Goal: Task Accomplishment & Management: Manage account settings

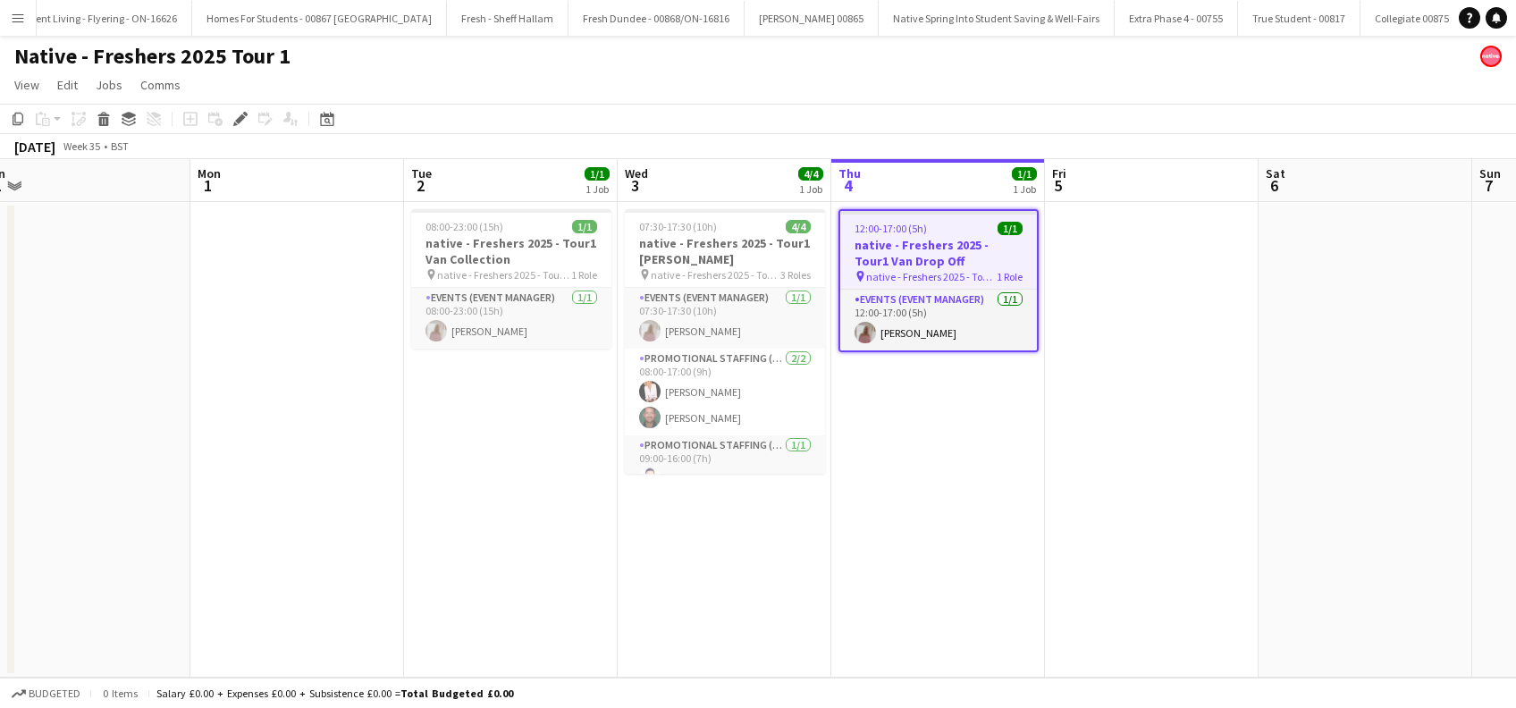
scroll to position [0, 450]
drag, startPoint x: 599, startPoint y: 542, endPoint x: 977, endPoint y: 538, distance: 378.2
click at [977, 538] on app-calendar-viewport "Fri 29 Sat 30 Sun 31 Mon 1 Tue 2 1/1 1 Job Wed 3 4/4 1 Job Thu 4 1/1 1 Job Fri …" at bounding box center [758, 418] width 1516 height 519
click at [478, 510] on app-date-cell "08:00-23:00 (15h) 1/1 native - Freshers 2025 - Tour1 Van Collection pin native …" at bounding box center [512, 440] width 214 height 476
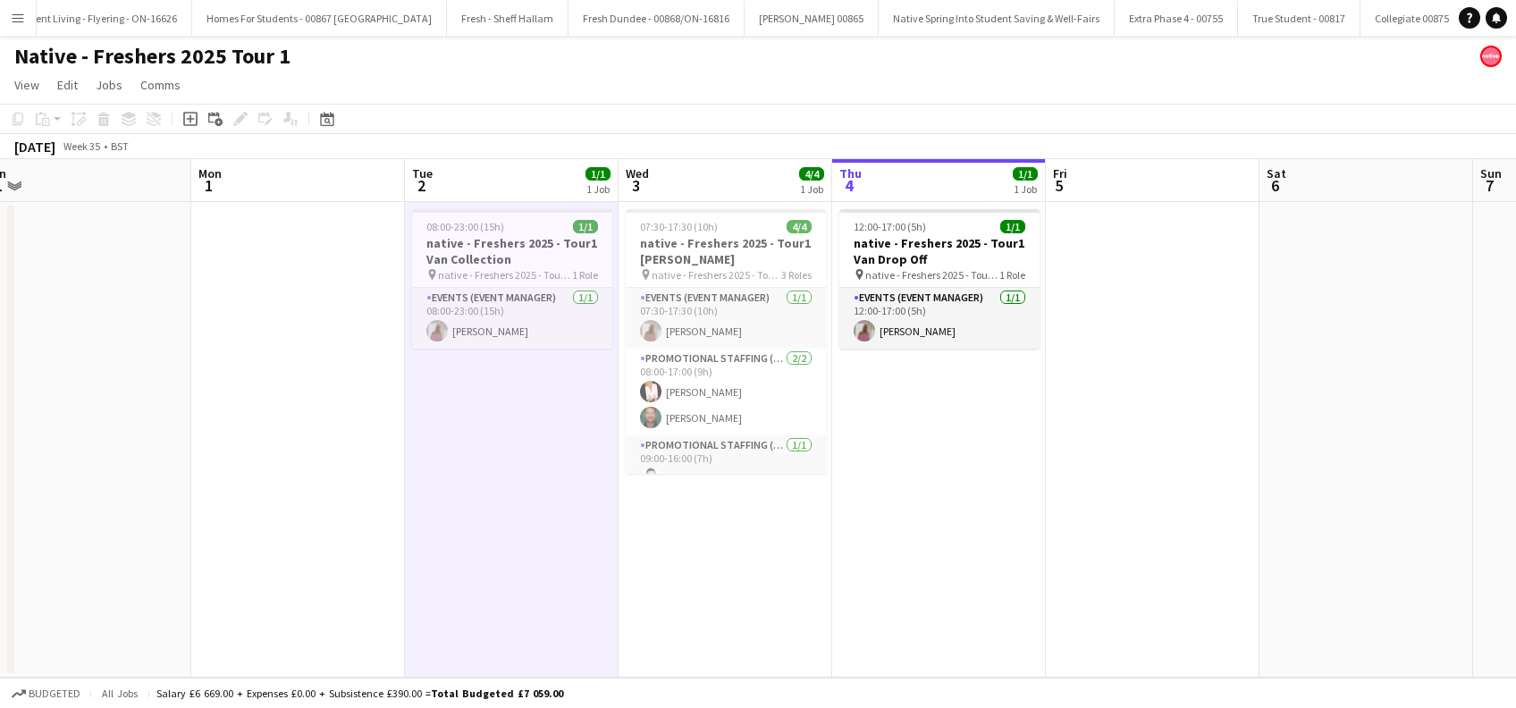
drag, startPoint x: 755, startPoint y: 555, endPoint x: 768, endPoint y: 524, distance: 33.7
click at [757, 556] on app-date-cell "07:30-17:30 (10h) 4/4 native - Freshers 2025 - Tour1 Heriot Watt pin native - F…" at bounding box center [726, 440] width 214 height 476
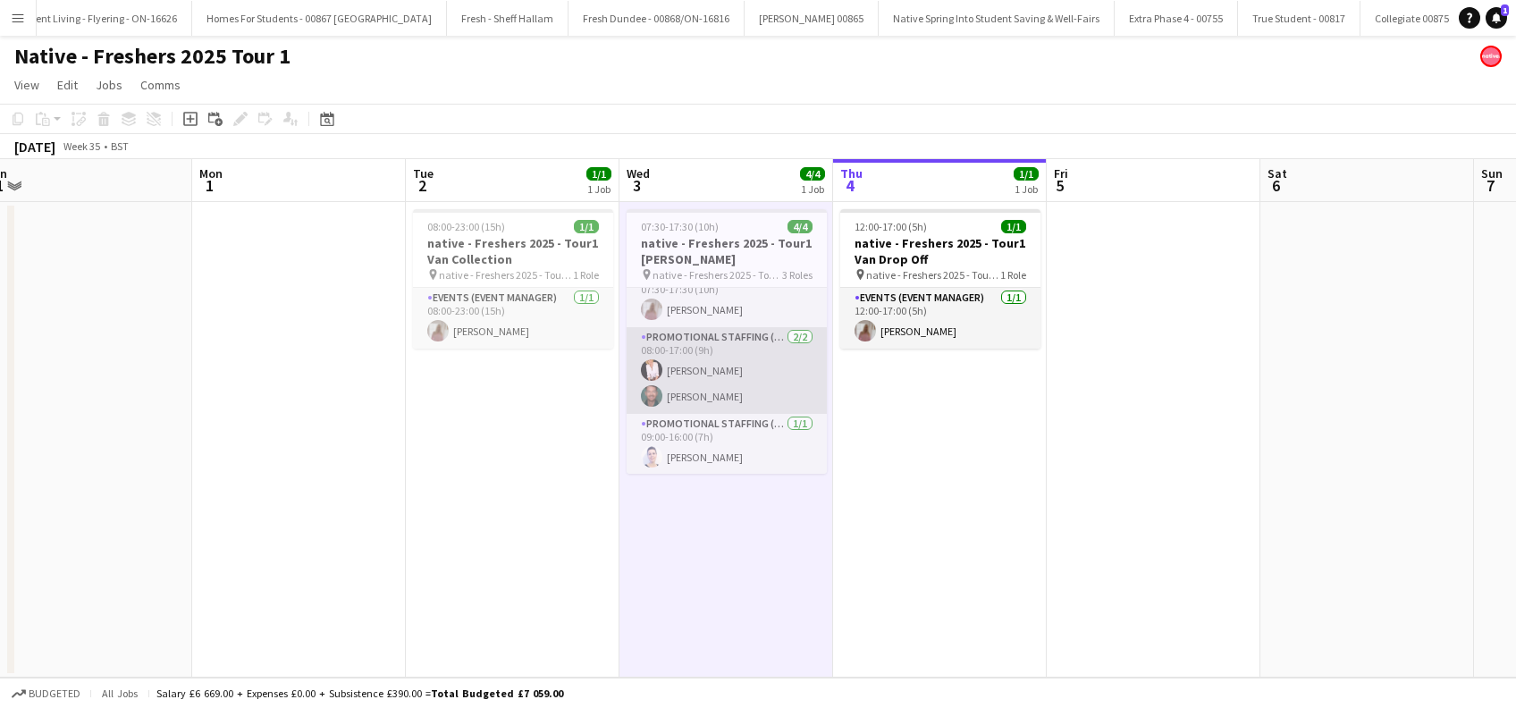
scroll to position [0, 0]
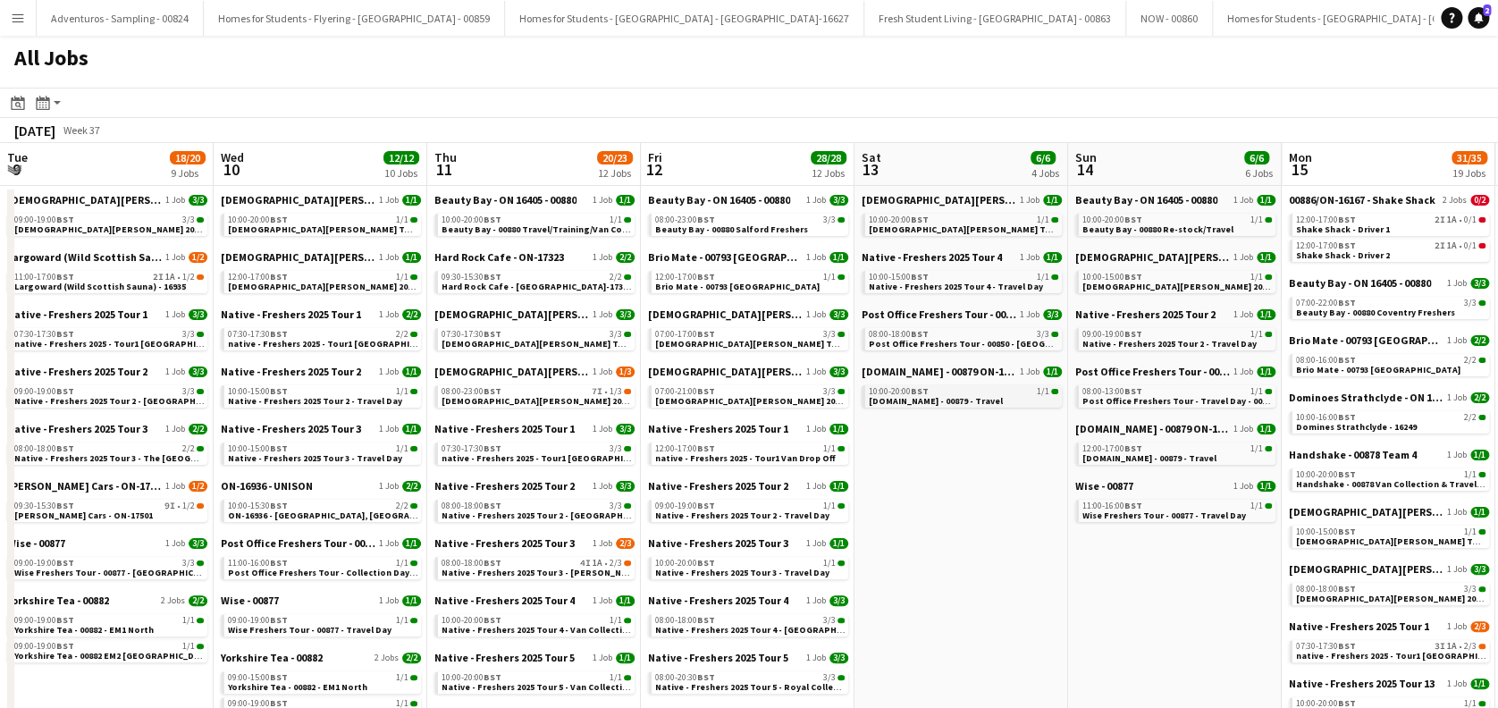
scroll to position [0, 485]
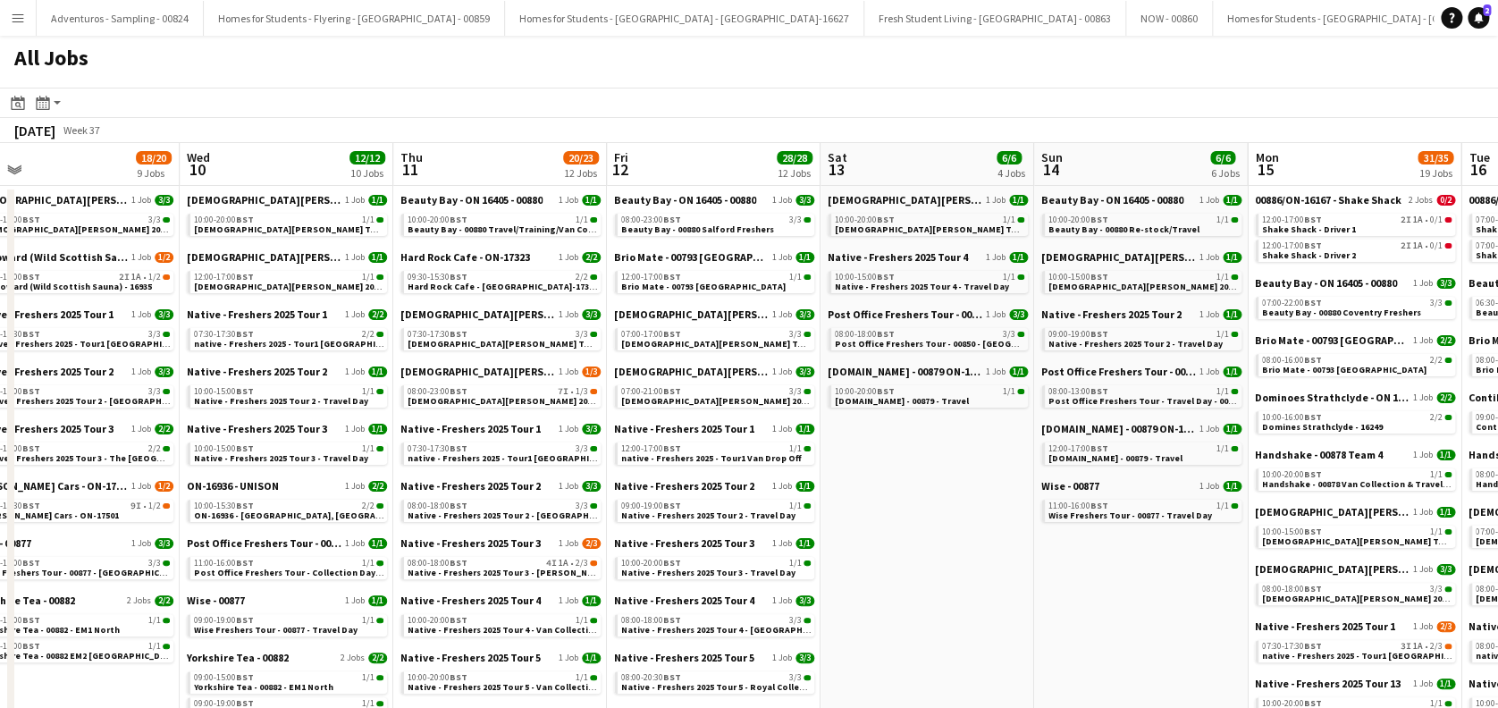
drag, startPoint x: 772, startPoint y: 518, endPoint x: 944, endPoint y: 523, distance: 172.6
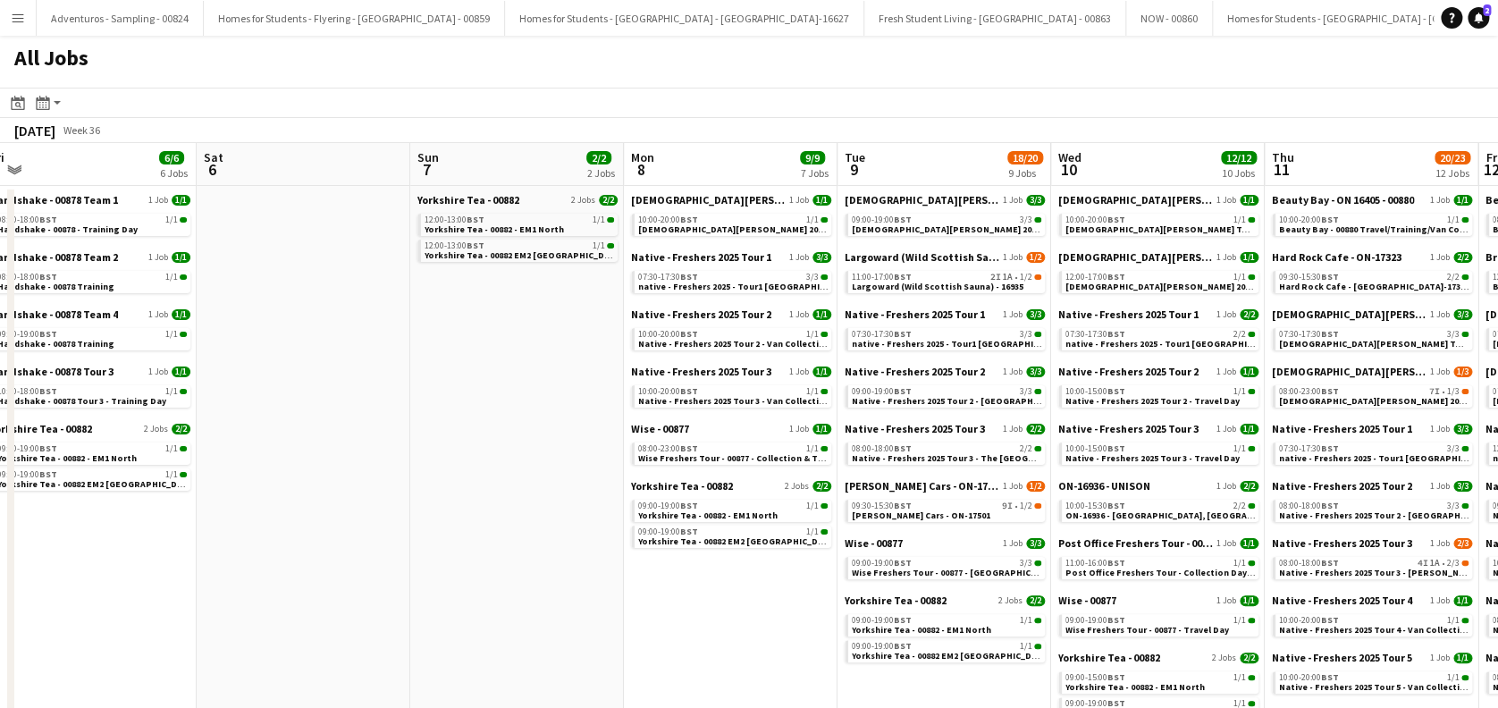
scroll to position [0, 536]
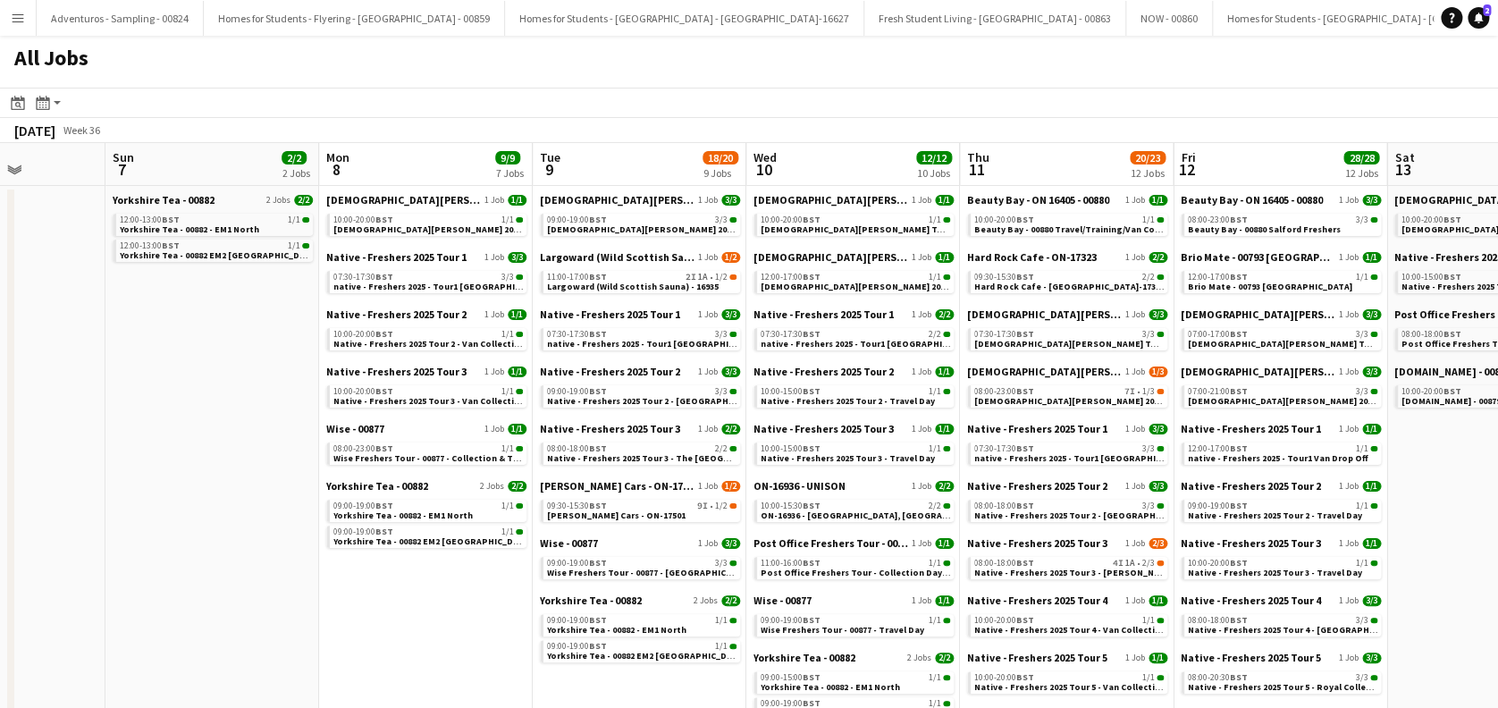
drag, startPoint x: 434, startPoint y: 439, endPoint x: 818, endPoint y: 462, distance: 384.2
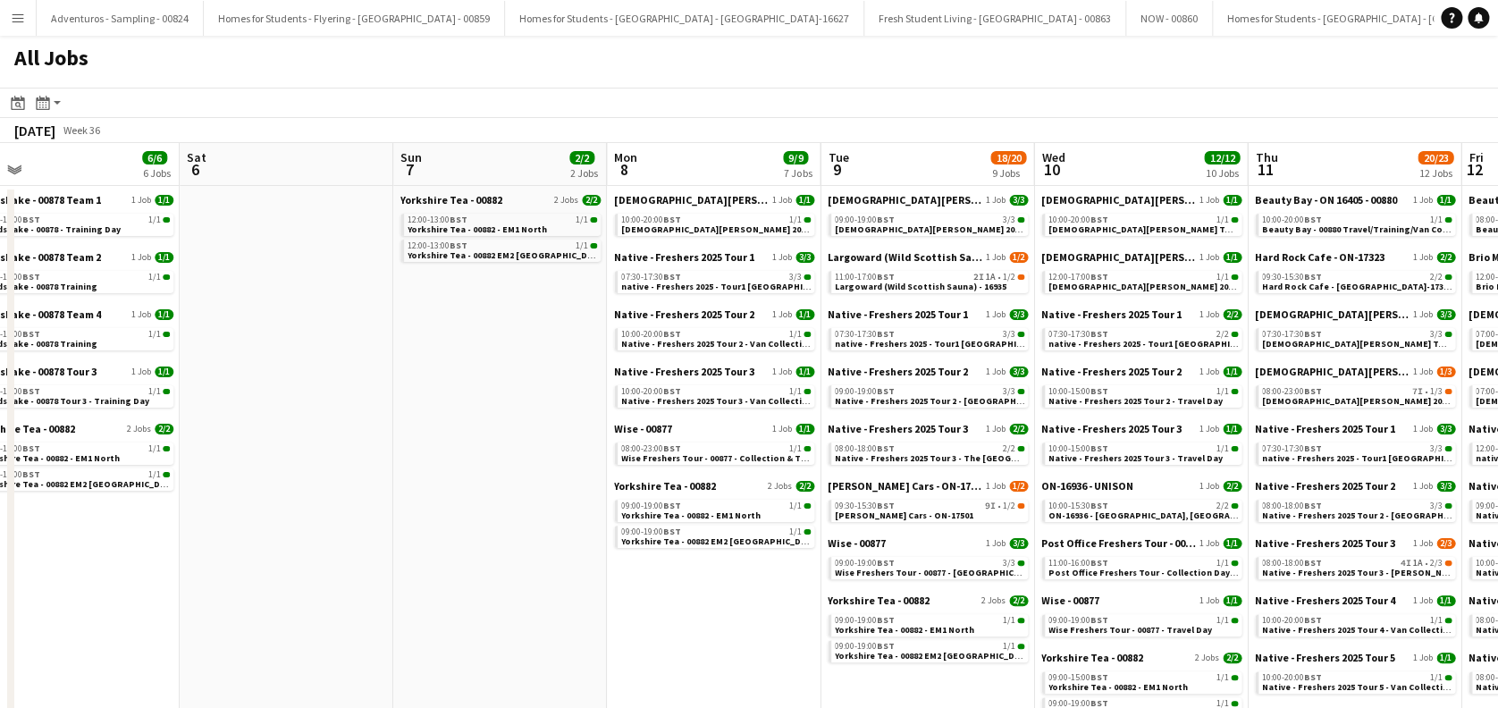
drag, startPoint x: 939, startPoint y: 463, endPoint x: 482, endPoint y: 510, distance: 459.2
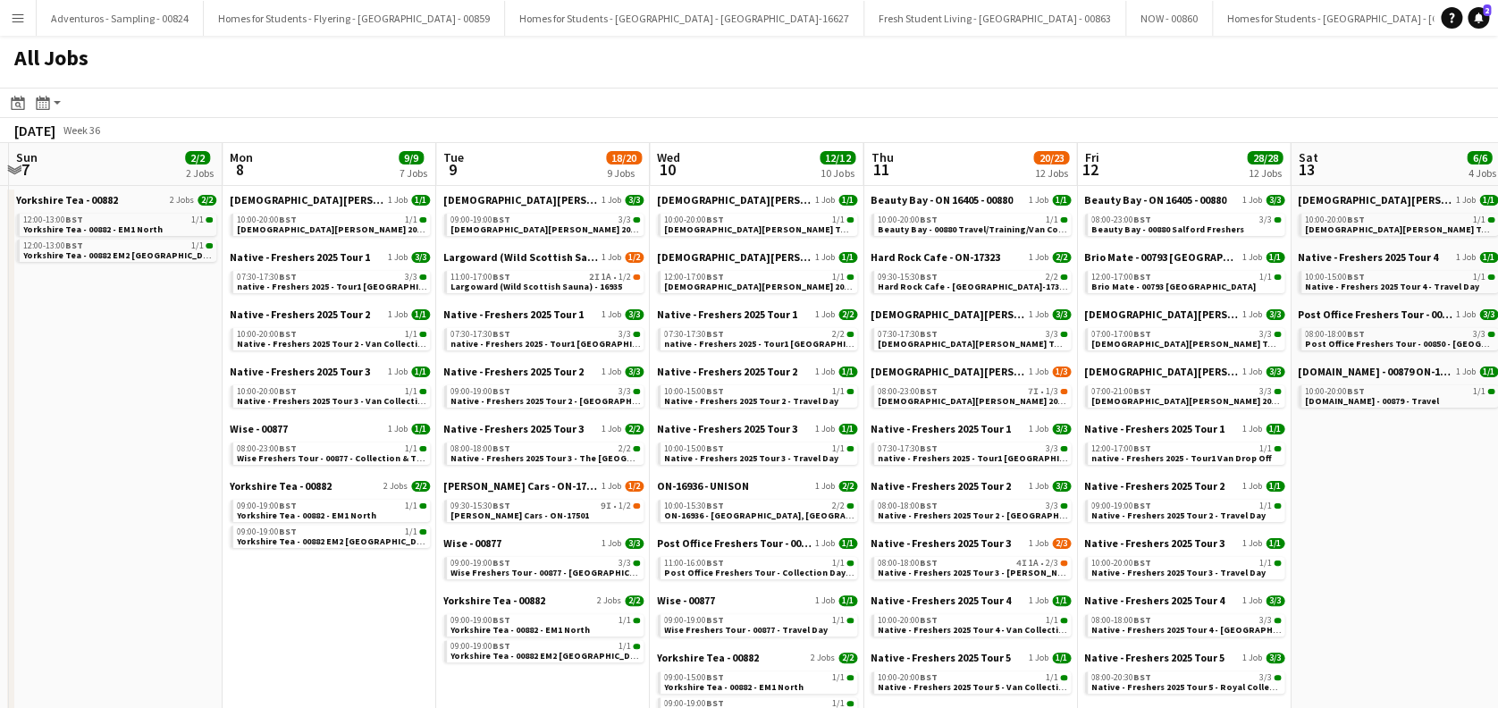
scroll to position [0, 869]
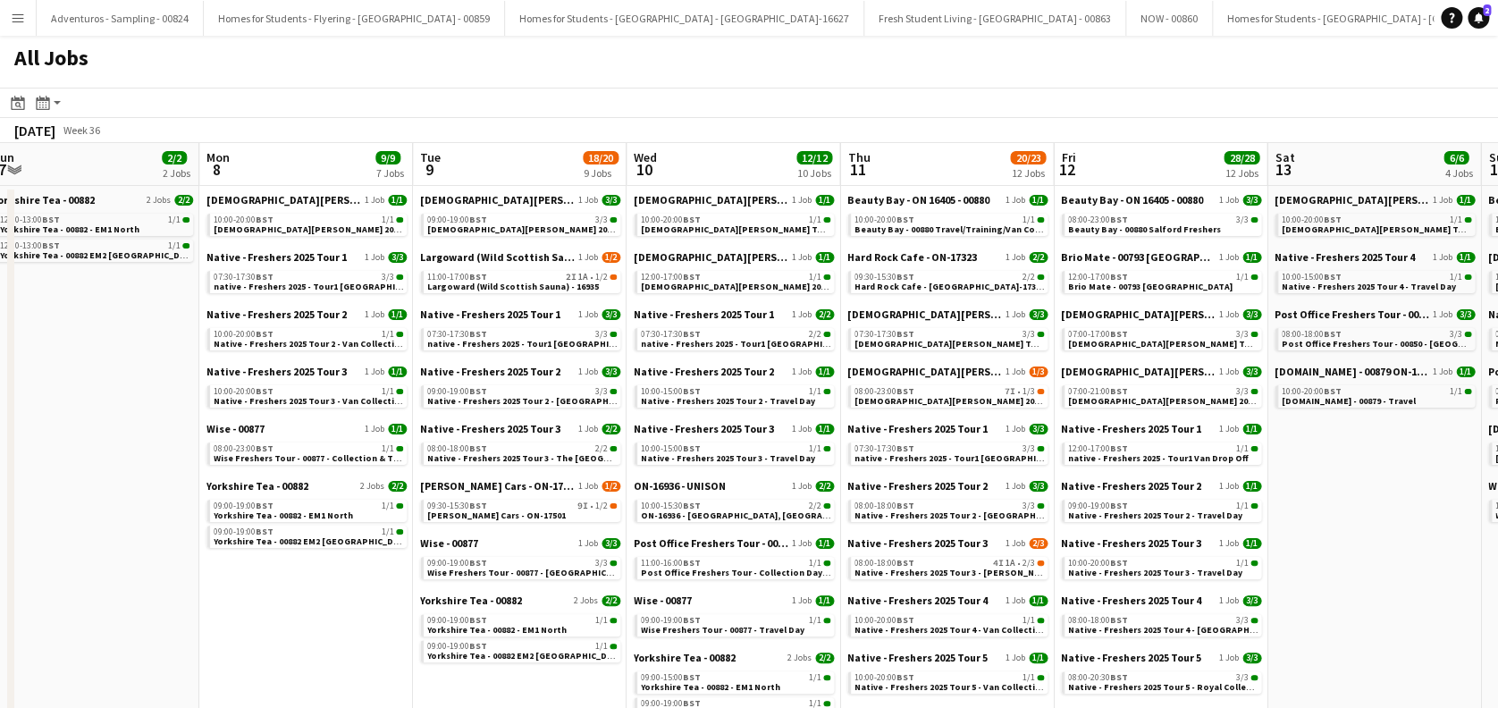
drag, startPoint x: 956, startPoint y: 581, endPoint x: 558, endPoint y: 585, distance: 397.9
click at [522, 517] on span "[PERSON_NAME] Cars - ON-17501" at bounding box center [496, 516] width 139 height 12
click at [522, 516] on span "[PERSON_NAME] Cars - ON-17501" at bounding box center [496, 516] width 139 height 12
click at [504, 512] on span "[PERSON_NAME] Cars - ON-17501" at bounding box center [496, 516] width 139 height 12
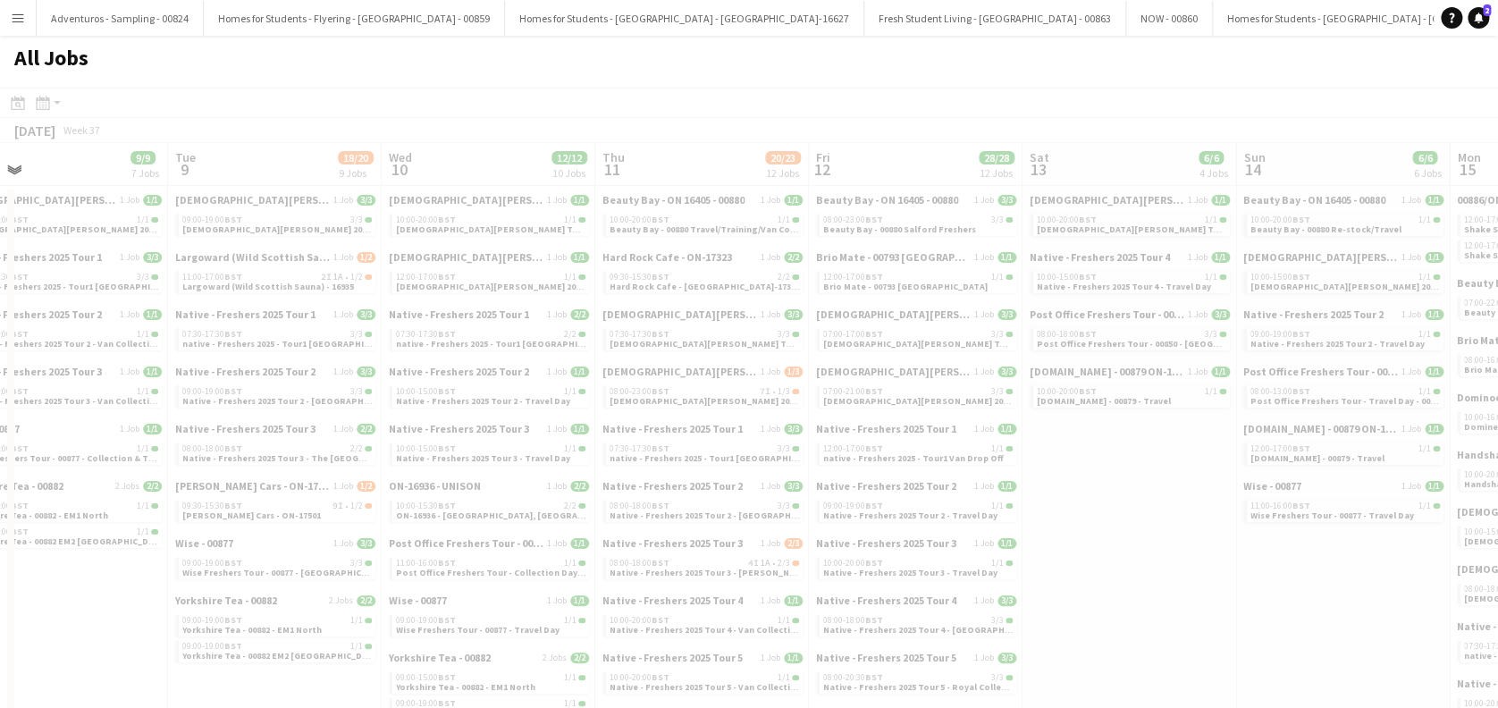
drag, startPoint x: 1079, startPoint y: 470, endPoint x: 463, endPoint y: 472, distance: 616.0
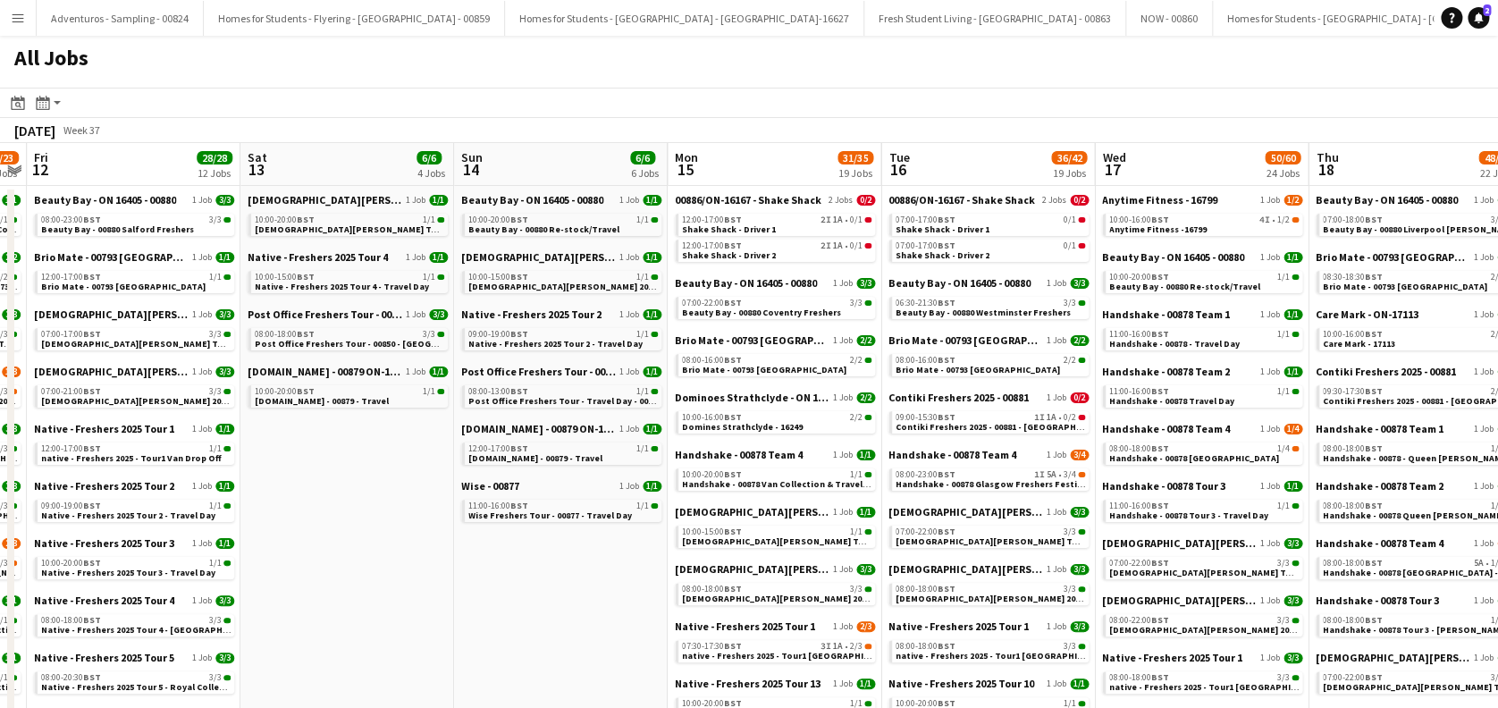
drag, startPoint x: 1062, startPoint y: 468, endPoint x: 345, endPoint y: 502, distance: 717.8
click at [806, 258] on link "12:00-17:00 BST 2I 1A • 0/1 Shake Shack - Driver 2" at bounding box center [779, 250] width 190 height 21
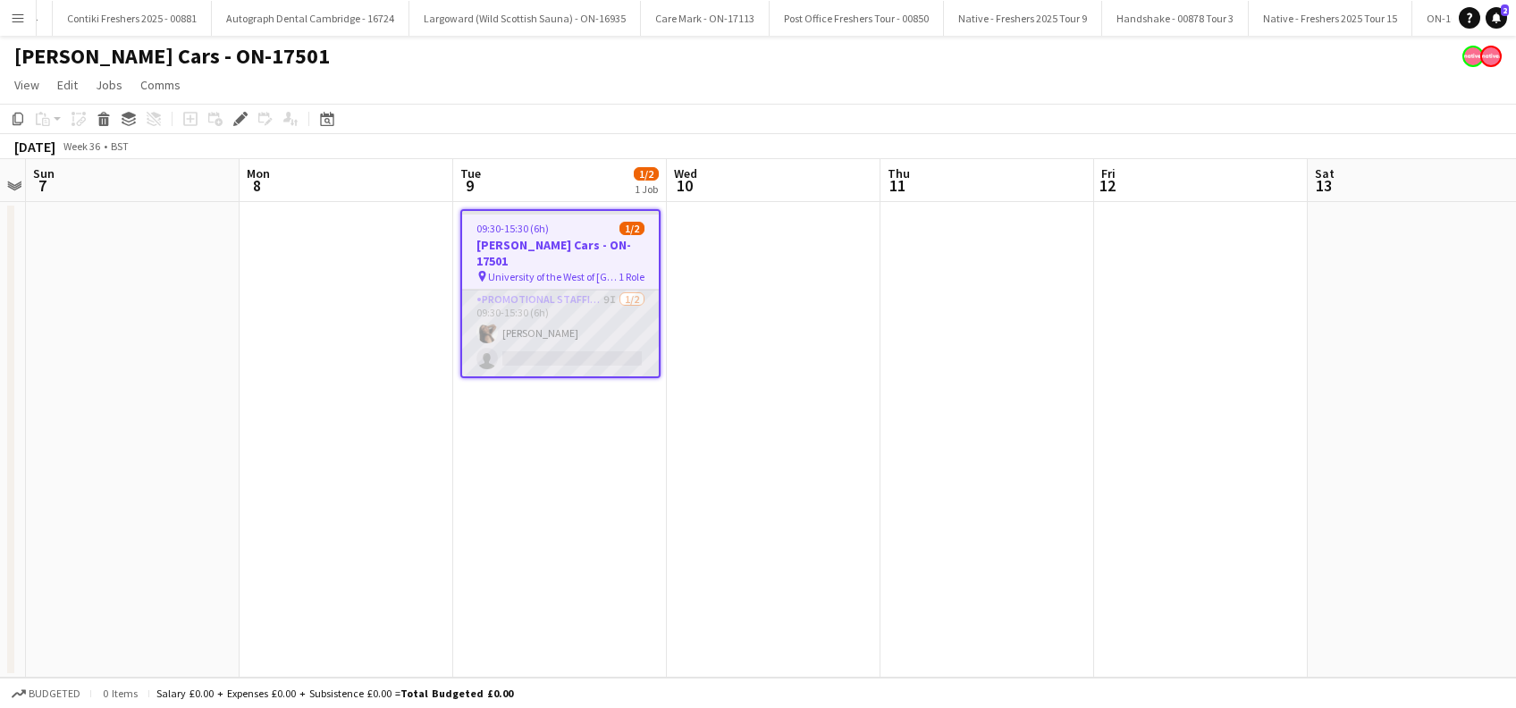
click at [539, 312] on app-card-role "Promotional Staffing (Brand Ambassadors) 9I [DATE] 09:30-15:30 (6h) [PERSON_NAM…" at bounding box center [560, 333] width 197 height 87
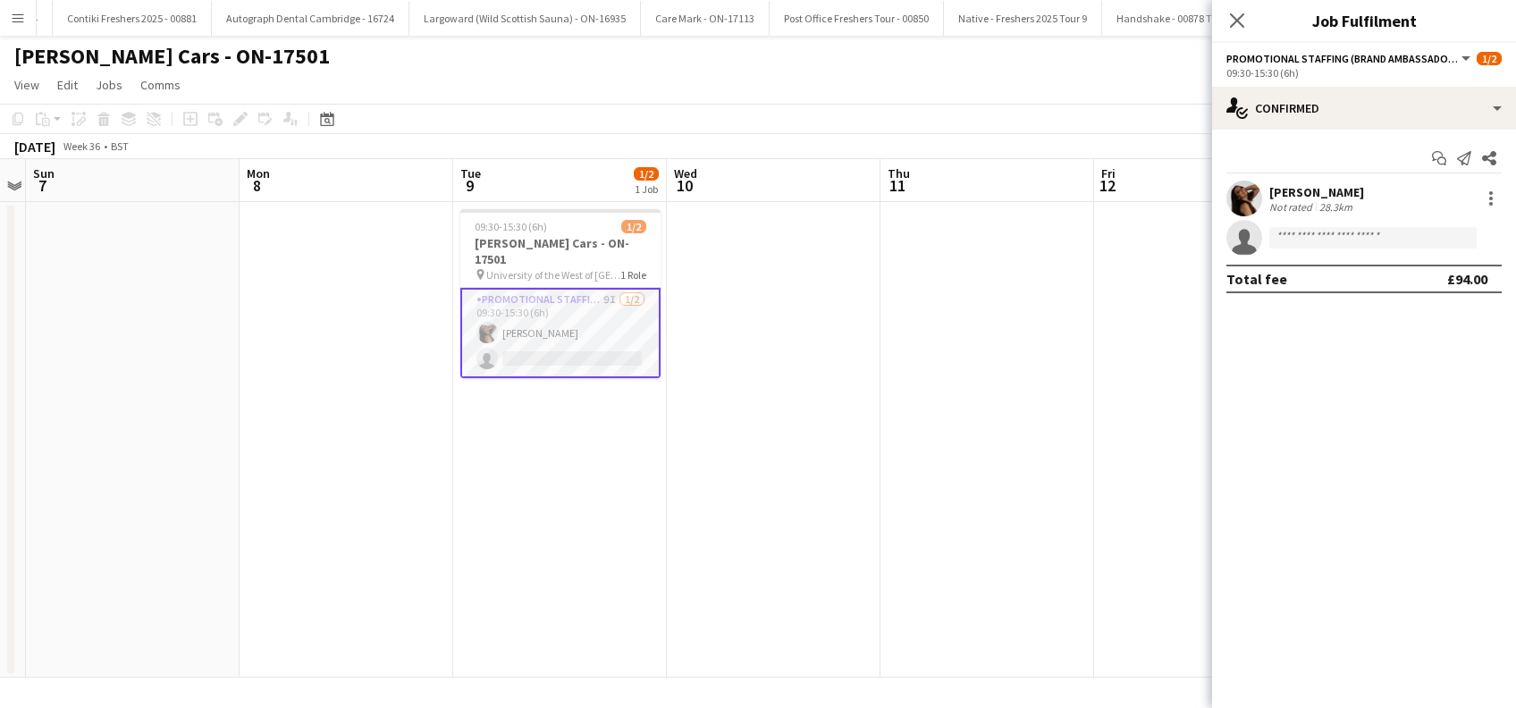
click at [1287, 192] on div "[PERSON_NAME]" at bounding box center [1317, 192] width 95 height 16
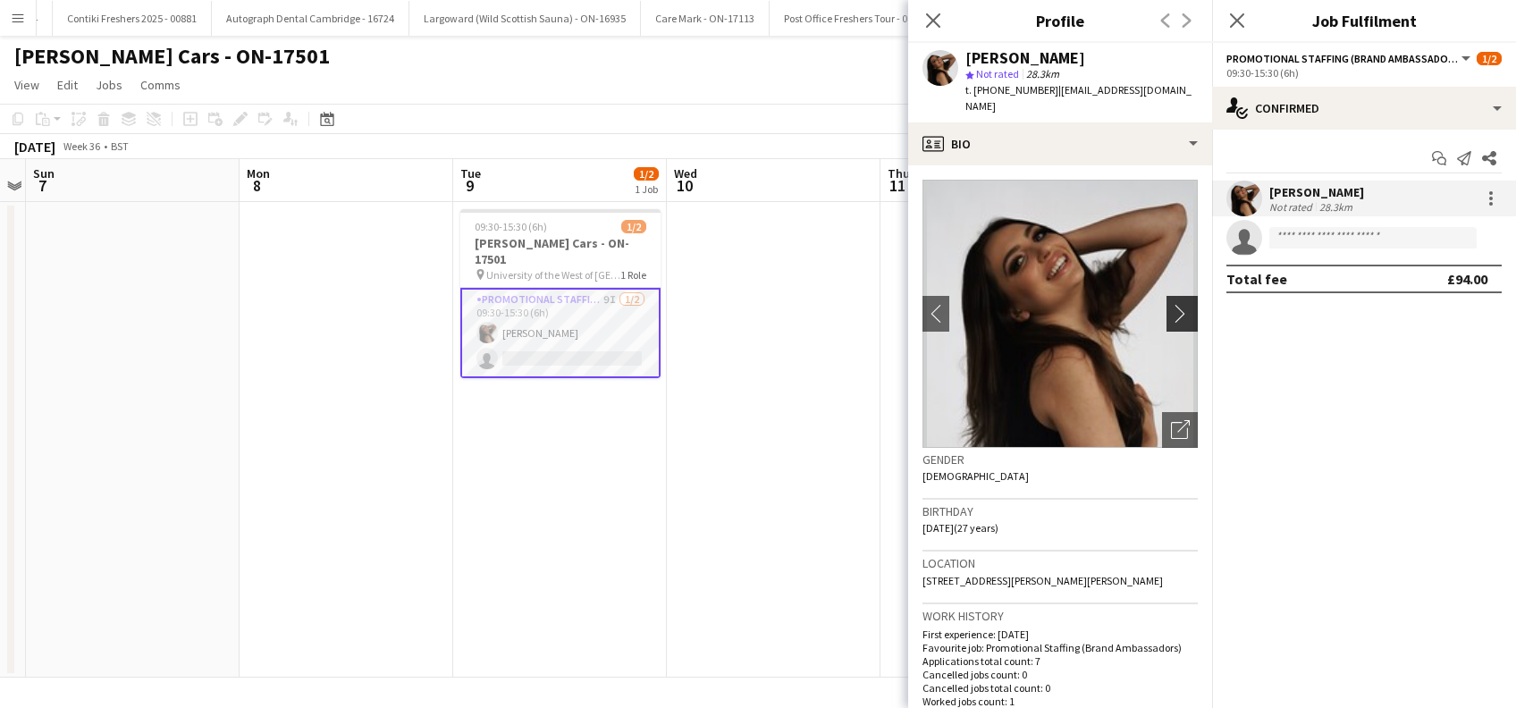
click at [1173, 304] on app-icon "chevron-right" at bounding box center [1185, 313] width 28 height 19
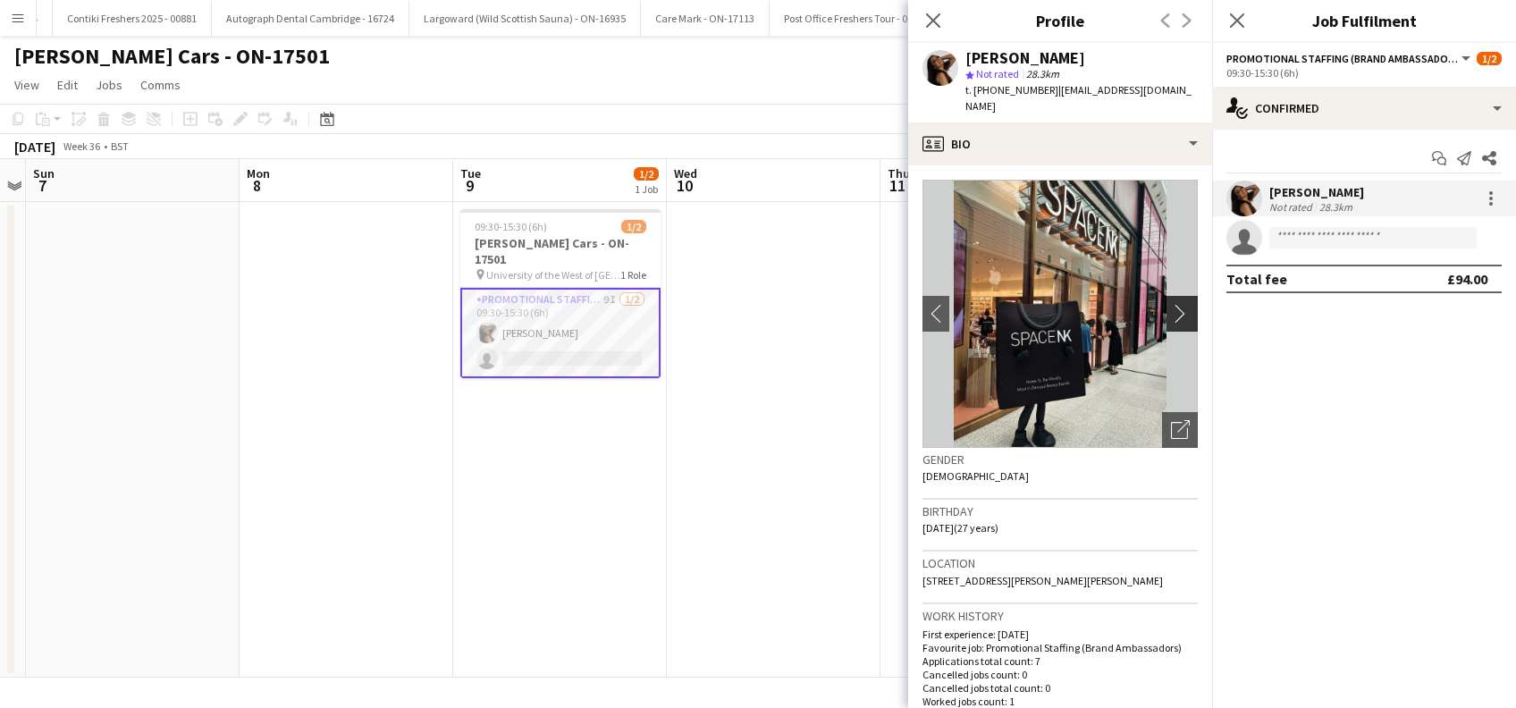
click at [1171, 304] on app-icon "chevron-right" at bounding box center [1185, 313] width 28 height 19
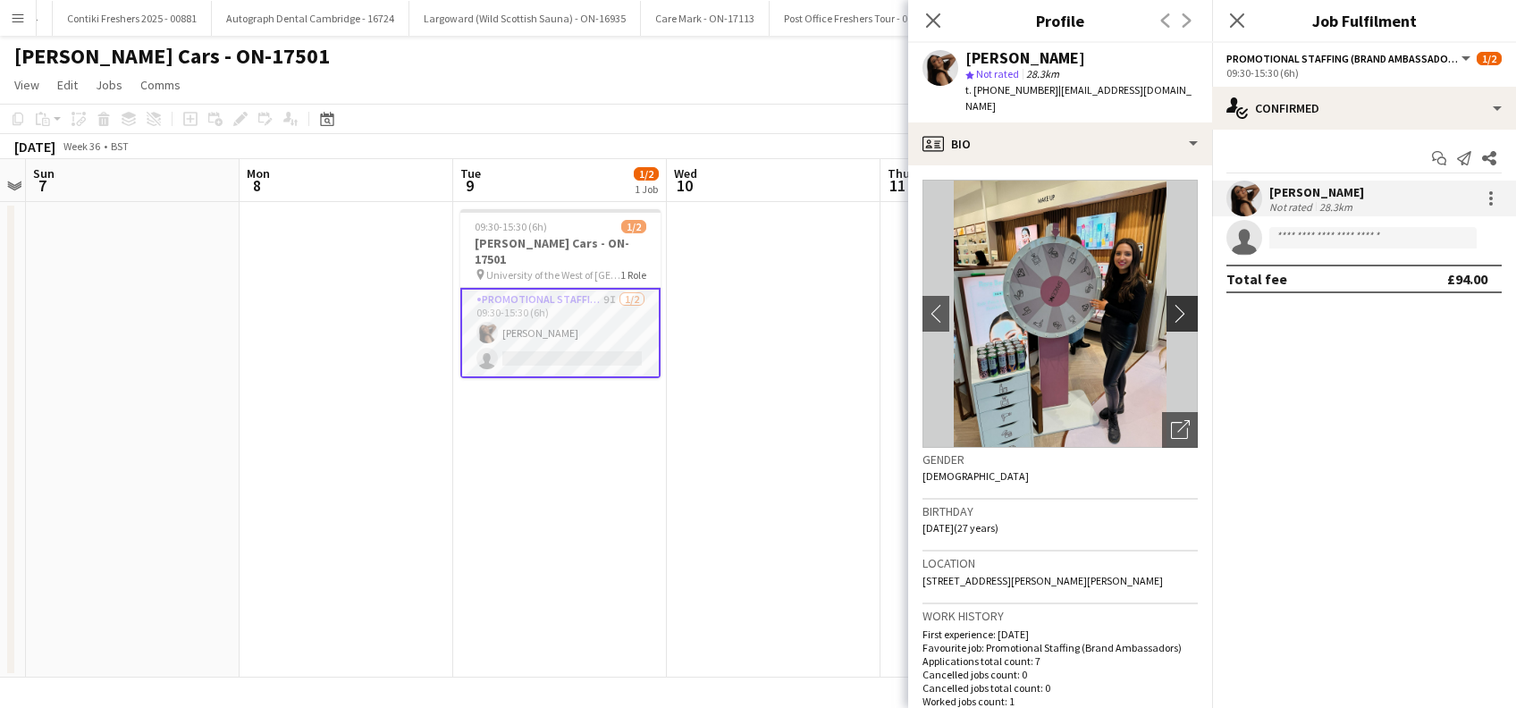
click at [1171, 304] on app-icon "chevron-right" at bounding box center [1185, 313] width 28 height 19
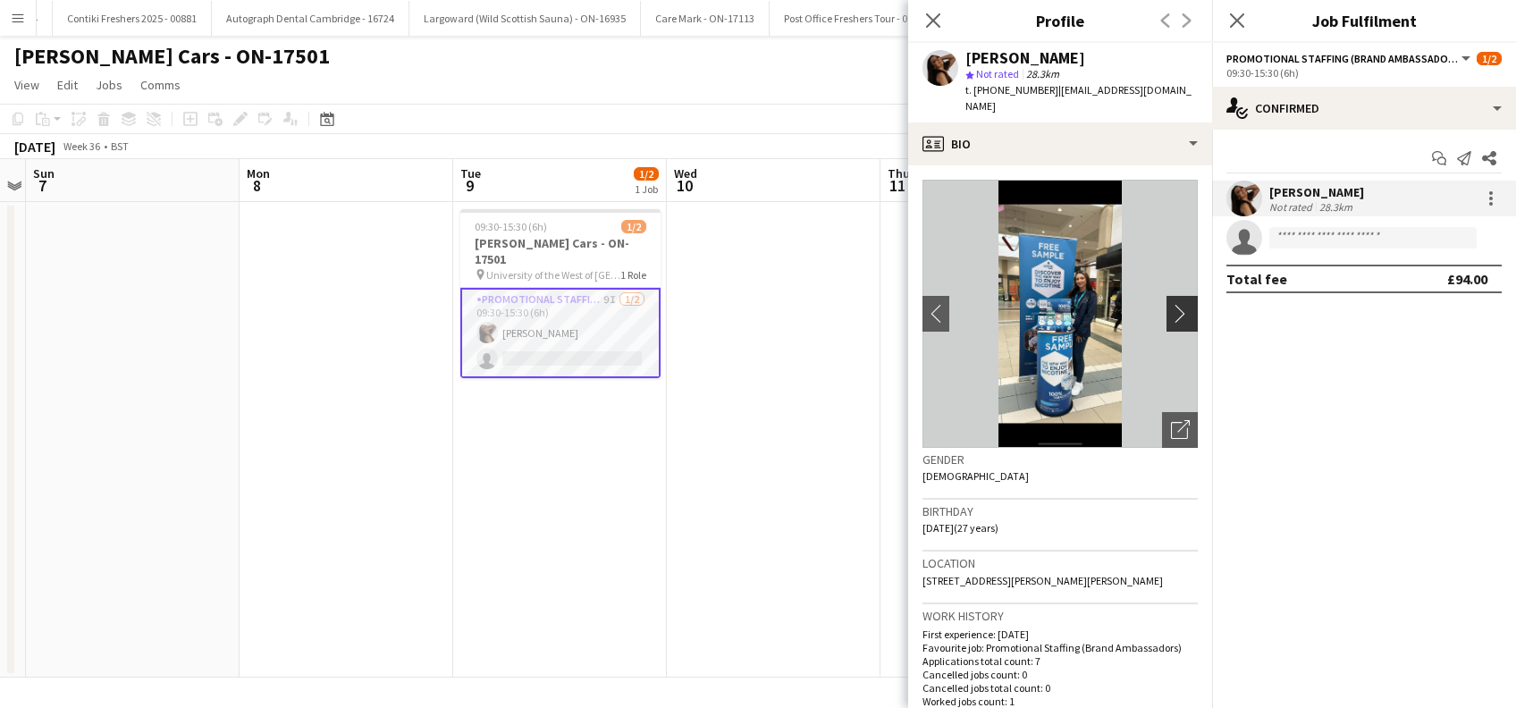
click at [1171, 304] on app-icon "chevron-right" at bounding box center [1185, 313] width 28 height 19
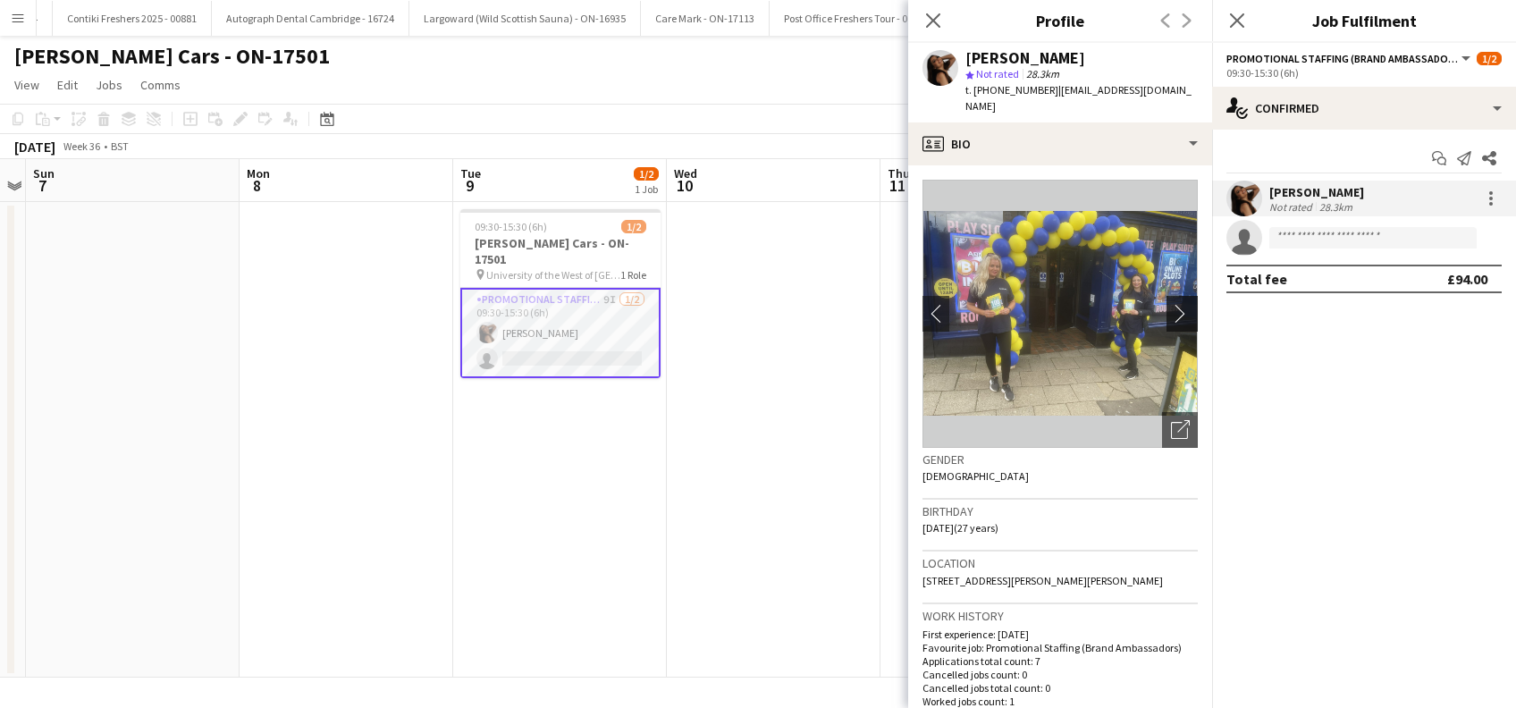
click at [1171, 304] on app-icon "chevron-right" at bounding box center [1185, 313] width 28 height 19
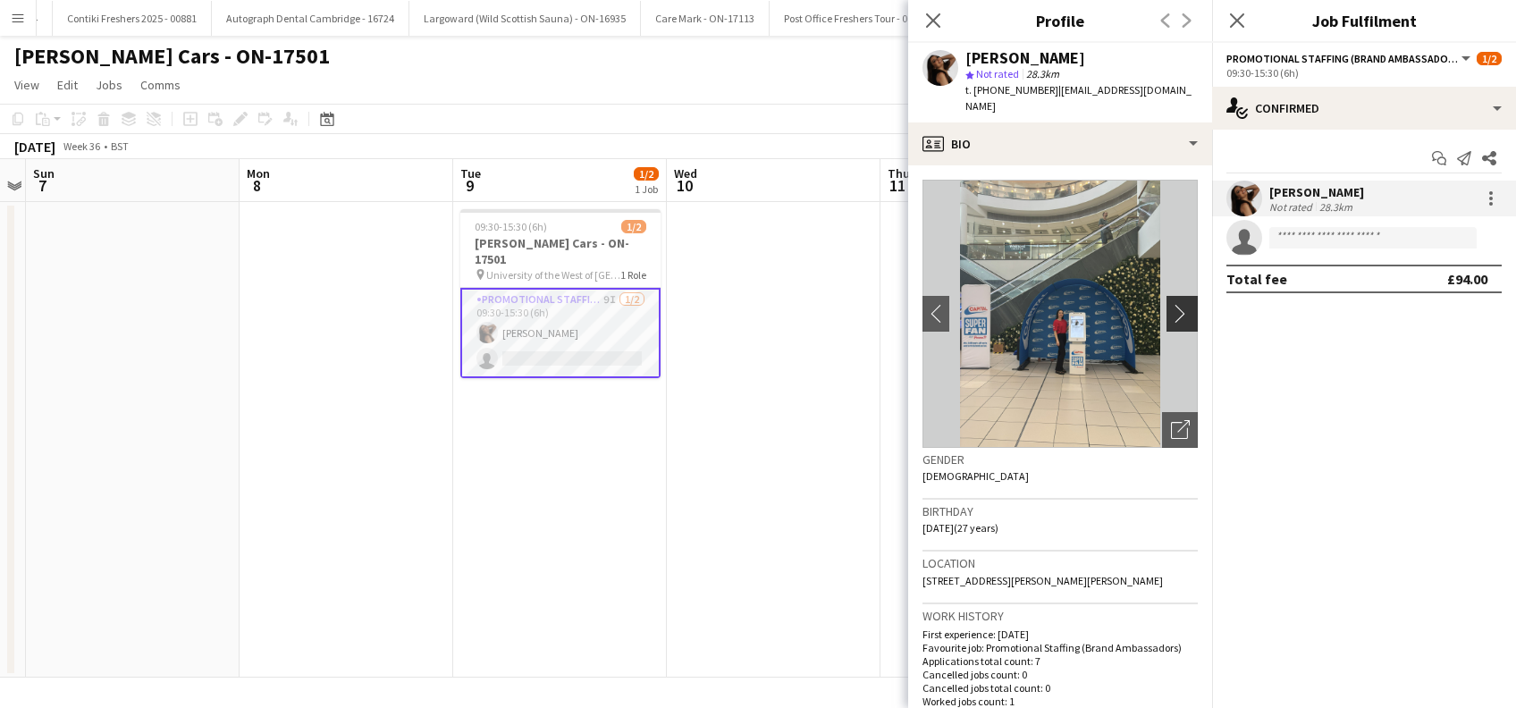
click at [1171, 304] on app-icon "chevron-right" at bounding box center [1185, 313] width 28 height 19
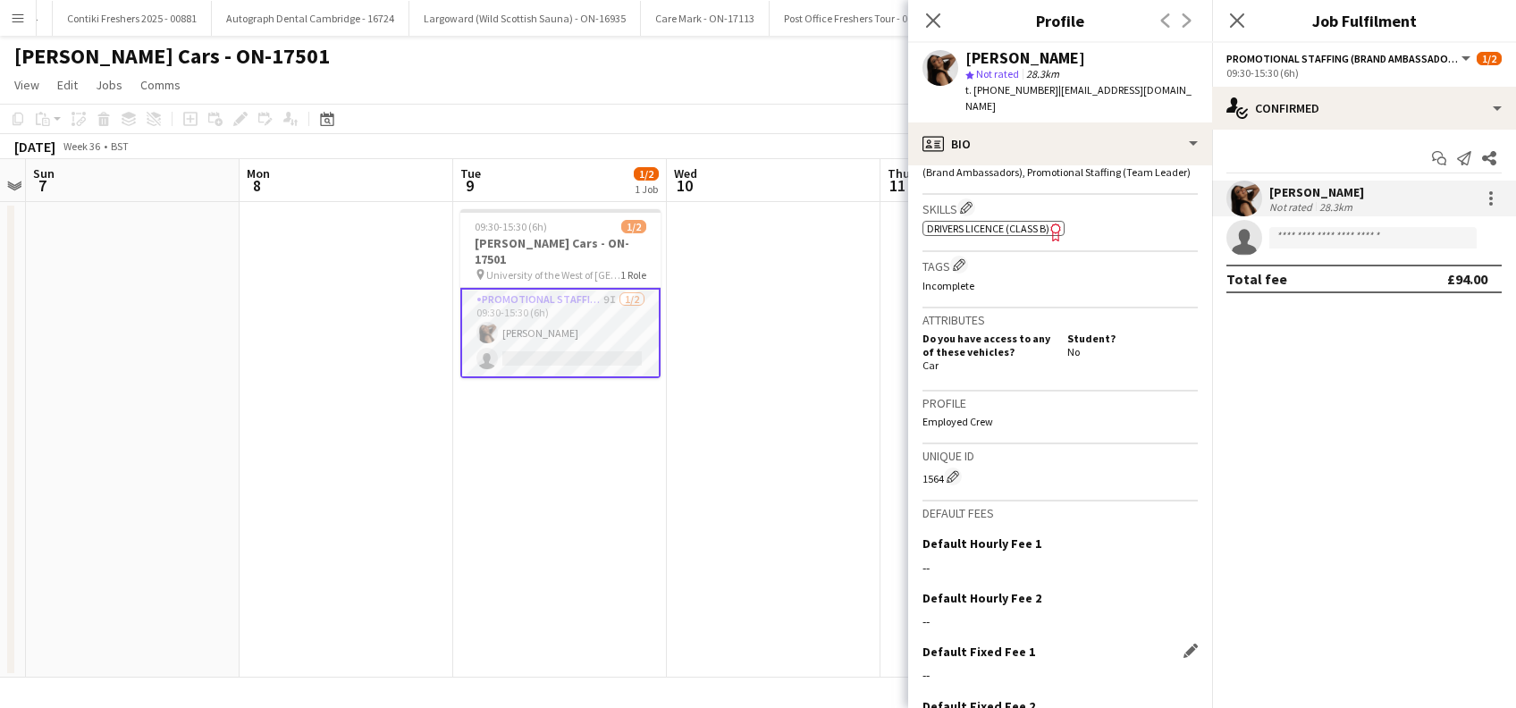
scroll to position [731, 0]
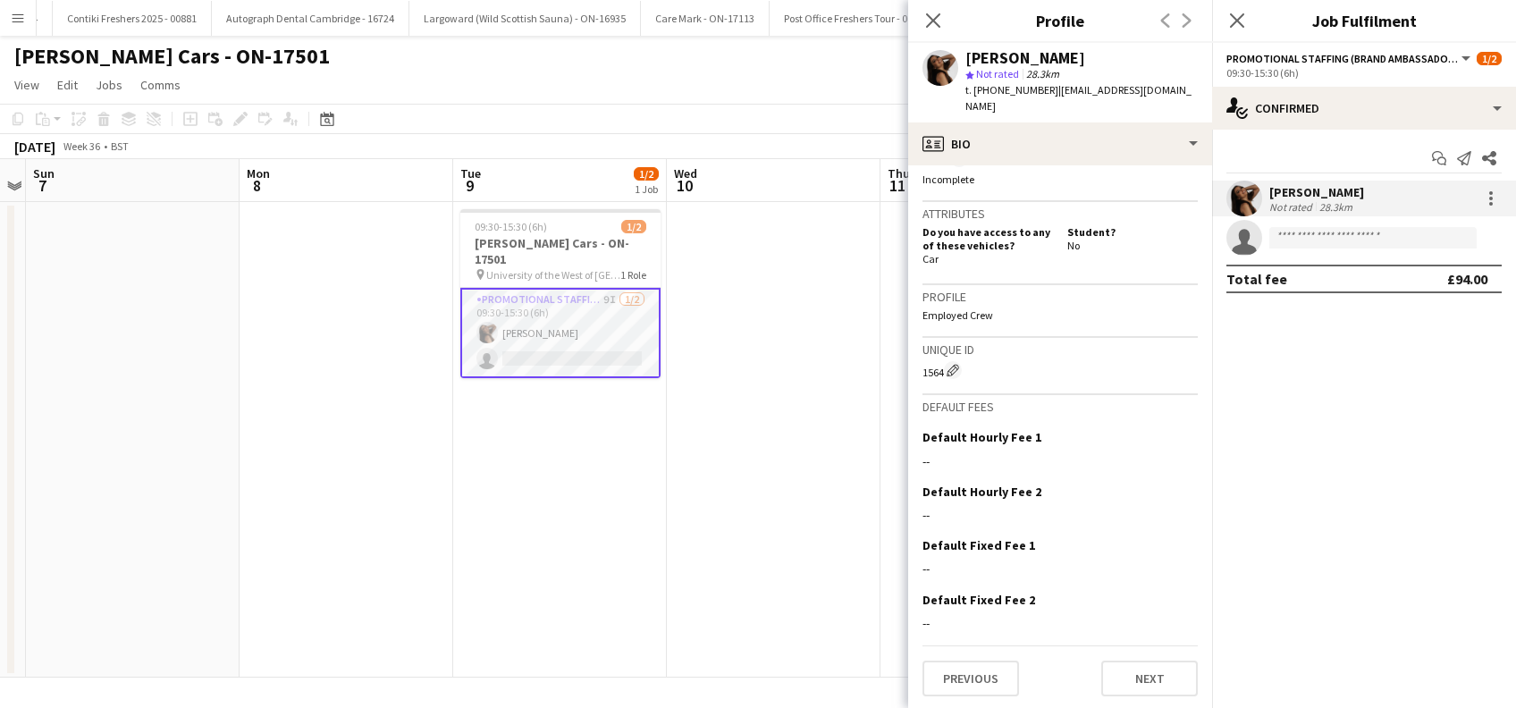
click at [966, 694] on app-crew-profile-bio "chevron-left chevron-right Open photos pop-in Gender Female Birthday 01-02-1998…" at bounding box center [1060, 436] width 304 height 543
click at [980, 673] on button "Previous" at bounding box center [971, 679] width 97 height 36
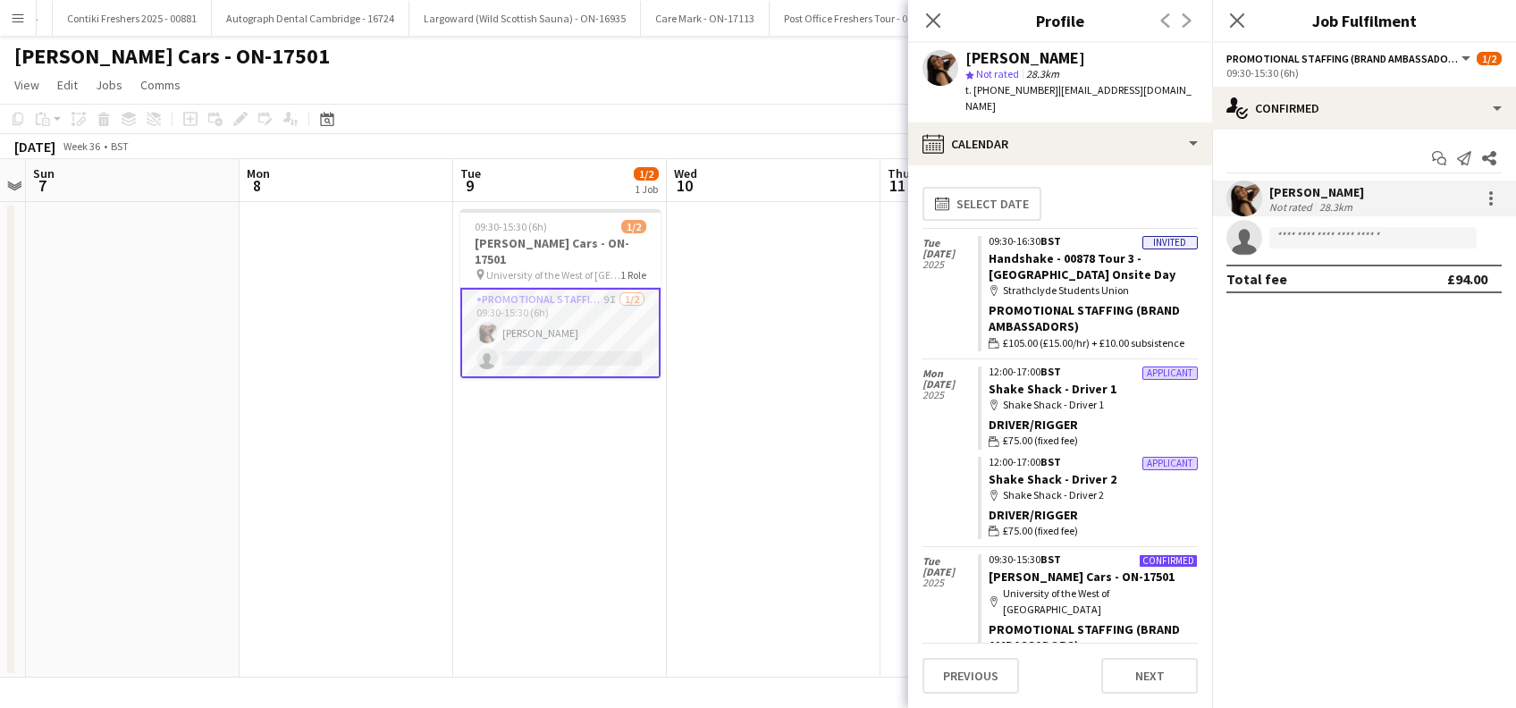
scroll to position [358, 0]
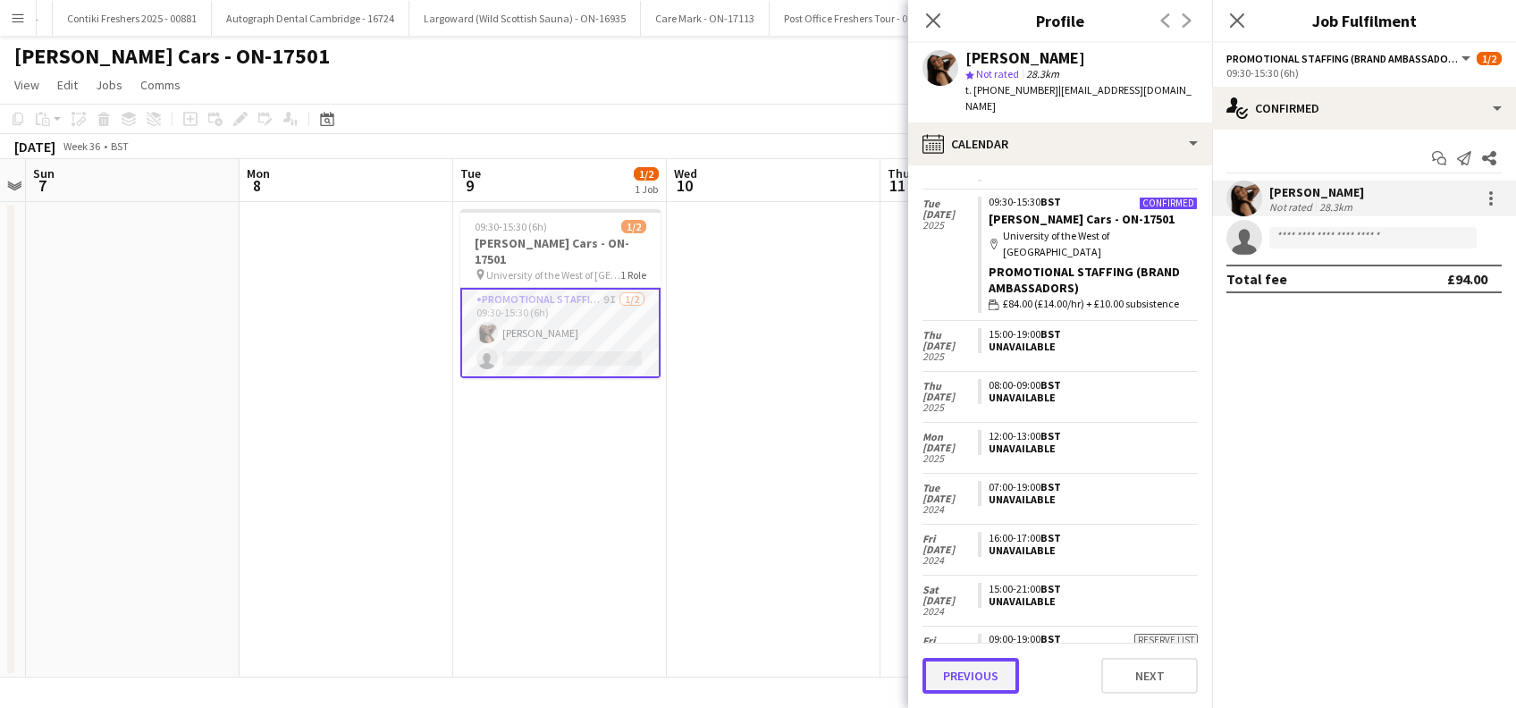
click at [968, 674] on button "Previous" at bounding box center [971, 676] width 97 height 36
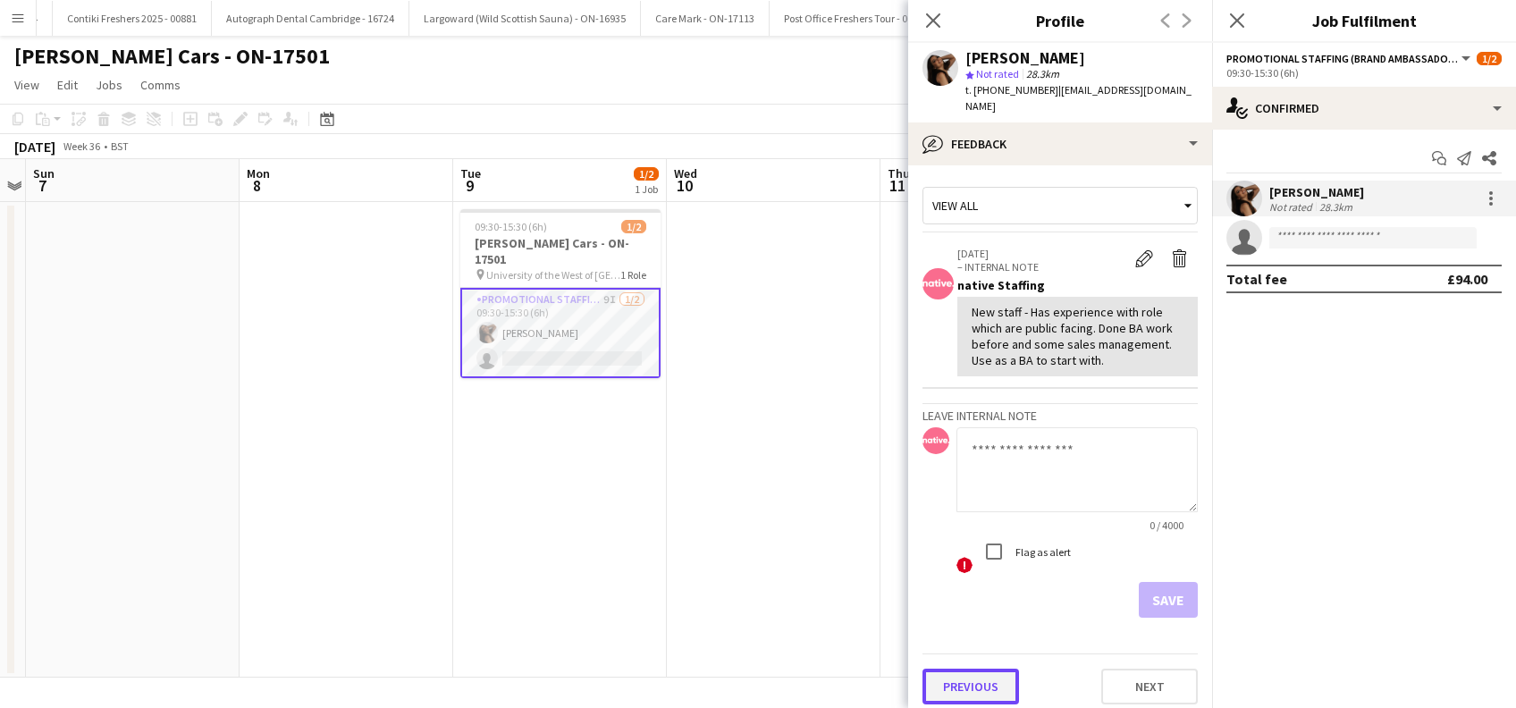
click at [978, 671] on button "Previous" at bounding box center [971, 687] width 97 height 36
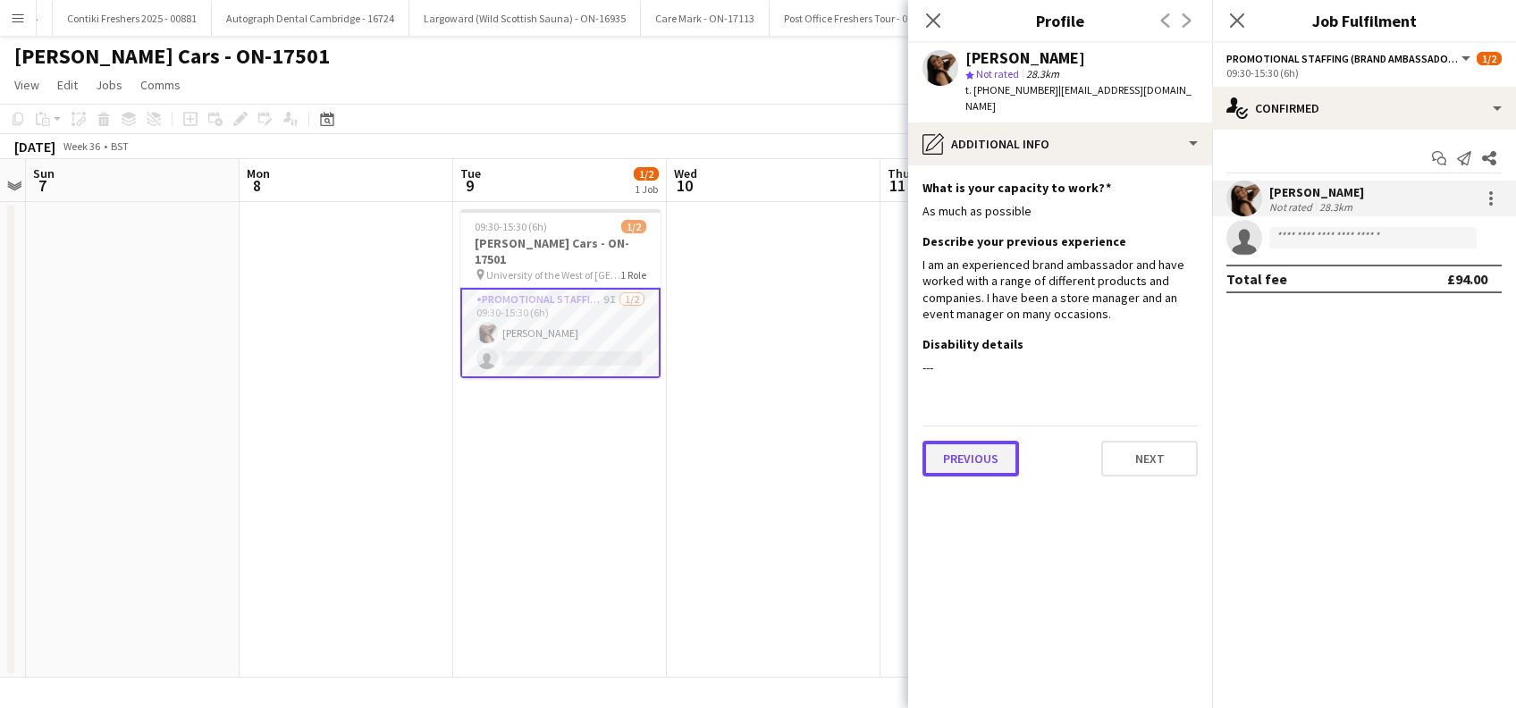
click at [972, 447] on button "Previous" at bounding box center [971, 459] width 97 height 36
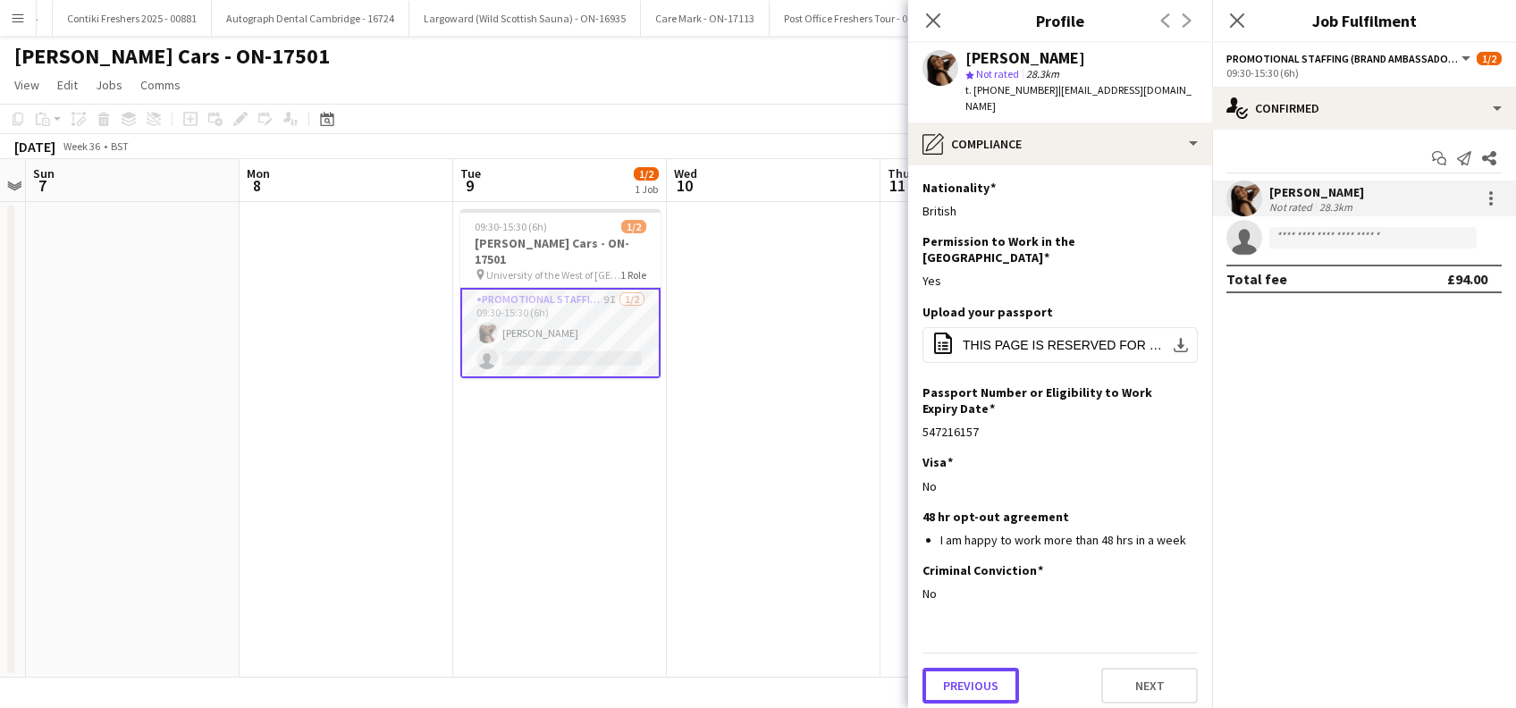
click at [970, 668] on button "Previous" at bounding box center [971, 686] width 97 height 36
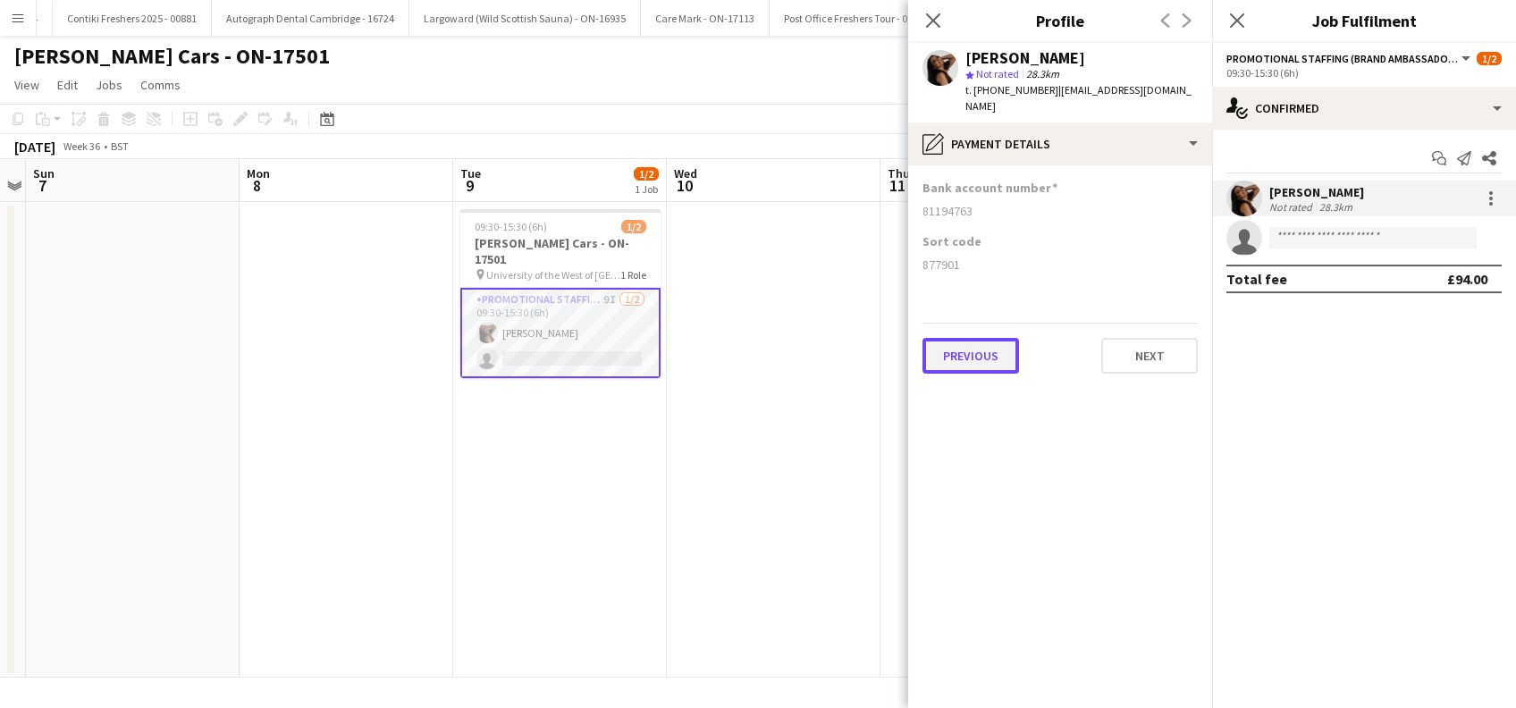
click at [991, 349] on button "Previous" at bounding box center [971, 356] width 97 height 36
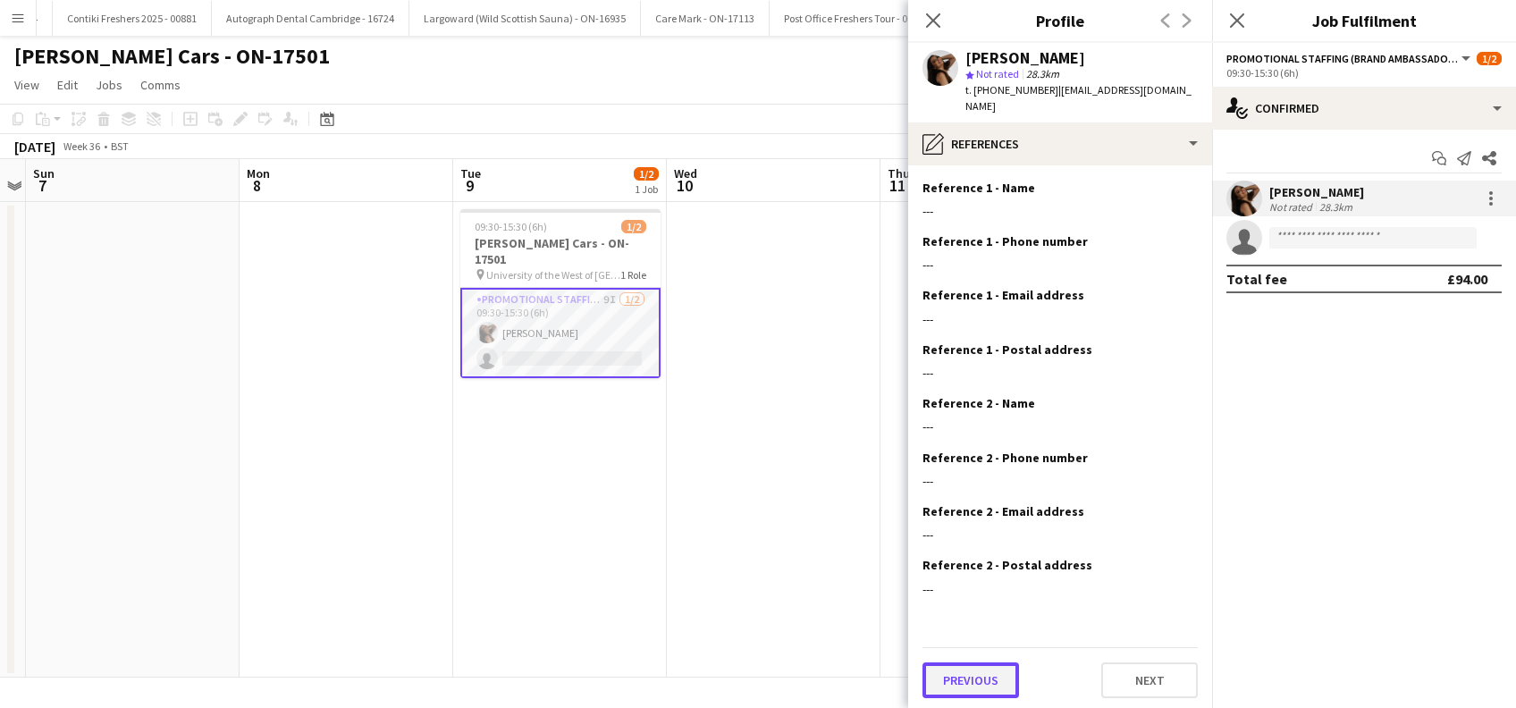
click at [977, 673] on button "Previous" at bounding box center [971, 680] width 97 height 36
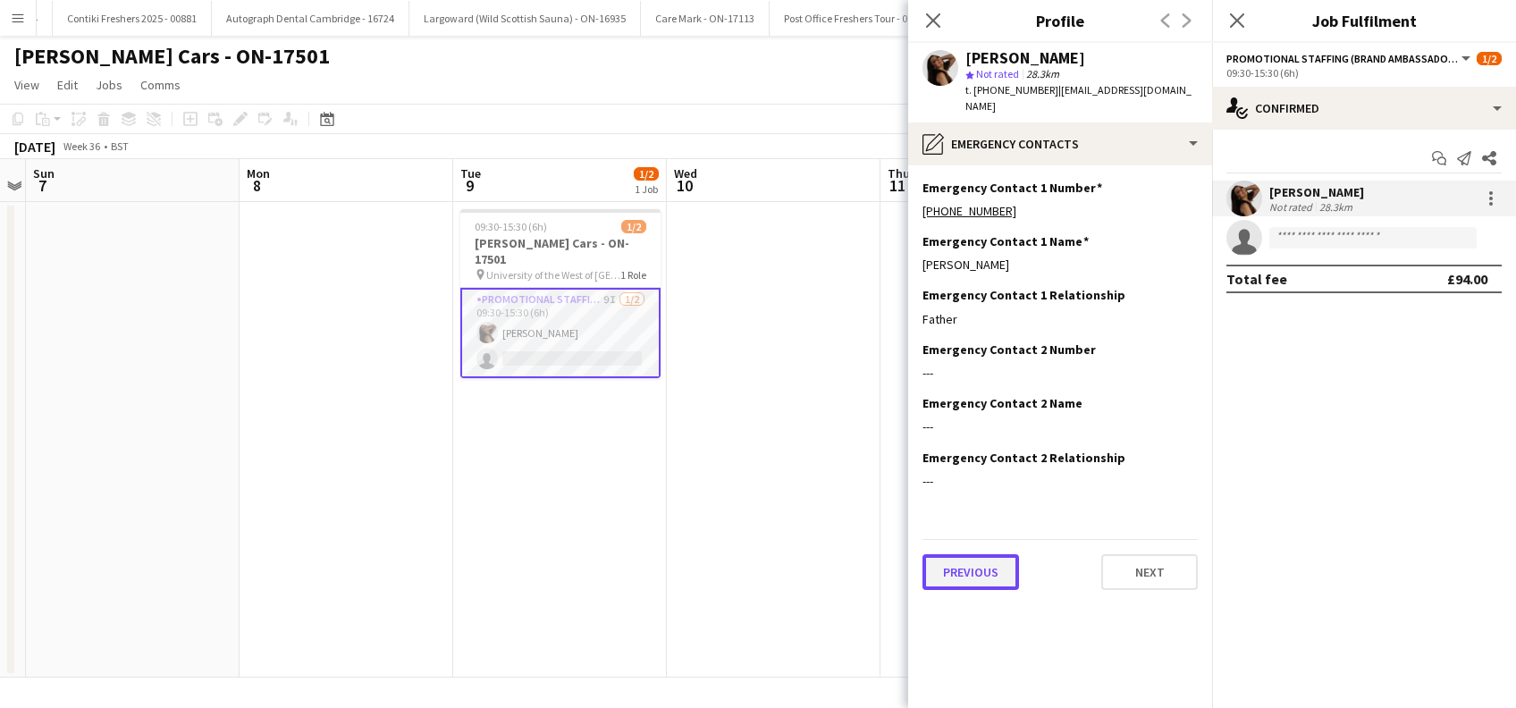
click at [982, 555] on button "Previous" at bounding box center [971, 572] width 97 height 36
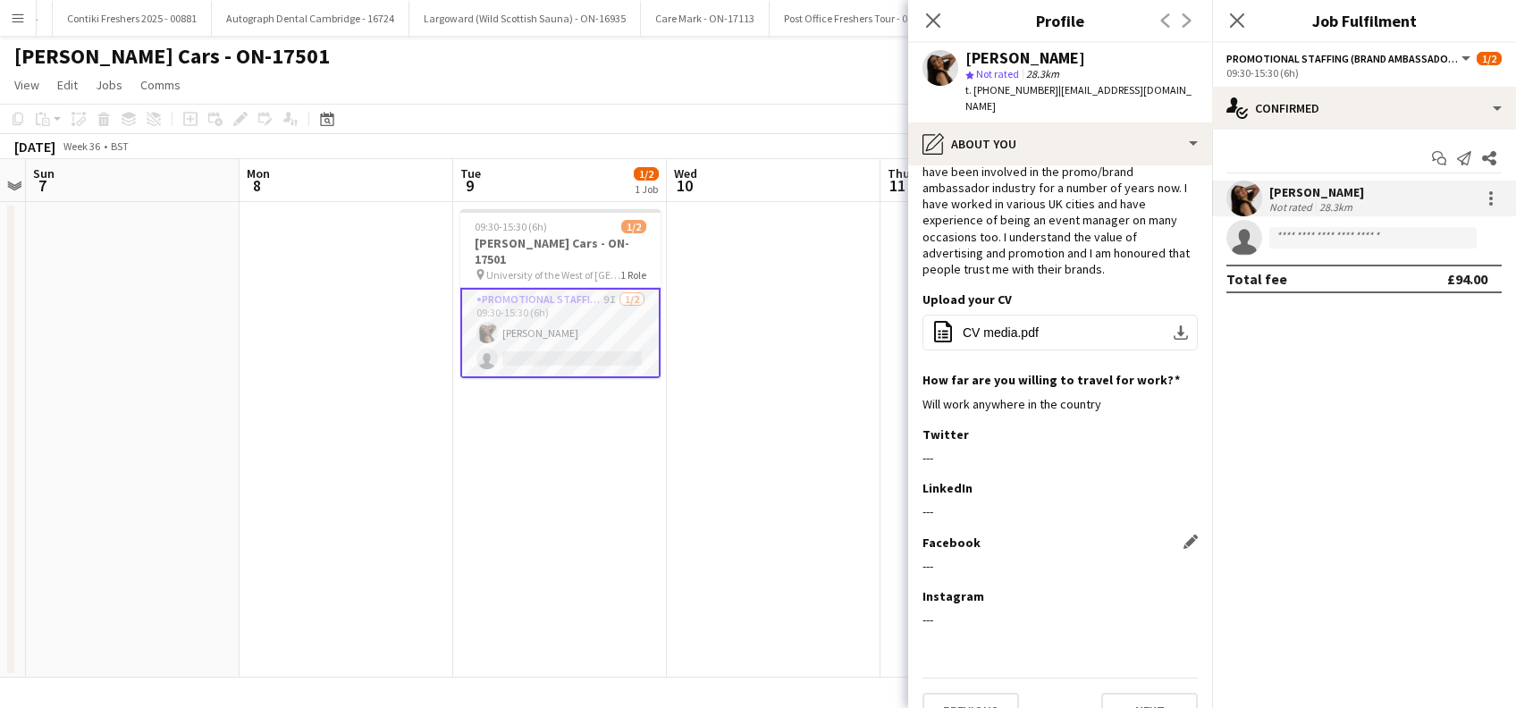
scroll to position [57, 0]
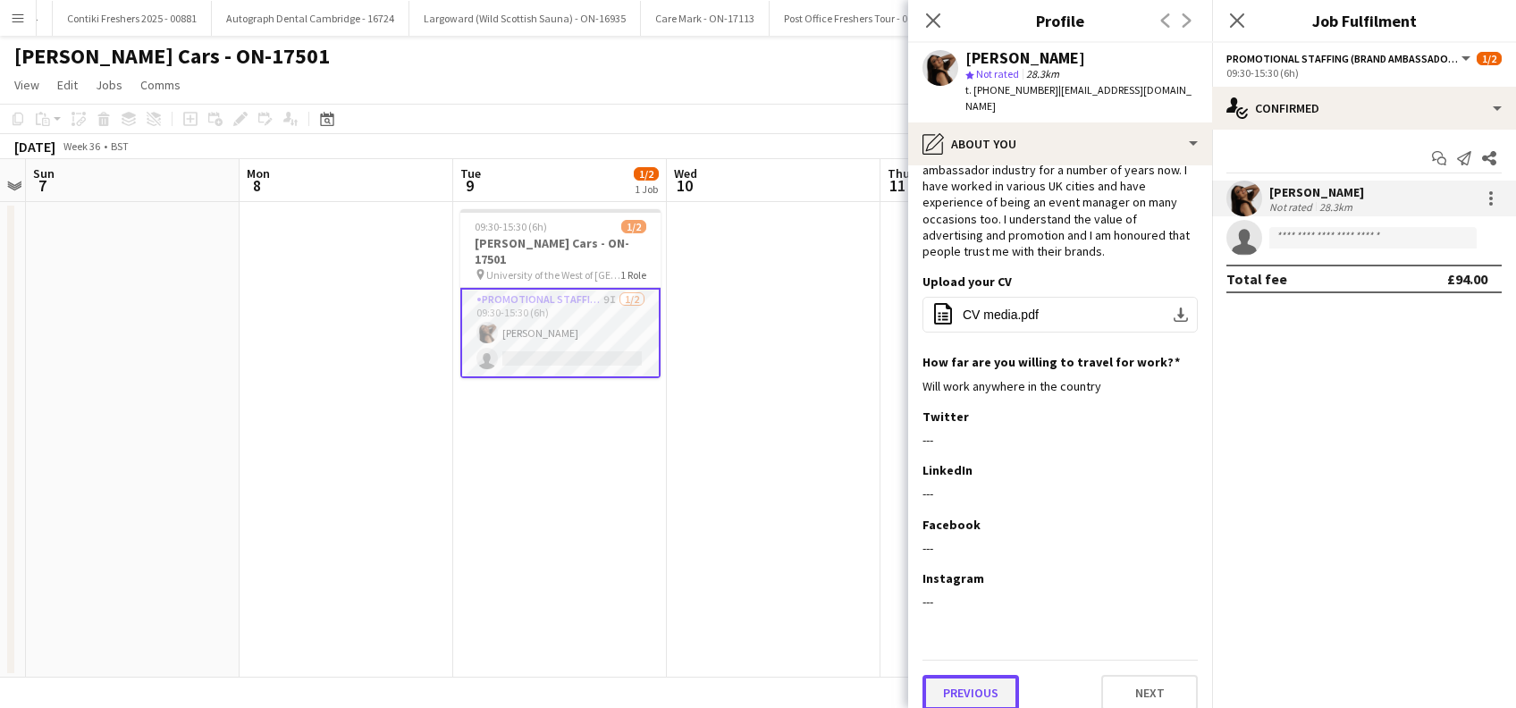
click at [967, 689] on button "Previous" at bounding box center [971, 693] width 97 height 36
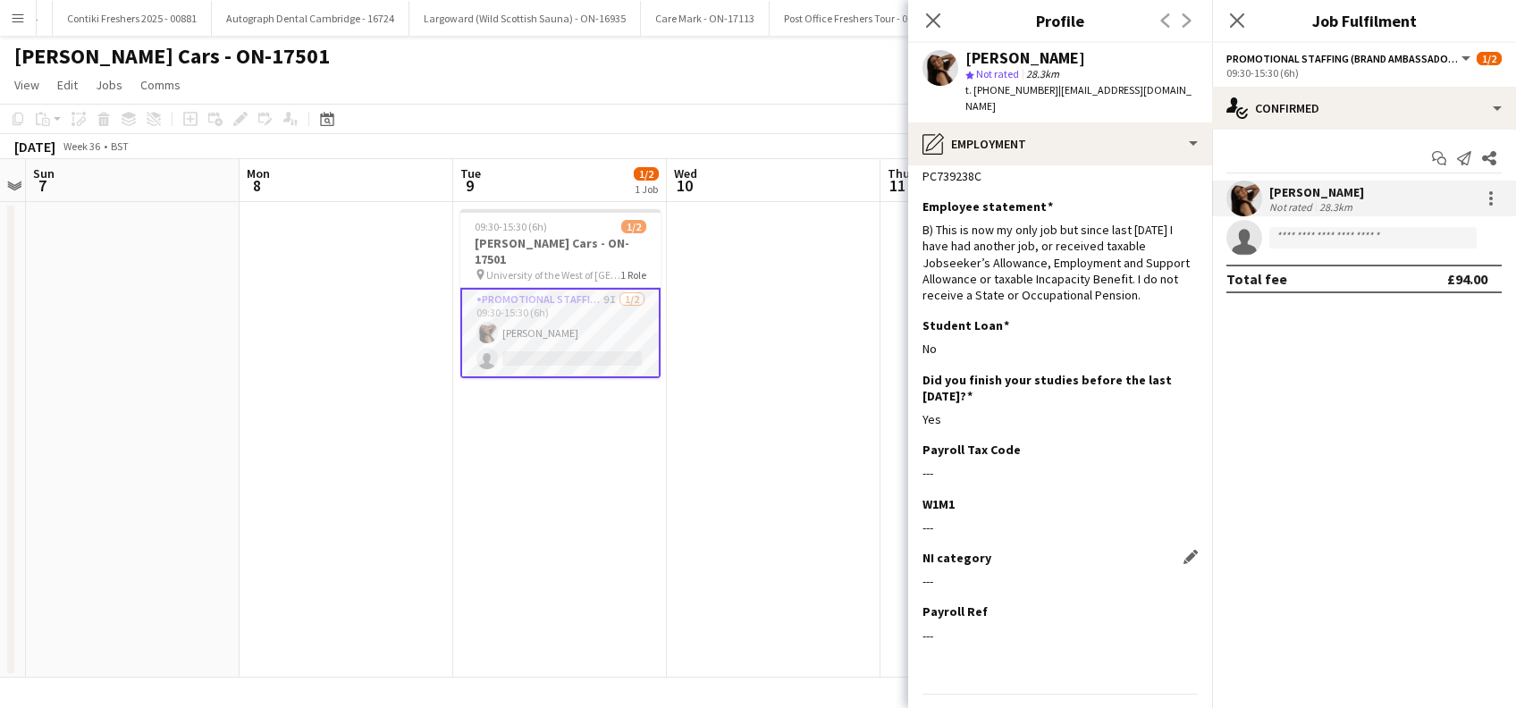
scroll to position [68, 0]
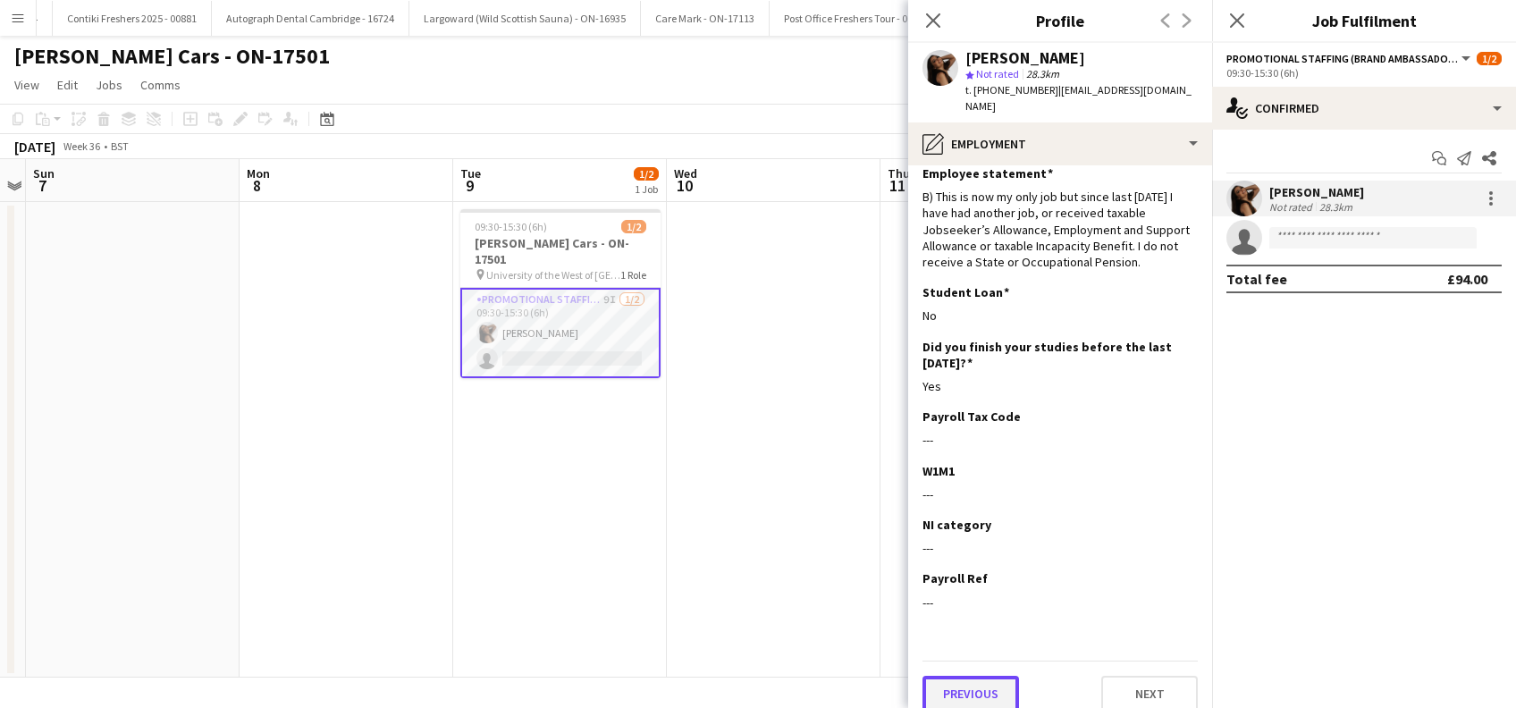
click at [941, 676] on button "Previous" at bounding box center [971, 694] width 97 height 36
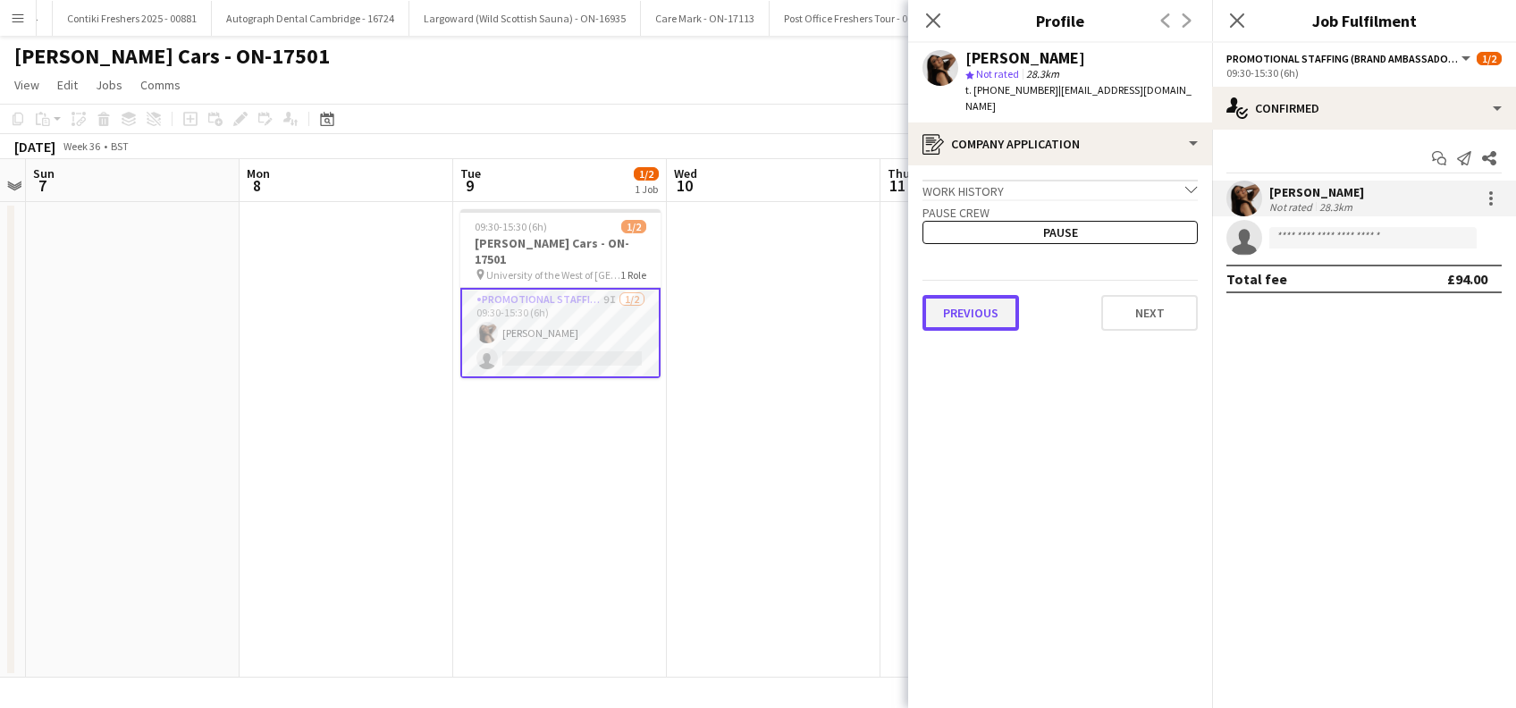
click at [987, 299] on button "Previous" at bounding box center [971, 313] width 97 height 36
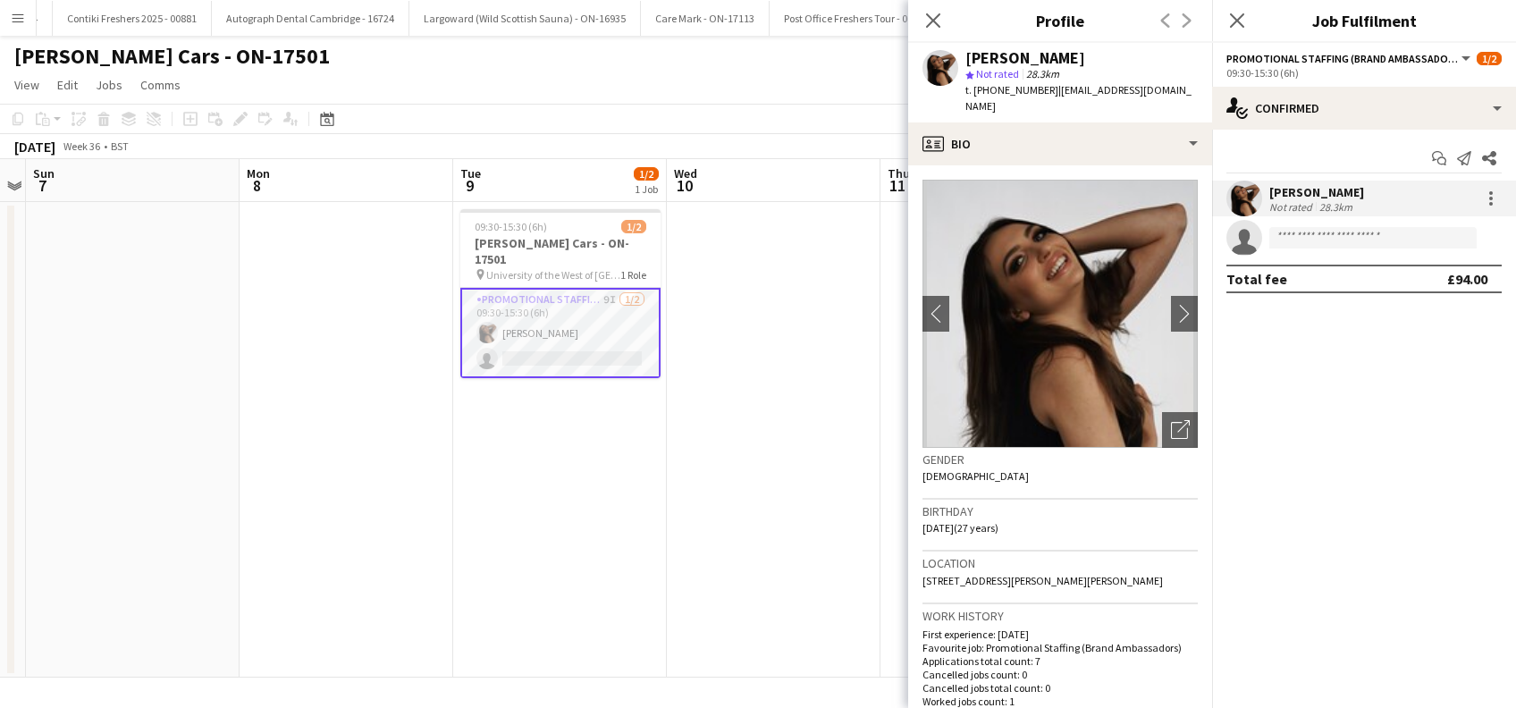
click at [730, 544] on app-date-cell at bounding box center [774, 440] width 214 height 476
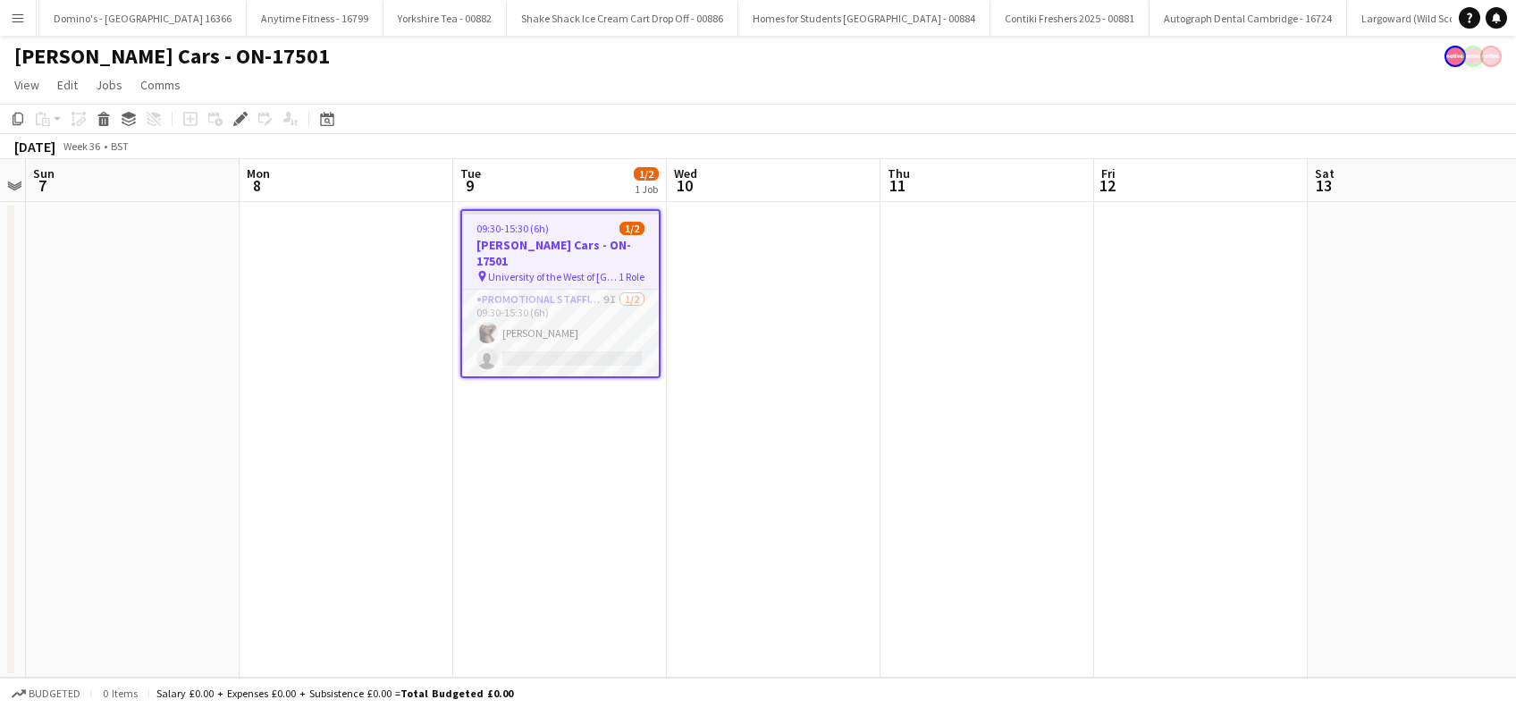
scroll to position [0, 8023]
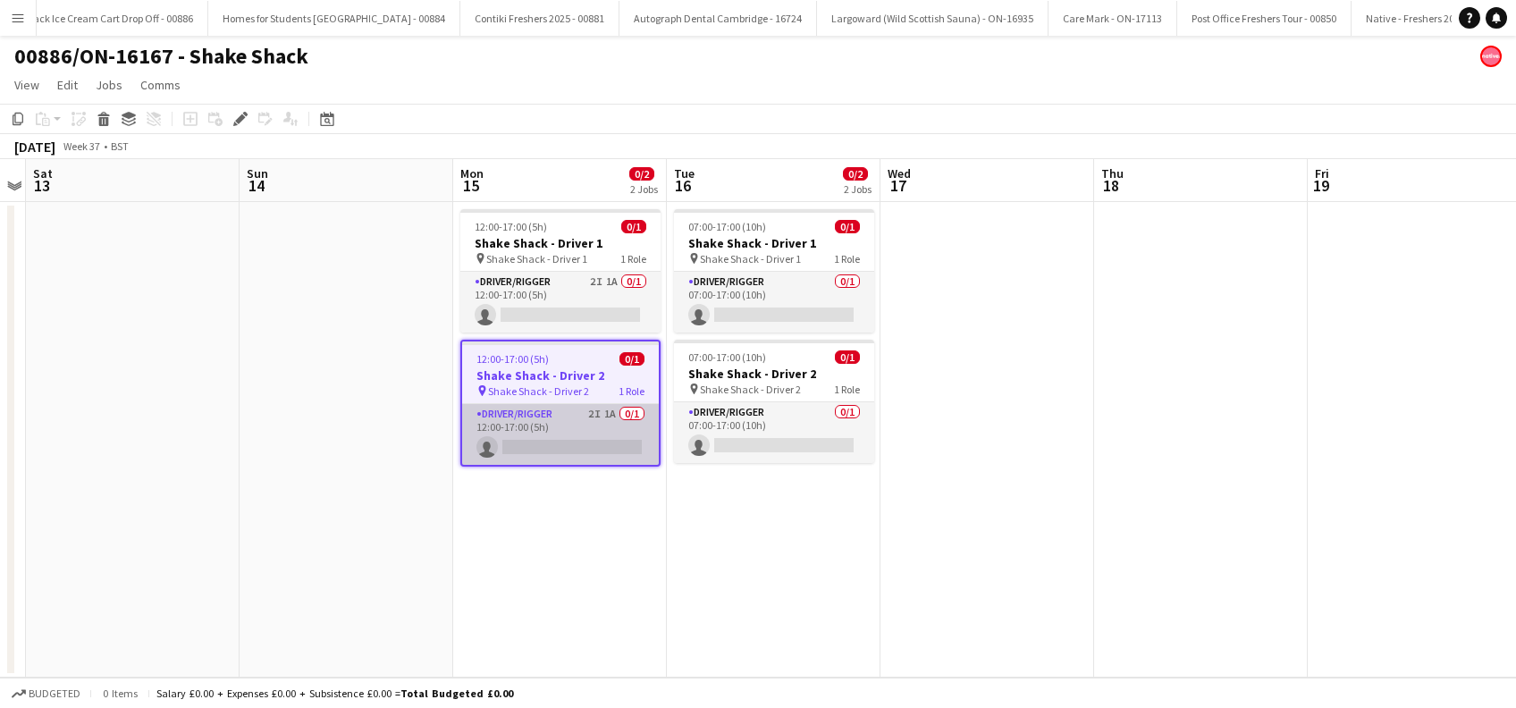
click at [569, 451] on app-card-role "Driver/Rigger 2I 1A 0/1 12:00-17:00 (5h) single-neutral-actions" at bounding box center [560, 434] width 197 height 61
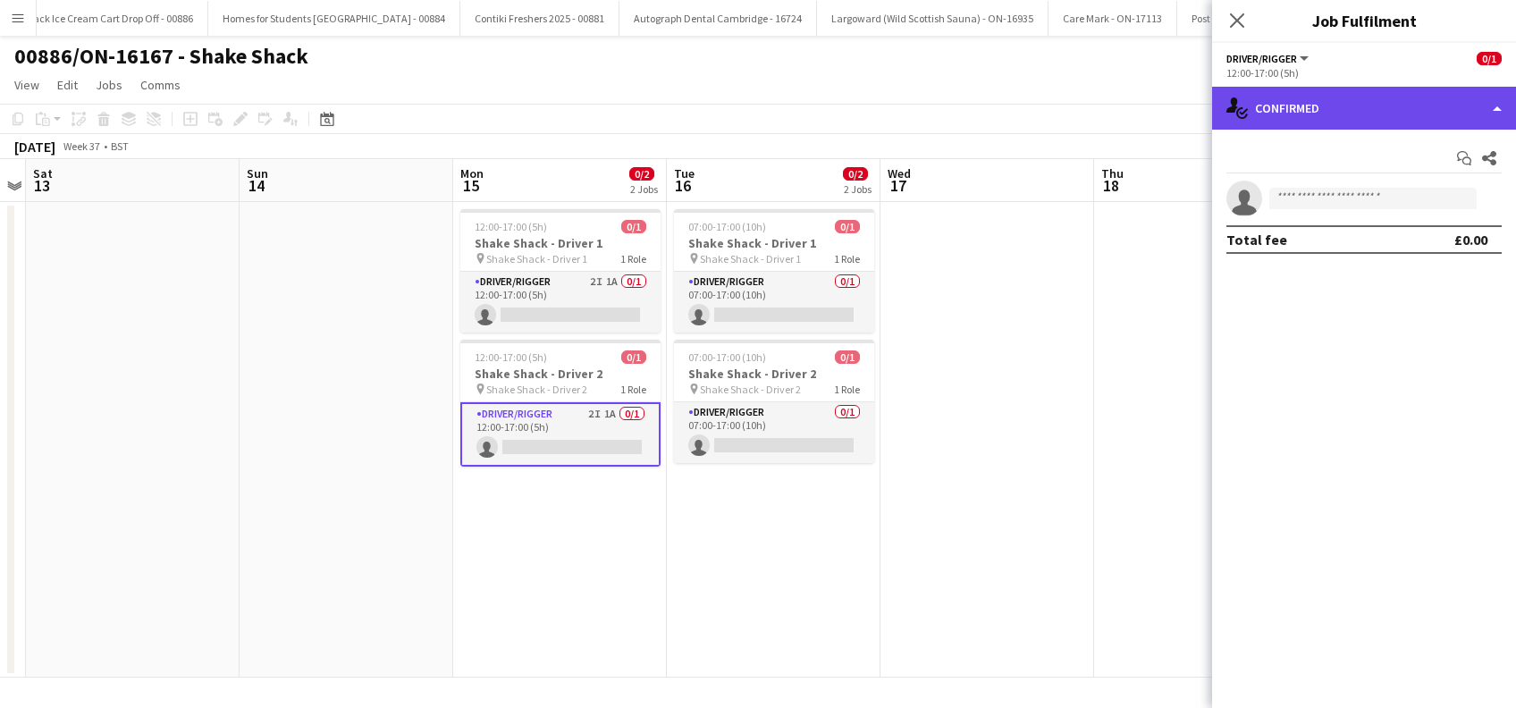
click at [1351, 121] on div "single-neutral-actions-check-2 Confirmed" at bounding box center [1364, 108] width 304 height 43
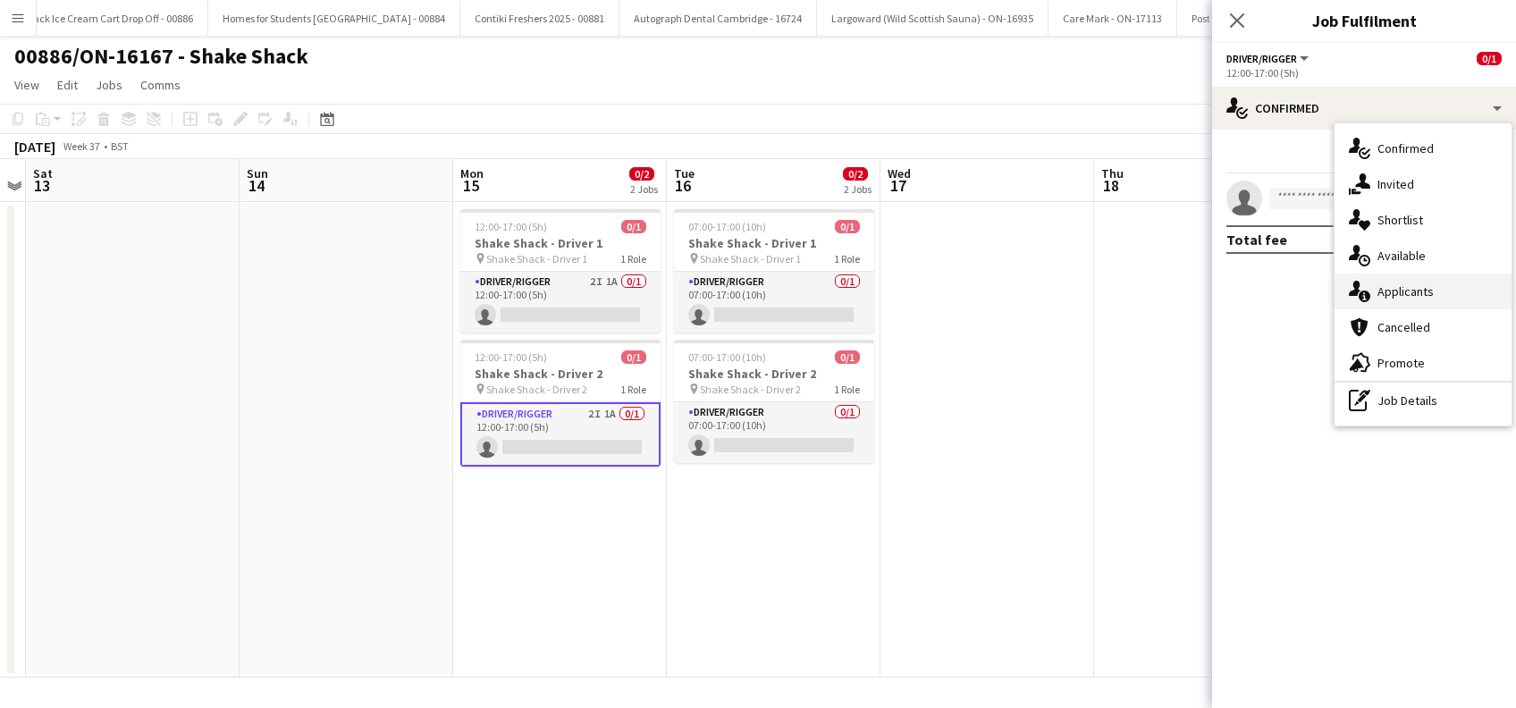
click at [1402, 288] on span "Applicants" at bounding box center [1406, 291] width 56 height 16
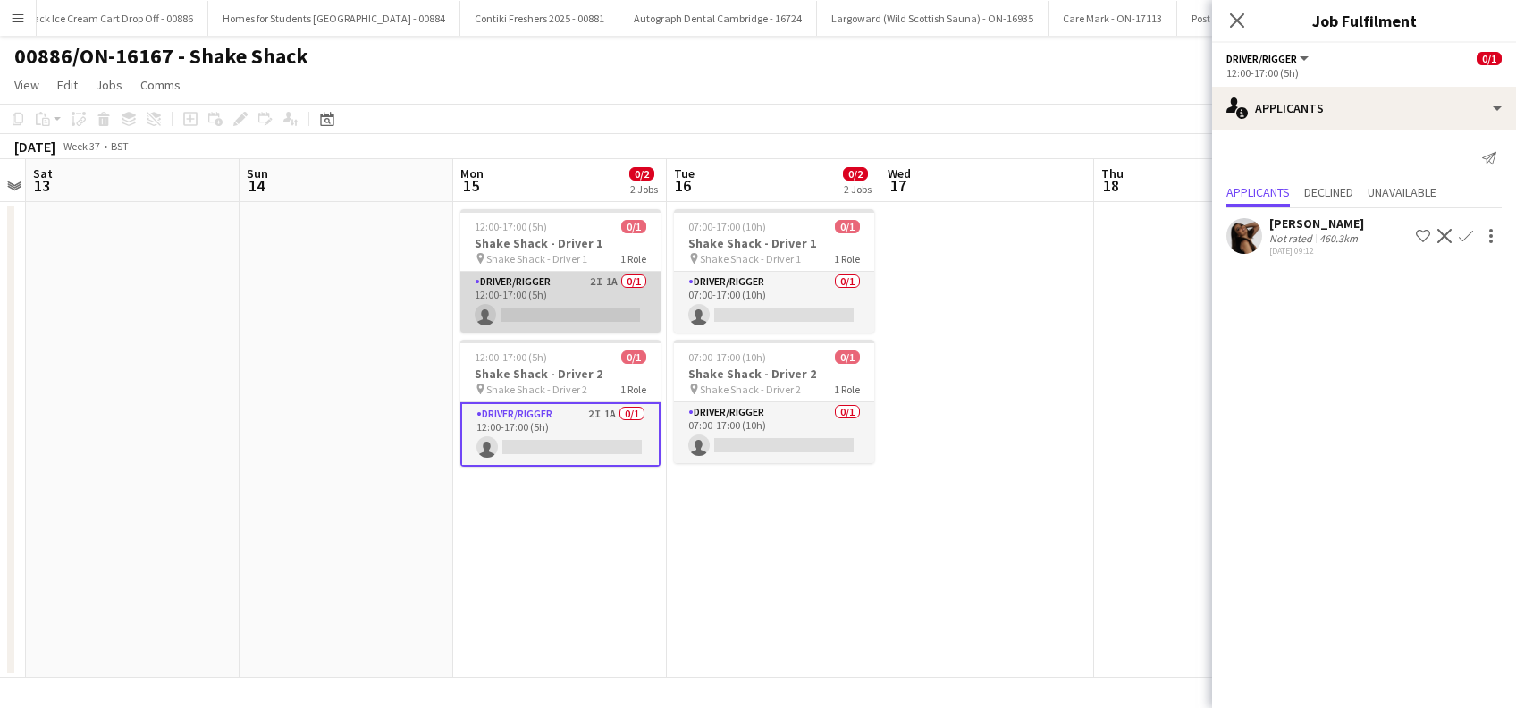
click at [605, 320] on app-card-role "Driver/Rigger 2I 1A 0/1 12:00-17:00 (5h) single-neutral-actions" at bounding box center [560, 302] width 200 height 61
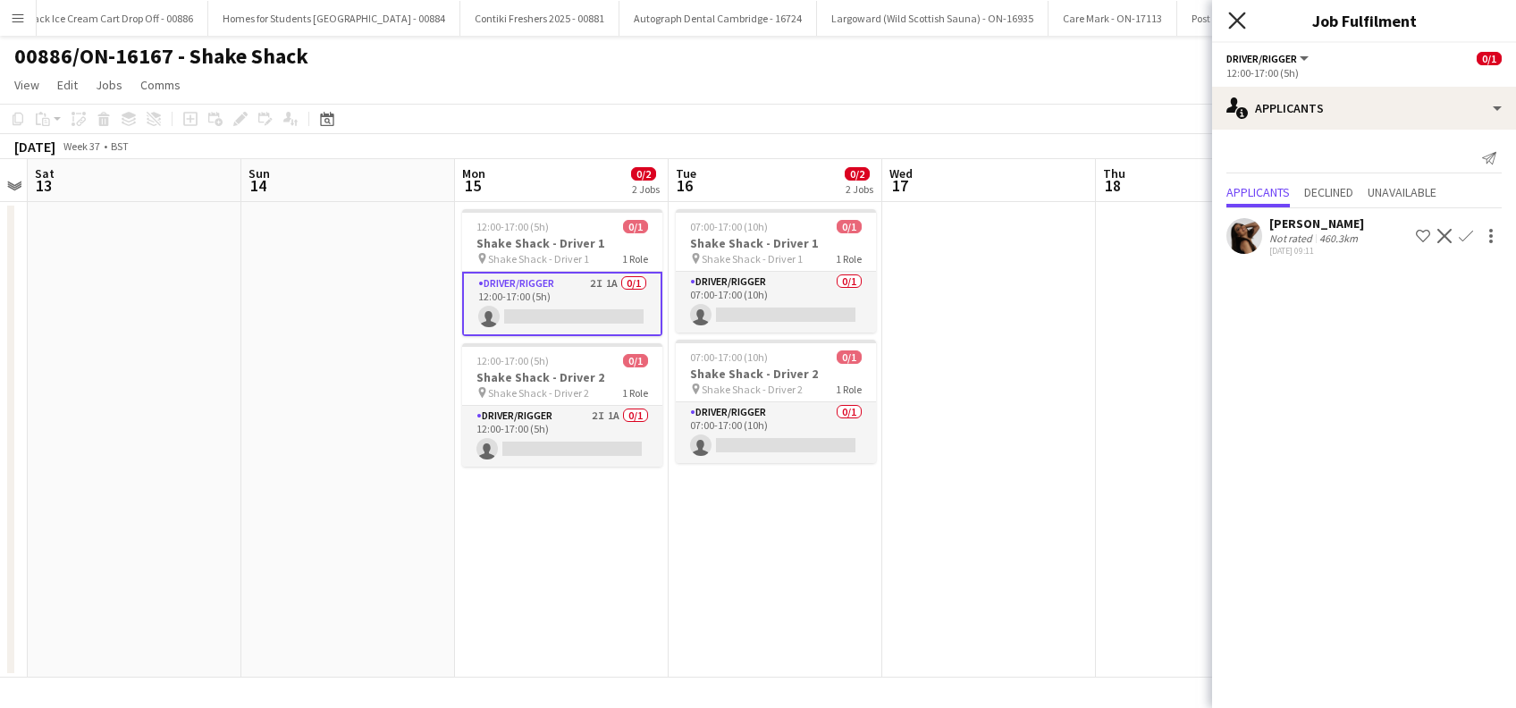
click at [1236, 28] on icon "Close pop-in" at bounding box center [1236, 20] width 17 height 17
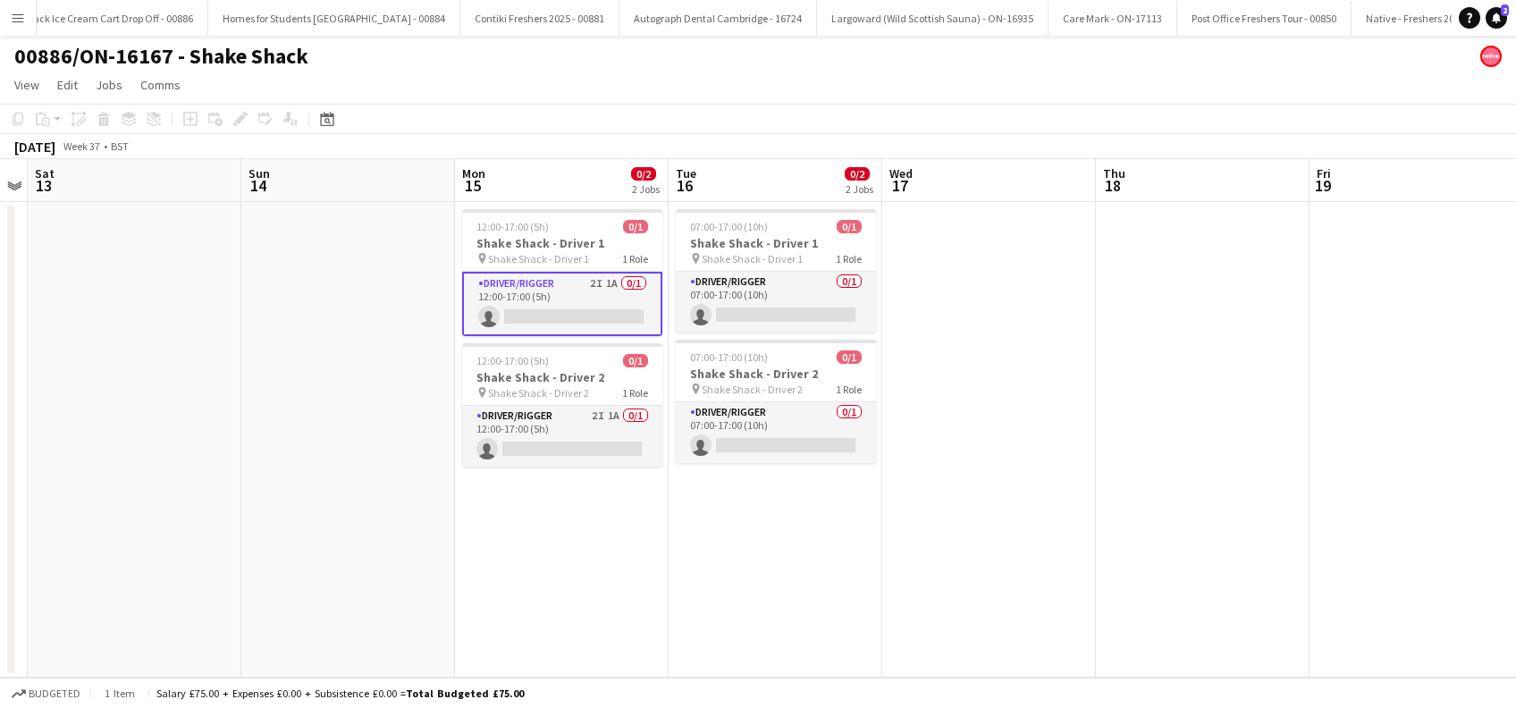
drag, startPoint x: 536, startPoint y: 555, endPoint x: 552, endPoint y: 555, distance: 15.2
click at [536, 558] on app-date-cell "12:00-17:00 (5h) 0/1 Shake Shack - Driver 1 pin Shake Shack - Driver 1 1 Role D…" at bounding box center [562, 440] width 214 height 476
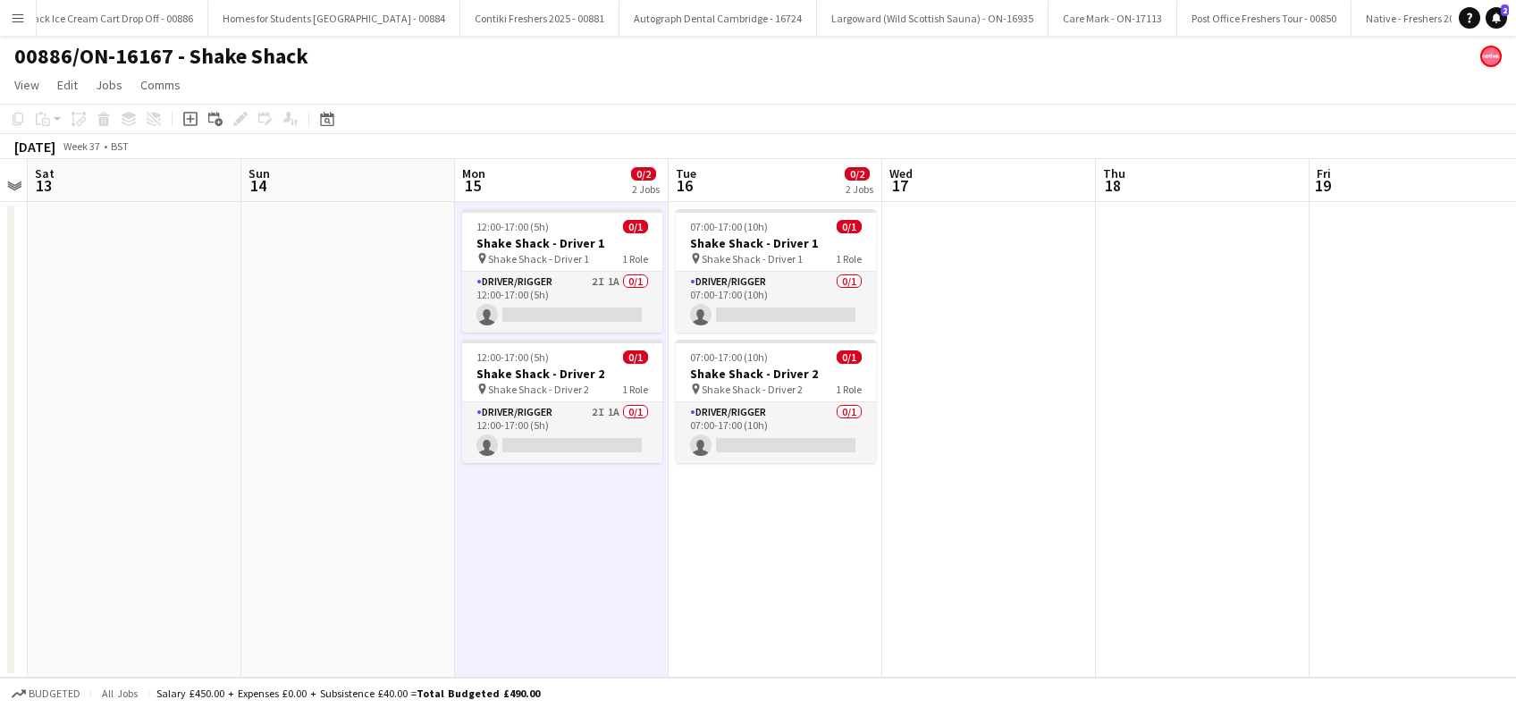
click at [981, 500] on app-date-cell at bounding box center [989, 440] width 214 height 476
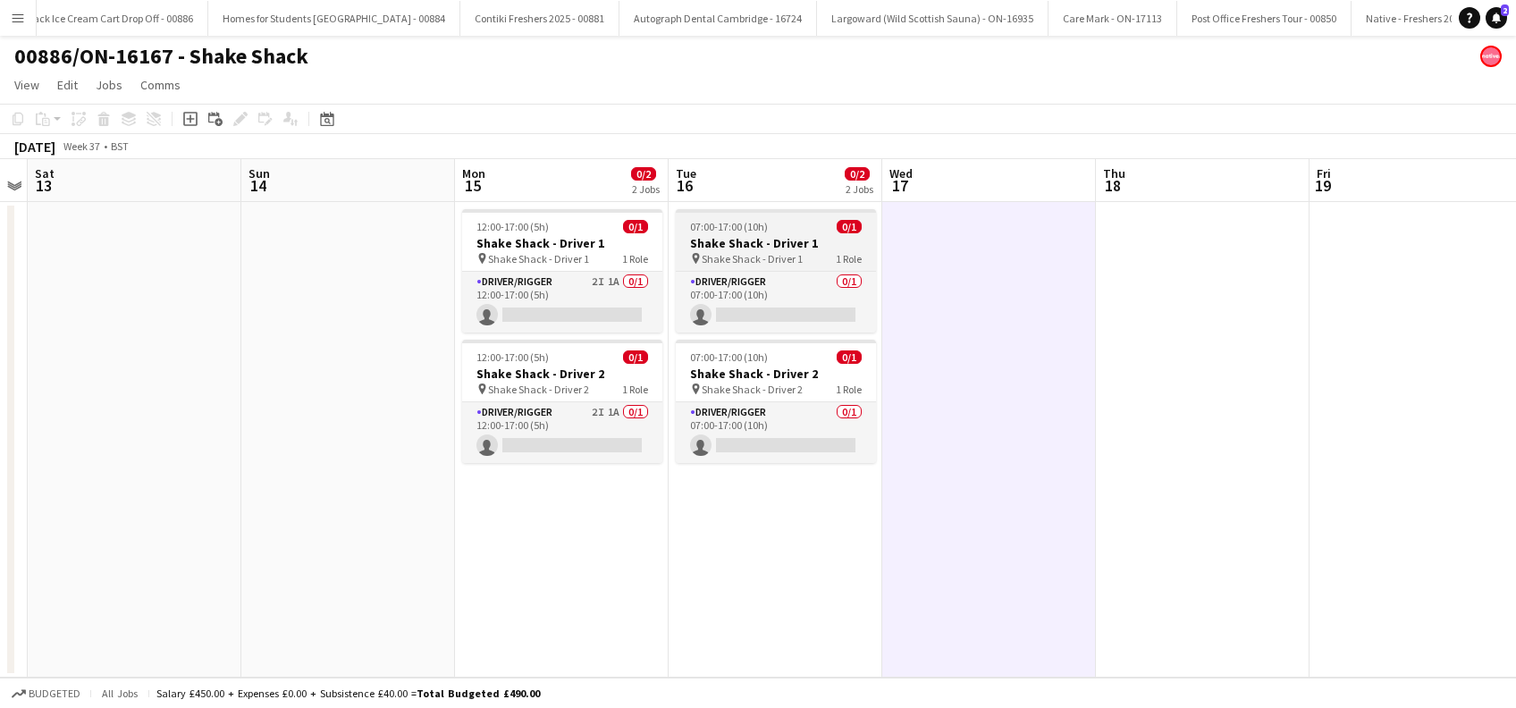
click at [766, 244] on h3 "Shake Shack - Driver 1" at bounding box center [776, 243] width 200 height 16
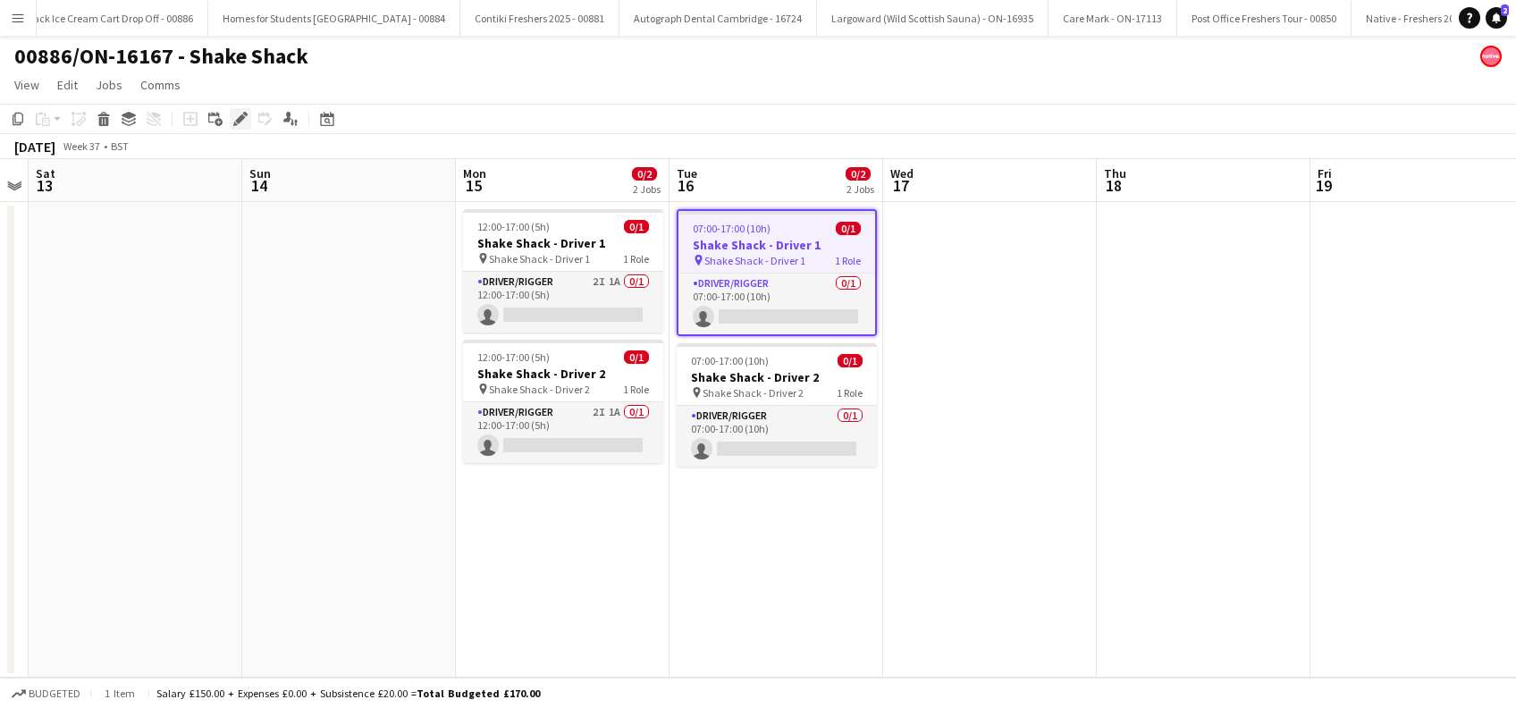
click at [238, 121] on icon at bounding box center [240, 119] width 10 height 10
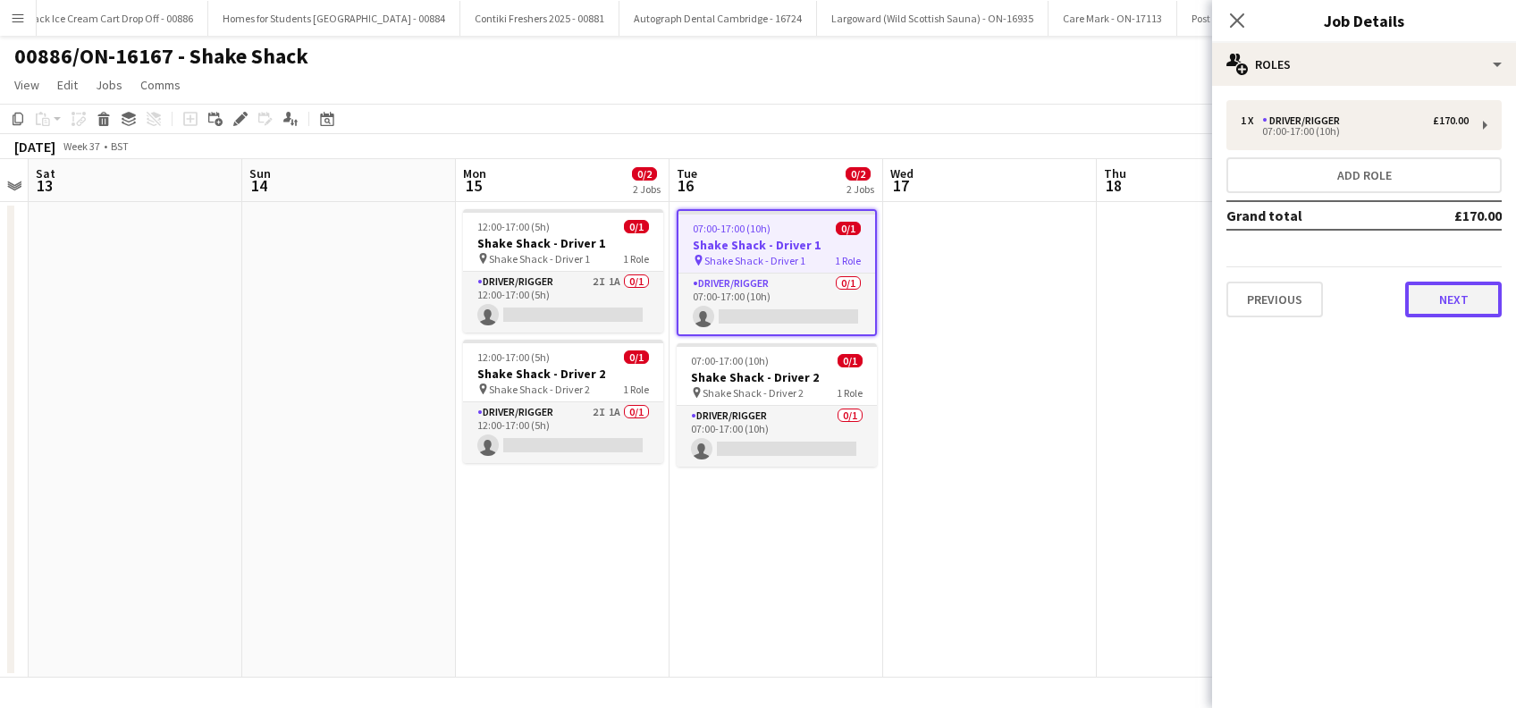
click at [1437, 302] on button "Next" at bounding box center [1453, 300] width 97 height 36
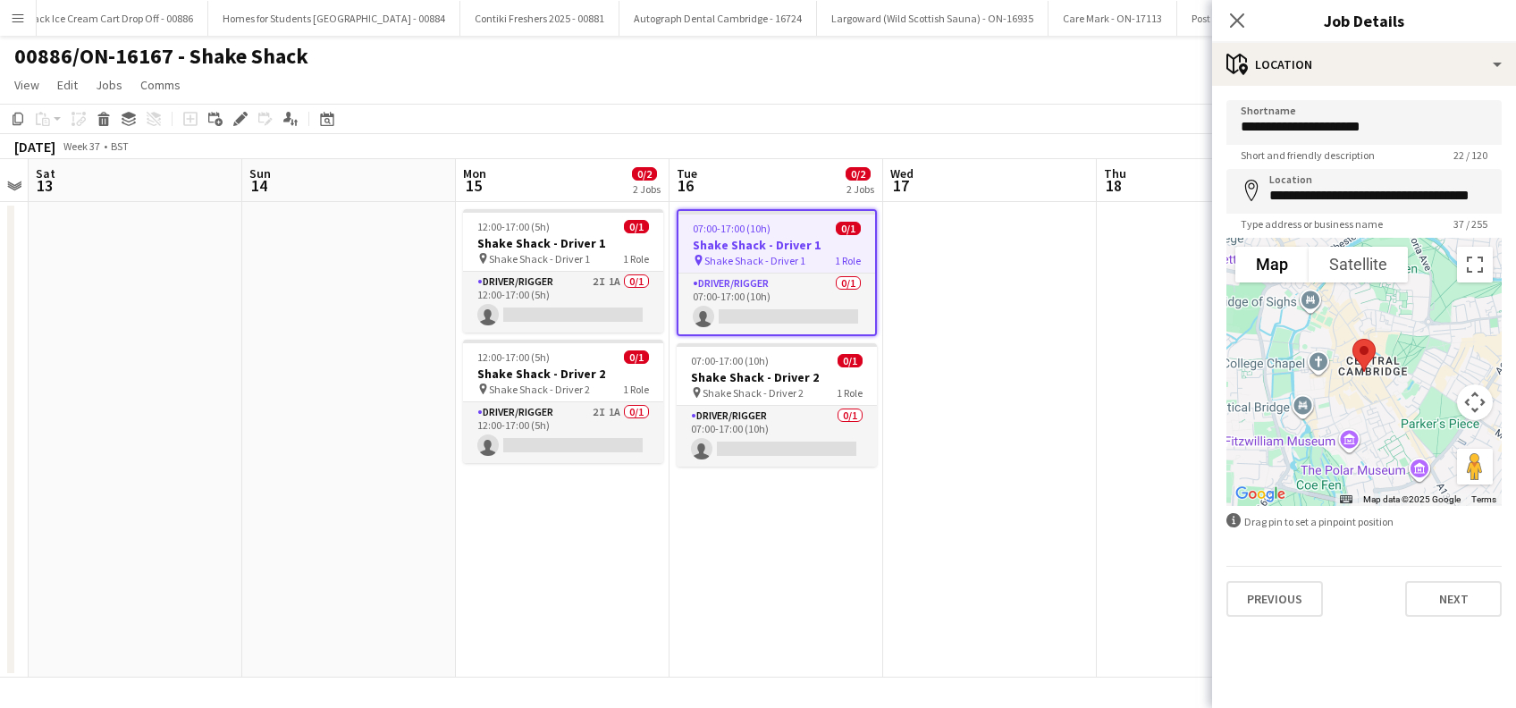
click at [977, 266] on app-date-cell at bounding box center [990, 440] width 214 height 476
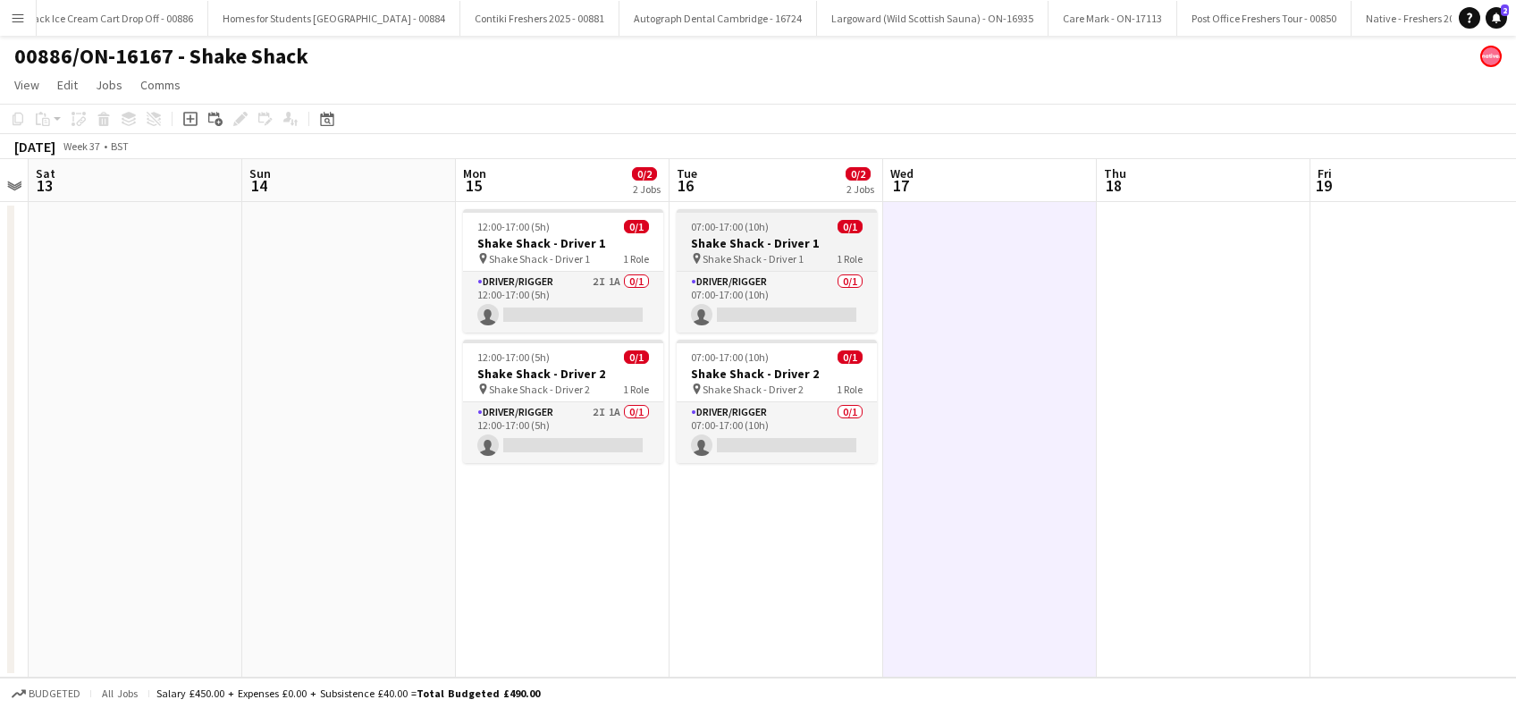
click at [800, 243] on h3 "Shake Shack - Driver 1" at bounding box center [777, 243] width 200 height 16
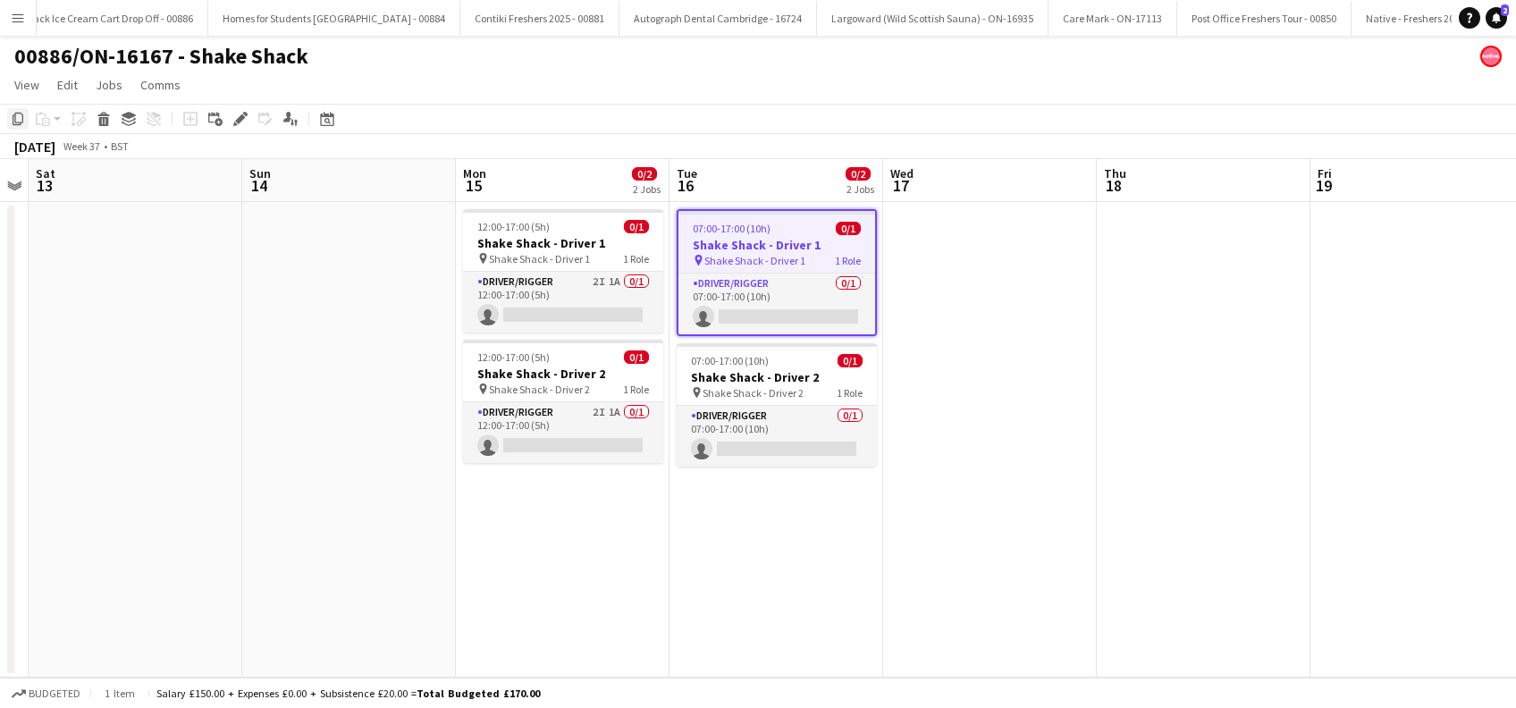
click at [13, 119] on icon at bounding box center [18, 119] width 11 height 13
click at [993, 279] on app-date-cell at bounding box center [990, 440] width 214 height 476
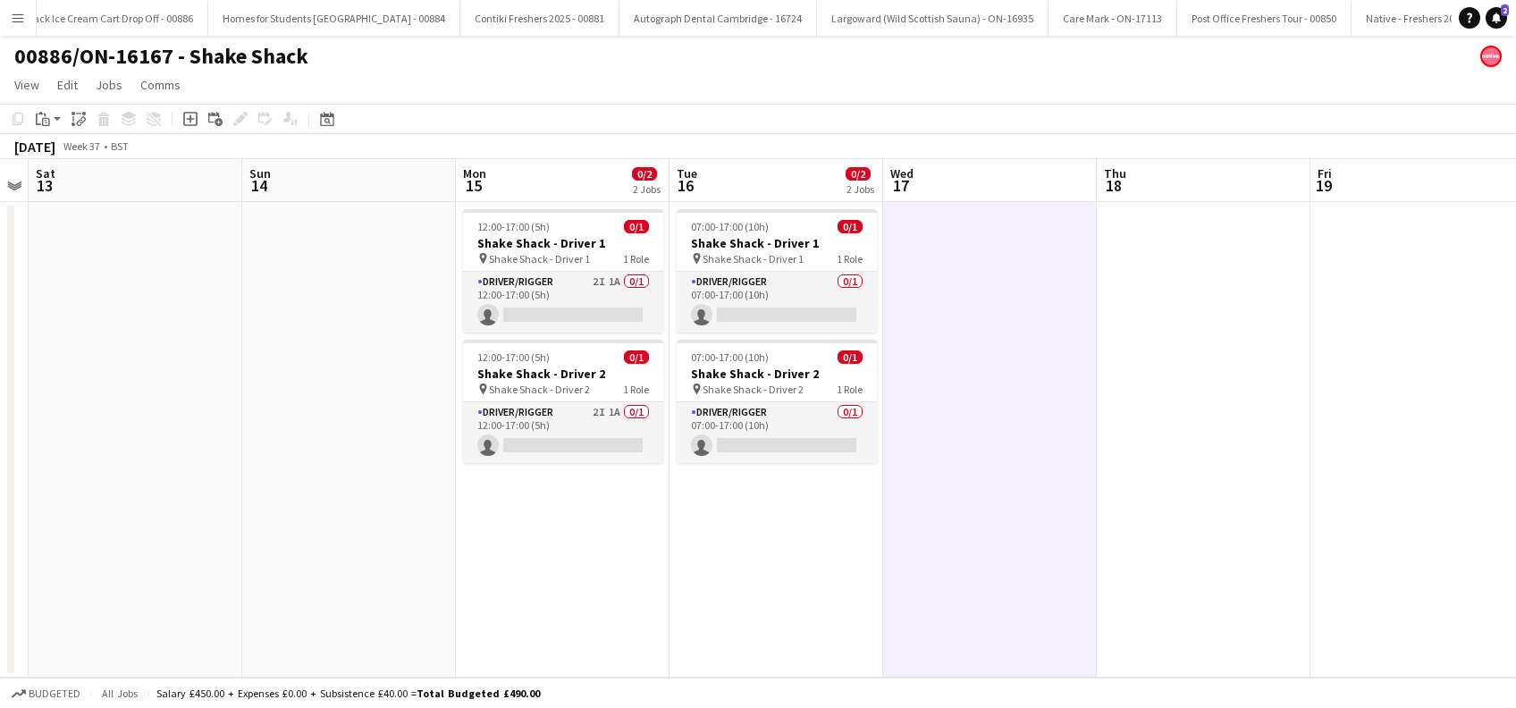
click at [941, 266] on app-date-cell at bounding box center [990, 440] width 214 height 476
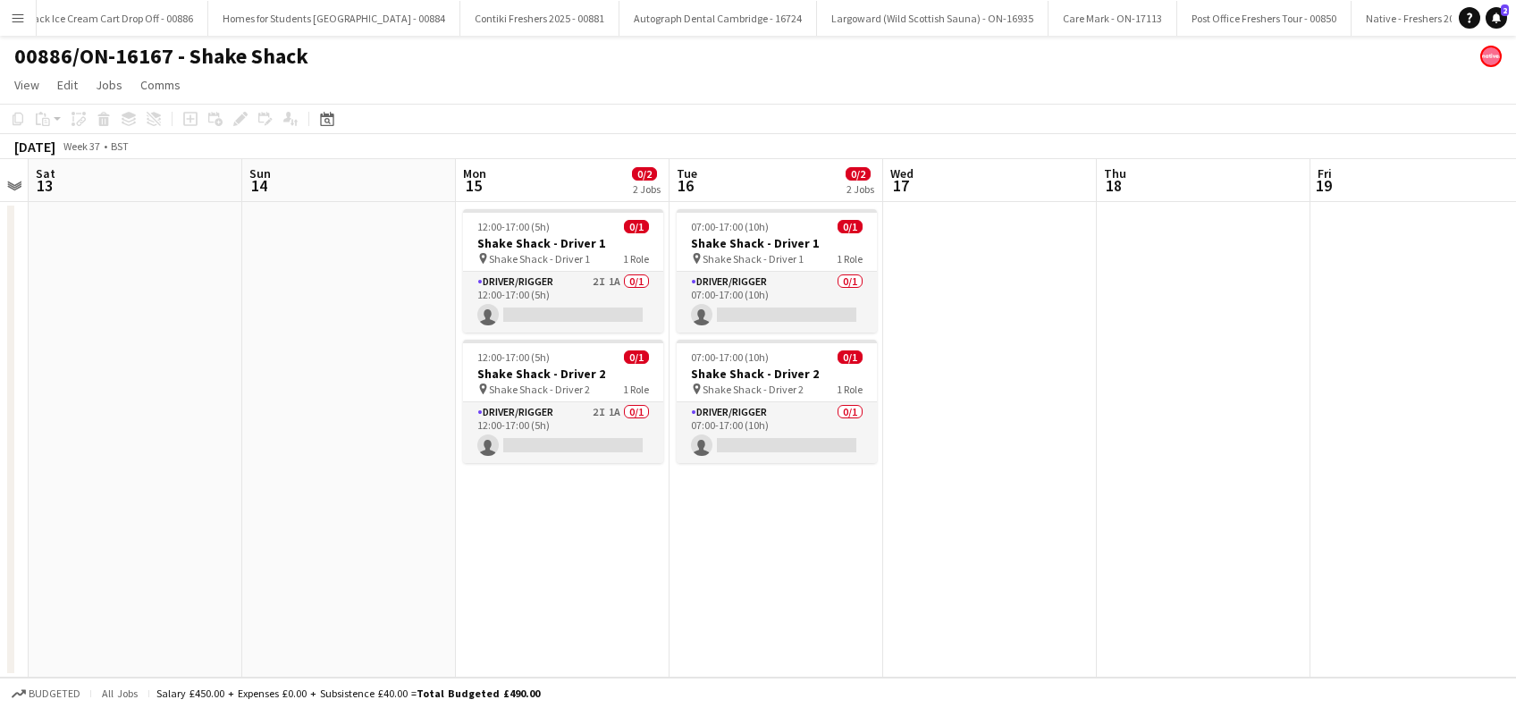
click at [990, 267] on app-date-cell at bounding box center [990, 440] width 214 height 476
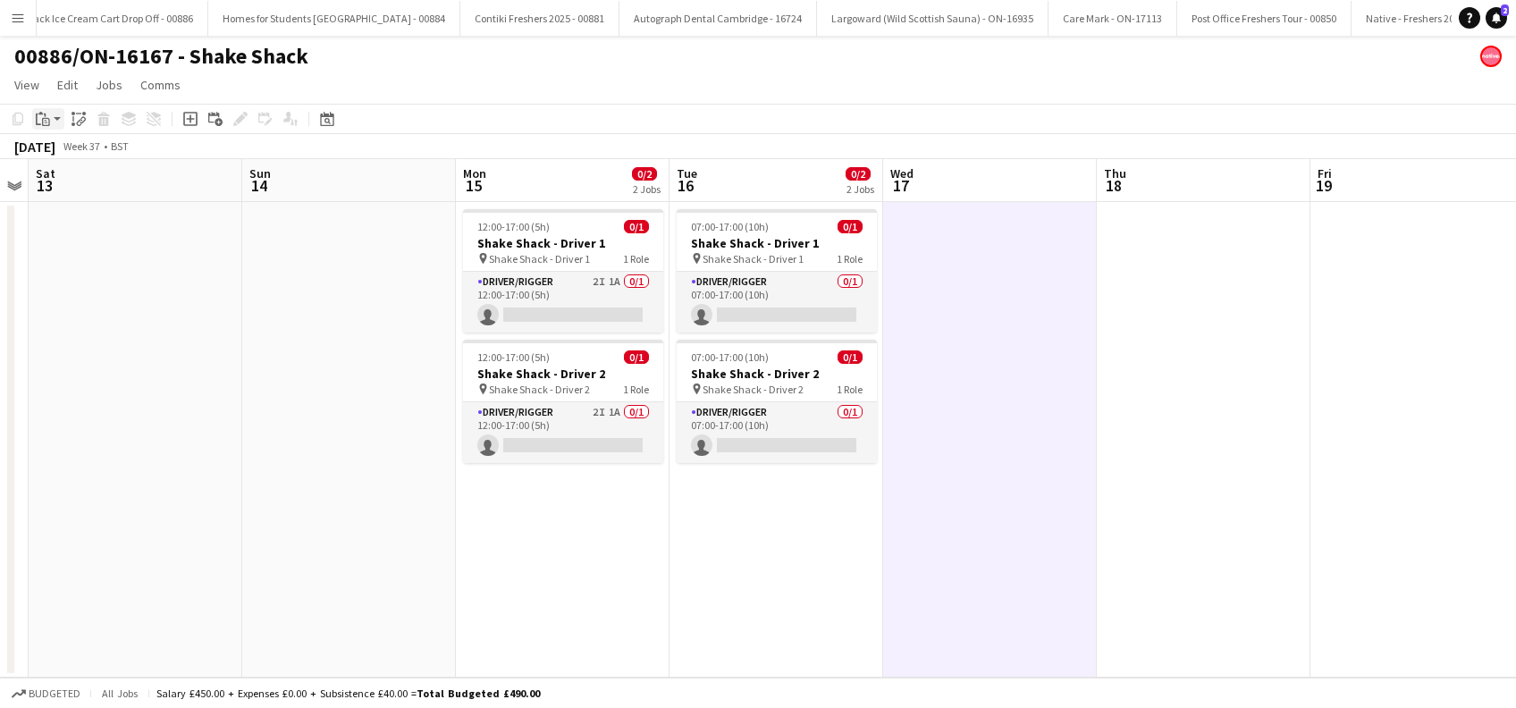
click at [55, 121] on app-action-btn "Paste" at bounding box center [48, 118] width 32 height 21
click at [63, 148] on link "Paste Ctrl+V" at bounding box center [131, 153] width 168 height 16
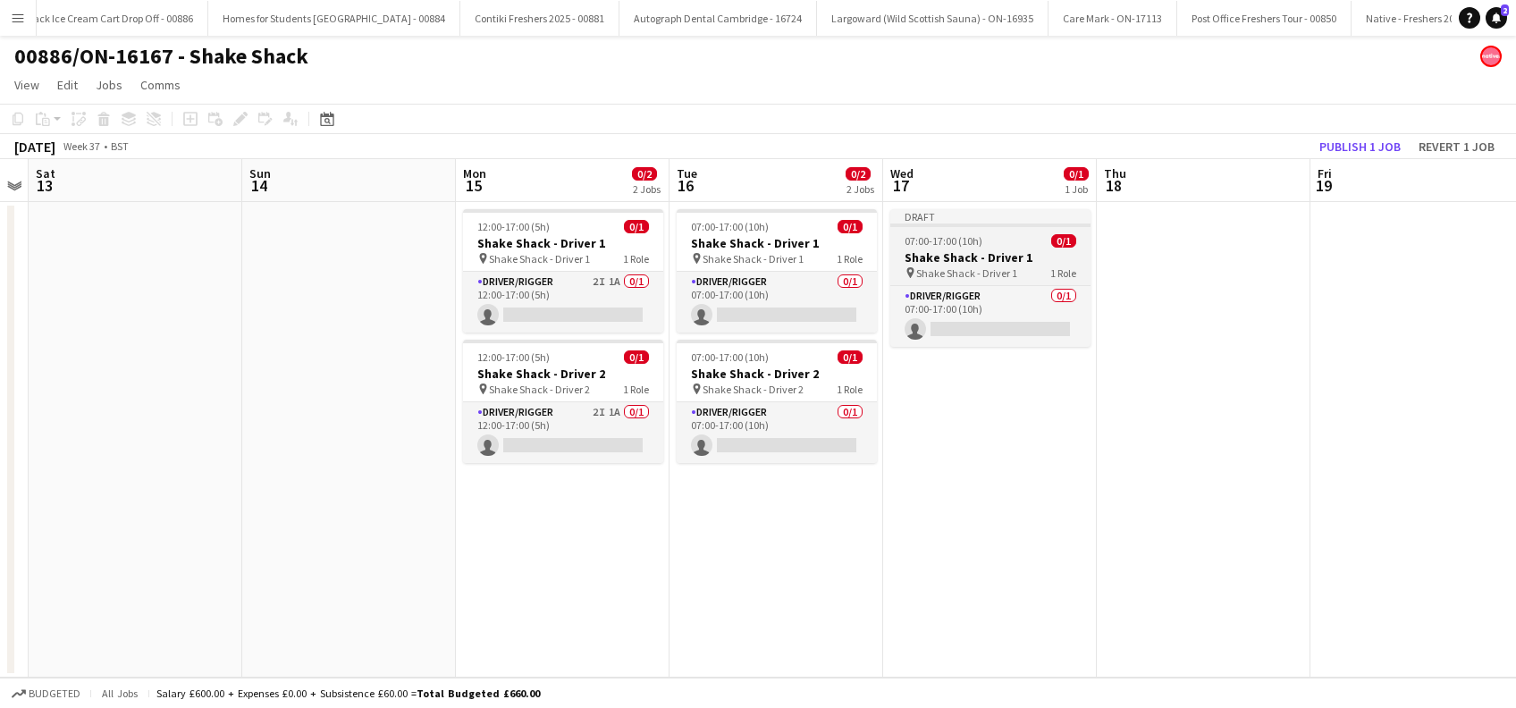
click at [951, 266] on span "Shake Shack - Driver 1" at bounding box center [966, 272] width 101 height 13
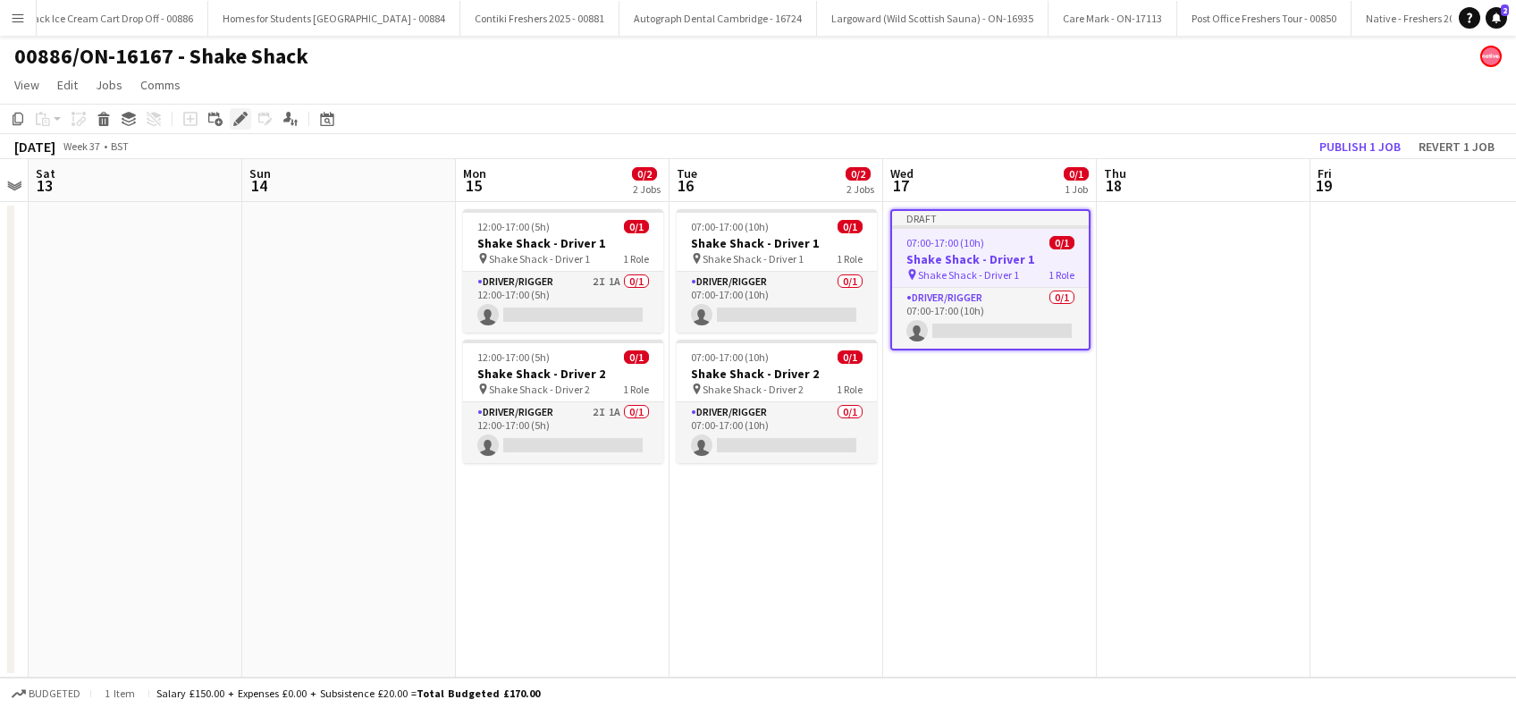
click at [236, 120] on icon at bounding box center [240, 119] width 10 height 10
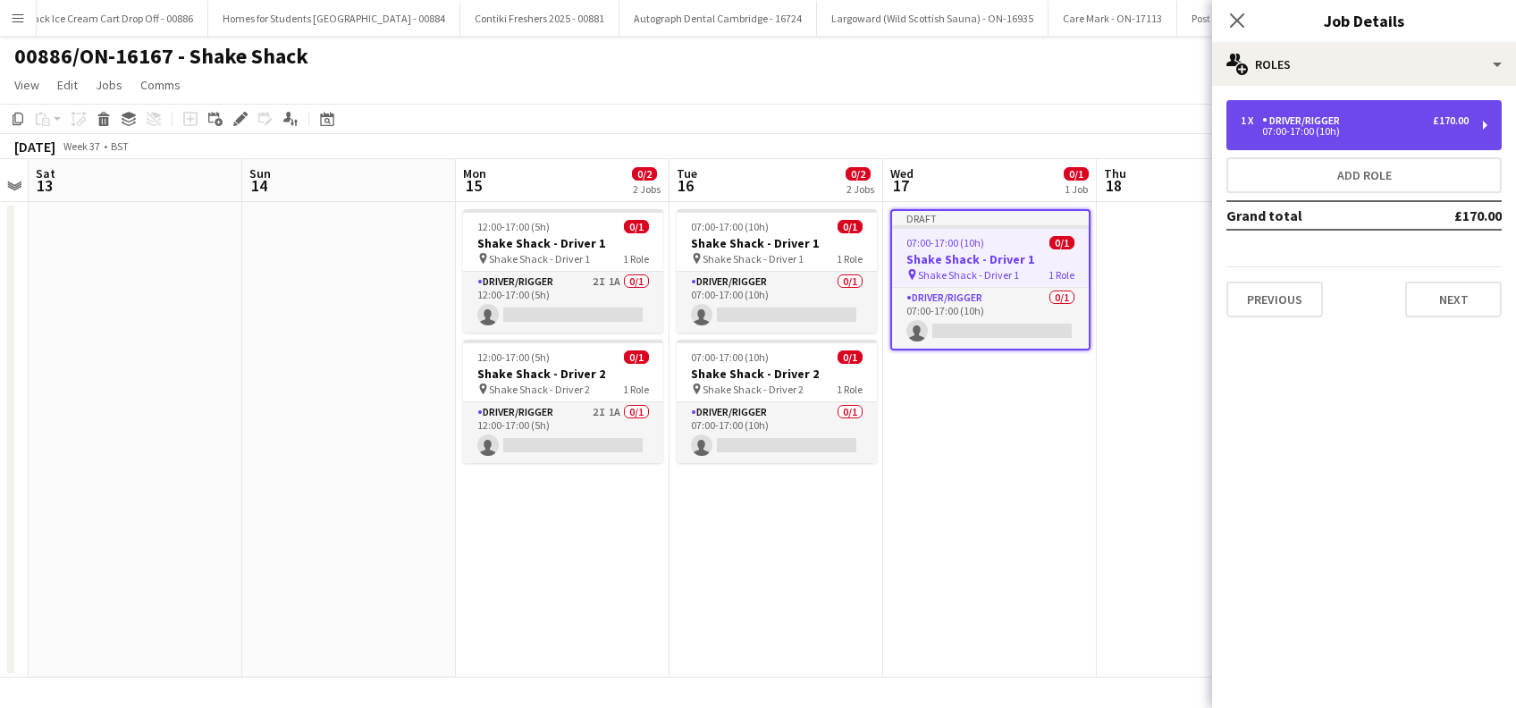
click at [1368, 131] on div "07:00-17:00 (10h)" at bounding box center [1355, 131] width 228 height 9
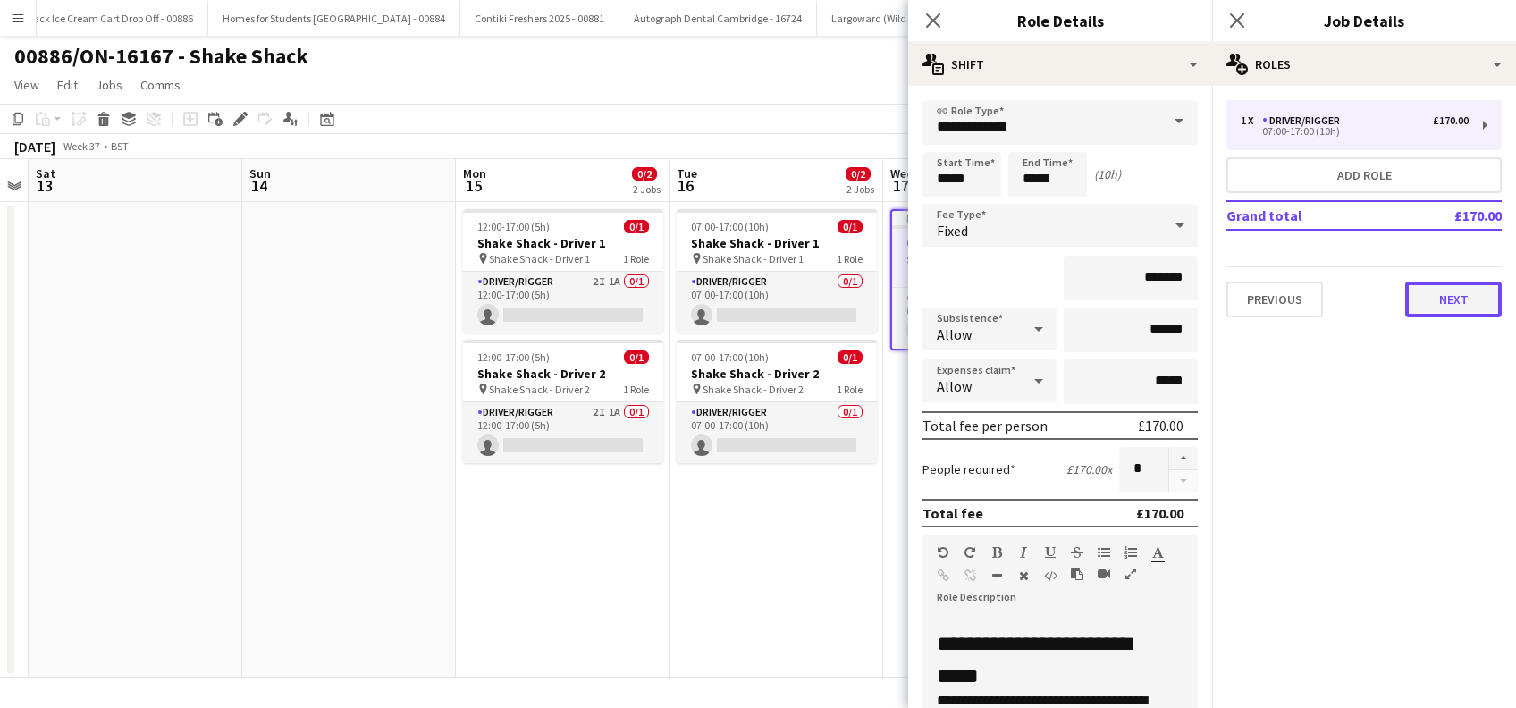
click at [1452, 308] on button "Next" at bounding box center [1453, 300] width 97 height 36
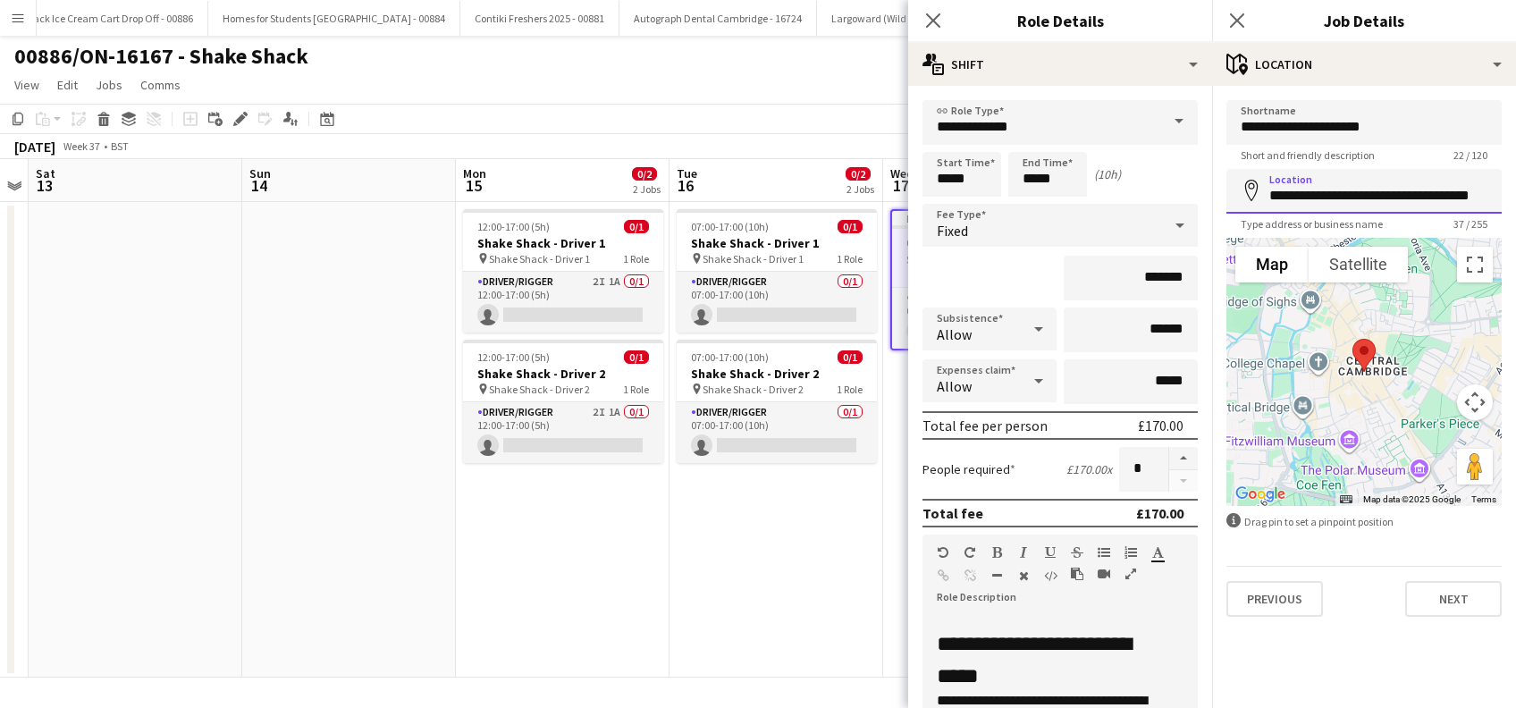
click at [1464, 192] on input "**********" at bounding box center [1364, 191] width 275 height 45
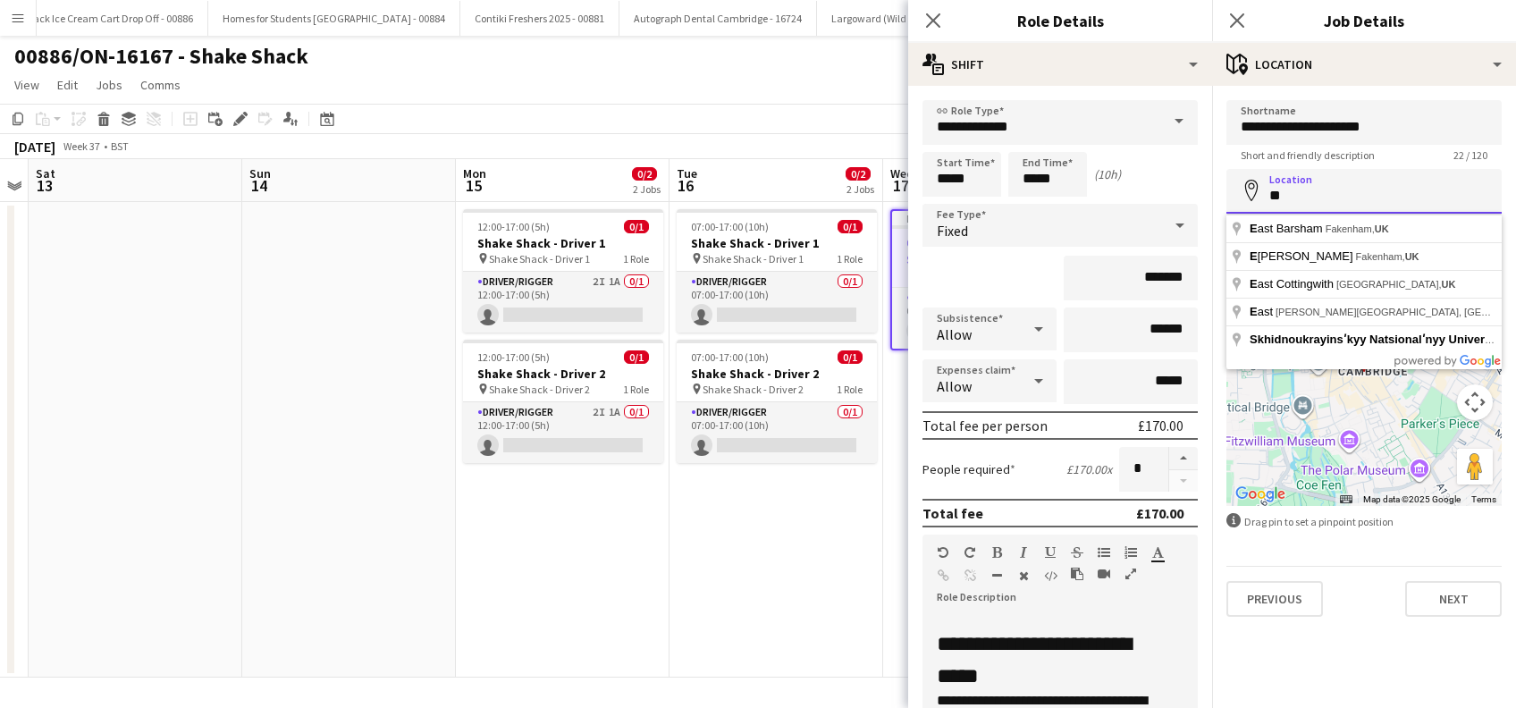
type input "*"
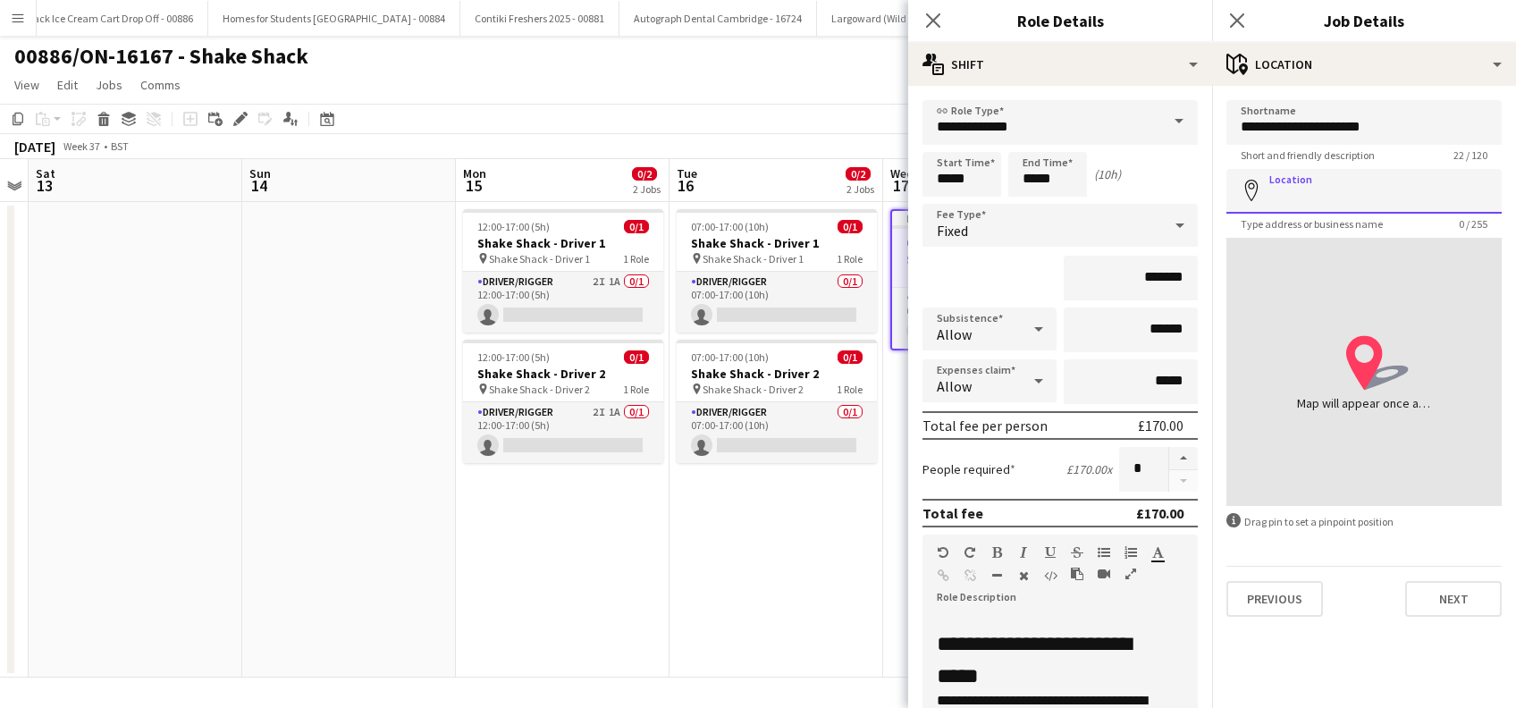
paste input "**********"
click at [1396, 193] on input "**********" at bounding box center [1364, 191] width 275 height 45
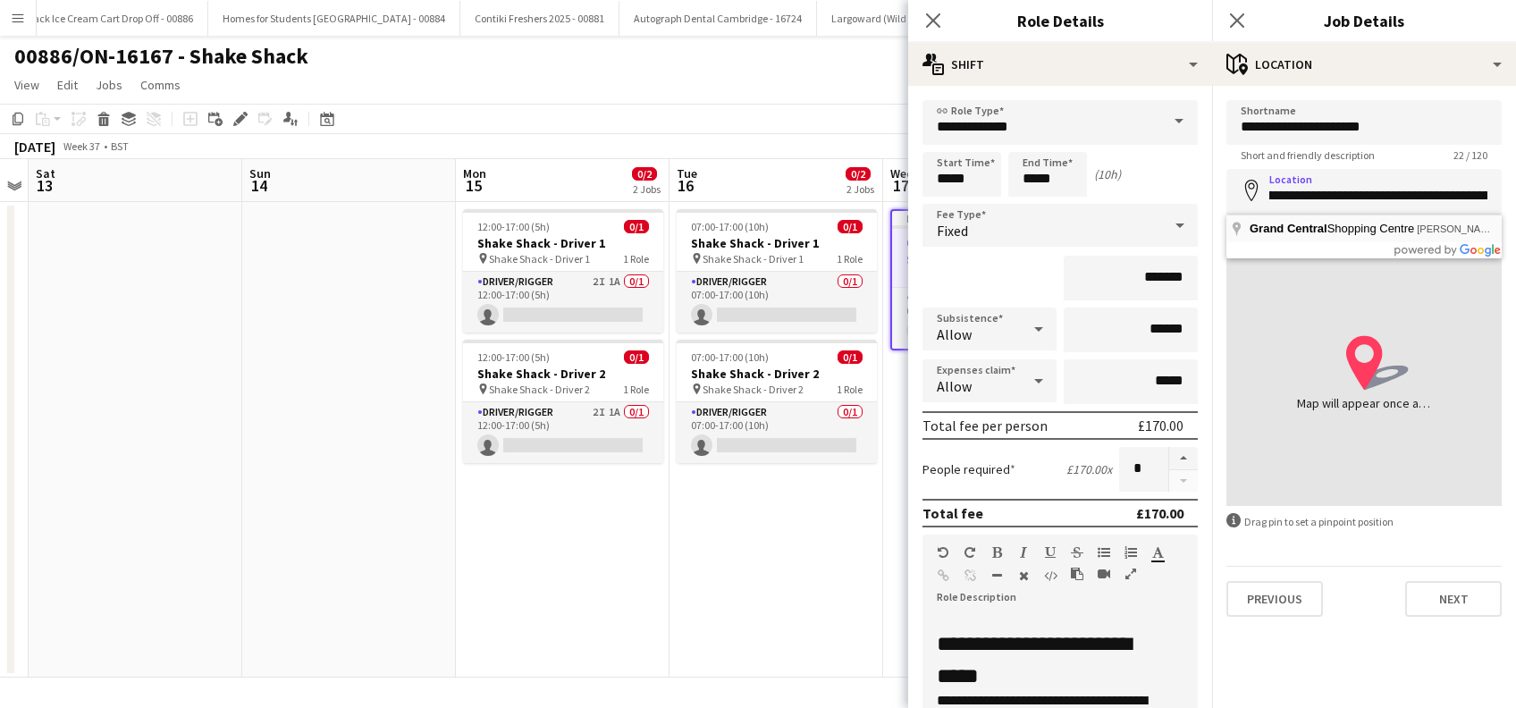
scroll to position [0, 0]
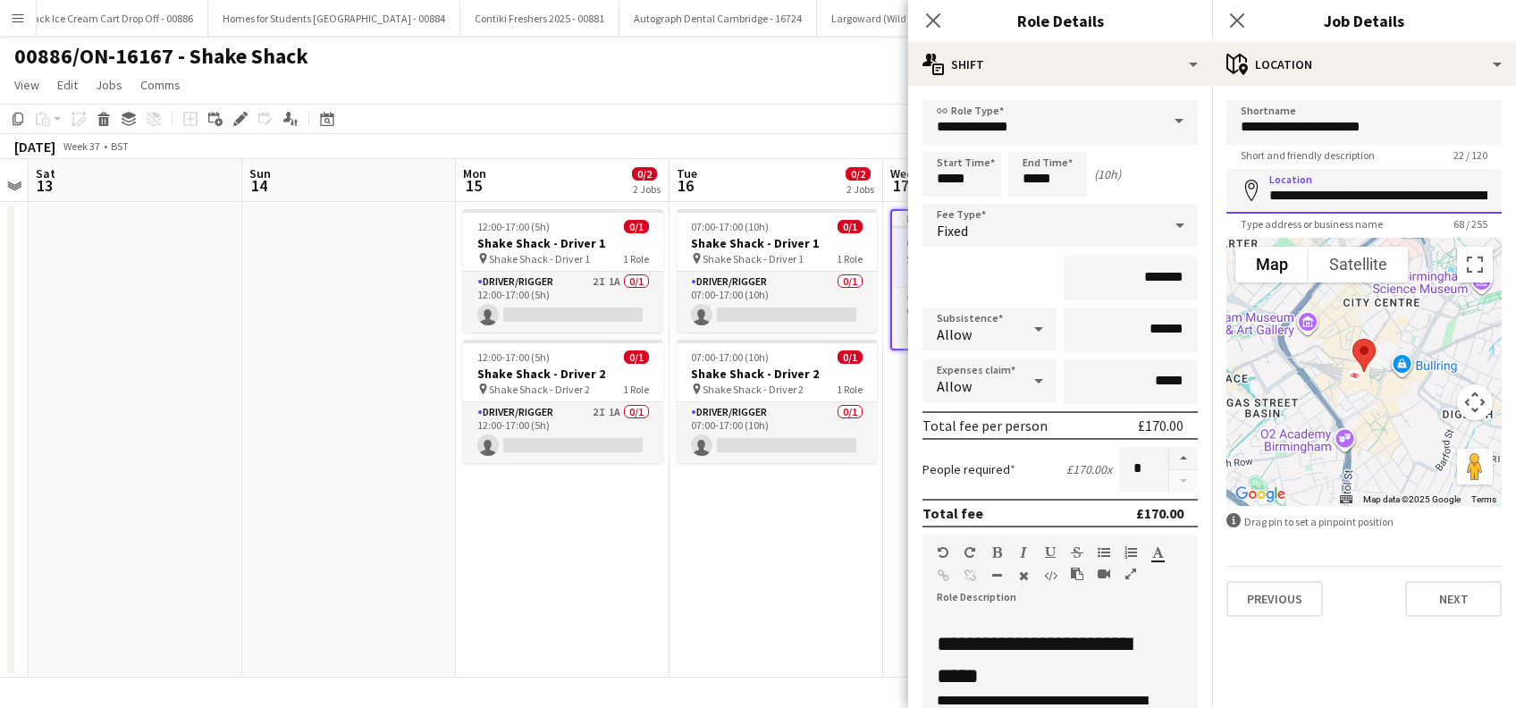
click at [1383, 174] on input "**********" at bounding box center [1364, 191] width 275 height 45
click at [1445, 193] on input "**********" at bounding box center [1364, 191] width 275 height 45
type input "**********"
click at [1388, 384] on div at bounding box center [1364, 372] width 275 height 268
click at [1445, 603] on button "Next" at bounding box center [1453, 599] width 97 height 36
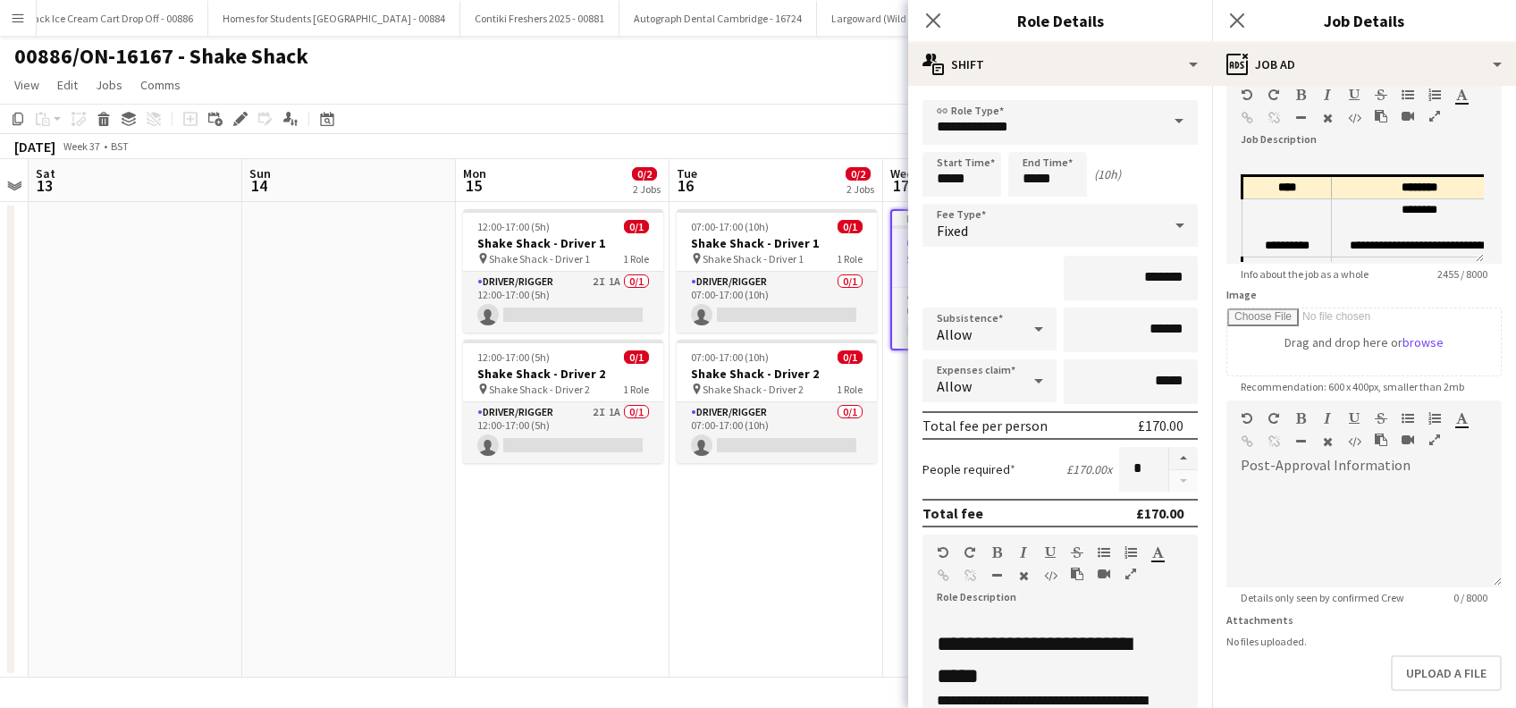
scroll to position [175, 0]
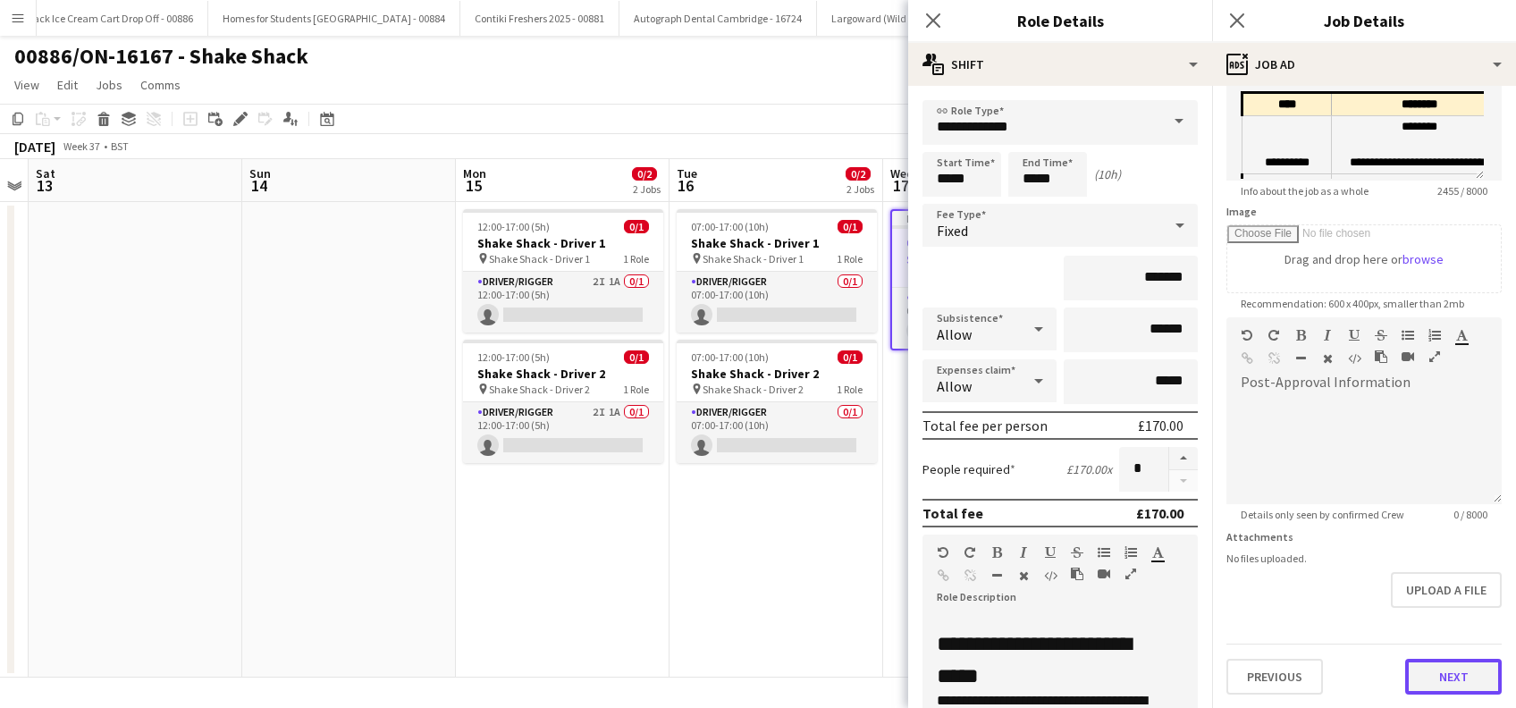
click at [1430, 676] on button "Next" at bounding box center [1453, 677] width 97 height 36
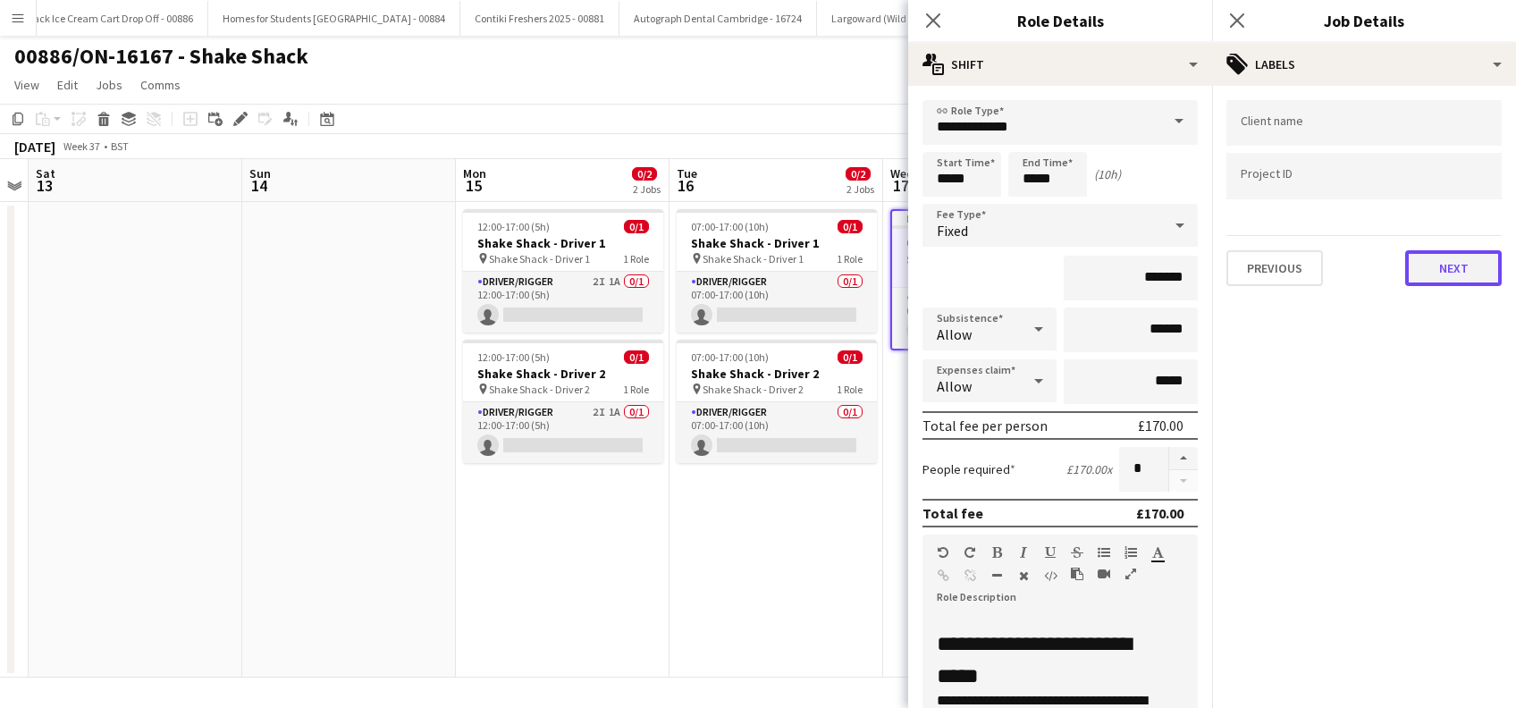
click at [1443, 273] on button "Next" at bounding box center [1453, 268] width 97 height 36
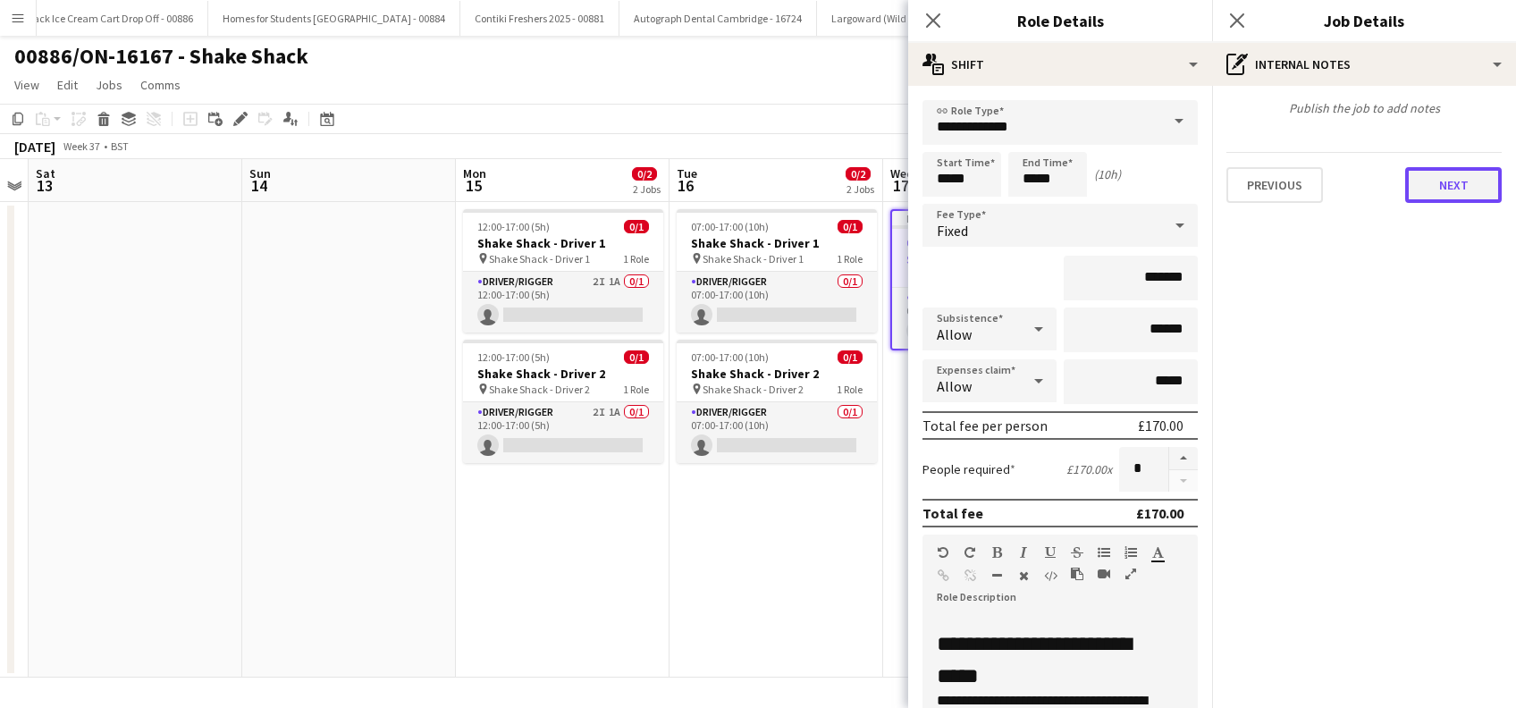
click at [1479, 194] on button "Next" at bounding box center [1453, 185] width 97 height 36
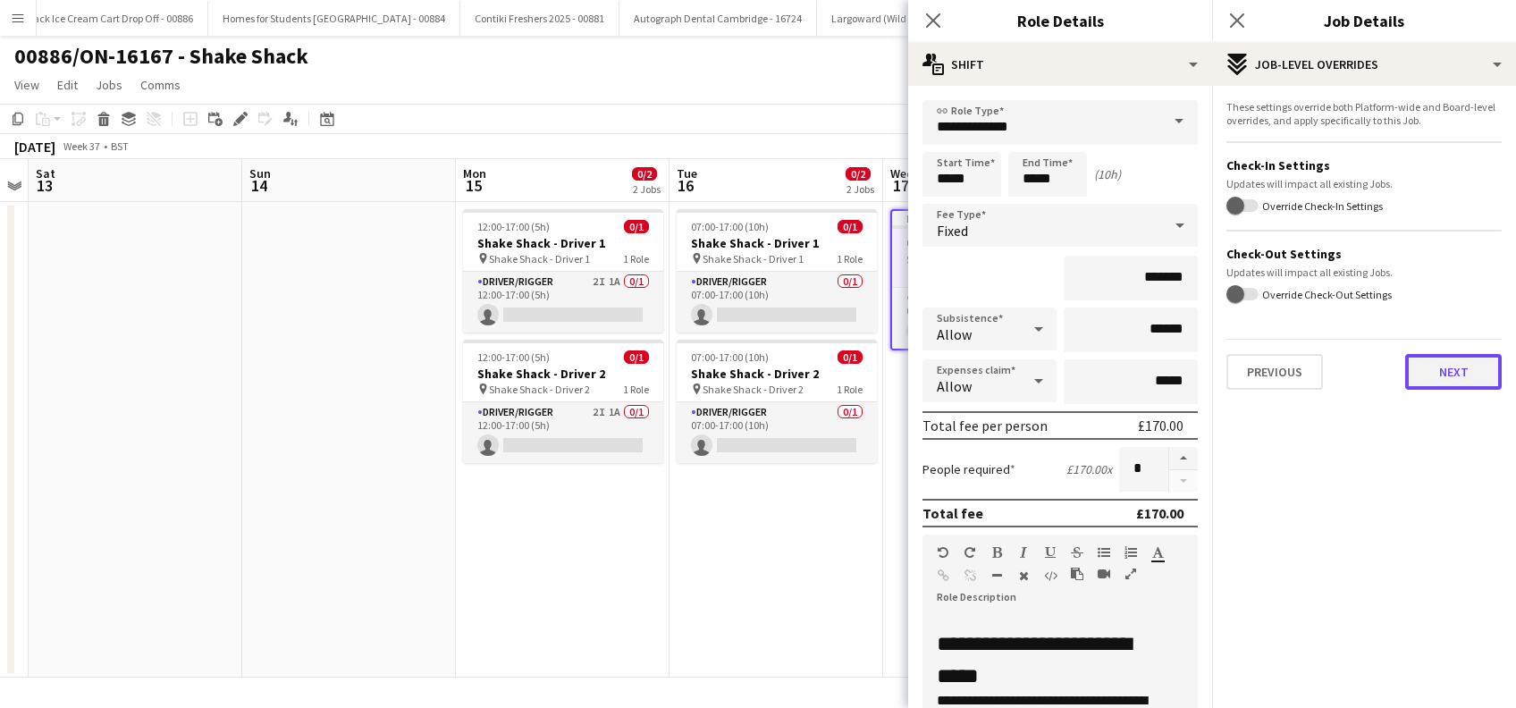
click at [1446, 367] on button "Next" at bounding box center [1453, 372] width 97 height 36
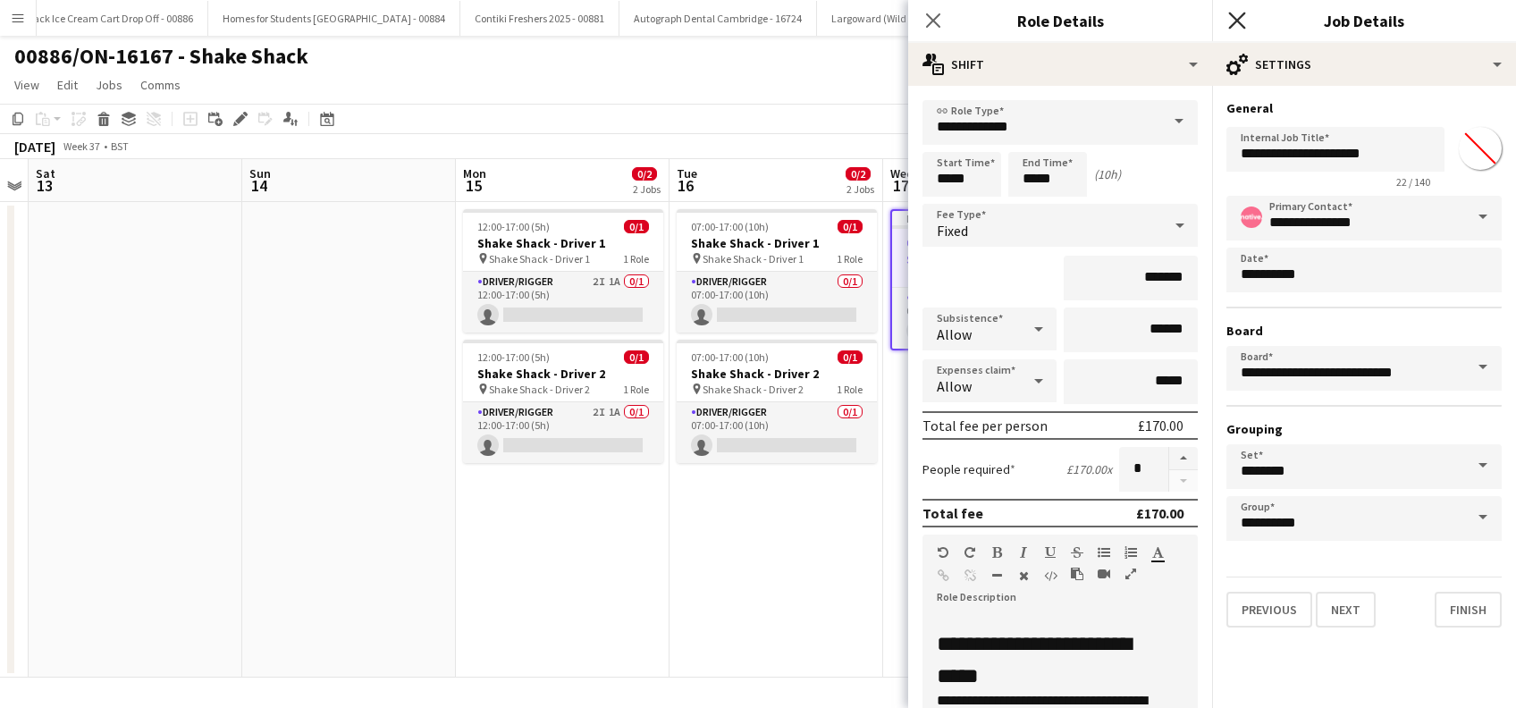
click at [1235, 21] on icon "Close pop-in" at bounding box center [1236, 20] width 17 height 17
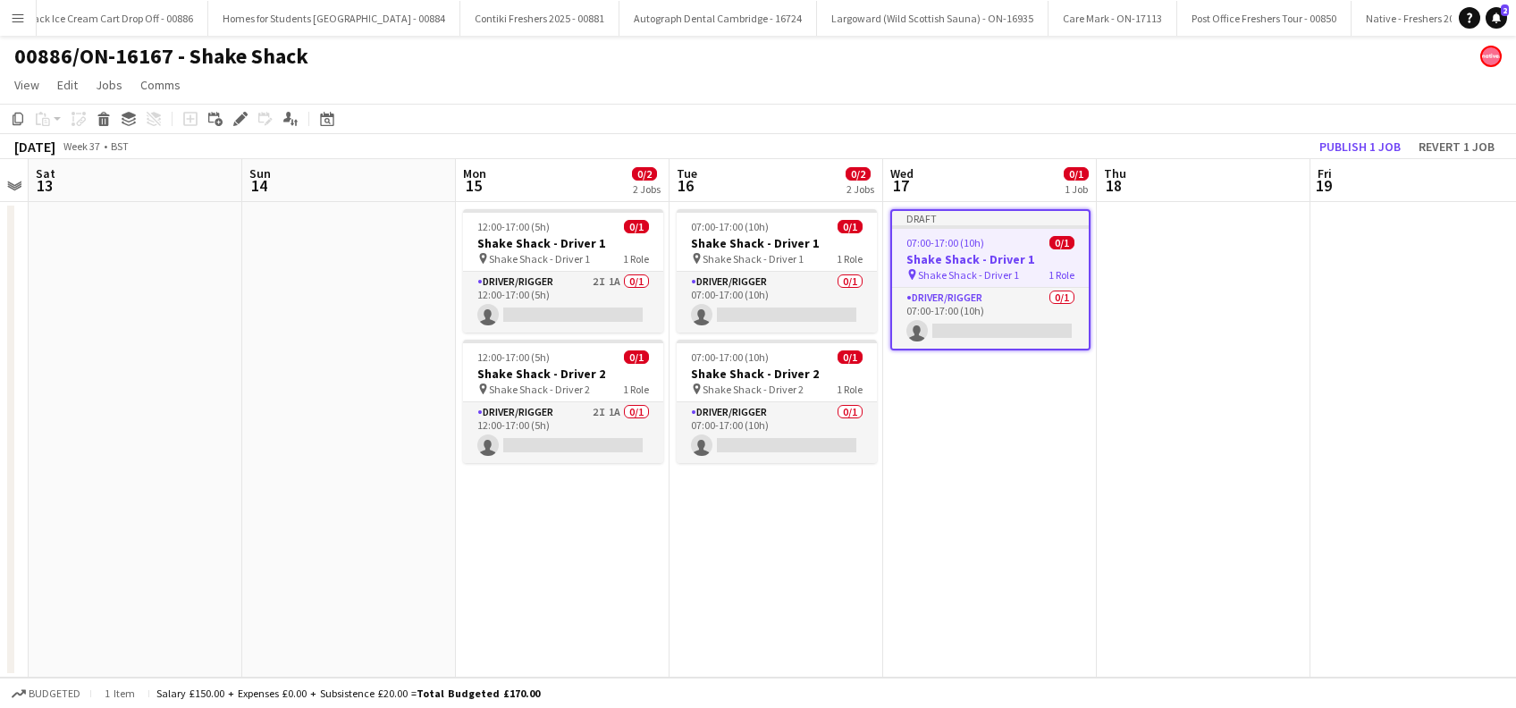
click at [974, 469] on app-date-cell "Draft 07:00-17:00 (10h) 0/1 Shake Shack - Driver 1 pin Shake Shack - Driver 1 1…" at bounding box center [990, 440] width 214 height 476
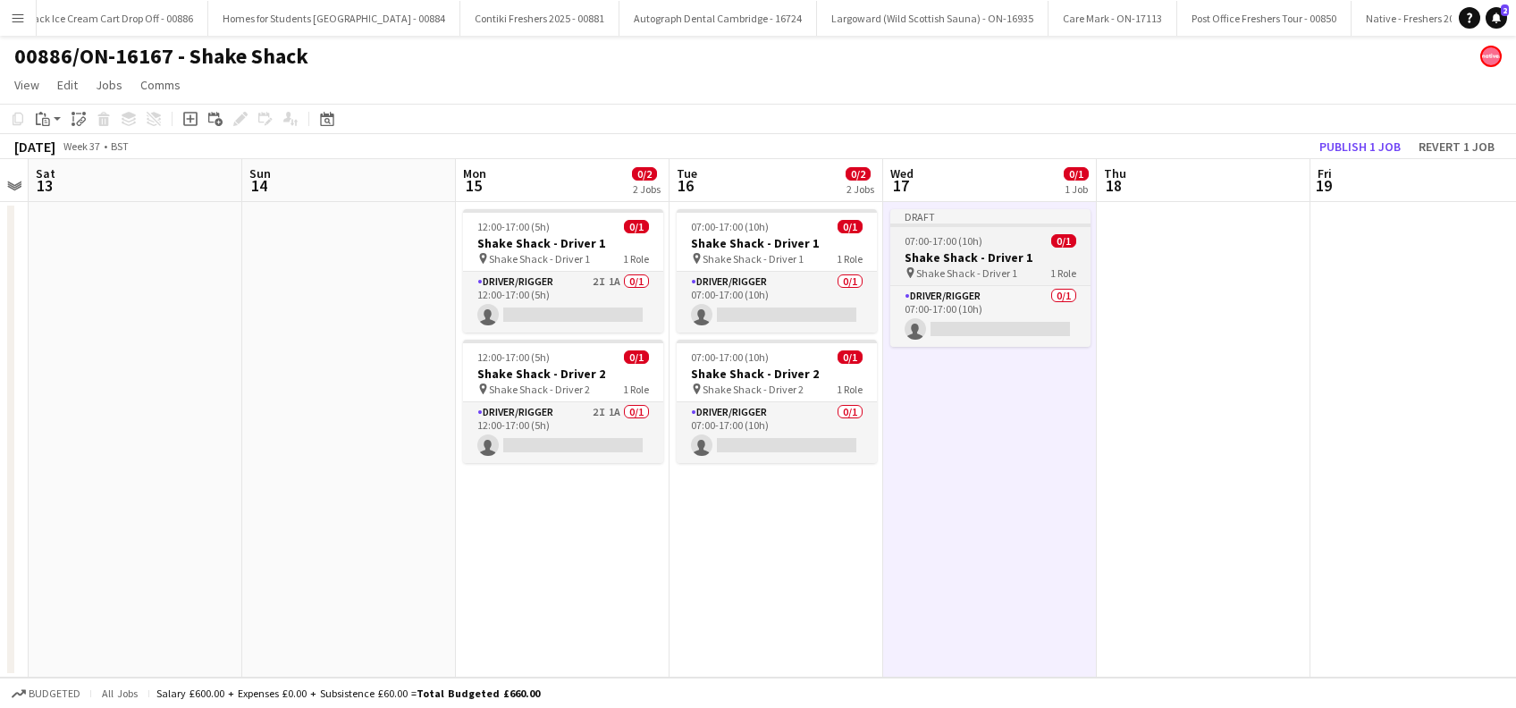
click at [988, 266] on div "pin Shake Shack - Driver 1 1 Role" at bounding box center [990, 273] width 200 height 14
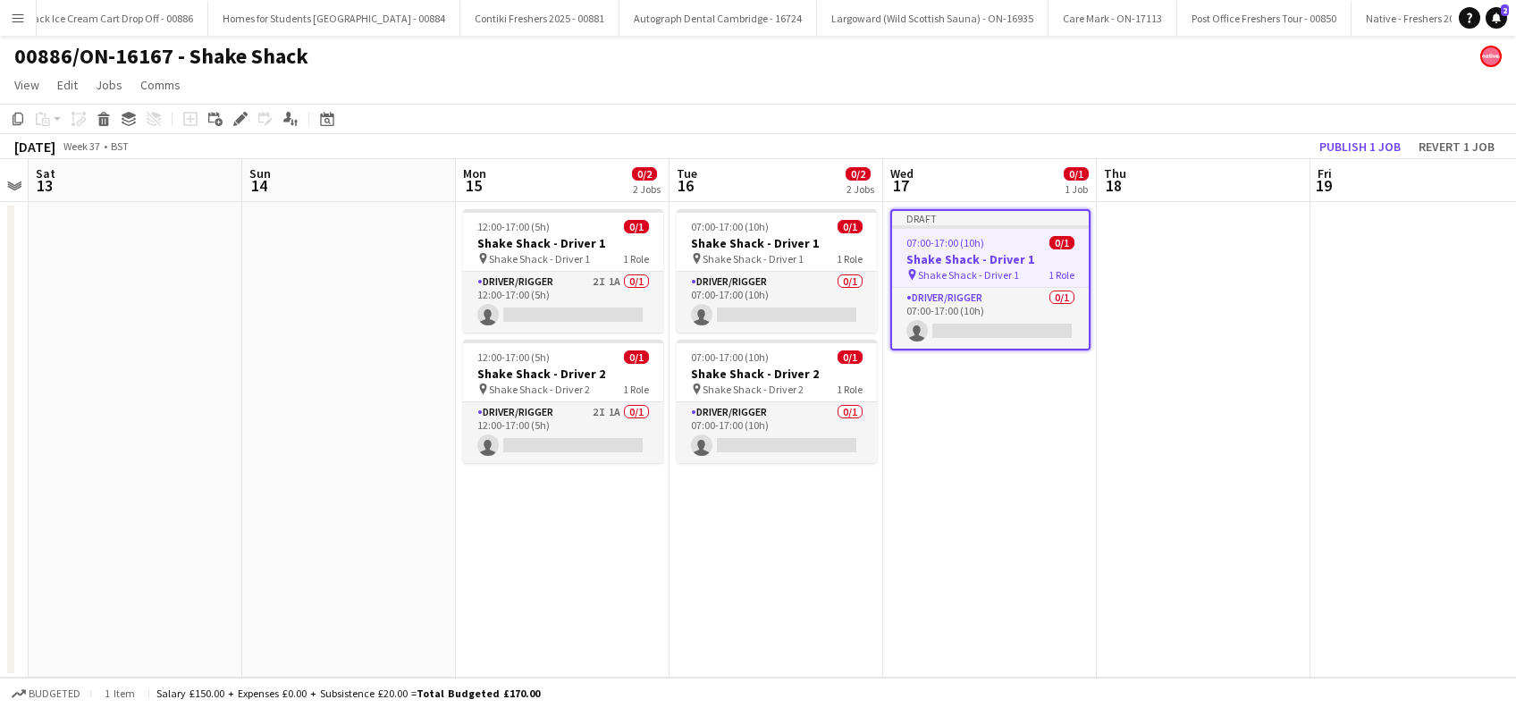
click at [968, 260] on h3 "Shake Shack - Driver 1" at bounding box center [990, 259] width 197 height 16
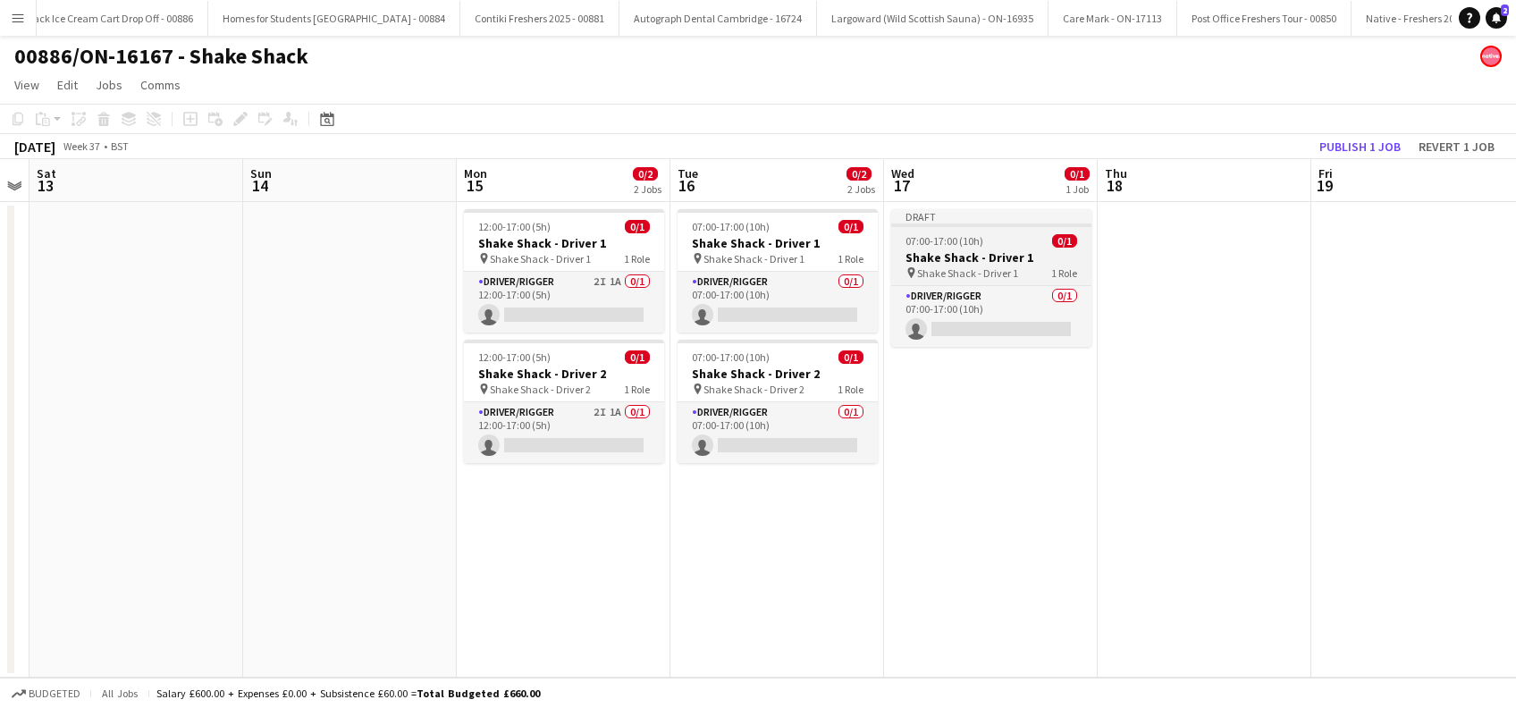
click at [970, 257] on h3 "Shake Shack - Driver 1" at bounding box center [991, 257] width 200 height 16
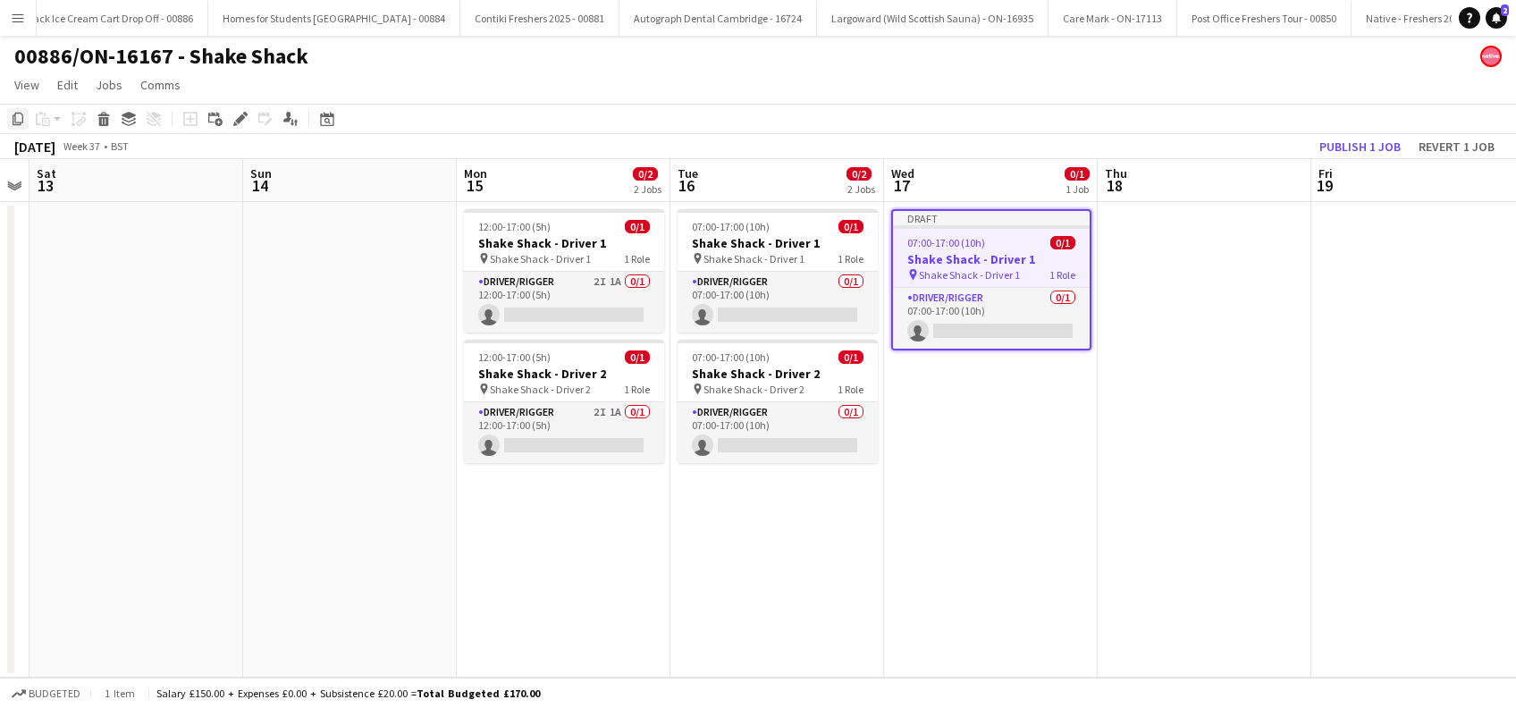
click at [21, 120] on icon "Copy" at bounding box center [18, 119] width 14 height 14
click at [1244, 265] on app-date-cell at bounding box center [1205, 440] width 214 height 476
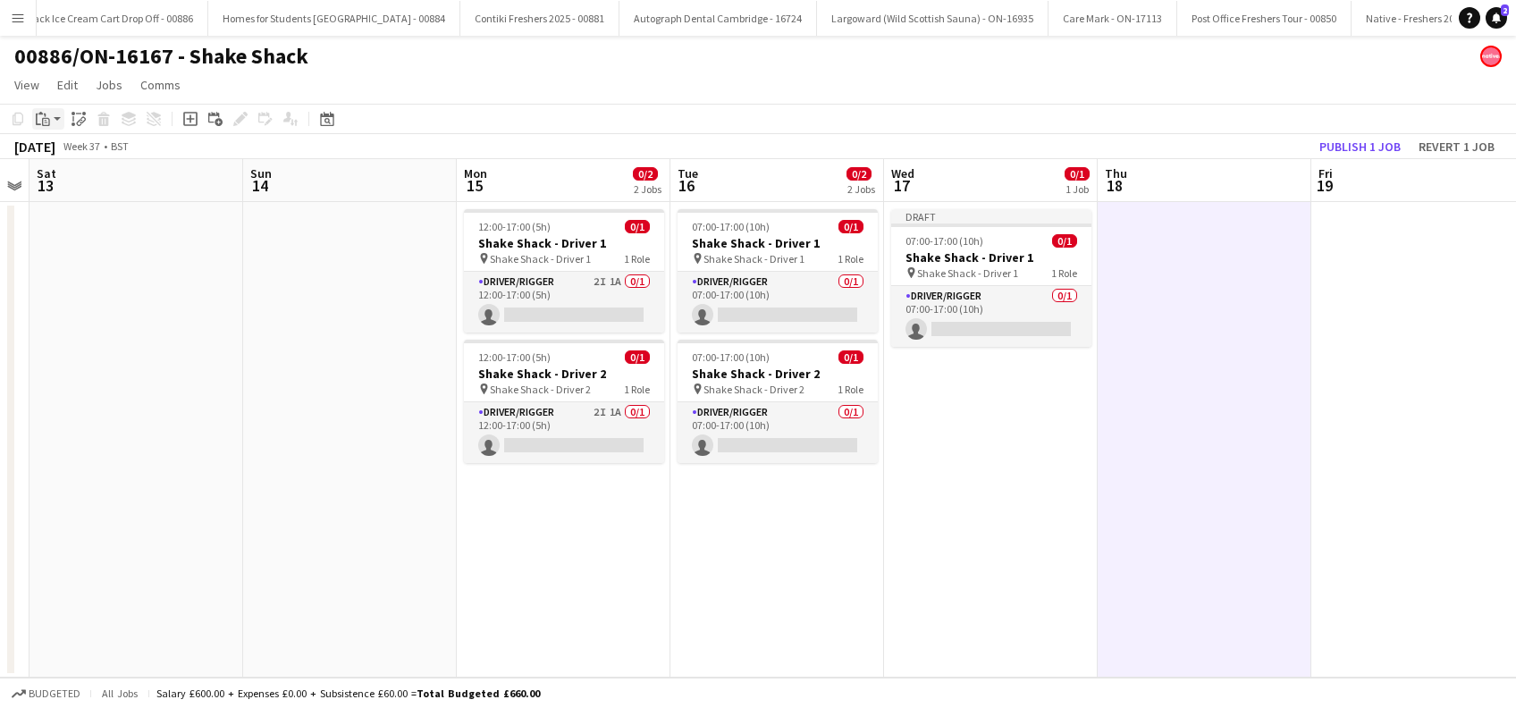
click at [47, 119] on icon "Paste" at bounding box center [43, 119] width 14 height 14
click at [63, 152] on link "Paste Ctrl+V" at bounding box center [131, 153] width 168 height 16
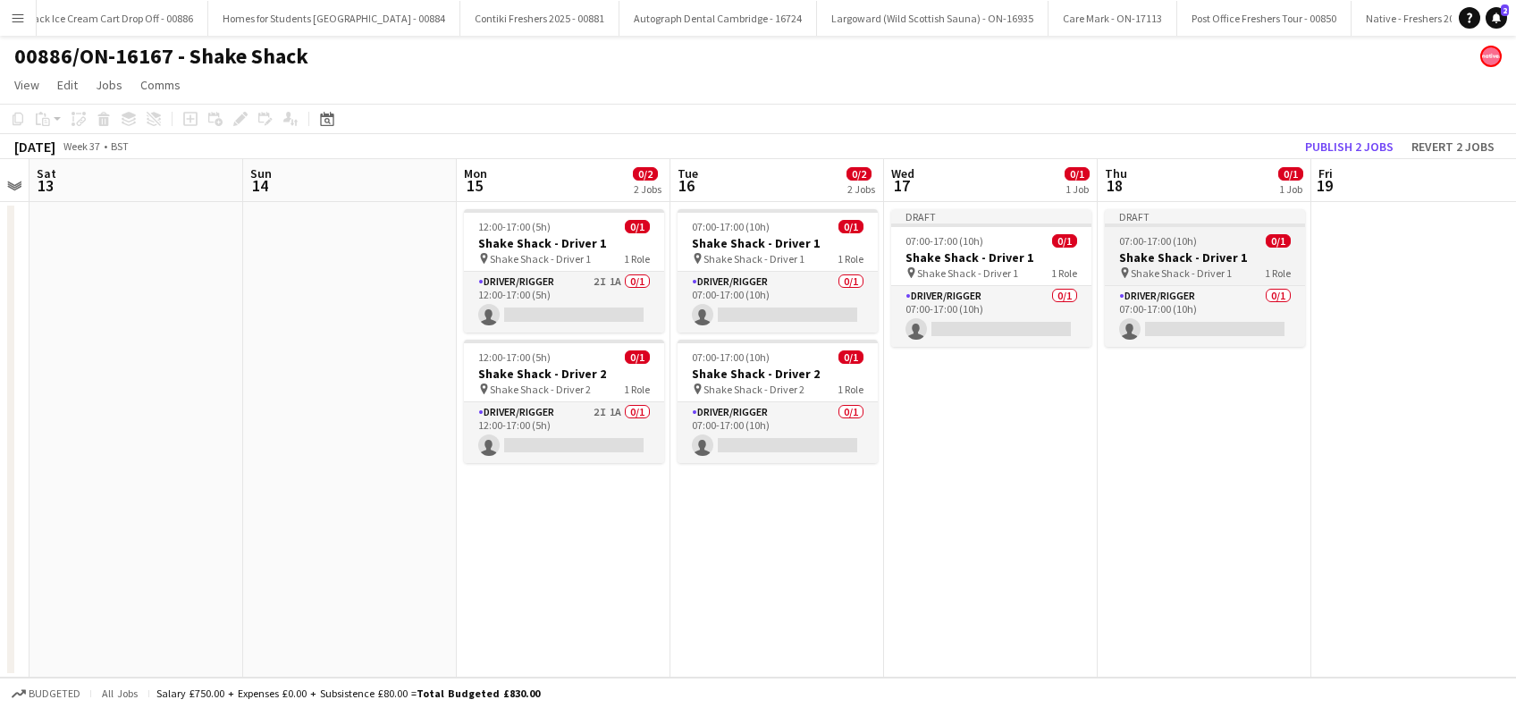
click at [1168, 266] on span "Shake Shack - Driver 1" at bounding box center [1181, 272] width 101 height 13
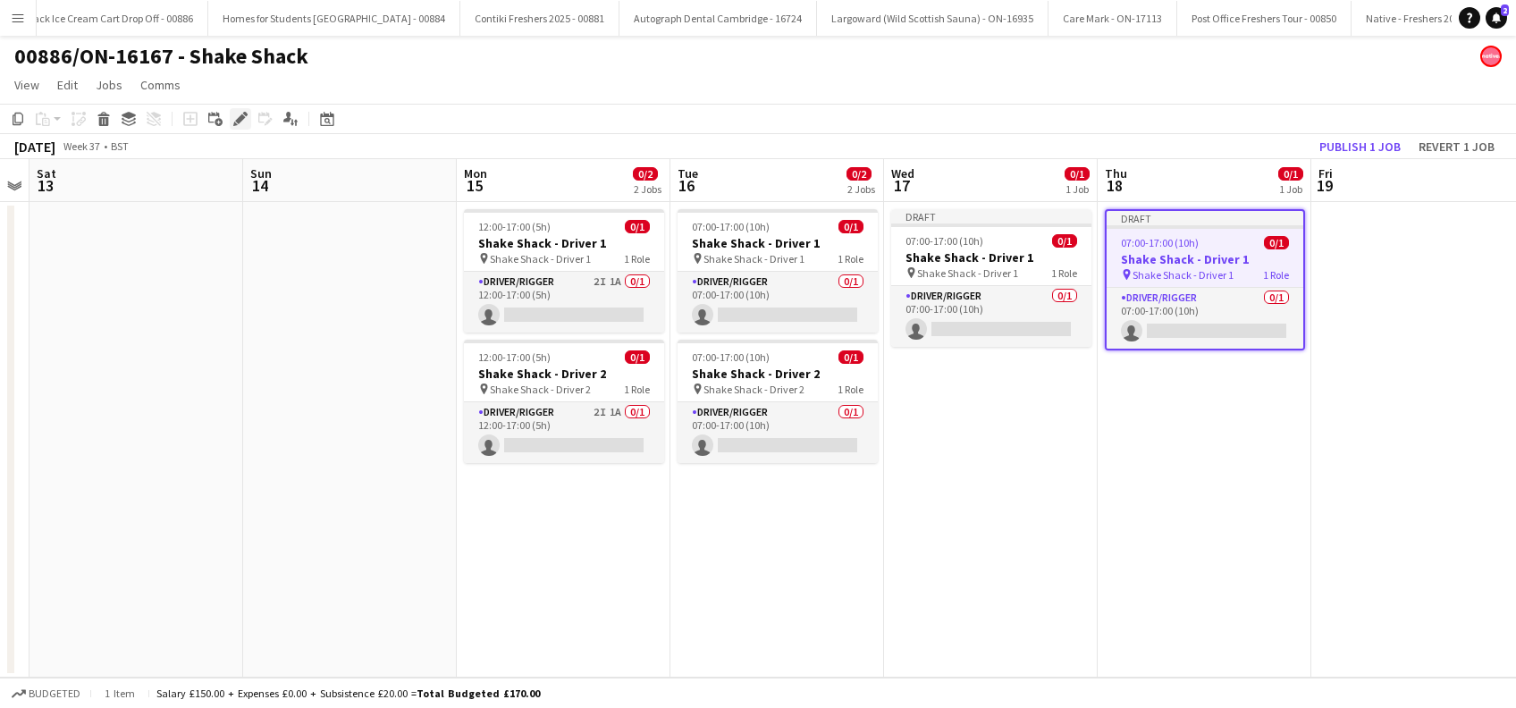
click at [240, 122] on icon "Edit" at bounding box center [240, 119] width 14 height 14
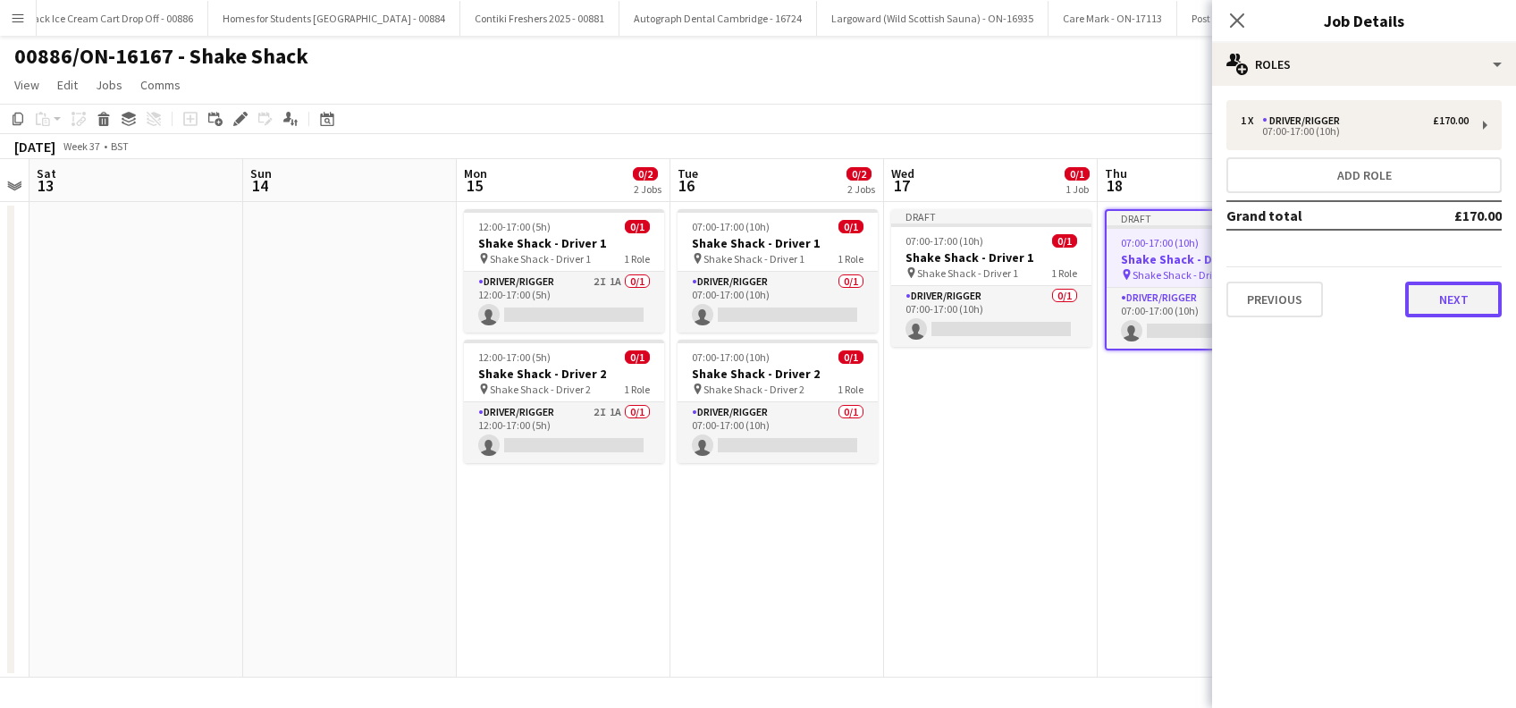
click at [1436, 307] on button "Next" at bounding box center [1453, 300] width 97 height 36
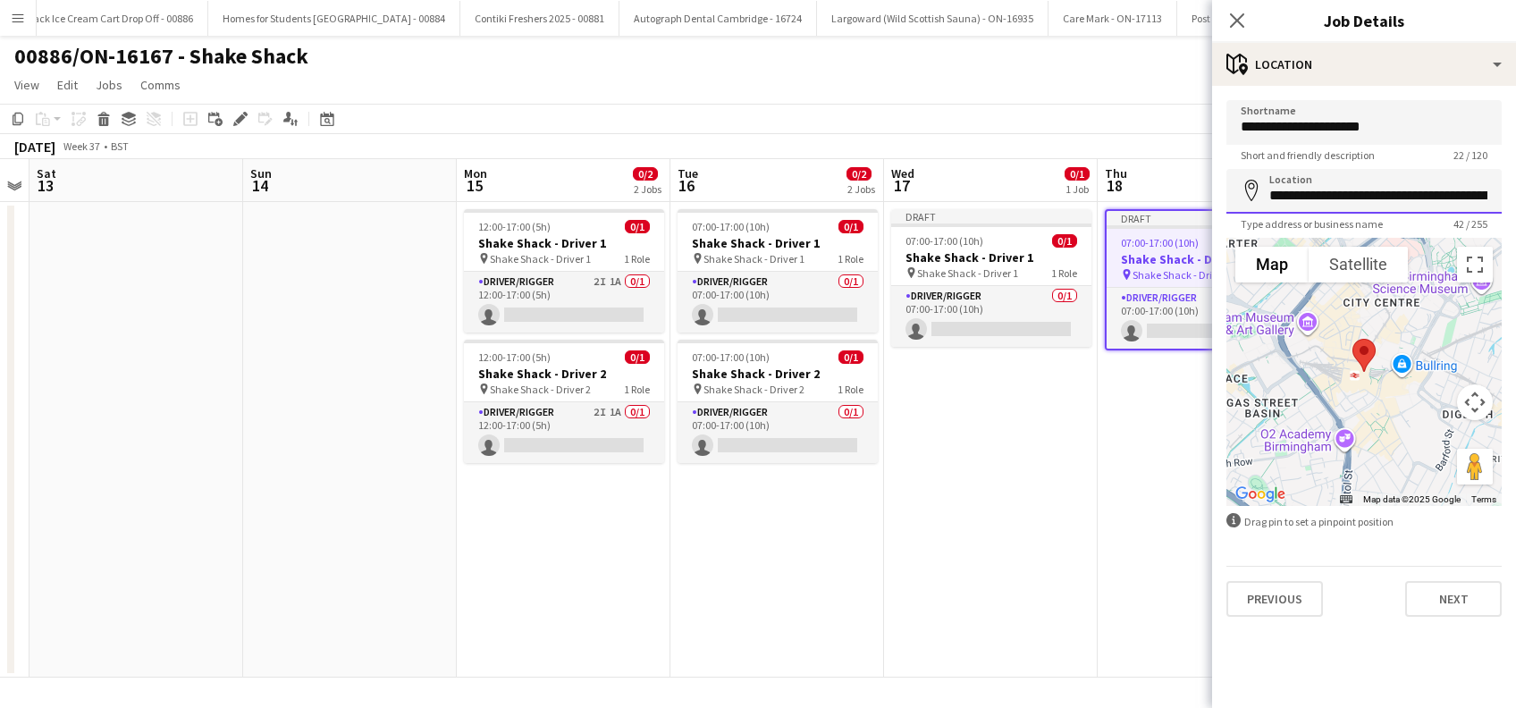
click at [1454, 196] on input "**********" at bounding box center [1364, 191] width 275 height 45
type input "*"
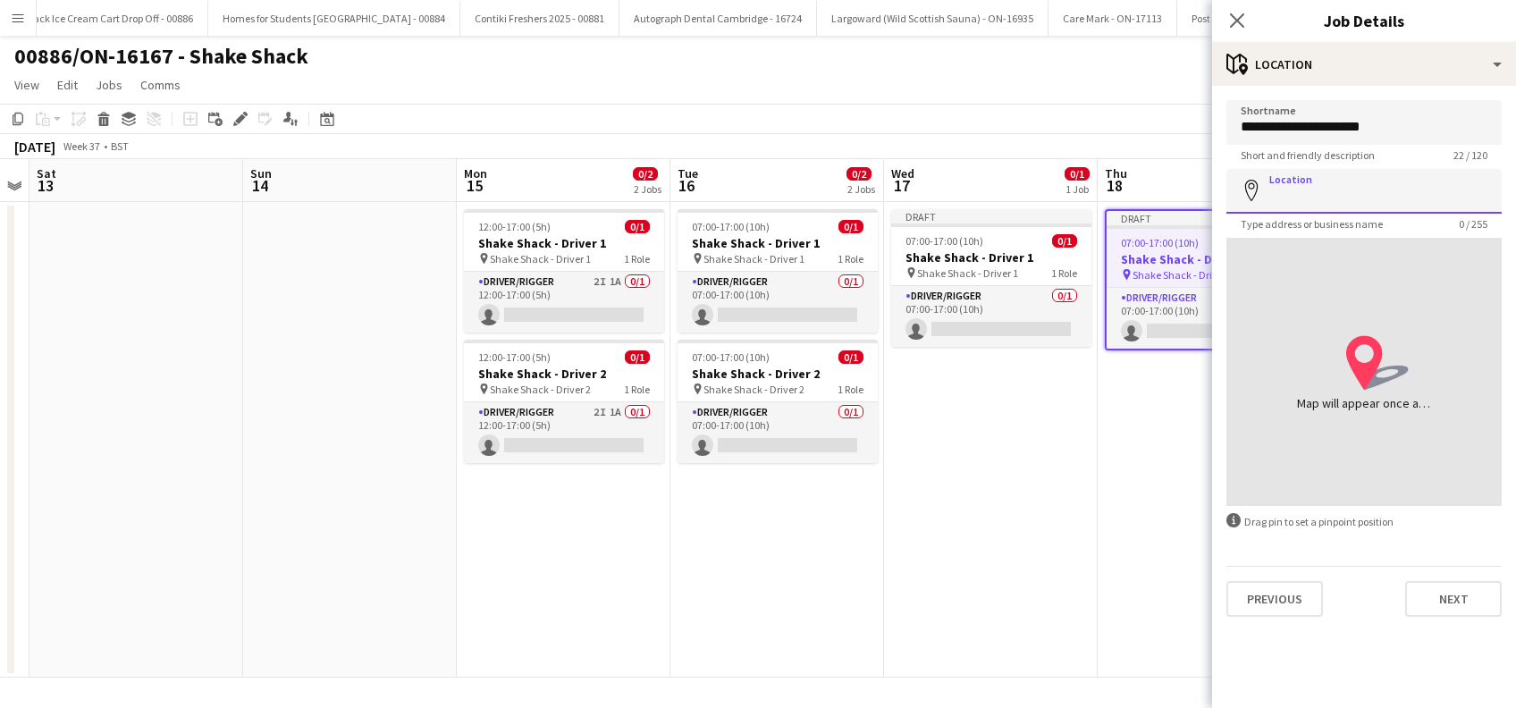
paste input "**********"
type input "**********"
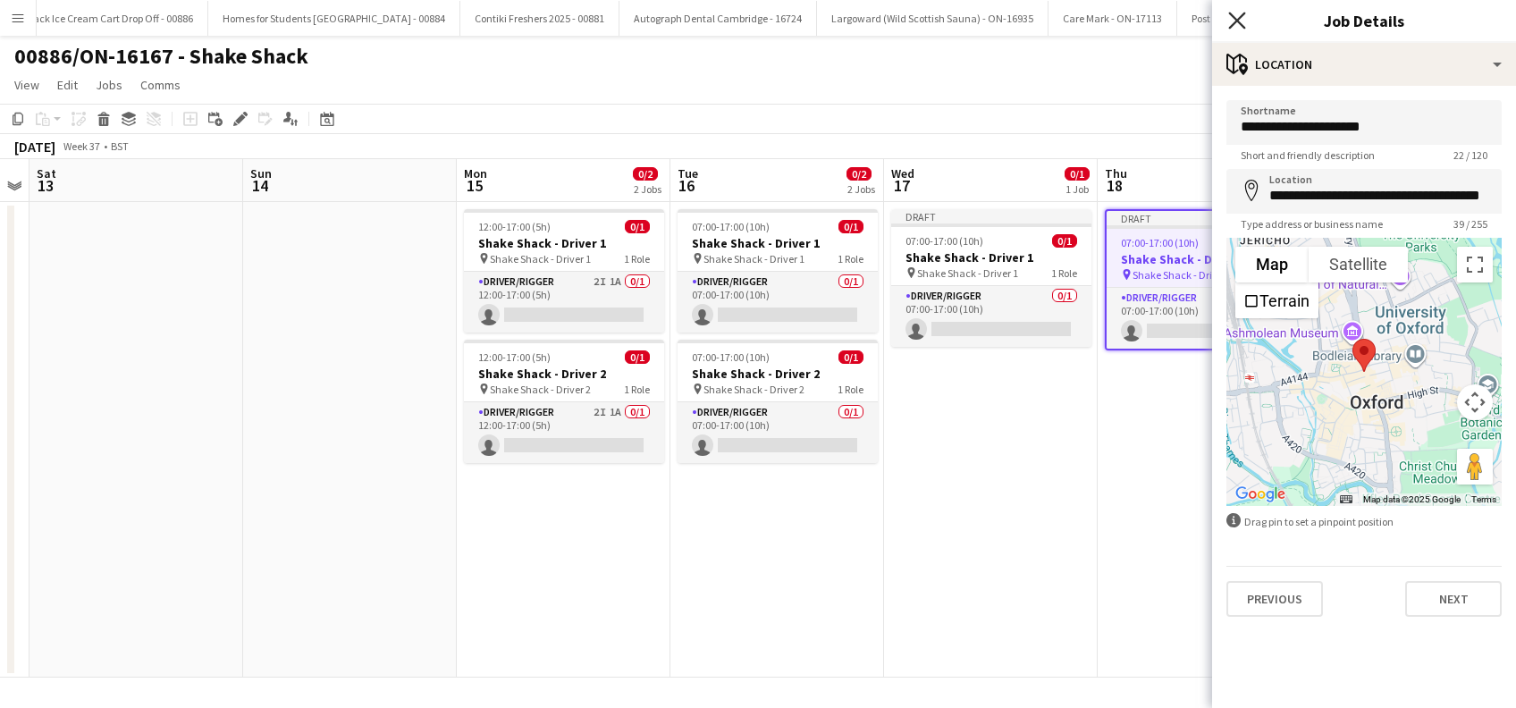
click at [1231, 24] on icon "Close pop-in" at bounding box center [1236, 20] width 17 height 17
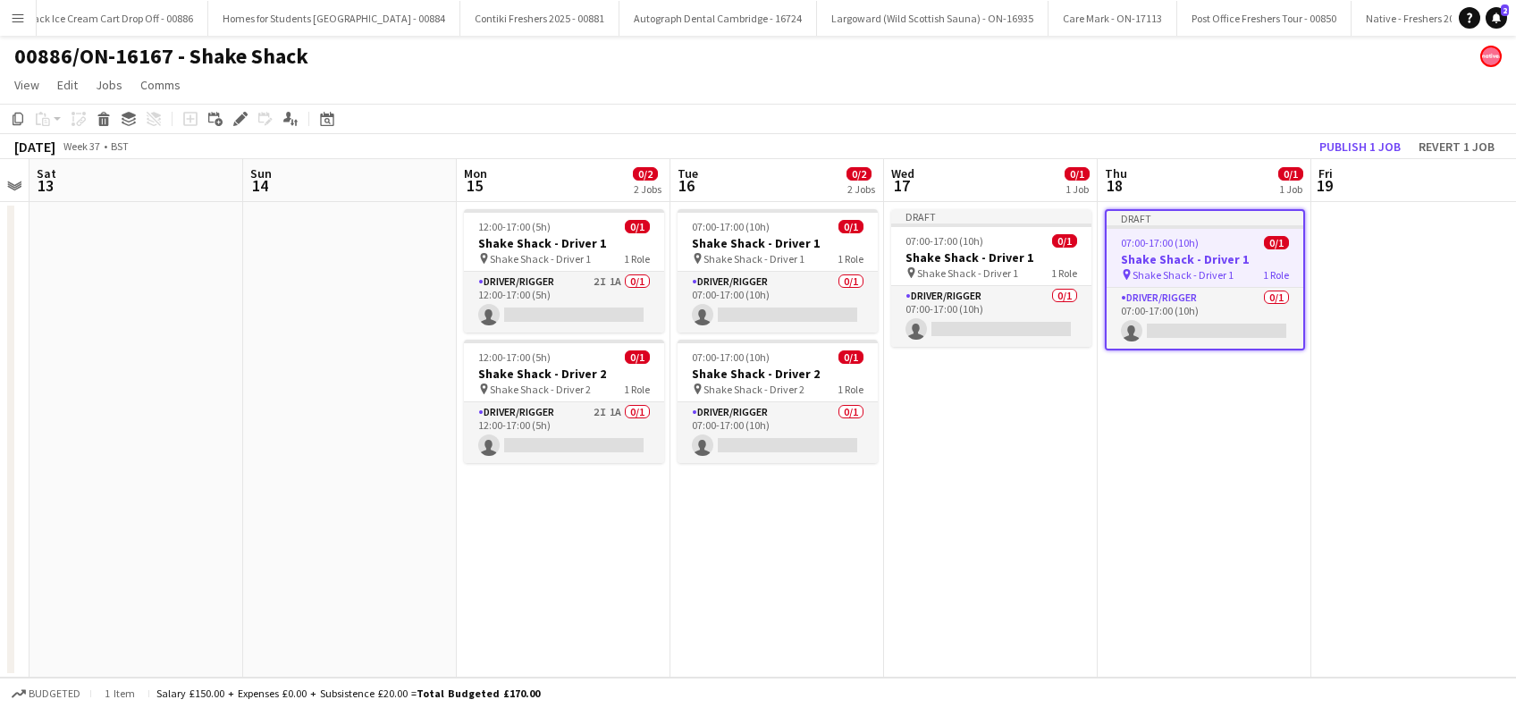
click at [1198, 458] on app-date-cell "Draft 07:00-17:00 (10h) 0/1 Shake Shack - Driver 1 pin Shake Shack - Driver 1 1…" at bounding box center [1205, 440] width 214 height 476
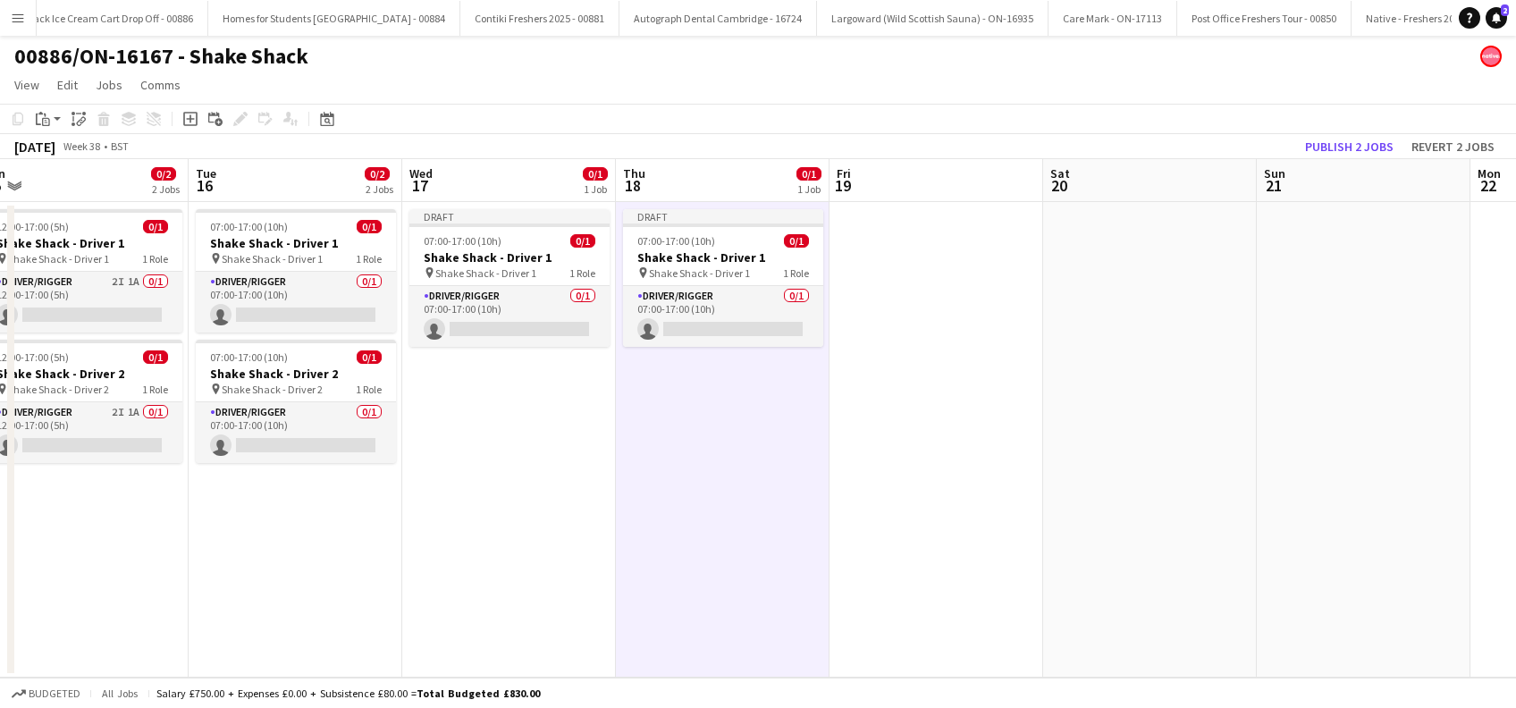
scroll to position [0, 675]
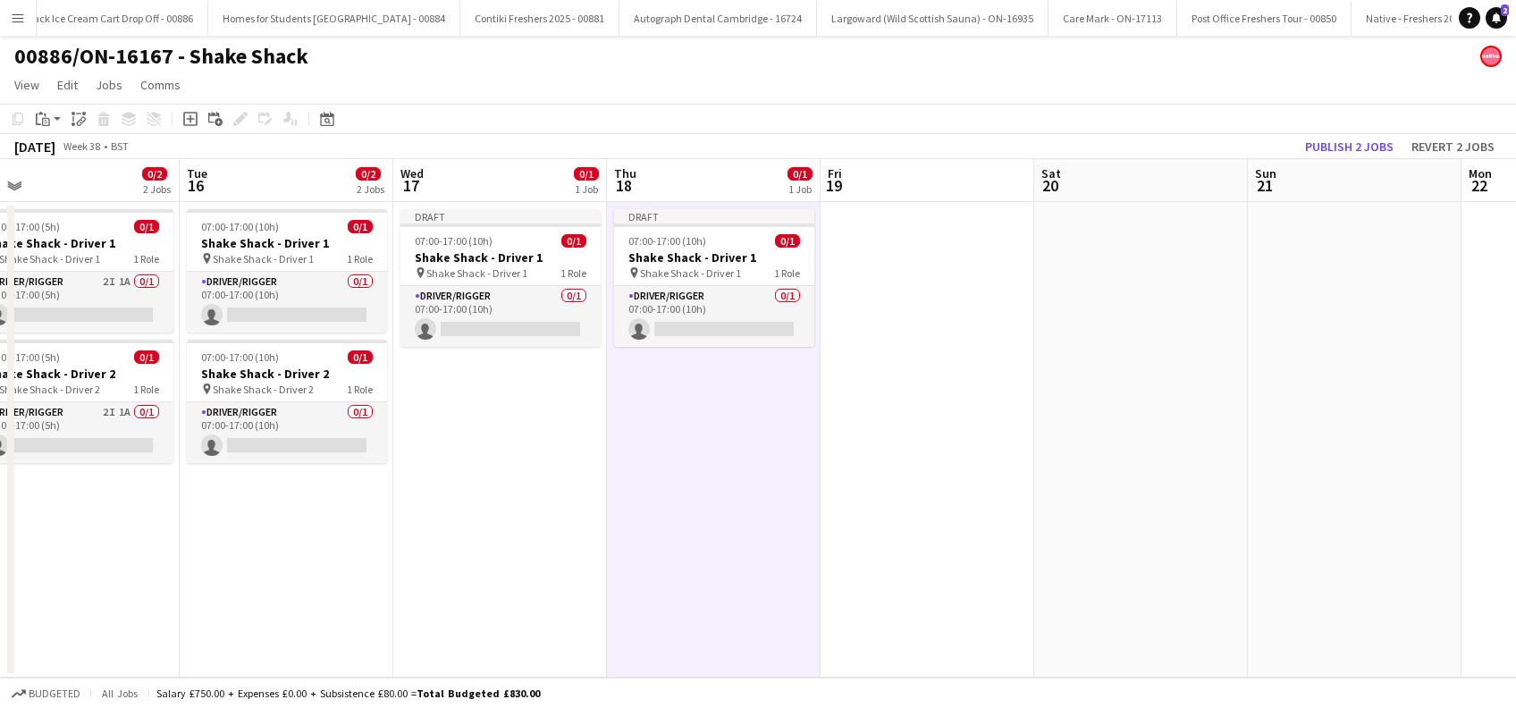
drag, startPoint x: 1341, startPoint y: 491, endPoint x: 849, endPoint y: 515, distance: 492.3
click at [850, 515] on app-calendar-viewport "Fri 12 Sat 13 Sun 14 Mon 15 0/2 2 Jobs Tue 16 0/2 2 Jobs Wed 17 0/1 1 Job Thu 1…" at bounding box center [758, 418] width 1516 height 519
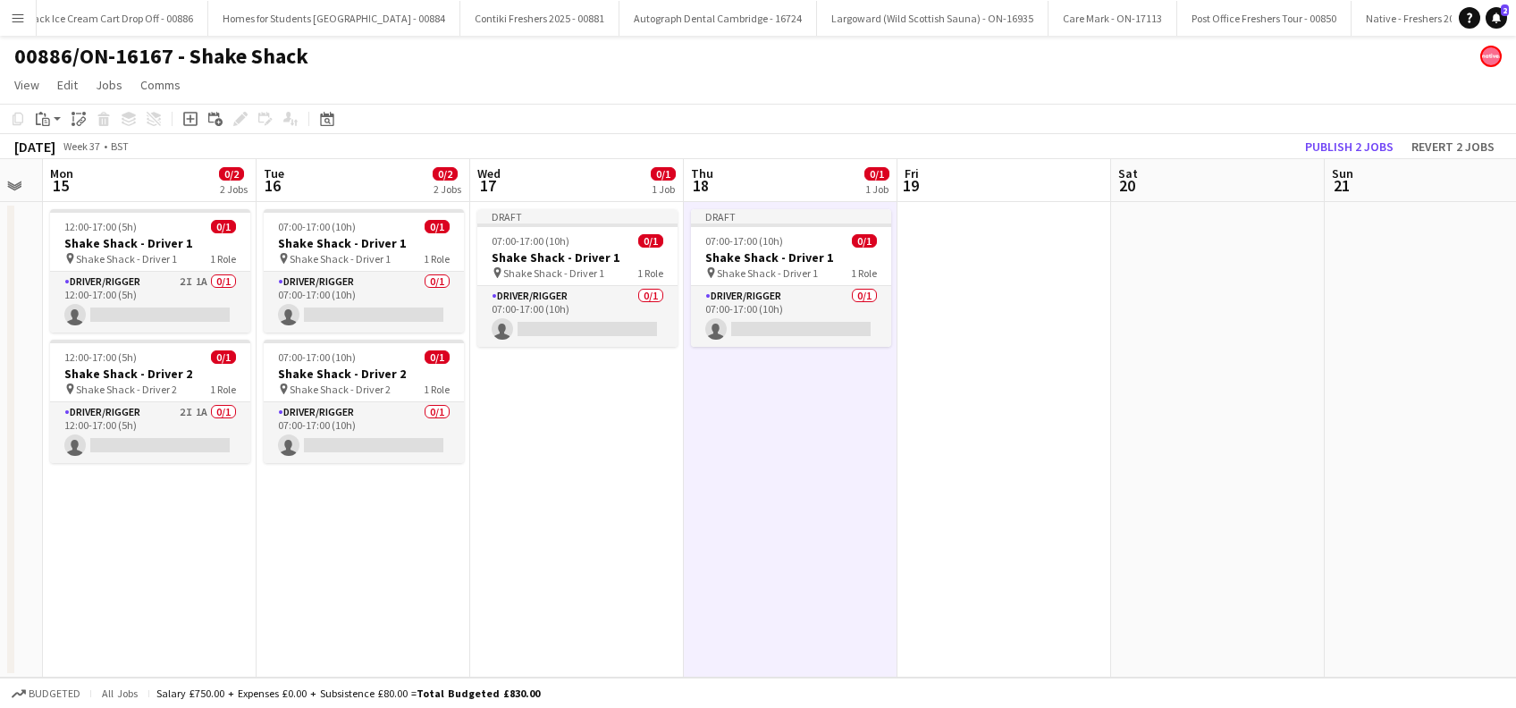
scroll to position [0, 519]
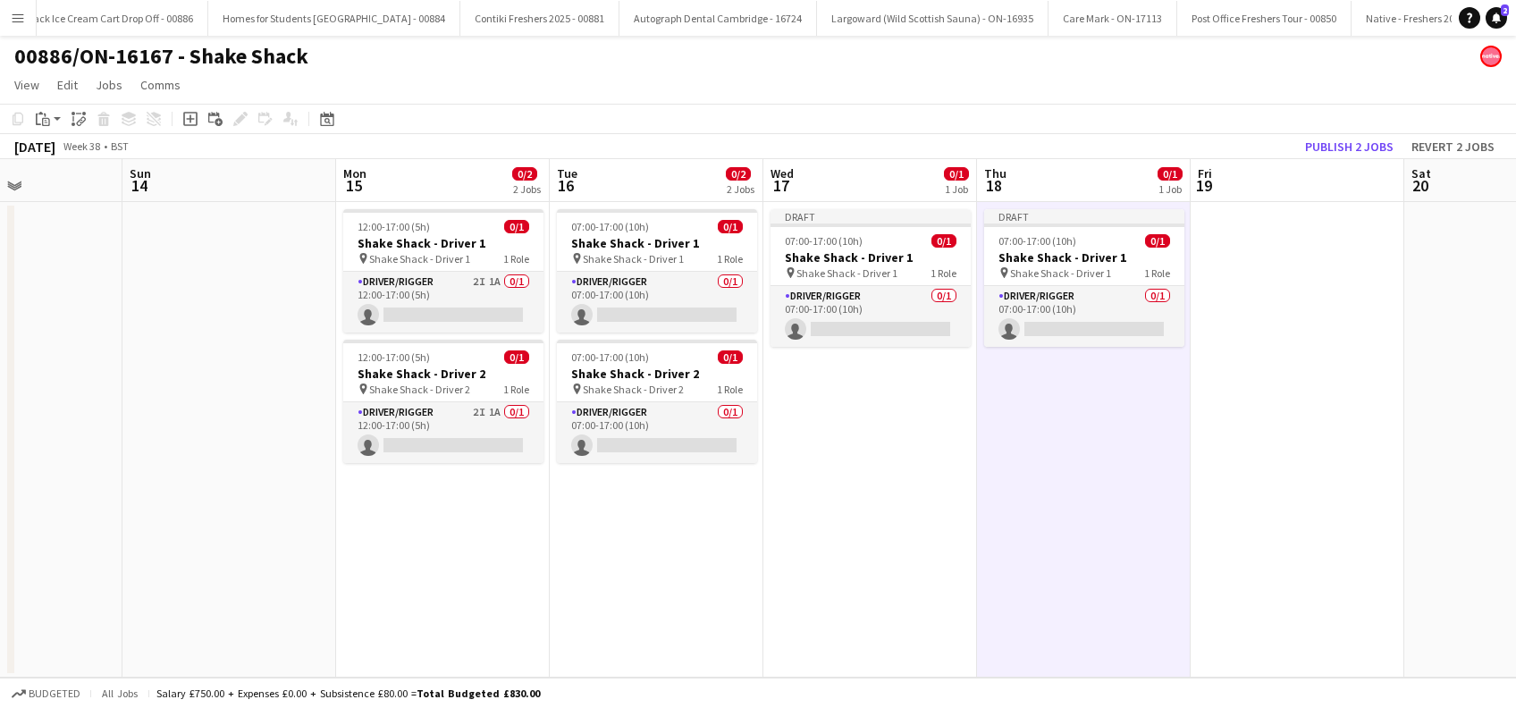
drag, startPoint x: 537, startPoint y: 544, endPoint x: 901, endPoint y: 551, distance: 363.9
click at [901, 551] on app-calendar-viewport "Thu 11 Fri 12 Sat 13 Sun 14 Mon 15 0/2 2 Jobs Tue 16 0/2 2 Jobs Wed 17 0/1 1 Jo…" at bounding box center [758, 418] width 1516 height 519
click at [644, 260] on span "Shake Shack - Driver 1" at bounding box center [633, 258] width 101 height 13
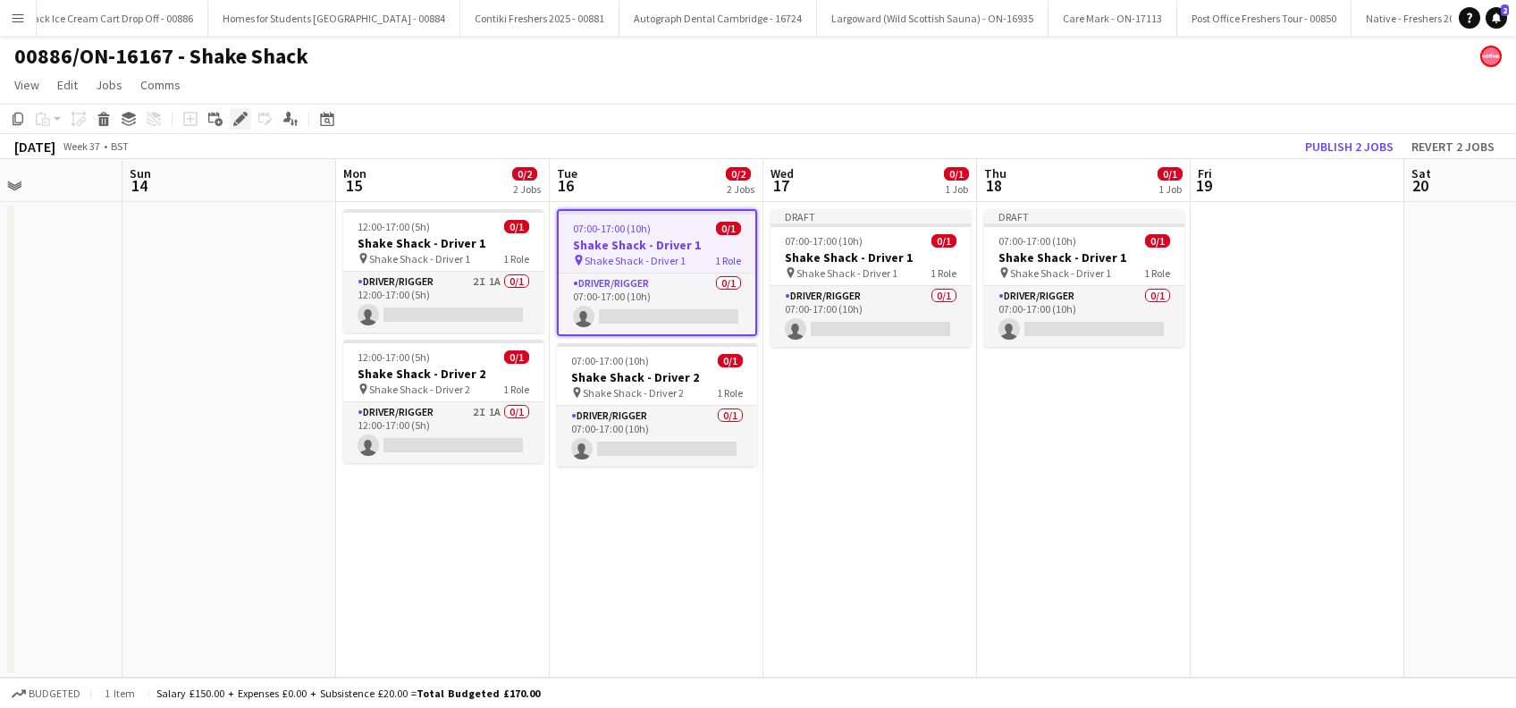
click at [236, 114] on icon "Edit" at bounding box center [240, 119] width 14 height 14
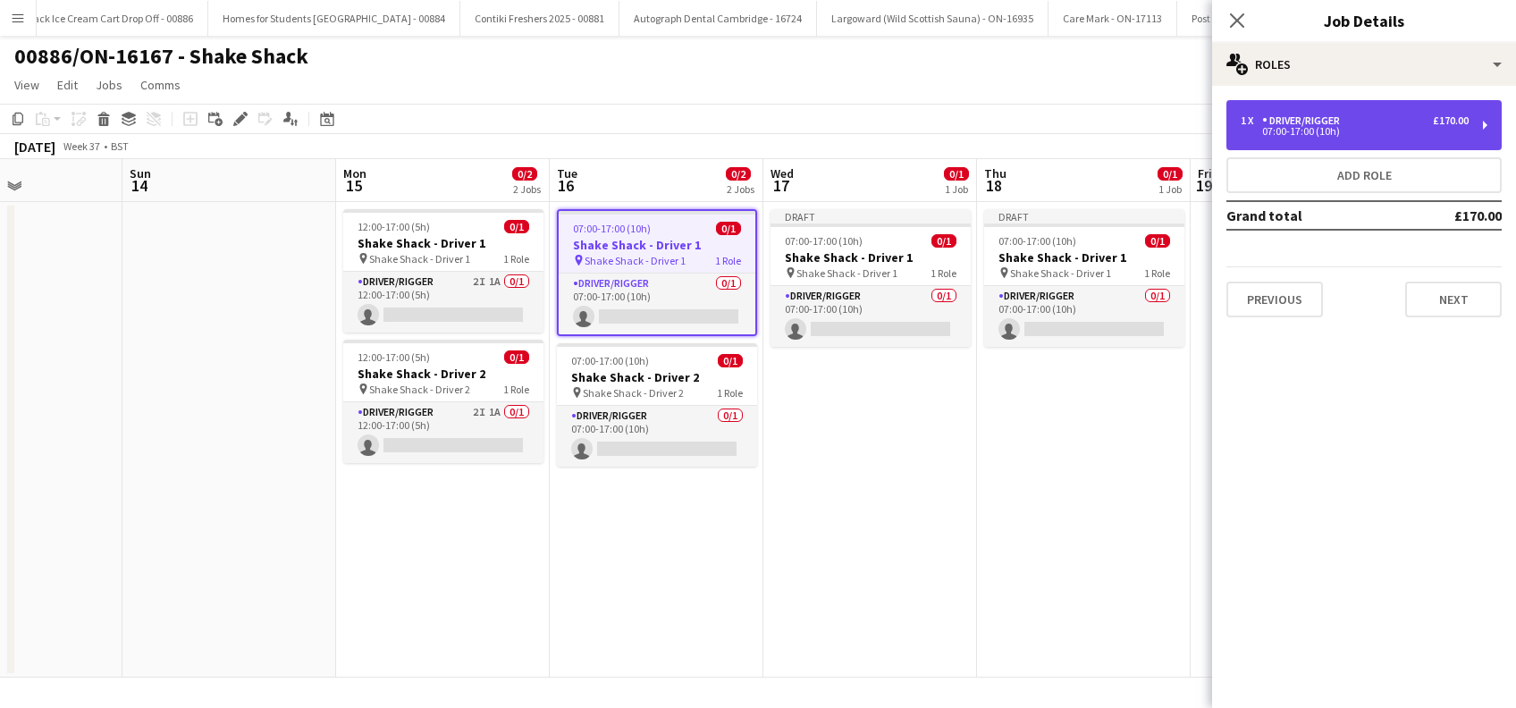
click at [1397, 114] on div "1 x Driver/Rigger £170.00" at bounding box center [1355, 120] width 228 height 13
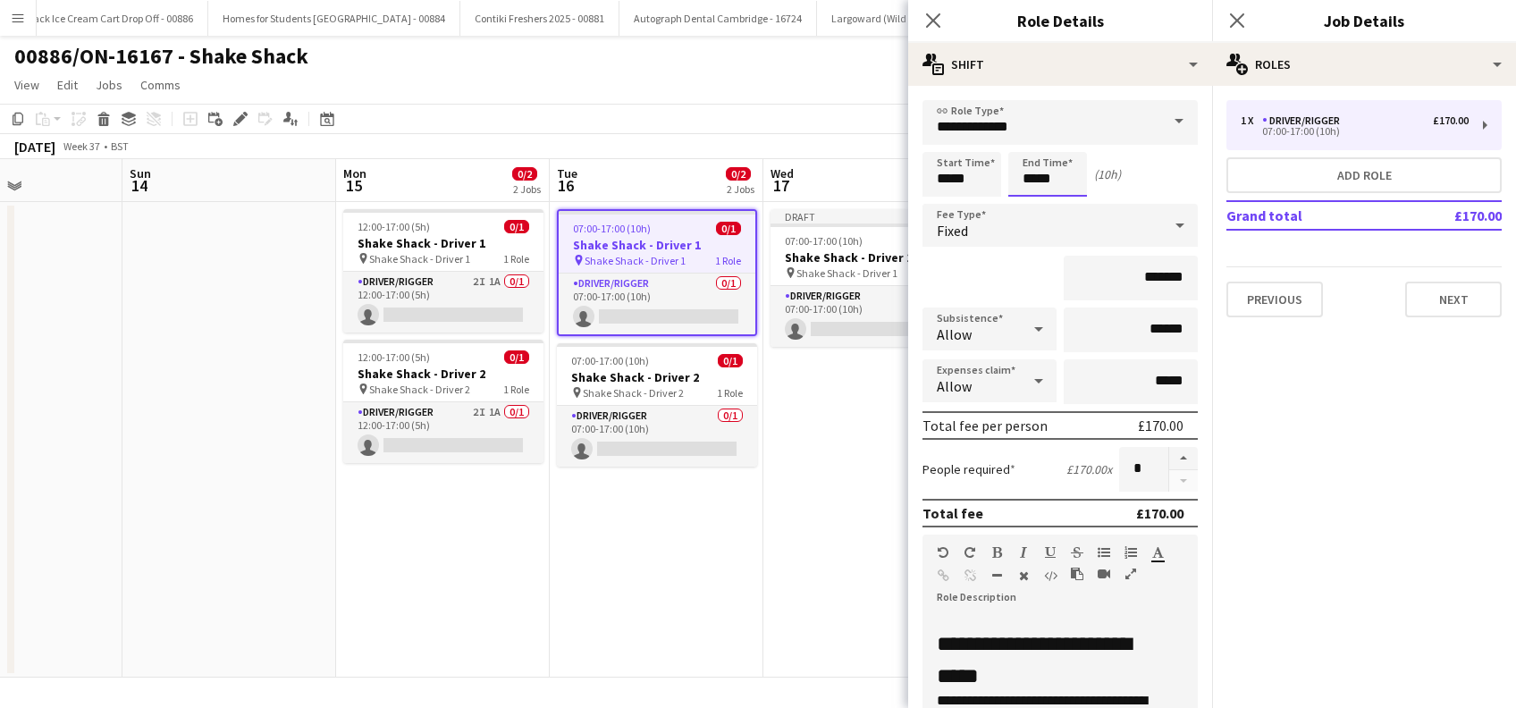
click at [1041, 171] on input "*****" at bounding box center [1047, 174] width 79 height 45
click at [1035, 140] on div at bounding box center [1030, 143] width 36 height 18
click at [1035, 141] on div at bounding box center [1030, 143] width 36 height 18
click at [1035, 142] on div at bounding box center [1030, 143] width 36 height 18
type input "*****"
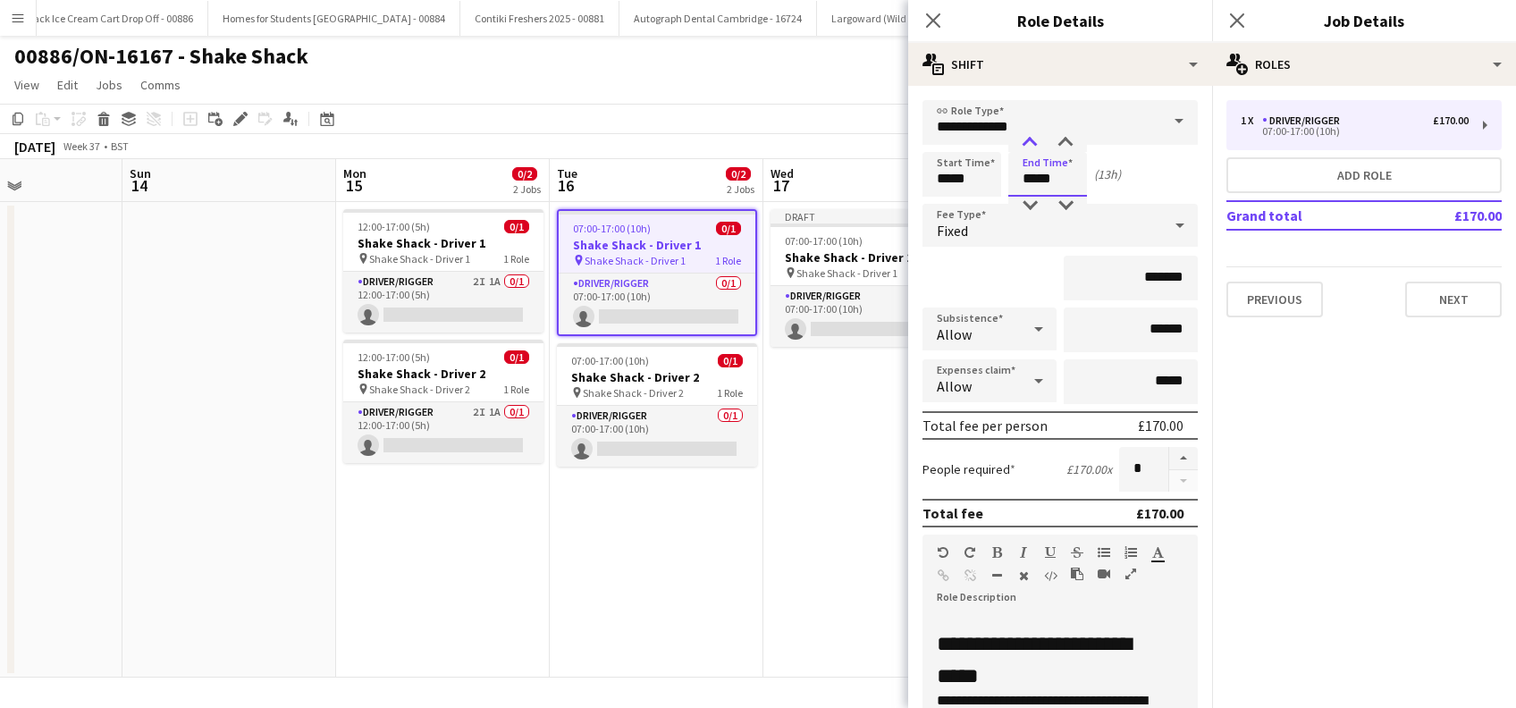
click at [1035, 142] on div at bounding box center [1030, 143] width 36 height 18
click at [1145, 280] on input "*******" at bounding box center [1131, 278] width 134 height 45
type input "**"
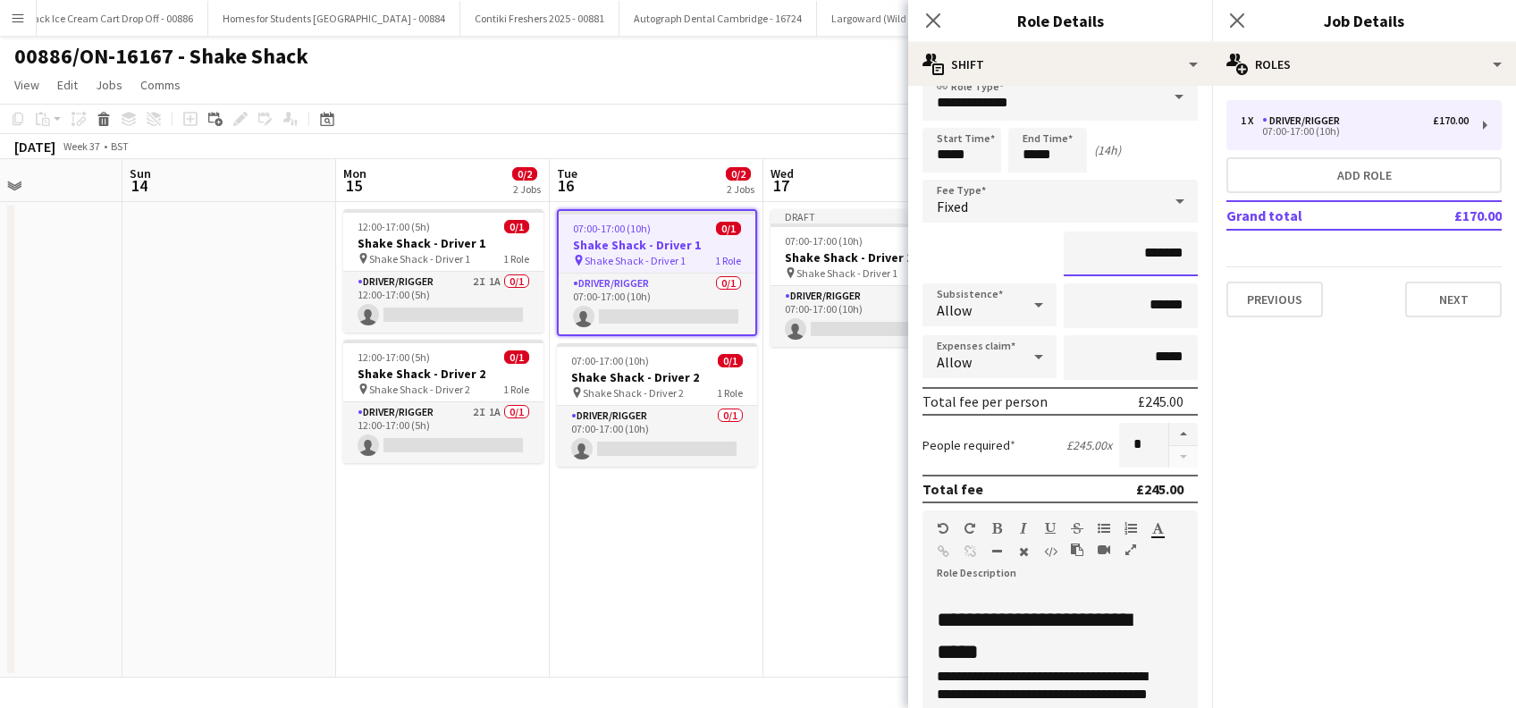
scroll to position [0, 0]
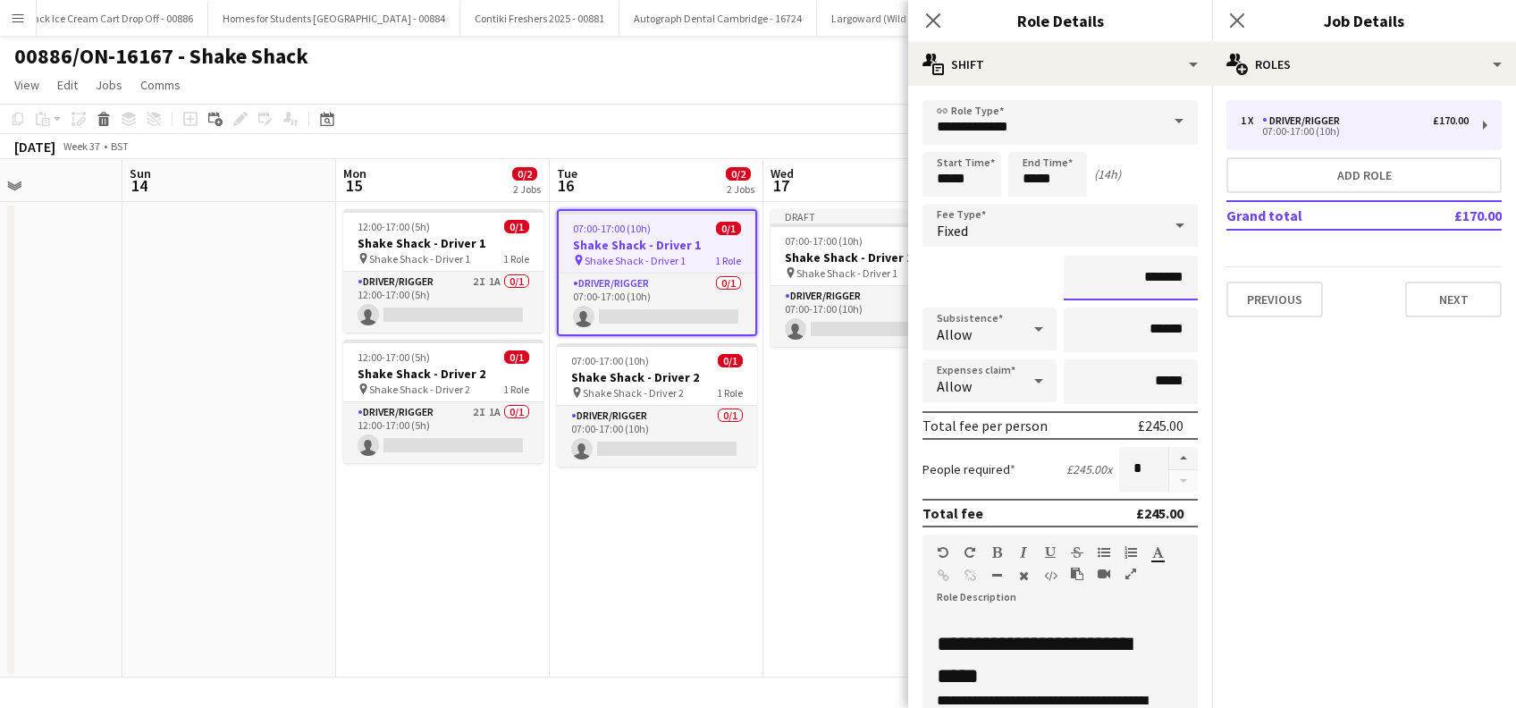
type input "*******"
click at [1050, 167] on input "*****" at bounding box center [1047, 174] width 79 height 45
type input "*****"
click at [1034, 143] on div at bounding box center [1030, 143] width 36 height 18
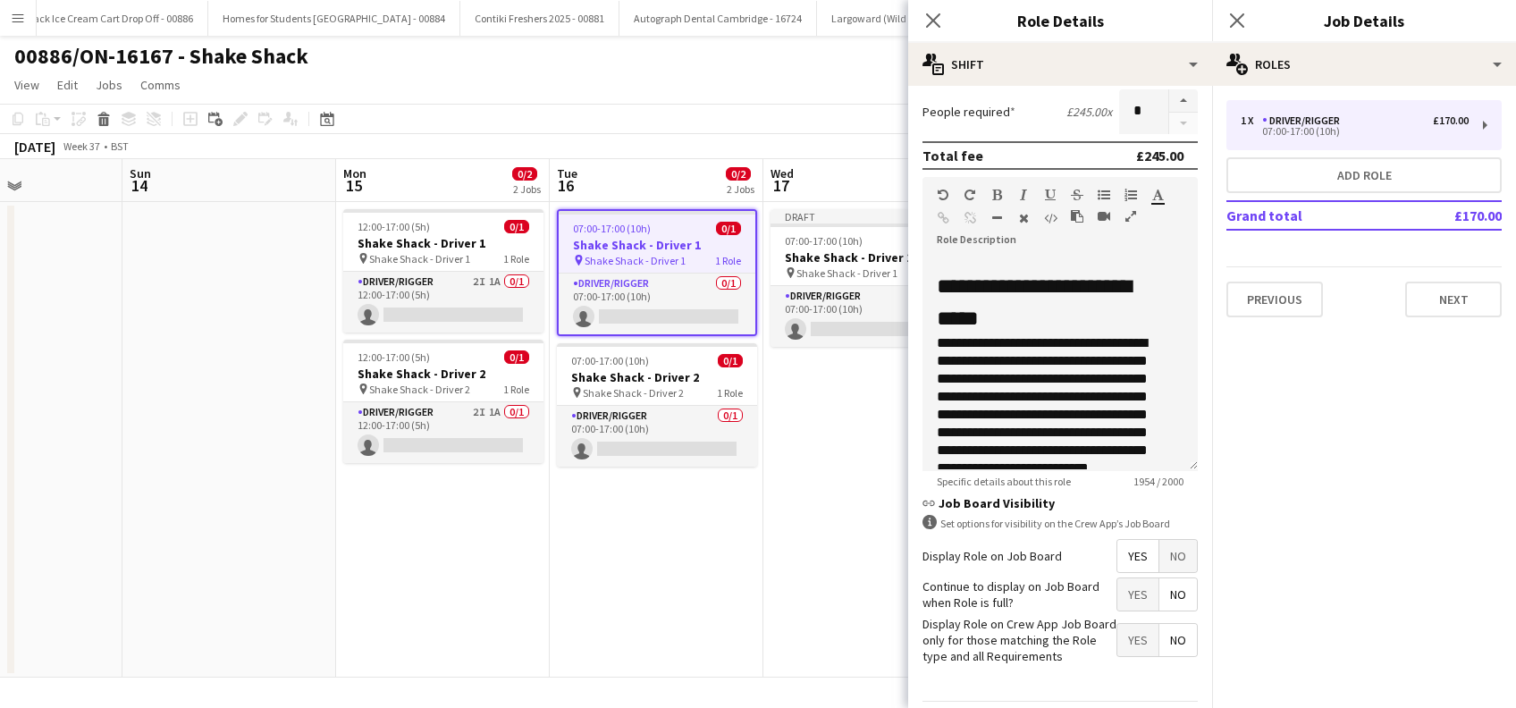
scroll to position [429, 0]
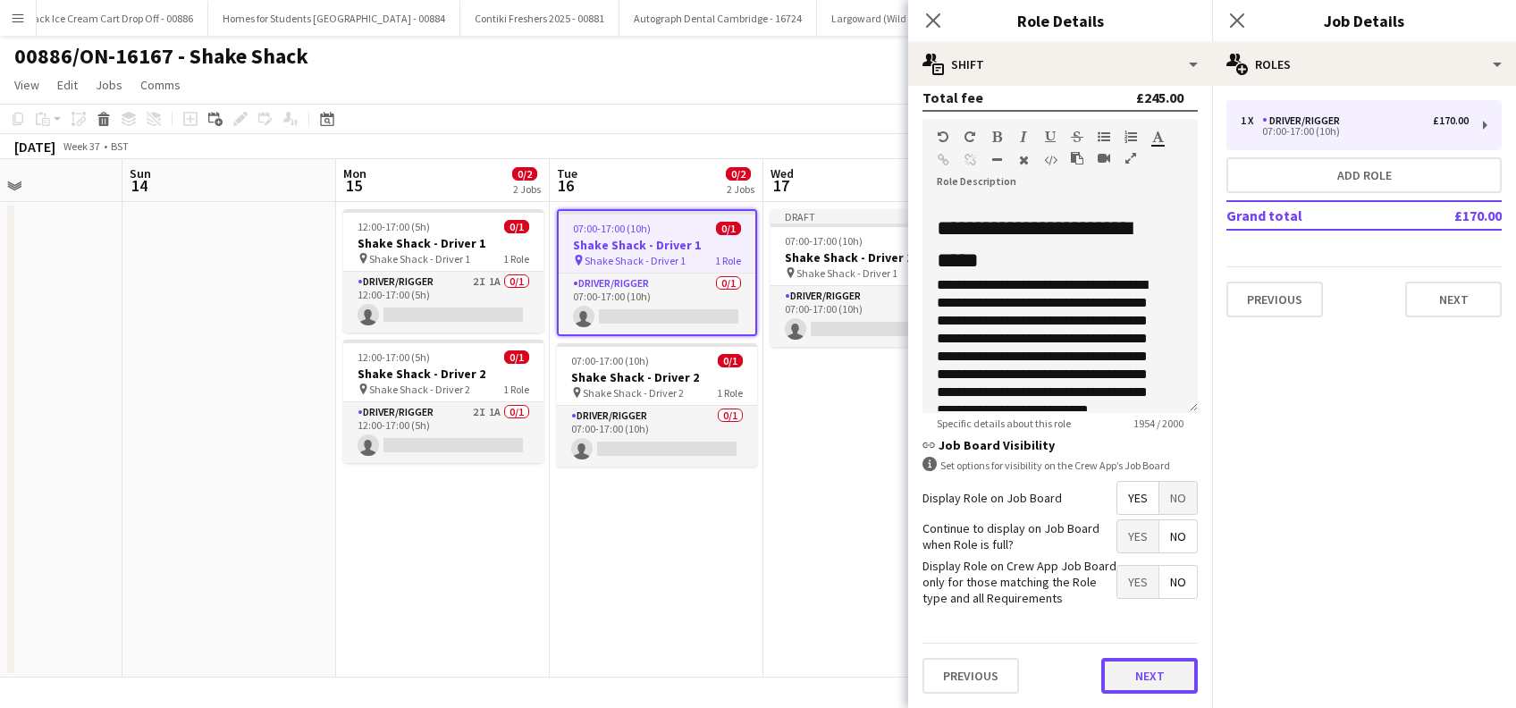
click at [1128, 690] on button "Next" at bounding box center [1149, 676] width 97 height 36
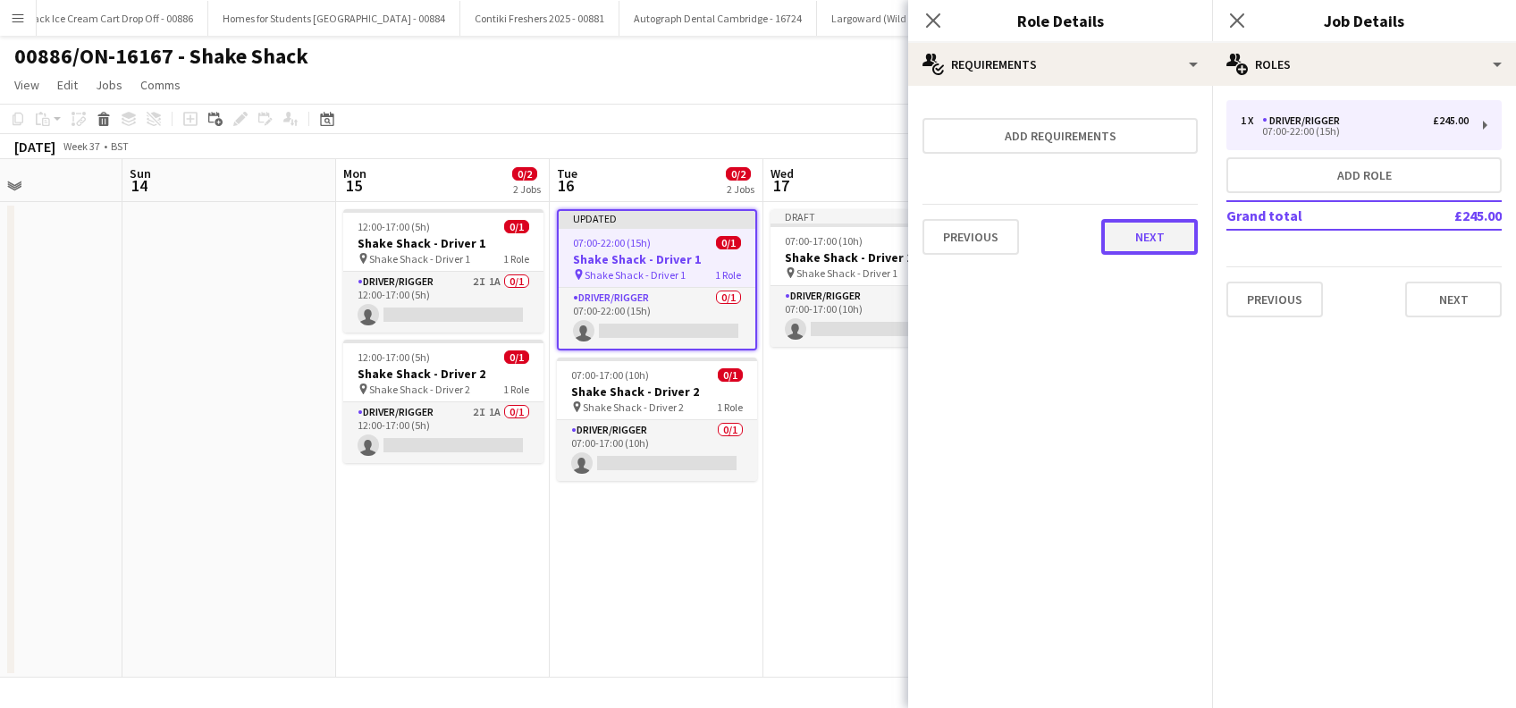
click at [1142, 237] on button "Next" at bounding box center [1149, 237] width 97 height 36
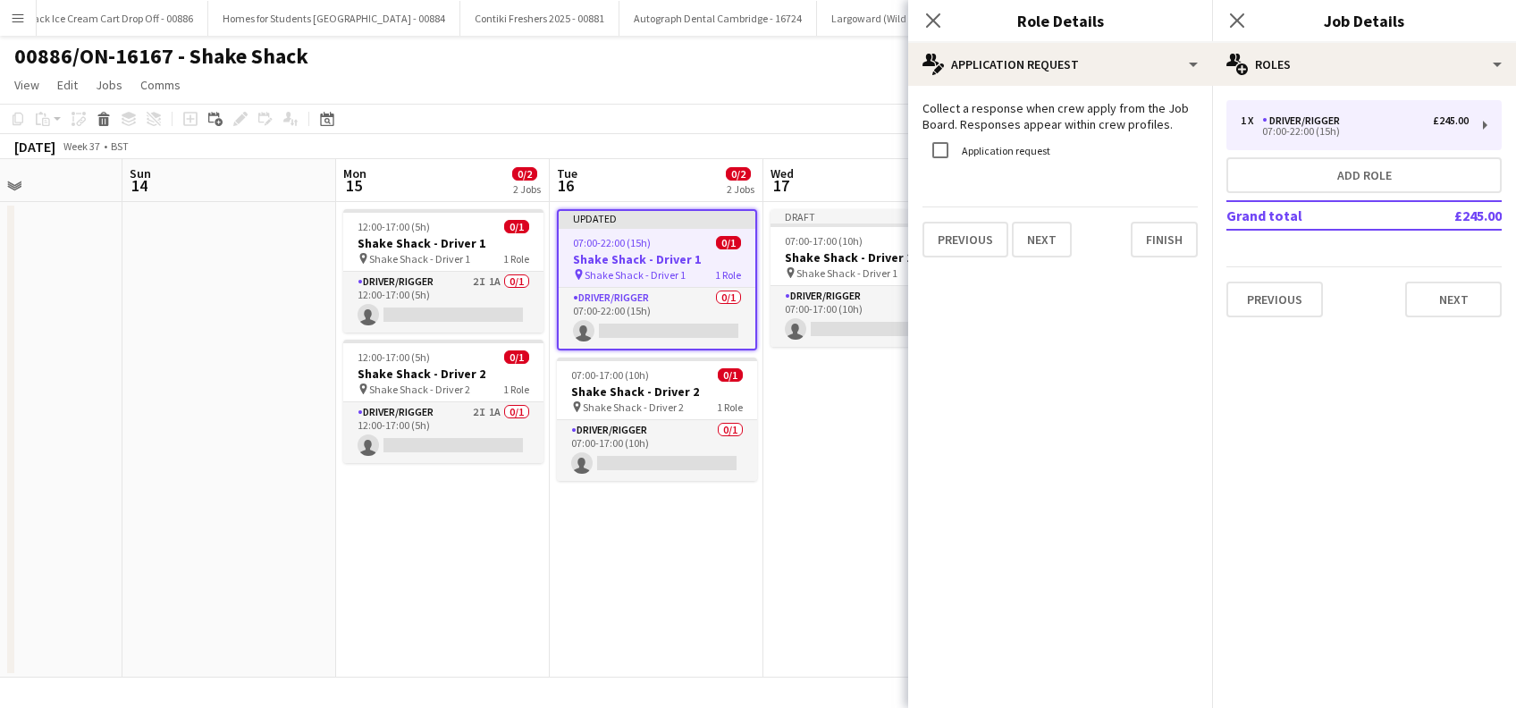
click at [1170, 215] on div "Previous Next Finish" at bounding box center [1060, 232] width 275 height 51
click at [1154, 241] on button "Finish" at bounding box center [1164, 240] width 67 height 36
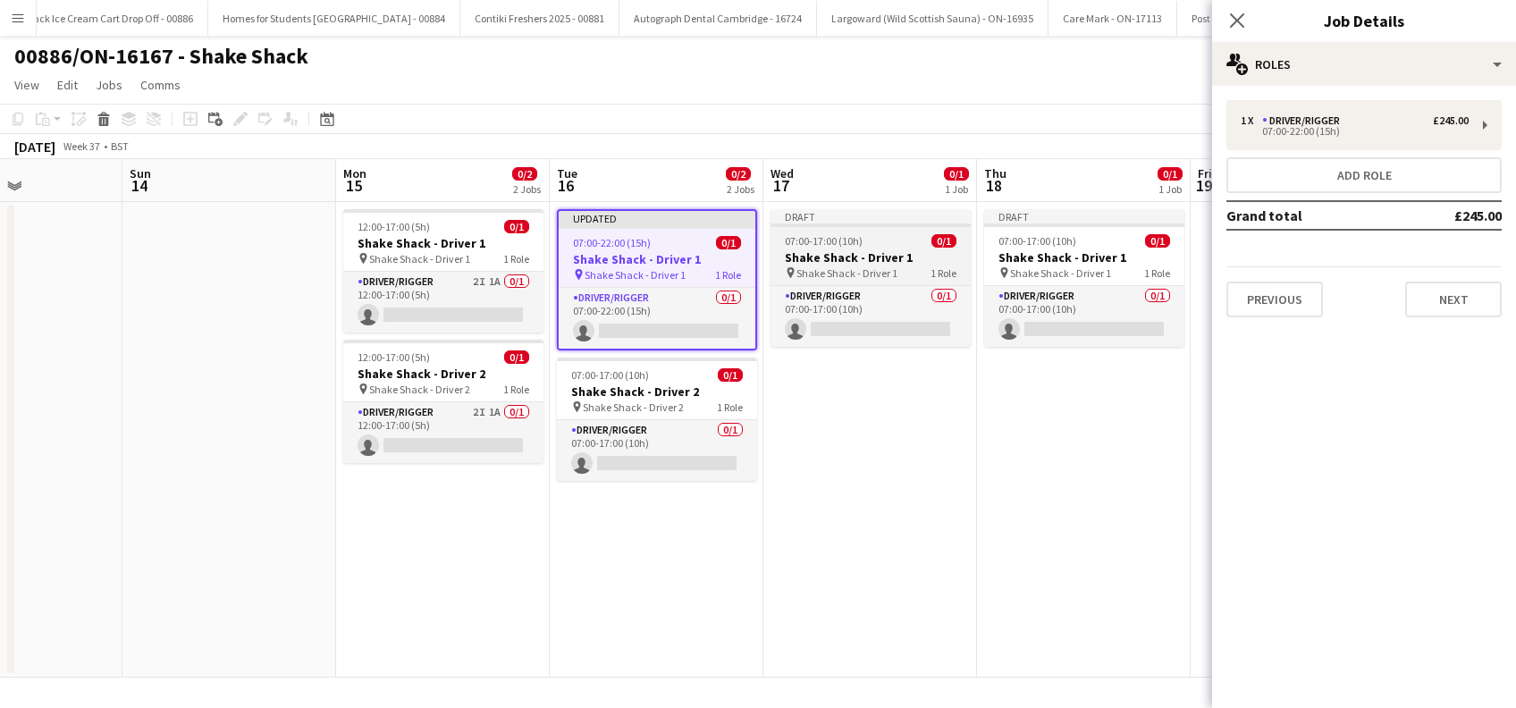
click at [861, 274] on span "Shake Shack - Driver 1" at bounding box center [847, 272] width 101 height 13
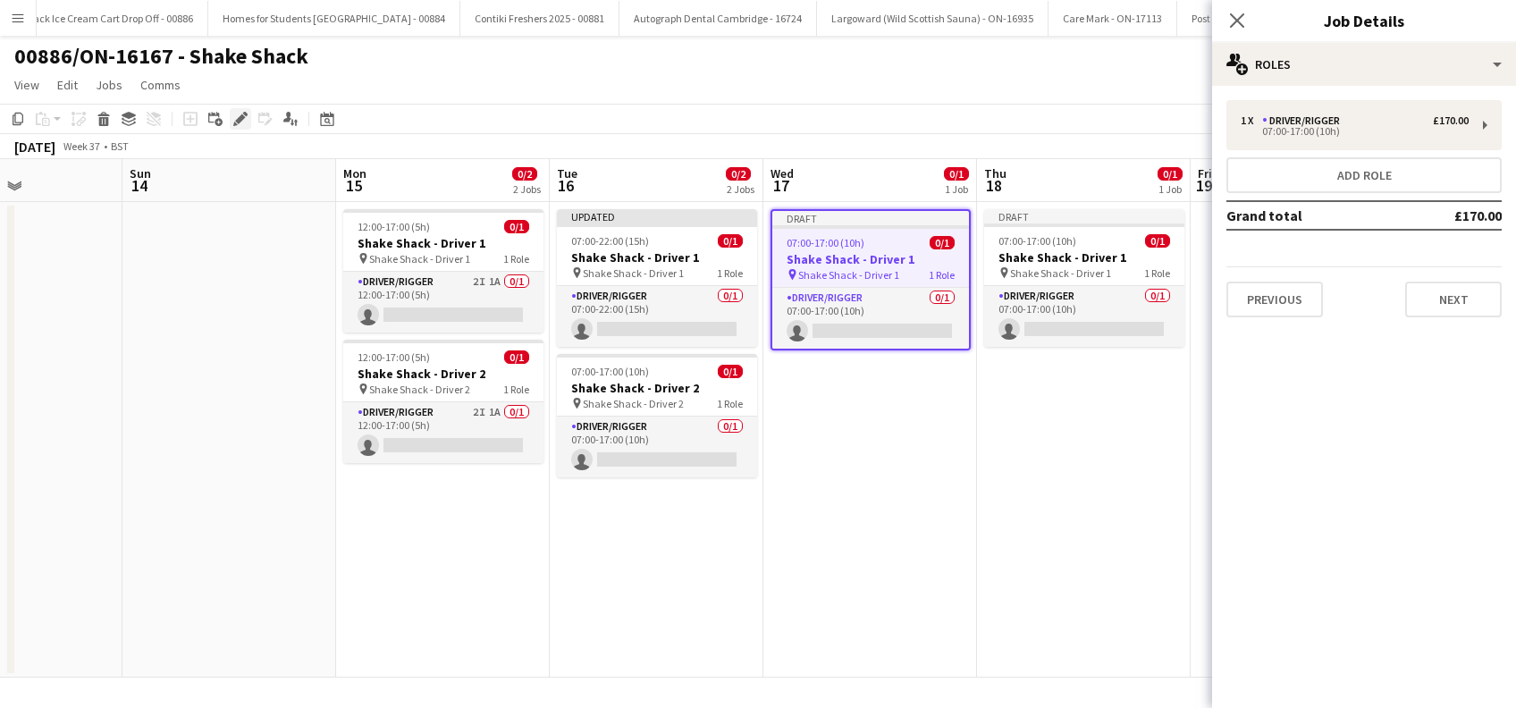
click at [241, 114] on icon "Edit" at bounding box center [240, 119] width 14 height 14
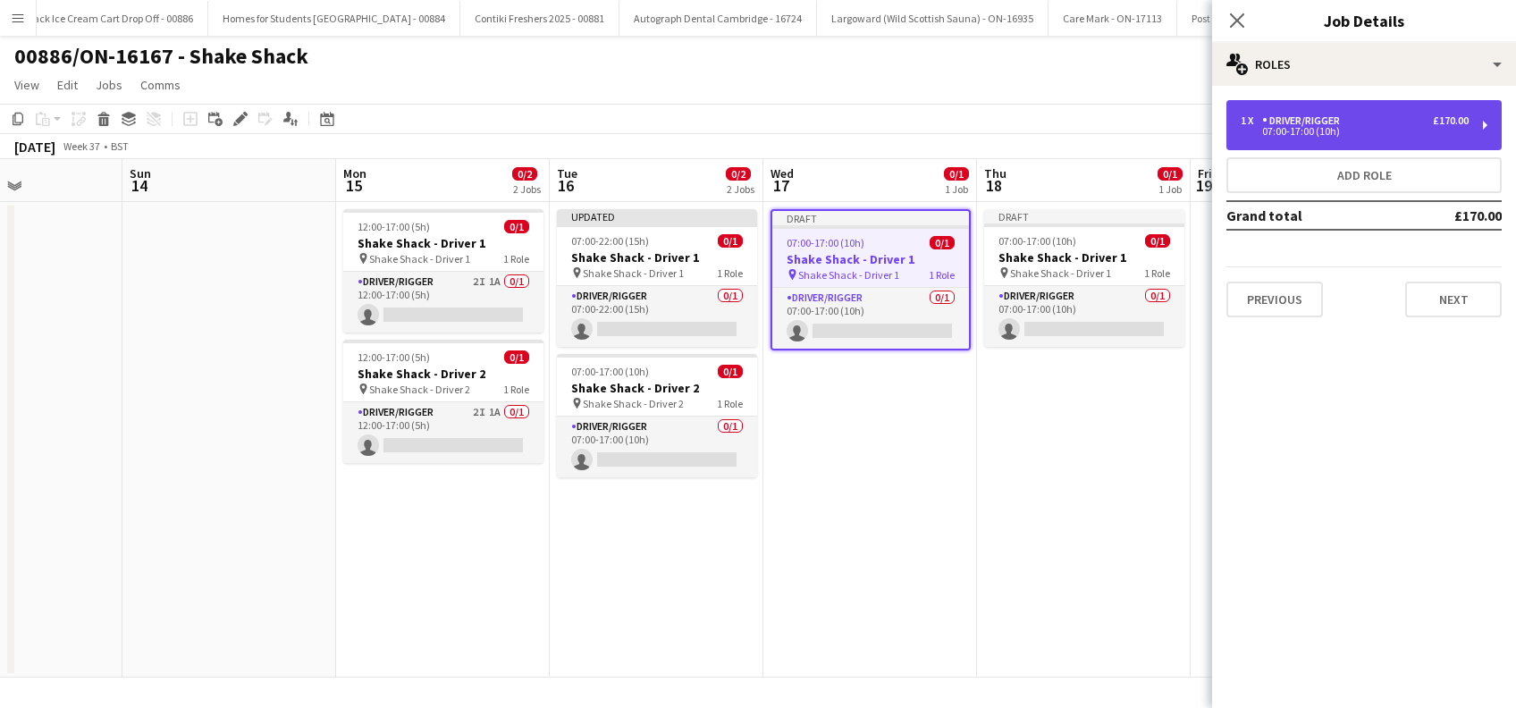
click at [1328, 133] on div "07:00-17:00 (10h)" at bounding box center [1355, 131] width 228 height 9
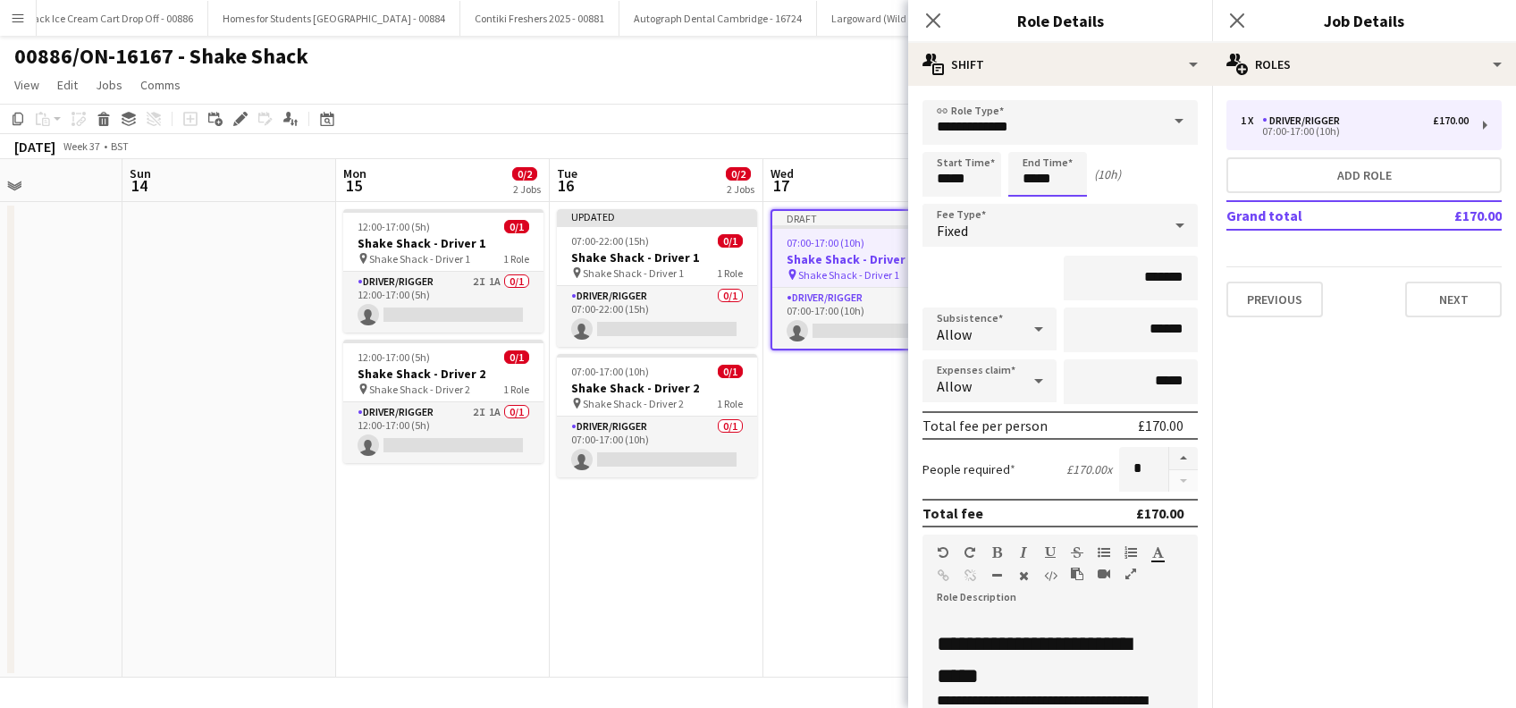
click at [1043, 173] on input "*****" at bounding box center [1047, 174] width 79 height 45
click at [1035, 139] on div at bounding box center [1030, 143] width 36 height 18
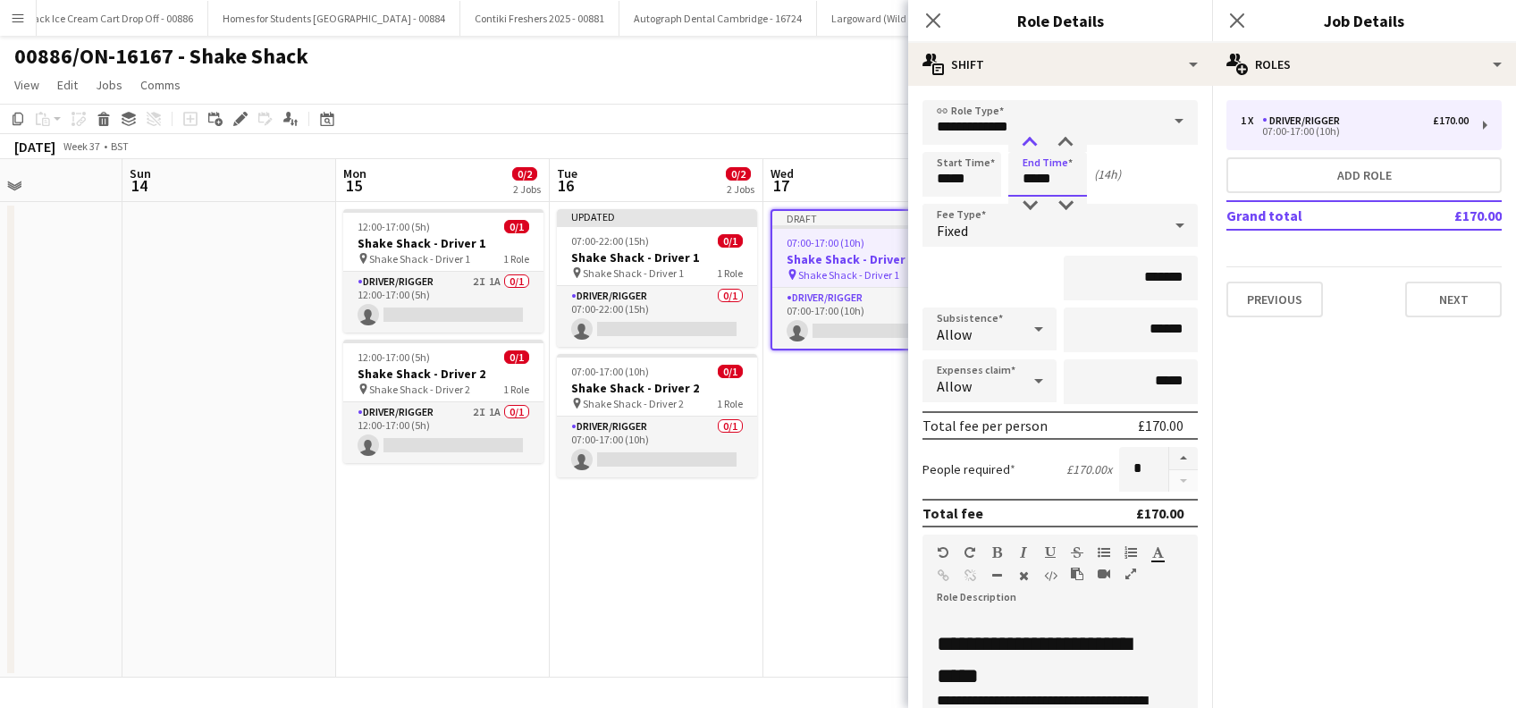
type input "*****"
click at [1036, 139] on div at bounding box center [1030, 143] width 36 height 18
click at [1149, 277] on input "*******" at bounding box center [1131, 278] width 134 height 45
type input "**"
type input "*******"
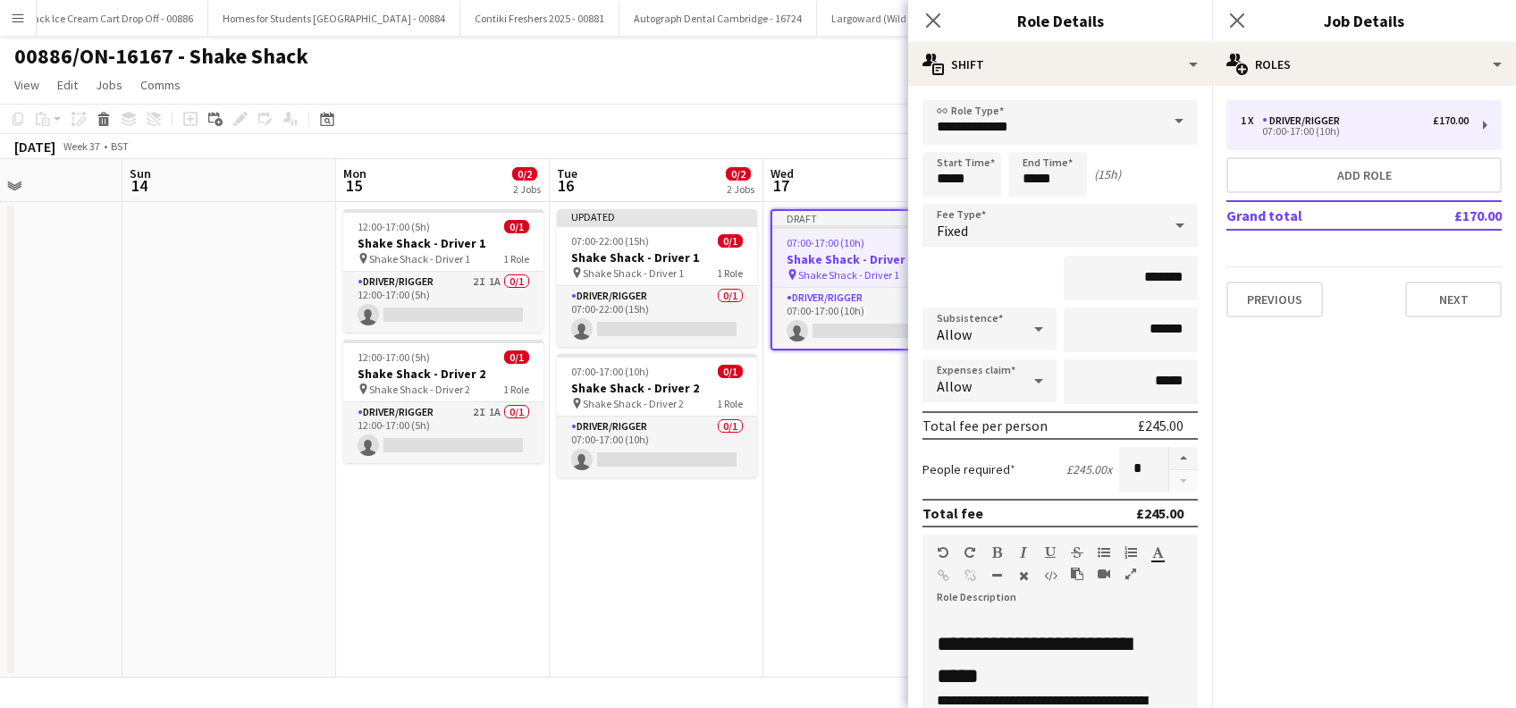
click at [1100, 619] on div "**********" at bounding box center [1060, 721] width 275 height 215
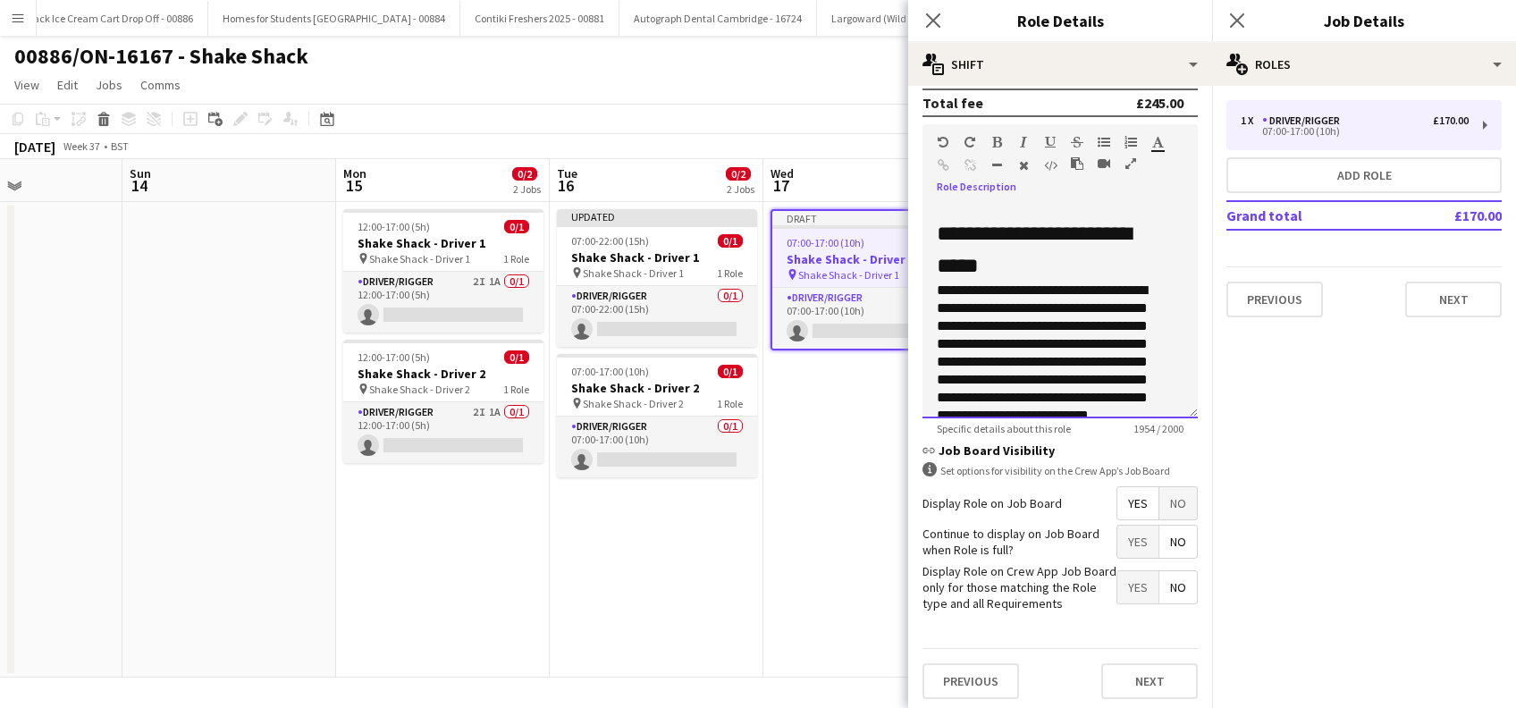
scroll to position [429, 0]
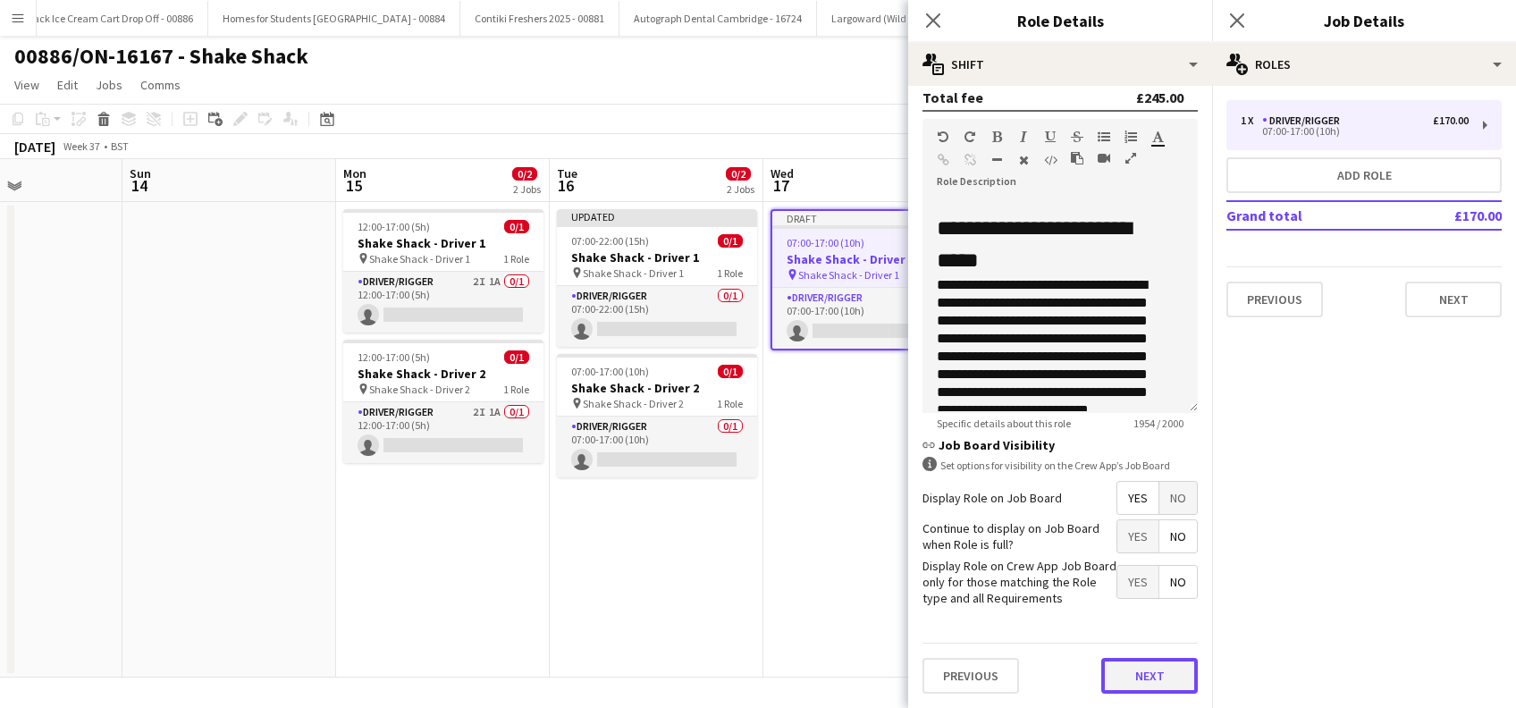
click at [1125, 679] on button "Next" at bounding box center [1149, 676] width 97 height 36
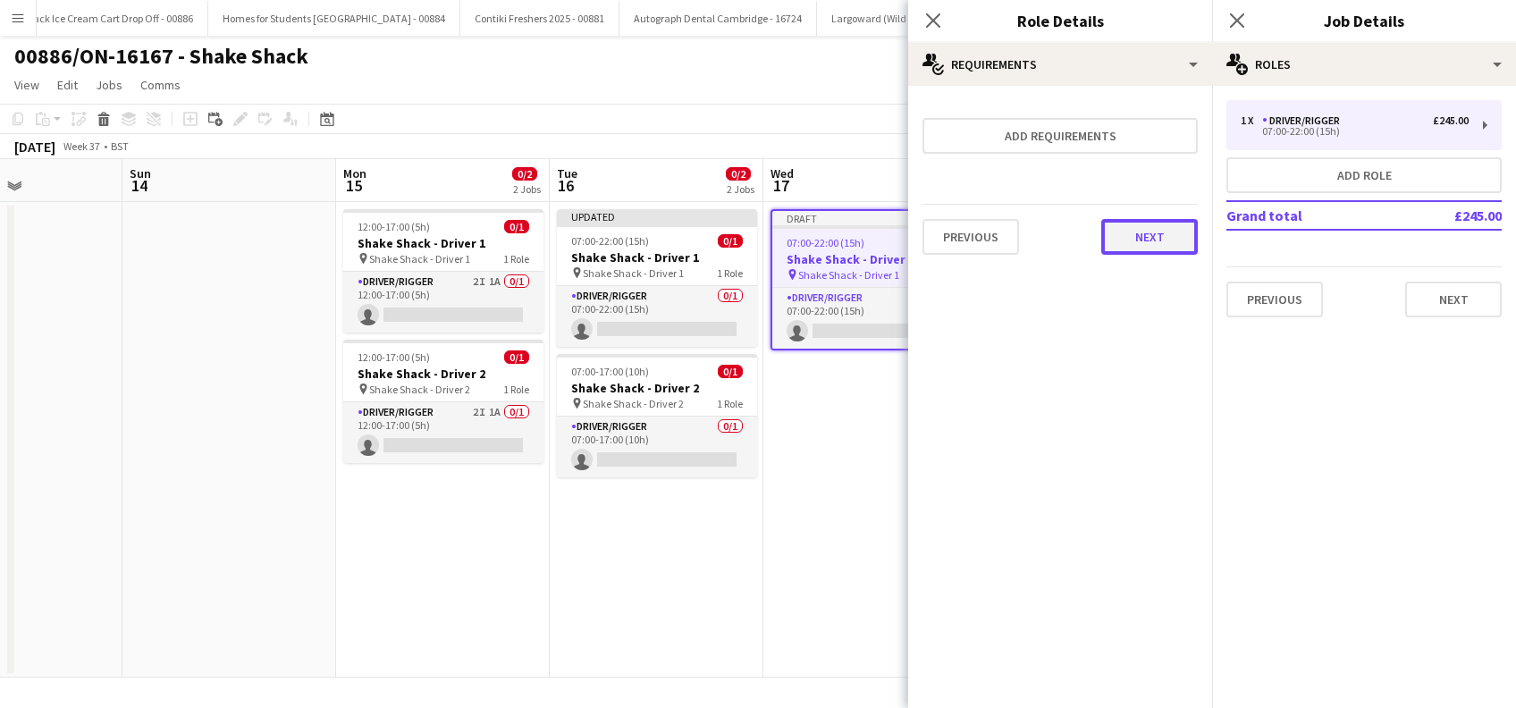
click at [1160, 235] on button "Next" at bounding box center [1149, 237] width 97 height 36
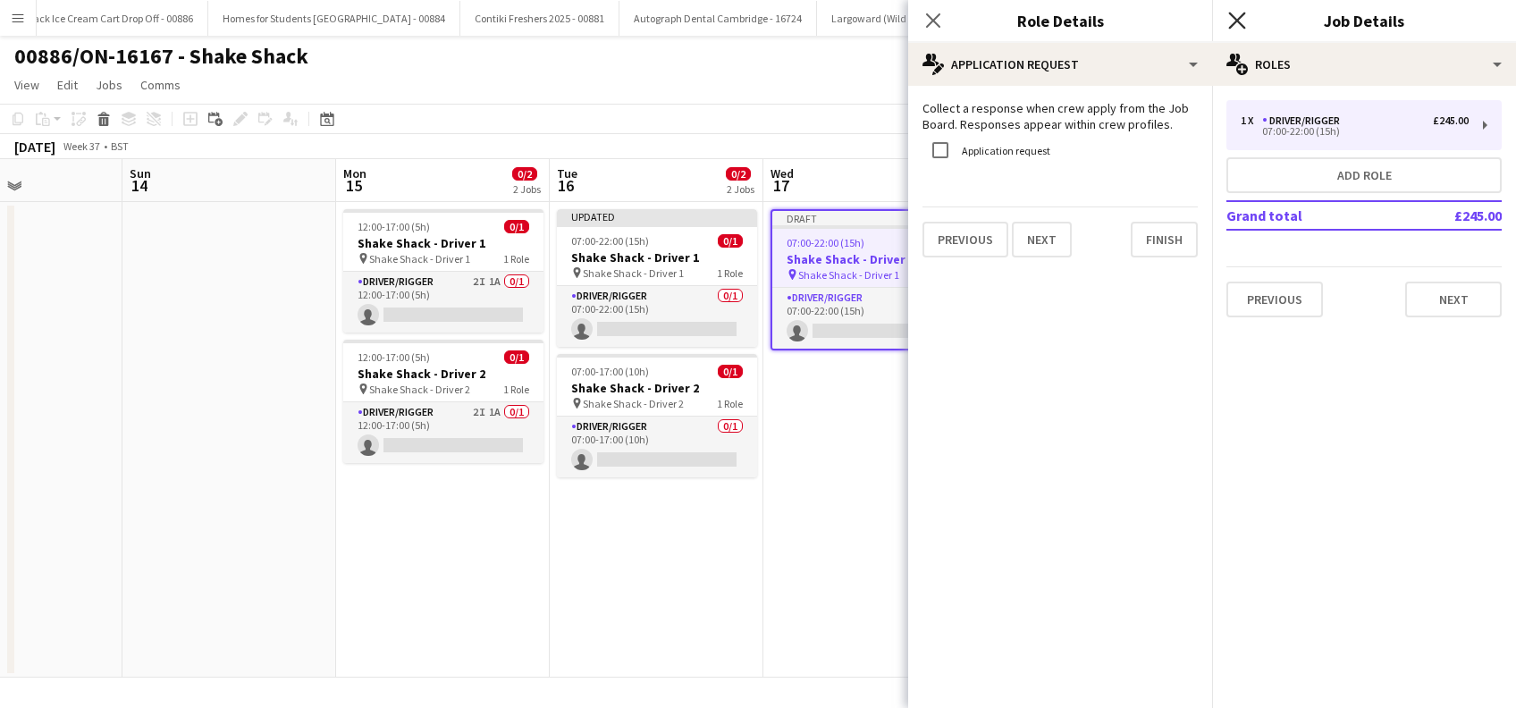
click at [1232, 22] on icon "Close pop-in" at bounding box center [1236, 20] width 17 height 17
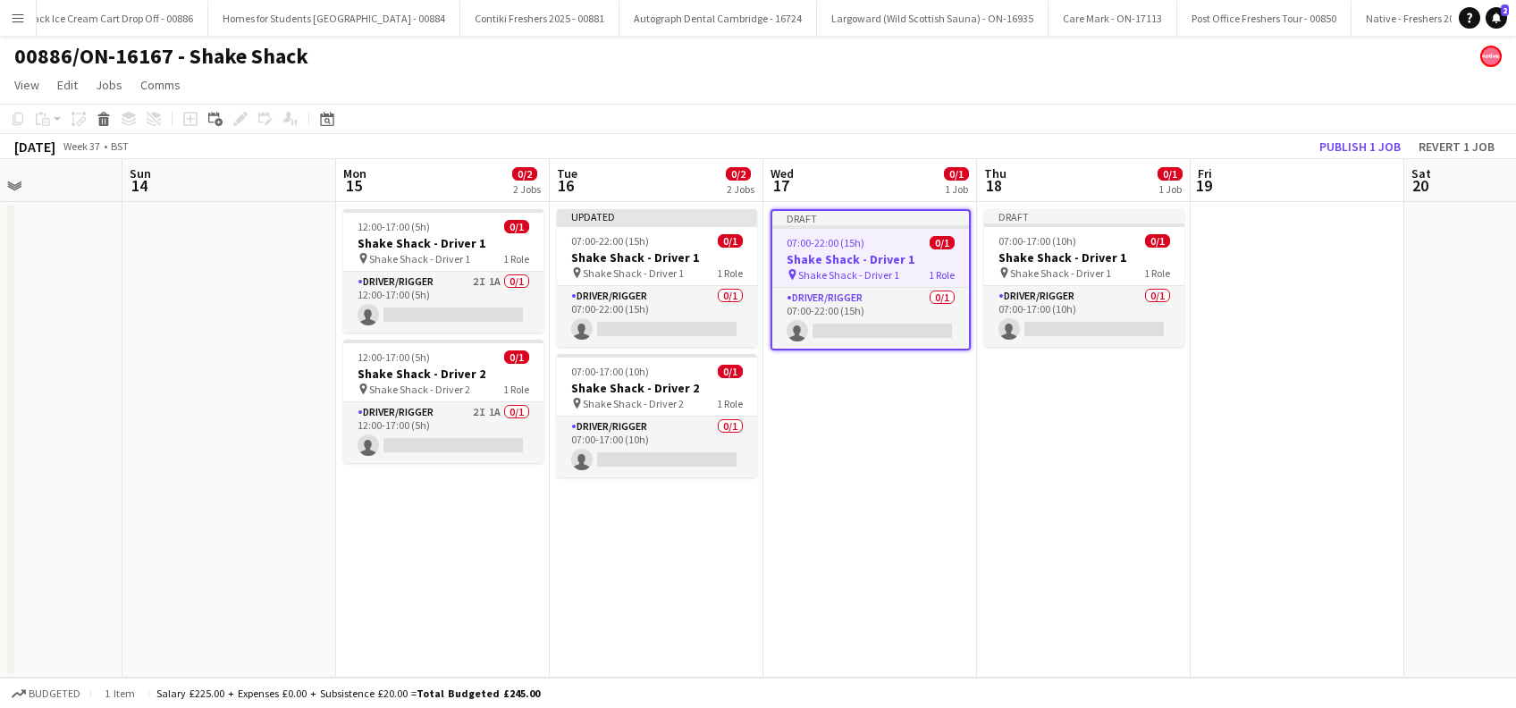
click at [1077, 426] on app-date-cell "Draft 07:00-17:00 (10h) 0/1 Shake Shack - Driver 1 pin Shake Shack - Driver 1 1…" at bounding box center [1084, 440] width 214 height 476
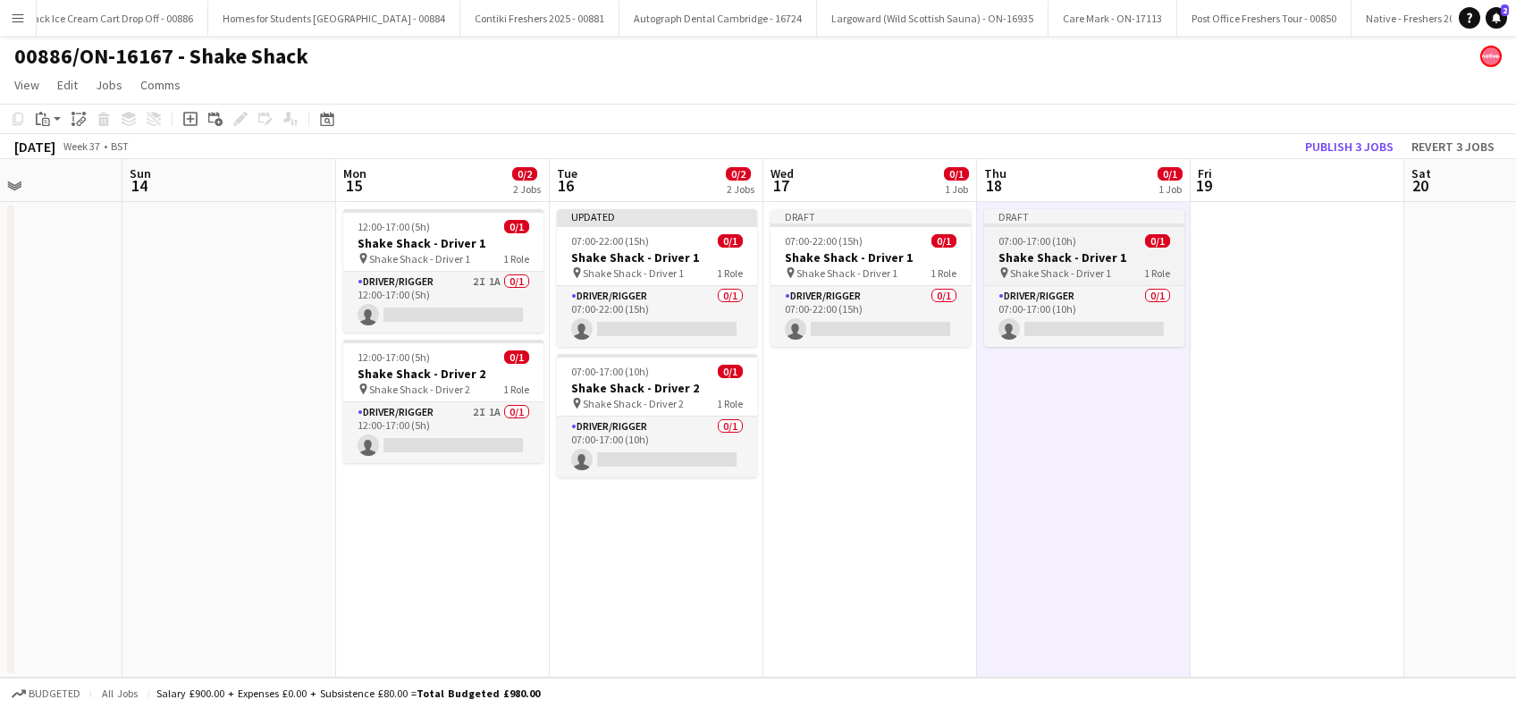
click at [1055, 257] on h3 "Shake Shack - Driver 1" at bounding box center [1084, 257] width 200 height 16
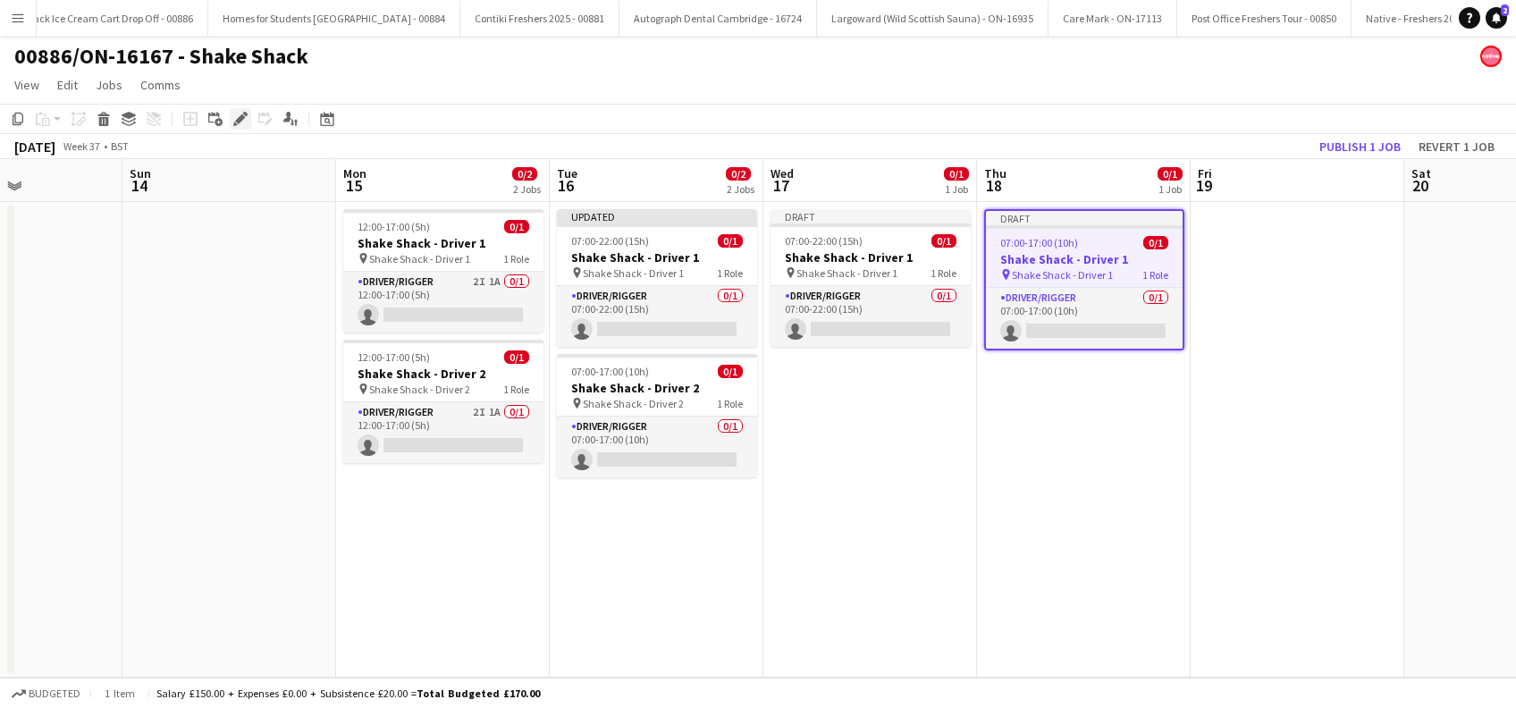
click at [244, 114] on icon at bounding box center [245, 114] width 4 height 4
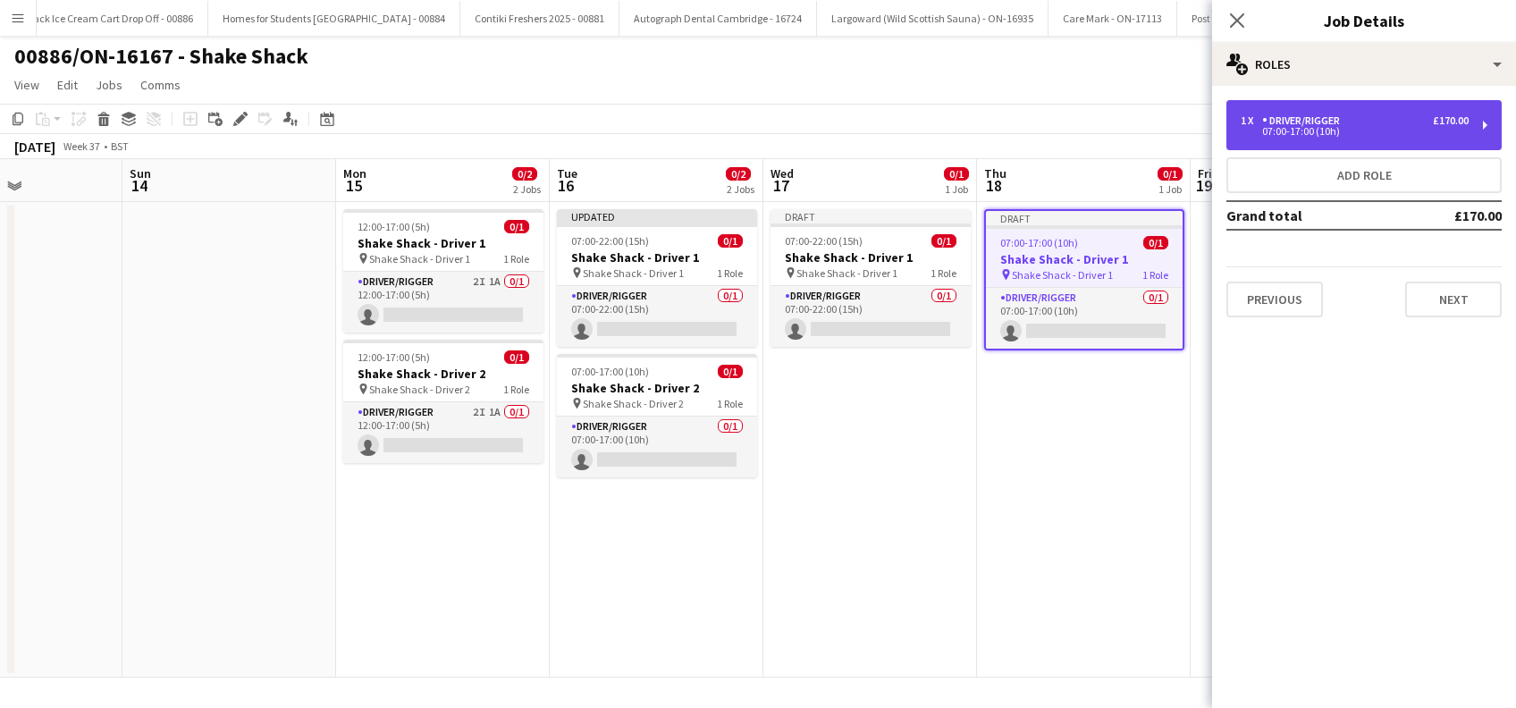
click at [1362, 128] on div "07:00-17:00 (10h)" at bounding box center [1355, 131] width 228 height 9
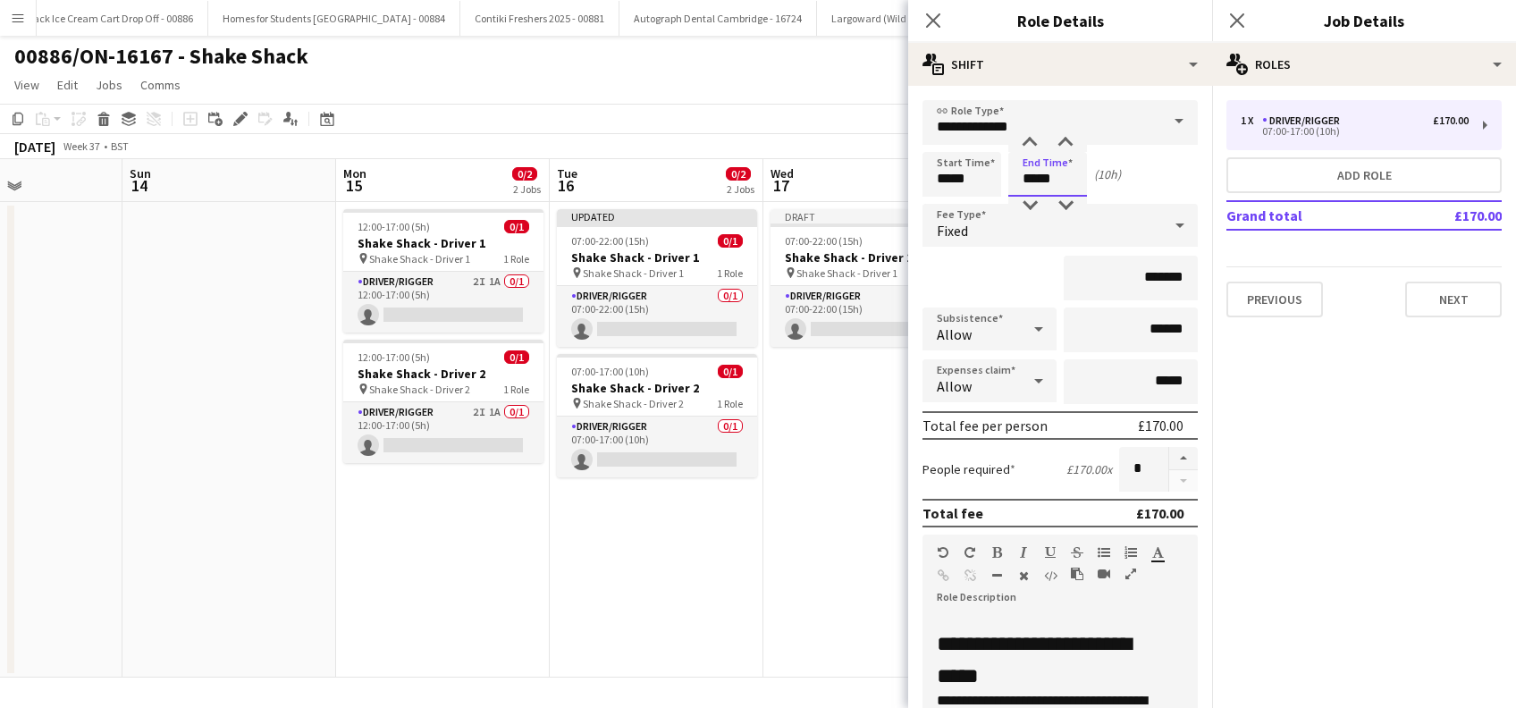
click at [1073, 175] on input "*****" at bounding box center [1047, 174] width 79 height 45
click at [1033, 140] on div at bounding box center [1030, 143] width 36 height 18
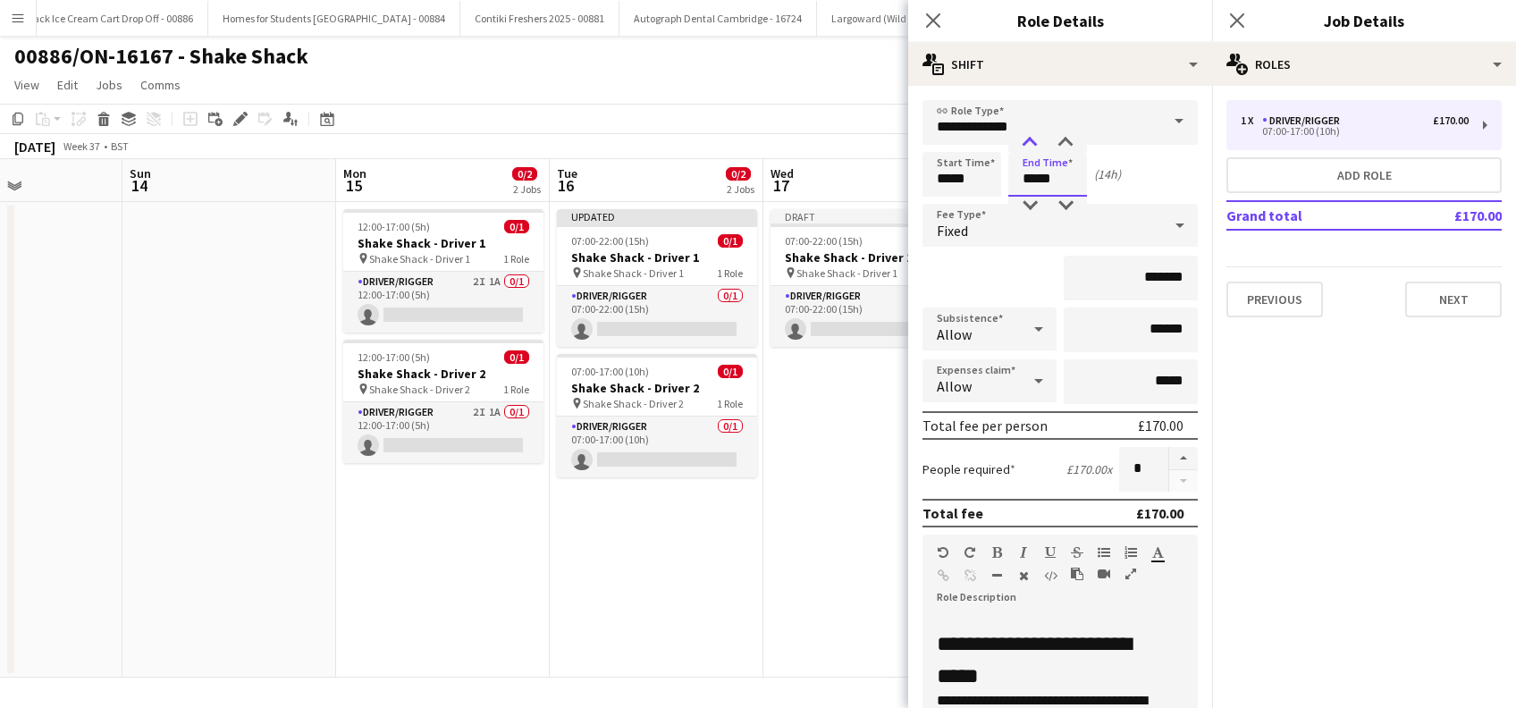
type input "*****"
click at [1032, 140] on div at bounding box center [1030, 143] width 36 height 18
drag, startPoint x: 1143, startPoint y: 276, endPoint x: 1189, endPoint y: 199, distance: 89.4
click at [1143, 276] on input "*******" at bounding box center [1131, 278] width 134 height 45
type input "**"
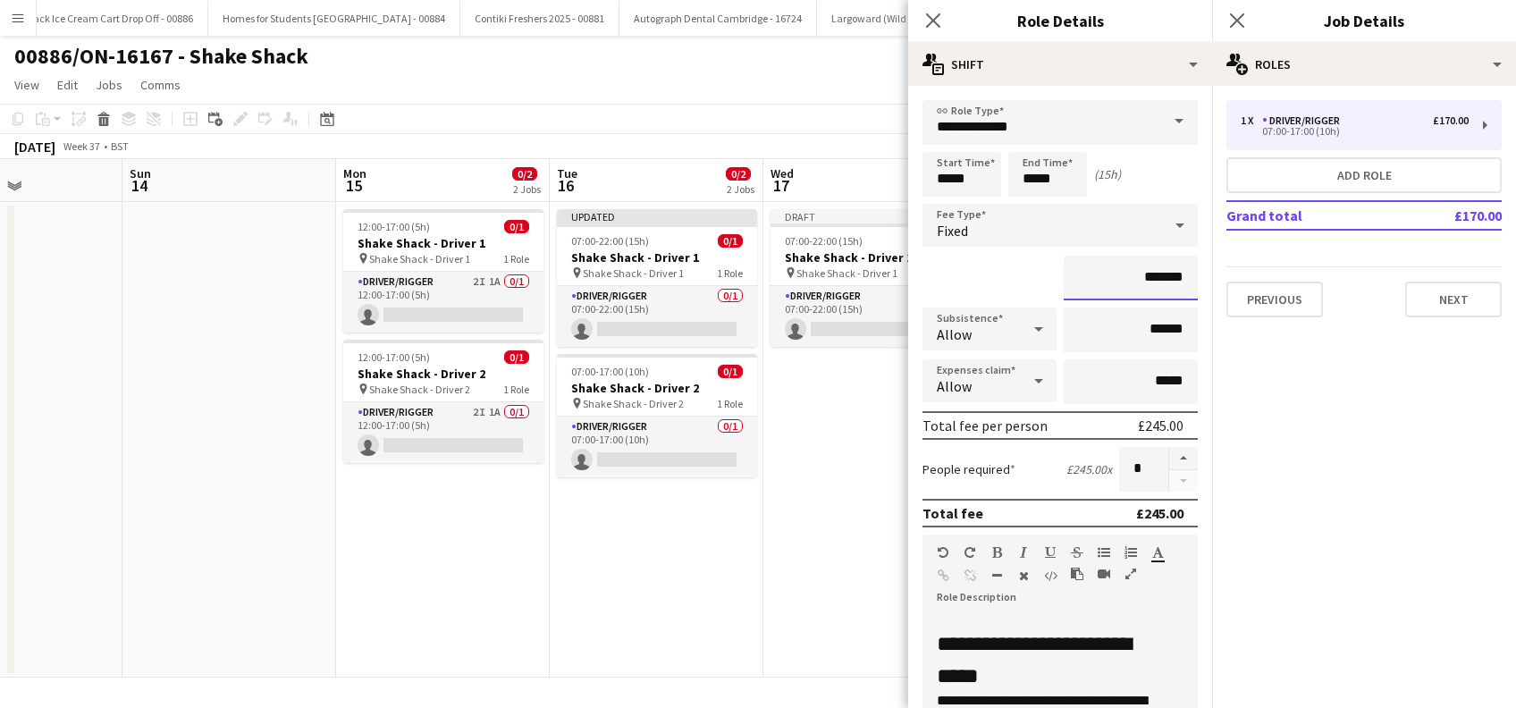
type input "*******"
click at [1140, 329] on input "******" at bounding box center [1131, 330] width 134 height 45
type input "*****"
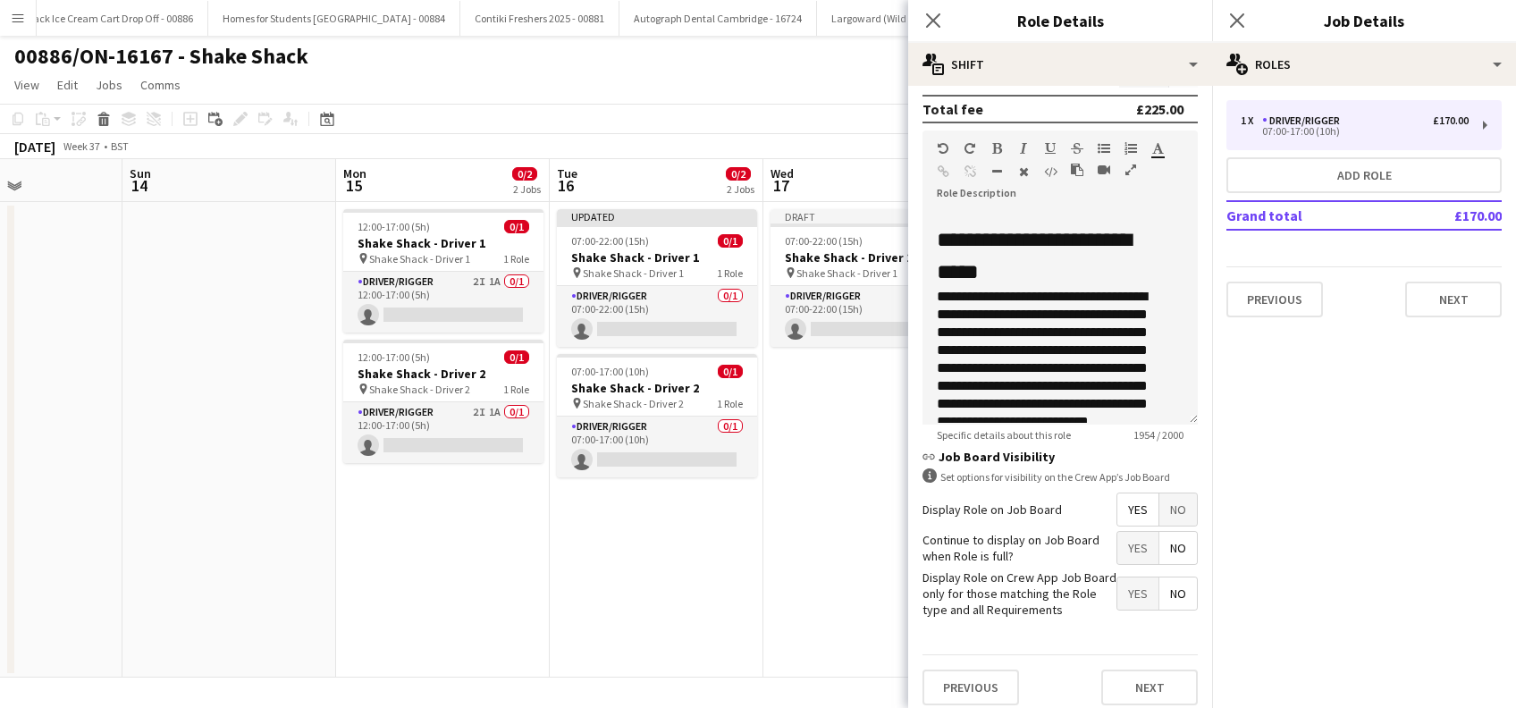
scroll to position [429, 0]
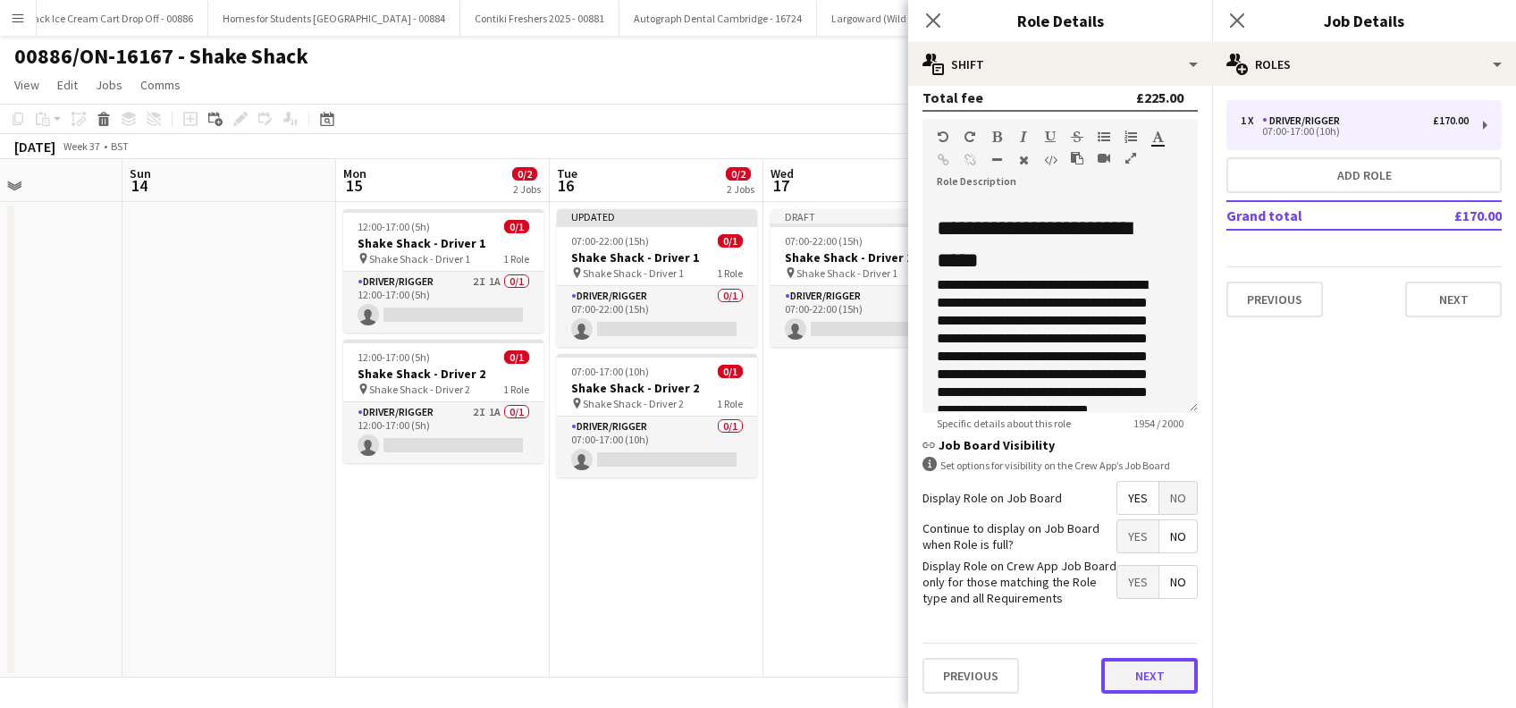
click at [1163, 682] on button "Next" at bounding box center [1149, 676] width 97 height 36
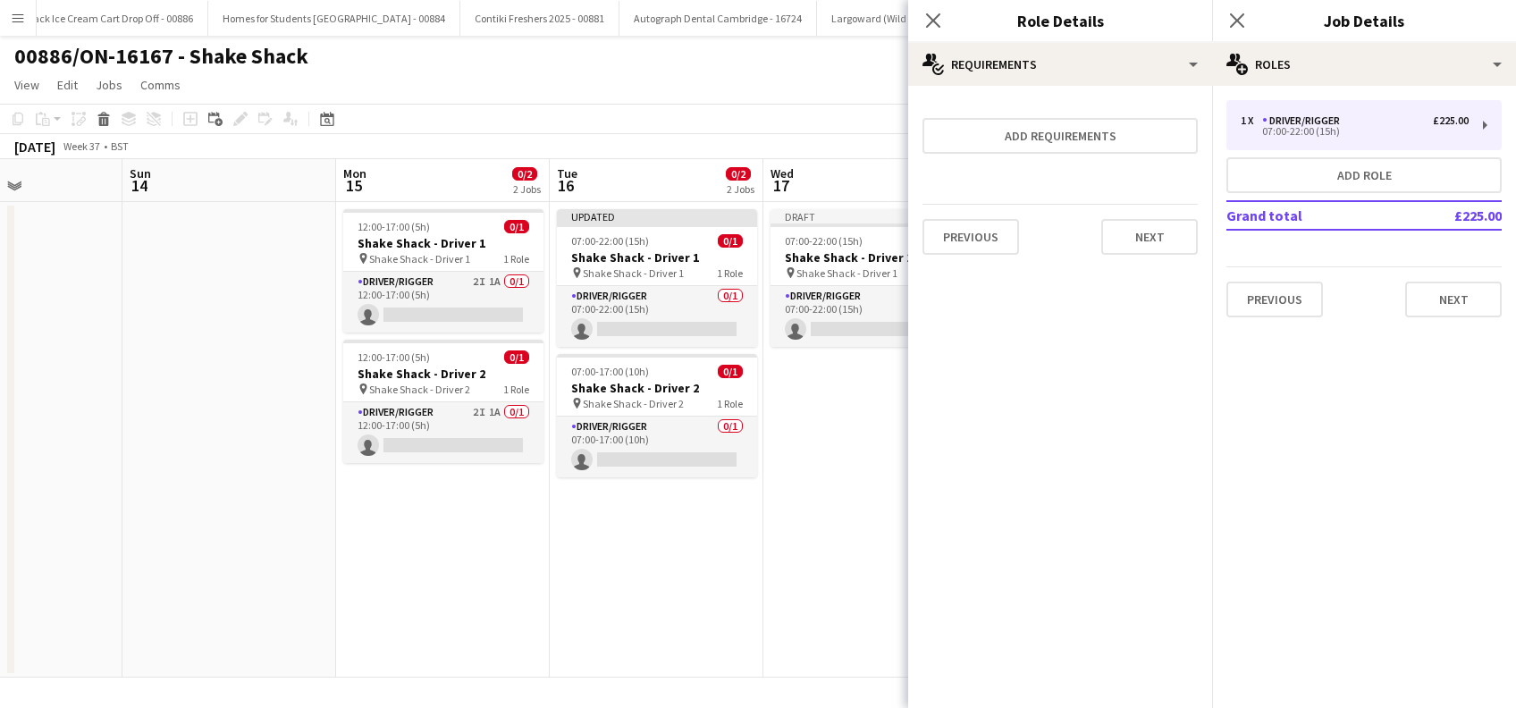
scroll to position [0, 0]
click at [1179, 231] on button "Next" at bounding box center [1149, 237] width 97 height 36
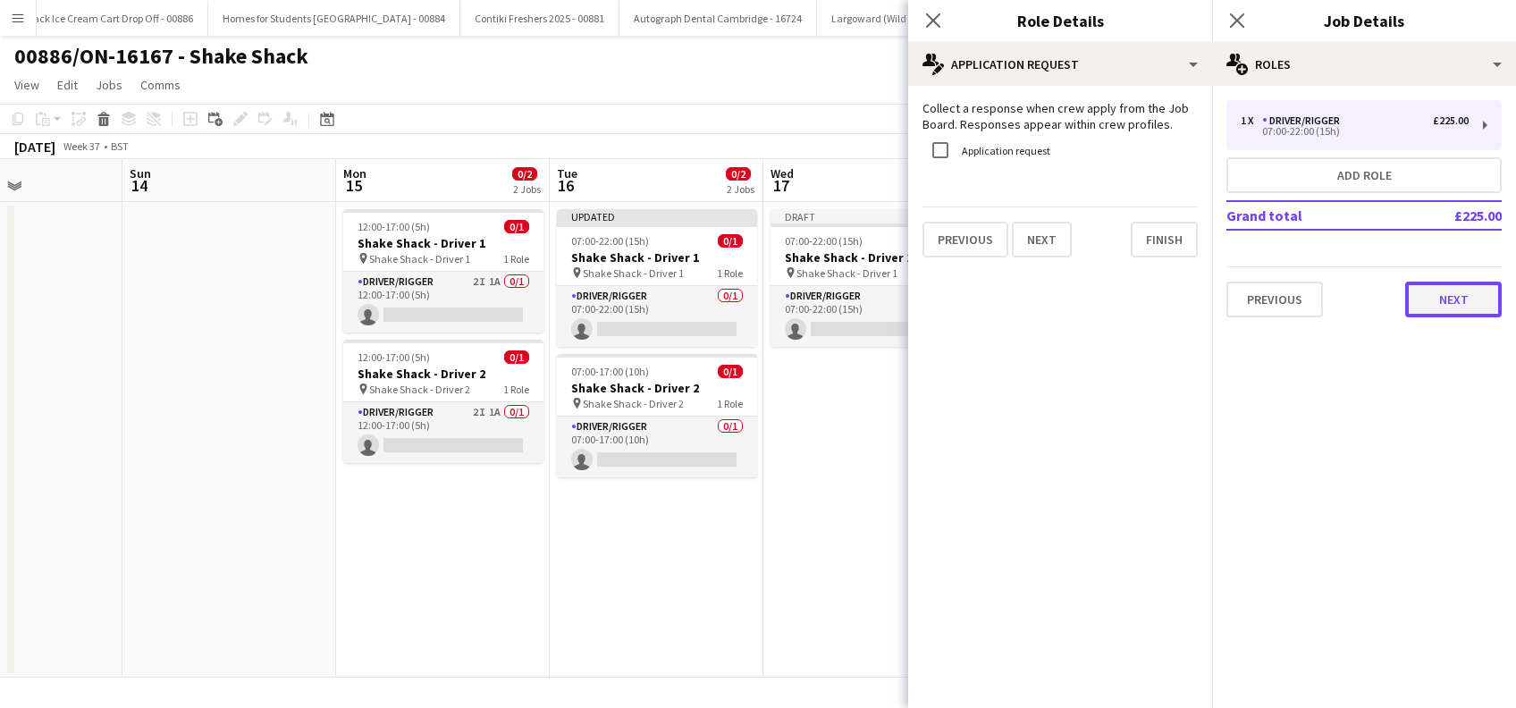
click at [1485, 308] on button "Next" at bounding box center [1453, 300] width 97 height 36
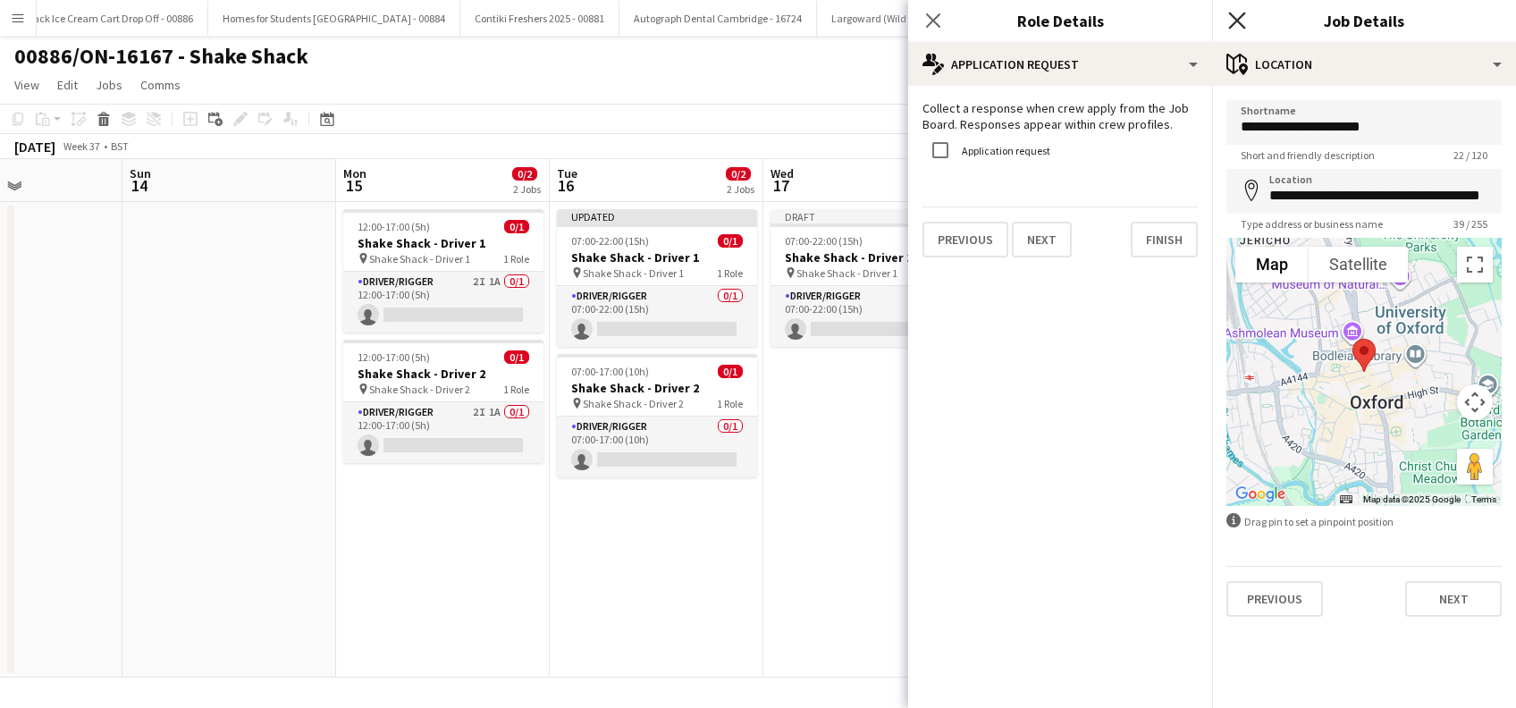
click at [1236, 21] on icon at bounding box center [1236, 20] width 17 height 17
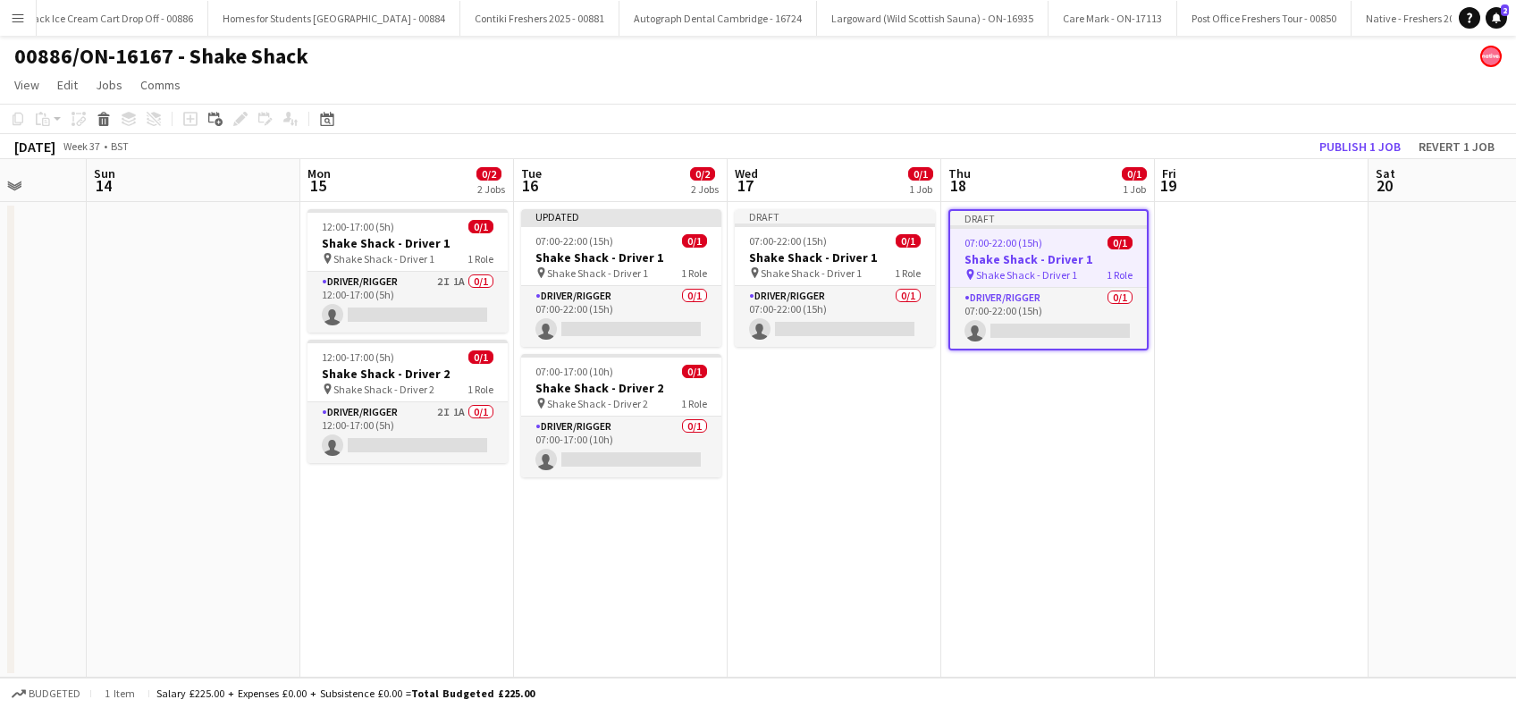
drag, startPoint x: 1077, startPoint y: 528, endPoint x: 1042, endPoint y: 538, distance: 37.1
click at [1042, 538] on app-calendar-viewport "Thu 11 Fri 12 Sat 13 Sun 14 Mon 15 0/2 2 Jobs Tue 16 0/2 2 Jobs Wed 17 0/1 1 Jo…" at bounding box center [758, 418] width 1516 height 519
click at [375, 256] on span "Shake Shack - Driver 1" at bounding box center [383, 258] width 101 height 13
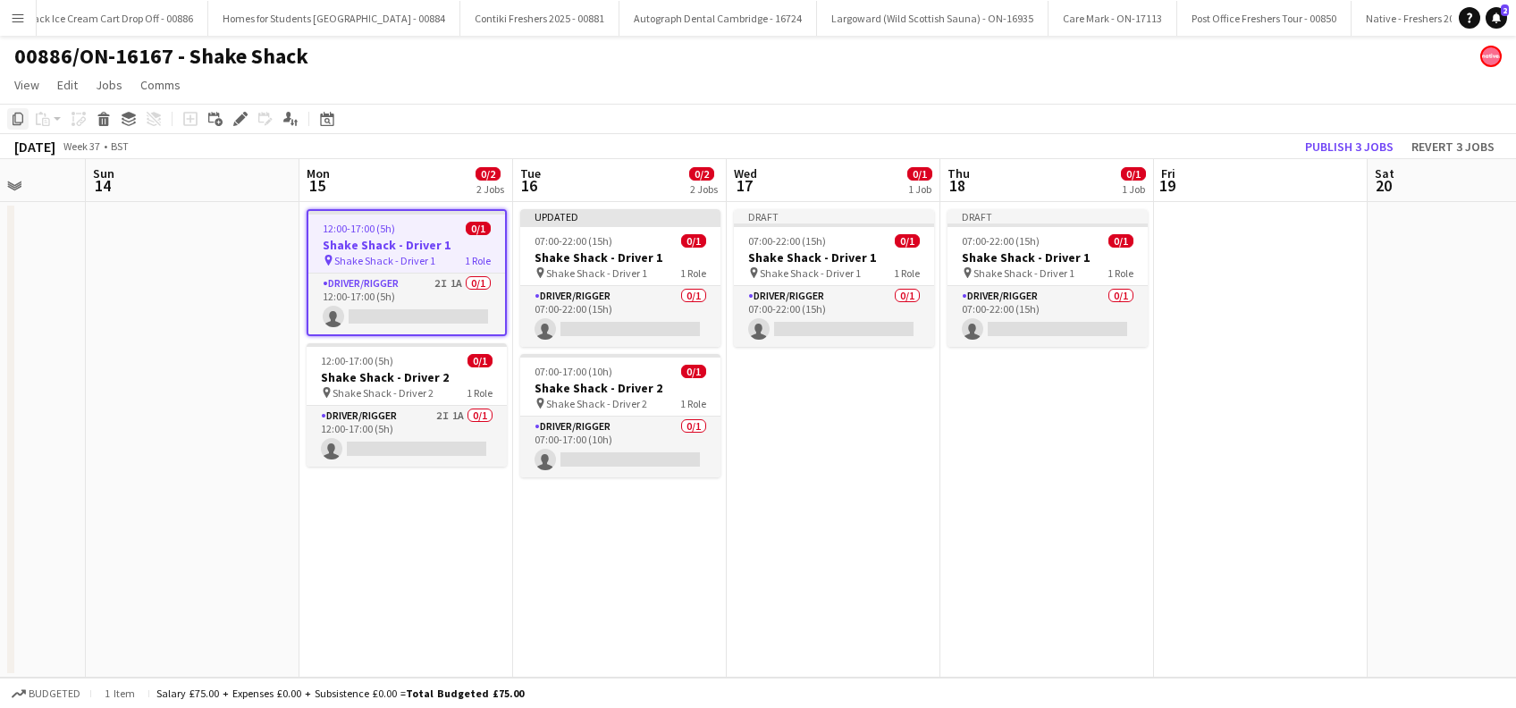
click at [12, 121] on icon "Copy" at bounding box center [18, 119] width 14 height 14
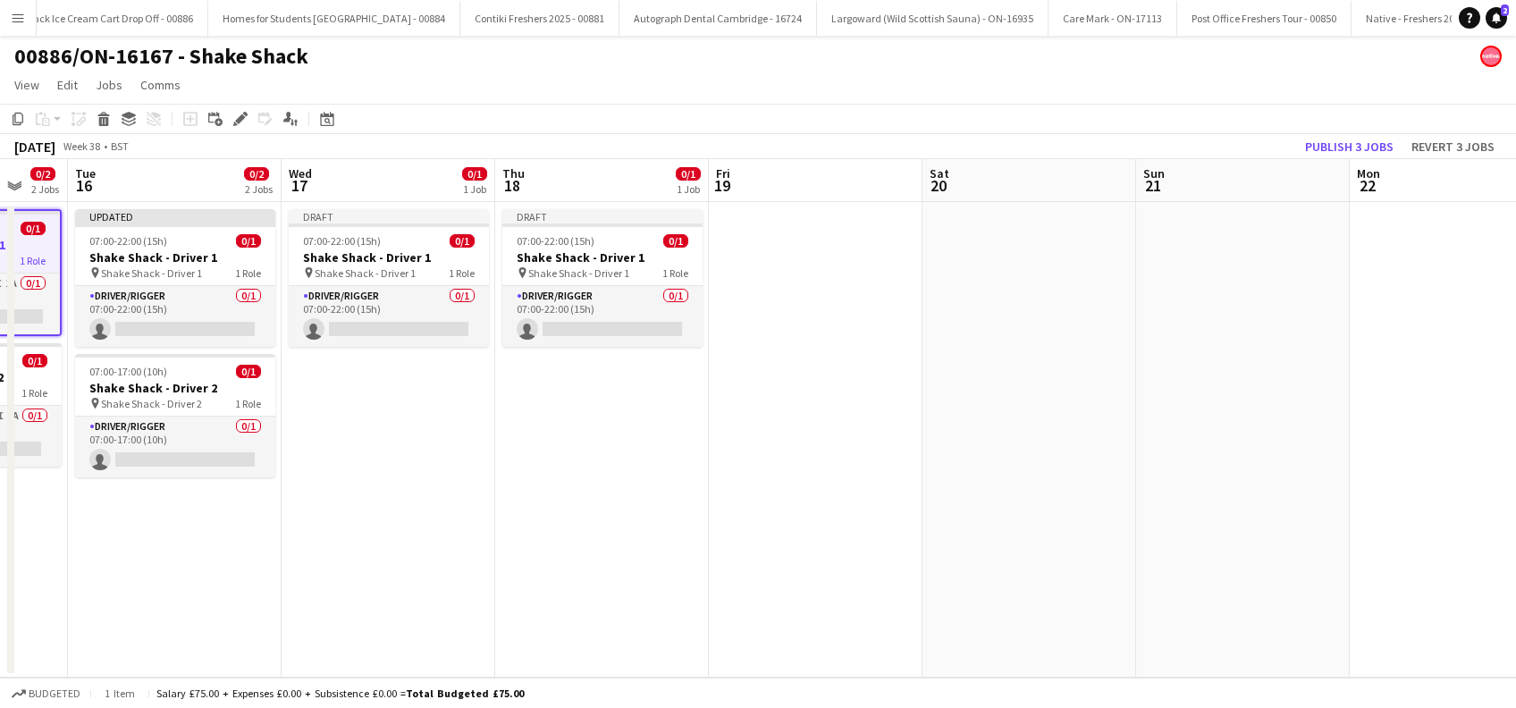
scroll to position [0, 788]
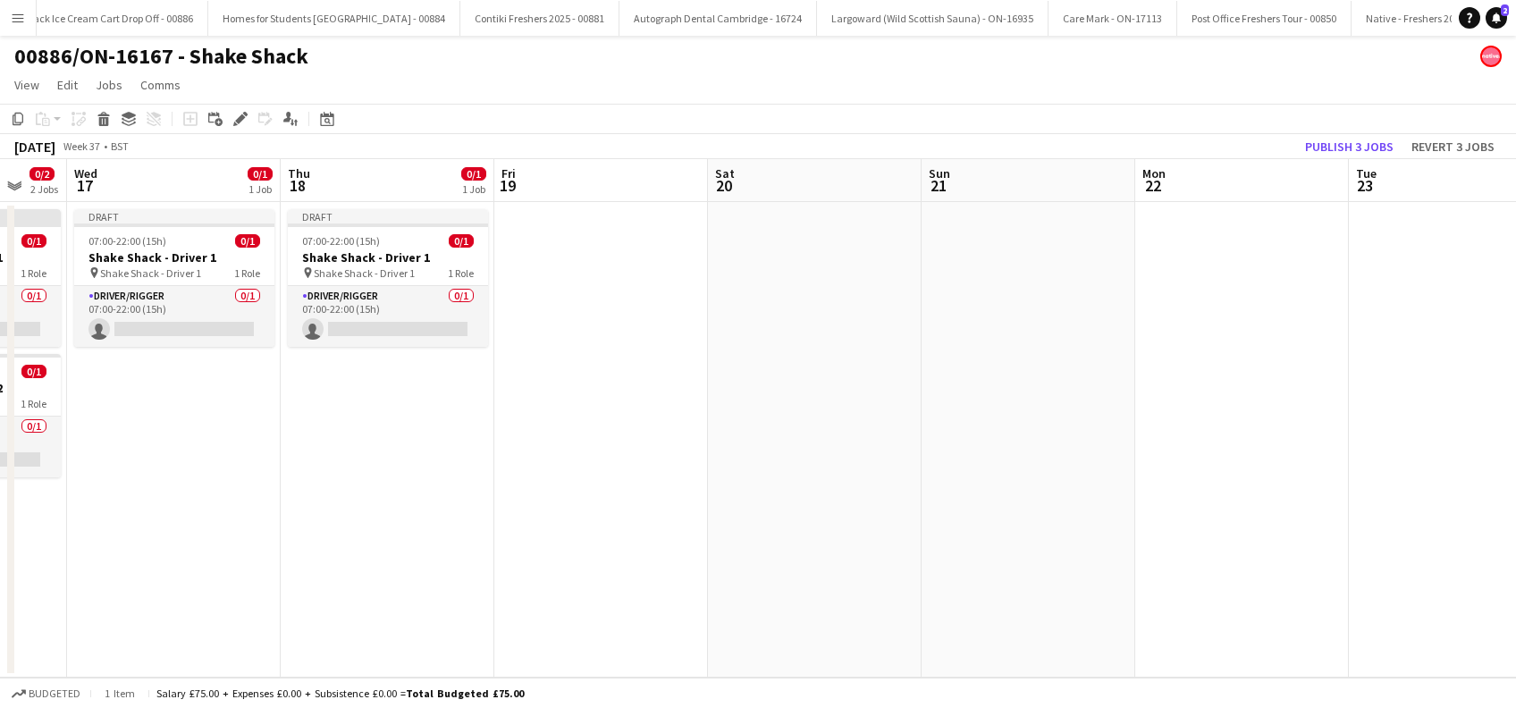
drag, startPoint x: 1223, startPoint y: 427, endPoint x: 563, endPoint y: 502, distance: 664.0
click at [563, 502] on app-calendar-viewport "Sat 13 Sun 14 Mon 15 0/2 2 Jobs Tue 16 0/2 2 Jobs Wed 17 0/1 1 Job Thu 18 0/1 1…" at bounding box center [758, 418] width 1516 height 519
click at [1236, 288] on app-date-cell at bounding box center [1242, 440] width 214 height 476
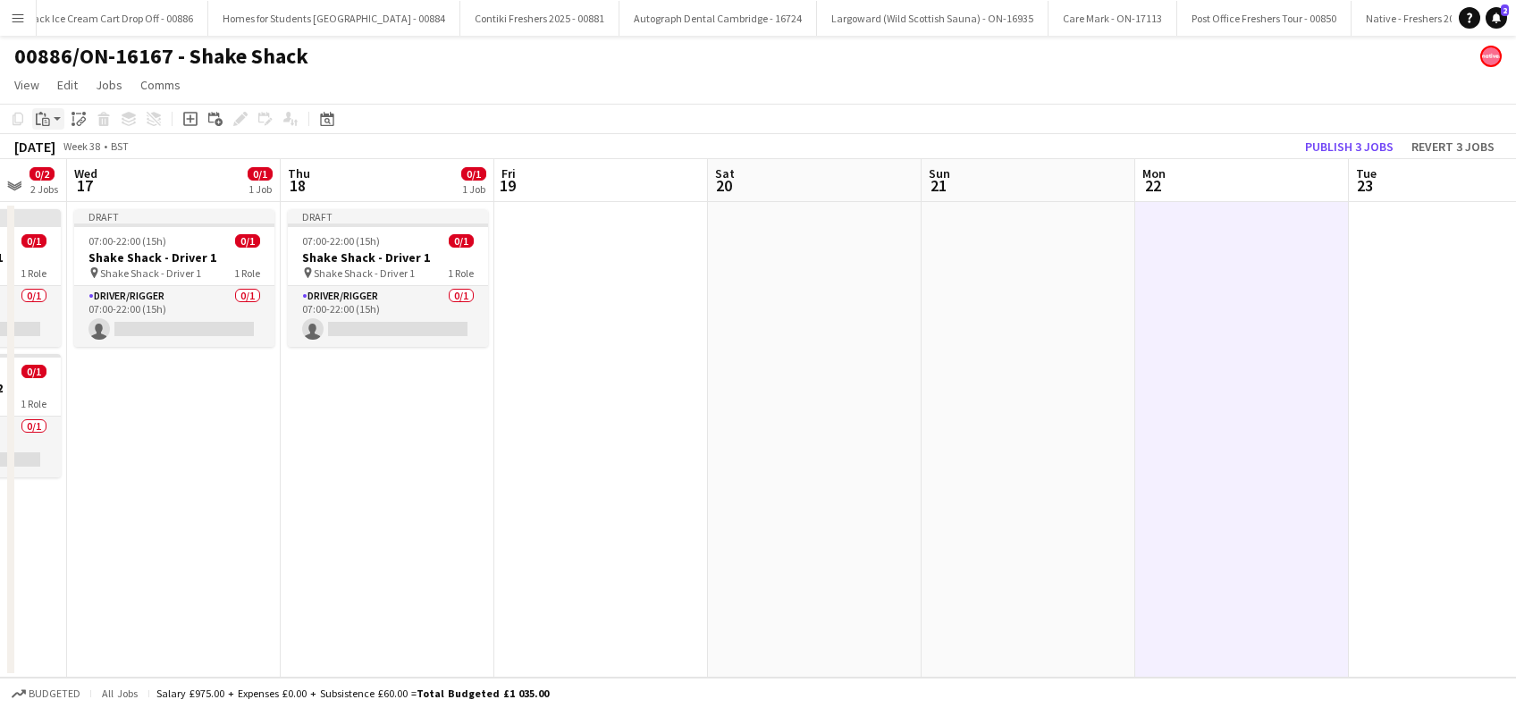
click at [41, 114] on icon at bounding box center [40, 113] width 4 height 3
click at [61, 155] on link "Paste Ctrl+V" at bounding box center [131, 153] width 168 height 16
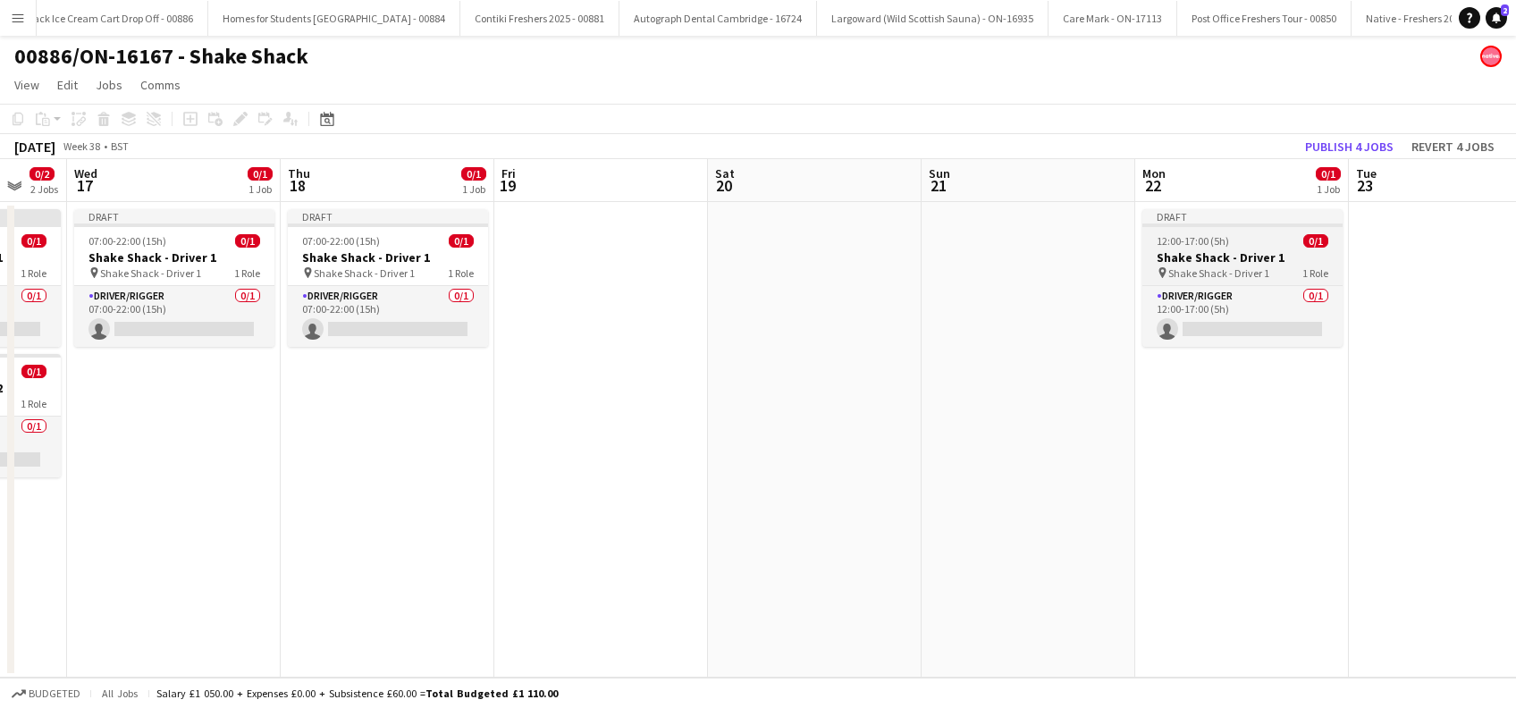
click at [1174, 272] on span "Shake Shack - Driver 1" at bounding box center [1218, 272] width 101 height 13
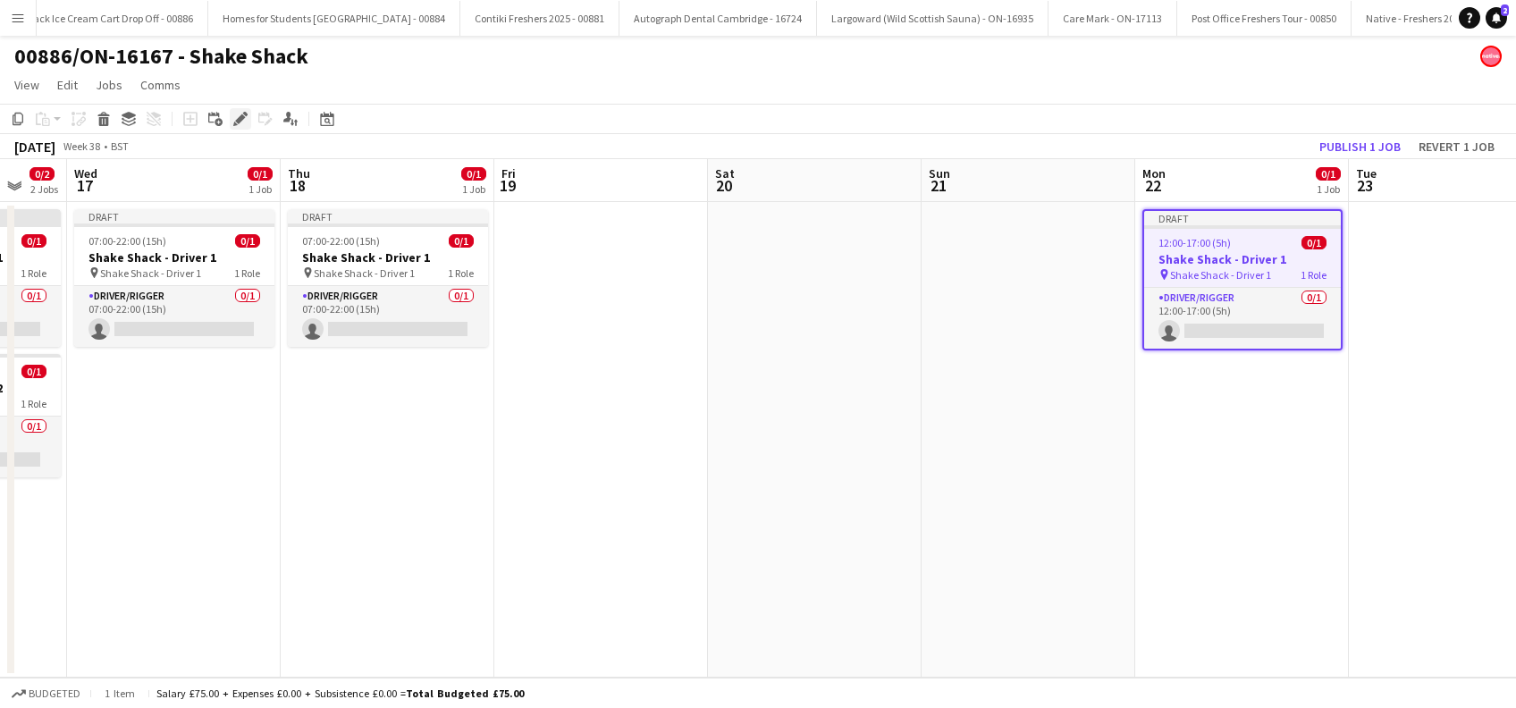
click at [240, 122] on icon at bounding box center [240, 119] width 10 height 10
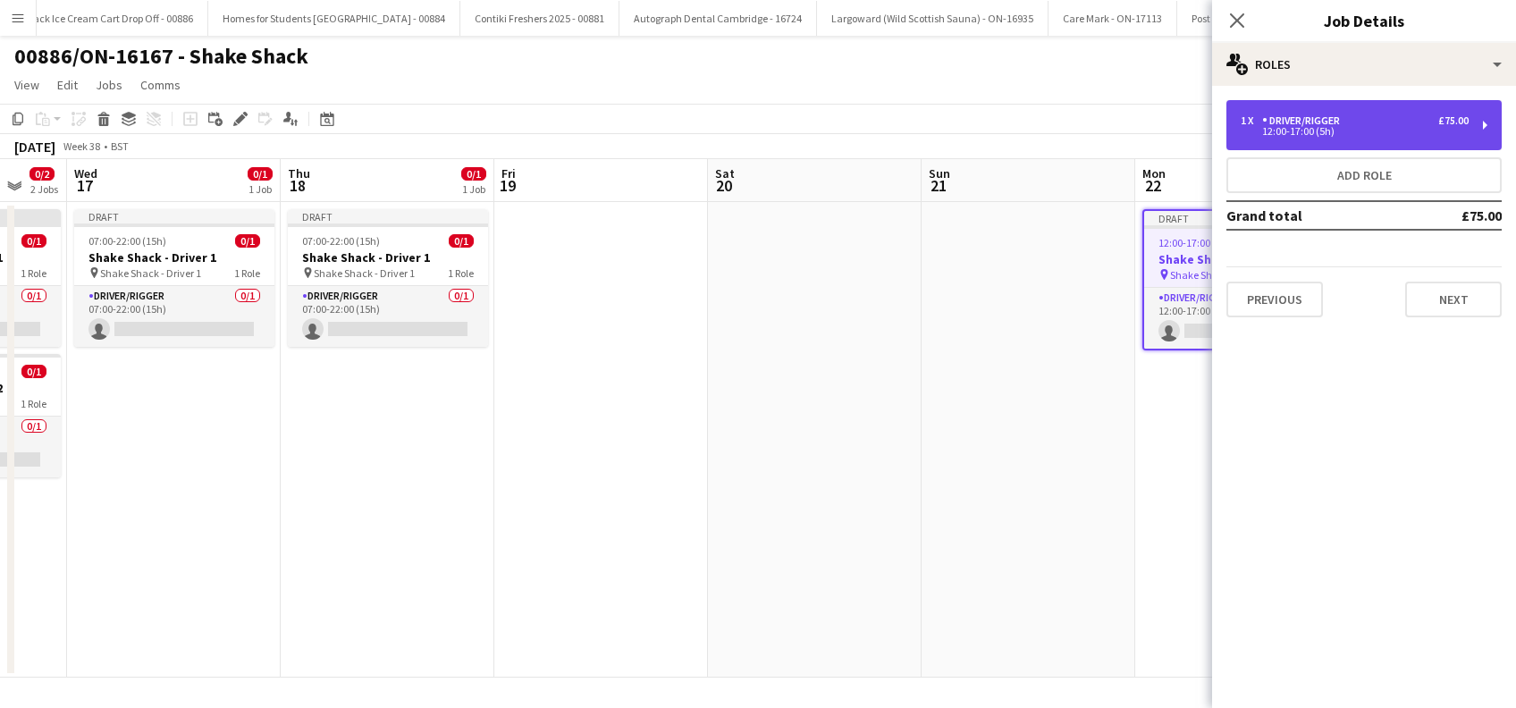
click at [1388, 127] on div "1 x Driver/Rigger £75.00 12:00-17:00 (5h)" at bounding box center [1355, 124] width 228 height 21
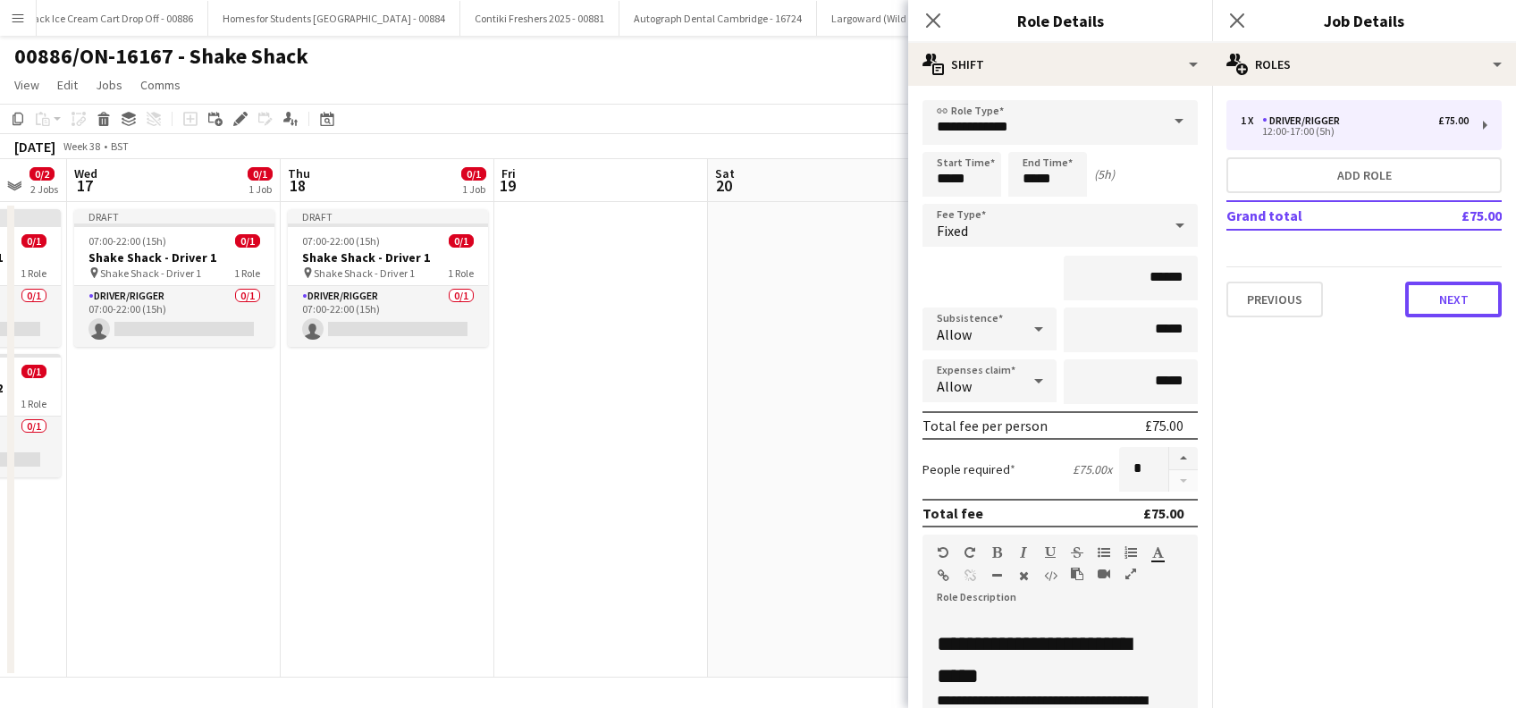
click at [1440, 308] on button "Next" at bounding box center [1453, 300] width 97 height 36
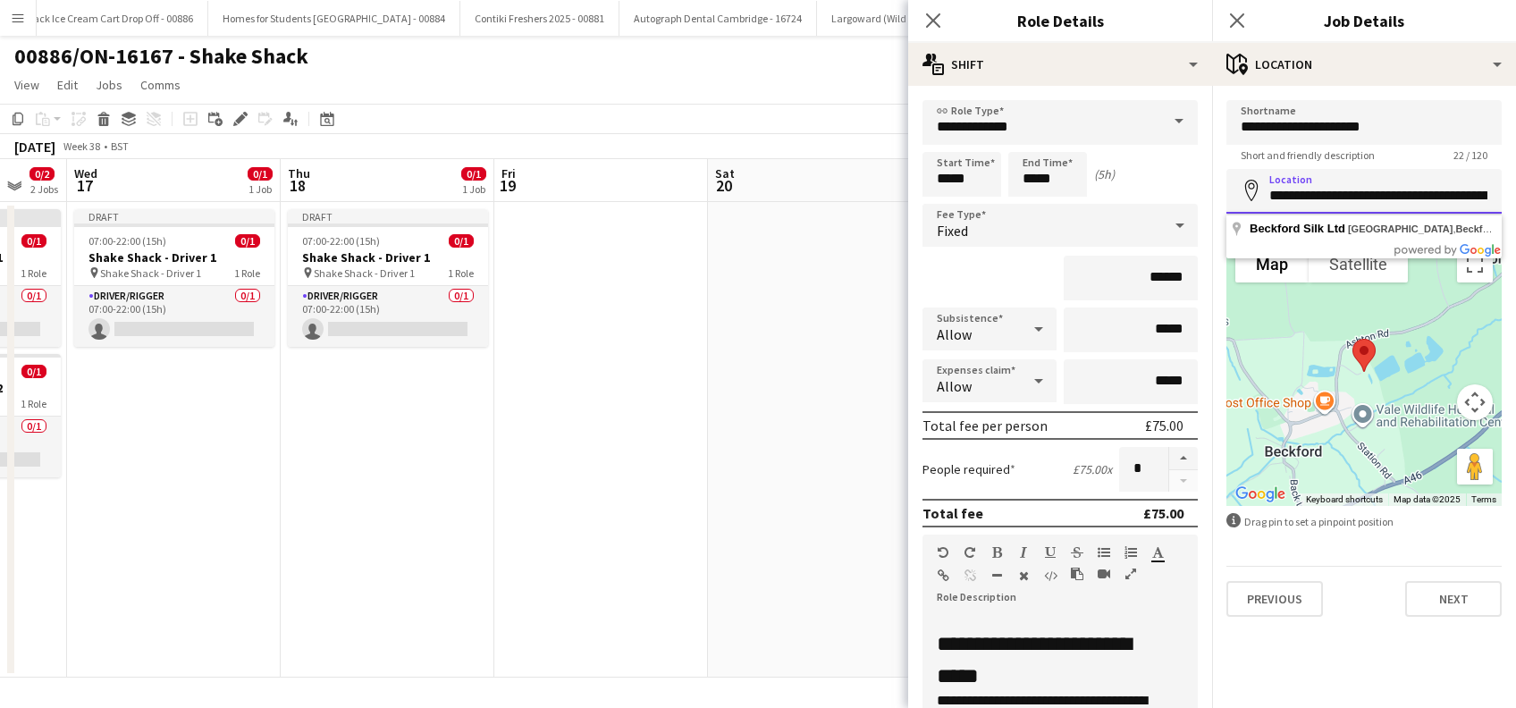
drag, startPoint x: 1479, startPoint y: 193, endPoint x: 1056, endPoint y: 204, distance: 423.0
click at [1056, 204] on body "Menu Boards Boards Boards All jobs Status Workforce Workforce My Workforce Recr…" at bounding box center [758, 354] width 1516 height 708
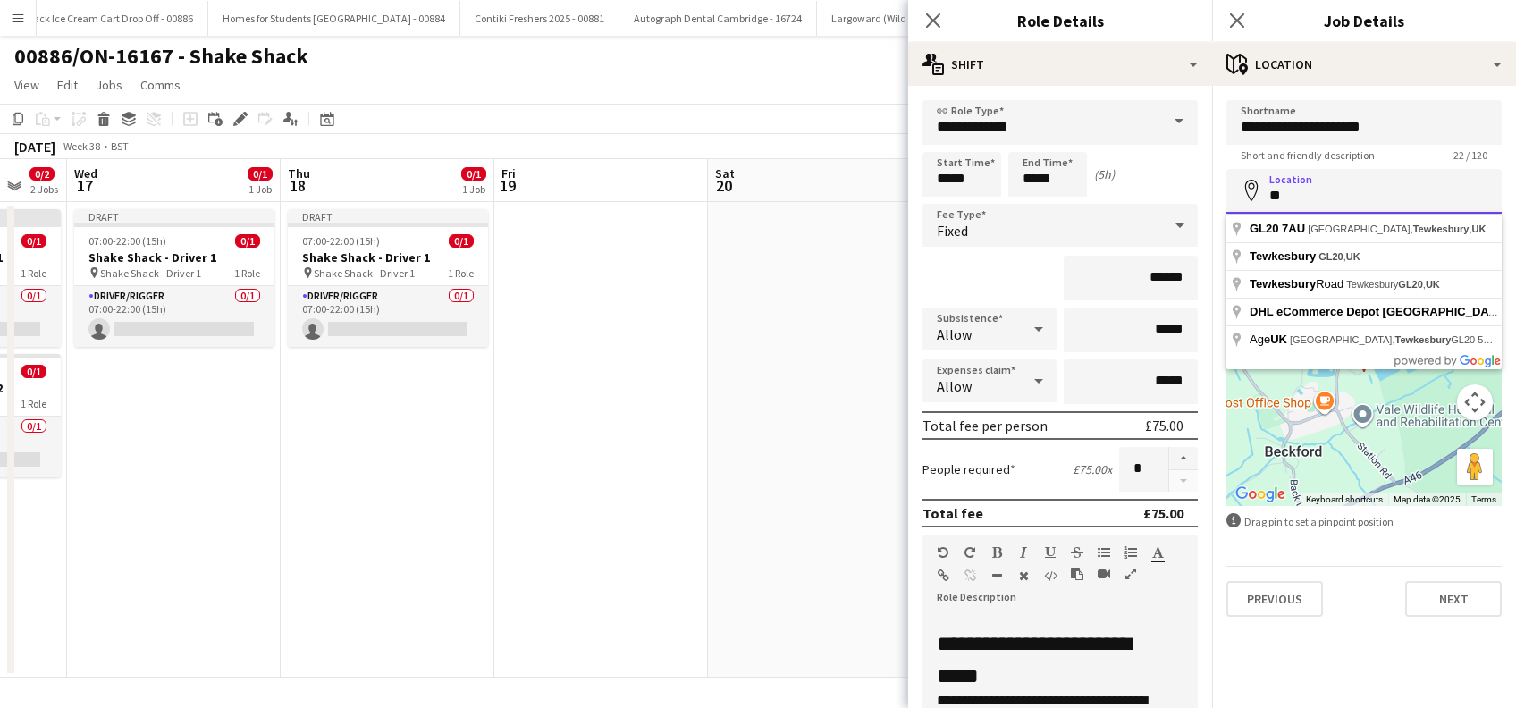
type input "*"
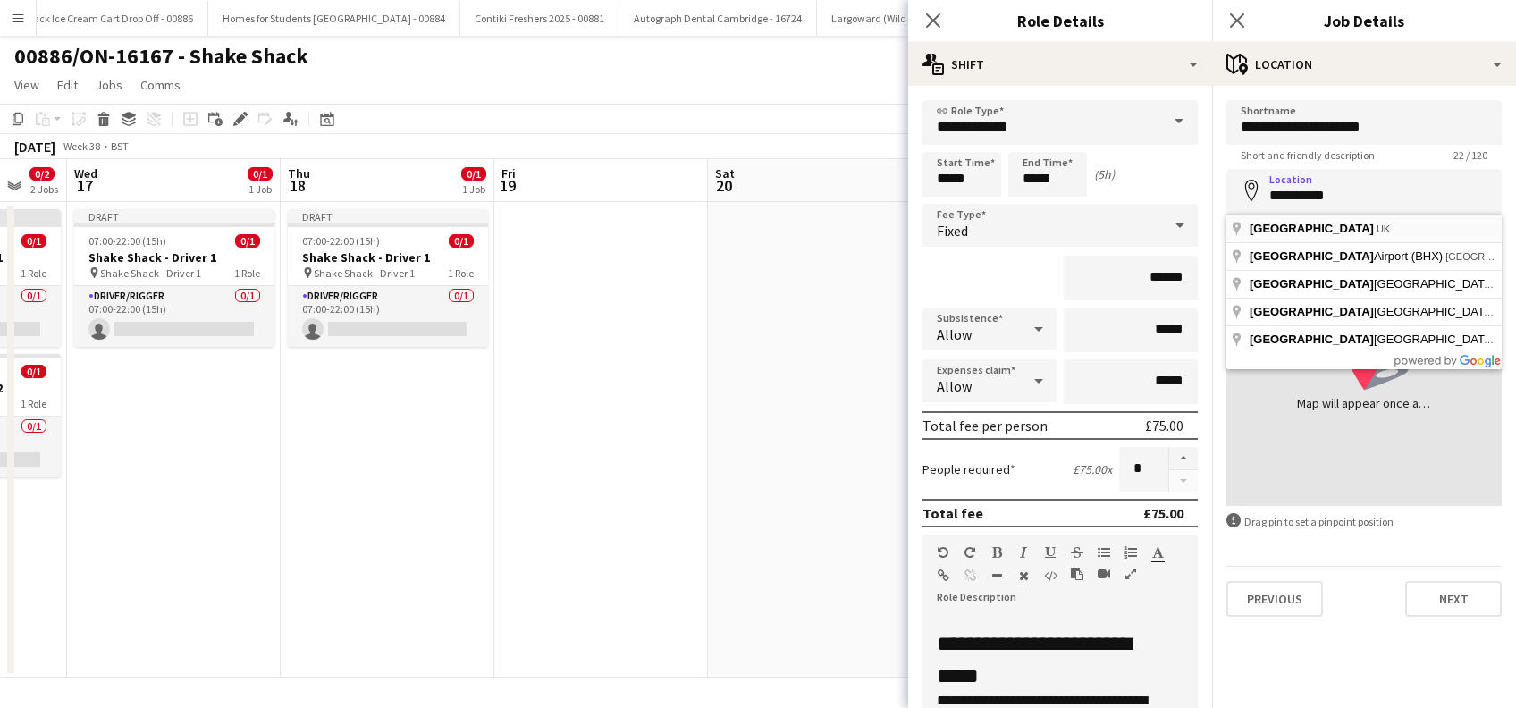
type input "**********"
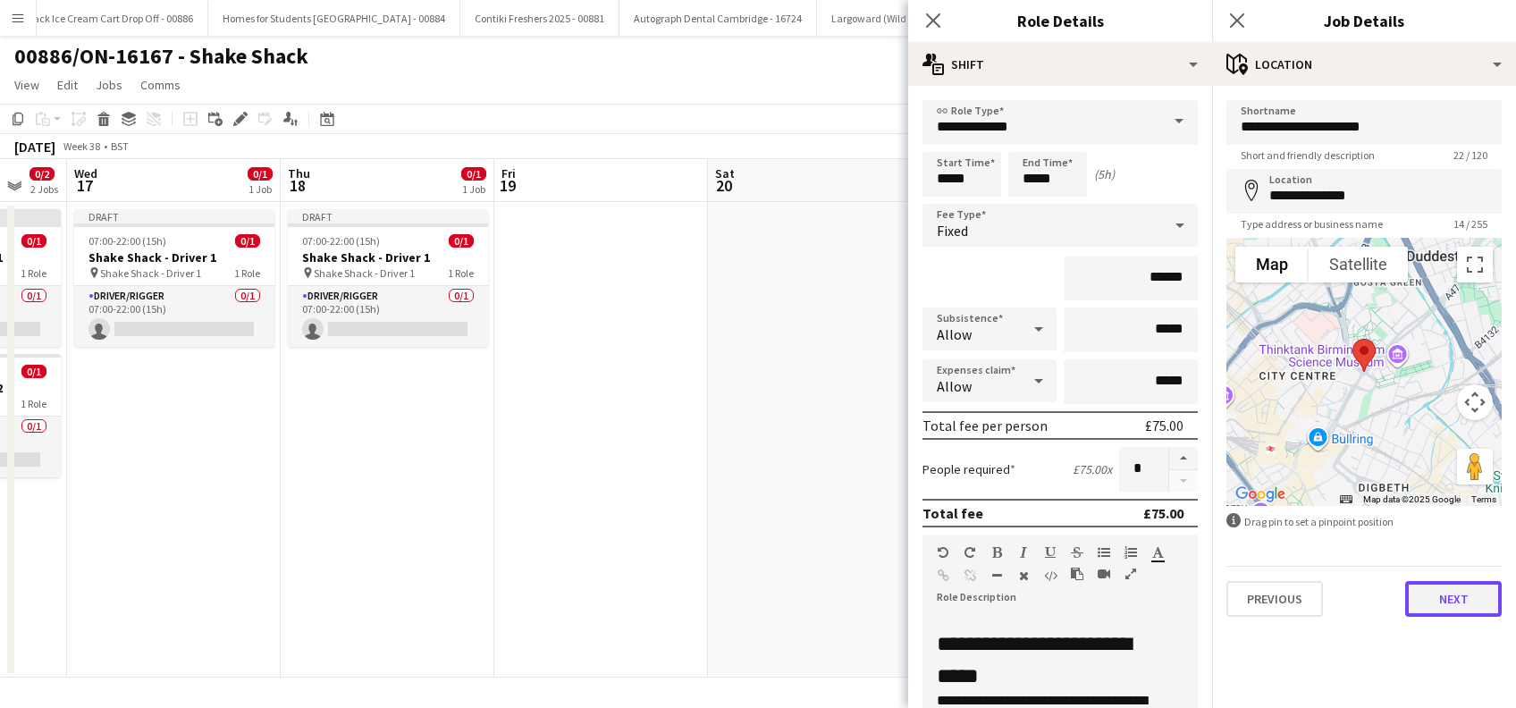
click at [1473, 602] on button "Next" at bounding box center [1453, 599] width 97 height 36
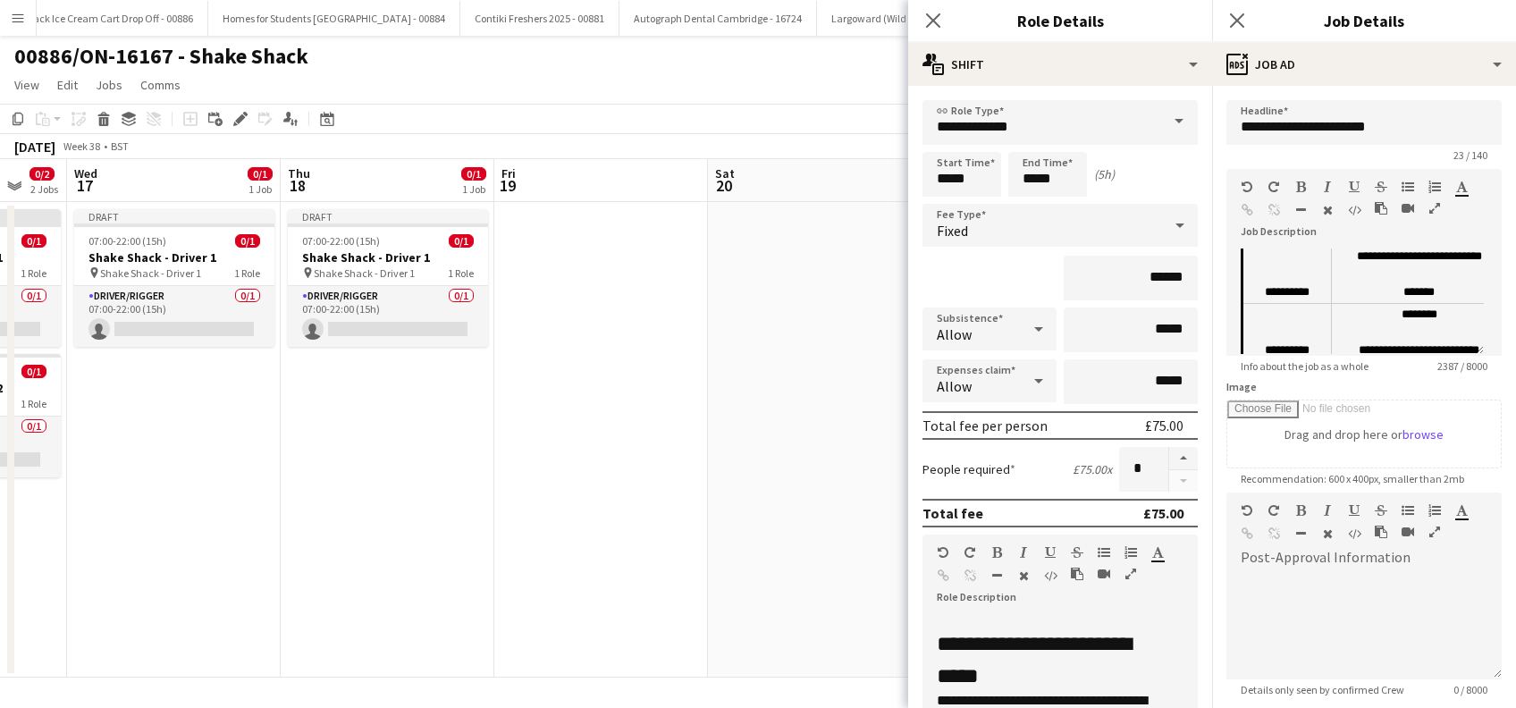
scroll to position [715, 0]
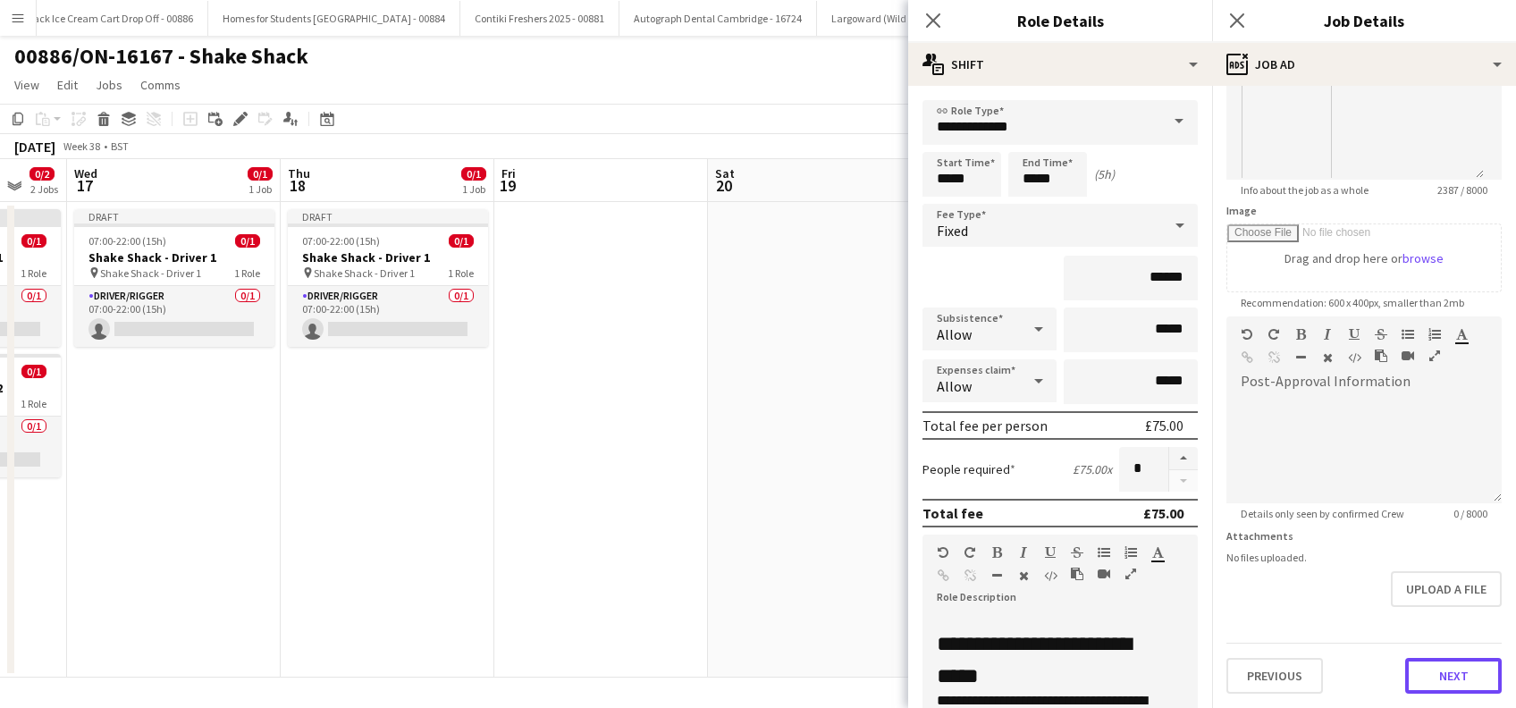
click at [1443, 609] on form "**********" at bounding box center [1364, 309] width 304 height 770
click at [1424, 671] on button "Next" at bounding box center [1453, 677] width 97 height 36
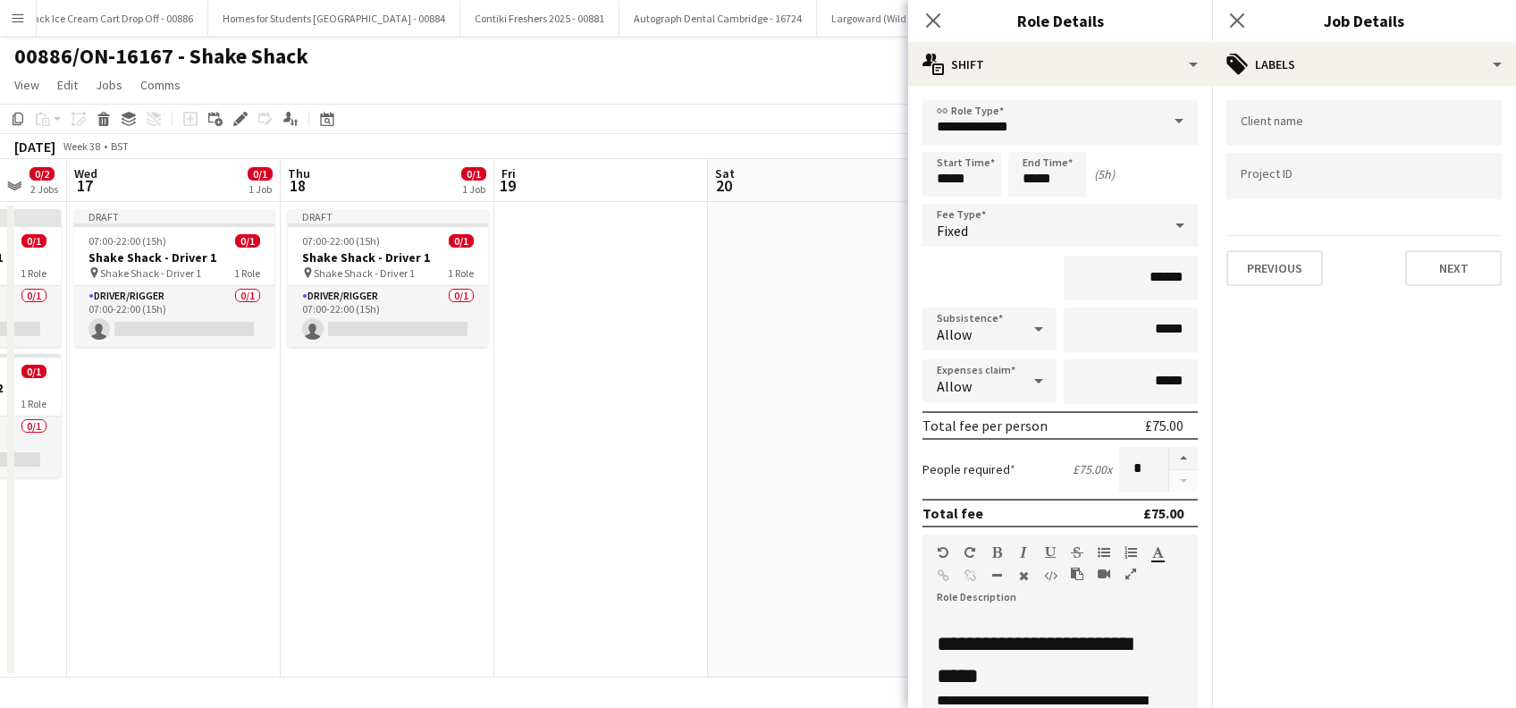
scroll to position [0, 0]
click at [1143, 329] on input "*****" at bounding box center [1131, 330] width 134 height 45
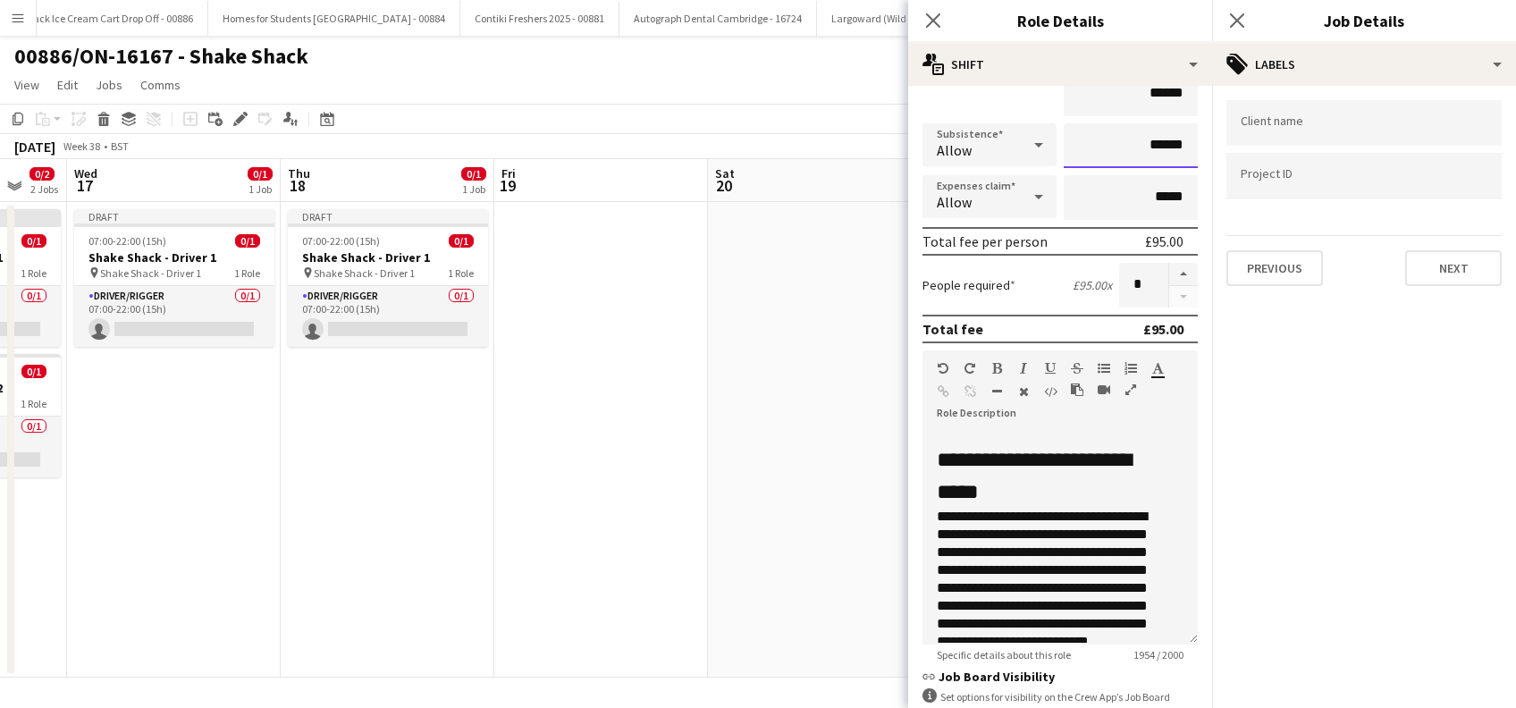
scroll to position [429, 0]
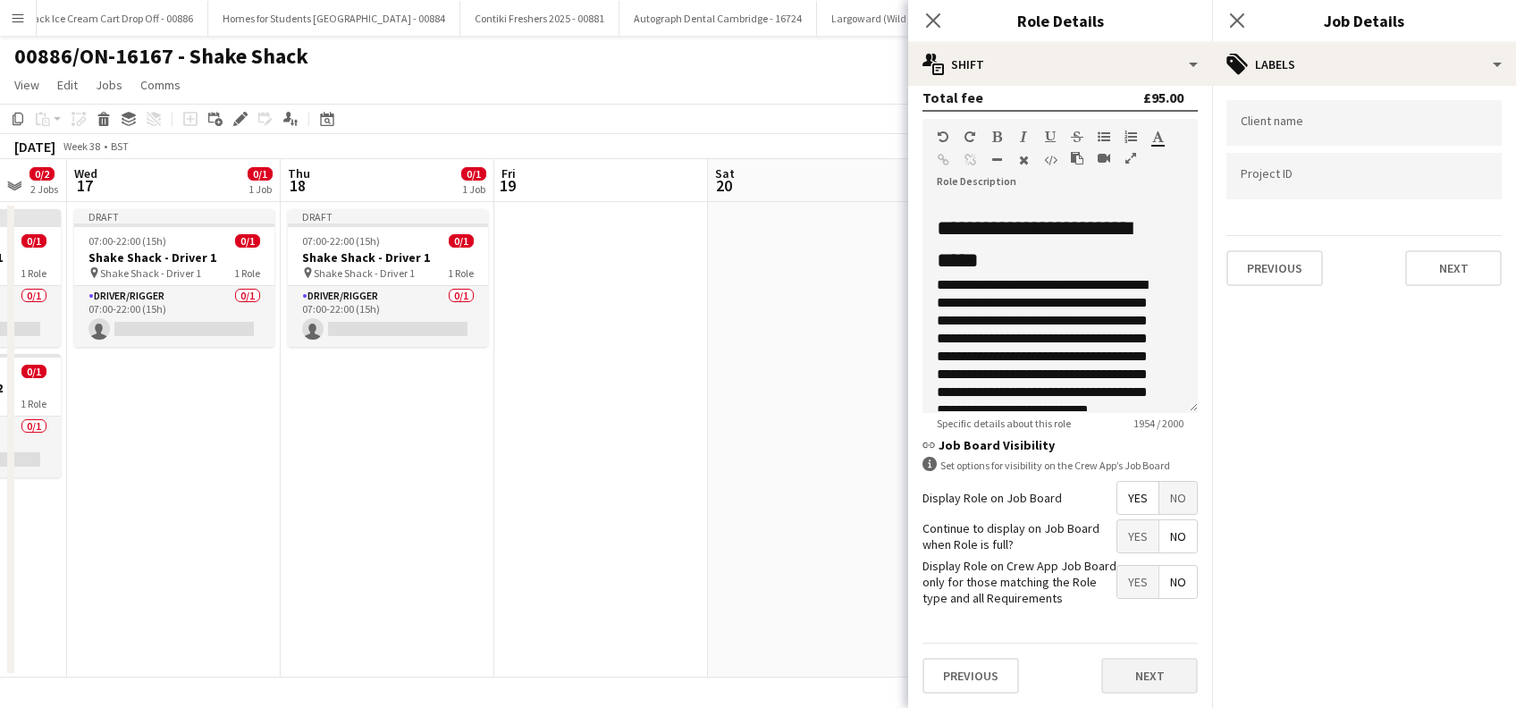
type input "******"
click at [1118, 681] on button "Next" at bounding box center [1149, 676] width 97 height 36
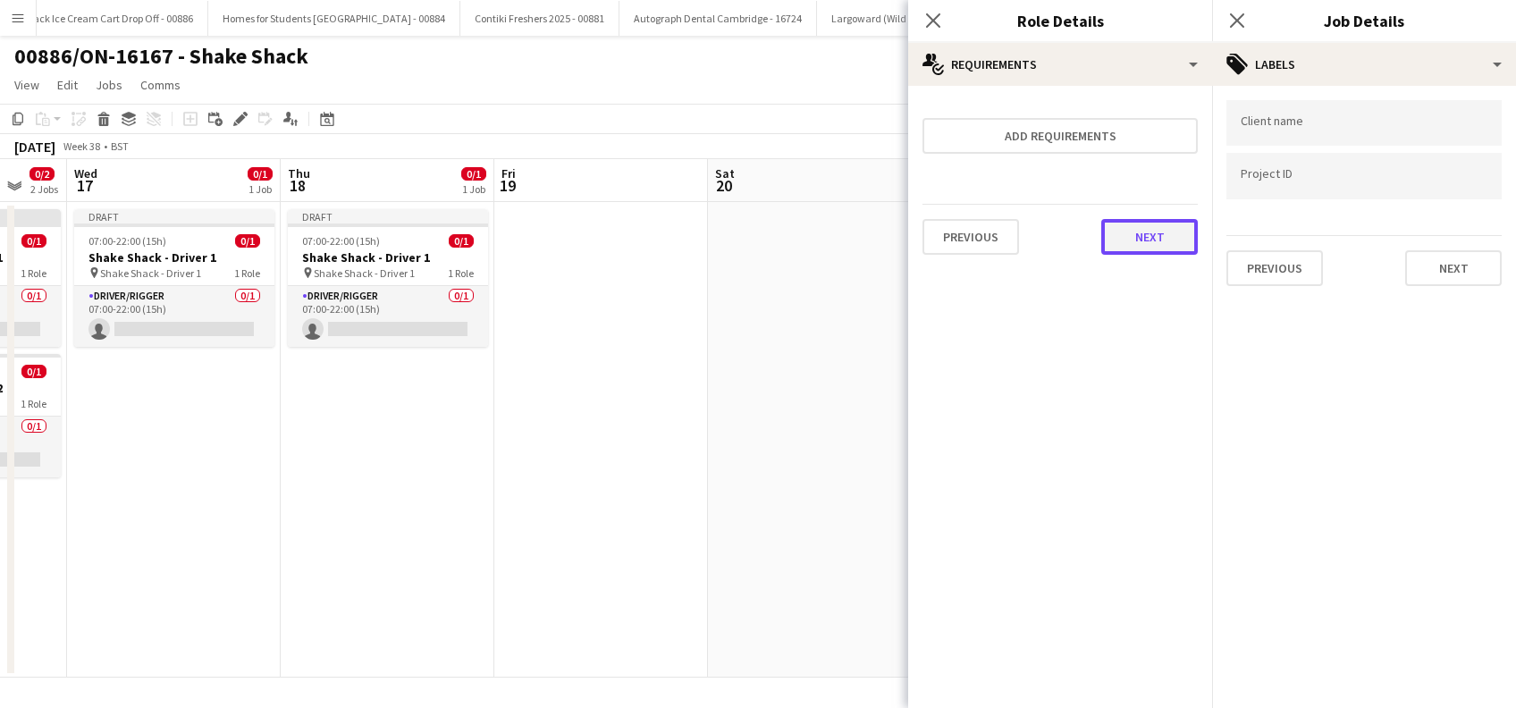
click at [1143, 237] on button "Next" at bounding box center [1149, 237] width 97 height 36
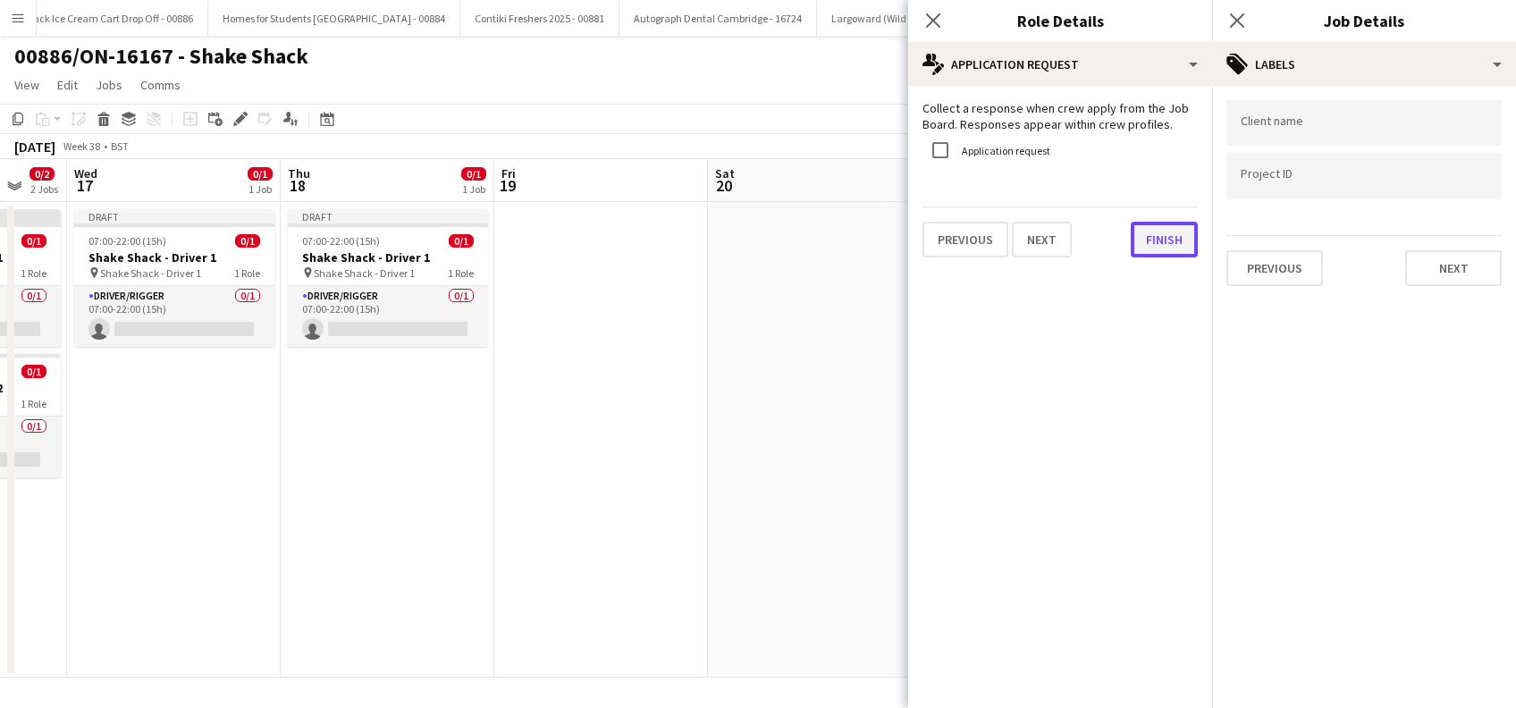
click at [1173, 249] on button "Finish" at bounding box center [1164, 240] width 67 height 36
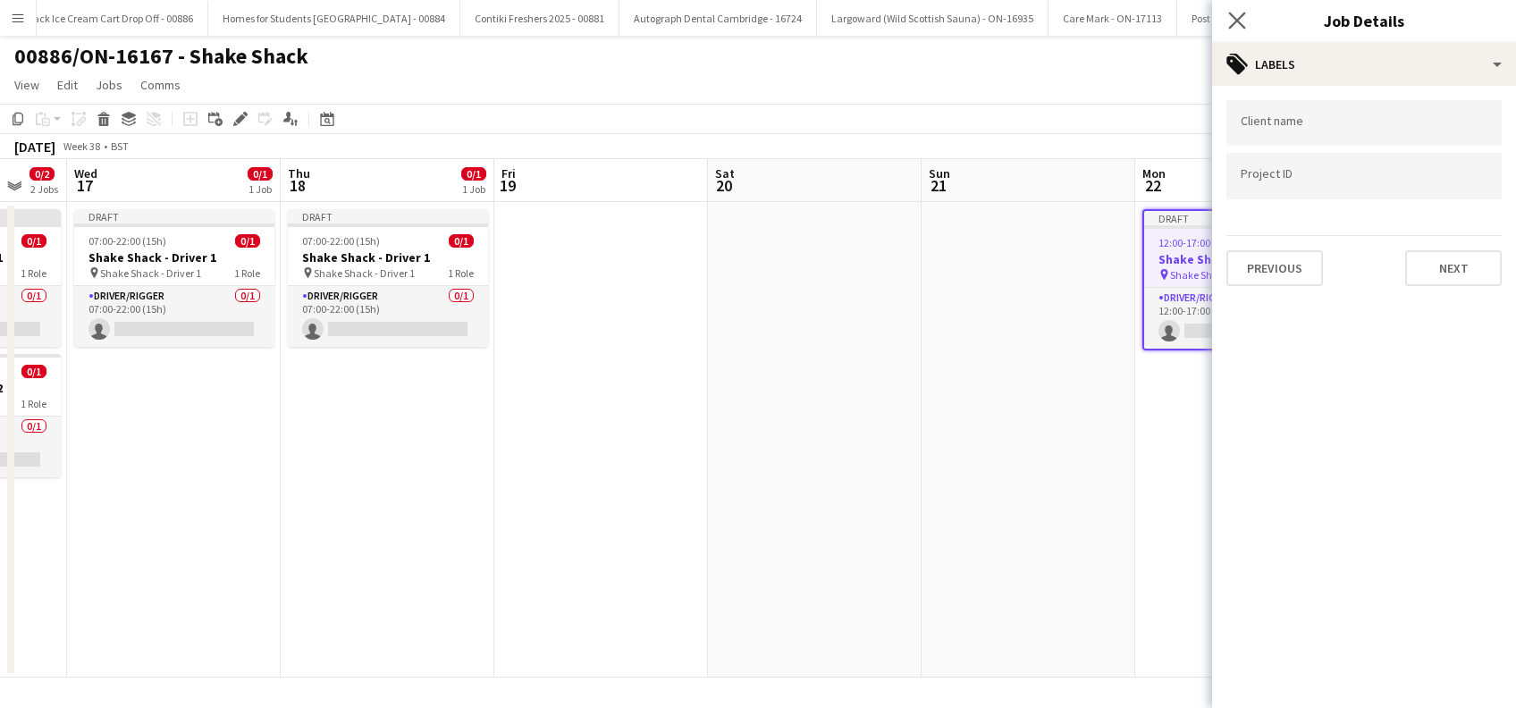
click at [1244, 29] on icon "Close pop-in" at bounding box center [1236, 20] width 17 height 17
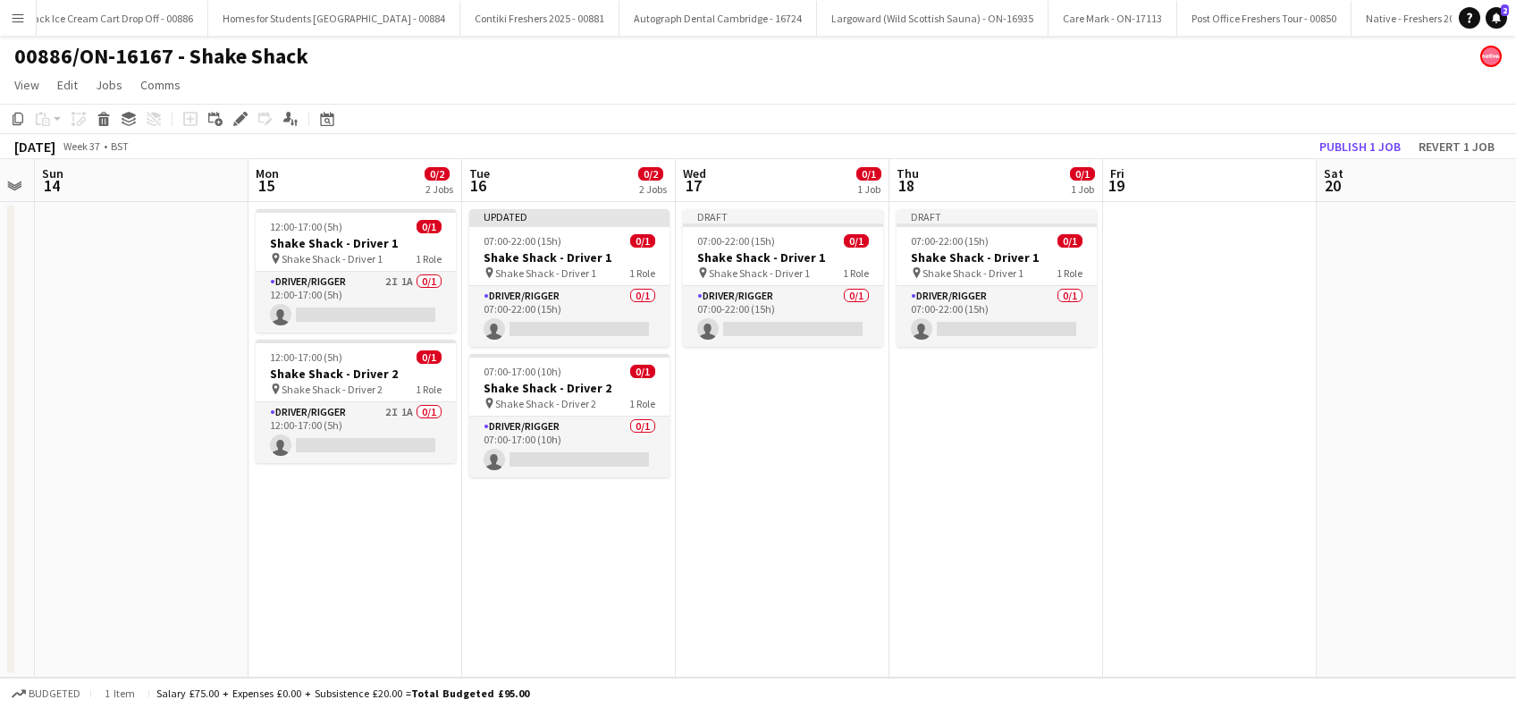
drag, startPoint x: 308, startPoint y: 542, endPoint x: 1125, endPoint y: 593, distance: 818.7
click at [1125, 593] on app-calendar-viewport "Fri 12 Sat 13 Sun 14 Mon 15 0/2 2 Jobs Tue 16 0/2 2 Jobs Wed 17 0/1 1 Job Thu 1…" at bounding box center [758, 418] width 1516 height 519
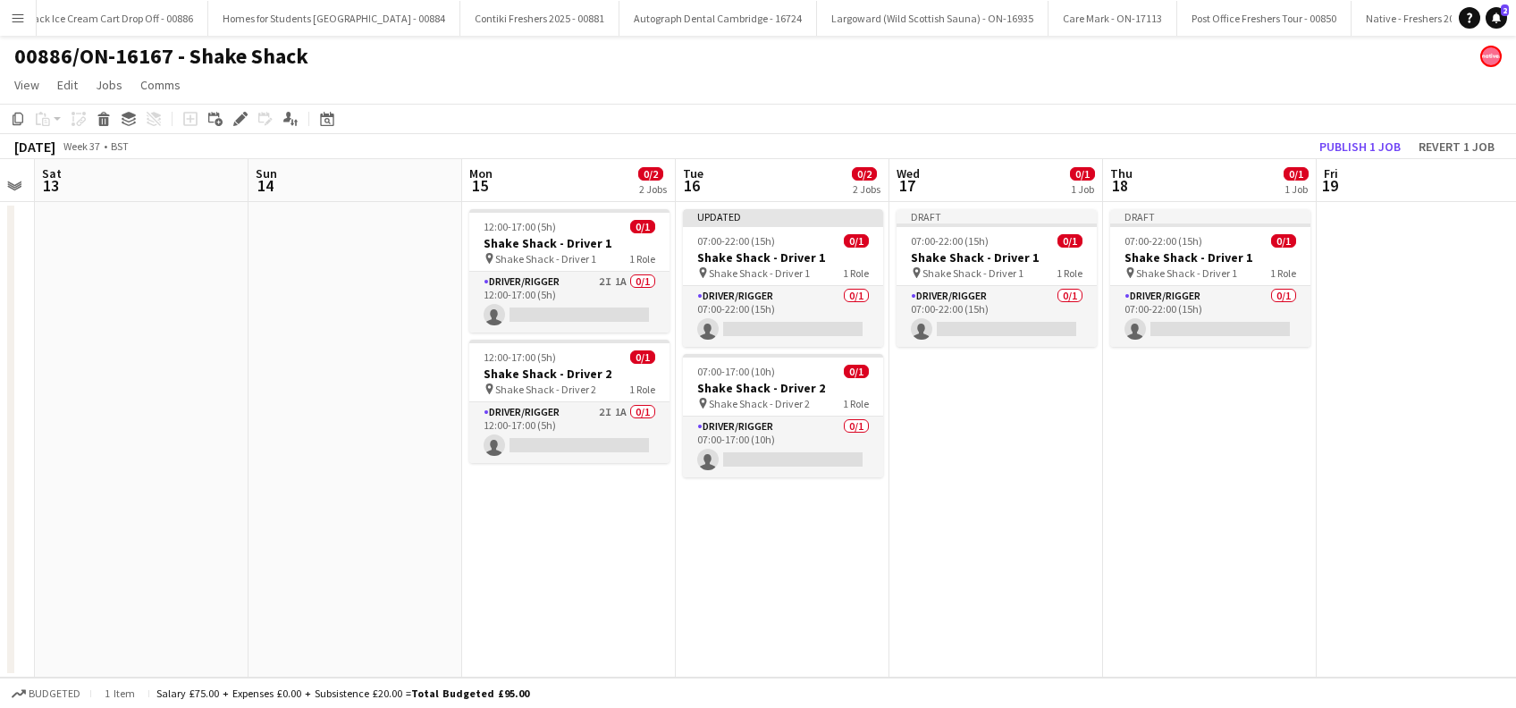
scroll to position [0, 392]
click at [603, 311] on app-card-role "Driver/Rigger 2I 1A 0/1 12:00-17:00 (5h) single-neutral-actions" at bounding box center [570, 302] width 200 height 61
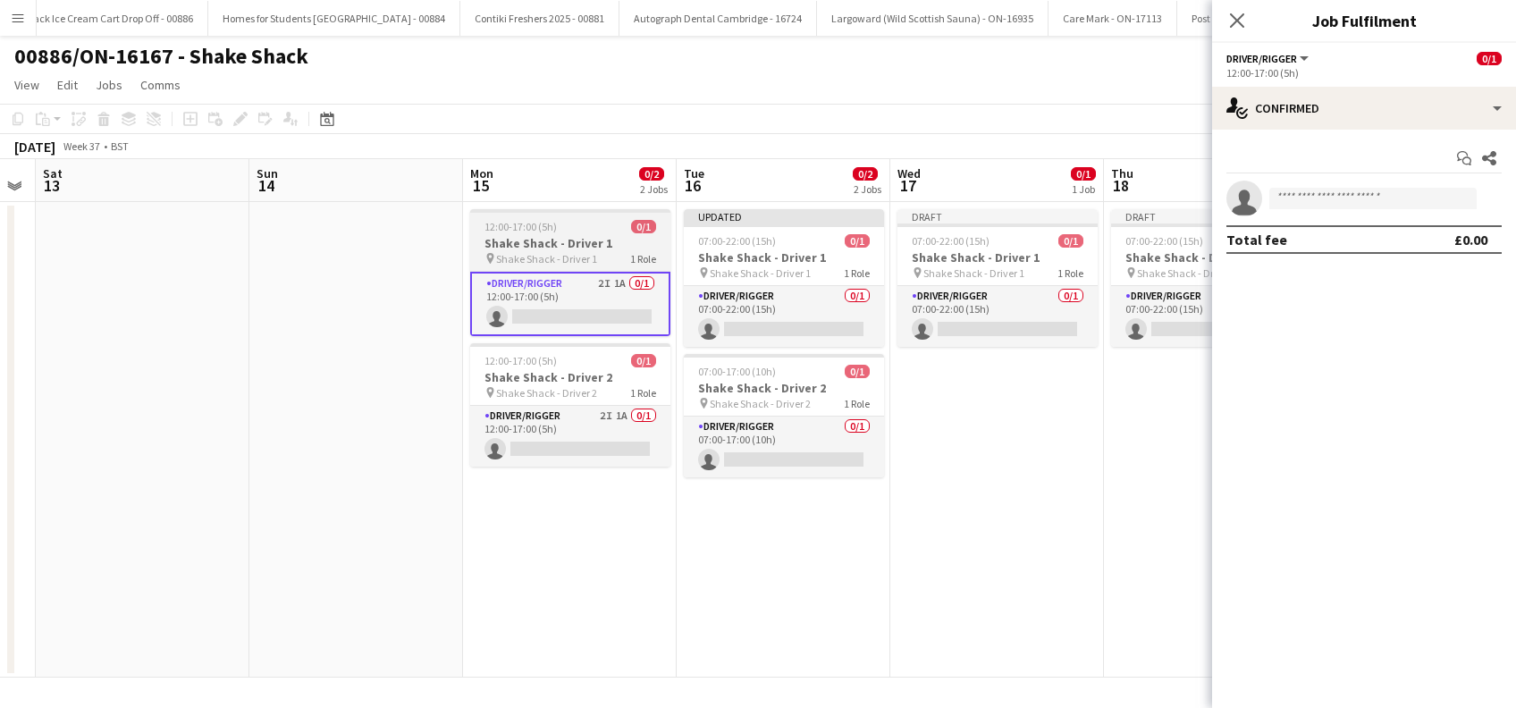
click at [525, 232] on span "12:00-17:00 (5h)" at bounding box center [521, 226] width 72 height 13
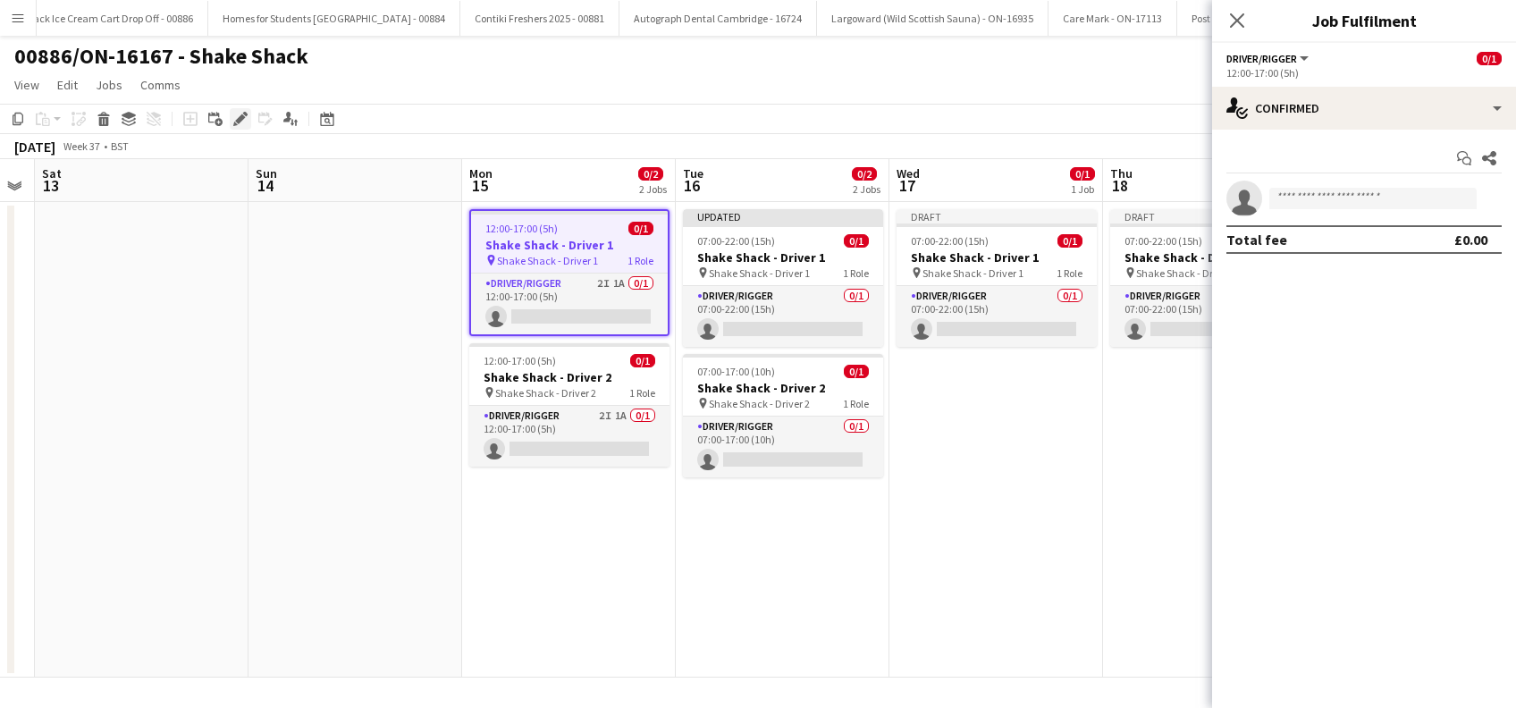
click at [243, 128] on div "Edit" at bounding box center [240, 118] width 21 height 21
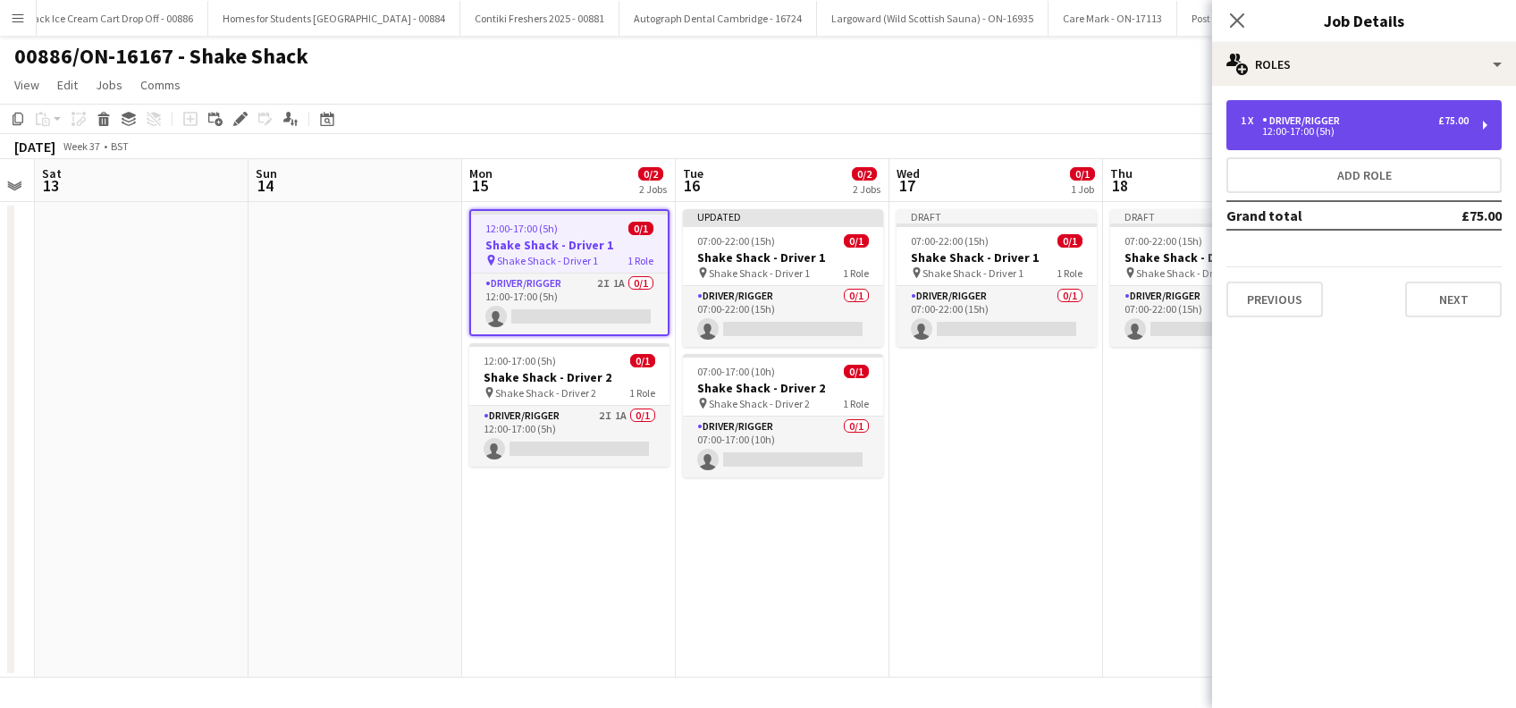
click at [1409, 122] on div "1 x Driver/Rigger £75.00" at bounding box center [1355, 120] width 228 height 13
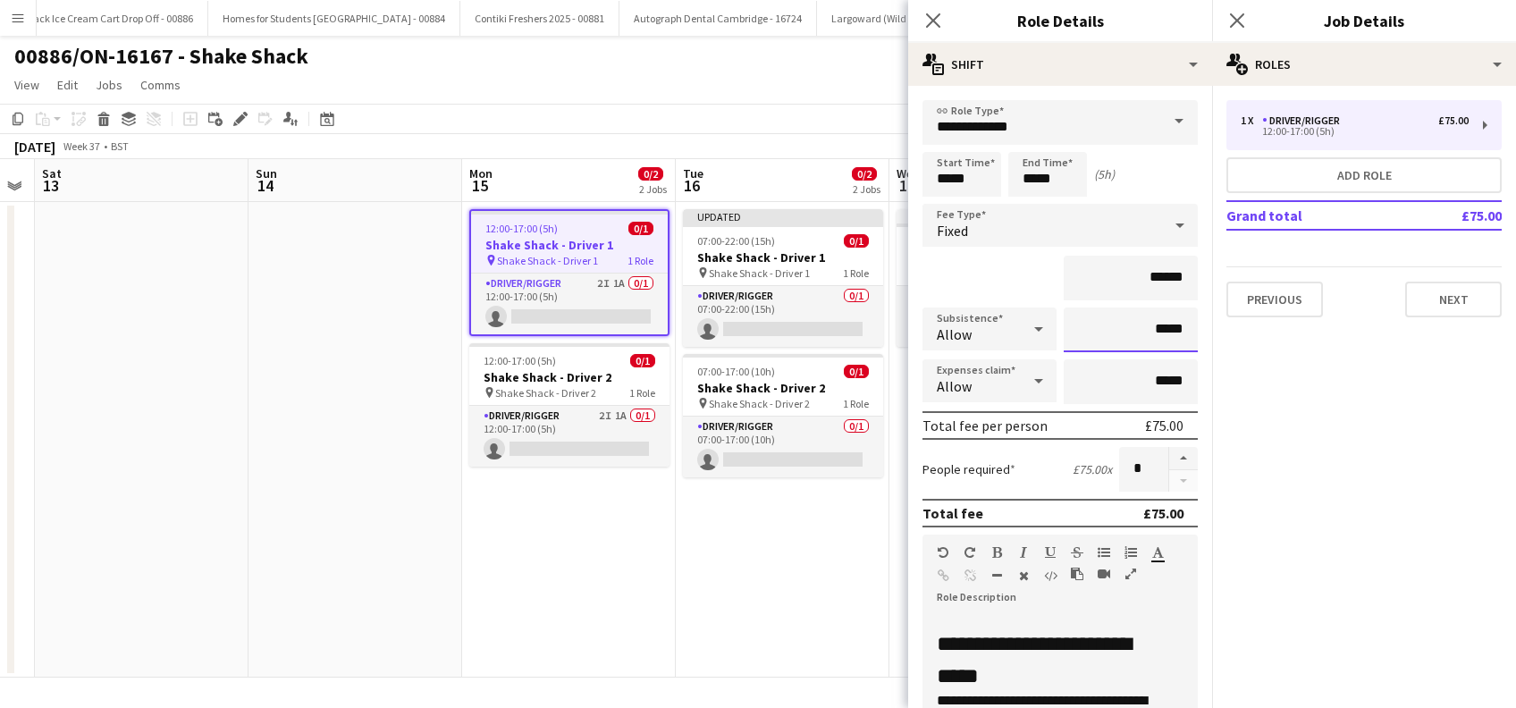
click at [1144, 328] on input "*****" at bounding box center [1131, 330] width 134 height 45
type input "**"
type input "******"
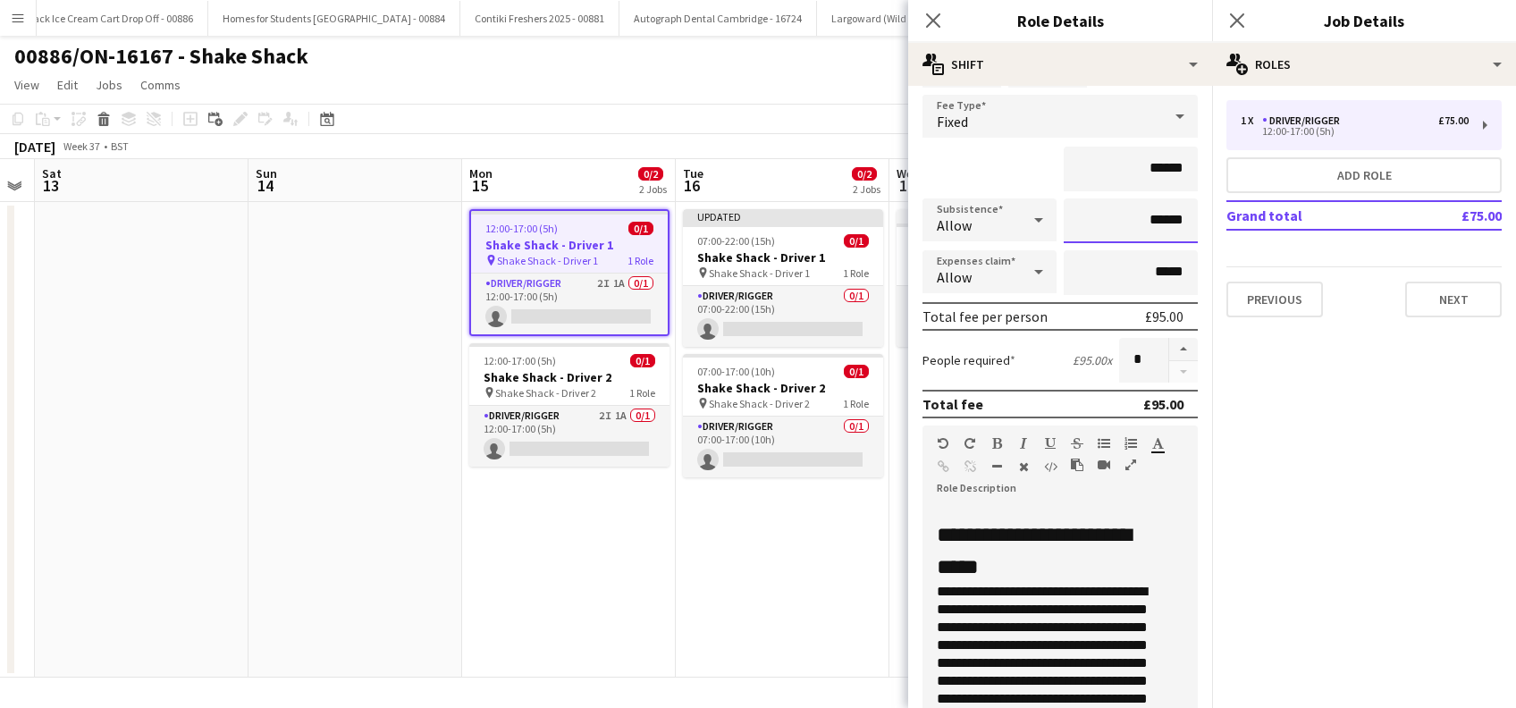
scroll to position [429, 0]
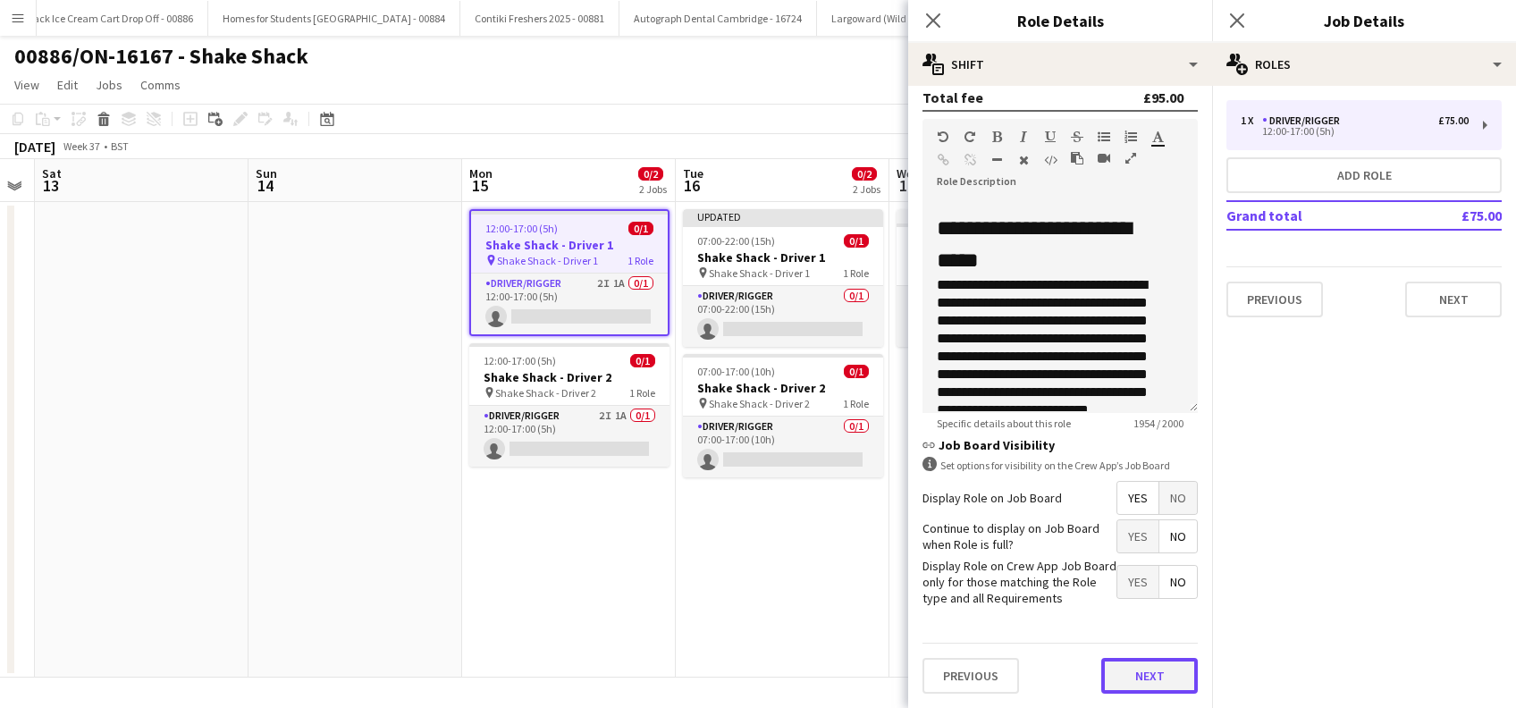
click at [1143, 672] on button "Next" at bounding box center [1149, 676] width 97 height 36
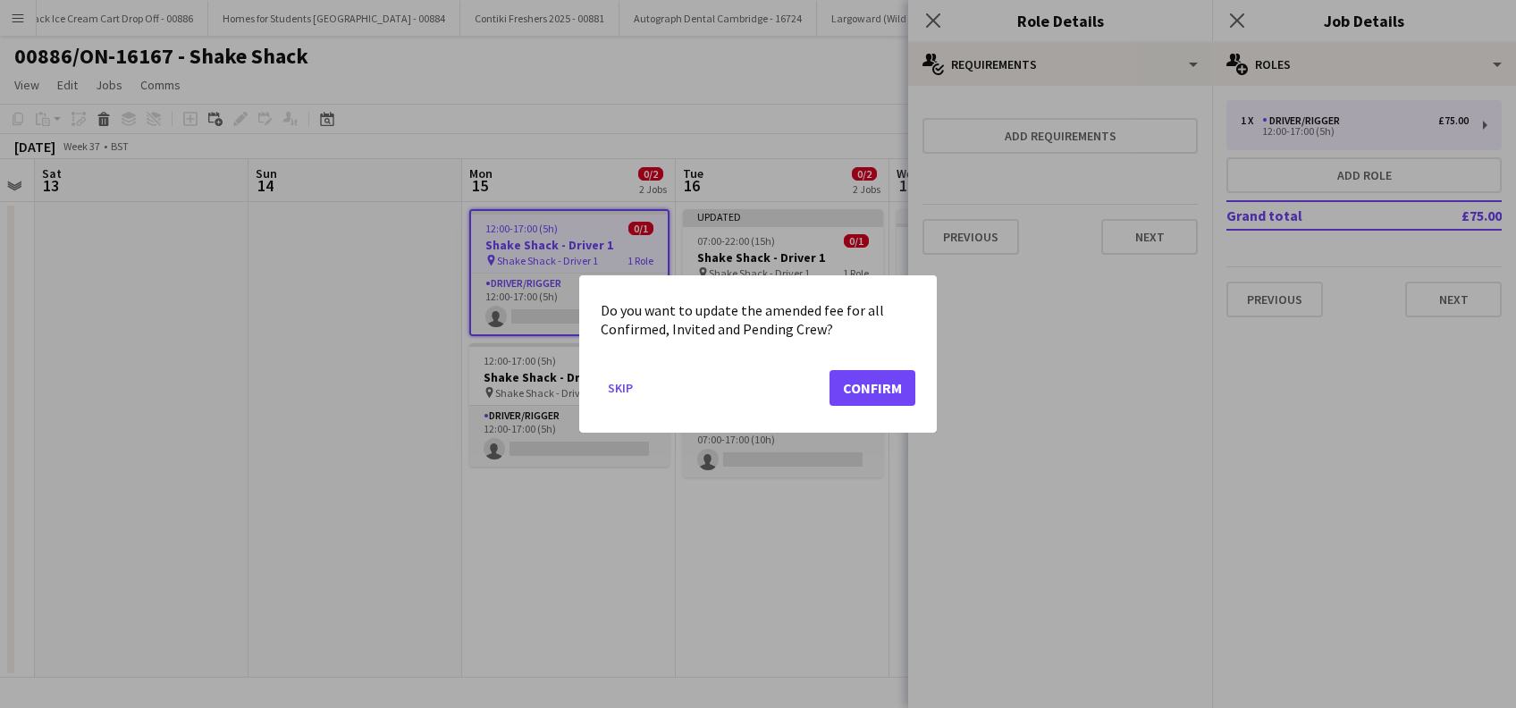
scroll to position [0, 0]
drag, startPoint x: 884, startPoint y: 386, endPoint x: 873, endPoint y: 393, distance: 13.6
click at [885, 387] on button "Confirm" at bounding box center [873, 388] width 86 height 36
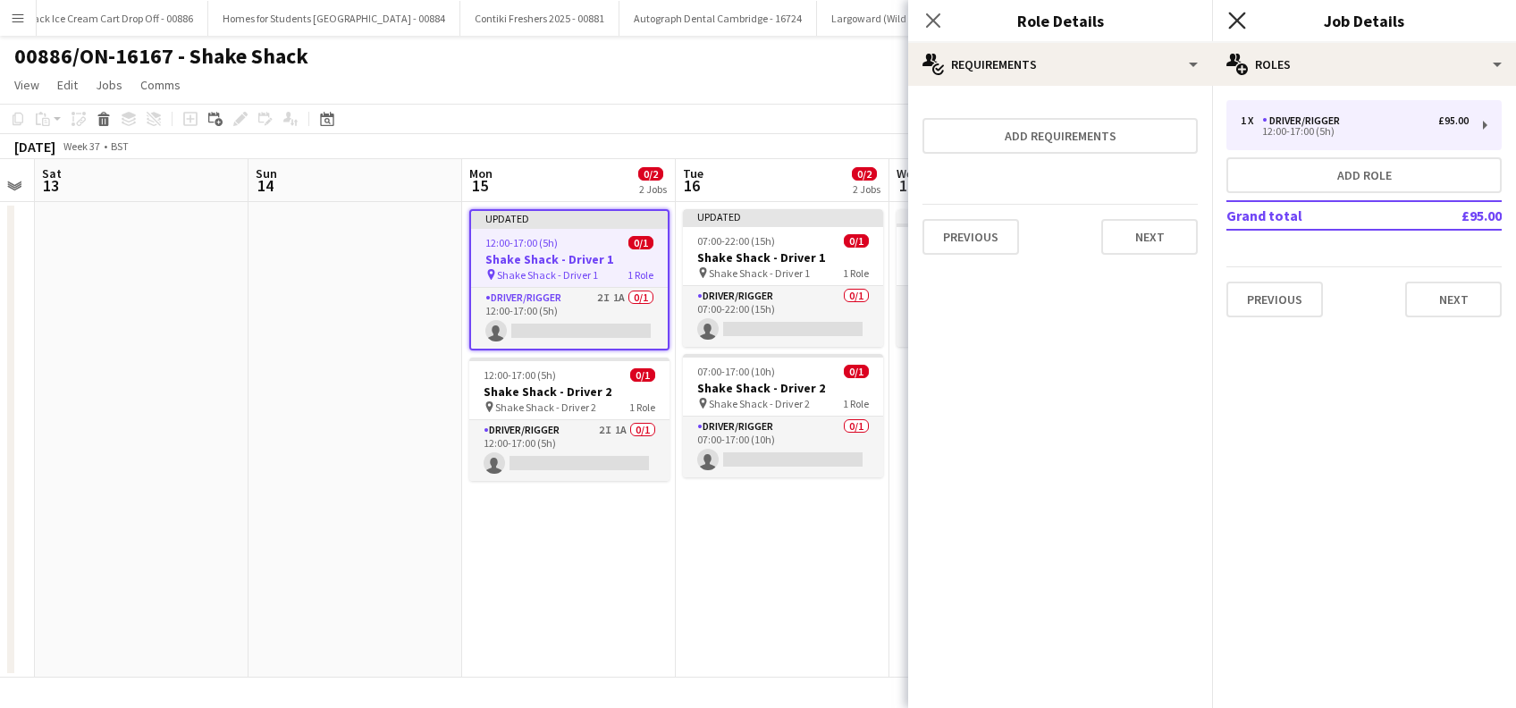
click at [1241, 21] on icon "Close pop-in" at bounding box center [1236, 20] width 17 height 17
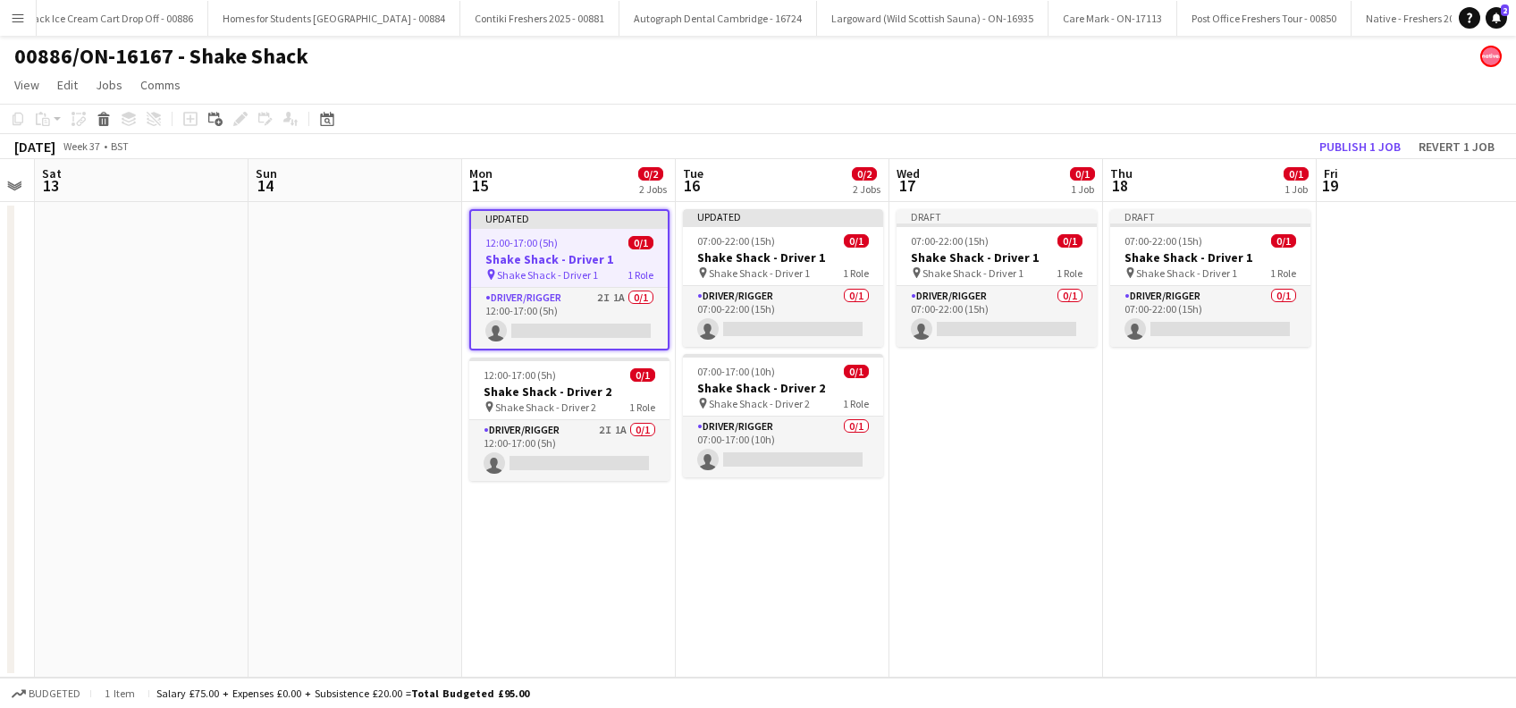
click at [1377, 390] on app-date-cell at bounding box center [1424, 440] width 214 height 476
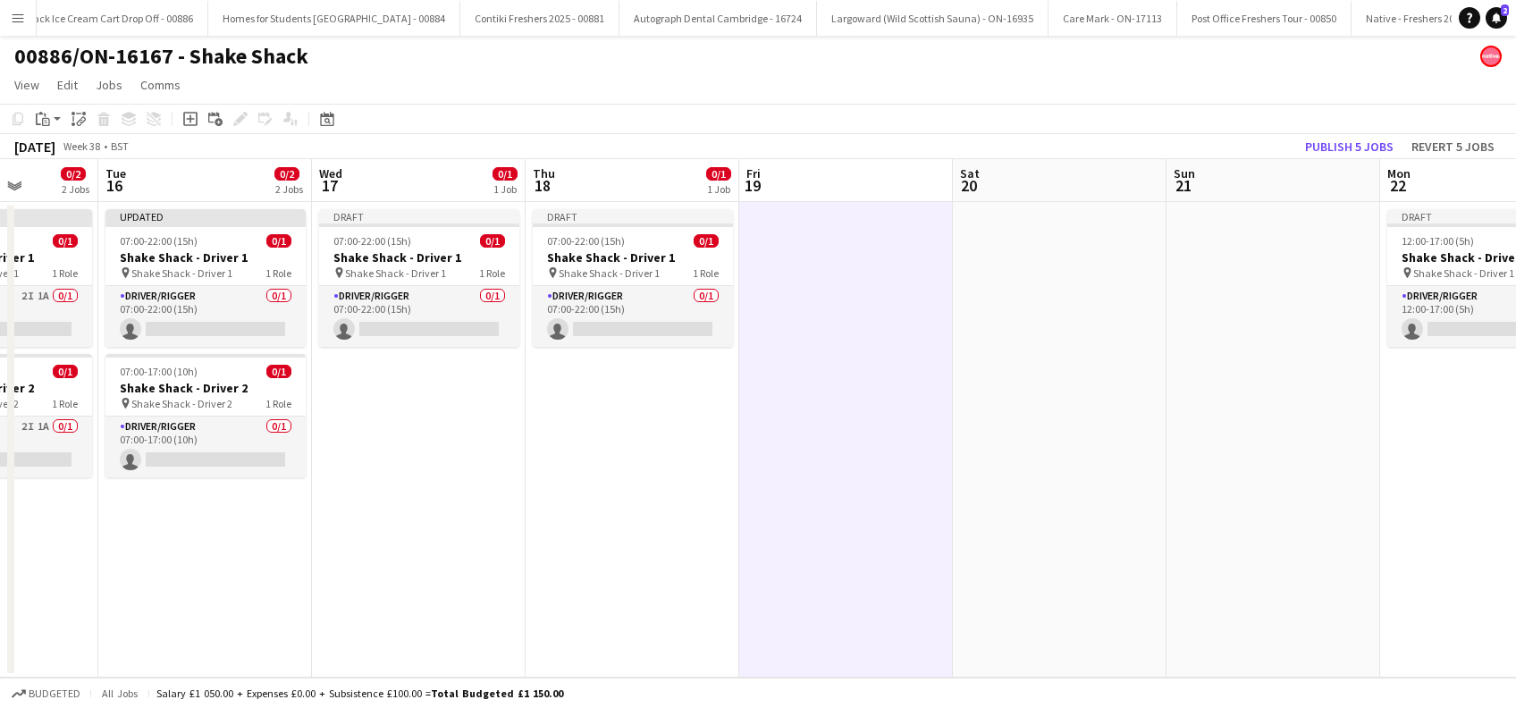
scroll to position [0, 549]
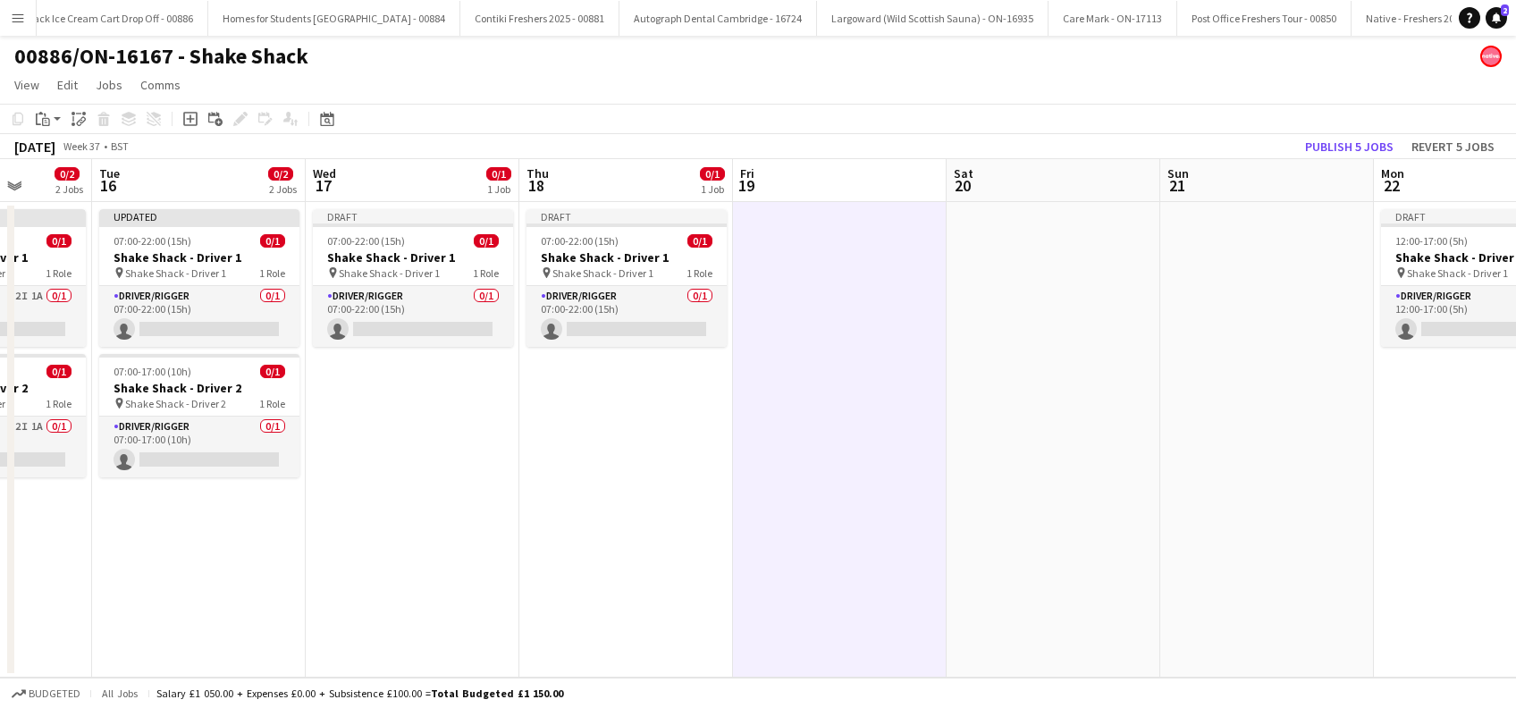
drag, startPoint x: 1233, startPoint y: 517, endPoint x: 649, endPoint y: 515, distance: 583.8
click at [649, 515] on app-calendar-viewport "Sat 13 Sun 14 Mon 15 0/2 2 Jobs Tue 16 0/2 2 Jobs Wed 17 0/1 1 Job Thu 18 0/1 1…" at bounding box center [758, 418] width 1516 height 519
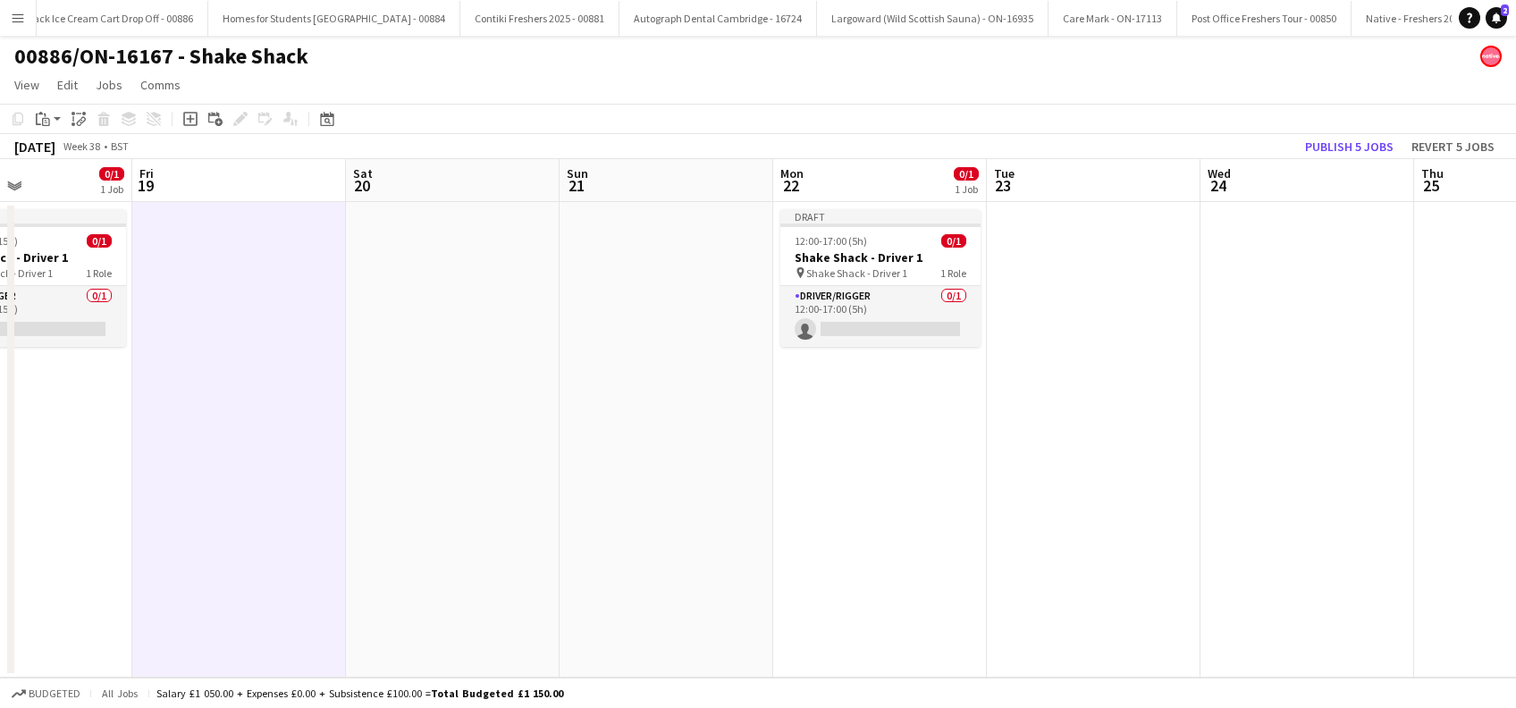
scroll to position [0, 588]
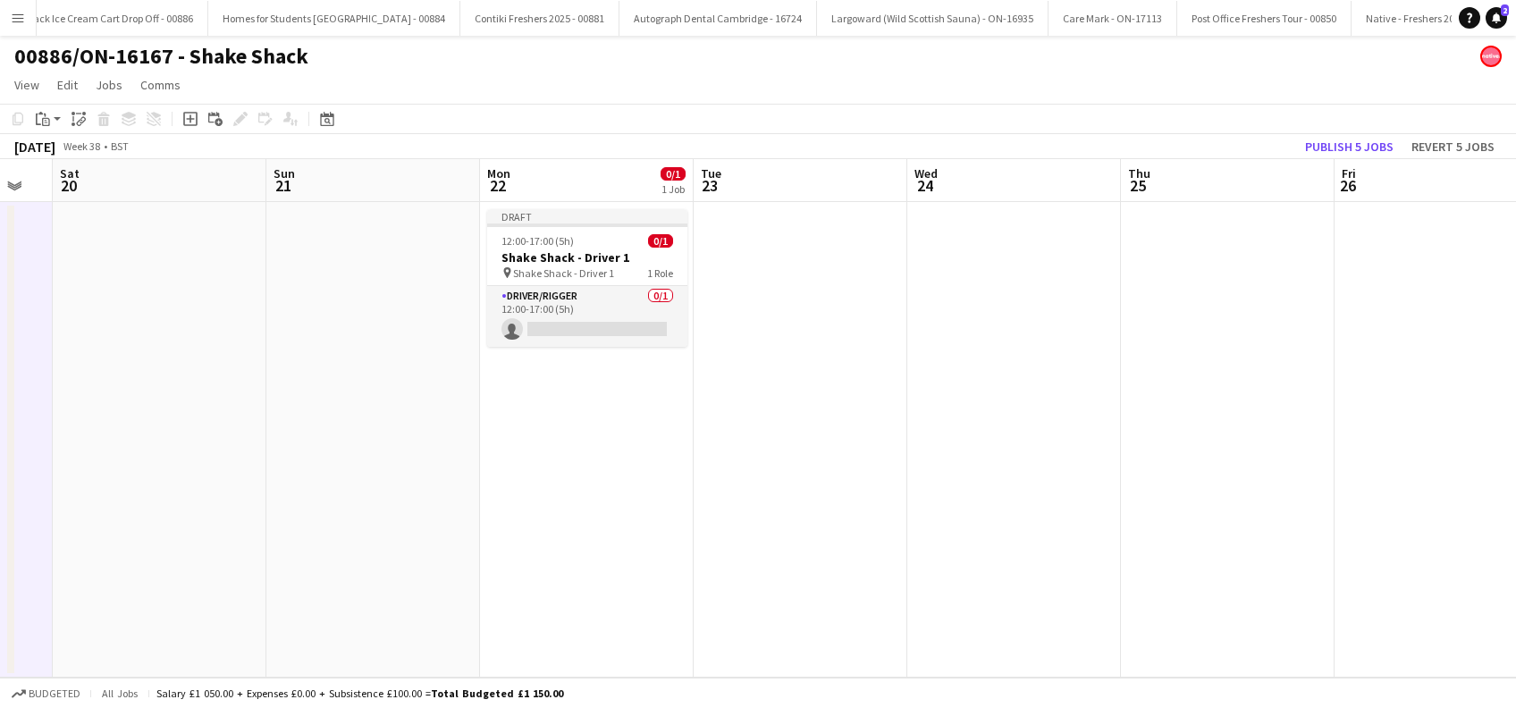
drag, startPoint x: 1165, startPoint y: 486, endPoint x: 300, endPoint y: 544, distance: 866.5
click at [300, 544] on app-calendar-viewport "Wed 17 0/1 1 Job Thu 18 0/1 1 Job Fri 19 Sat 20 Sun 21 Mon 22 0/1 1 Job Tue 23 …" at bounding box center [758, 418] width 1516 height 519
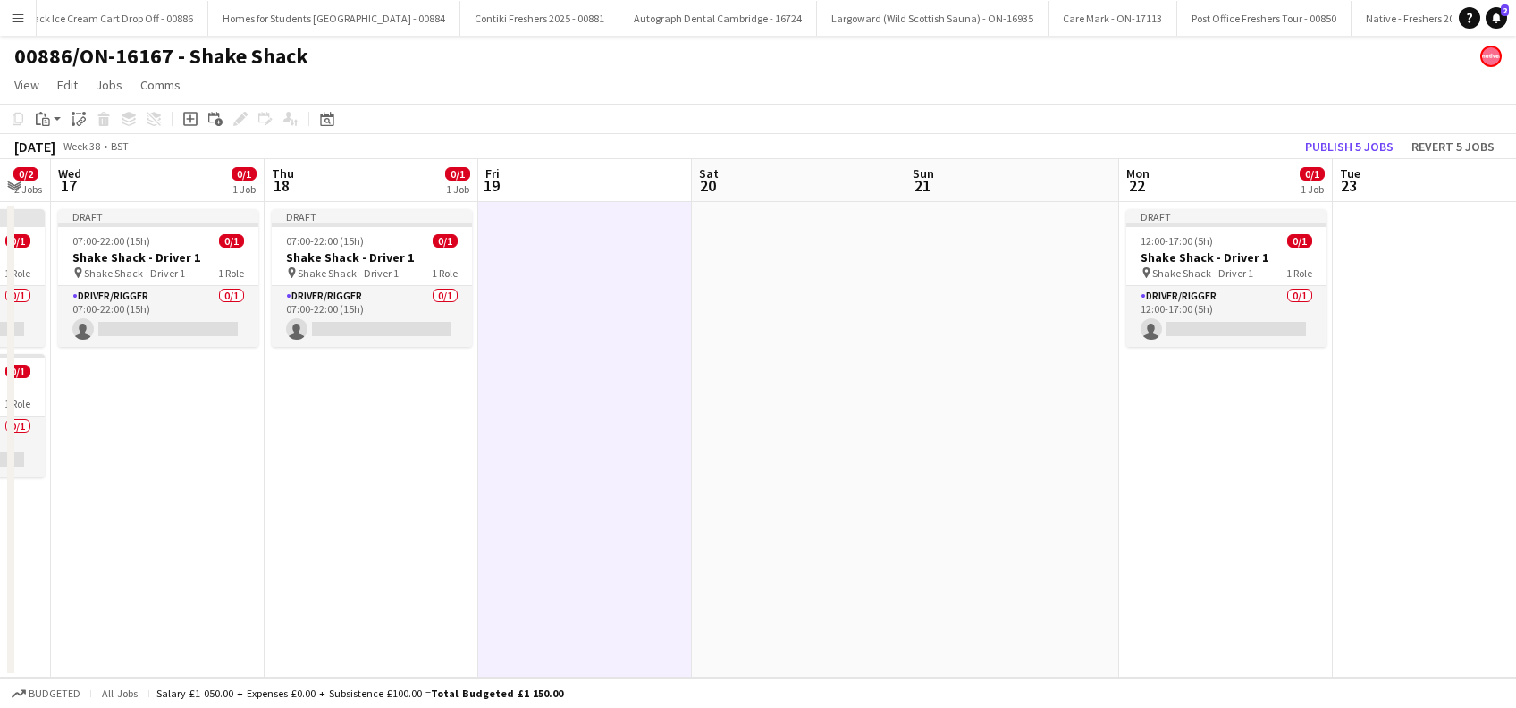
drag, startPoint x: 425, startPoint y: 547, endPoint x: 895, endPoint y: 586, distance: 471.9
click at [1130, 621] on app-calendar-viewport "Mon 15 0/2 2 Jobs Tue 16 0/2 2 Jobs Wed 17 0/1 1 Job Thu 18 0/1 1 Job Fri 19 Sa…" at bounding box center [758, 418] width 1516 height 519
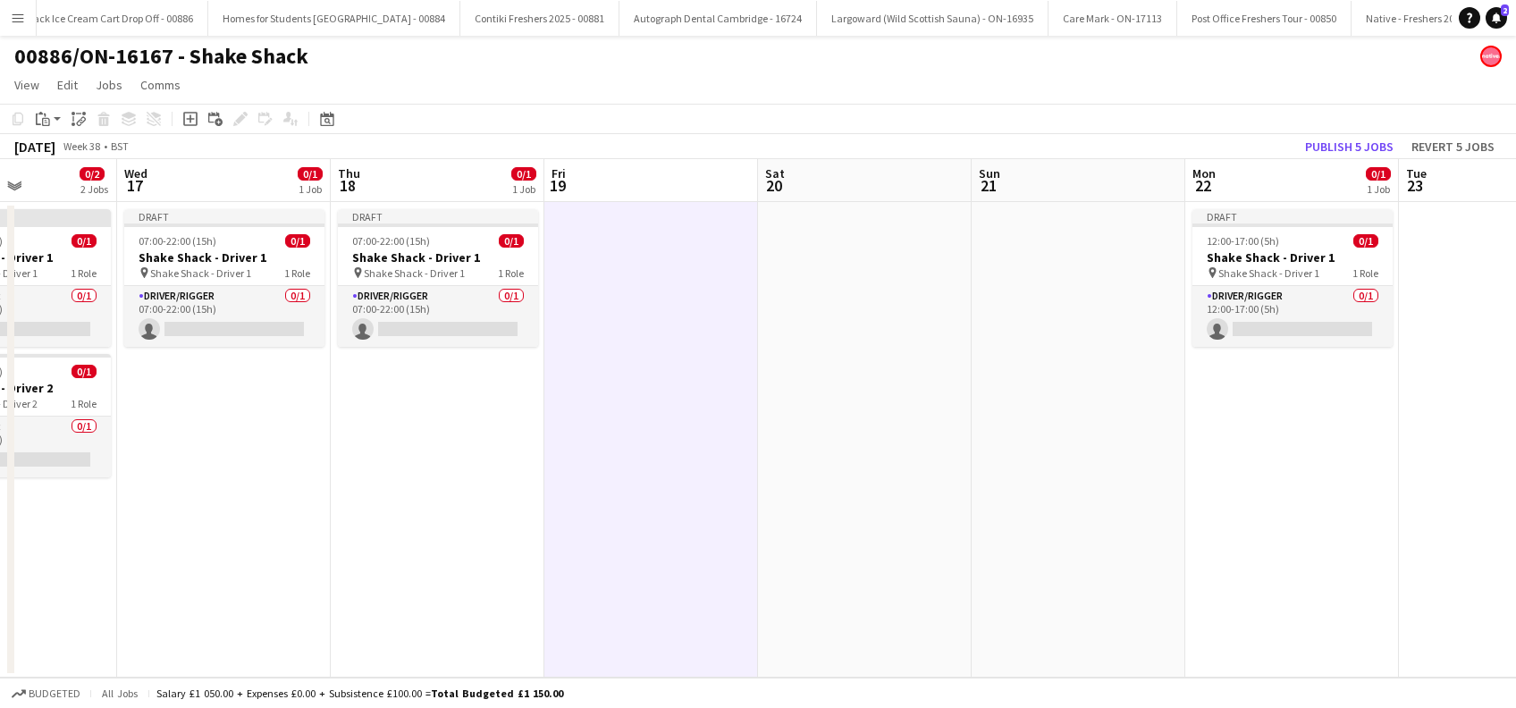
scroll to position [0, 505]
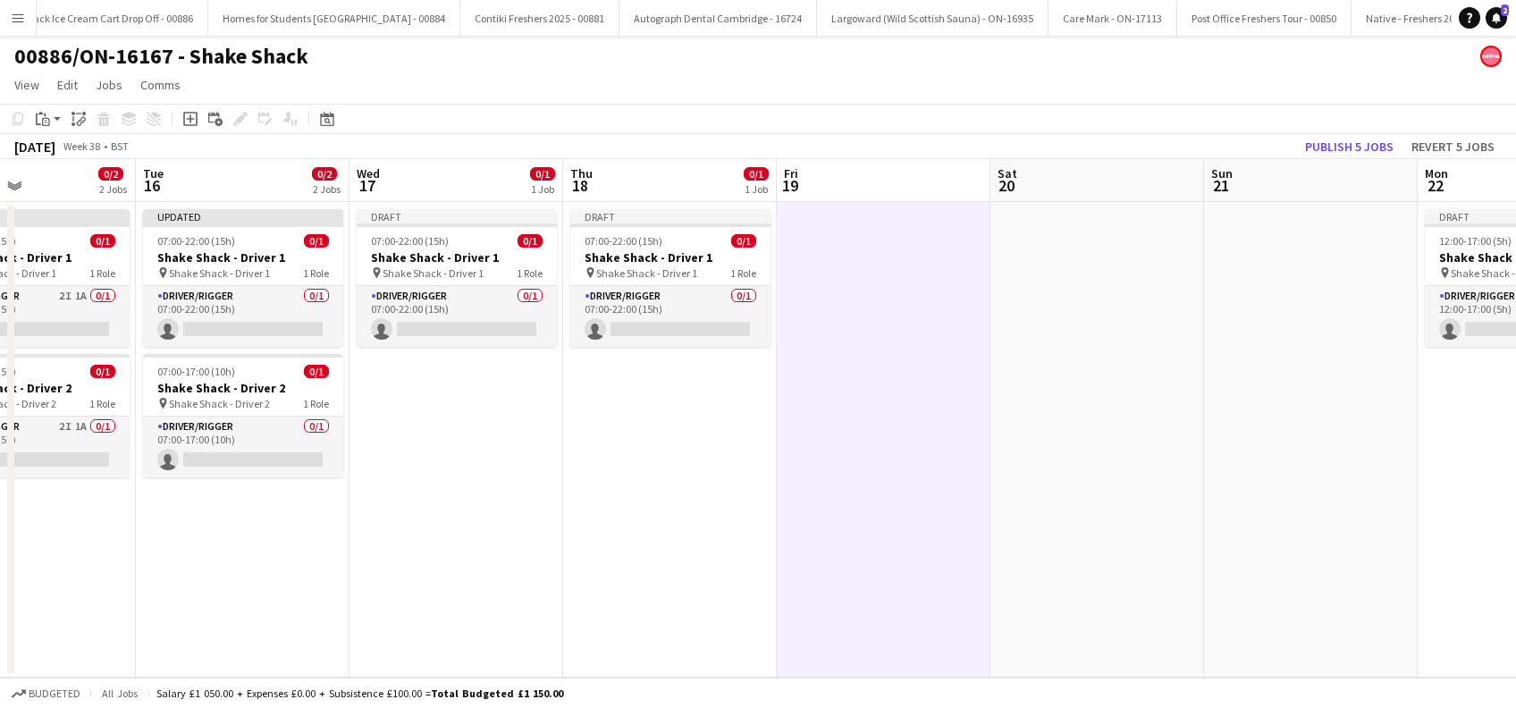
drag, startPoint x: 536, startPoint y: 572, endPoint x: 722, endPoint y: 572, distance: 186.0
click at [722, 572] on app-calendar-viewport "Sat 13 Sun 14 Mon 15 0/2 2 Jobs Tue 16 0/2 2 Jobs Wed 17 0/1 1 Job Thu 18 0/1 1…" at bounding box center [758, 418] width 1516 height 519
click at [428, 268] on span "Shake Shack - Driver 1" at bounding box center [433, 272] width 101 height 13
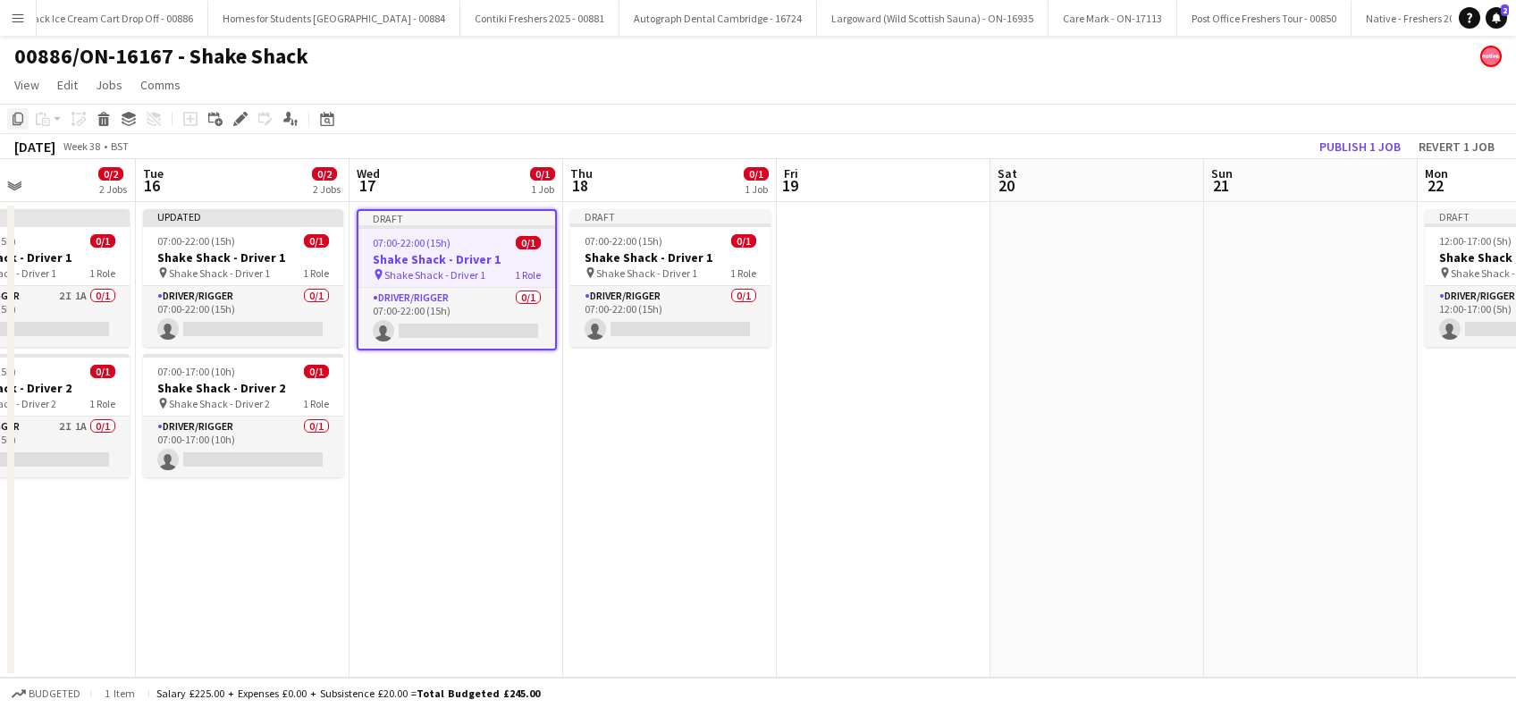
click at [19, 118] on icon "Copy" at bounding box center [18, 119] width 14 height 14
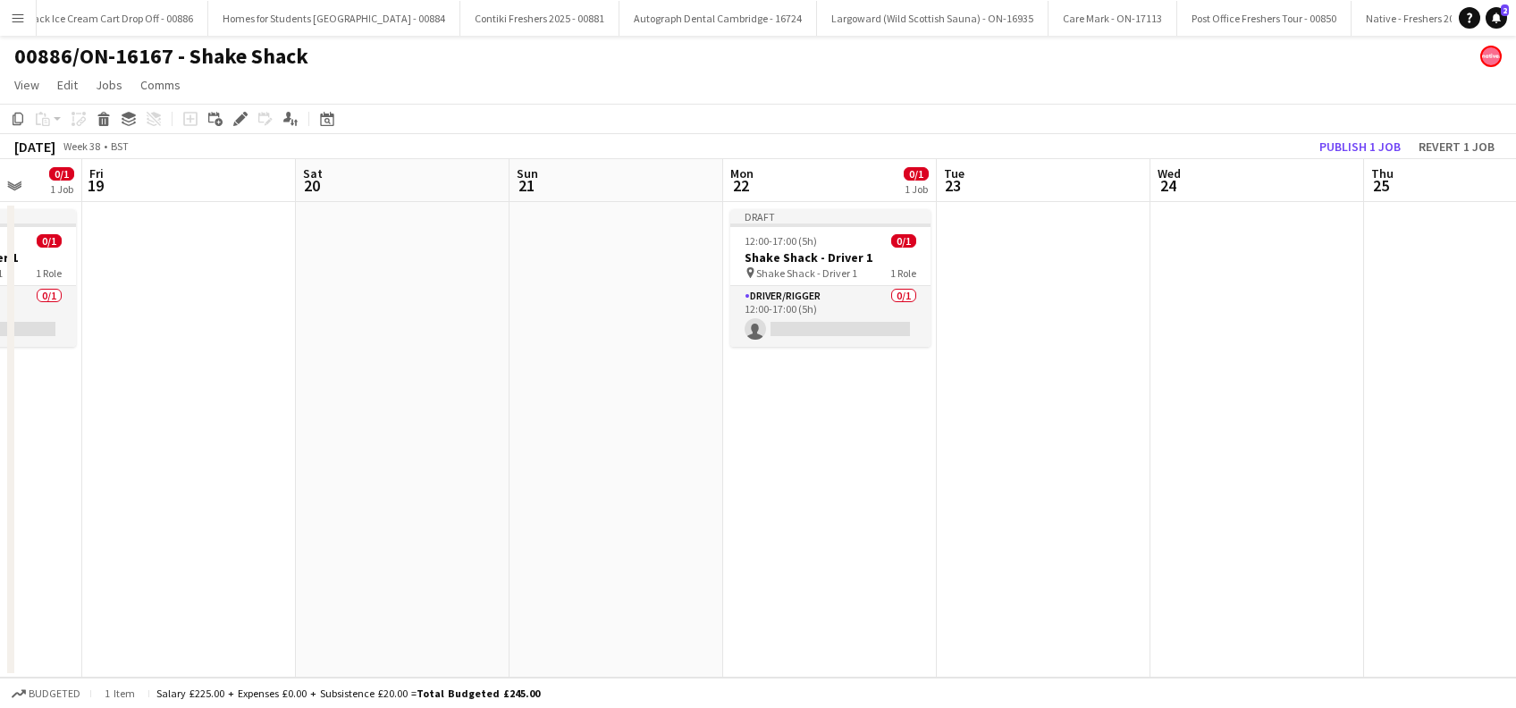
drag, startPoint x: 1417, startPoint y: 546, endPoint x: 586, endPoint y: 577, distance: 832.0
click at [586, 578] on app-calendar-viewport "Mon 15 0/2 2 Jobs Tue 16 0/2 2 Jobs Wed 17 0/1 1 Job Thu 18 0/1 1 Job Fri 19 Sa…" at bounding box center [758, 418] width 1516 height 519
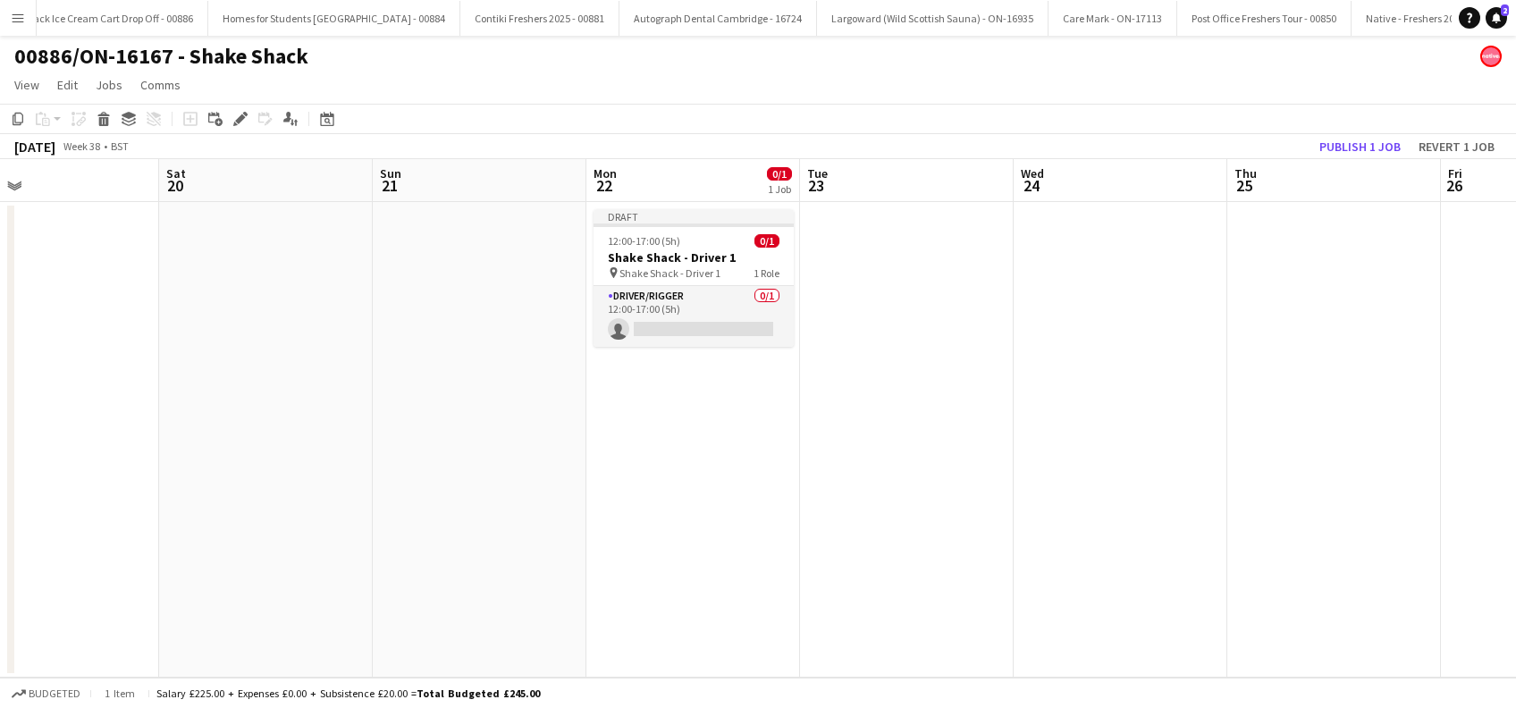
click at [875, 291] on app-date-cell at bounding box center [907, 440] width 214 height 476
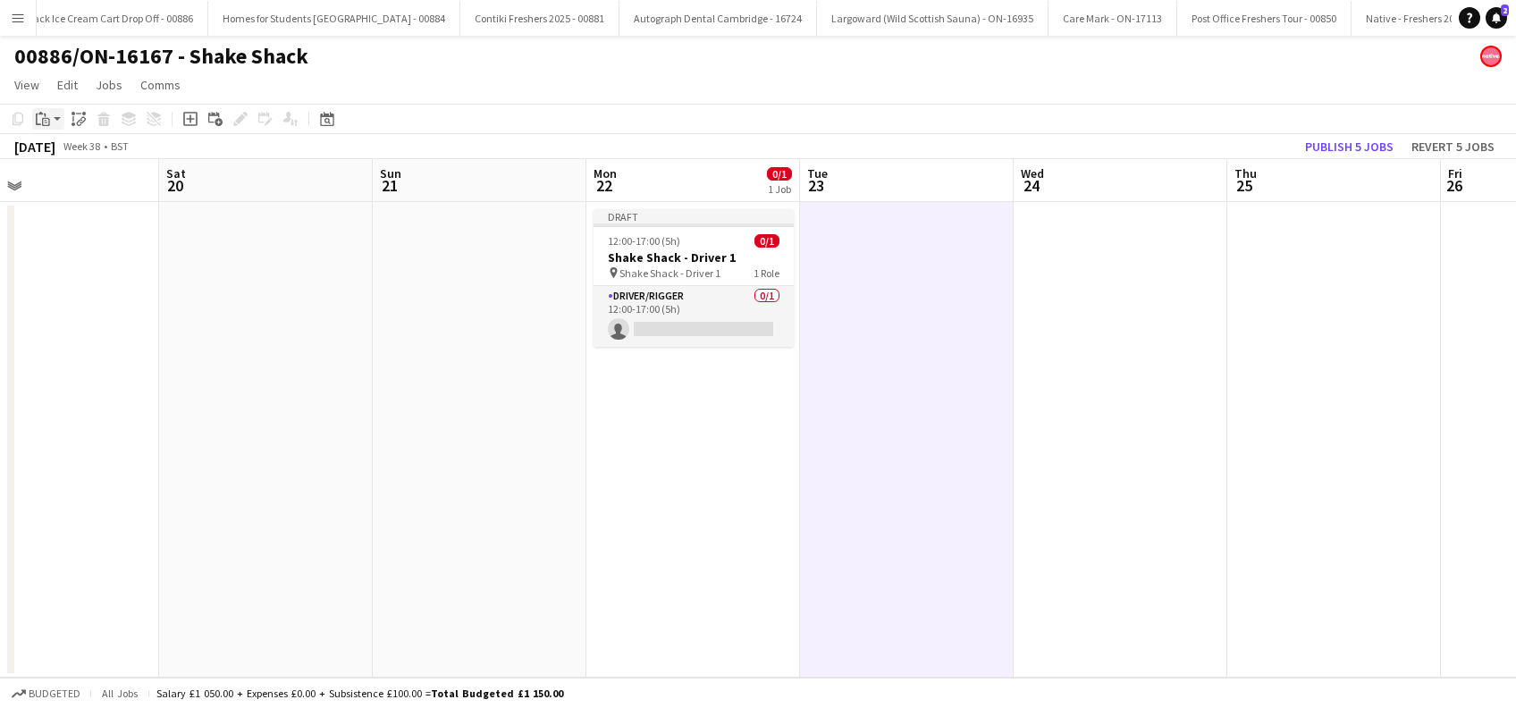
click at [44, 121] on icon "Paste" at bounding box center [43, 119] width 14 height 14
click at [57, 156] on link "Paste Ctrl+V" at bounding box center [131, 153] width 168 height 16
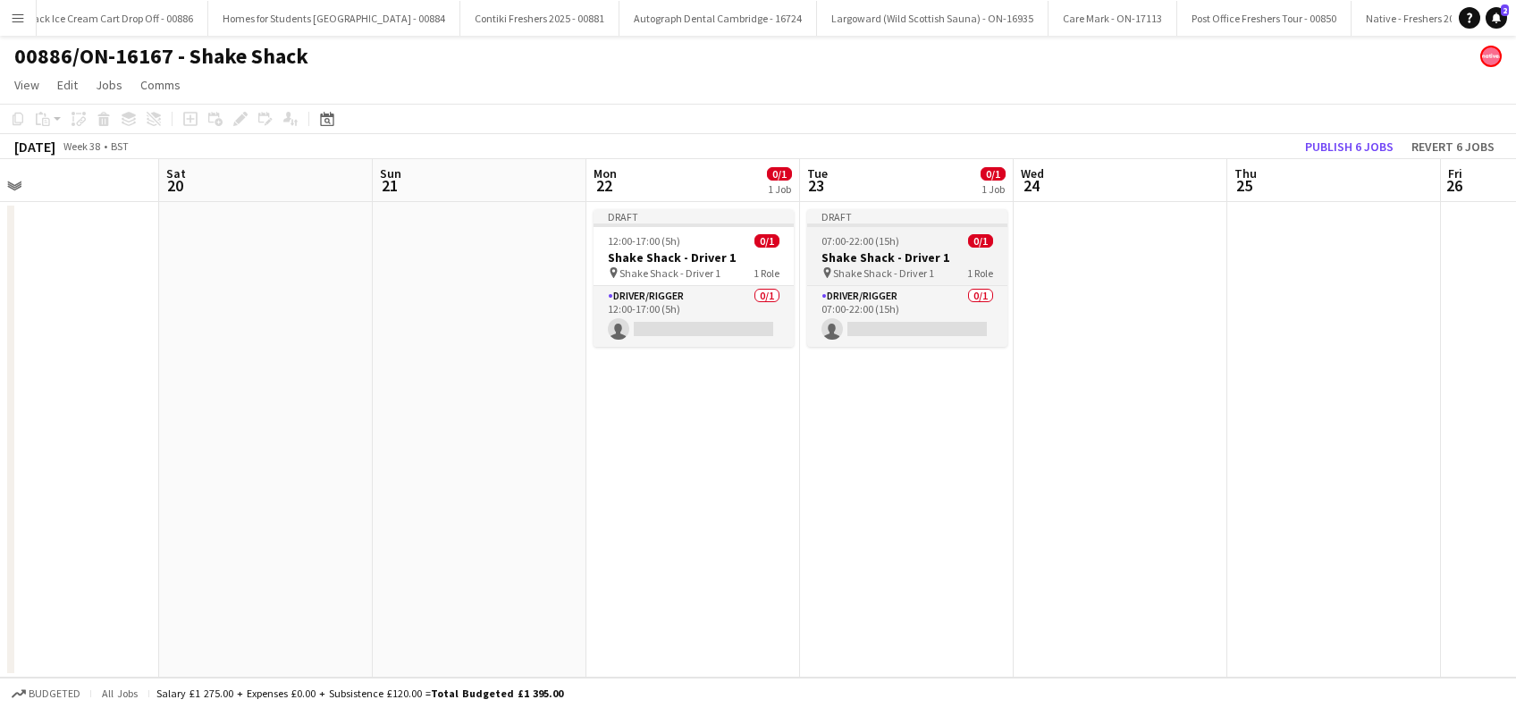
click at [878, 261] on h3 "Shake Shack - Driver 1" at bounding box center [907, 257] width 200 height 16
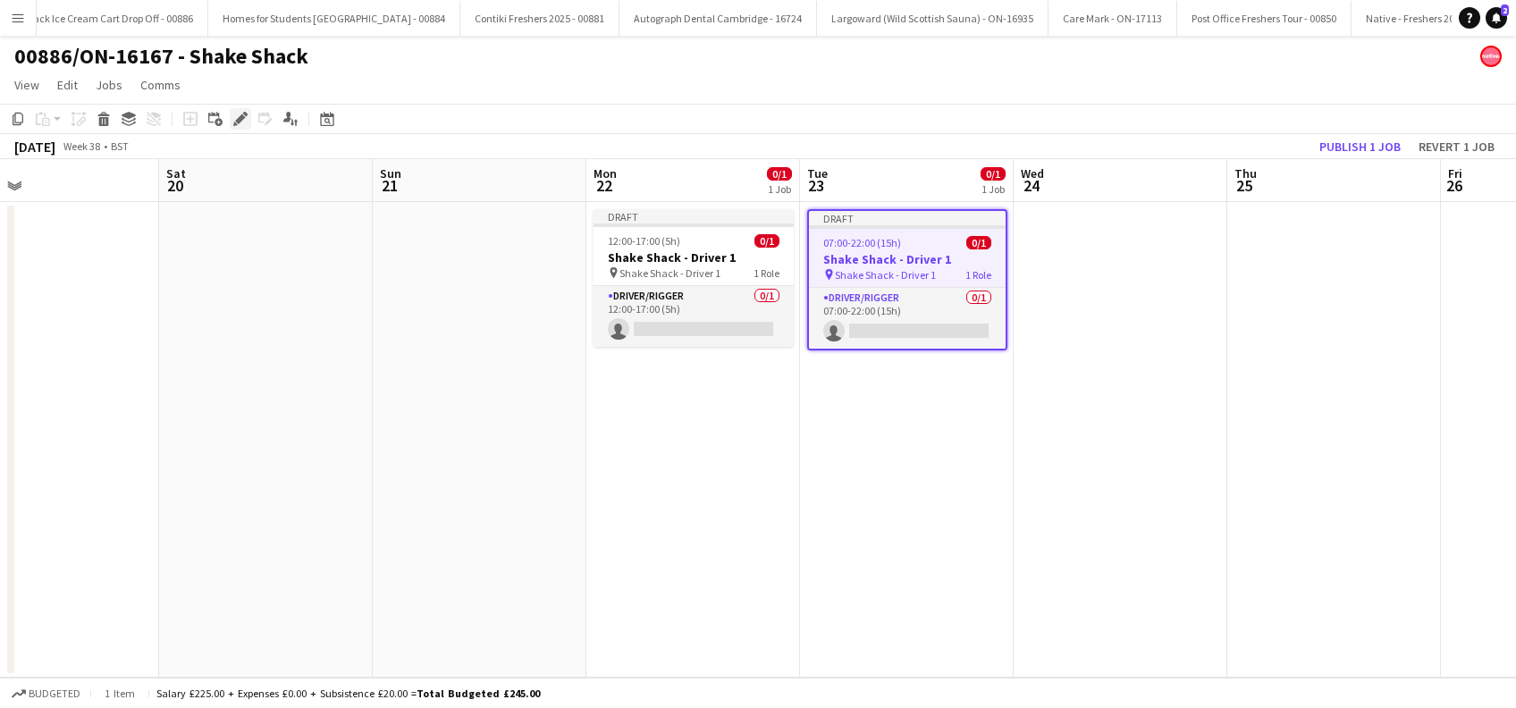
click at [236, 121] on icon at bounding box center [240, 119] width 10 height 10
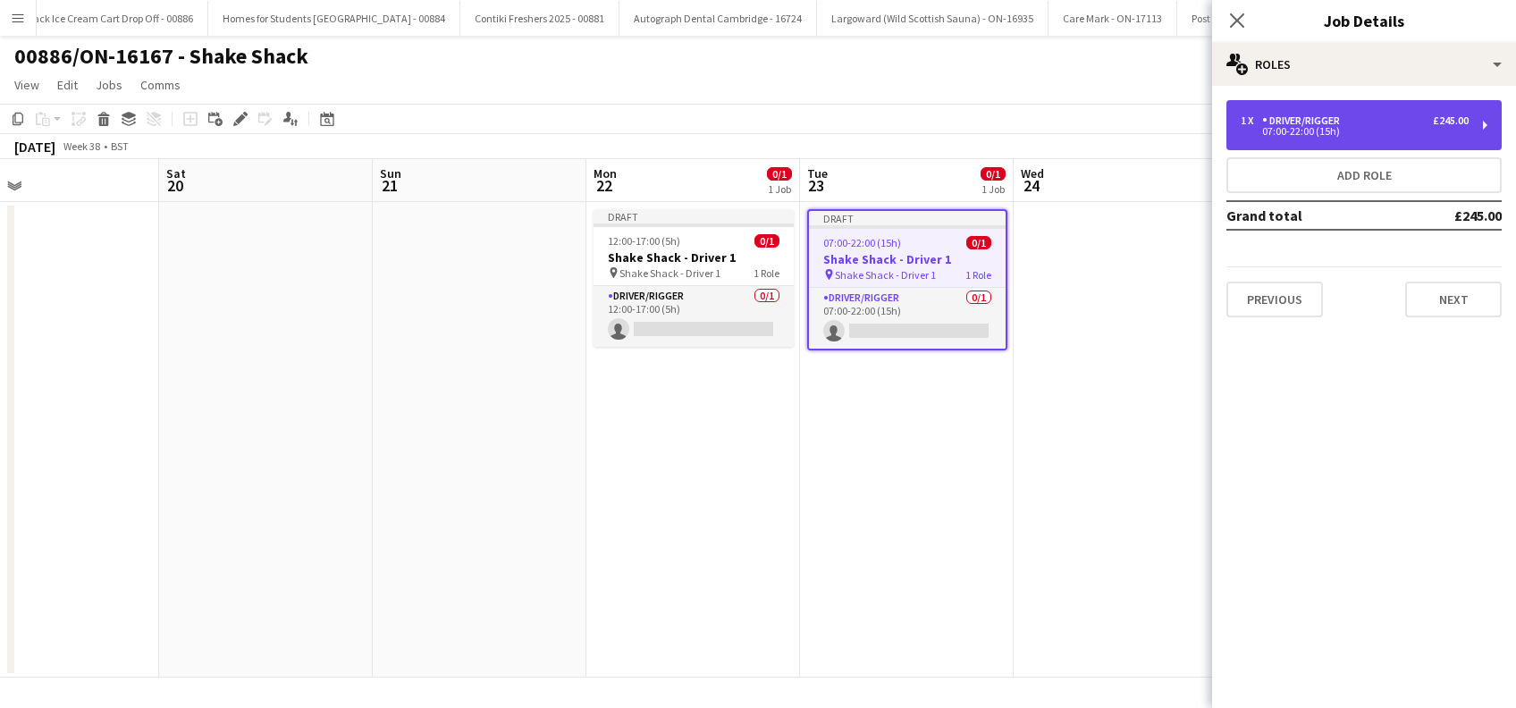
click at [1380, 127] on div "07:00-22:00 (15h)" at bounding box center [1355, 131] width 228 height 9
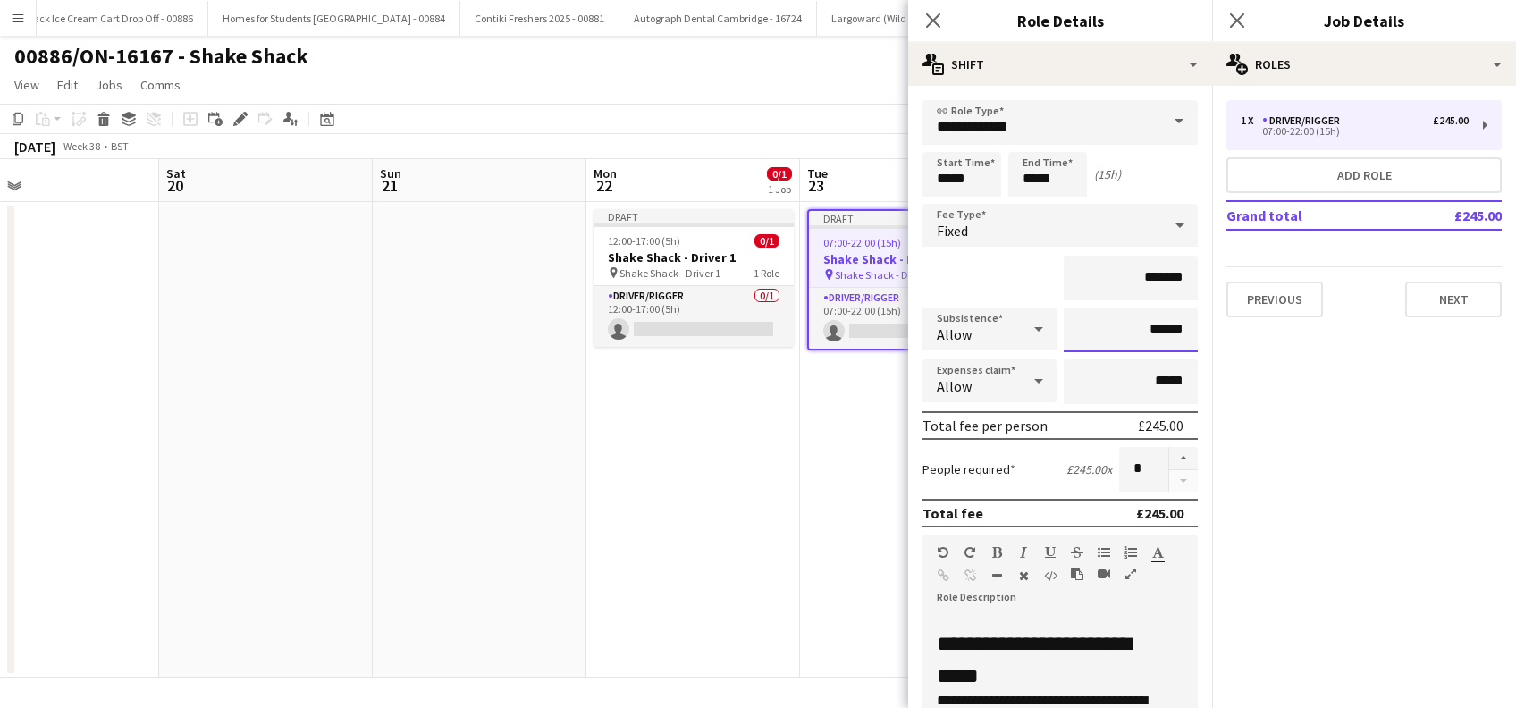
click at [1143, 326] on input "******" at bounding box center [1131, 330] width 134 height 45
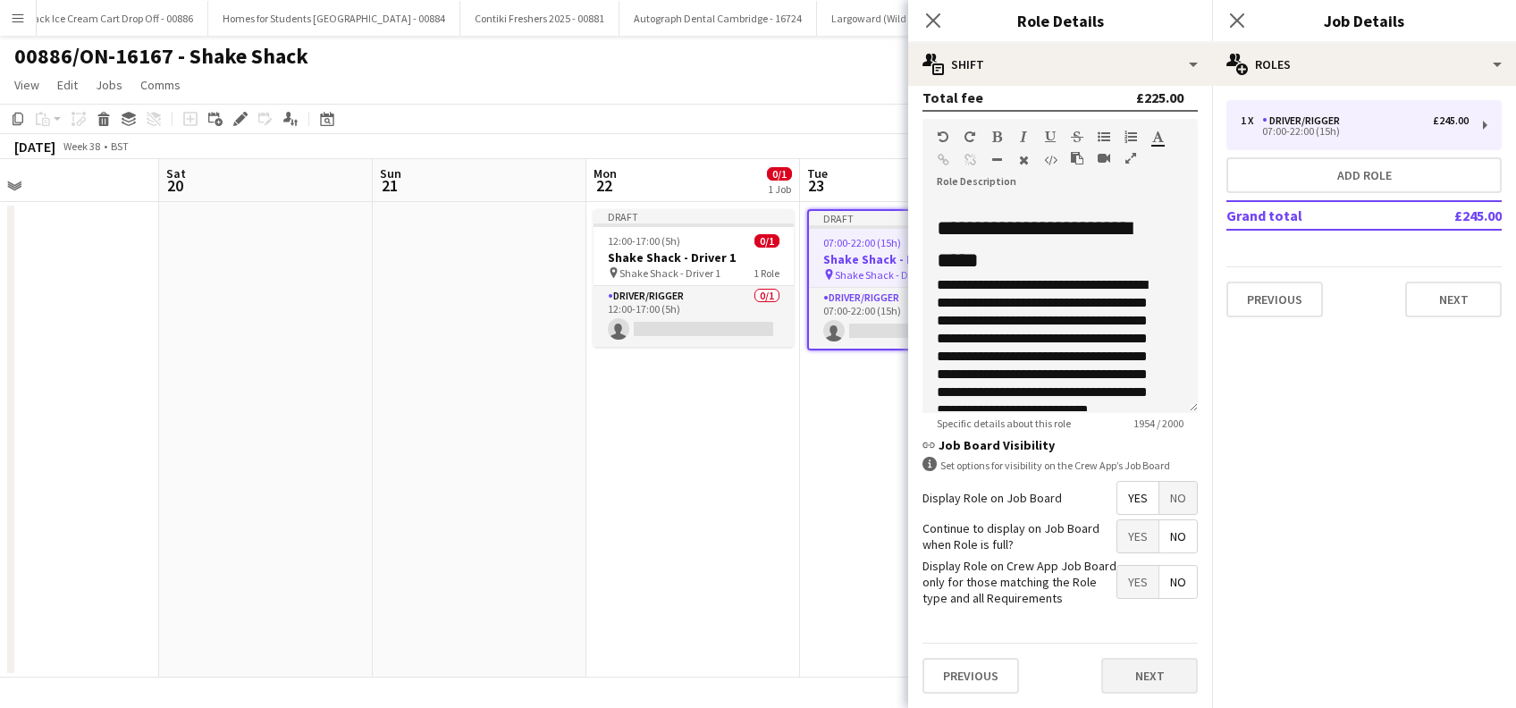
type input "*****"
click at [1132, 680] on button "Next" at bounding box center [1149, 676] width 97 height 36
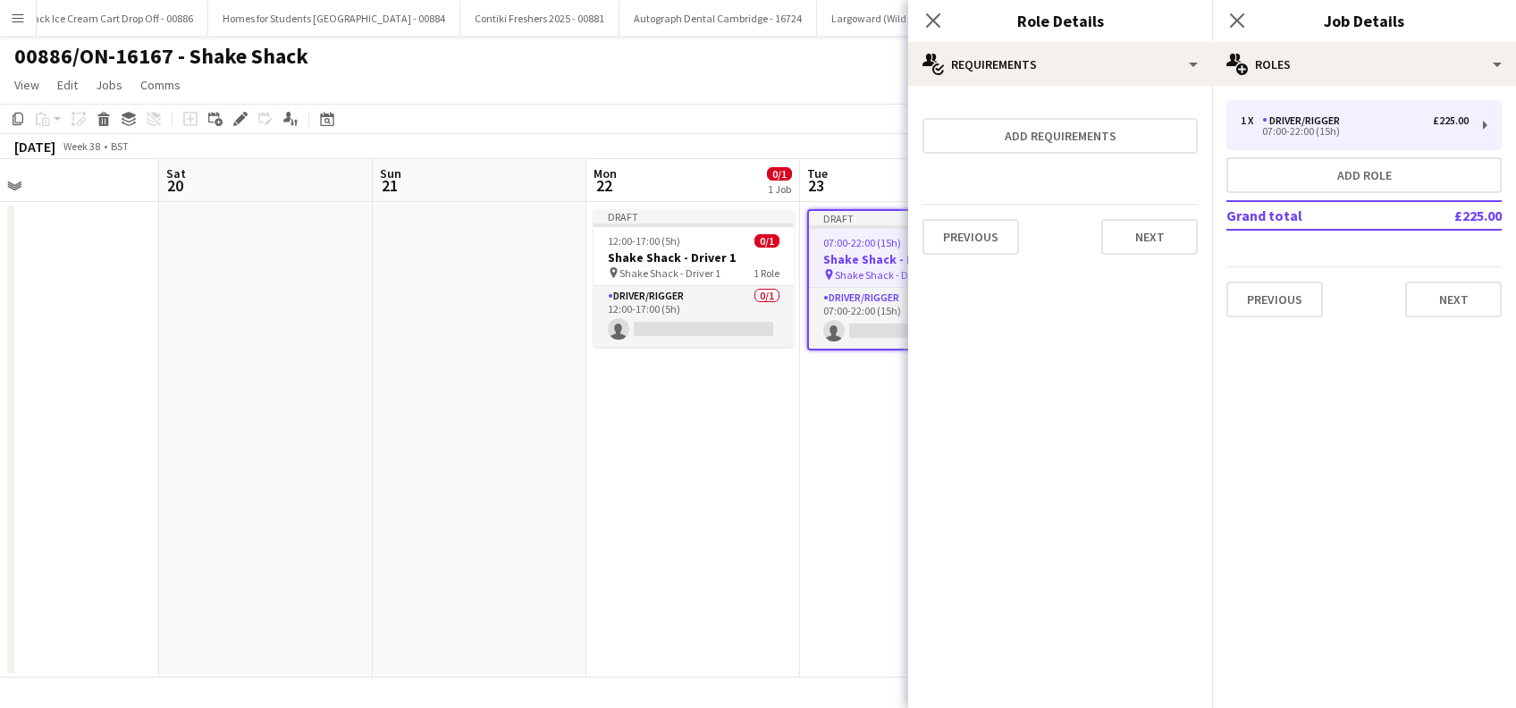
scroll to position [0, 0]
click at [1182, 243] on button "Next" at bounding box center [1149, 237] width 97 height 36
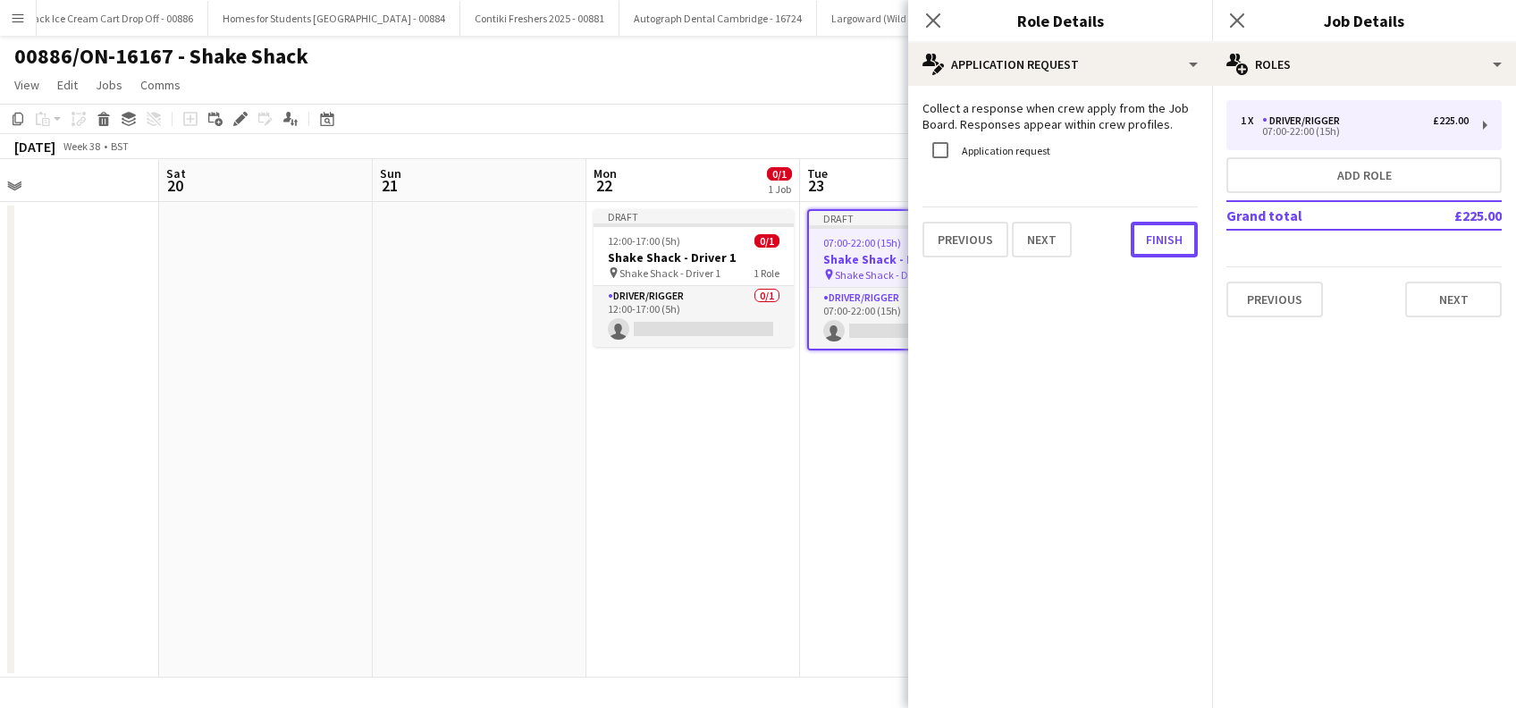
click at [1182, 243] on button "Finish" at bounding box center [1164, 240] width 67 height 36
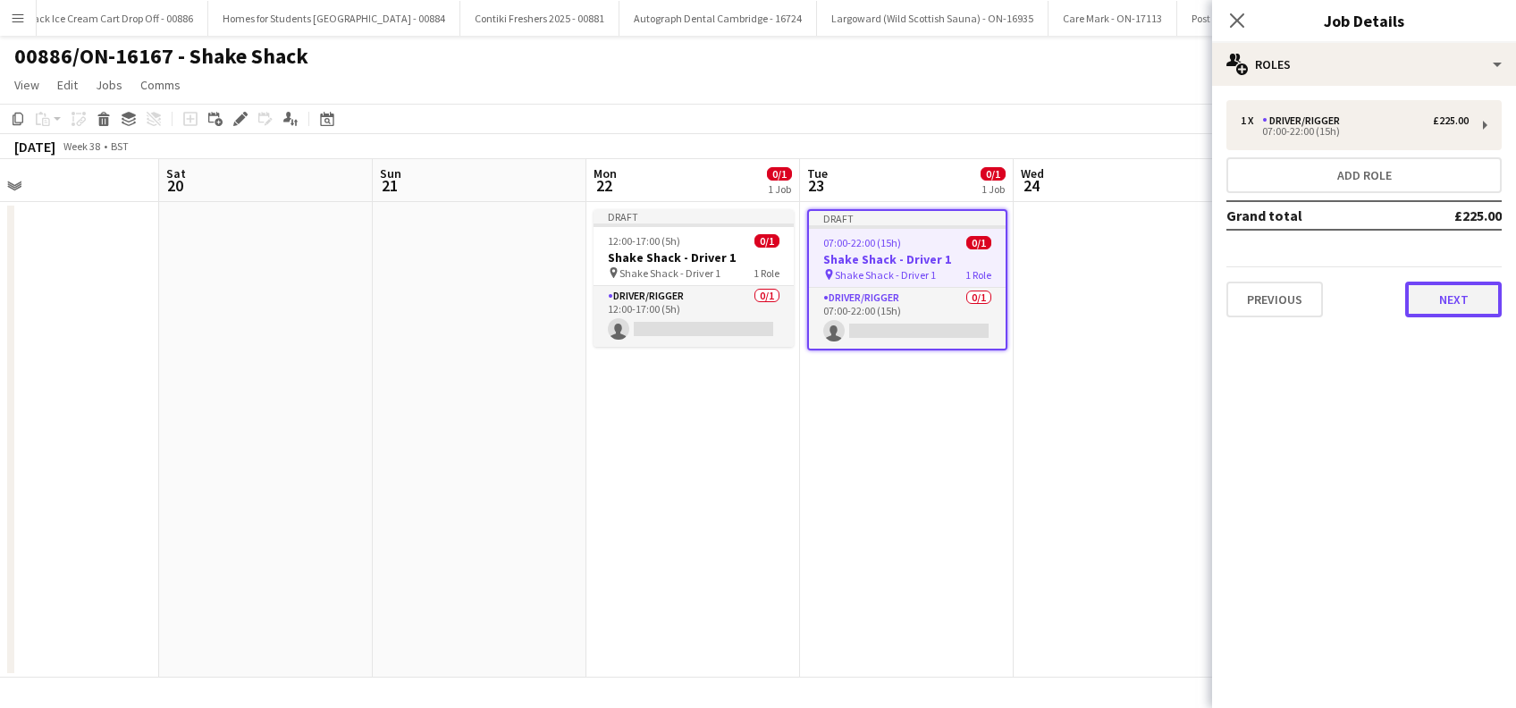
click at [1470, 306] on button "Next" at bounding box center [1453, 300] width 97 height 36
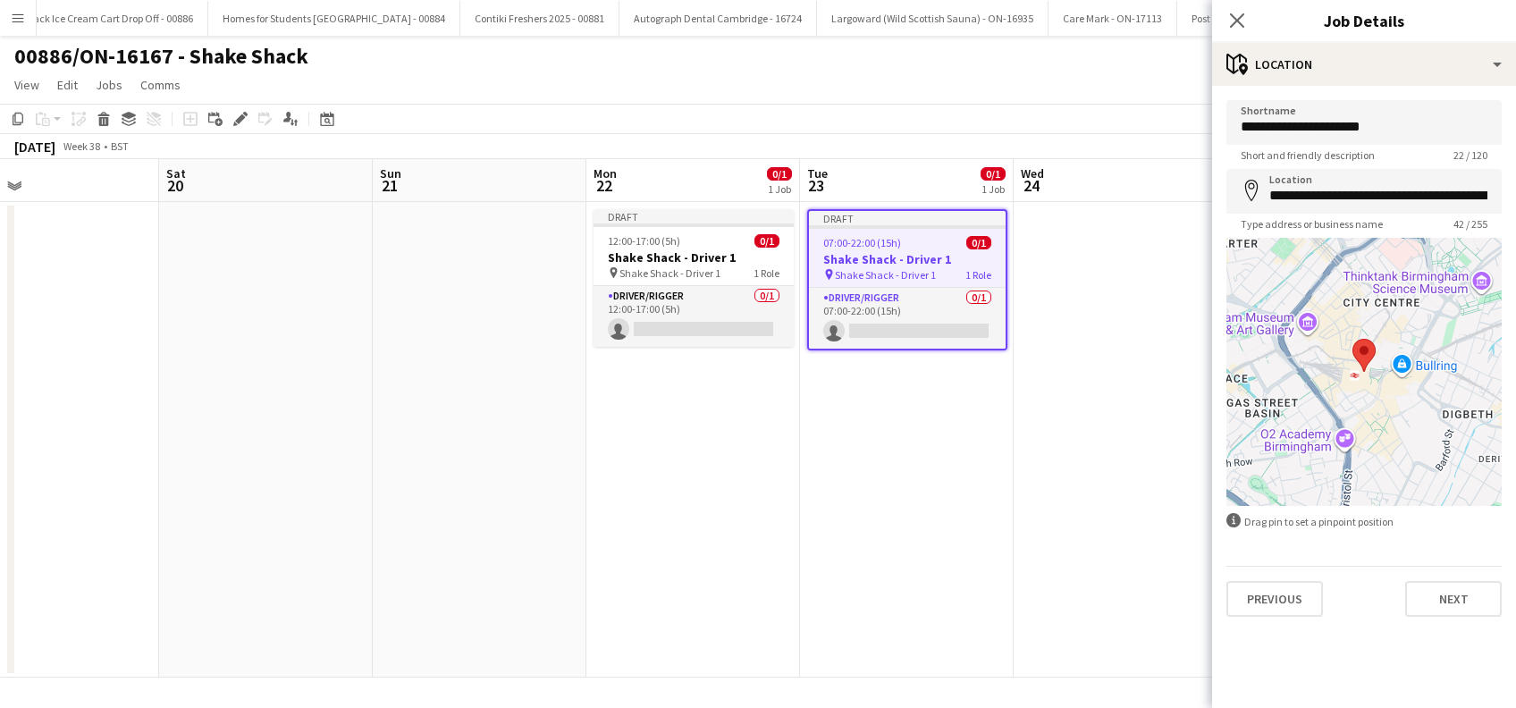
click at [1087, 458] on app-date-cell at bounding box center [1121, 440] width 214 height 476
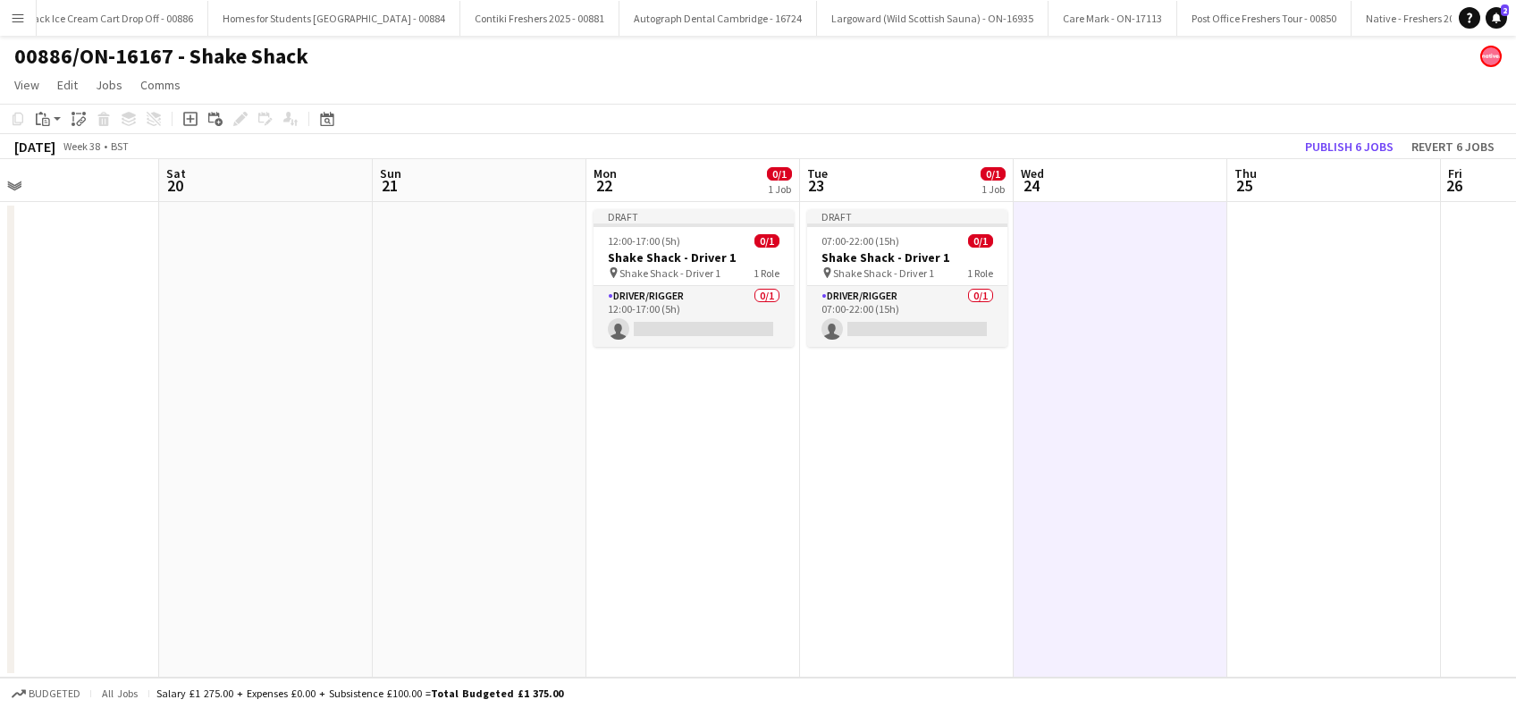
click at [1089, 286] on app-date-cell at bounding box center [1121, 440] width 214 height 476
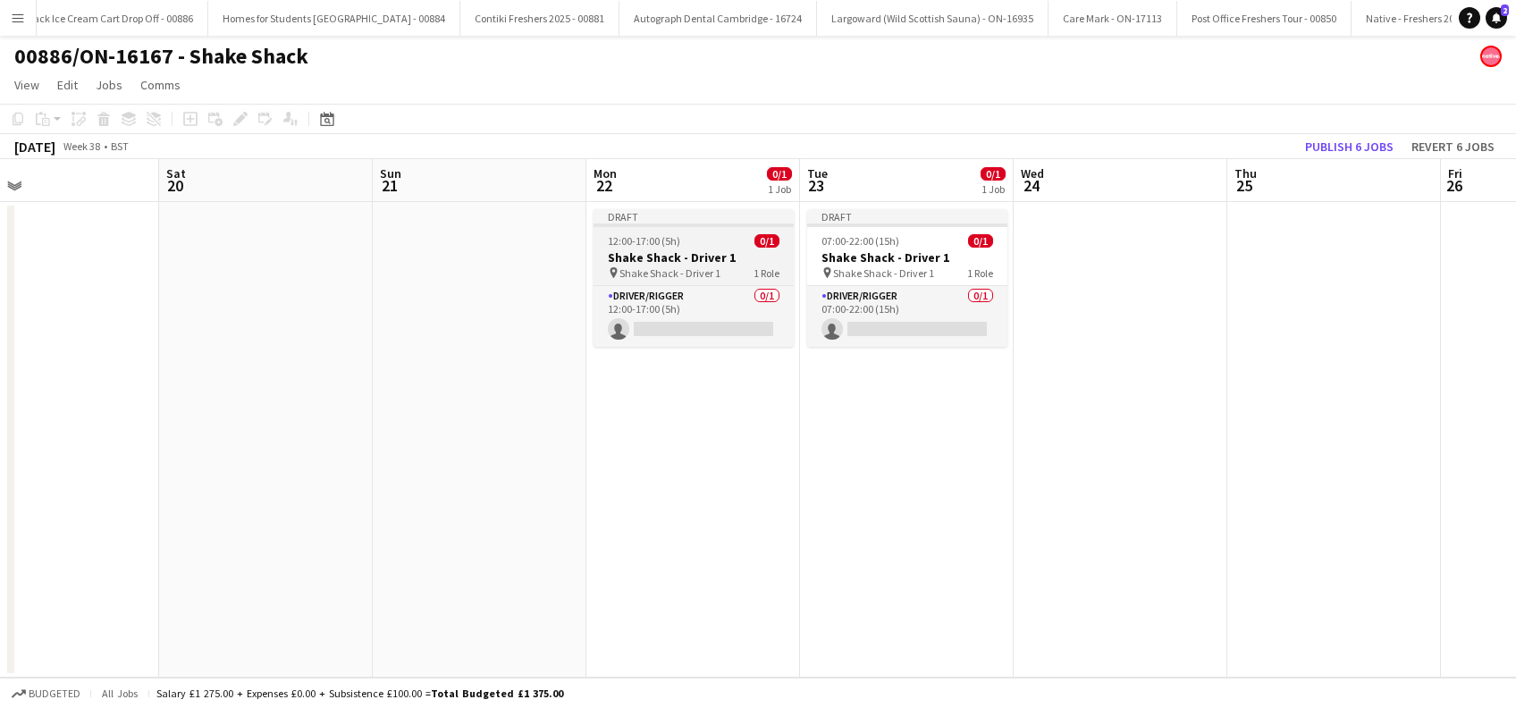
click at [675, 268] on span "Shake Shack - Driver 1" at bounding box center [670, 272] width 101 height 13
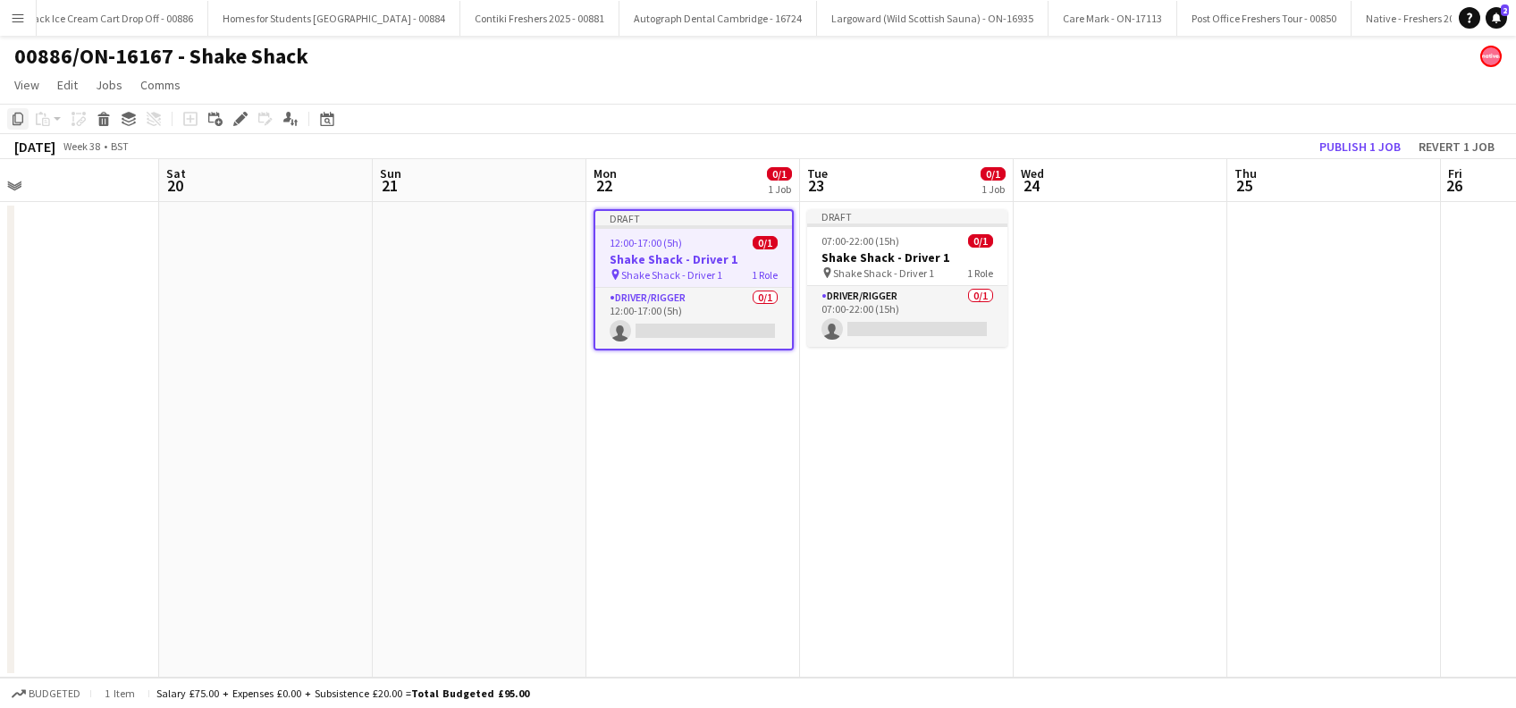
click at [15, 123] on icon "Copy" at bounding box center [18, 119] width 14 height 14
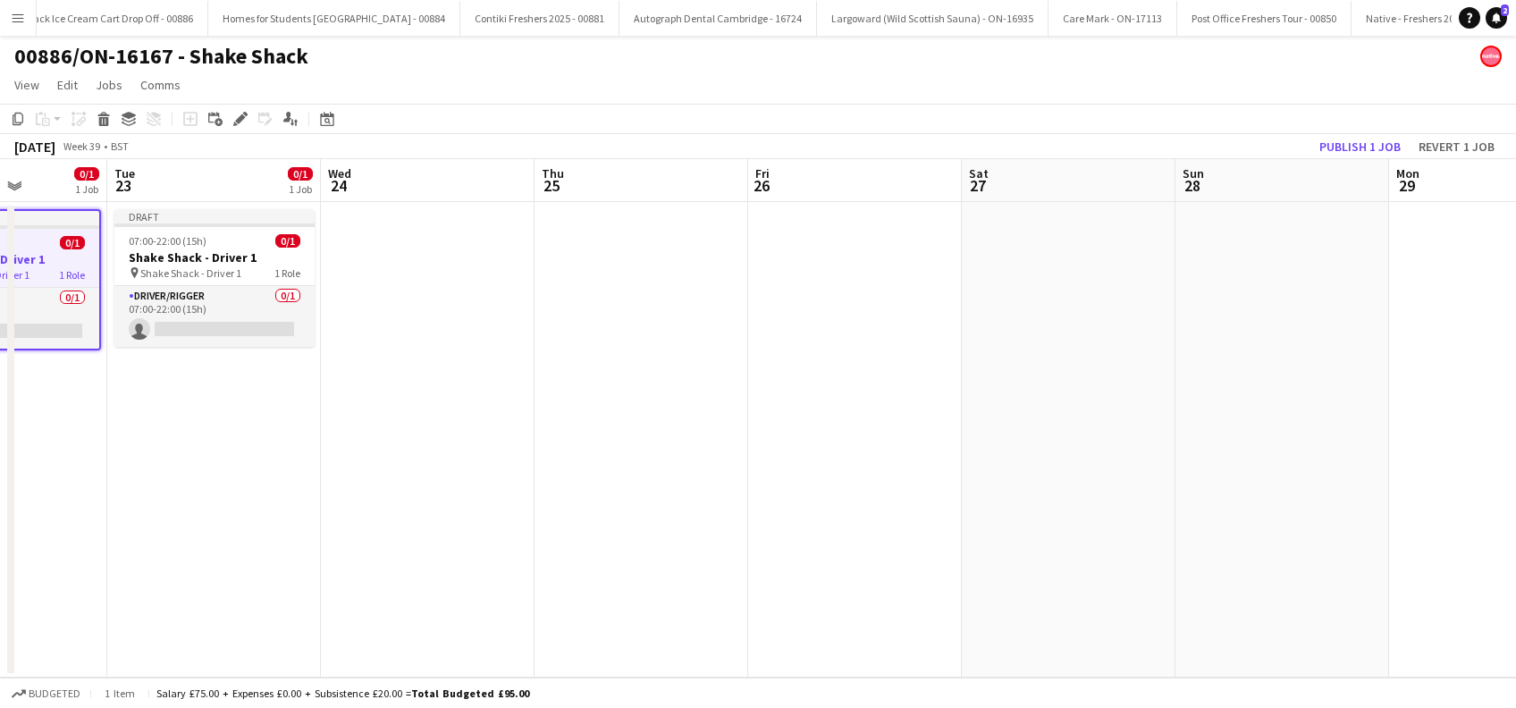
drag, startPoint x: 1478, startPoint y: 579, endPoint x: 973, endPoint y: 575, distance: 505.1
click at [780, 603] on app-calendar-viewport "Fri 19 Sat 20 Sun 21 Mon 22 0/1 1 Job Tue 23 0/1 1 Job Wed 24 Thu 25 Fri 26 Sat…" at bounding box center [758, 418] width 1516 height 519
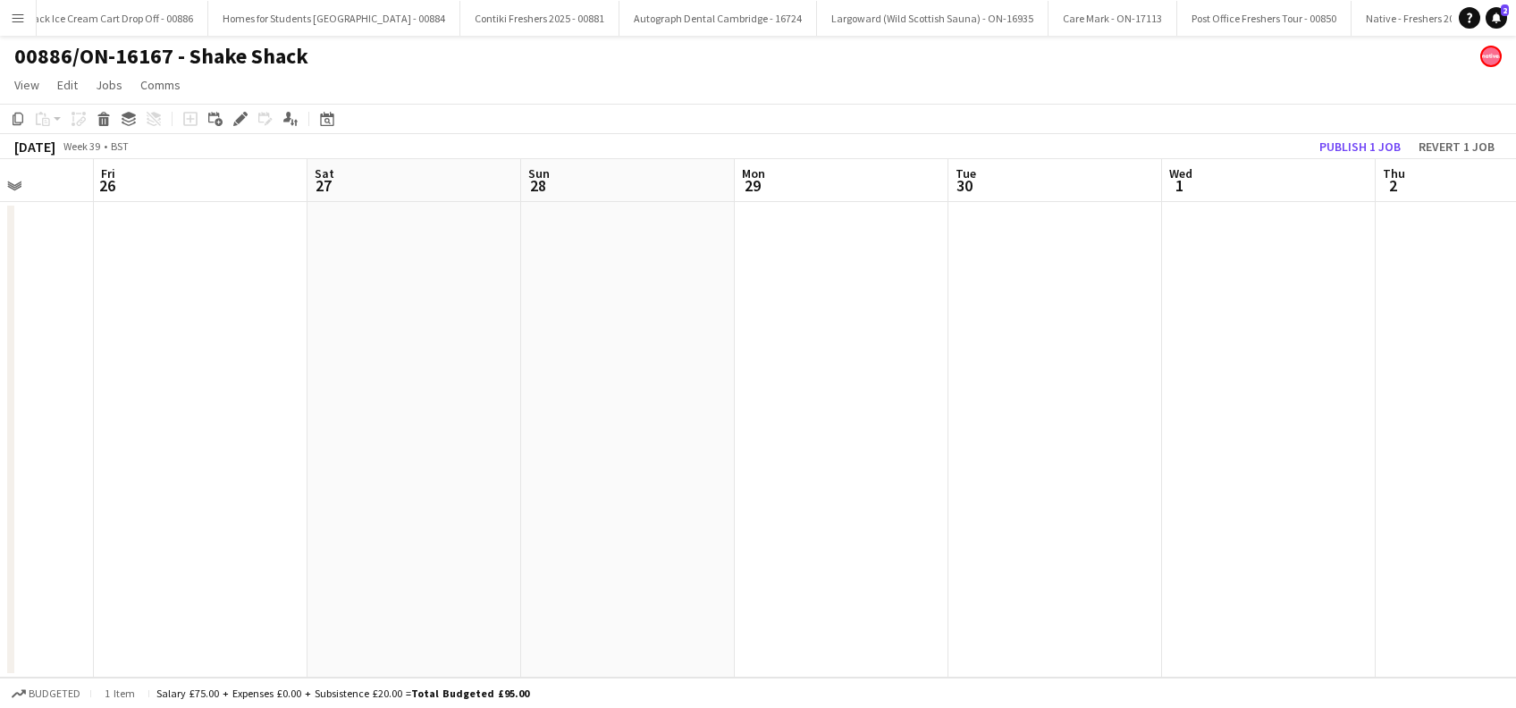
drag, startPoint x: 1296, startPoint y: 552, endPoint x: 547, endPoint y: 536, distance: 749.4
click at [545, 540] on app-calendar-viewport "Tue 23 0/1 1 Job Wed 24 Thu 25 Fri 26 Sat 27 Sun 28 Mon 29 Tue 30 Wed 1 Thu 2 F…" at bounding box center [758, 418] width 1516 height 519
drag, startPoint x: 1246, startPoint y: 510, endPoint x: 450, endPoint y: 528, distance: 796.8
click at [450, 528] on app-calendar-viewport "Sat 27 Sun 28 Mon 29 Tue 30 Wed 1 Thu 2 Fri 3 Sat 4 Sun 5 Mon 6 Tue 7 Wed 8 Thu…" at bounding box center [758, 418] width 1516 height 519
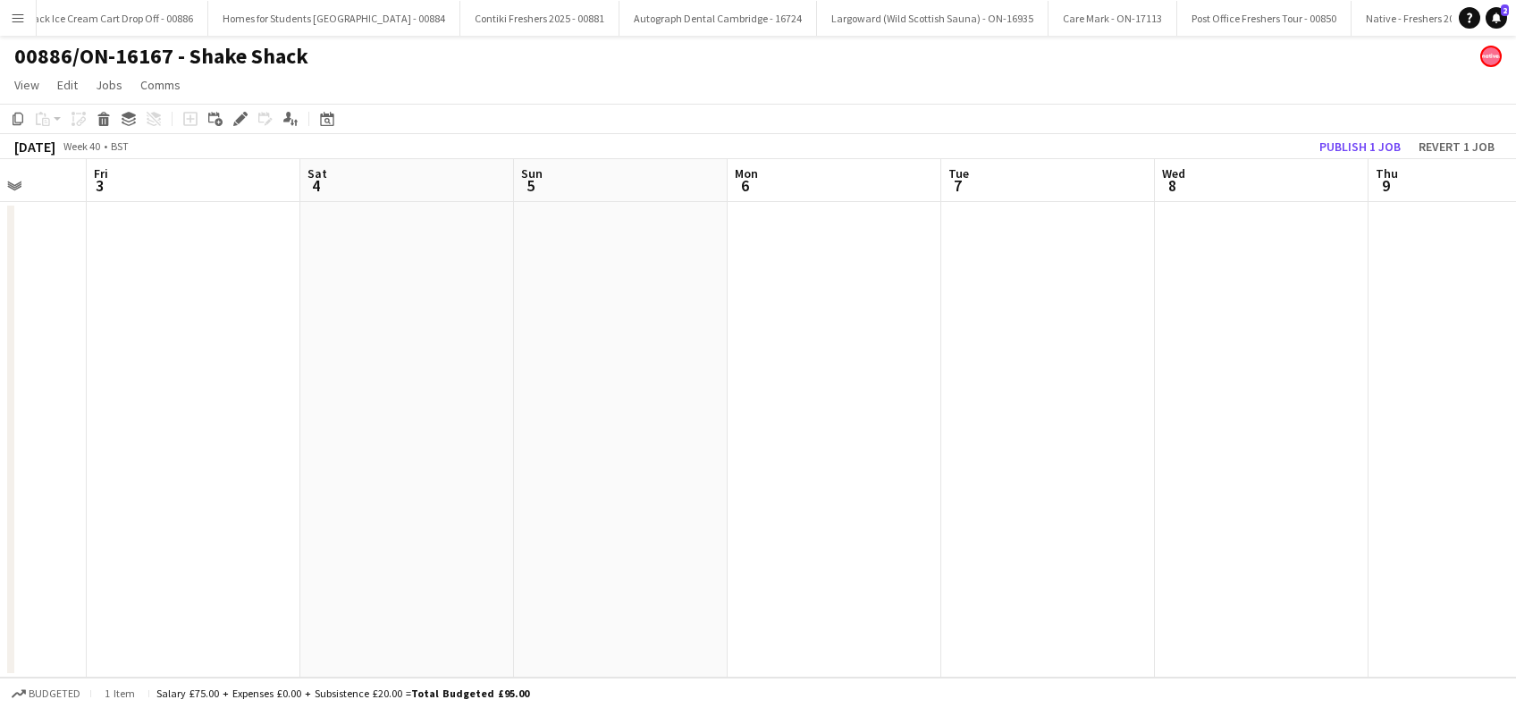
drag, startPoint x: 958, startPoint y: 565, endPoint x: 599, endPoint y: 525, distance: 361.6
click at [599, 525] on app-calendar-viewport "Mon 29 Tue 30 Wed 1 Thu 2 Fri 3 Sat 4 Sun 5 Mon 6 Tue 7 Wed 8 Thu 9 Fri 10 Sat …" at bounding box center [758, 418] width 1516 height 519
click at [831, 262] on app-date-cell at bounding box center [835, 440] width 214 height 476
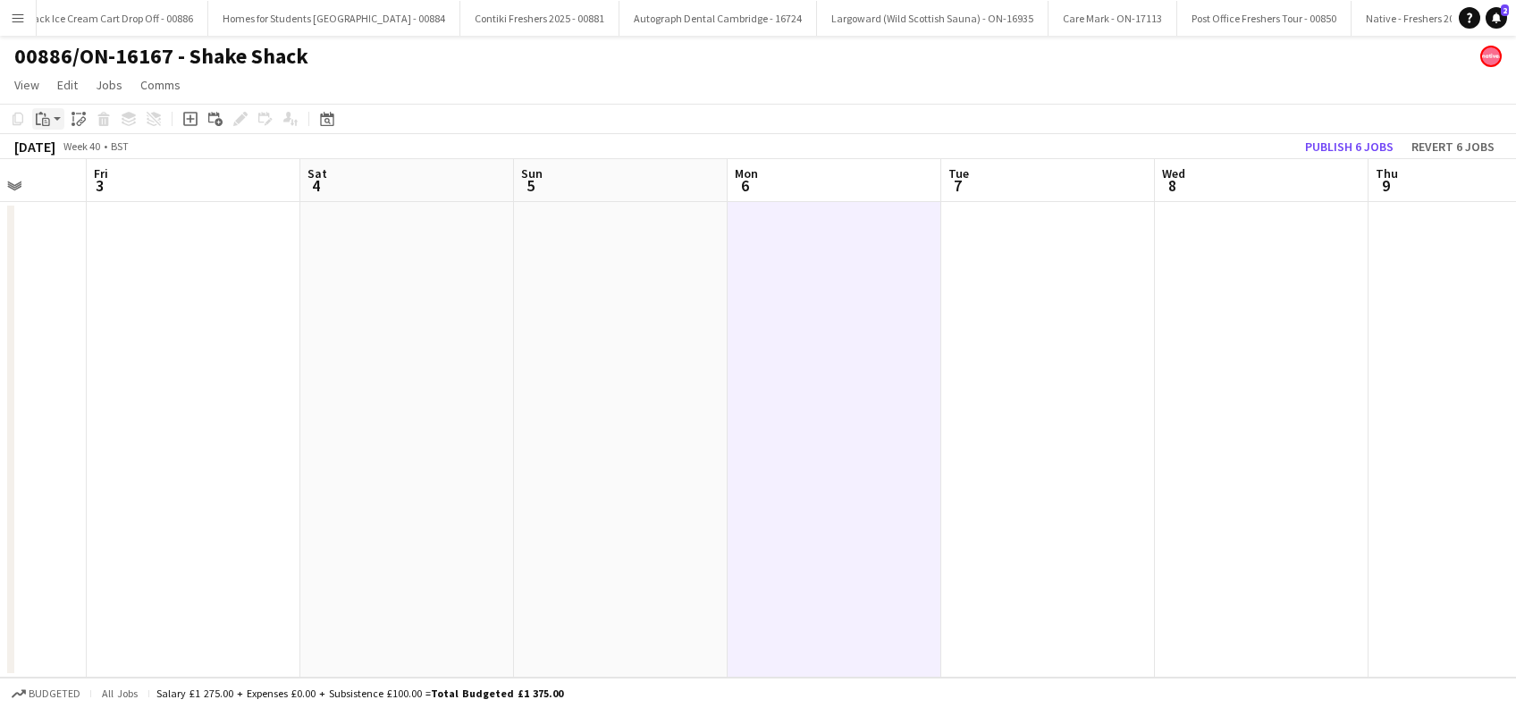
click at [45, 122] on icon "Paste" at bounding box center [43, 119] width 14 height 14
click at [61, 152] on link "Paste Ctrl+V" at bounding box center [131, 153] width 168 height 16
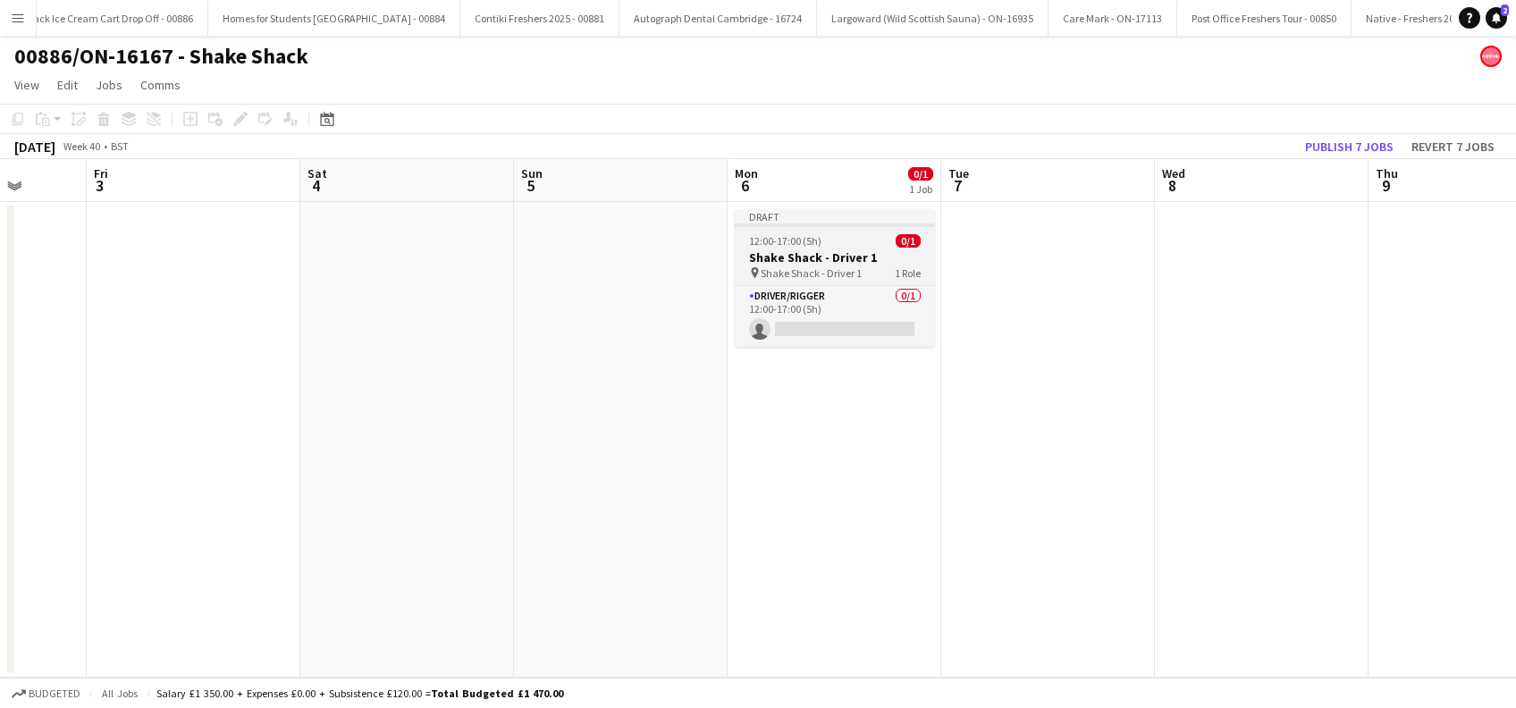
click at [830, 270] on span "Shake Shack - Driver 1" at bounding box center [811, 272] width 101 height 13
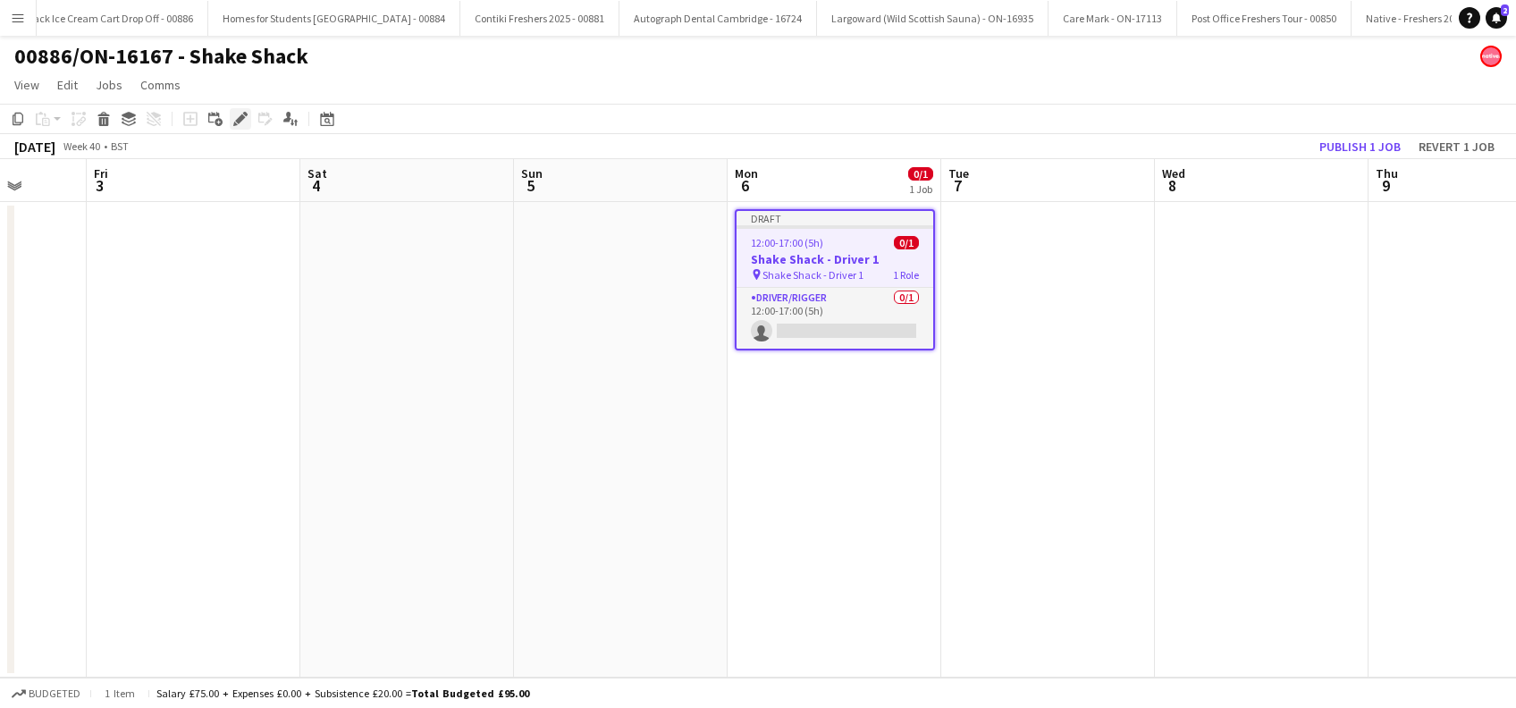
click at [240, 116] on icon at bounding box center [240, 119] width 10 height 10
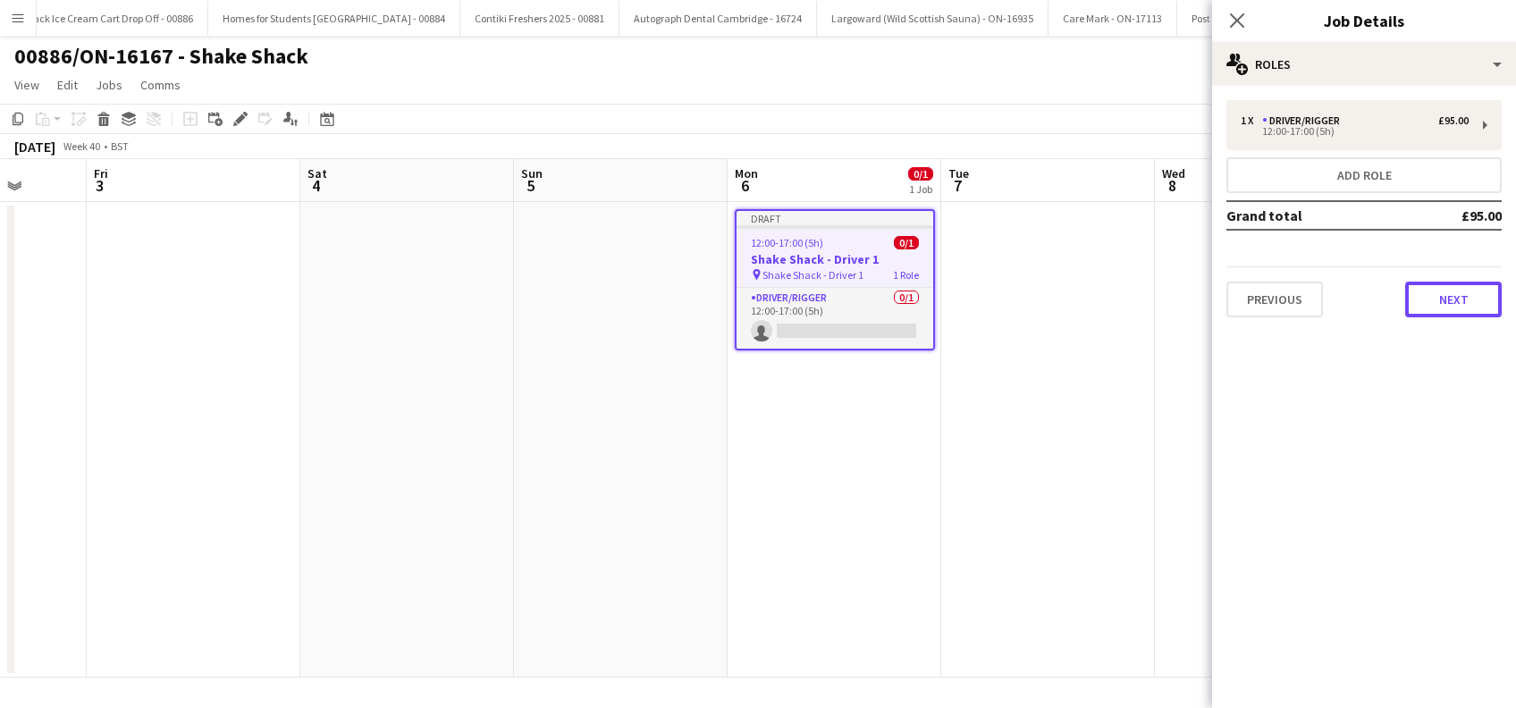
click at [1444, 308] on button "Next" at bounding box center [1453, 300] width 97 height 36
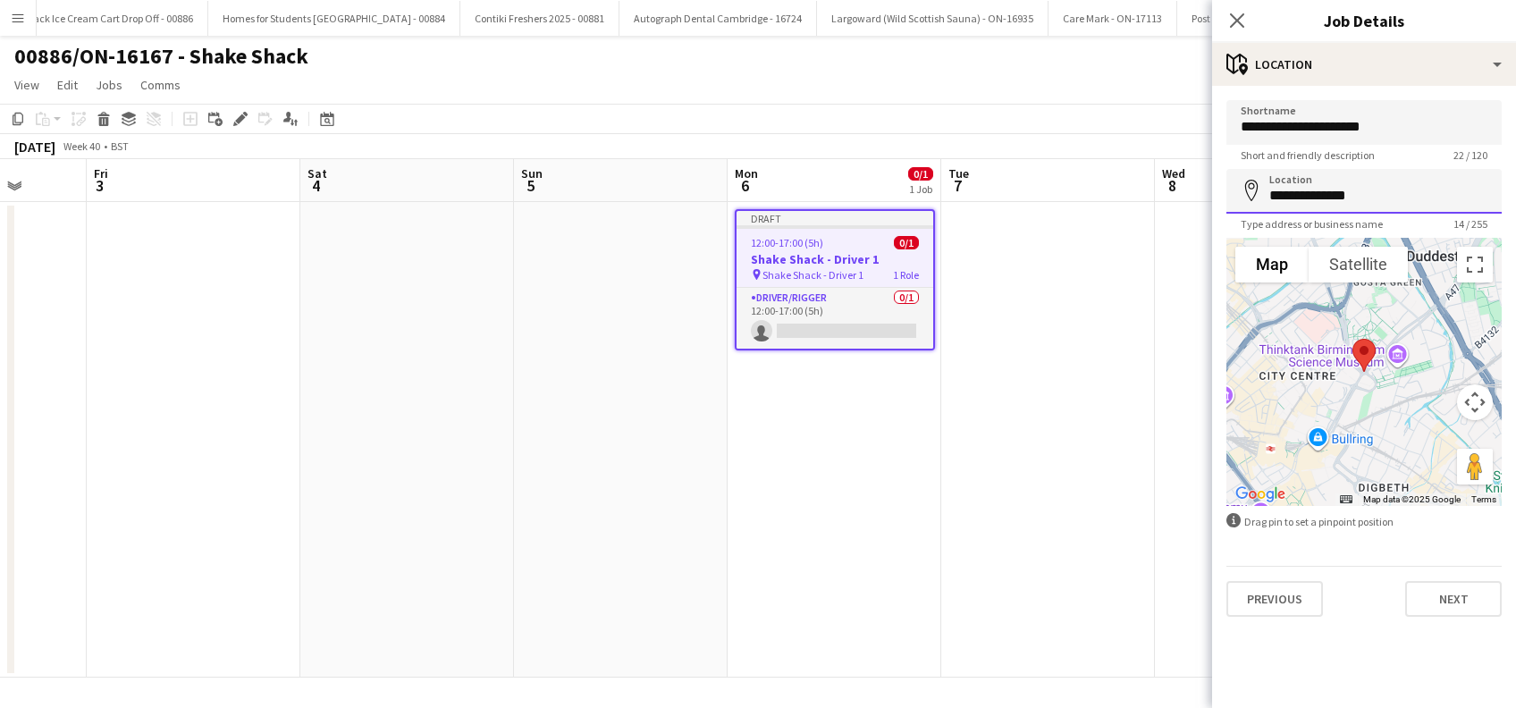
click at [1409, 192] on input "**********" at bounding box center [1364, 191] width 275 height 45
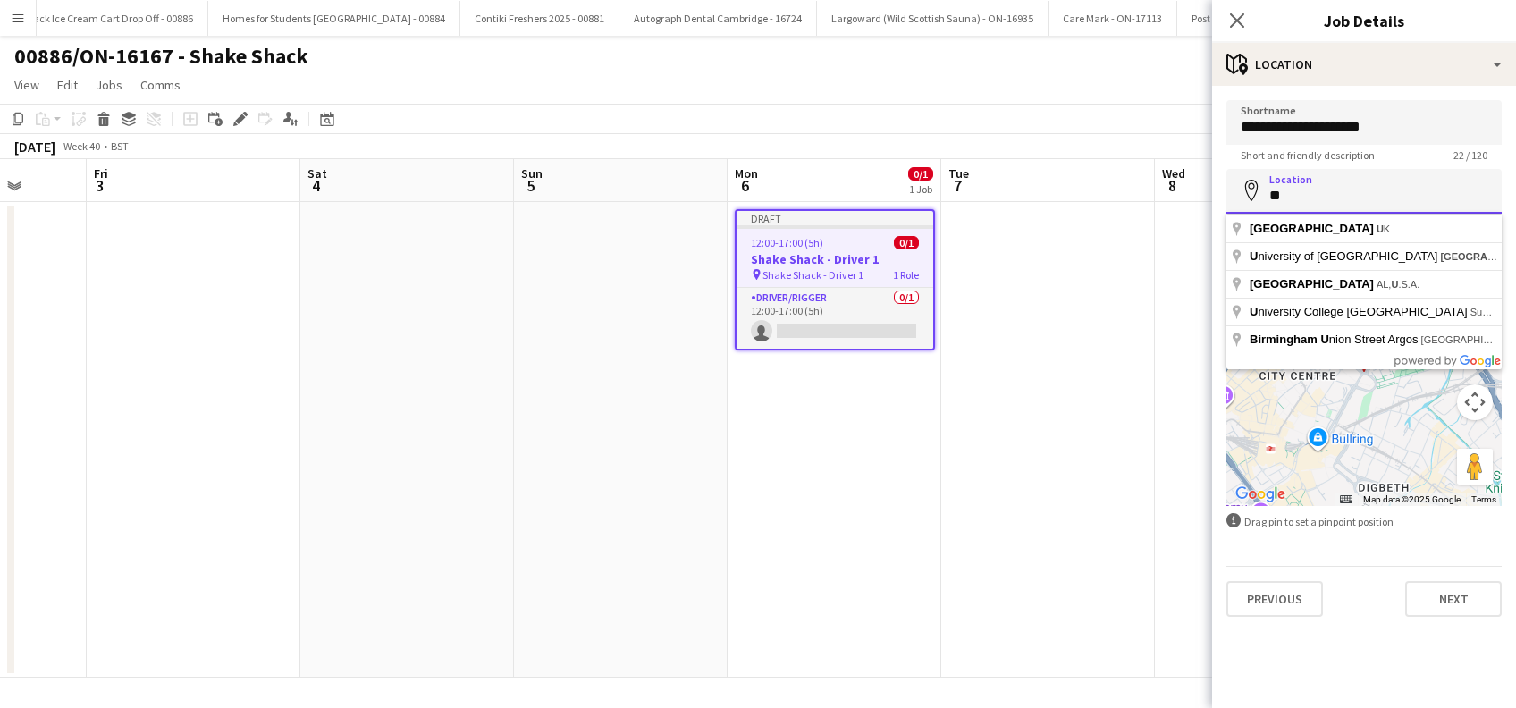
type input "*"
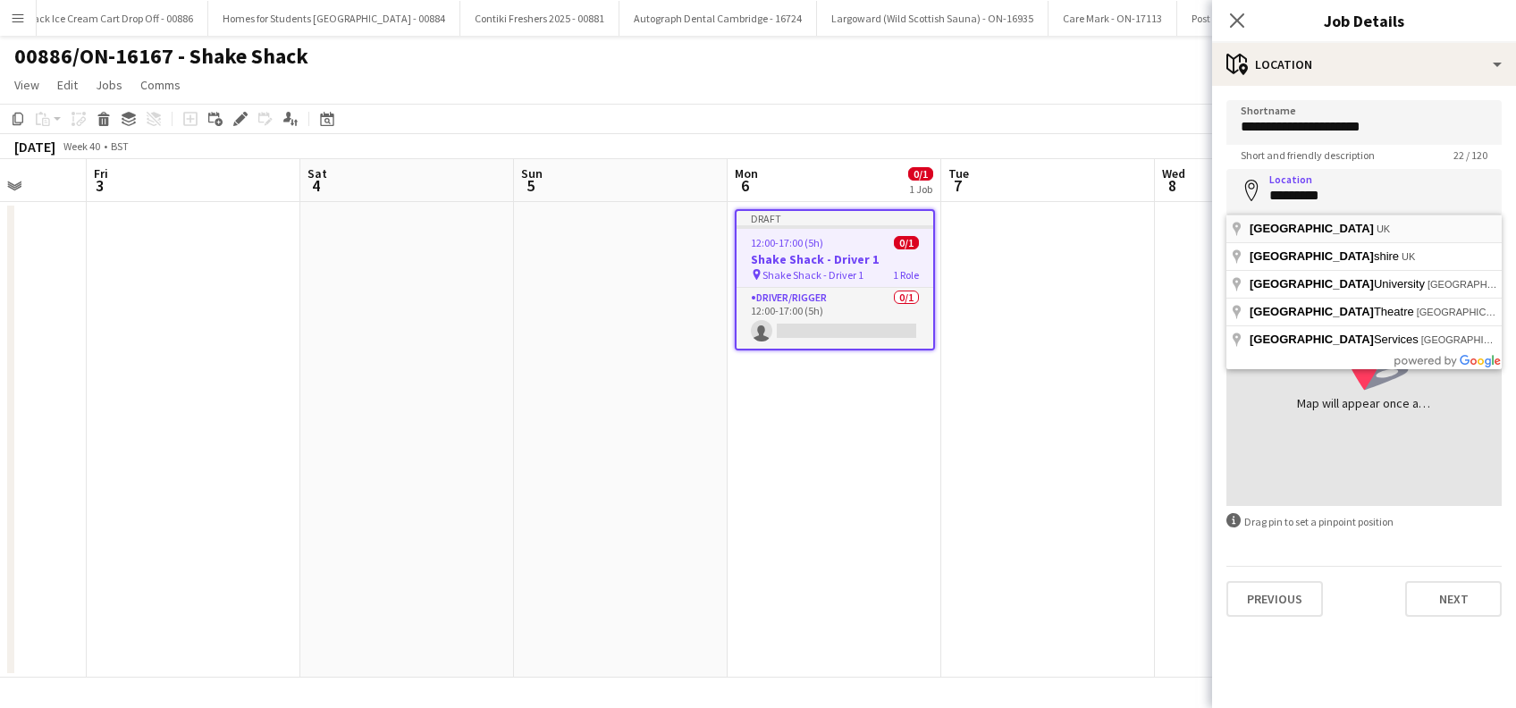
type input "**********"
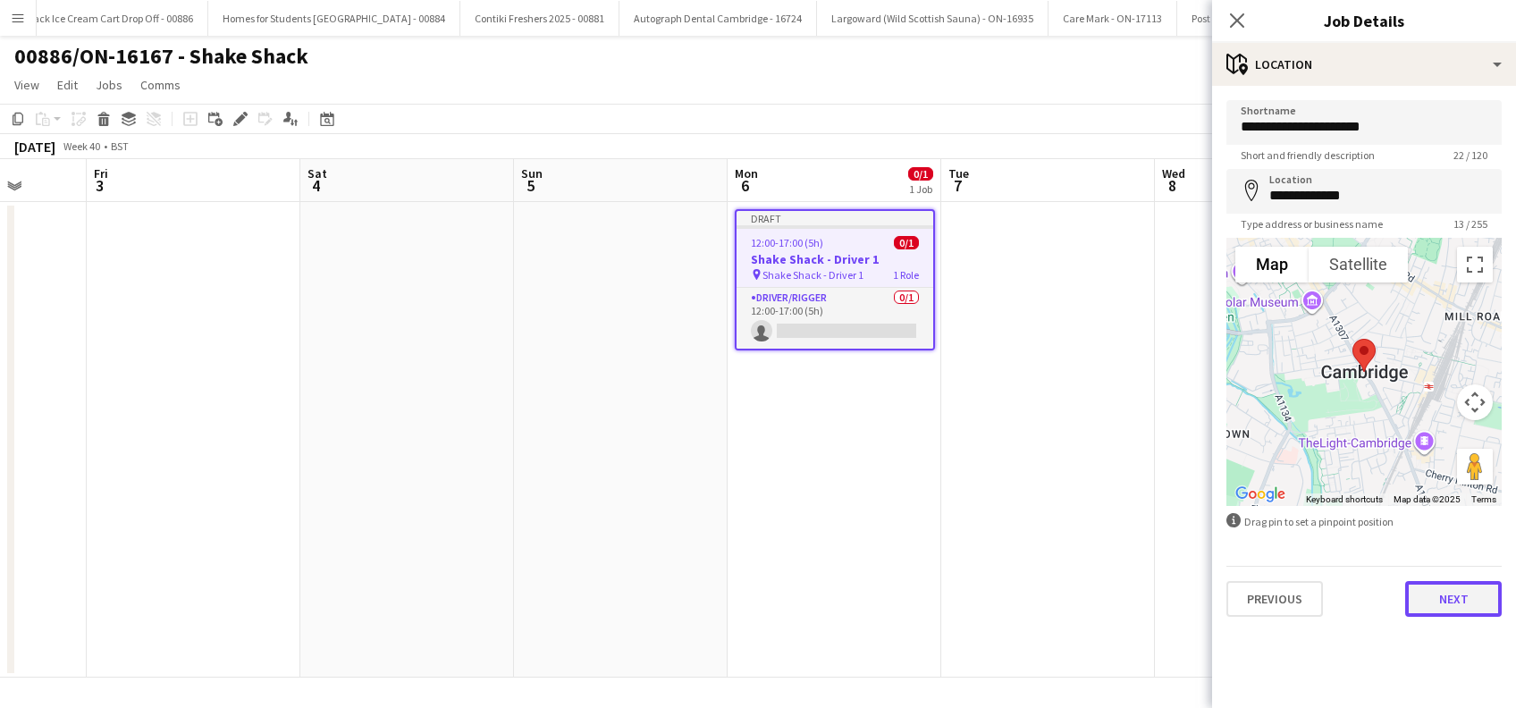
click at [1448, 608] on button "Next" at bounding box center [1453, 599] width 97 height 36
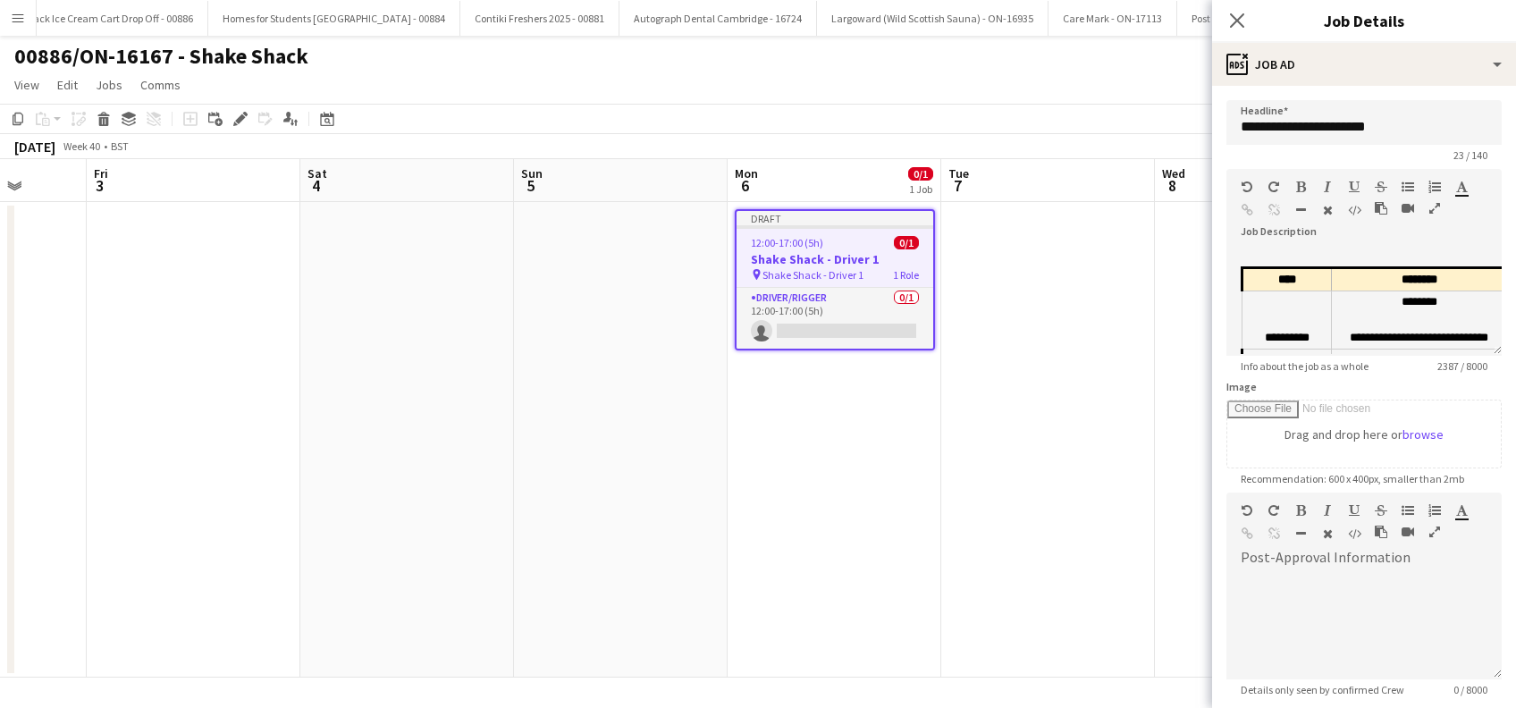
click at [822, 257] on h3 "Shake Shack - Driver 1" at bounding box center [835, 259] width 197 height 16
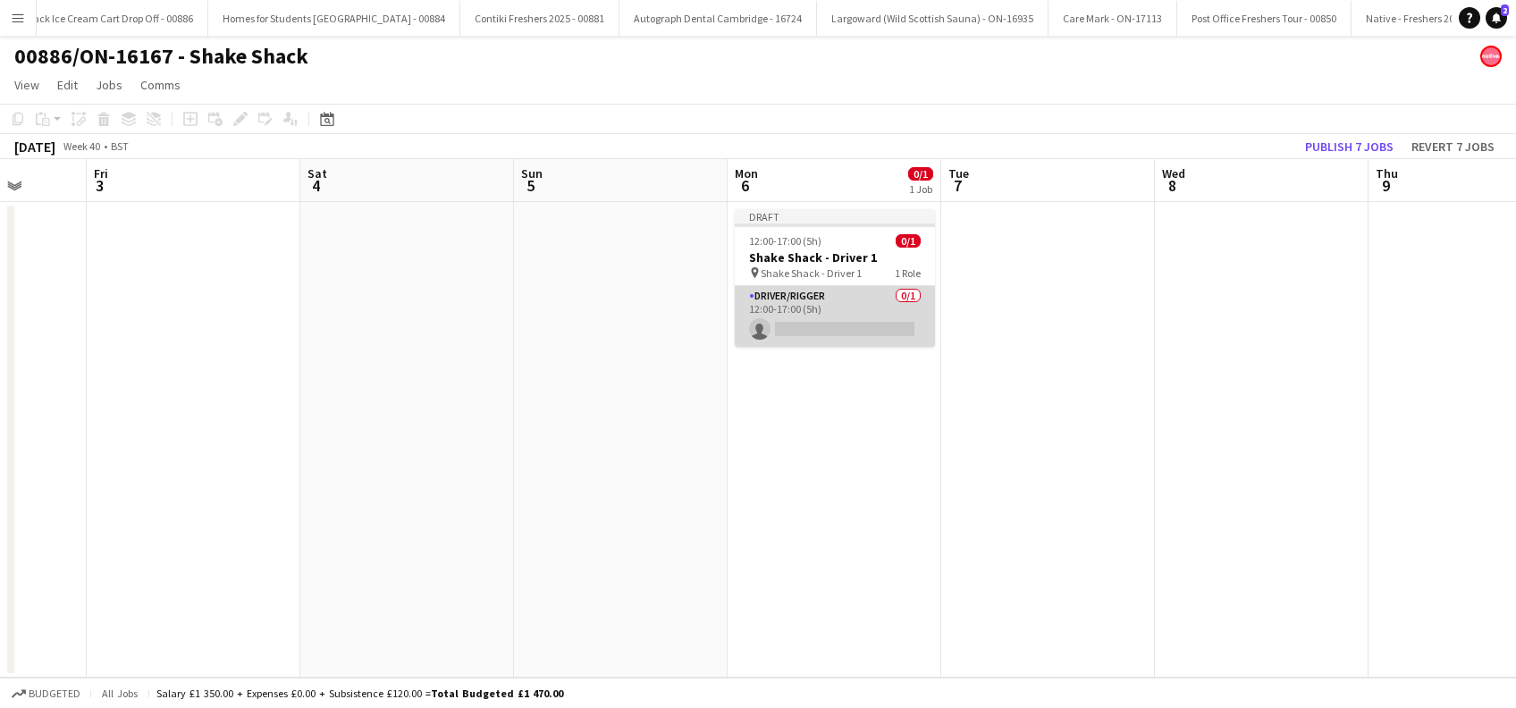
click at [810, 326] on app-card-role "Driver/Rigger 0/1 12:00-17:00 (5h) single-neutral-actions" at bounding box center [835, 316] width 200 height 61
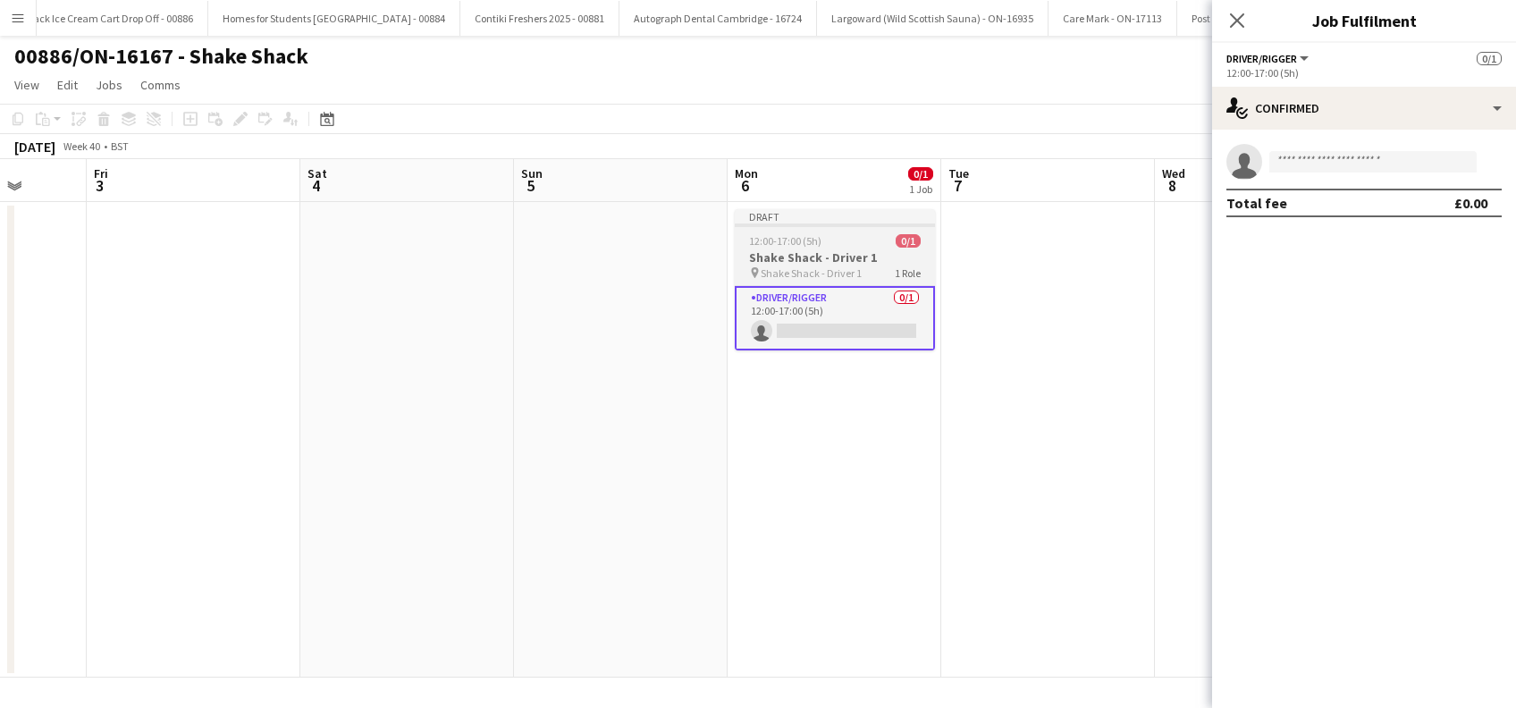
click at [788, 251] on h3 "Shake Shack - Driver 1" at bounding box center [835, 257] width 200 height 16
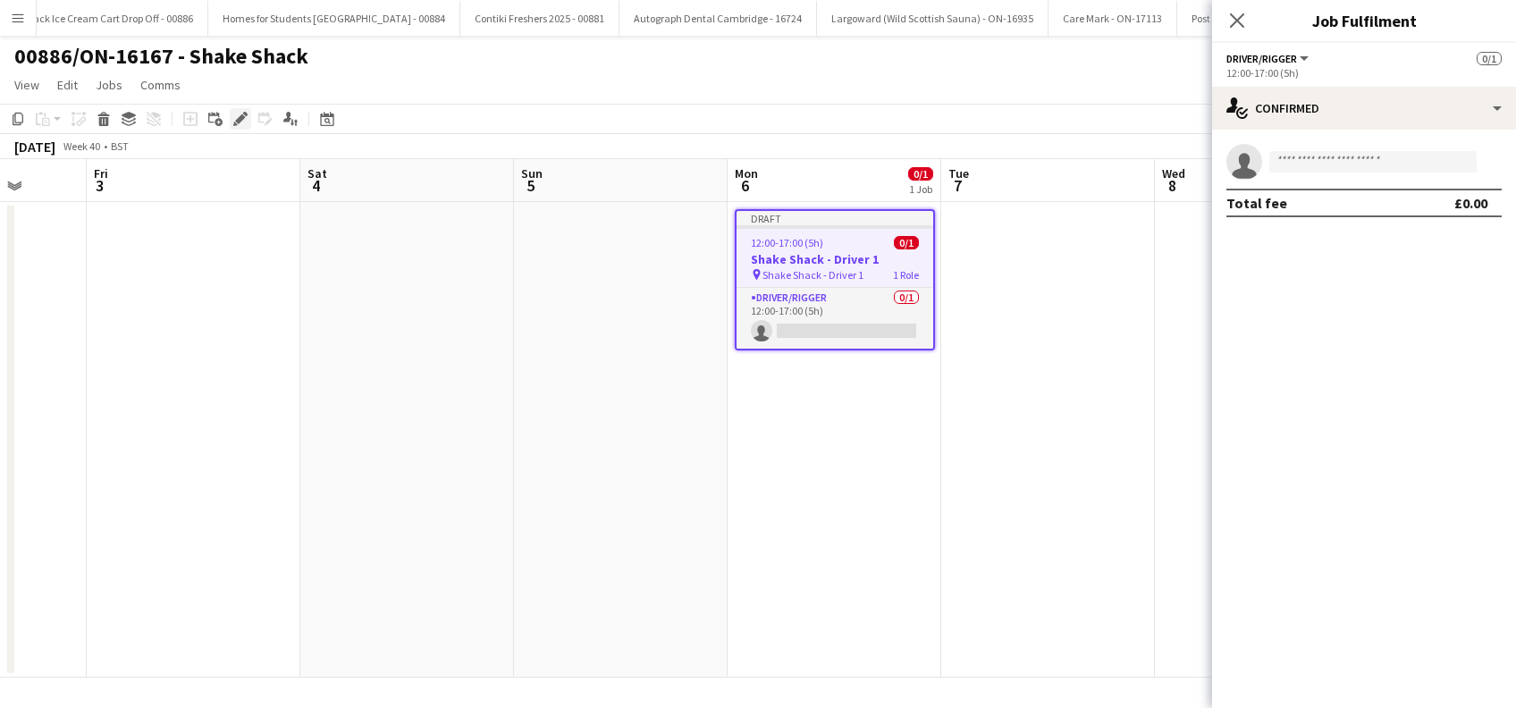
click at [240, 122] on icon "Edit" at bounding box center [240, 119] width 14 height 14
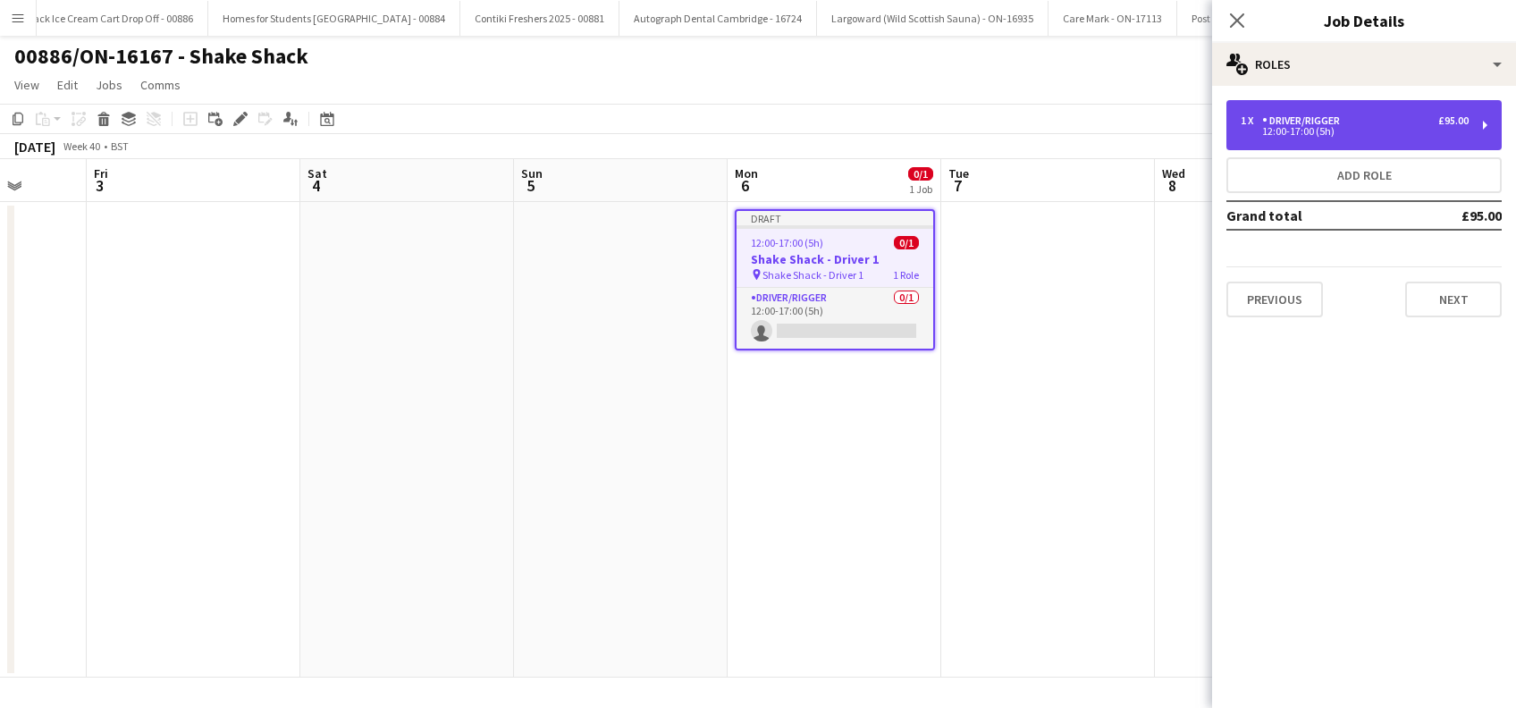
click at [1392, 122] on div "1 x Driver/Rigger £95.00" at bounding box center [1355, 120] width 228 height 13
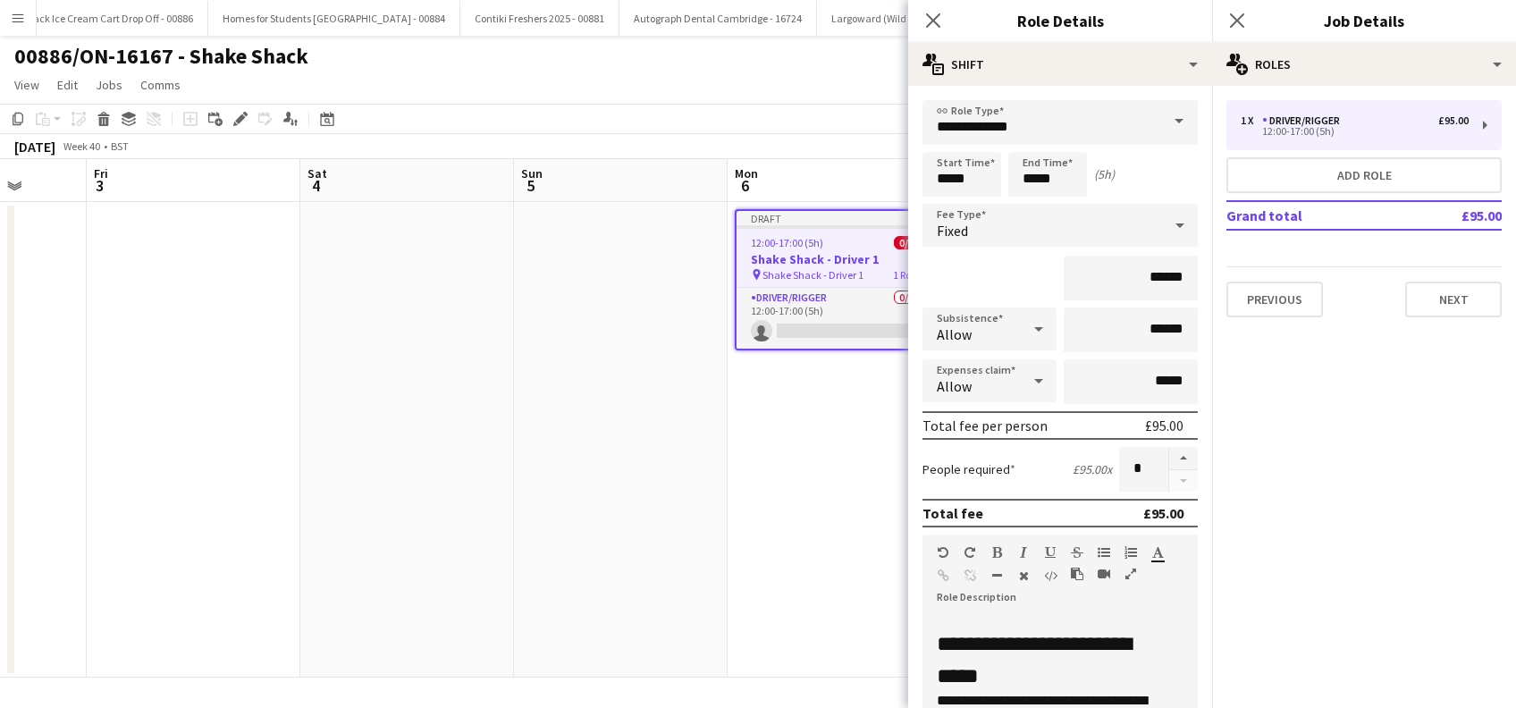
drag, startPoint x: 1240, startPoint y: 24, endPoint x: 1223, endPoint y: 29, distance: 17.6
click at [1239, 25] on icon "Close pop-in" at bounding box center [1237, 20] width 14 height 14
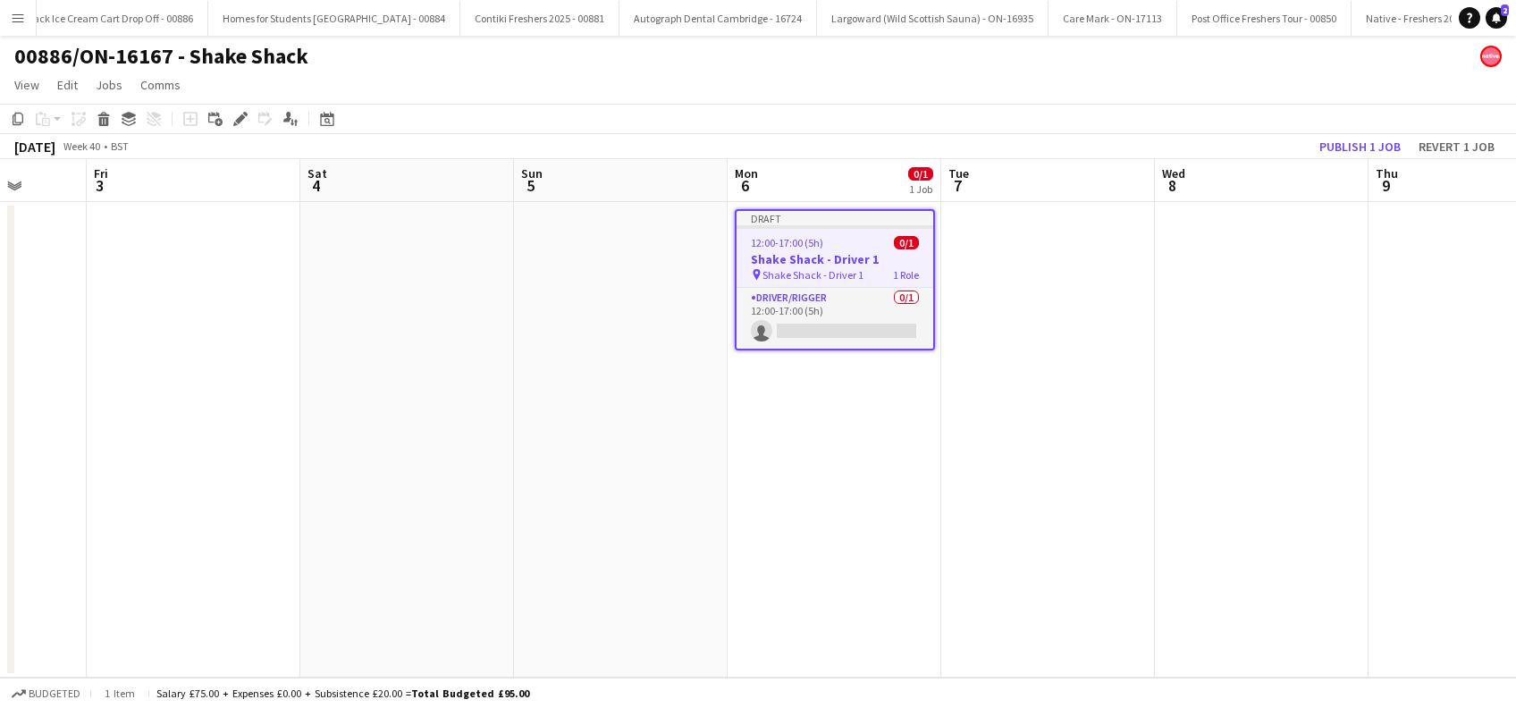
click at [844, 443] on app-date-cell "Draft 12:00-17:00 (5h) 0/1 Shake Shack - Driver 1 pin Shake Shack - Driver 1 1 …" at bounding box center [835, 440] width 214 height 476
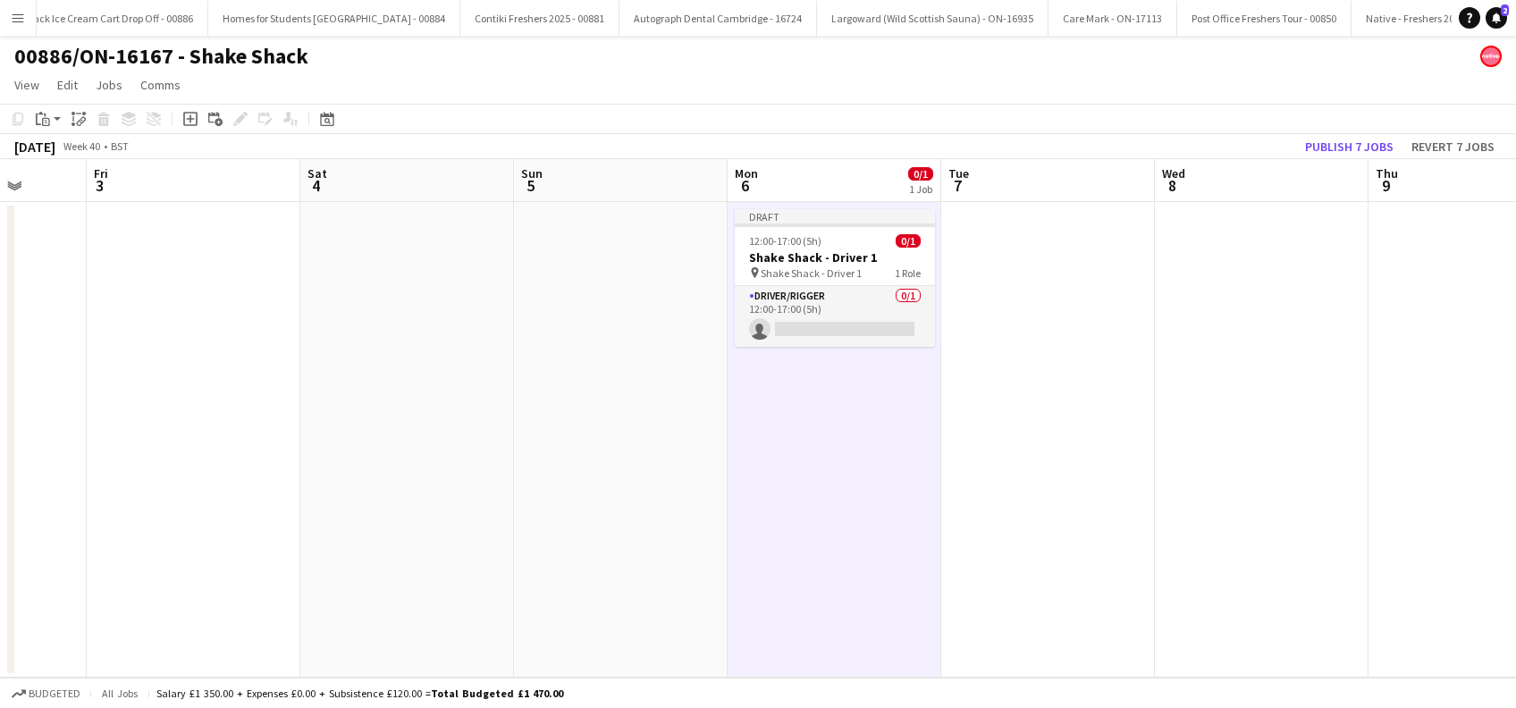
click at [1042, 442] on app-date-cell at bounding box center [1048, 440] width 214 height 476
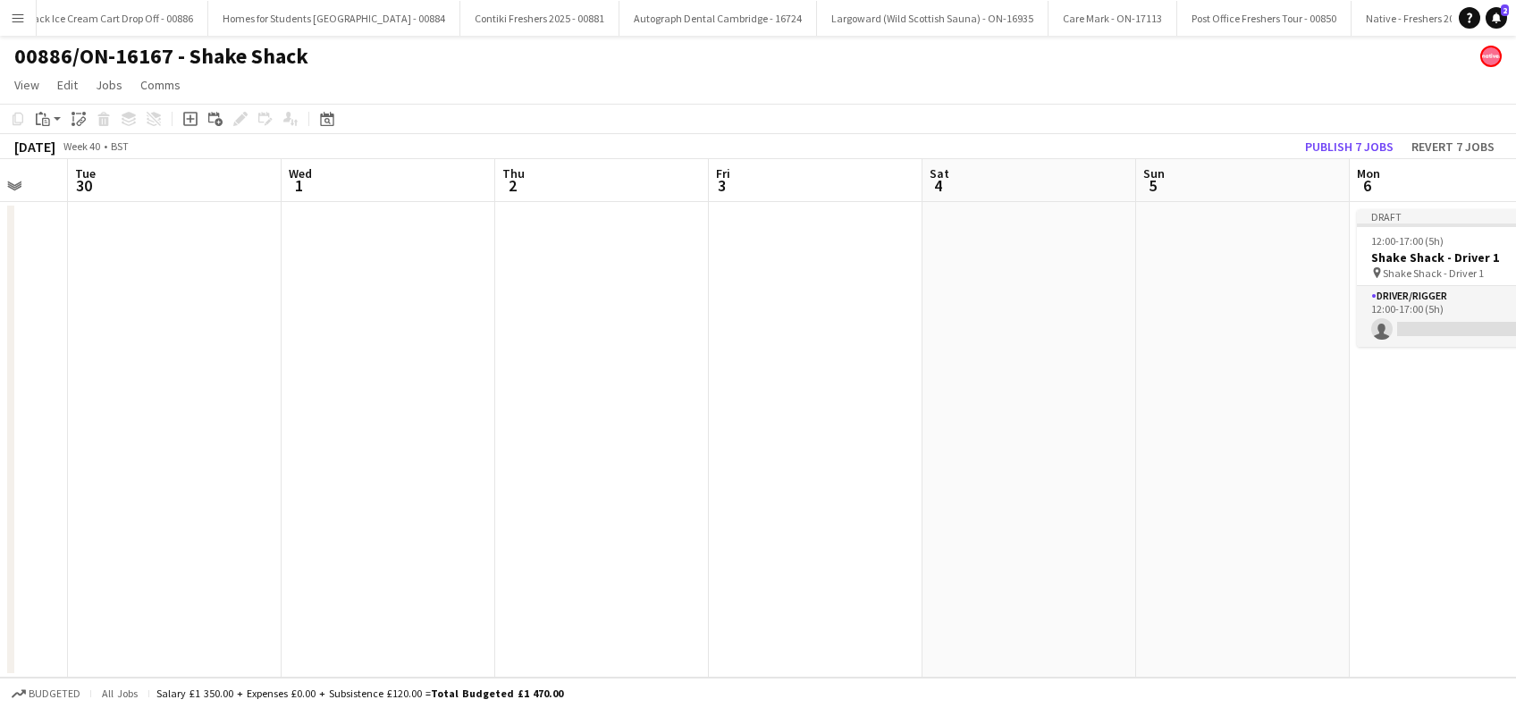
drag, startPoint x: 544, startPoint y: 451, endPoint x: 1185, endPoint y: 499, distance: 643.7
click at [1185, 499] on app-calendar-viewport "Sun 28 Mon 29 Tue 30 Wed 1 Thu 2 Fri 3 Sat 4 Sun 5 Mon 6 0/1 1 Job Tue 7 Wed 8 …" at bounding box center [758, 418] width 1516 height 519
drag, startPoint x: 271, startPoint y: 515, endPoint x: 809, endPoint y: 562, distance: 540.3
click at [888, 572] on app-calendar-viewport "Sat 27 Sun 28 Mon 29 Tue 30 Wed 1 Thu 2 Fri 3 Sat 4 Sun 5 Mon 6 0/1 1 Job Tue 7…" at bounding box center [758, 418] width 1516 height 519
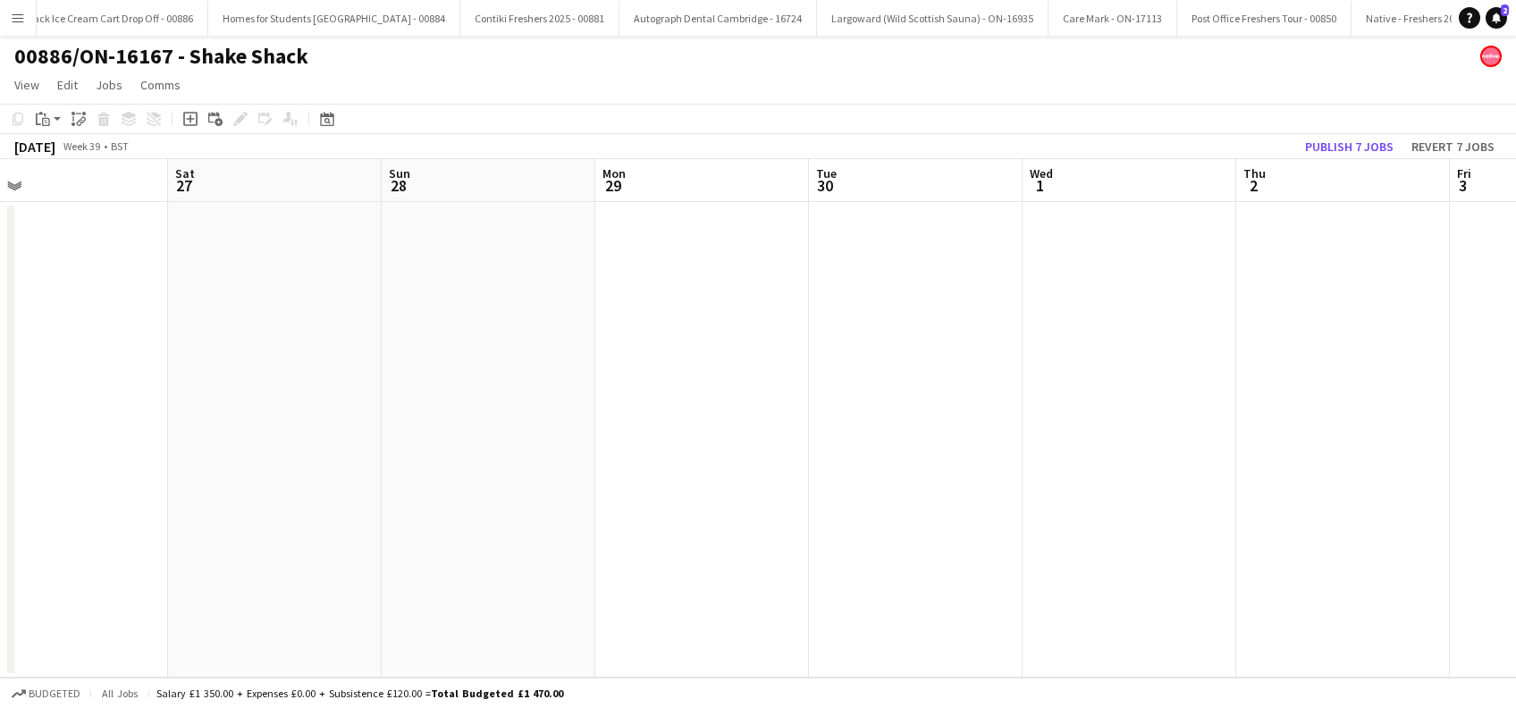
drag, startPoint x: 257, startPoint y: 520, endPoint x: 682, endPoint y: 531, distance: 424.8
click at [879, 551] on app-calendar-viewport "Wed 24 Thu 25 Fri 26 Sat 27 Sun 28 Mon 29 Tue 30 Wed 1 Thu 2 Fri 3 Sat 4 Sun 5 …" at bounding box center [758, 418] width 1516 height 519
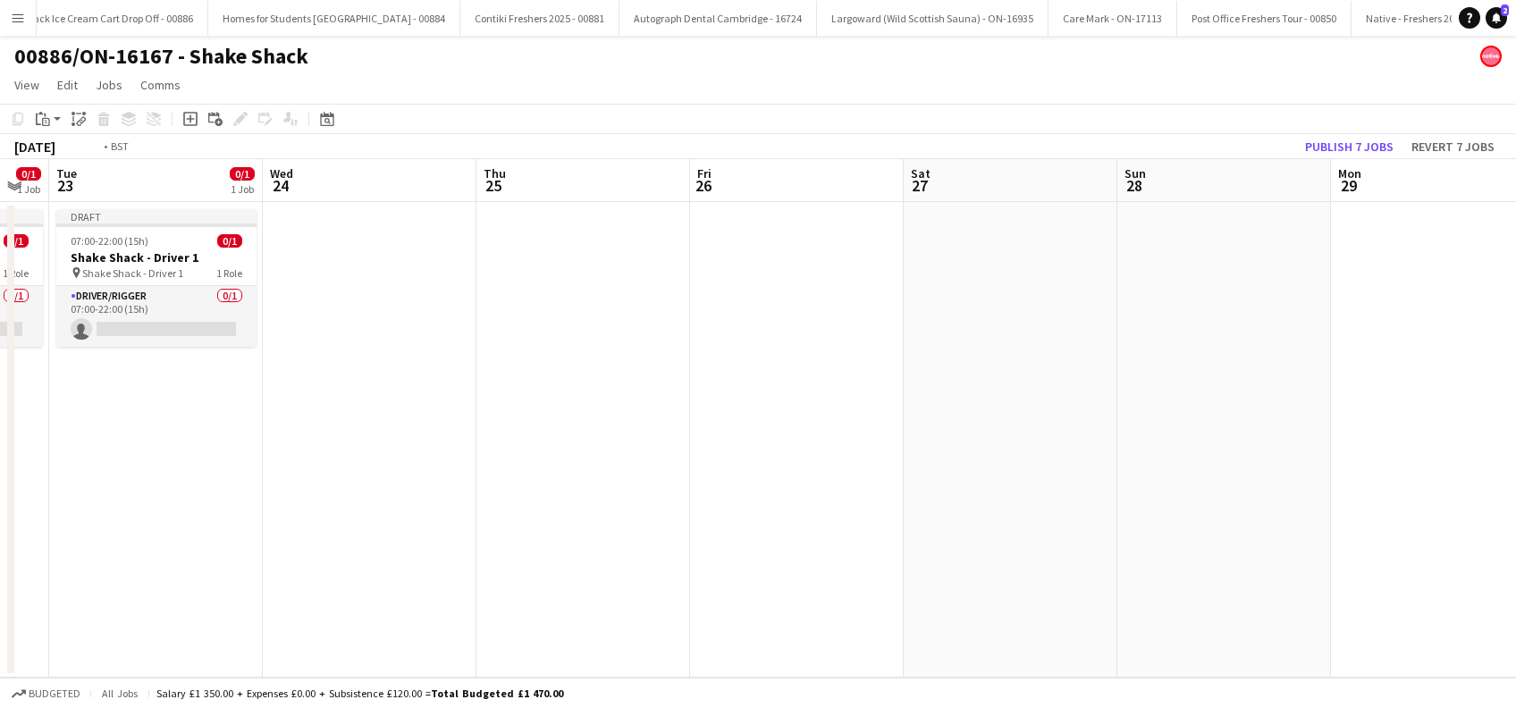
scroll to position [0, 567]
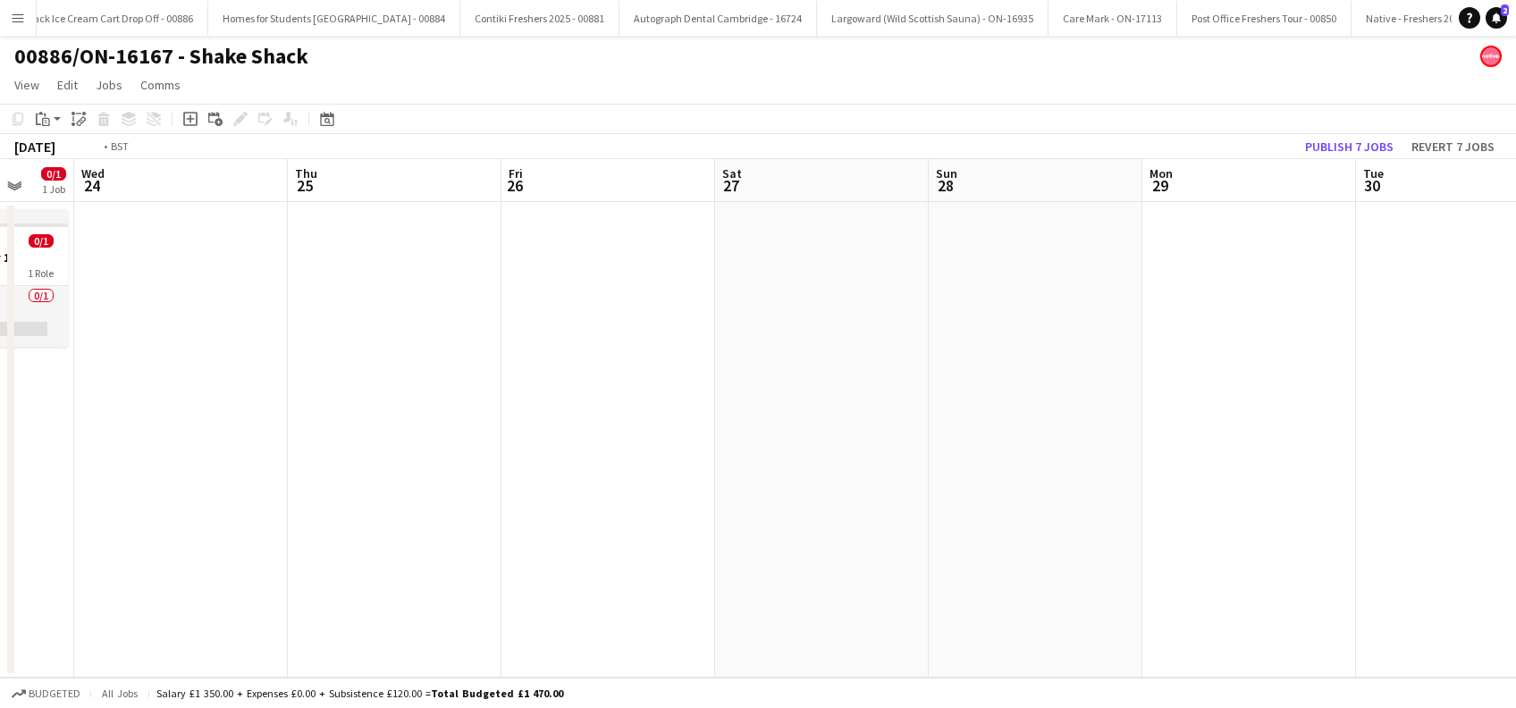
drag, startPoint x: 151, startPoint y: 529, endPoint x: 828, endPoint y: 573, distance: 678.2
click at [828, 573] on app-calendar-viewport "Sun 21 Mon 22 0/1 1 Job Tue 23 0/1 1 Job Wed 24 Thu 25 Fri 26 Sat 27 Sun 28 Mon…" at bounding box center [758, 418] width 1516 height 519
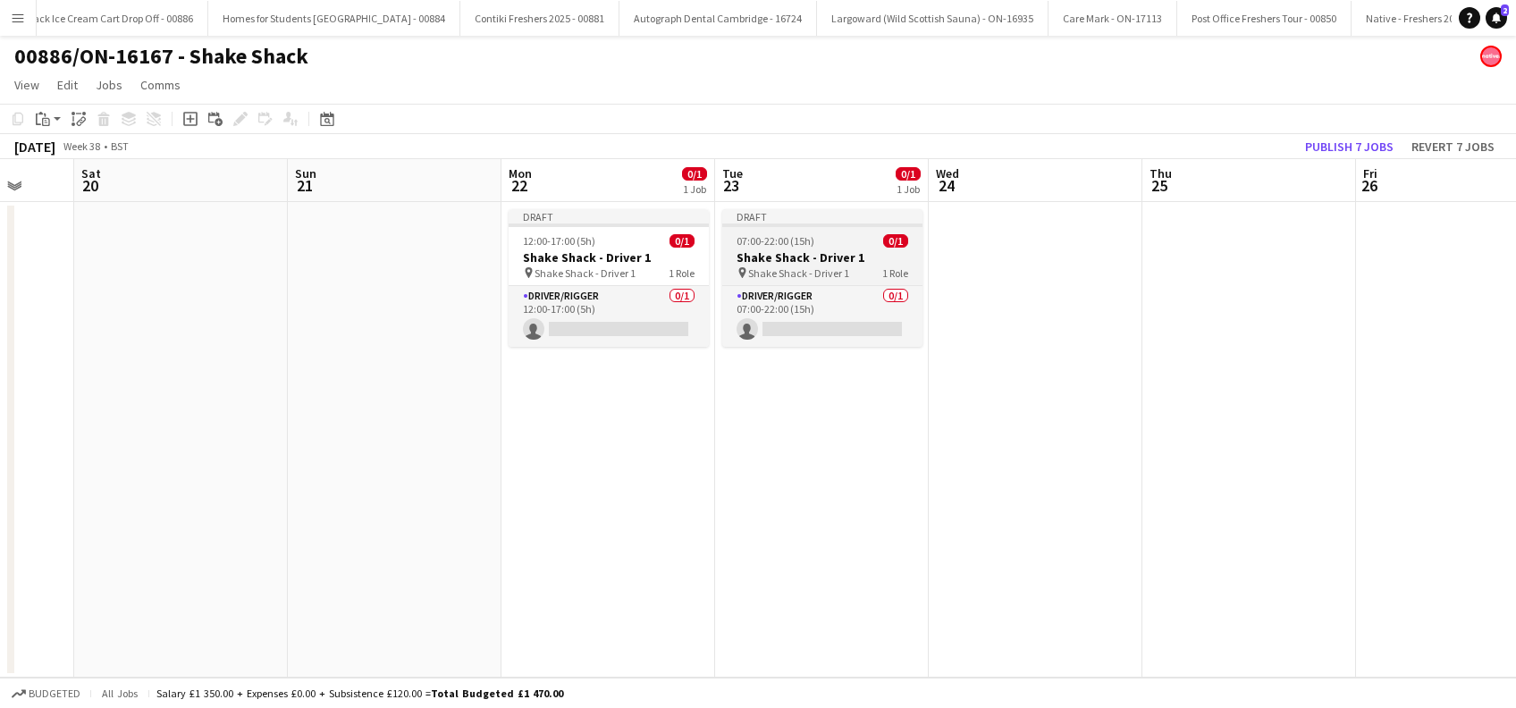
click at [792, 240] on span "07:00-22:00 (15h)" at bounding box center [776, 240] width 78 height 13
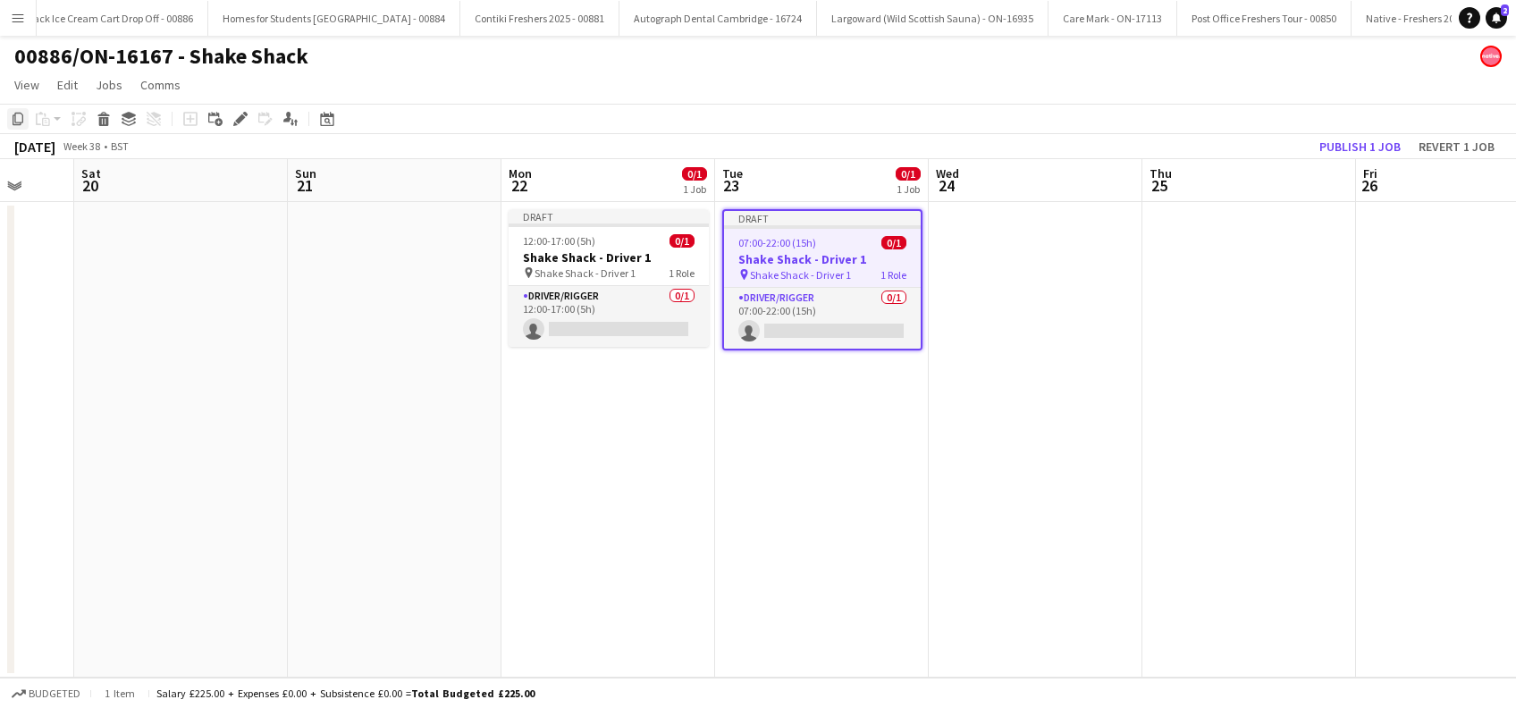
click at [17, 122] on icon "Copy" at bounding box center [18, 119] width 14 height 14
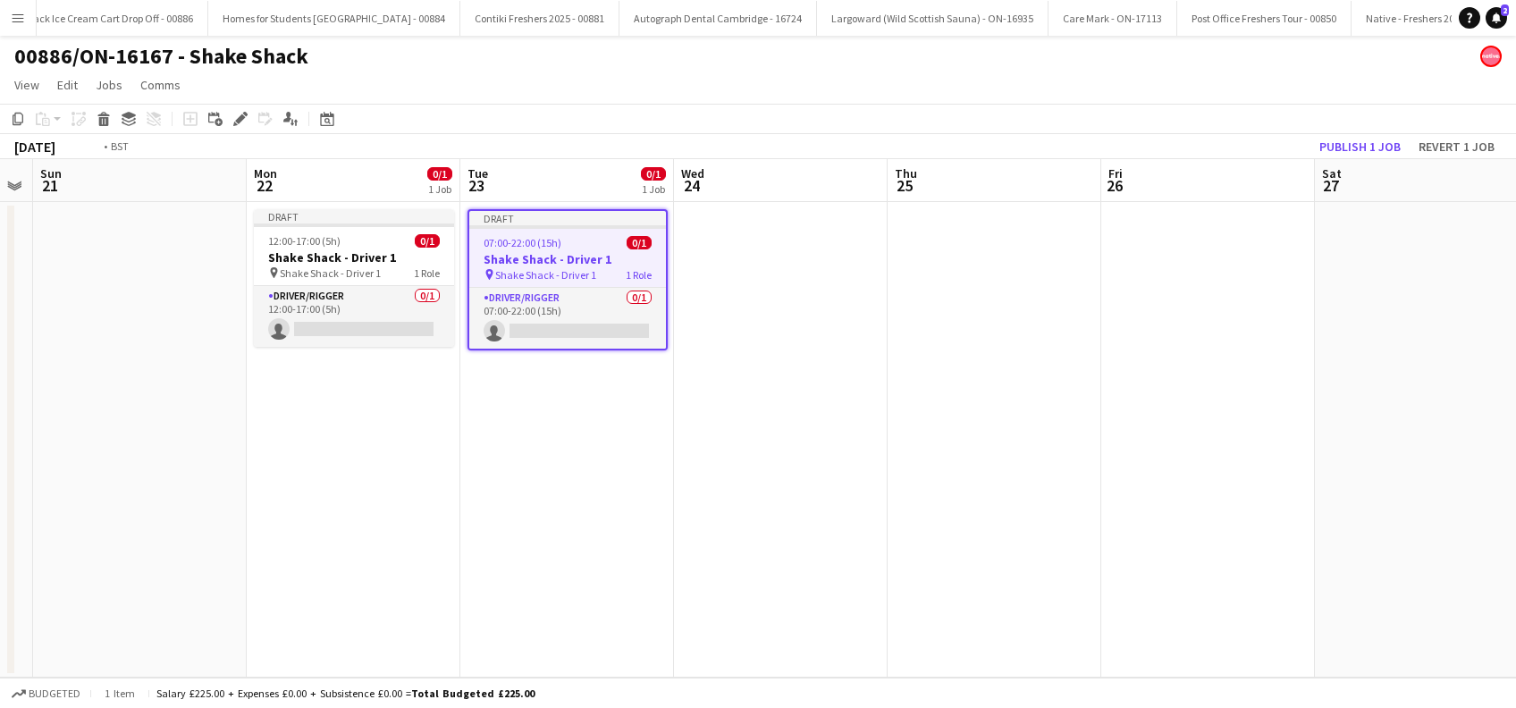
drag, startPoint x: 873, startPoint y: 509, endPoint x: 860, endPoint y: 452, distance: 57.9
click at [317, 510] on app-calendar-viewport "Wed 17 0/1 1 Job Thu 18 0/1 1 Job Fri 19 Sat 20 Sun 21 Mon 22 0/1 1 Job Tue 23 …" at bounding box center [758, 418] width 1516 height 519
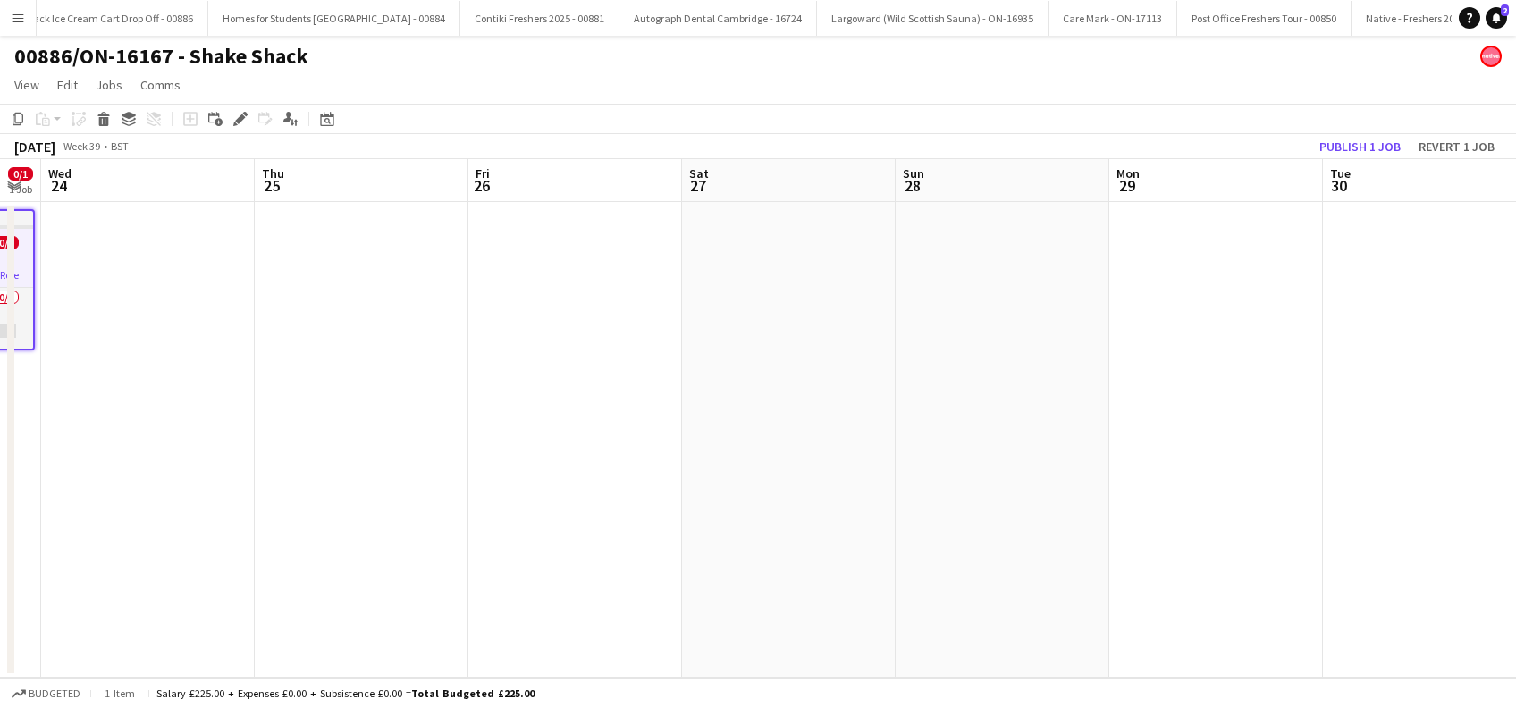
drag, startPoint x: 1249, startPoint y: 494, endPoint x: 563, endPoint y: 548, distance: 687.8
click at [563, 548] on app-calendar-viewport "Sun 21 Mon 22 0/1 1 Job Tue 23 0/1 1 Job Wed 24 Thu 25 Fri 26 Sat 27 Sun 28 Mon…" at bounding box center [758, 418] width 1516 height 519
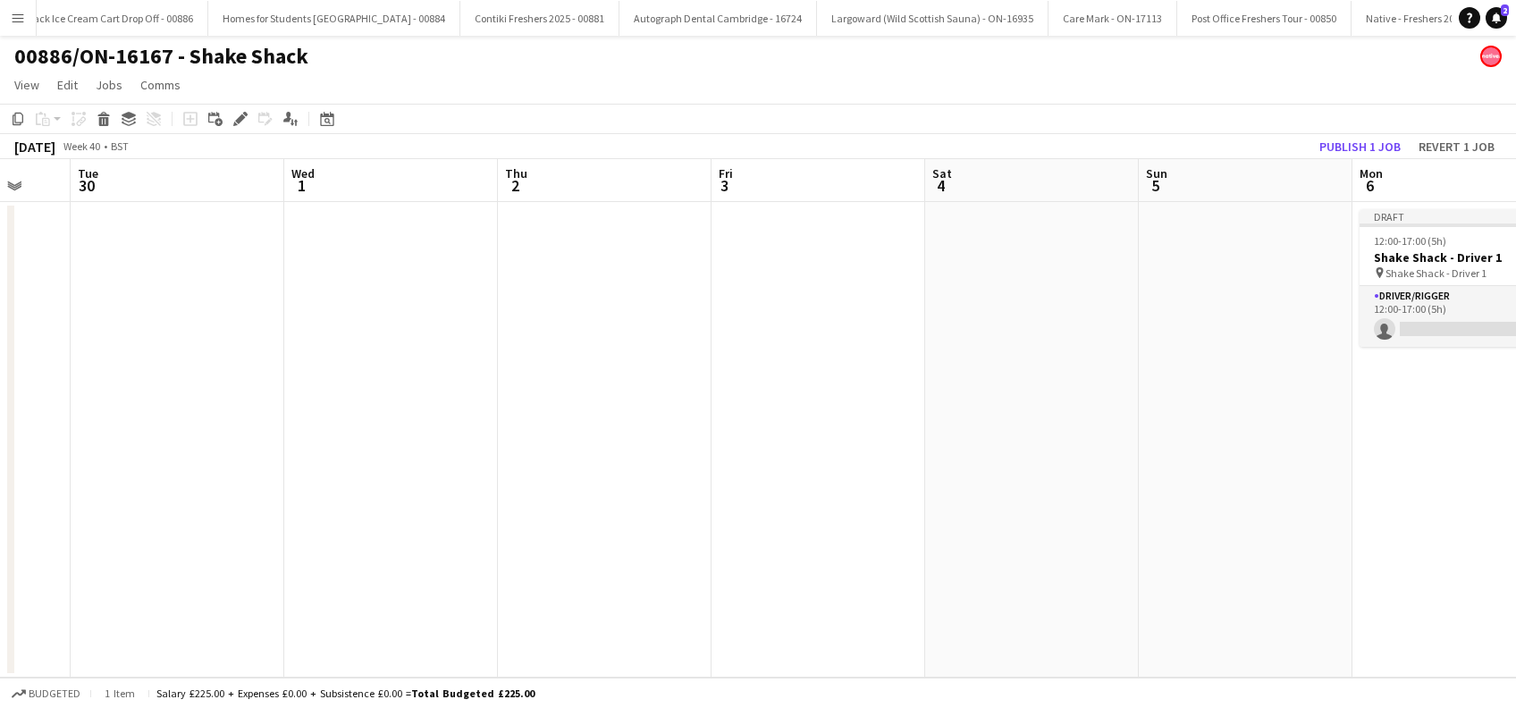
drag, startPoint x: 974, startPoint y: 560, endPoint x: 644, endPoint y: 550, distance: 330.9
click at [640, 560] on app-calendar-viewport "Fri 26 Sat 27 Sun 28 Mon 29 Tue 30 Wed 1 Thu 2 Fri 3 Sat 4 Sun 5 Mon 6 0/1 1 Jo…" at bounding box center [758, 418] width 1516 height 519
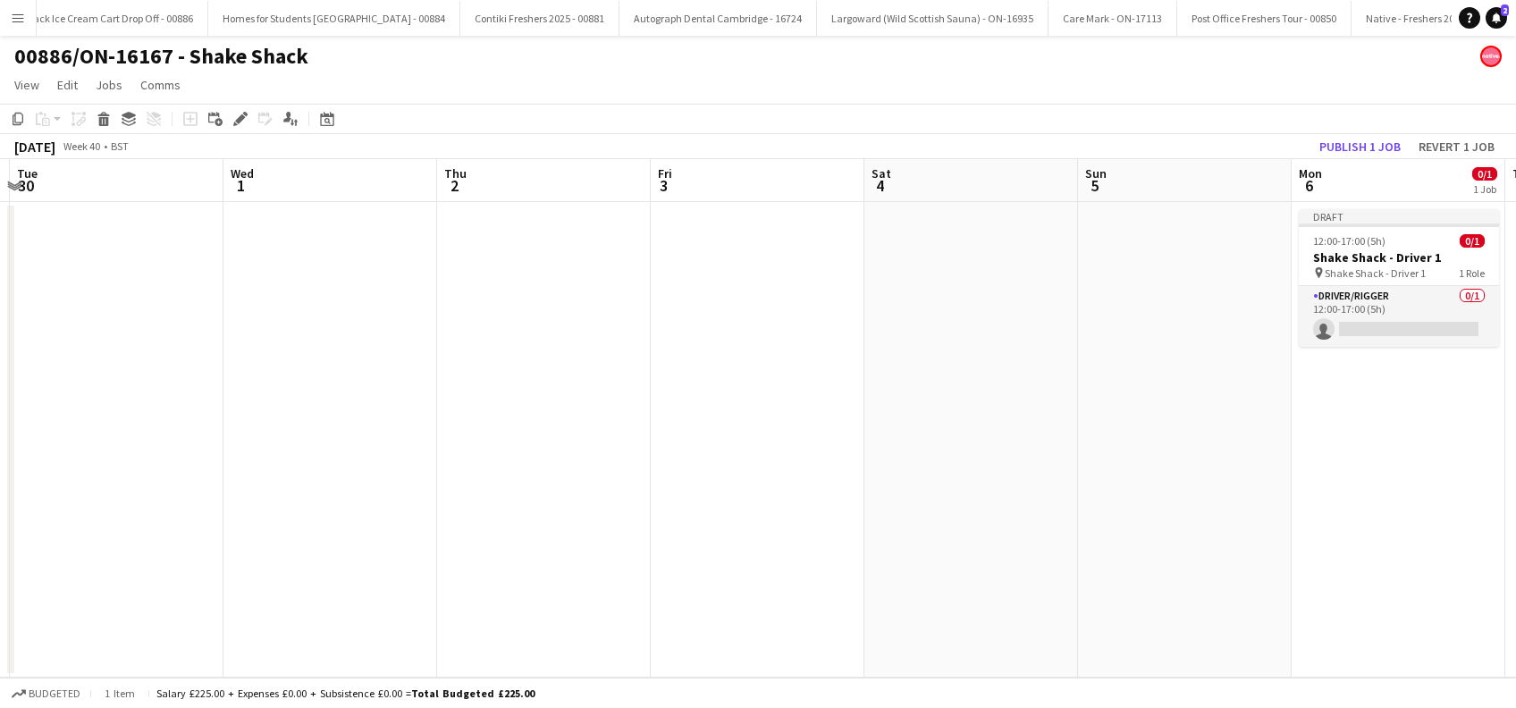
drag, startPoint x: 513, startPoint y: 562, endPoint x: 401, endPoint y: 565, distance: 112.7
click at [401, 565] on app-calendar-viewport "Fri 26 Sat 27 Sun 28 Mon 29 Tue 30 Wed 1 Thu 2 Fri 3 Sat 4 Sun 5 Mon 6 0/1 1 Jo…" at bounding box center [758, 418] width 1516 height 519
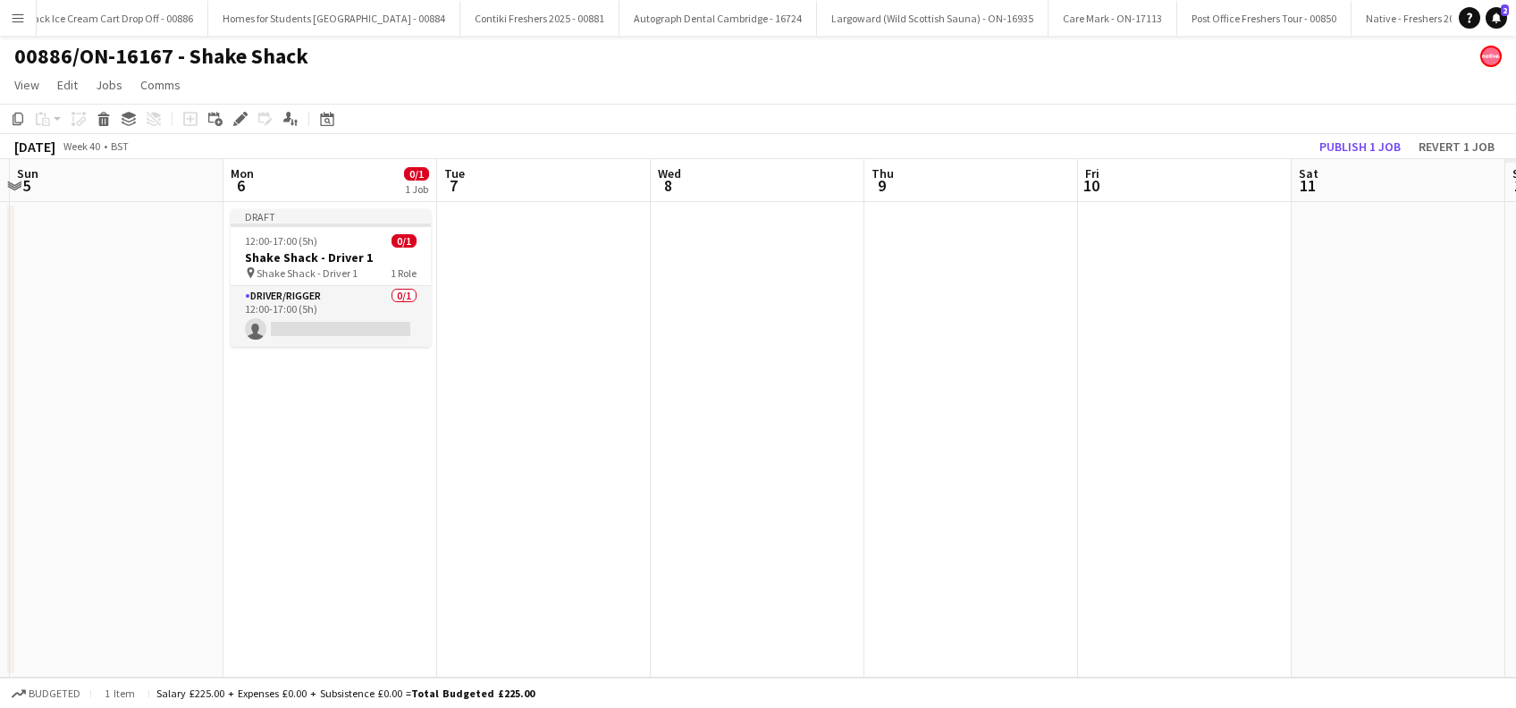
scroll to position [0, 529]
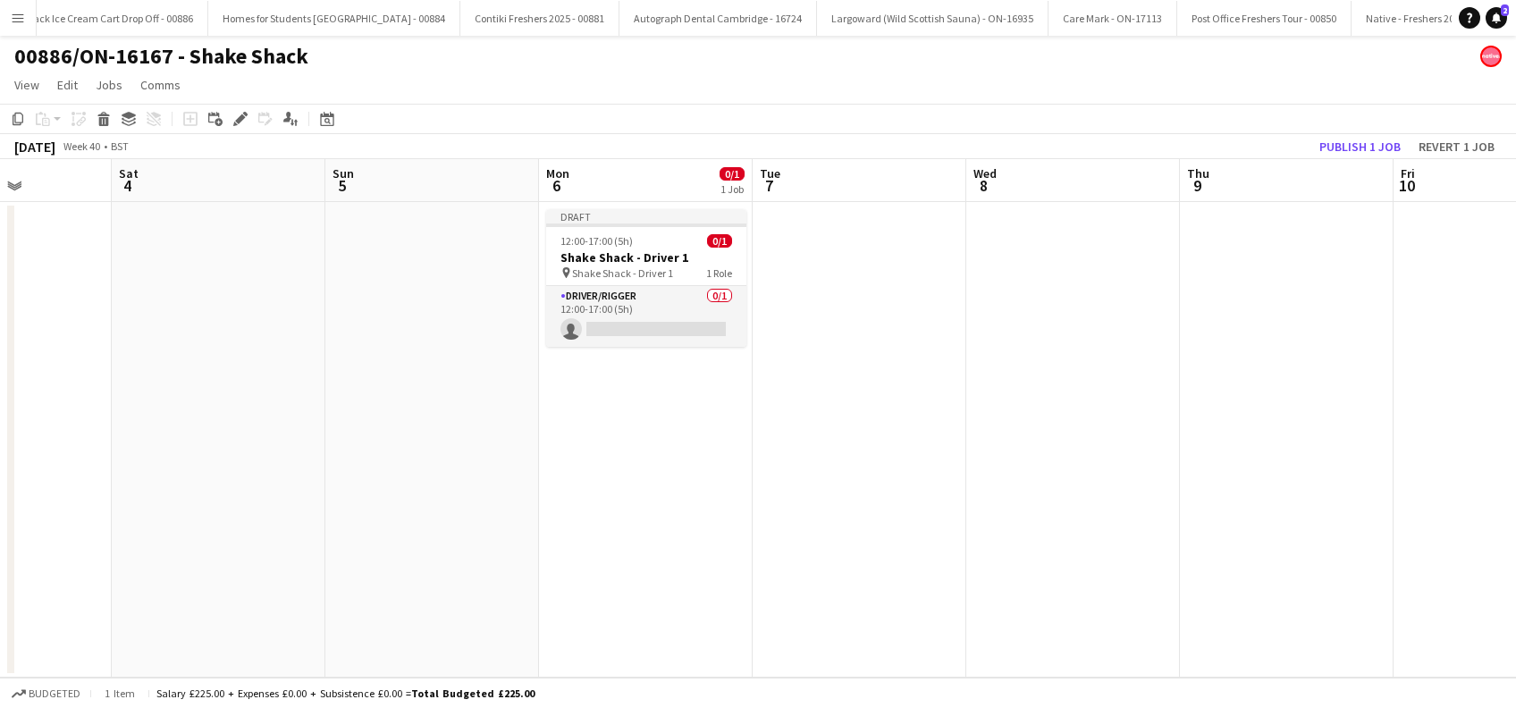
click at [887, 266] on app-date-cell at bounding box center [860, 440] width 214 height 476
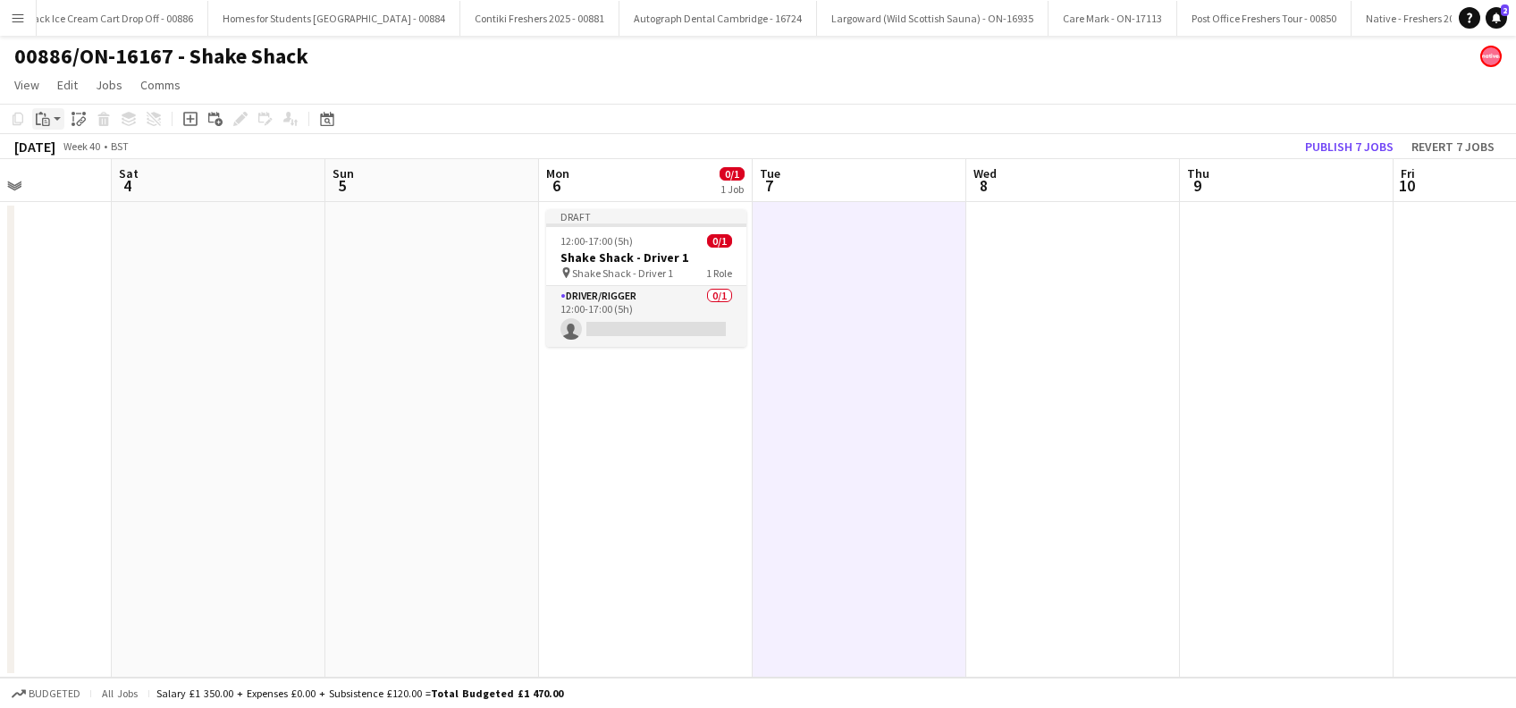
click at [50, 124] on div "Paste" at bounding box center [42, 118] width 21 height 21
click at [57, 154] on link "Paste Ctrl+V" at bounding box center [131, 153] width 168 height 16
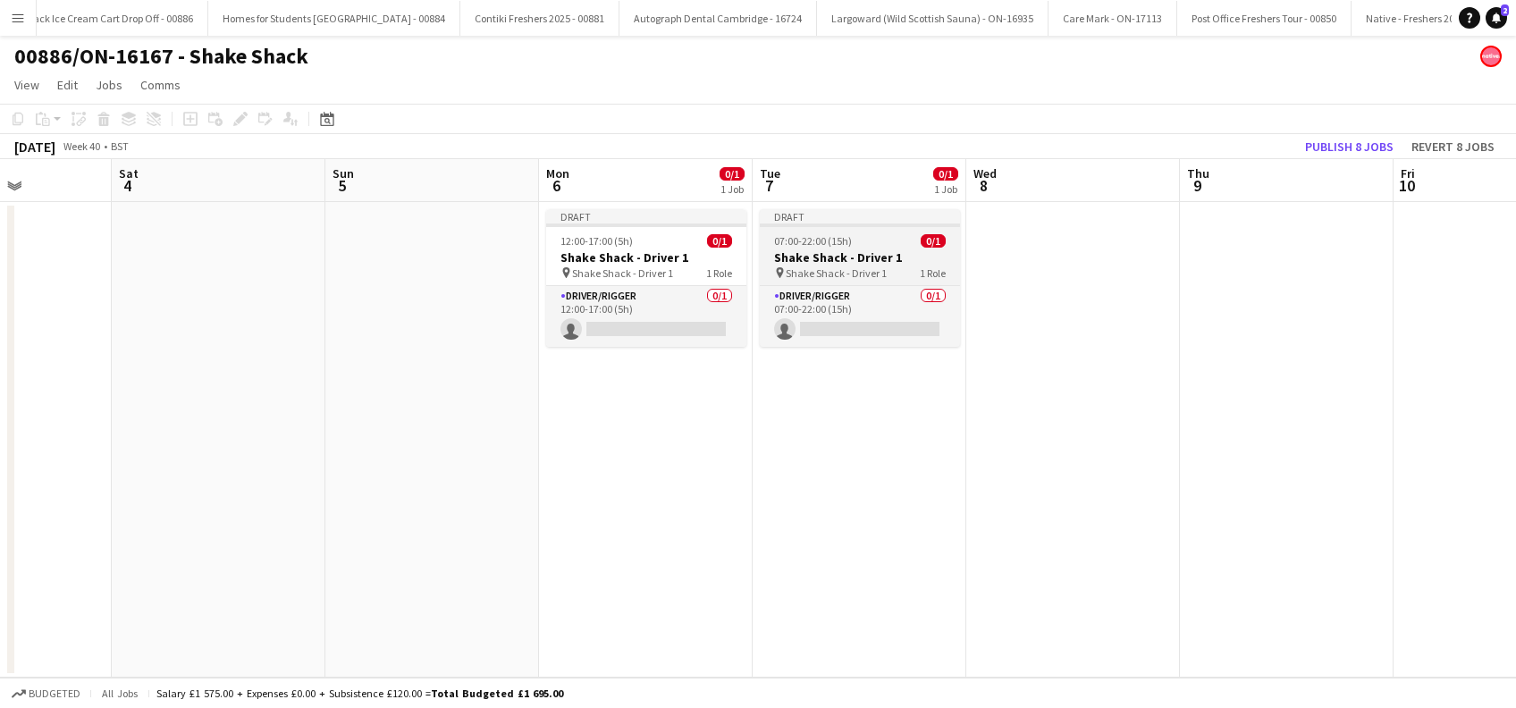
click at [802, 256] on h3 "Shake Shack - Driver 1" at bounding box center [860, 257] width 200 height 16
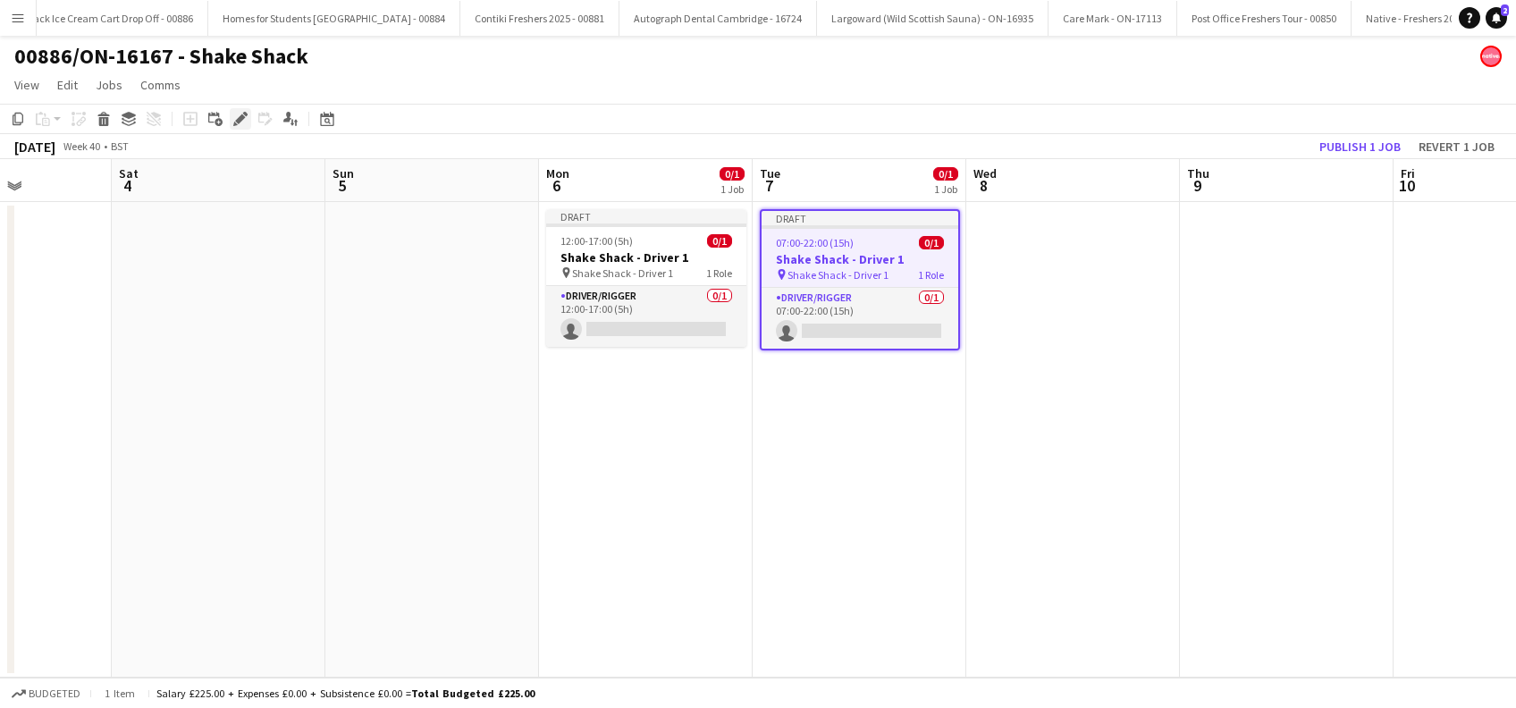
click at [235, 122] on icon "Edit" at bounding box center [240, 119] width 14 height 14
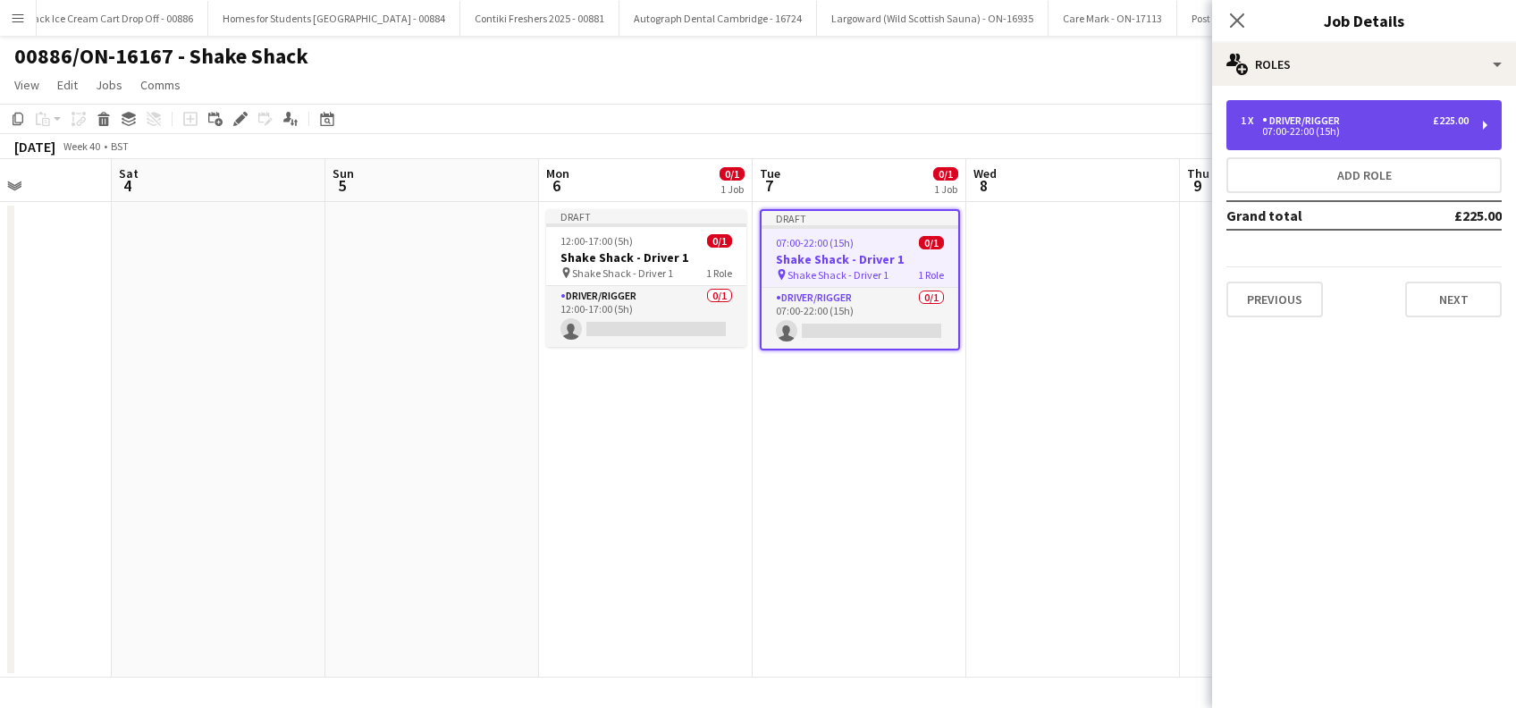
click at [1413, 131] on div "07:00-22:00 (15h)" at bounding box center [1355, 131] width 228 height 9
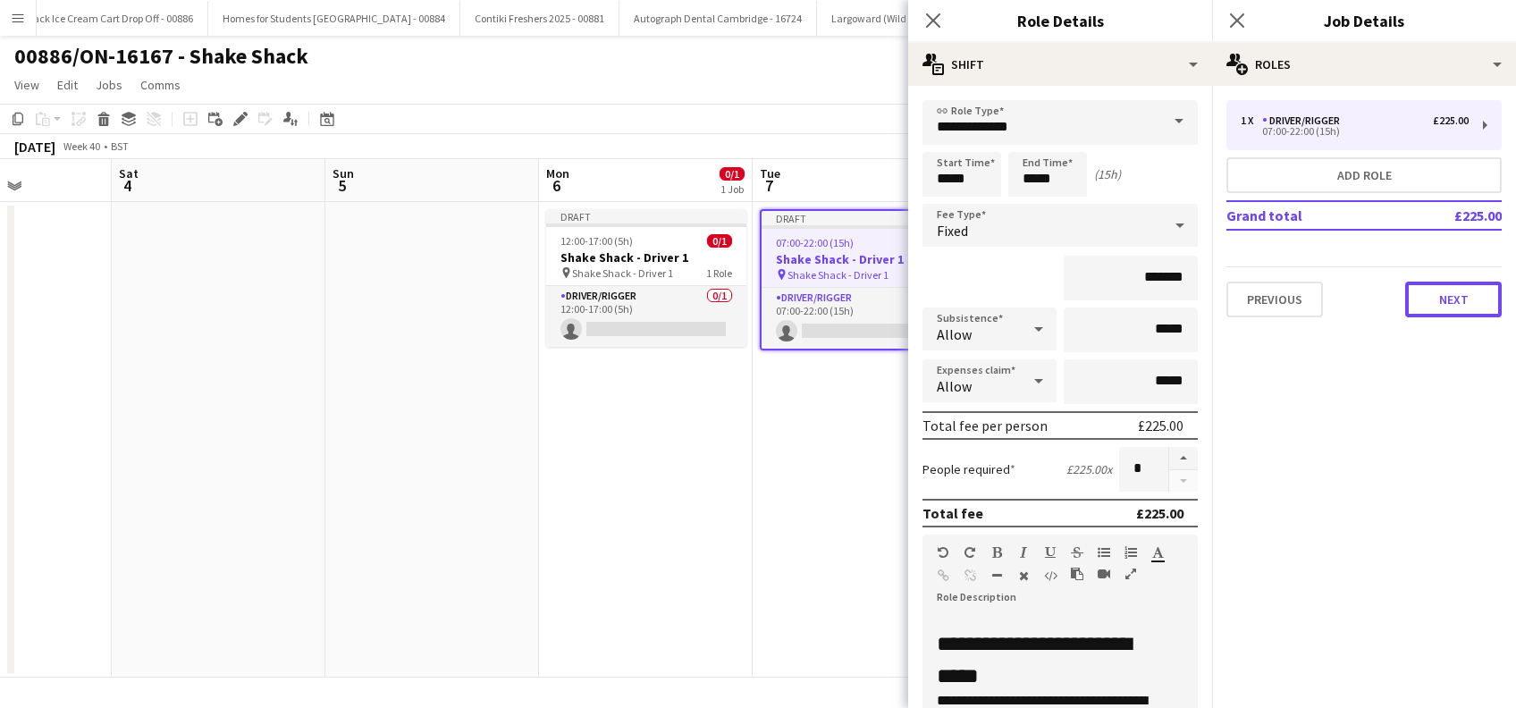
click at [1454, 308] on button "Next" at bounding box center [1453, 300] width 97 height 36
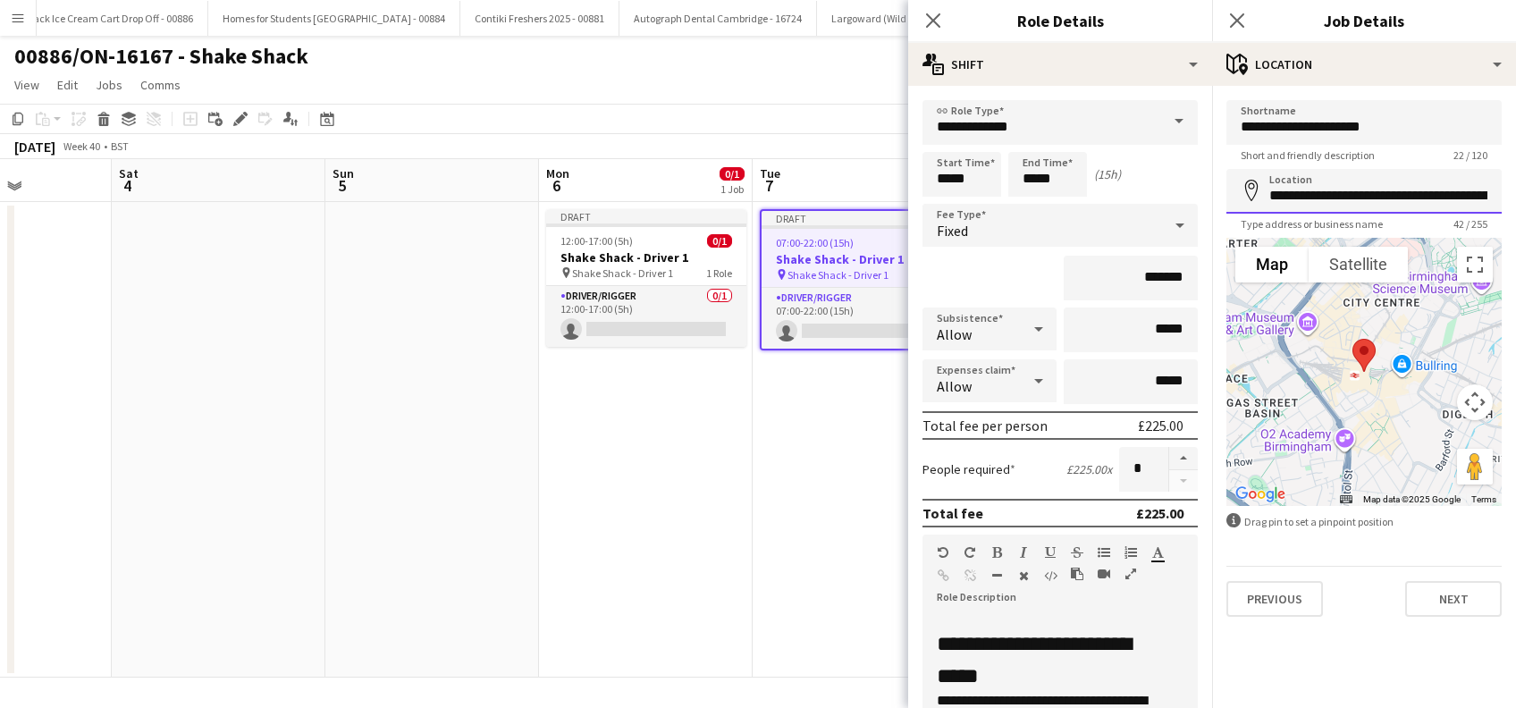
click at [1458, 183] on input "**********" at bounding box center [1364, 191] width 275 height 45
type input "*"
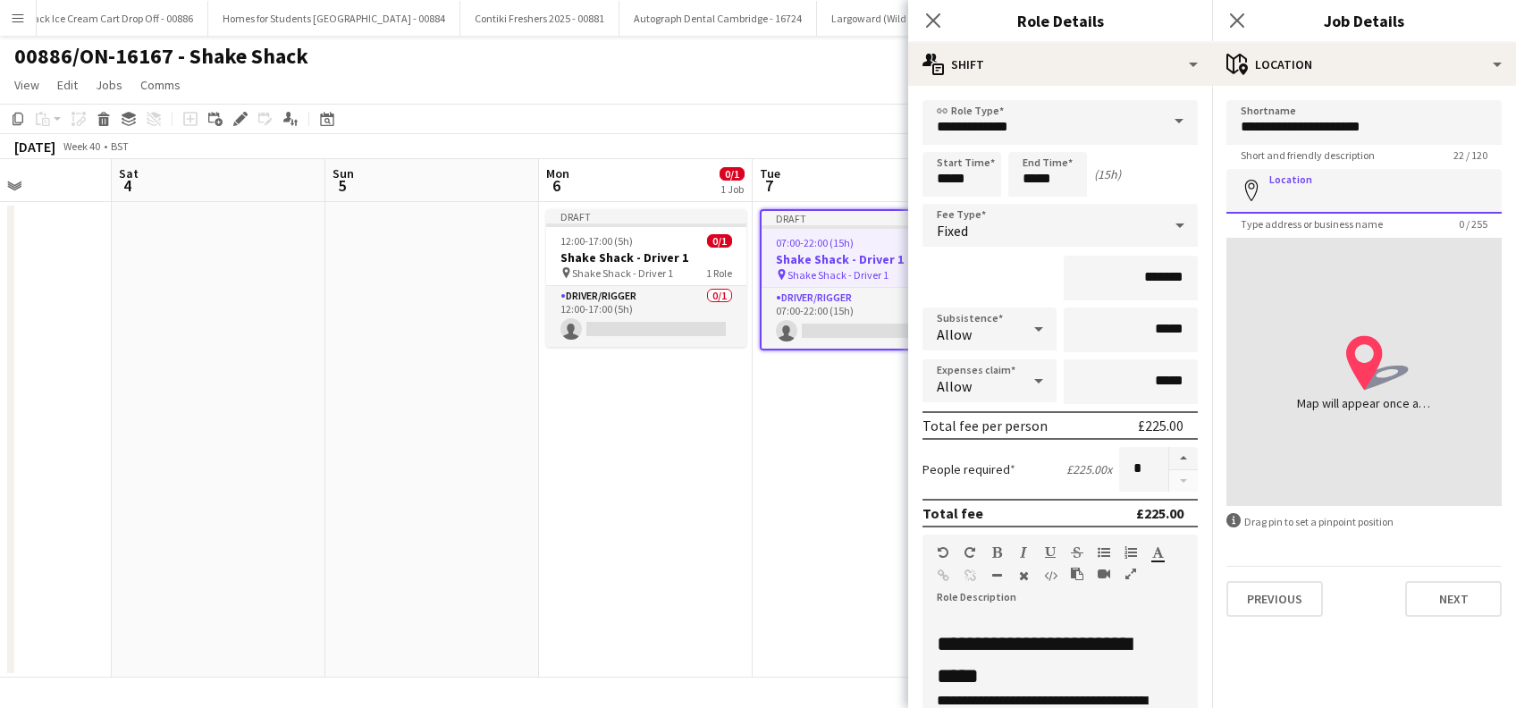
paste input "**********"
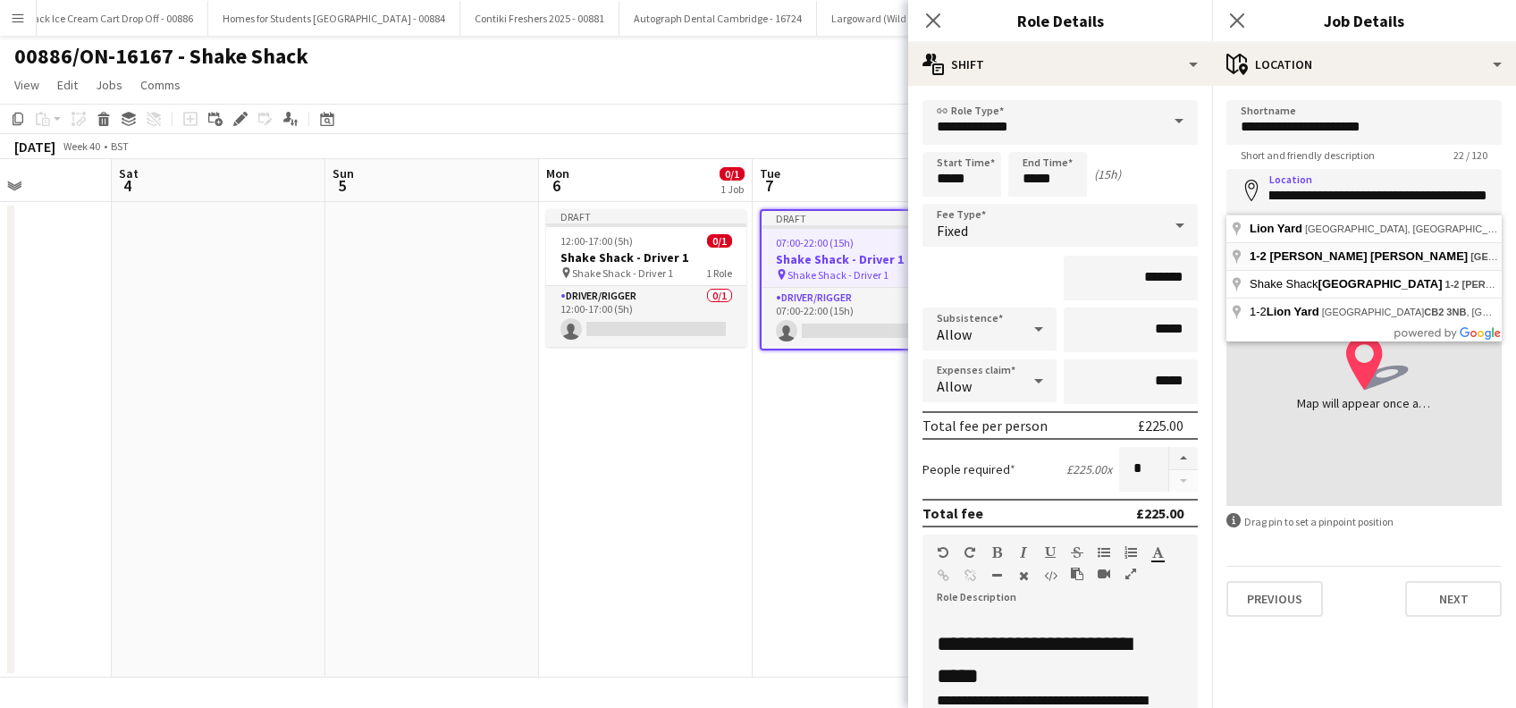
type input "**********"
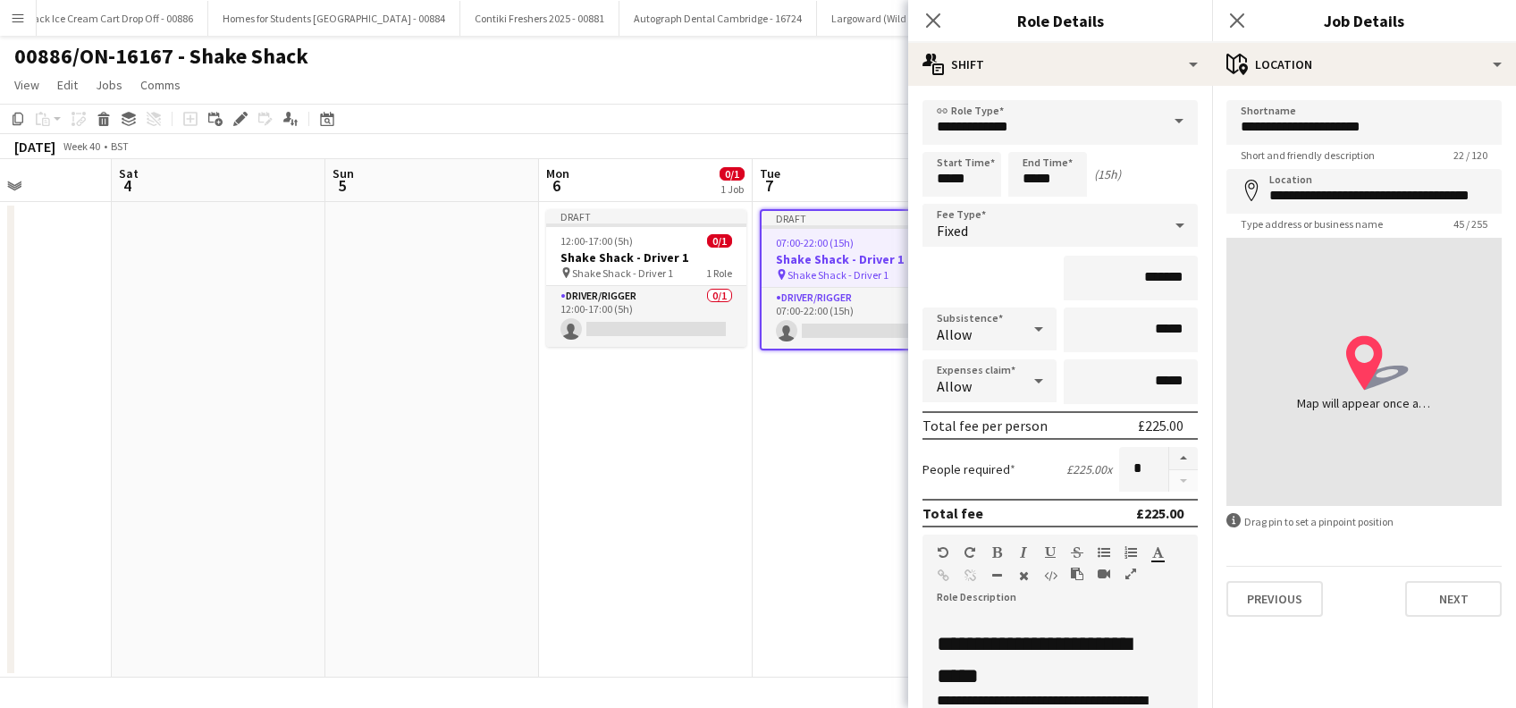
scroll to position [0, 0]
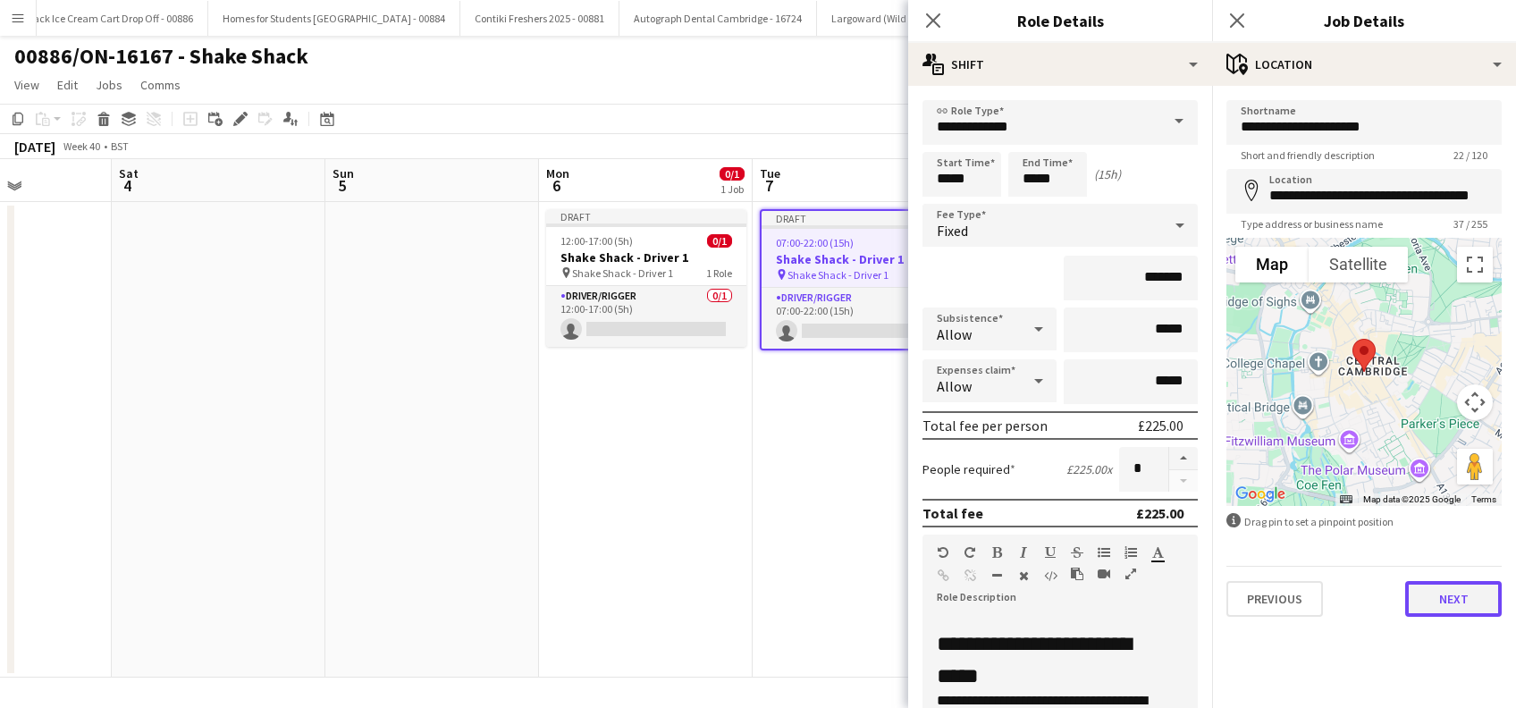
click at [1458, 607] on button "Next" at bounding box center [1453, 599] width 97 height 36
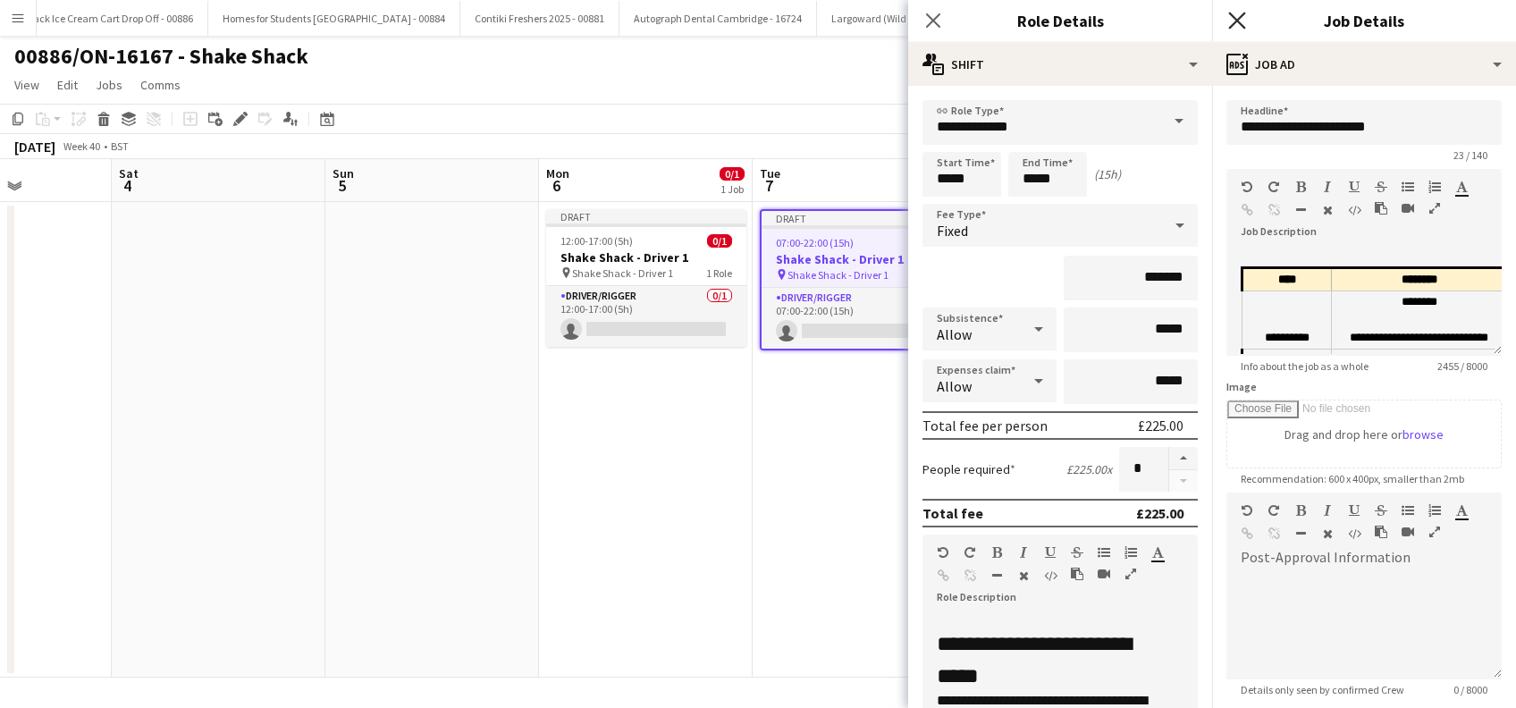
click at [1239, 14] on icon "Close pop-in" at bounding box center [1236, 20] width 17 height 17
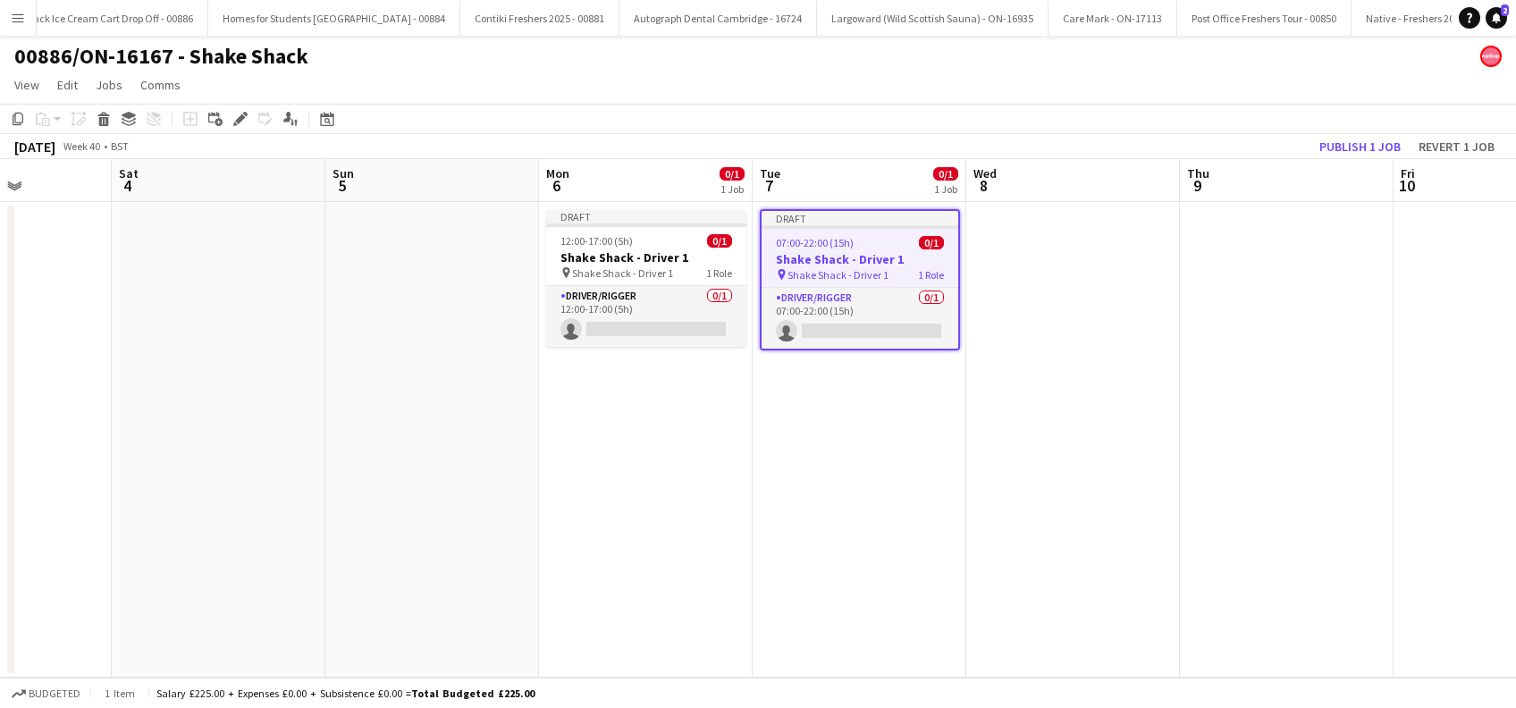
click at [794, 485] on app-date-cell "Draft 07:00-22:00 (15h) 0/1 Shake Shack - Driver 1 pin Shake Shack - Driver 1 1…" at bounding box center [860, 440] width 214 height 476
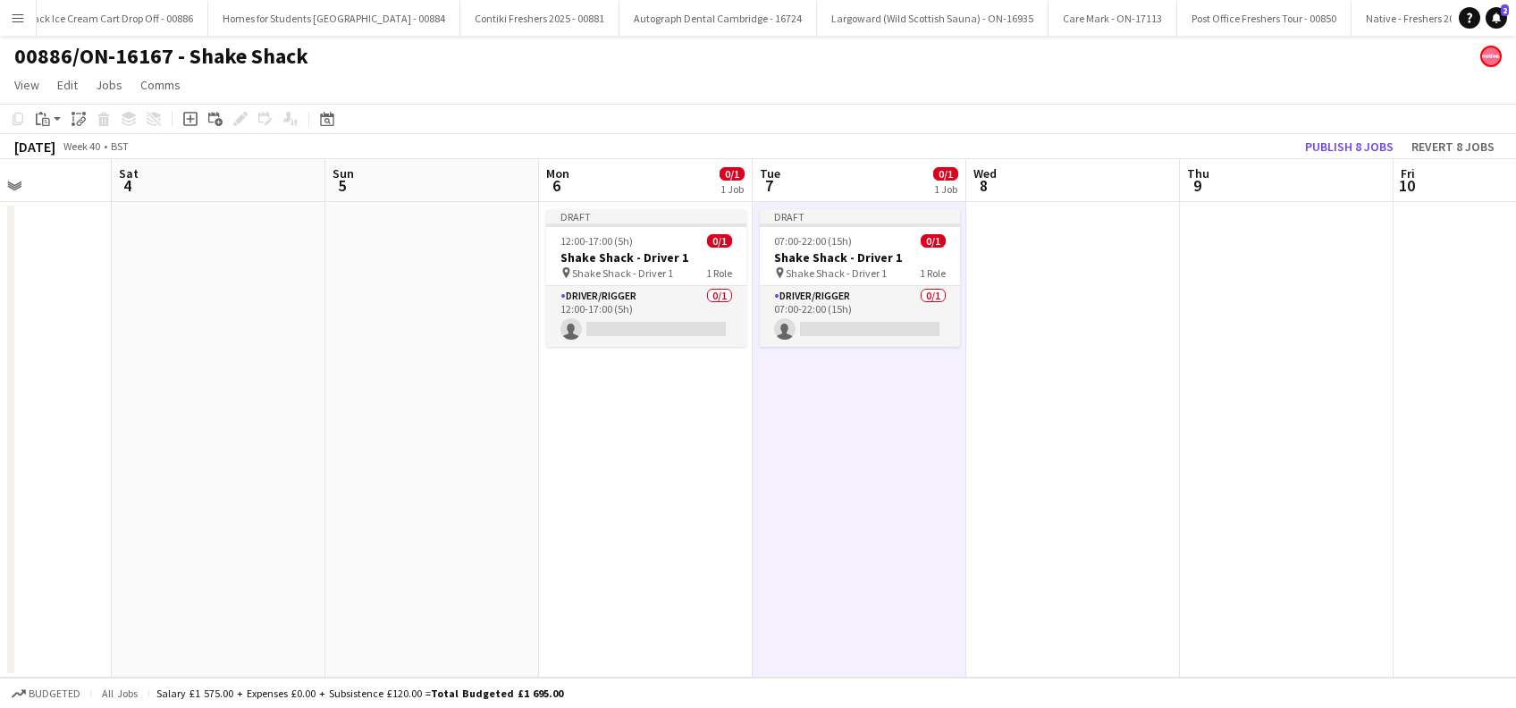
click at [1033, 434] on app-date-cell at bounding box center [1073, 440] width 214 height 476
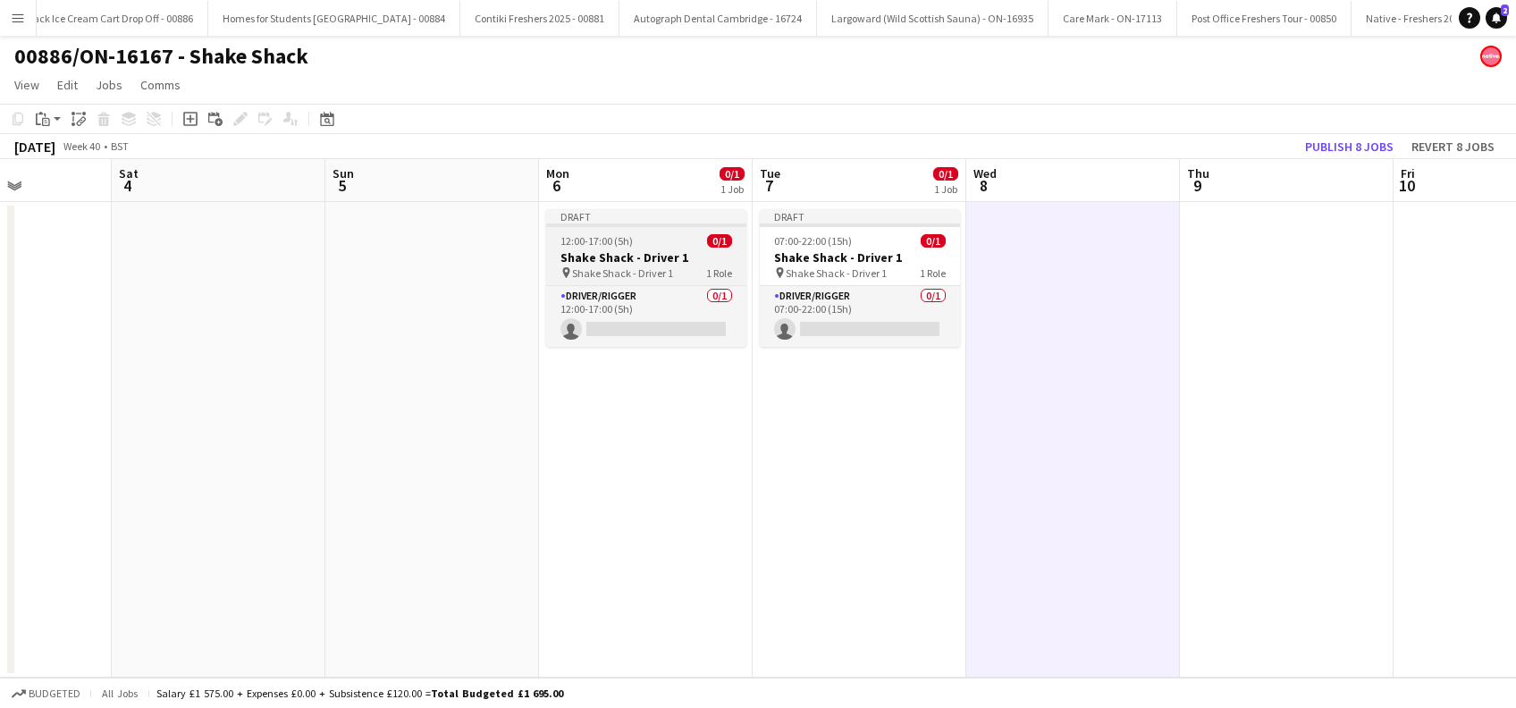
click at [617, 269] on span "Shake Shack - Driver 1" at bounding box center [622, 272] width 101 height 13
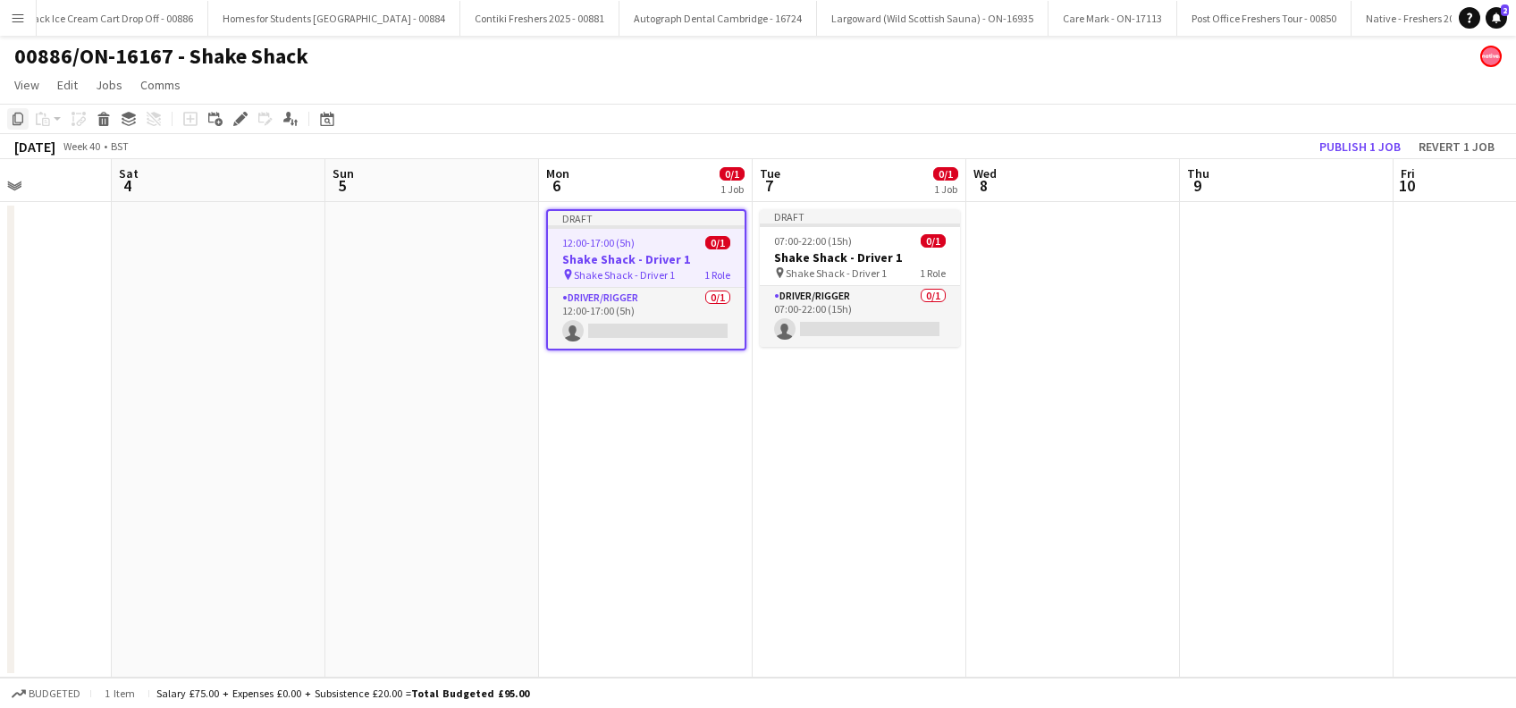
click at [18, 122] on icon "Copy" at bounding box center [18, 119] width 14 height 14
click at [1070, 280] on app-date-cell at bounding box center [1073, 440] width 214 height 476
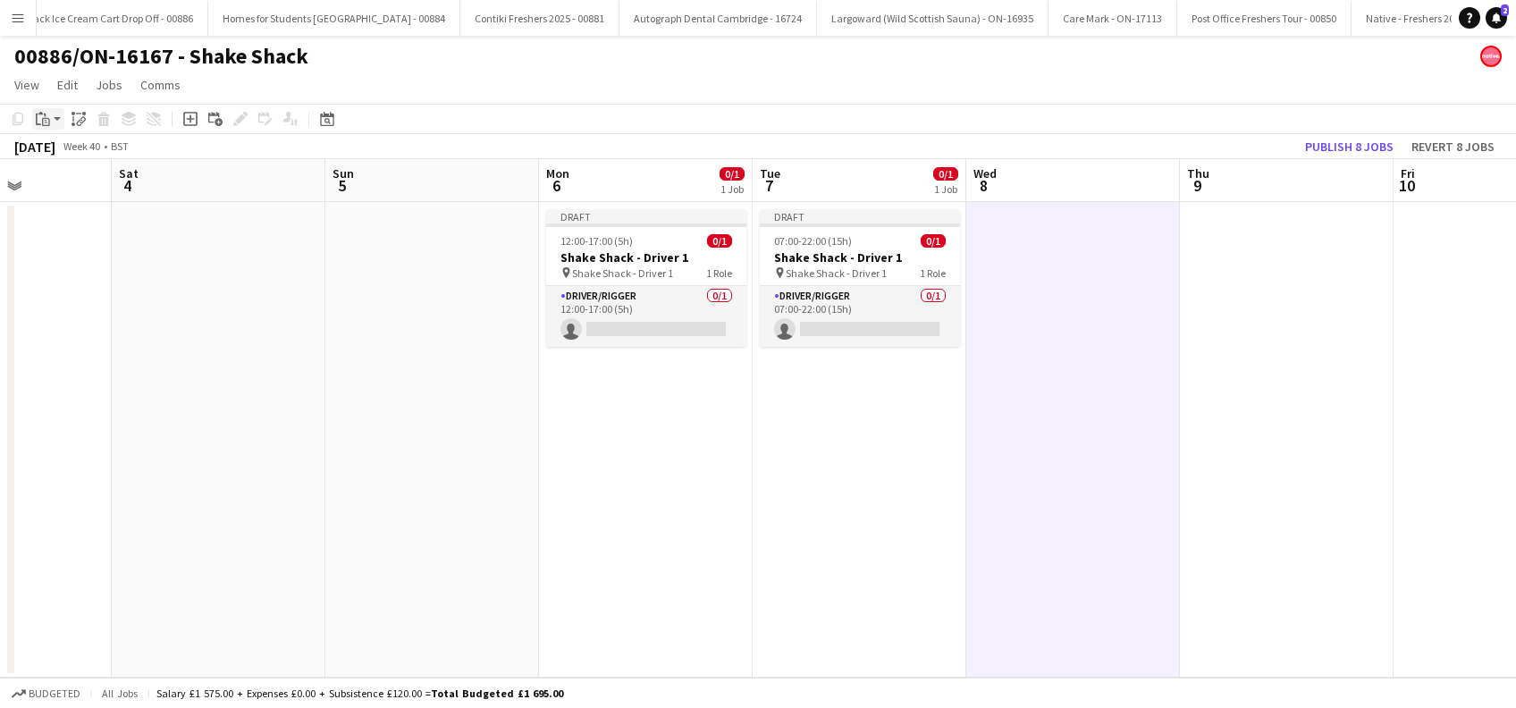
click at [47, 115] on icon "Paste" at bounding box center [43, 119] width 14 height 14
click at [57, 151] on link "Paste Ctrl+V" at bounding box center [131, 153] width 168 height 16
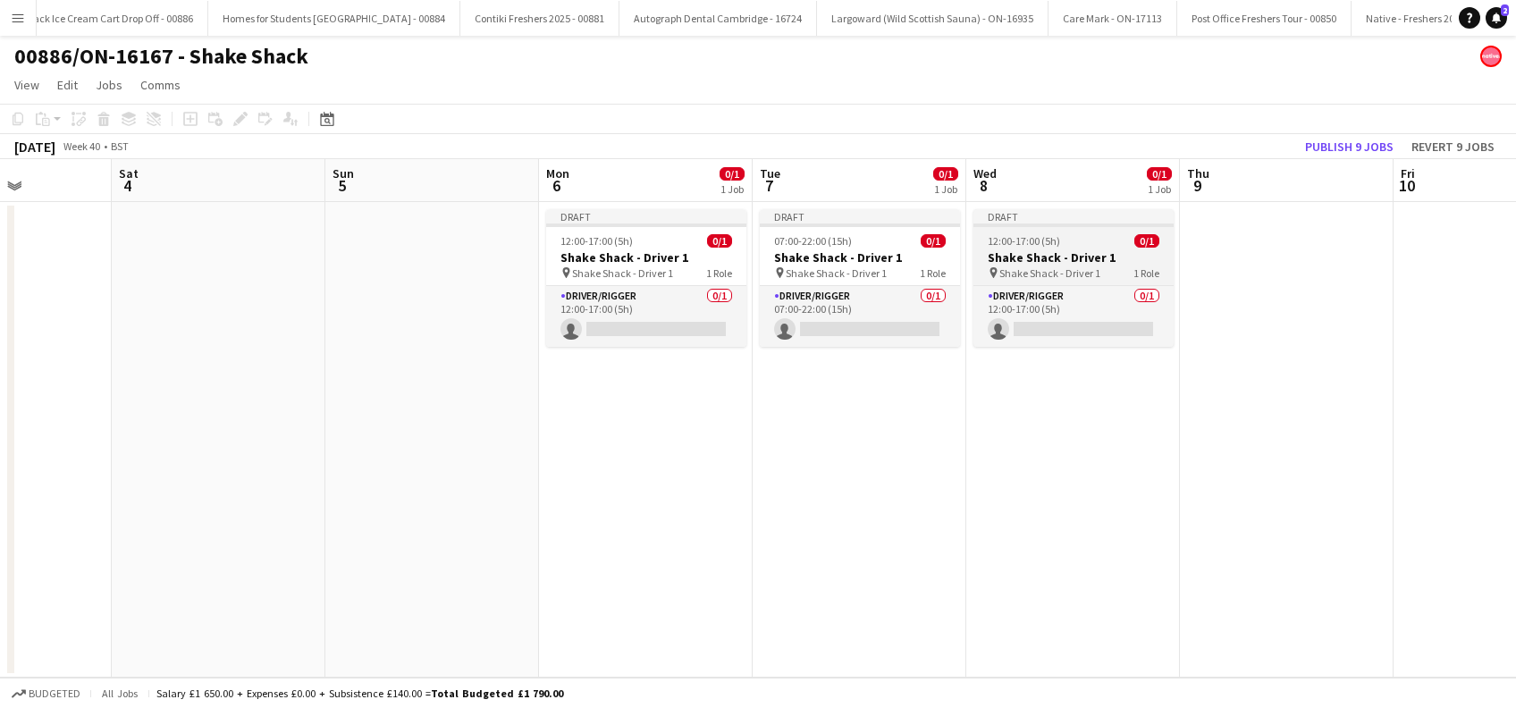
click at [1041, 266] on div "pin Shake Shack - Driver 1 1 Role" at bounding box center [1074, 273] width 200 height 14
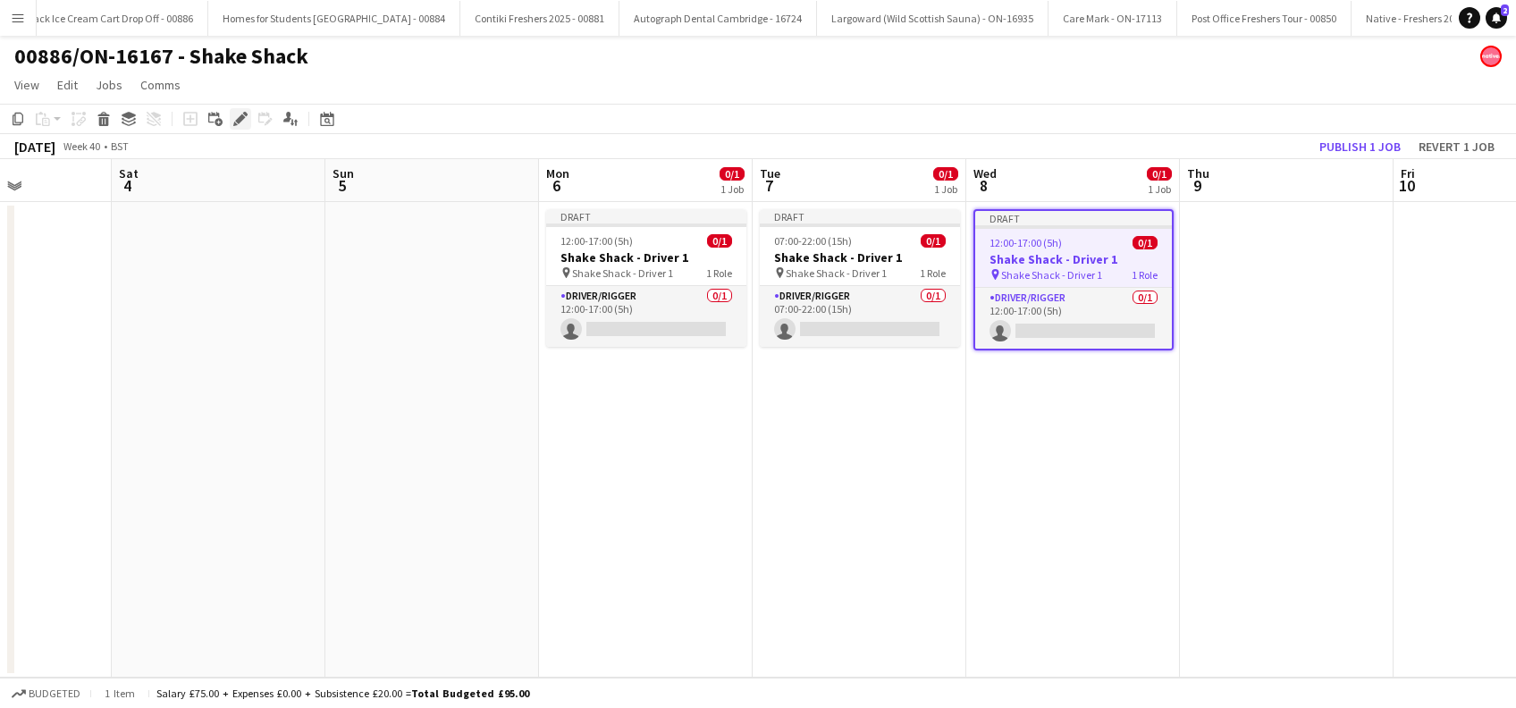
click at [243, 113] on icon "Edit" at bounding box center [240, 119] width 14 height 14
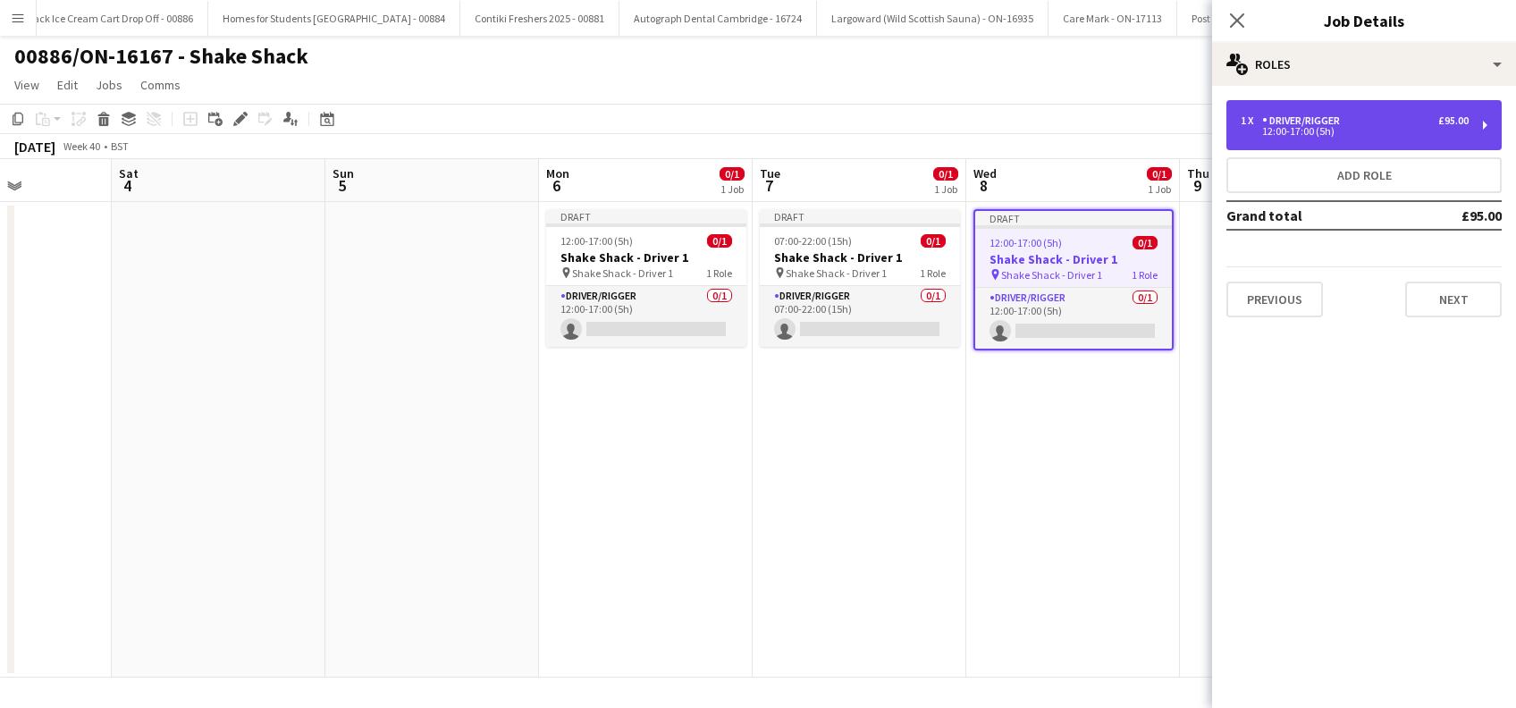
click at [1402, 136] on div "1 x Driver/Rigger £95.00 12:00-17:00 (5h)" at bounding box center [1364, 125] width 275 height 50
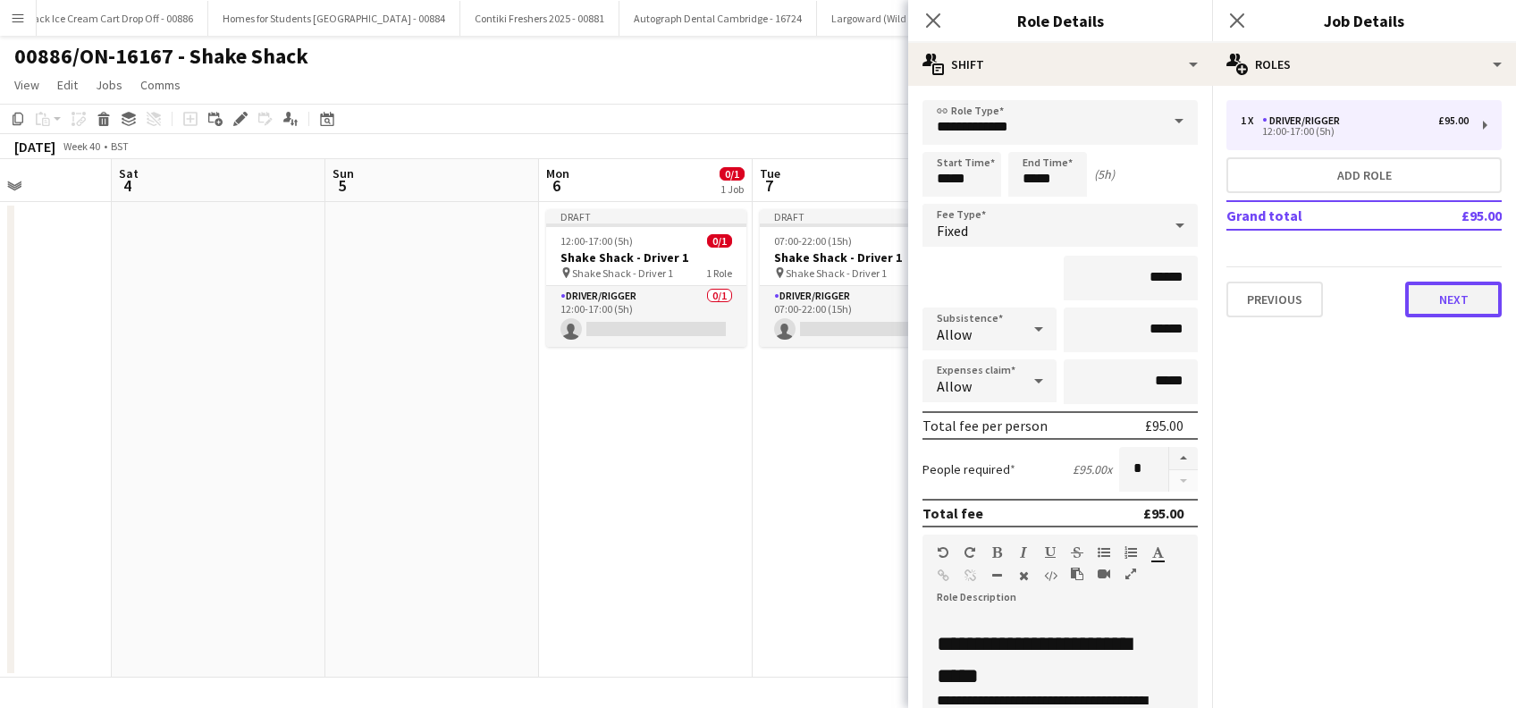
click at [1427, 293] on button "Next" at bounding box center [1453, 300] width 97 height 36
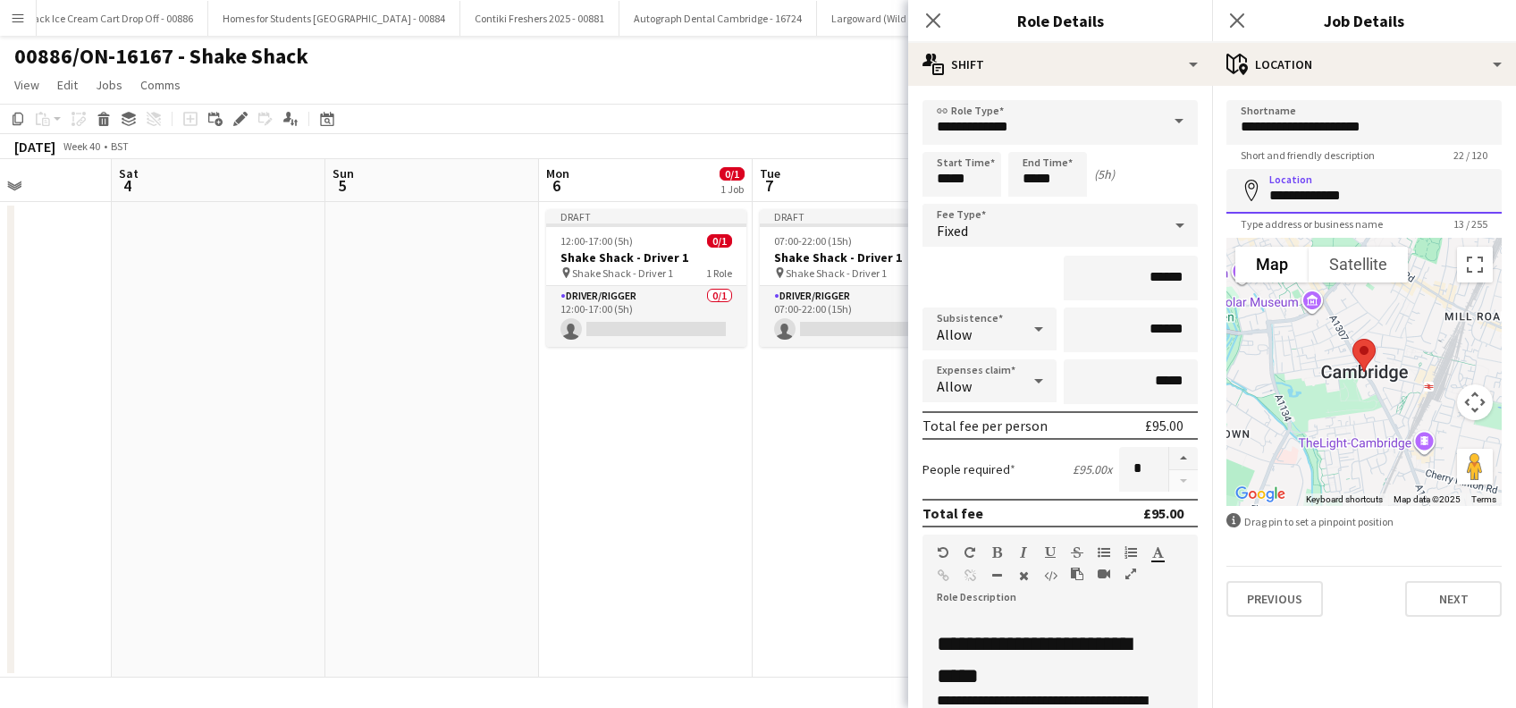
click at [1424, 193] on input "**********" at bounding box center [1364, 191] width 275 height 45
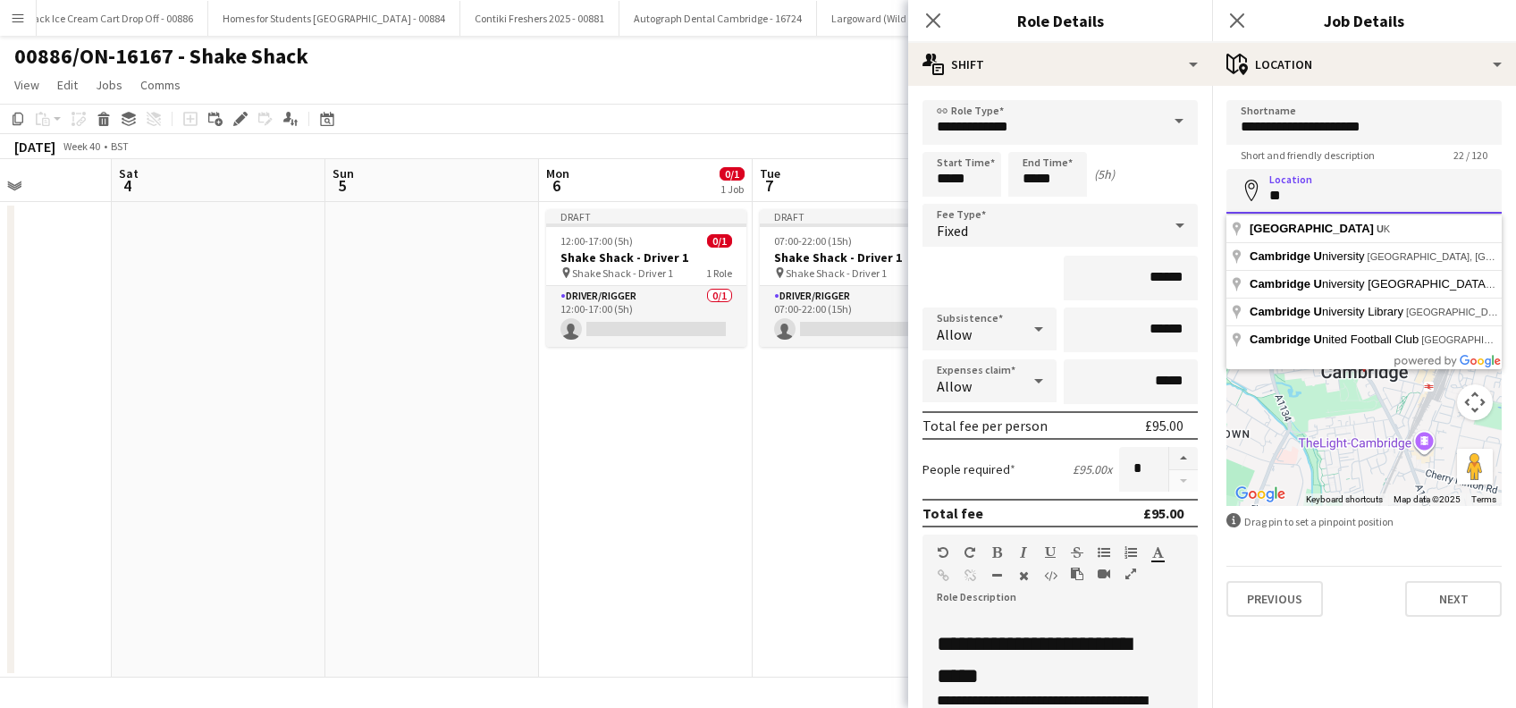
type input "*"
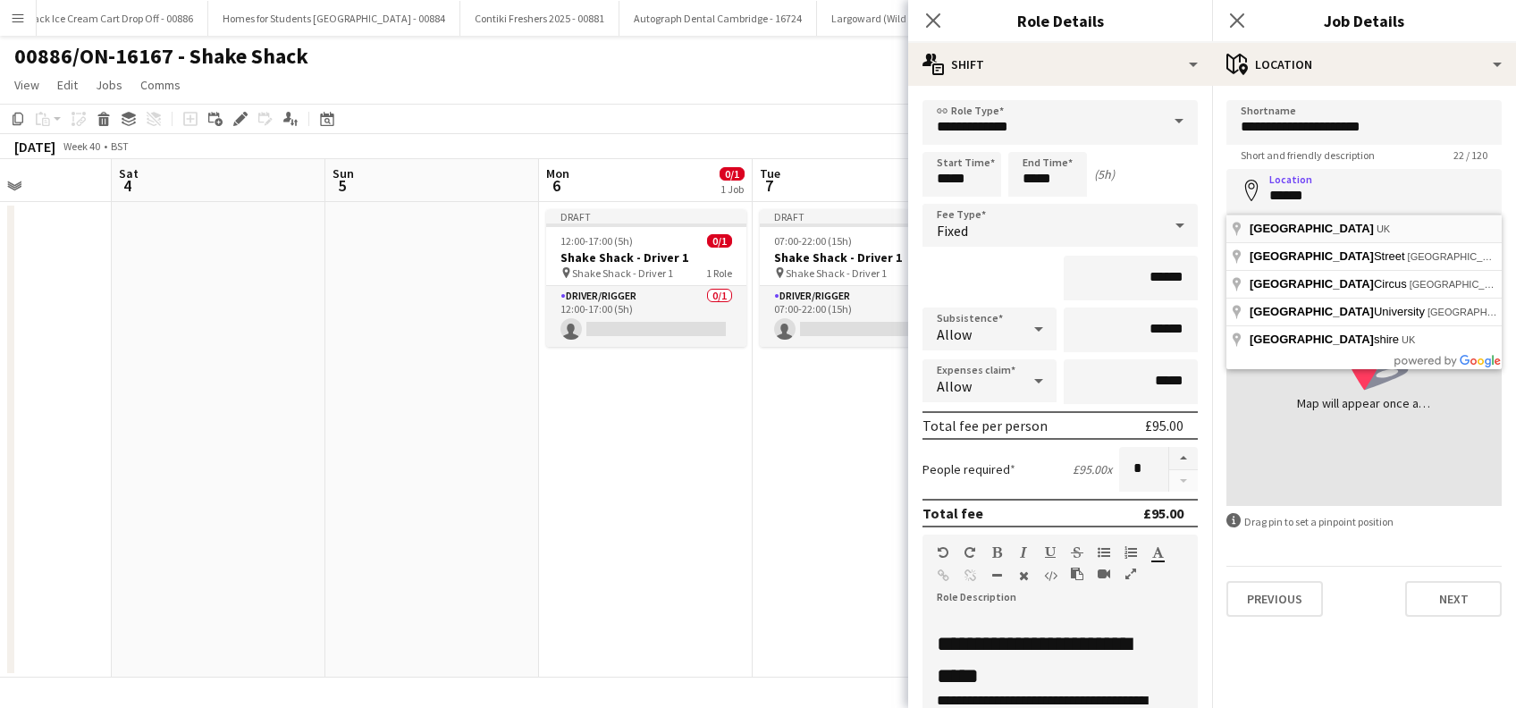
type input "**********"
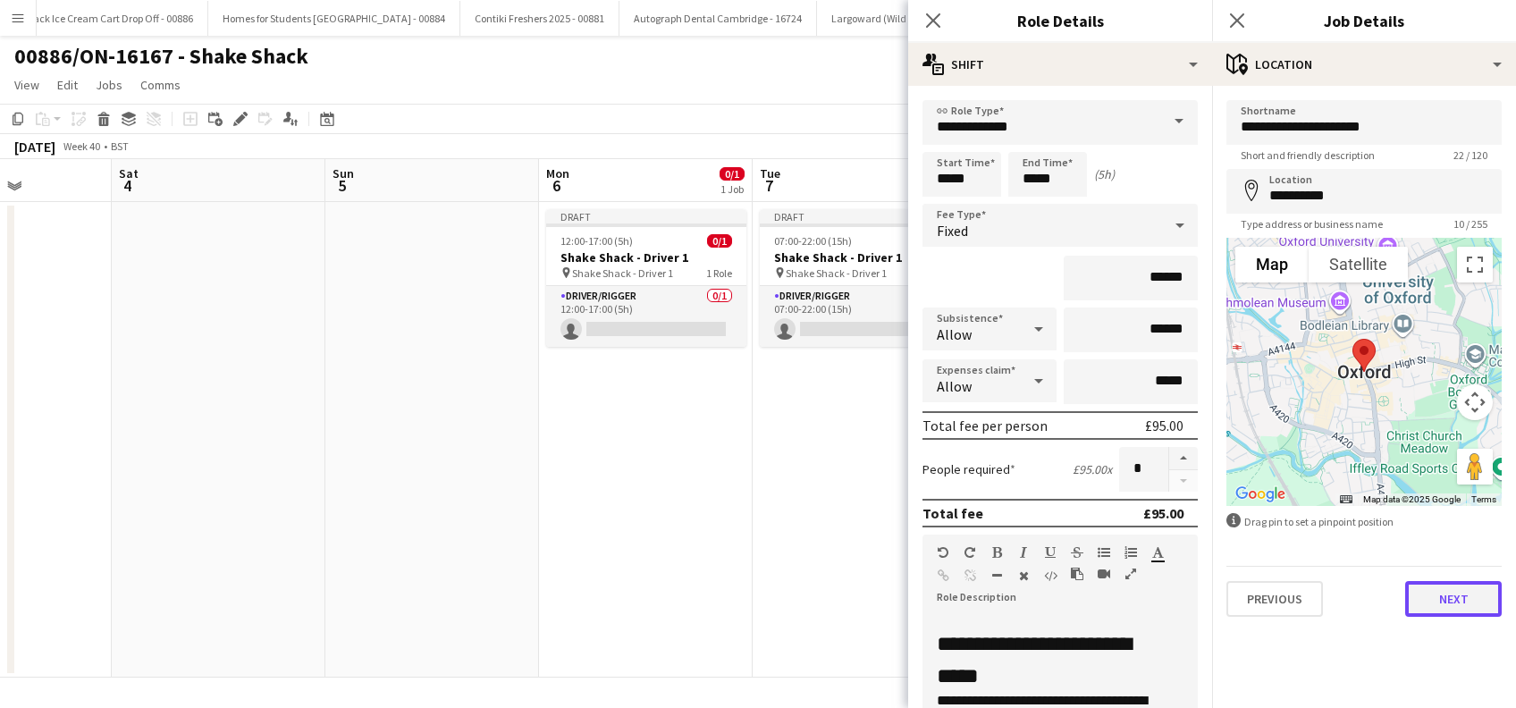
click at [1455, 596] on button "Next" at bounding box center [1453, 599] width 97 height 36
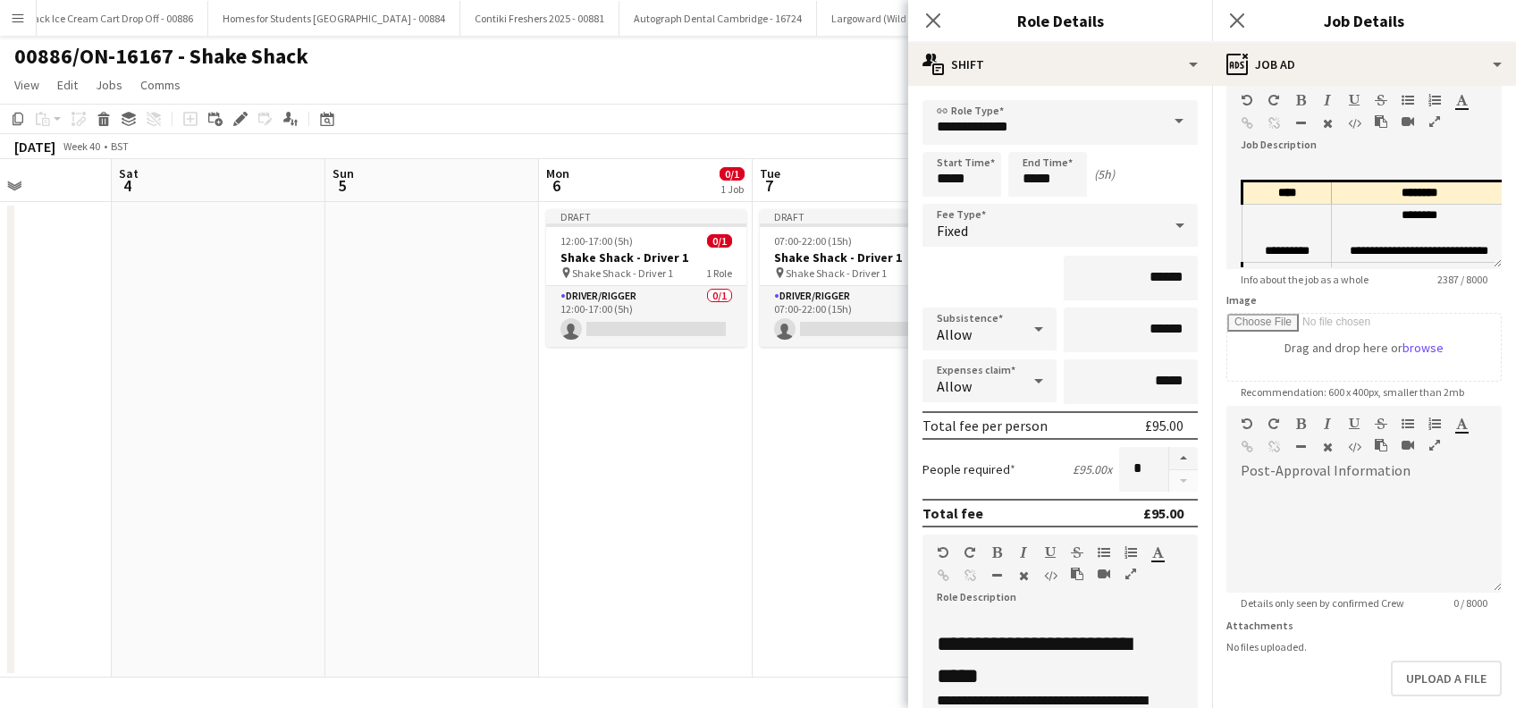
scroll to position [175, 0]
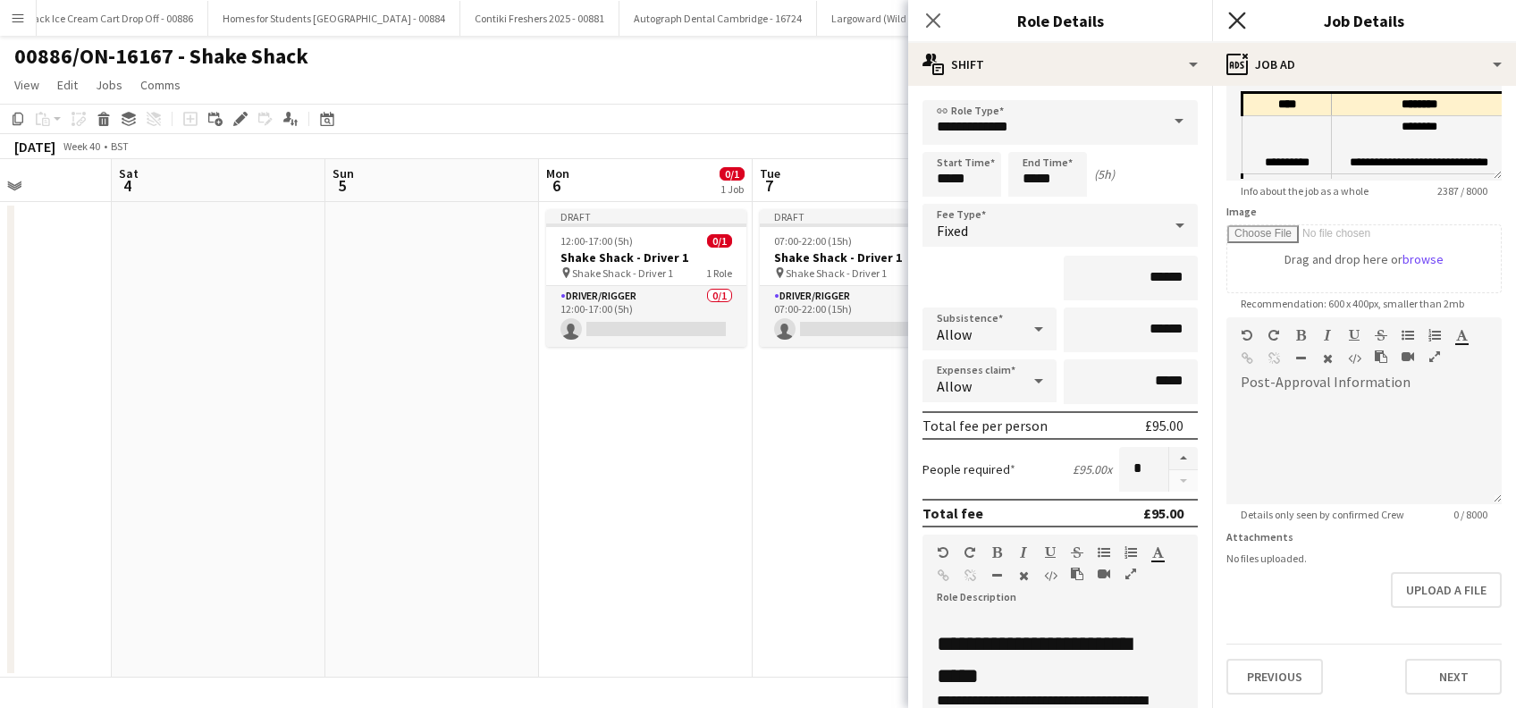
click at [1235, 18] on icon at bounding box center [1236, 20] width 17 height 17
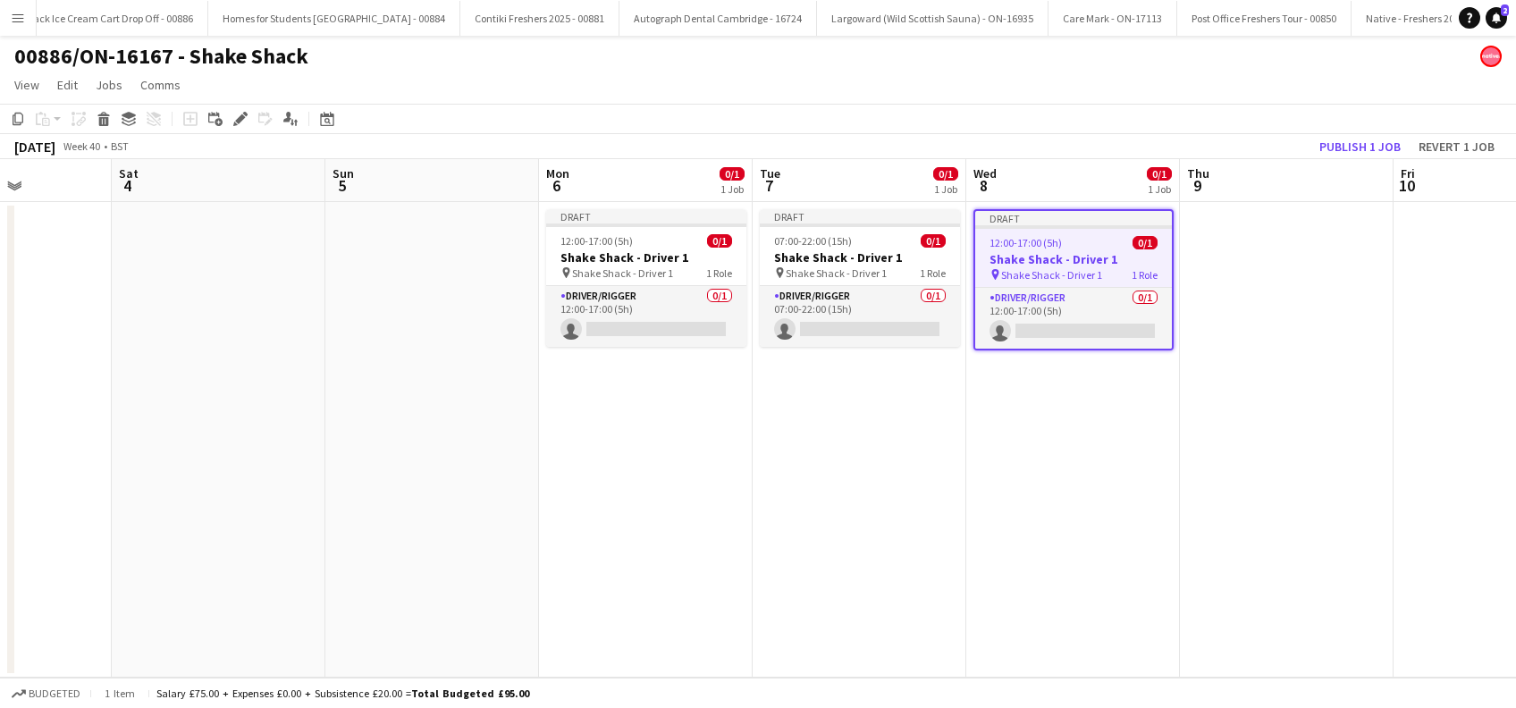
click at [851, 403] on app-date-cell "Draft 07:00-22:00 (15h) 0/1 Shake Shack - Driver 1 pin Shake Shack - Driver 1 1…" at bounding box center [860, 440] width 214 height 476
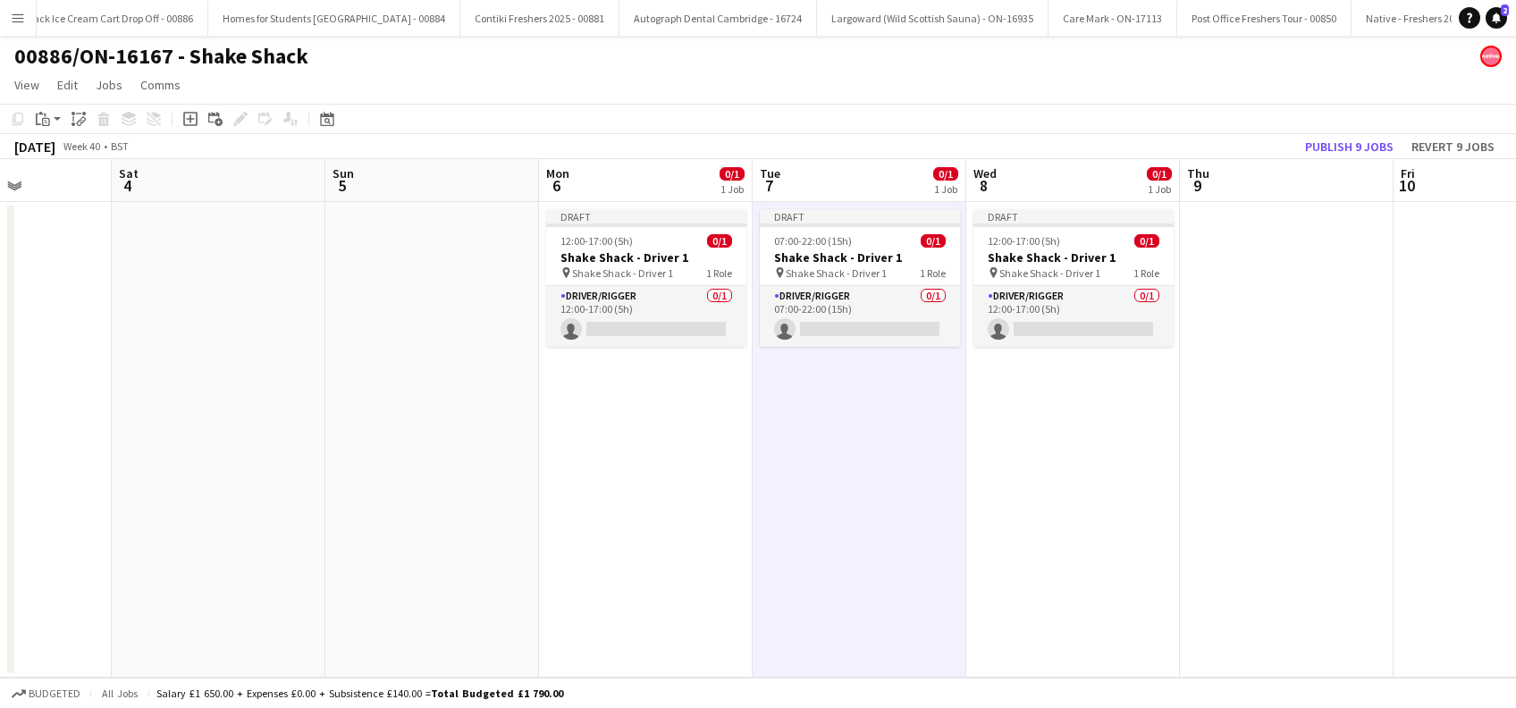
click at [1049, 413] on app-date-cell "Draft 12:00-17:00 (5h) 0/1 Shake Shack - Driver 1 pin Shake Shack - Driver 1 1 …" at bounding box center [1073, 440] width 214 height 476
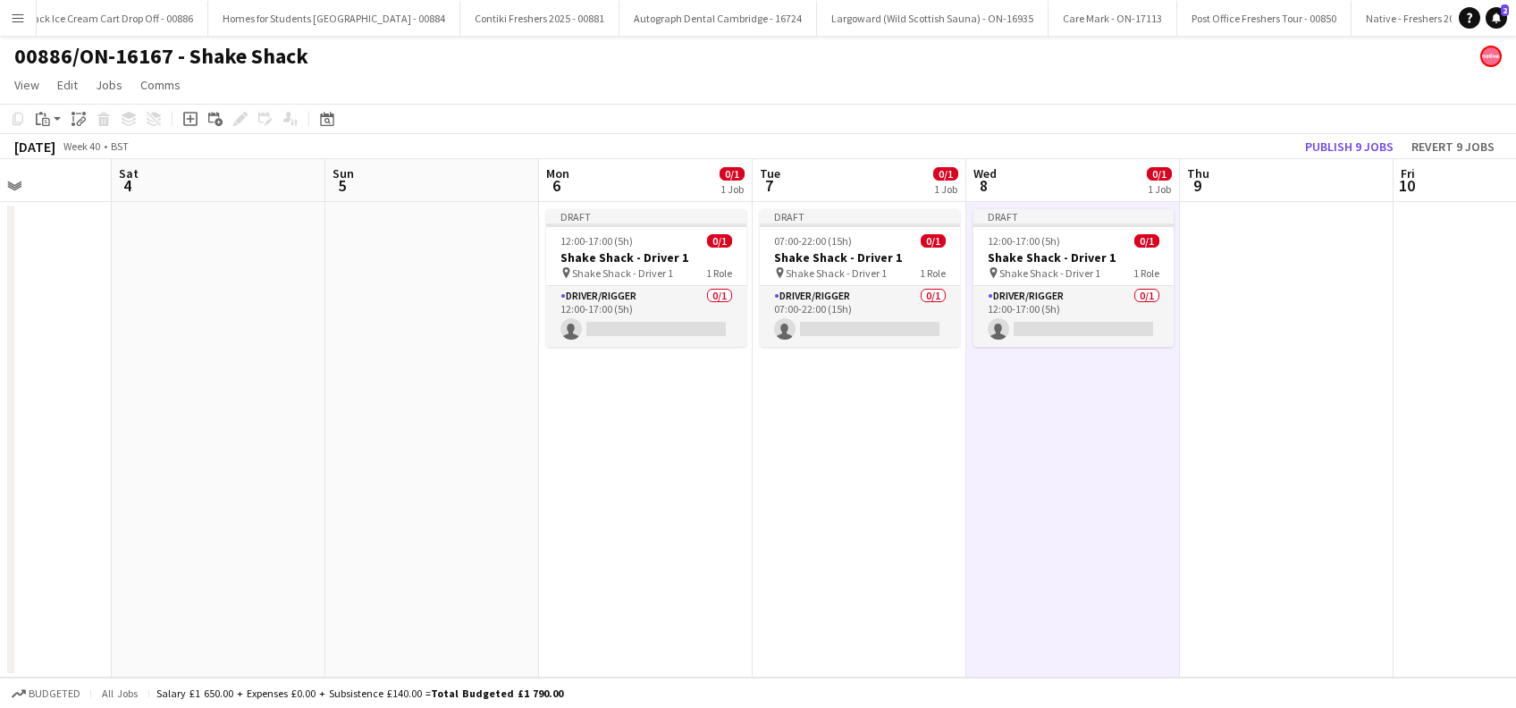
click at [1222, 379] on app-date-cell at bounding box center [1287, 440] width 214 height 476
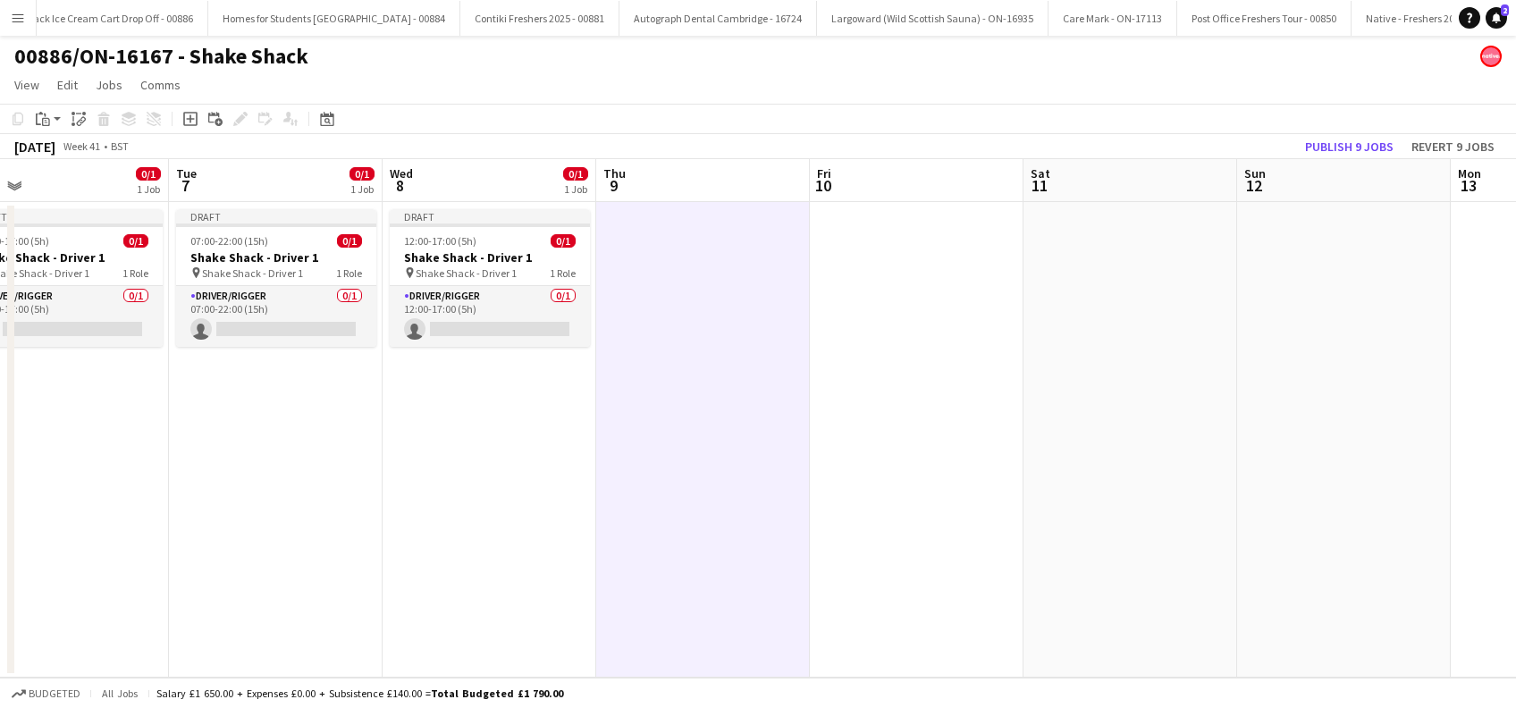
scroll to position [0, 687]
drag, startPoint x: 1275, startPoint y: 481, endPoint x: 690, endPoint y: 443, distance: 585.9
click at [690, 443] on app-calendar-viewport "Fri 3 Sat 4 Sun 5 Mon 6 0/1 1 Job Tue 7 0/1 1 Job Wed 8 0/1 1 Job Thu 9 Fri 10 …" at bounding box center [758, 418] width 1516 height 519
click at [226, 266] on div "pin Shake Shack - Driver 1 1 Role" at bounding box center [275, 273] width 200 height 14
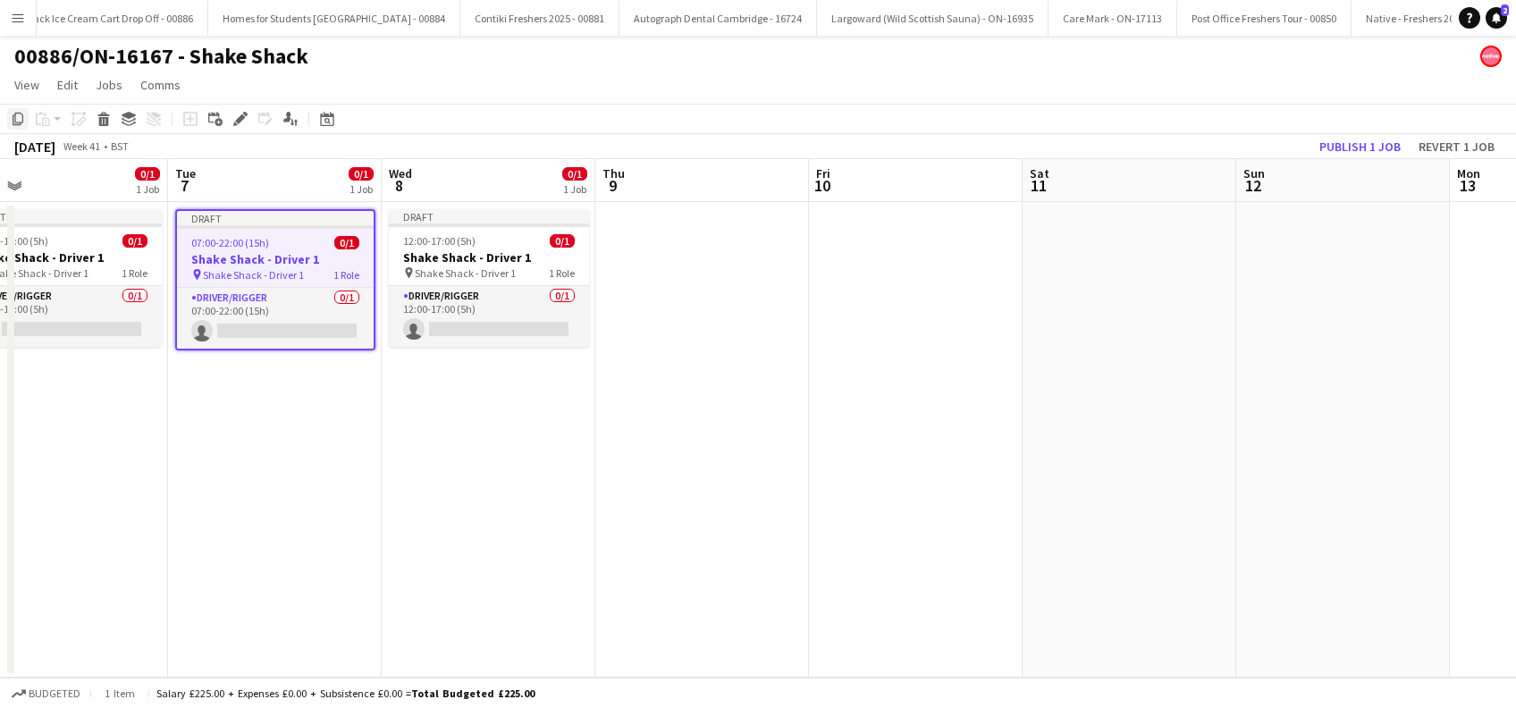
click at [21, 120] on icon "Copy" at bounding box center [18, 119] width 14 height 14
click at [678, 252] on app-date-cell at bounding box center [702, 440] width 214 height 476
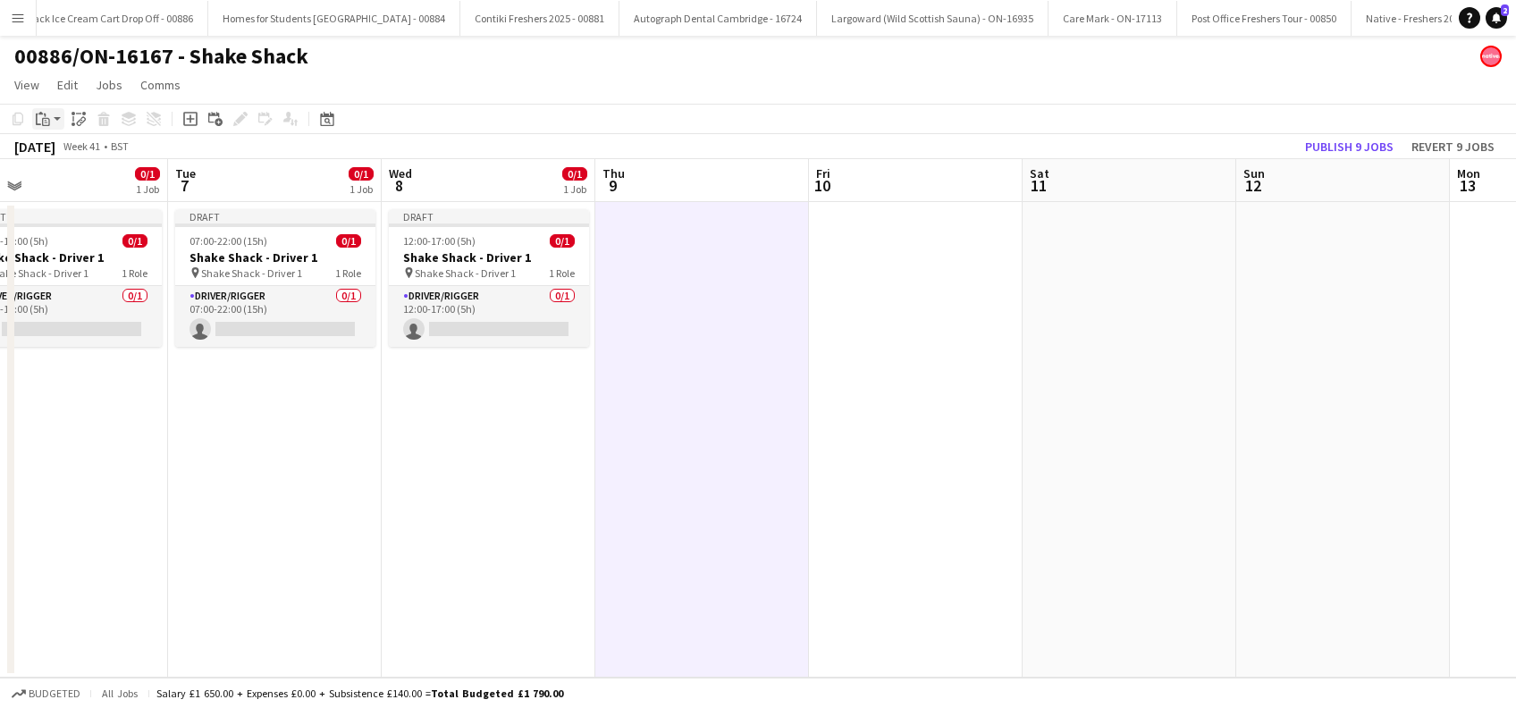
click at [45, 115] on icon at bounding box center [45, 116] width 2 height 4
click at [60, 157] on link "Paste Ctrl+V" at bounding box center [131, 153] width 168 height 16
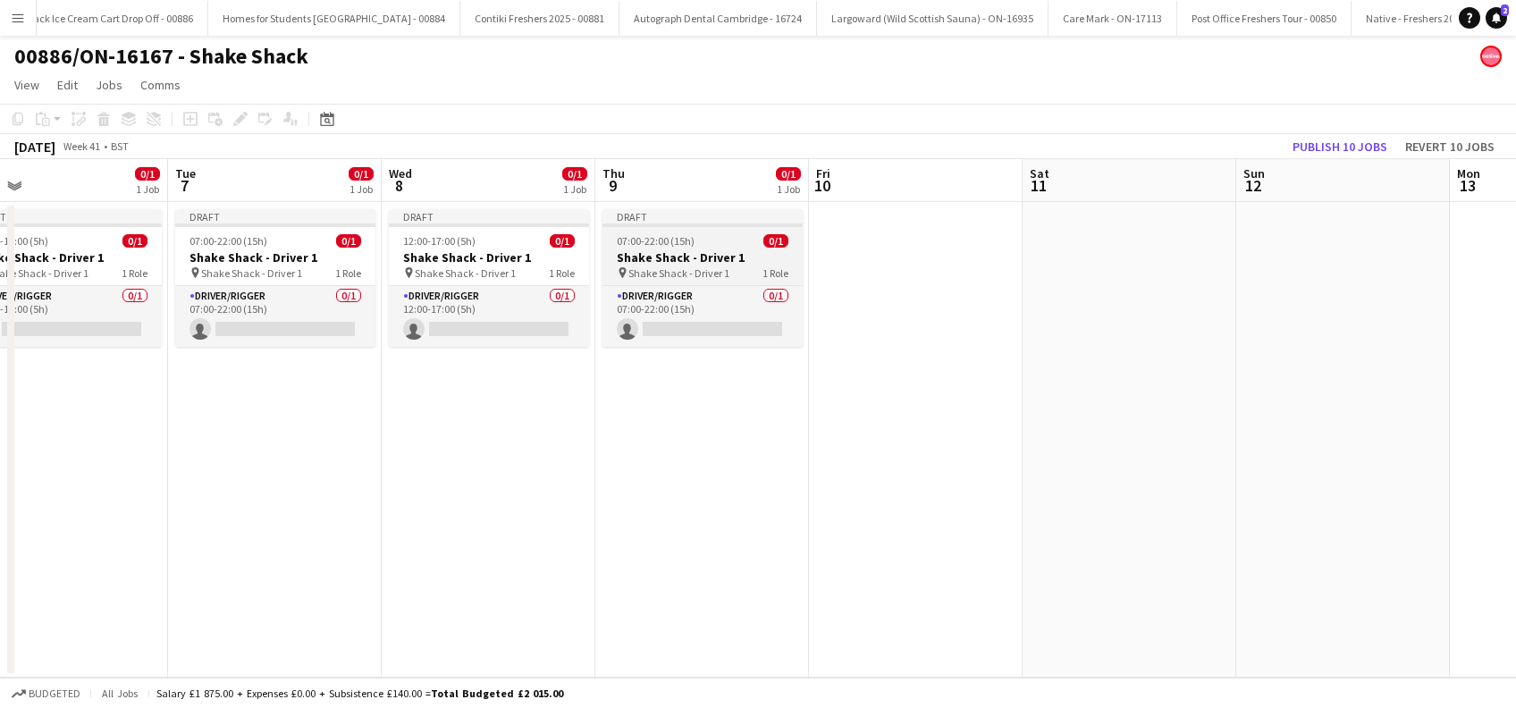
click at [704, 264] on h3 "Shake Shack - Driver 1" at bounding box center [703, 257] width 200 height 16
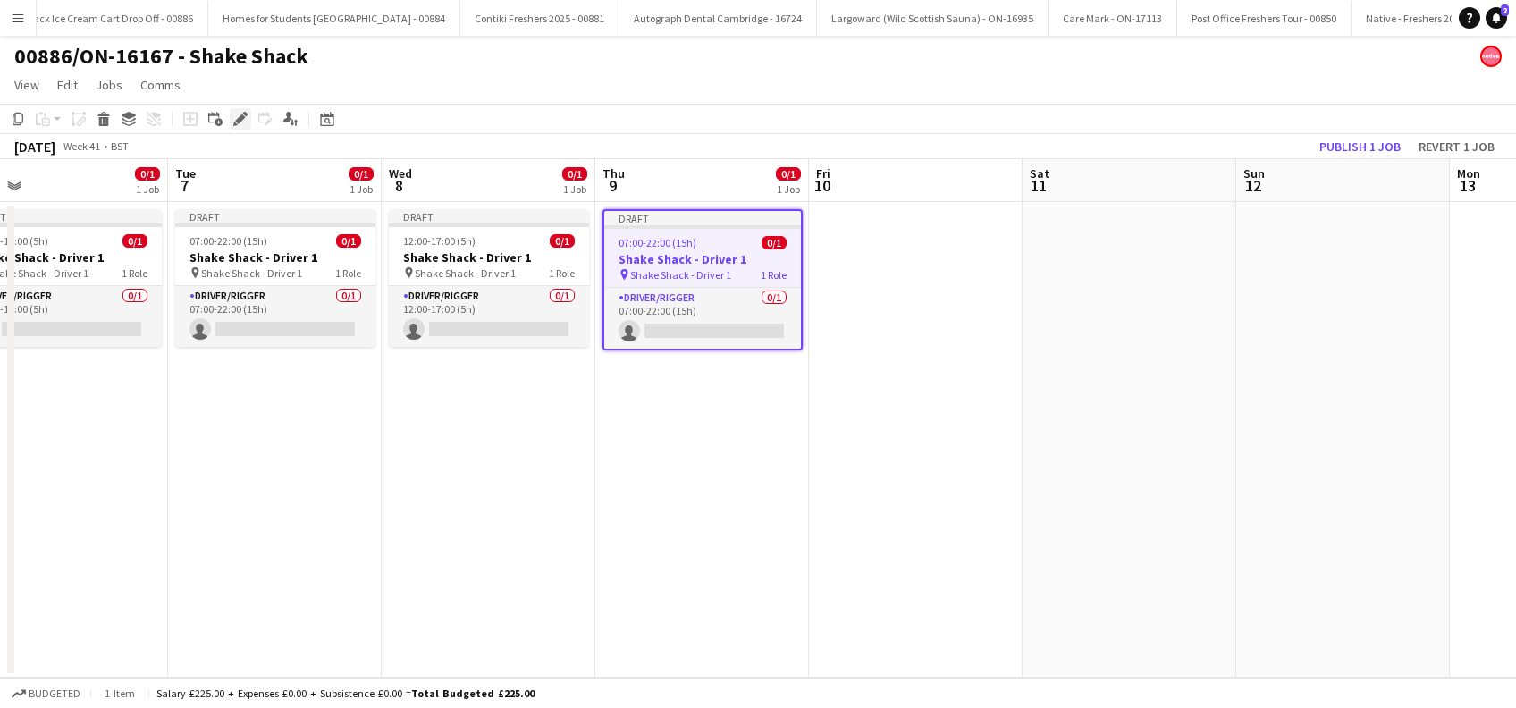
click at [243, 122] on icon "Edit" at bounding box center [240, 119] width 14 height 14
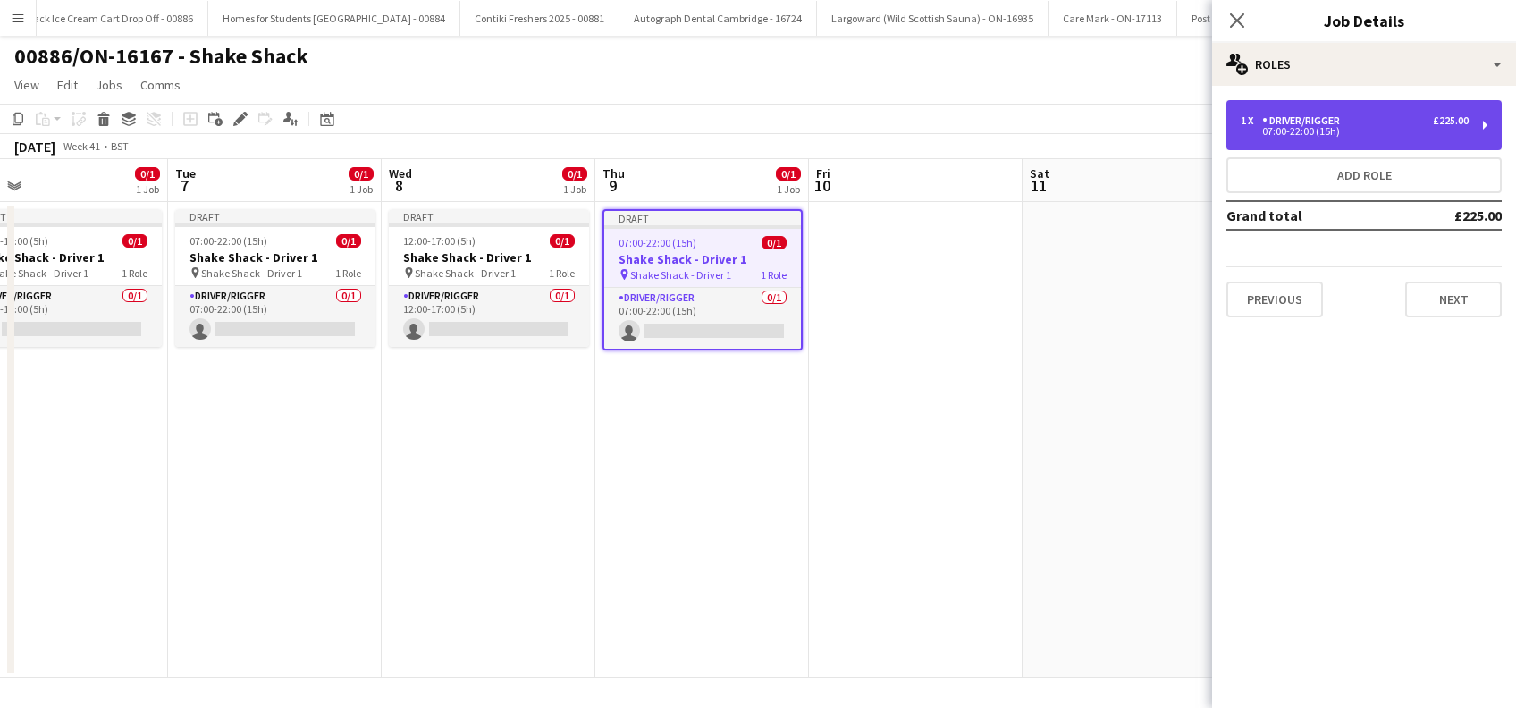
click at [1401, 122] on div "1 x Driver/Rigger £225.00" at bounding box center [1355, 120] width 228 height 13
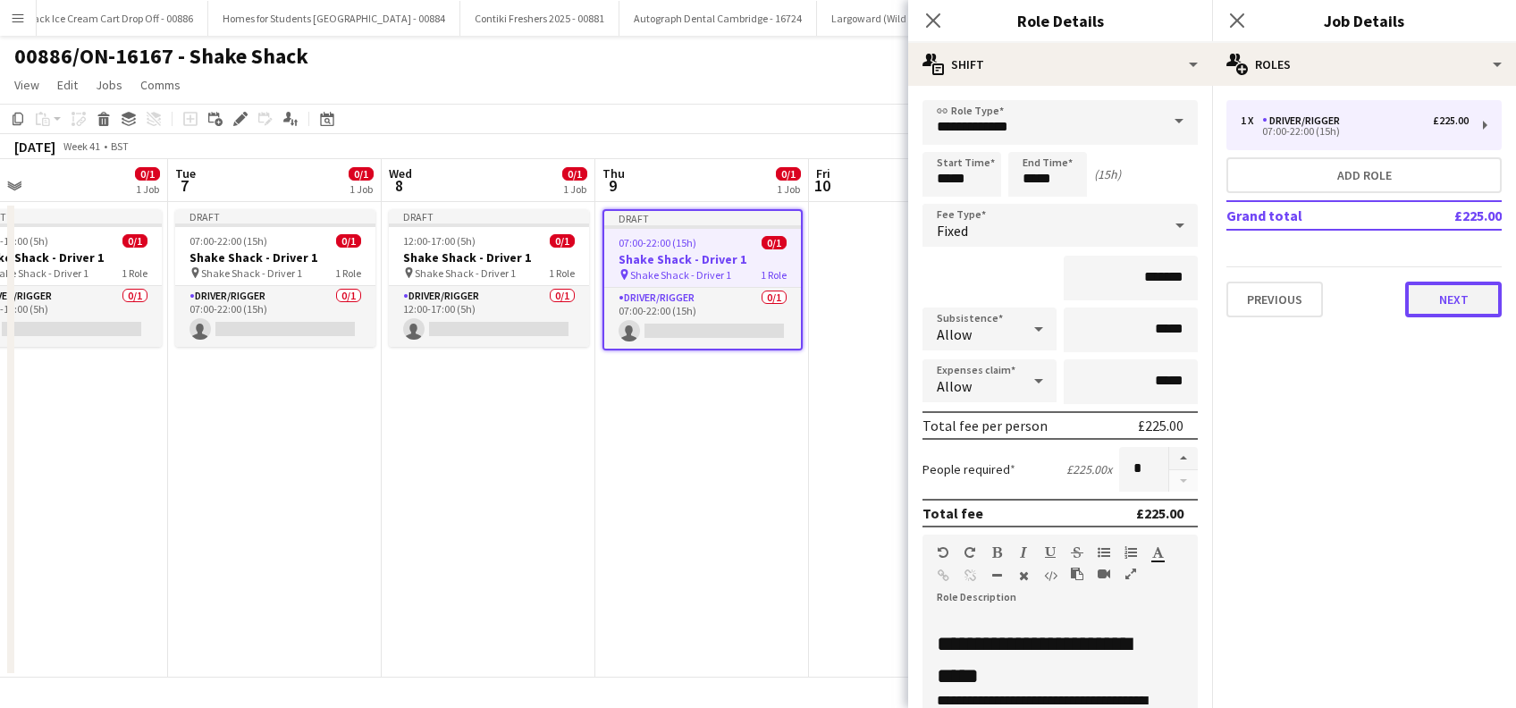
click at [1480, 296] on button "Next" at bounding box center [1453, 300] width 97 height 36
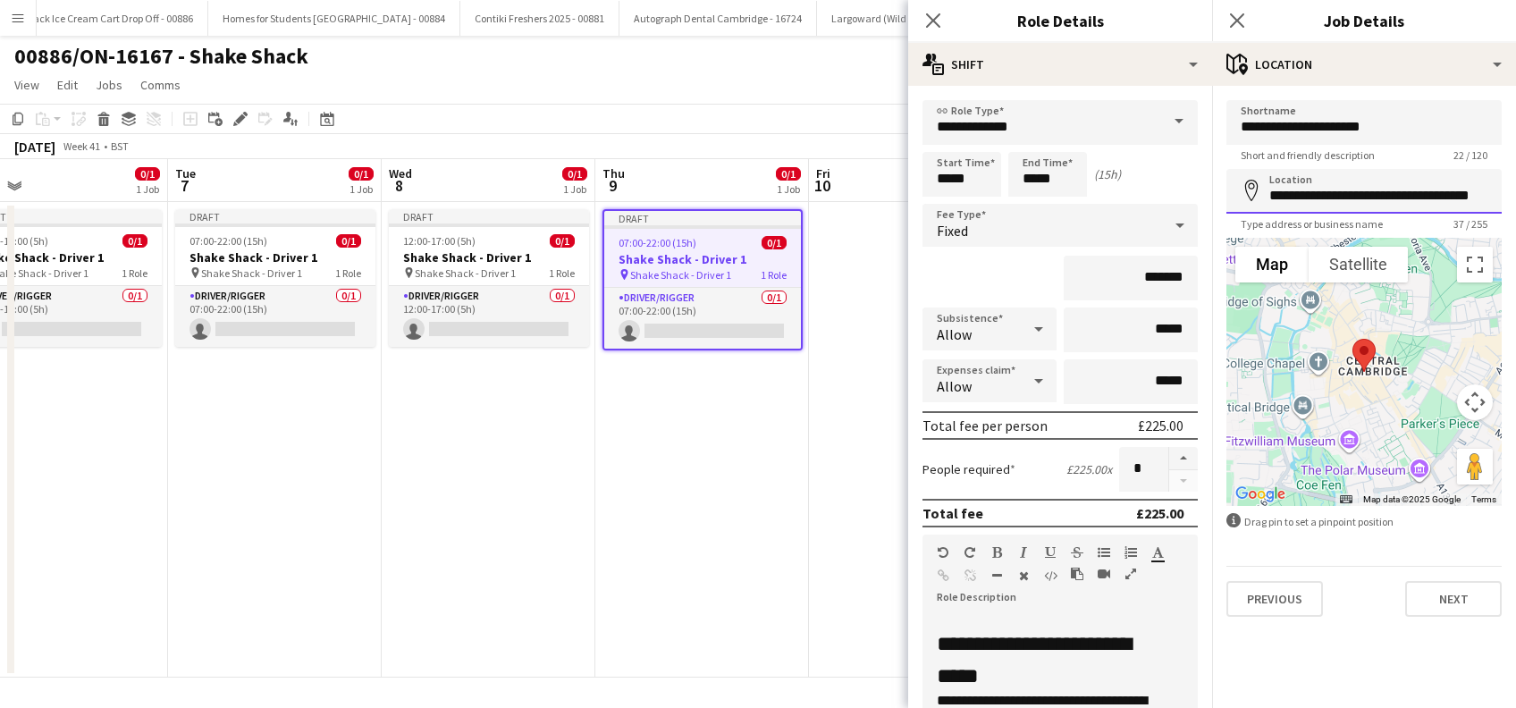
click at [1448, 207] on input "**********" at bounding box center [1364, 191] width 275 height 45
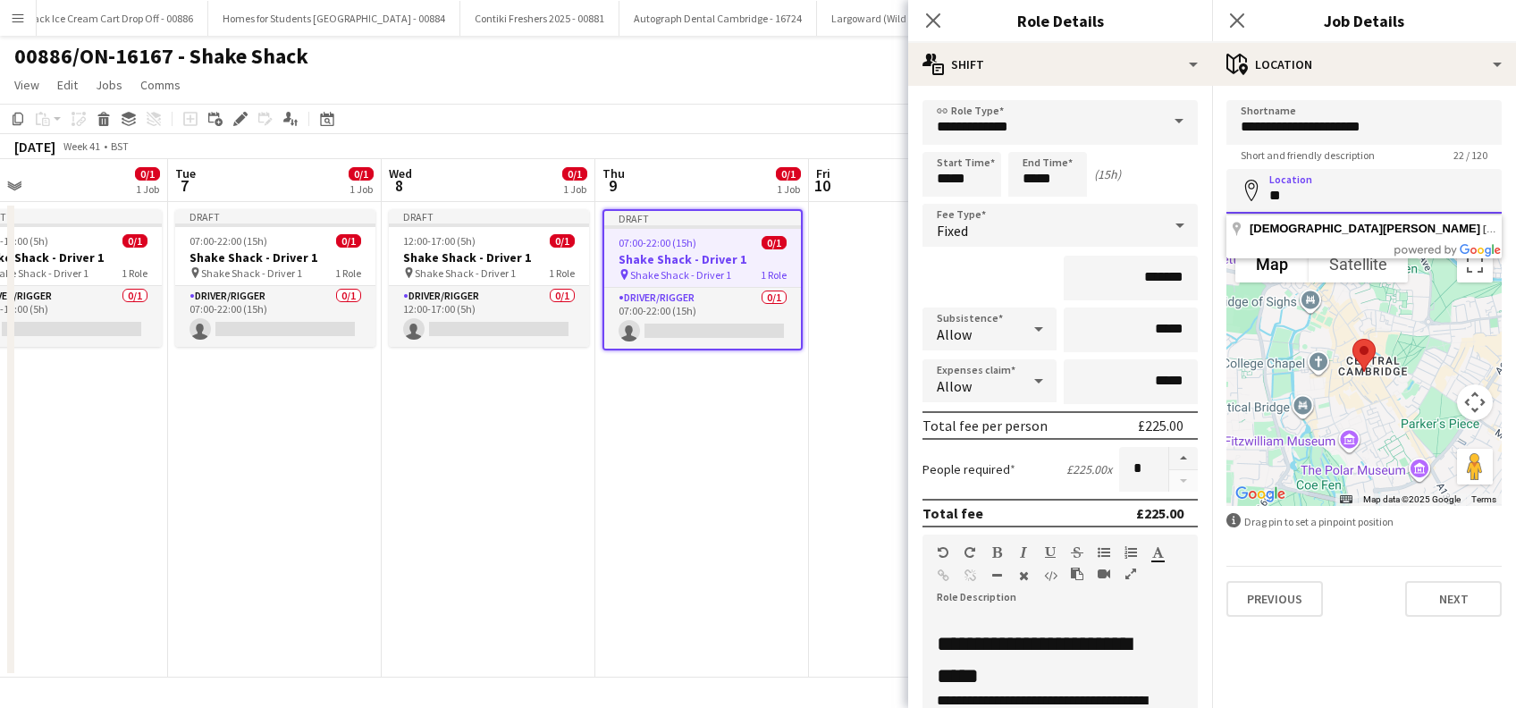
type input "*"
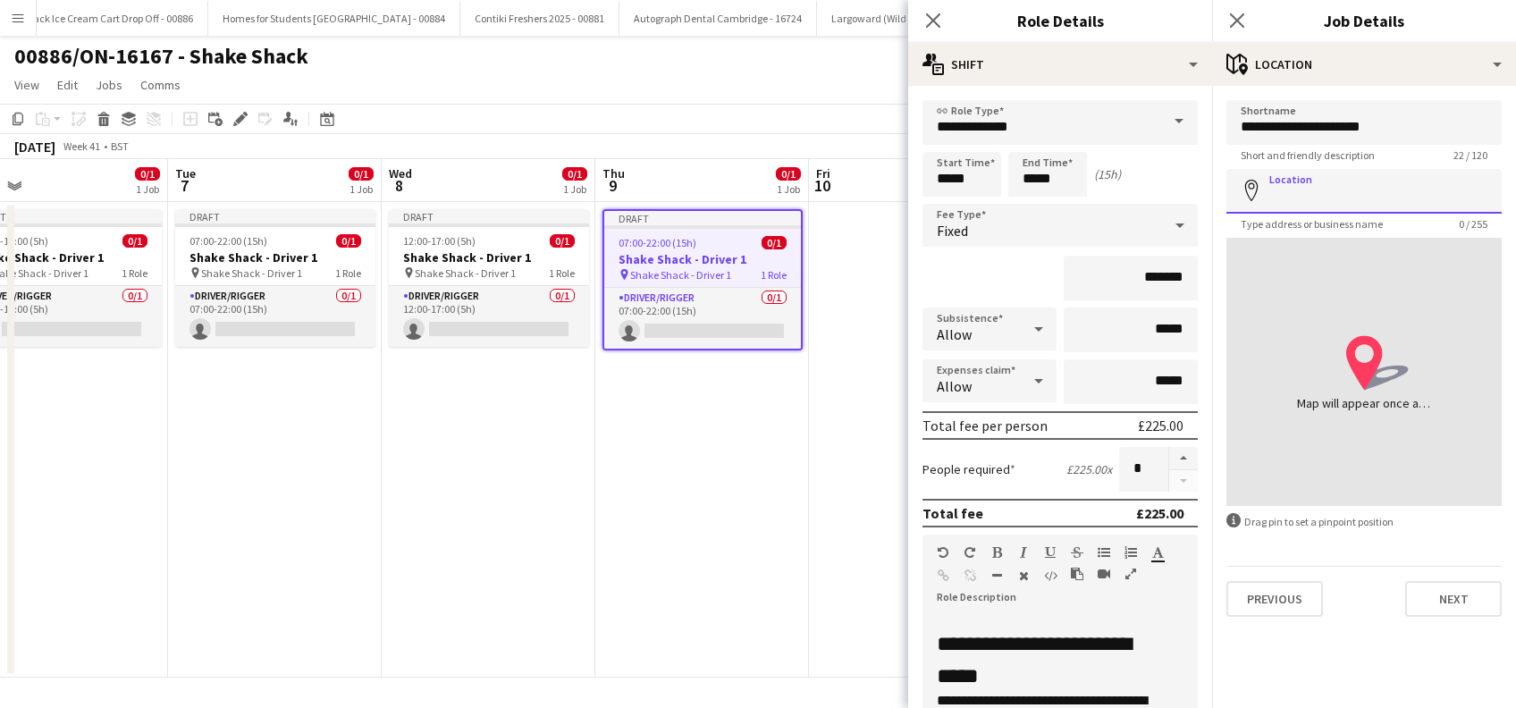
paste input "**********"
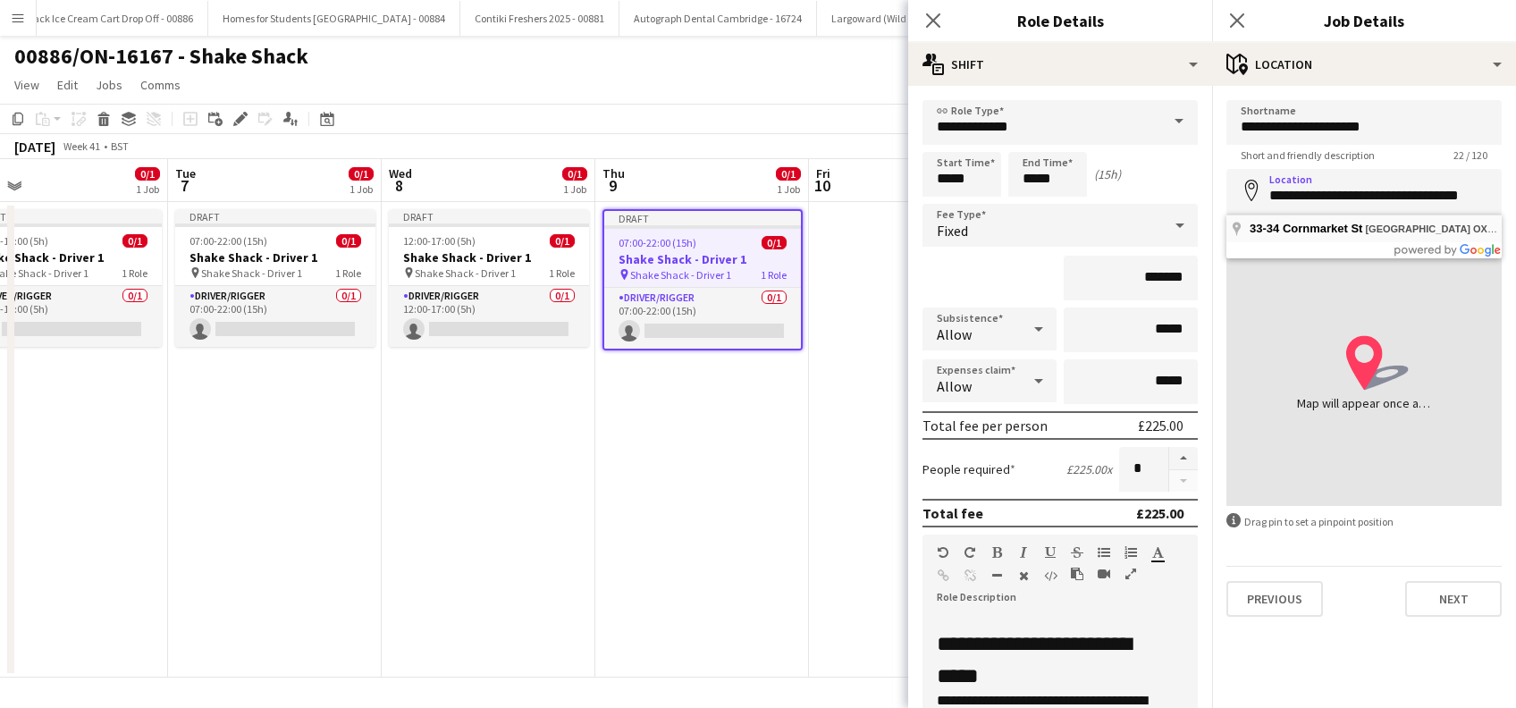
type input "**********"
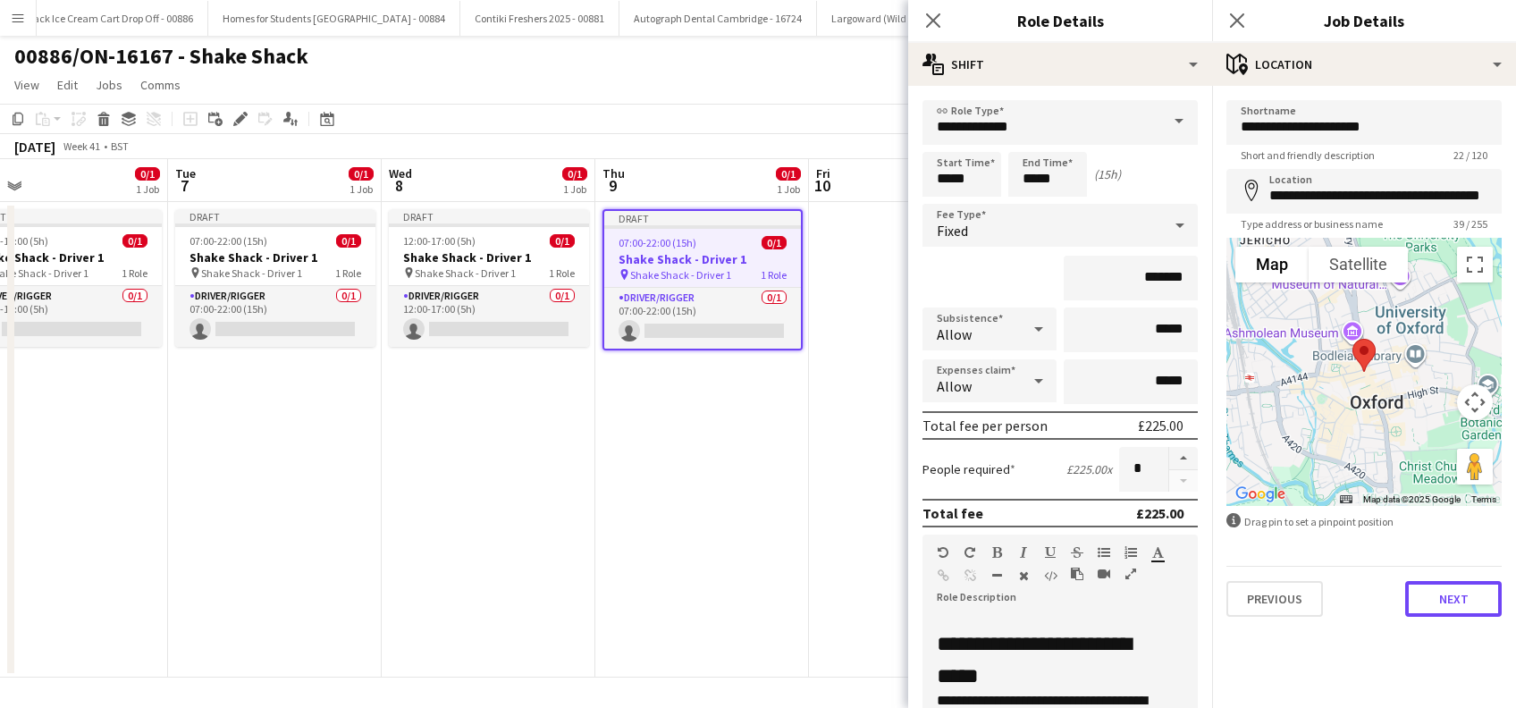
click at [1444, 601] on button "Next" at bounding box center [1453, 599] width 97 height 36
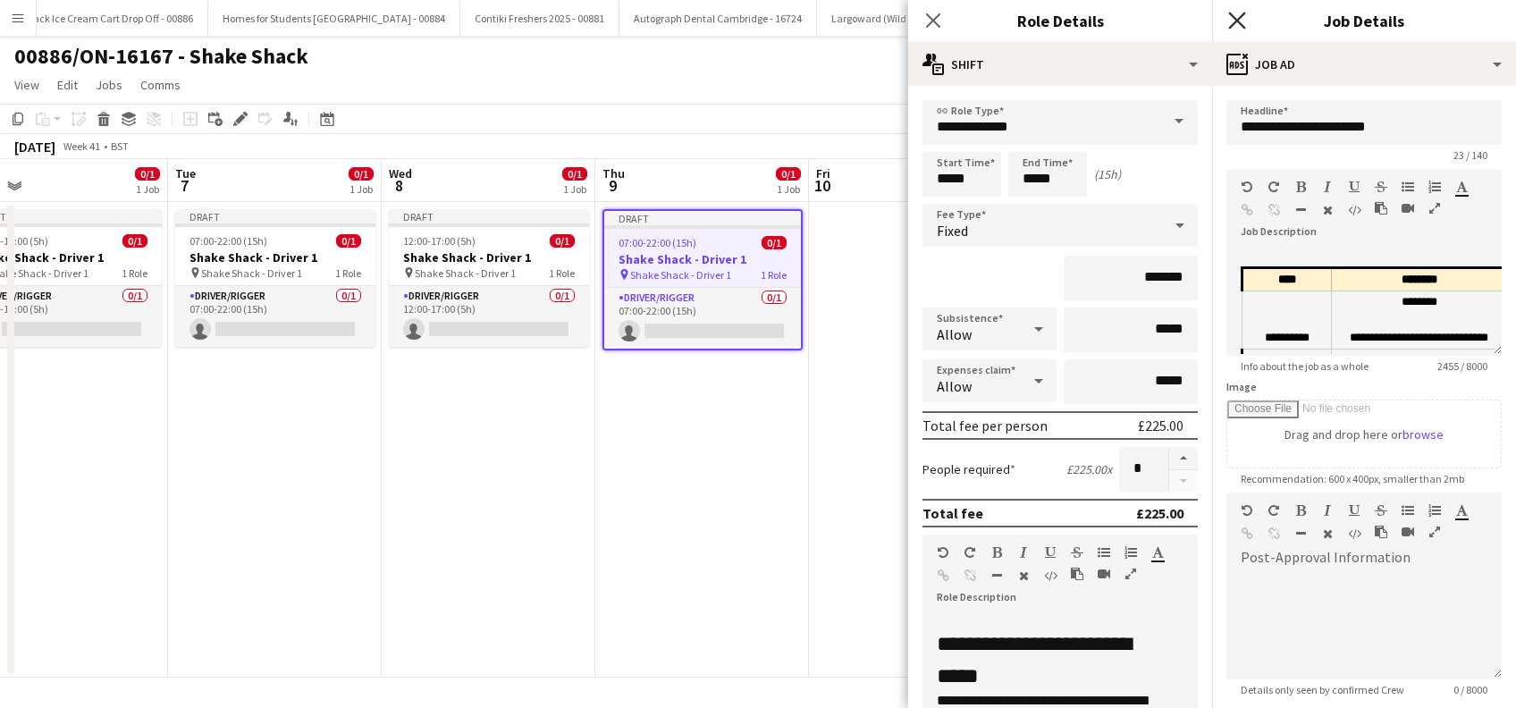
click at [1237, 19] on icon "Close pop-in" at bounding box center [1236, 20] width 17 height 17
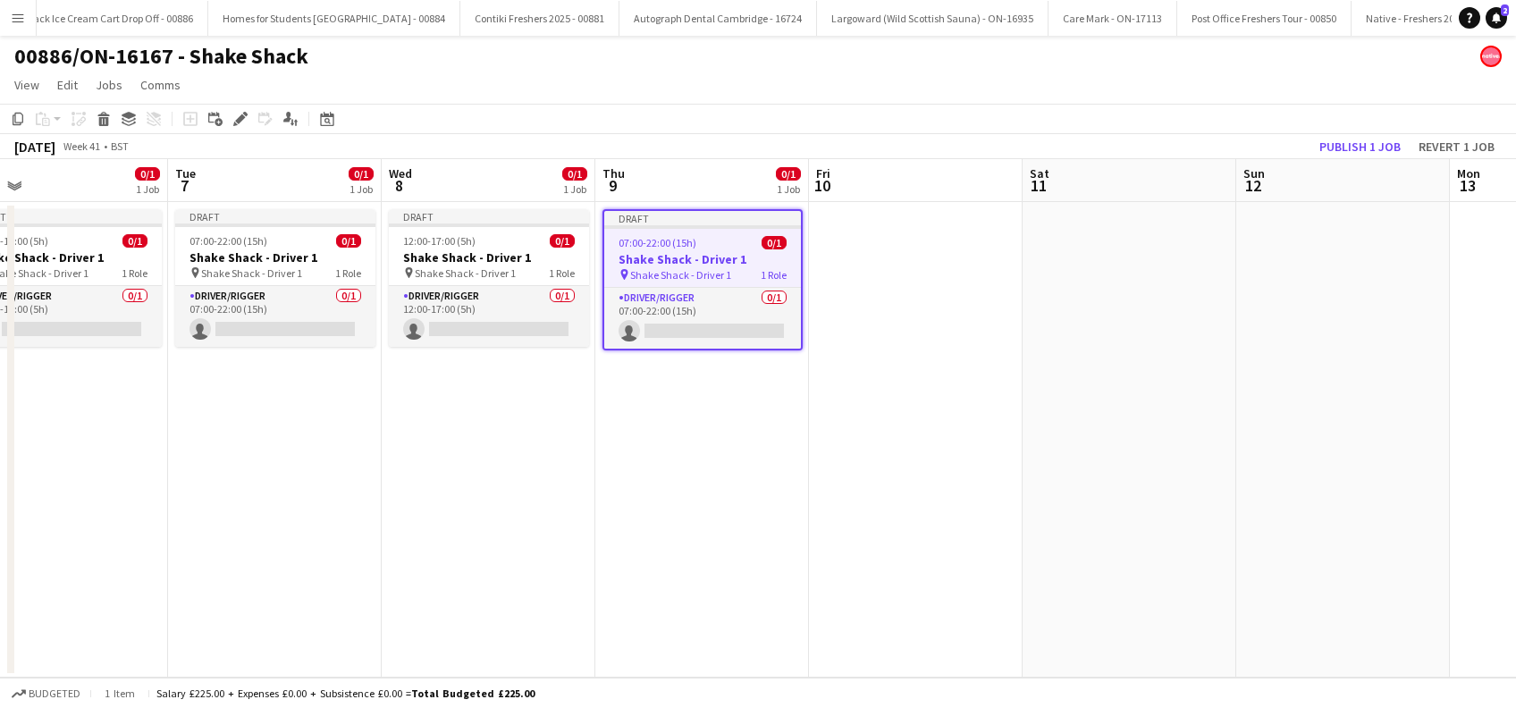
click at [698, 382] on app-date-cell "Draft 07:00-22:00 (15h) 0/1 Shake Shack - Driver 1 pin Shake Shack - Driver 1 1…" at bounding box center [702, 440] width 214 height 476
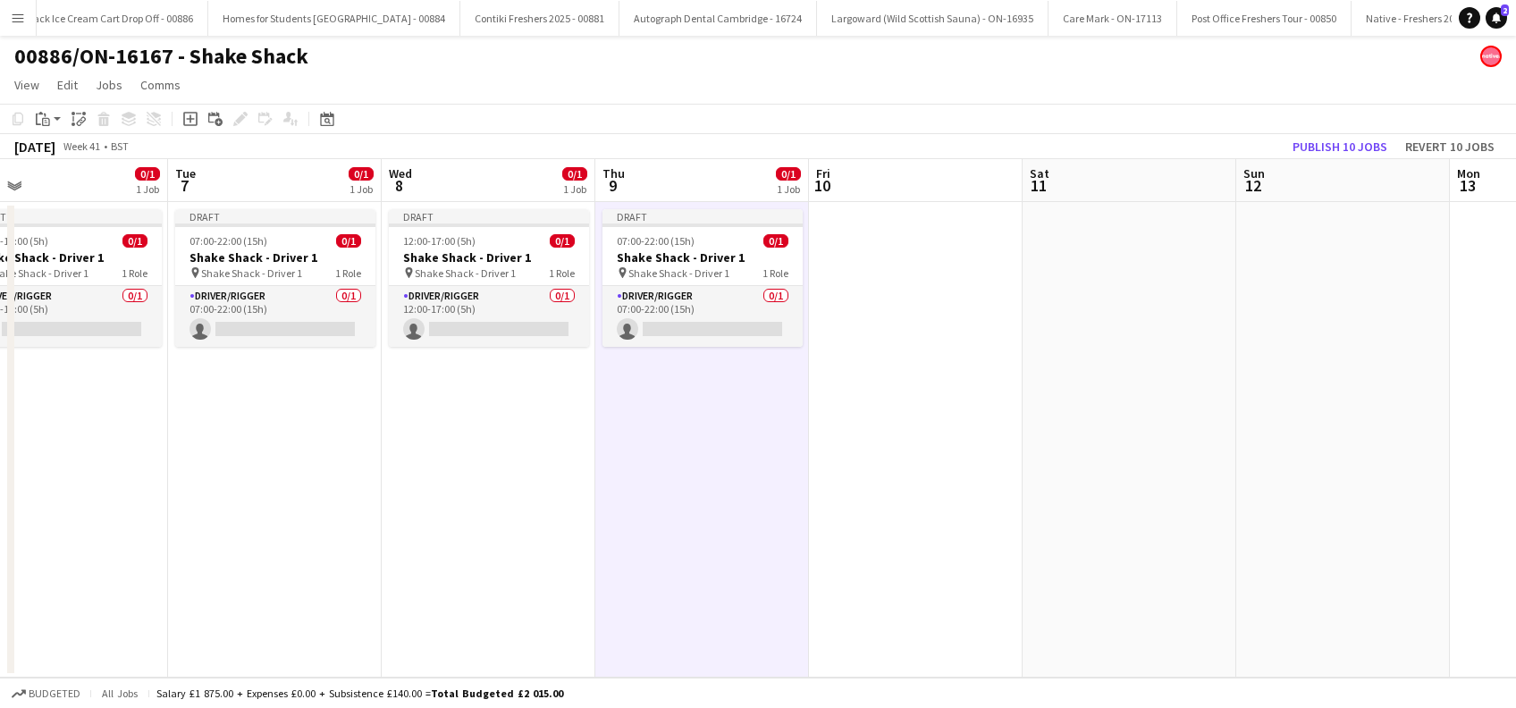
click at [907, 394] on app-date-cell at bounding box center [916, 440] width 214 height 476
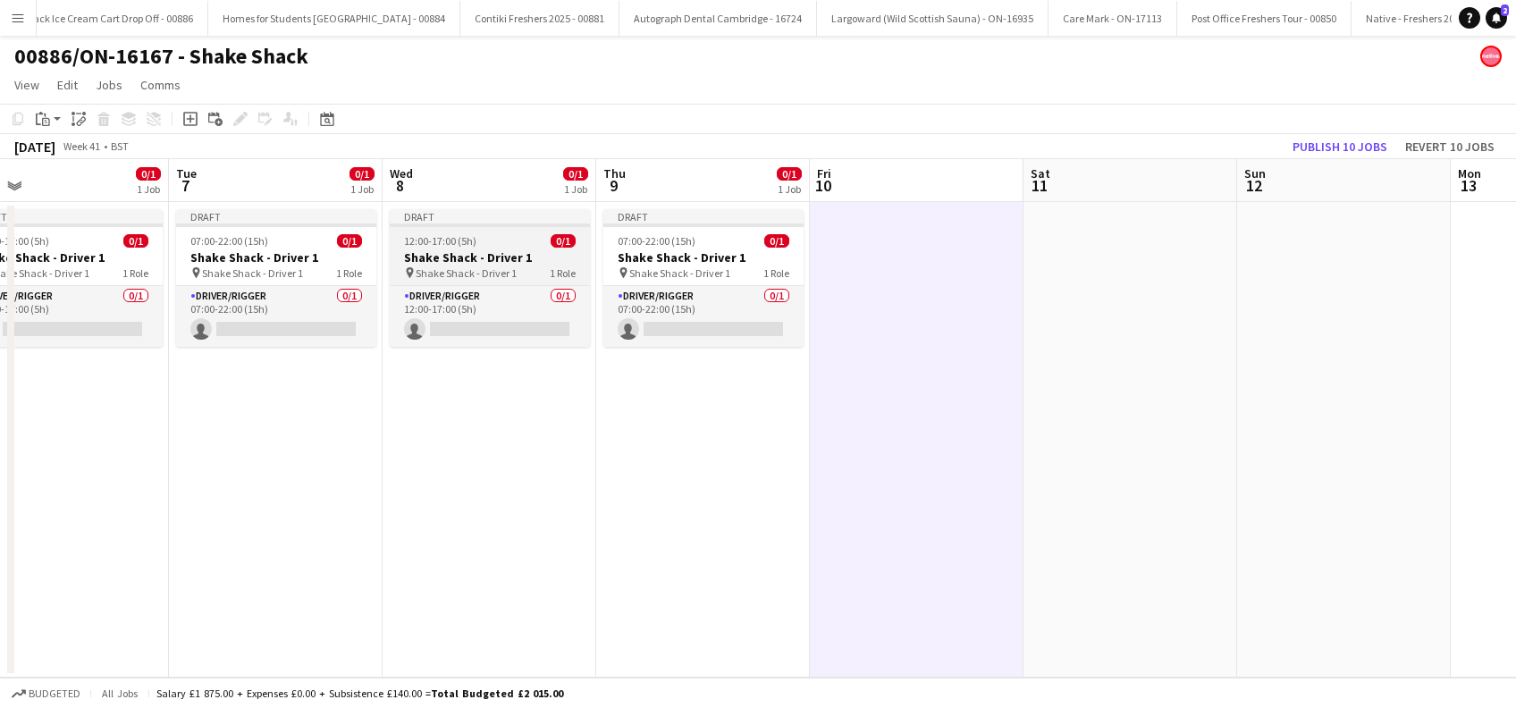
click at [453, 266] on span "Shake Shack - Driver 1" at bounding box center [466, 272] width 101 height 13
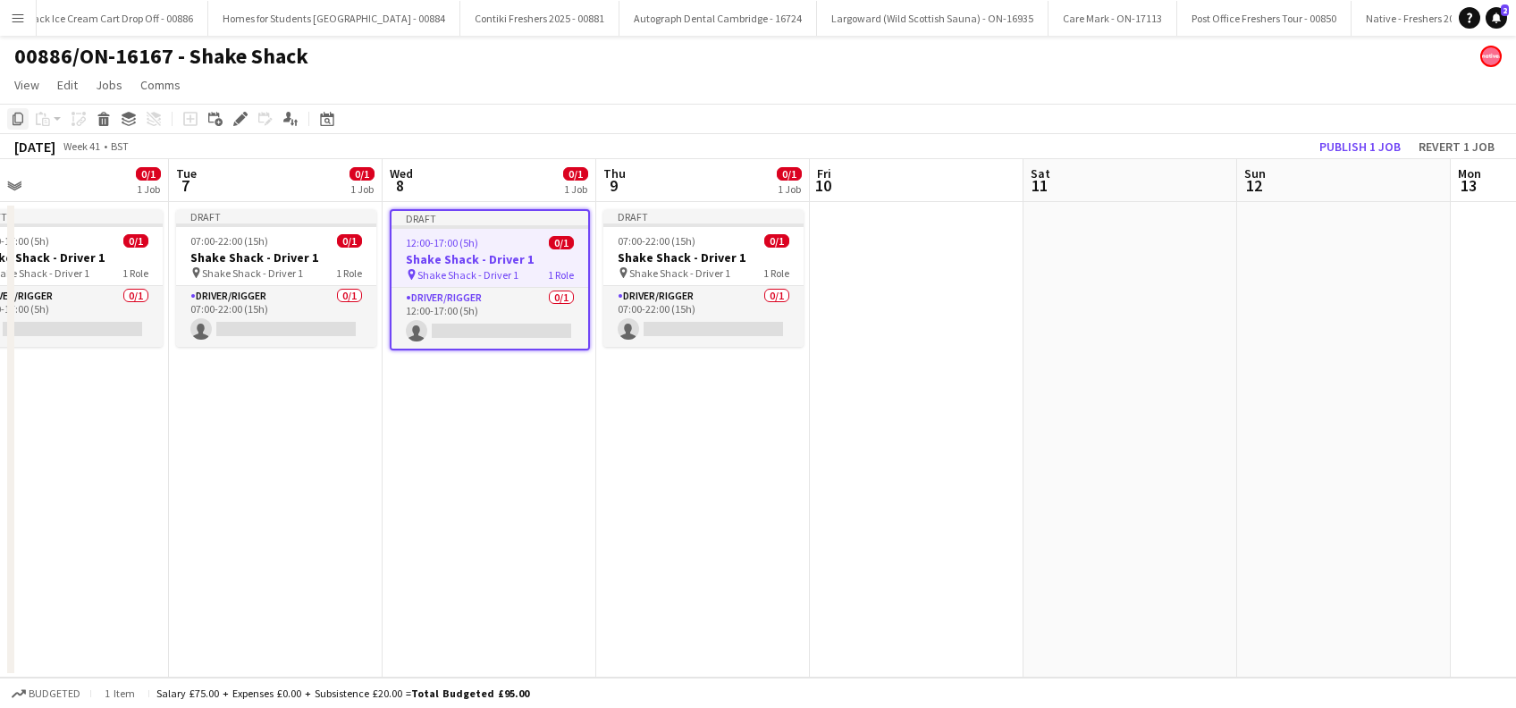
click at [15, 118] on icon "Copy" at bounding box center [18, 119] width 14 height 14
click at [864, 242] on app-date-cell at bounding box center [917, 440] width 214 height 476
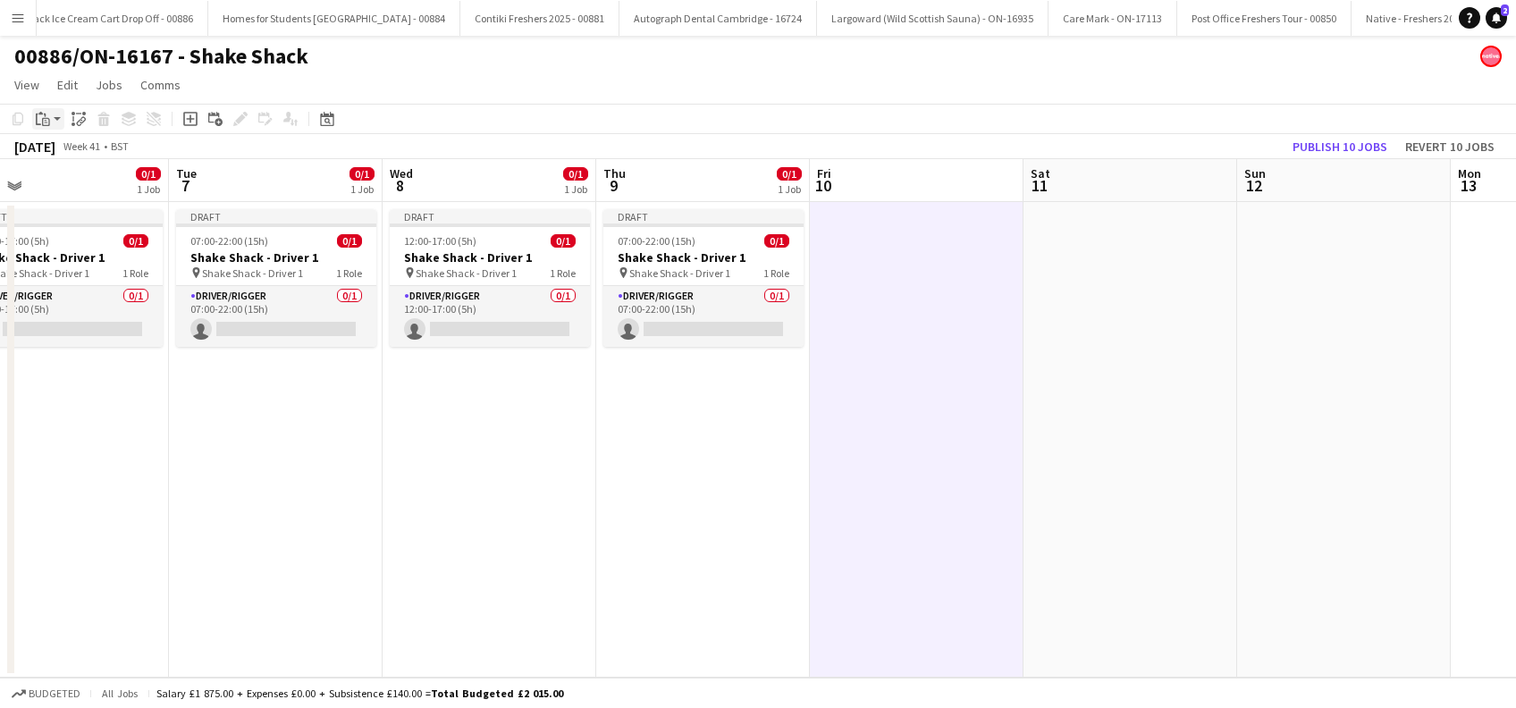
click at [41, 117] on icon "Paste" at bounding box center [43, 119] width 14 height 14
click at [65, 156] on link "Paste Ctrl+V" at bounding box center [131, 153] width 168 height 16
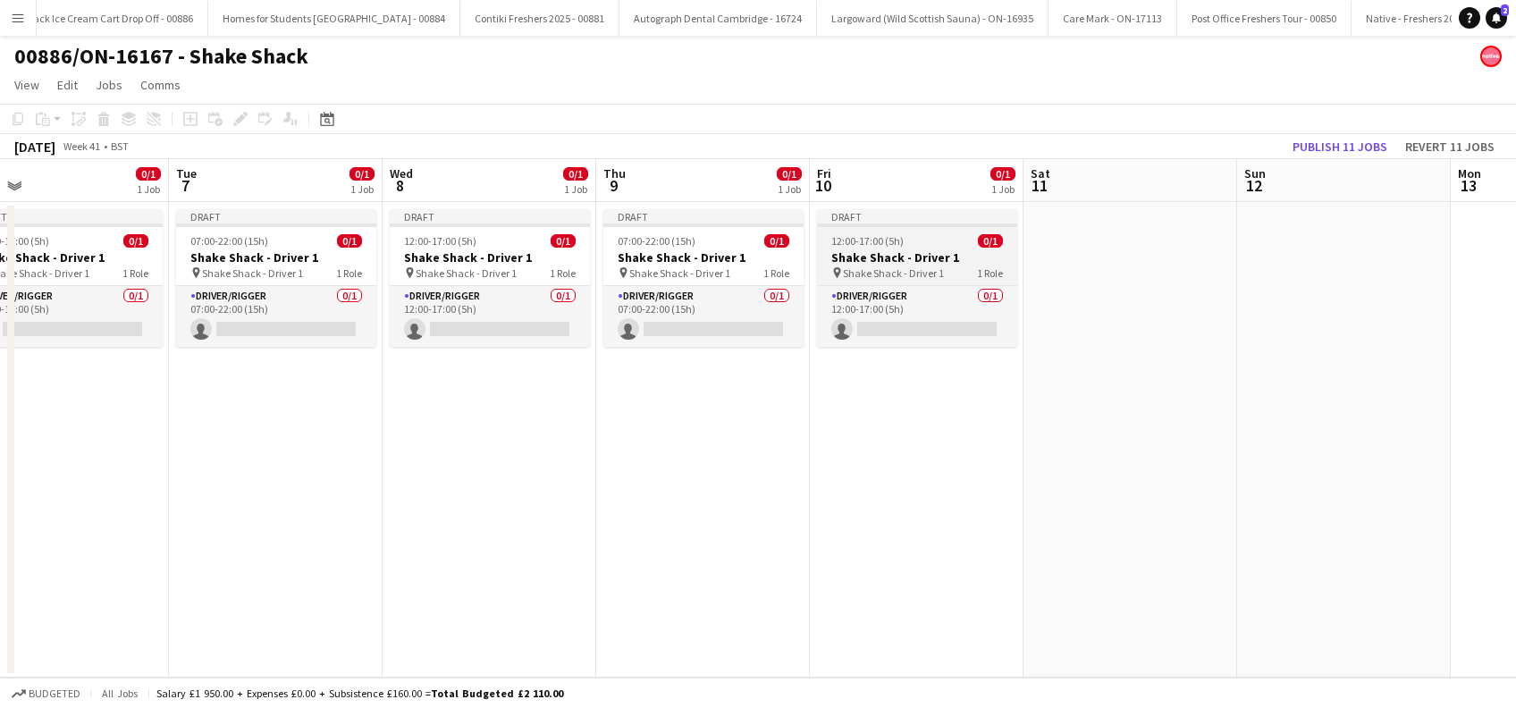
click at [910, 263] on h3 "Shake Shack - Driver 1" at bounding box center [917, 257] width 200 height 16
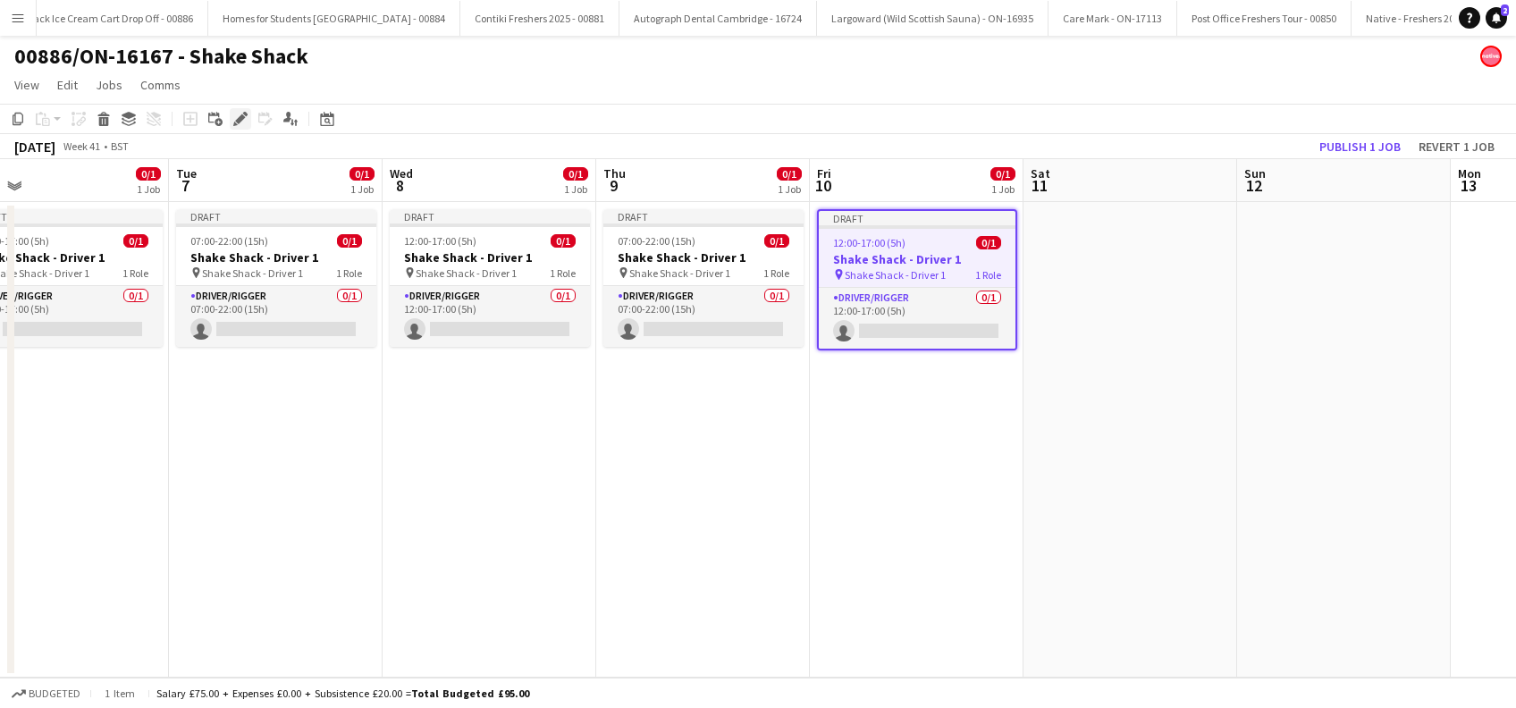
click at [243, 120] on icon "Edit" at bounding box center [240, 119] width 14 height 14
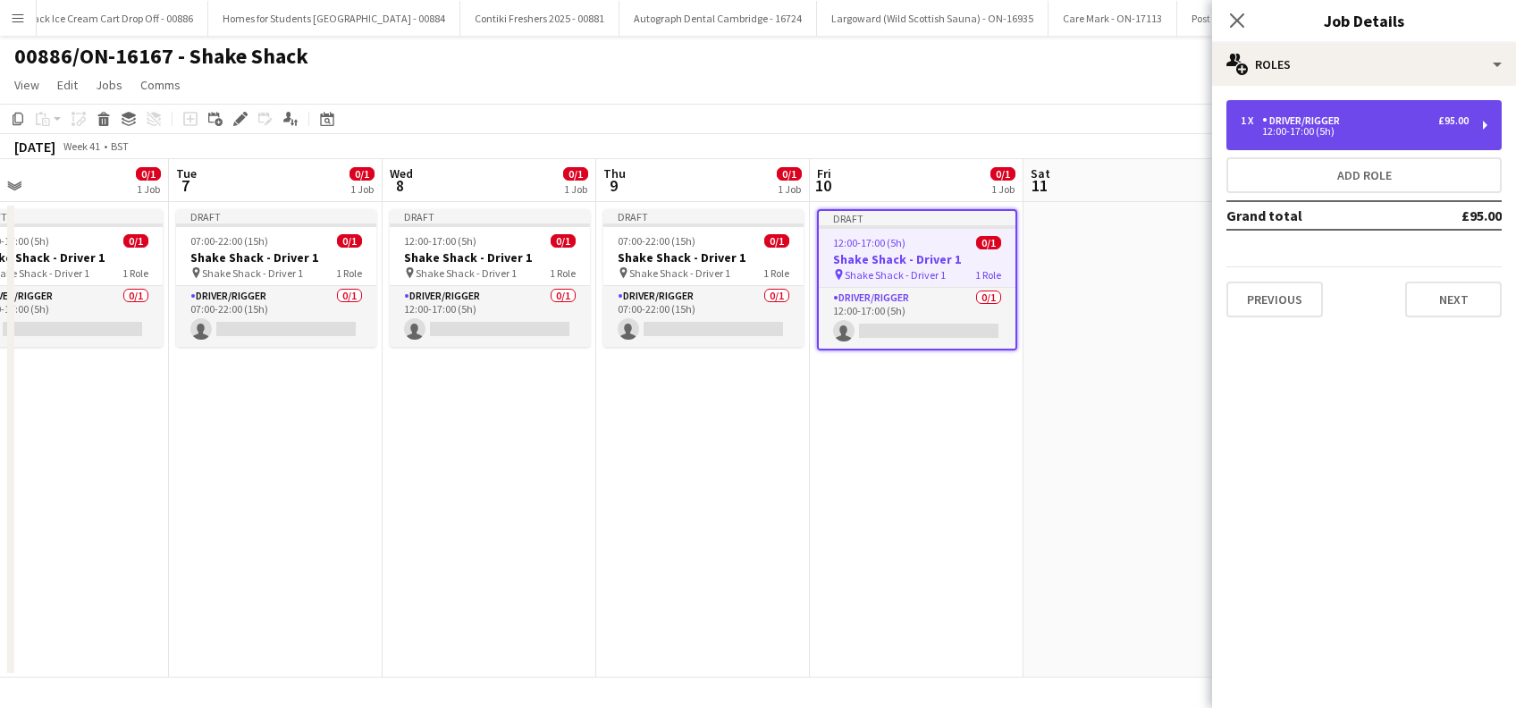
click at [1371, 132] on div "12:00-17:00 (5h)" at bounding box center [1355, 131] width 228 height 9
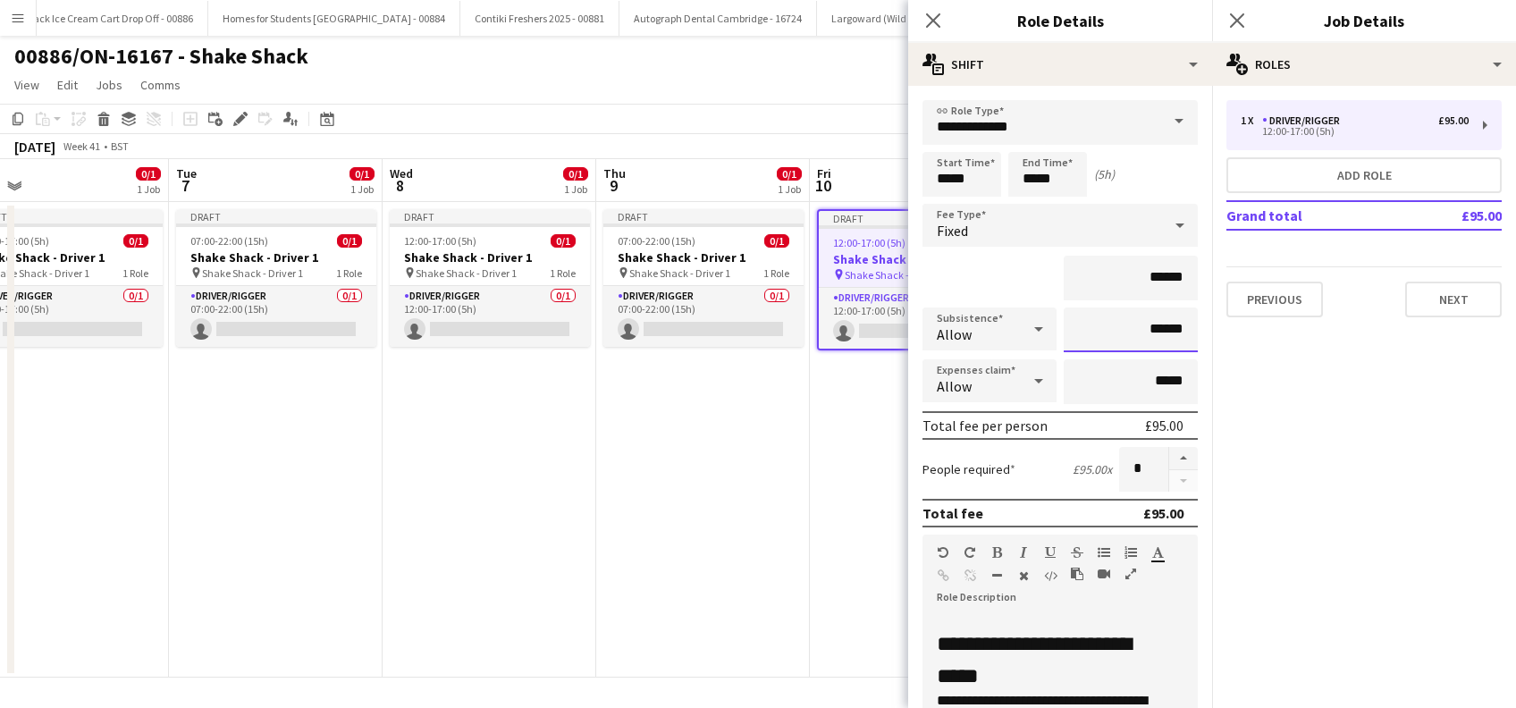
click at [1137, 329] on input "******" at bounding box center [1131, 330] width 134 height 45
type input "*****"
click at [1454, 298] on button "Next" at bounding box center [1453, 300] width 97 height 36
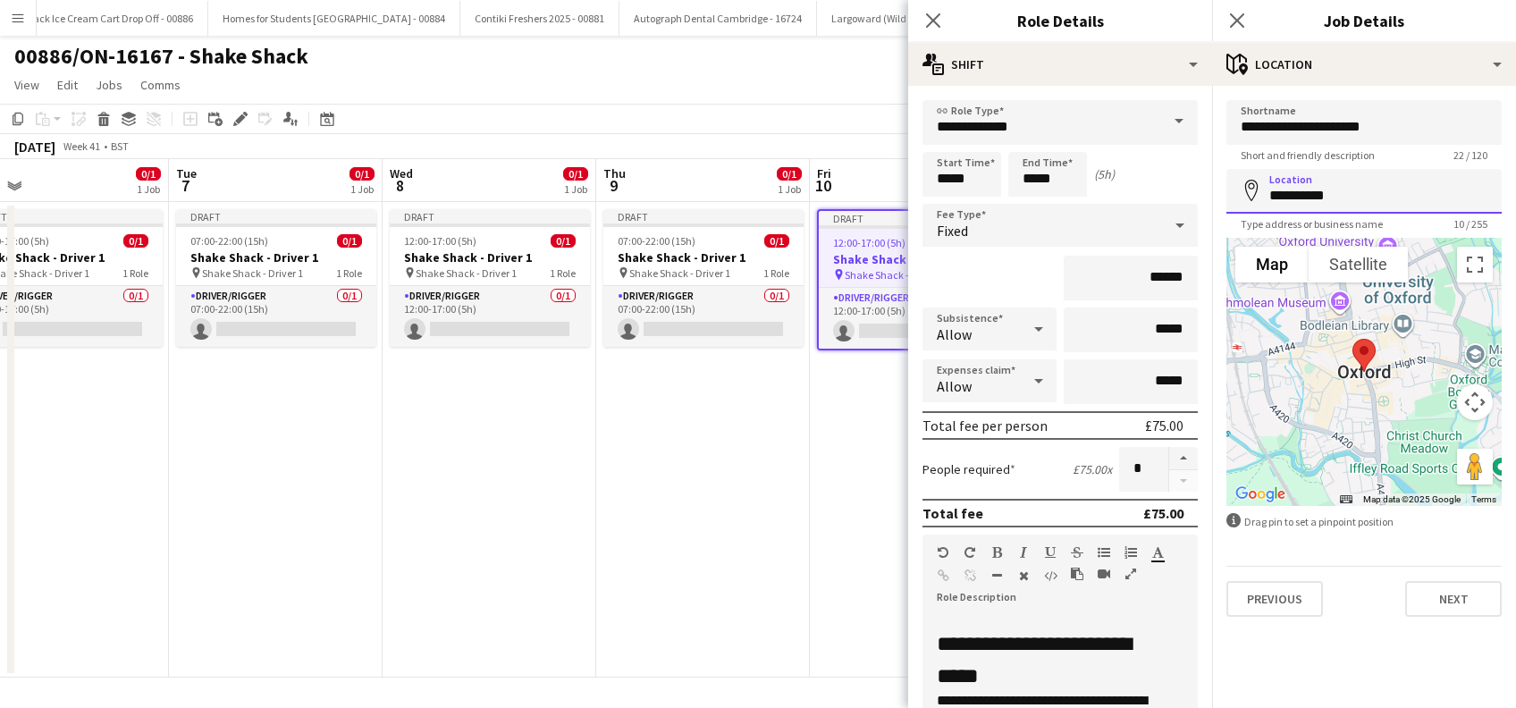
click at [1407, 190] on input "**********" at bounding box center [1364, 191] width 275 height 45
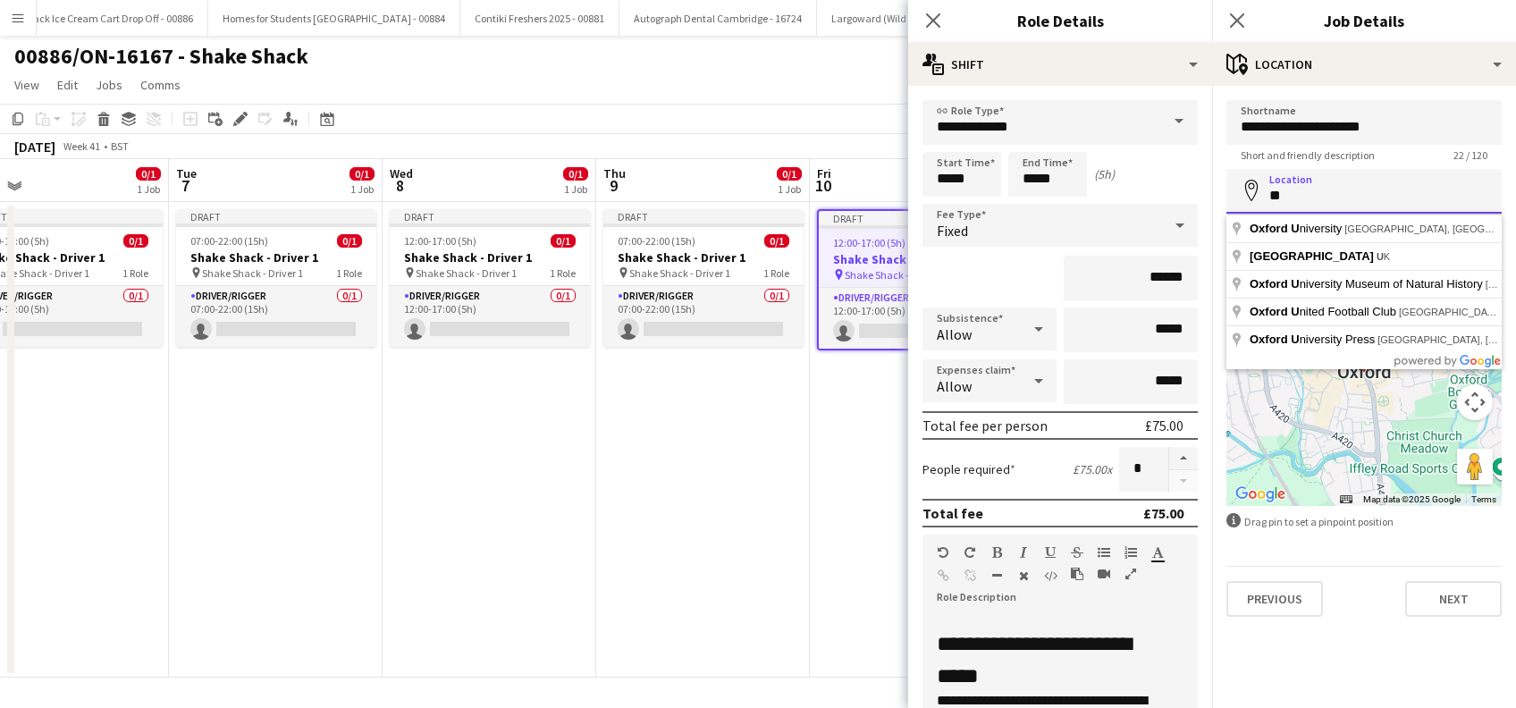
type input "*"
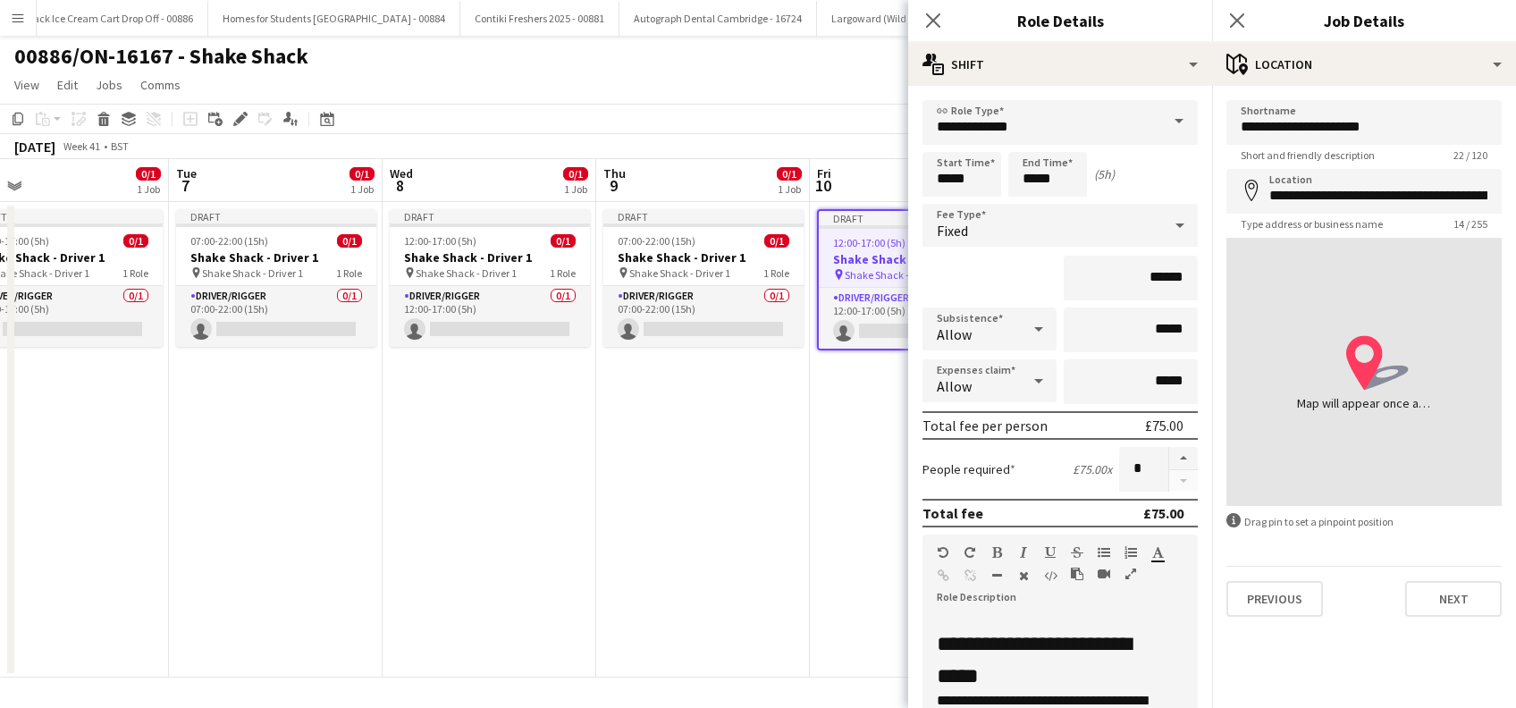
type input "**********"
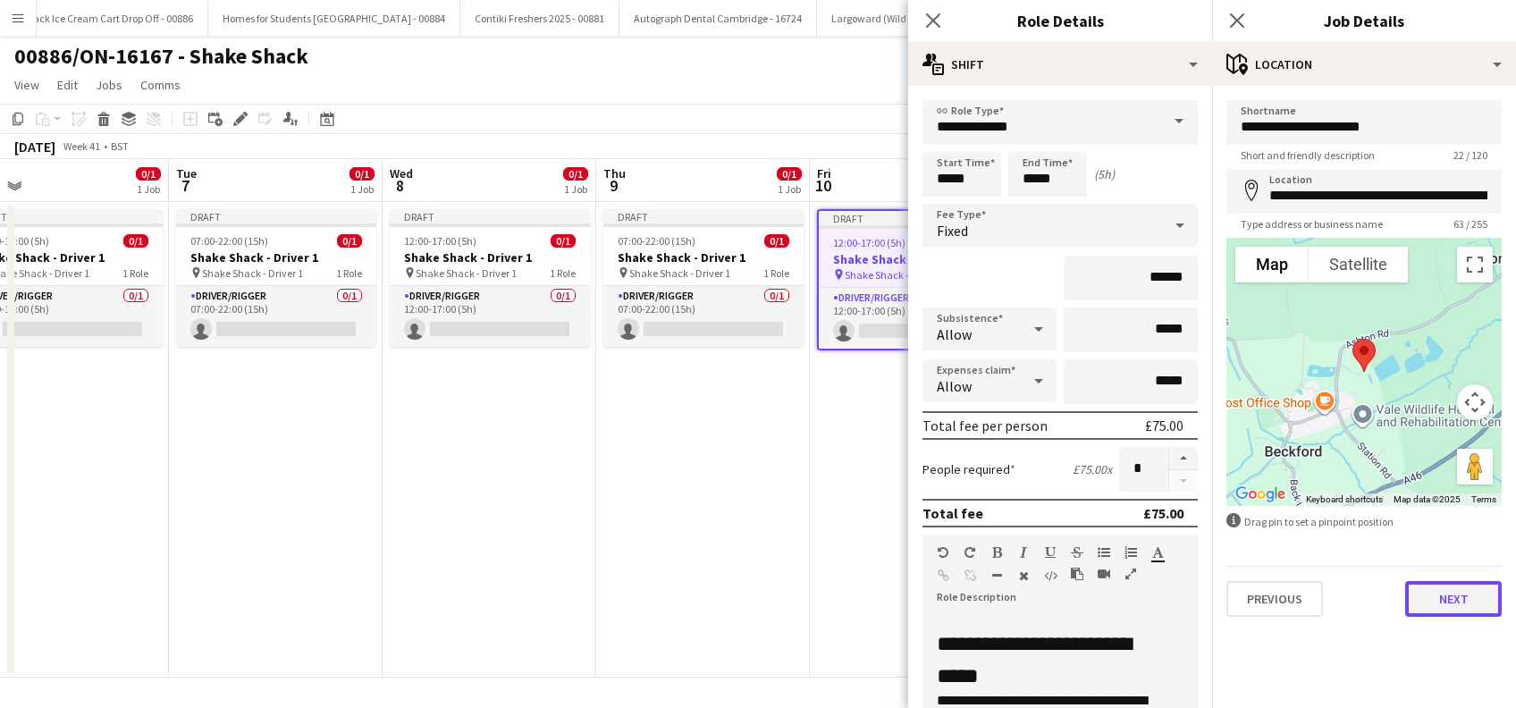
click at [1442, 603] on button "Next" at bounding box center [1453, 599] width 97 height 36
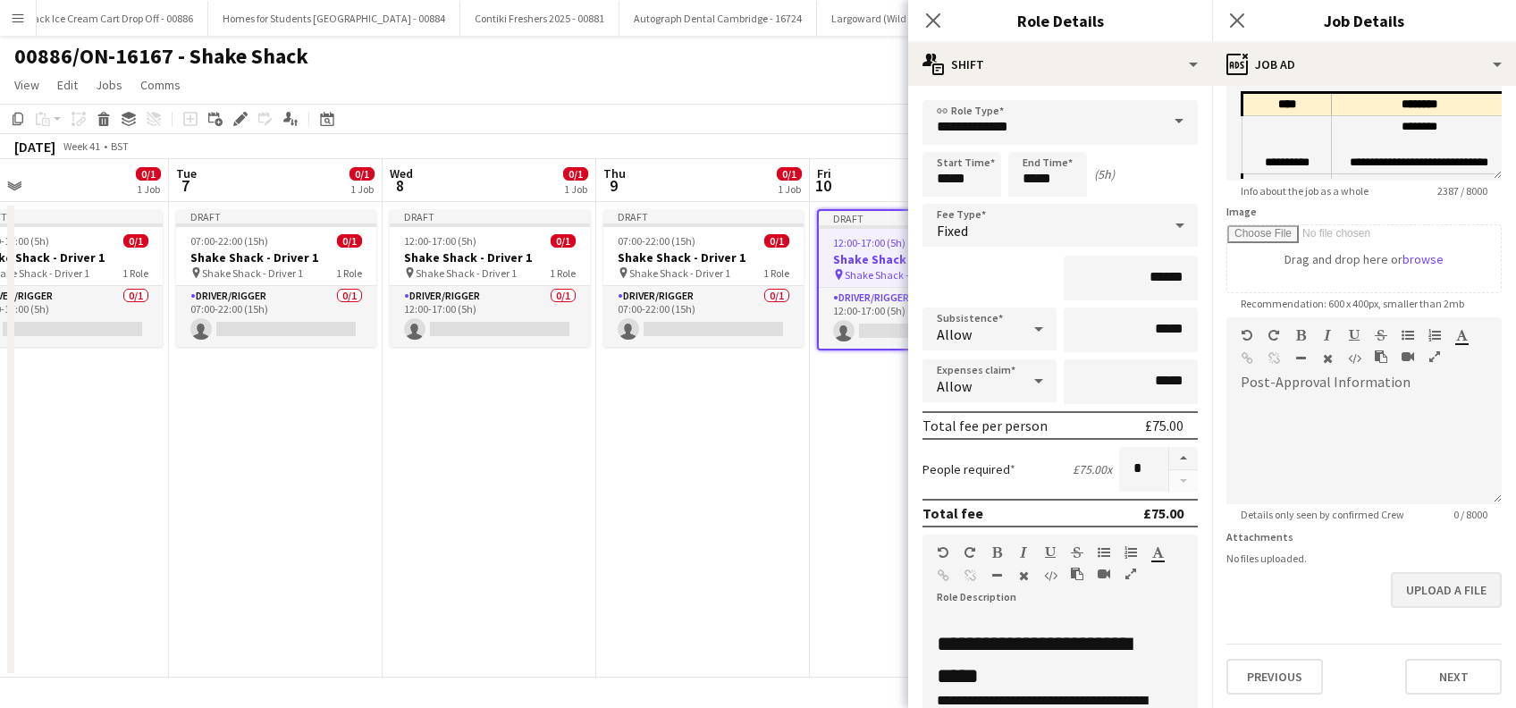
scroll to position [0, 0]
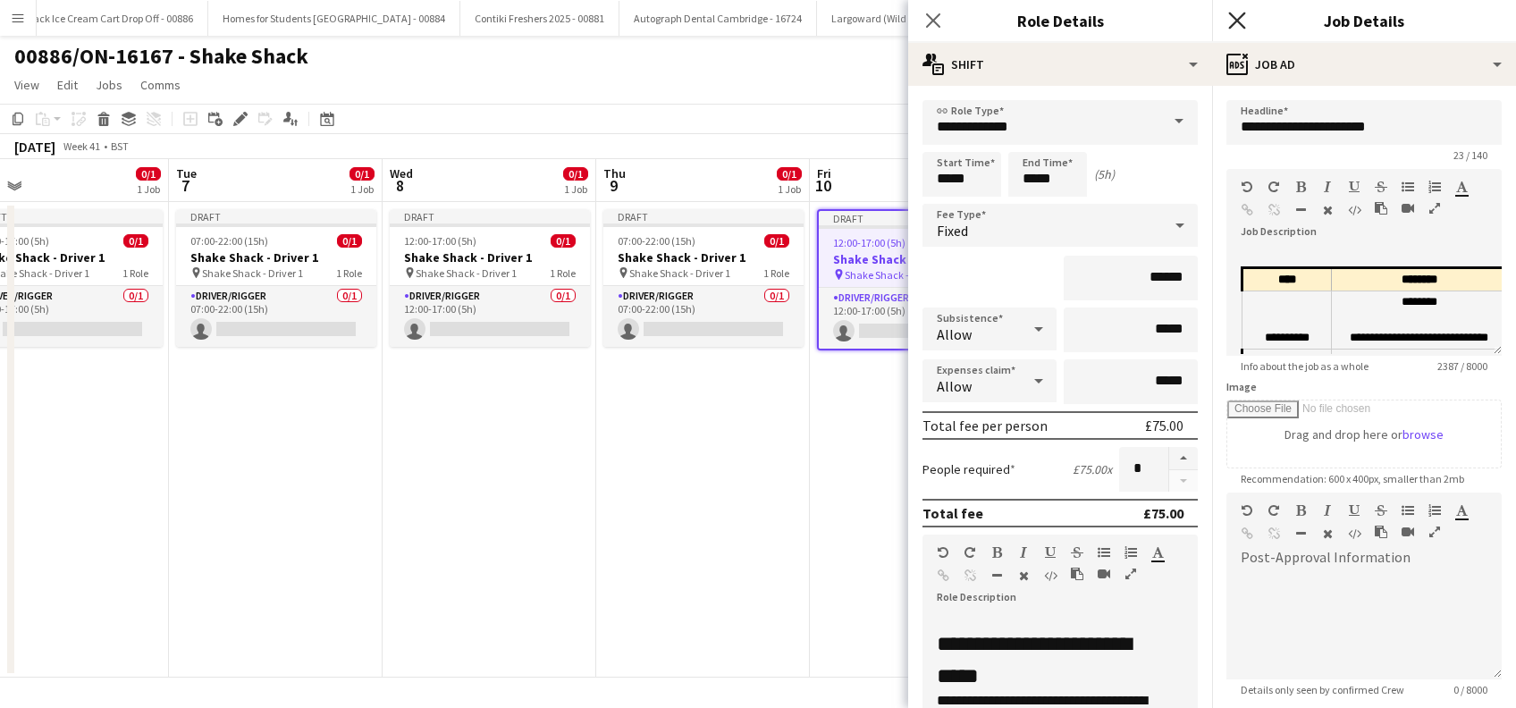
click at [1238, 18] on icon "Close pop-in" at bounding box center [1236, 20] width 17 height 17
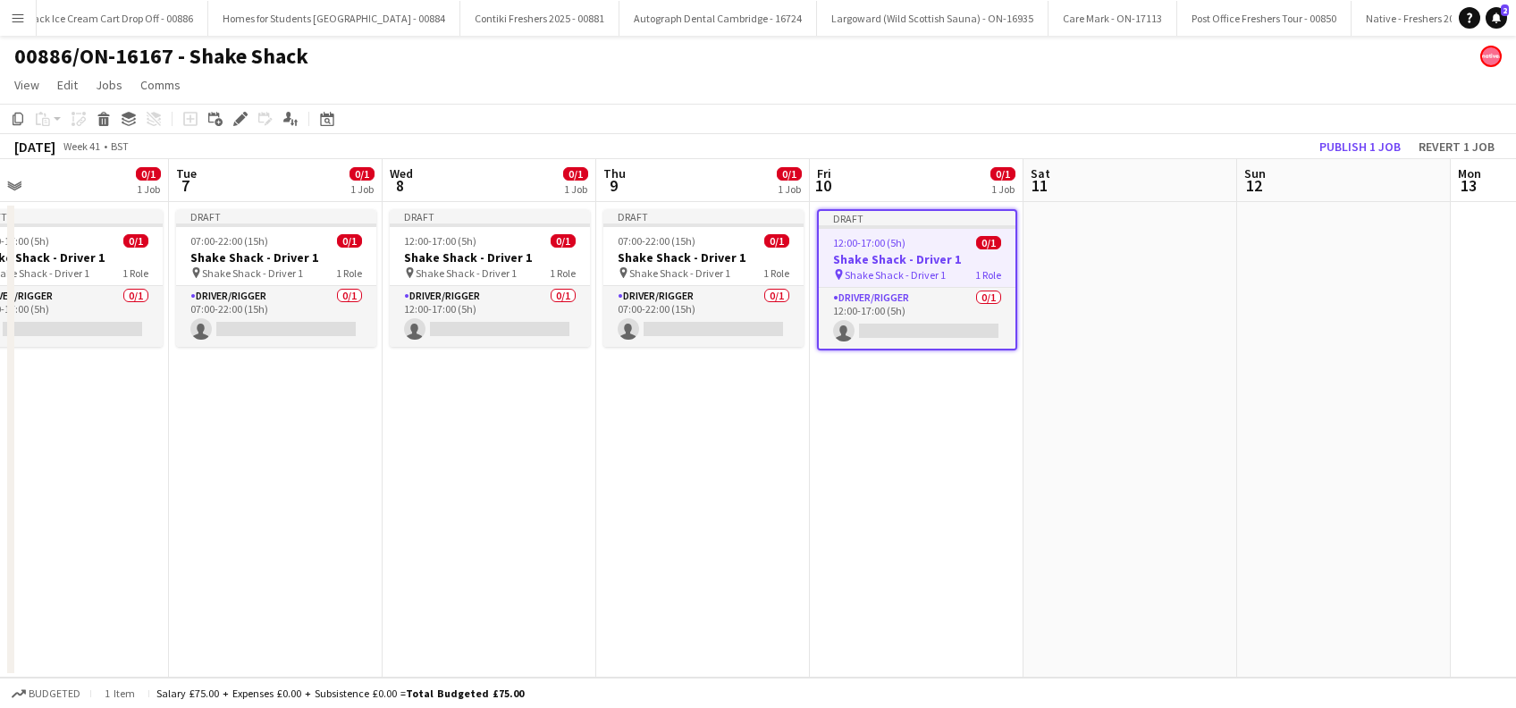
click at [1051, 436] on app-date-cell at bounding box center [1131, 440] width 214 height 476
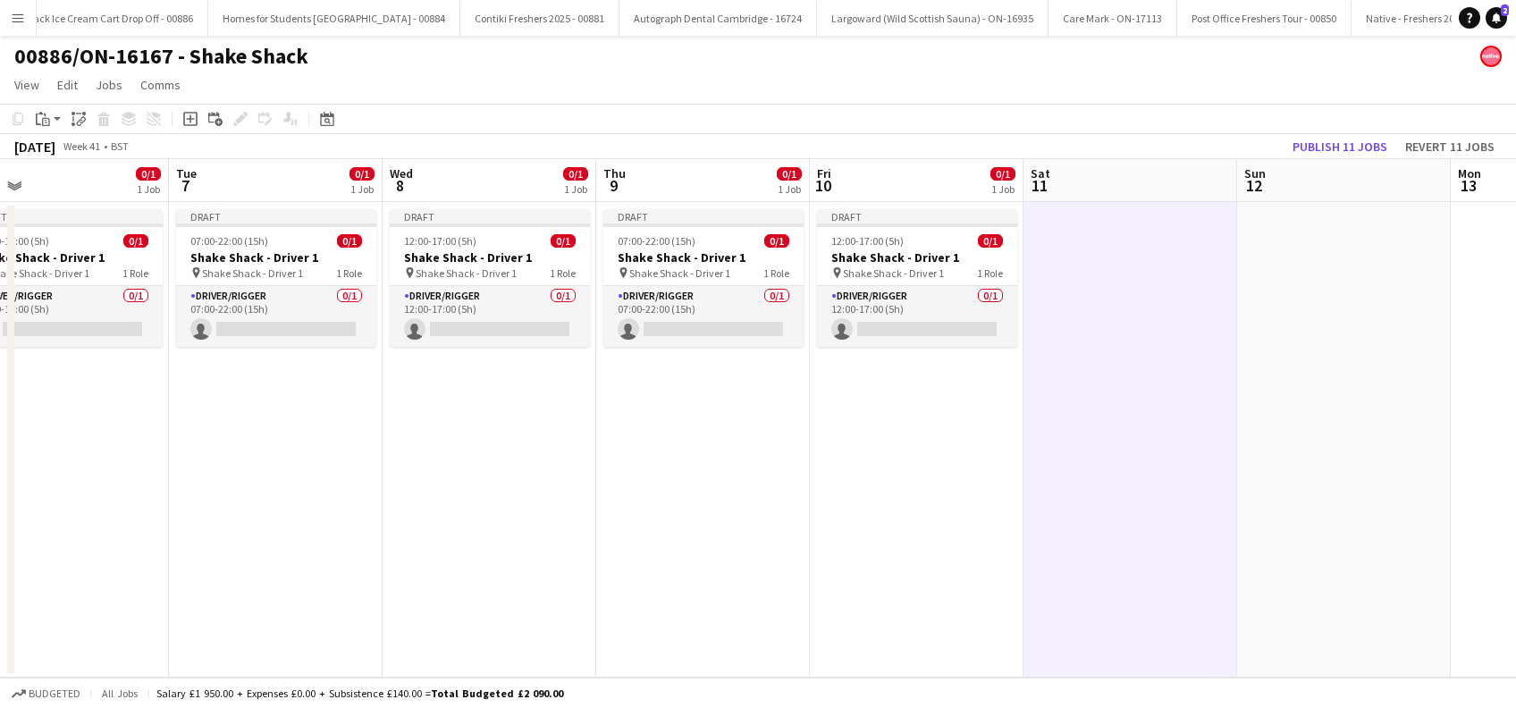
click at [1120, 330] on app-date-cell at bounding box center [1131, 440] width 214 height 476
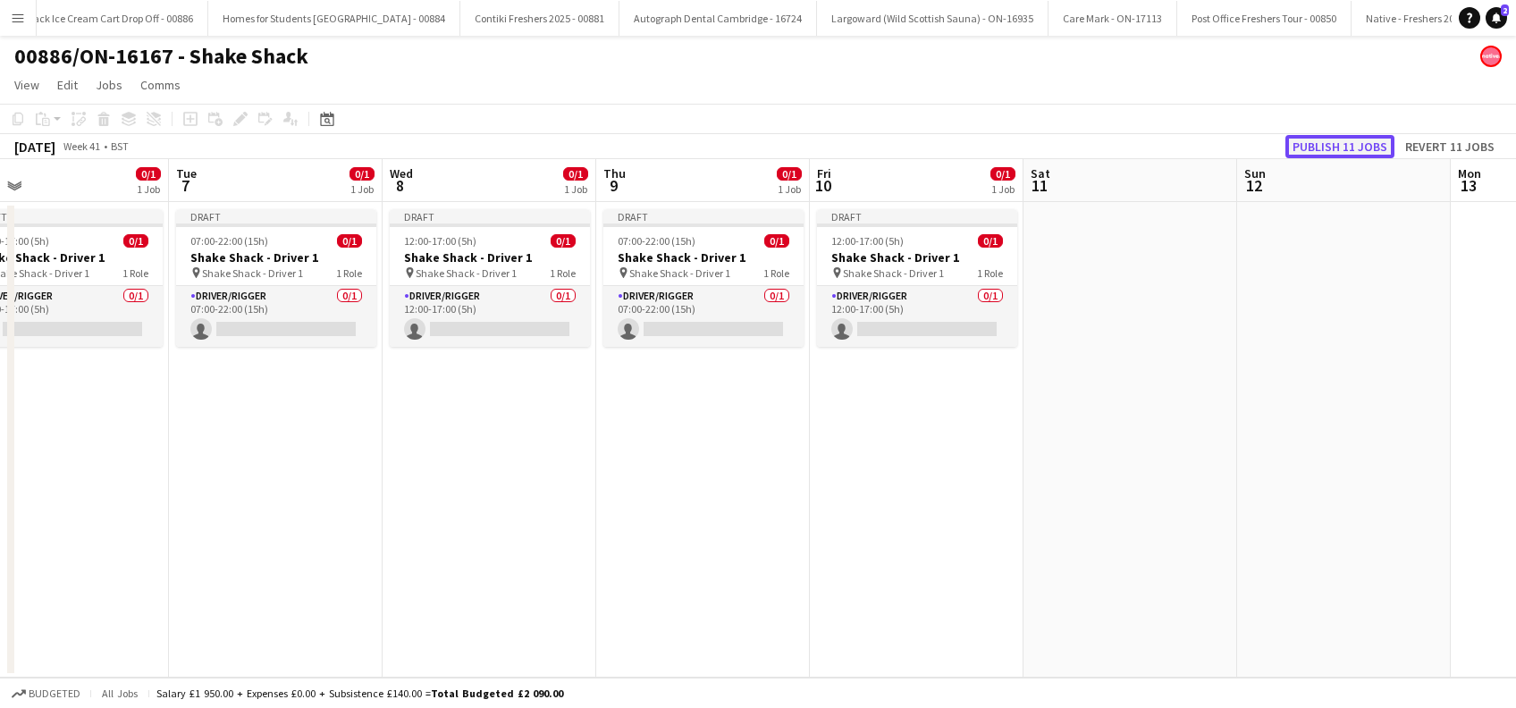
click at [1320, 148] on button "Publish 11 jobs" at bounding box center [1340, 146] width 109 height 23
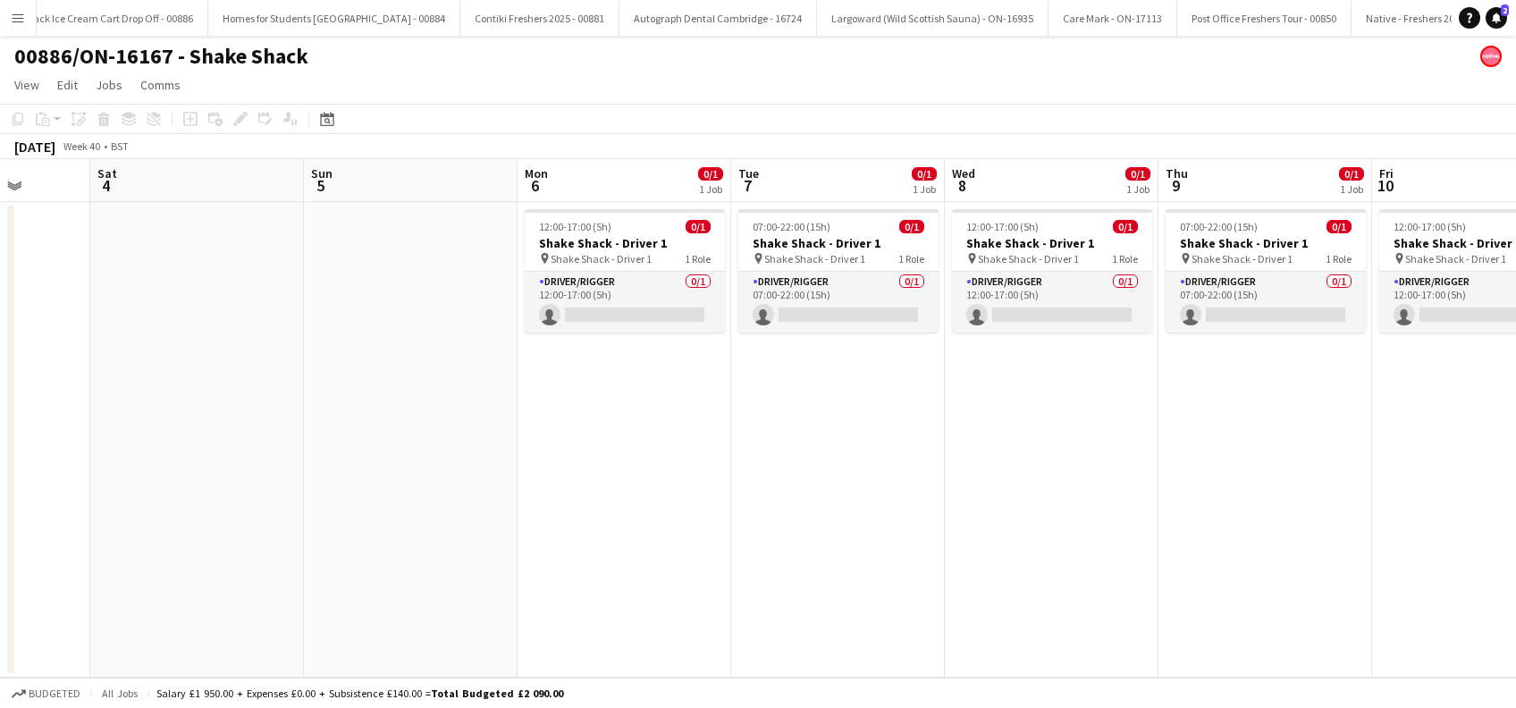
drag, startPoint x: 758, startPoint y: 508, endPoint x: 1320, endPoint y: 576, distance: 565.5
click at [1320, 576] on app-calendar-viewport "Wed 1 Thu 2 Fri 3 Sat 4 Sun 5 Mon 6 0/1 1 Job Tue 7 0/1 1 Job Wed 8 0/1 1 Job T…" at bounding box center [758, 418] width 1516 height 519
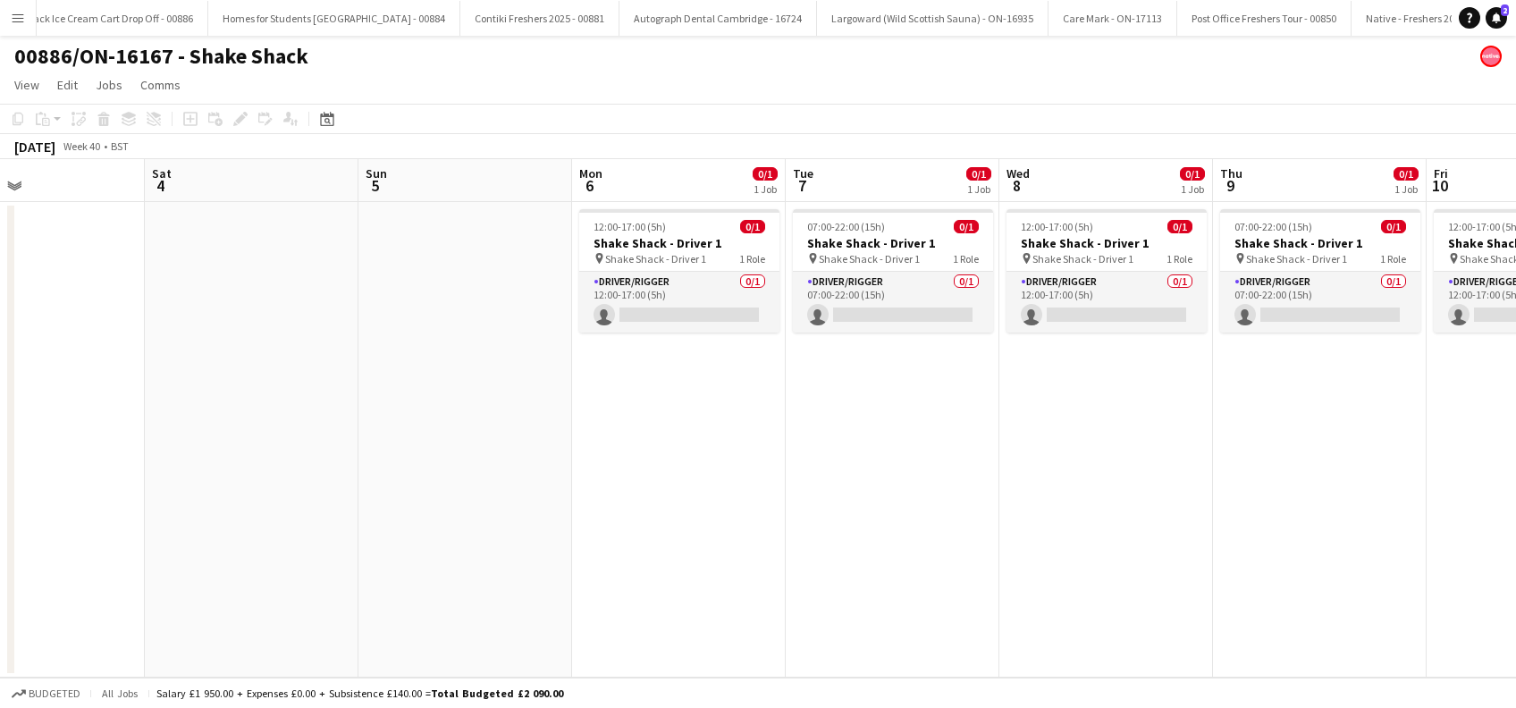
drag, startPoint x: 687, startPoint y: 502, endPoint x: 1126, endPoint y: 572, distance: 444.6
click at [1126, 572] on app-calendar-viewport "Wed 1 Thu 2 Fri 3 Sat 4 Sun 5 Mon 6 0/1 1 Job Tue 7 0/1 1 Job Wed 8 0/1 1 Job T…" at bounding box center [758, 418] width 1516 height 519
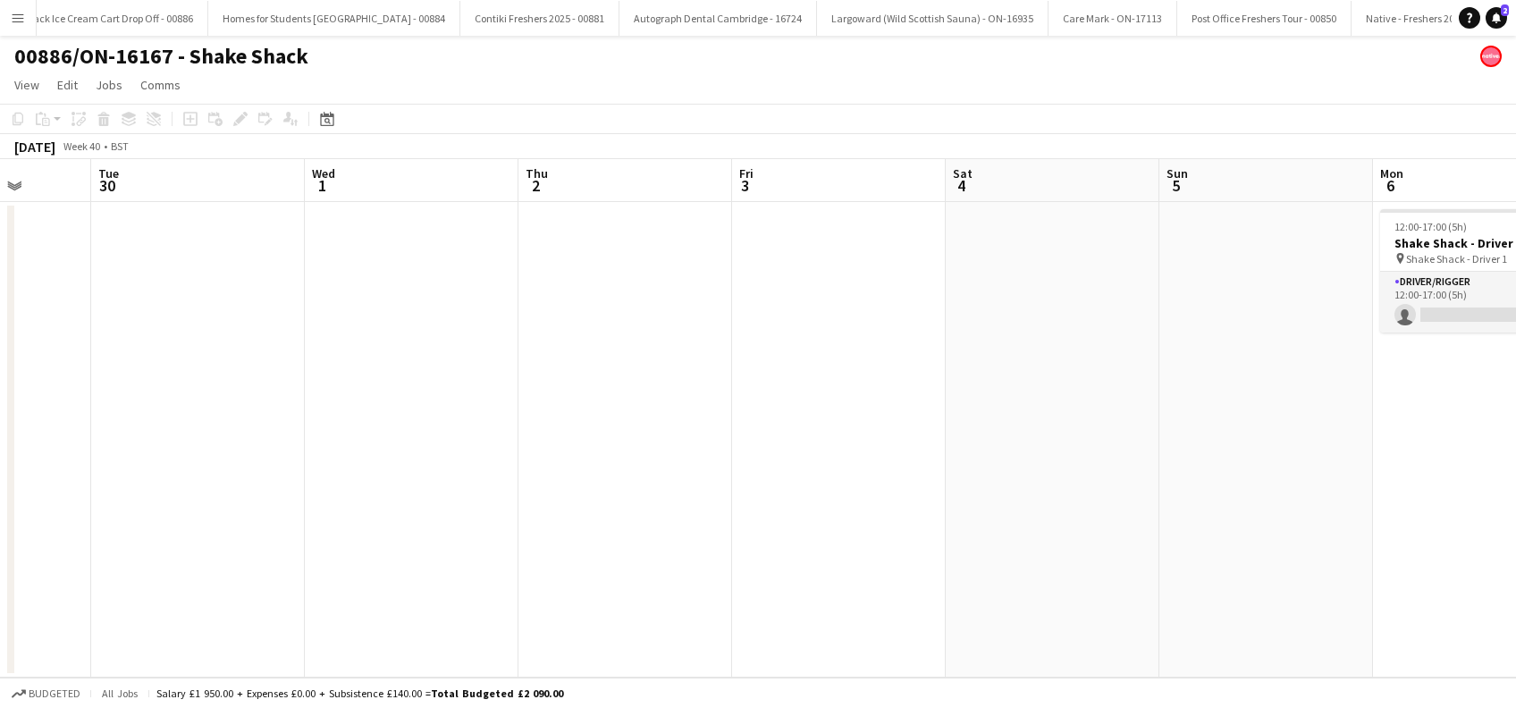
drag, startPoint x: 949, startPoint y: 565, endPoint x: 998, endPoint y: 565, distance: 49.2
click at [998, 565] on app-calendar-viewport "Sat 27 Sun 28 Mon 29 Tue 30 Wed 1 Thu 2 Fri 3 Sat 4 Sun 5 Mon 6 0/1 1 Job Tue 7…" at bounding box center [758, 418] width 1516 height 519
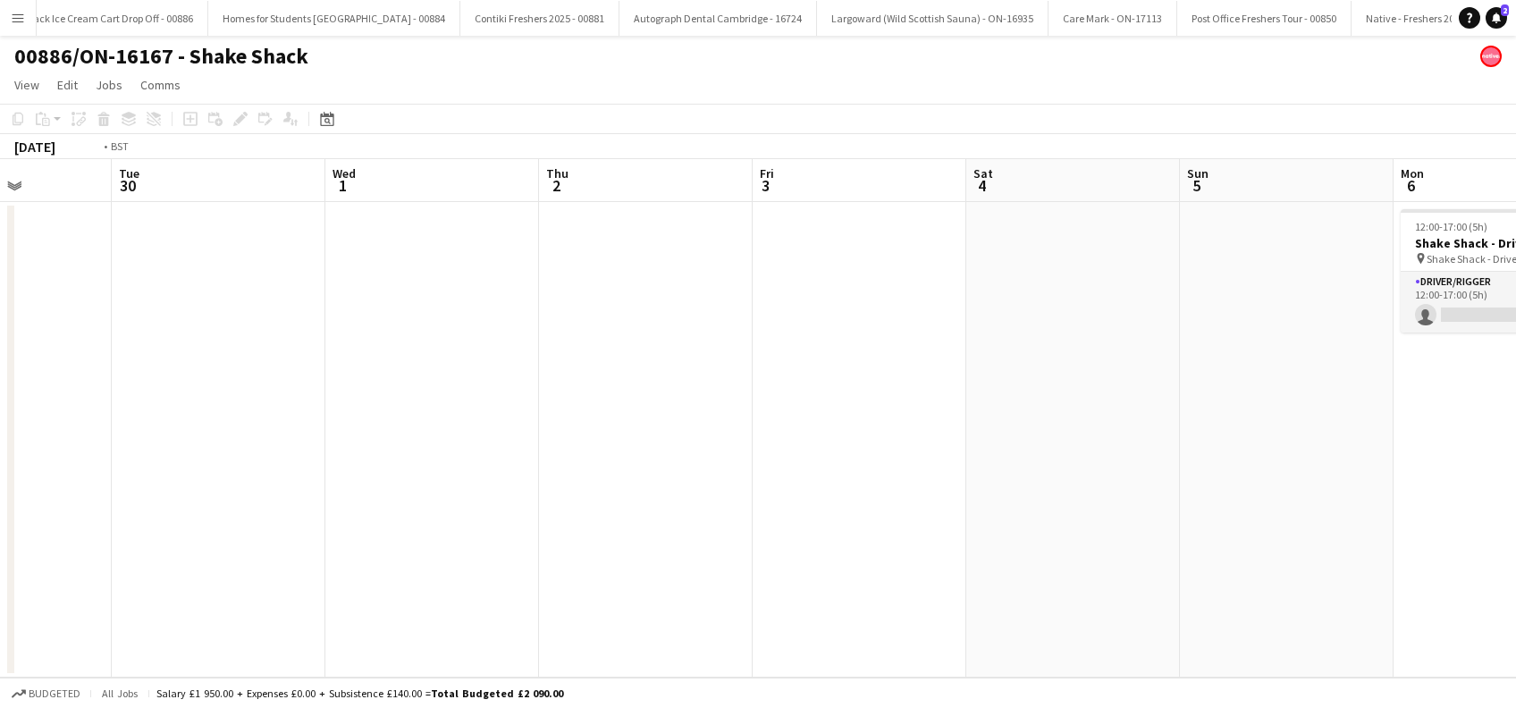
scroll to position [0, 458]
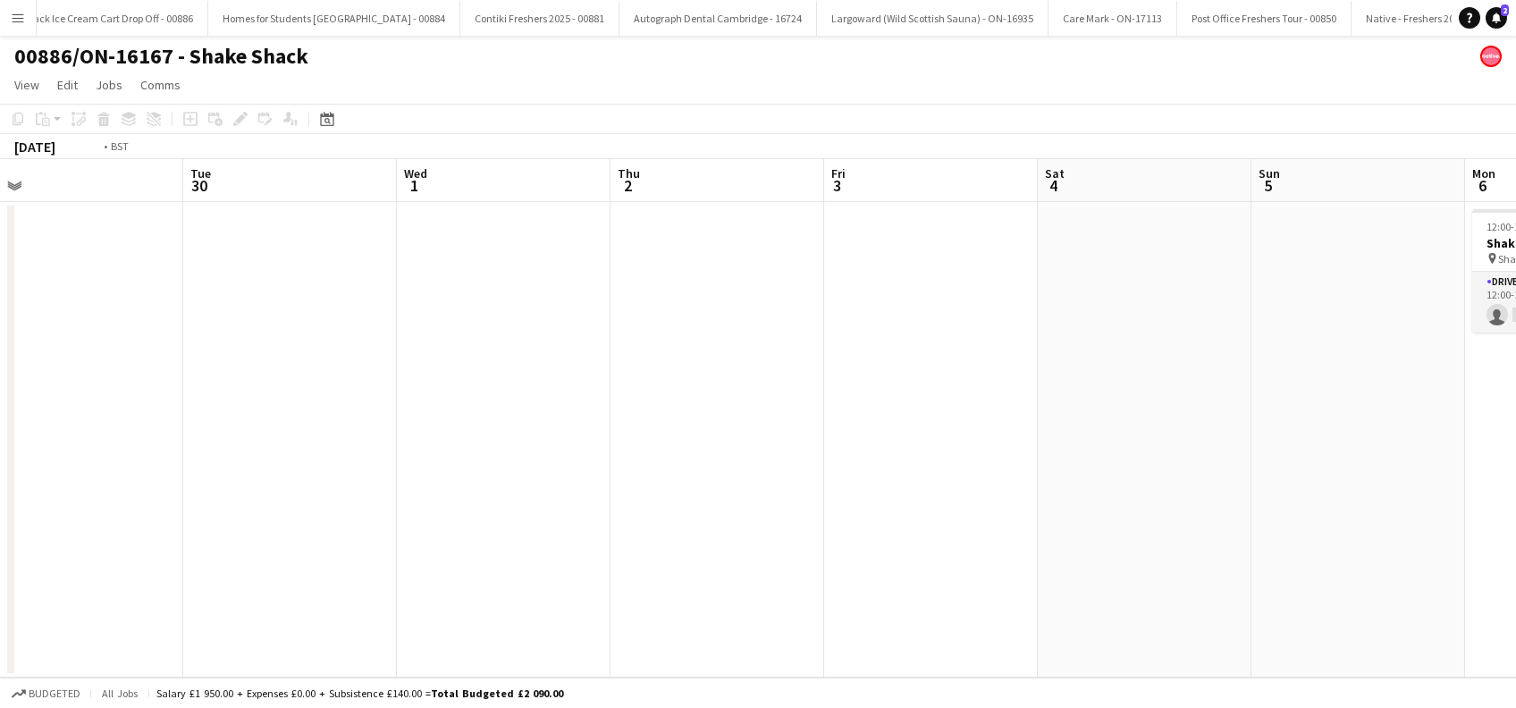
click at [700, 529] on app-calendar-viewport "Sat 27 Sun 28 Mon 29 Tue 30 Wed 1 Thu 2 Fri 3 Sat 4 Sun 5 Mon 6 0/1 1 Job Tue 7…" at bounding box center [758, 418] width 1516 height 519
drag, startPoint x: 425, startPoint y: 533, endPoint x: 1008, endPoint y: 540, distance: 583.8
click at [1067, 557] on app-calendar-viewport "Thu 25 Fri 26 Sat 27 Sun 28 Mon 29 Tue 30 Wed 1 Thu 2 Fri 3 Sat 4 Sun 5 Mon 6 0…" at bounding box center [758, 418] width 1516 height 519
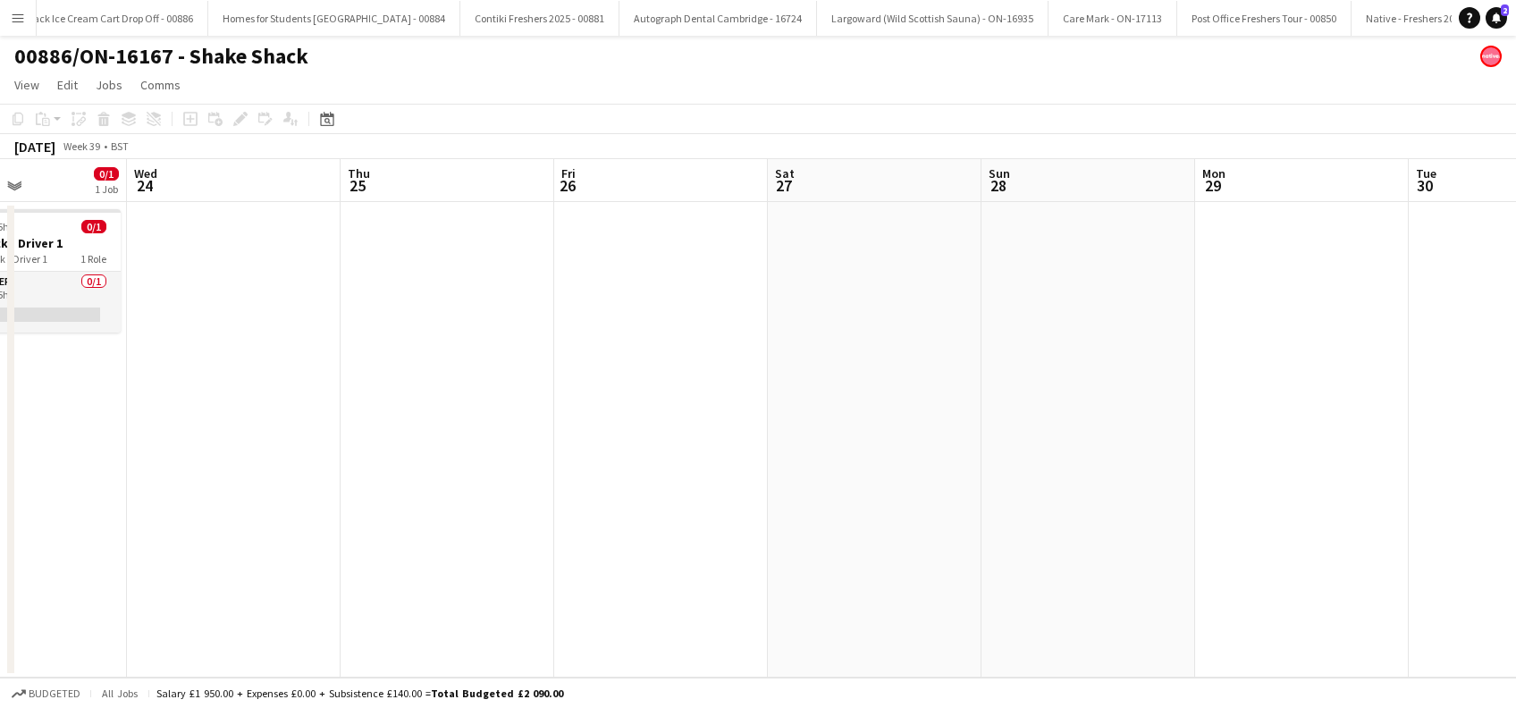
drag, startPoint x: 579, startPoint y: 515, endPoint x: 787, endPoint y: 520, distance: 207.5
click at [1123, 572] on app-calendar-viewport "Mon 22 Tue 23 0/1 1 Job Wed 24 Thu 25 Fri 26 Sat 27 Sun 28 Mon 29 Tue 30 Wed 1 …" at bounding box center [758, 418] width 1516 height 519
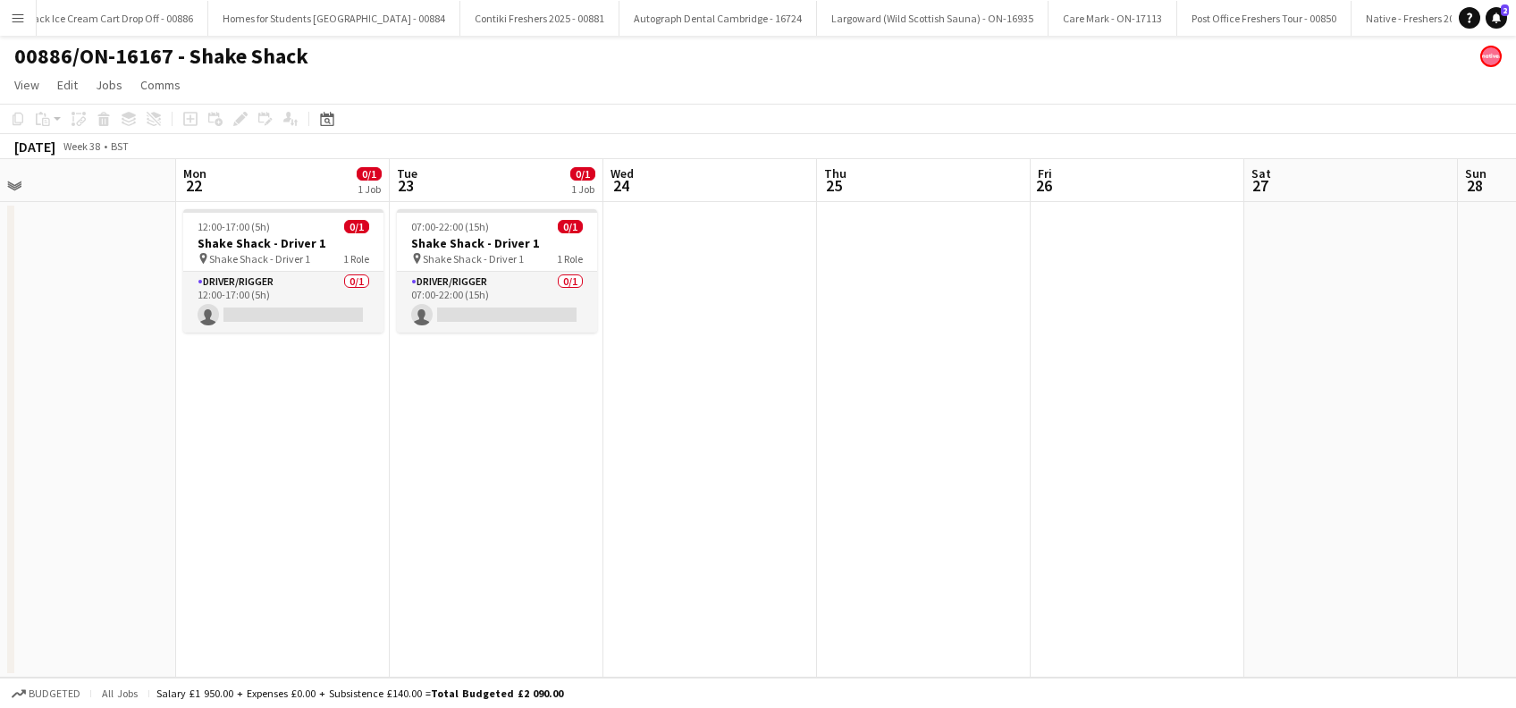
drag, startPoint x: 401, startPoint y: 485, endPoint x: 457, endPoint y: 491, distance: 55.7
click at [965, 583] on app-calendar-viewport "Fri 19 Sat 20 Sun 21 Mon 22 0/1 1 Job Tue 23 0/1 1 Job Wed 24 Thu 25 Fri 26 Sat…" at bounding box center [758, 418] width 1516 height 519
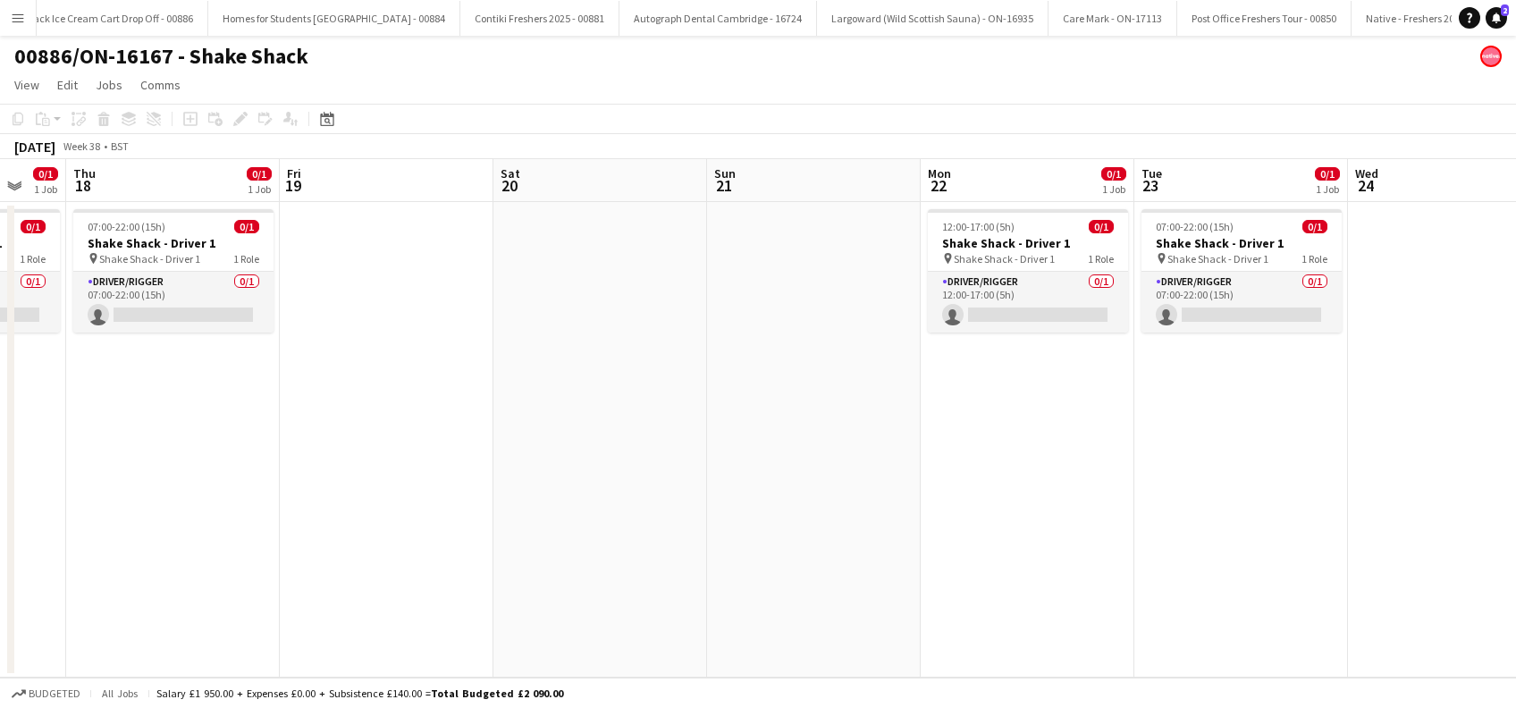
drag, startPoint x: 401, startPoint y: 490, endPoint x: 844, endPoint y: 529, distance: 444.3
click at [844, 529] on app-calendar-viewport "Mon 15 Tue 16 Wed 17 0/1 1 Job Thu 18 0/1 1 Job Fri 19 Sat 20 Sun 21 Mon 22 0/1…" at bounding box center [758, 418] width 1516 height 519
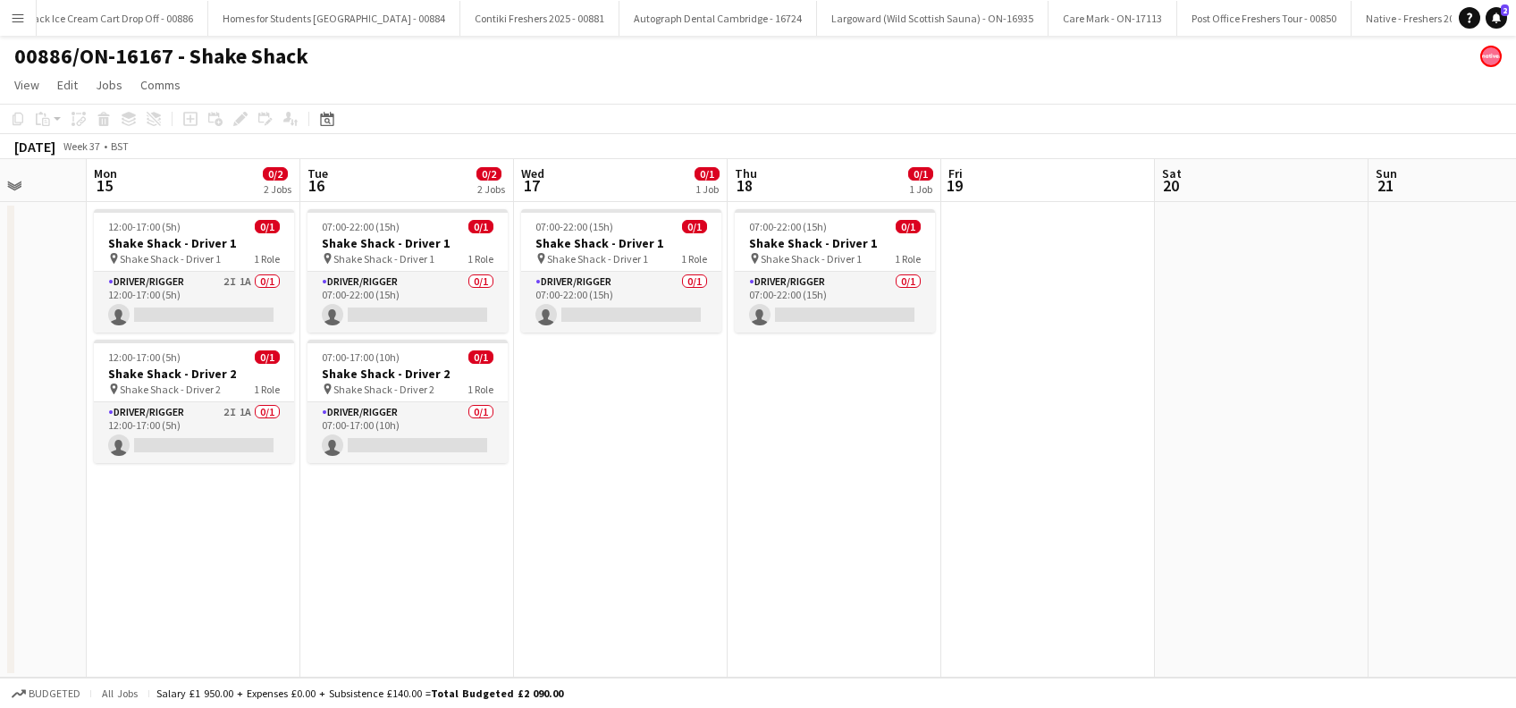
scroll to position [0, 527]
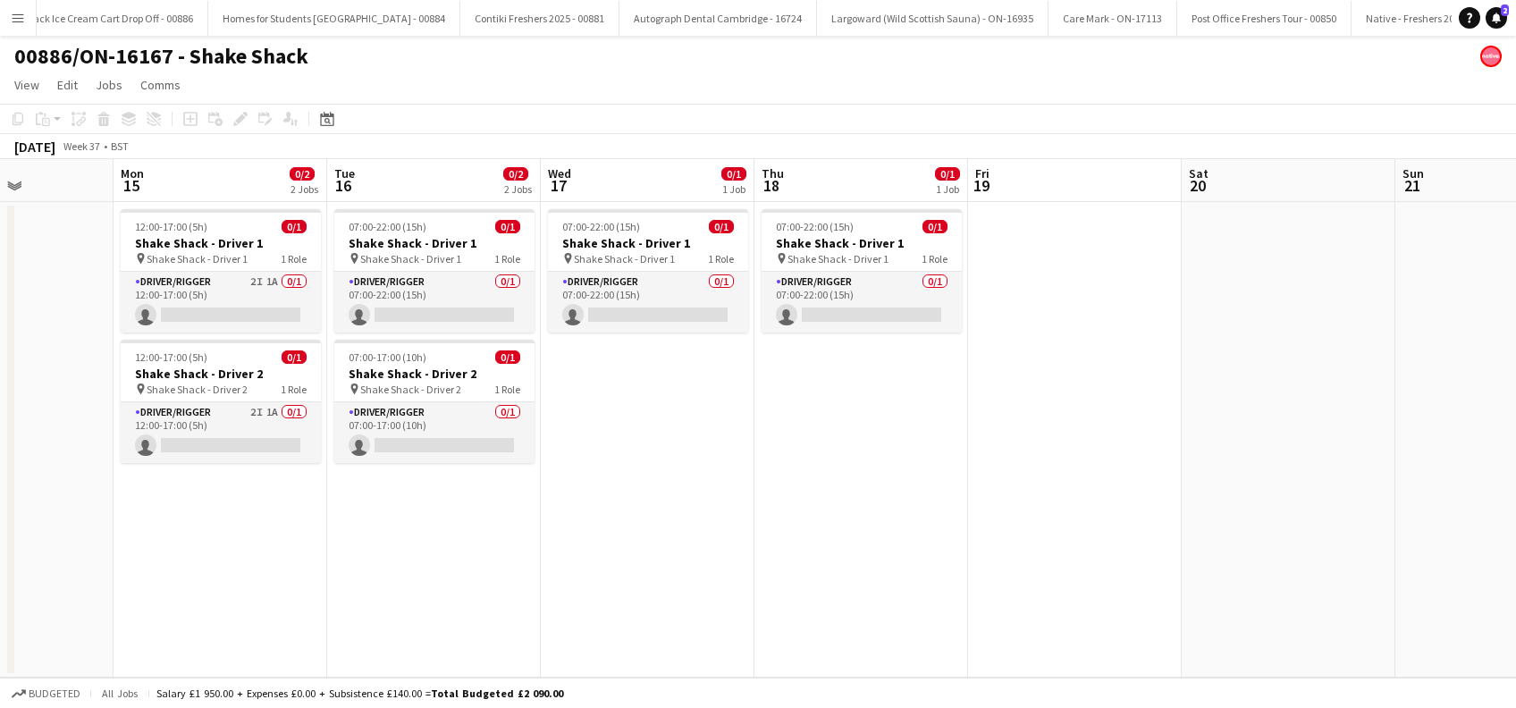
drag, startPoint x: 748, startPoint y: 491, endPoint x: 1202, endPoint y: 539, distance: 456.7
click at [1202, 539] on app-calendar-viewport "Fri 12 Sat 13 Sun 14 Mon 15 0/2 2 Jobs Tue 16 0/2 2 Jobs Wed 17 0/1 1 Job Thu 1…" at bounding box center [758, 418] width 1516 height 519
click at [396, 377] on h3 "Shake Shack - Driver 2" at bounding box center [434, 374] width 200 height 16
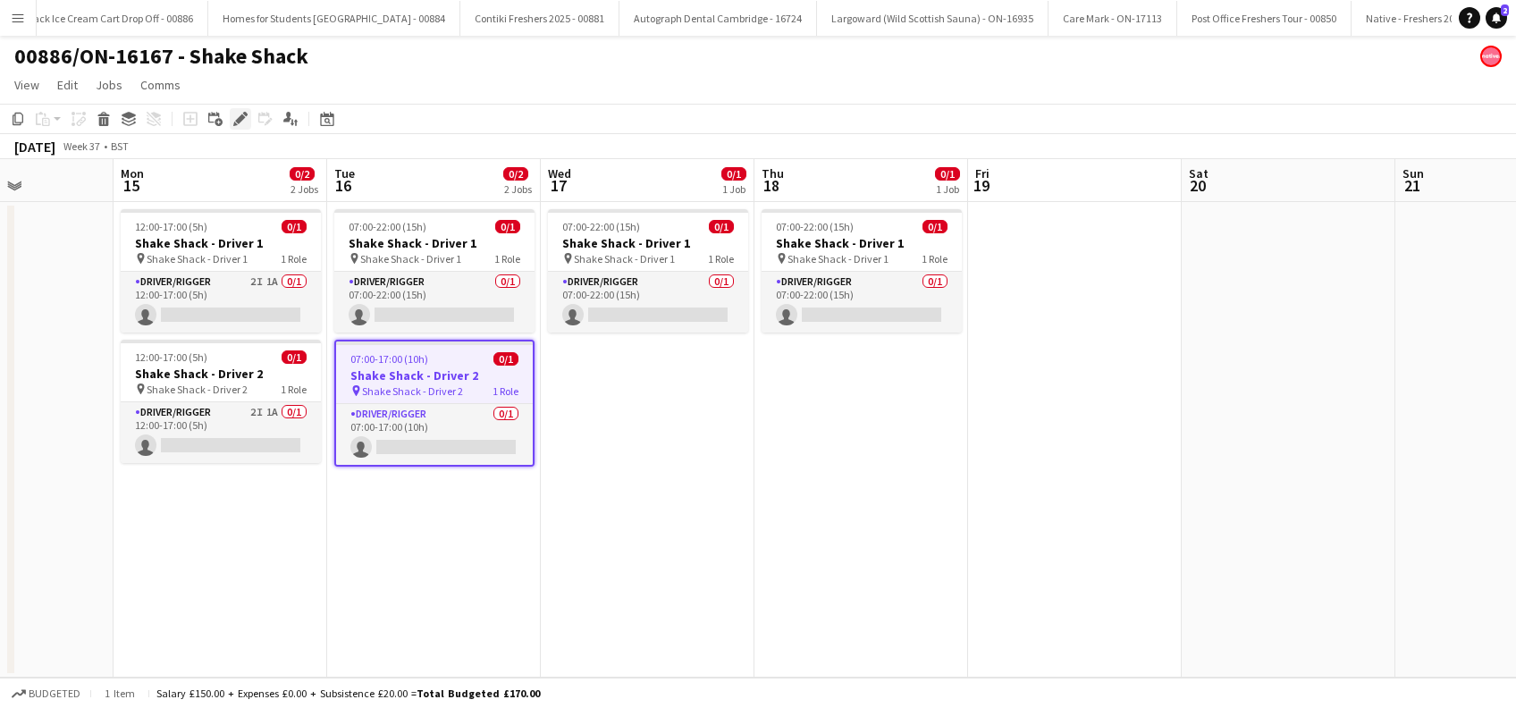
click at [240, 122] on icon "Edit" at bounding box center [240, 119] width 14 height 14
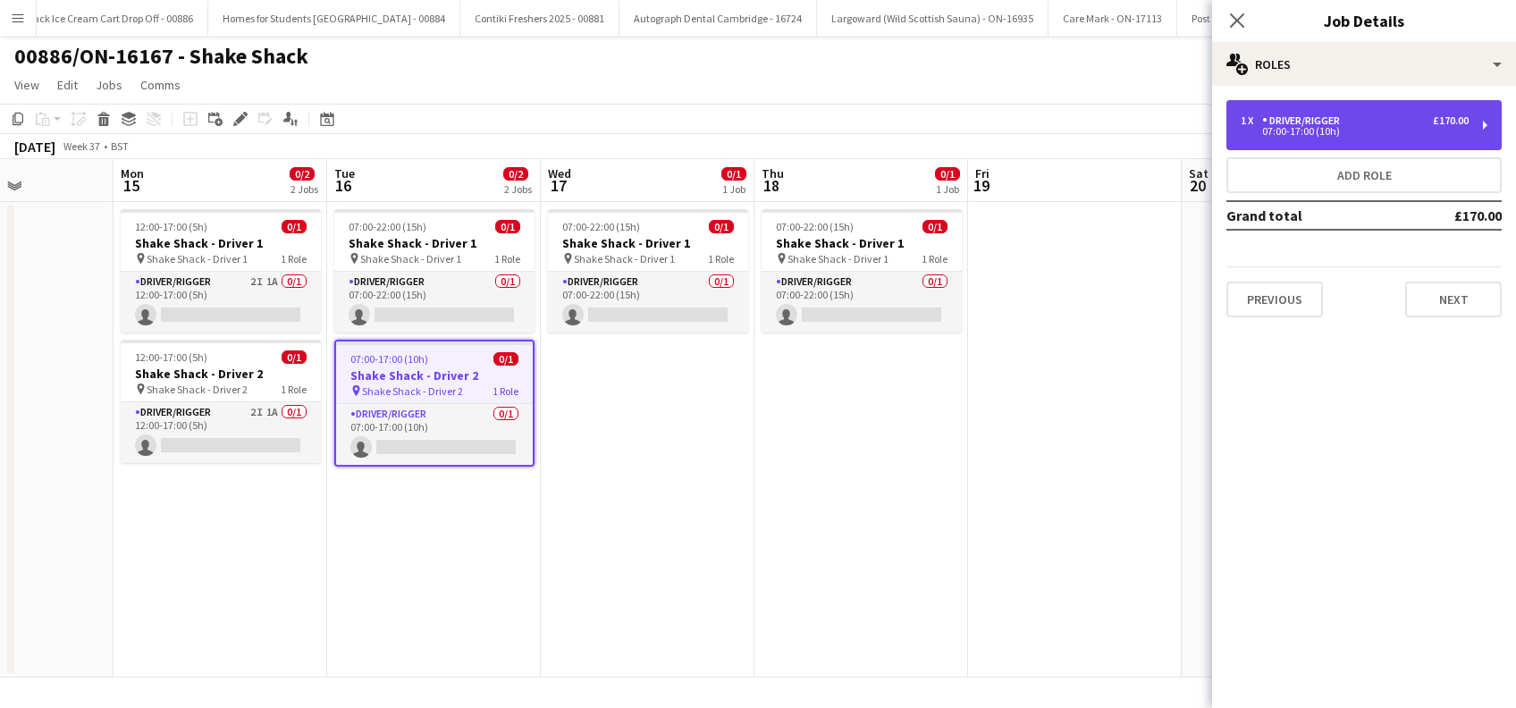
click at [1371, 116] on div "1 x Driver/Rigger £170.00" at bounding box center [1355, 120] width 228 height 13
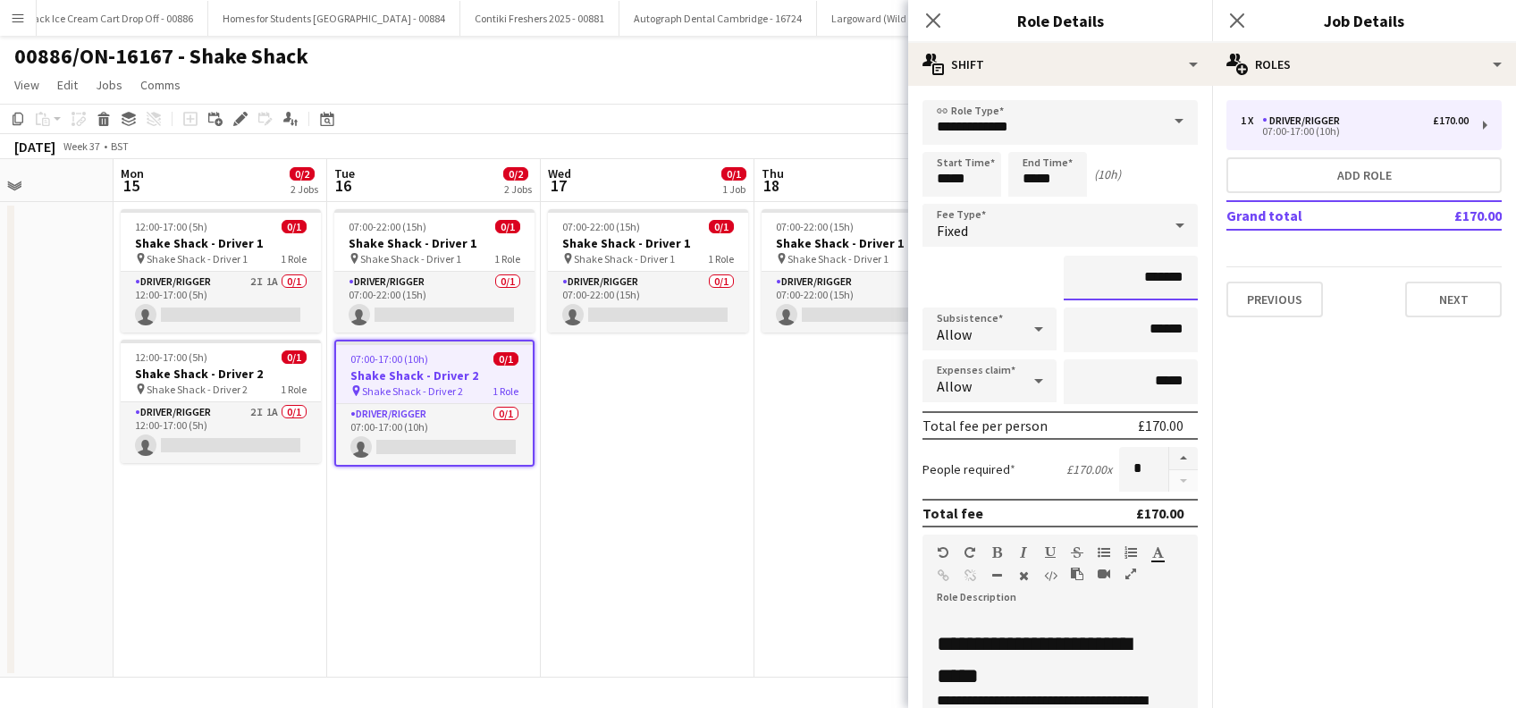
drag, startPoint x: 1141, startPoint y: 277, endPoint x: 1168, endPoint y: 266, distance: 29.7
click at [1142, 277] on input "*******" at bounding box center [1131, 278] width 134 height 45
type input "**"
type input "*******"
drag, startPoint x: 1058, startPoint y: 175, endPoint x: 1055, endPoint y: 156, distance: 19.9
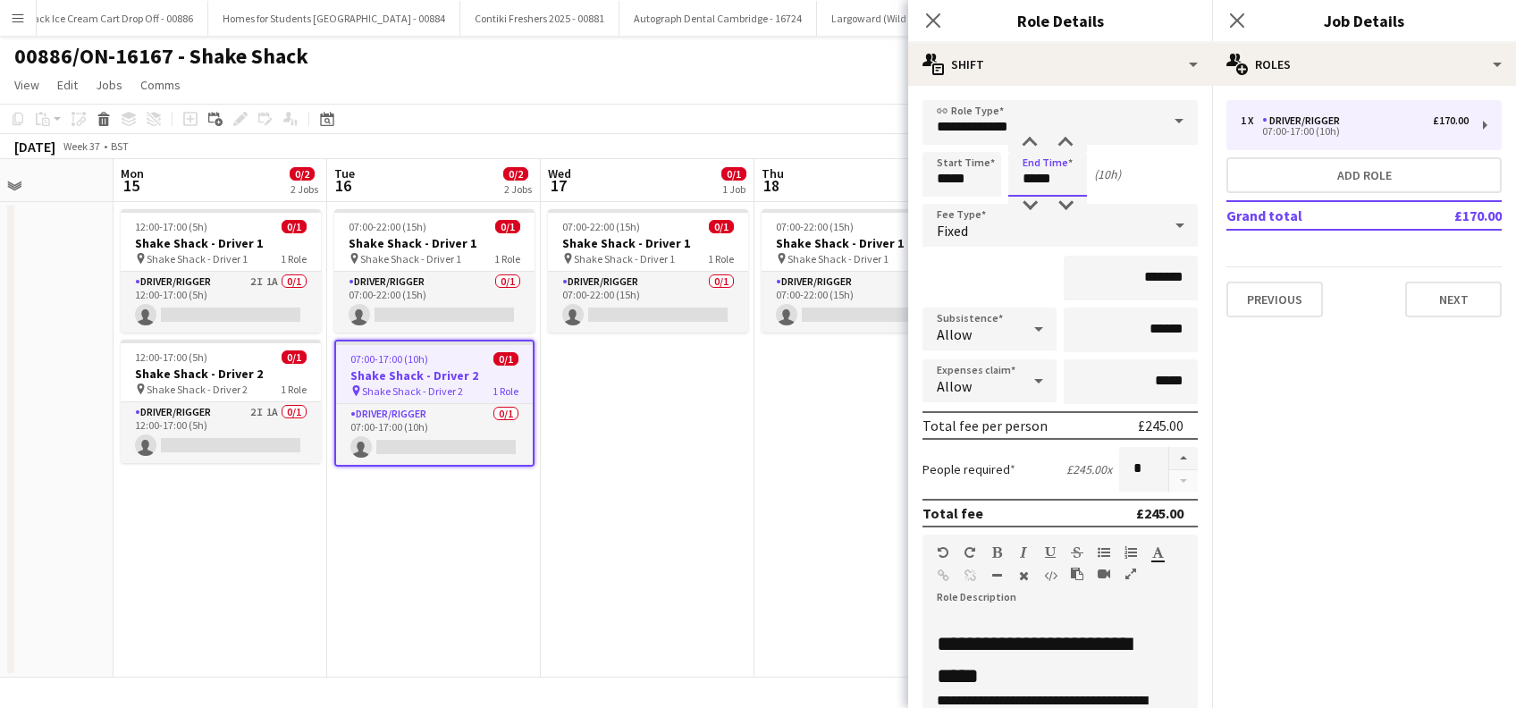
click at [1057, 175] on input "*****" at bounding box center [1047, 174] width 79 height 45
click at [1032, 139] on div at bounding box center [1030, 143] width 36 height 18
click at [1031, 139] on div at bounding box center [1030, 143] width 36 height 18
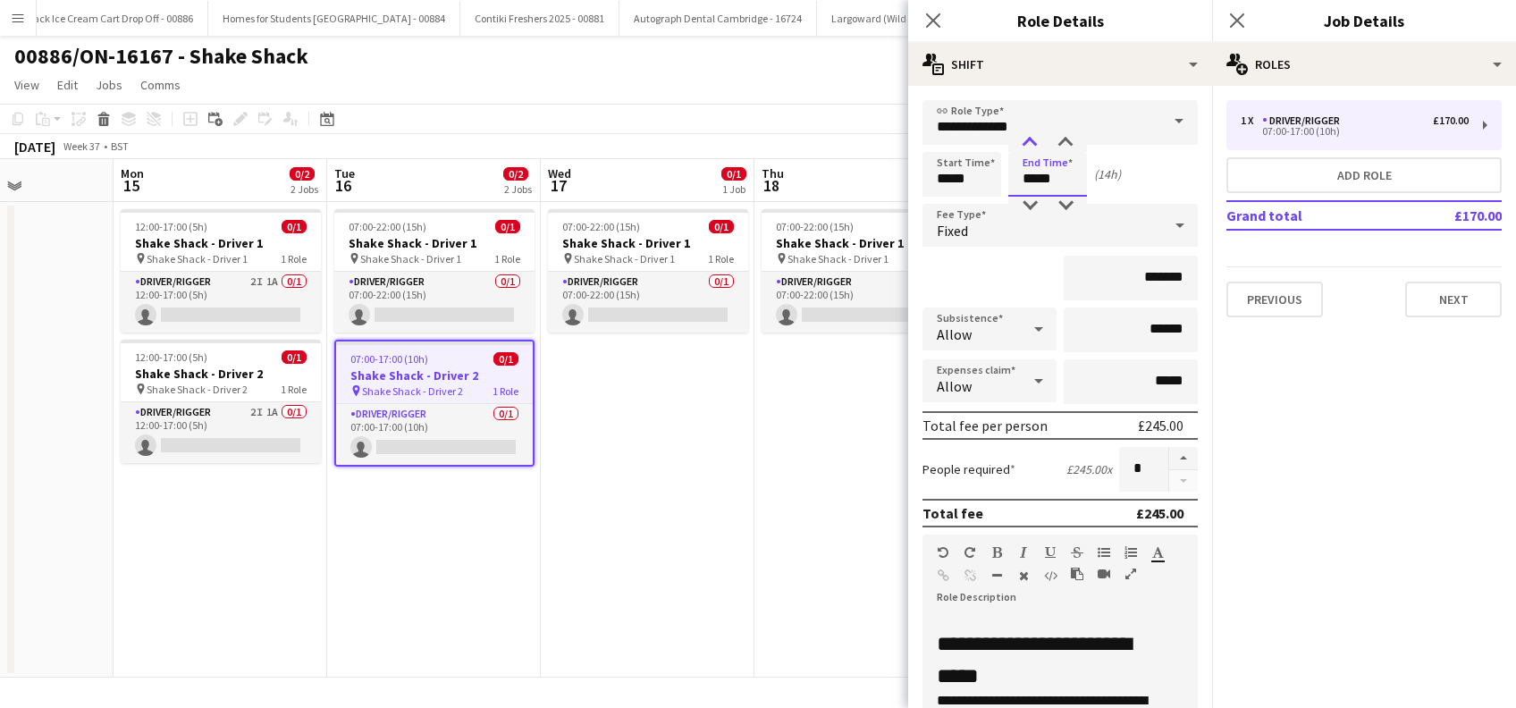
type input "*****"
click at [1031, 139] on div at bounding box center [1030, 143] width 36 height 18
click at [837, 493] on app-date-cell "07:00-22:00 (15h) 0/1 Shake Shack - Driver 1 pin Shake Shack - Driver 1 1 Role …" at bounding box center [862, 440] width 214 height 476
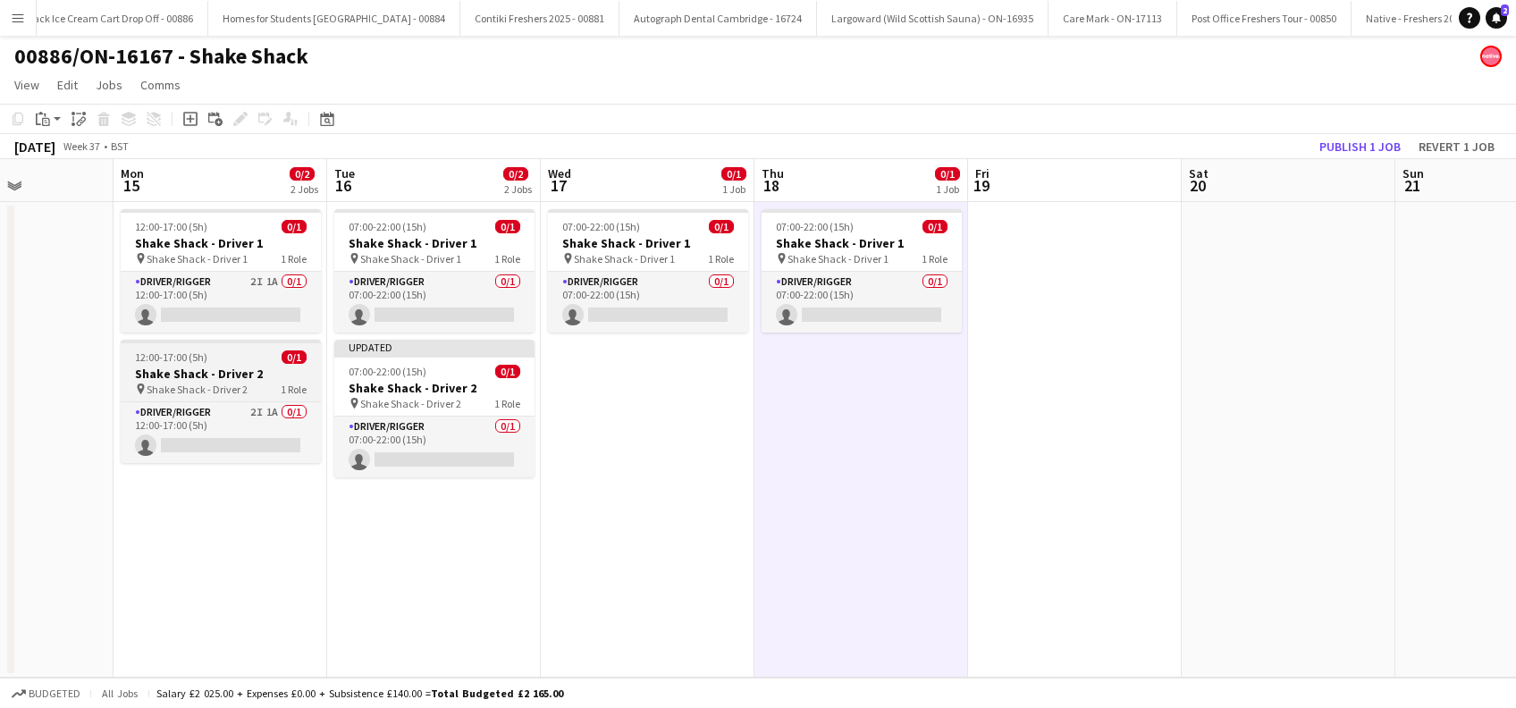
click at [202, 379] on h3 "Shake Shack - Driver 2" at bounding box center [221, 374] width 200 height 16
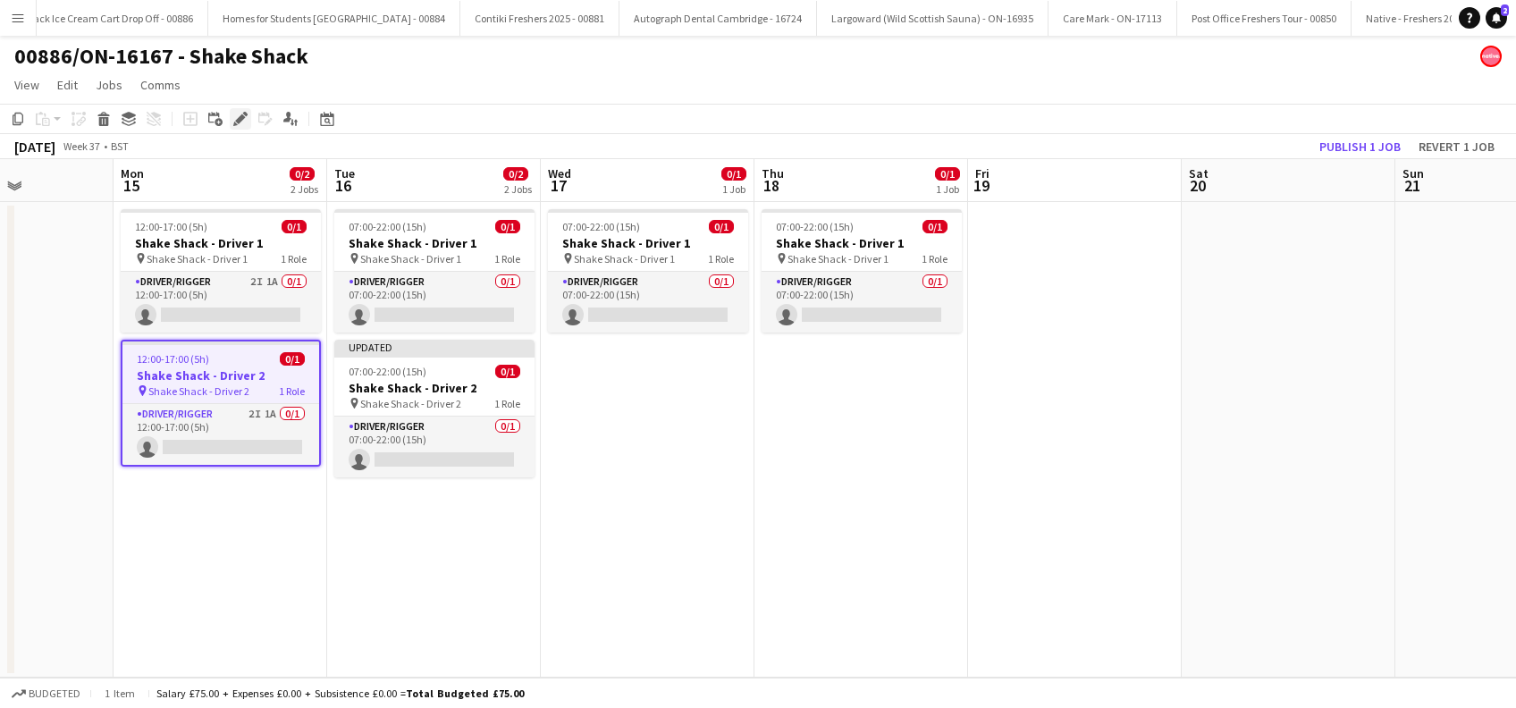
click at [236, 118] on icon "Edit" at bounding box center [240, 119] width 14 height 14
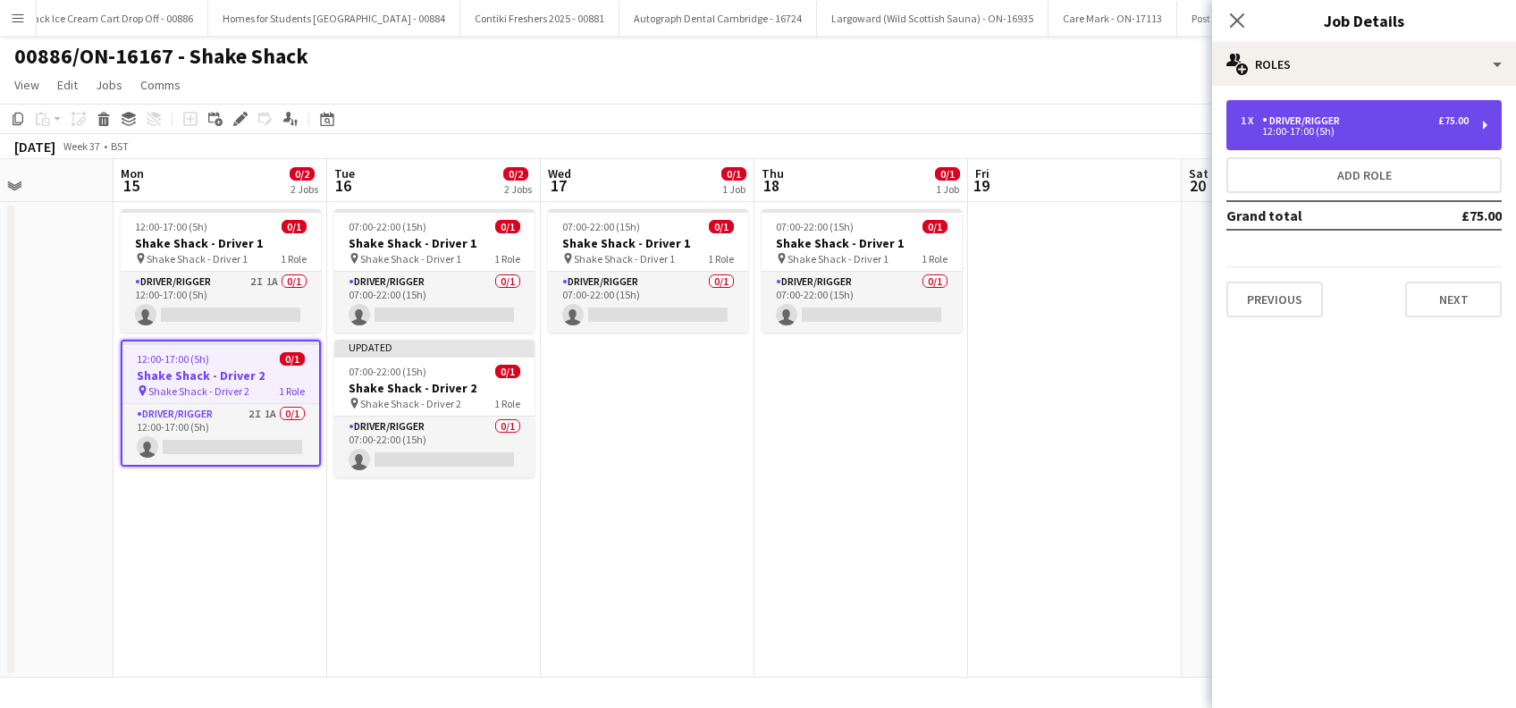
click at [1371, 127] on div "12:00-17:00 (5h)" at bounding box center [1355, 131] width 228 height 9
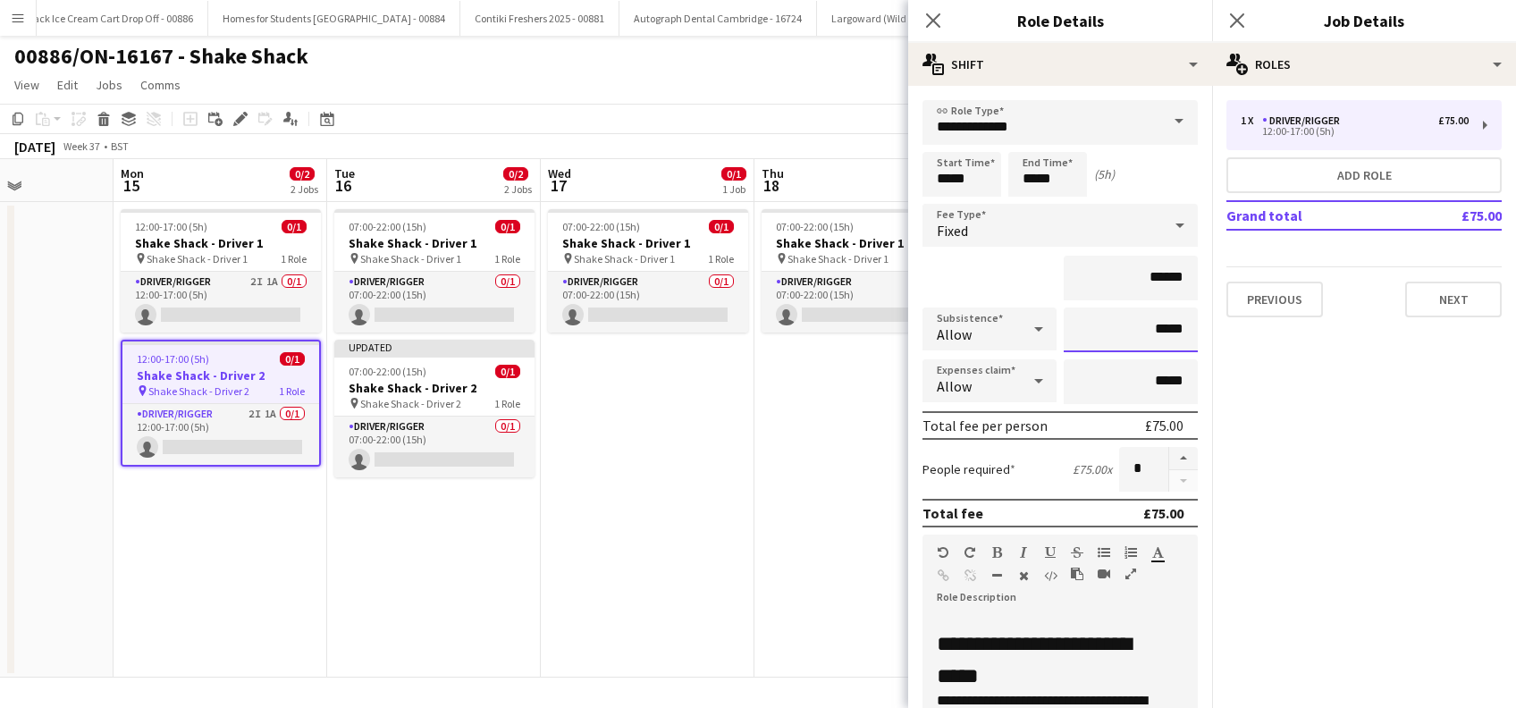
click at [1143, 328] on input "*****" at bounding box center [1131, 330] width 134 height 45
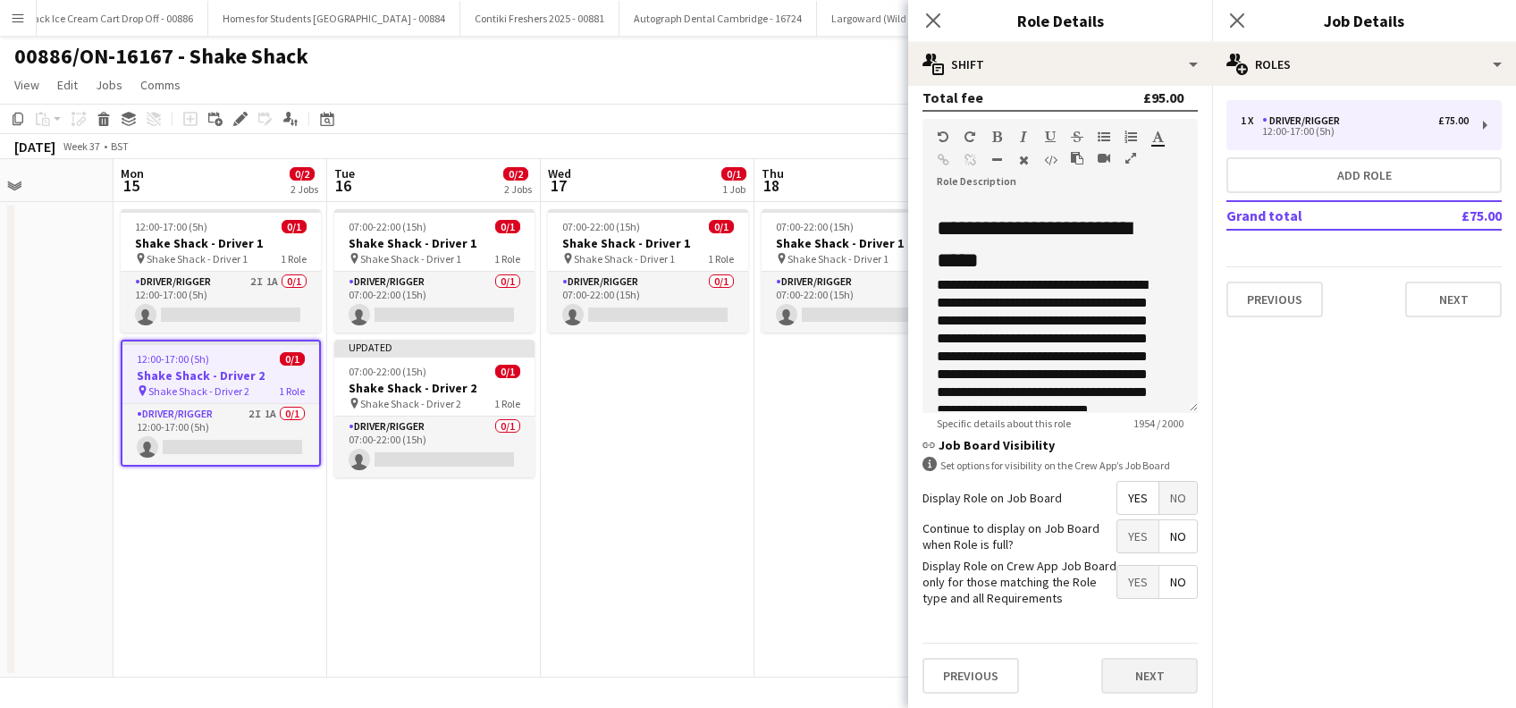
type input "******"
click at [1133, 665] on button "Next" at bounding box center [1149, 676] width 97 height 36
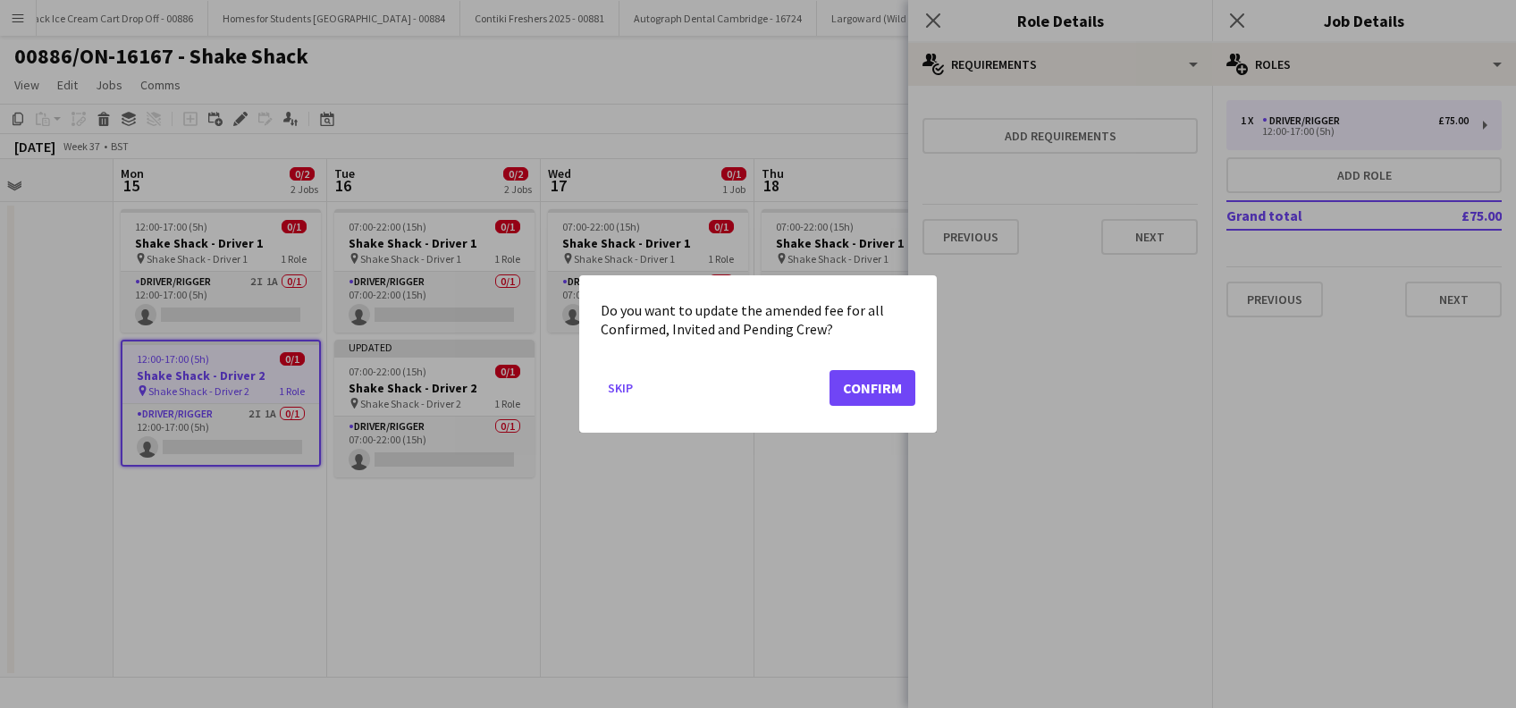
scroll to position [0, 0]
click at [866, 399] on button "Confirm" at bounding box center [873, 388] width 86 height 36
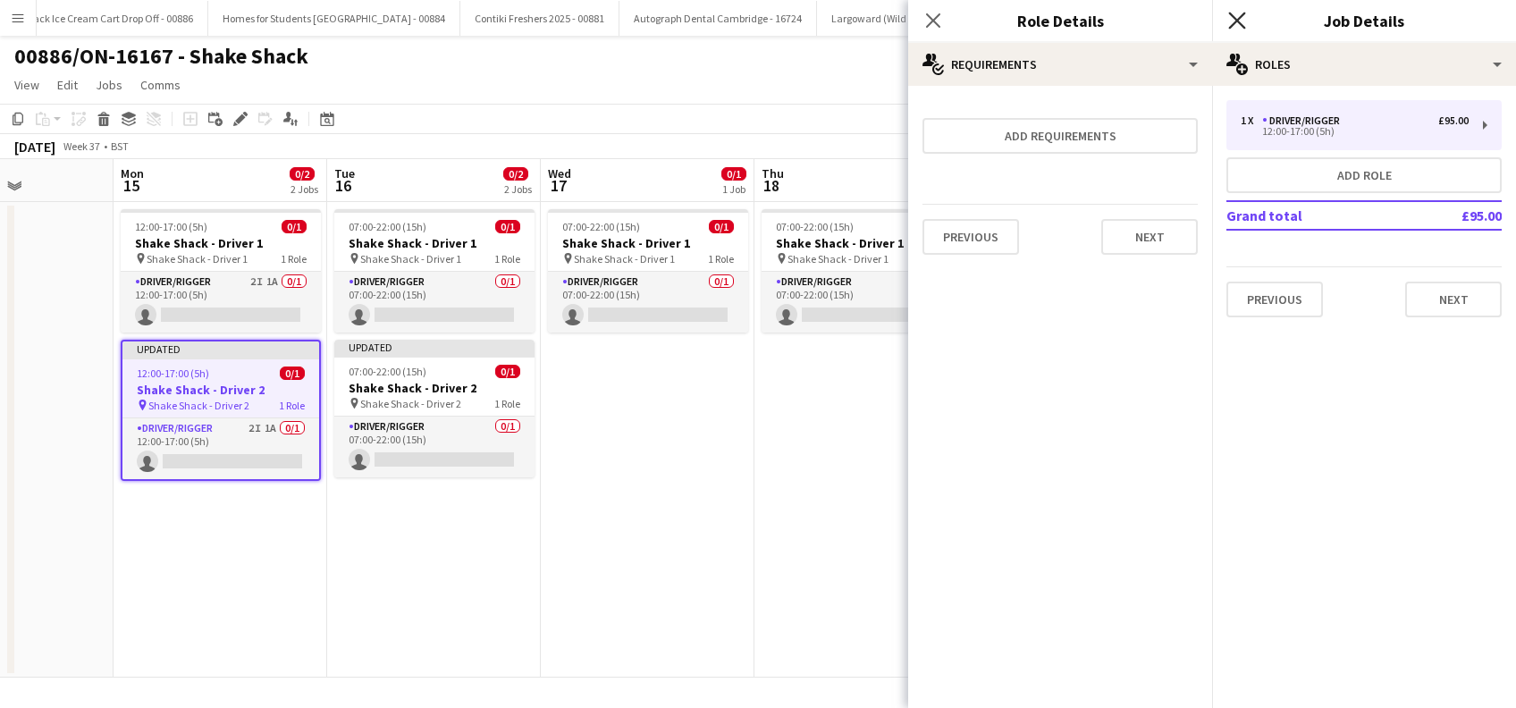
click at [1232, 24] on icon "Close pop-in" at bounding box center [1236, 20] width 17 height 17
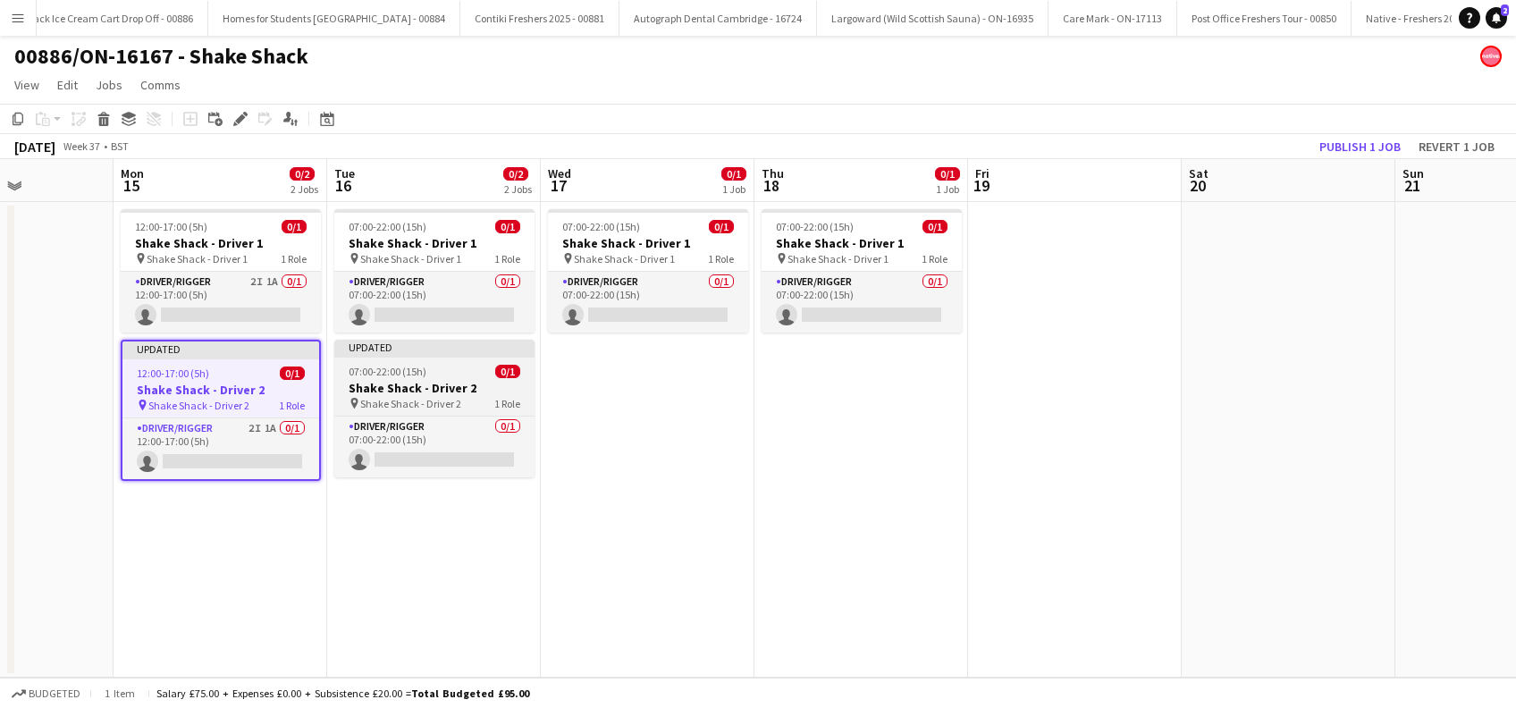
click at [381, 368] on span "07:00-22:00 (15h)" at bounding box center [388, 371] width 78 height 13
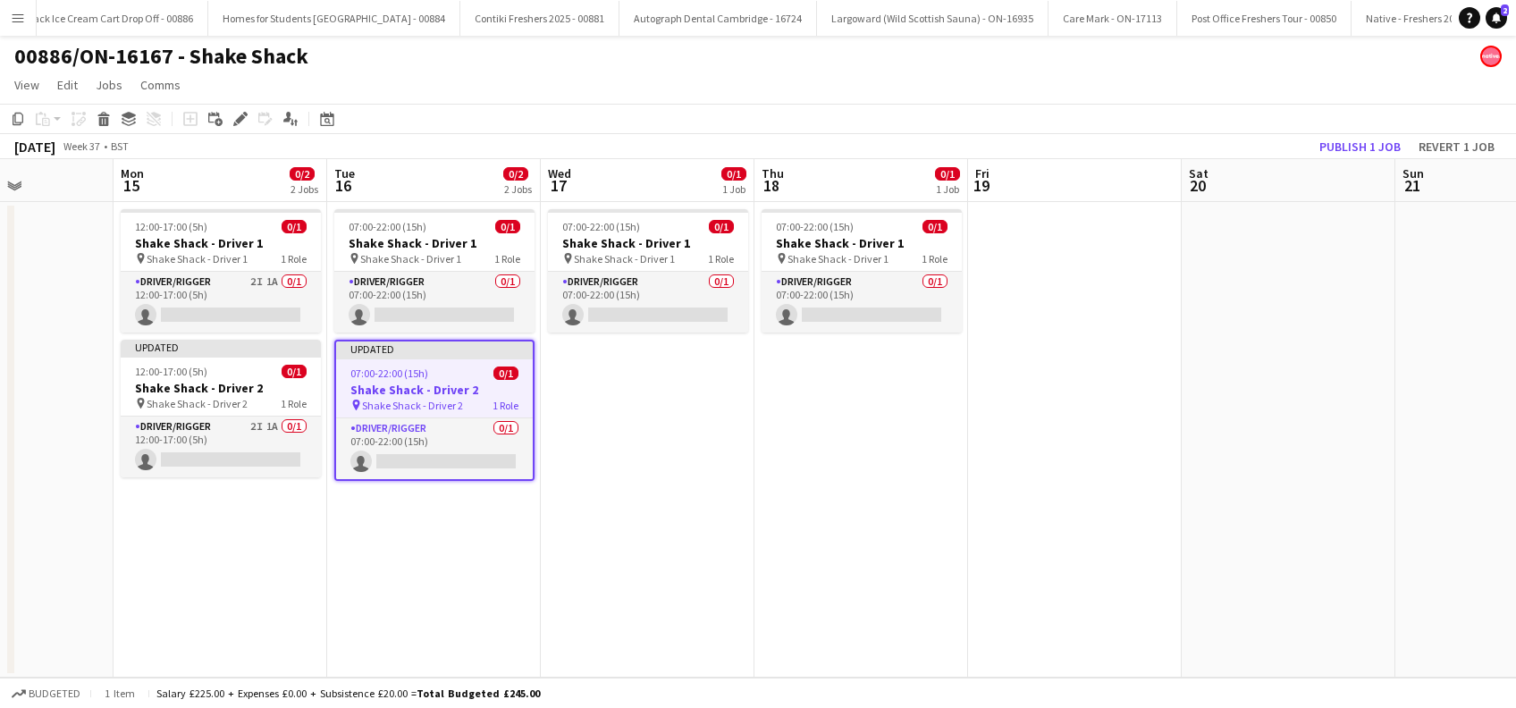
click at [627, 389] on app-date-cell "07:00-22:00 (15h) 0/1 Shake Shack - Driver 1 pin Shake Shack - Driver 1 1 Role …" at bounding box center [648, 440] width 214 height 476
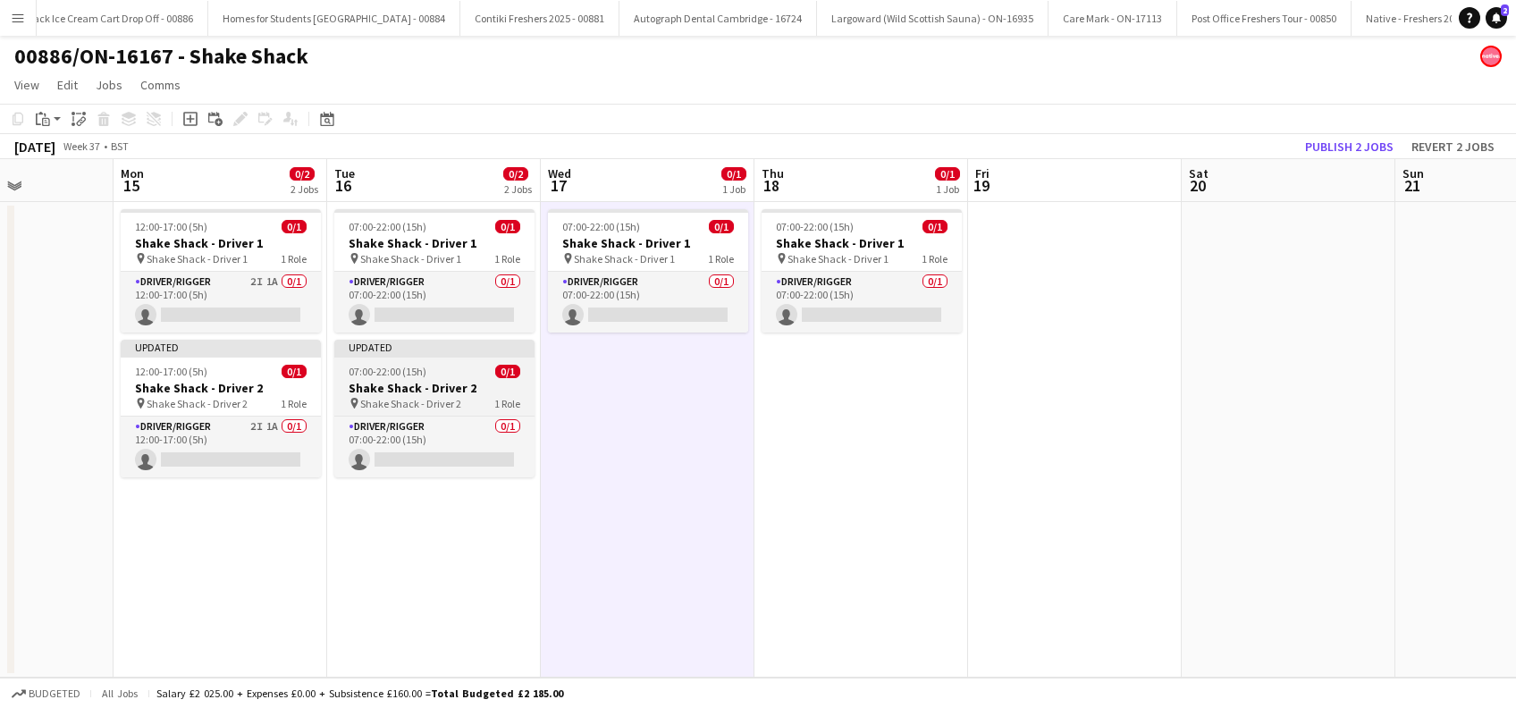
click at [397, 392] on h3 "Shake Shack - Driver 2" at bounding box center [434, 388] width 200 height 16
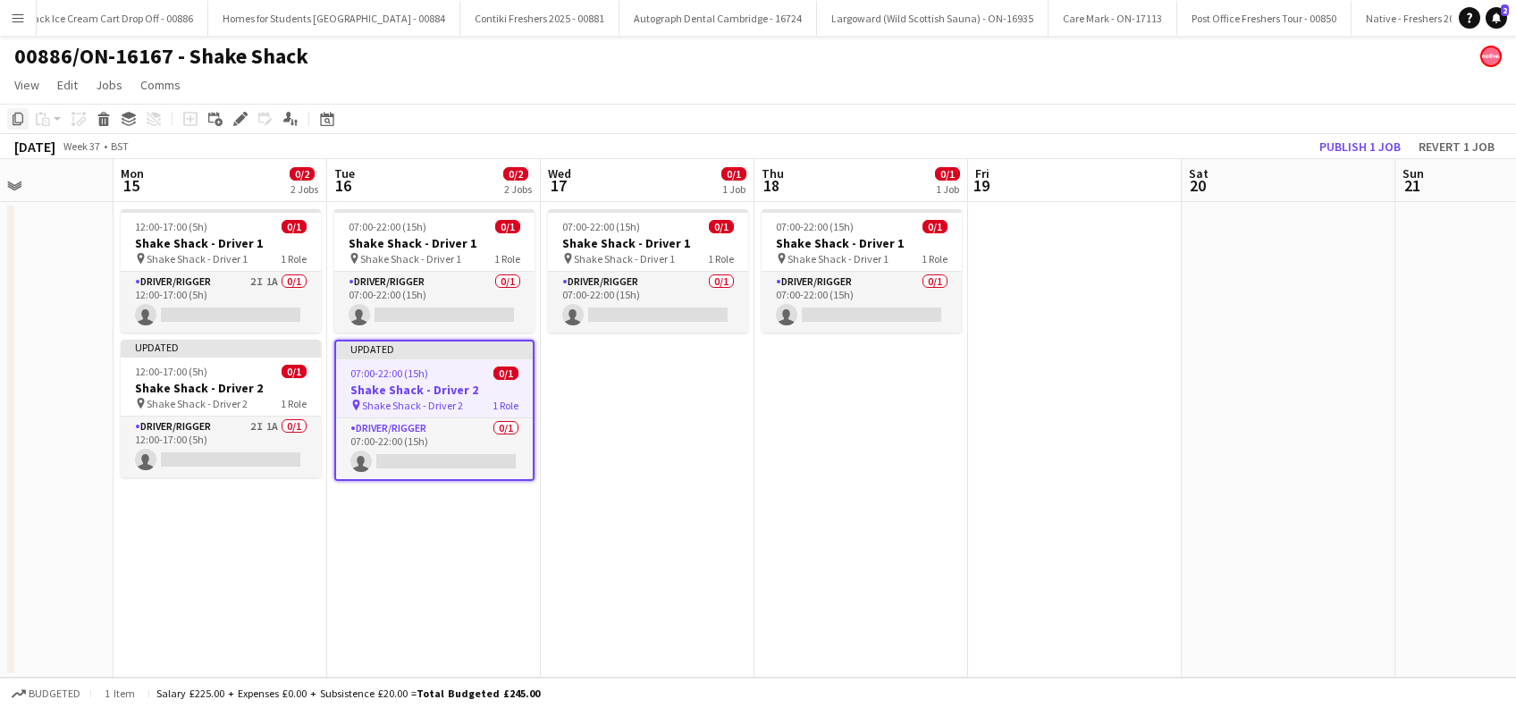
click at [14, 114] on icon at bounding box center [18, 119] width 11 height 13
click at [667, 400] on app-date-cell "07:00-22:00 (15h) 0/1 Shake Shack - Driver 1 pin Shake Shack - Driver 1 1 Role …" at bounding box center [648, 440] width 214 height 476
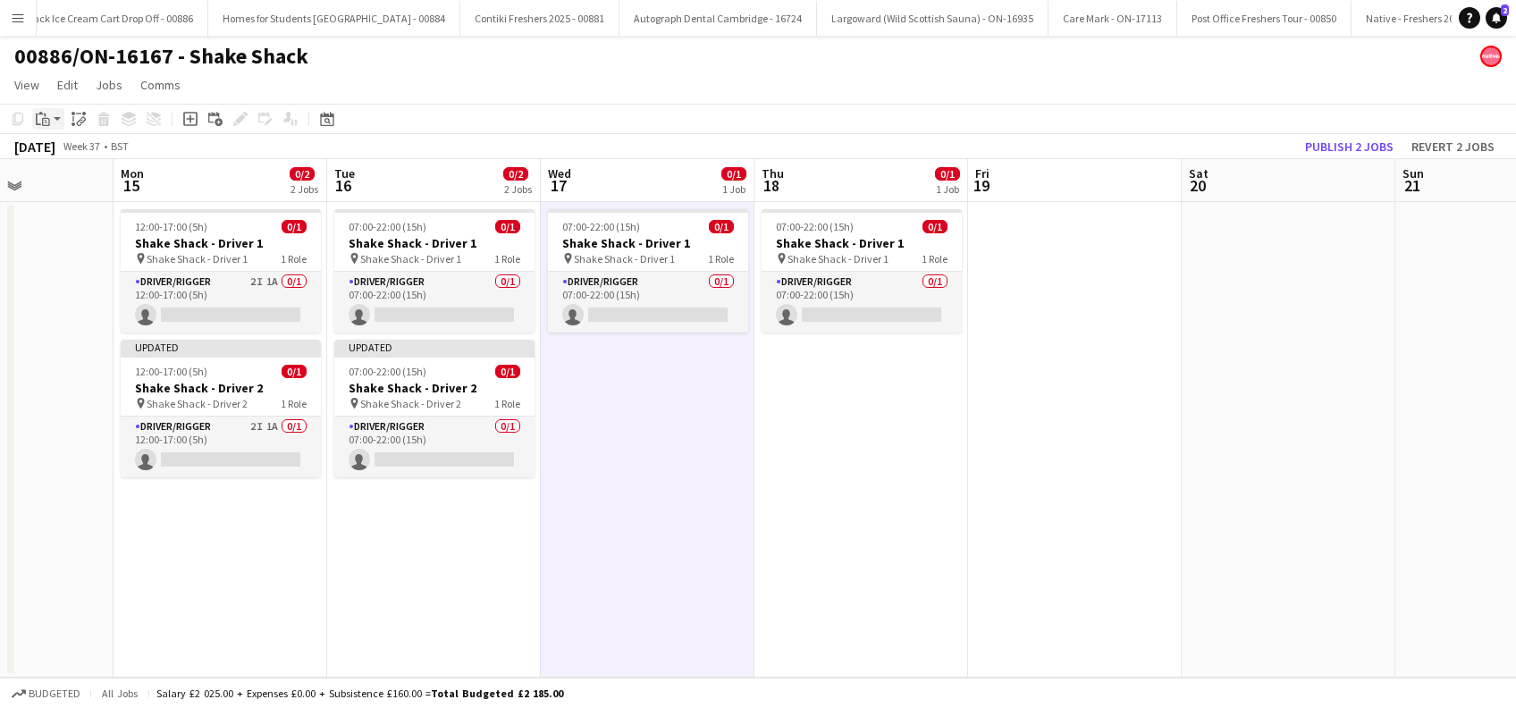
click at [43, 122] on icon at bounding box center [46, 122] width 8 height 8
drag, startPoint x: 68, startPoint y: 150, endPoint x: 90, endPoint y: 168, distance: 28.6
click at [67, 150] on link "Paste Ctrl+V" at bounding box center [131, 153] width 168 height 16
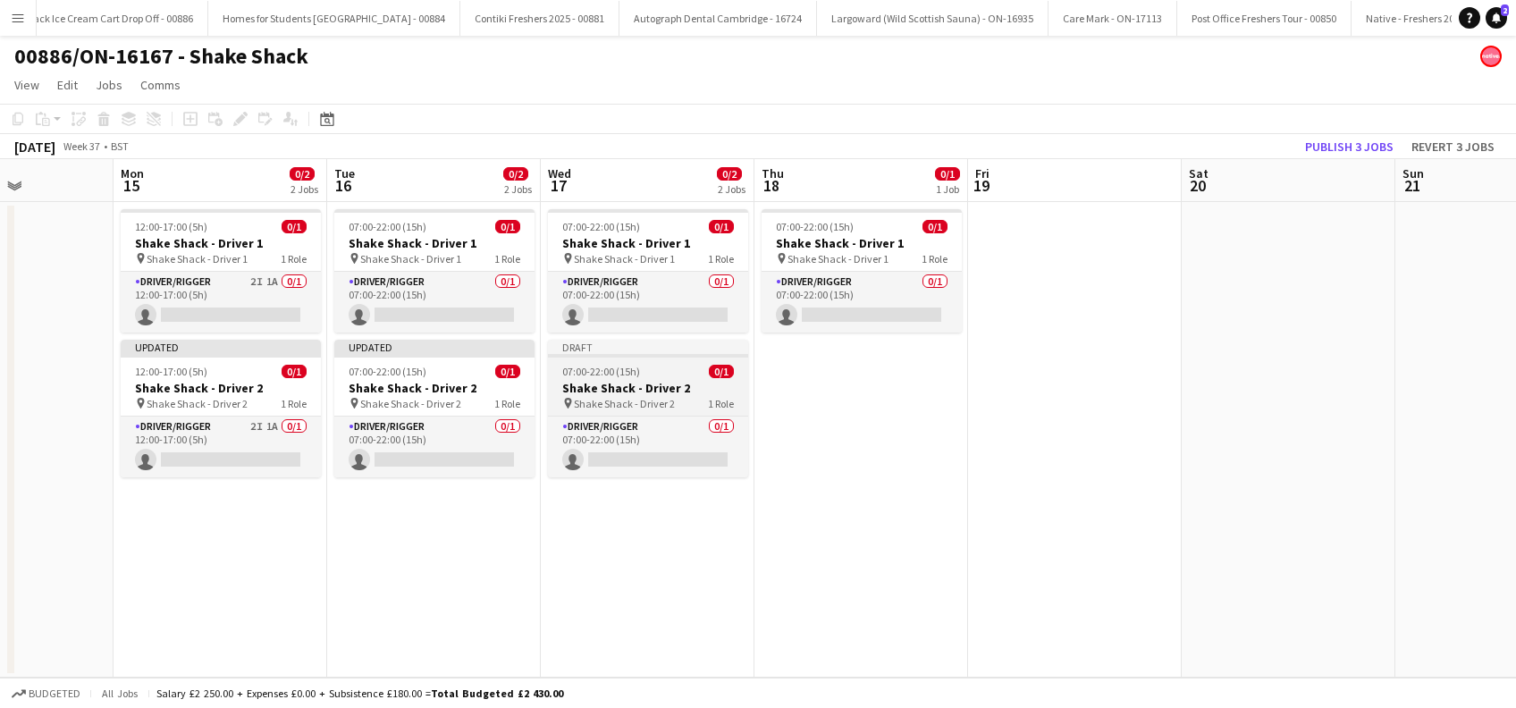
click at [634, 389] on h3 "Shake Shack - Driver 2" at bounding box center [648, 388] width 200 height 16
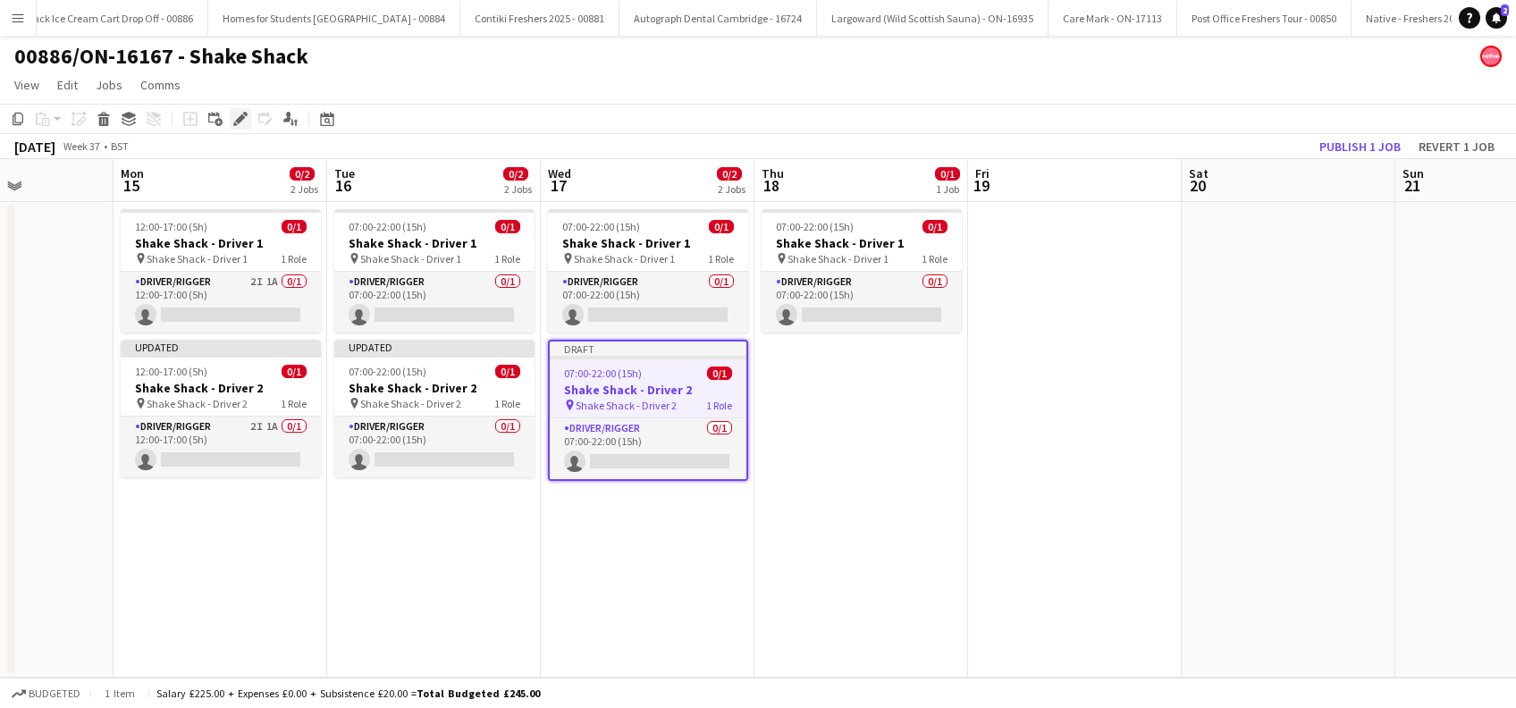
click at [240, 126] on div "Edit" at bounding box center [240, 118] width 21 height 21
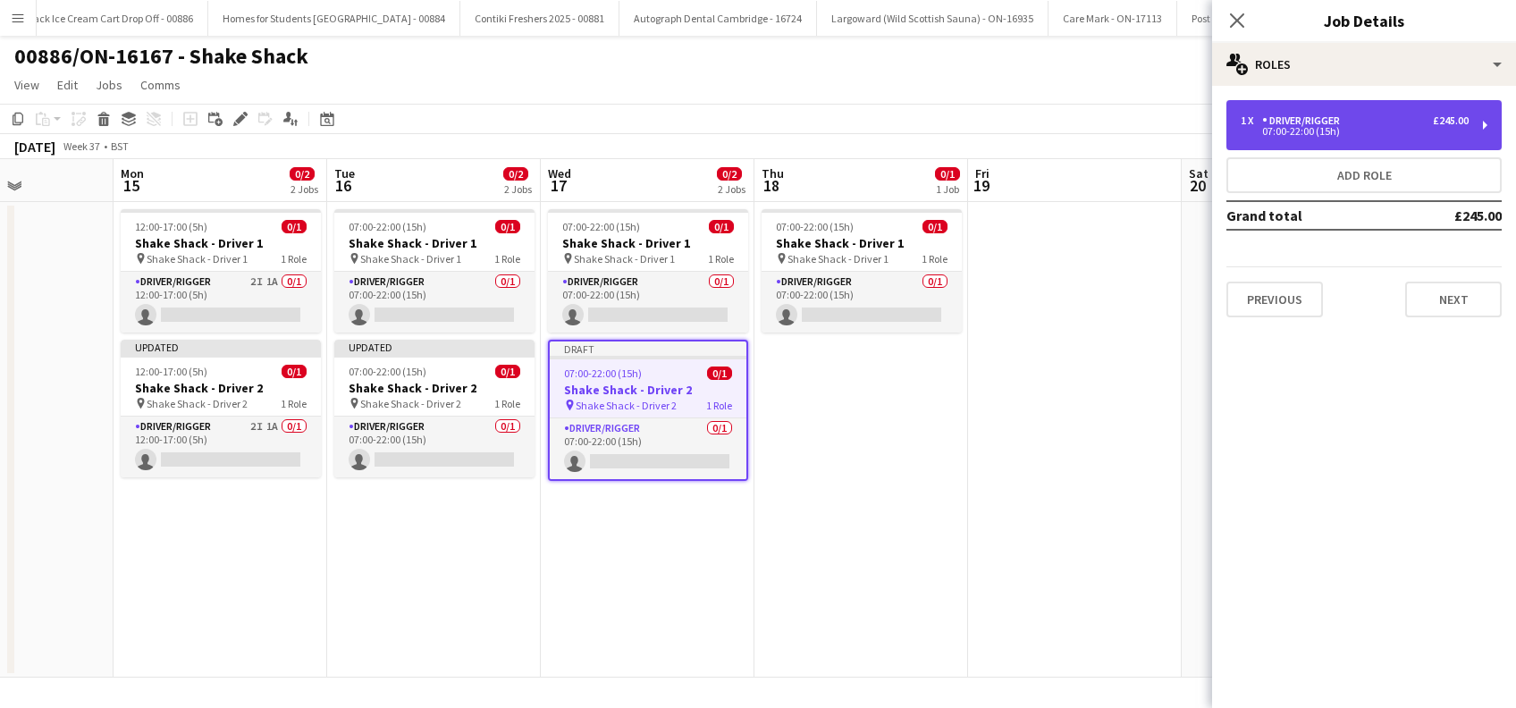
click at [1388, 122] on div "1 x Driver/Rigger £245.00" at bounding box center [1355, 120] width 228 height 13
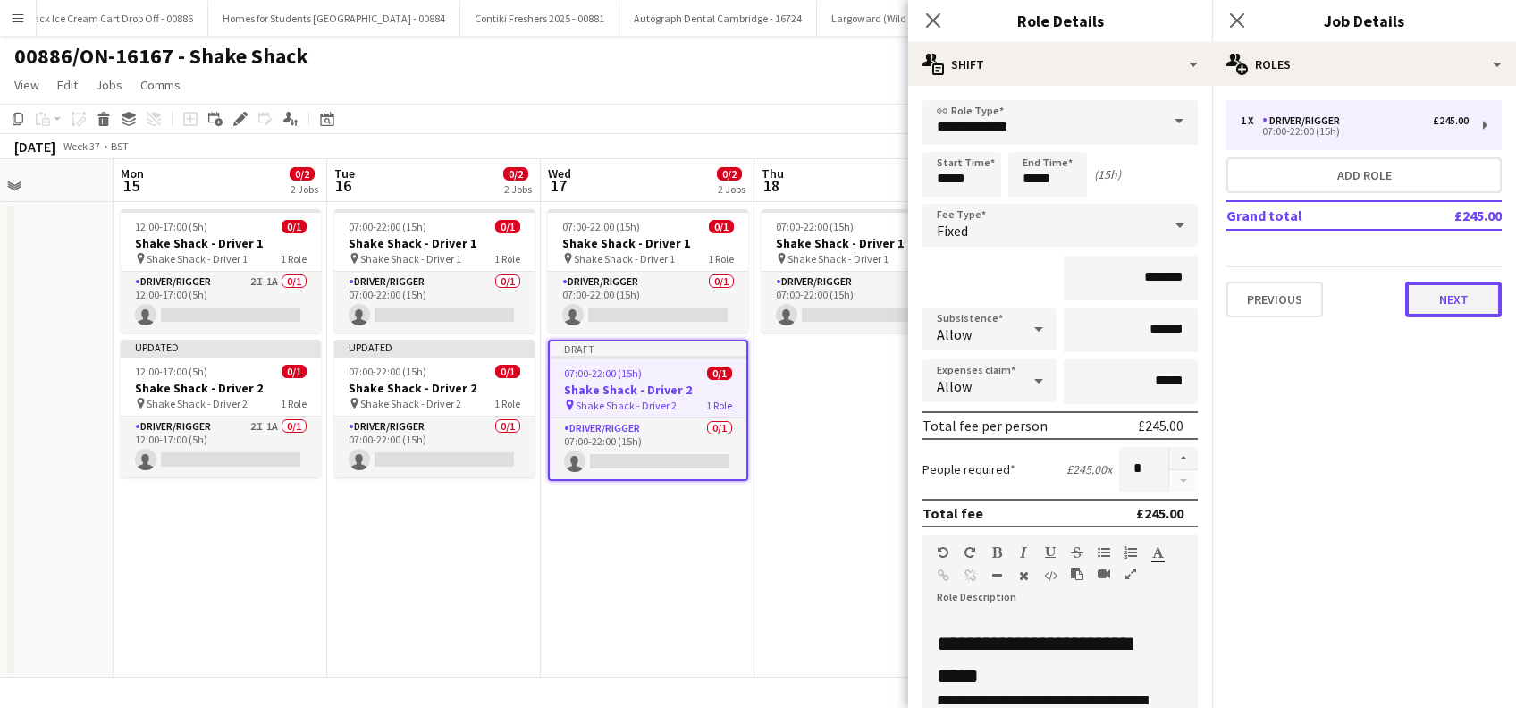
click at [1463, 309] on button "Next" at bounding box center [1453, 300] width 97 height 36
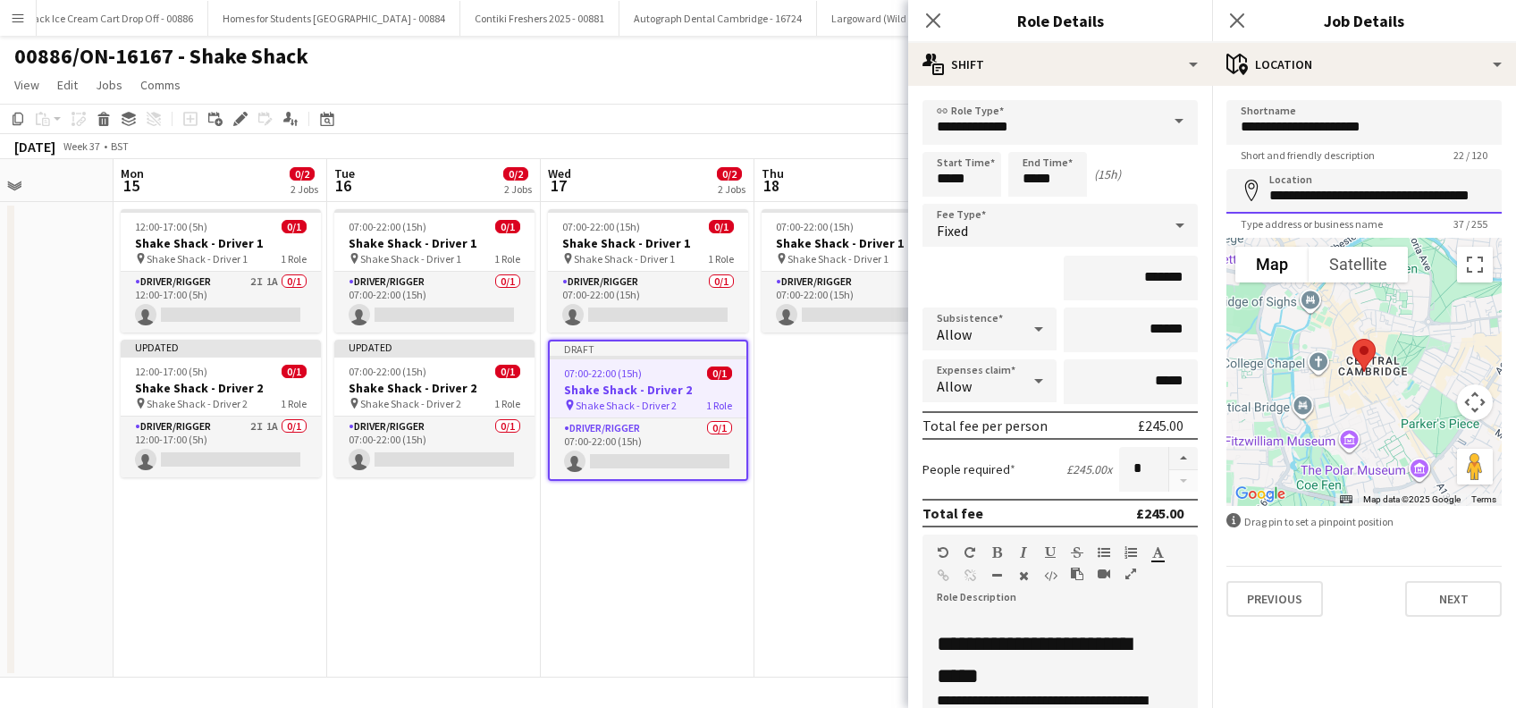
click at [1413, 190] on input "**********" at bounding box center [1364, 191] width 275 height 45
click at [1274, 177] on input "**********" at bounding box center [1364, 191] width 275 height 45
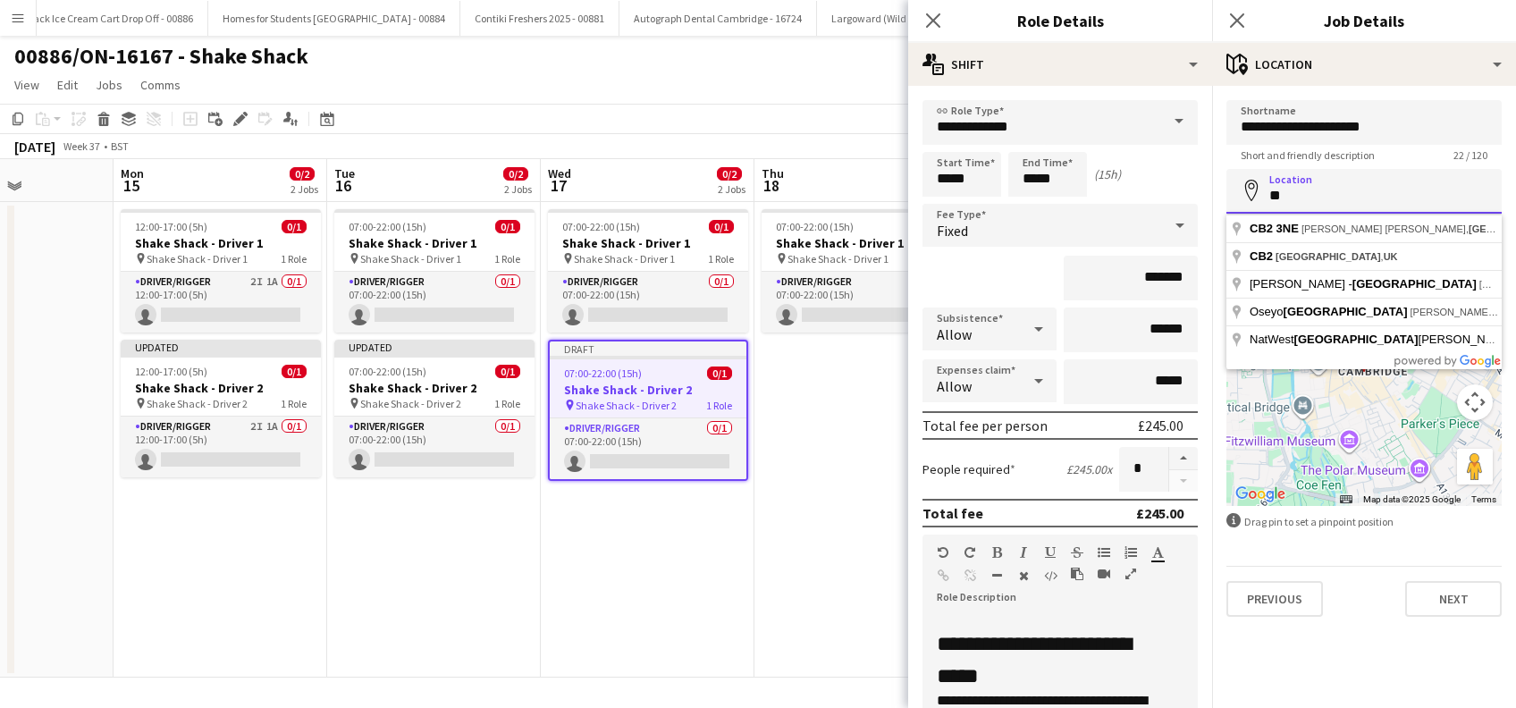
type input "*"
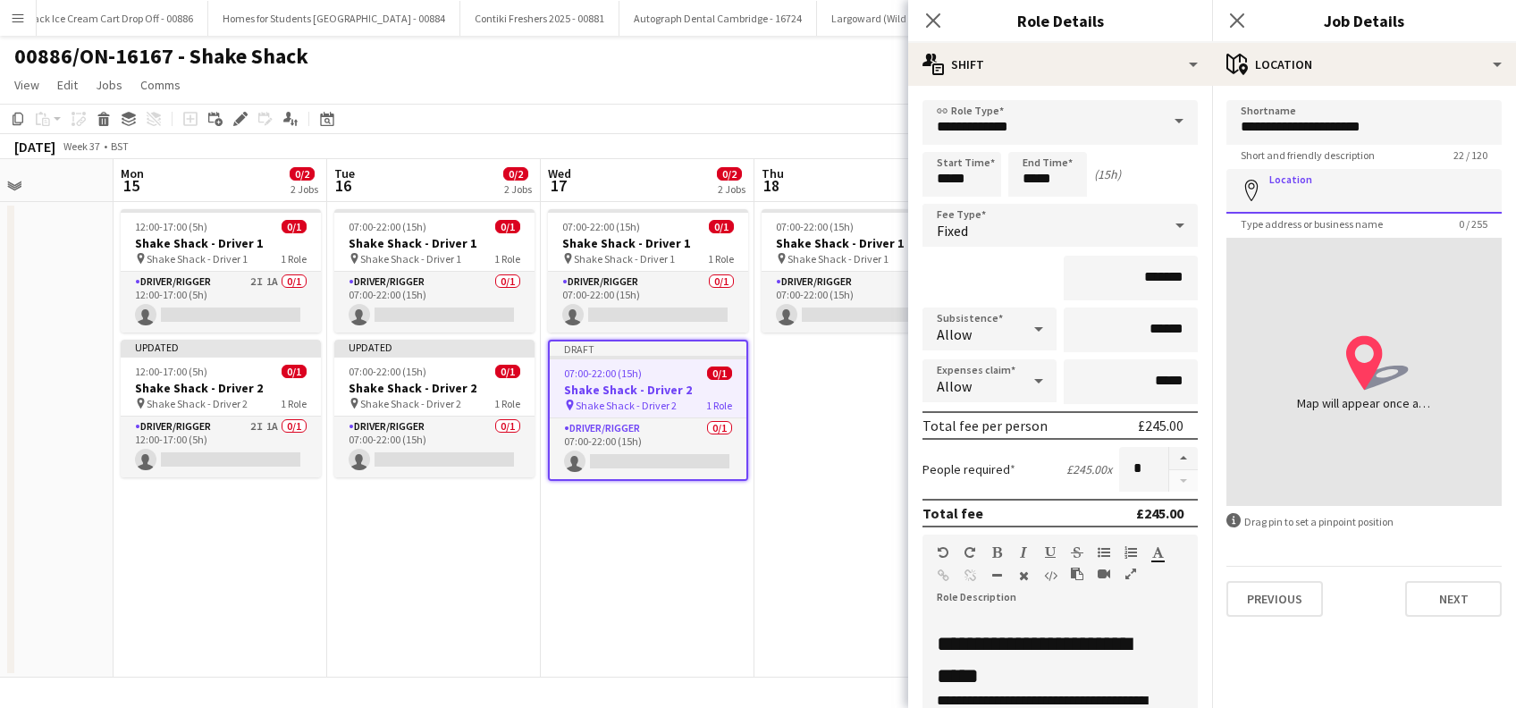
paste input "**********"
click at [1356, 189] on input "**********" at bounding box center [1364, 191] width 275 height 45
click at [1330, 197] on input "**********" at bounding box center [1364, 191] width 275 height 45
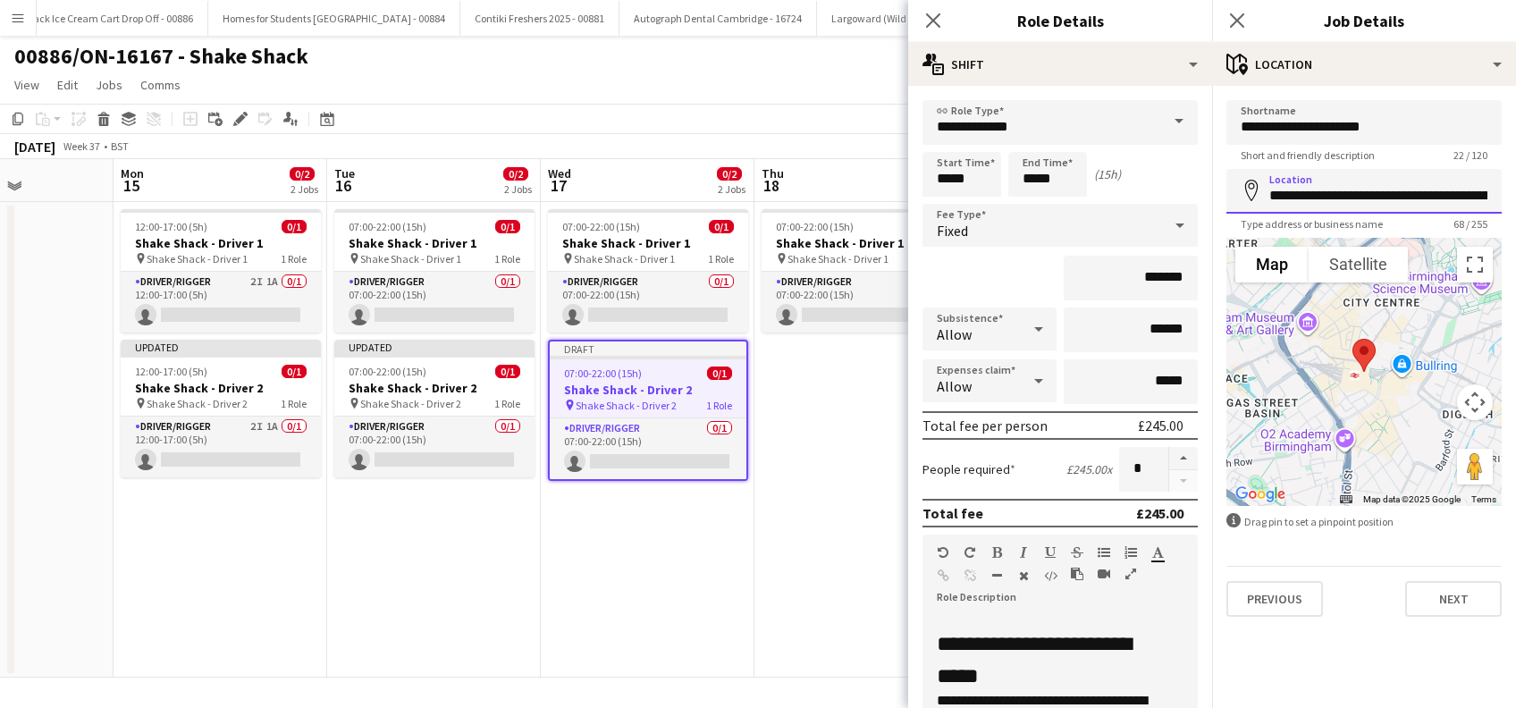
click at [1388, 200] on input "**********" at bounding box center [1364, 191] width 275 height 45
drag, startPoint x: 1358, startPoint y: 198, endPoint x: 1460, endPoint y: 132, distance: 121.0
click at [1358, 197] on input "**********" at bounding box center [1364, 191] width 275 height 45
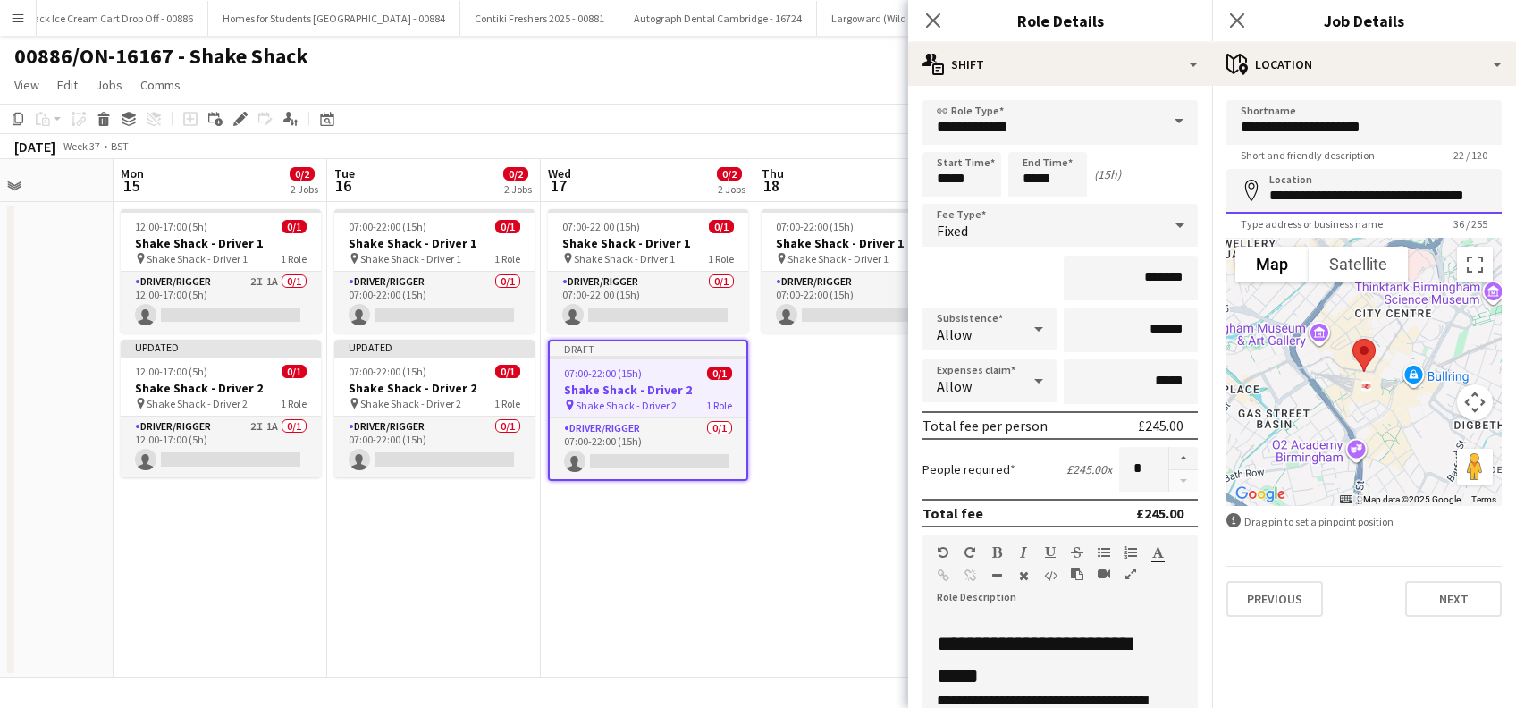
click at [1483, 195] on input "**********" at bounding box center [1364, 191] width 275 height 45
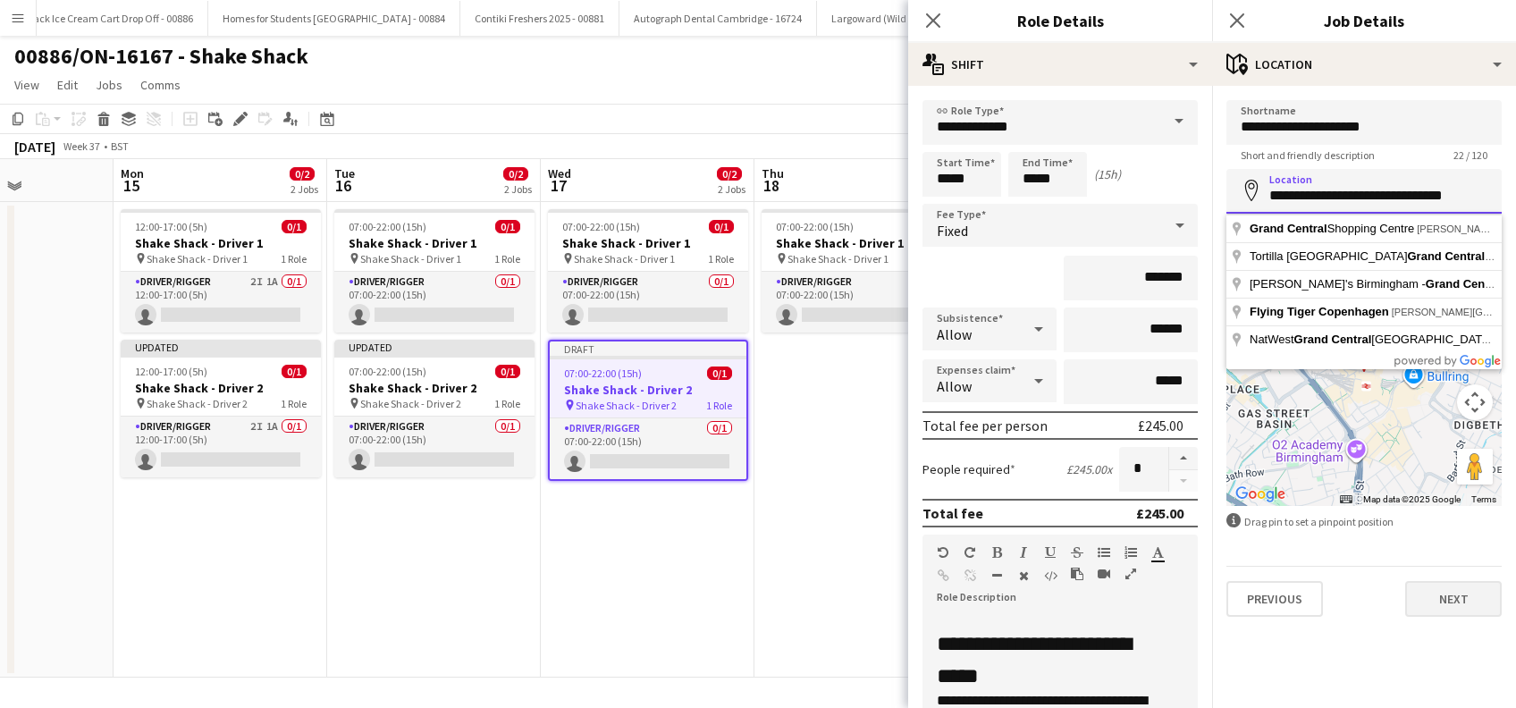
type input "**********"
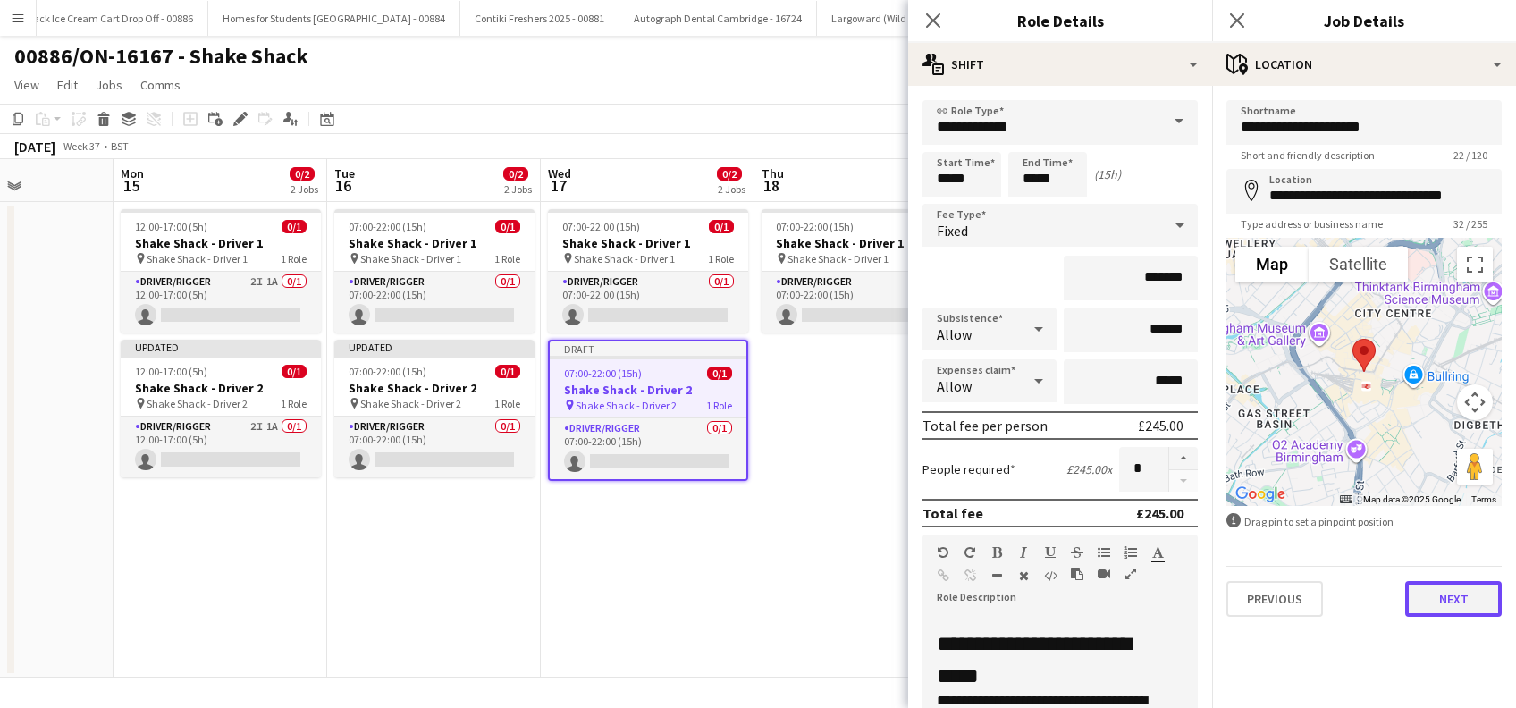
click at [1452, 603] on button "Next" at bounding box center [1453, 599] width 97 height 36
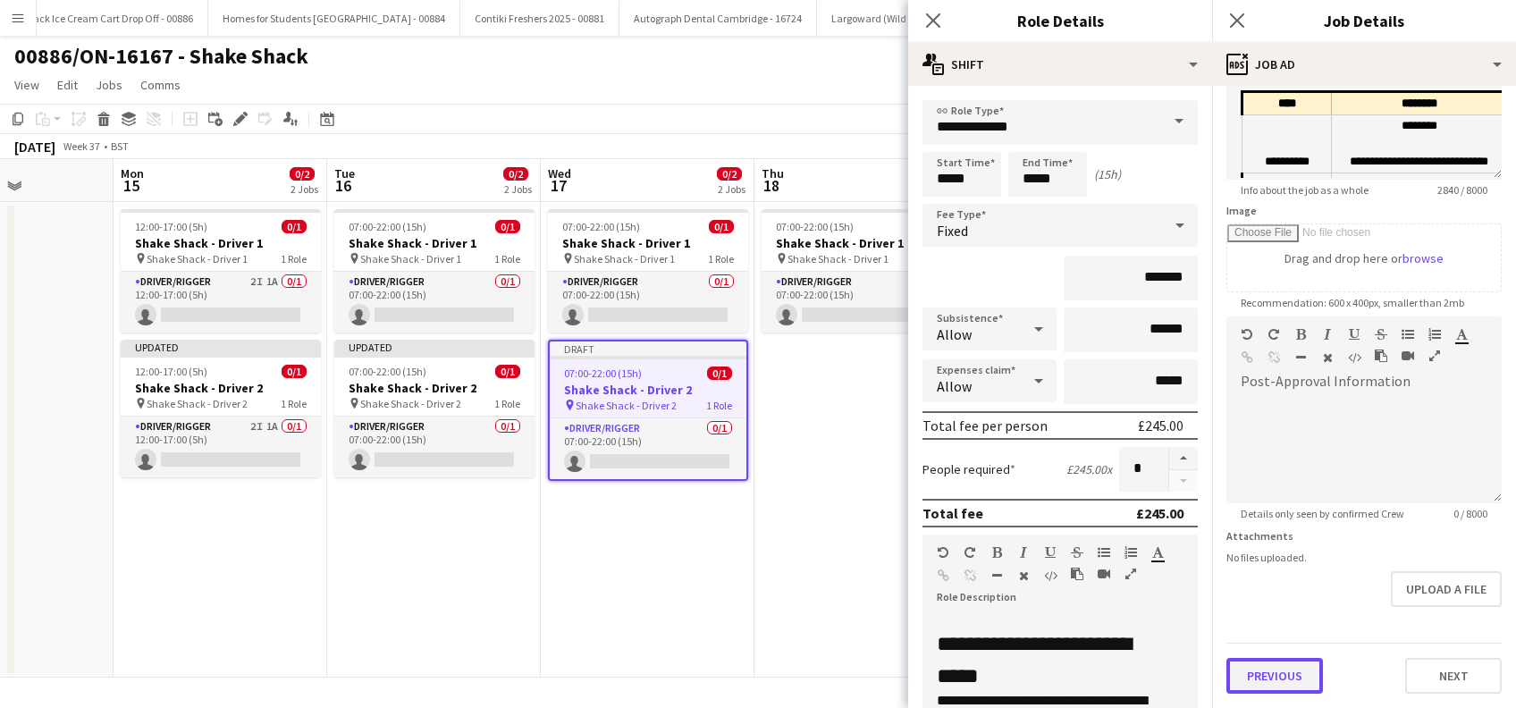
click at [1284, 599] on form "**********" at bounding box center [1364, 309] width 304 height 770
click at [1261, 682] on button "Previous" at bounding box center [1275, 677] width 97 height 36
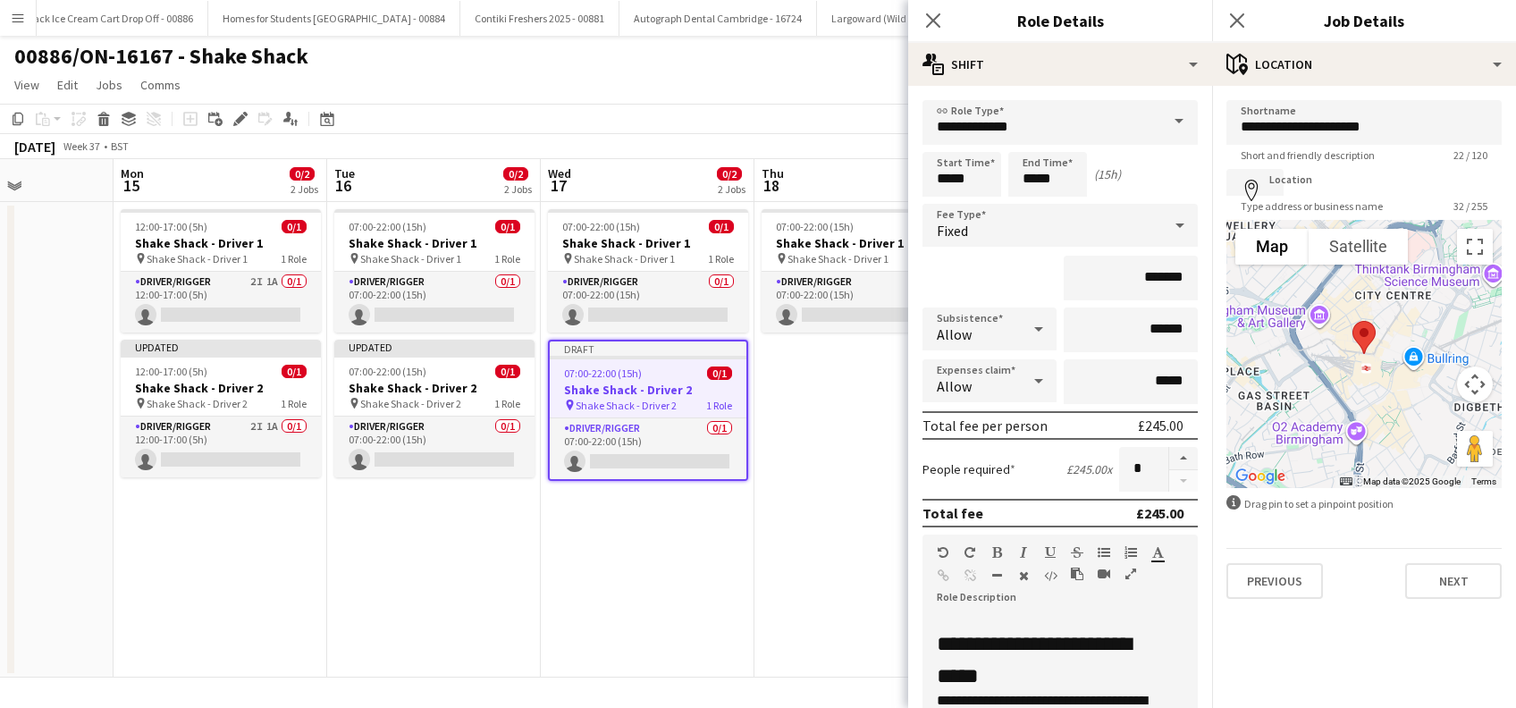
scroll to position [0, 0]
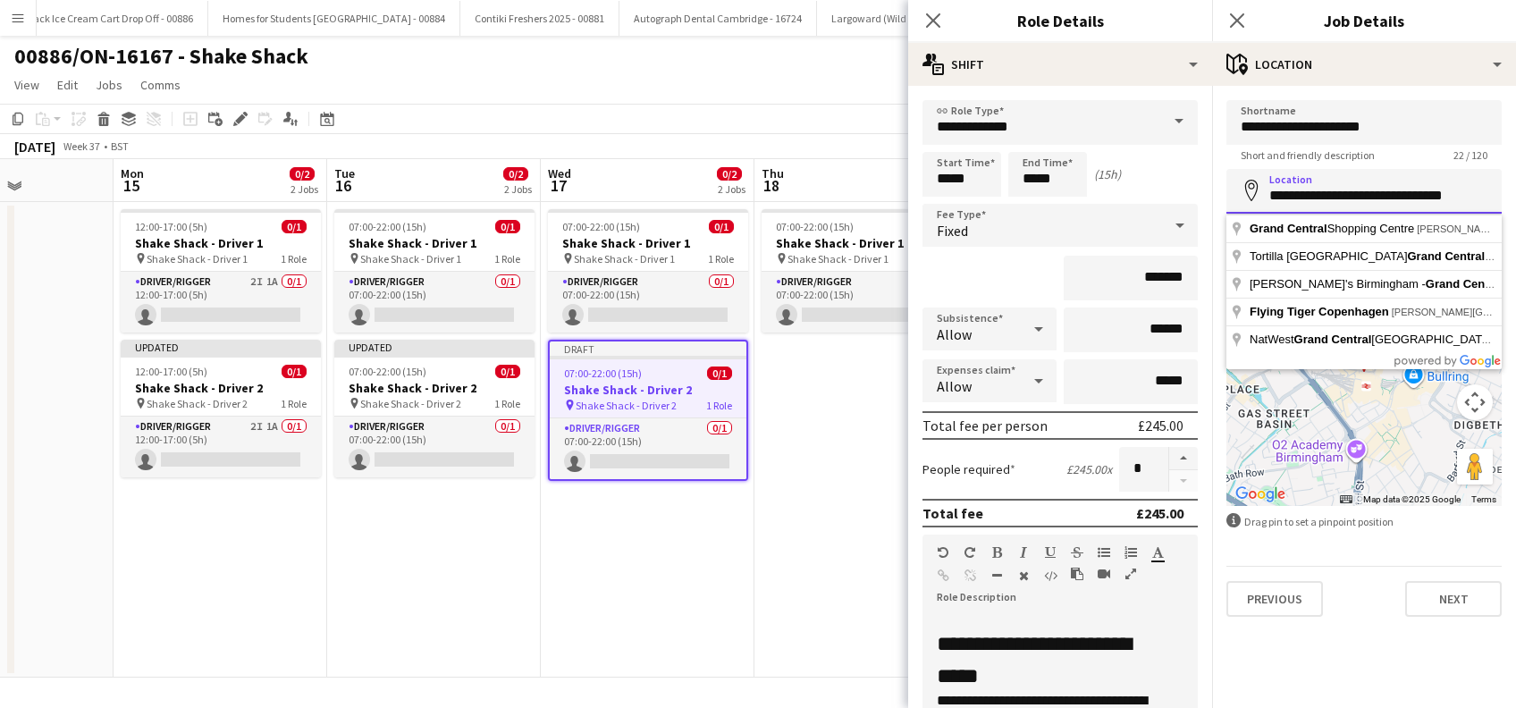
drag, startPoint x: 1268, startPoint y: 197, endPoint x: 1503, endPoint y: 193, distance: 235.2
click at [1503, 193] on form "**********" at bounding box center [1364, 358] width 304 height 517
click at [615, 245] on h3 "Shake Shack - Driver 1" at bounding box center [648, 243] width 200 height 16
type input "**********"
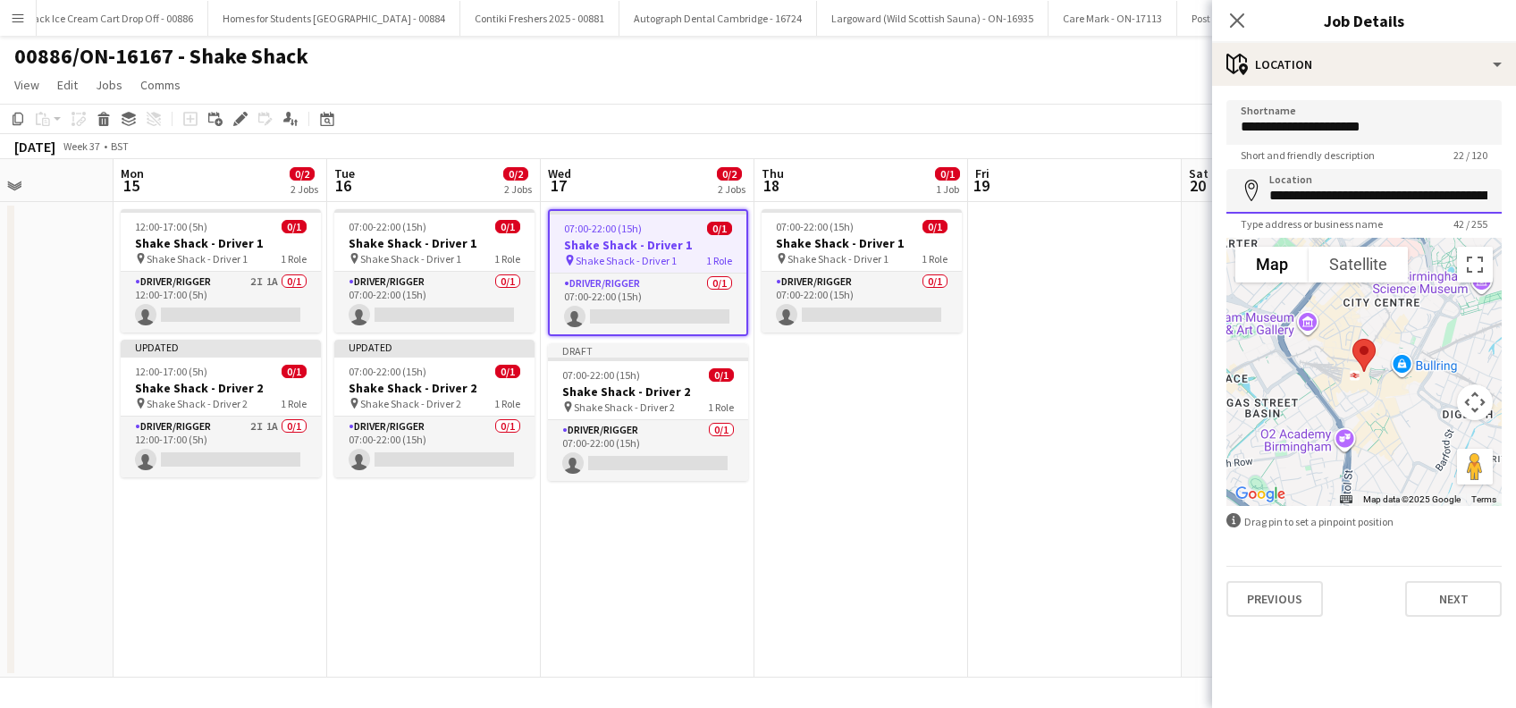
click at [1365, 200] on input "**********" at bounding box center [1364, 191] width 275 height 45
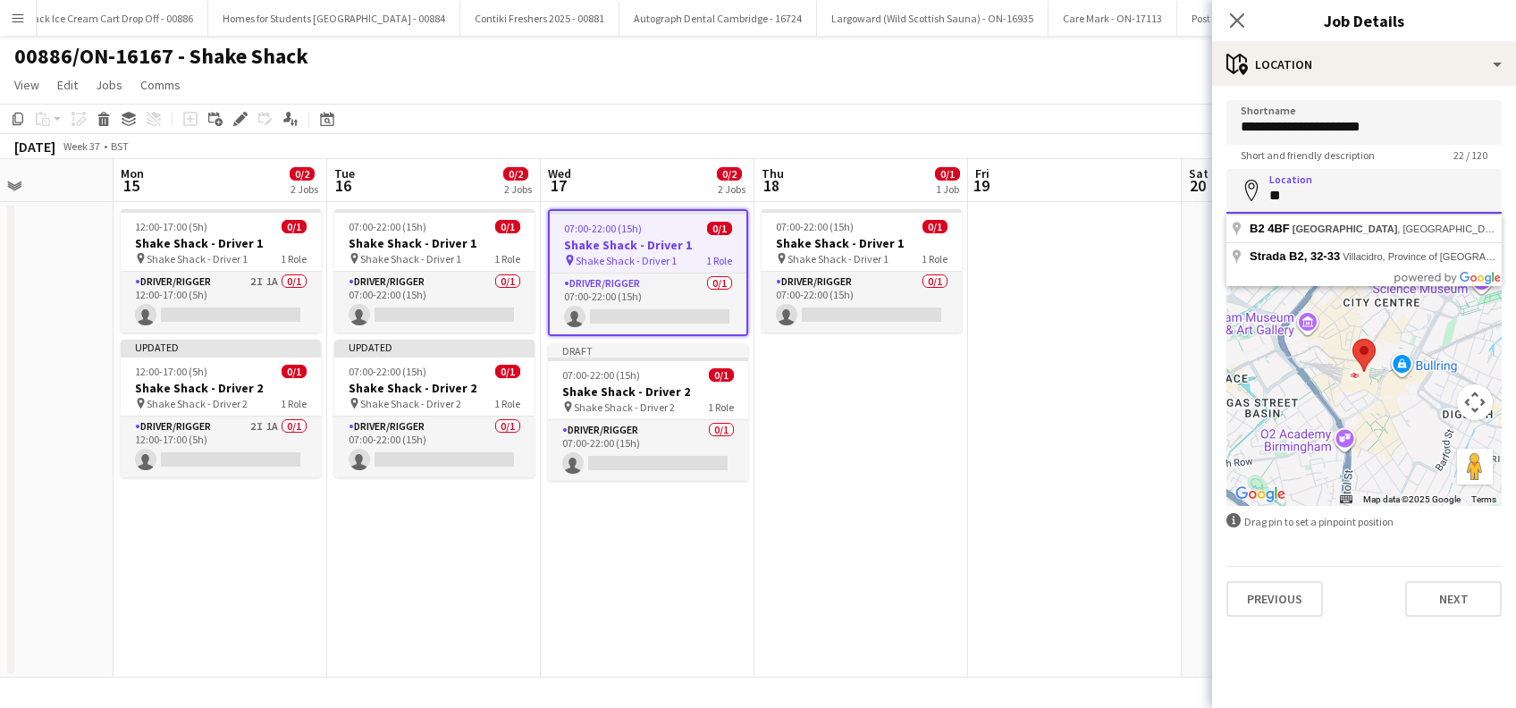
type input "*"
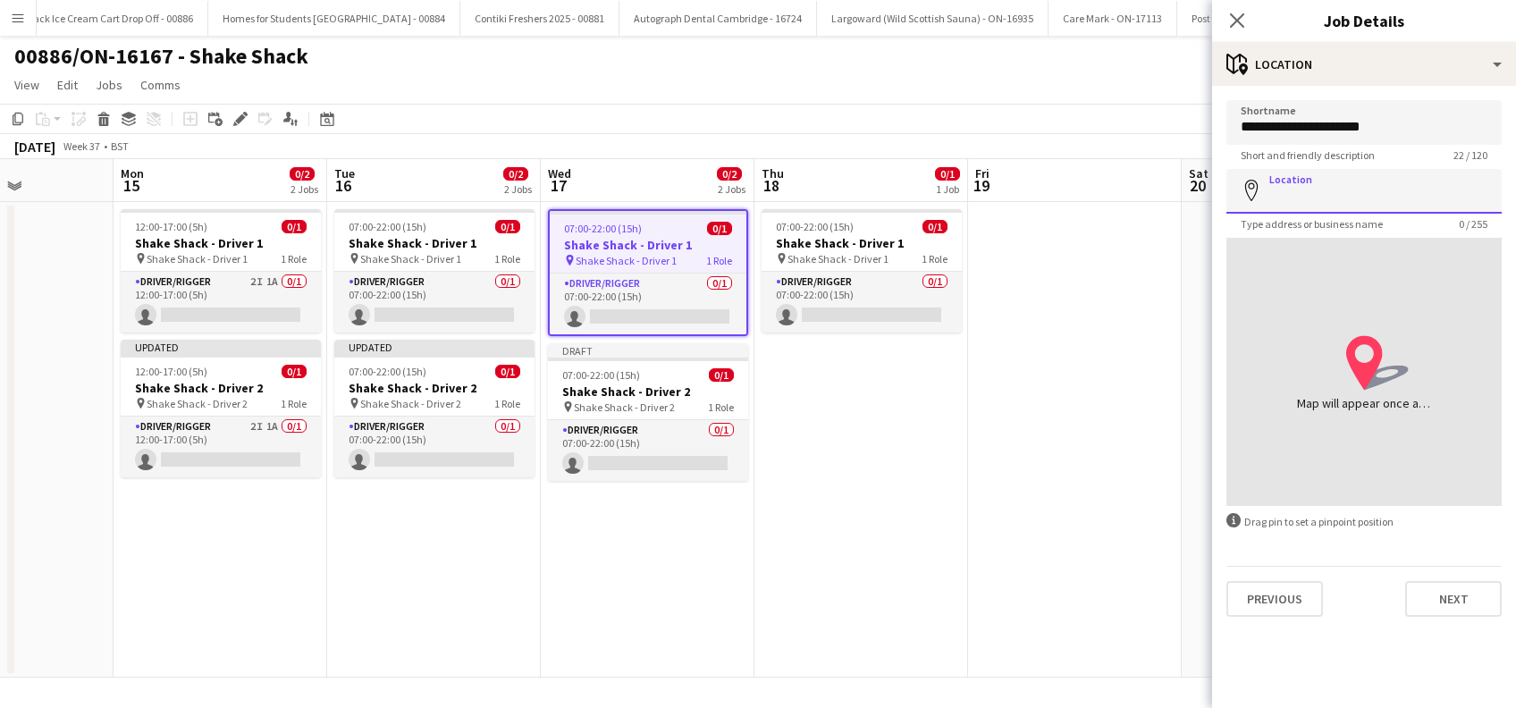
paste input "**********"
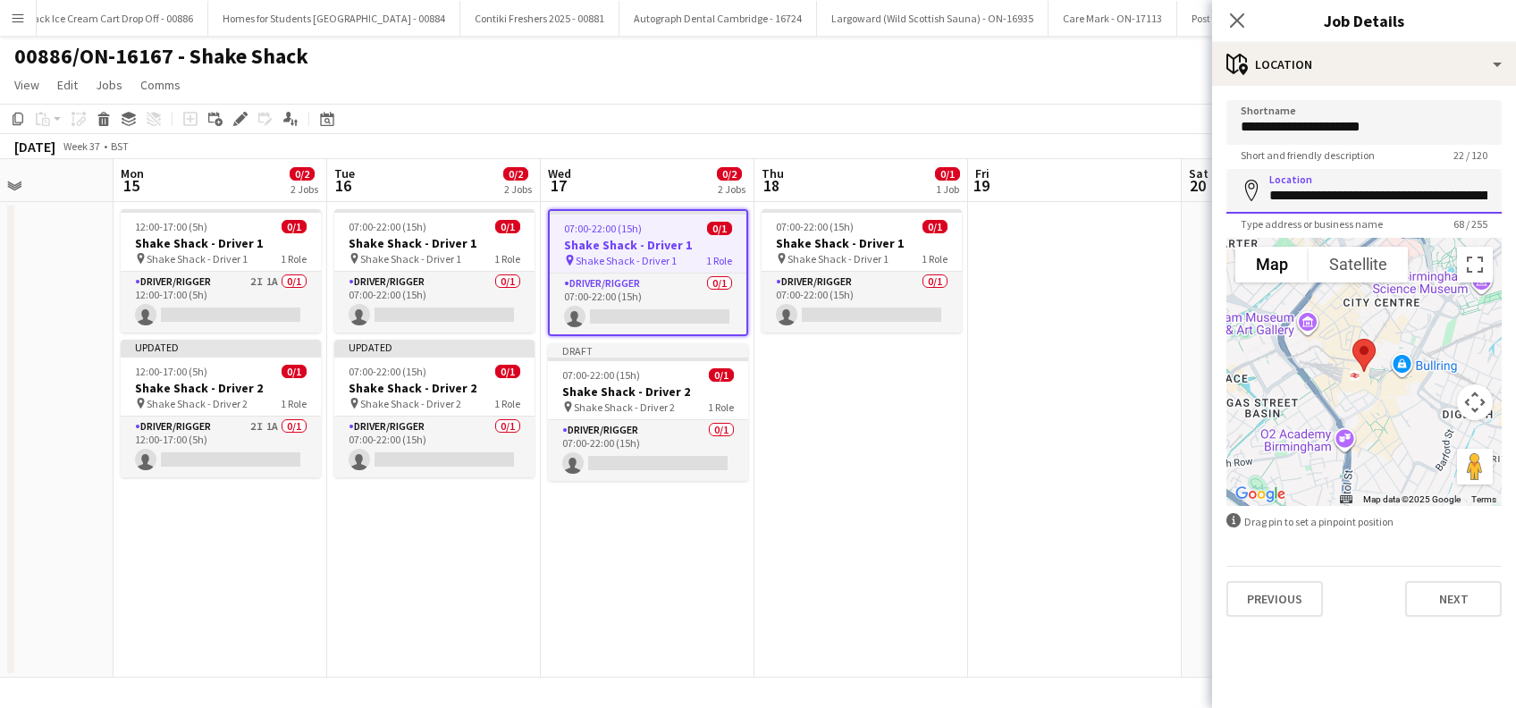
click at [1354, 195] on input "**********" at bounding box center [1364, 191] width 275 height 45
click at [1354, 196] on input "**********" at bounding box center [1364, 191] width 275 height 45
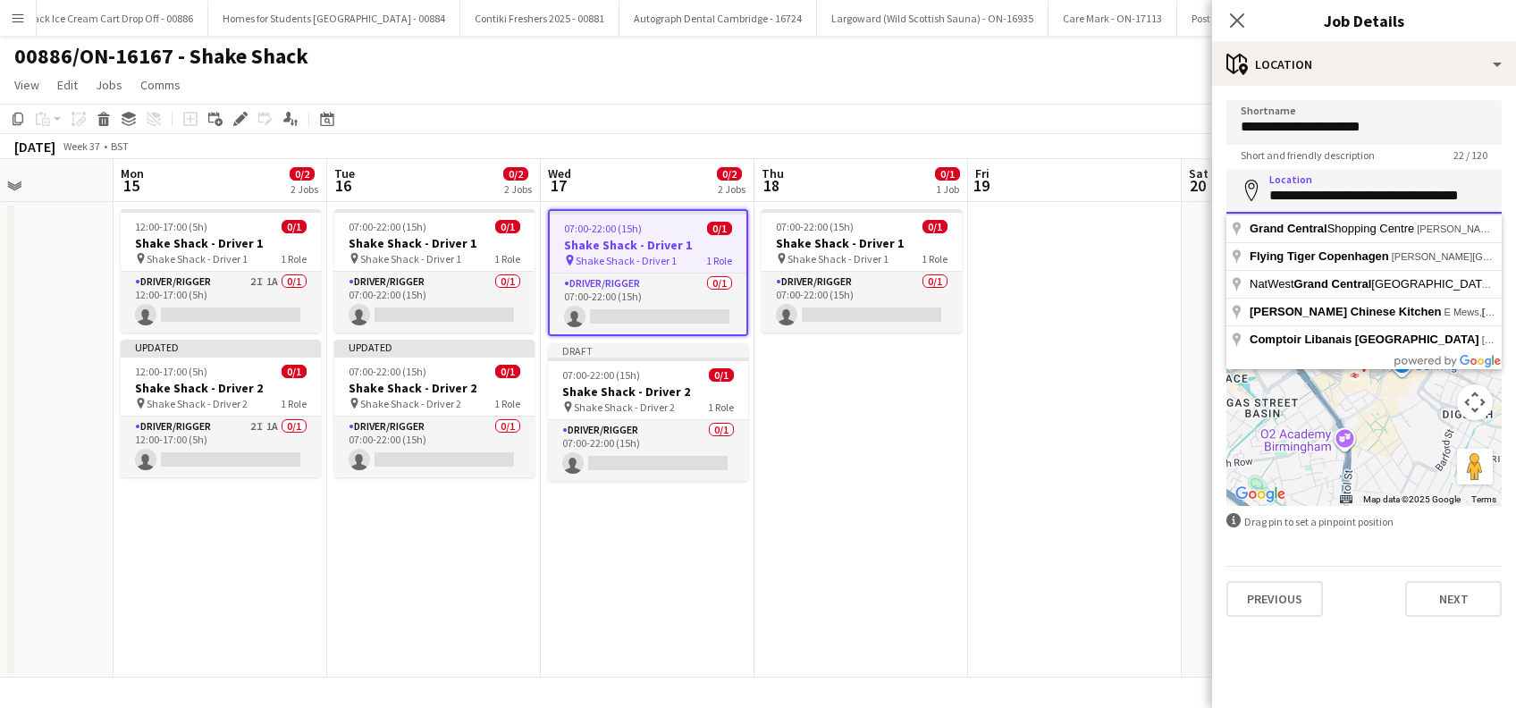
click at [1467, 195] on input "**********" at bounding box center [1364, 191] width 275 height 45
type input "**********"
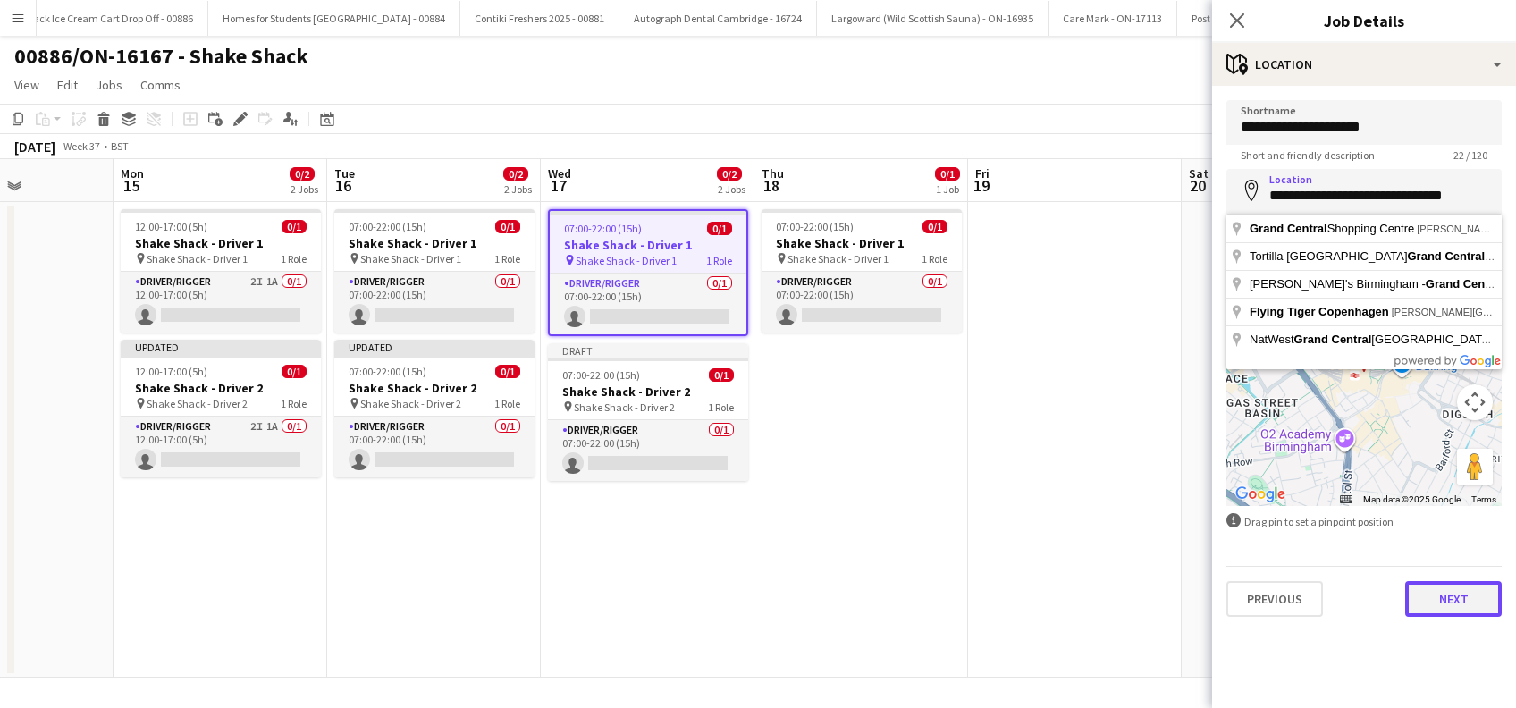
click at [1453, 596] on button "Next" at bounding box center [1453, 599] width 97 height 36
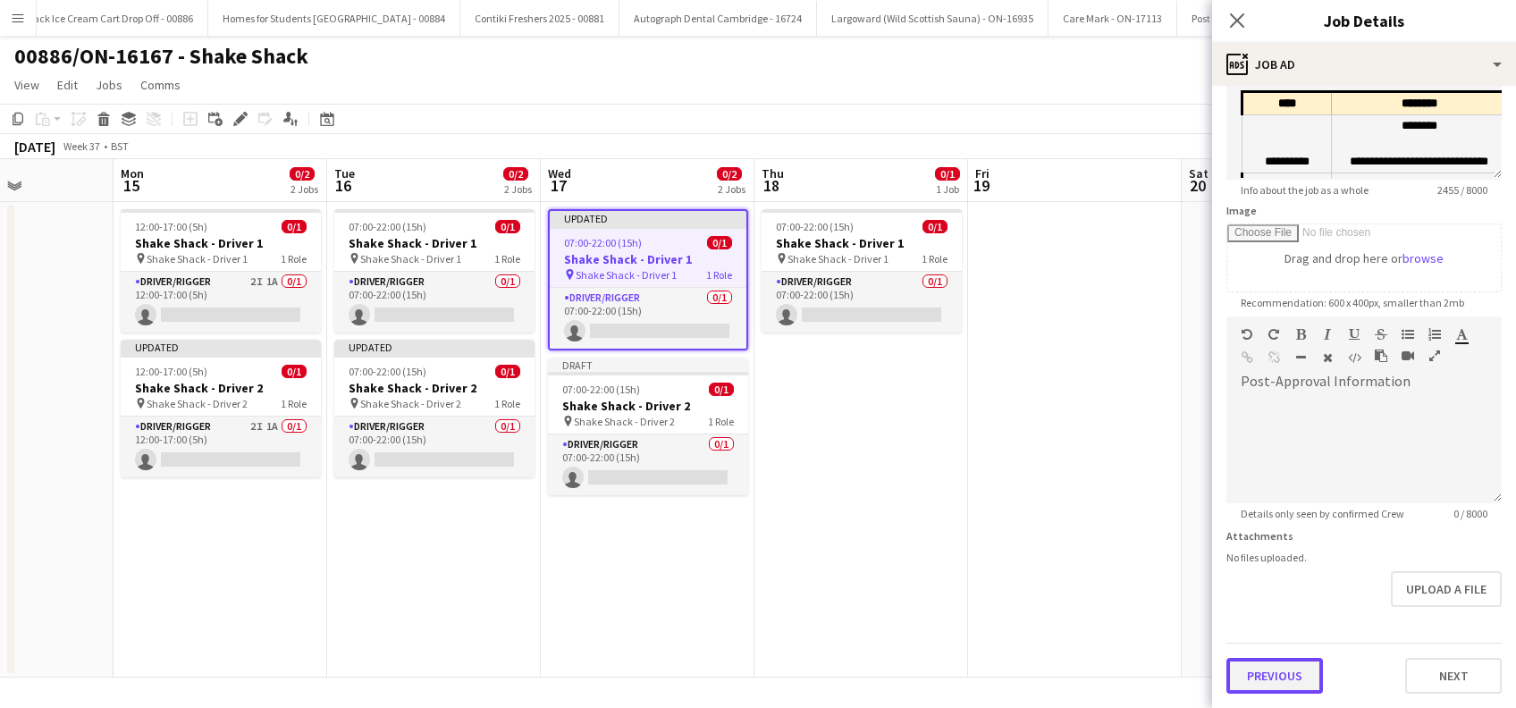
click at [1282, 606] on form "**********" at bounding box center [1364, 309] width 304 height 770
click at [1266, 686] on button "Previous" at bounding box center [1275, 677] width 97 height 36
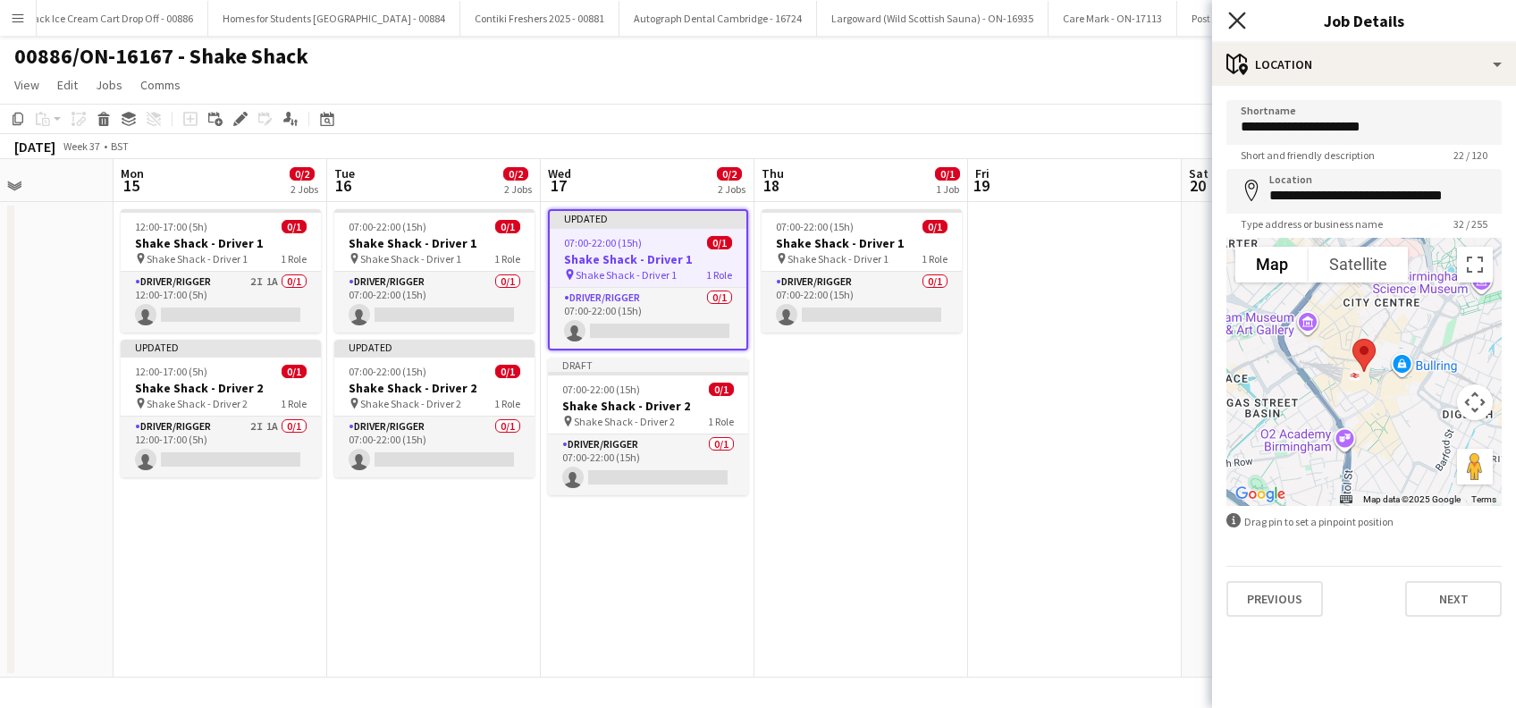
click at [1244, 18] on icon "Close pop-in" at bounding box center [1236, 20] width 17 height 17
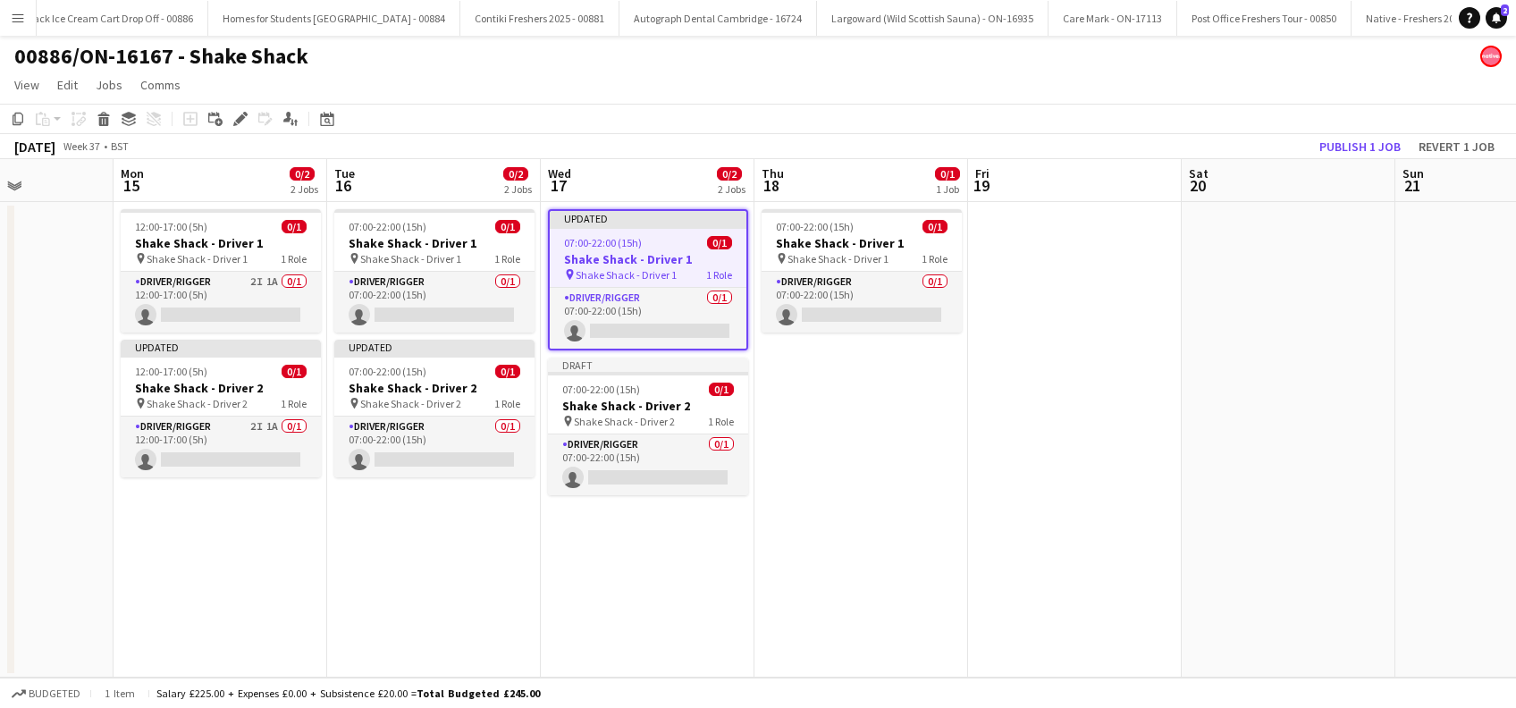
click at [866, 522] on app-date-cell "07:00-22:00 (15h) 0/1 Shake Shack - Driver 1 pin Shake Shack - Driver 1 1 Role …" at bounding box center [862, 440] width 214 height 476
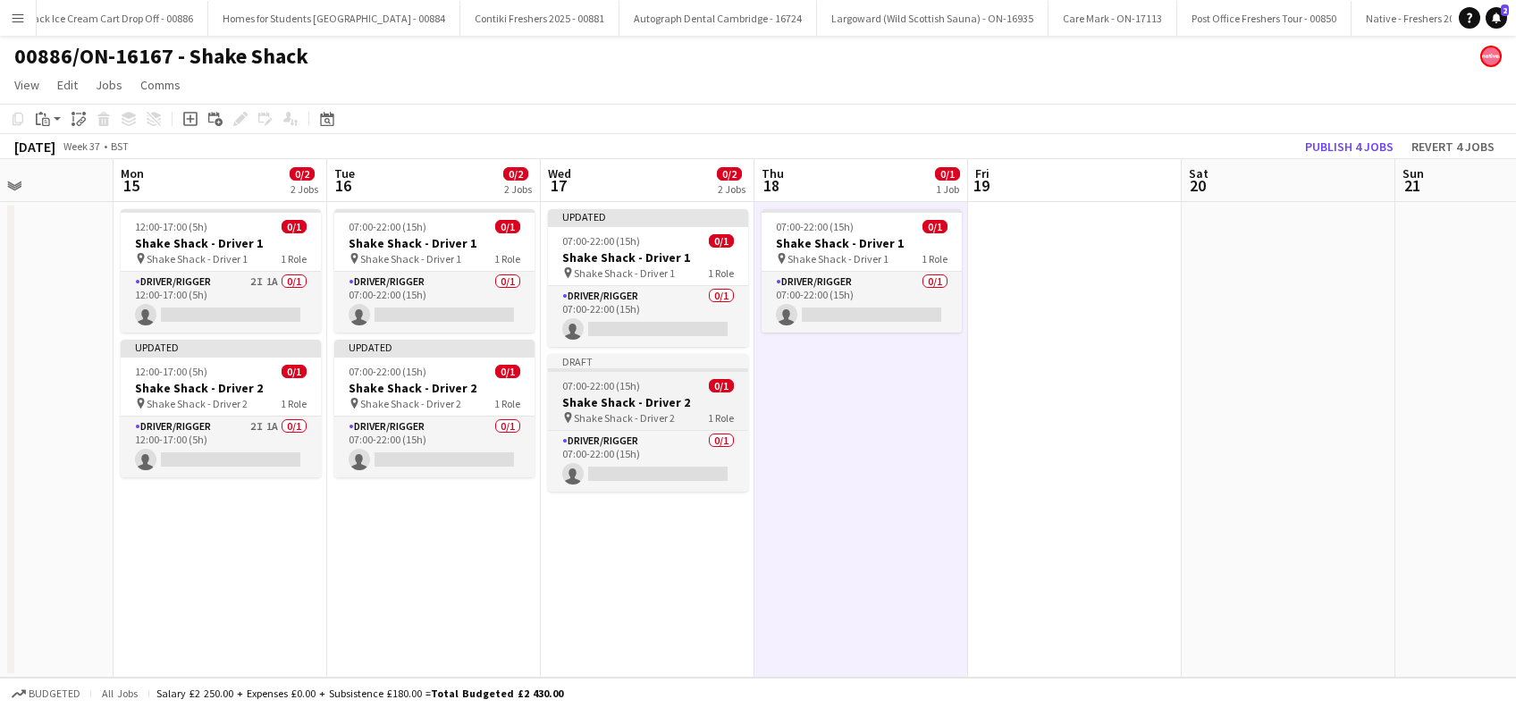
click at [623, 401] on h3 "Shake Shack - Driver 2" at bounding box center [648, 402] width 200 height 16
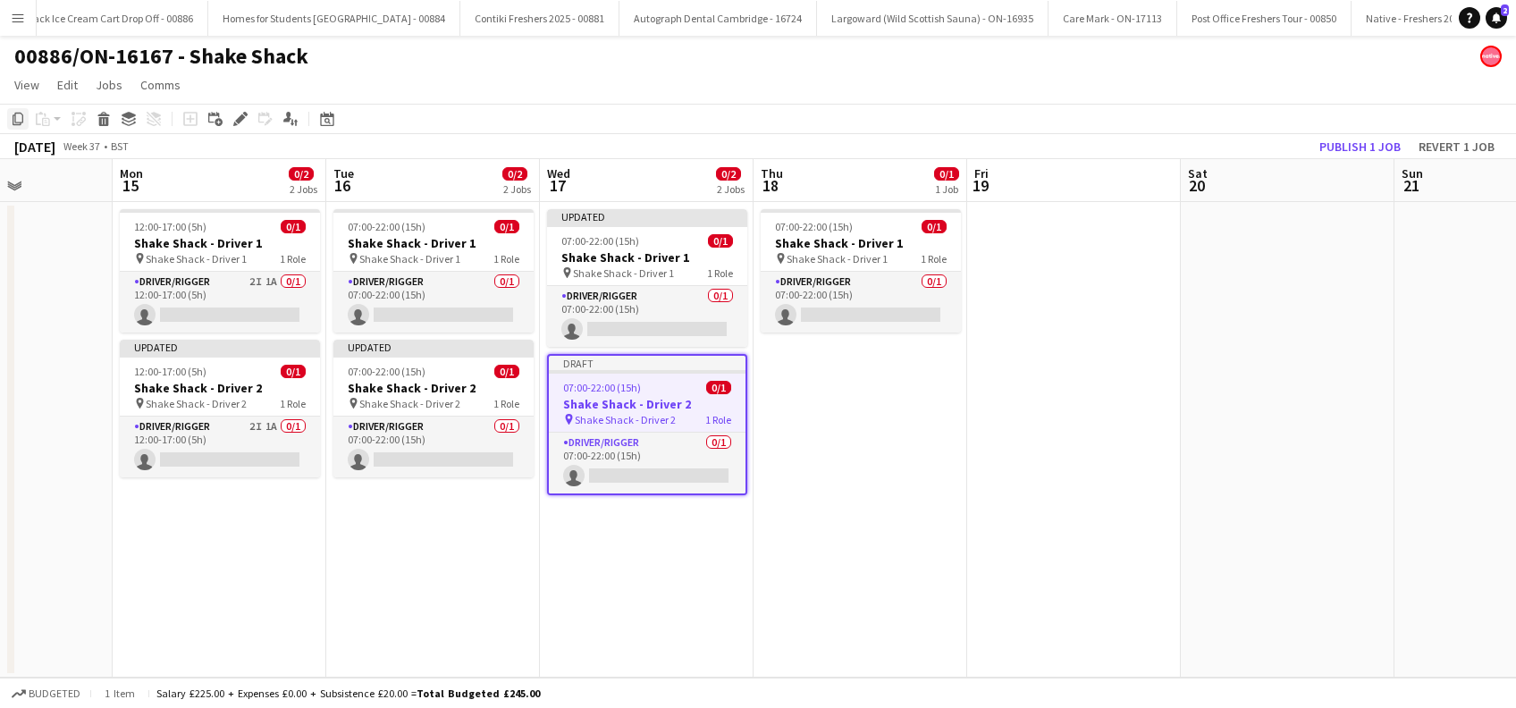
click at [15, 124] on icon at bounding box center [18, 119] width 11 height 13
click at [848, 429] on app-date-cell "07:00-22:00 (15h) 0/1 Shake Shack - Driver 1 pin Shake Shack - Driver 1 1 Role …" at bounding box center [861, 440] width 214 height 476
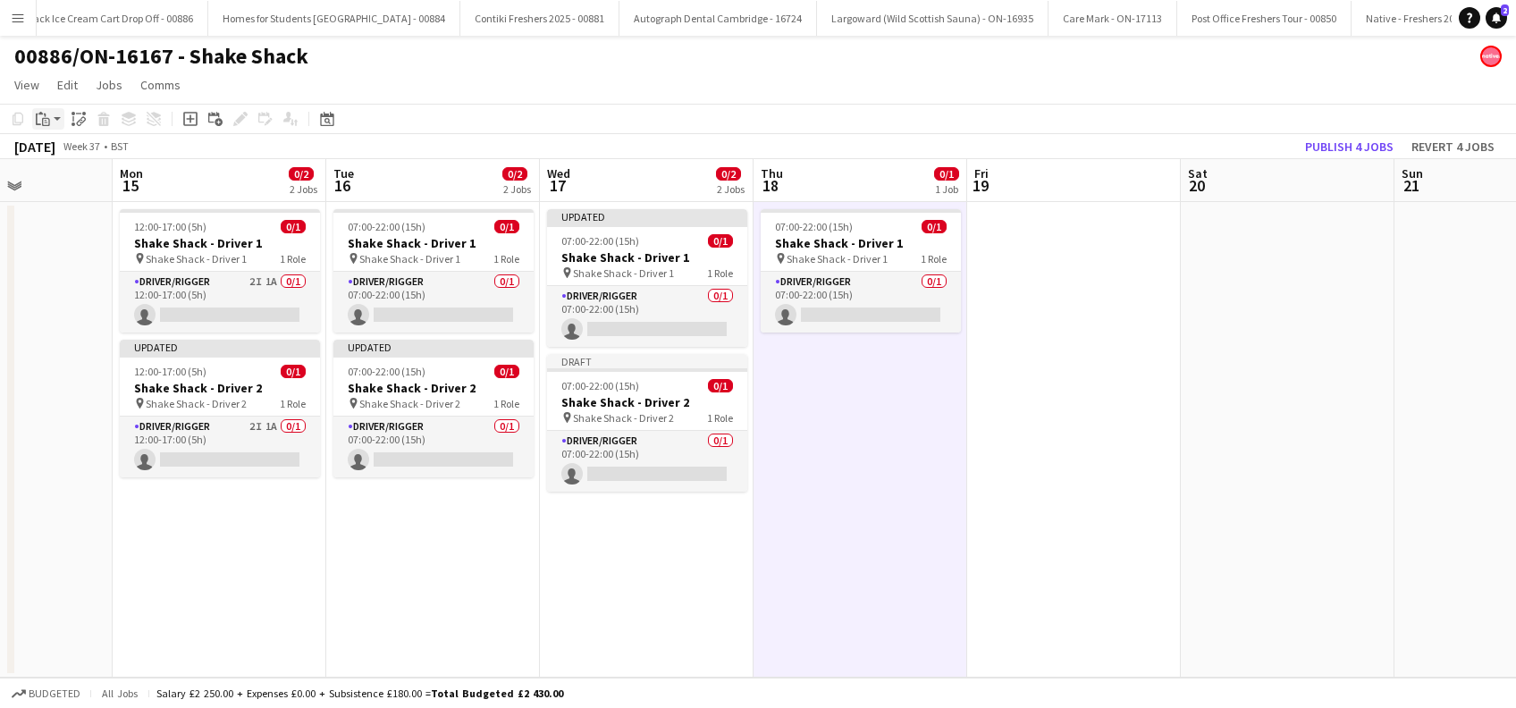
click at [39, 124] on icon at bounding box center [38, 120] width 5 height 12
click at [68, 159] on link "Paste Ctrl+V" at bounding box center [131, 153] width 168 height 16
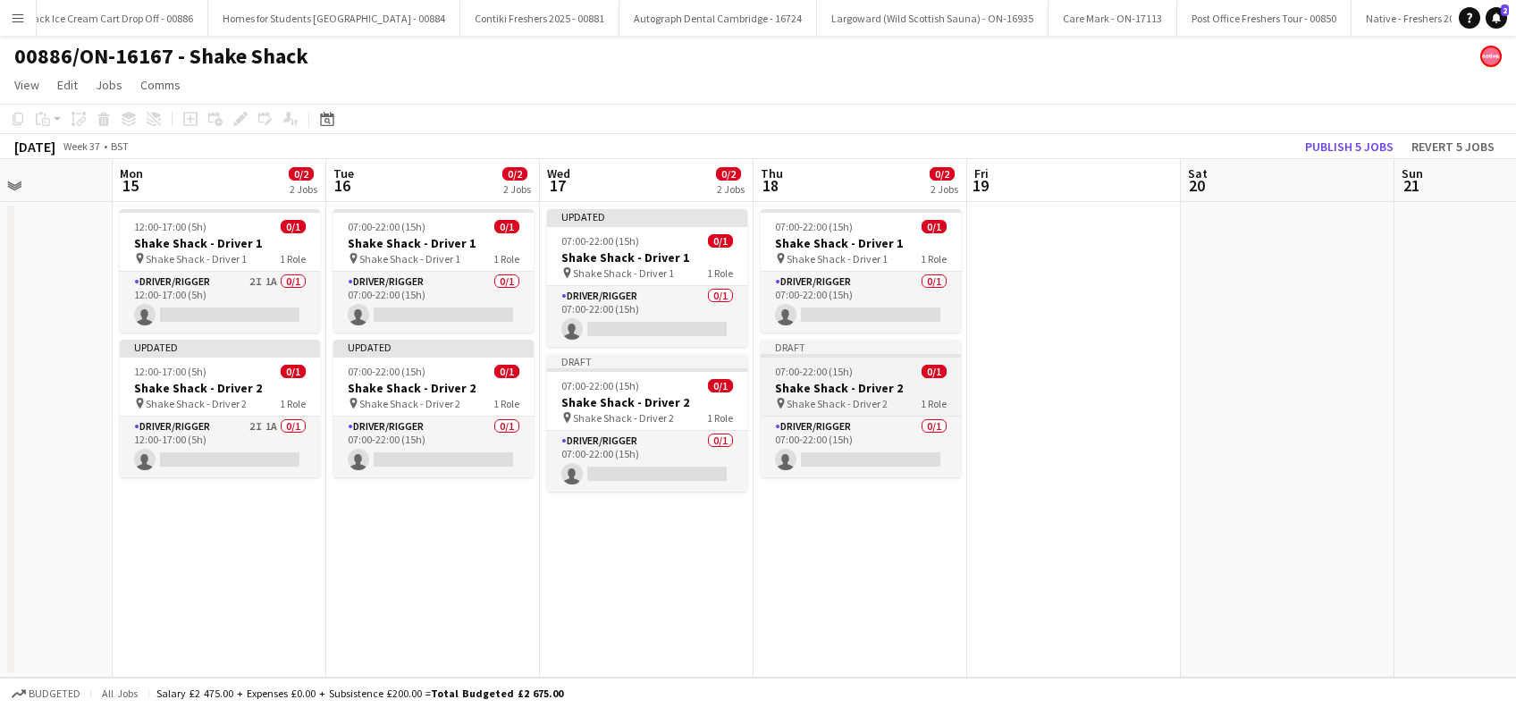
click at [834, 392] on h3 "Shake Shack - Driver 2" at bounding box center [861, 388] width 200 height 16
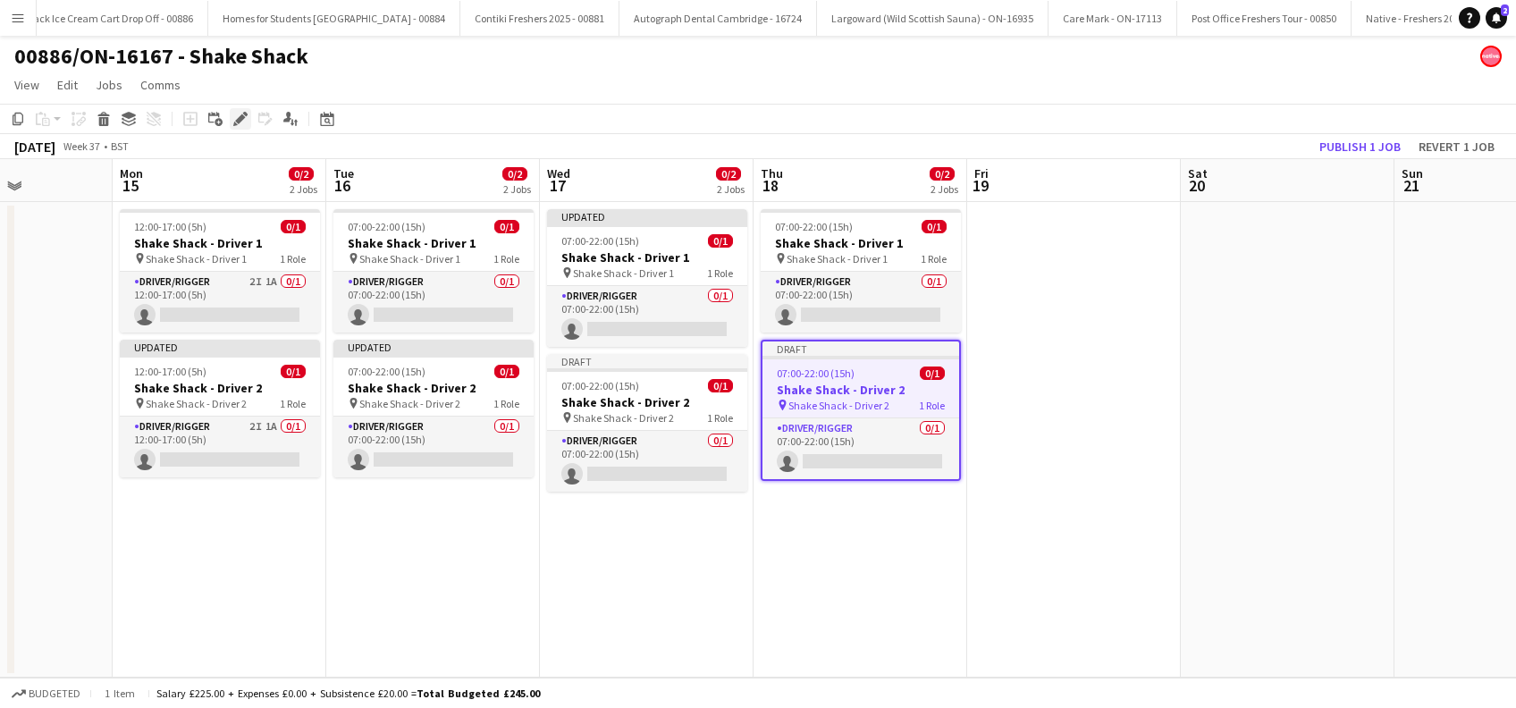
click at [235, 116] on icon "Edit" at bounding box center [240, 119] width 14 height 14
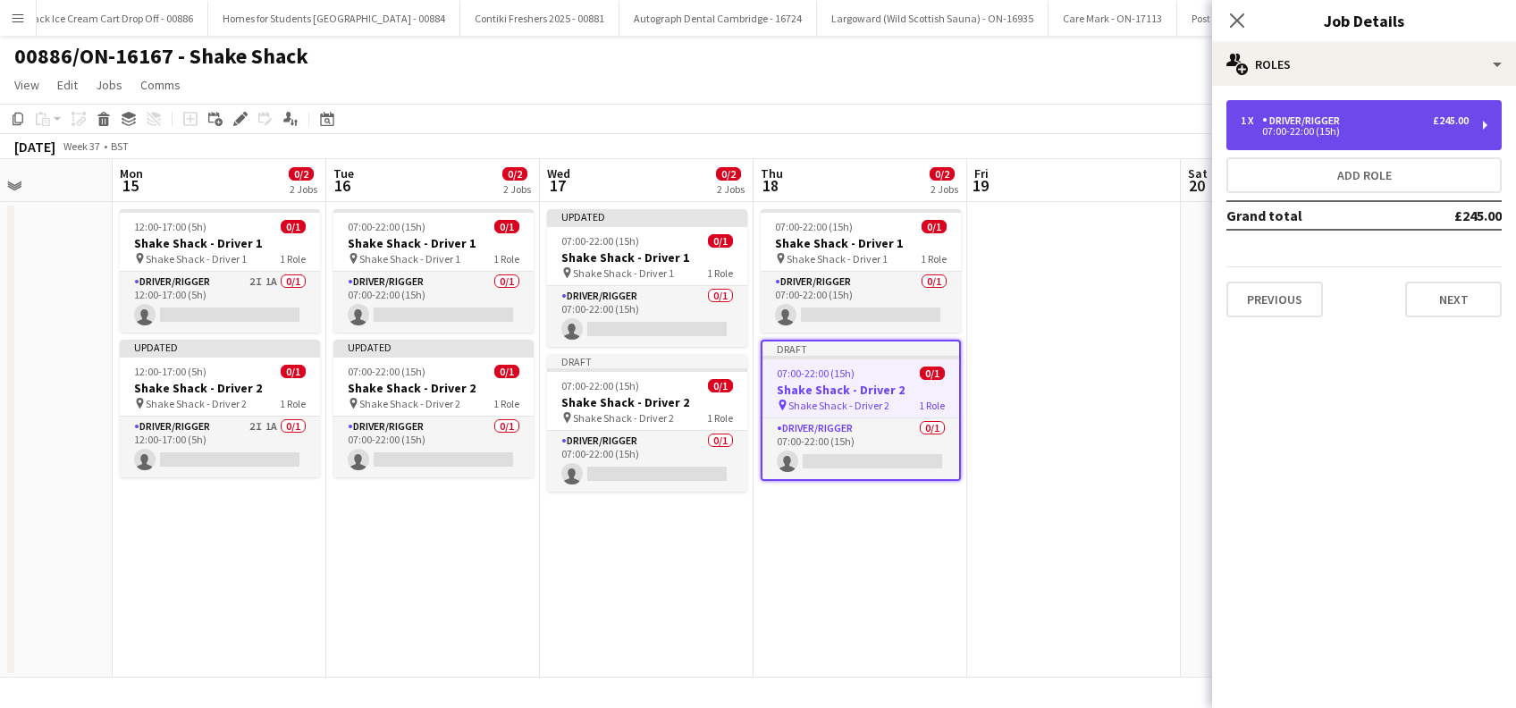
click at [1382, 136] on div "1 x Driver/Rigger £245.00 07:00-22:00 (15h)" at bounding box center [1364, 125] width 275 height 50
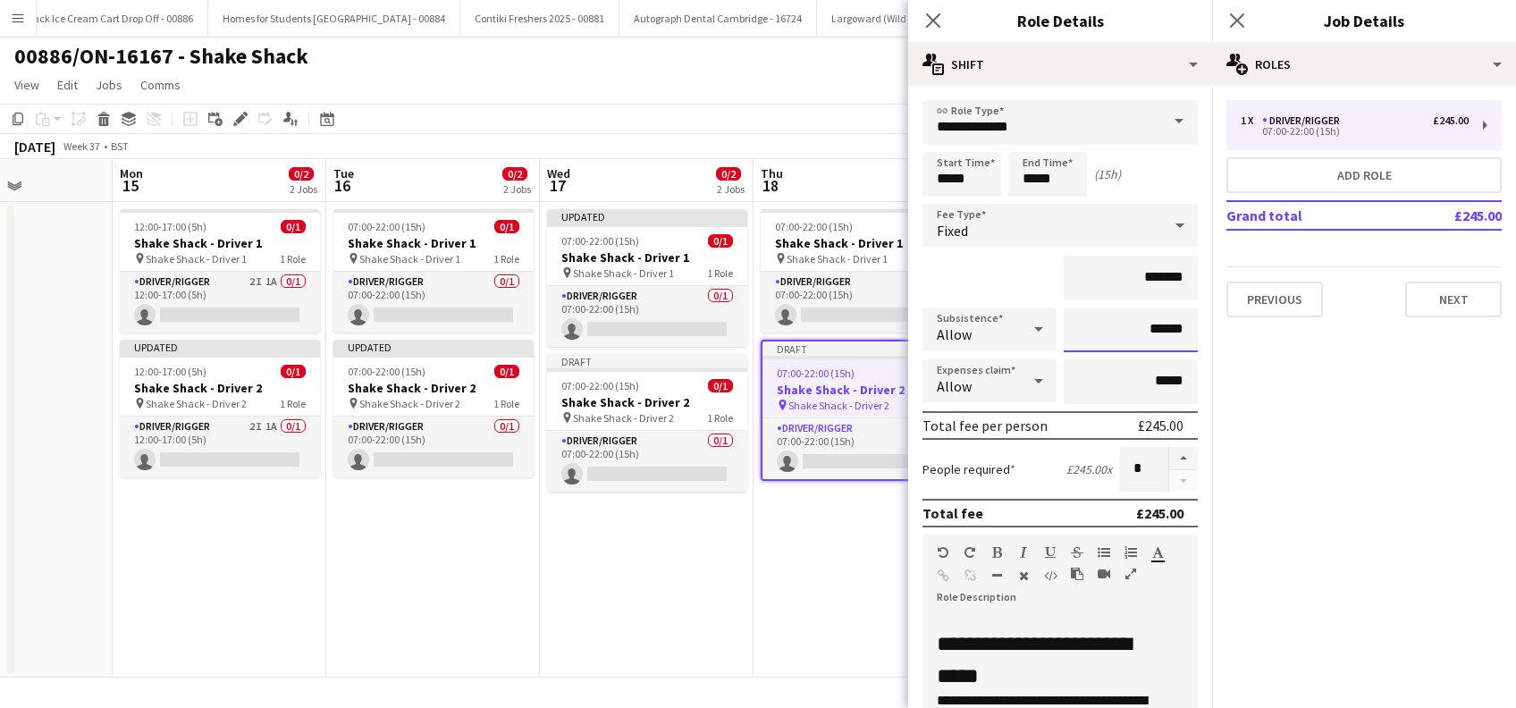
click at [1137, 326] on input "******" at bounding box center [1131, 330] width 134 height 45
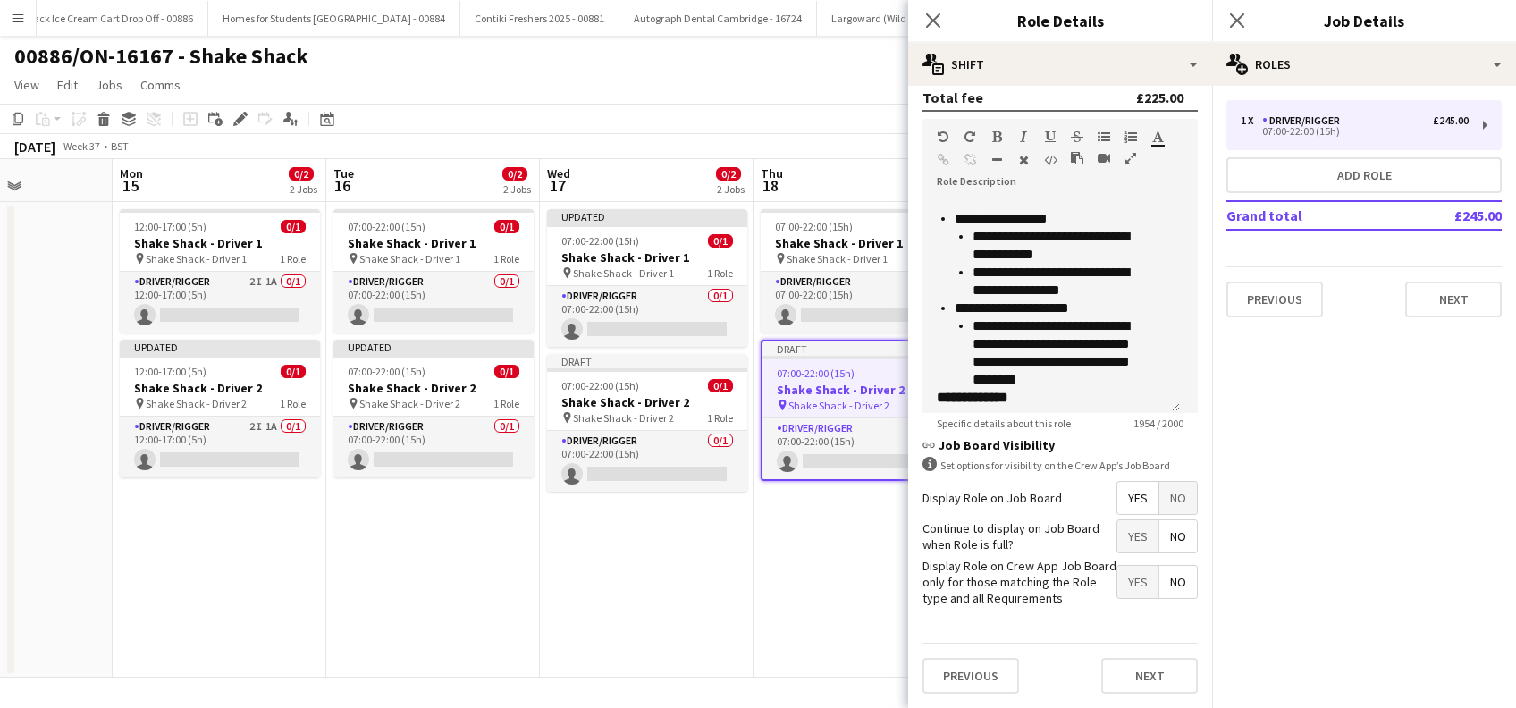
scroll to position [1271, 0]
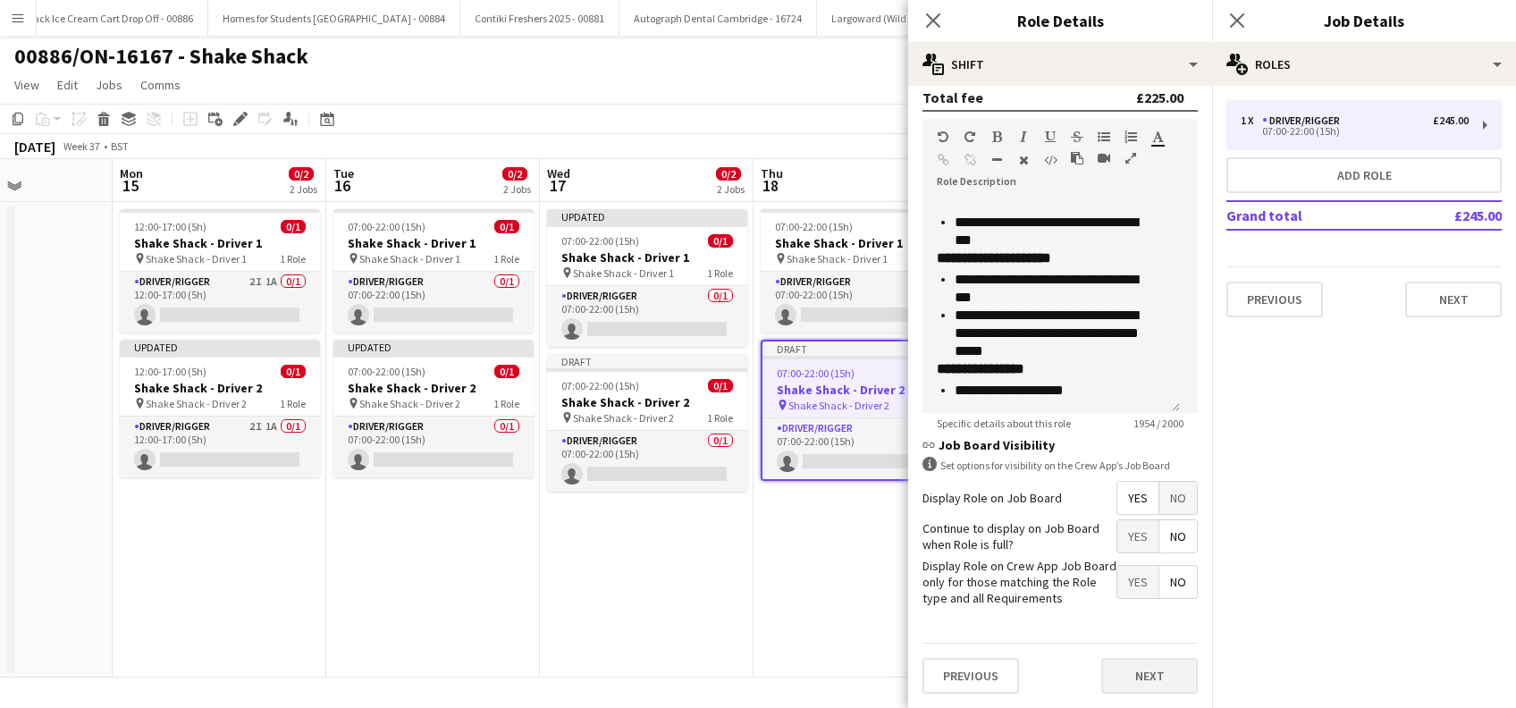
type input "*****"
click at [1137, 671] on button "Next" at bounding box center [1149, 676] width 97 height 36
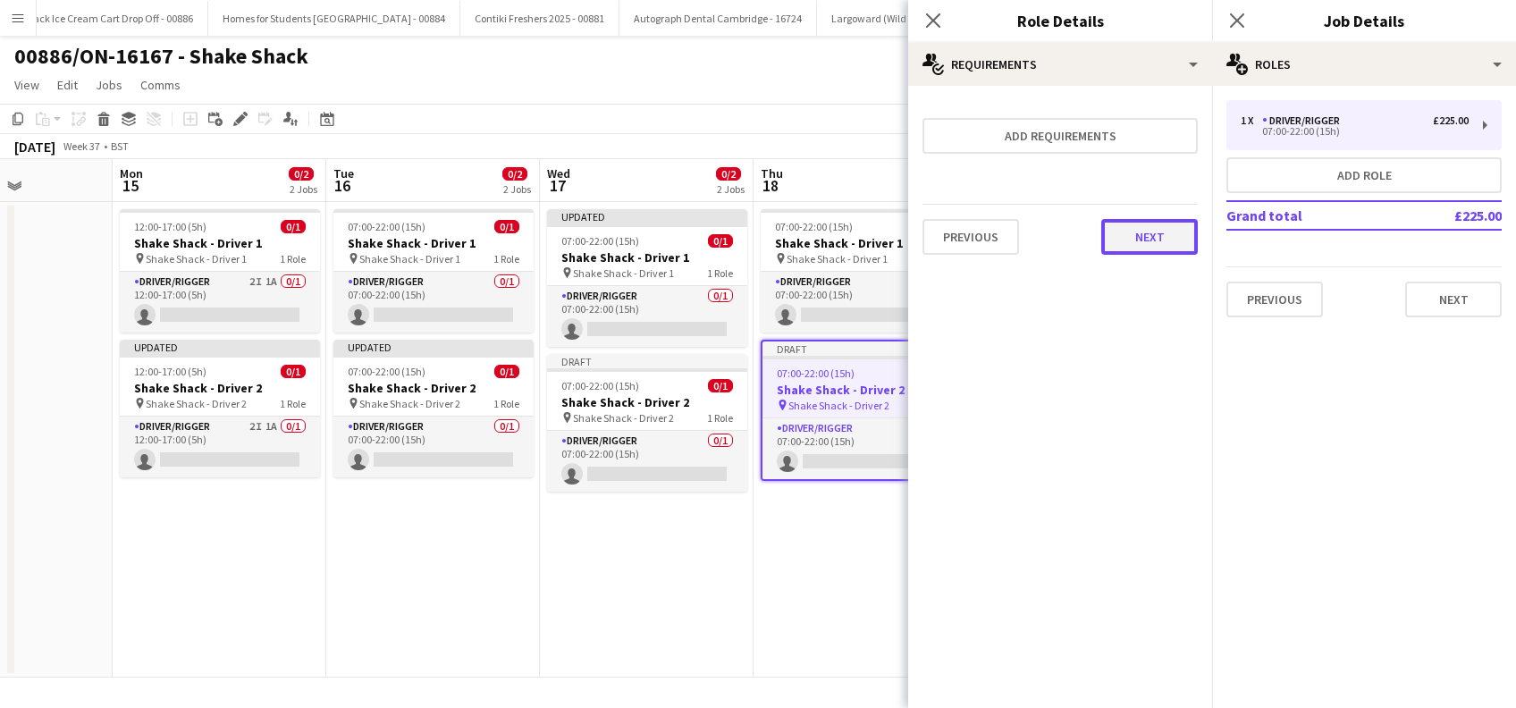
click at [1170, 245] on button "Next" at bounding box center [1149, 237] width 97 height 36
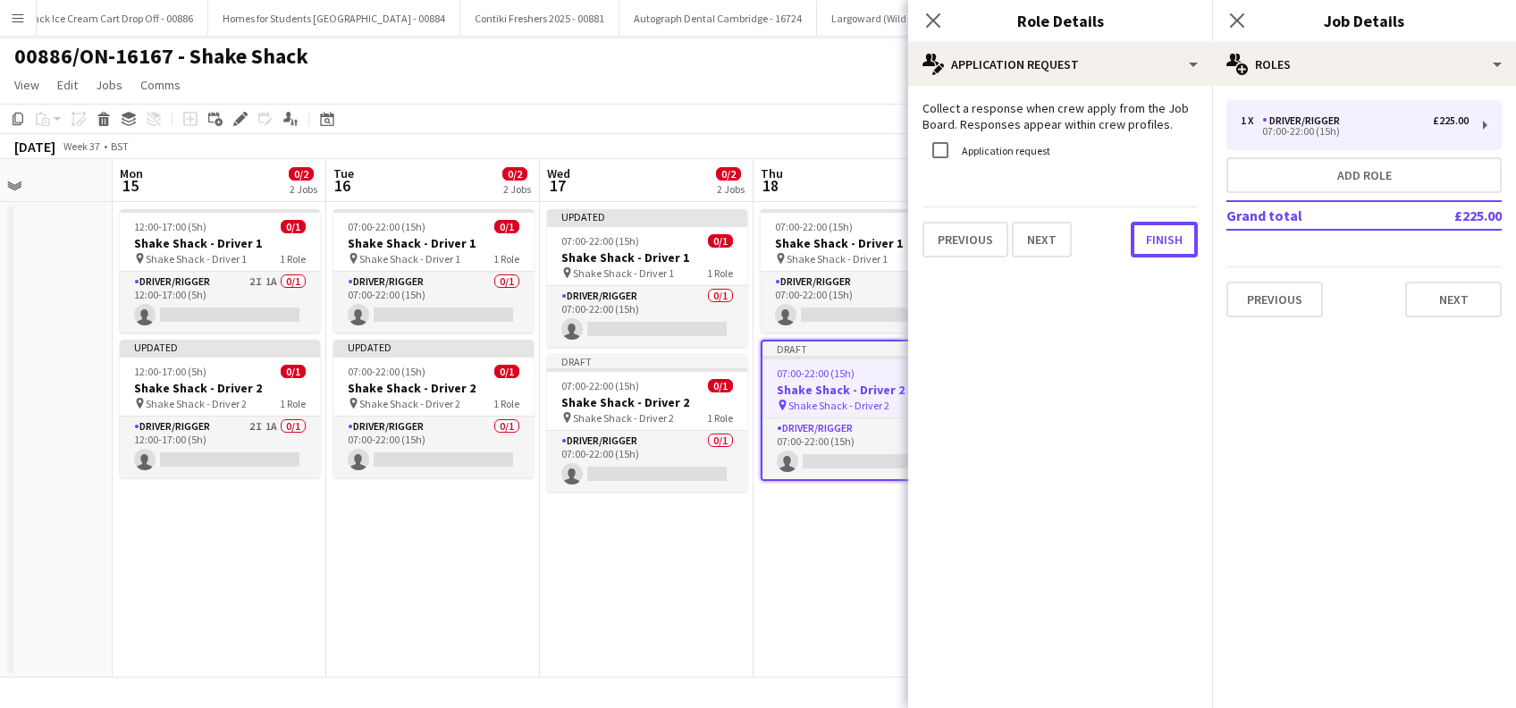
click at [1168, 245] on button "Finish" at bounding box center [1164, 240] width 67 height 36
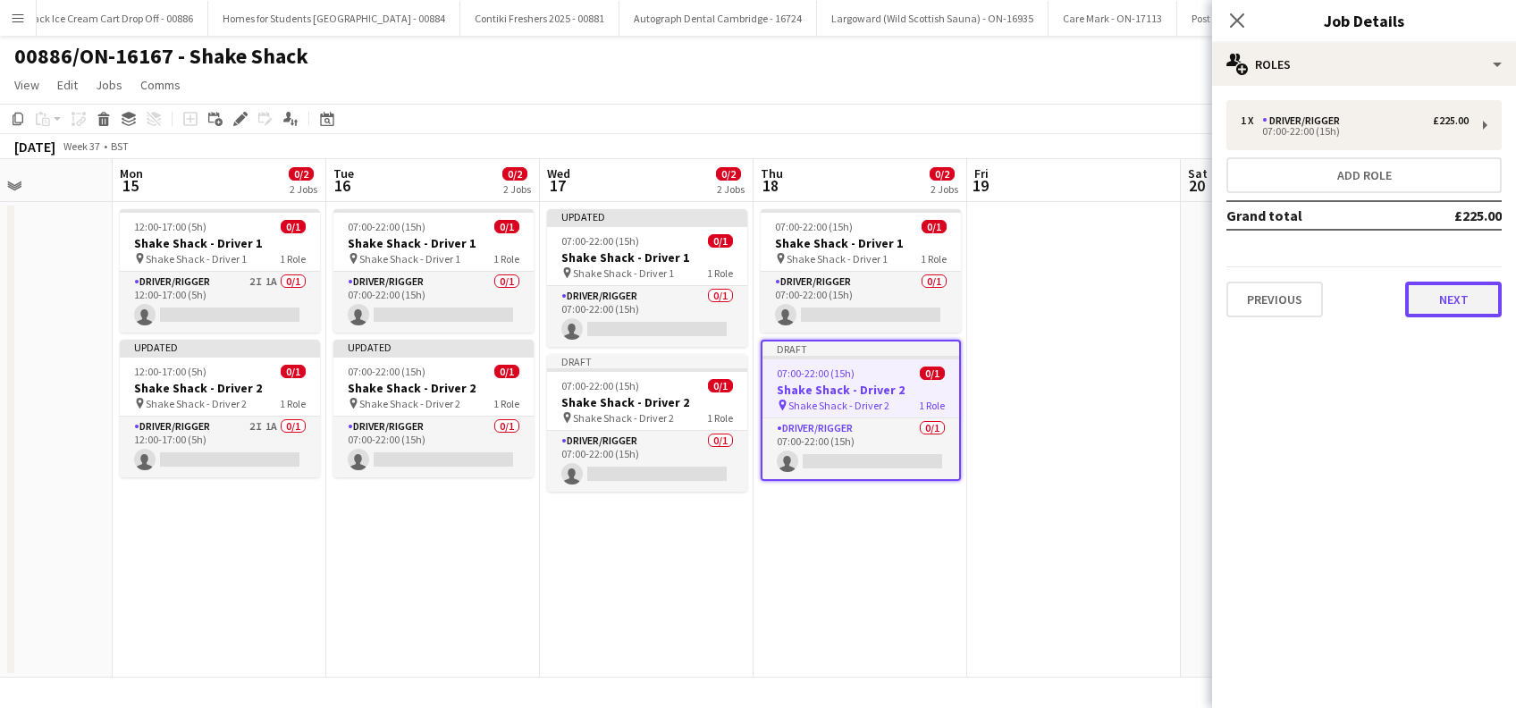
click at [1446, 300] on button "Next" at bounding box center [1453, 300] width 97 height 36
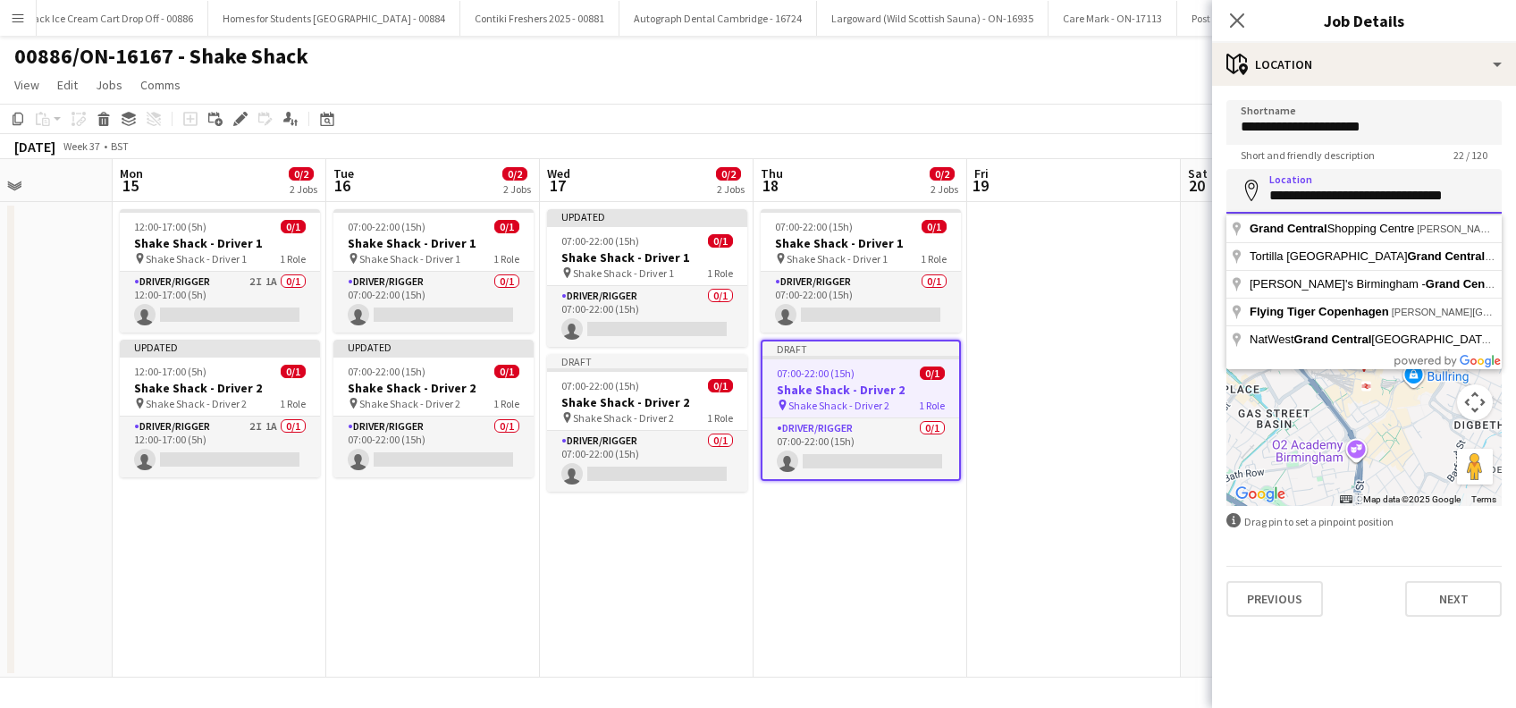
drag, startPoint x: 1485, startPoint y: 191, endPoint x: 1259, endPoint y: 184, distance: 226.3
click at [1263, 185] on input "**********" at bounding box center [1364, 191] width 275 height 45
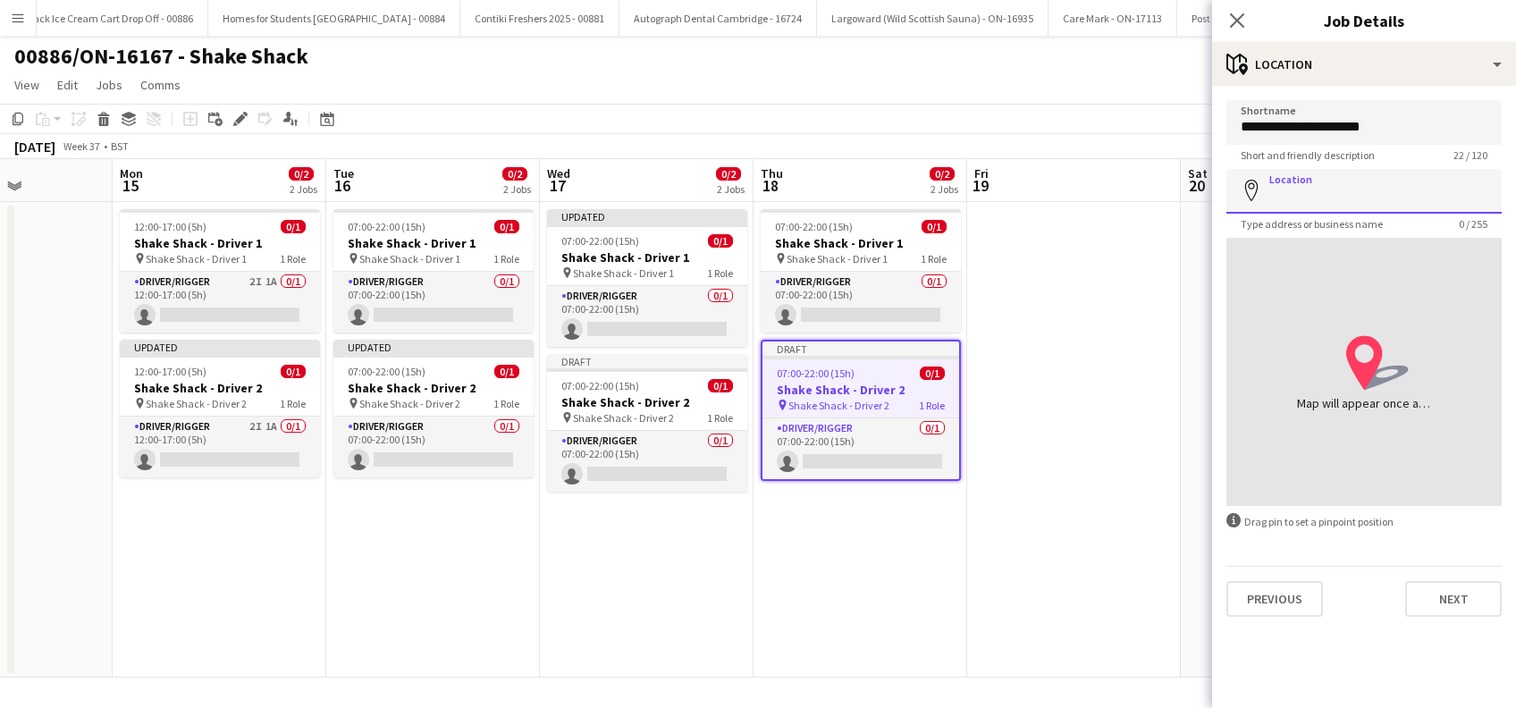
paste input "**********"
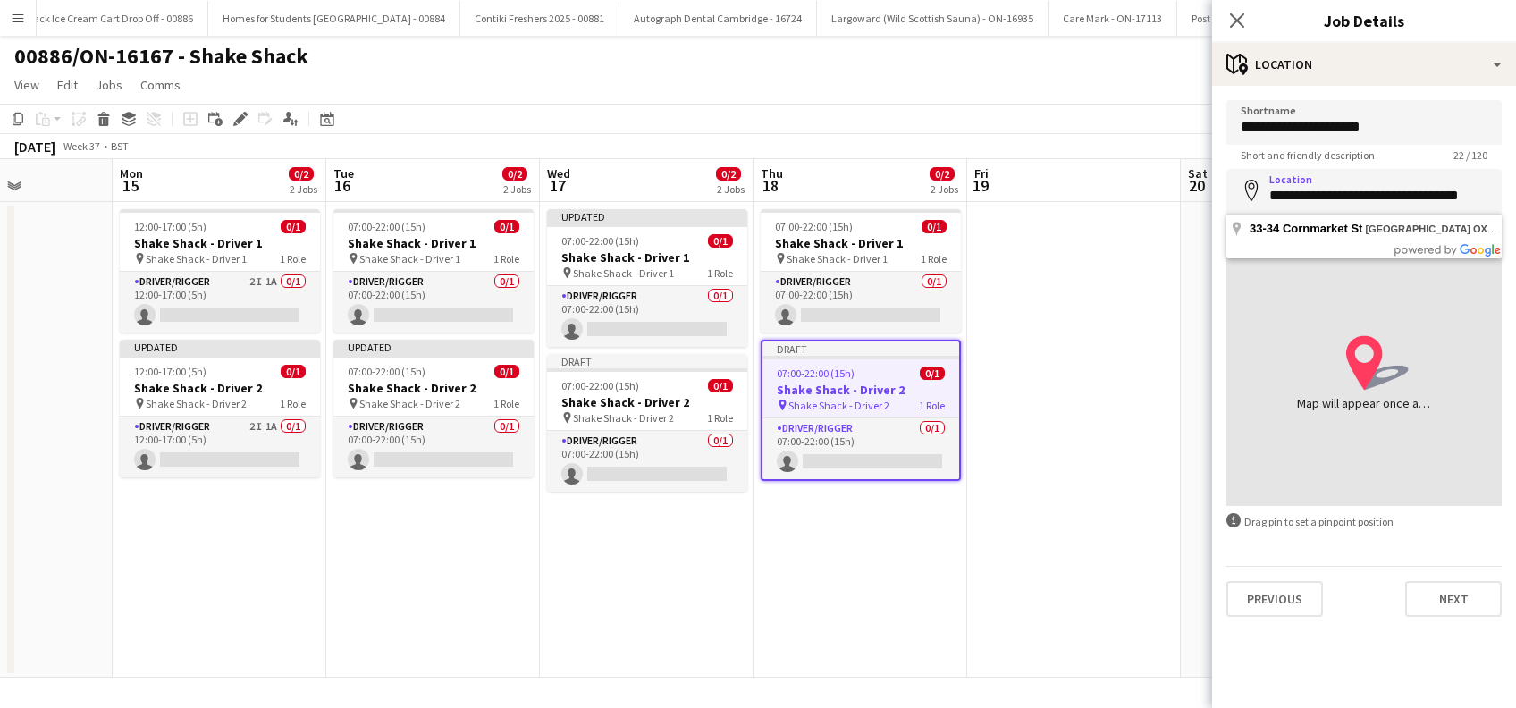
type input "**********"
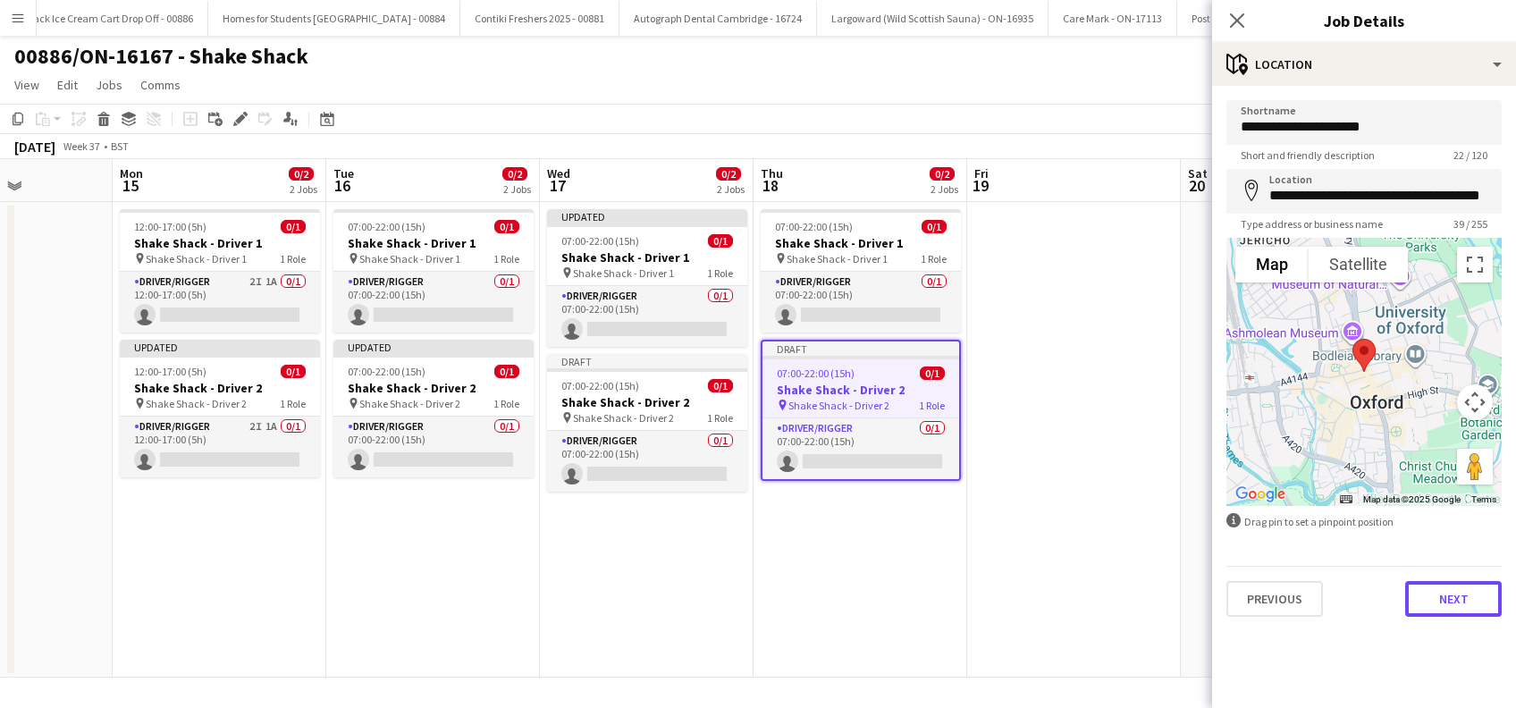
click at [1453, 606] on button "Next" at bounding box center [1453, 599] width 97 height 36
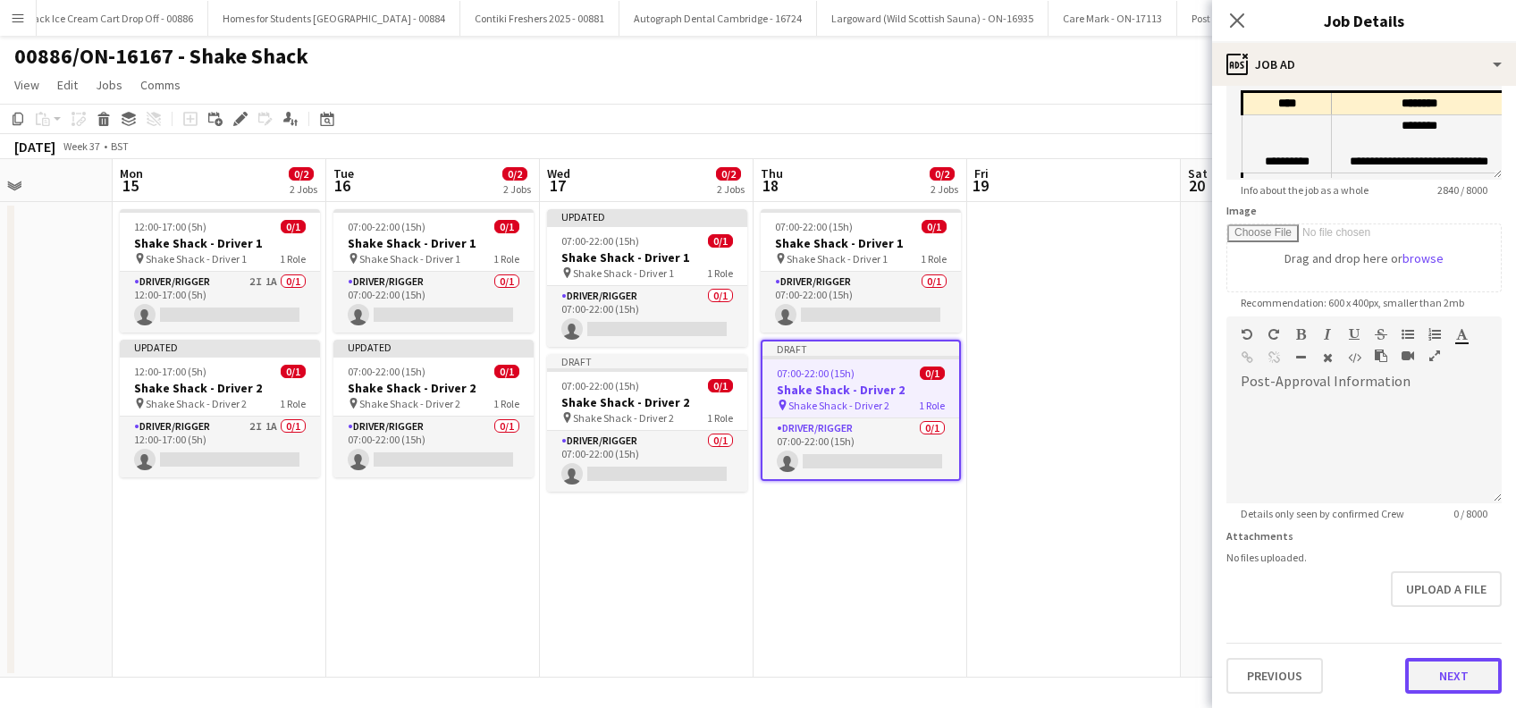
click at [1417, 612] on form "**********" at bounding box center [1364, 309] width 304 height 770
click at [1238, 22] on icon at bounding box center [1236, 20] width 17 height 17
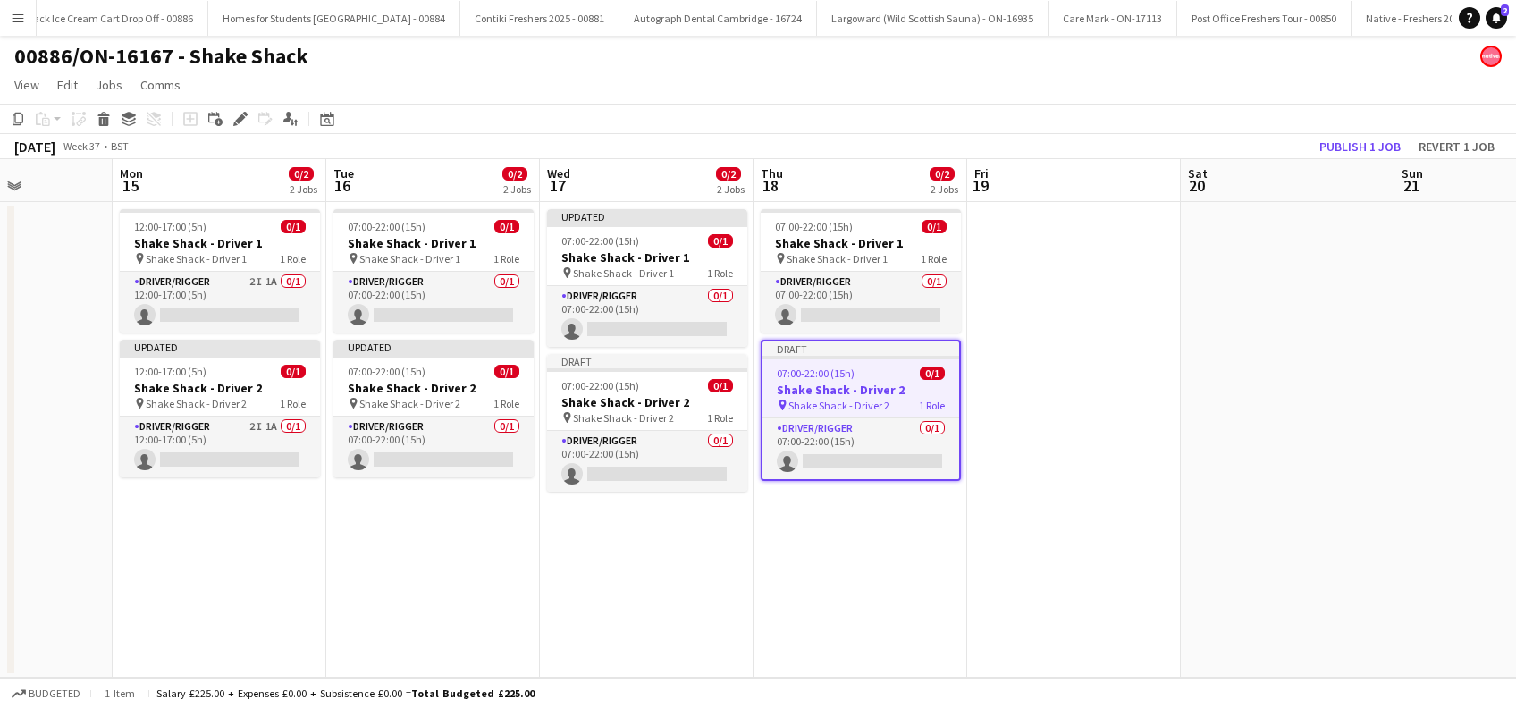
click at [1012, 425] on app-date-cell at bounding box center [1074, 440] width 214 height 476
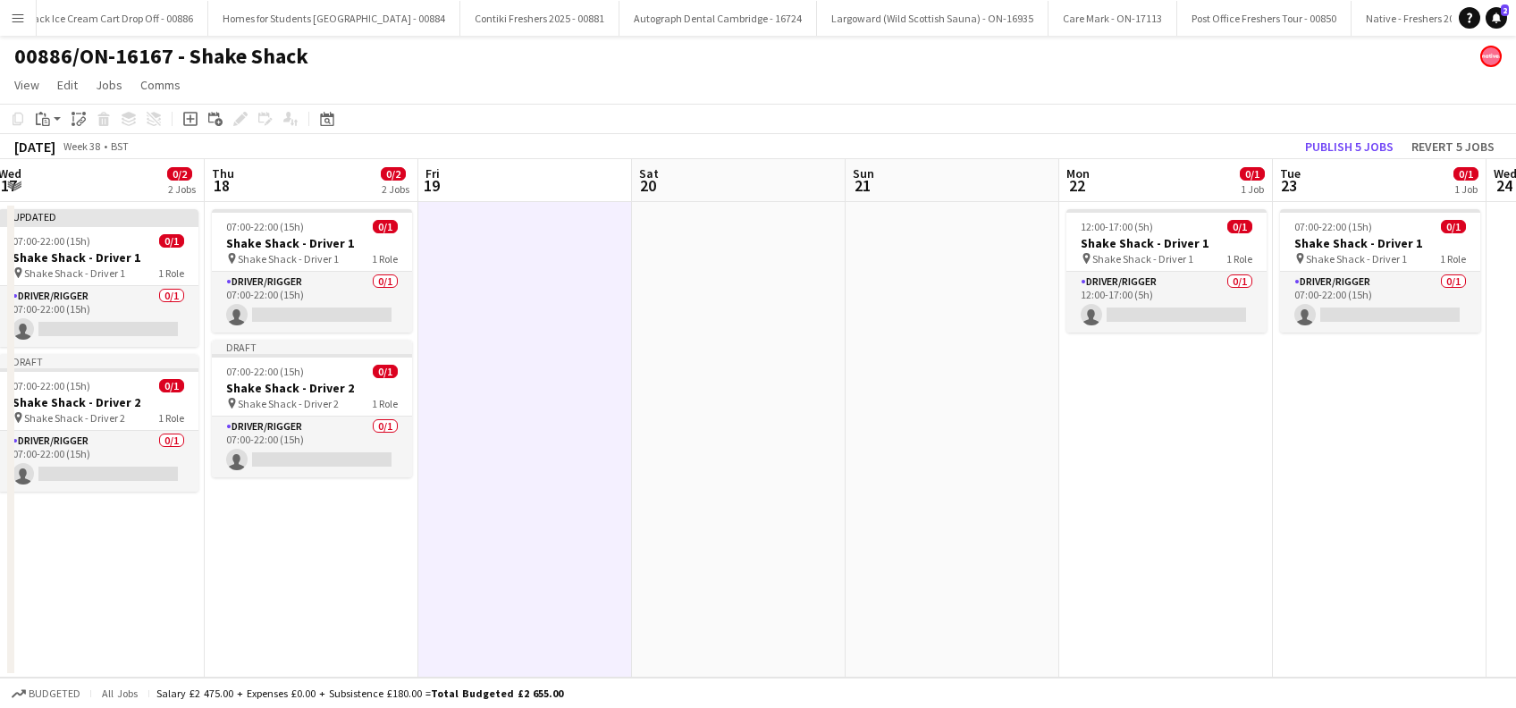
scroll to position [0, 672]
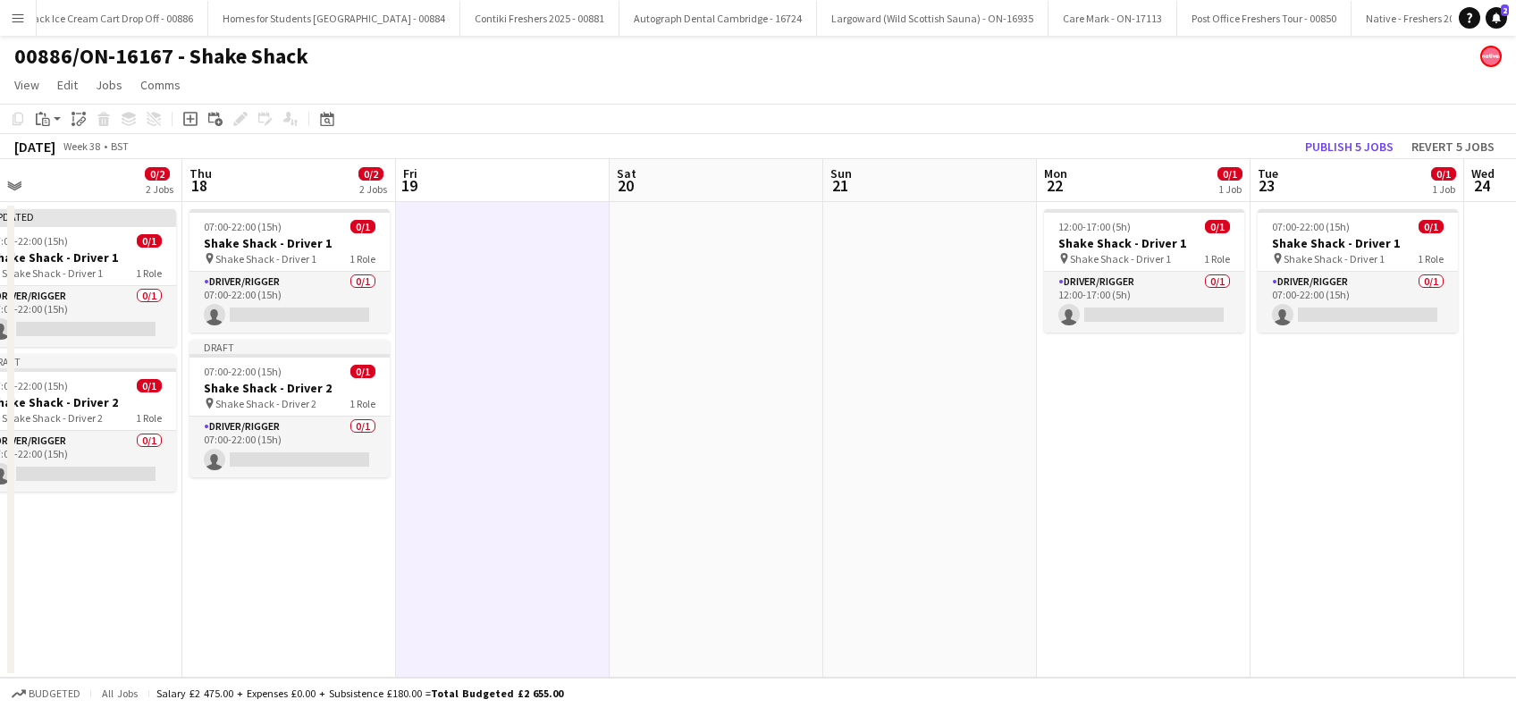
drag, startPoint x: 1202, startPoint y: 392, endPoint x: 629, endPoint y: 476, distance: 578.3
click at [629, 476] on app-calendar-viewport "Sun 14 Mon 15 0/2 2 Jobs Tue 16 0/2 2 Jobs Wed 17 0/2 2 Jobs Thu 18 0/2 2 Jobs …" at bounding box center [758, 418] width 1516 height 519
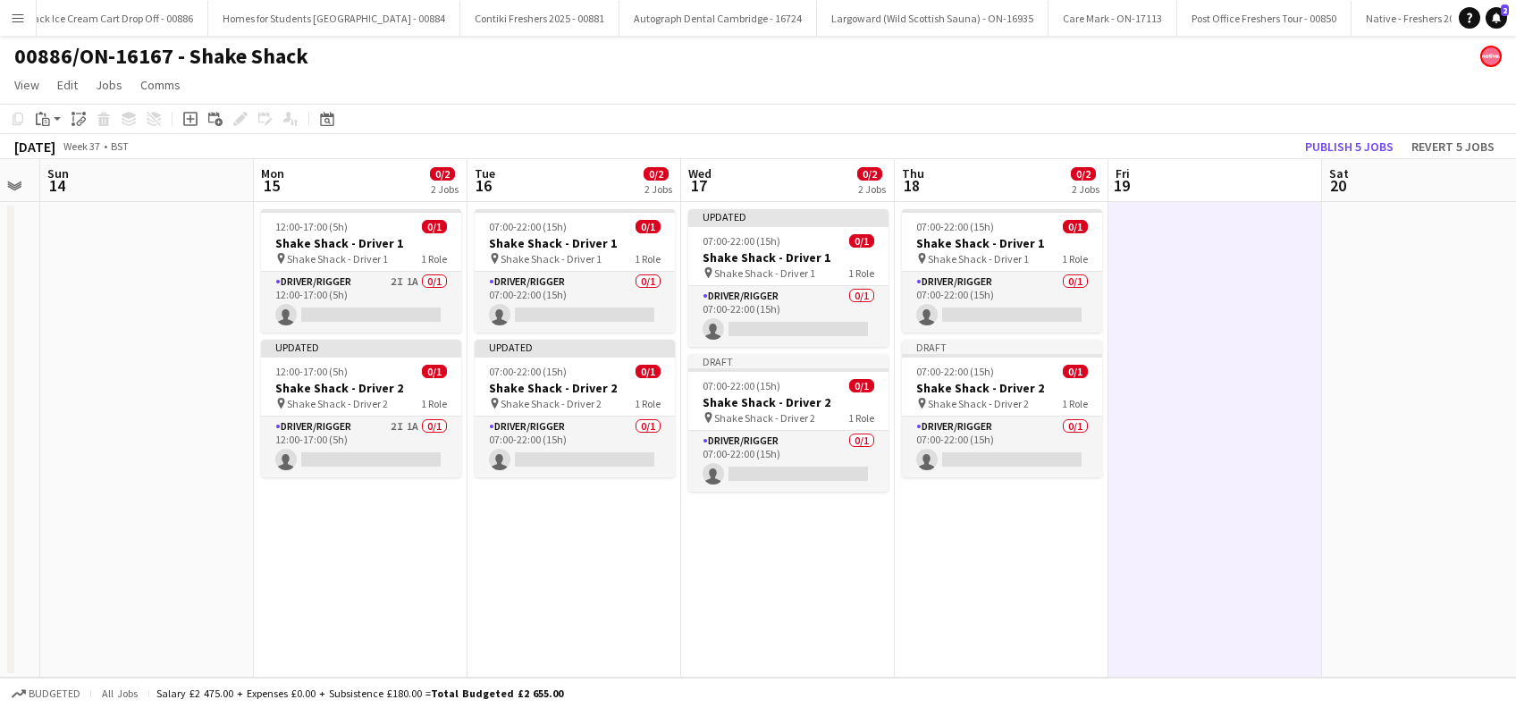
scroll to position [0, 498]
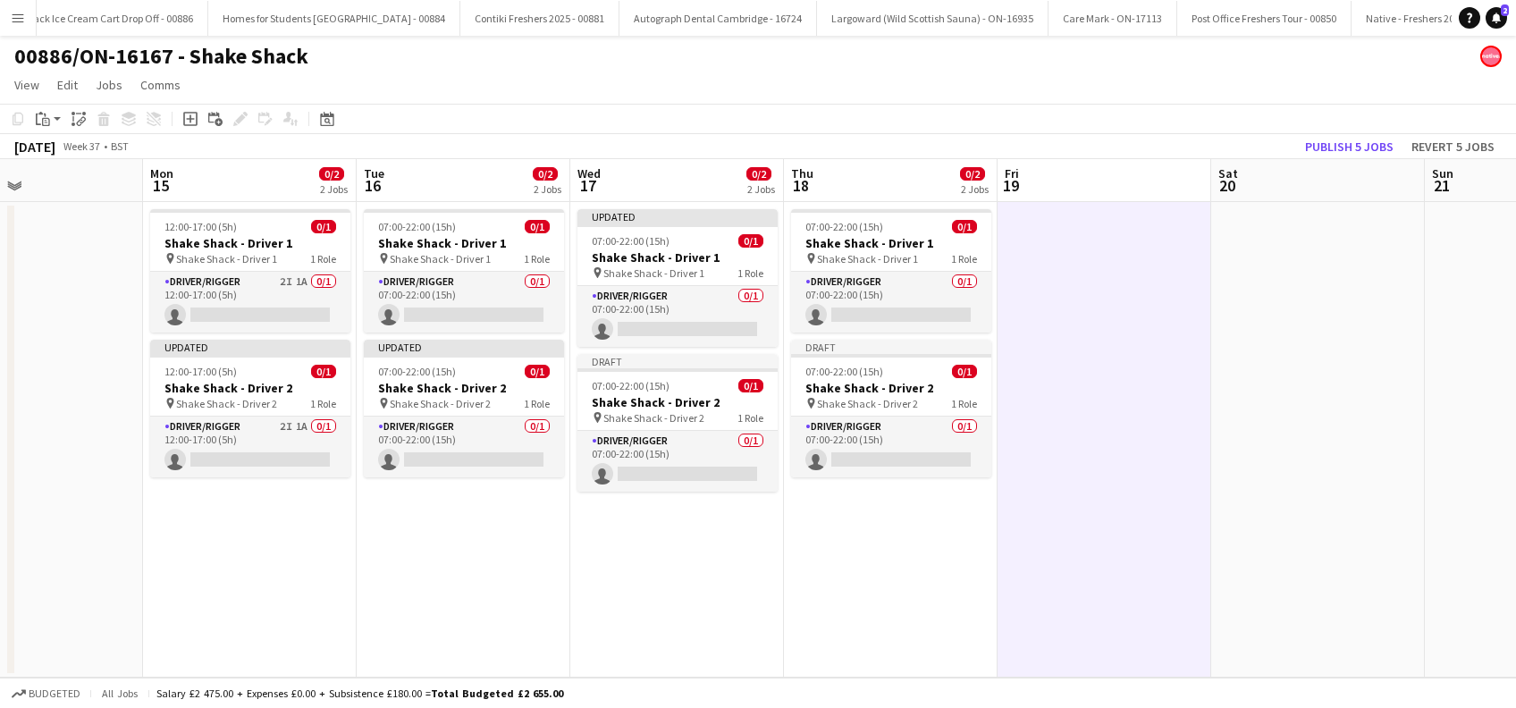
drag, startPoint x: 648, startPoint y: 524, endPoint x: 1252, endPoint y: 561, distance: 604.6
click at [1252, 561] on app-calendar-viewport "Fri 12 Sat 13 Sun 14 Mon 15 0/2 2 Jobs Tue 16 0/2 2 Jobs Wed 17 0/2 2 Jobs Thu …" at bounding box center [758, 418] width 1516 height 519
click at [201, 402] on span "Shake Shack - Driver 2" at bounding box center [226, 403] width 101 height 13
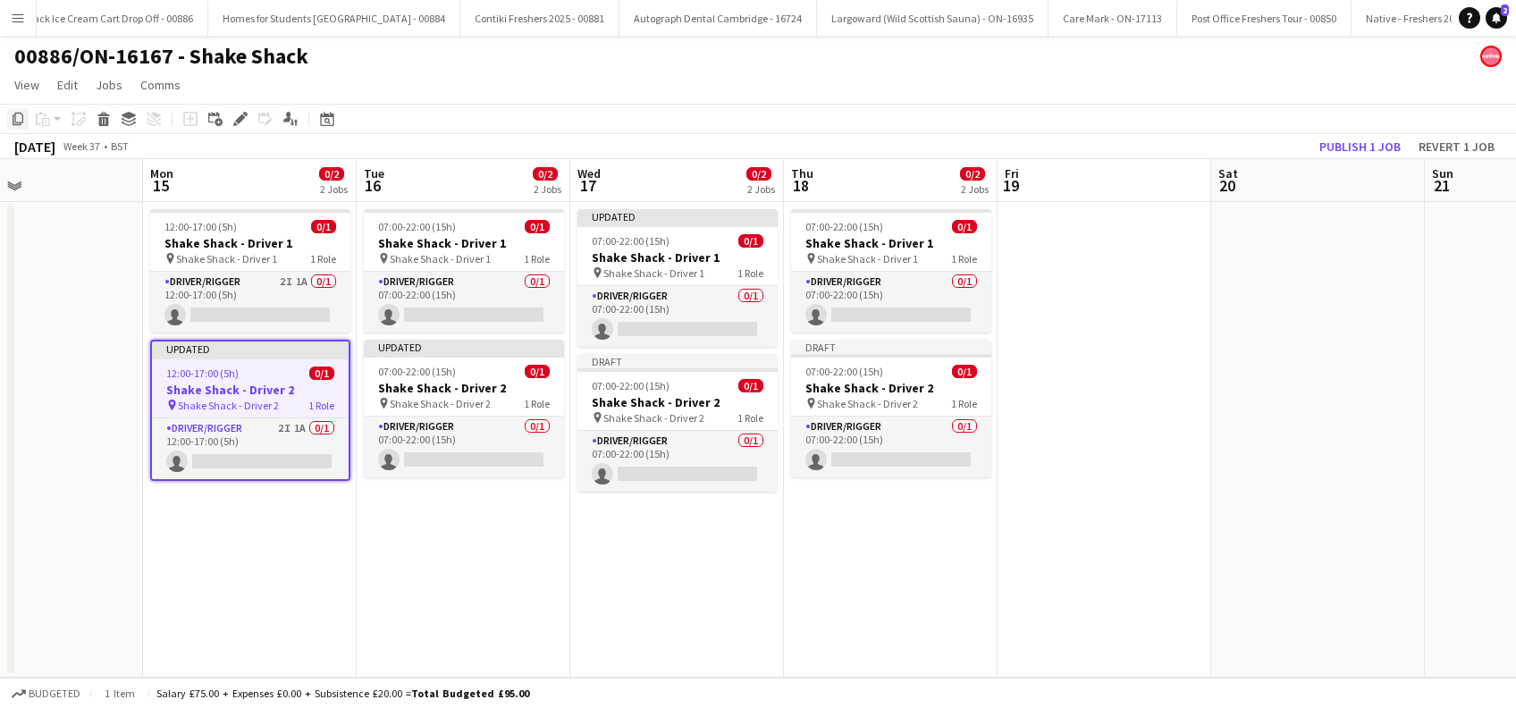
click at [21, 126] on div "Copy" at bounding box center [17, 118] width 21 height 21
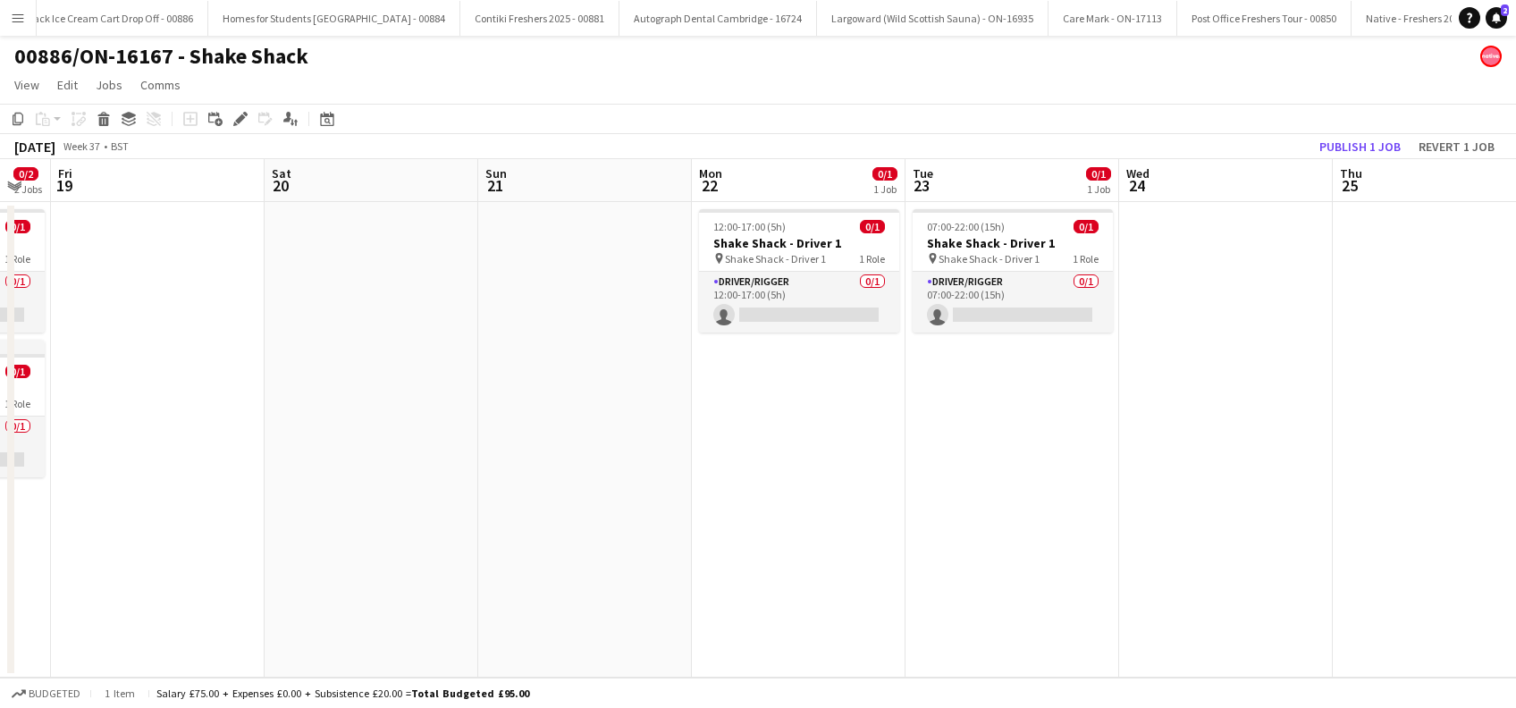
scroll to position [0, 593]
drag, startPoint x: 966, startPoint y: 553, endPoint x: 448, endPoint y: 530, distance: 518.1
click at [448, 530] on app-calendar-viewport "Tue 16 0/2 2 Jobs Wed 17 0/2 2 Jobs Thu 18 0/2 2 Jobs Fri 19 Sat 20 Sun 21 Mon …" at bounding box center [758, 418] width 1516 height 519
click at [746, 412] on app-date-cell "12:00-17:00 (5h) 0/1 Shake Shack - Driver 1 pin Shake Shack - Driver 1 1 Role D…" at bounding box center [796, 440] width 214 height 476
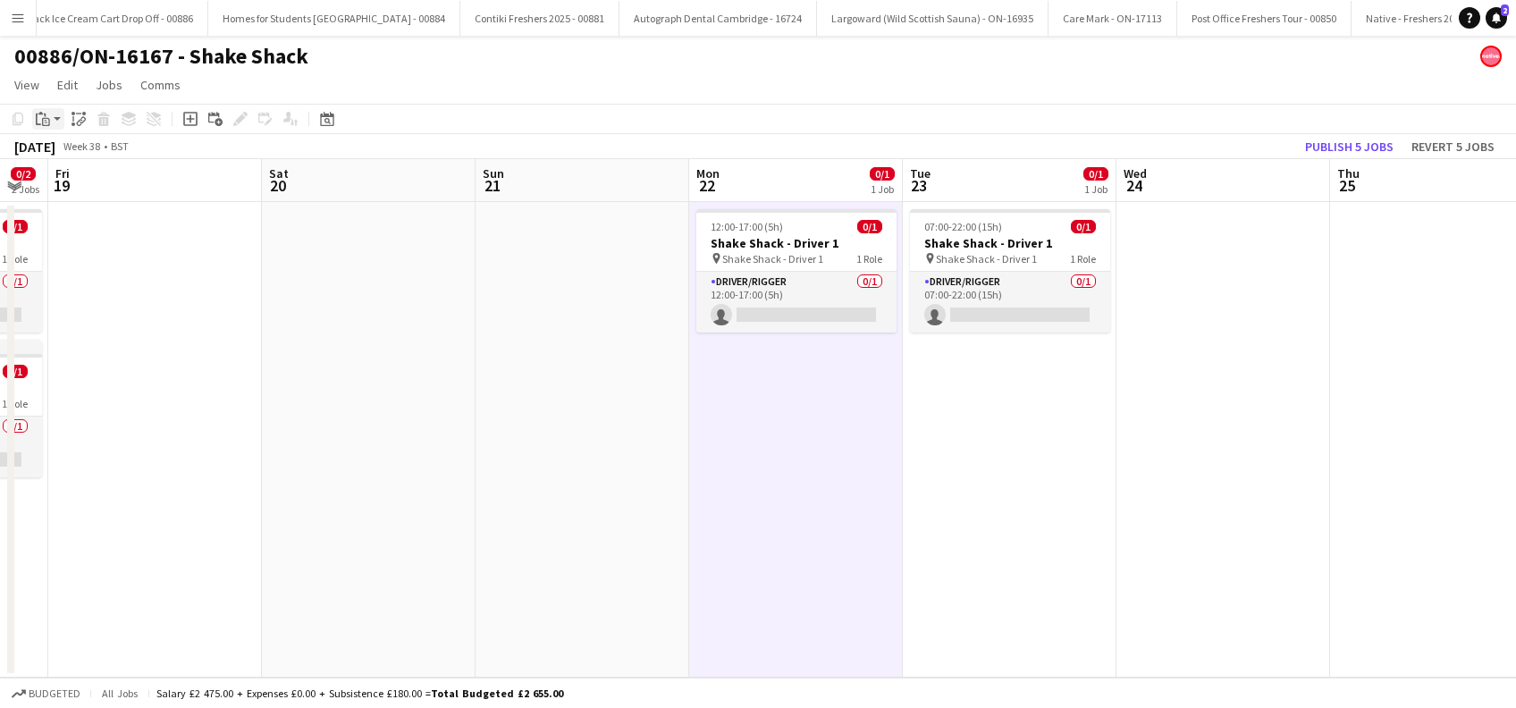
click at [38, 121] on icon "Paste" at bounding box center [43, 119] width 14 height 14
click at [52, 148] on link "Paste Ctrl+V" at bounding box center [131, 153] width 168 height 16
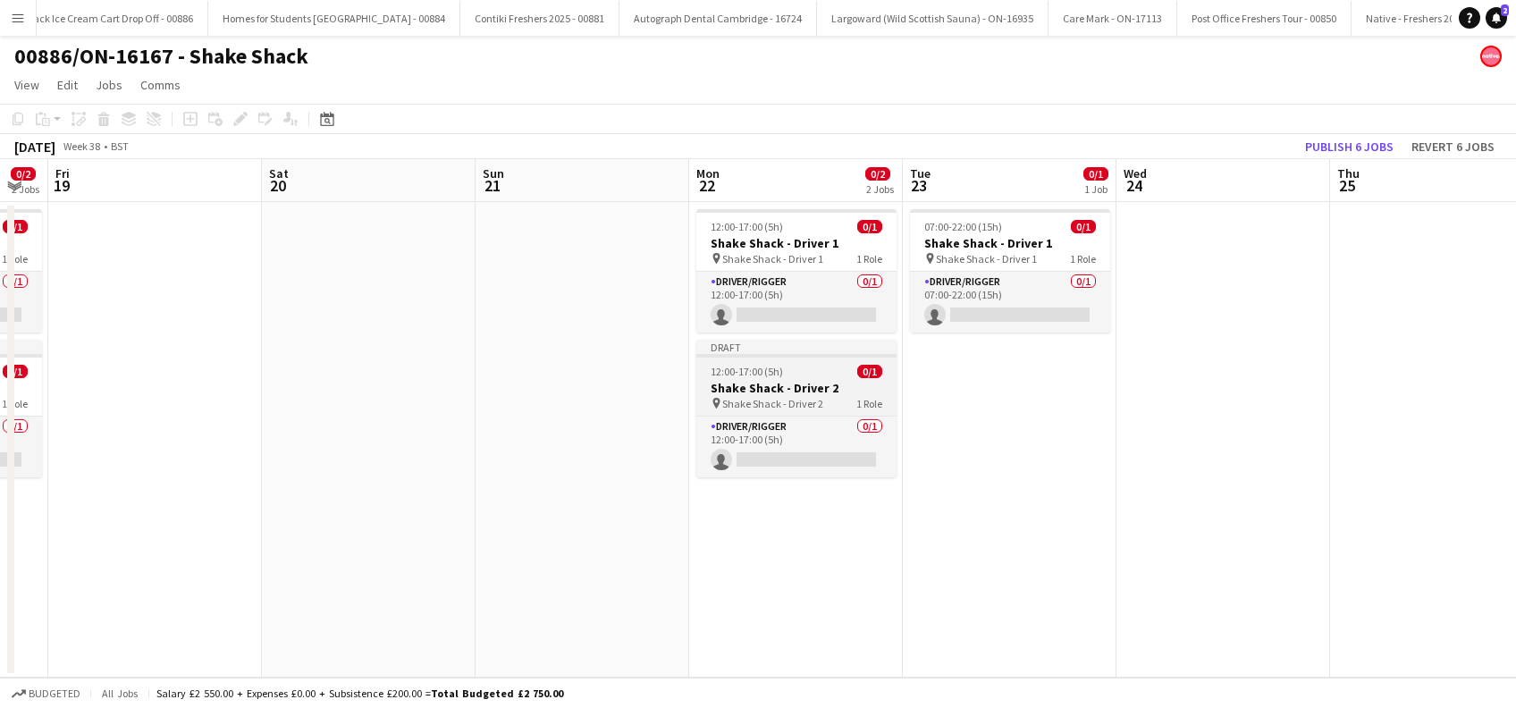
click at [773, 392] on h3 "Shake Shack - Driver 2" at bounding box center [796, 388] width 200 height 16
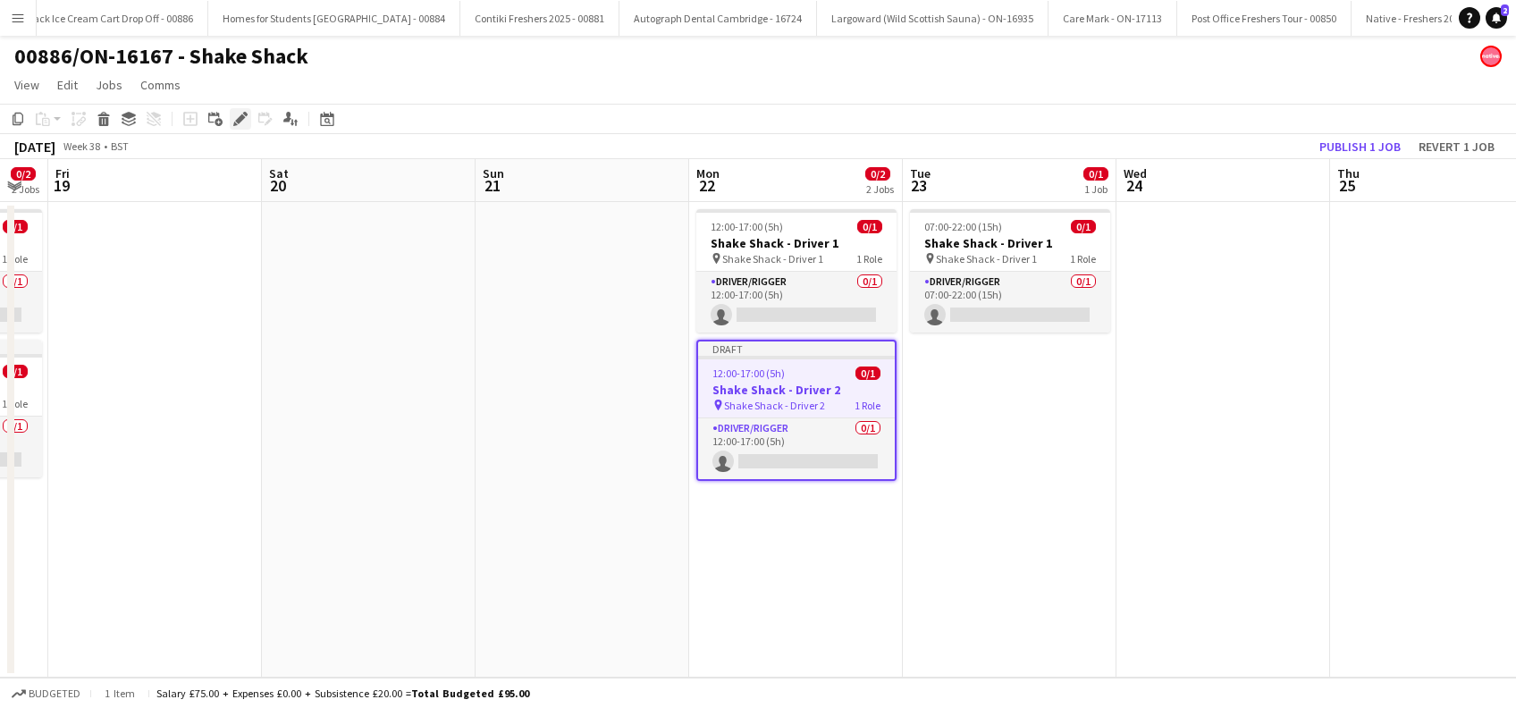
click at [239, 119] on icon at bounding box center [240, 119] width 10 height 10
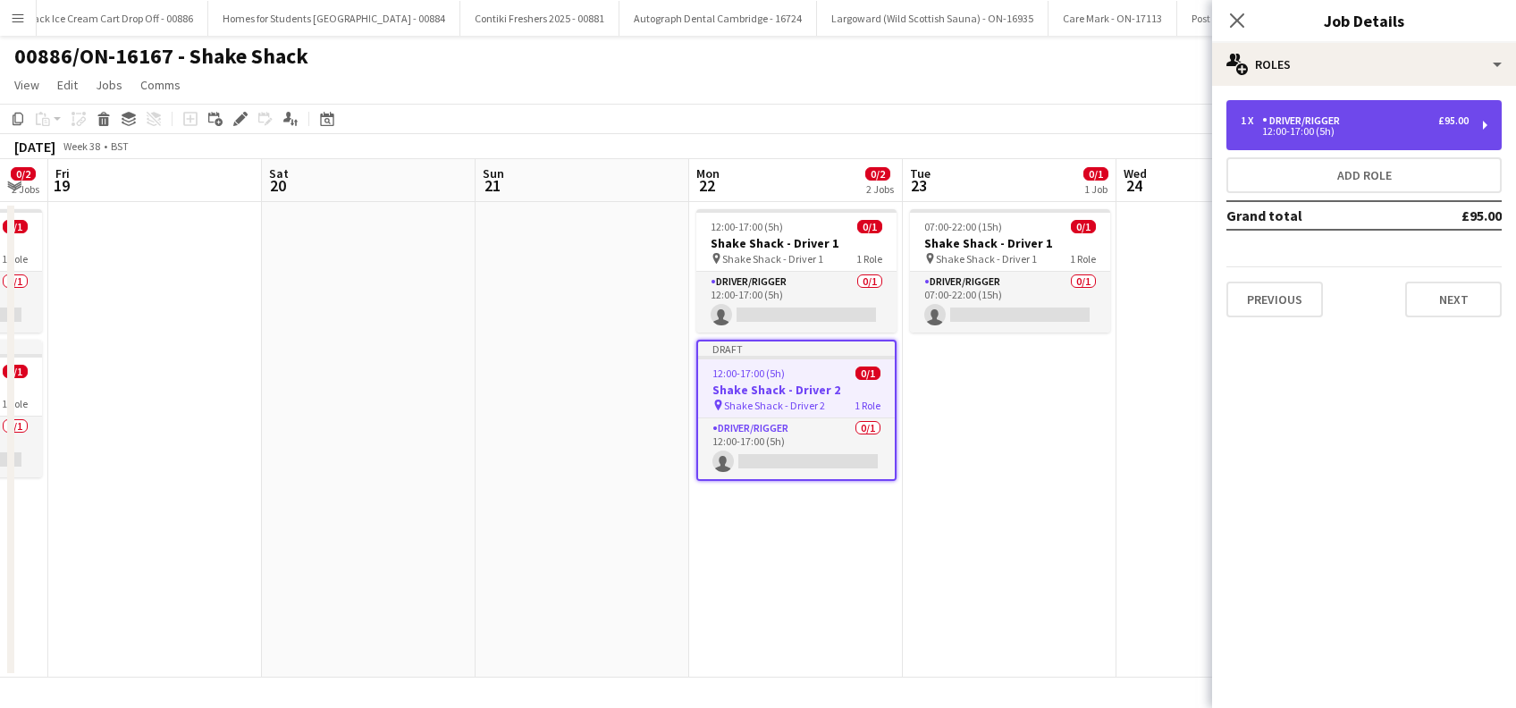
click at [1416, 118] on div "1 x Driver/Rigger £95.00" at bounding box center [1355, 120] width 228 height 13
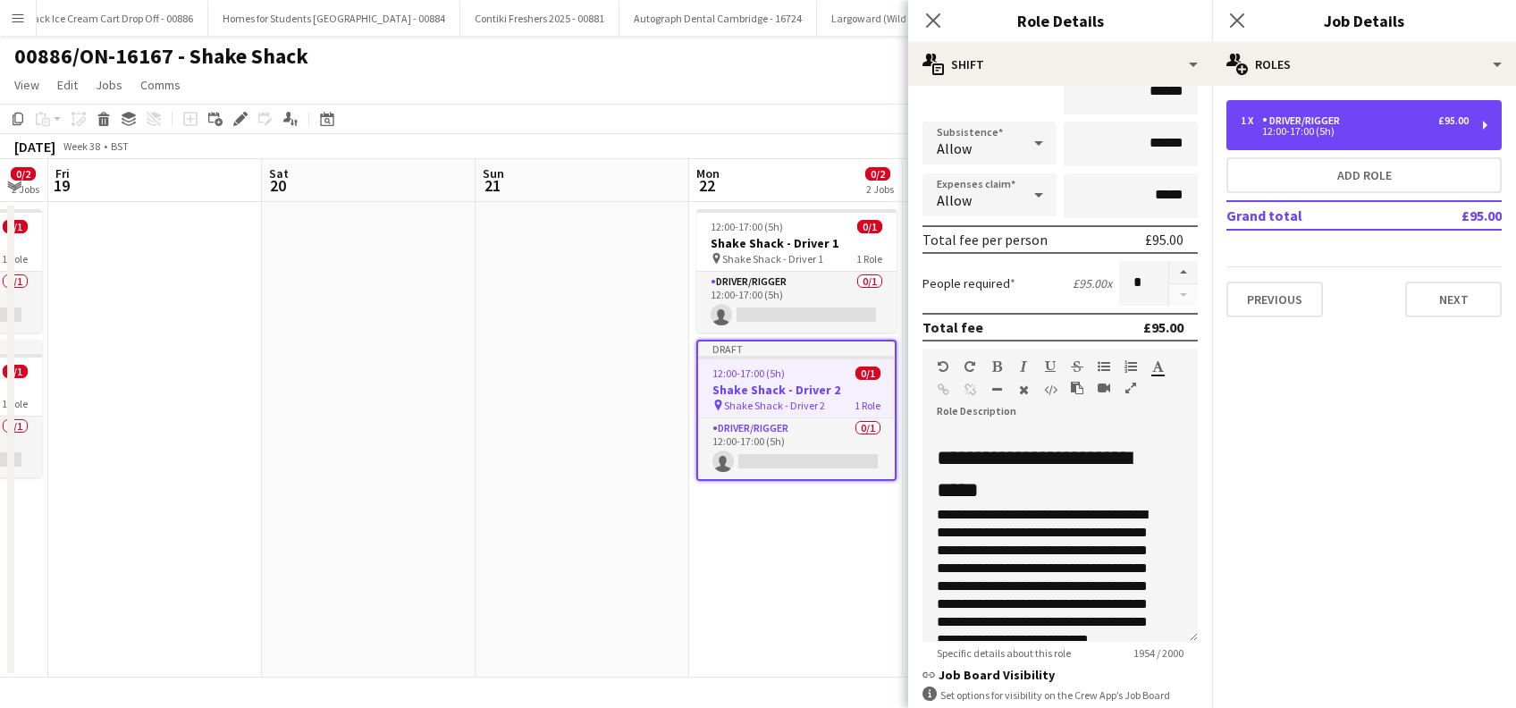
scroll to position [429, 0]
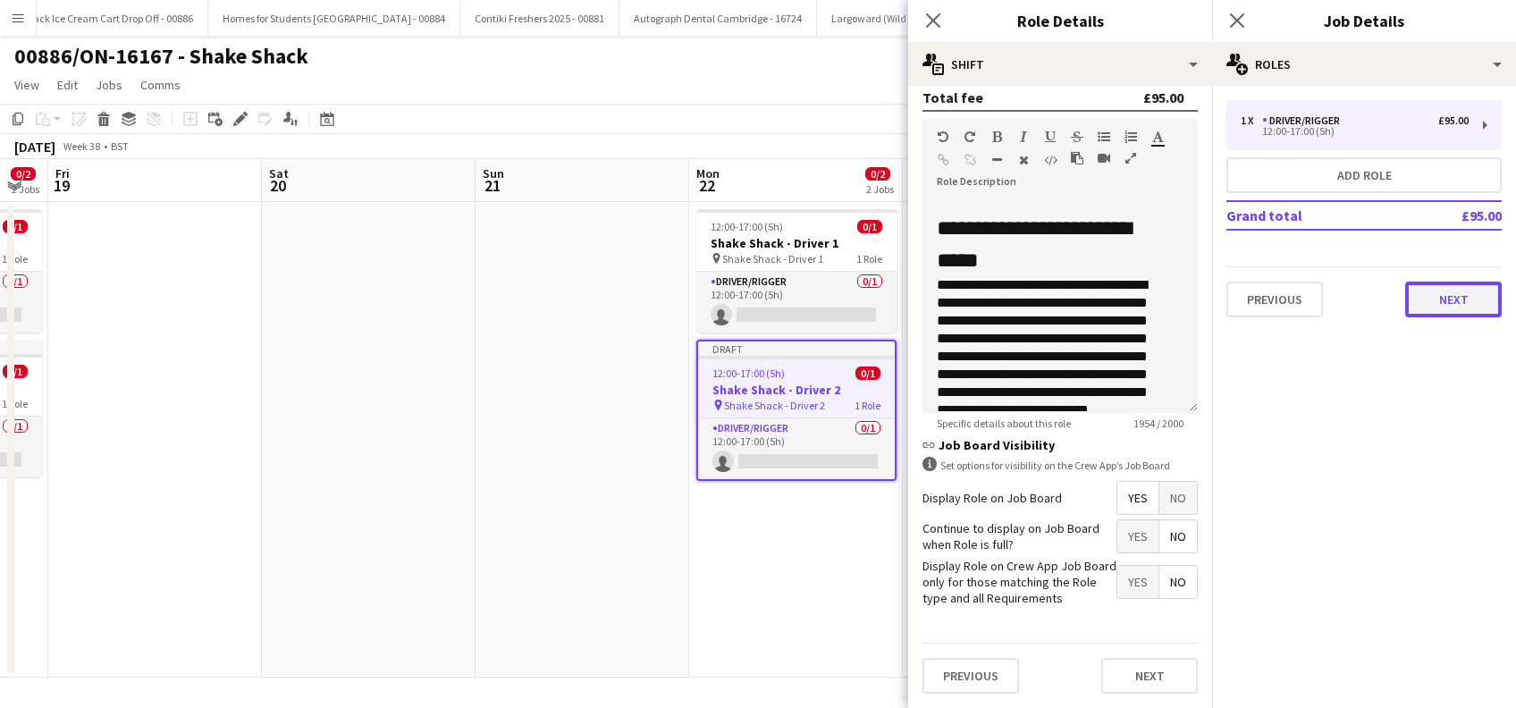
click at [1446, 299] on button "Next" at bounding box center [1453, 300] width 97 height 36
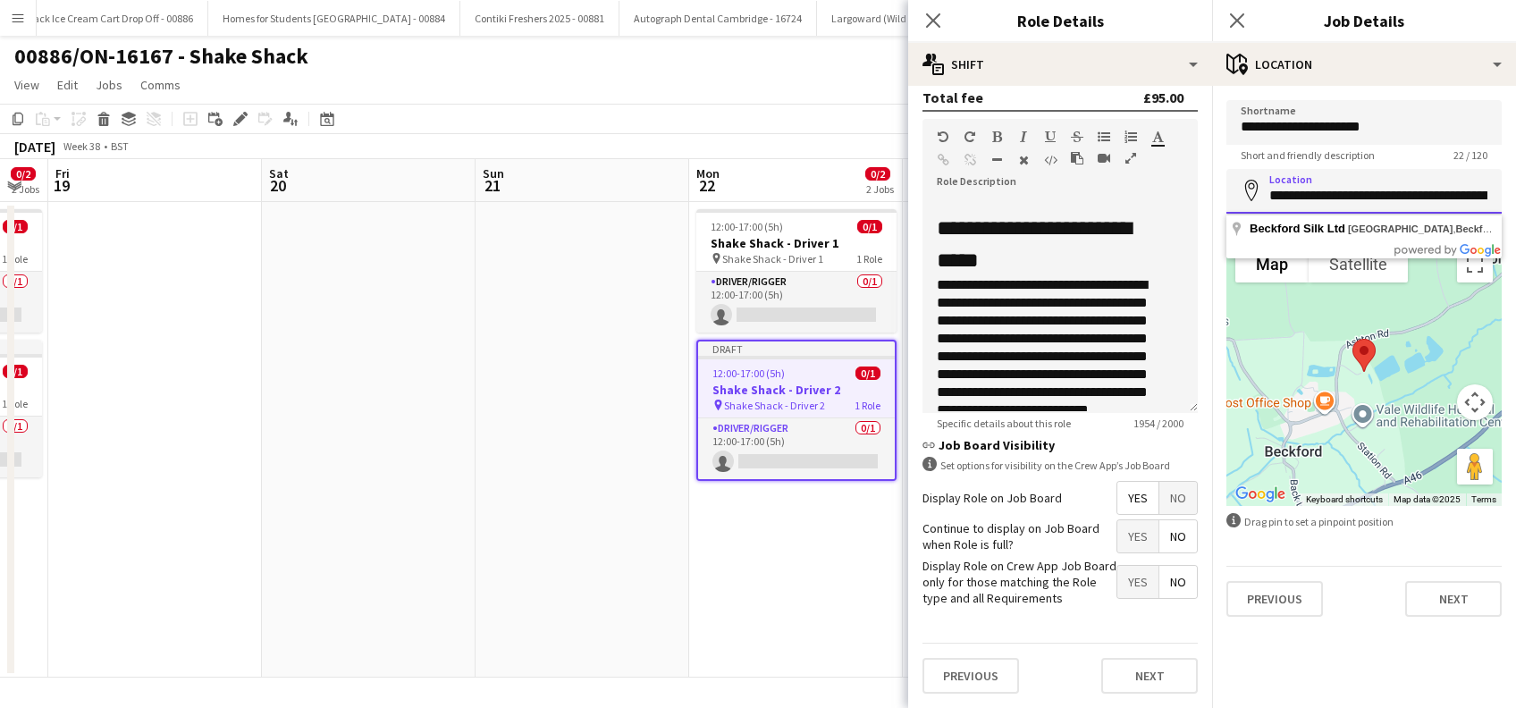
drag, startPoint x: 1447, startPoint y: 195, endPoint x: 1253, endPoint y: 181, distance: 194.5
click at [1253, 181] on div "**********" at bounding box center [1364, 191] width 275 height 45
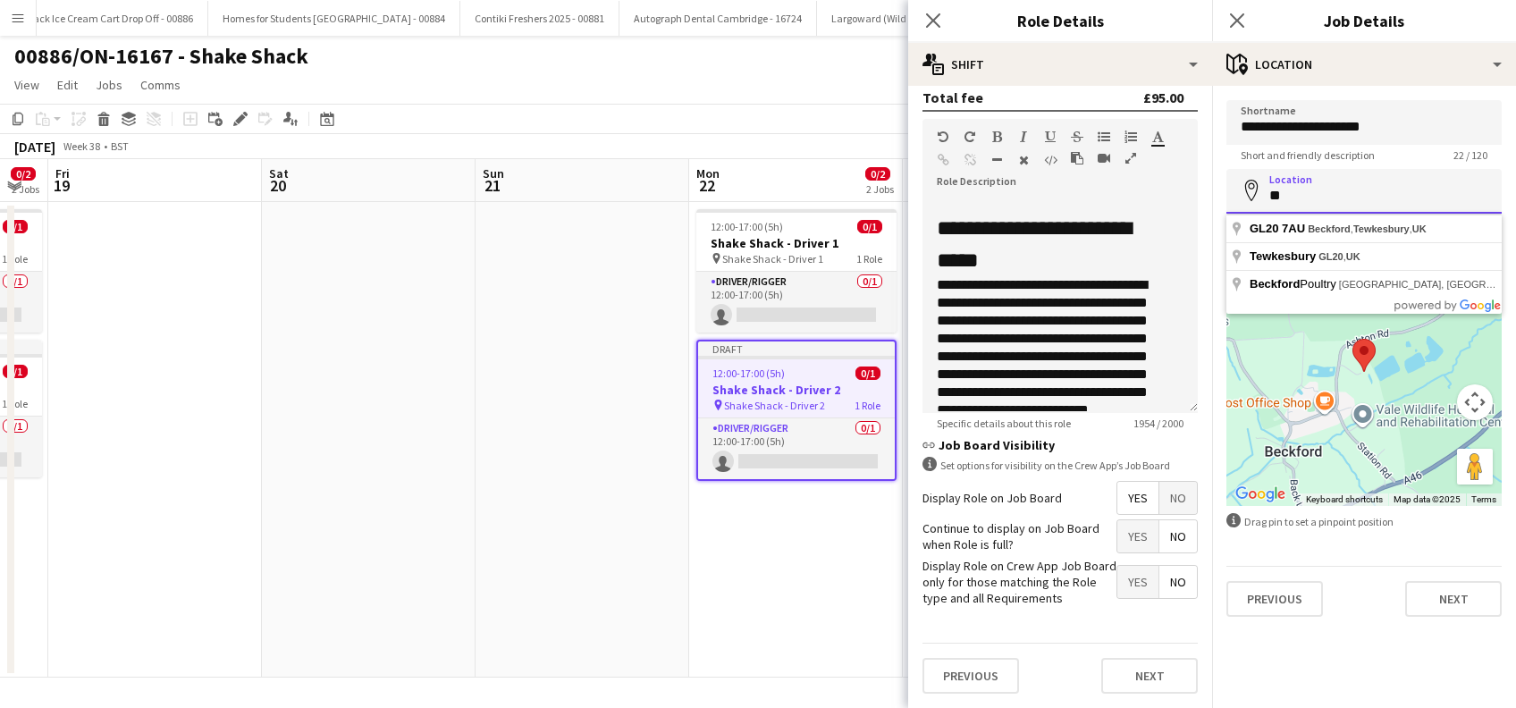
type input "*"
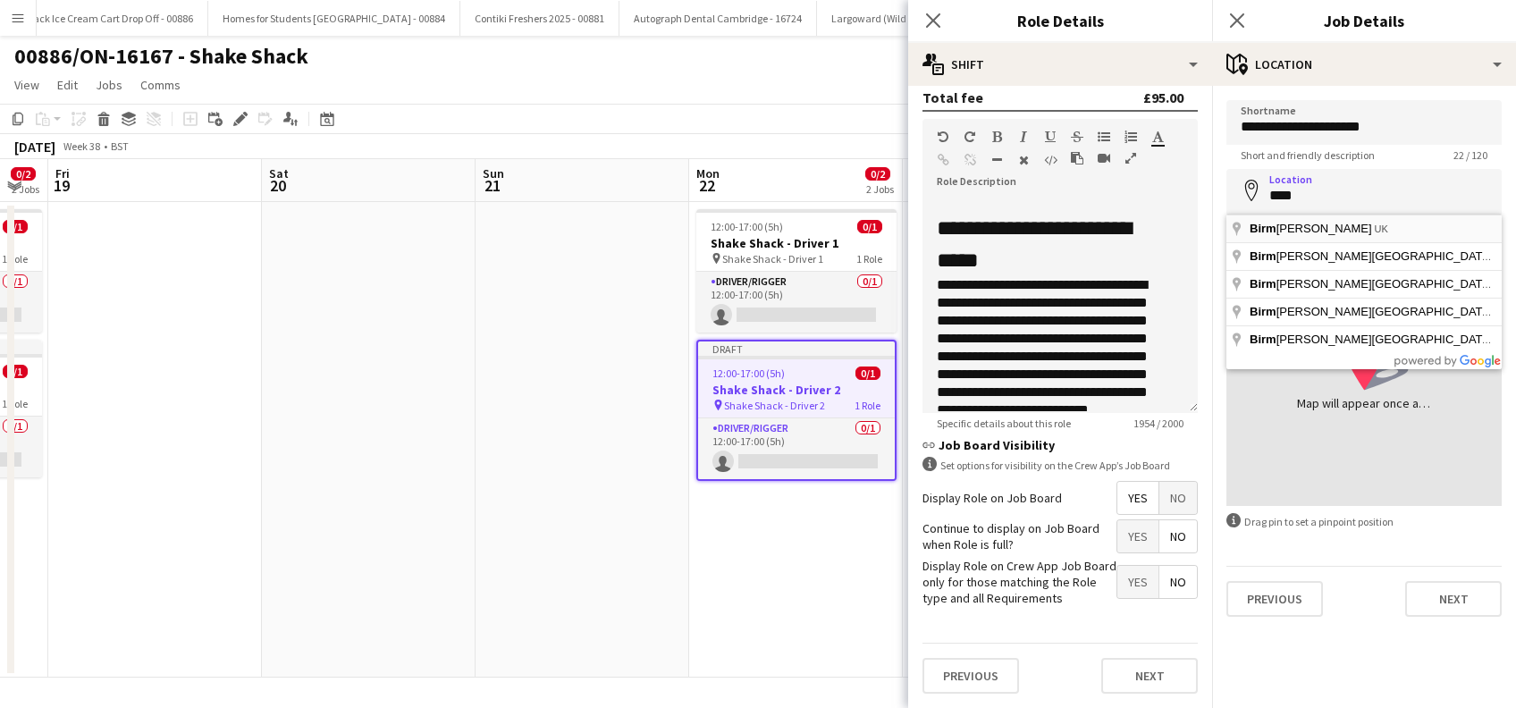
type input "**********"
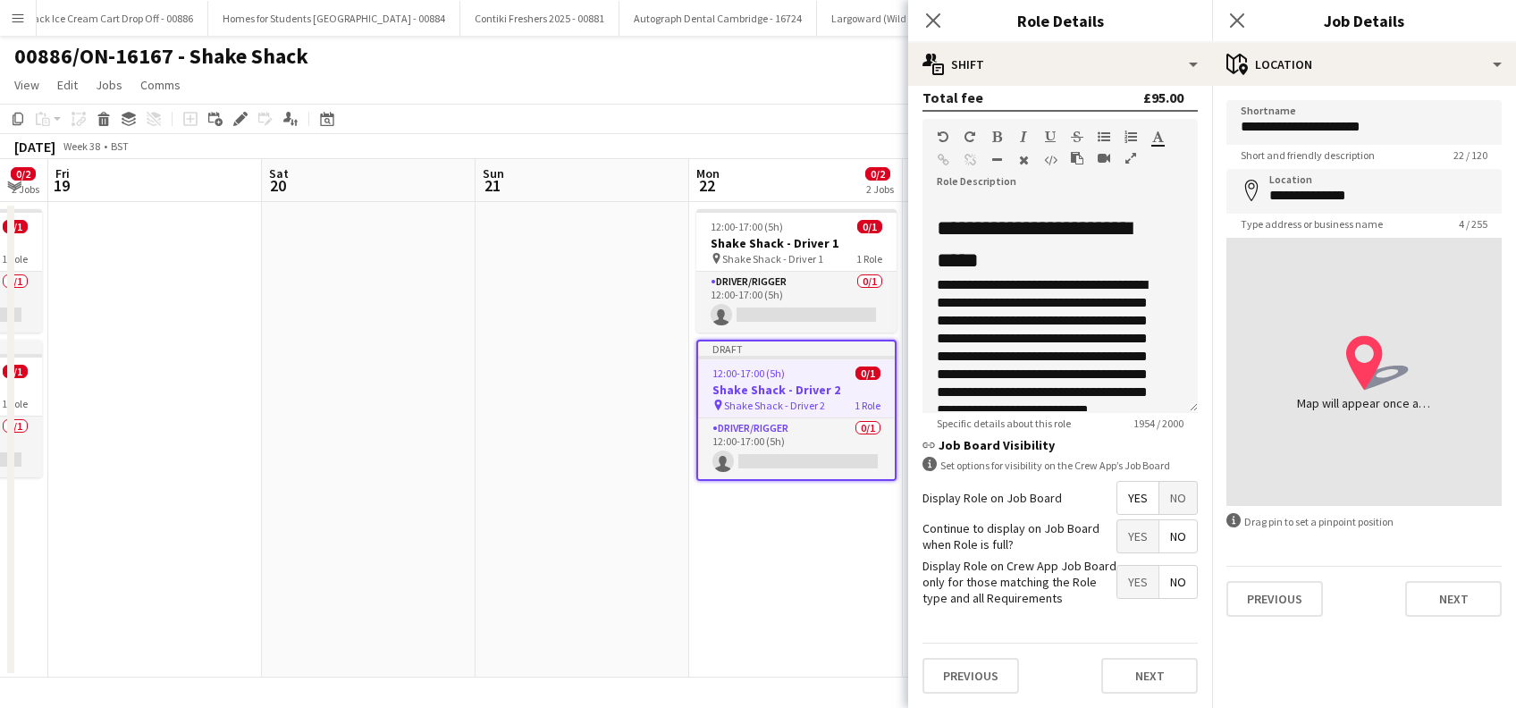
drag, startPoint x: 1312, startPoint y: 226, endPoint x: 1320, endPoint y: 236, distance: 12.2
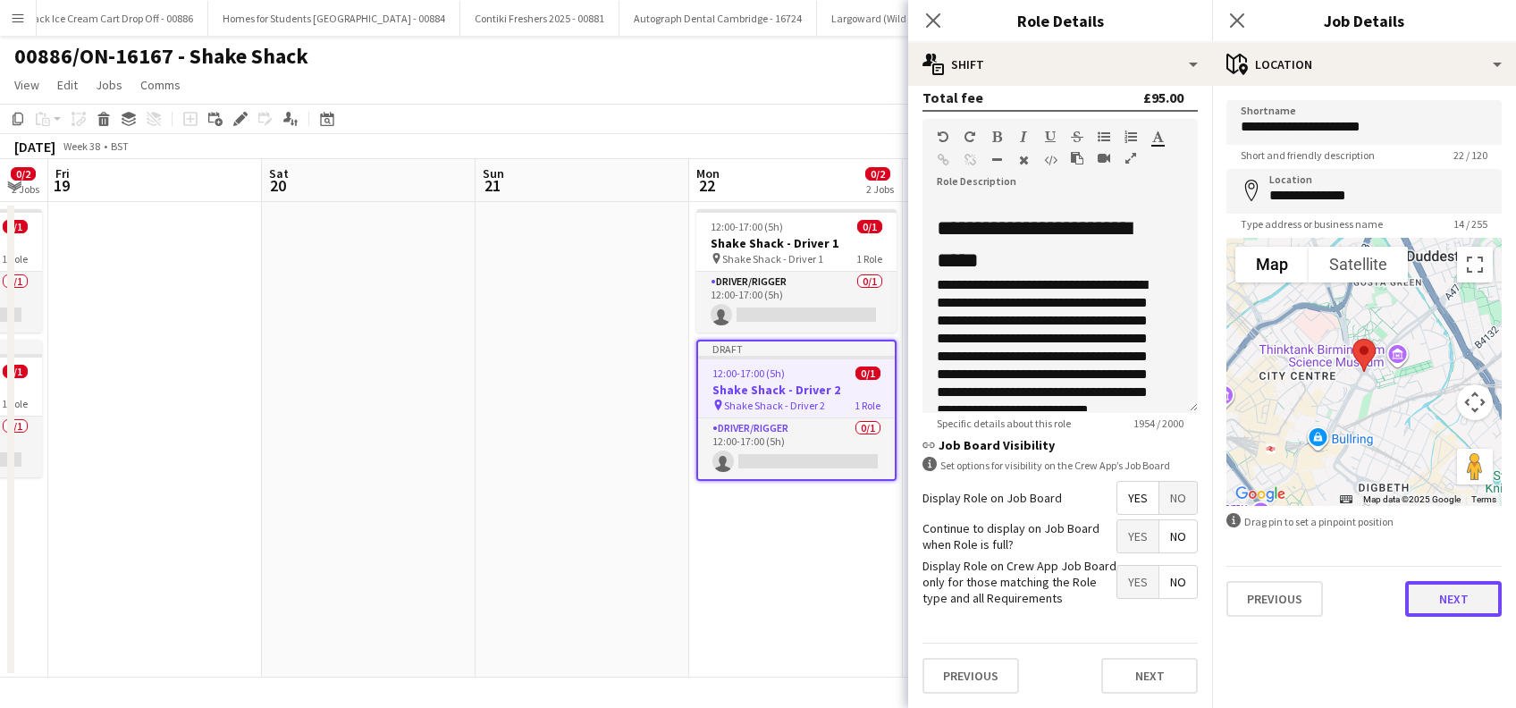
click at [1442, 594] on button "Next" at bounding box center [1453, 599] width 97 height 36
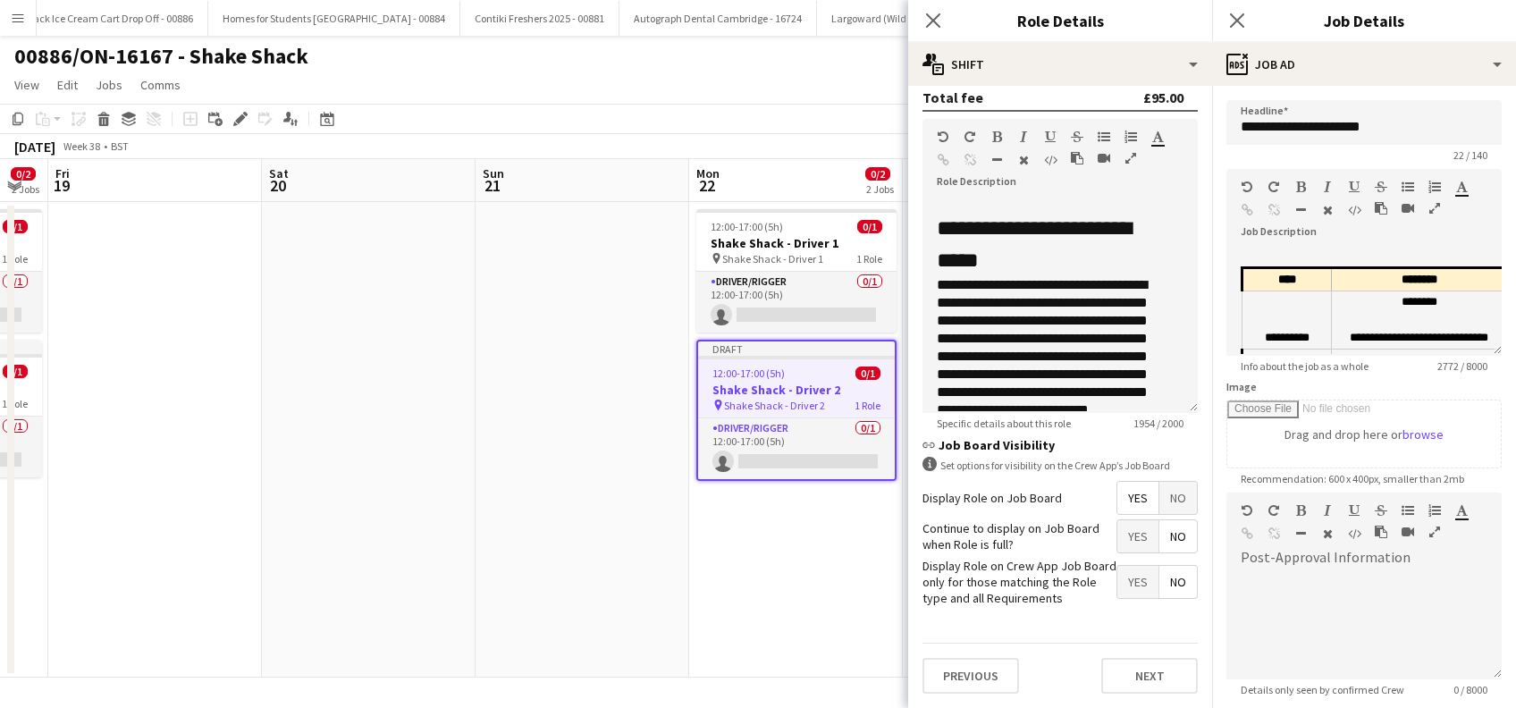
scroll to position [175, 0]
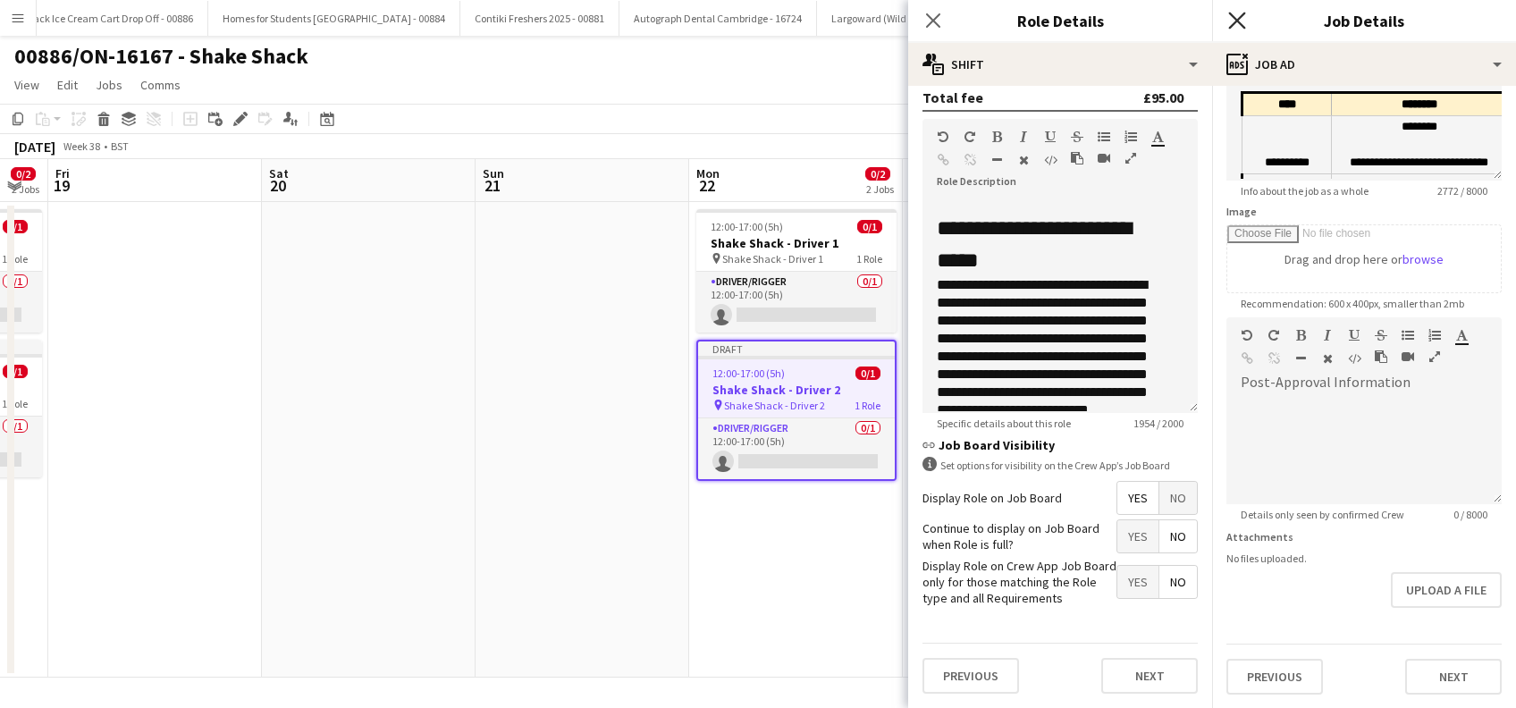
click at [1238, 19] on icon at bounding box center [1236, 20] width 17 height 17
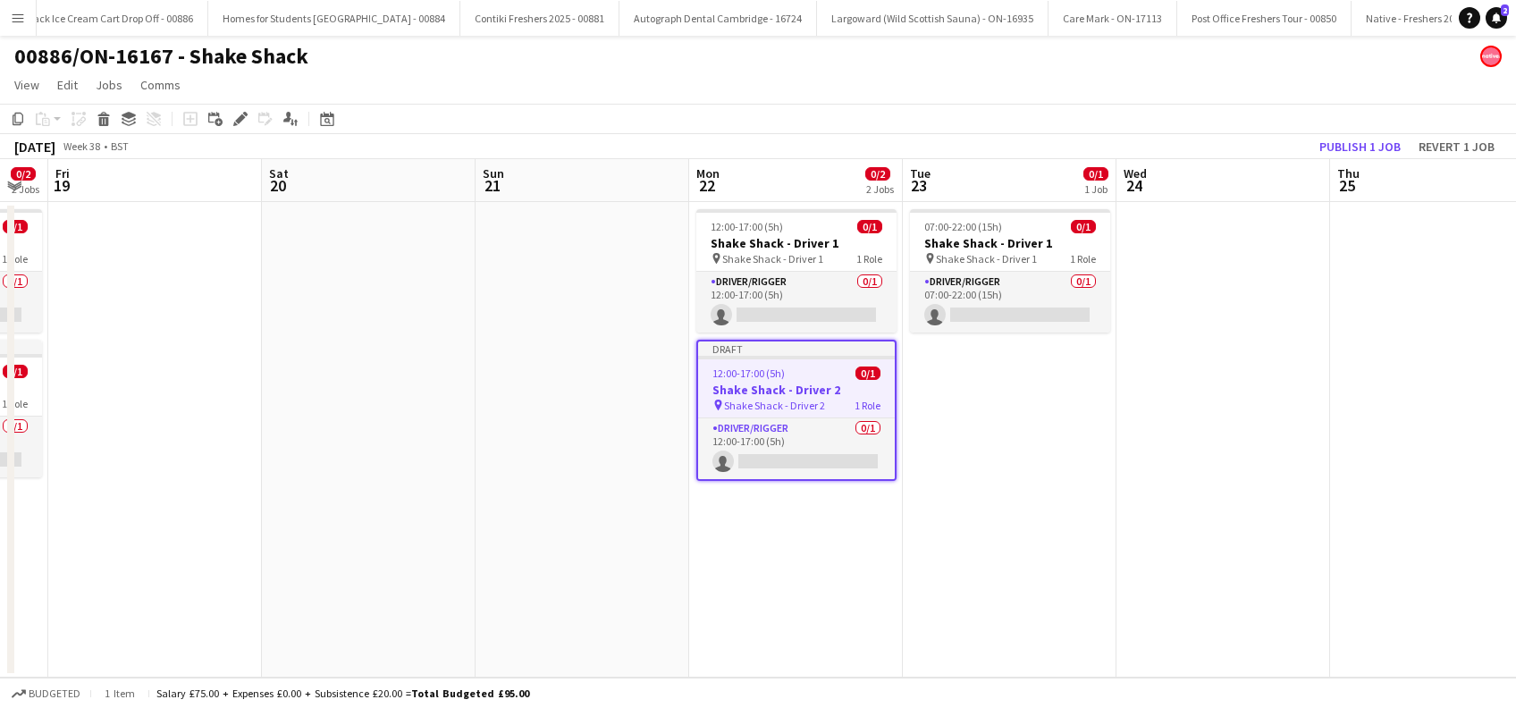
drag, startPoint x: 797, startPoint y: 505, endPoint x: 1170, endPoint y: 510, distance: 372.8
click at [798, 506] on app-date-cell "12:00-17:00 (5h) 0/1 Shake Shack - Driver 1 pin Shake Shack - Driver 1 1 Role D…" at bounding box center [796, 440] width 214 height 476
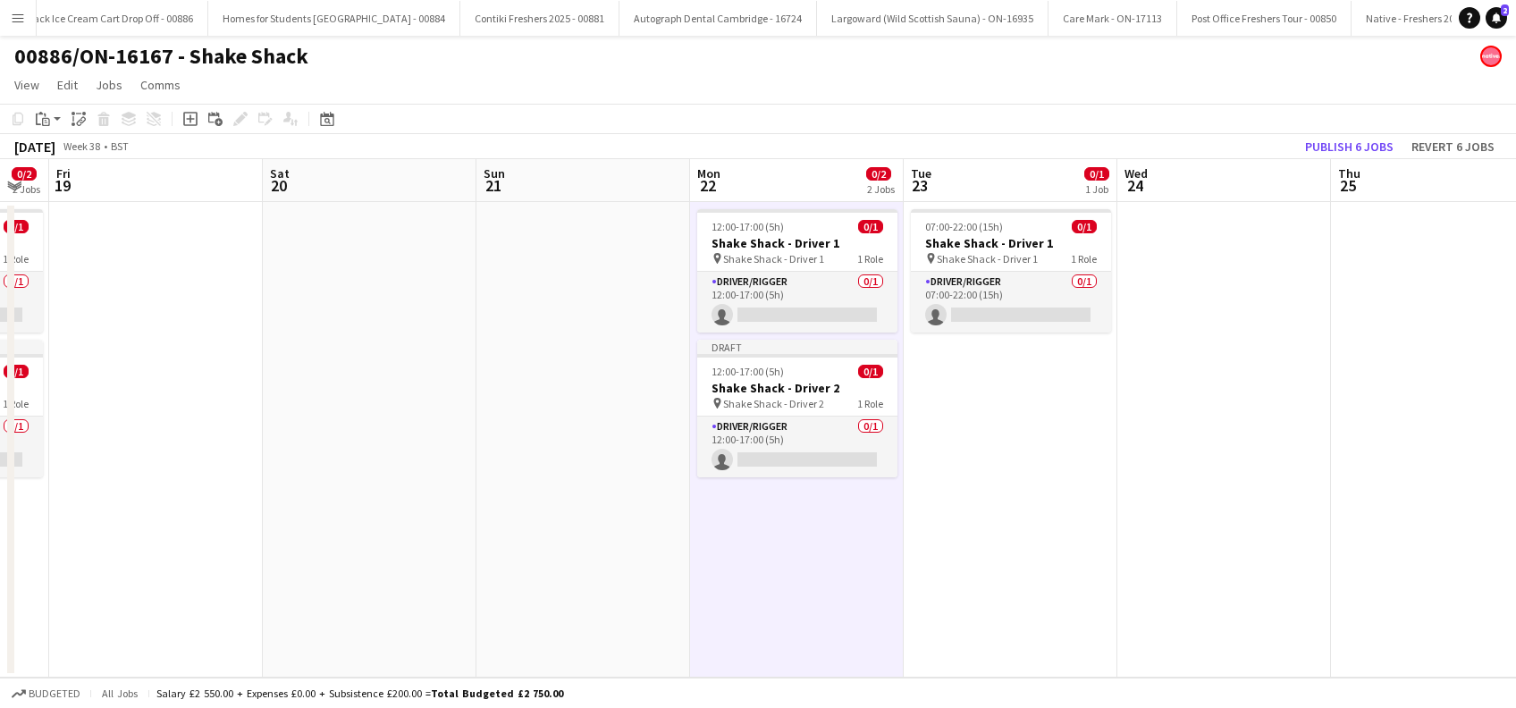
click at [1063, 435] on app-date-cell "07:00-22:00 (15h) 0/1 Shake Shack - Driver 1 pin Shake Shack - Driver 1 1 Role …" at bounding box center [1011, 440] width 214 height 476
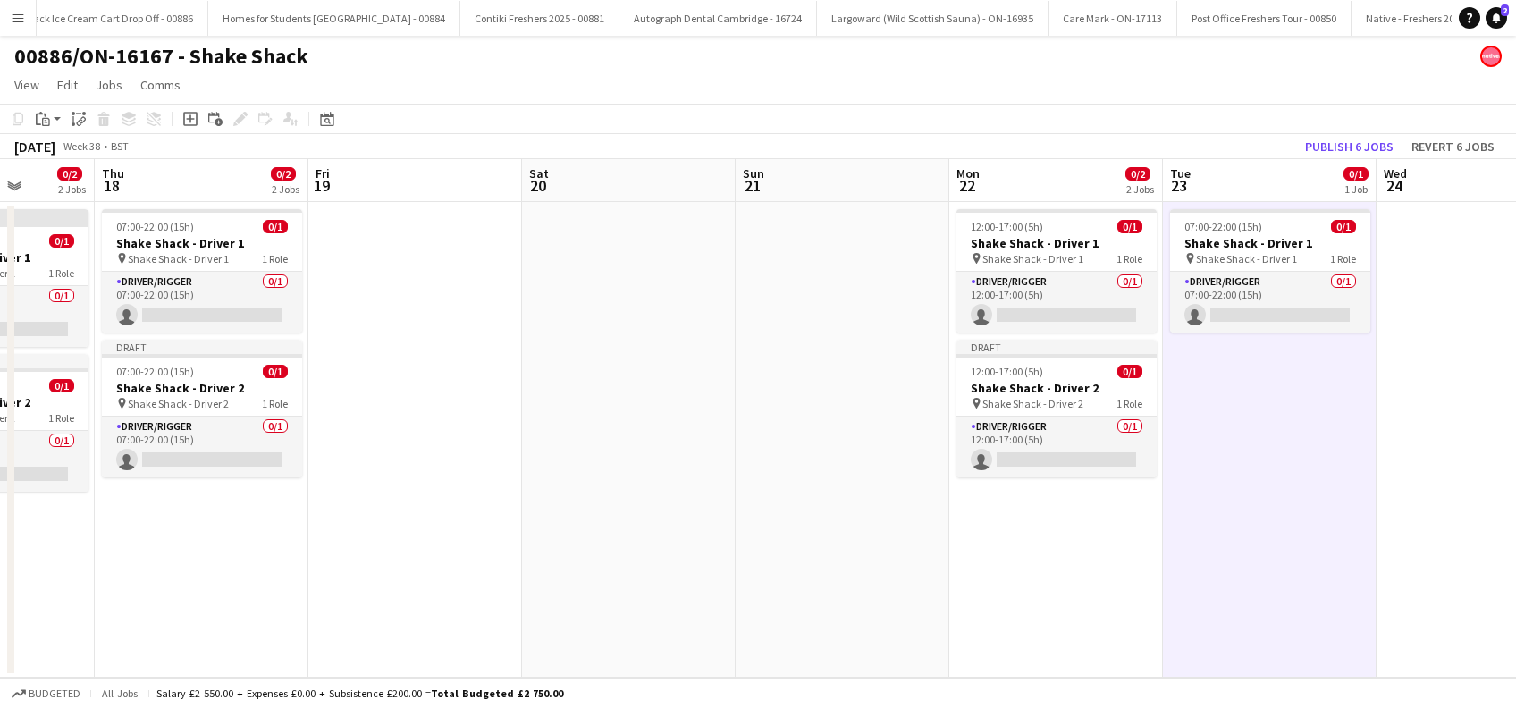
drag, startPoint x: 289, startPoint y: 532, endPoint x: 765, endPoint y: 534, distance: 476.5
click at [765, 534] on app-calendar-viewport "Mon 15 0/2 2 Jobs Tue 16 0/2 2 Jobs Wed 17 0/2 2 Jobs Thu 18 0/2 2 Jobs Fri 19 …" at bounding box center [758, 418] width 1516 height 519
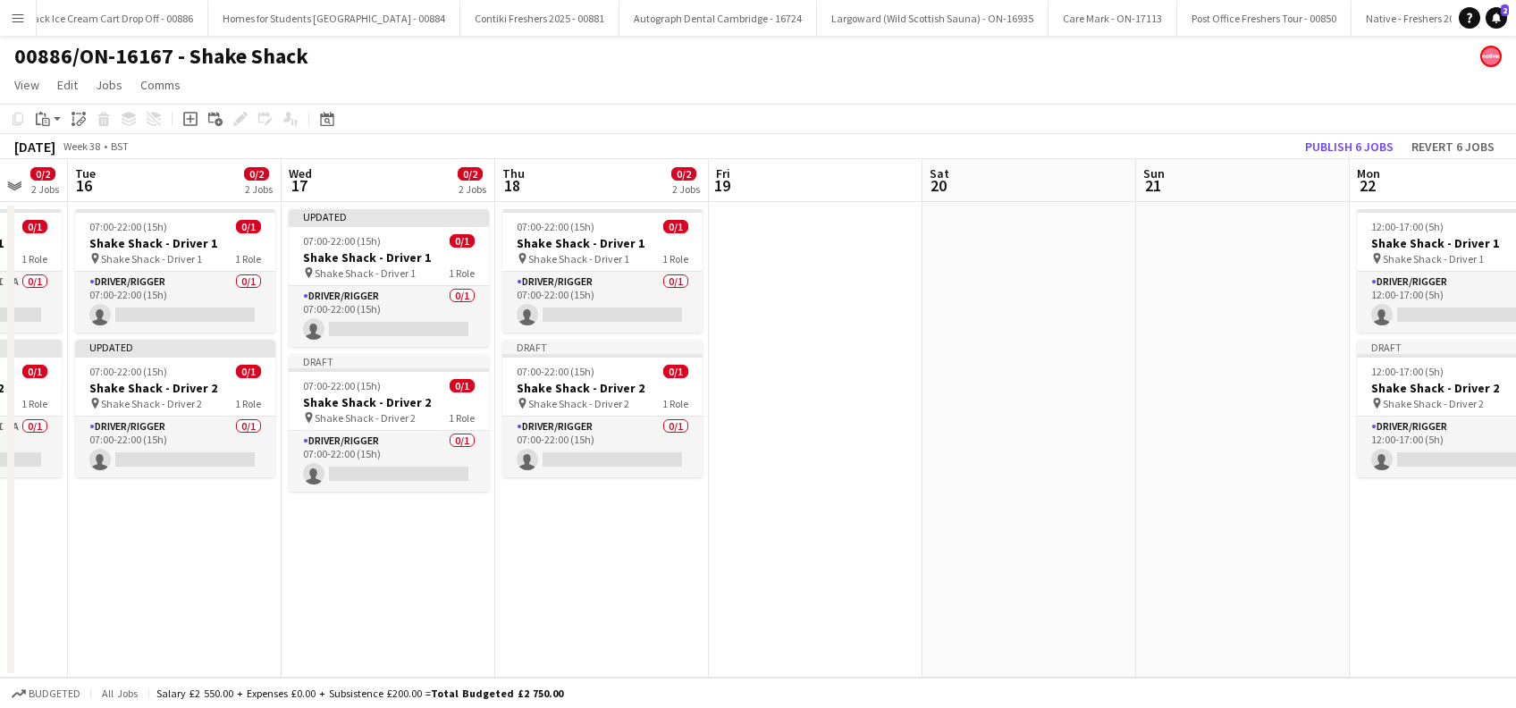
scroll to position [0, 469]
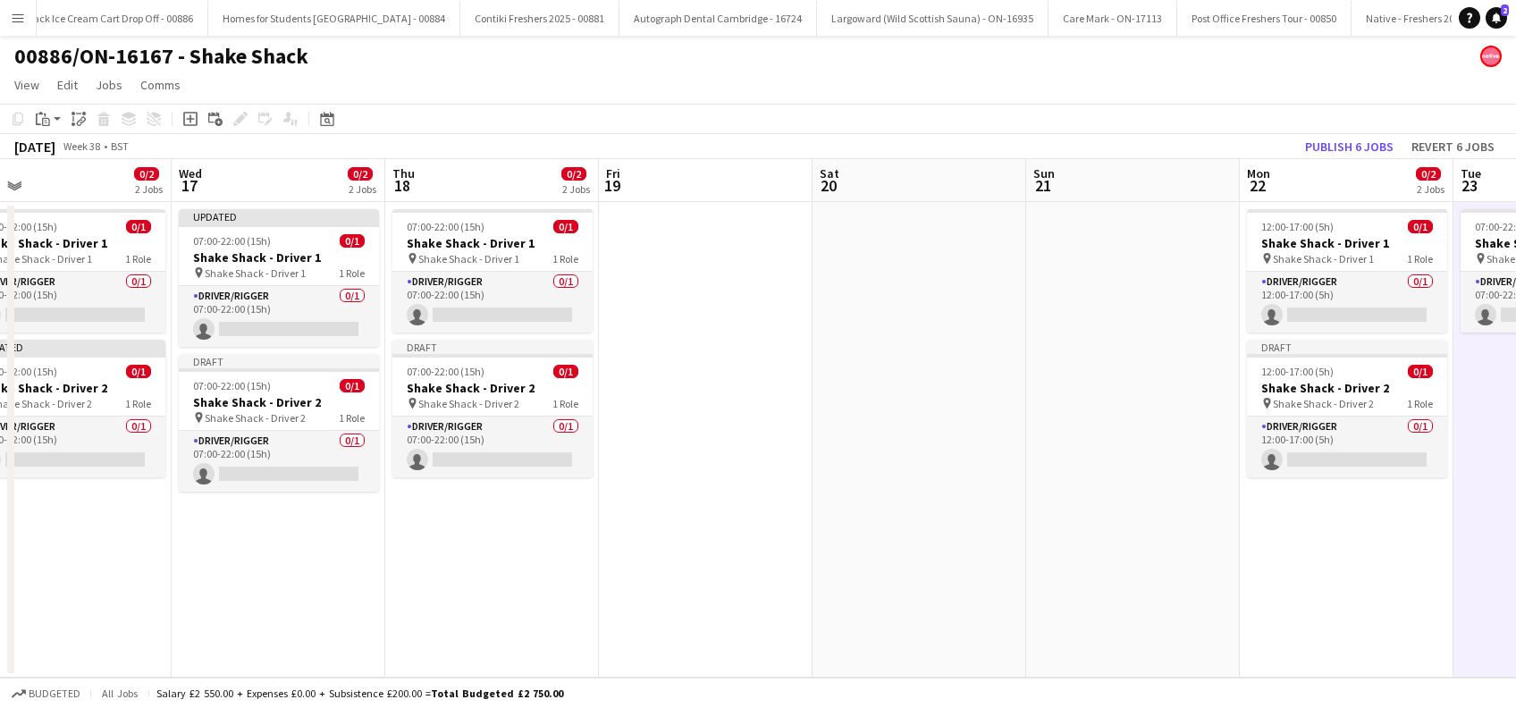
drag, startPoint x: 441, startPoint y: 554, endPoint x: 664, endPoint y: 559, distance: 223.6
click at [664, 558] on app-calendar-viewport "Sun 14 Mon 15 0/2 2 Jobs Tue 16 0/2 2 Jobs Wed 17 0/2 2 Jobs Thu 18 0/2 2 Jobs …" at bounding box center [758, 418] width 1516 height 519
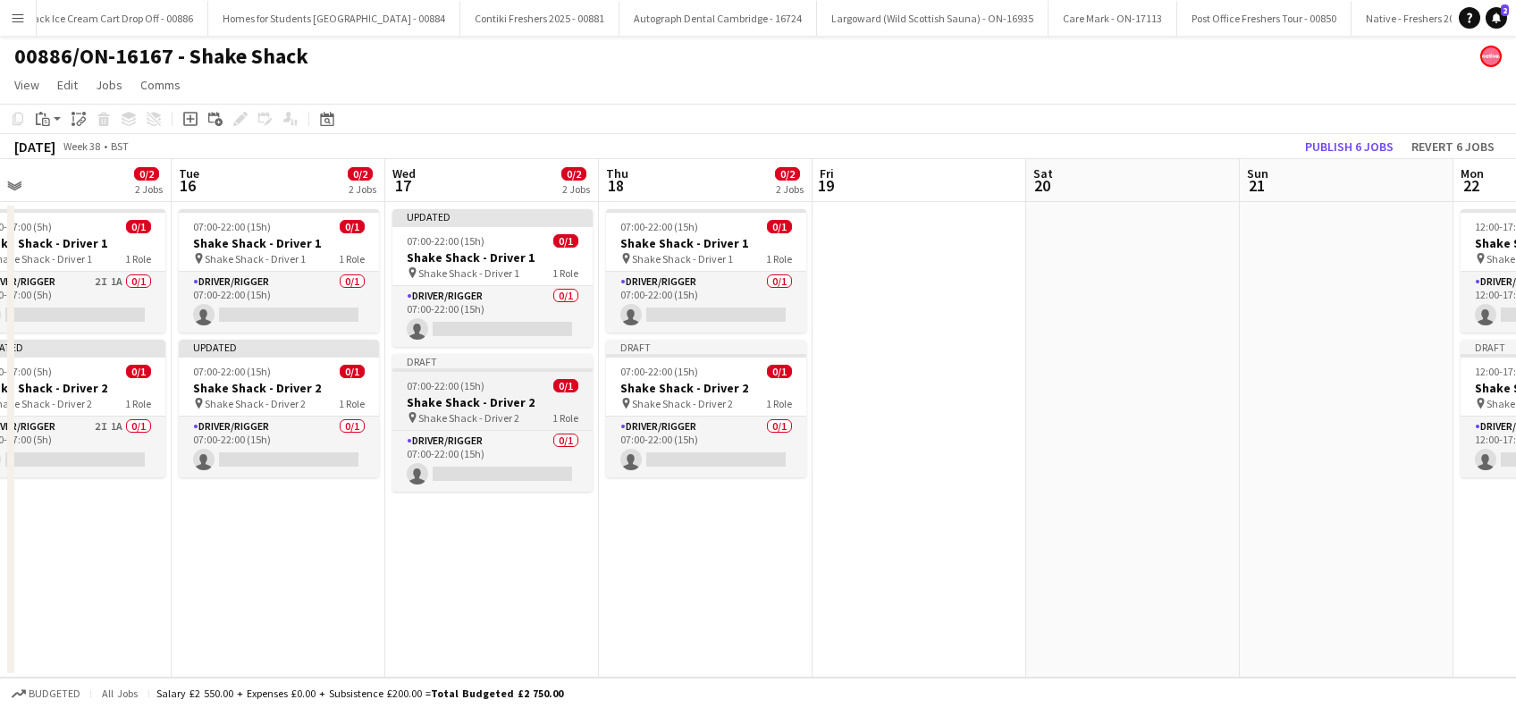
click at [464, 411] on span "Shake Shack - Driver 2" at bounding box center [468, 417] width 101 height 13
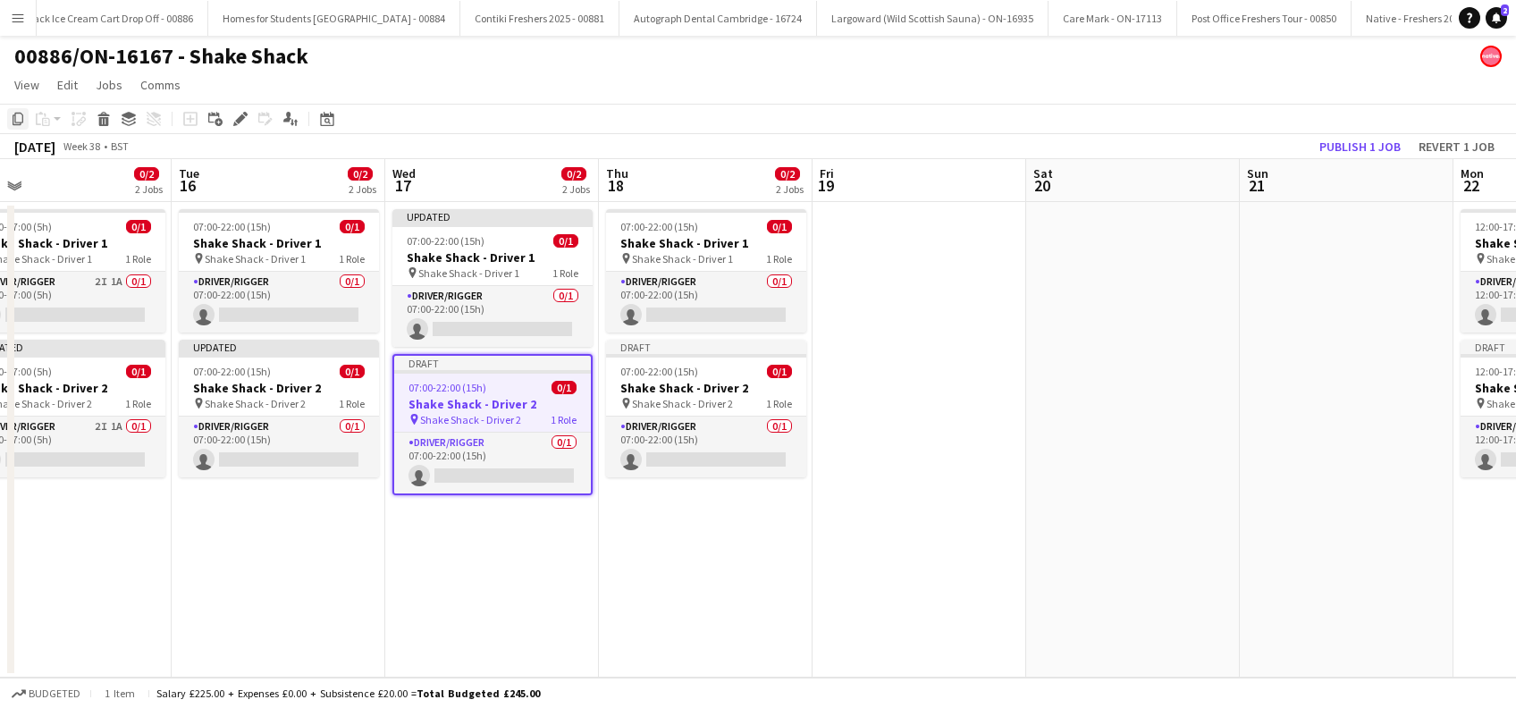
click at [19, 124] on icon at bounding box center [18, 119] width 11 height 13
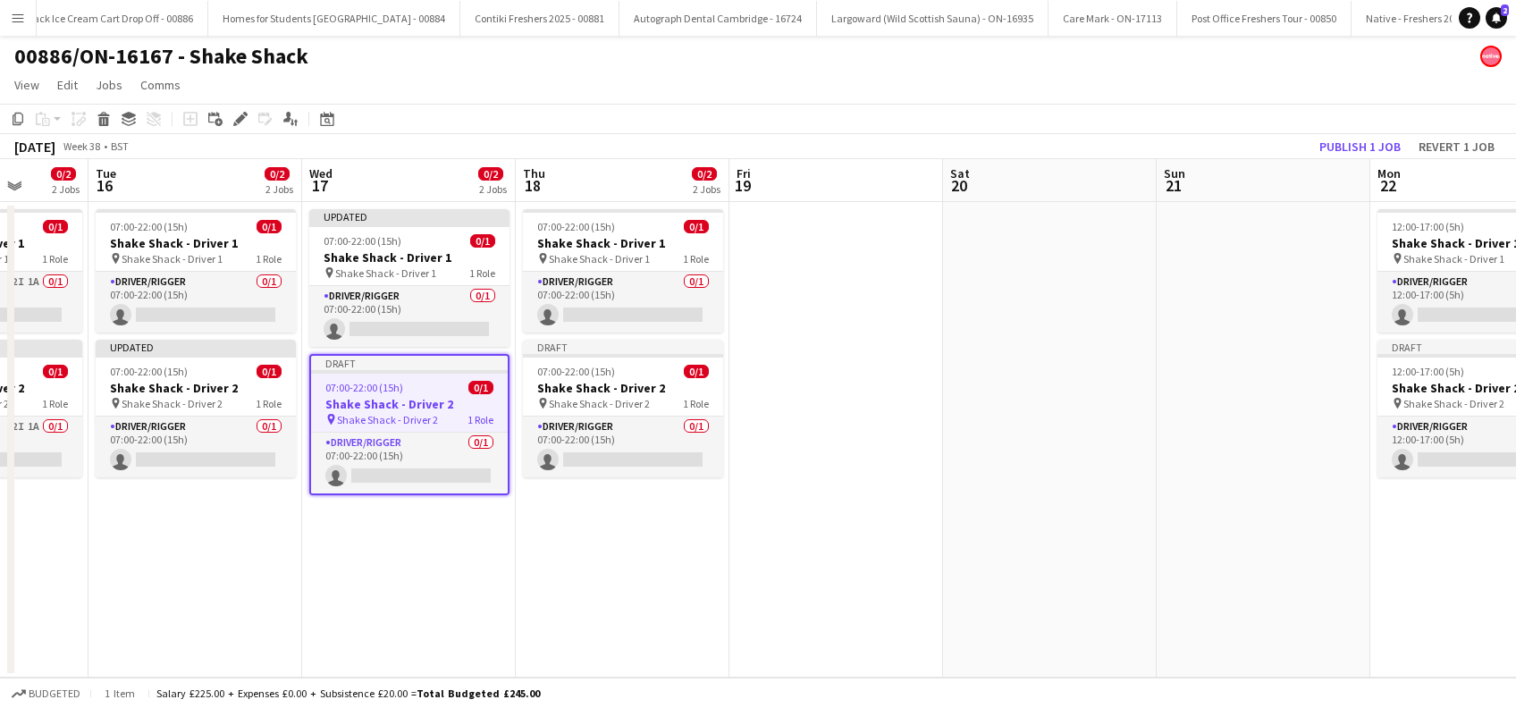
drag, startPoint x: 982, startPoint y: 493, endPoint x: 472, endPoint y: 586, distance: 518.0
click at [472, 586] on app-calendar-viewport "Sat 13 Sun 14 Mon 15 0/2 2 Jobs Tue 16 0/2 2 Jobs Wed 17 0/2 2 Jobs Thu 18 0/2 …" at bounding box center [758, 418] width 1516 height 519
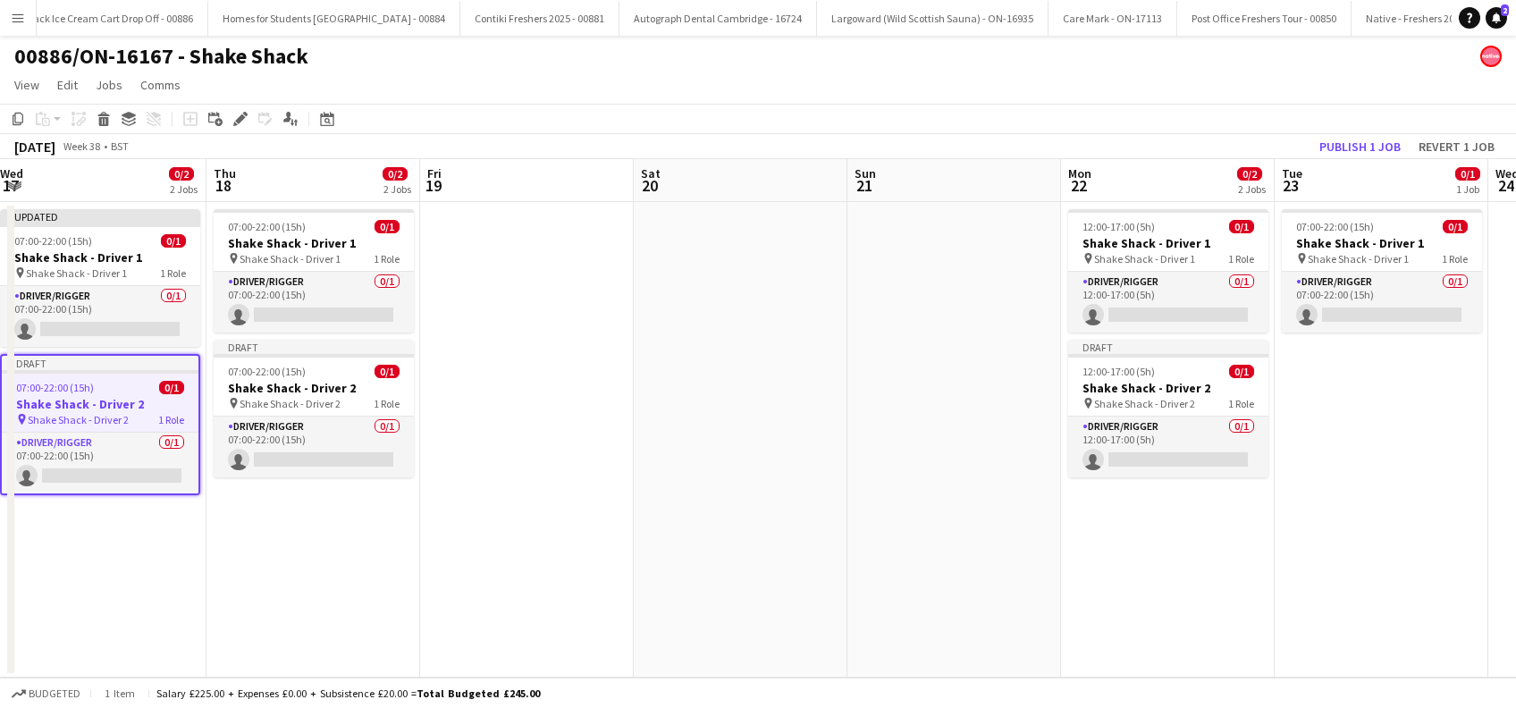
drag, startPoint x: 1352, startPoint y: 556, endPoint x: 819, endPoint y: 579, distance: 533.3
click at [781, 624] on app-calendar-viewport "Mon 15 0/2 2 Jobs Tue 16 0/2 2 Jobs Wed 17 0/2 2 Jobs Thu 18 0/2 2 Jobs Fri 19 …" at bounding box center [758, 418] width 1516 height 519
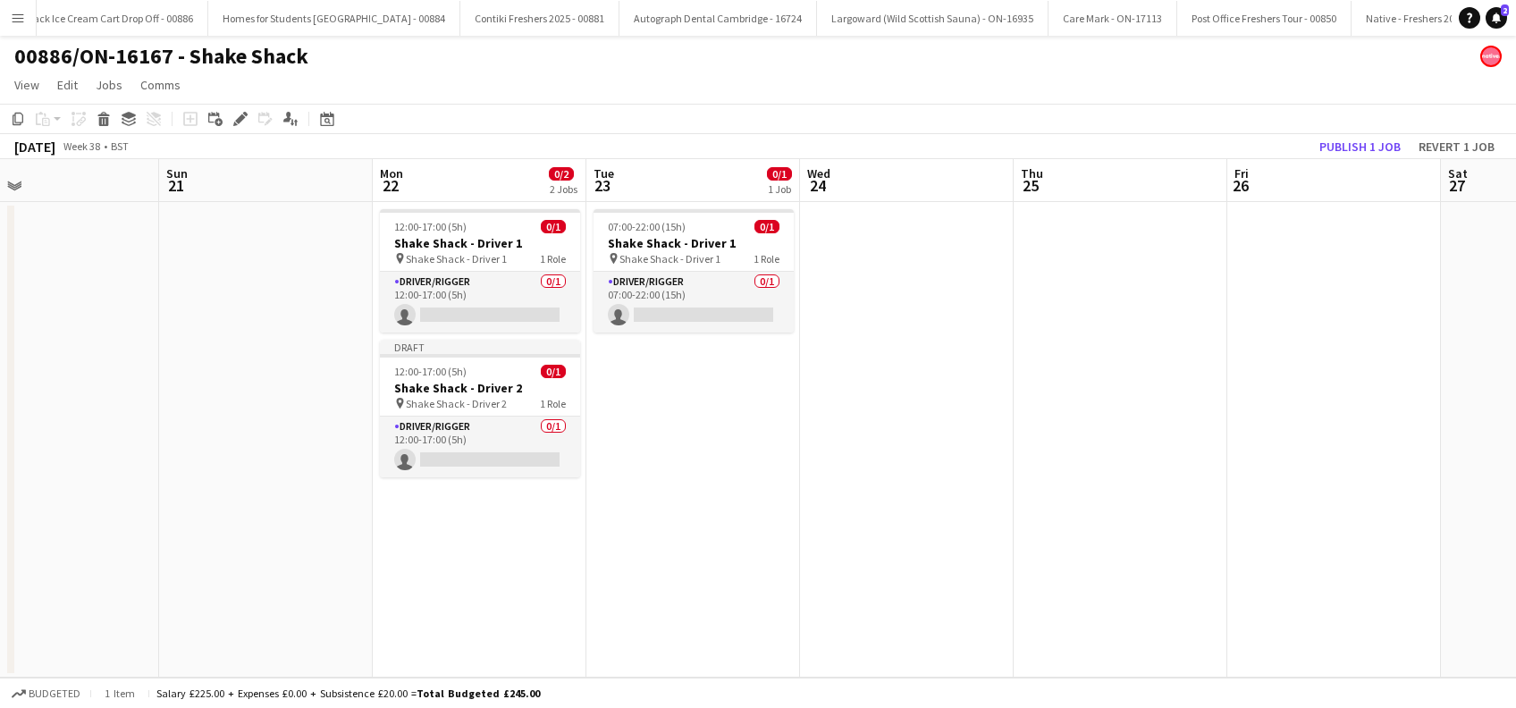
click at [692, 418] on app-date-cell "07:00-22:00 (15h) 0/1 Shake Shack - Driver 1 pin Shake Shack - Driver 1 1 Role …" at bounding box center [693, 440] width 214 height 476
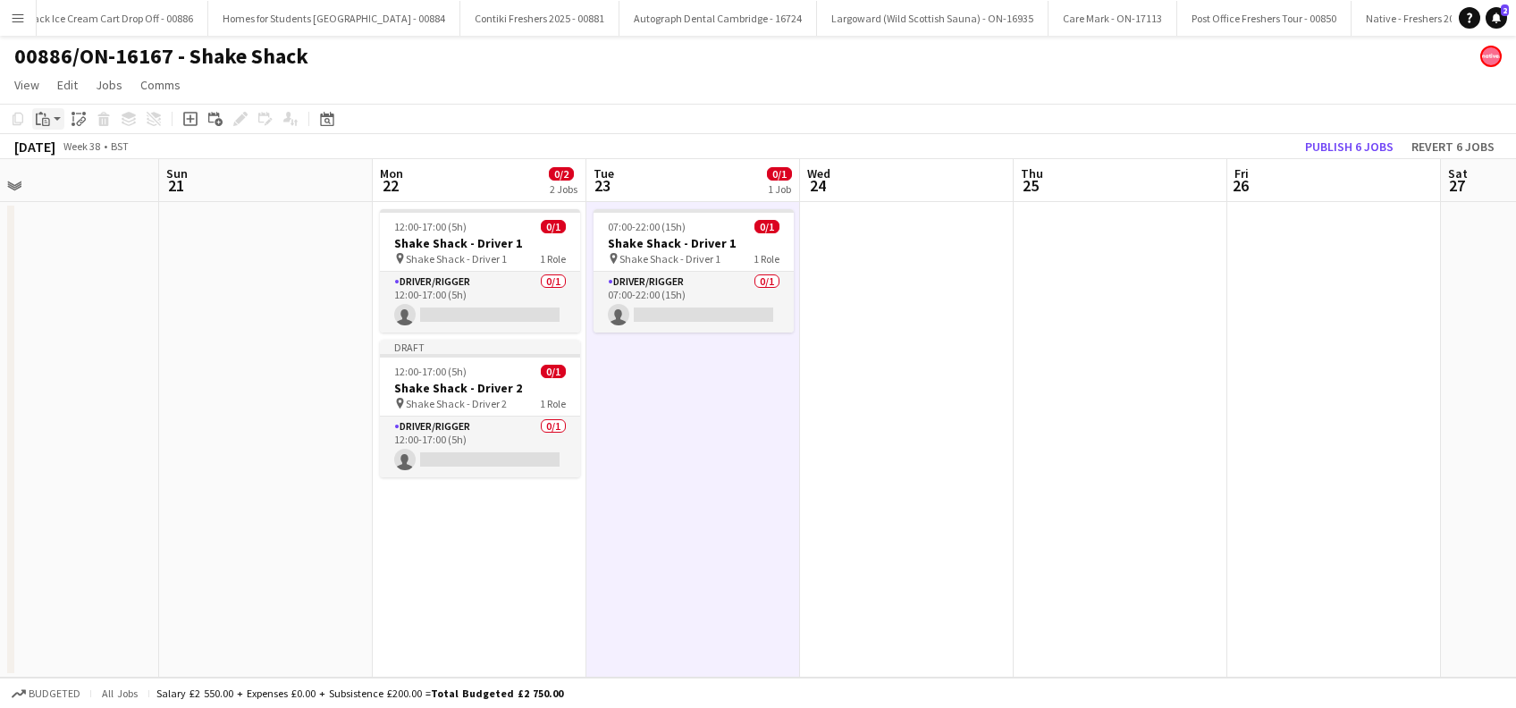
click at [48, 125] on icon at bounding box center [46, 122] width 8 height 8
click at [62, 147] on link "Paste Ctrl+V" at bounding box center [131, 153] width 168 height 16
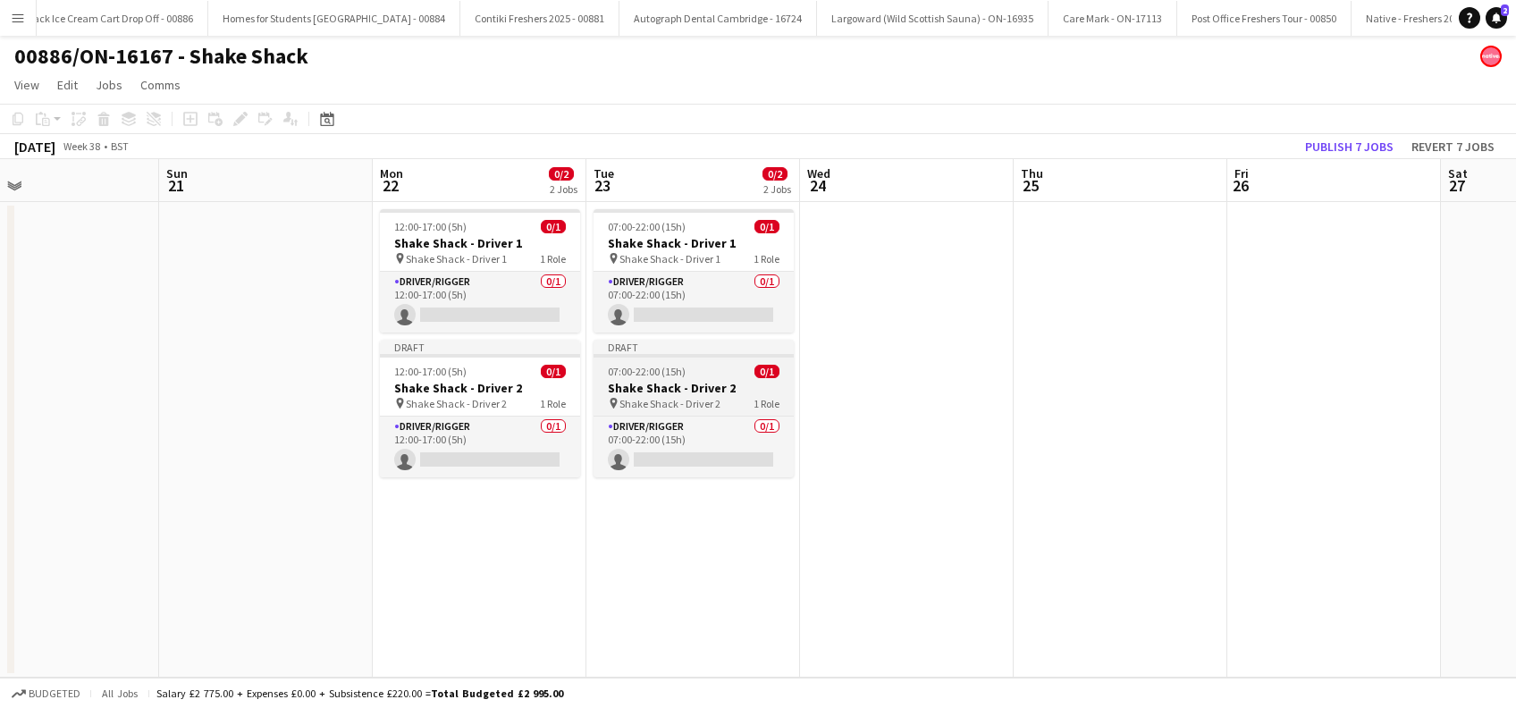
click at [671, 393] on h3 "Shake Shack - Driver 2" at bounding box center [694, 388] width 200 height 16
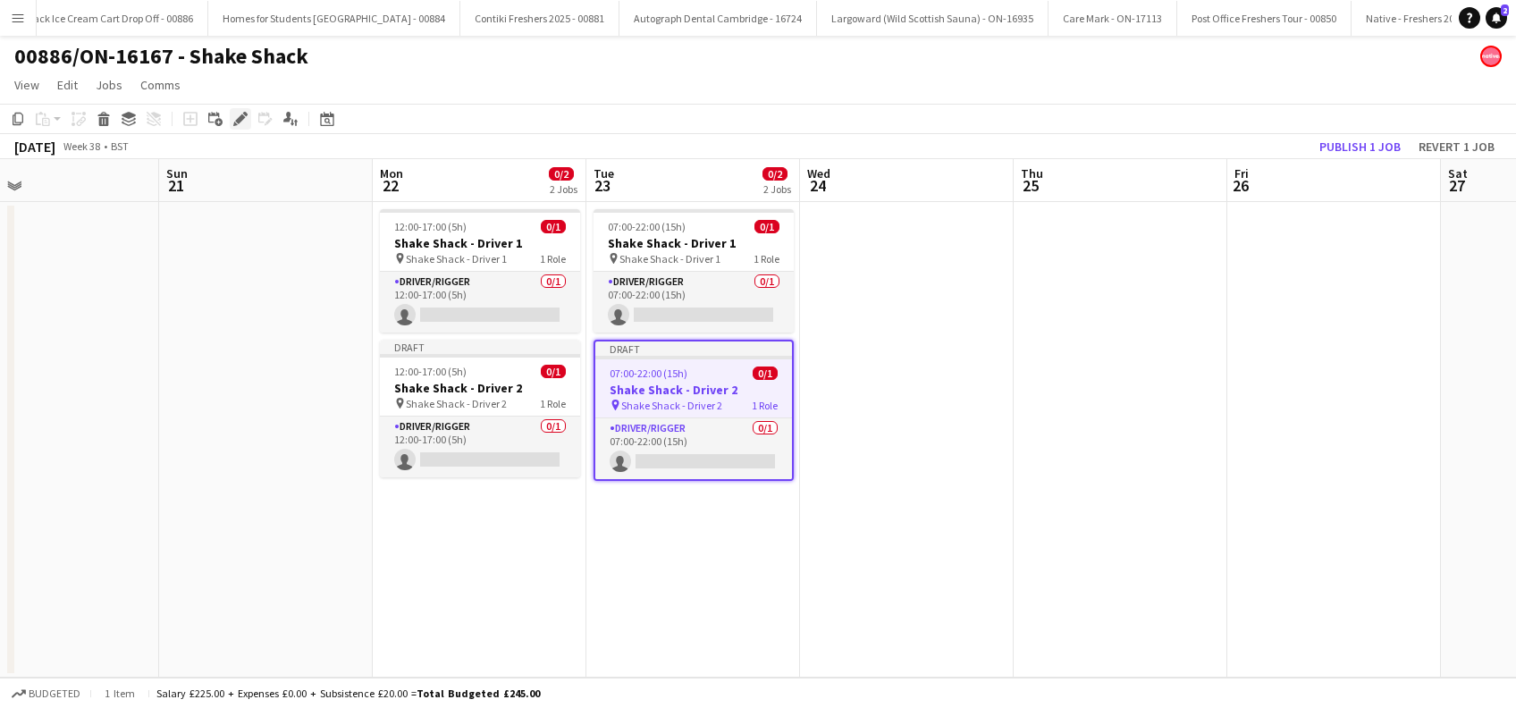
click at [239, 123] on icon "Edit" at bounding box center [240, 119] width 14 height 14
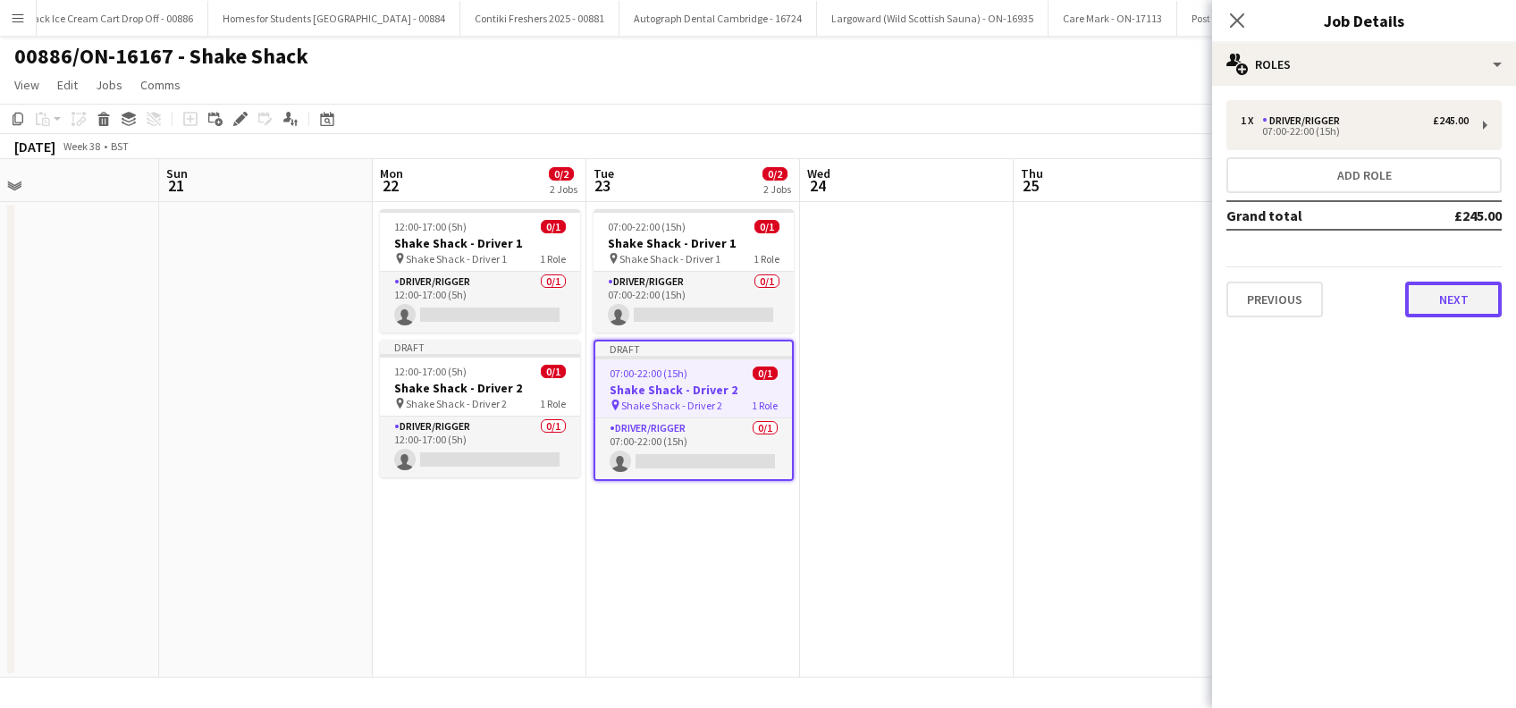
click at [1458, 299] on button "Next" at bounding box center [1453, 300] width 97 height 36
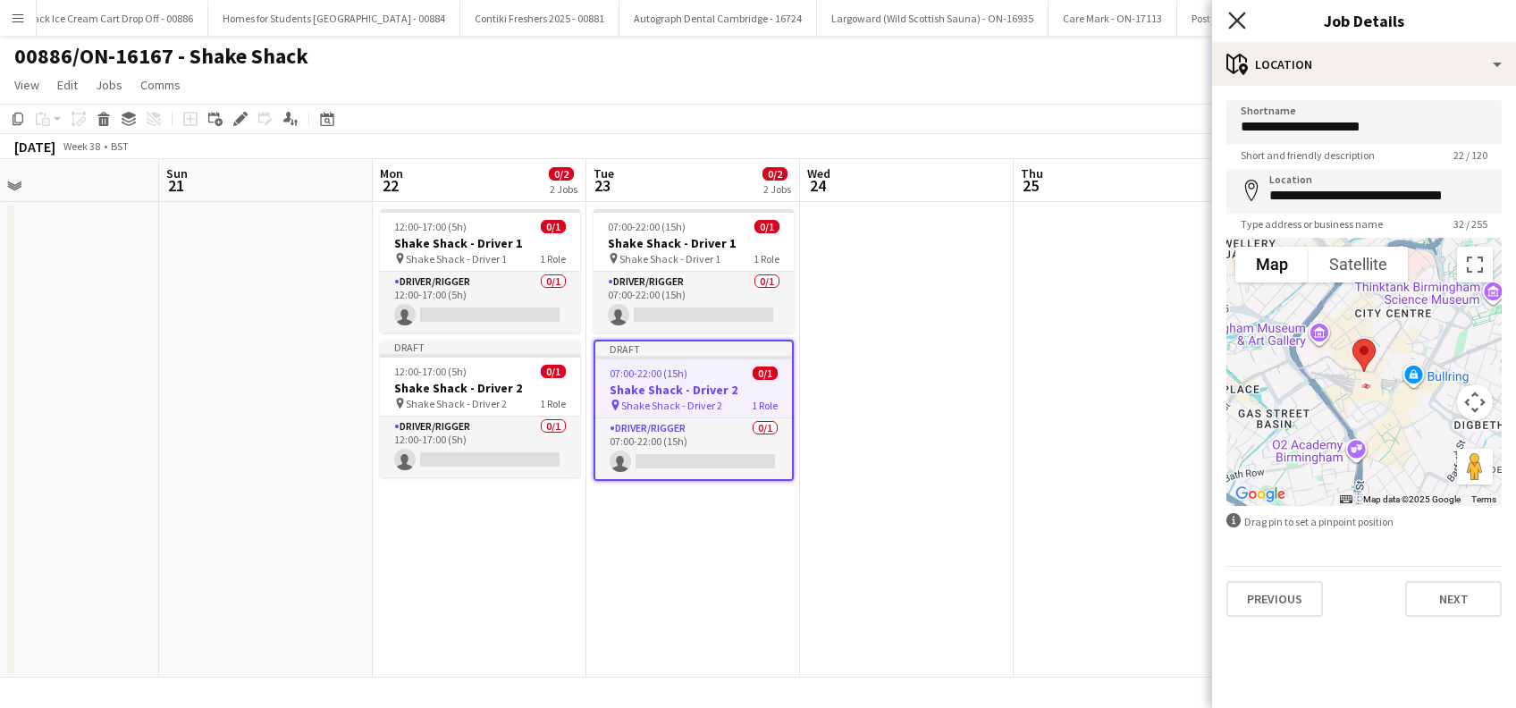
click at [1236, 25] on icon "Close pop-in" at bounding box center [1236, 20] width 17 height 17
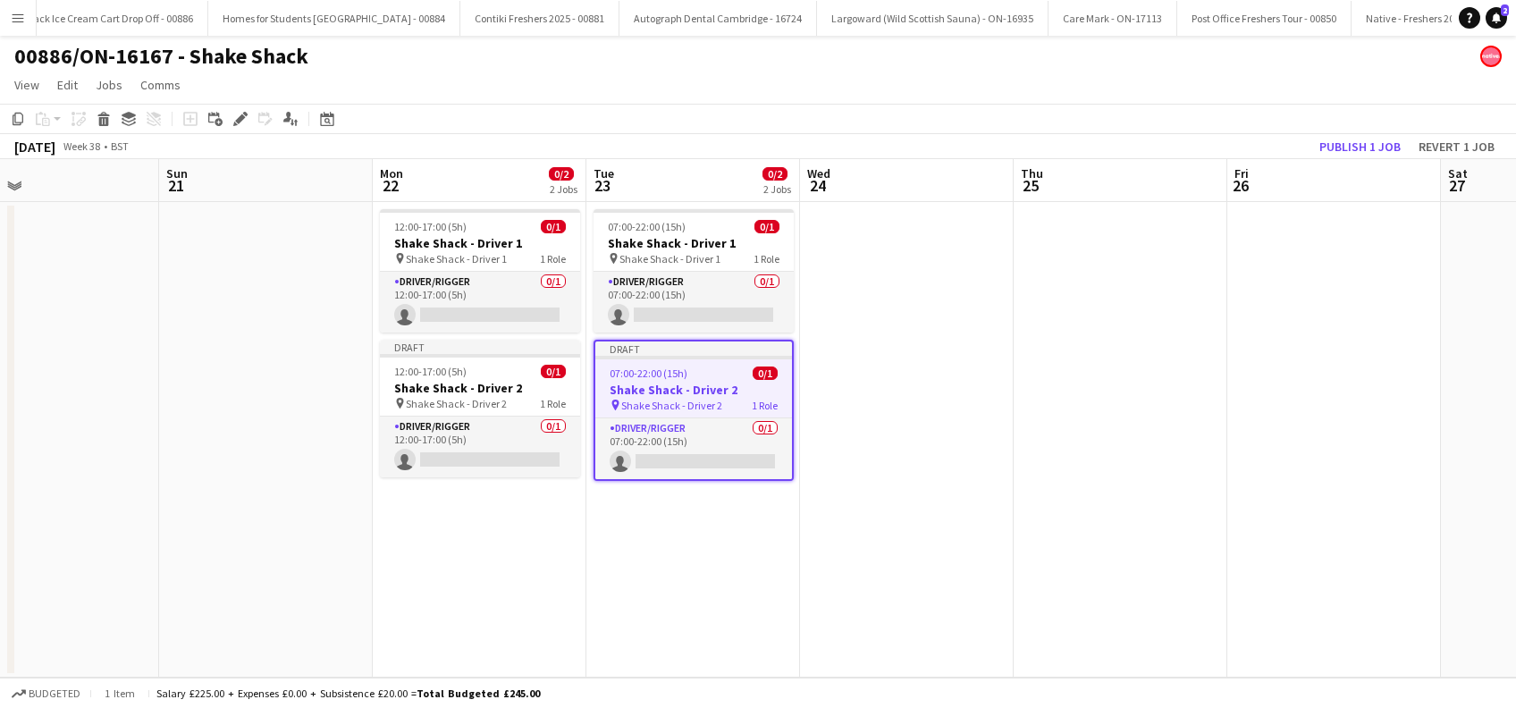
click at [838, 494] on app-date-cell at bounding box center [907, 440] width 214 height 476
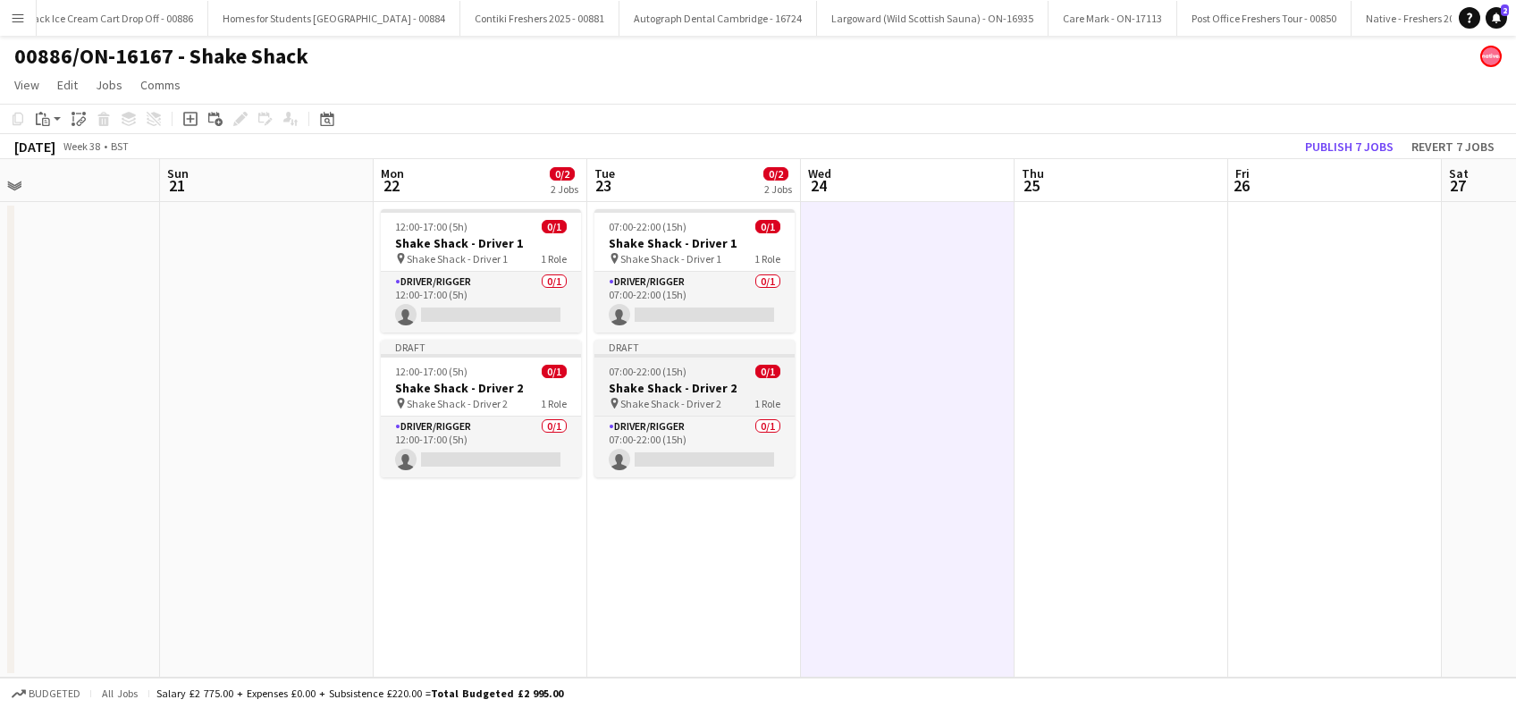
click at [676, 392] on h3 "Shake Shack - Driver 2" at bounding box center [695, 388] width 200 height 16
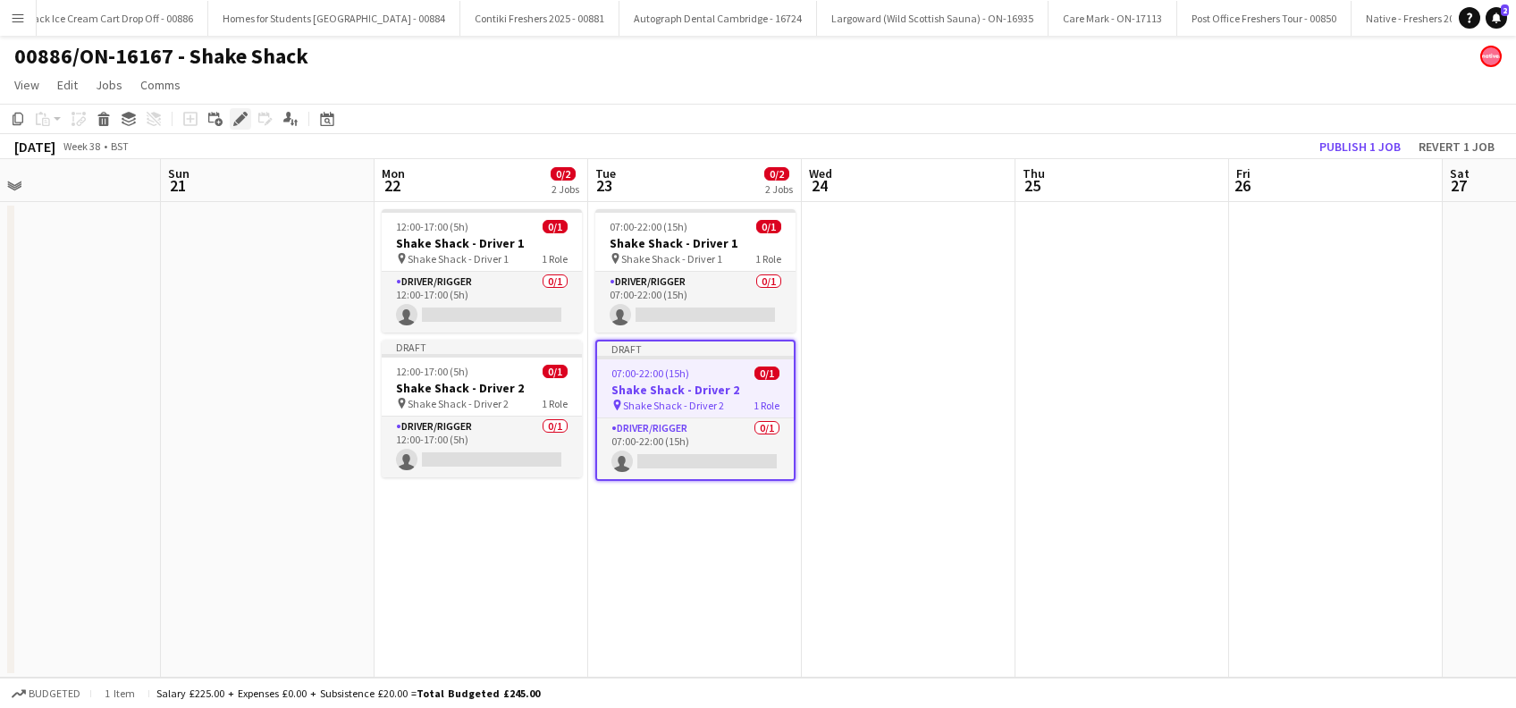
click at [238, 120] on icon at bounding box center [240, 119] width 10 height 10
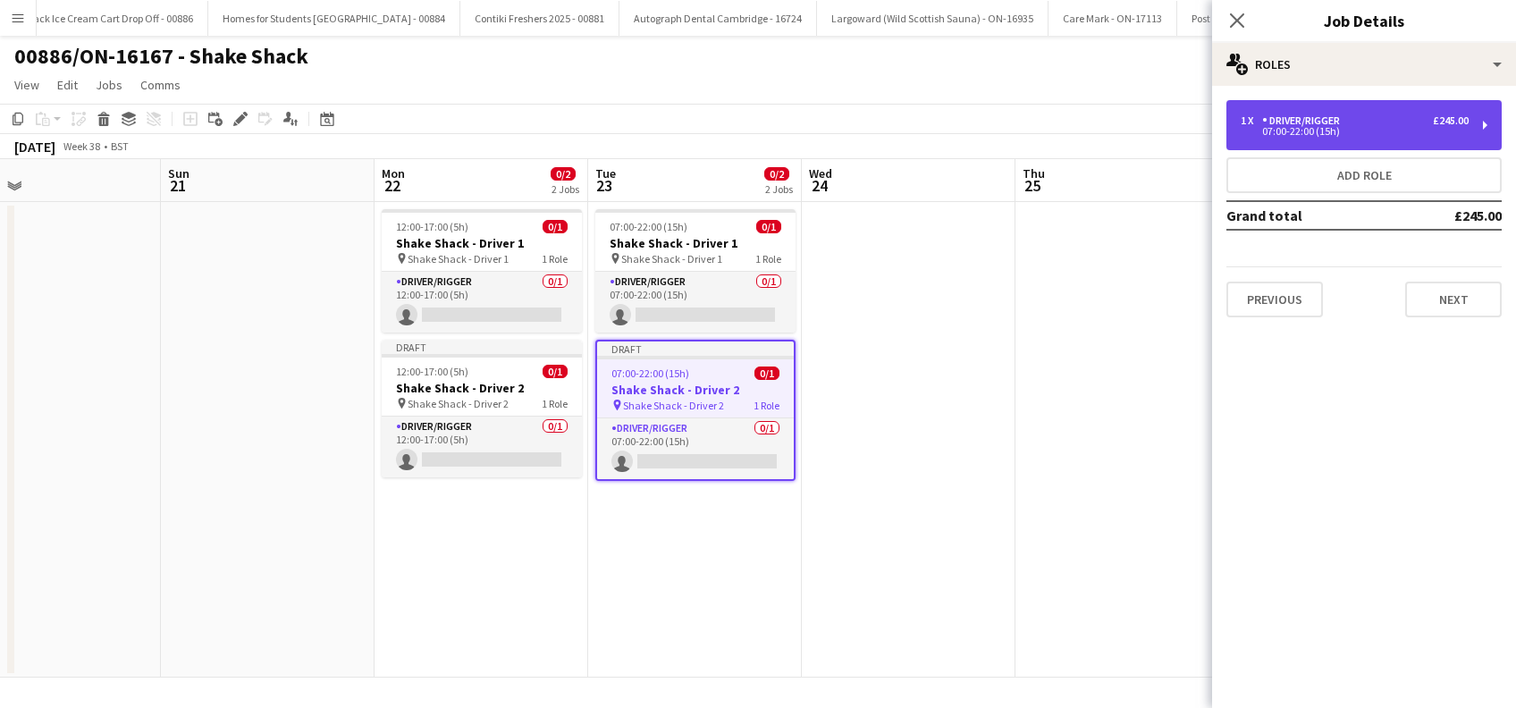
click at [1376, 130] on div "07:00-22:00 (15h)" at bounding box center [1355, 131] width 228 height 9
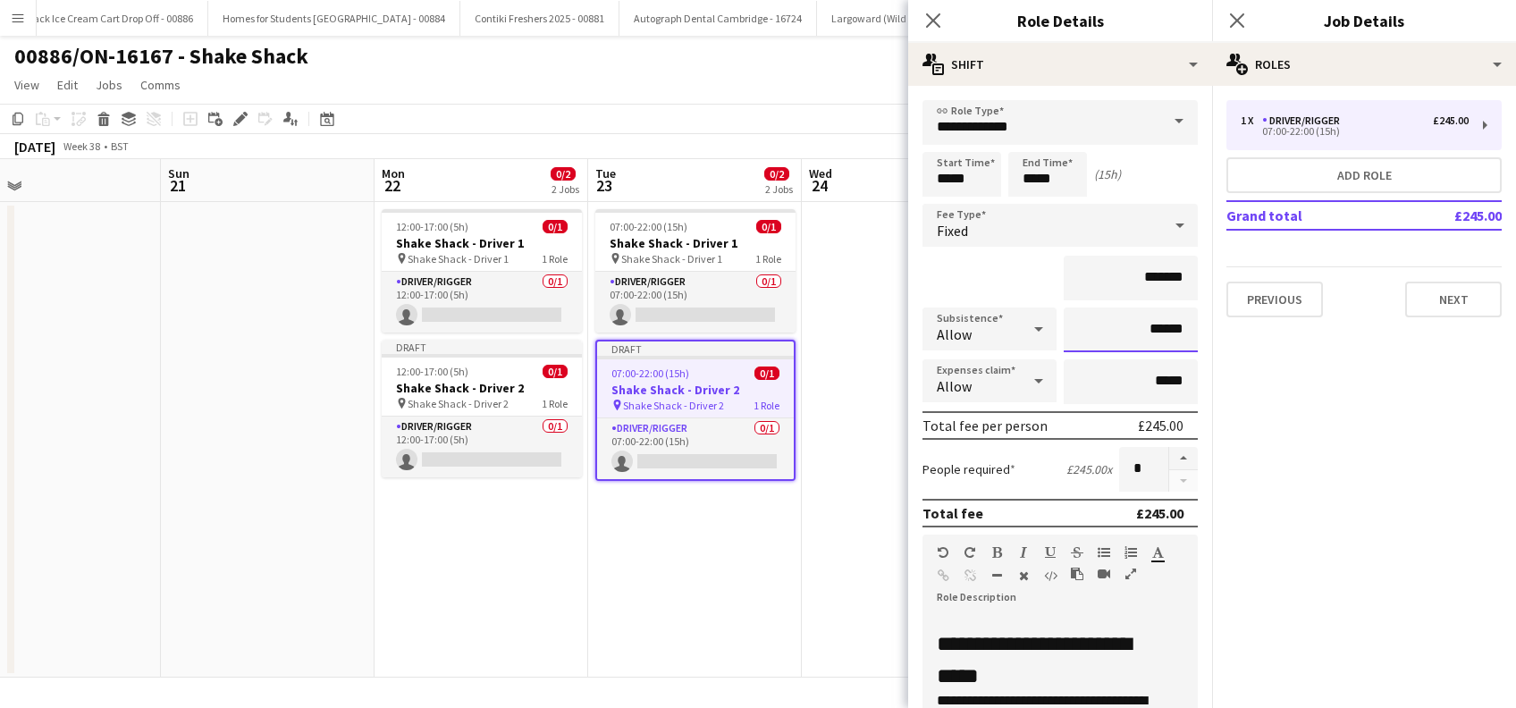
drag, startPoint x: 1142, startPoint y: 322, endPoint x: 1143, endPoint y: 313, distance: 9.0
click at [1143, 323] on input "******" at bounding box center [1131, 330] width 134 height 45
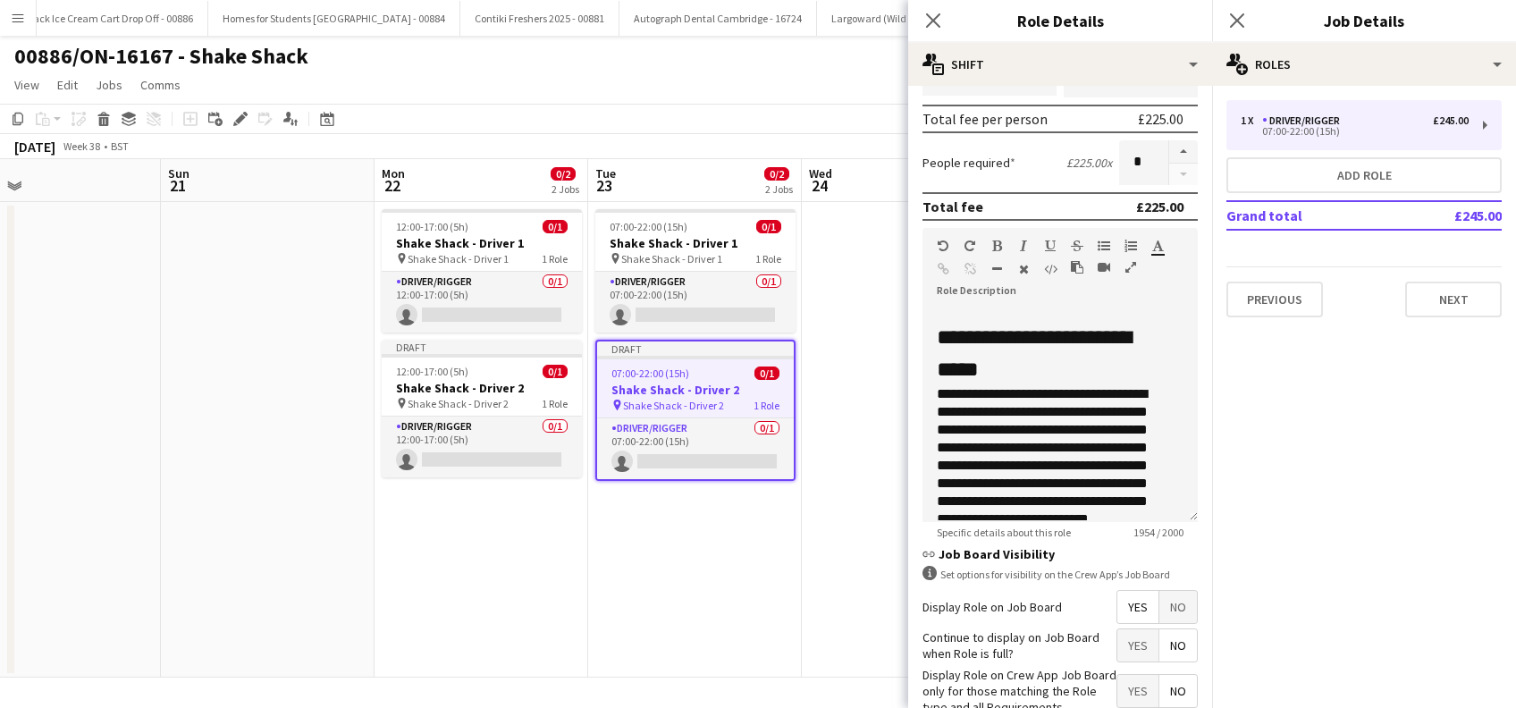
scroll to position [429, 0]
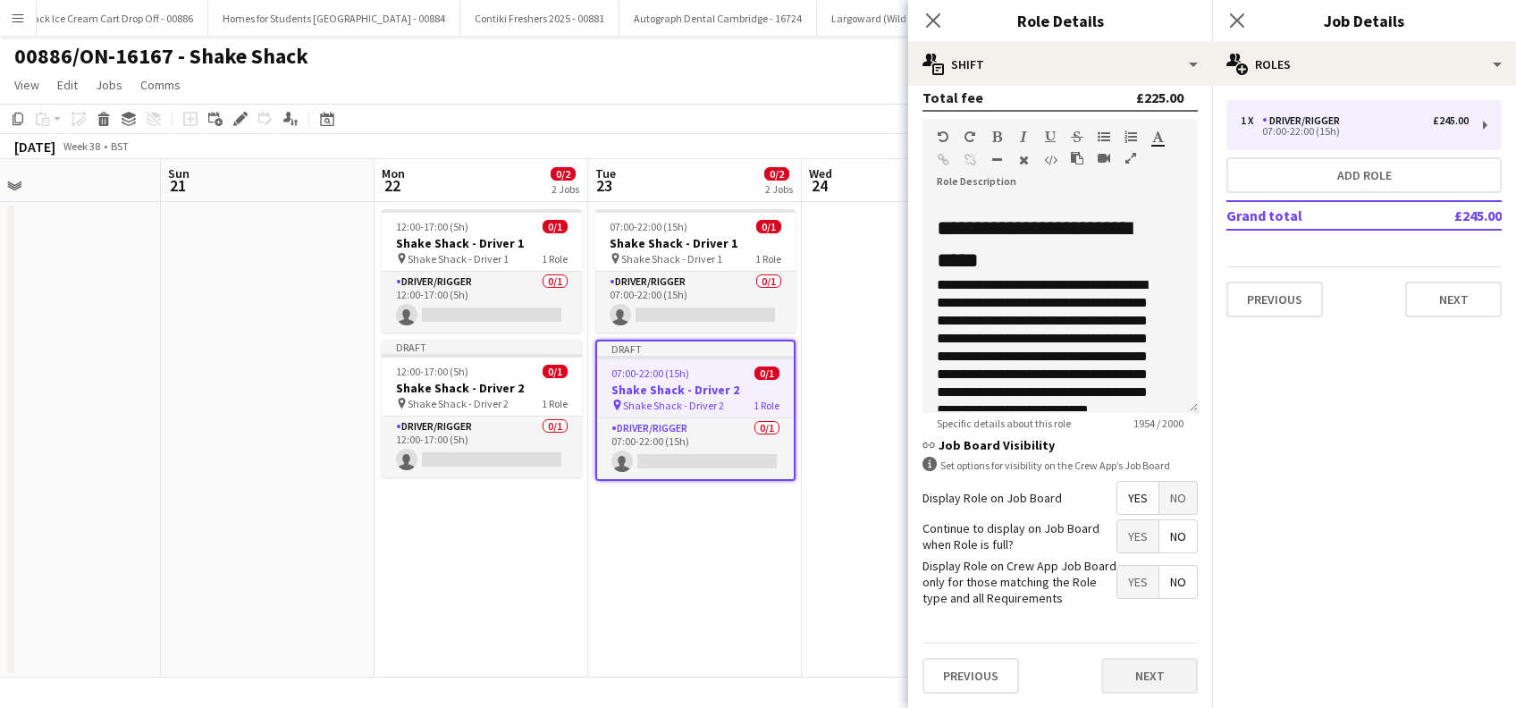
type input "*****"
click at [1120, 673] on button "Next" at bounding box center [1149, 676] width 97 height 36
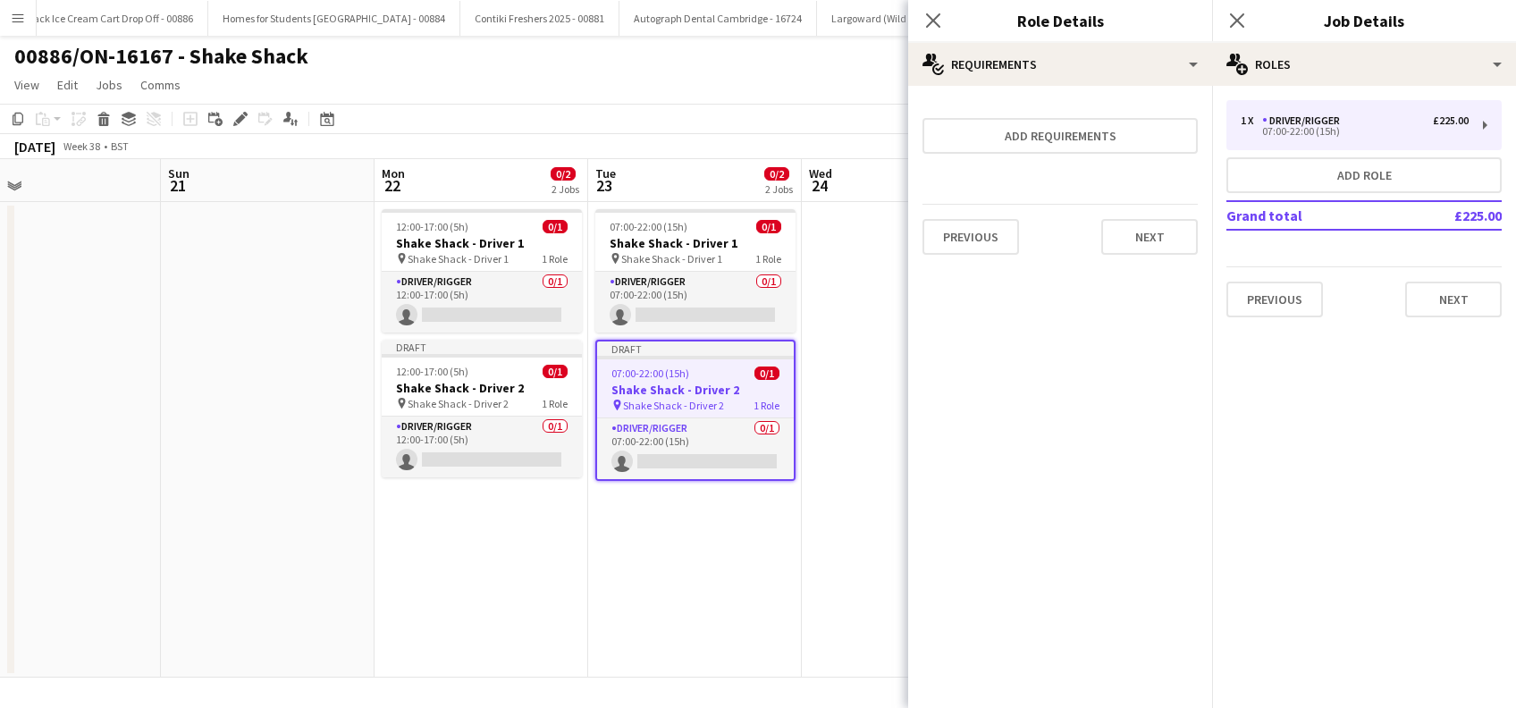
scroll to position [0, 0]
click at [1244, 13] on icon at bounding box center [1236, 20] width 17 height 17
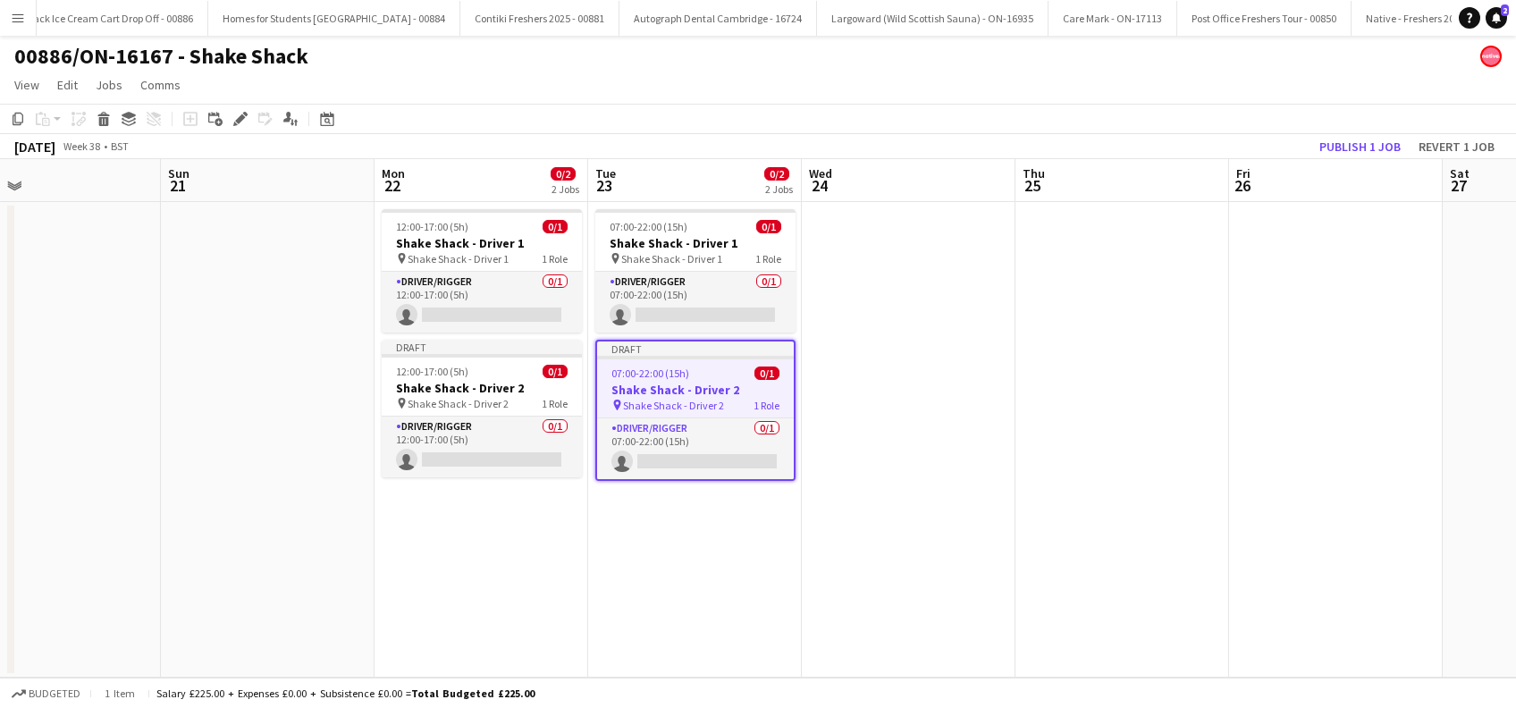
click at [1016, 465] on app-date-cell at bounding box center [1123, 440] width 214 height 476
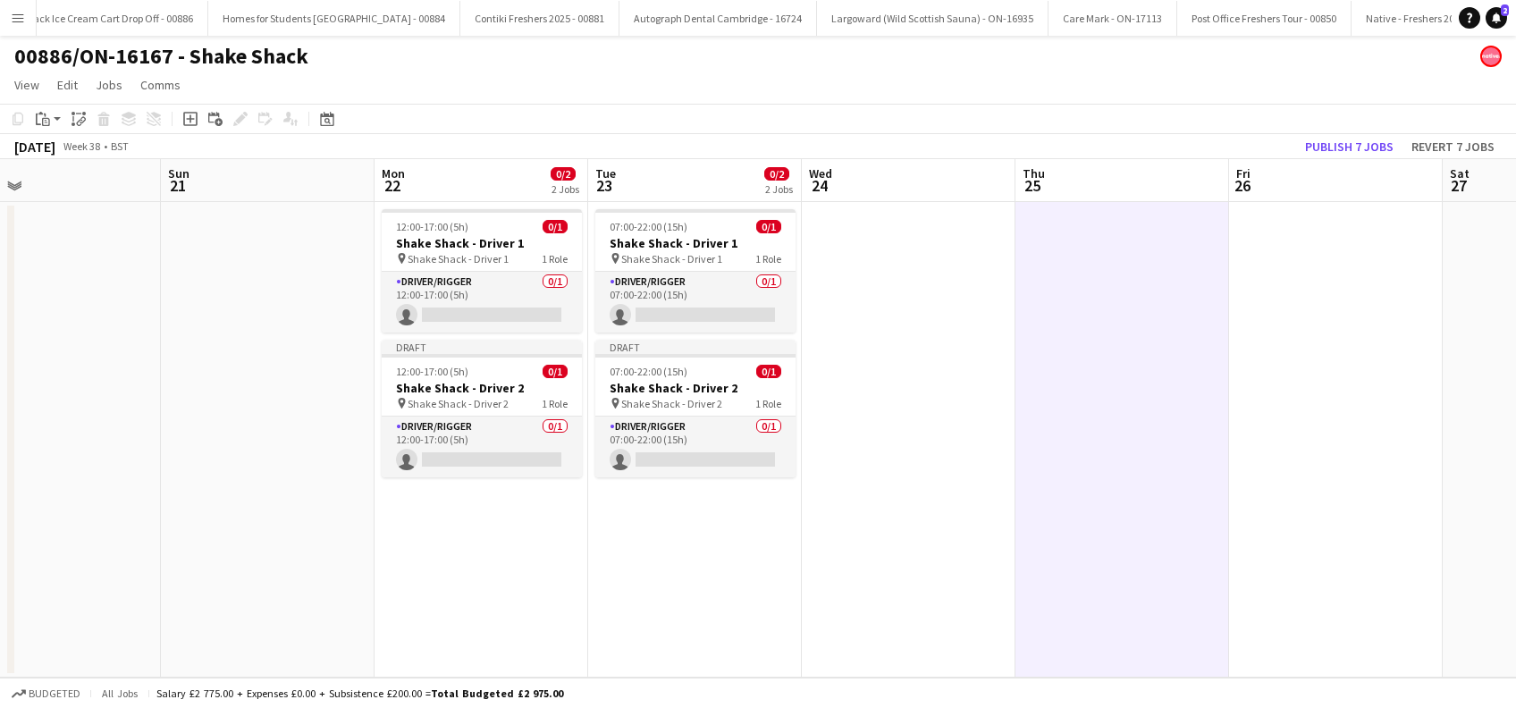
click at [905, 469] on app-date-cell at bounding box center [909, 440] width 214 height 476
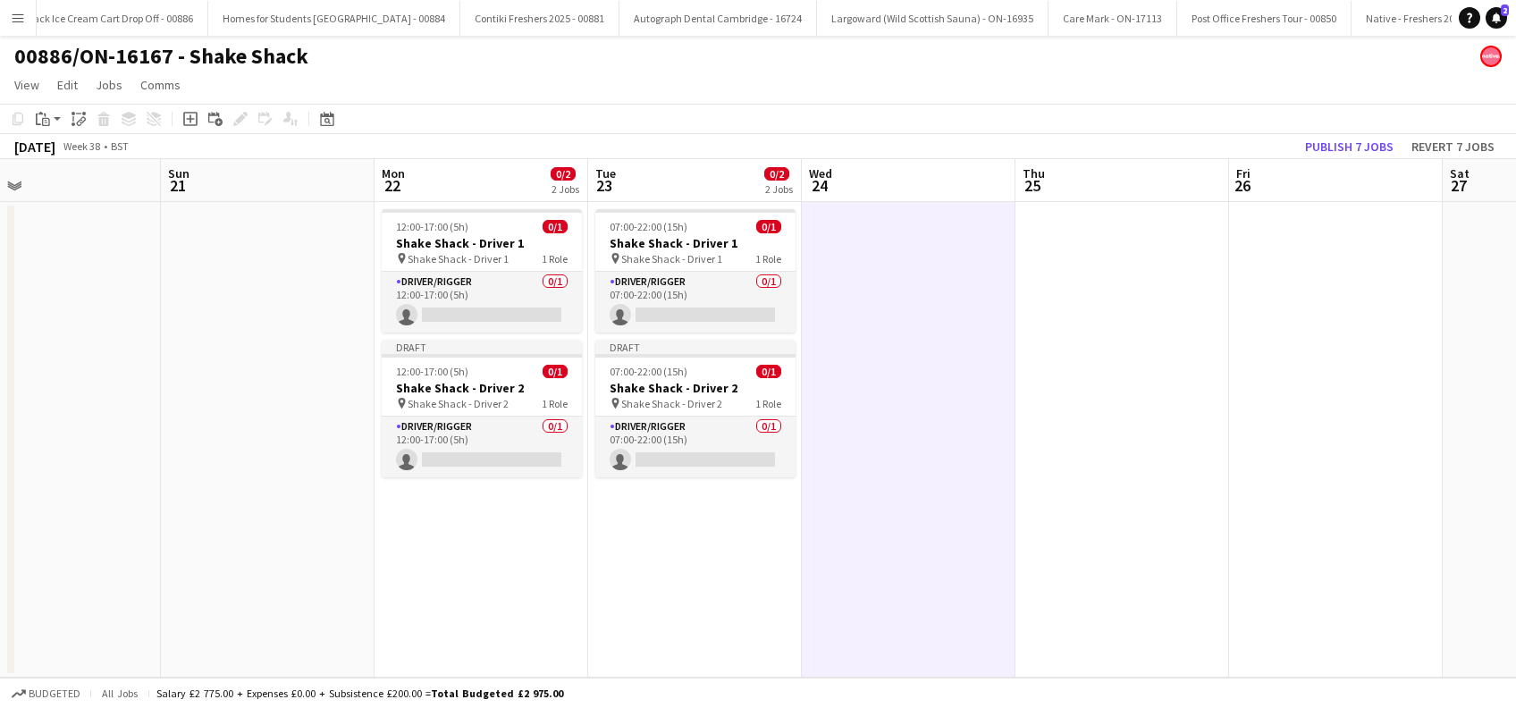
scroll to position [0, 481]
click at [456, 399] on span "Shake Shack - Driver 2" at bounding box center [457, 403] width 101 height 13
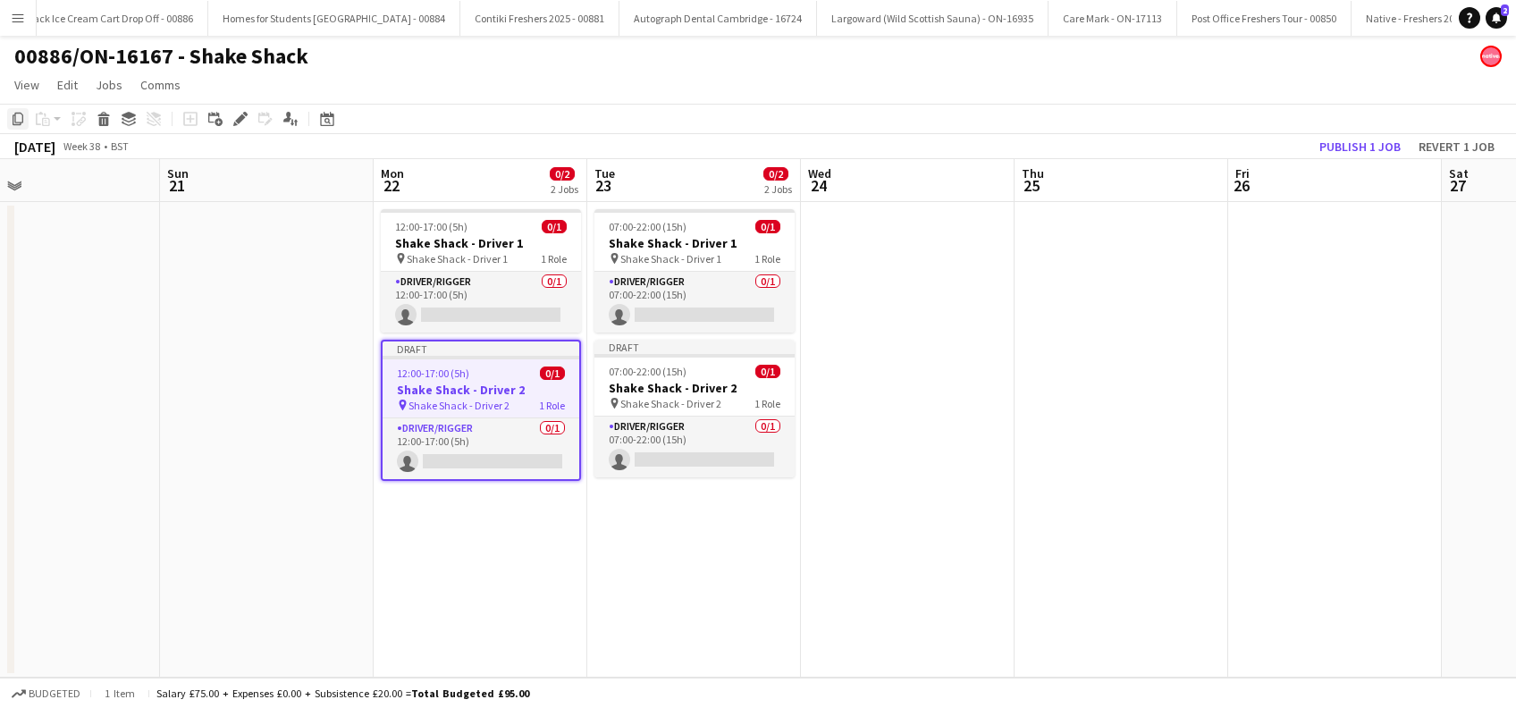
click at [13, 122] on icon at bounding box center [18, 119] width 11 height 13
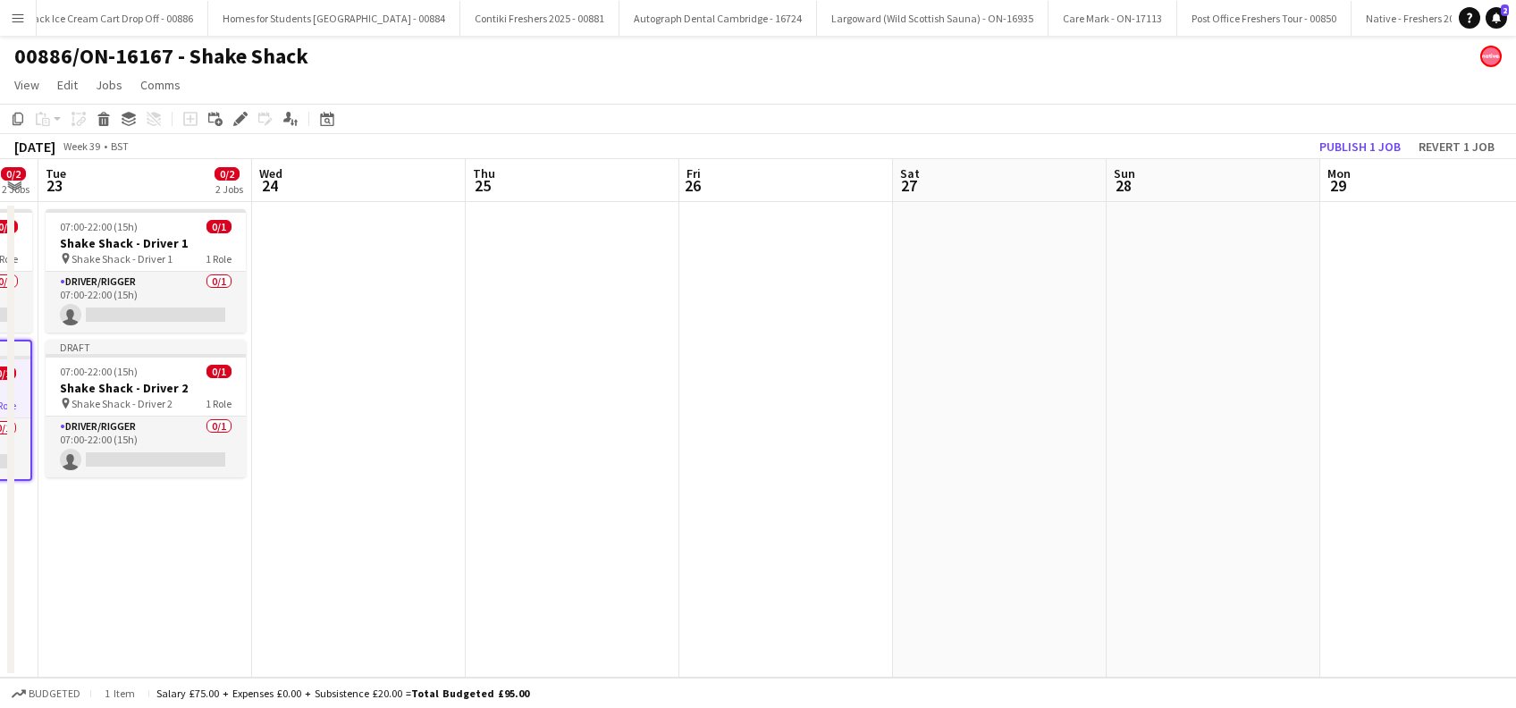
drag, startPoint x: 1391, startPoint y: 423, endPoint x: 415, endPoint y: 488, distance: 978.5
click at [415, 488] on app-calendar-viewport "Sat 20 Sun 21 Mon 22 0/2 2 Jobs Tue 23 0/2 2 Jobs Wed 24 Thu 25 Fri 26 Sat 27 S…" at bounding box center [758, 418] width 1516 height 519
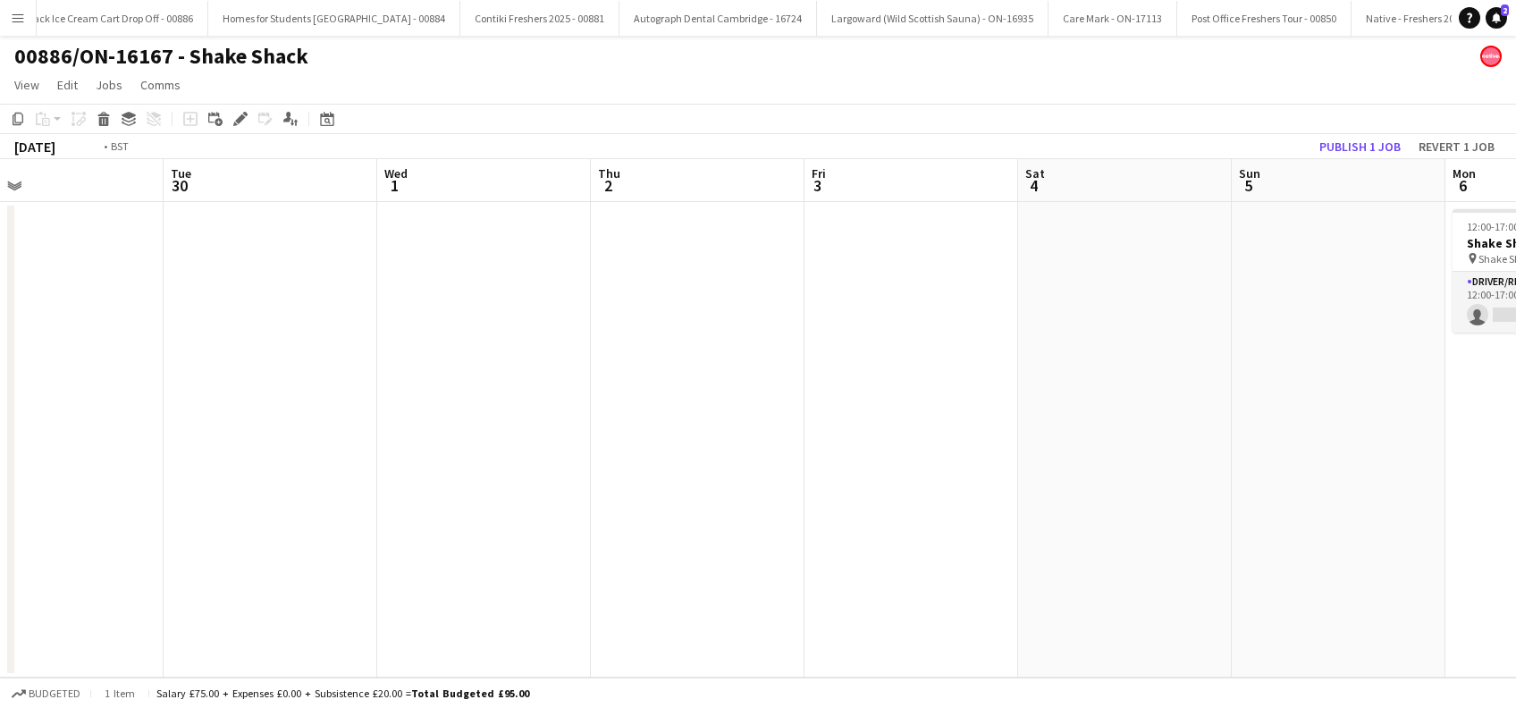
drag, startPoint x: 700, startPoint y: 542, endPoint x: 360, endPoint y: 539, distance: 339.7
click at [358, 542] on app-calendar-viewport "Thu 25 Fri 26 Sat 27 Sun 28 Mon 29 Tue 30 Wed 1 Thu 2 Fri 3 Sat 4 Sun 5 Mon 6 0…" at bounding box center [758, 418] width 1516 height 519
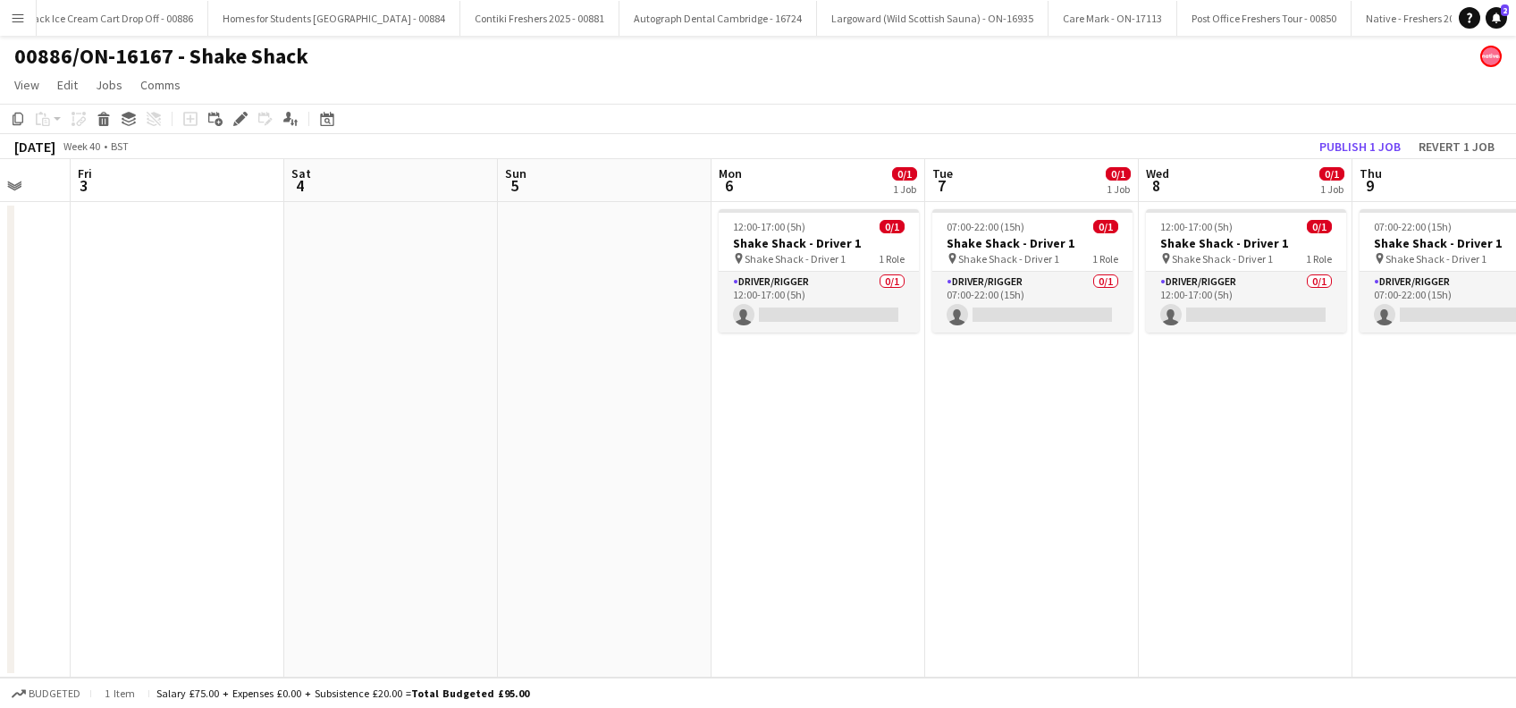
drag, startPoint x: 662, startPoint y: 553, endPoint x: 388, endPoint y: 553, distance: 273.6
click at [388, 553] on app-calendar-viewport "Mon 29 Tue 30 Wed 1 Thu 2 Fri 3 Sat 4 Sun 5 Mon 6 0/1 1 Job Tue 7 0/1 1 Job Wed…" at bounding box center [758, 418] width 1516 height 519
click at [815, 402] on app-date-cell "12:00-17:00 (5h) 0/1 Shake Shack - Driver 1 pin Shake Shack - Driver 1 1 Role D…" at bounding box center [816, 440] width 214 height 476
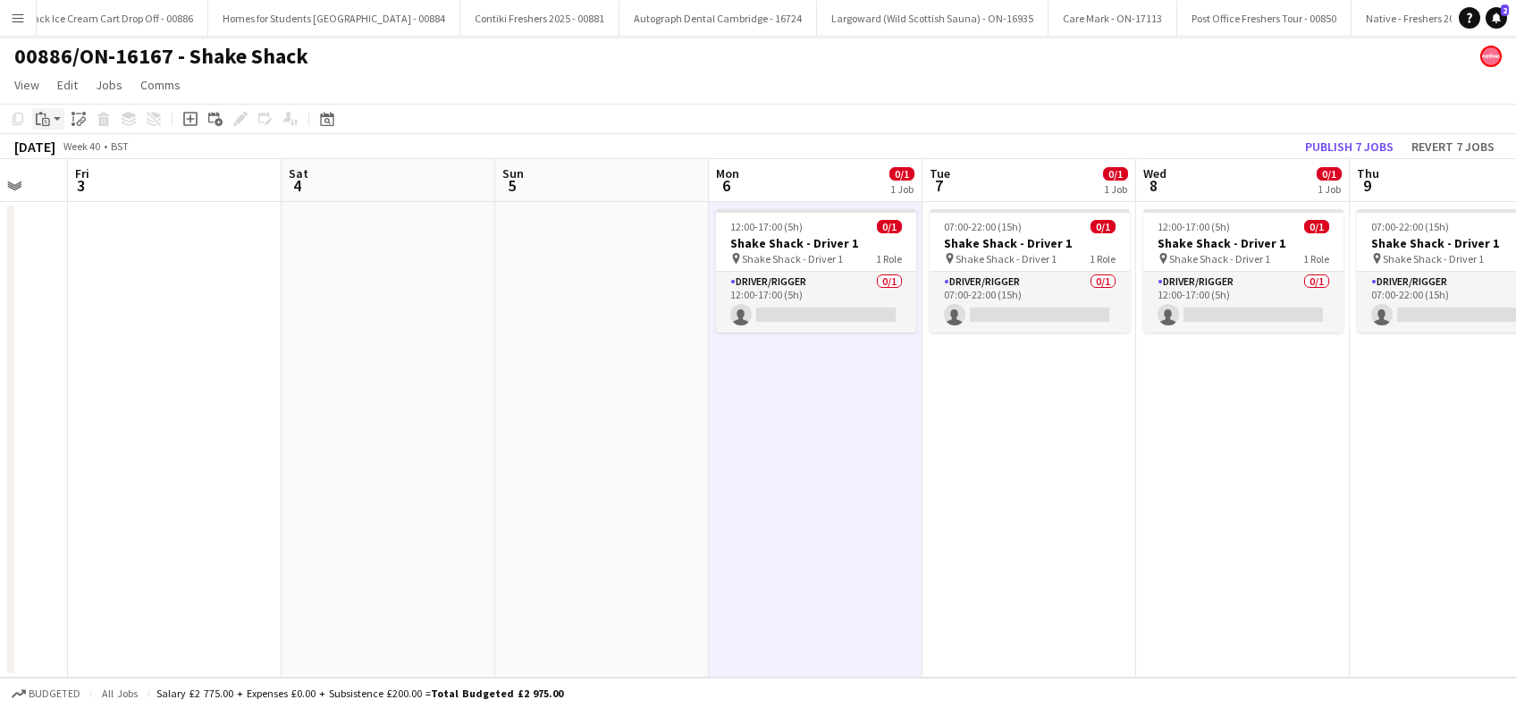
click at [43, 127] on div "Paste" at bounding box center [42, 118] width 21 height 21
click at [59, 155] on link "Paste Ctrl+V" at bounding box center [131, 153] width 168 height 16
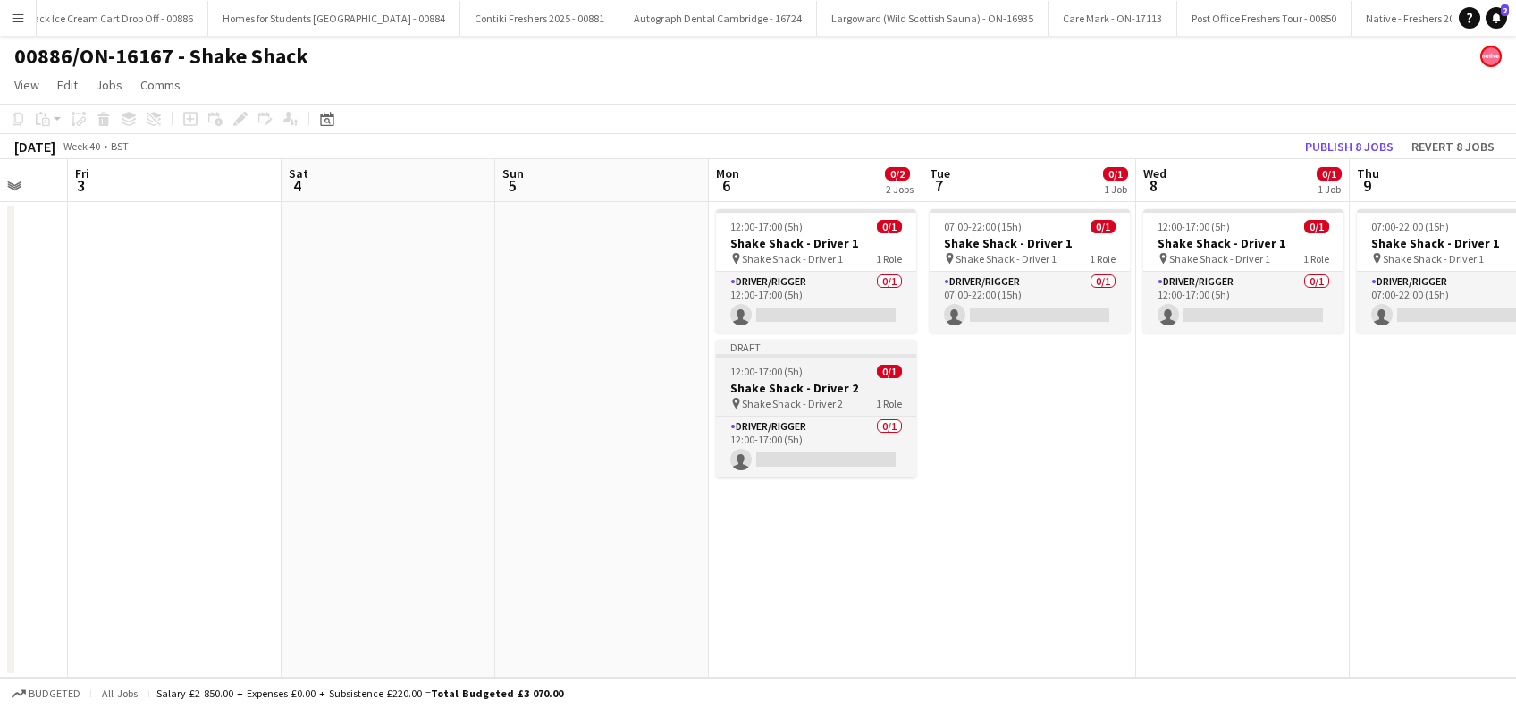
click at [808, 401] on span "Shake Shack - Driver 2" at bounding box center [792, 403] width 101 height 13
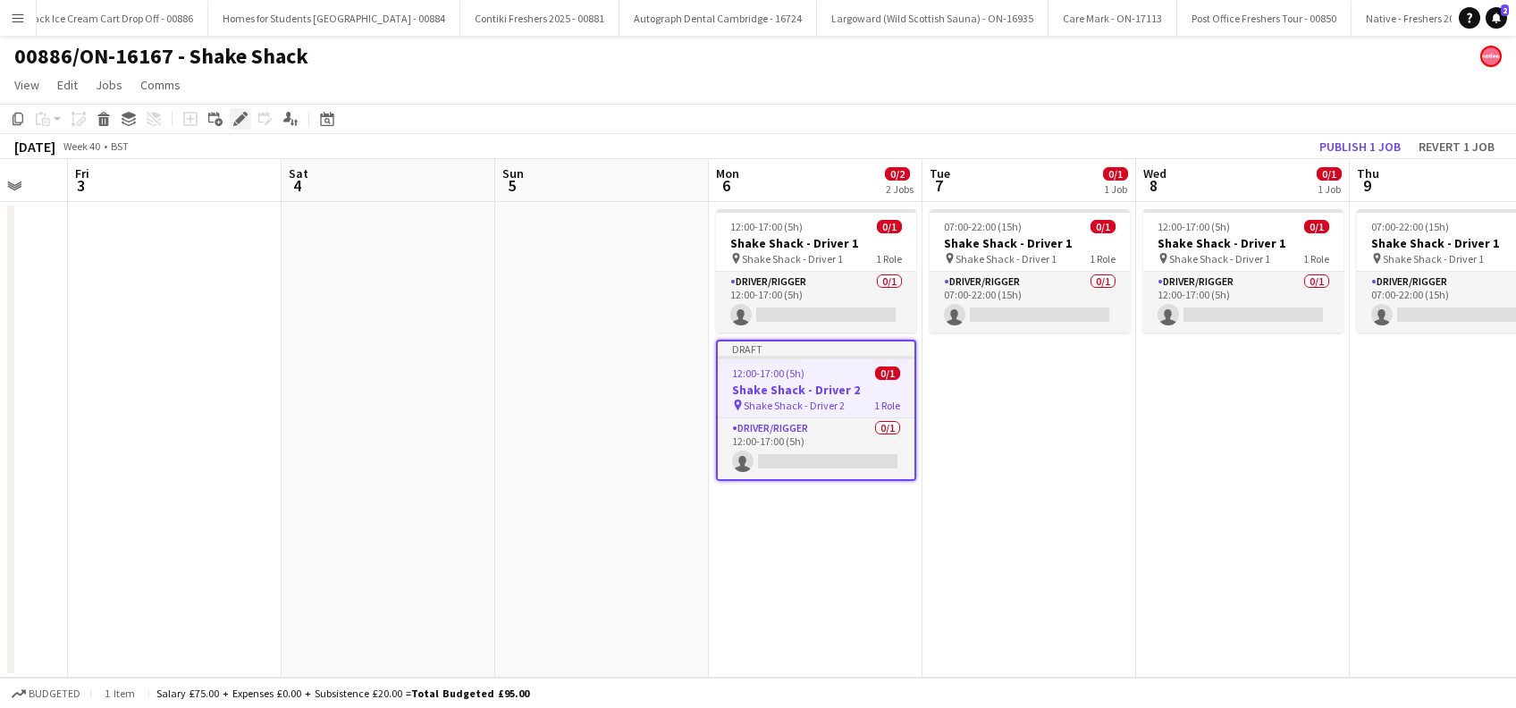
click at [239, 122] on icon at bounding box center [240, 119] width 10 height 10
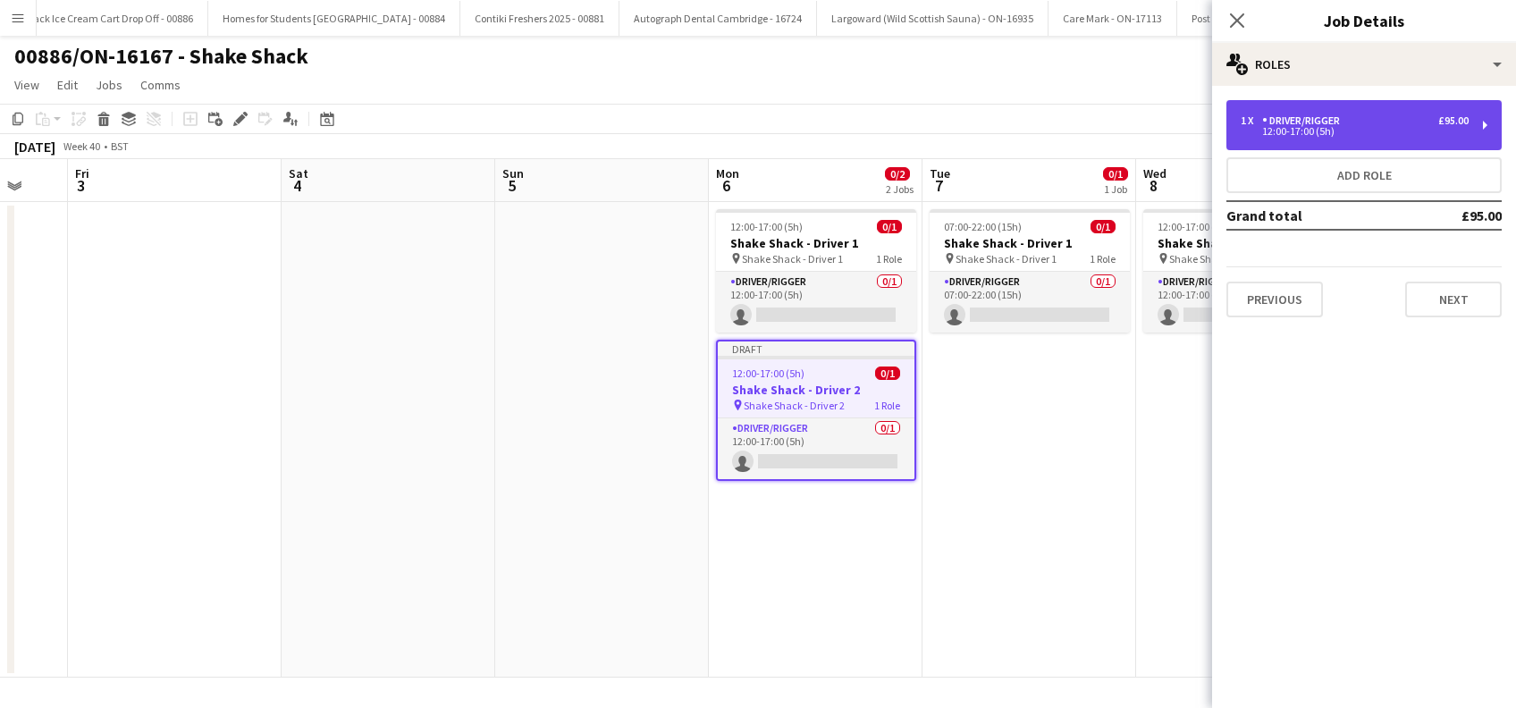
click at [1393, 134] on div "12:00-17:00 (5h)" at bounding box center [1355, 131] width 228 height 9
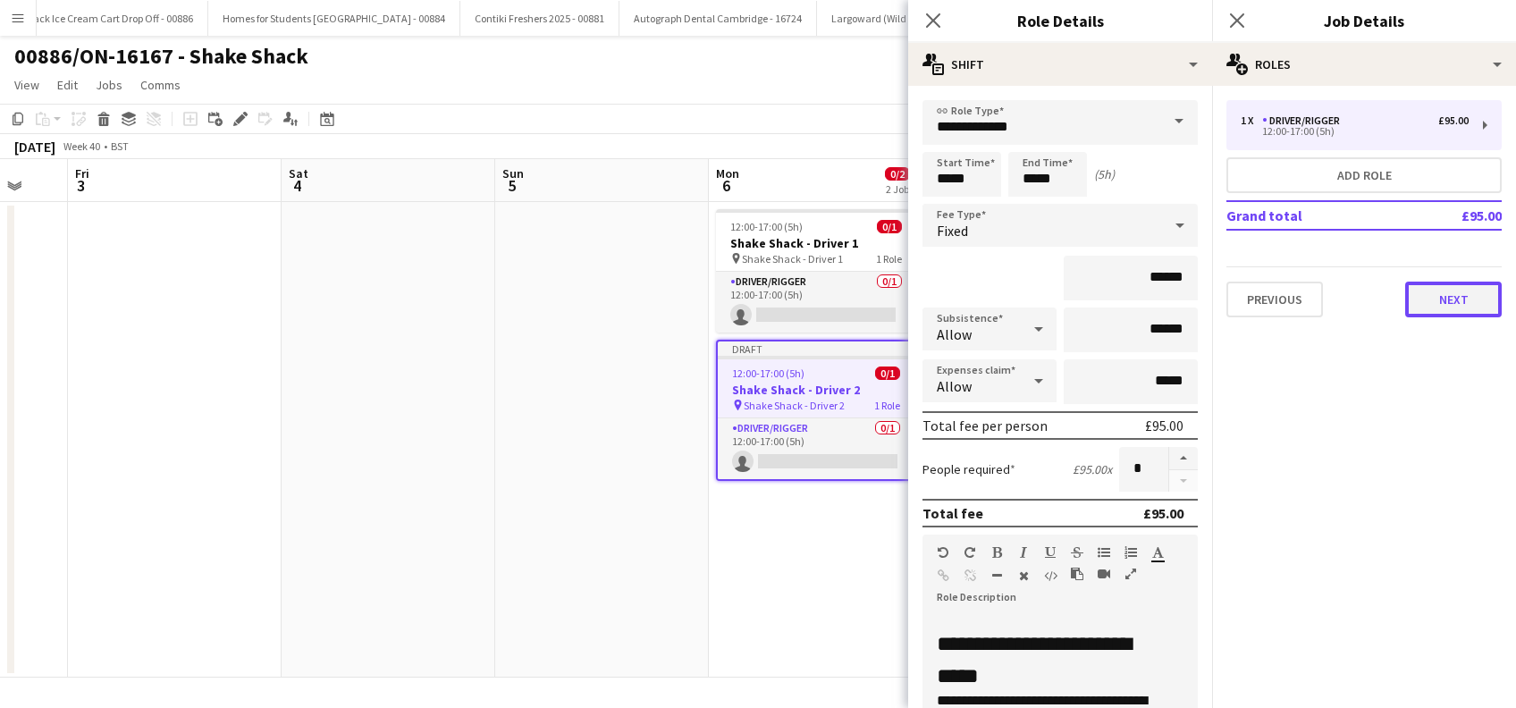
click at [1432, 298] on button "Next" at bounding box center [1453, 300] width 97 height 36
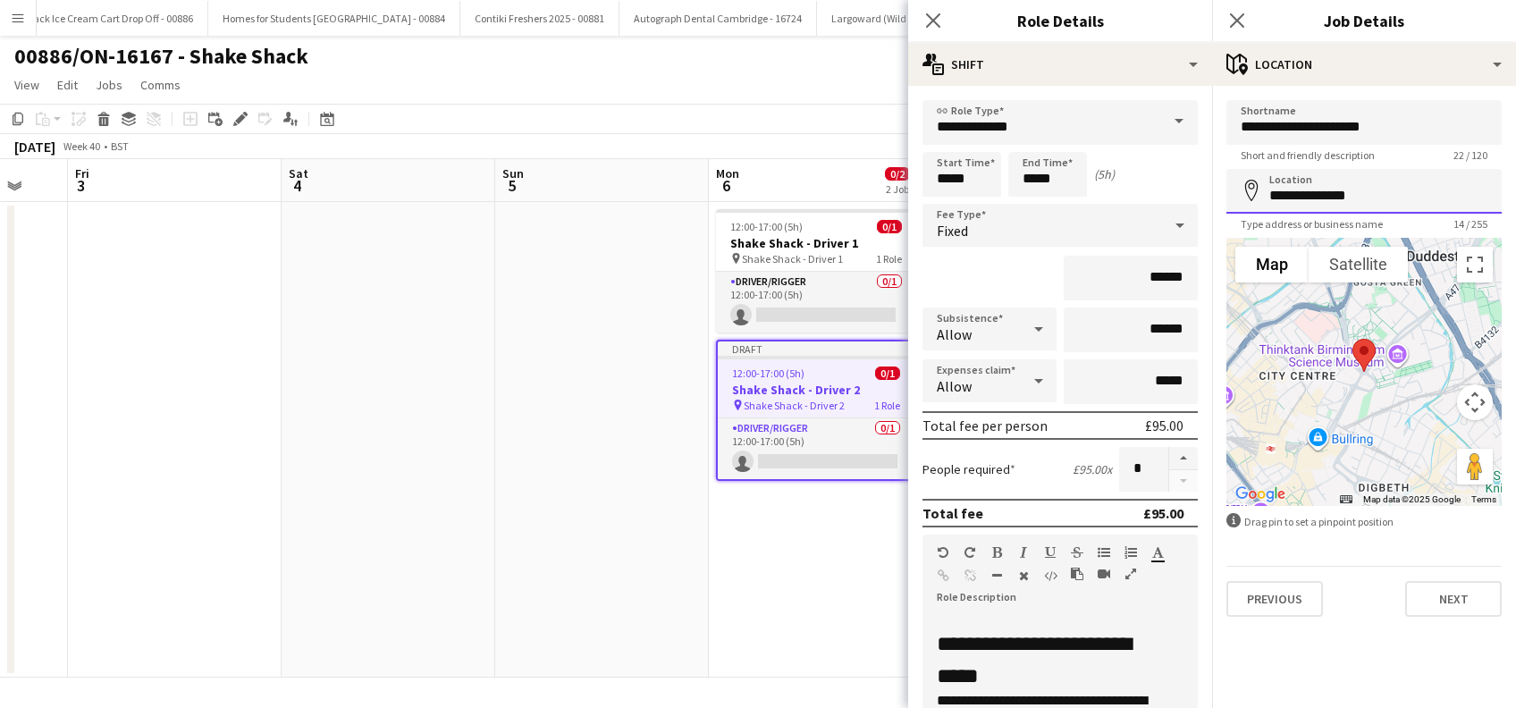
click at [1430, 183] on input "**********" at bounding box center [1364, 191] width 275 height 45
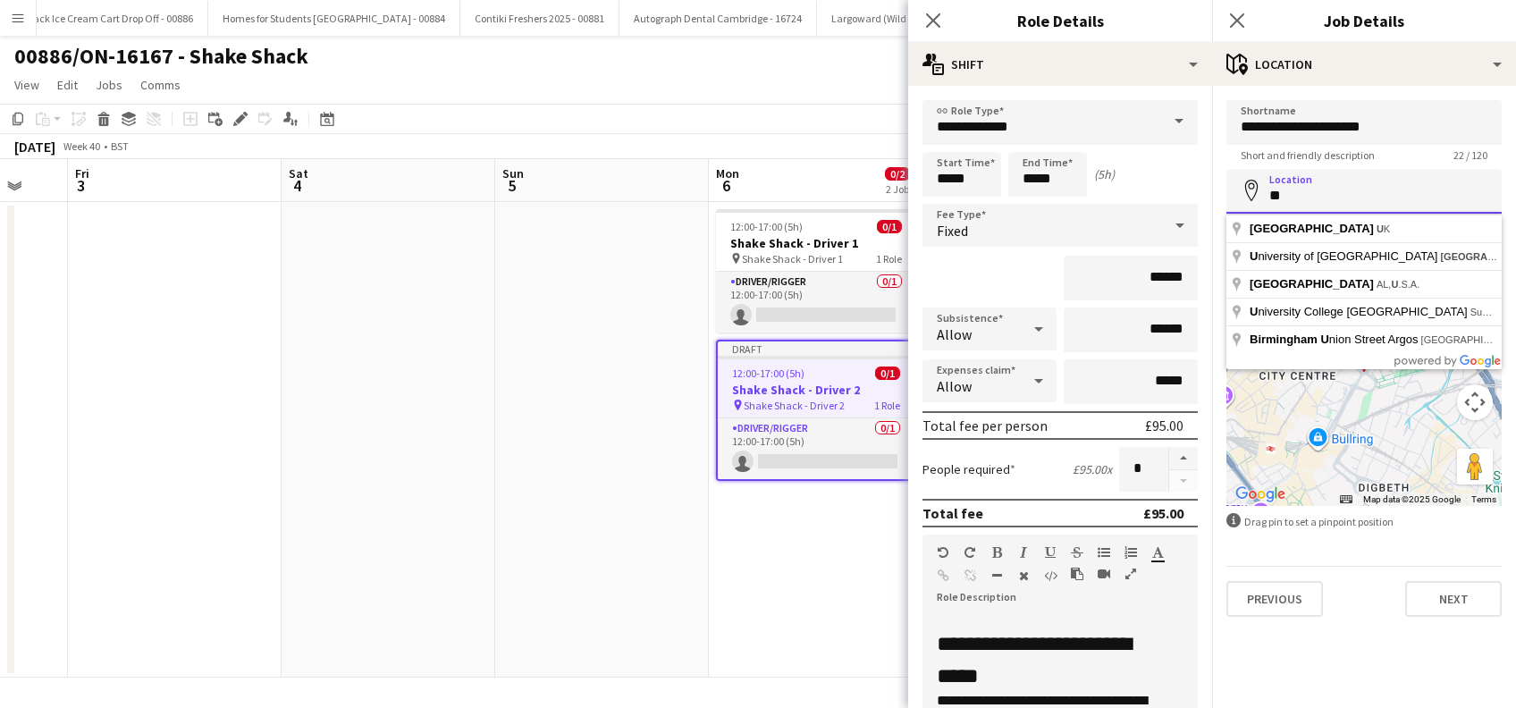
type input "*"
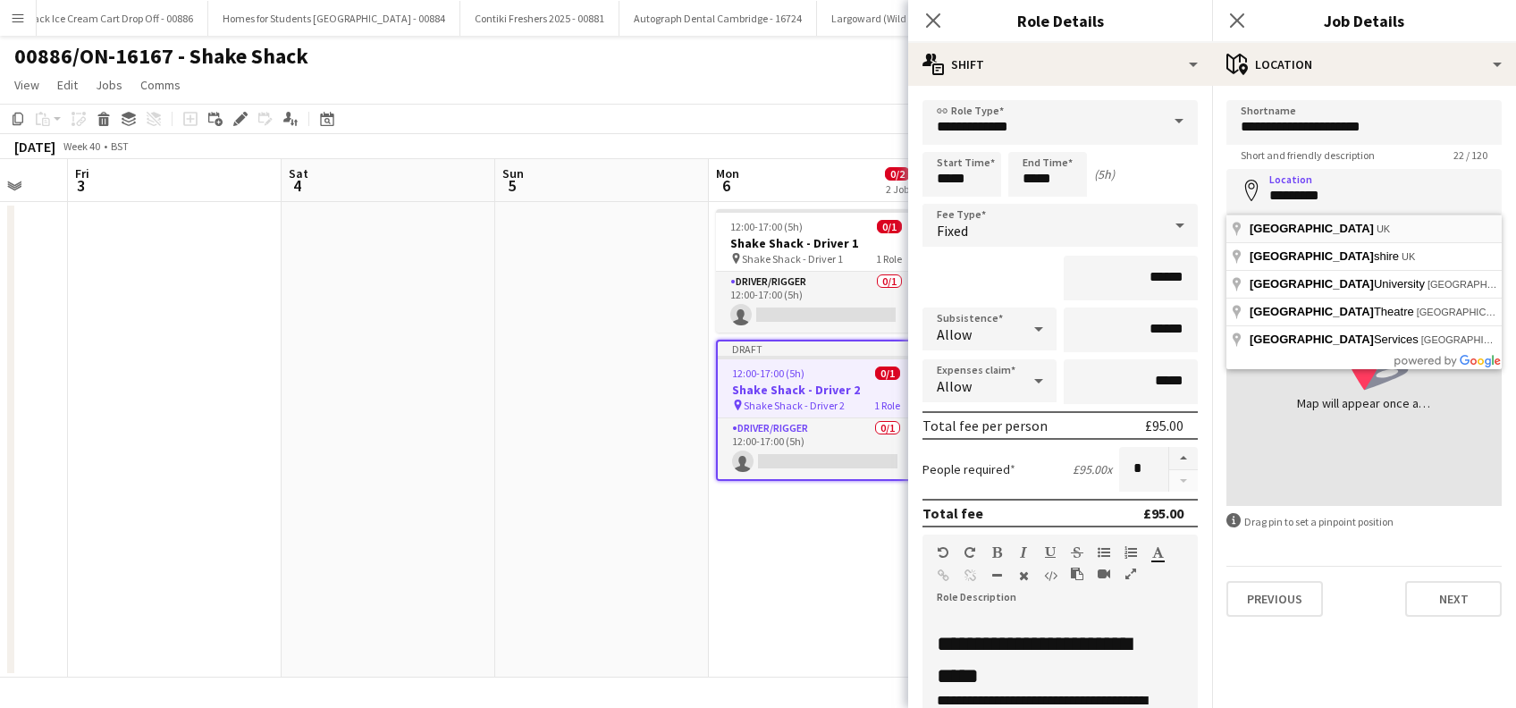
type input "**********"
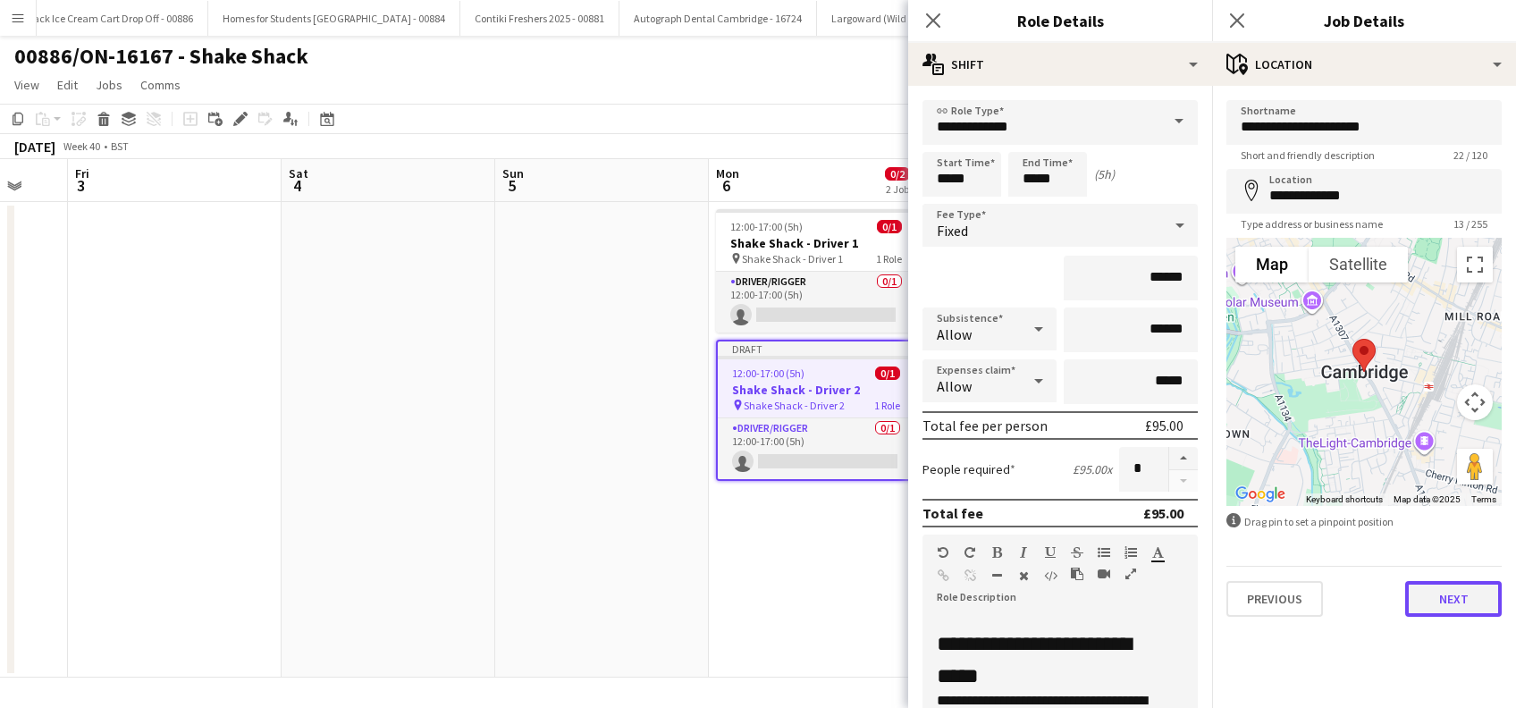
click at [1438, 599] on button "Next" at bounding box center [1453, 599] width 97 height 36
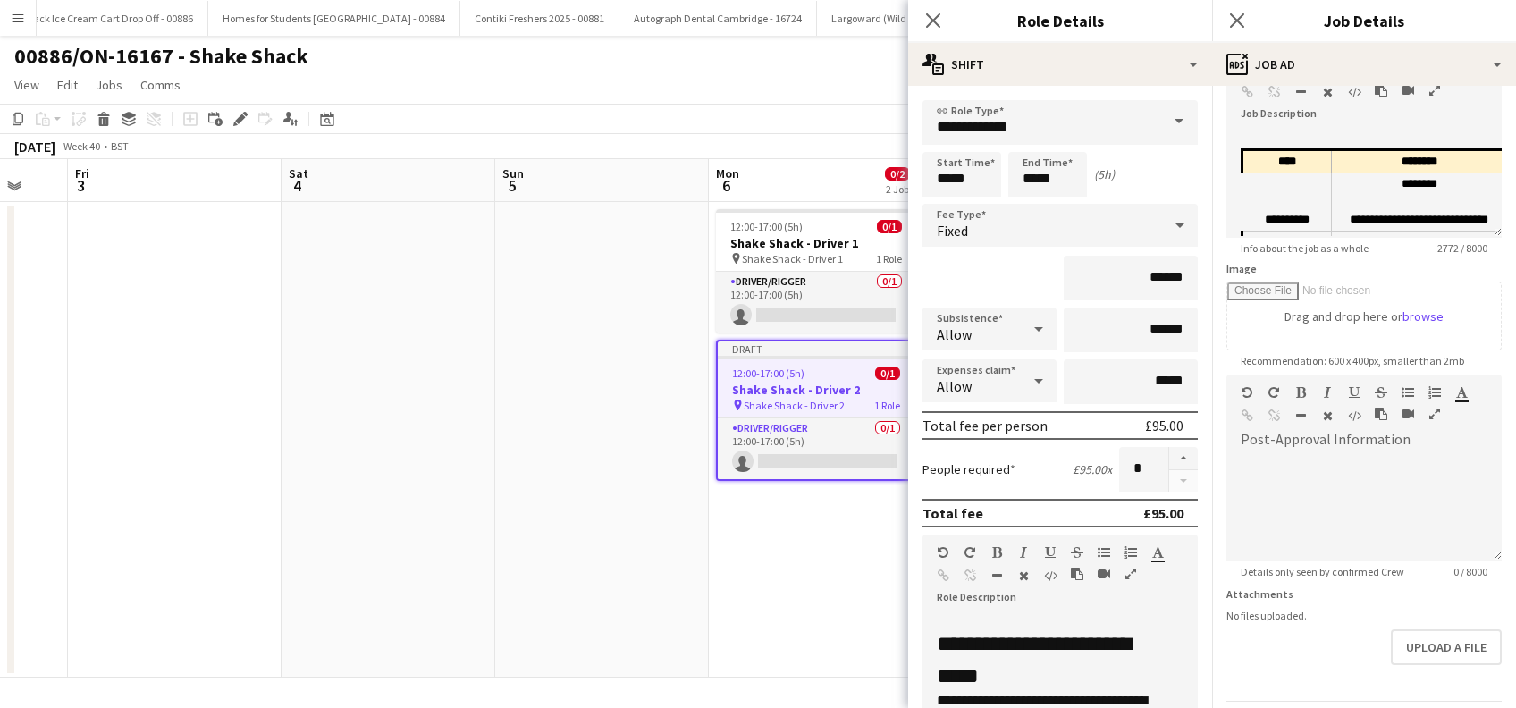
scroll to position [175, 0]
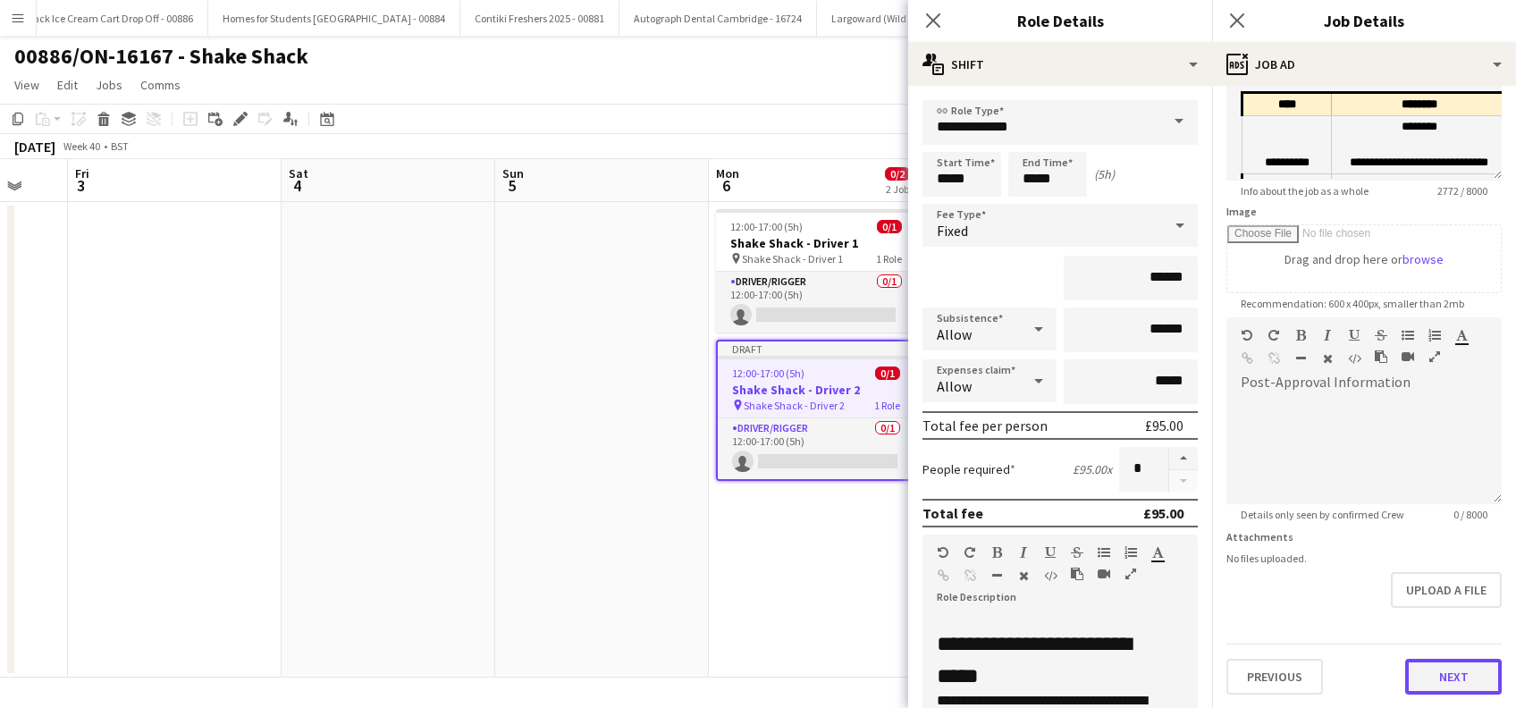
click at [1427, 688] on button "Next" at bounding box center [1453, 677] width 97 height 36
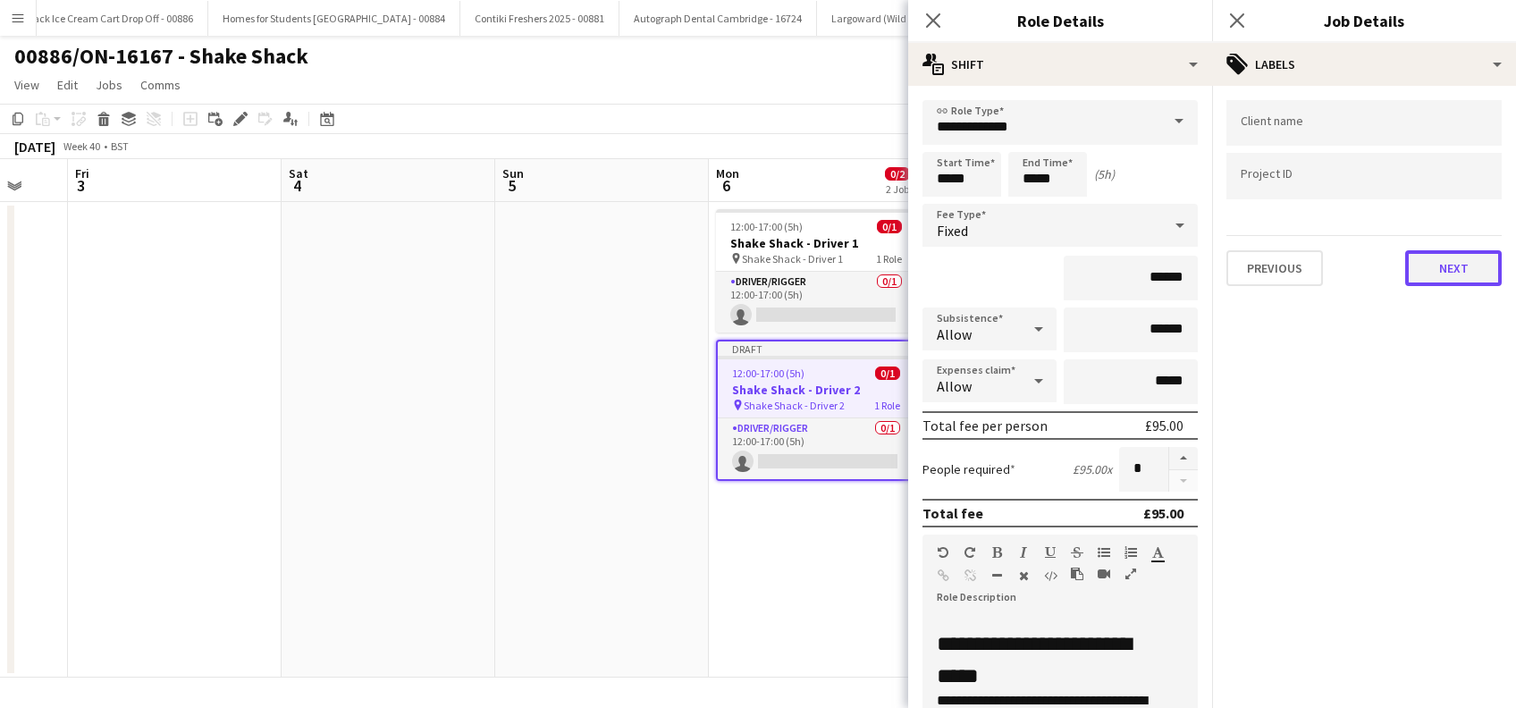
click at [1461, 270] on button "Next" at bounding box center [1453, 268] width 97 height 36
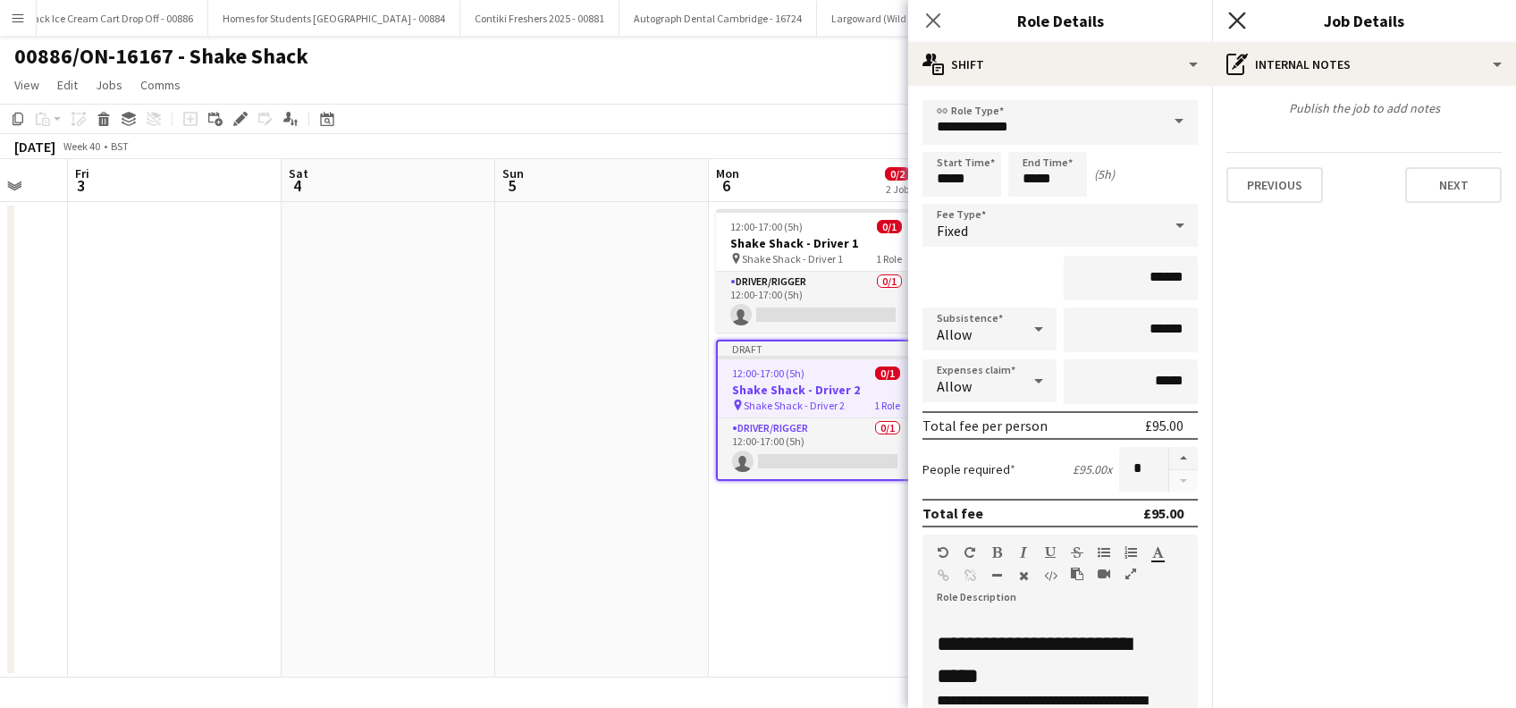
click at [1238, 22] on icon at bounding box center [1236, 20] width 17 height 17
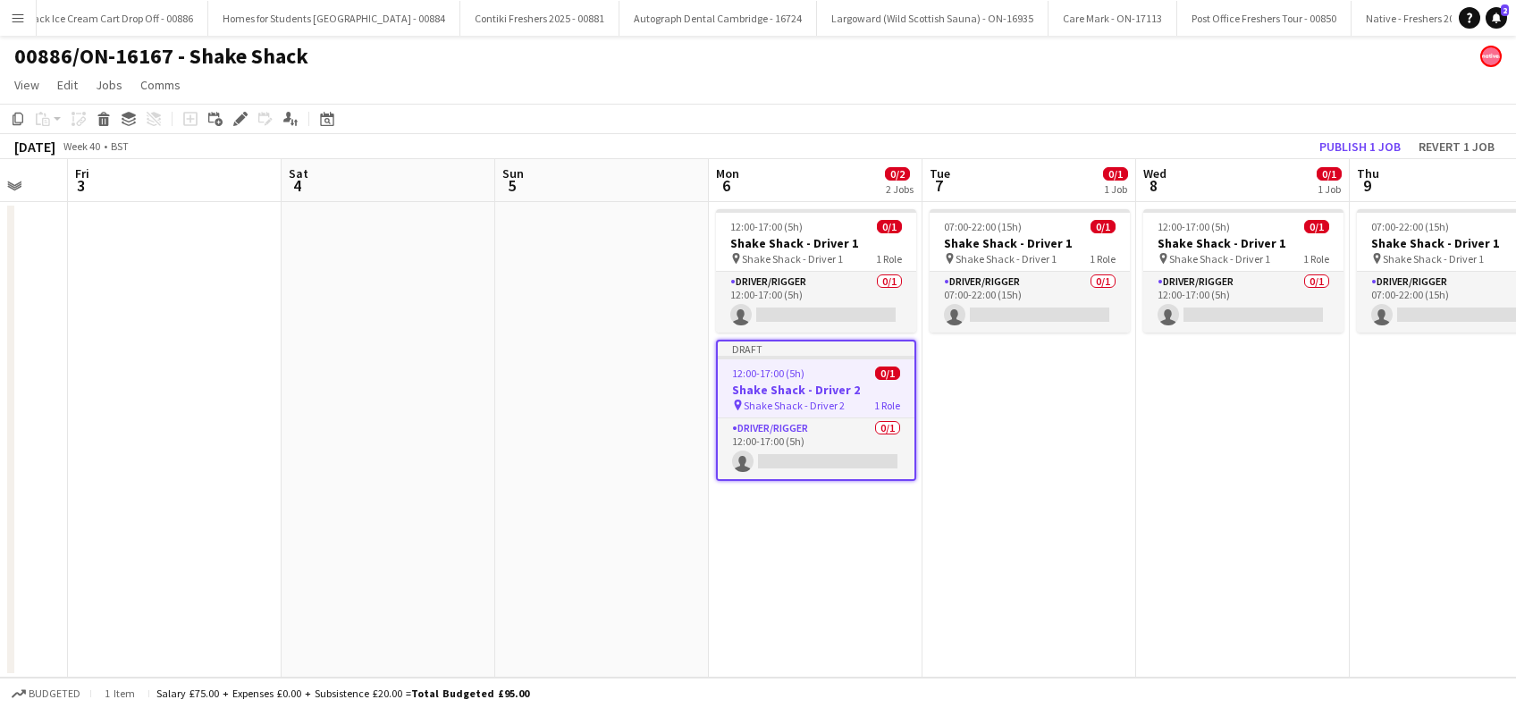
click at [1015, 528] on app-date-cell "07:00-22:00 (15h) 0/1 Shake Shack - Driver 1 pin Shake Shack - Driver 1 1 Role …" at bounding box center [1030, 440] width 214 height 476
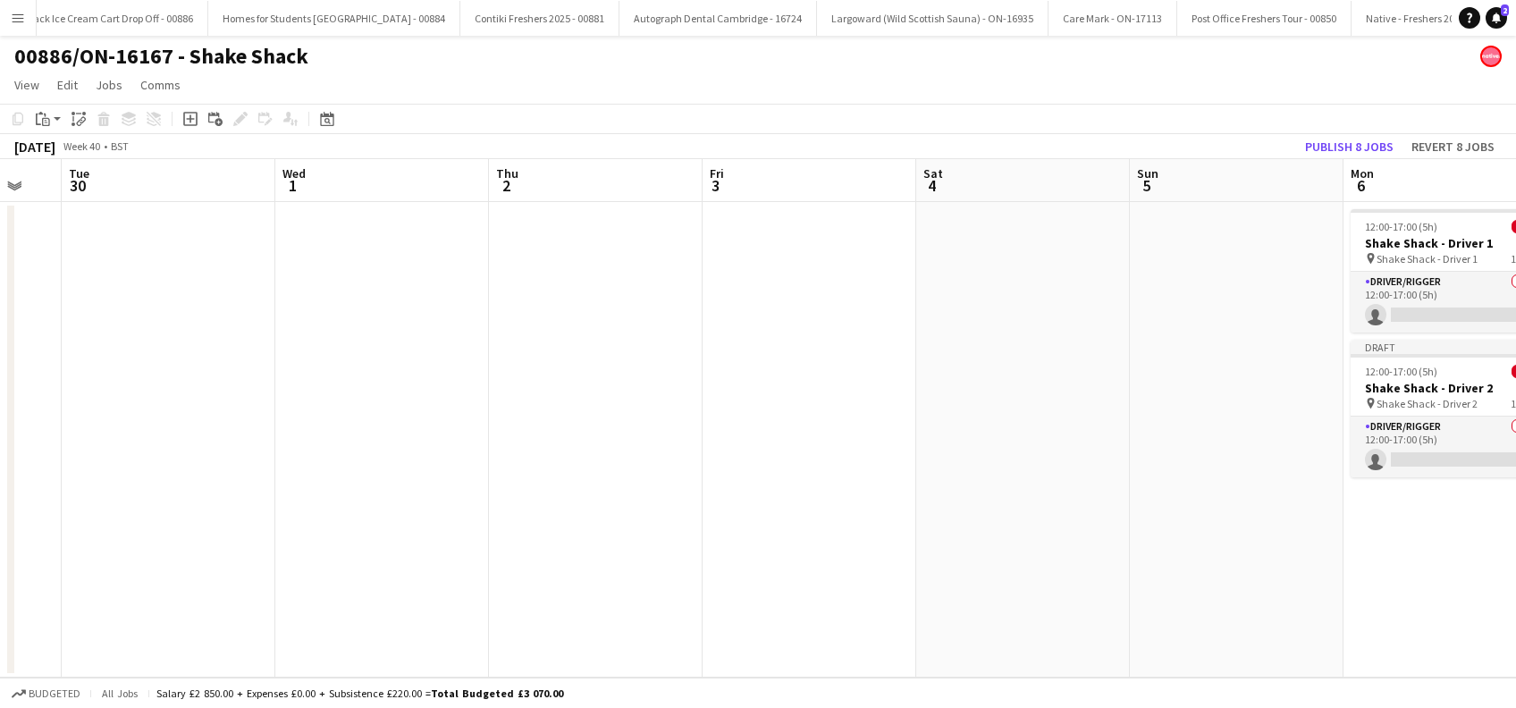
drag, startPoint x: 640, startPoint y: 555, endPoint x: 1024, endPoint y: 561, distance: 383.6
click at [1024, 561] on app-calendar-viewport "Sun 28 Mon 29 Tue 30 Wed 1 Thu 2 Fri 3 Sat 4 Sun 5 Mon 6 0/2 2 Jobs Tue 7 0/1 1…" at bounding box center [758, 418] width 1516 height 519
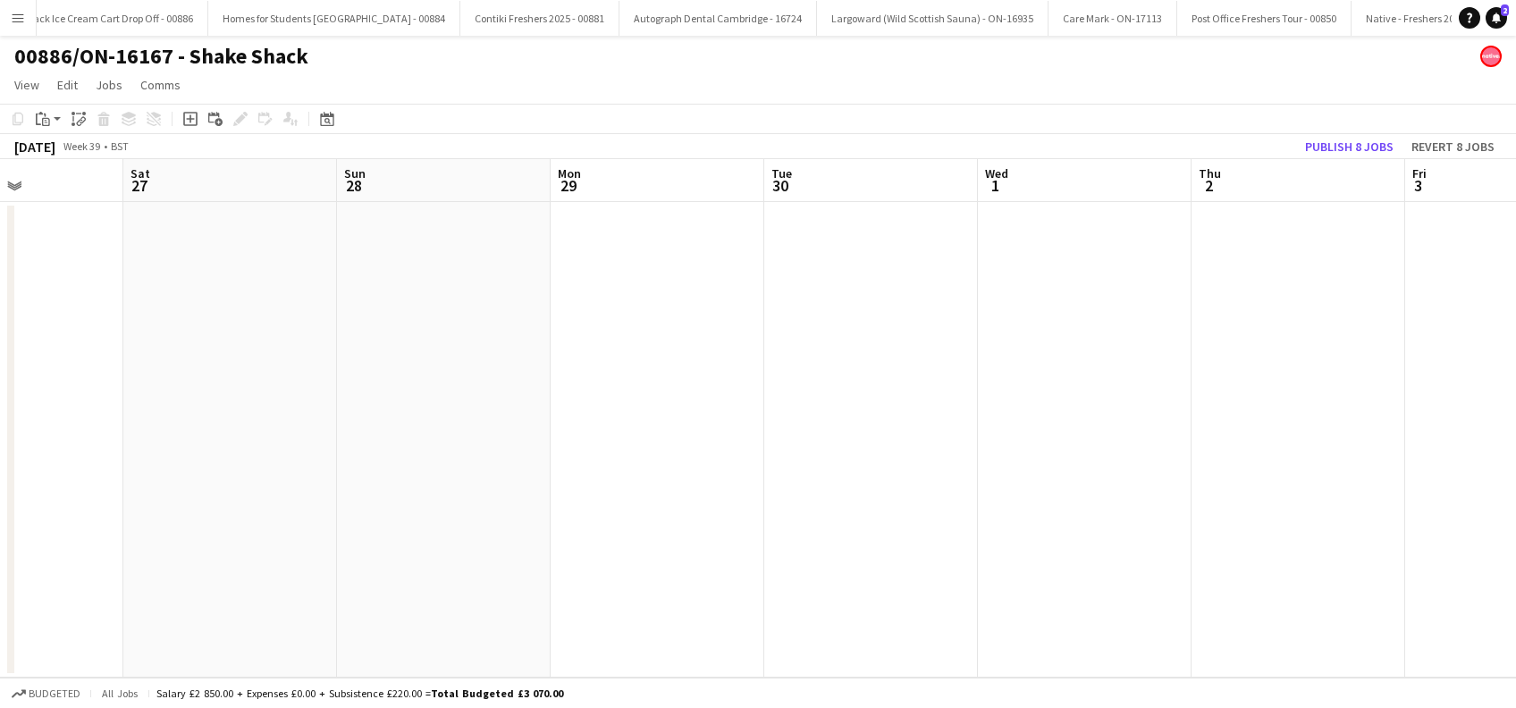
drag, startPoint x: 519, startPoint y: 554, endPoint x: 1171, endPoint y: 611, distance: 654.2
click at [1171, 611] on app-calendar-viewport "Thu 25 Fri 26 Sat 27 Sun 28 Mon 29 Tue 30 Wed 1 Thu 2 Fri 3 Sat 4 Sun 5 Mon 6 0…" at bounding box center [758, 418] width 1516 height 519
drag, startPoint x: 823, startPoint y: 579, endPoint x: 1047, endPoint y: 590, distance: 223.8
click at [1047, 590] on app-calendar-viewport "Wed 24 Thu 25 Fri 26 Sat 27 Sun 28 Mon 29 Tue 30 Wed 1 Thu 2 Fri 3 Sat 4 Sun 5 …" at bounding box center [758, 418] width 1516 height 519
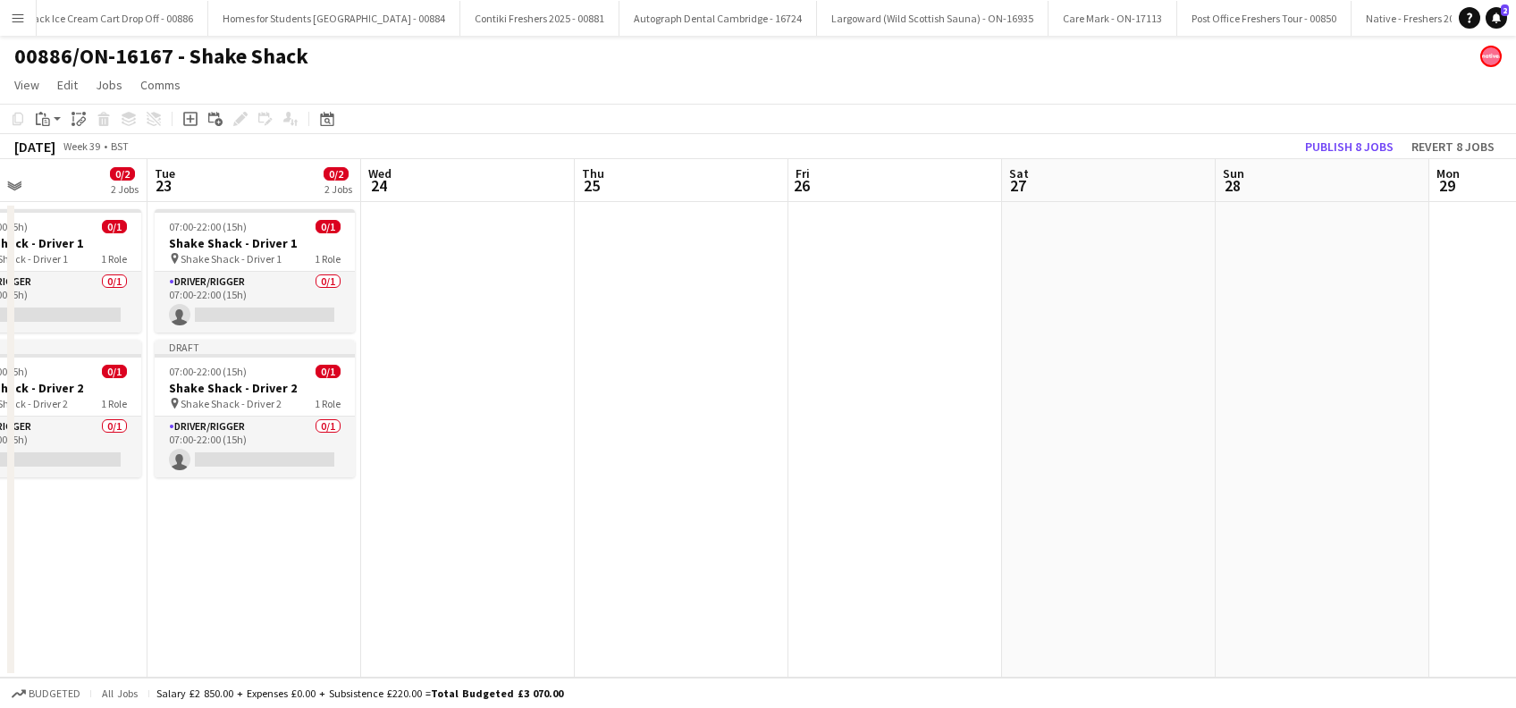
drag, startPoint x: 872, startPoint y: 583, endPoint x: 753, endPoint y: 572, distance: 119.4
click at [891, 586] on app-calendar-viewport "Sat 20 Sun 21 Mon 22 0/2 2 Jobs Tue 23 0/2 2 Jobs Wed 24 Thu 25 Fri 26 Sat 27 S…" at bounding box center [758, 418] width 1516 height 519
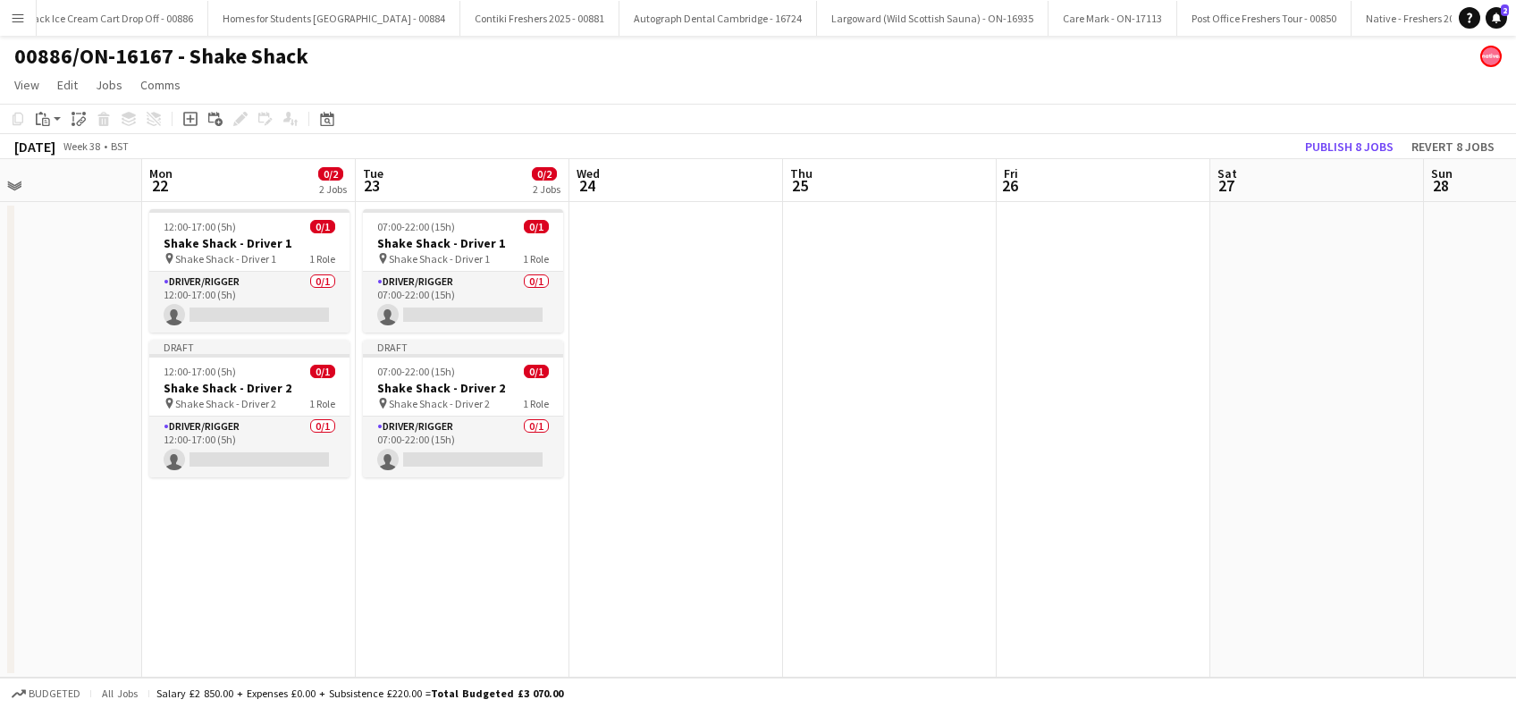
drag, startPoint x: 696, startPoint y: 557, endPoint x: 722, endPoint y: 557, distance: 26.8
click at [722, 557] on app-calendar-viewport "Fri 19 Sat 20 Sun 21 Mon 22 0/2 2 Jobs Tue 23 0/2 2 Jobs Wed 24 Thu 25 Fri 26 S…" at bounding box center [758, 418] width 1516 height 519
click at [436, 391] on h3 "Shake Shack - Driver 2" at bounding box center [467, 388] width 200 height 16
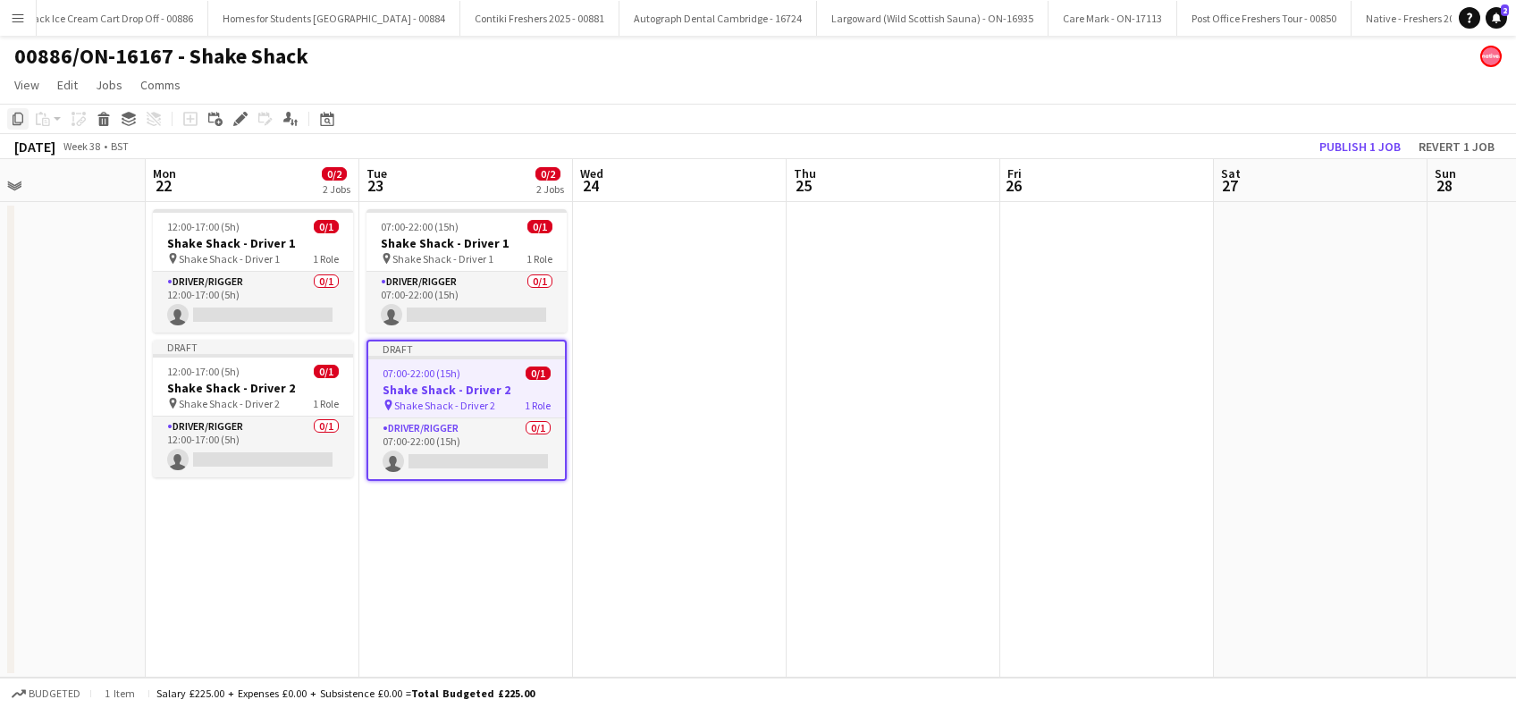
click at [15, 115] on icon "Copy" at bounding box center [18, 119] width 14 height 14
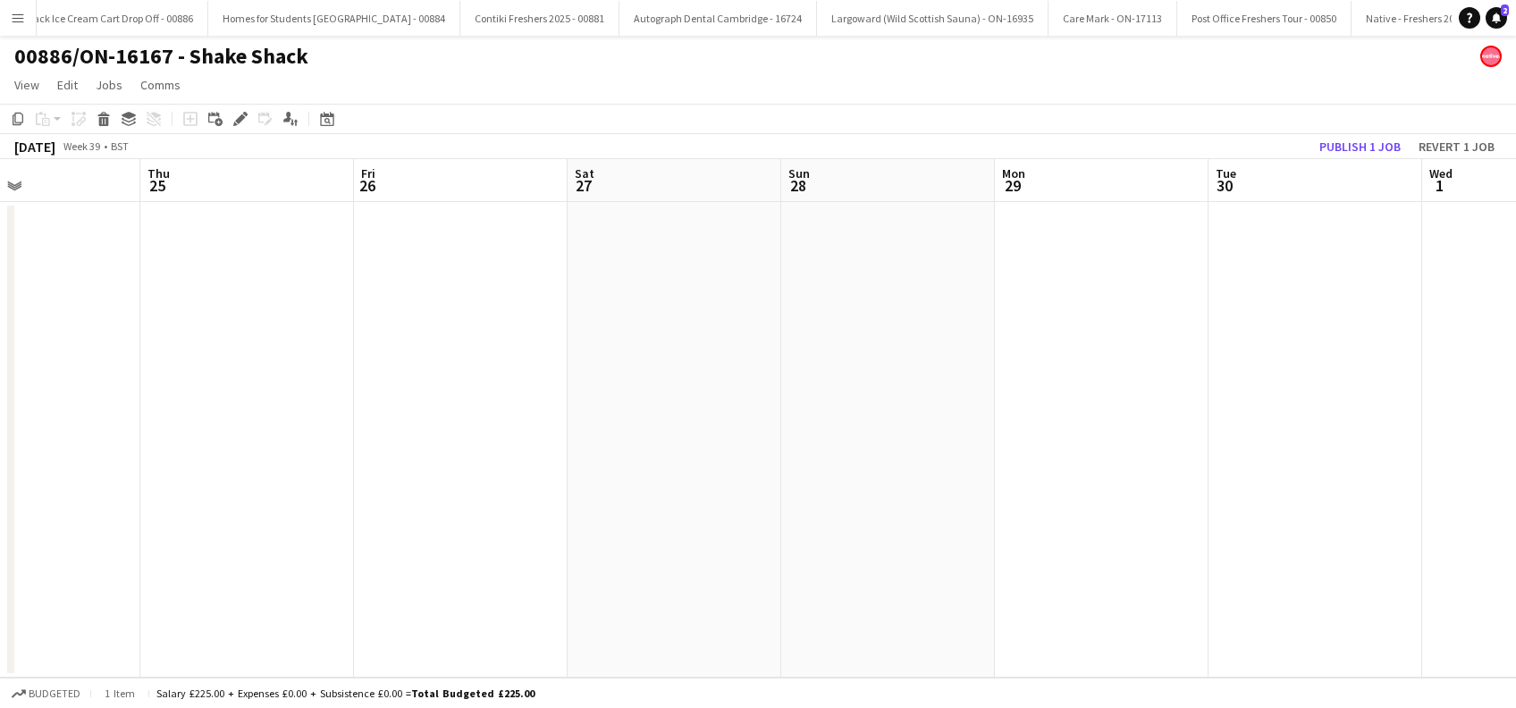
drag, startPoint x: 1242, startPoint y: 501, endPoint x: 829, endPoint y: 526, distance: 413.8
click at [596, 548] on app-calendar-viewport "Sun 21 Mon 22 0/2 2 Jobs Tue 23 0/2 2 Jobs Wed 24 Thu 25 Fri 26 Sat 27 Sun 28 M…" at bounding box center [758, 418] width 1516 height 519
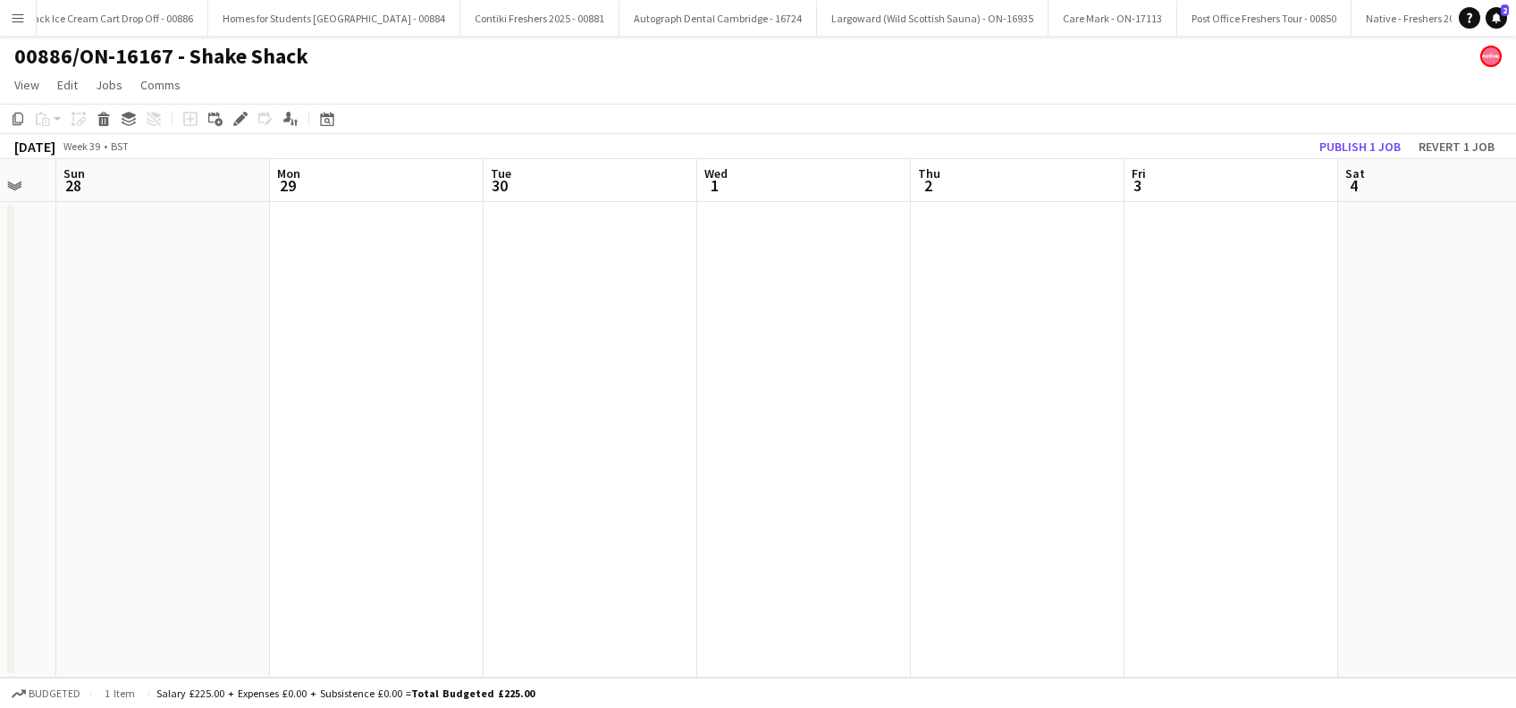
drag, startPoint x: 1280, startPoint y: 533, endPoint x: 445, endPoint y: 559, distance: 835.4
click at [445, 559] on app-calendar-viewport "Wed 24 Thu 25 Fri 26 Sat 27 Sun 28 Mon 29 Tue 30 Wed 1 Thu 2 Fri 3 Sat 4 Sun 5 …" at bounding box center [758, 418] width 1516 height 519
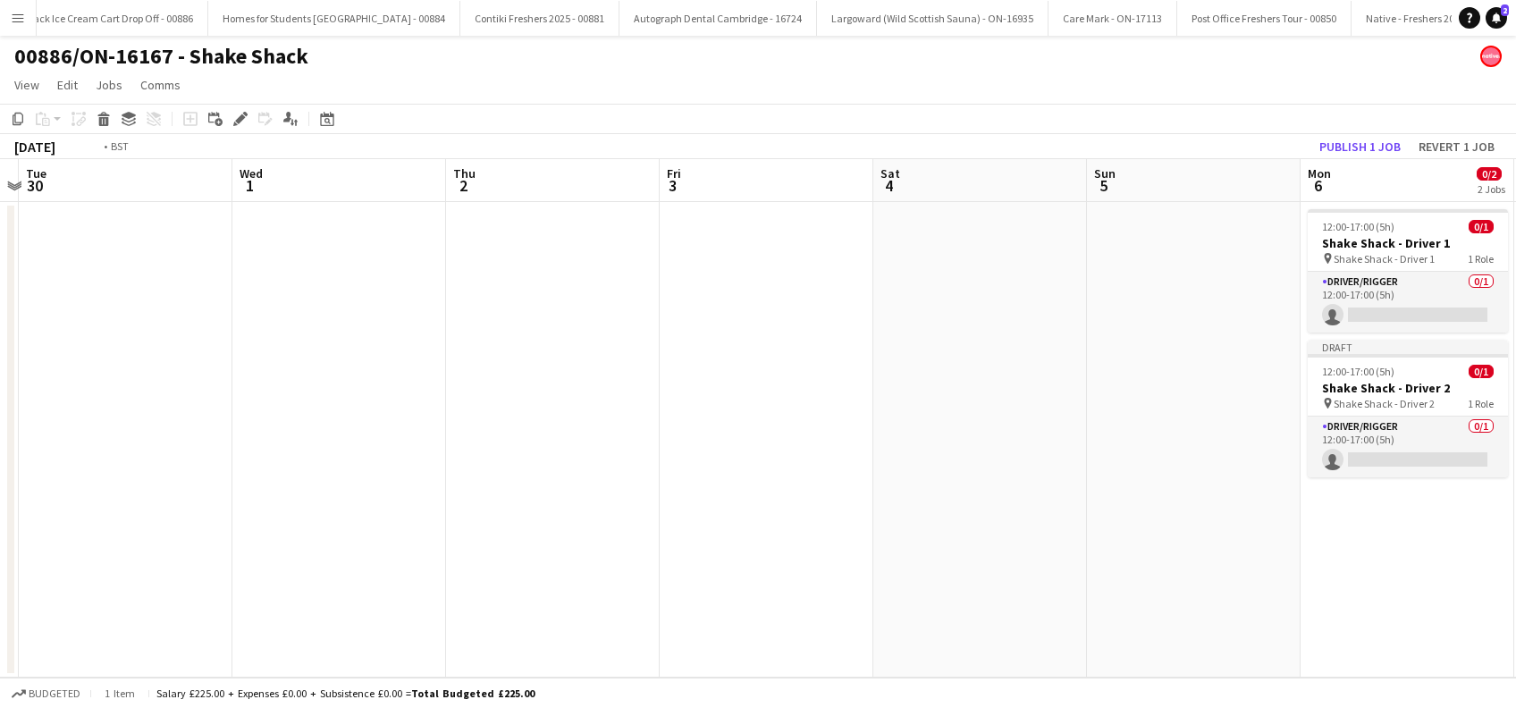
drag, startPoint x: 983, startPoint y: 565, endPoint x: 338, endPoint y: 563, distance: 645.5
click at [338, 563] on app-calendar-viewport "Fri 26 Sat 27 Sun 28 Mon 29 Tue 30 Wed 1 Thu 2 Fri 3 Sat 4 Sun 5 Mon 6 0/2 2 Jo…" at bounding box center [758, 418] width 1516 height 519
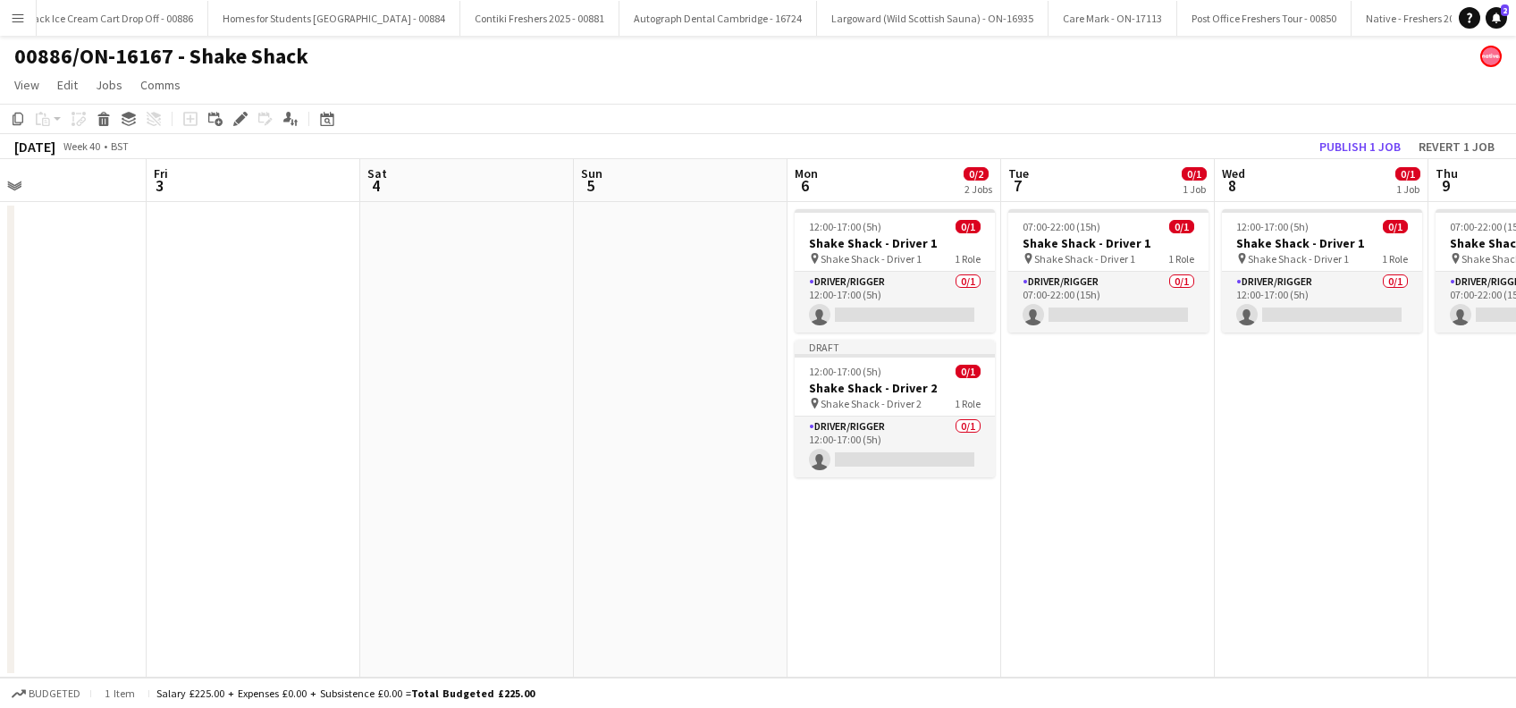
scroll to position [0, 882]
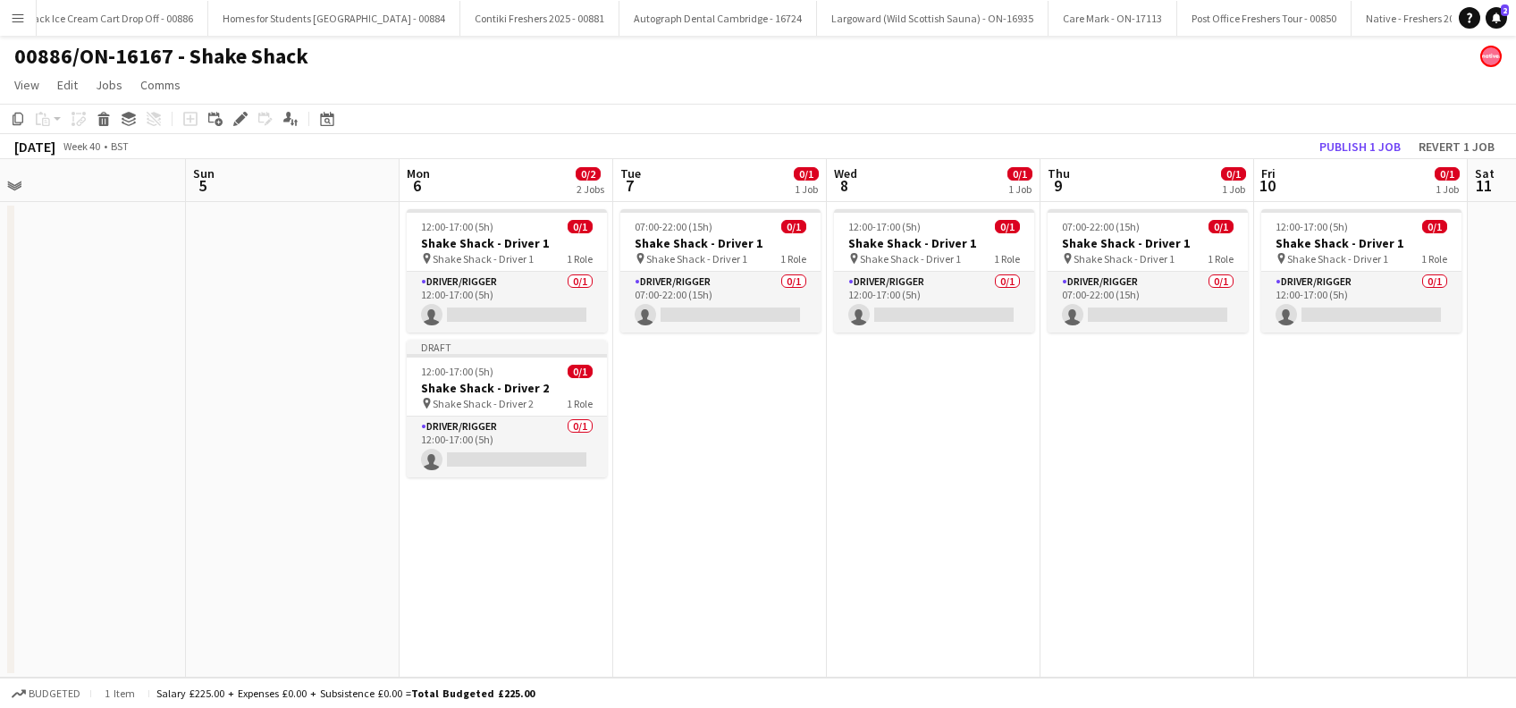
drag, startPoint x: 943, startPoint y: 536, endPoint x: 555, endPoint y: 565, distance: 389.1
click at [555, 565] on app-calendar-viewport "Tue 30 Wed 1 Thu 2 Fri 3 Sat 4 Sun 5 Mon 6 0/2 2 Jobs Tue 7 0/1 1 Job Wed 8 0/1…" at bounding box center [758, 418] width 1516 height 519
click at [687, 397] on app-date-cell "07:00-22:00 (15h) 0/1 Shake Shack - Driver 1 pin Shake Shack - Driver 1 1 Role …" at bounding box center [720, 440] width 214 height 476
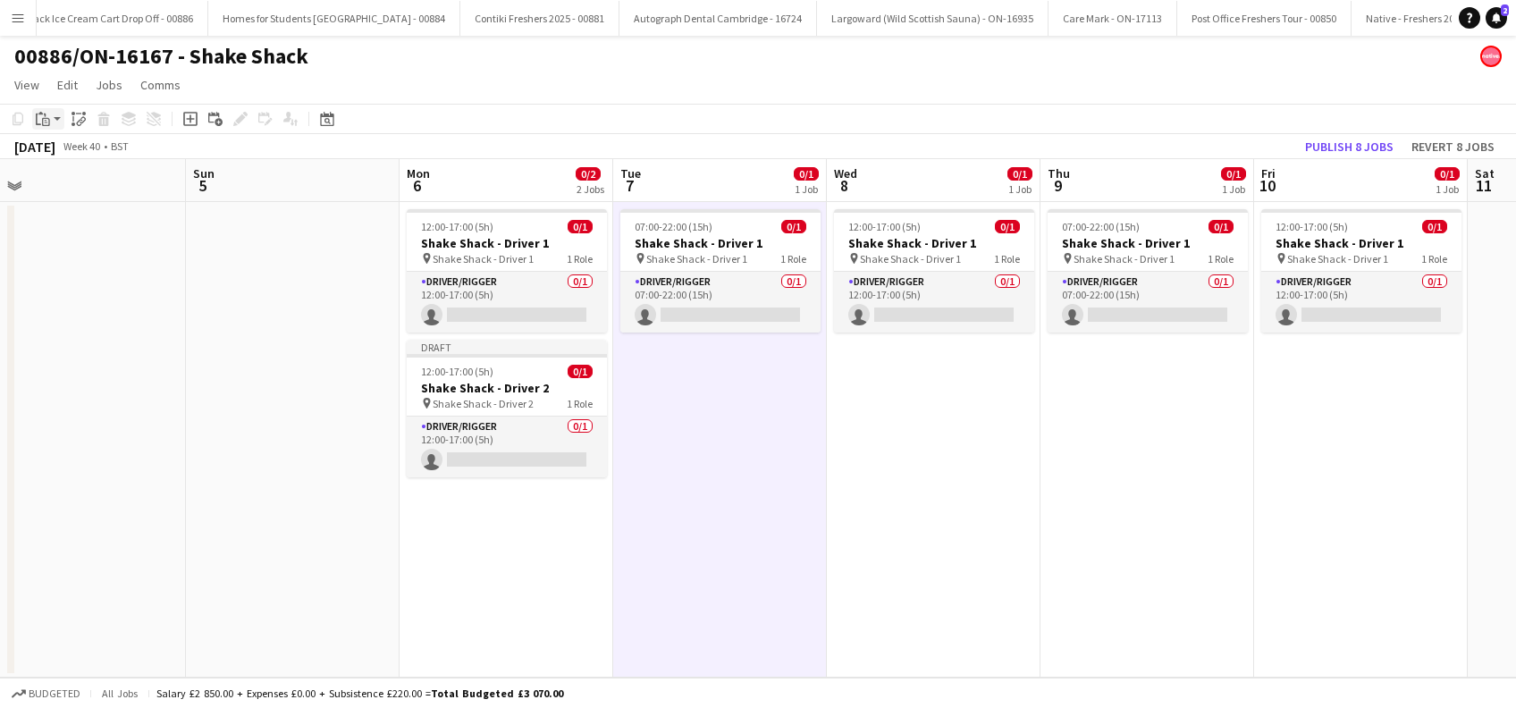
click at [45, 119] on icon "Paste" at bounding box center [43, 119] width 14 height 14
click at [54, 156] on link "Paste Ctrl+V" at bounding box center [131, 153] width 168 height 16
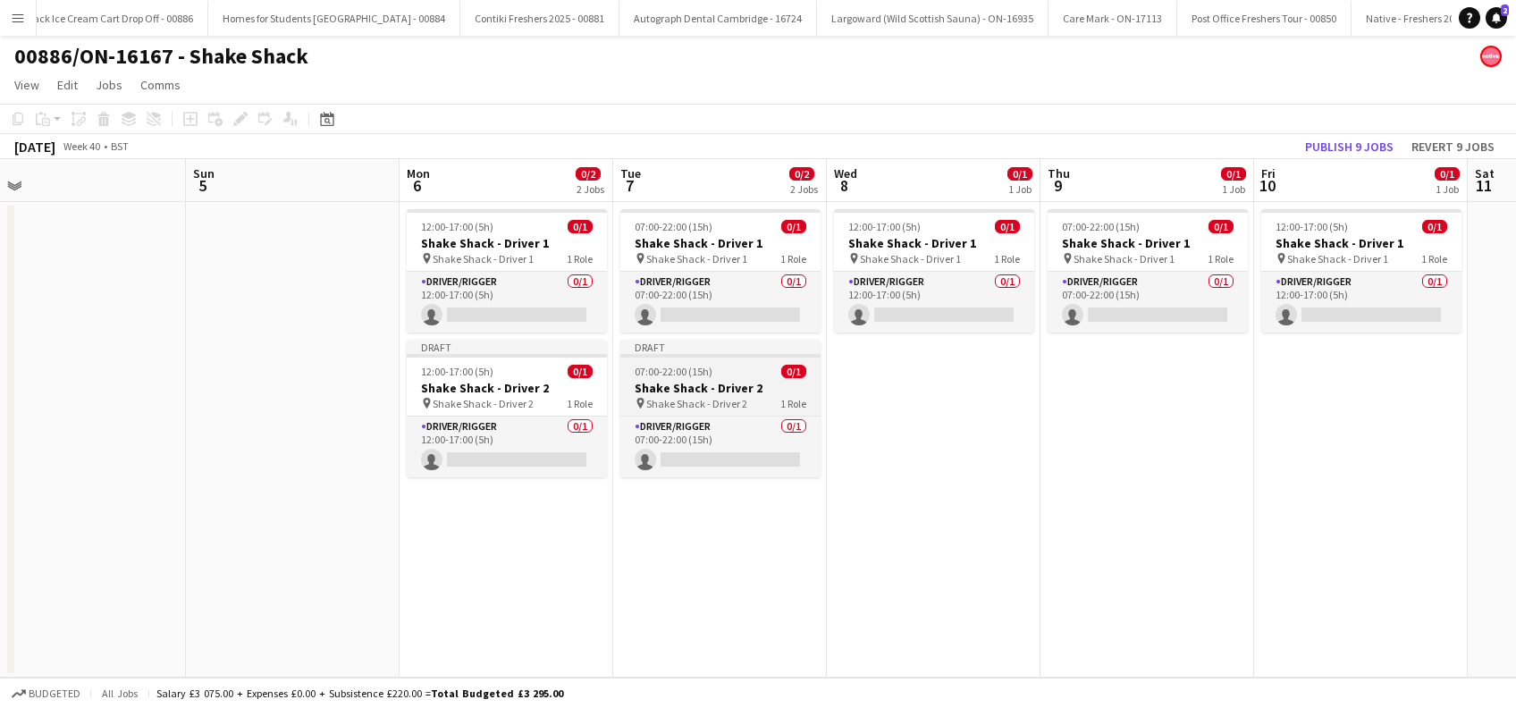
click at [704, 401] on span "Shake Shack - Driver 2" at bounding box center [696, 403] width 101 height 13
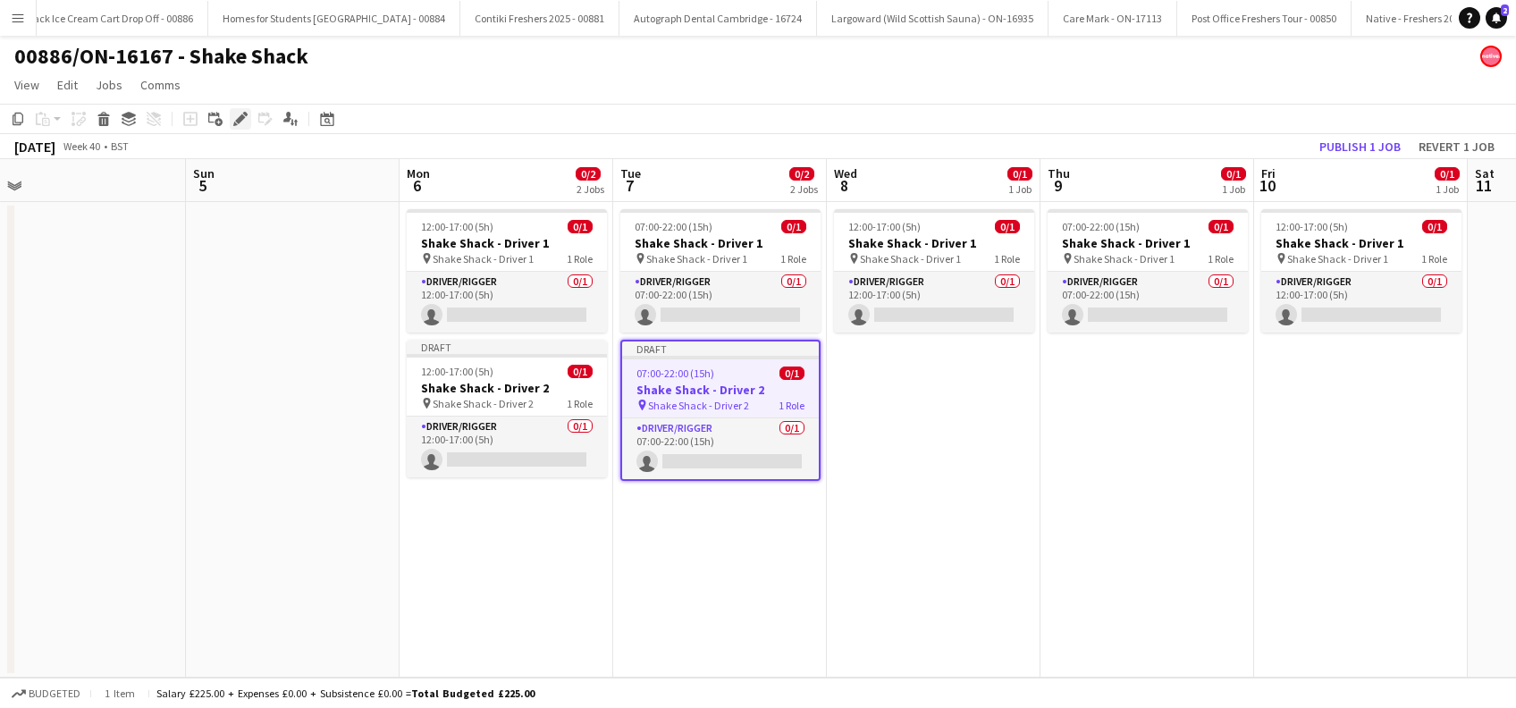
click at [243, 122] on icon "Edit" at bounding box center [240, 119] width 14 height 14
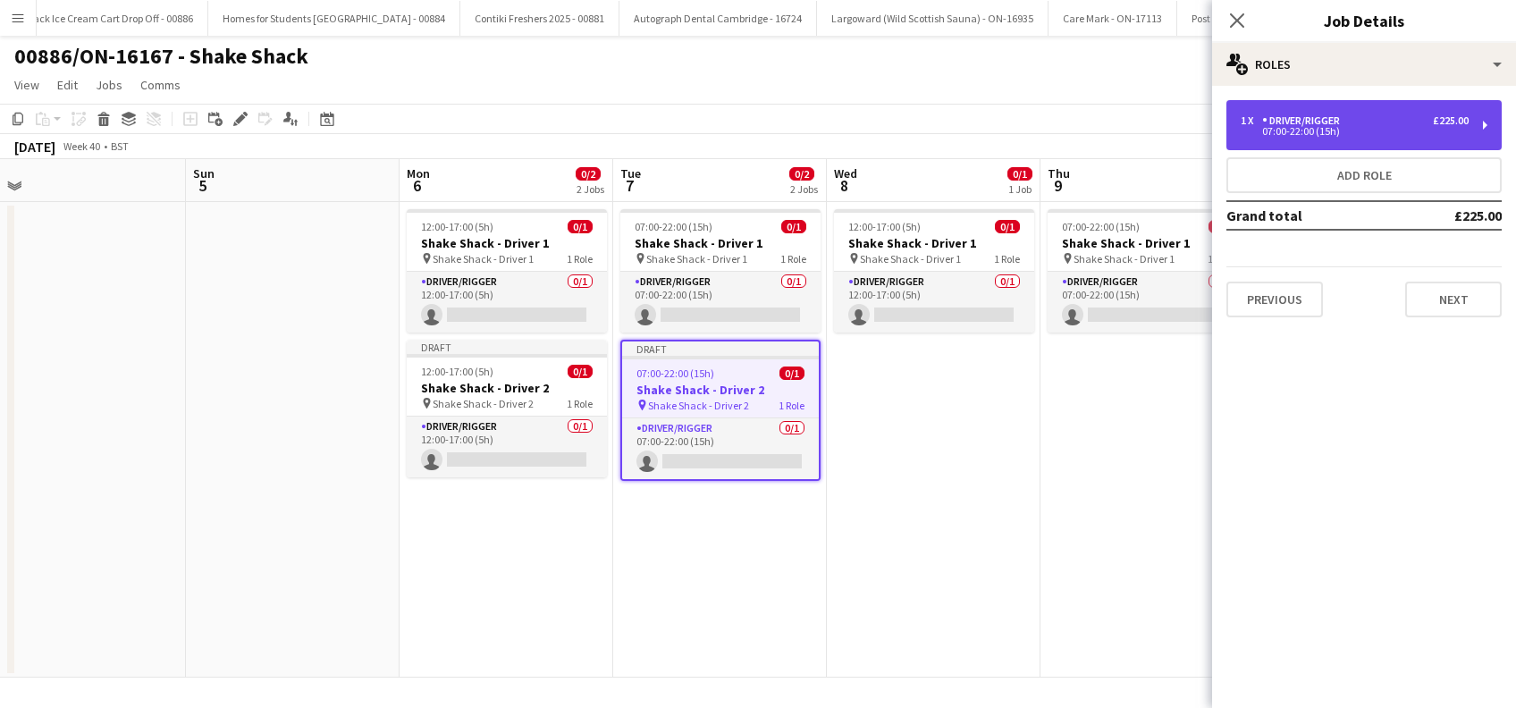
click at [1408, 132] on div "07:00-22:00 (15h)" at bounding box center [1355, 131] width 228 height 9
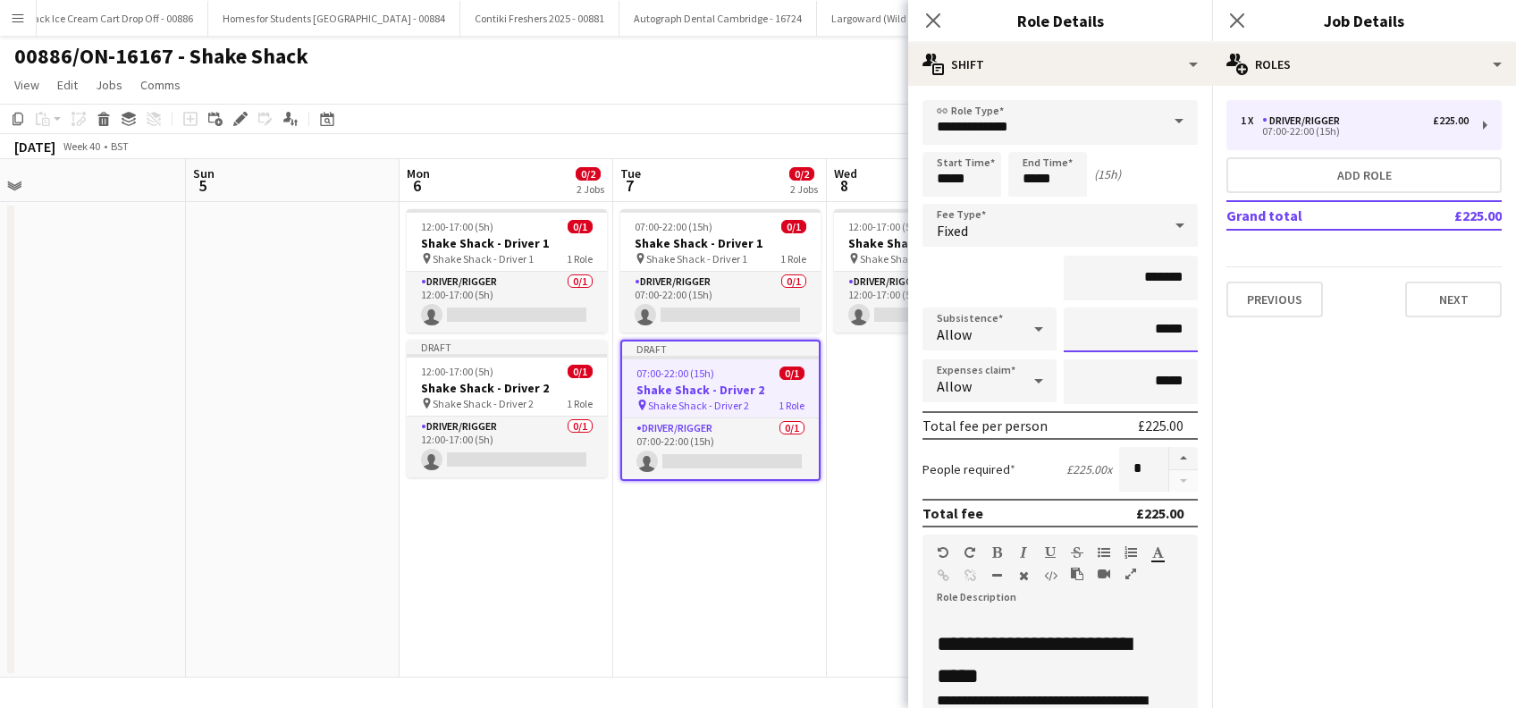
click at [1141, 326] on input "*****" at bounding box center [1131, 330] width 134 height 45
type input "*****"
click at [1458, 293] on button "Next" at bounding box center [1453, 300] width 97 height 36
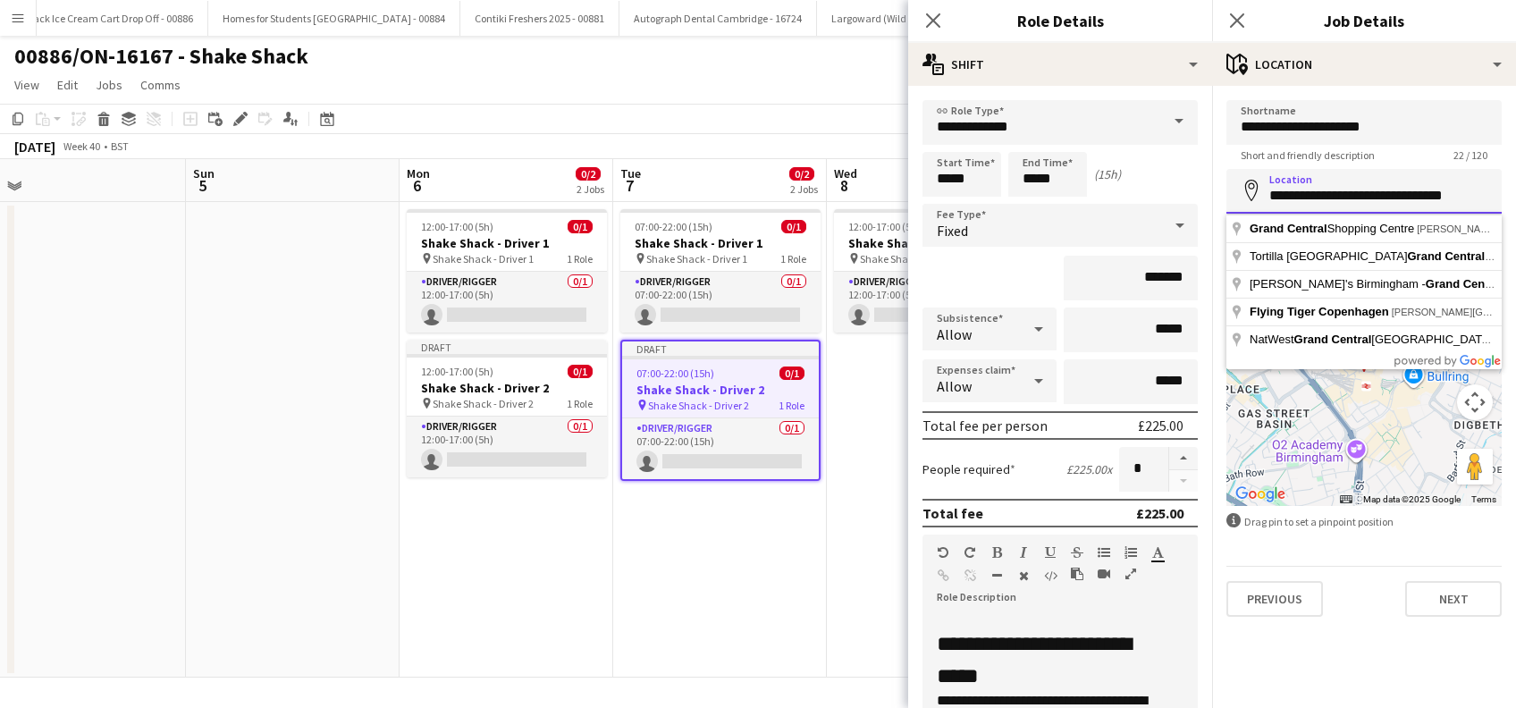
drag, startPoint x: 1425, startPoint y: 192, endPoint x: 1247, endPoint y: 188, distance: 178.0
click at [1248, 188] on div "**********" at bounding box center [1364, 191] width 275 height 45
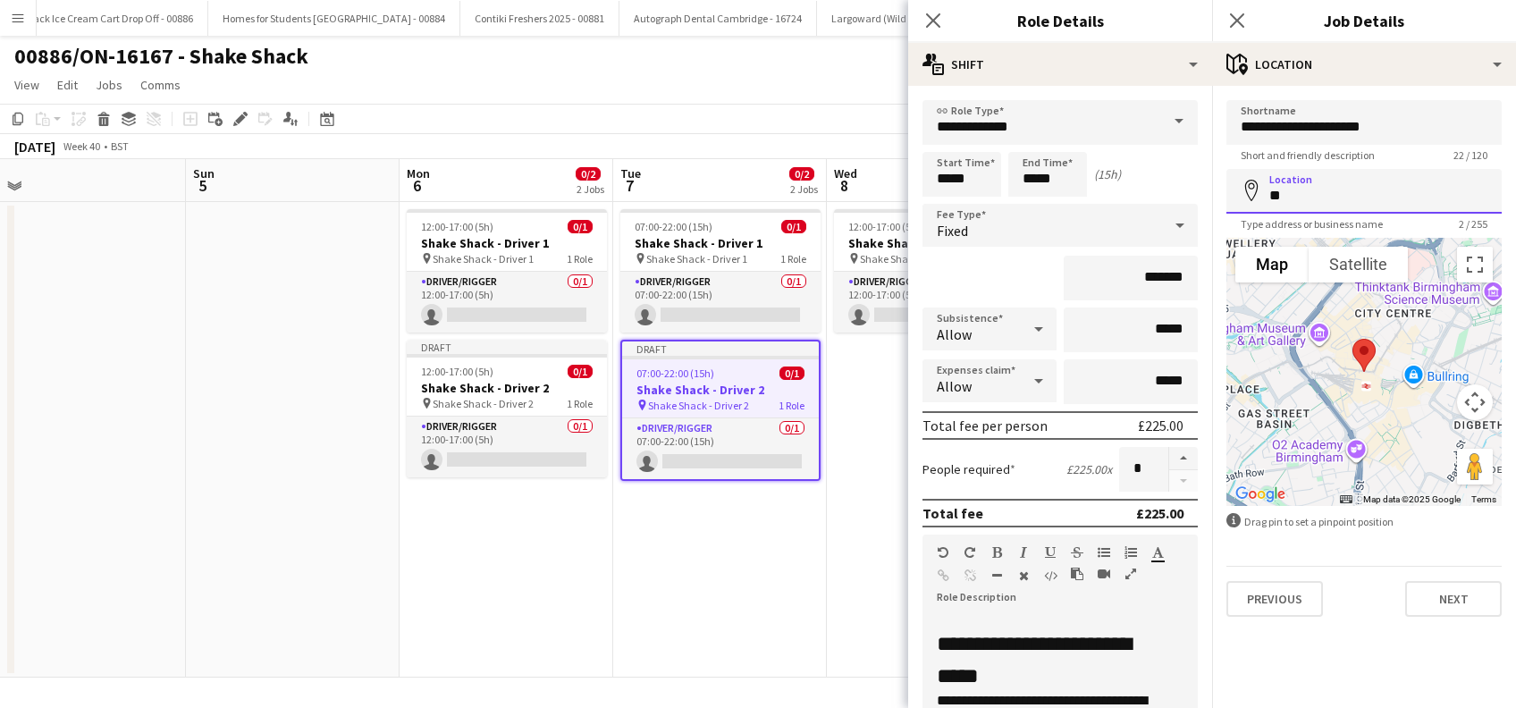
type input "*"
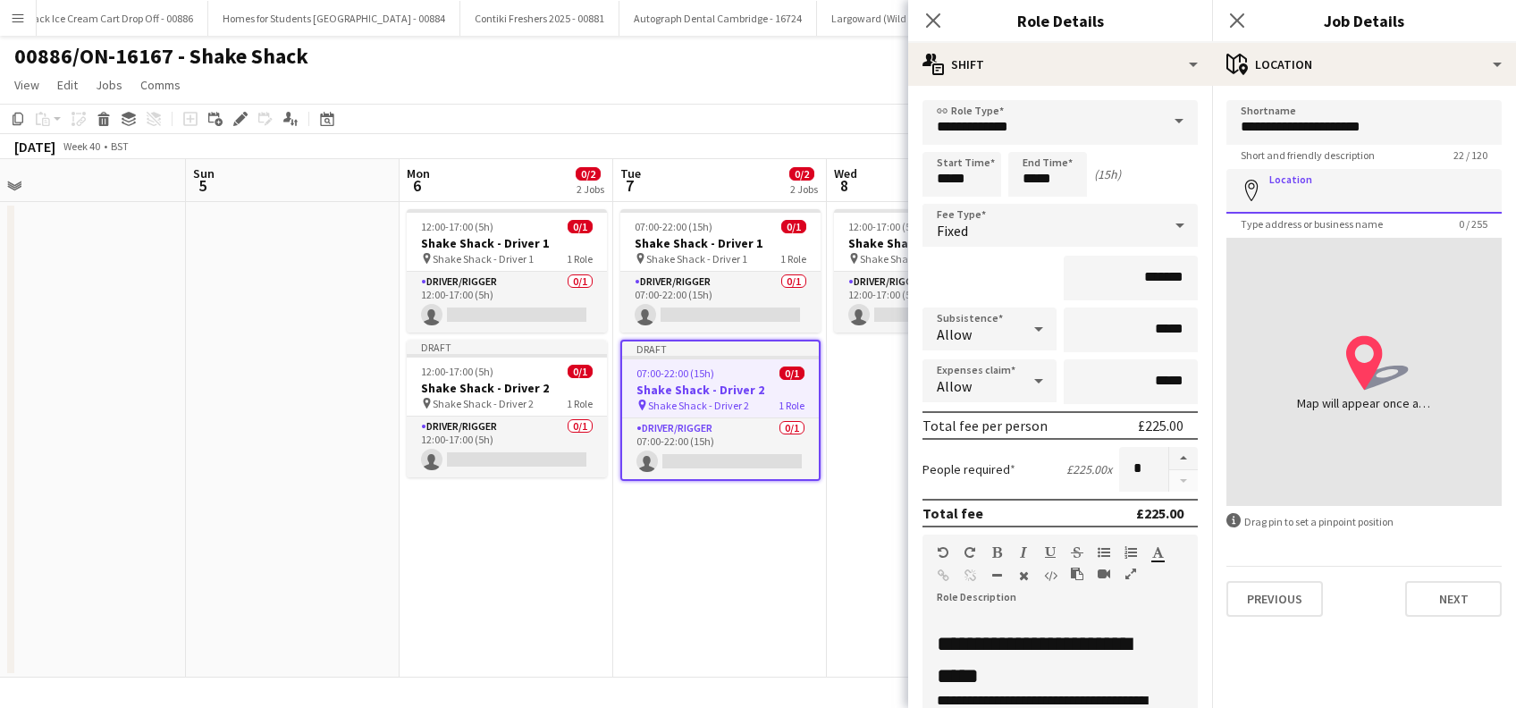
paste input "**********"
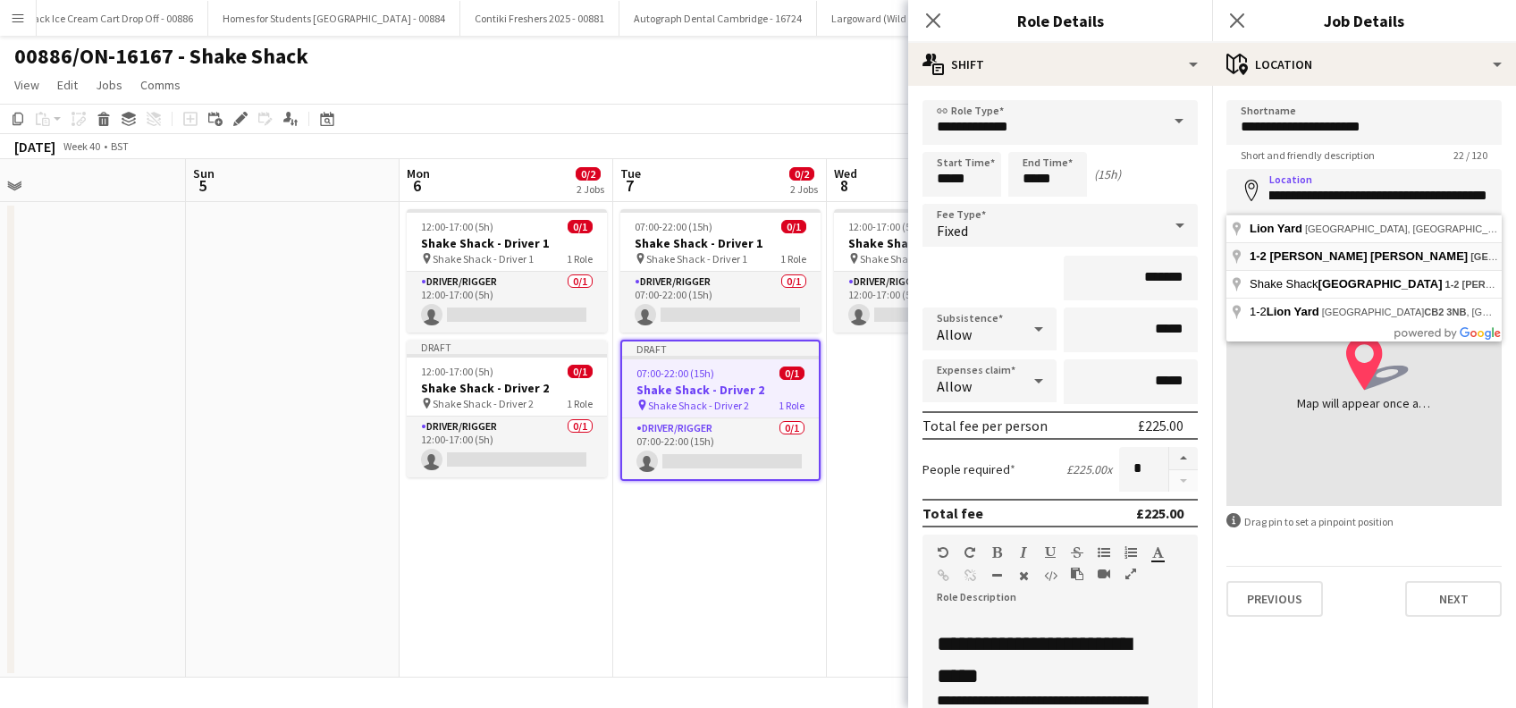
type input "**********"
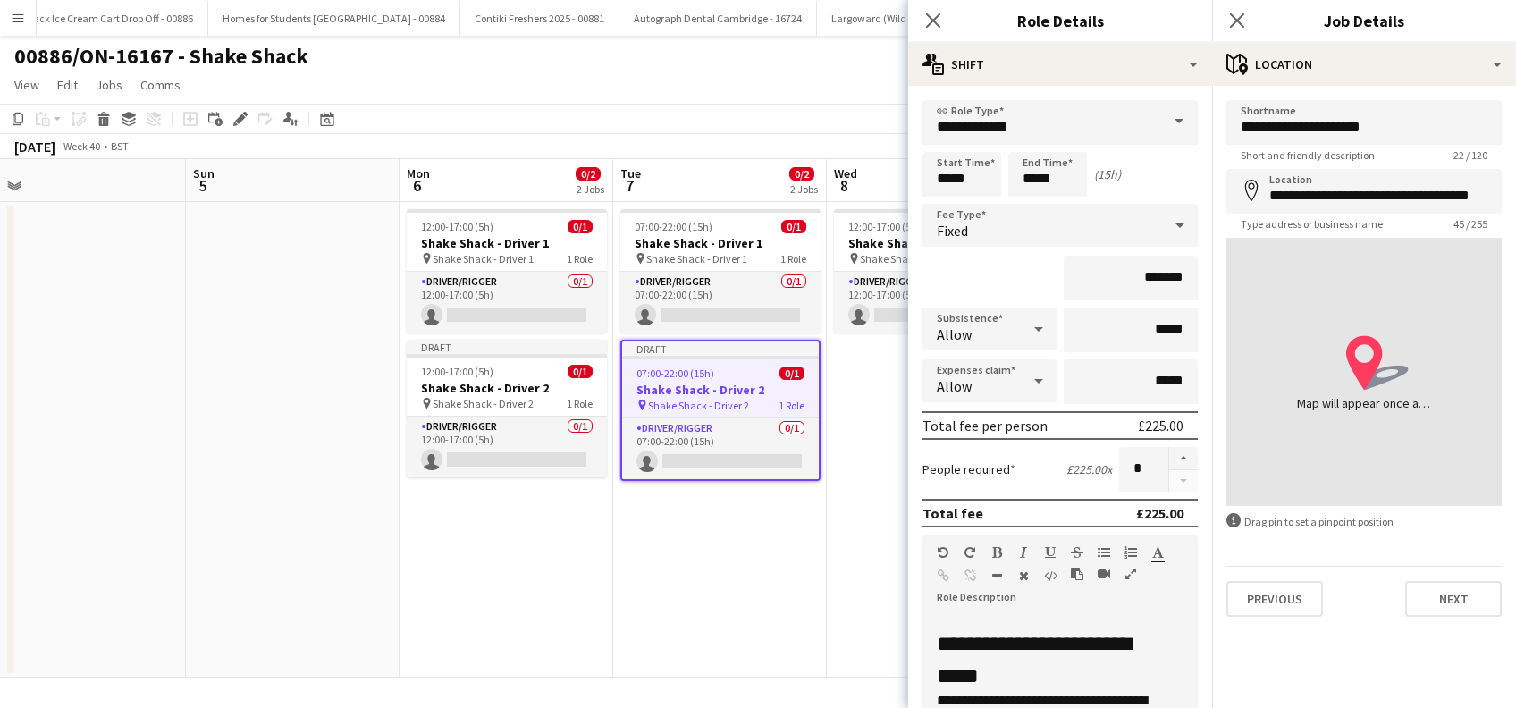
scroll to position [0, 0]
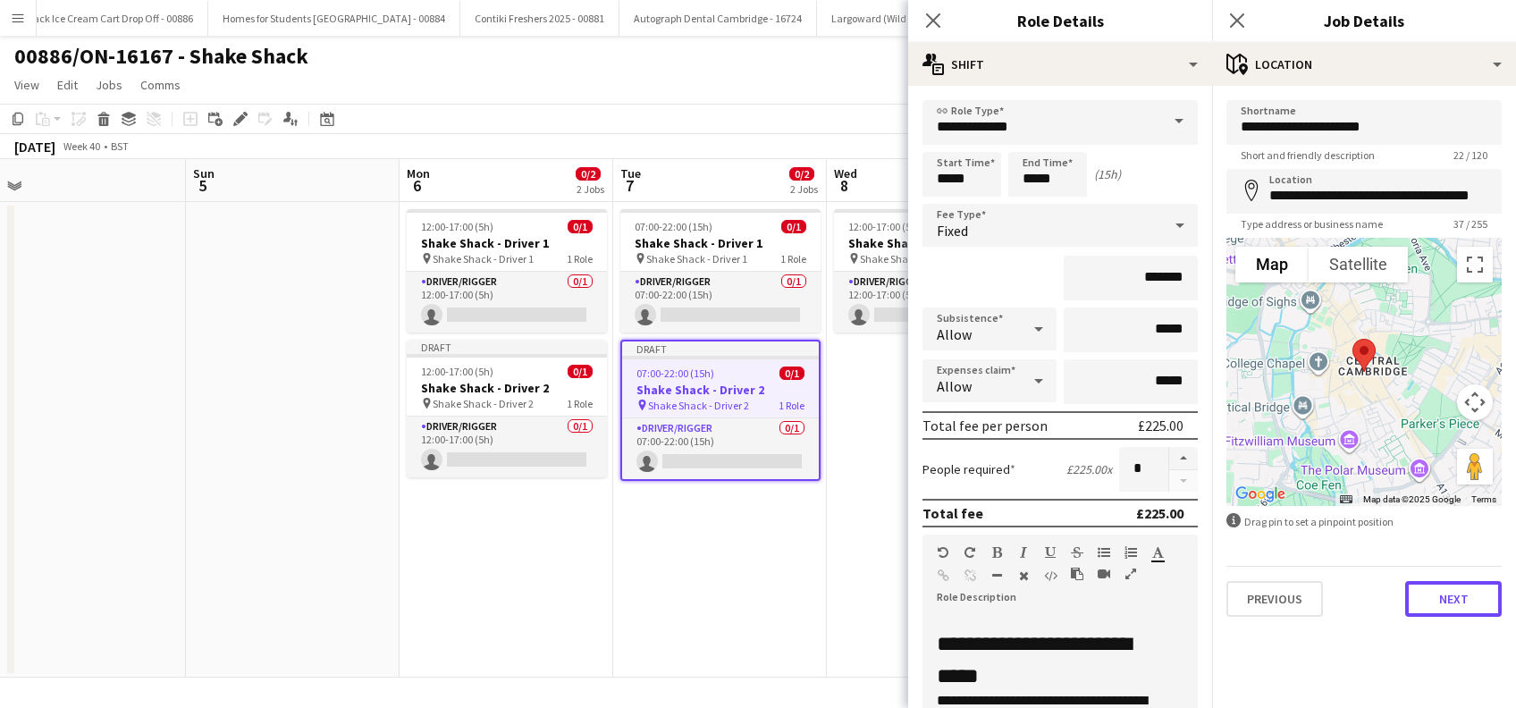
click at [1458, 604] on button "Next" at bounding box center [1453, 599] width 97 height 36
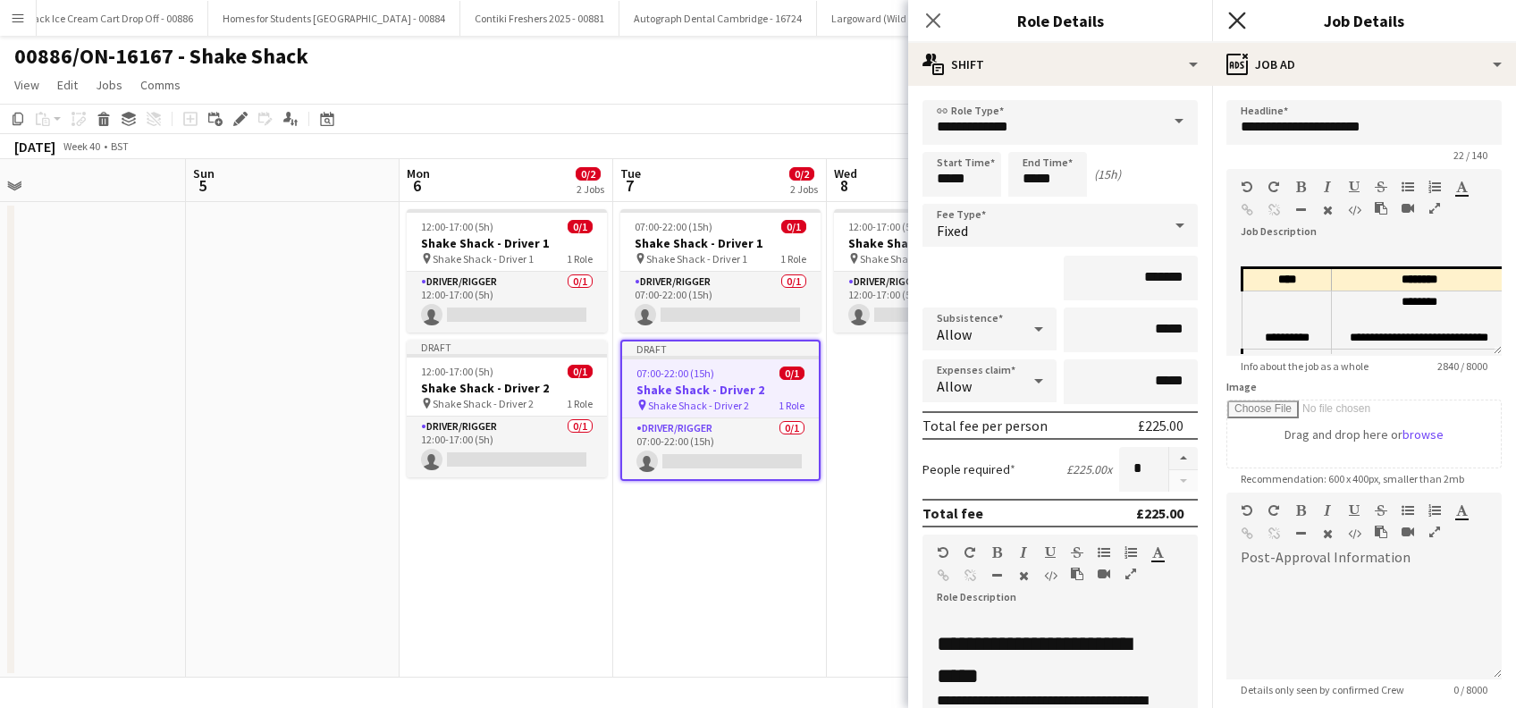
click at [1237, 23] on icon "Close pop-in" at bounding box center [1236, 20] width 17 height 17
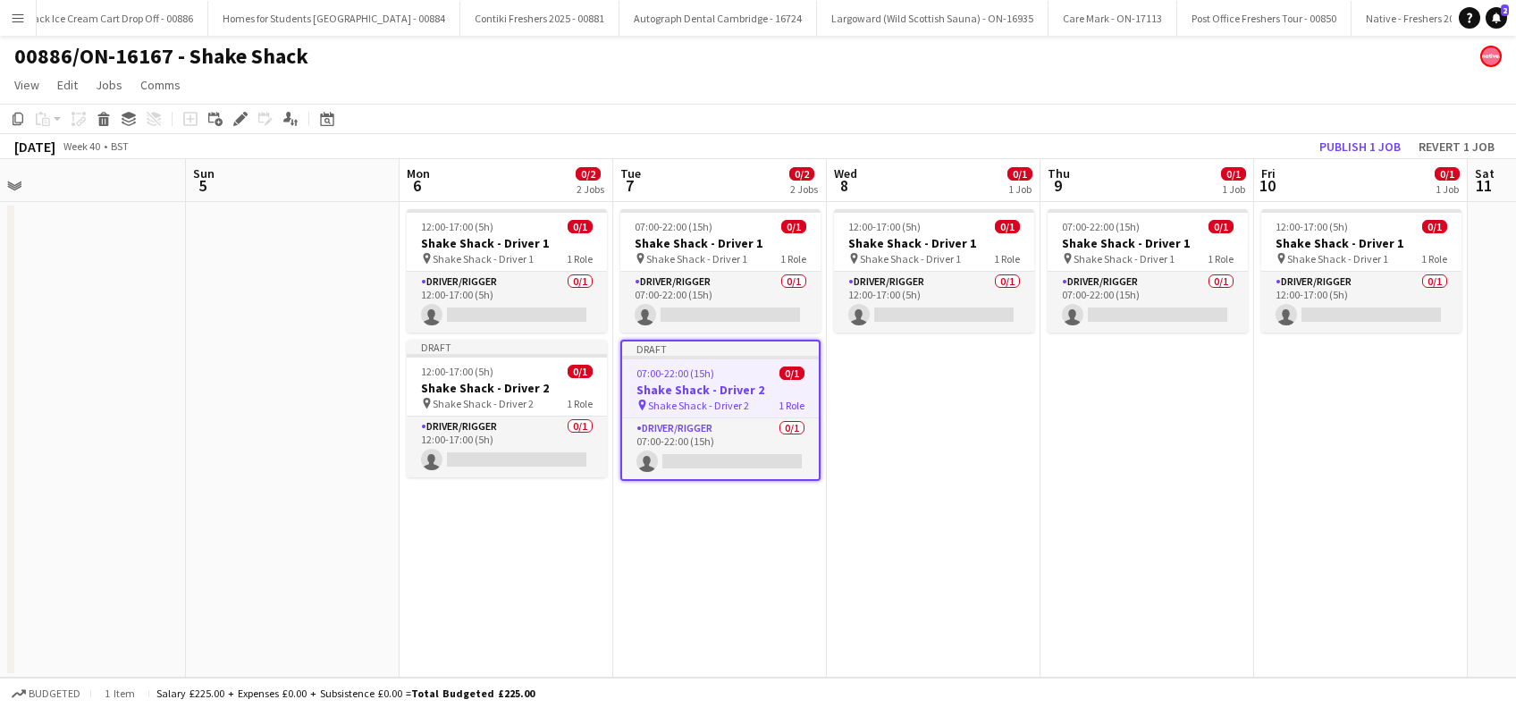
click at [928, 434] on app-date-cell "12:00-17:00 (5h) 0/1 Shake Shack - Driver 1 pin Shake Shack - Driver 1 1 Role D…" at bounding box center [934, 440] width 214 height 476
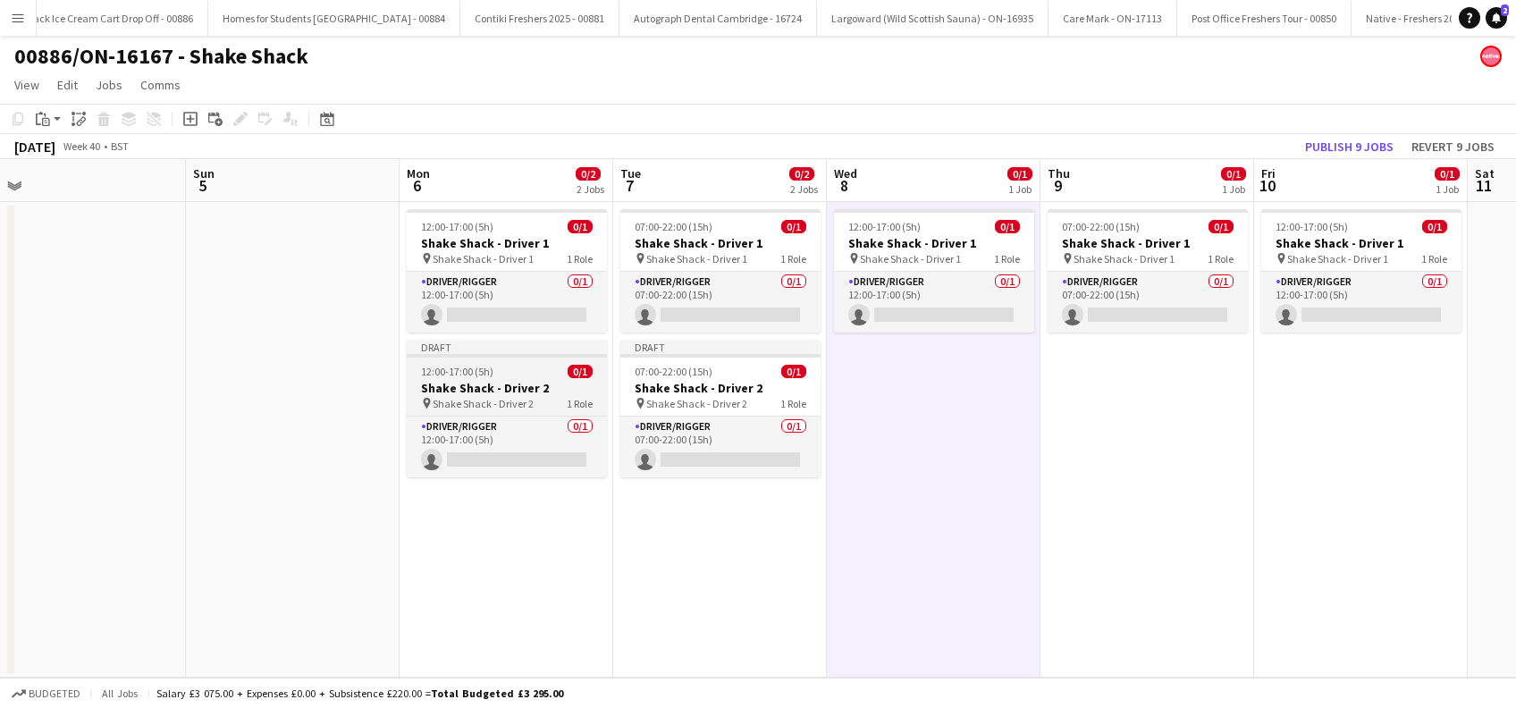
click at [458, 387] on h3 "Shake Shack - Driver 2" at bounding box center [507, 388] width 200 height 16
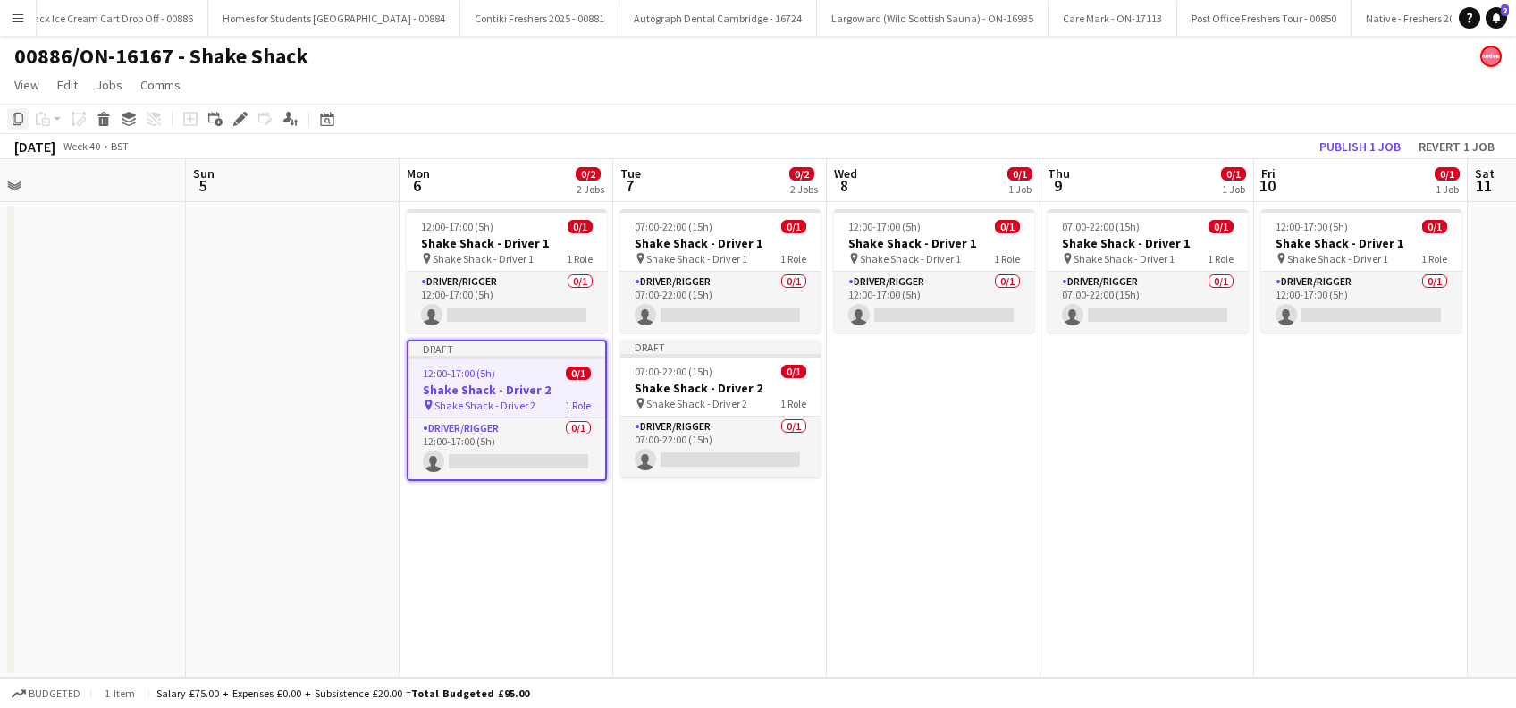
click at [20, 116] on icon "Copy" at bounding box center [18, 119] width 14 height 14
click at [916, 429] on app-date-cell "12:00-17:00 (5h) 0/1 Shake Shack - Driver 1 pin Shake Shack - Driver 1 1 Role D…" at bounding box center [934, 440] width 214 height 476
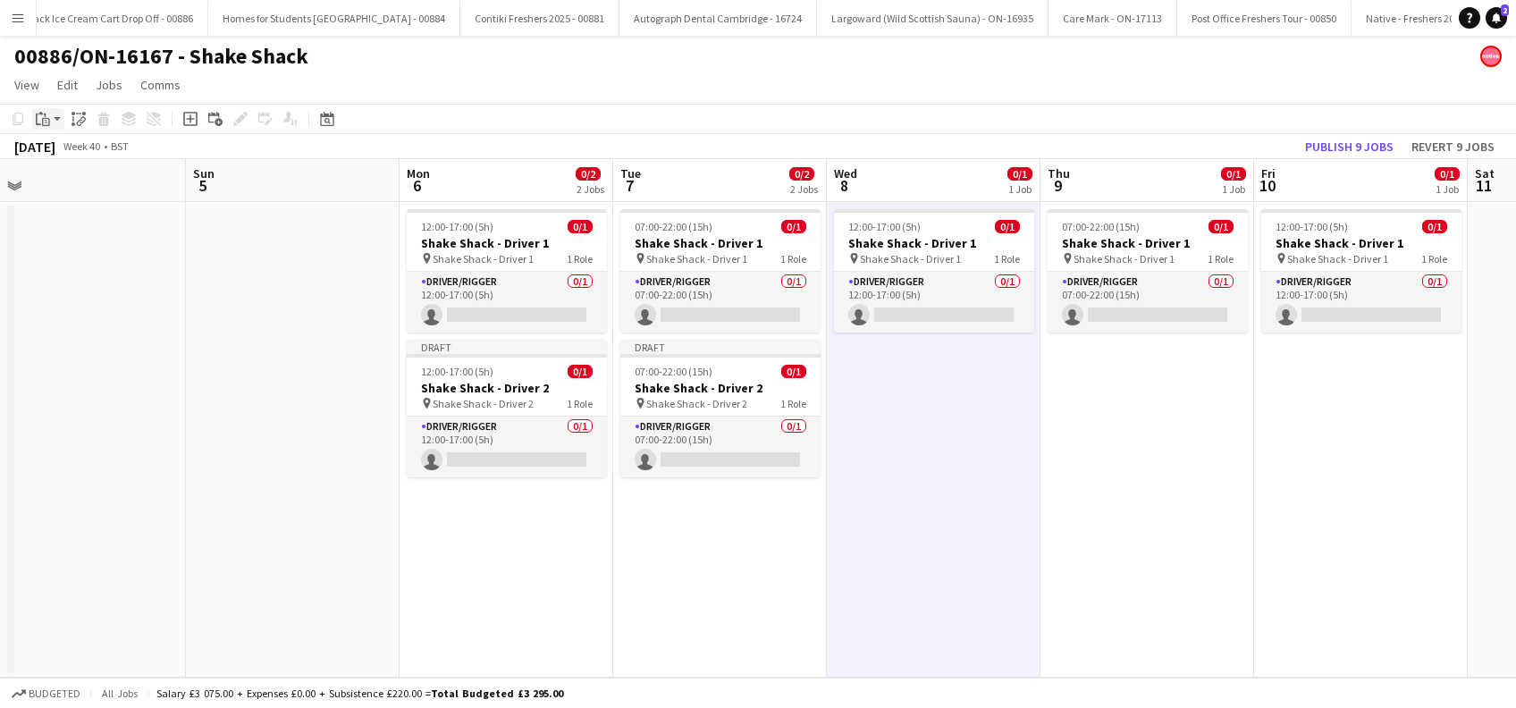
click at [40, 114] on icon "Paste" at bounding box center [43, 119] width 14 height 14
click at [56, 145] on link "Paste Ctrl+V" at bounding box center [131, 153] width 168 height 16
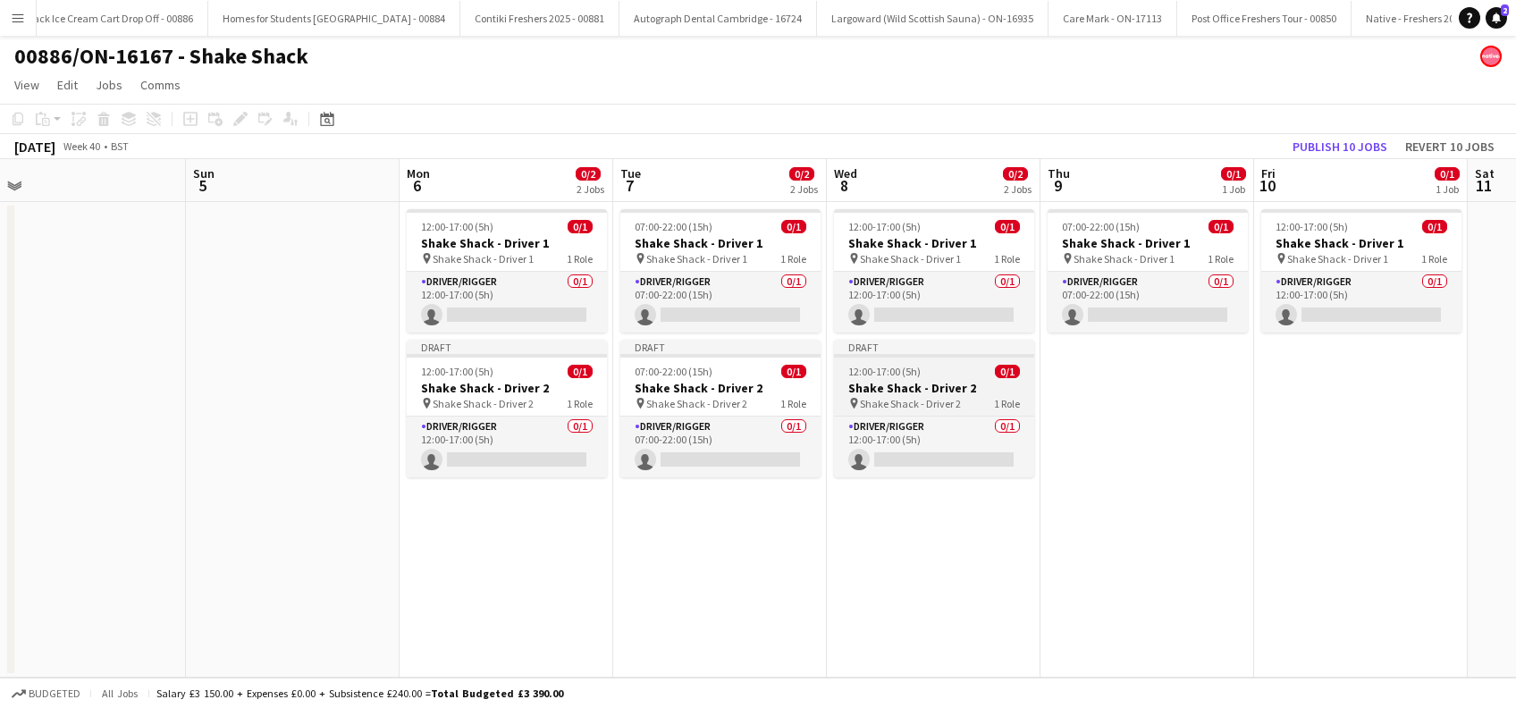
click at [922, 398] on span "Shake Shack - Driver 2" at bounding box center [910, 403] width 101 height 13
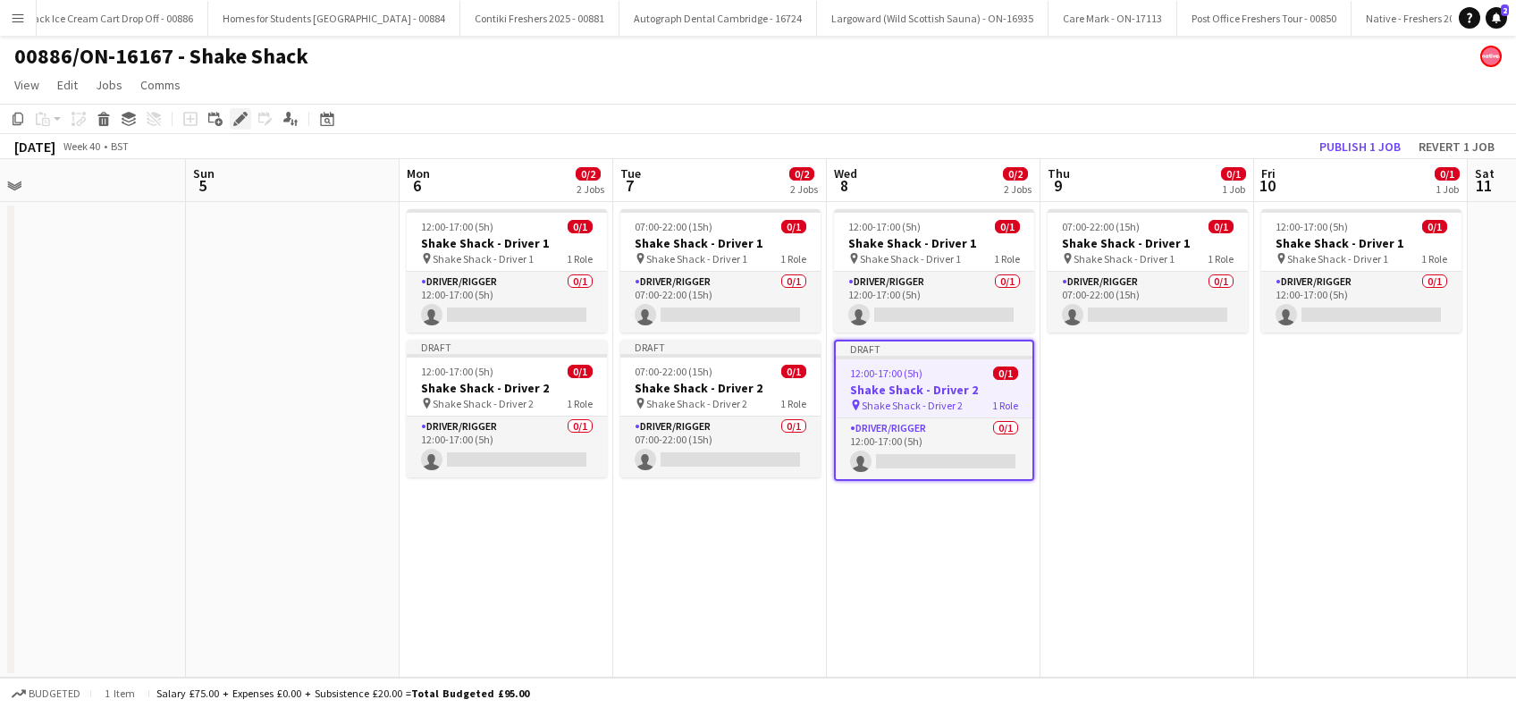
click at [241, 113] on icon "Edit" at bounding box center [240, 119] width 14 height 14
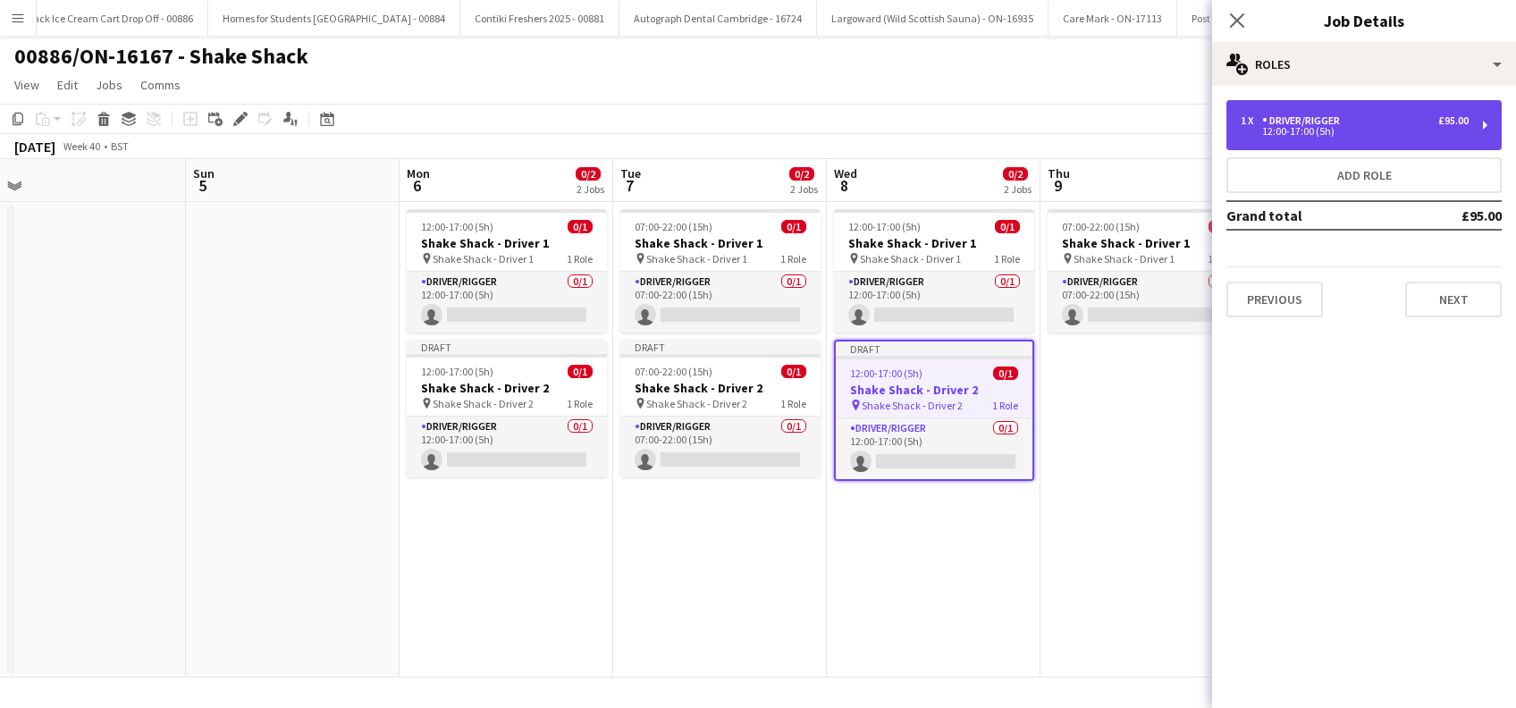
click at [1380, 117] on div "1 x Driver/Rigger £95.00" at bounding box center [1355, 120] width 228 height 13
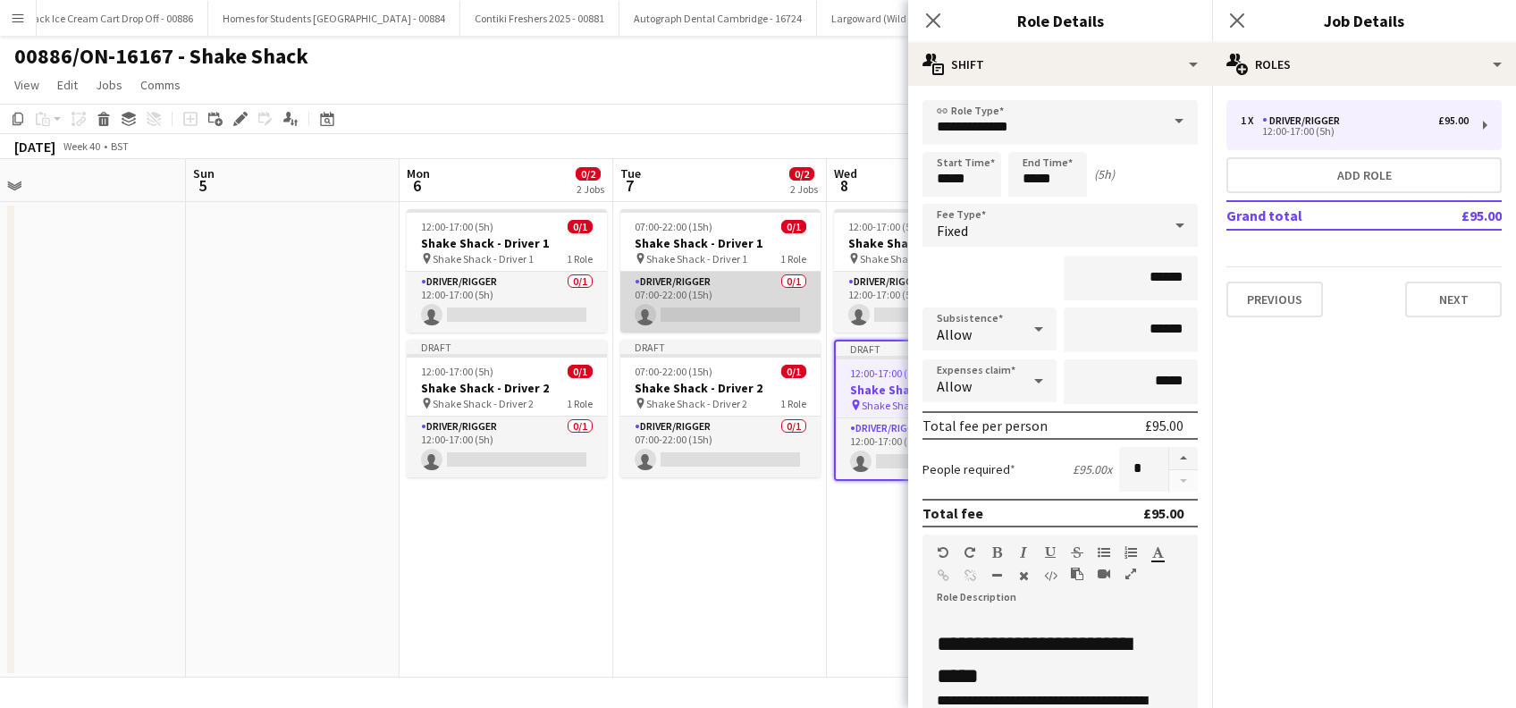
click at [689, 300] on app-card-role "Driver/Rigger 0/1 07:00-22:00 (15h) single-neutral-actions" at bounding box center [720, 302] width 200 height 61
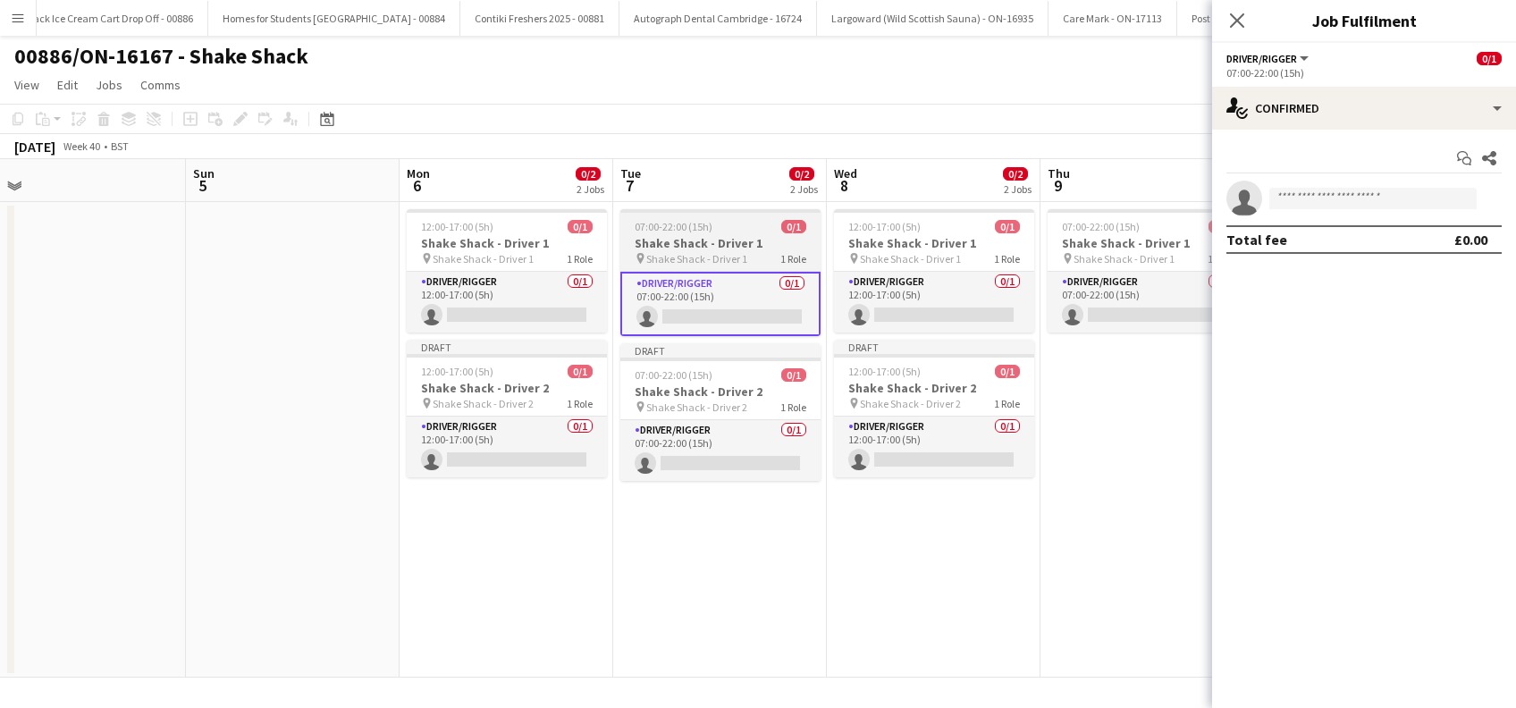
click at [676, 255] on span "Shake Shack - Driver 1" at bounding box center [696, 258] width 101 height 13
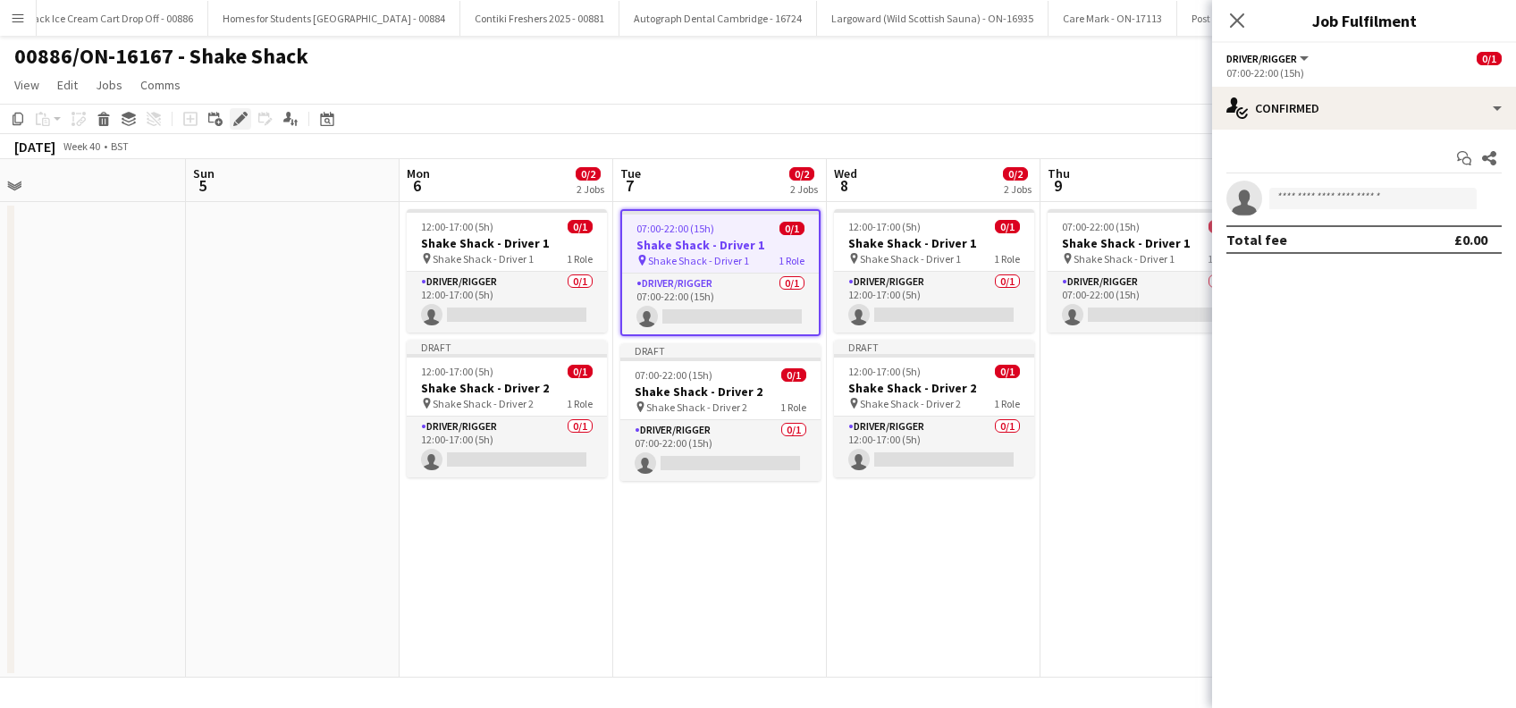
click at [243, 127] on div "Edit" at bounding box center [240, 118] width 21 height 21
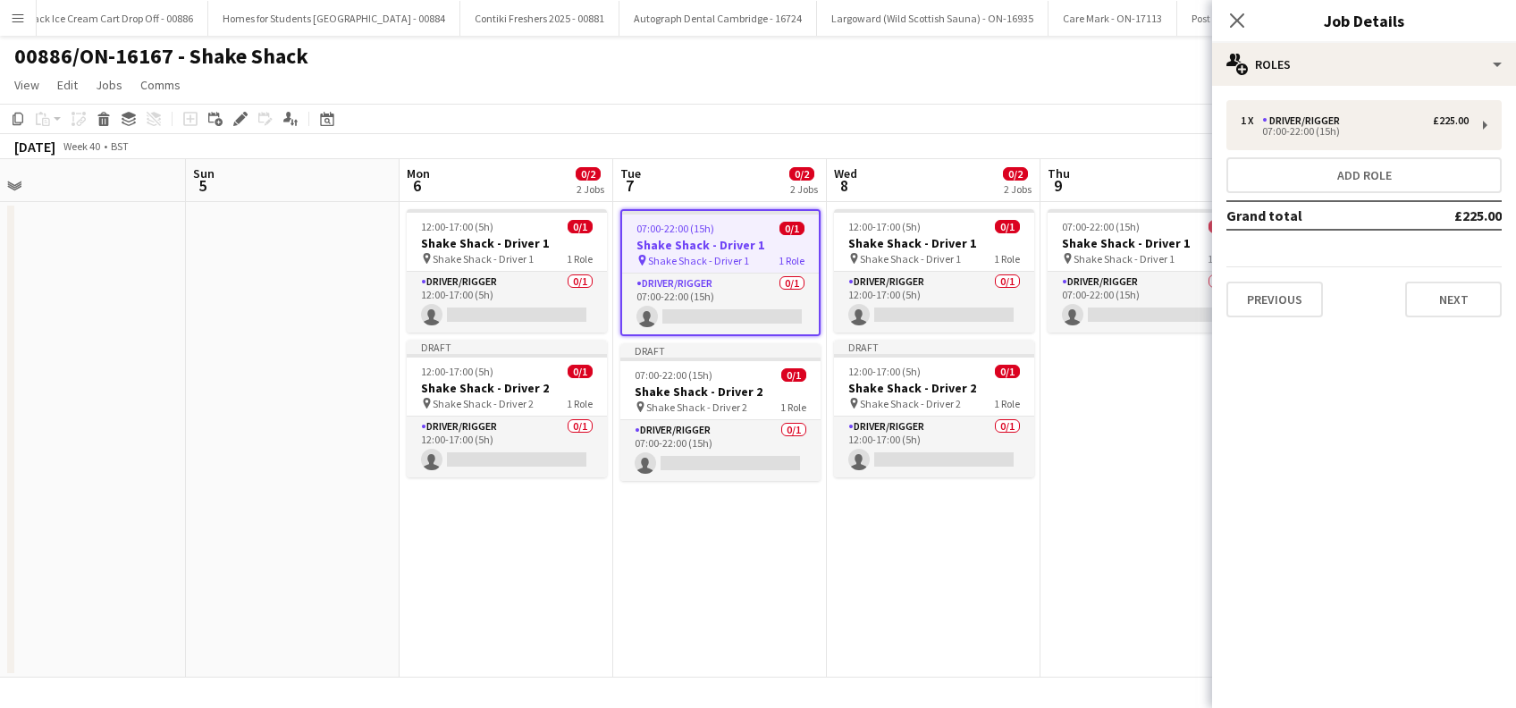
scroll to position [0, 744]
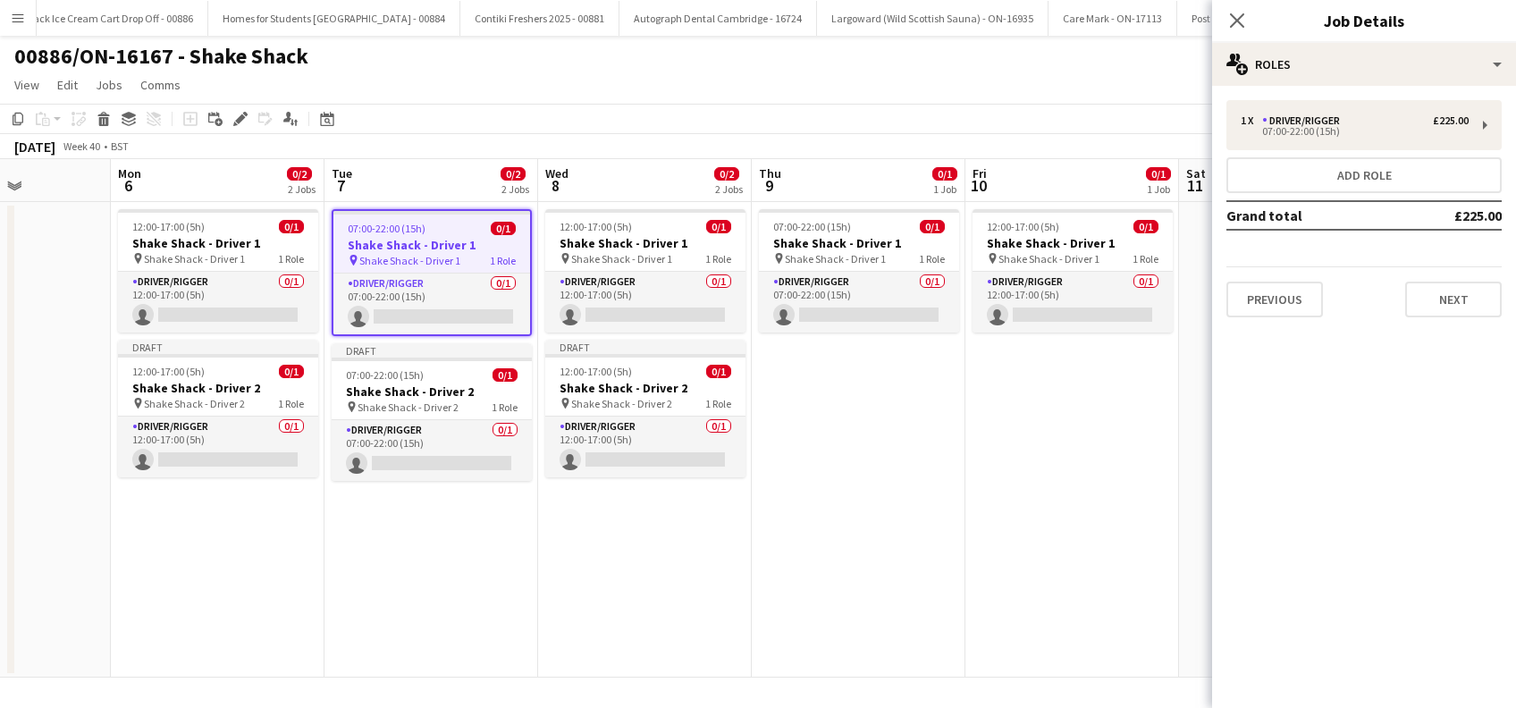
drag, startPoint x: 939, startPoint y: 595, endPoint x: 651, endPoint y: 563, distance: 289.6
click at [651, 563] on app-calendar-viewport "Thu 2 Fri 3 Sat 4 Sun 5 Mon 6 0/2 2 Jobs Tue 7 0/2 2 Jobs Wed 8 0/2 2 Jobs Thu …" at bounding box center [758, 418] width 1516 height 519
click at [418, 409] on span "Shake Shack - Driver 2" at bounding box center [408, 407] width 101 height 13
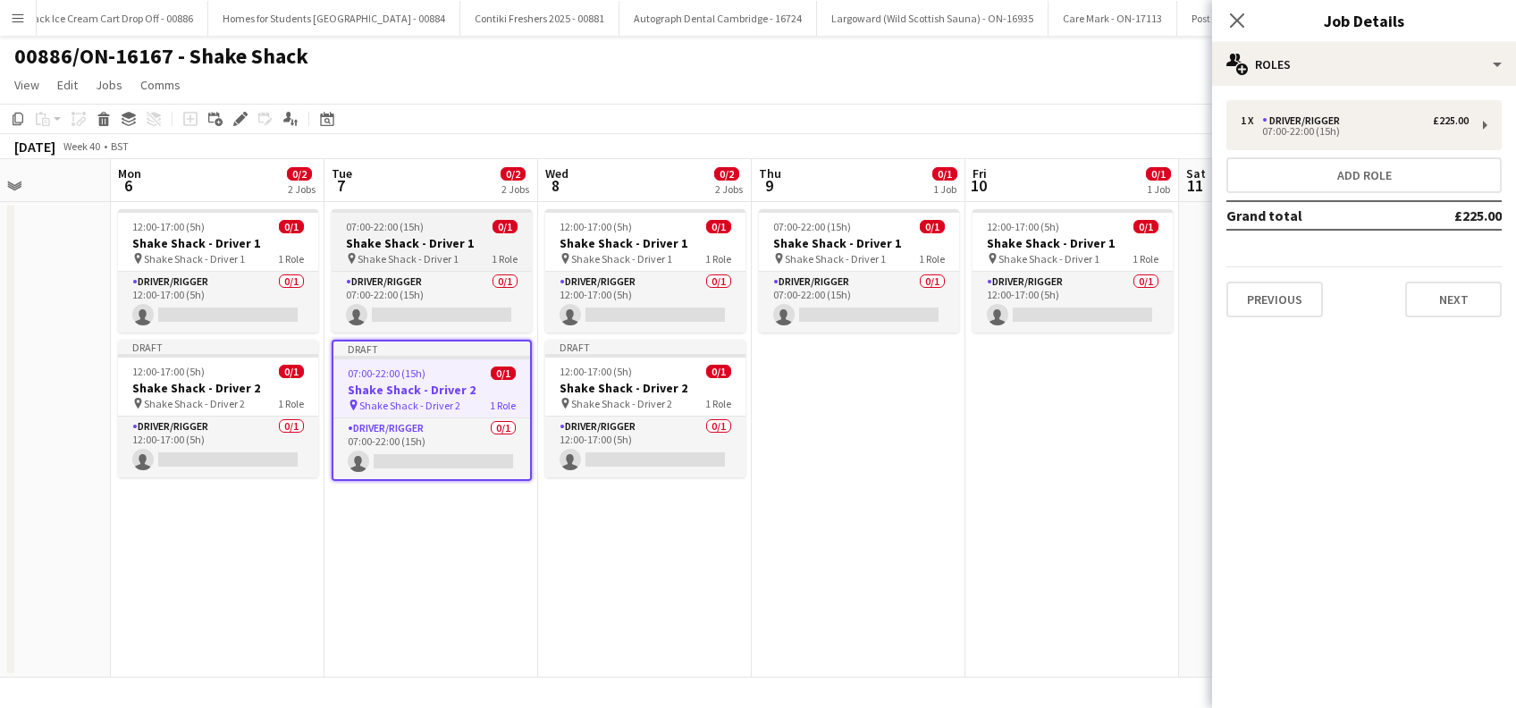
click at [400, 249] on h3 "Shake Shack - Driver 1" at bounding box center [432, 243] width 200 height 16
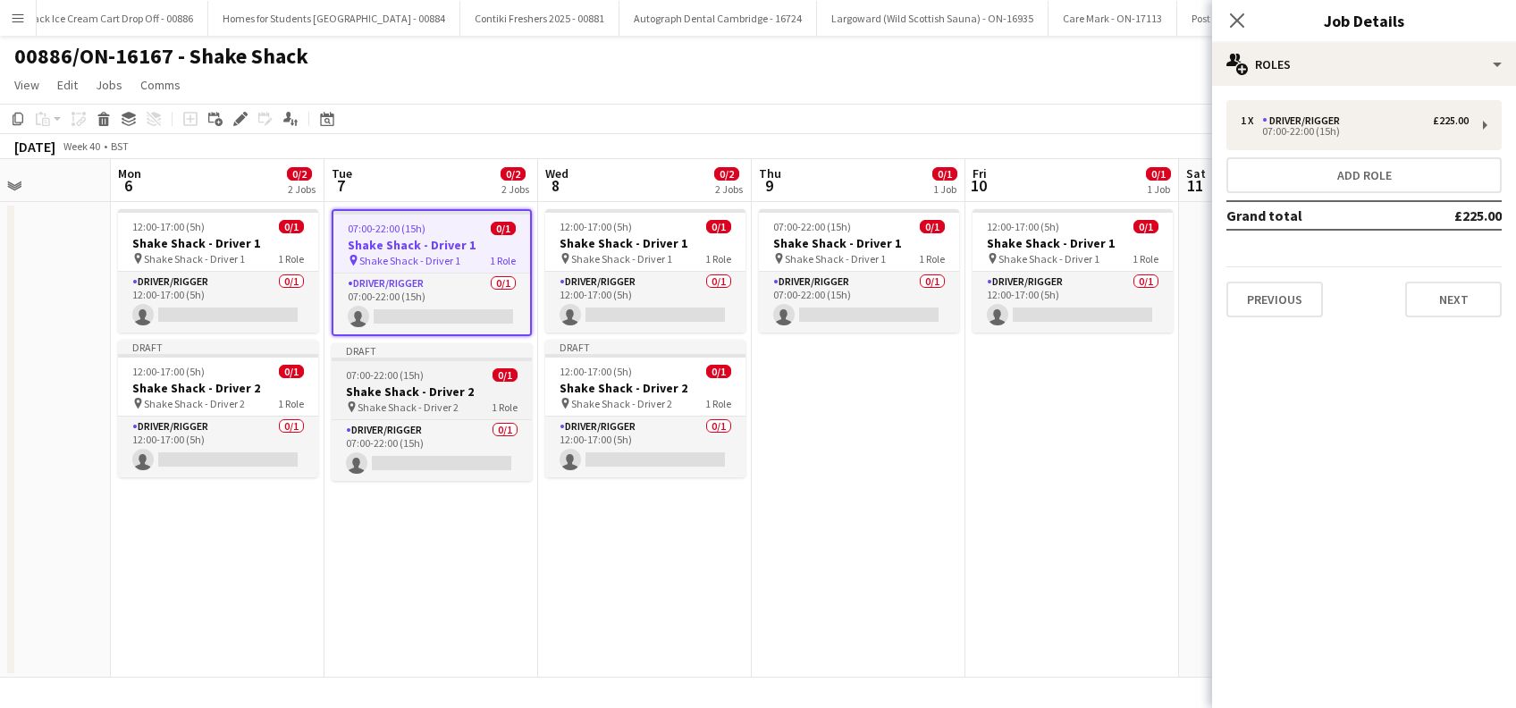
click at [405, 389] on h3 "Shake Shack - Driver 2" at bounding box center [432, 392] width 200 height 16
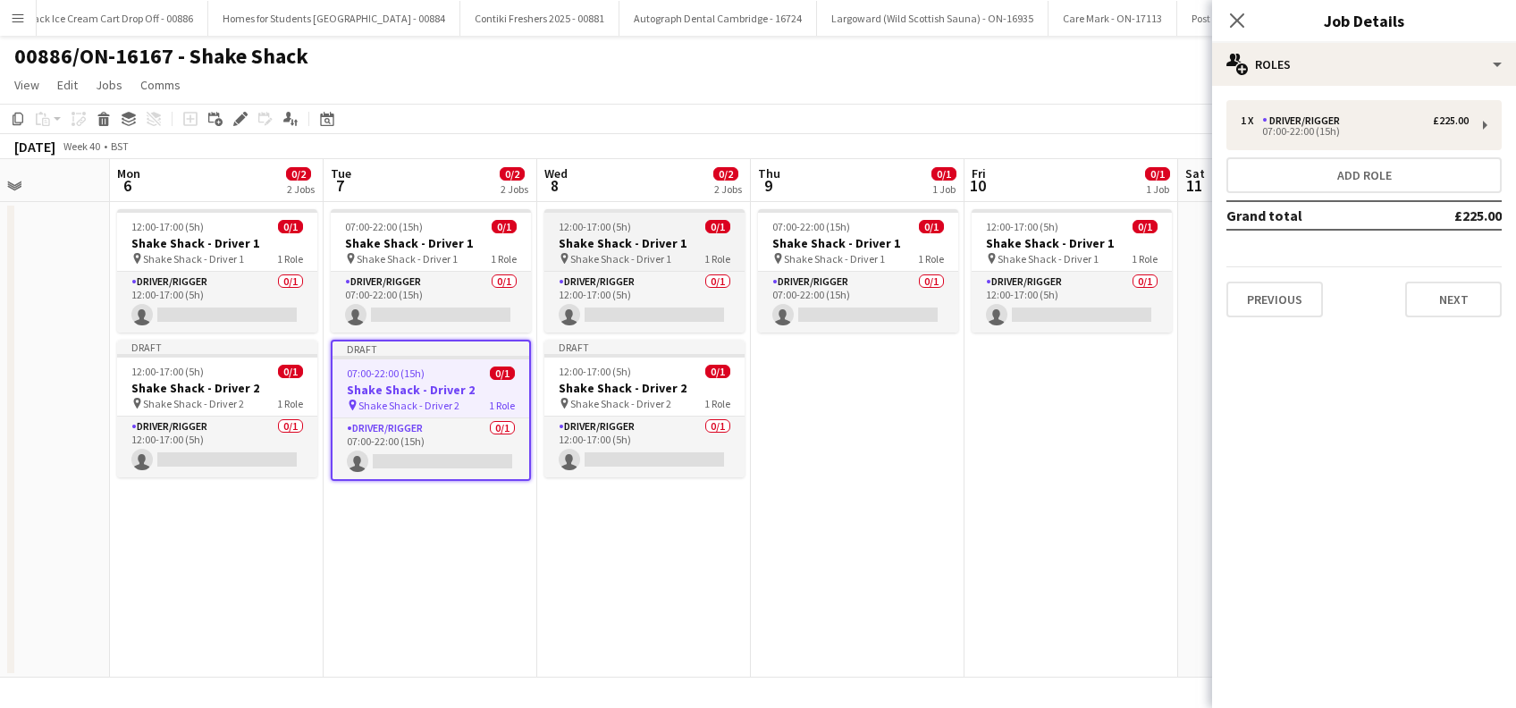
click at [612, 242] on h3 "Shake Shack - Driver 1" at bounding box center [644, 243] width 200 height 16
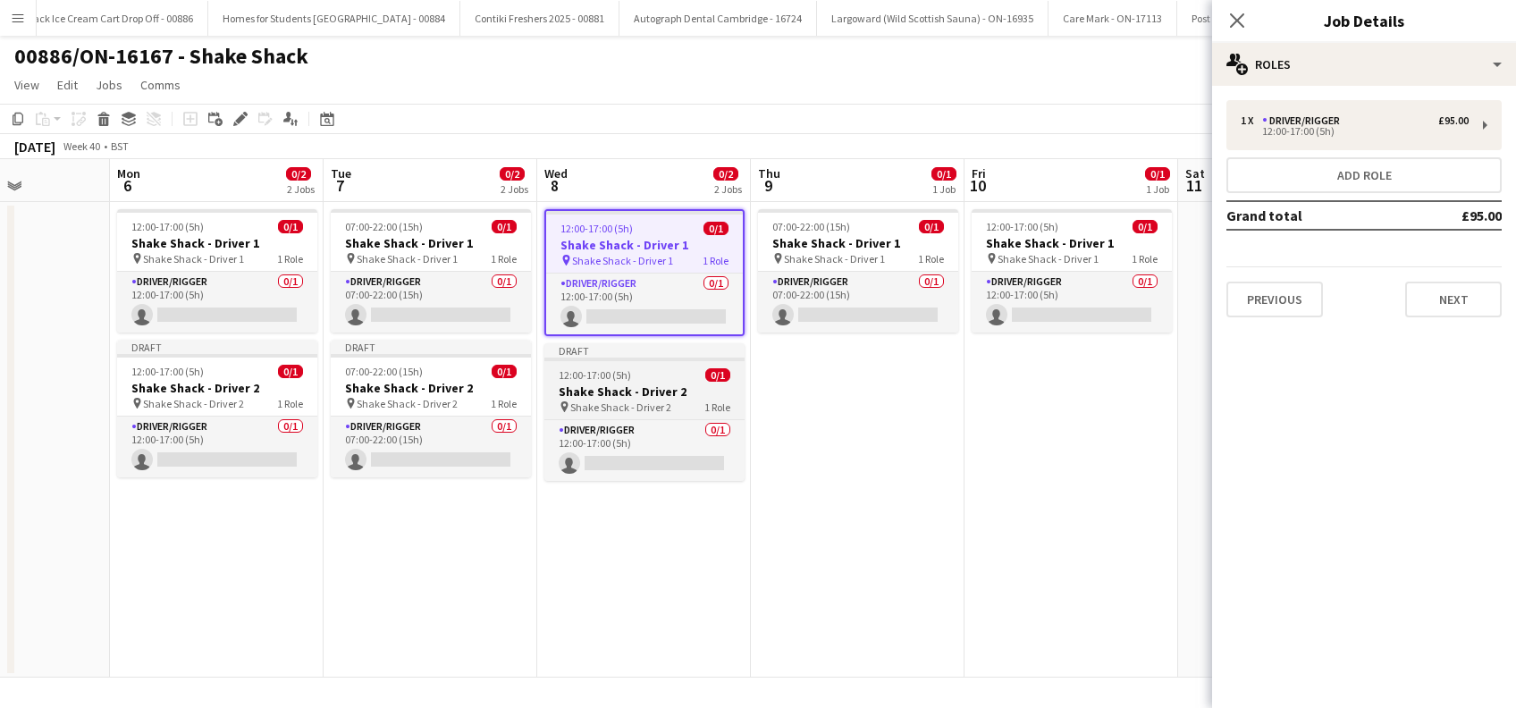
click at [622, 393] on h3 "Shake Shack - Driver 2" at bounding box center [644, 392] width 200 height 16
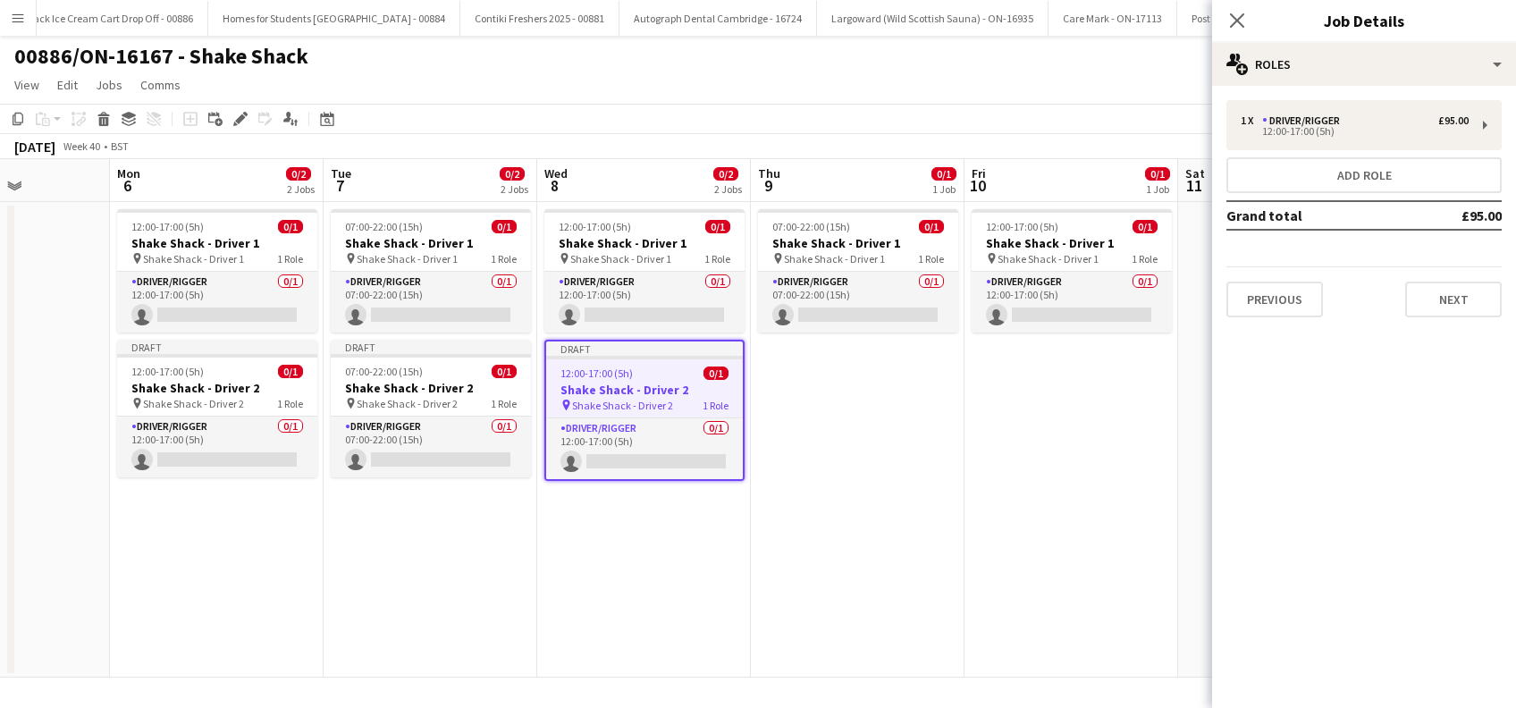
click at [872, 401] on app-date-cell "07:00-22:00 (15h) 0/1 Shake Shack - Driver 1 pin Shake Shack - Driver 1 1 Role …" at bounding box center [858, 440] width 214 height 476
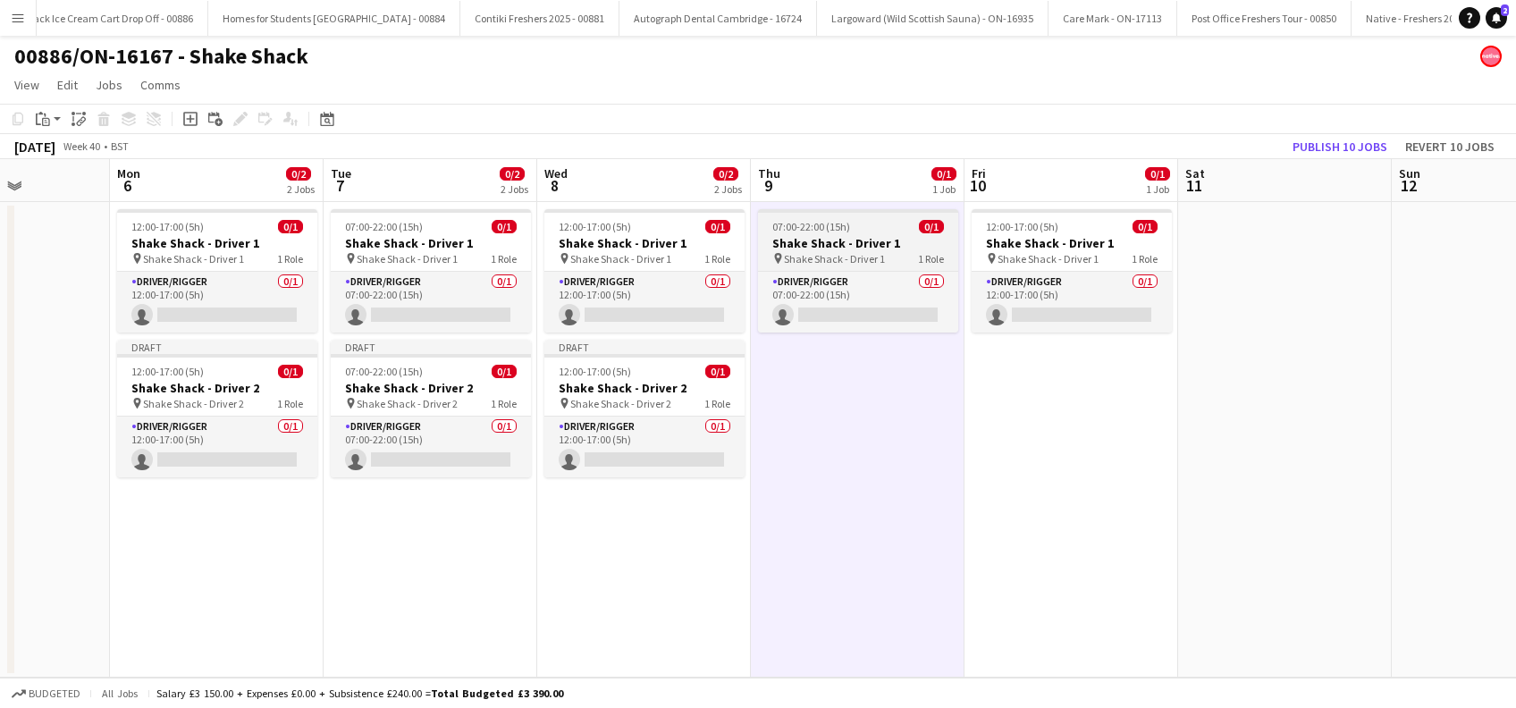
click at [823, 258] on span "Shake Shack - Driver 1" at bounding box center [834, 258] width 101 height 13
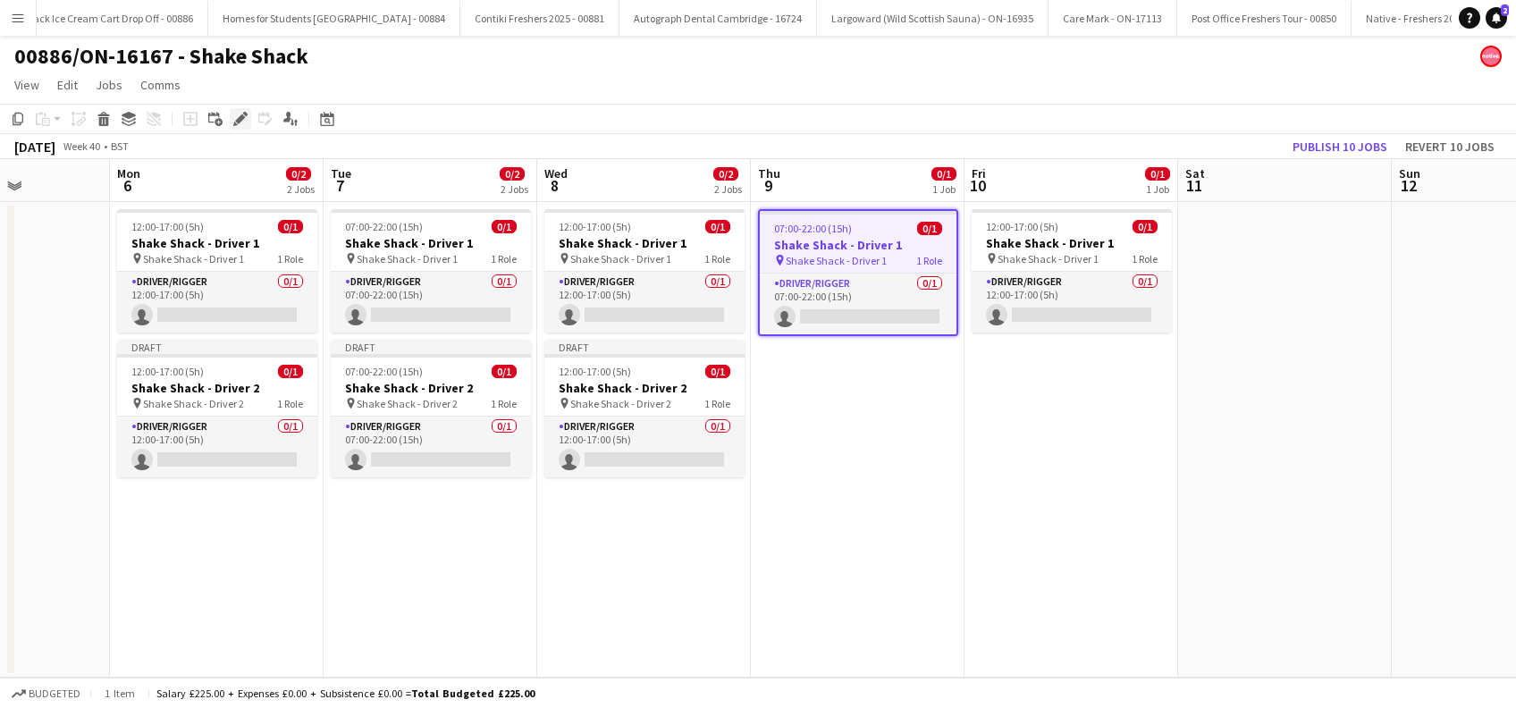
click at [240, 108] on div "Edit" at bounding box center [240, 118] width 21 height 21
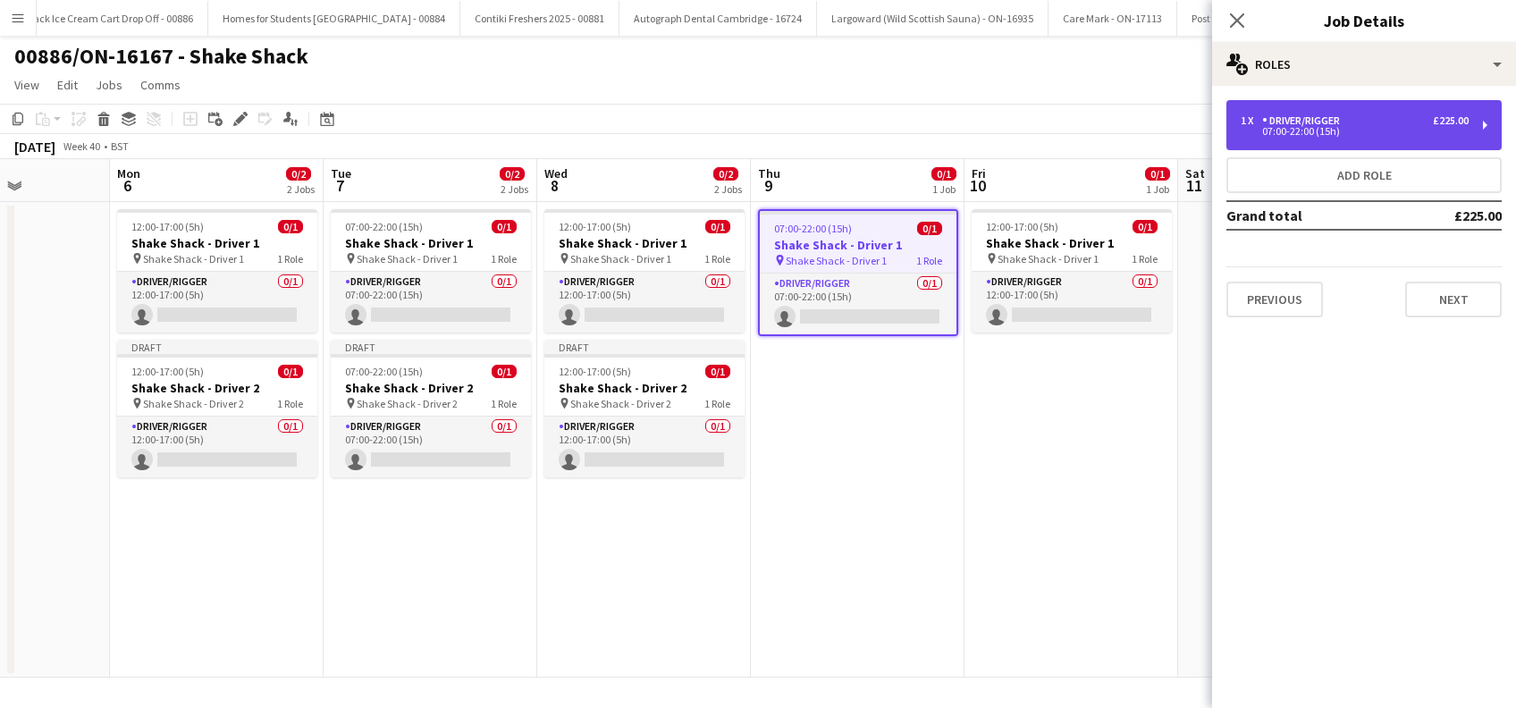
click at [1374, 108] on div "1 x Driver/Rigger £225.00 07:00-22:00 (15h)" at bounding box center [1364, 125] width 275 height 50
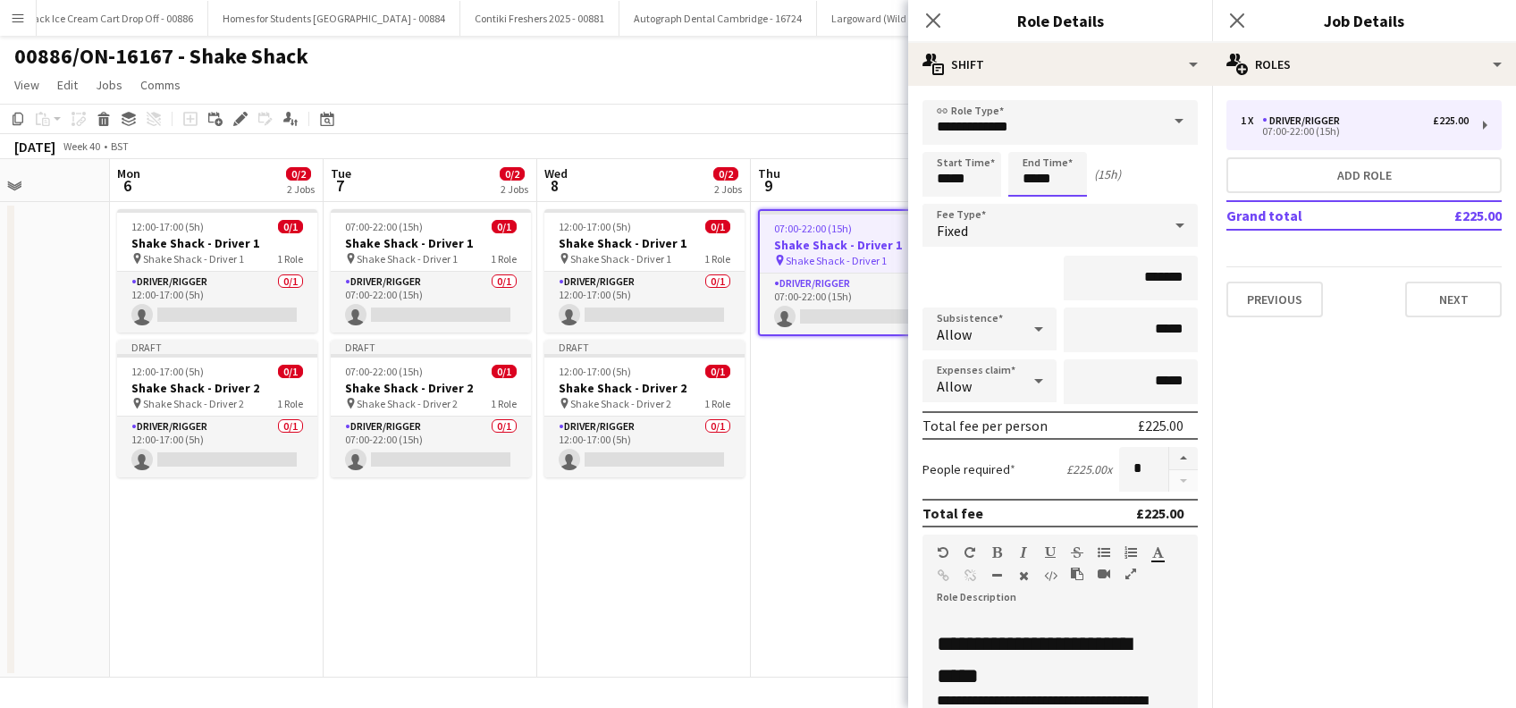
click at [1048, 164] on input "*****" at bounding box center [1047, 174] width 79 height 45
click at [1033, 205] on div at bounding box center [1030, 206] width 36 height 18
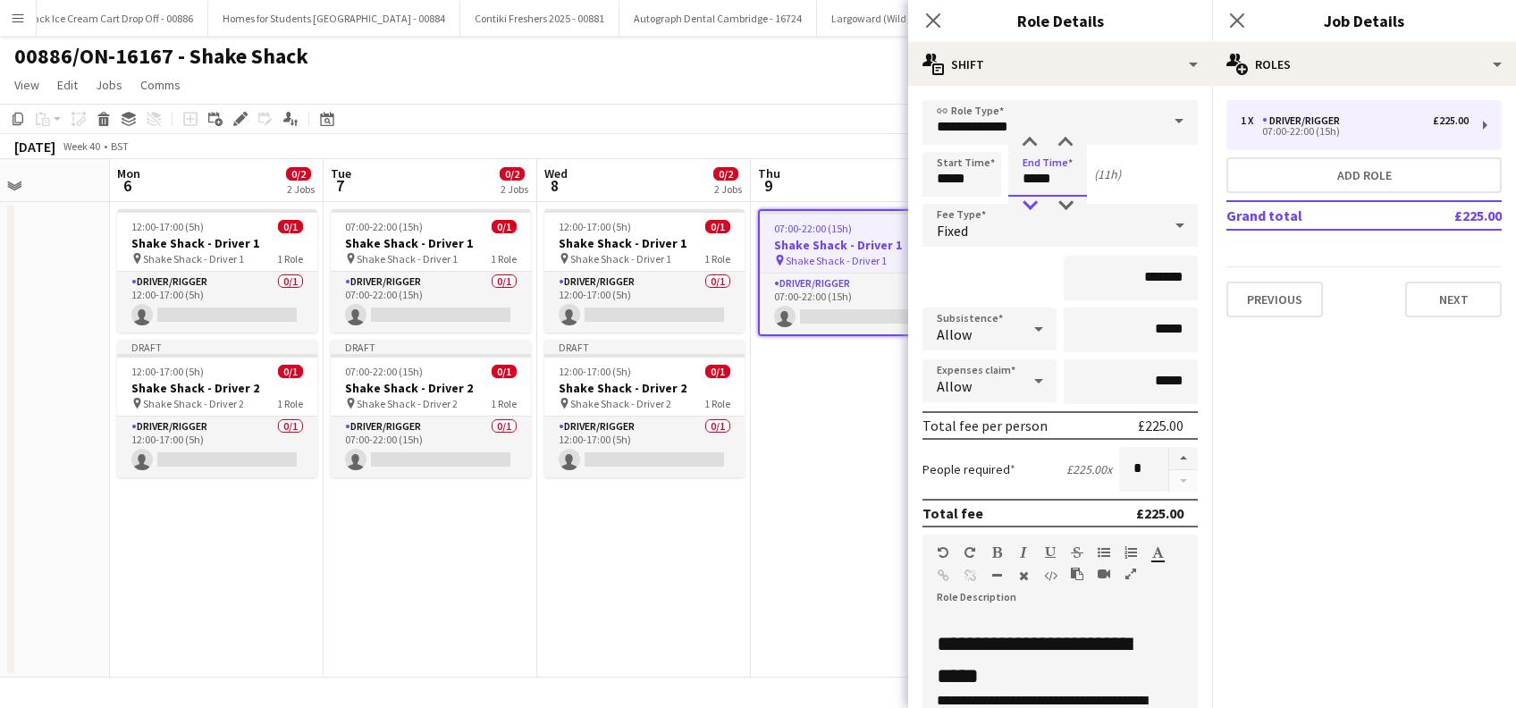
type input "*****"
click at [1033, 205] on div at bounding box center [1030, 206] width 36 height 18
click at [1139, 279] on input "*******" at bounding box center [1131, 278] width 134 height 45
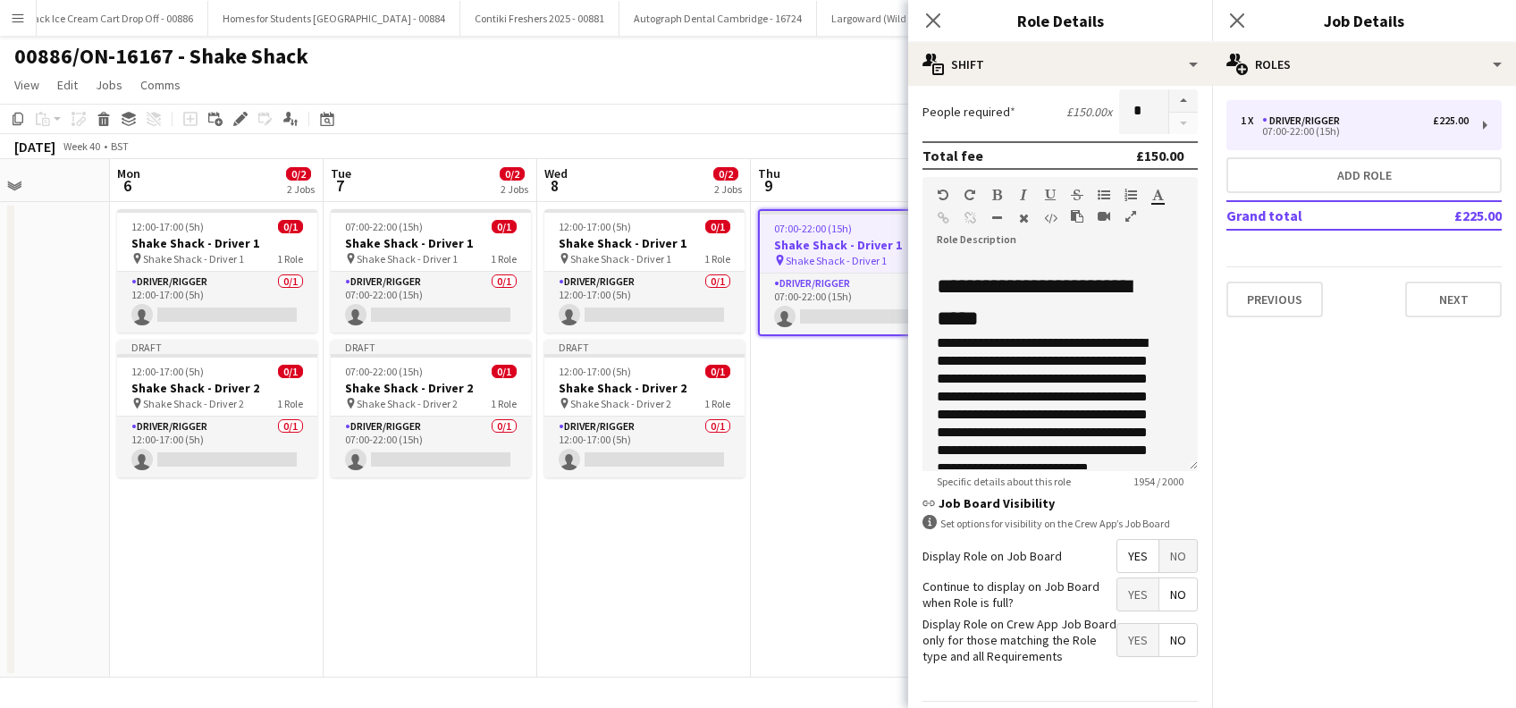
scroll to position [429, 0]
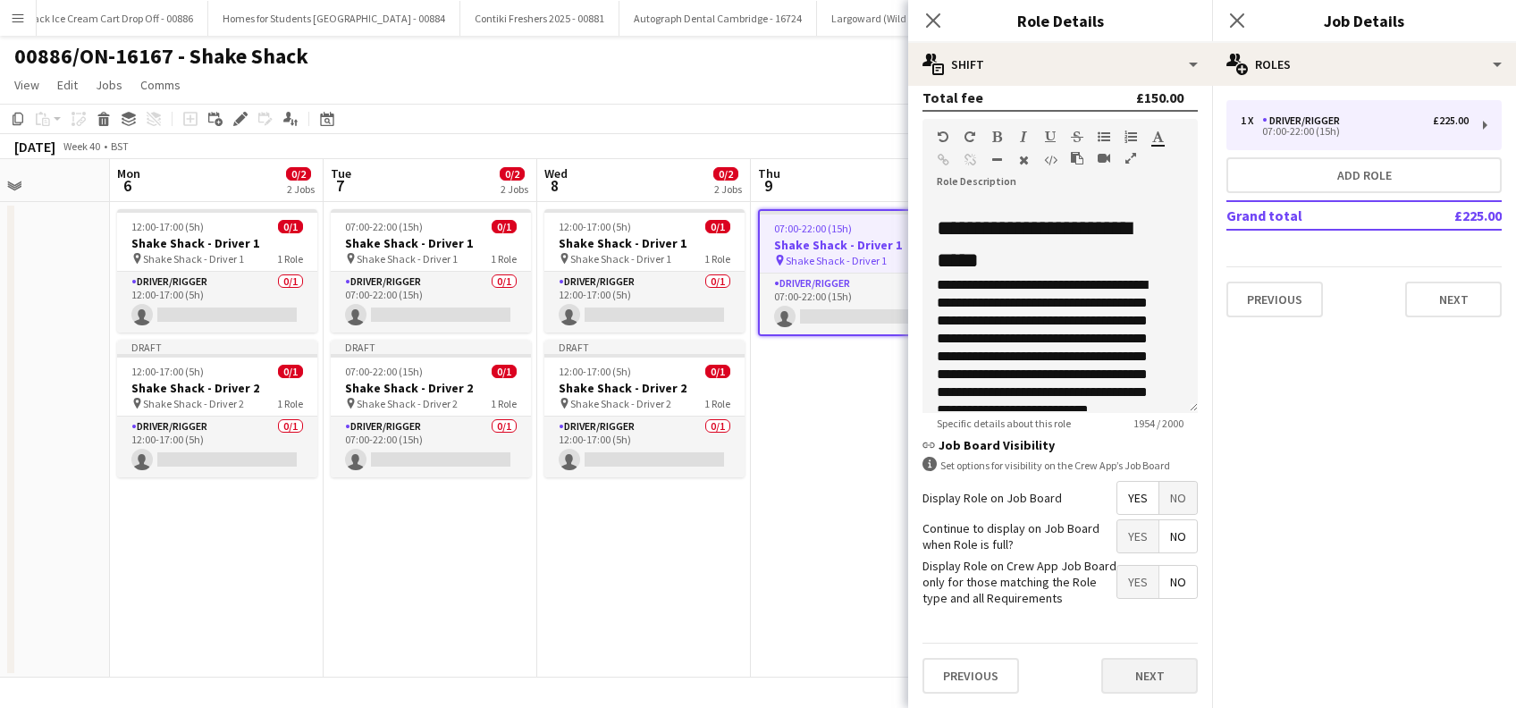
type input "*******"
click at [1135, 678] on button "Next" at bounding box center [1149, 676] width 97 height 36
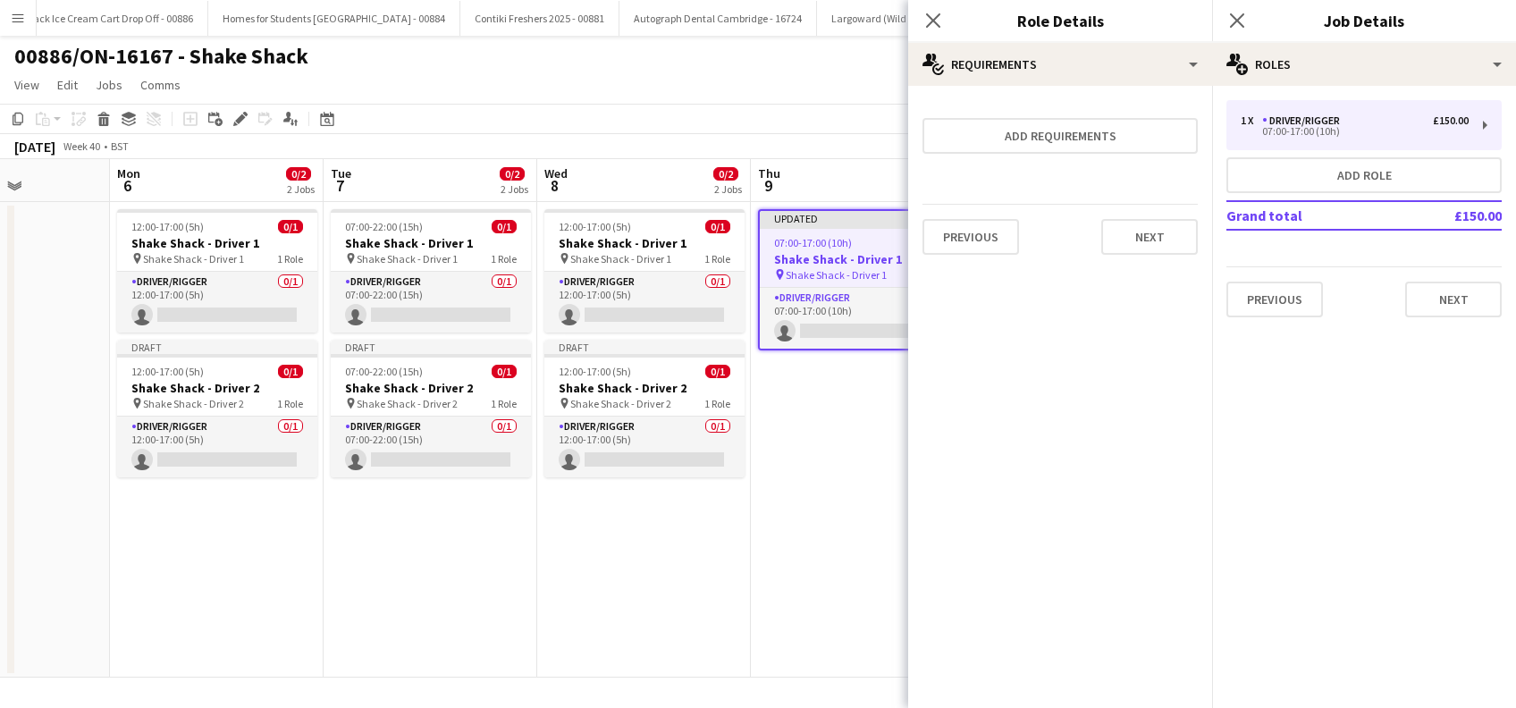
scroll to position [0, 0]
click at [1146, 247] on button "Next" at bounding box center [1149, 237] width 97 height 36
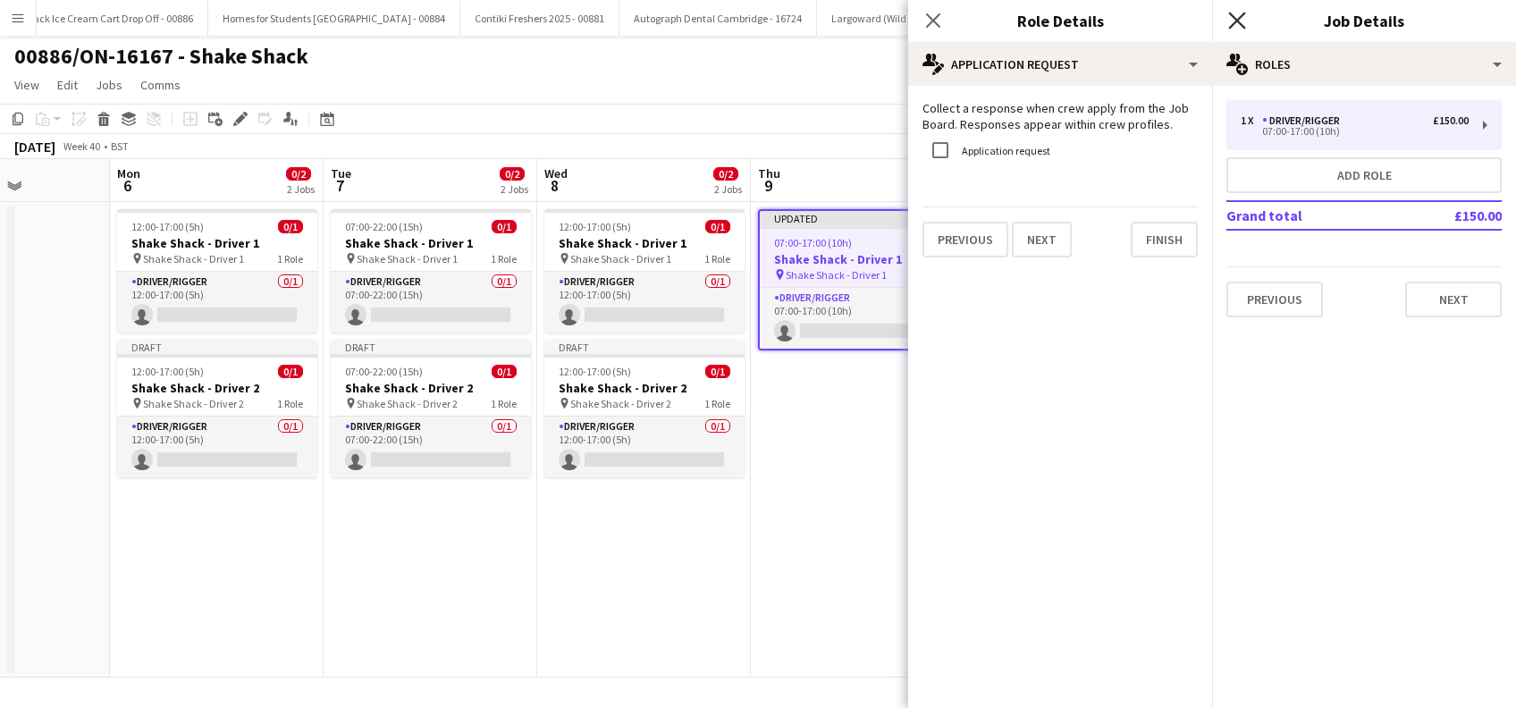
click at [1234, 21] on icon "Close pop-in" at bounding box center [1236, 20] width 17 height 17
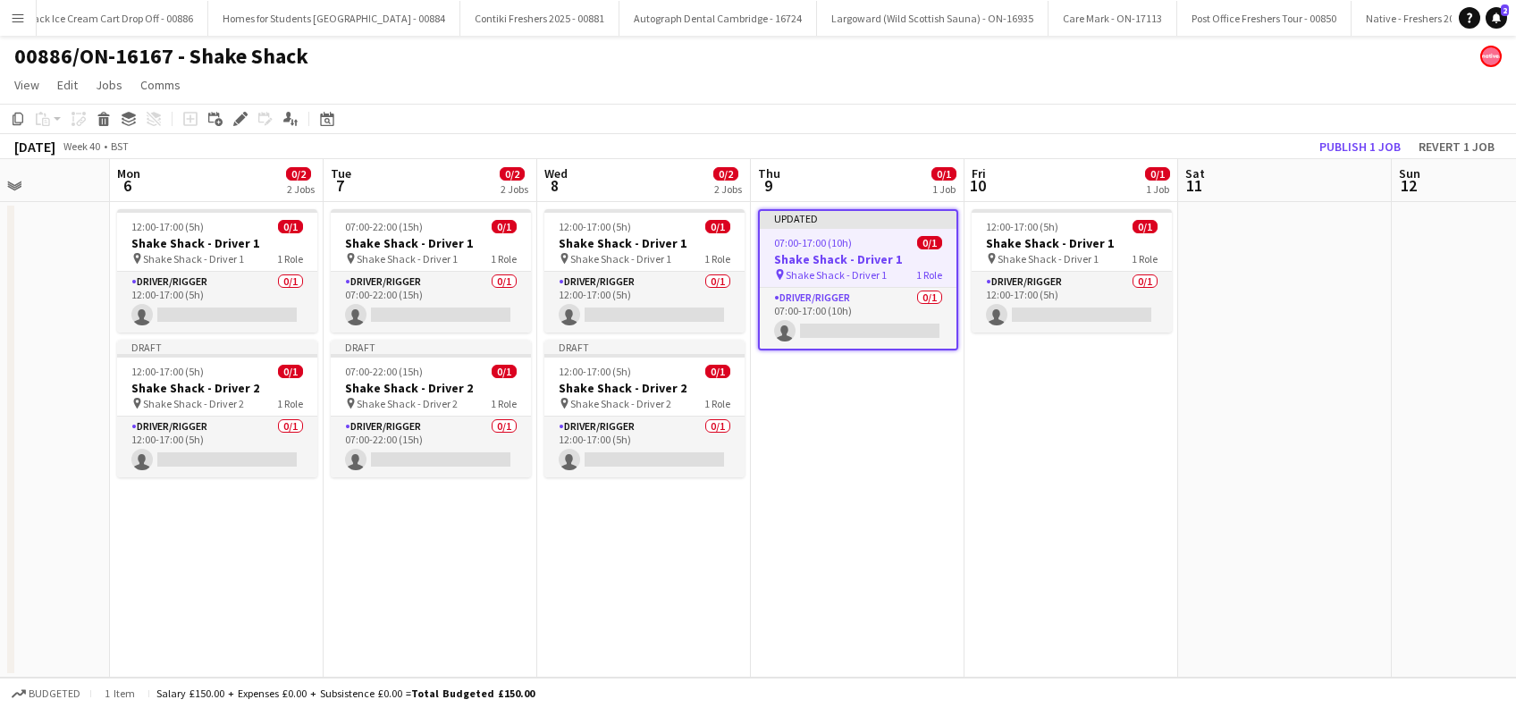
click at [815, 401] on app-date-cell "Updated 07:00-17:00 (10h) 0/1 Shake Shack - Driver 1 pin Shake Shack - Driver 1…" at bounding box center [858, 440] width 214 height 476
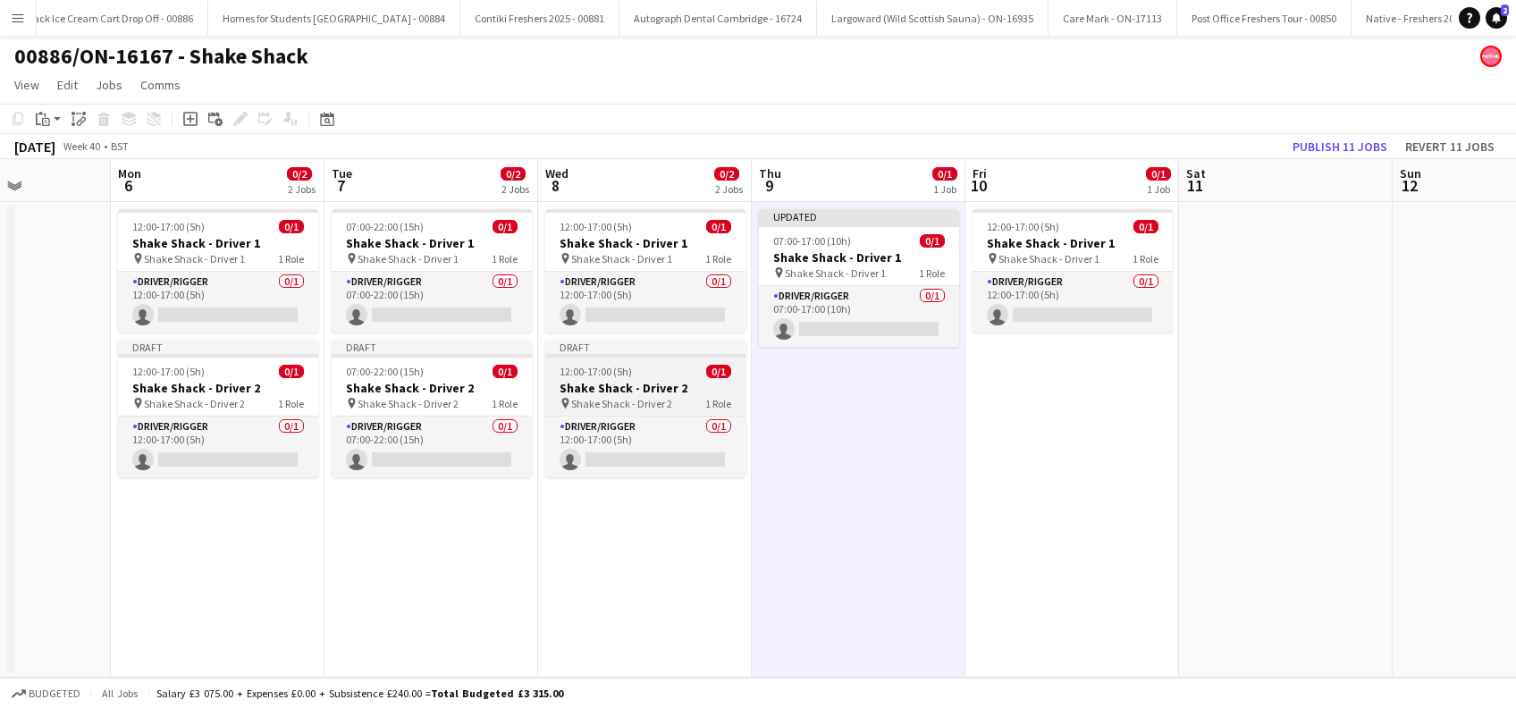
click at [613, 390] on h3 "Shake Shack - Driver 2" at bounding box center [645, 388] width 200 height 16
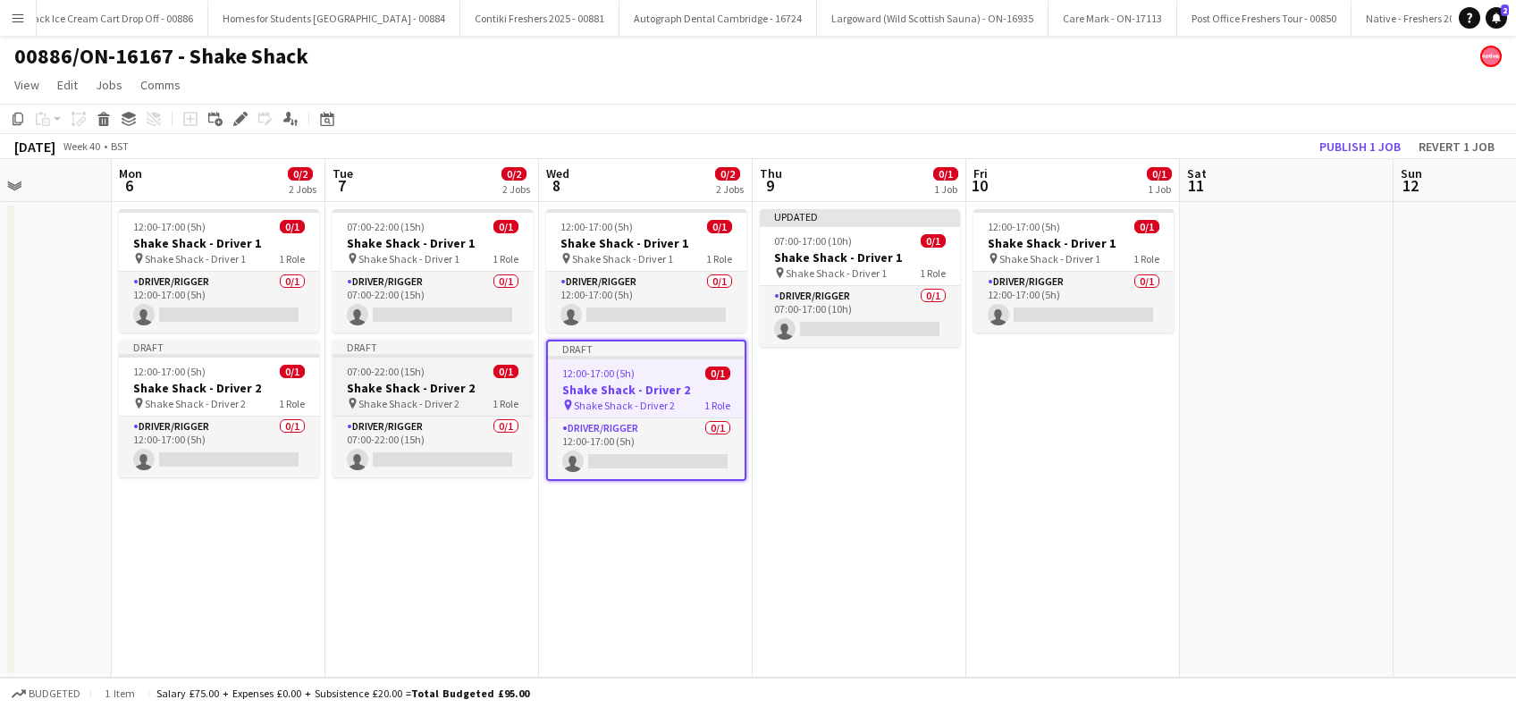
click at [400, 399] on span "Shake Shack - Driver 2" at bounding box center [409, 403] width 101 height 13
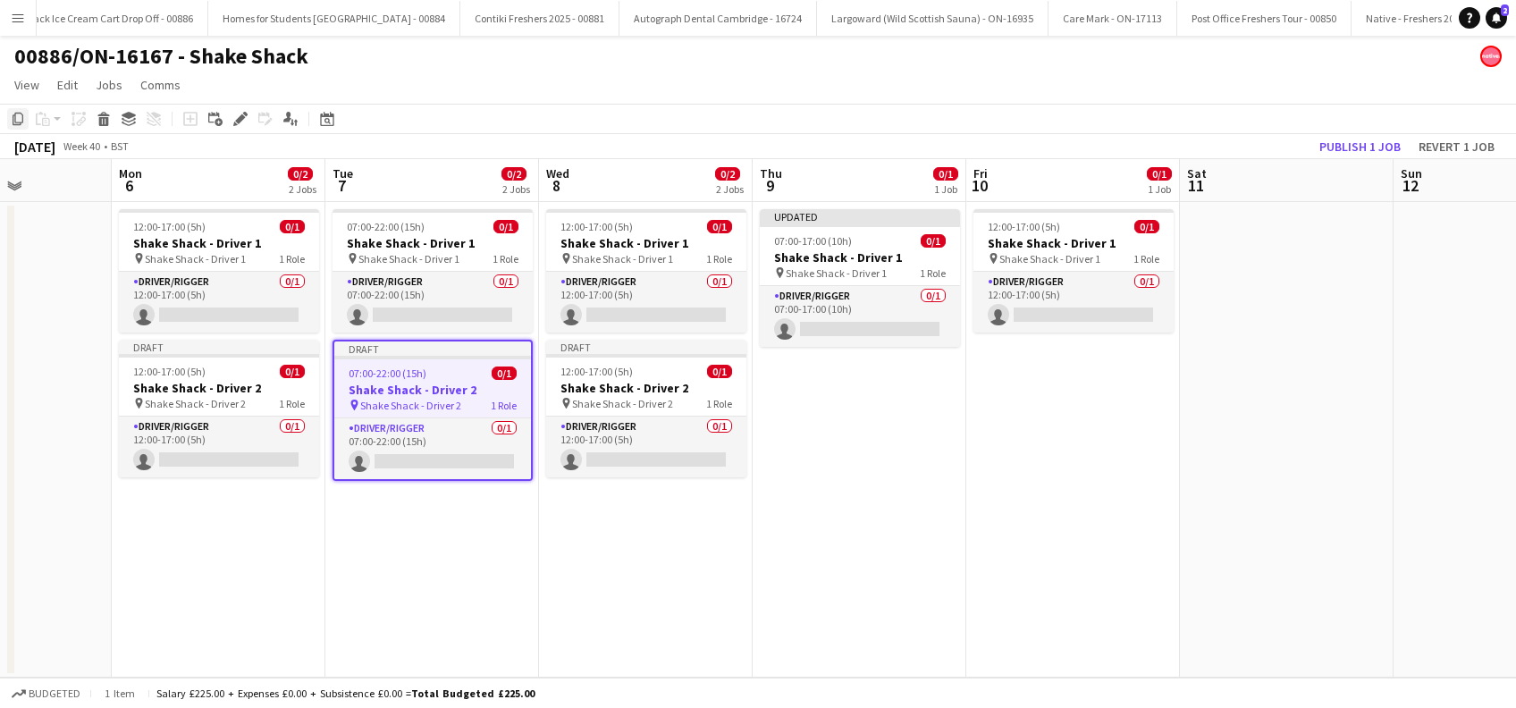
click at [18, 124] on icon at bounding box center [18, 119] width 11 height 13
click at [814, 402] on app-date-cell "Updated 07:00-17:00 (10h) 0/1 Shake Shack - Driver 1 pin Shake Shack - Driver 1…" at bounding box center [860, 440] width 214 height 476
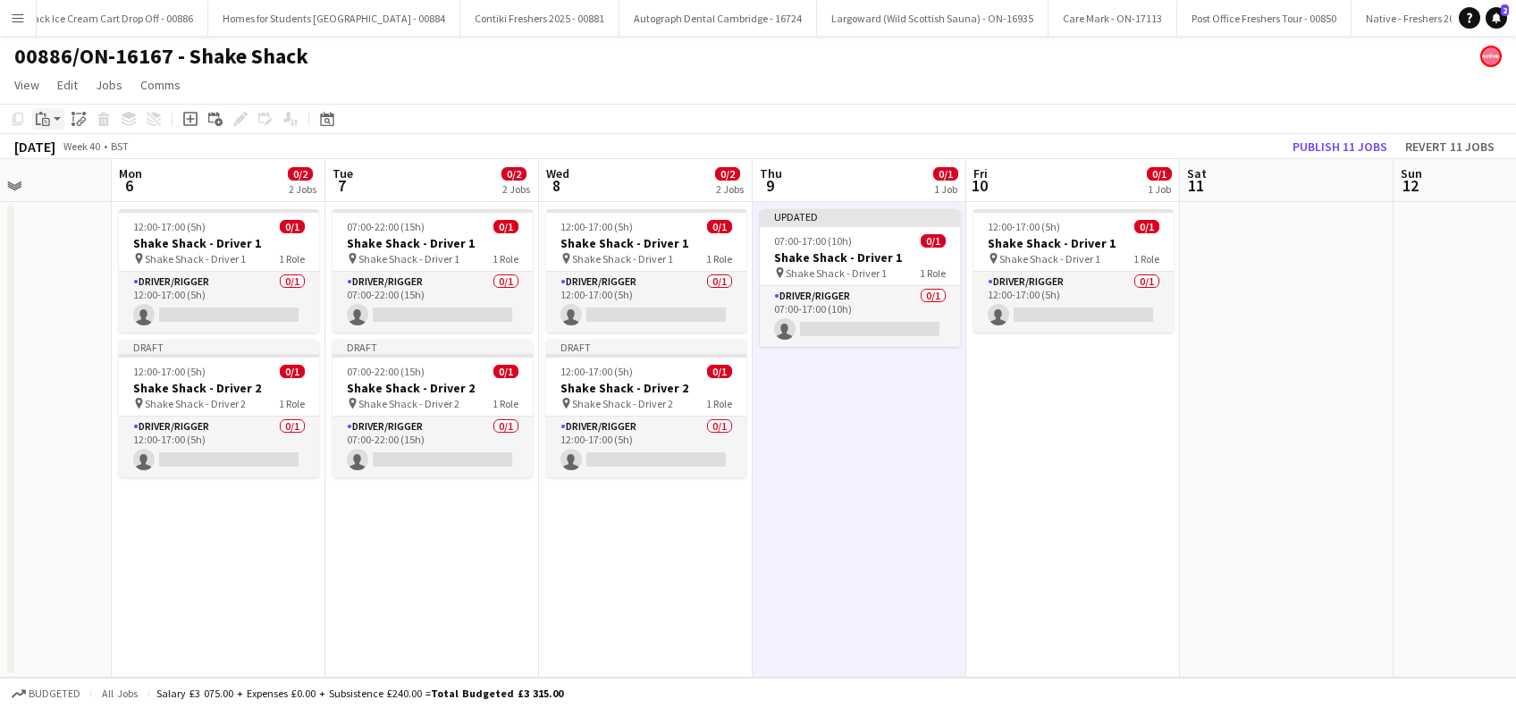
click at [46, 115] on icon "Paste" at bounding box center [43, 119] width 14 height 14
click at [69, 152] on link "Paste Ctrl+V" at bounding box center [131, 153] width 168 height 16
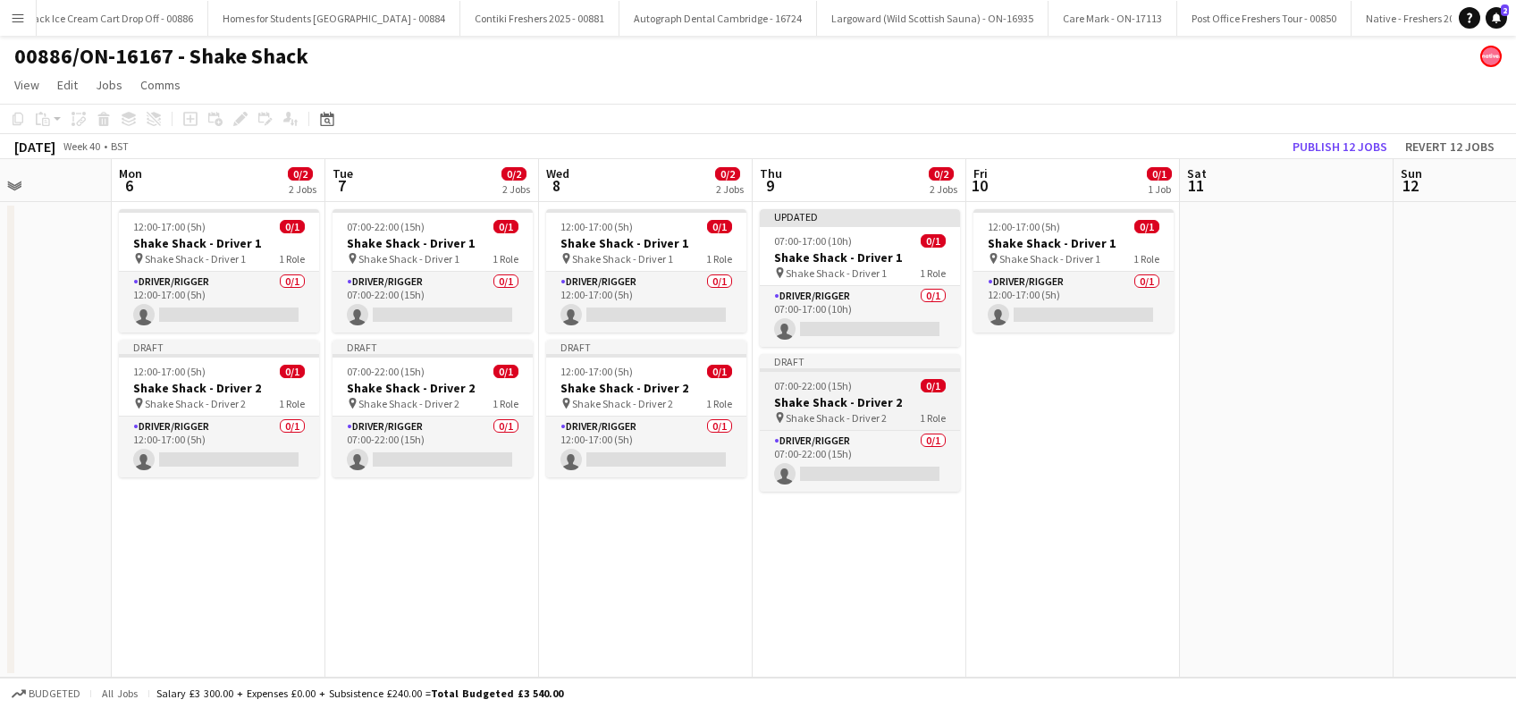
click at [873, 418] on span "Shake Shack - Driver 2" at bounding box center [836, 417] width 101 height 13
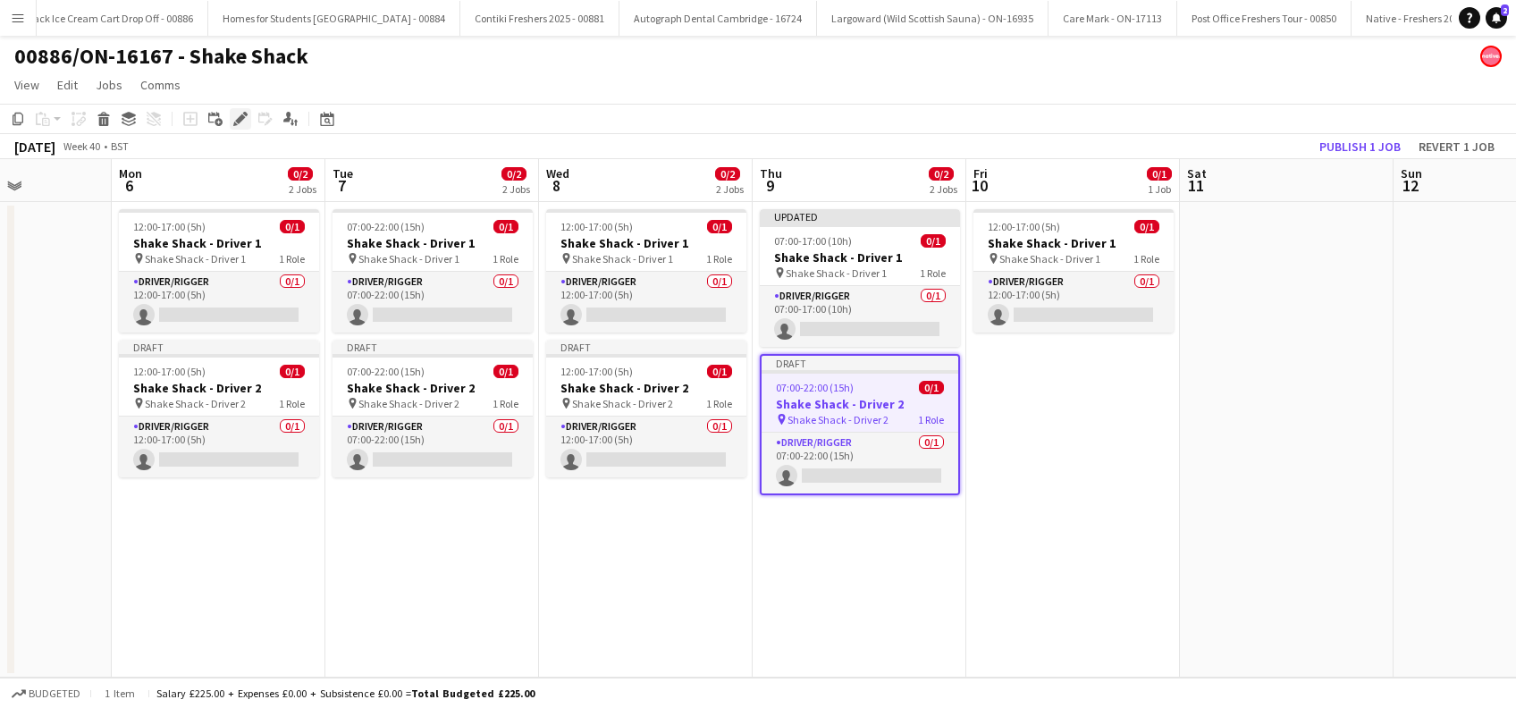
click at [240, 114] on icon "Edit" at bounding box center [240, 119] width 14 height 14
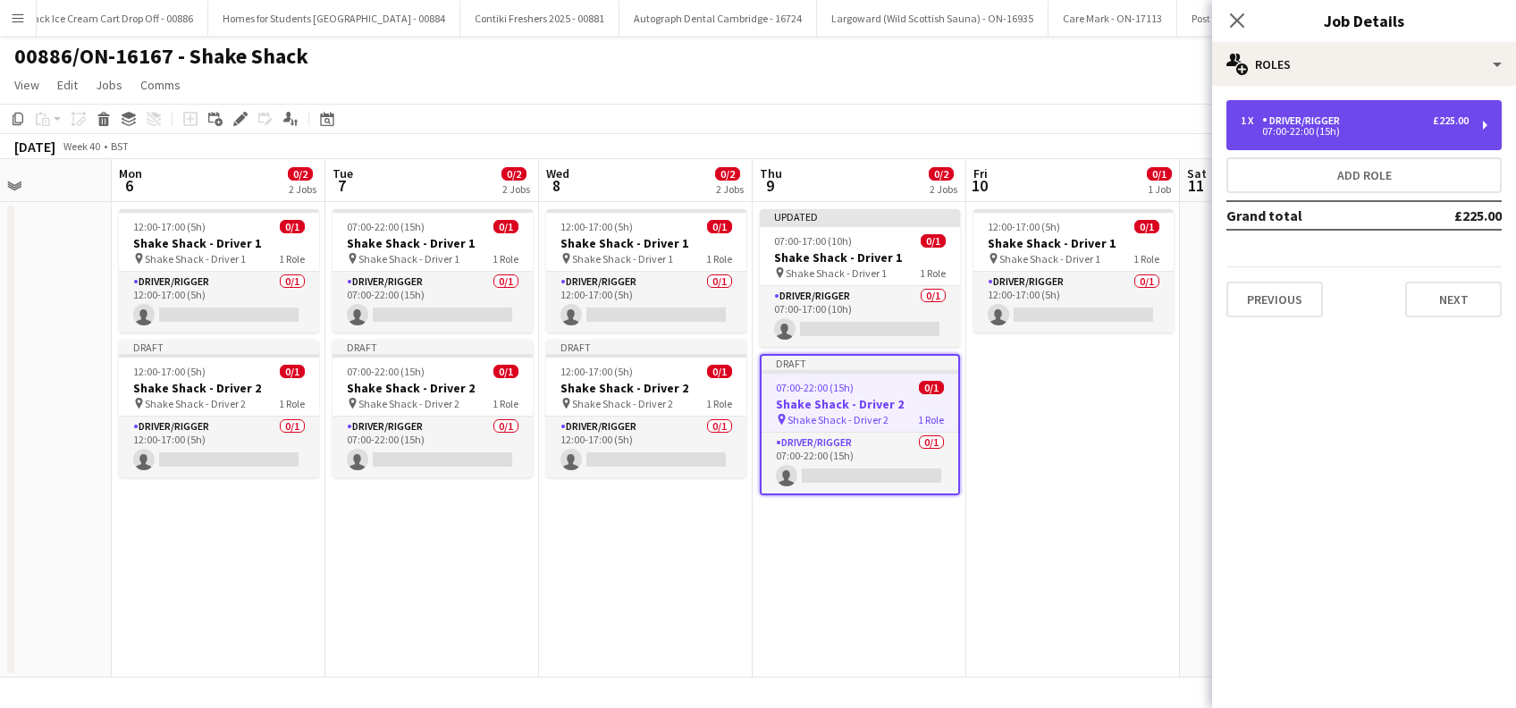
click at [1314, 129] on div "07:00-22:00 (15h)" at bounding box center [1355, 131] width 228 height 9
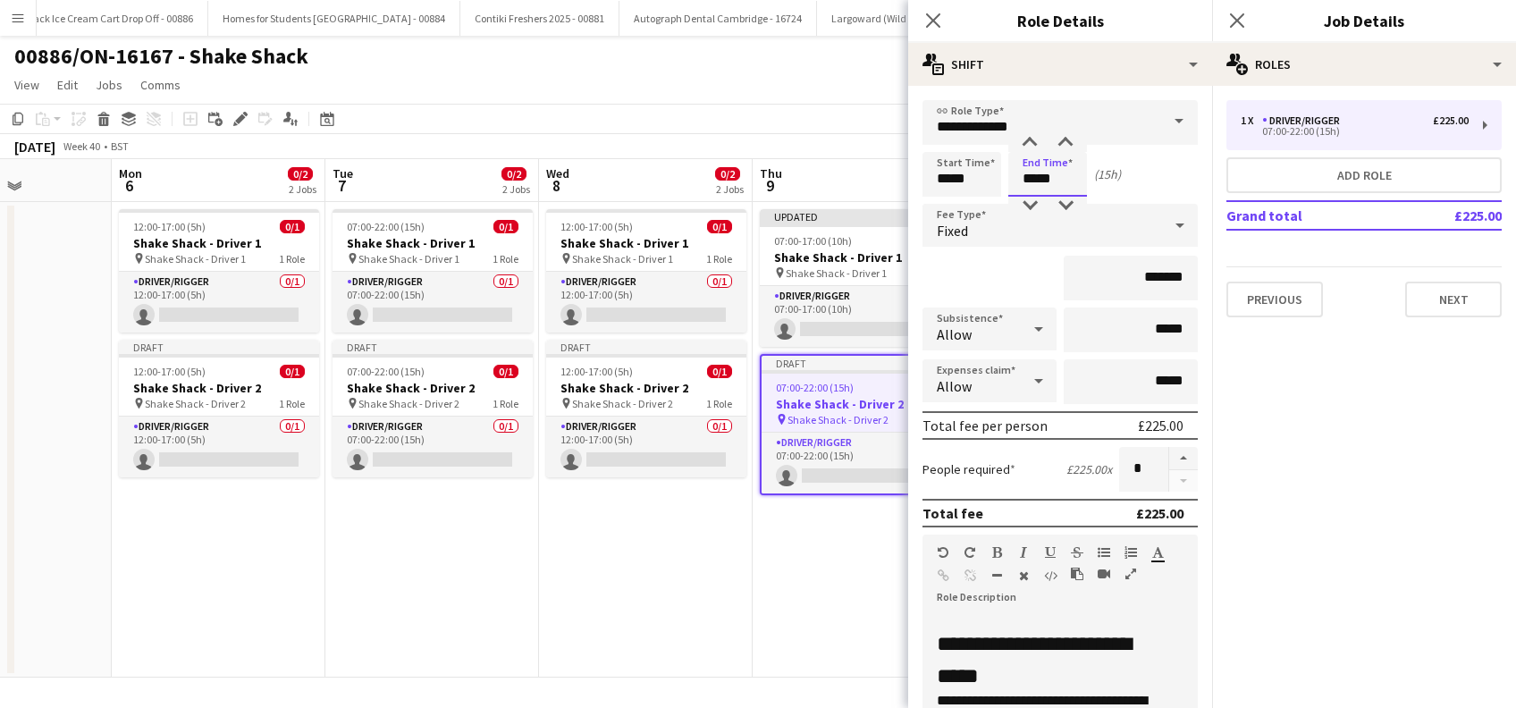
click at [1037, 174] on input "*****" at bounding box center [1047, 174] width 79 height 45
click at [1029, 209] on div at bounding box center [1030, 206] width 36 height 18
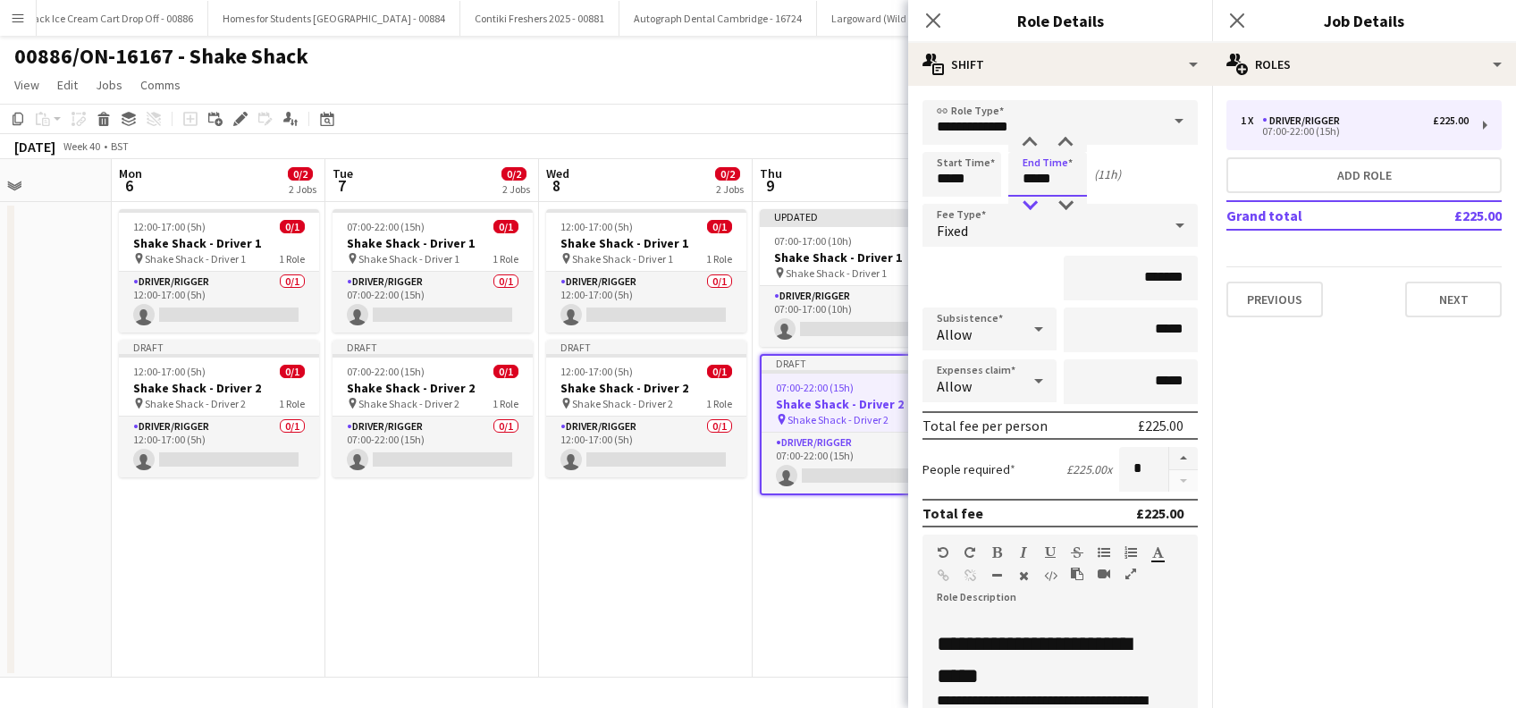
type input "*****"
click at [1029, 209] on div at bounding box center [1030, 206] width 36 height 18
click at [1145, 274] on input "*******" at bounding box center [1131, 278] width 134 height 45
type input "**"
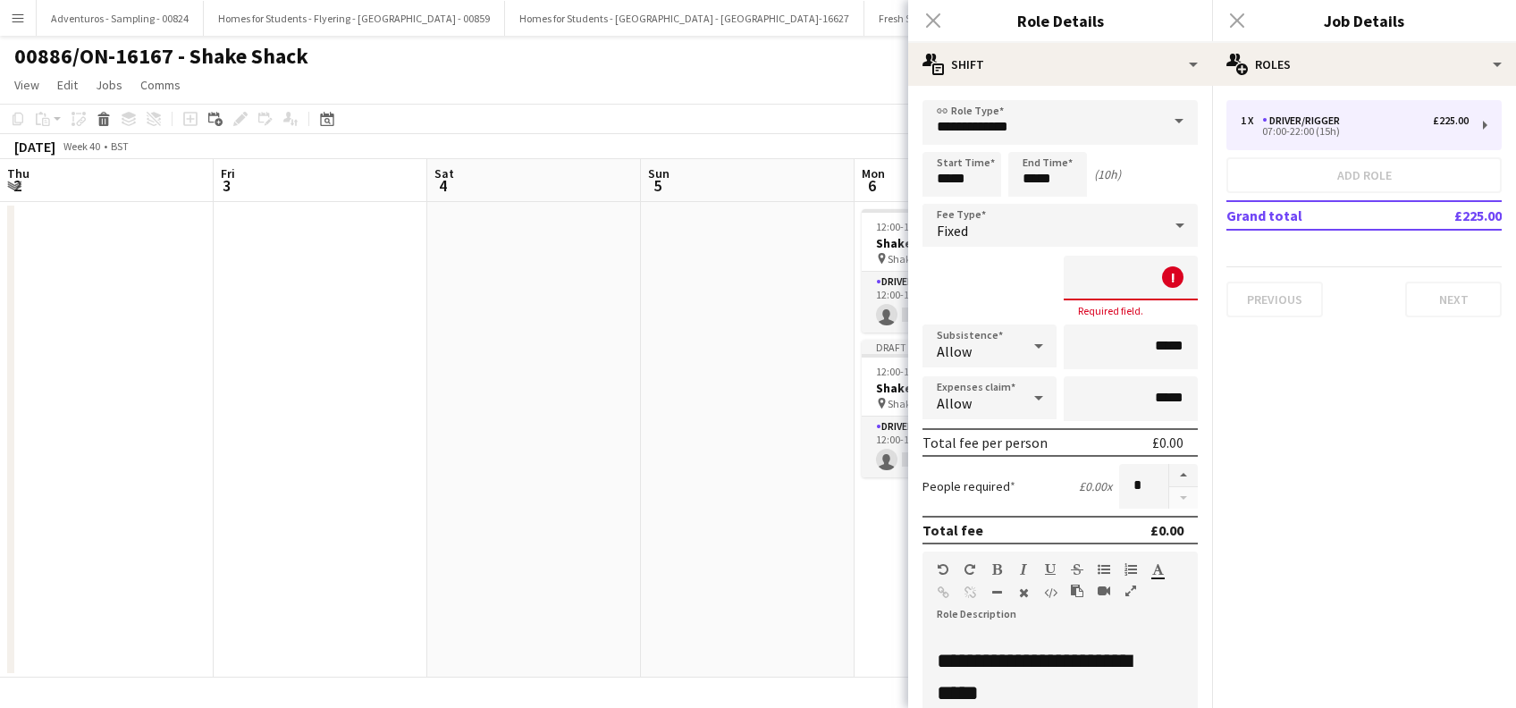
scroll to position [0, 743]
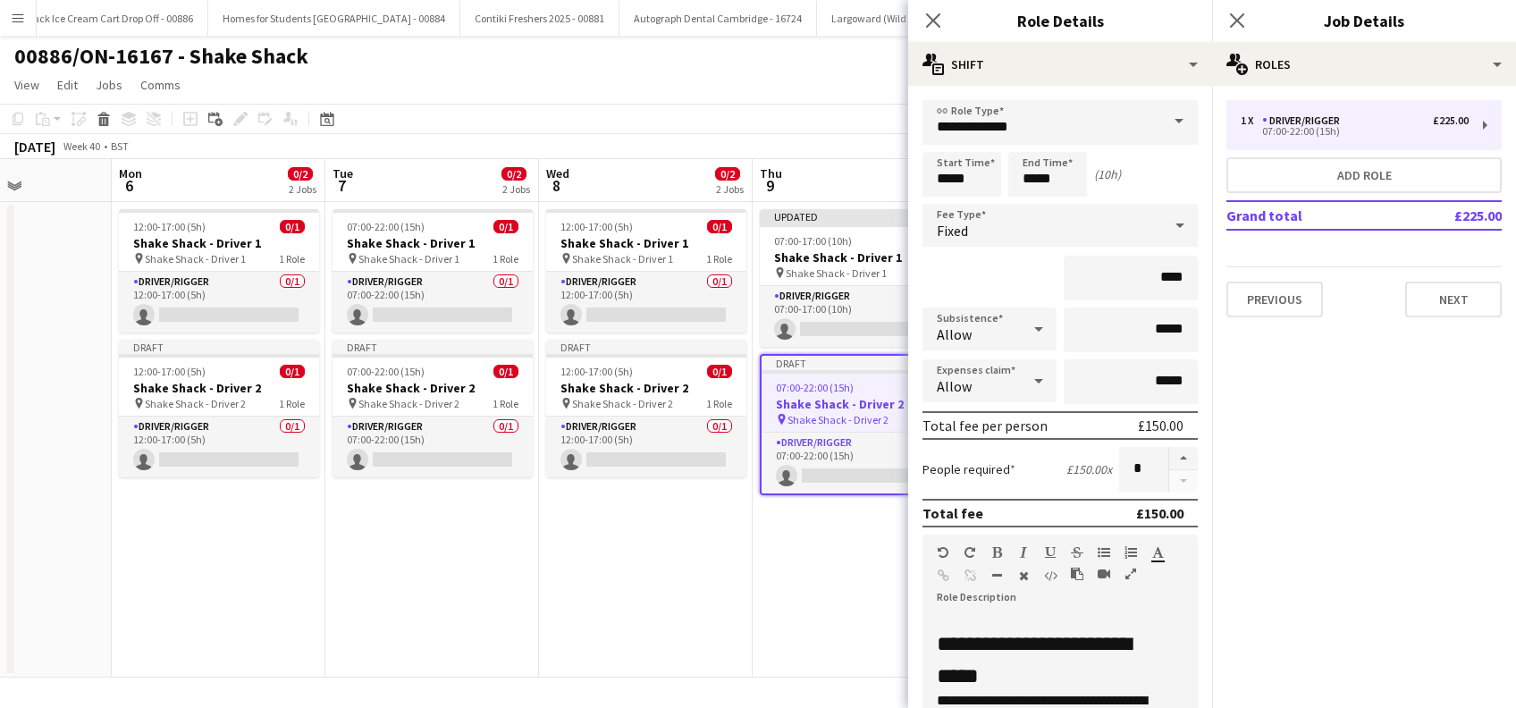
type input "*******"
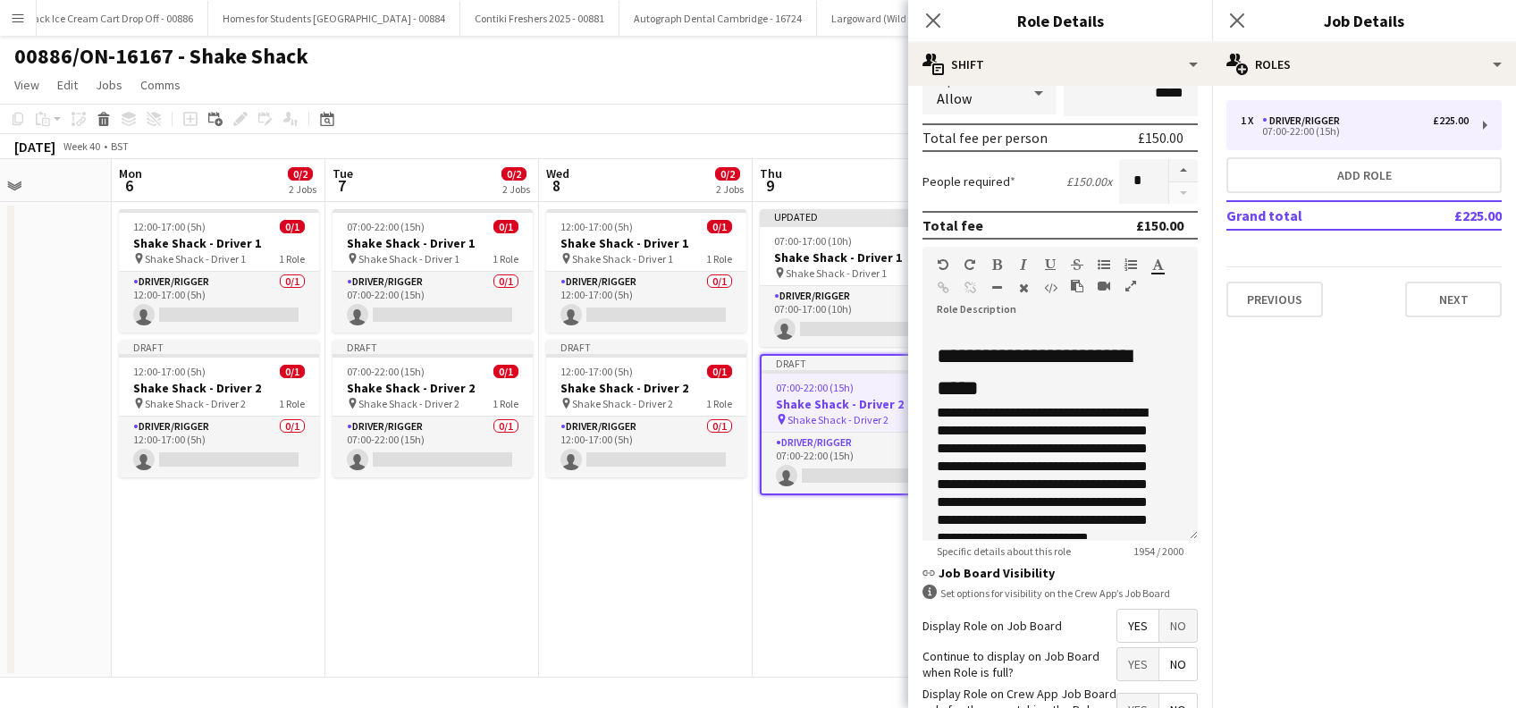
scroll to position [358, 0]
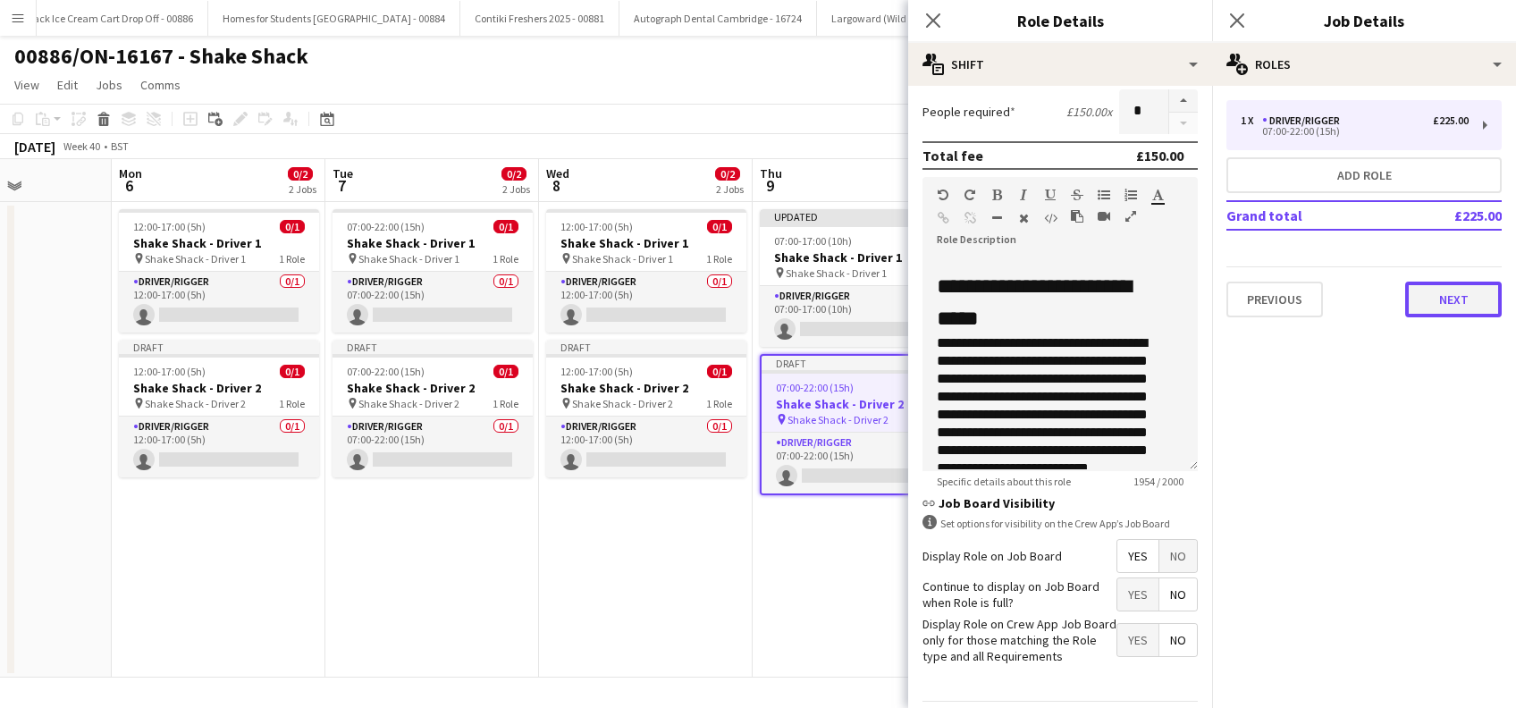
click at [1440, 300] on button "Next" at bounding box center [1453, 300] width 97 height 36
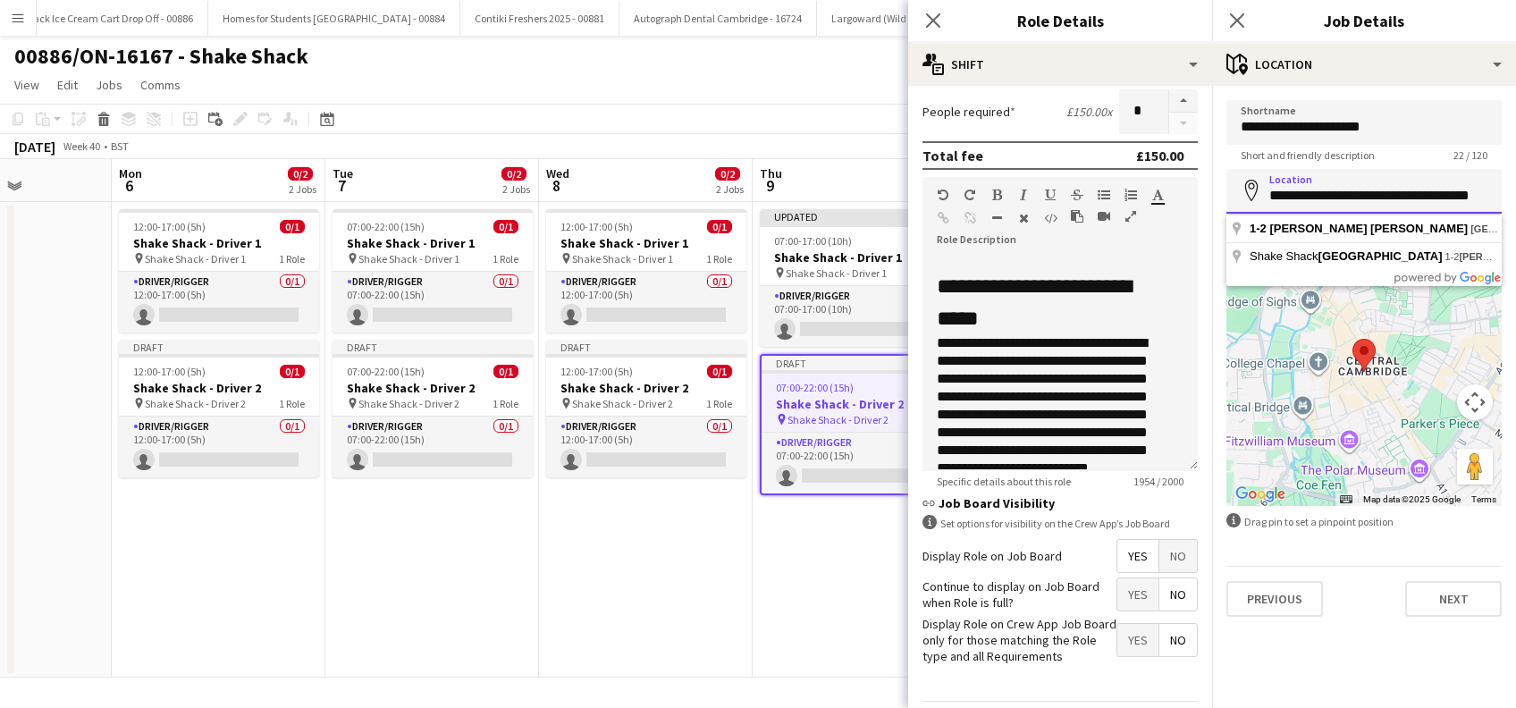
drag, startPoint x: 1369, startPoint y: 193, endPoint x: 1245, endPoint y: 188, distance: 123.5
click at [1245, 188] on div "**********" at bounding box center [1364, 191] width 275 height 45
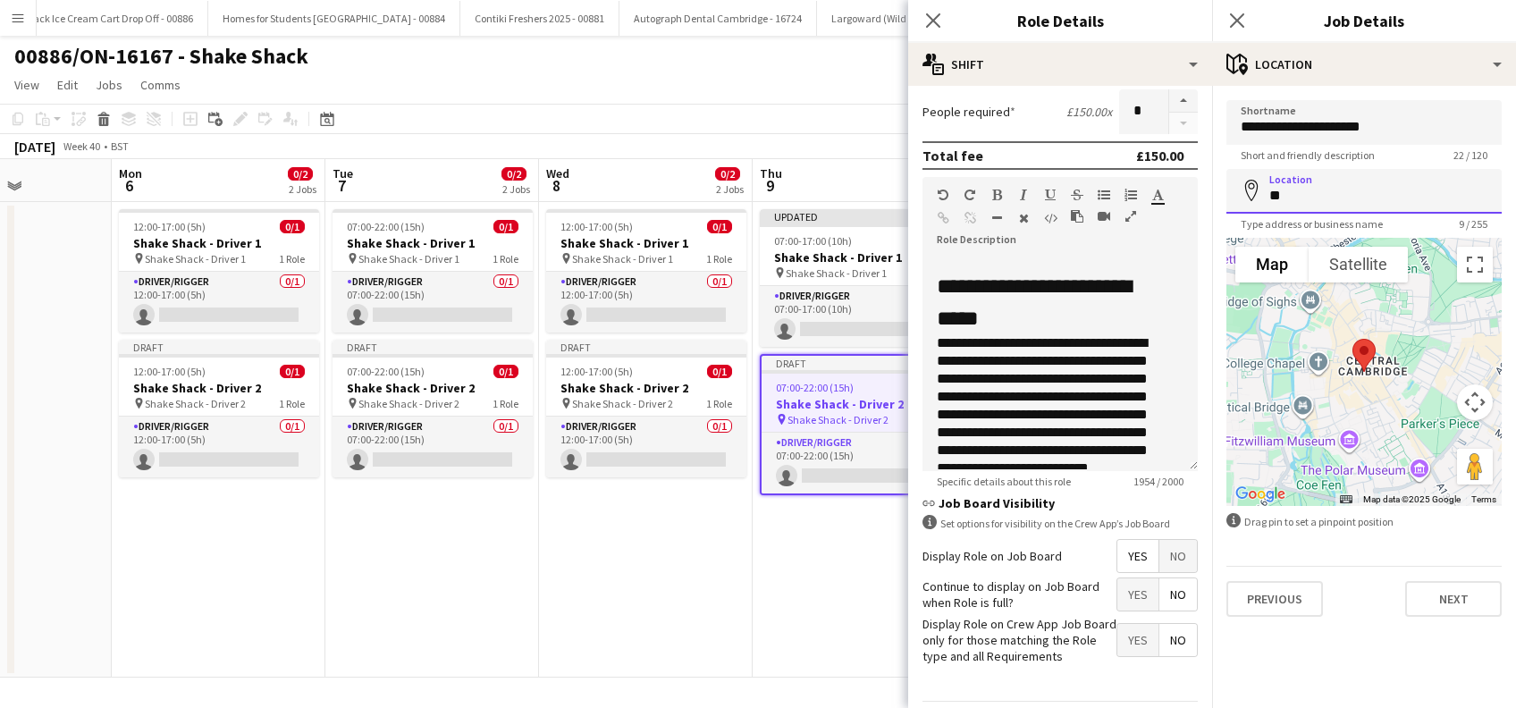
type input "*"
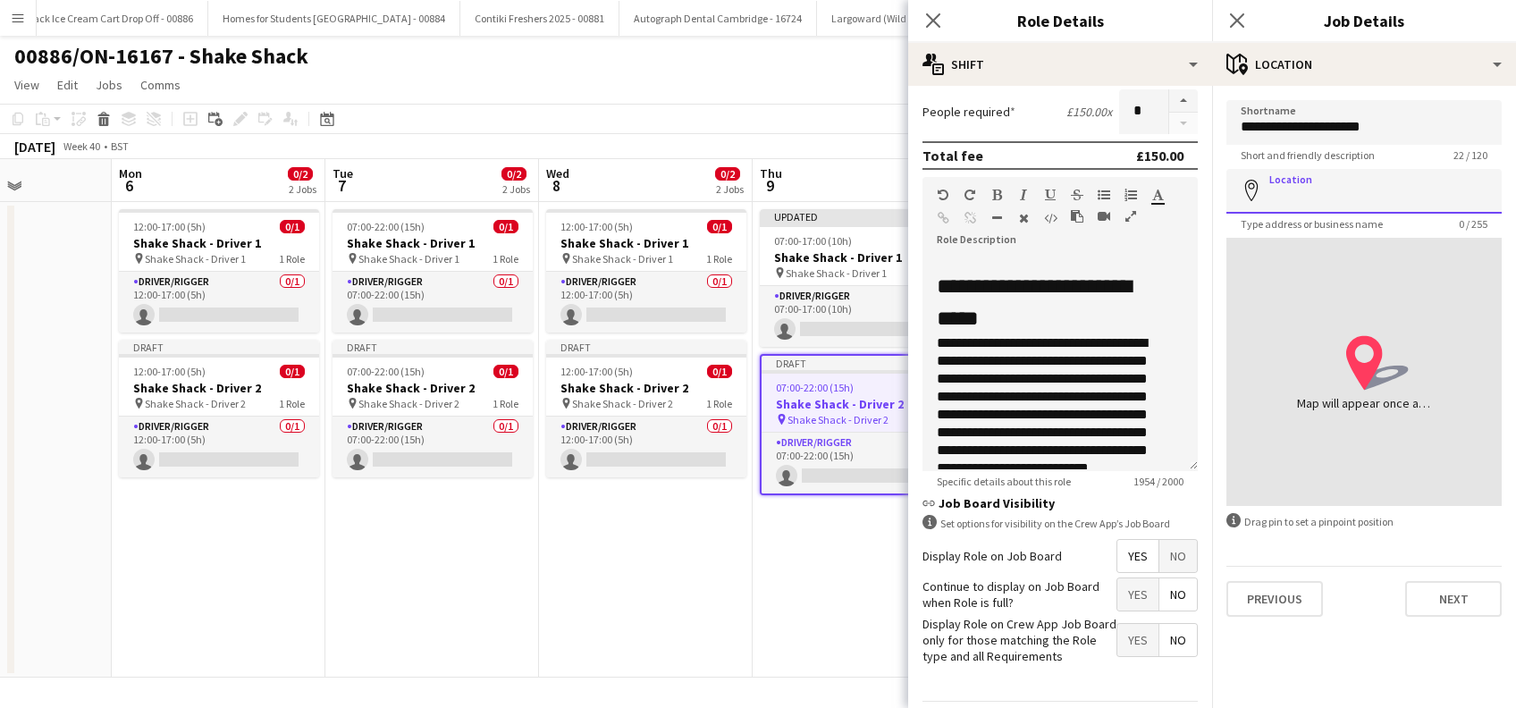
paste input "**********"
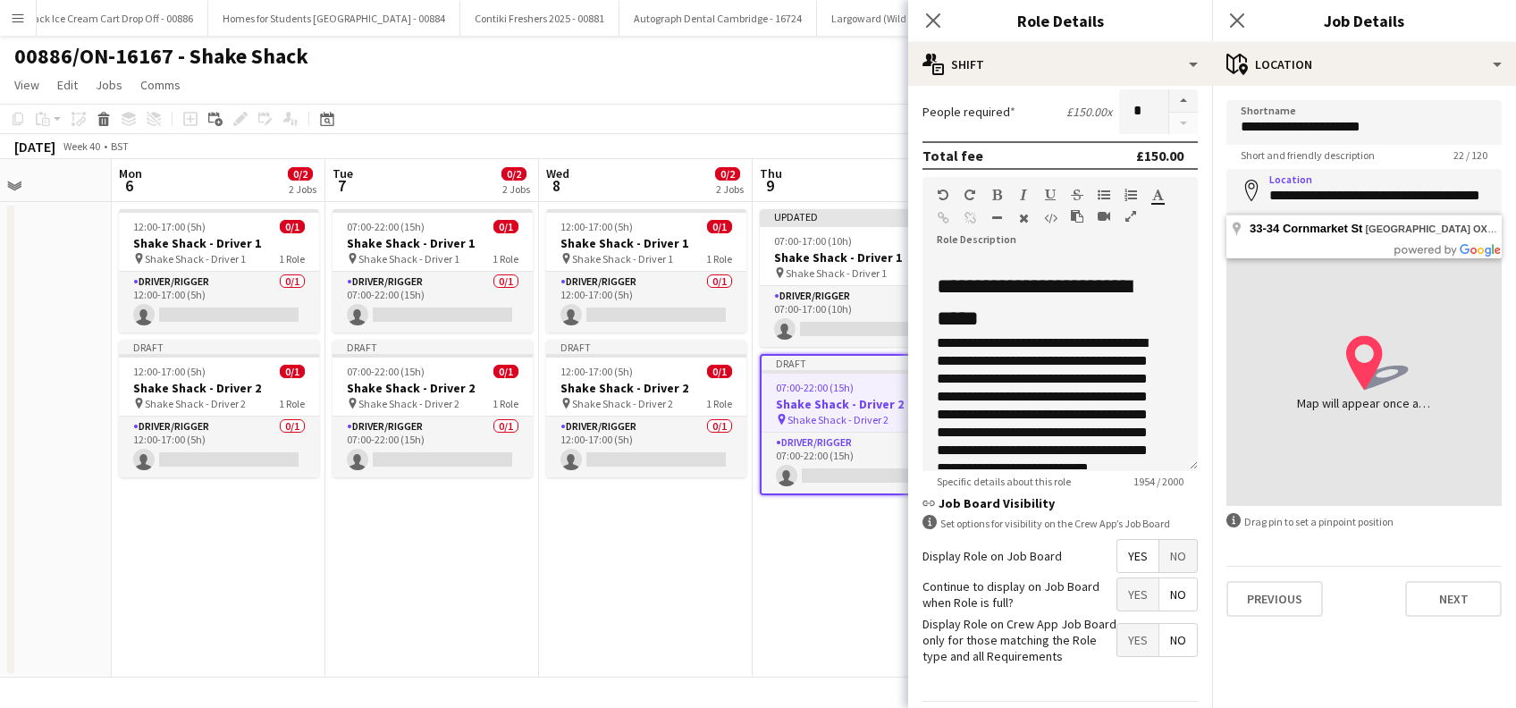
scroll to position [0, 0]
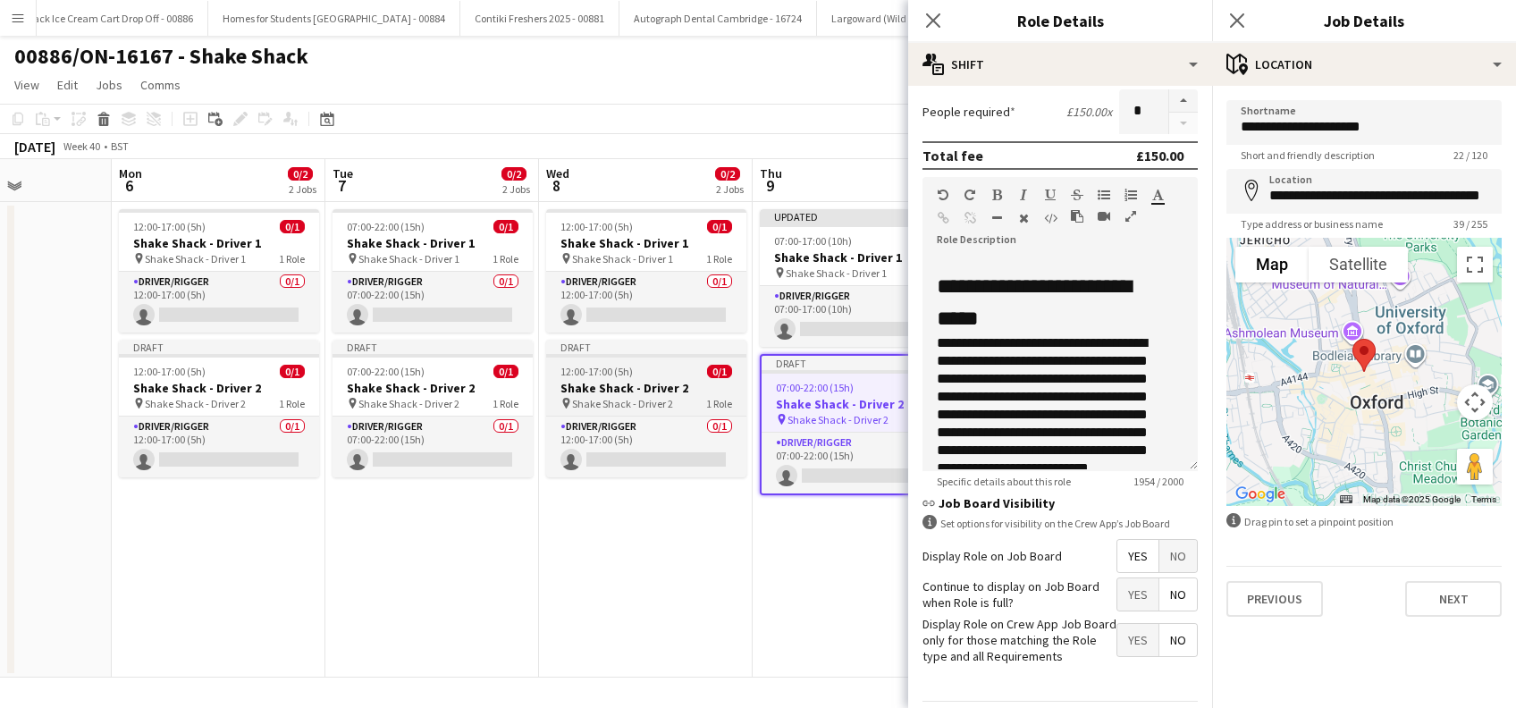
click at [596, 397] on span "Shake Shack - Driver 2" at bounding box center [622, 403] width 101 height 13
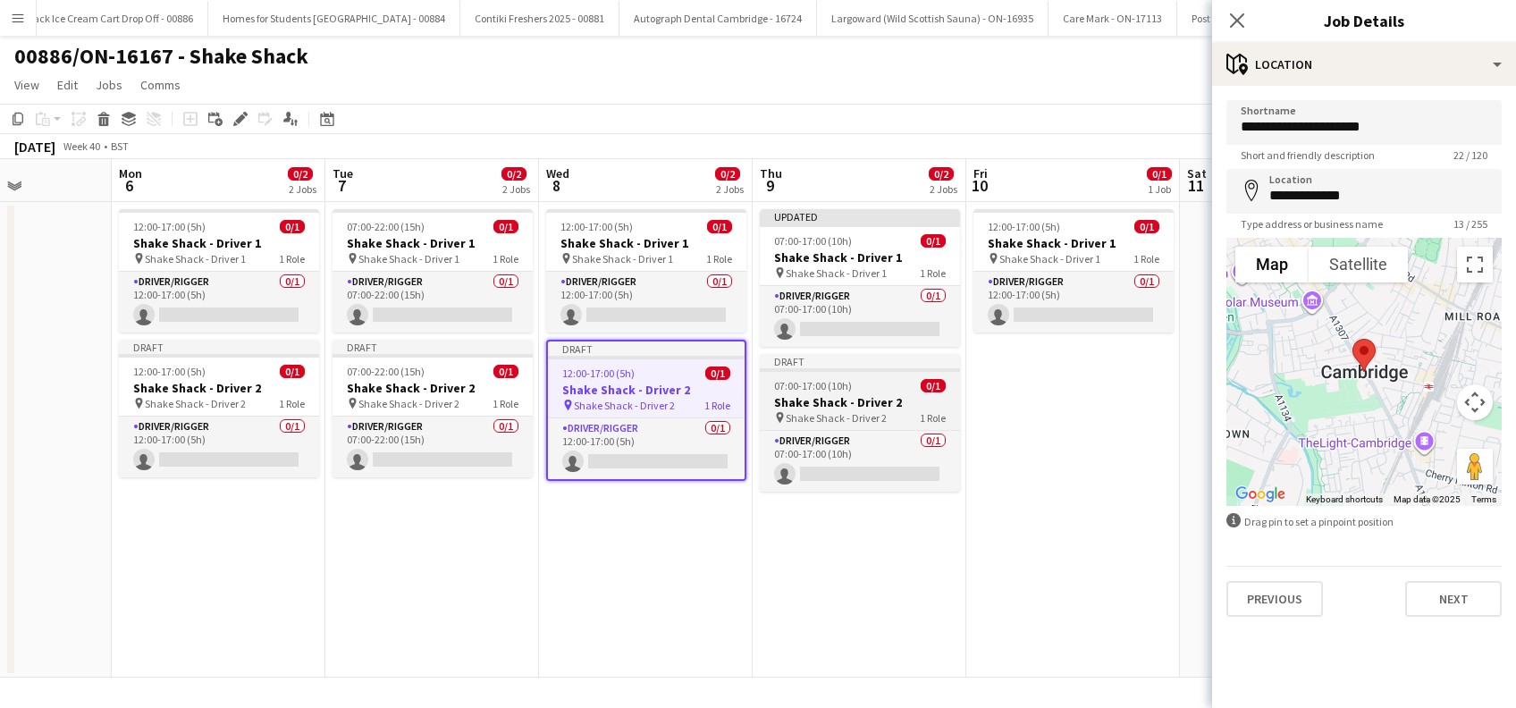
click at [848, 422] on span "Shake Shack - Driver 2" at bounding box center [836, 417] width 101 height 13
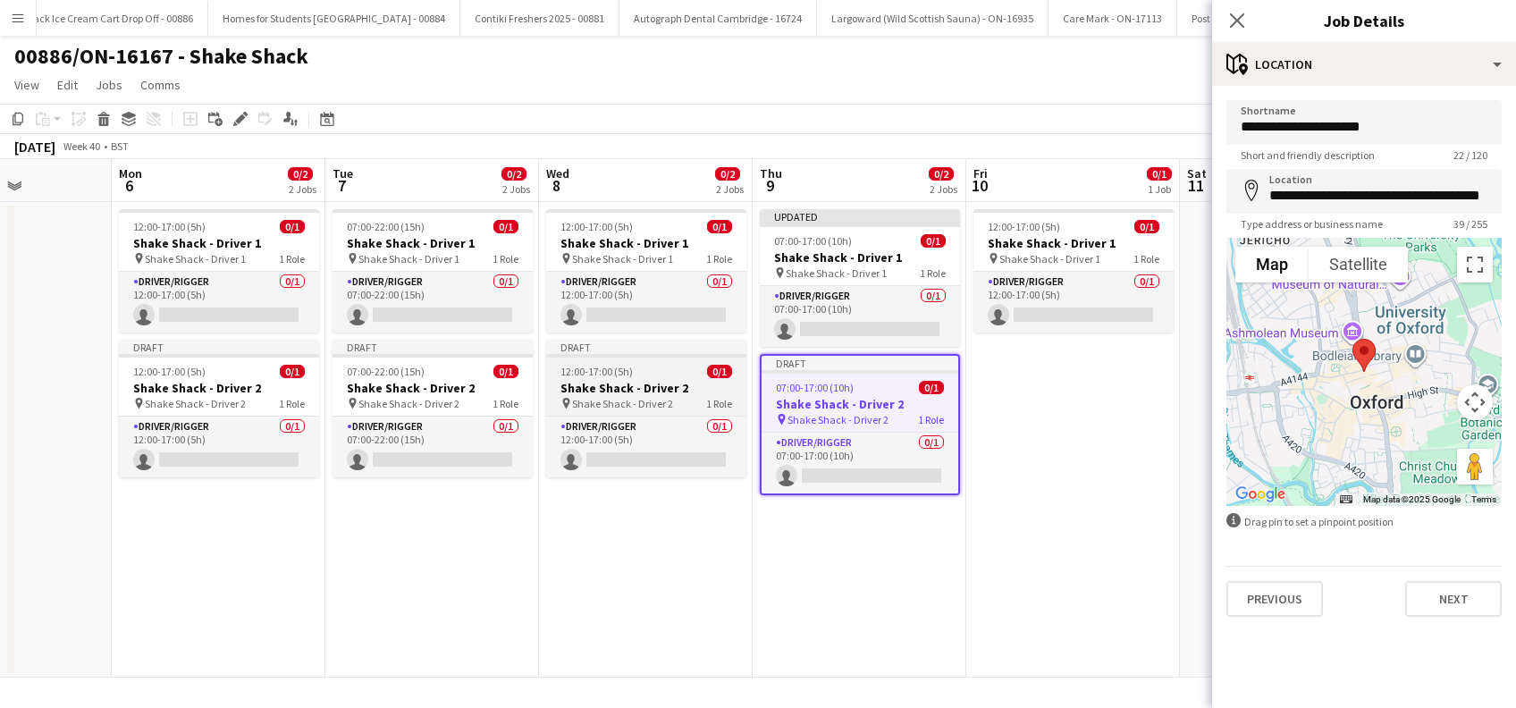
click at [615, 392] on h3 "Shake Shack - Driver 2" at bounding box center [646, 388] width 200 height 16
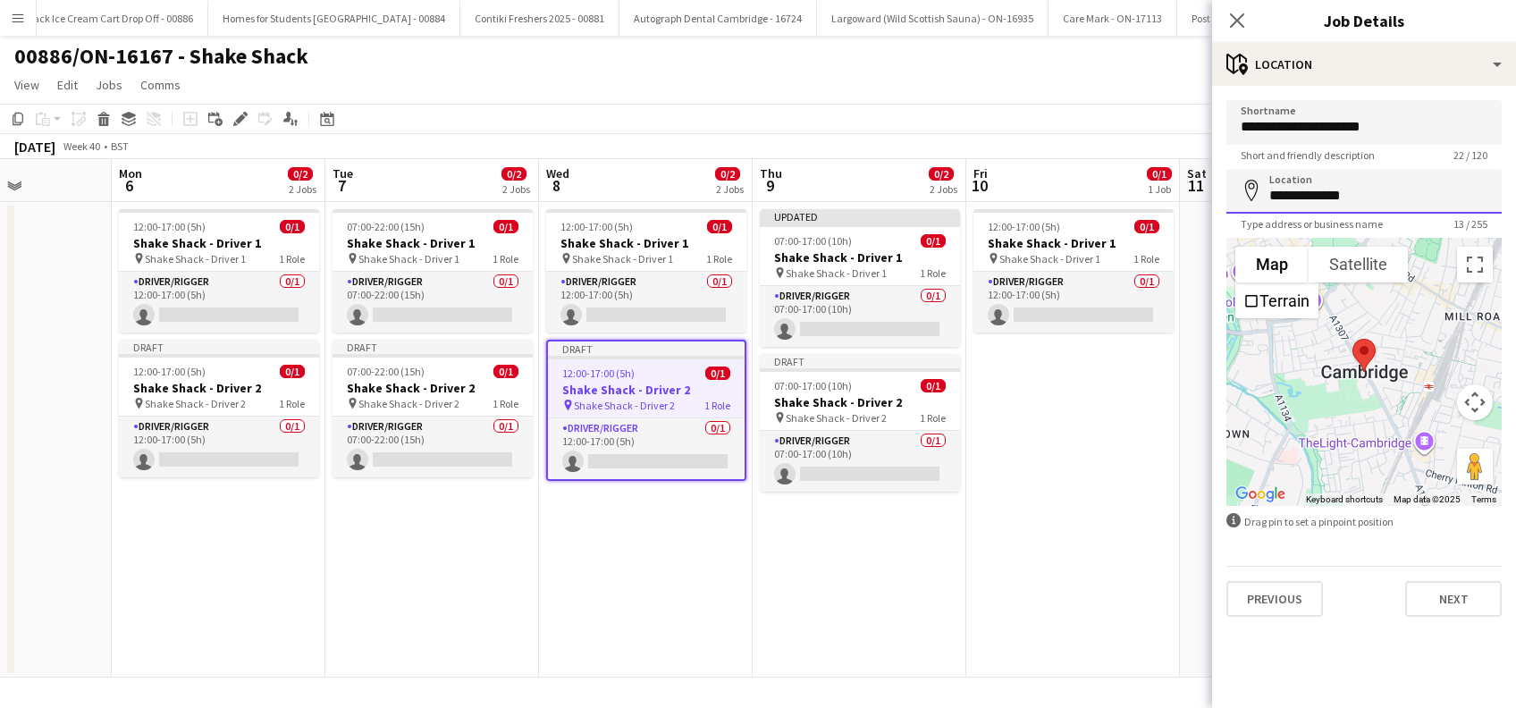
click at [1395, 201] on input "**********" at bounding box center [1364, 191] width 275 height 45
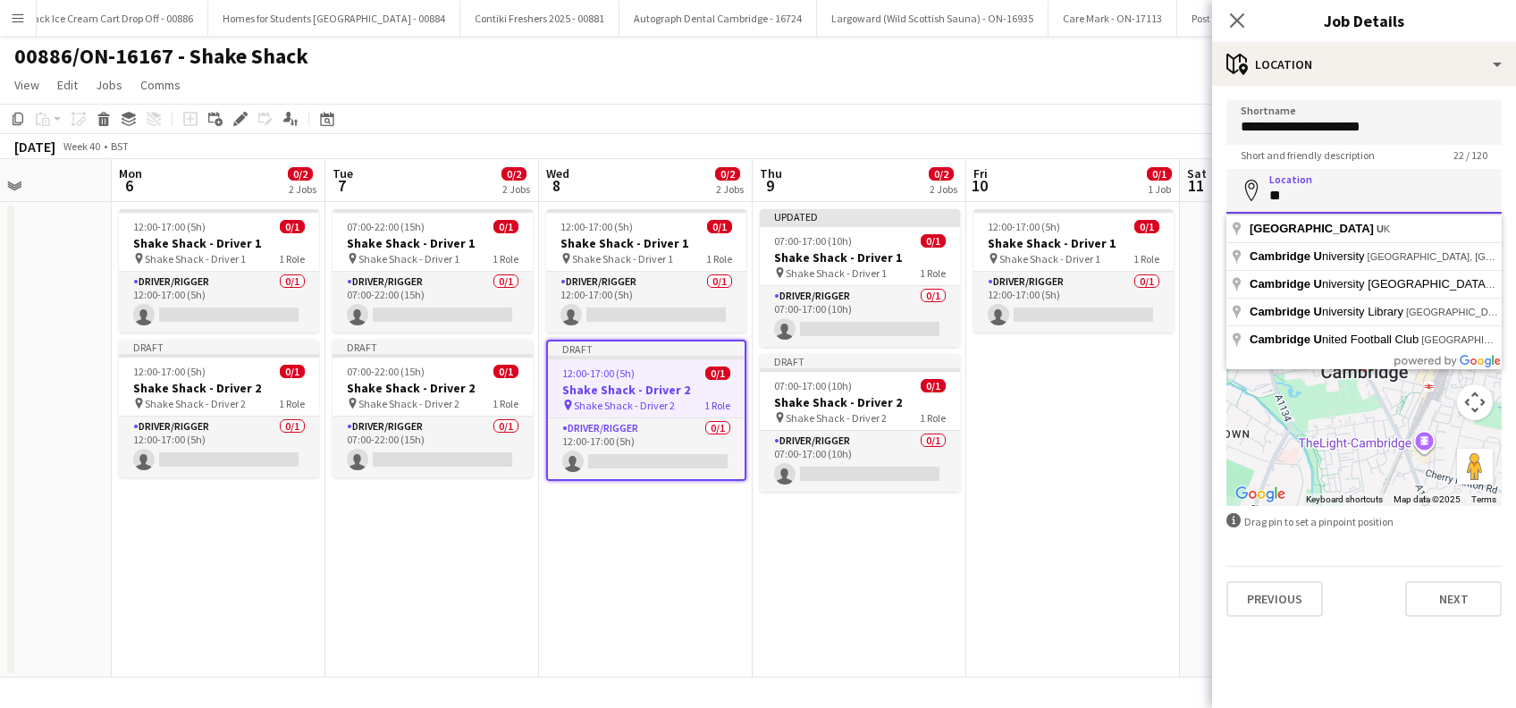
type input "*"
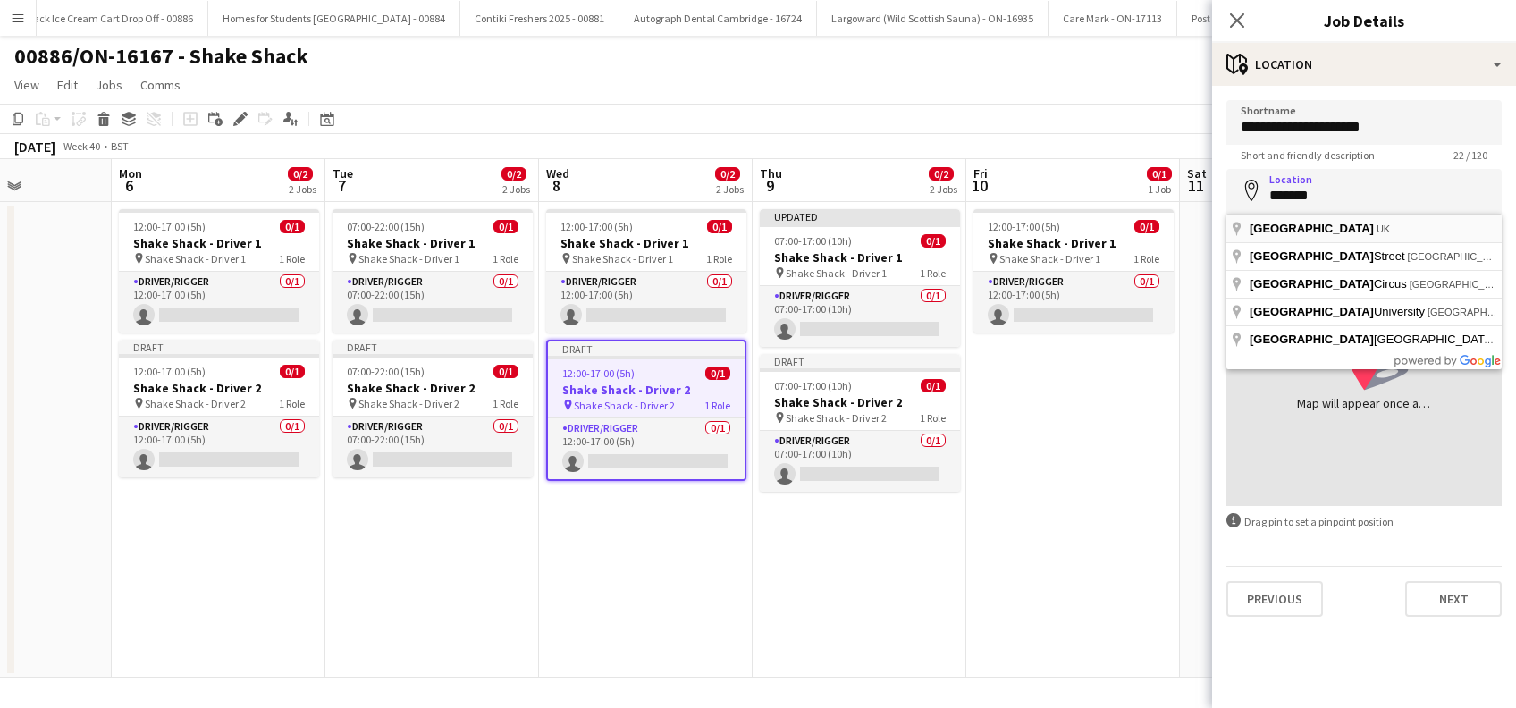
type input "**********"
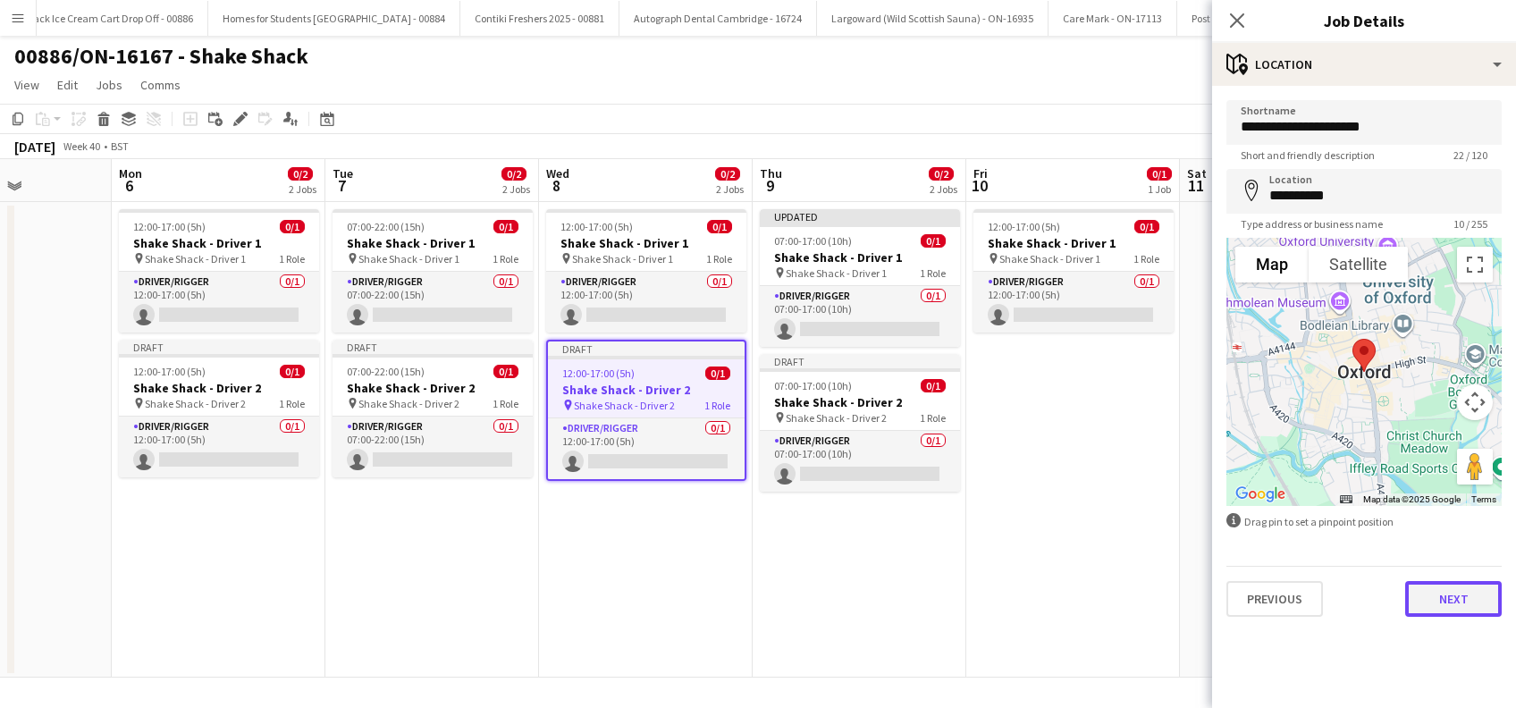
click at [1455, 603] on button "Next" at bounding box center [1453, 599] width 97 height 36
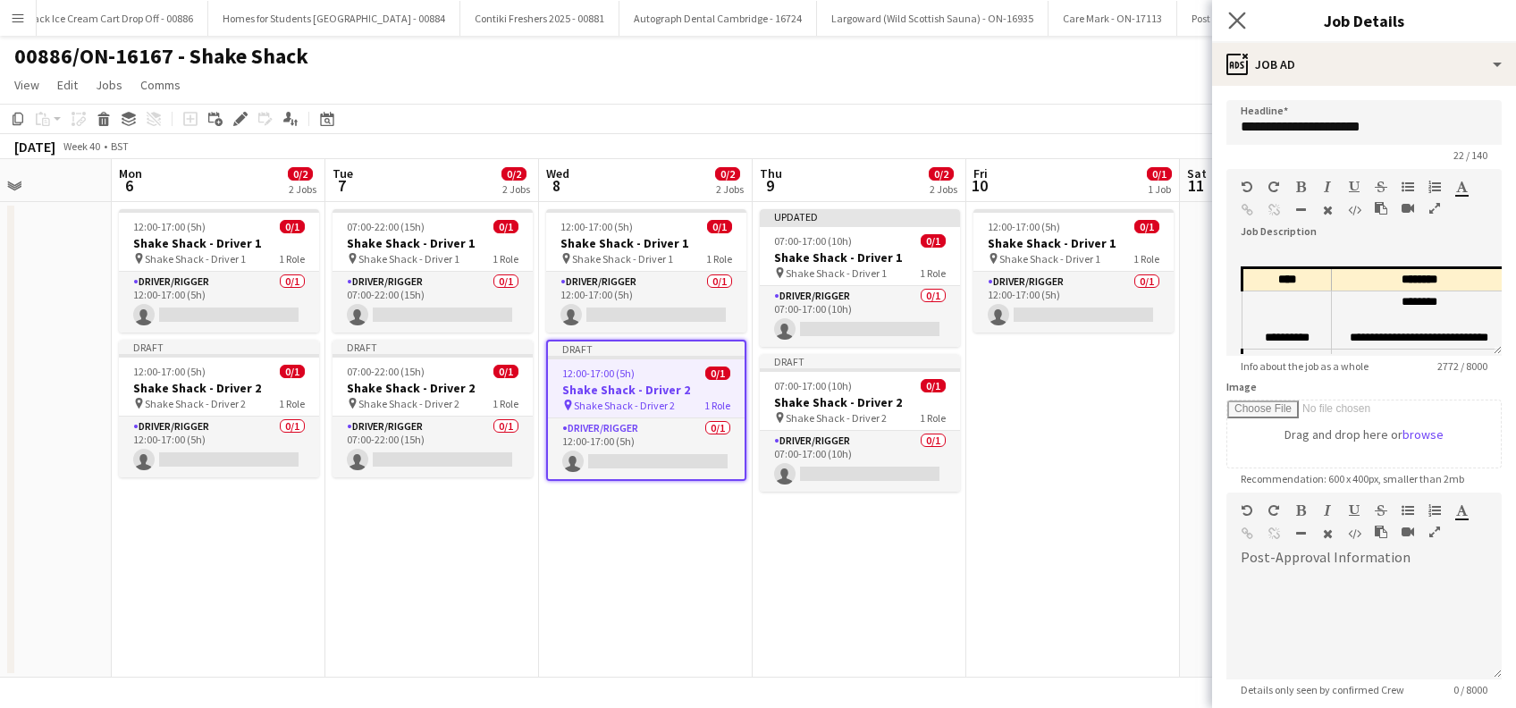
click at [1244, 23] on icon "Close pop-in" at bounding box center [1236, 20] width 17 height 17
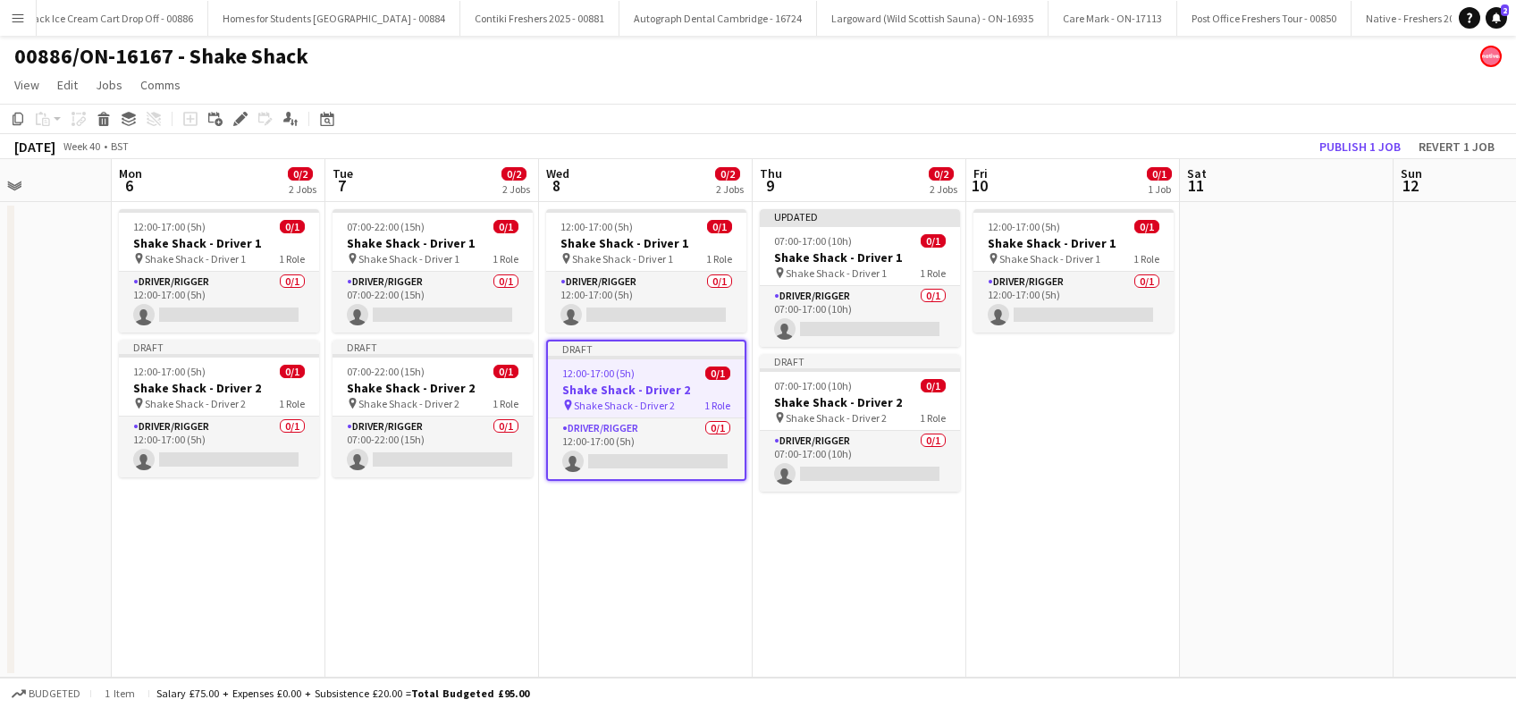
click at [821, 515] on app-date-cell "Updated 07:00-17:00 (10h) 0/1 Shake Shack - Driver 1 pin Shake Shack - Driver 1…" at bounding box center [860, 440] width 214 height 476
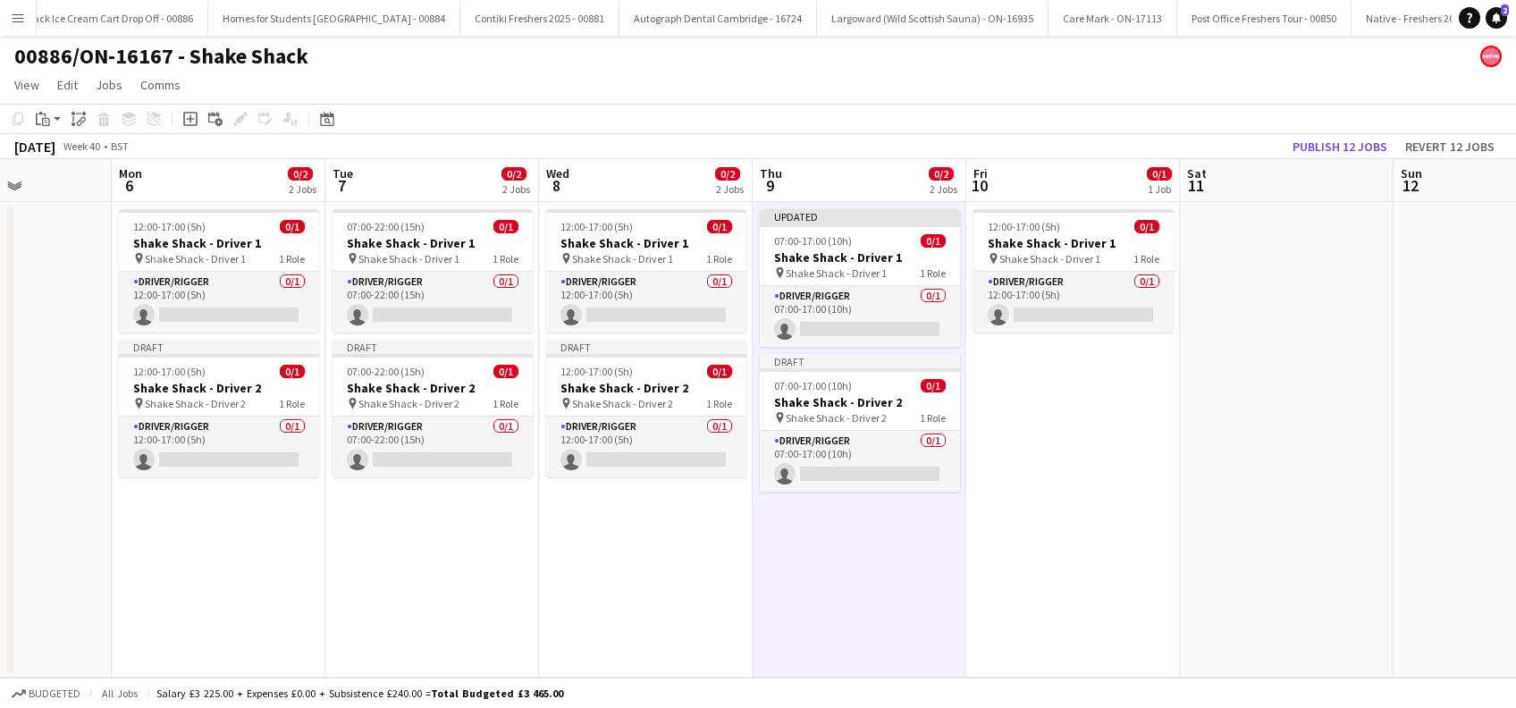
click at [1119, 519] on app-date-cell "12:00-17:00 (5h) 0/1 Shake Shack - Driver 1 pin Shake Shack - Driver 1 1 Role D…" at bounding box center [1073, 440] width 214 height 476
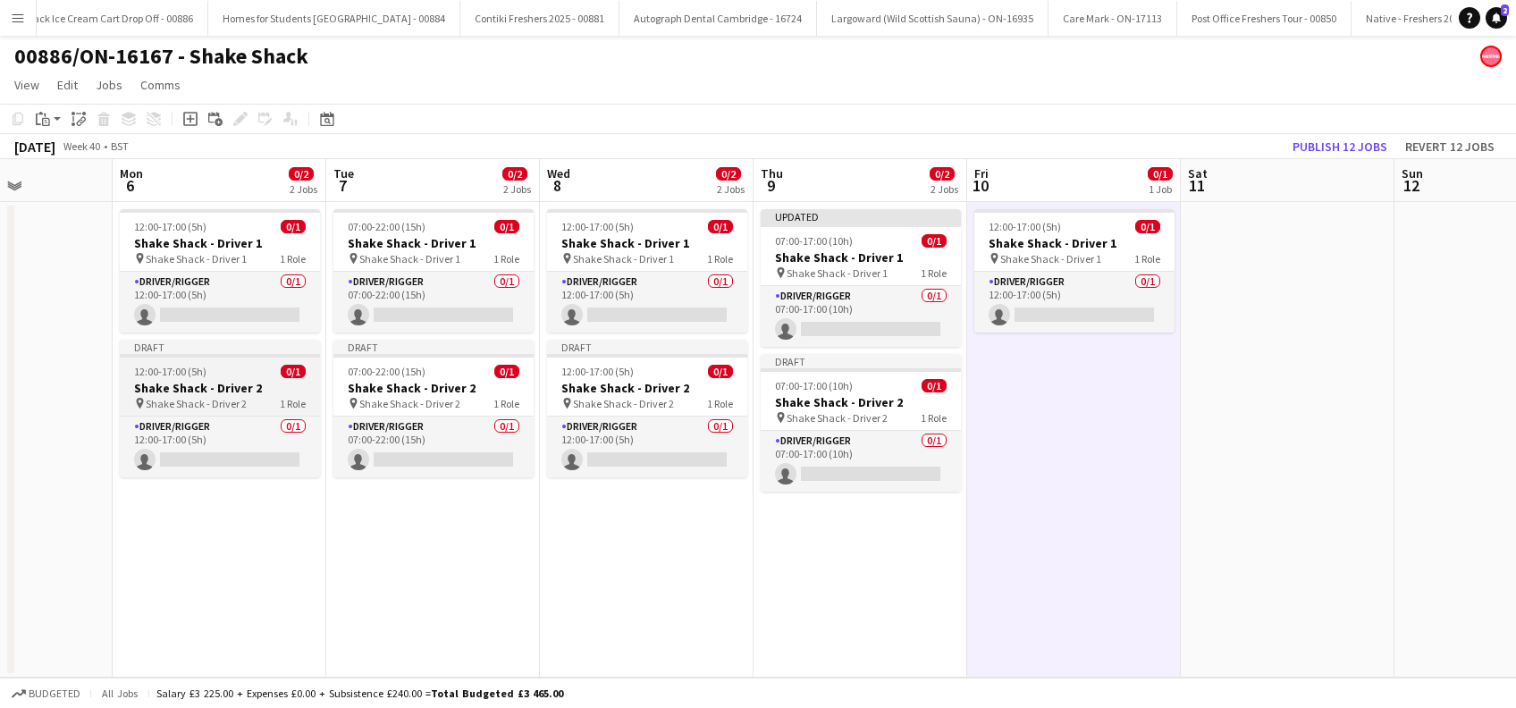
click at [194, 385] on h3 "Shake Shack - Driver 2" at bounding box center [220, 388] width 200 height 16
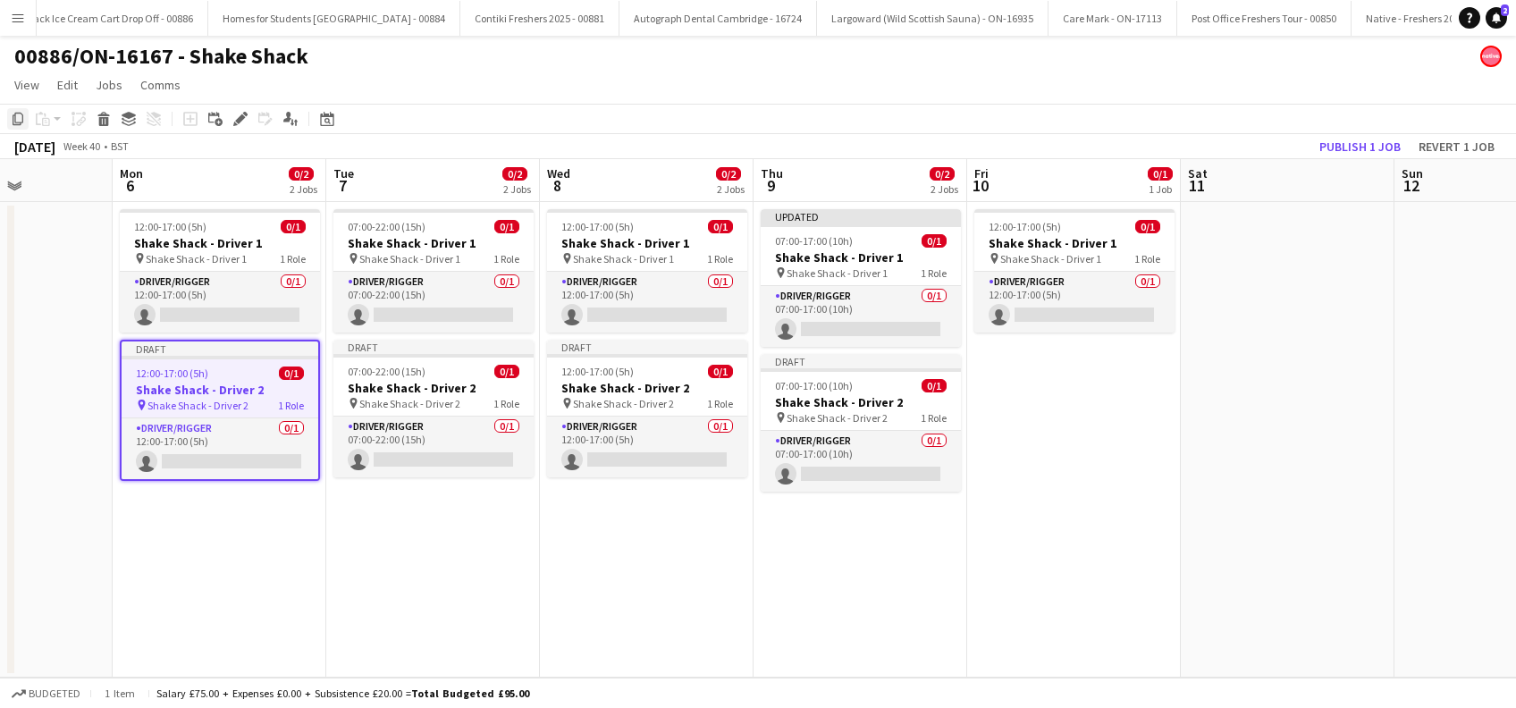
click at [18, 117] on icon "Copy" at bounding box center [18, 119] width 14 height 14
click at [1092, 418] on app-date-cell "12:00-17:00 (5h) 0/1 Shake Shack - Driver 1 pin Shake Shack - Driver 1 1 Role D…" at bounding box center [1074, 440] width 214 height 476
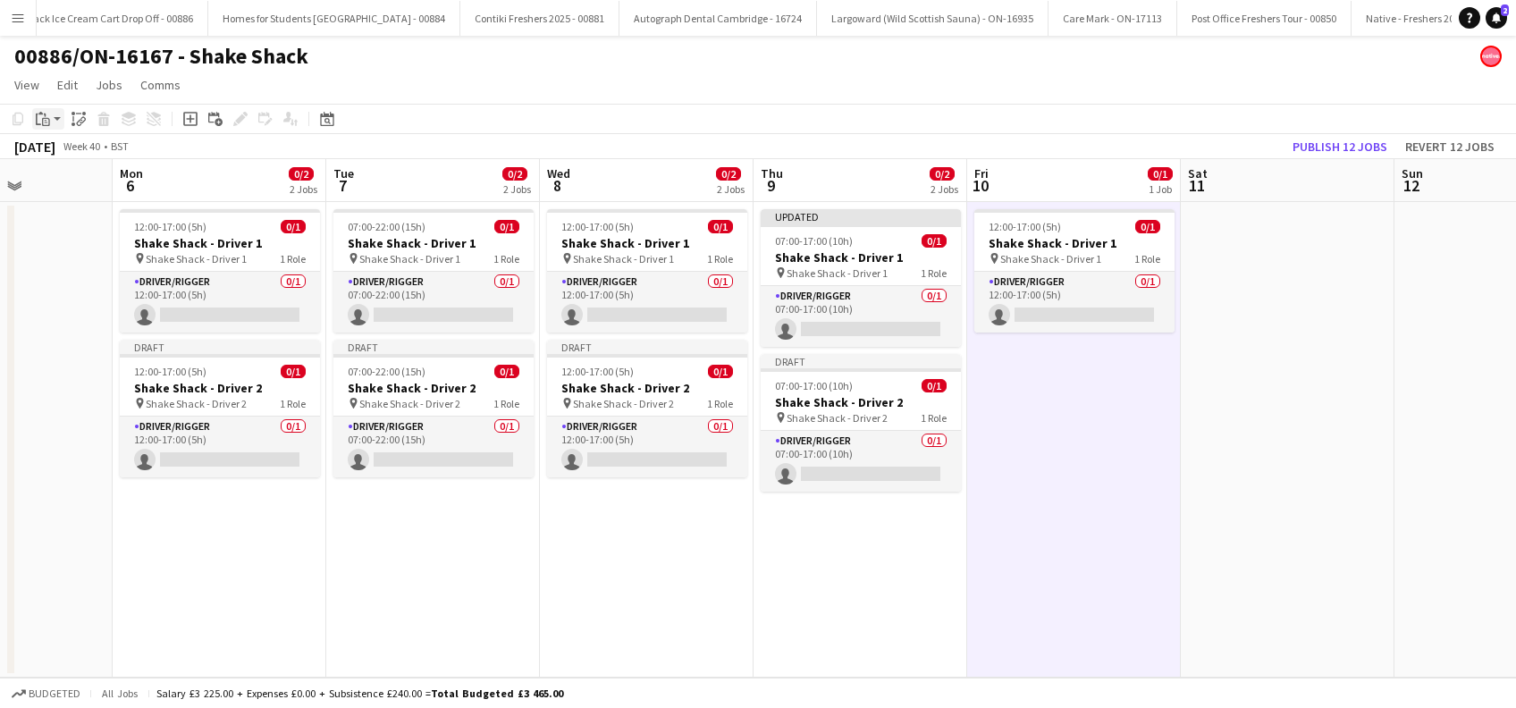
click at [44, 120] on icon "Paste" at bounding box center [43, 119] width 14 height 14
click at [66, 152] on link "Paste Ctrl+V" at bounding box center [131, 153] width 168 height 16
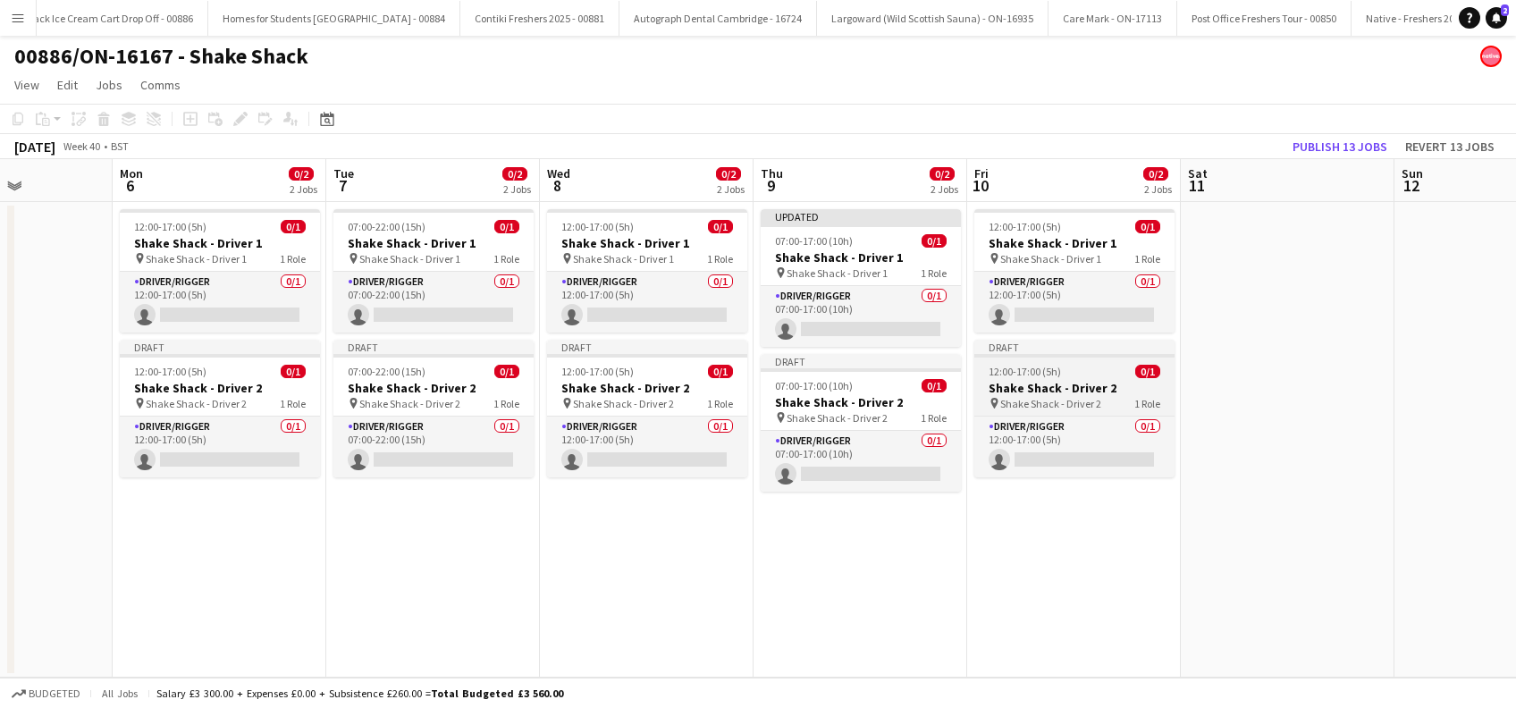
click at [1058, 397] on span "Shake Shack - Driver 2" at bounding box center [1050, 403] width 101 height 13
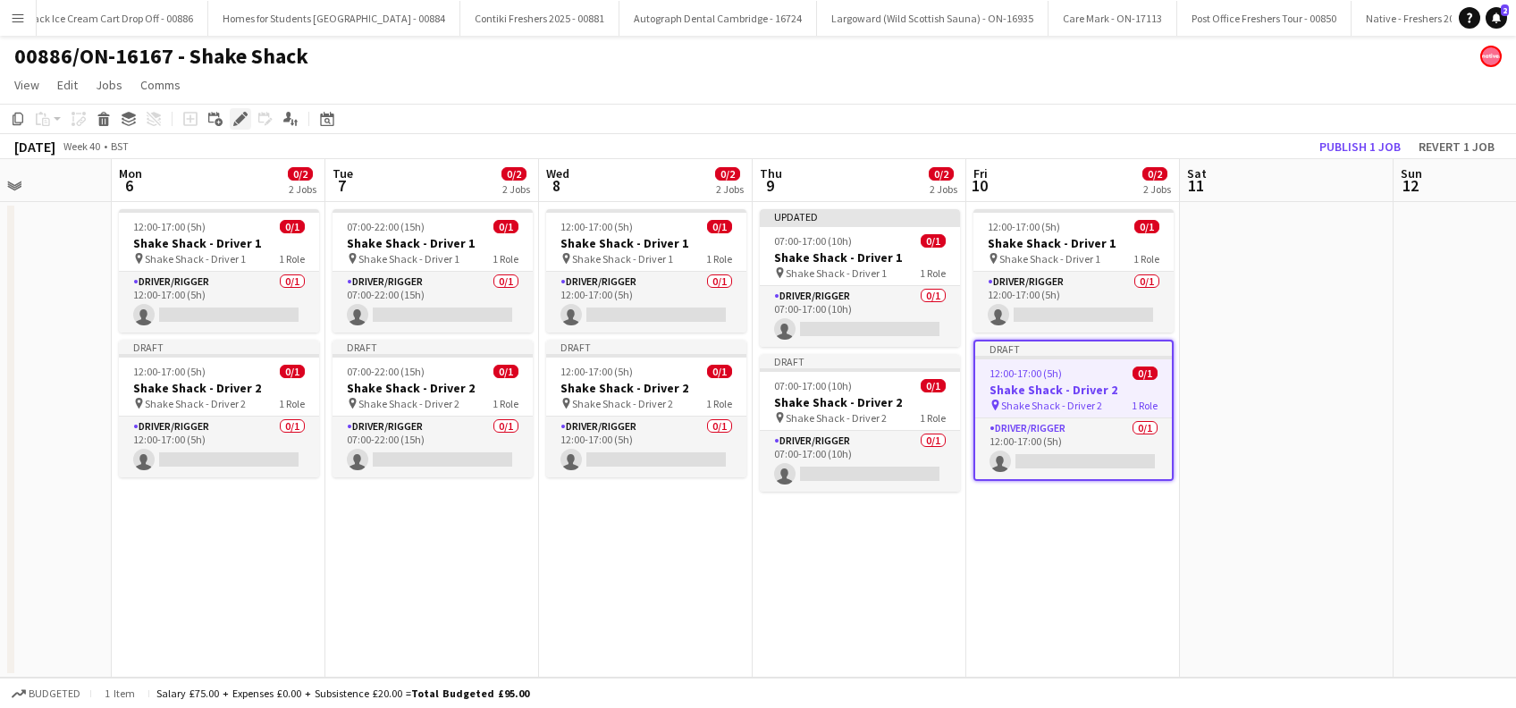
click at [236, 112] on icon "Edit" at bounding box center [240, 119] width 14 height 14
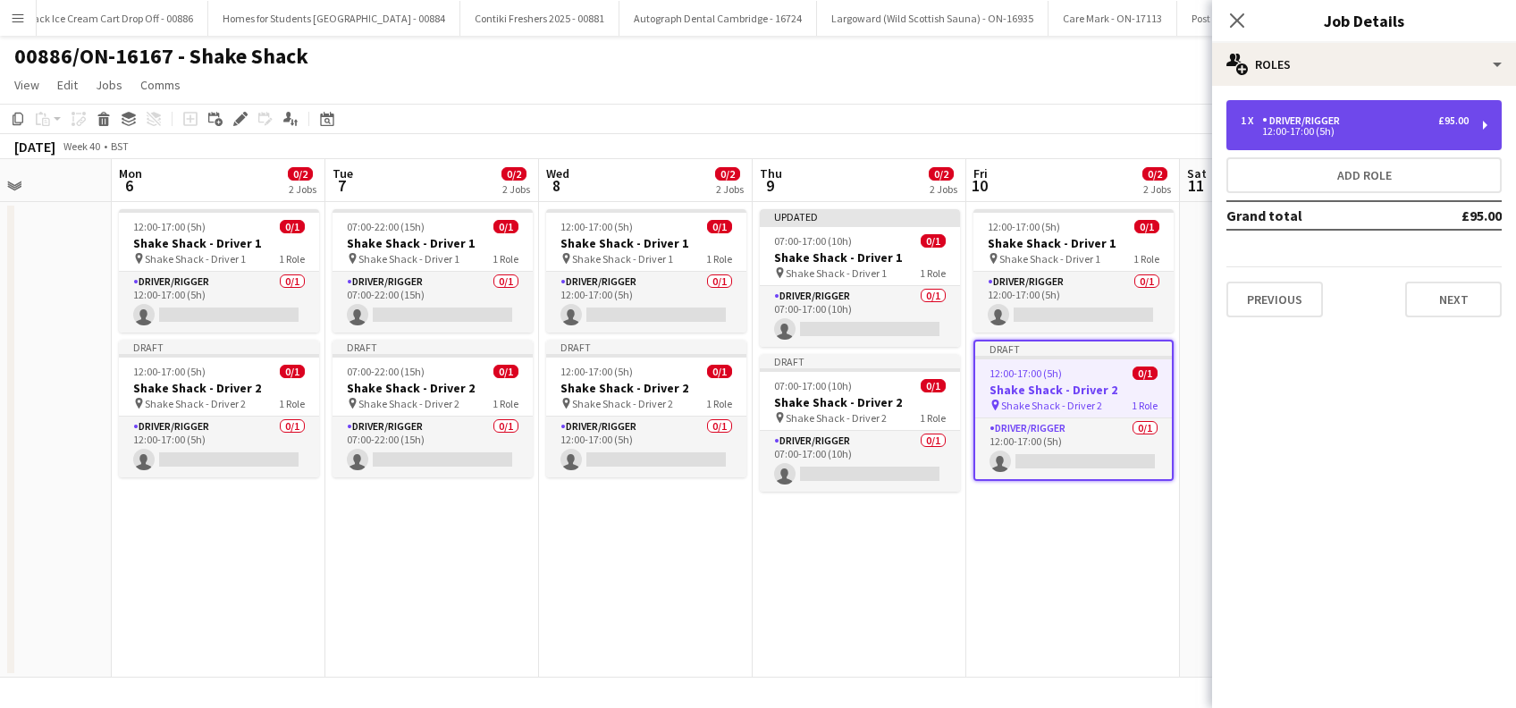
click at [1380, 129] on div "12:00-17:00 (5h)" at bounding box center [1355, 131] width 228 height 9
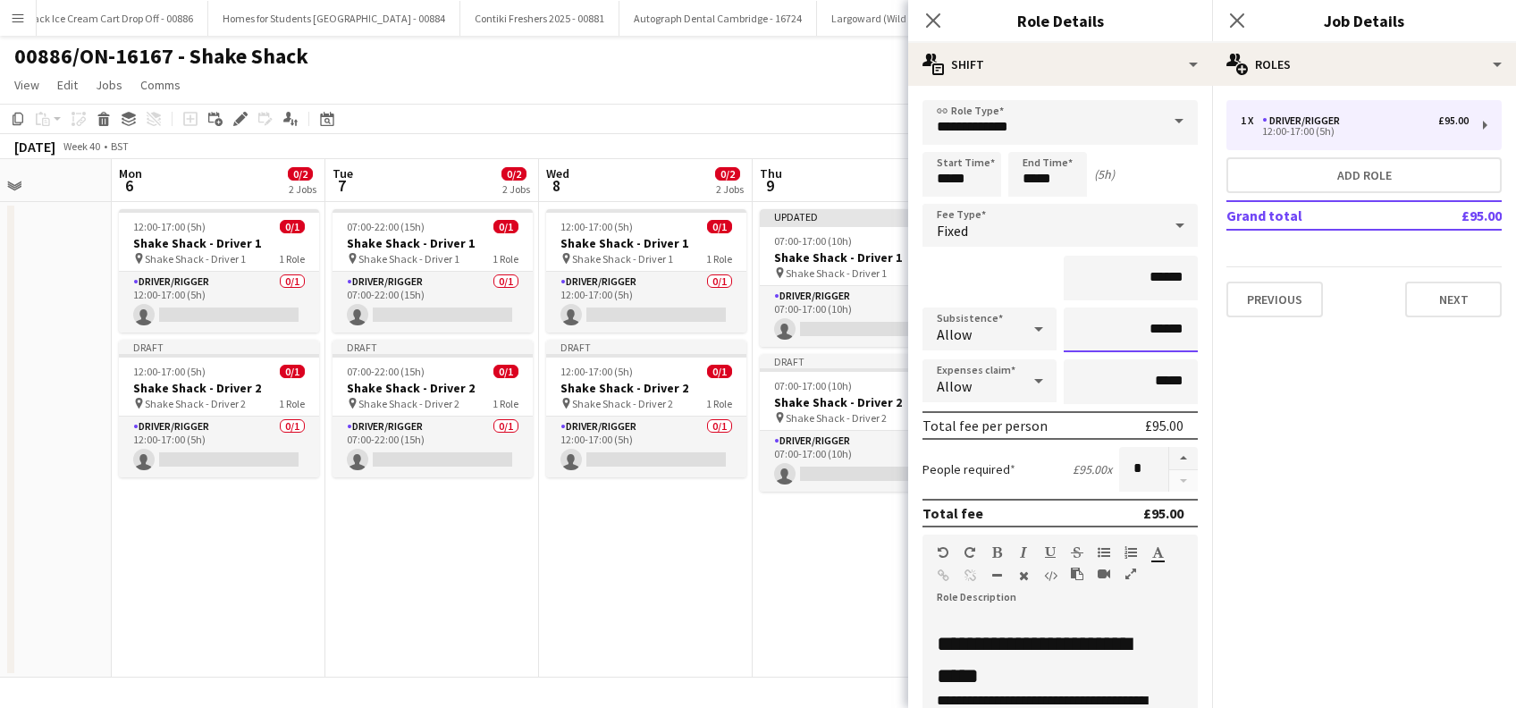
click at [1137, 325] on input "******" at bounding box center [1131, 330] width 134 height 45
type input "*****"
click at [1459, 288] on button "Next" at bounding box center [1453, 300] width 97 height 36
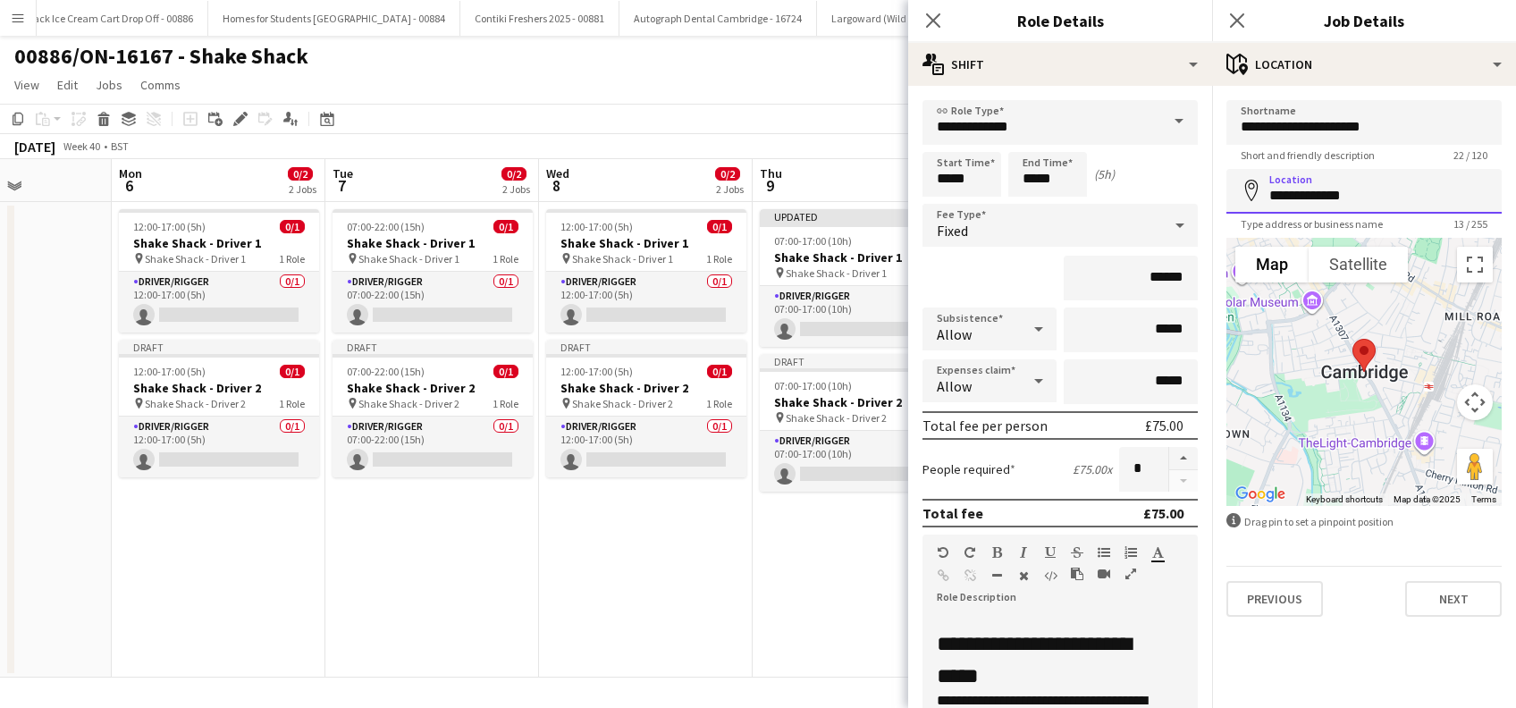
click at [1422, 198] on input "**********" at bounding box center [1364, 191] width 275 height 45
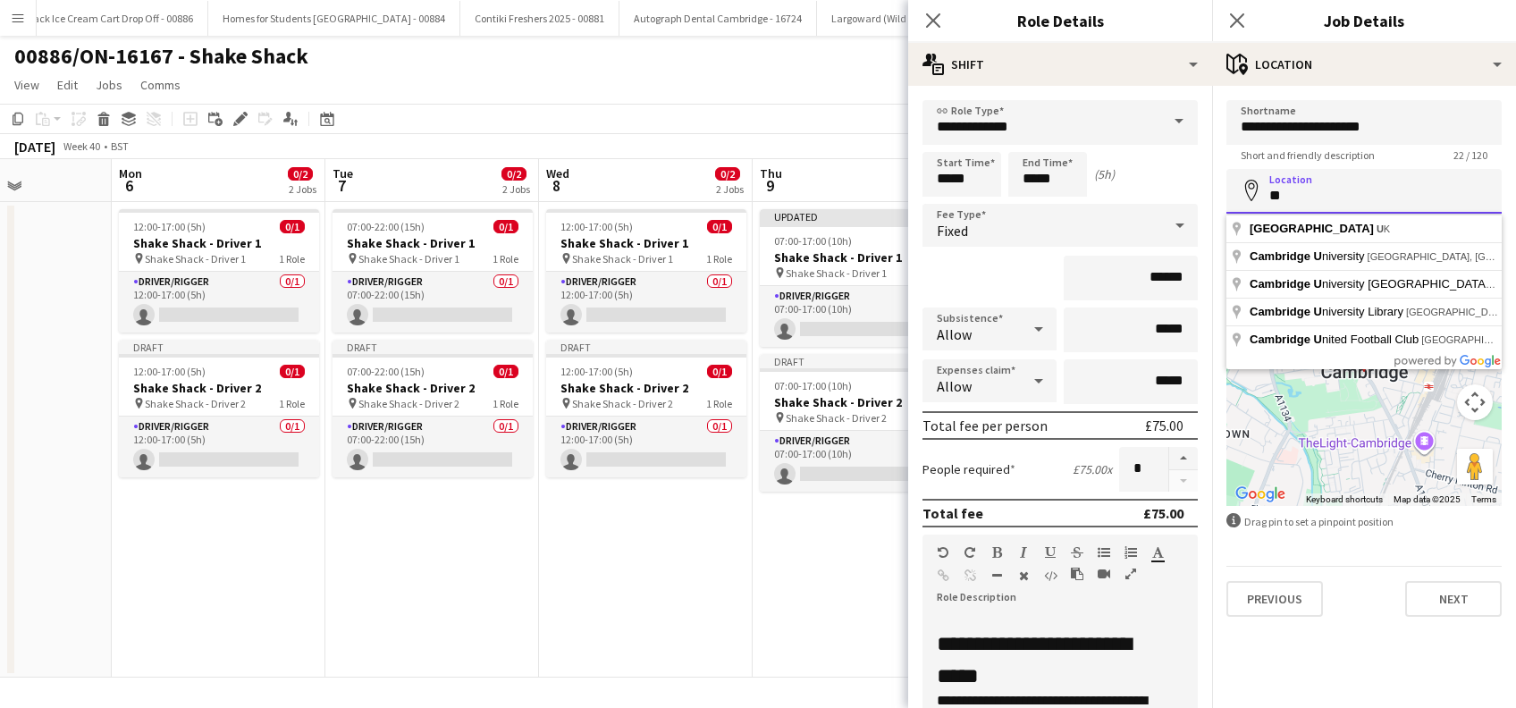
type input "*"
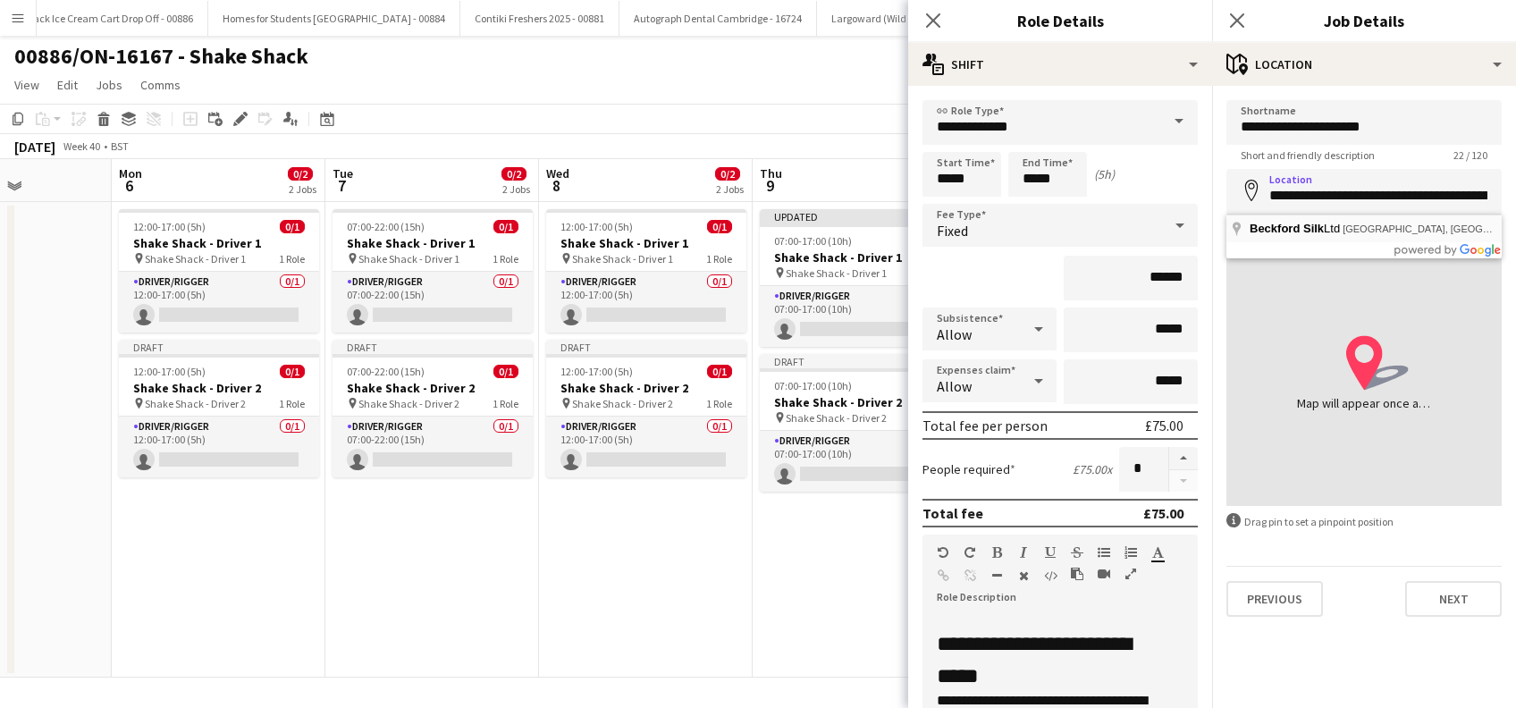
type input "**********"
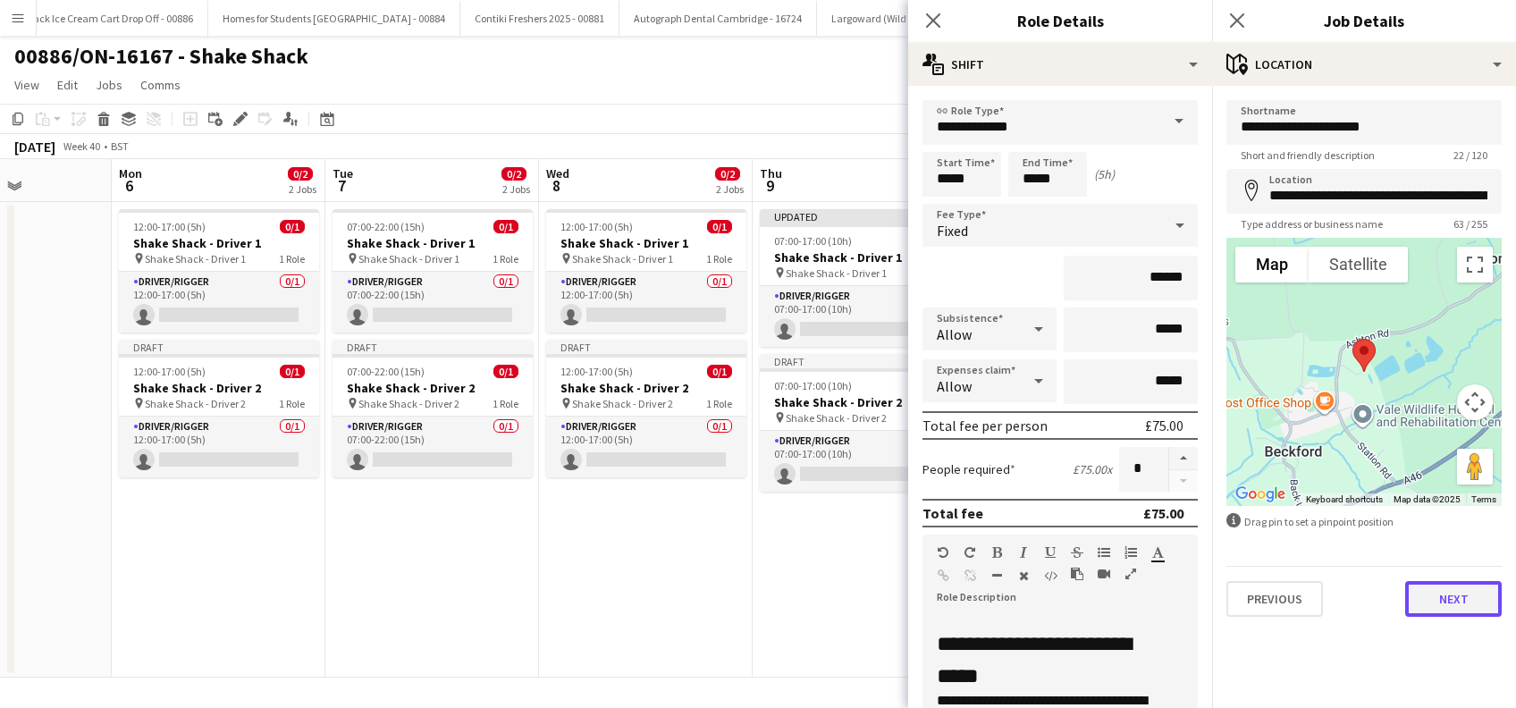
click at [1455, 606] on button "Next" at bounding box center [1453, 599] width 97 height 36
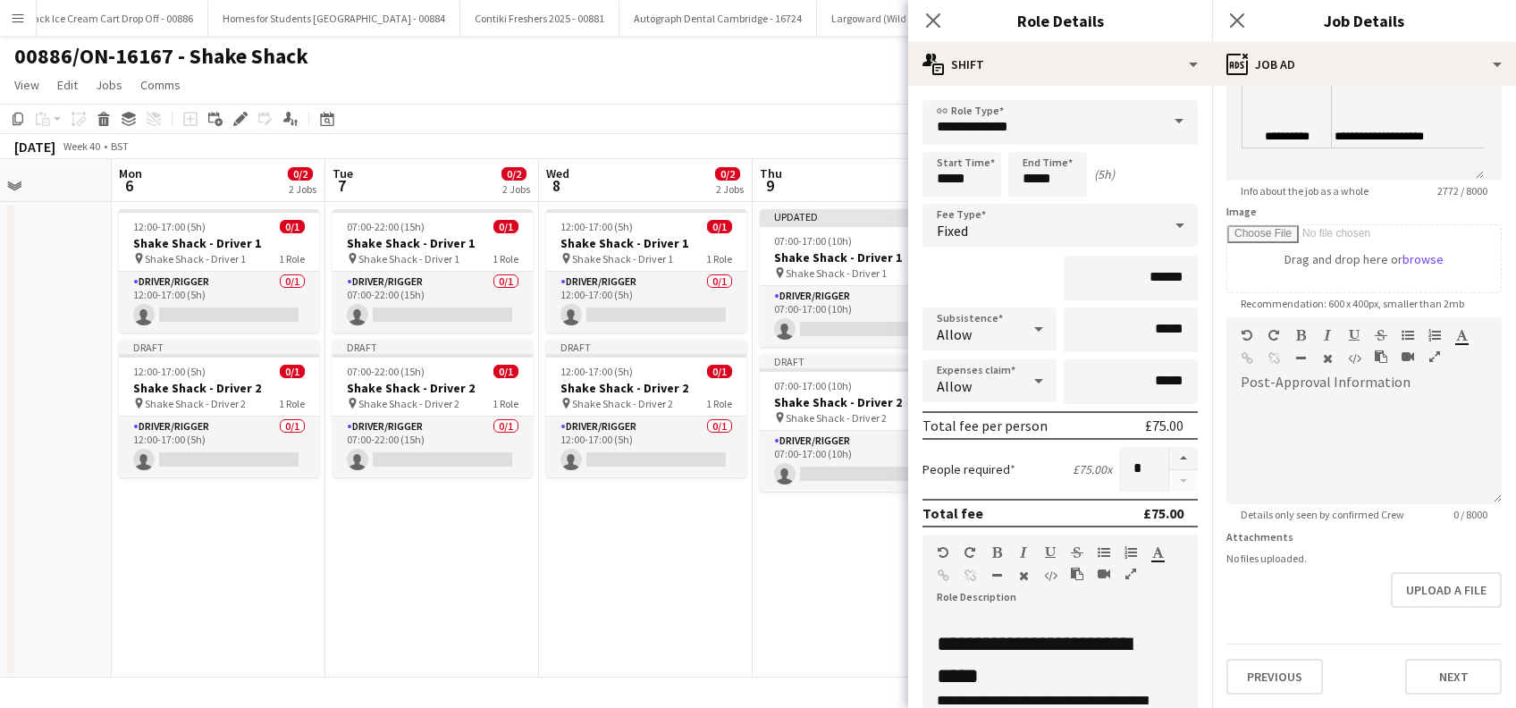
scroll to position [1513, 0]
click at [1444, 677] on button "Next" at bounding box center [1453, 677] width 97 height 36
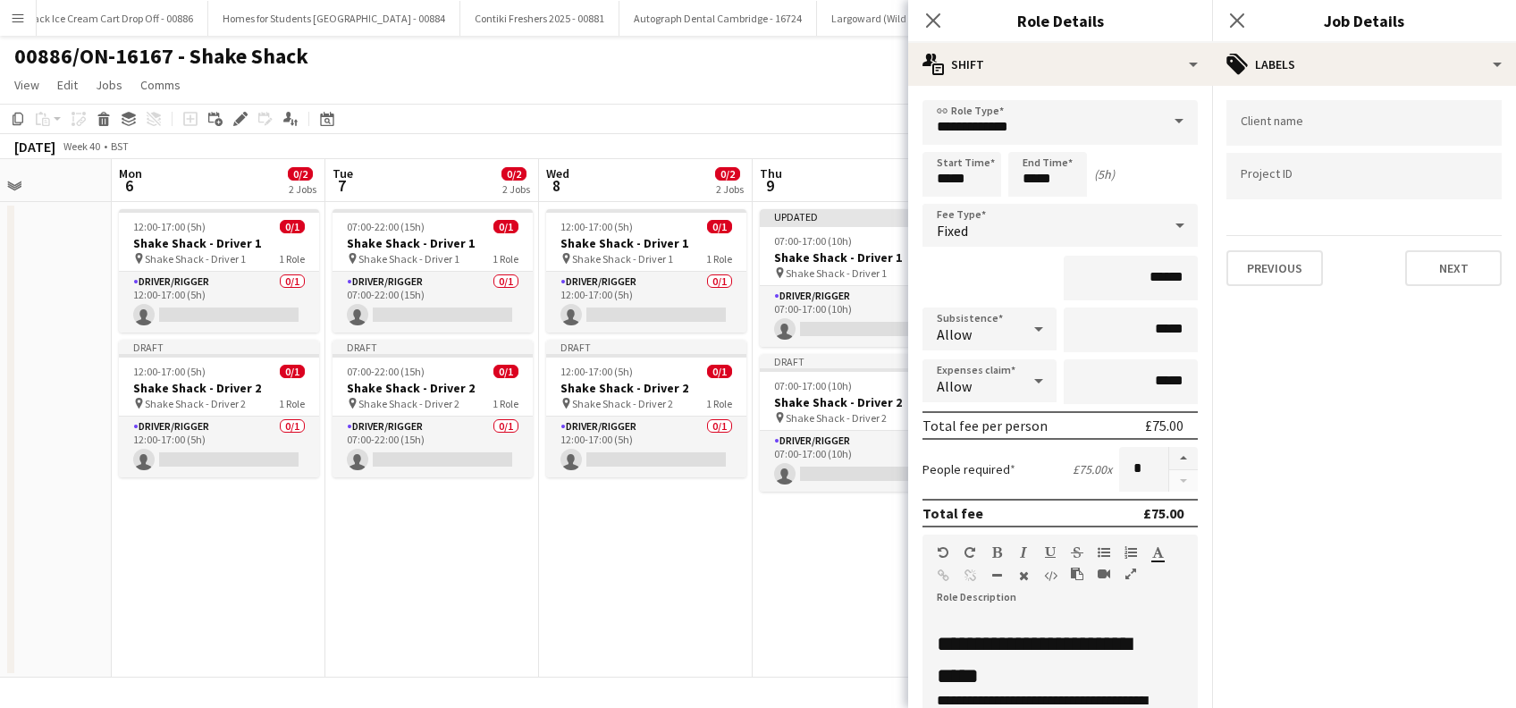
scroll to position [0, 0]
click at [1479, 265] on button "Next" at bounding box center [1453, 268] width 97 height 36
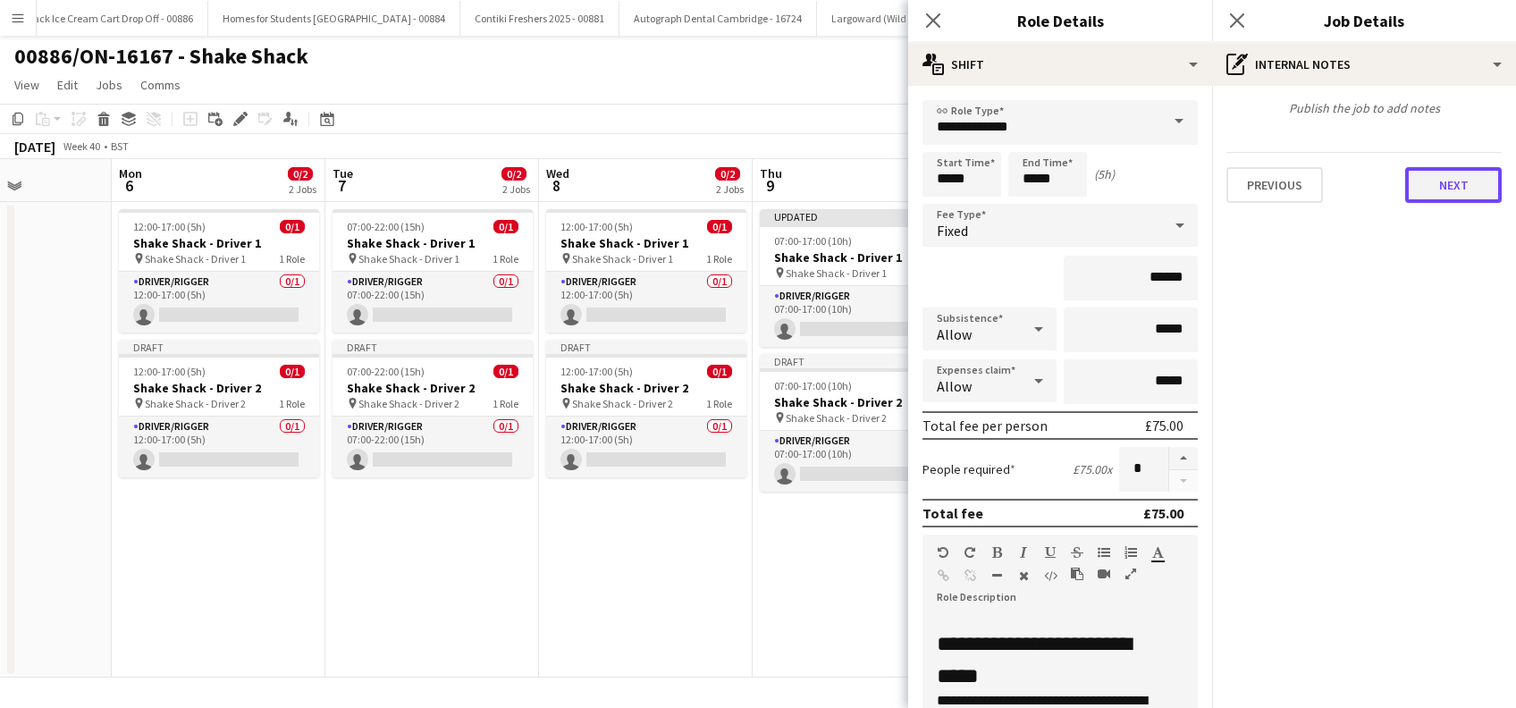
click at [1454, 181] on button "Next" at bounding box center [1453, 185] width 97 height 36
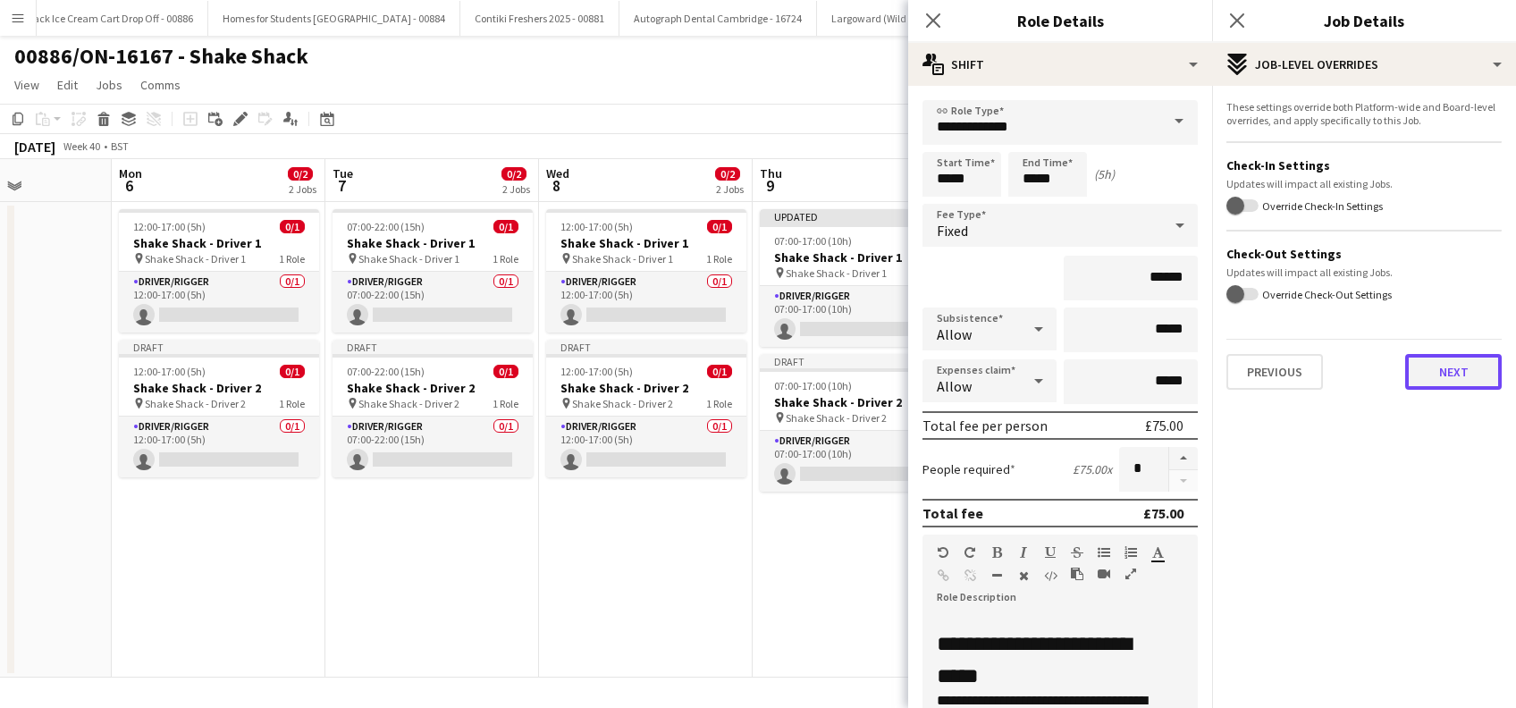
click at [1447, 386] on button "Next" at bounding box center [1453, 372] width 97 height 36
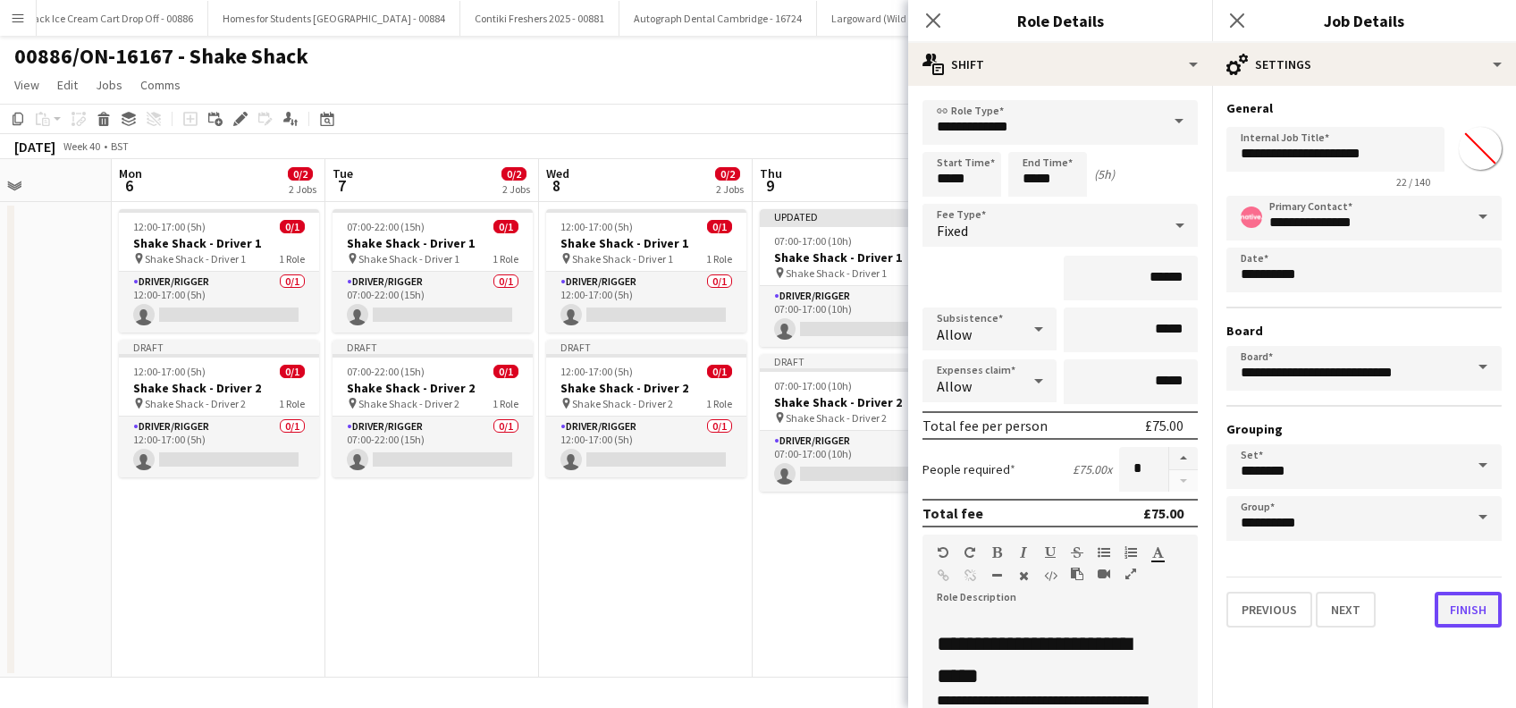
click at [1468, 609] on button "Finish" at bounding box center [1468, 610] width 67 height 36
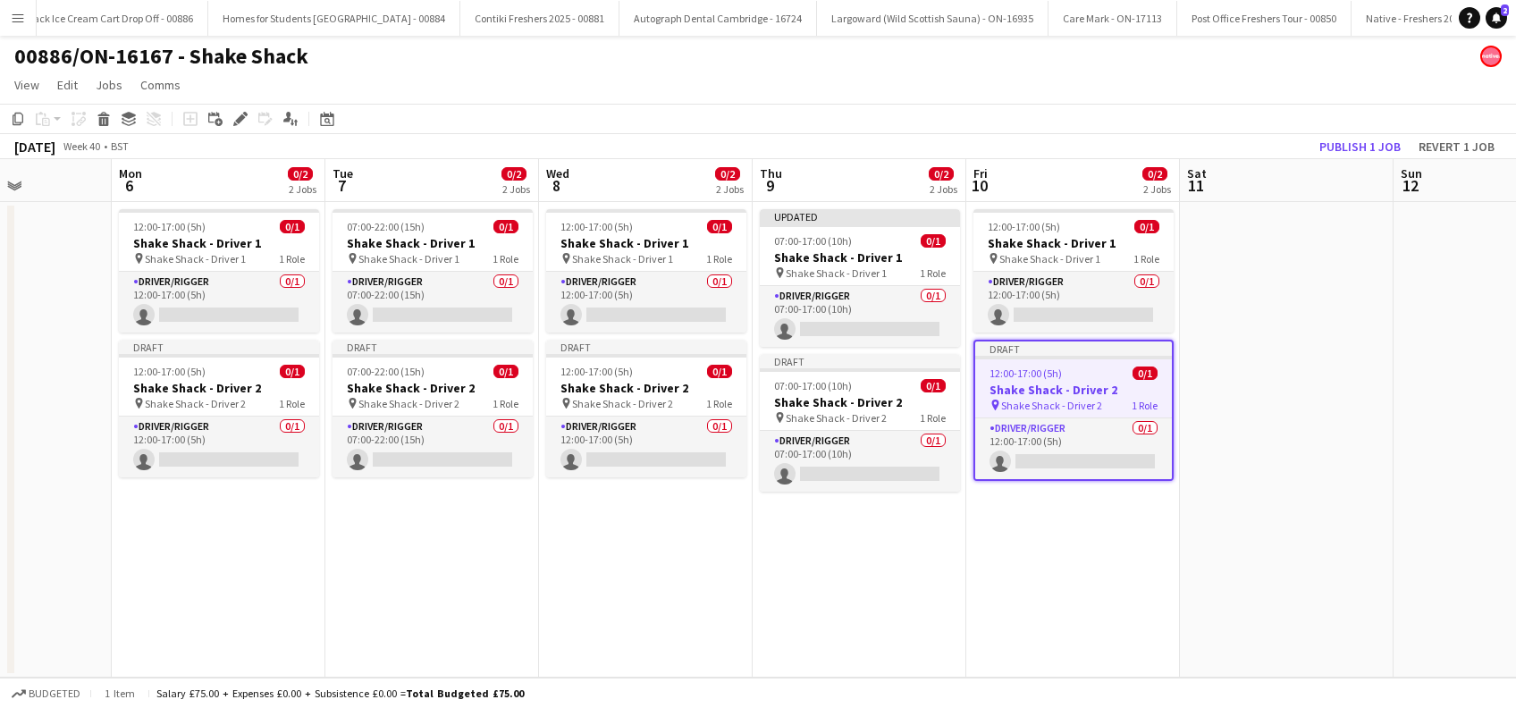
click at [1046, 590] on app-date-cell "12:00-17:00 (5h) 0/1 Shake Shack - Driver 1 pin Shake Shack - Driver 1 1 Role D…" at bounding box center [1073, 440] width 214 height 476
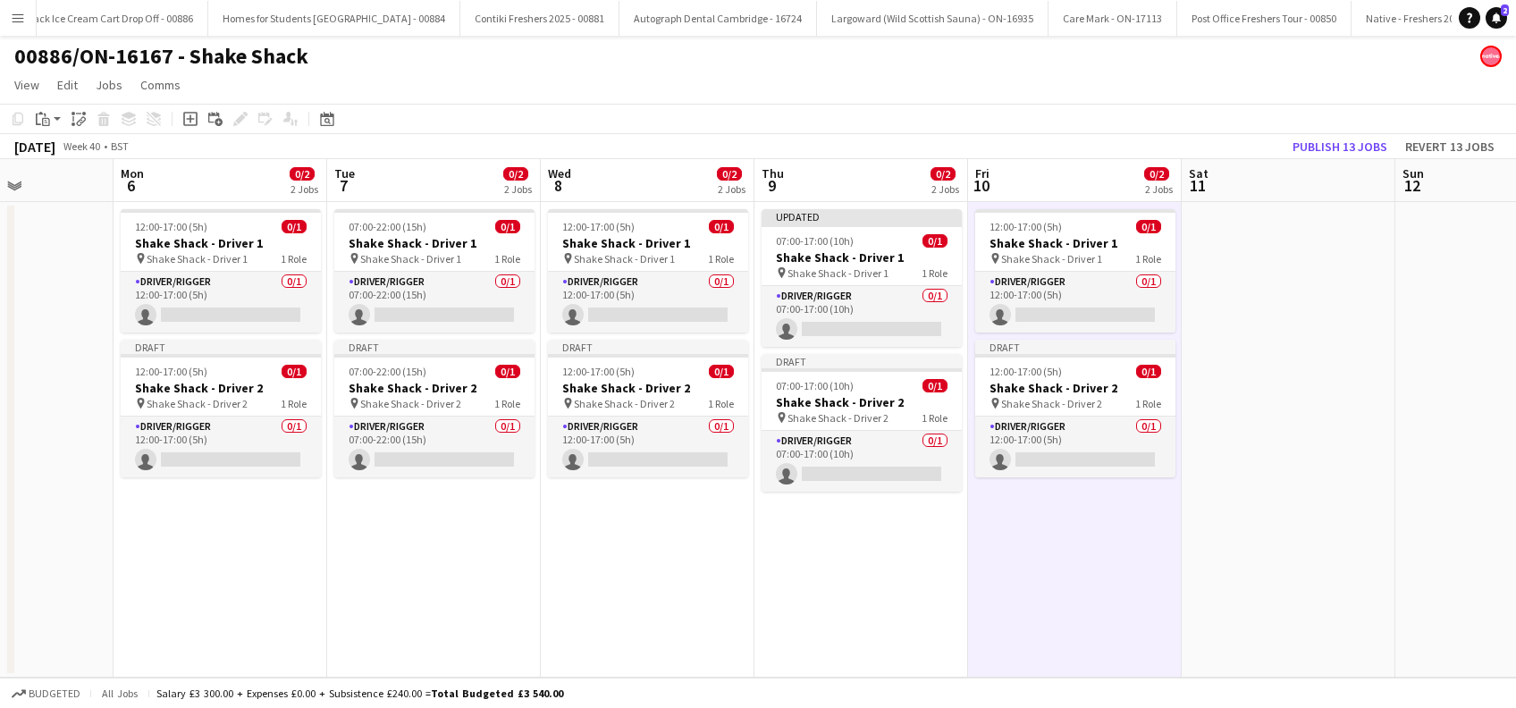
click at [1237, 542] on app-date-cell at bounding box center [1289, 440] width 214 height 476
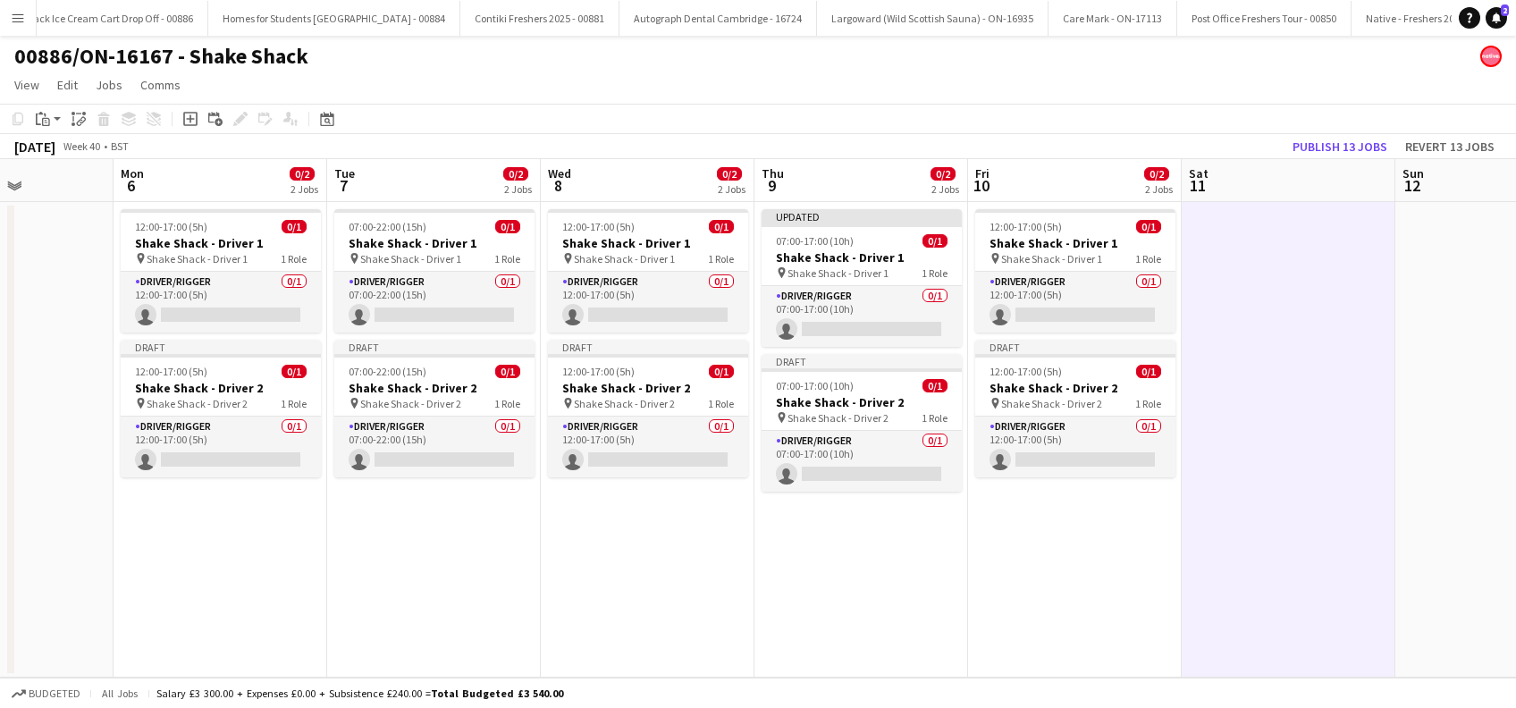
click at [1102, 601] on app-date-cell "12:00-17:00 (5h) 0/1 Shake Shack - Driver 1 pin Shake Shack - Driver 1 1 Role D…" at bounding box center [1075, 440] width 214 height 476
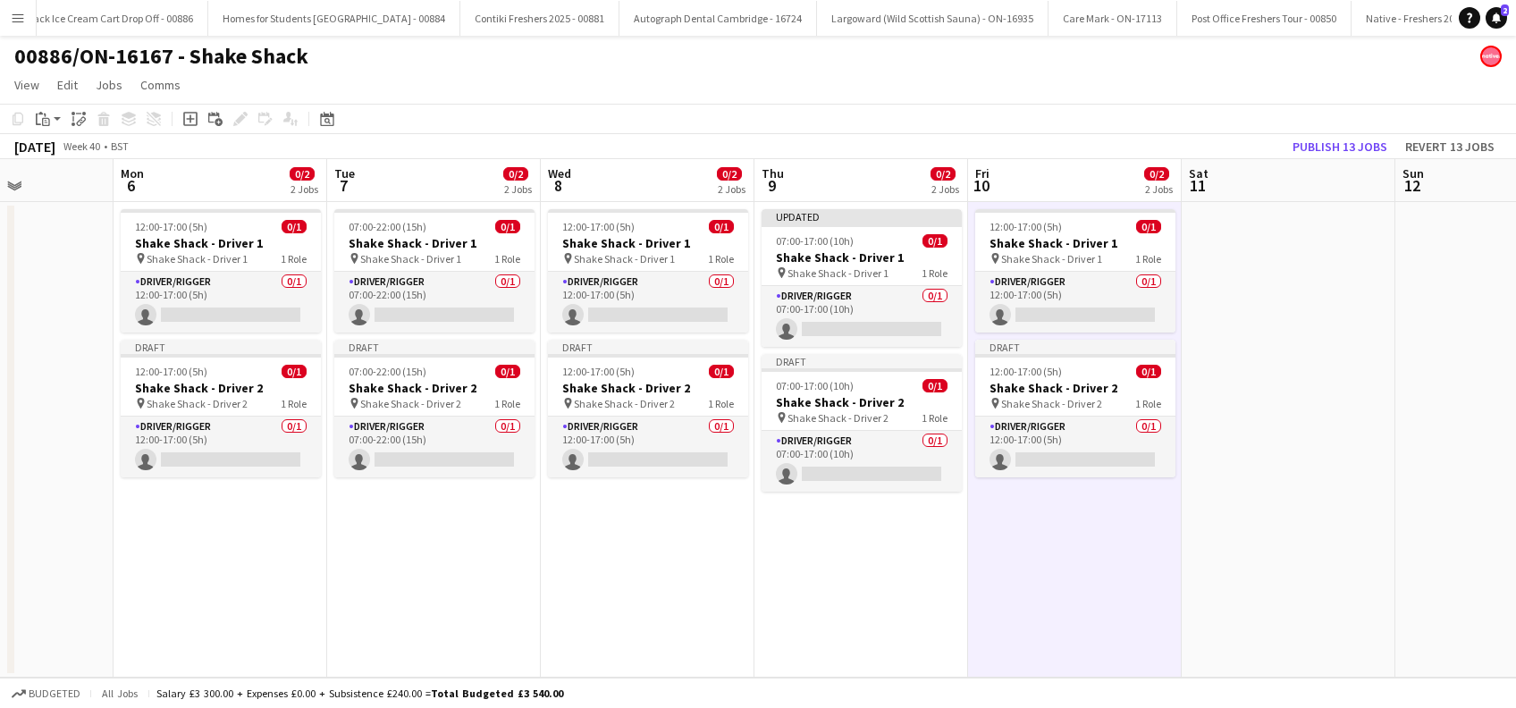
click at [1229, 458] on app-date-cell at bounding box center [1289, 440] width 214 height 476
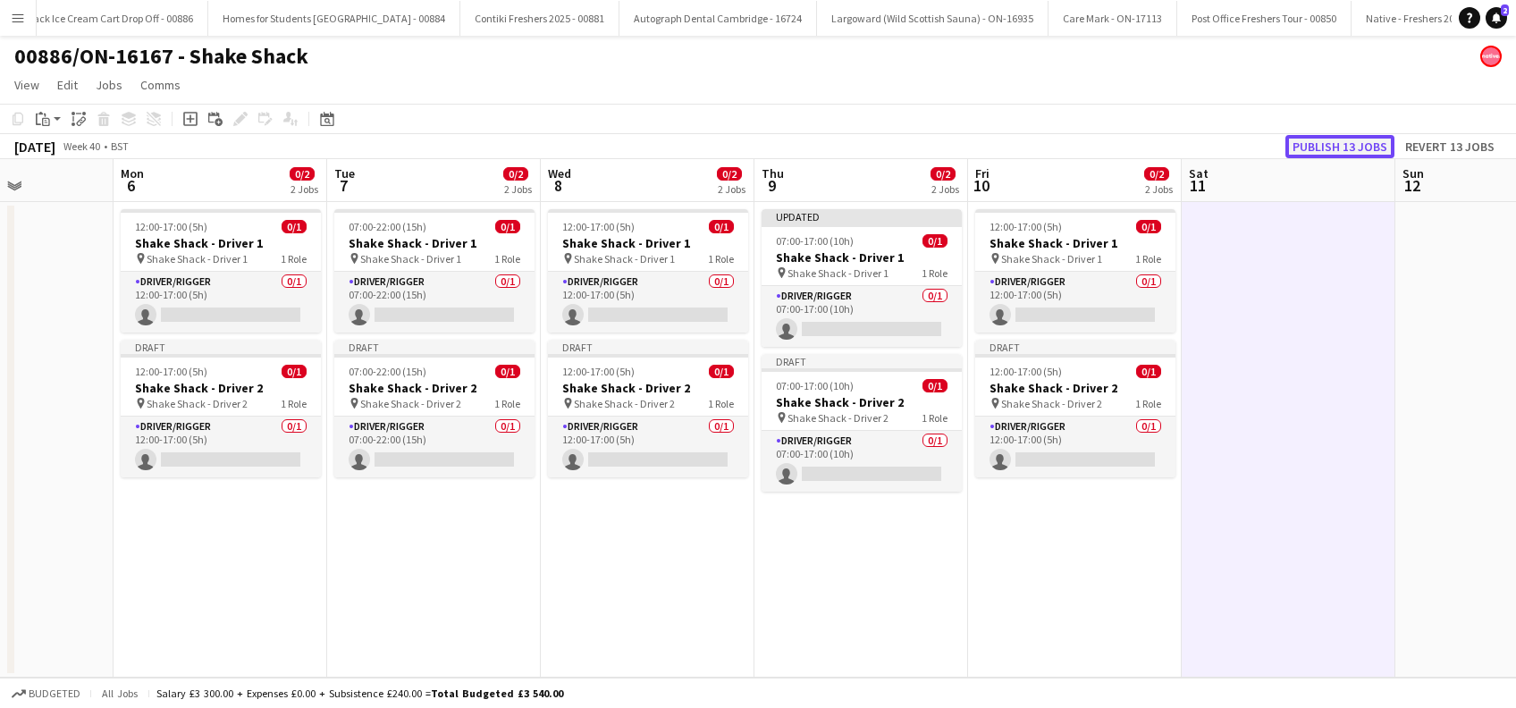
click at [1328, 149] on button "Publish 13 jobs" at bounding box center [1340, 146] width 109 height 23
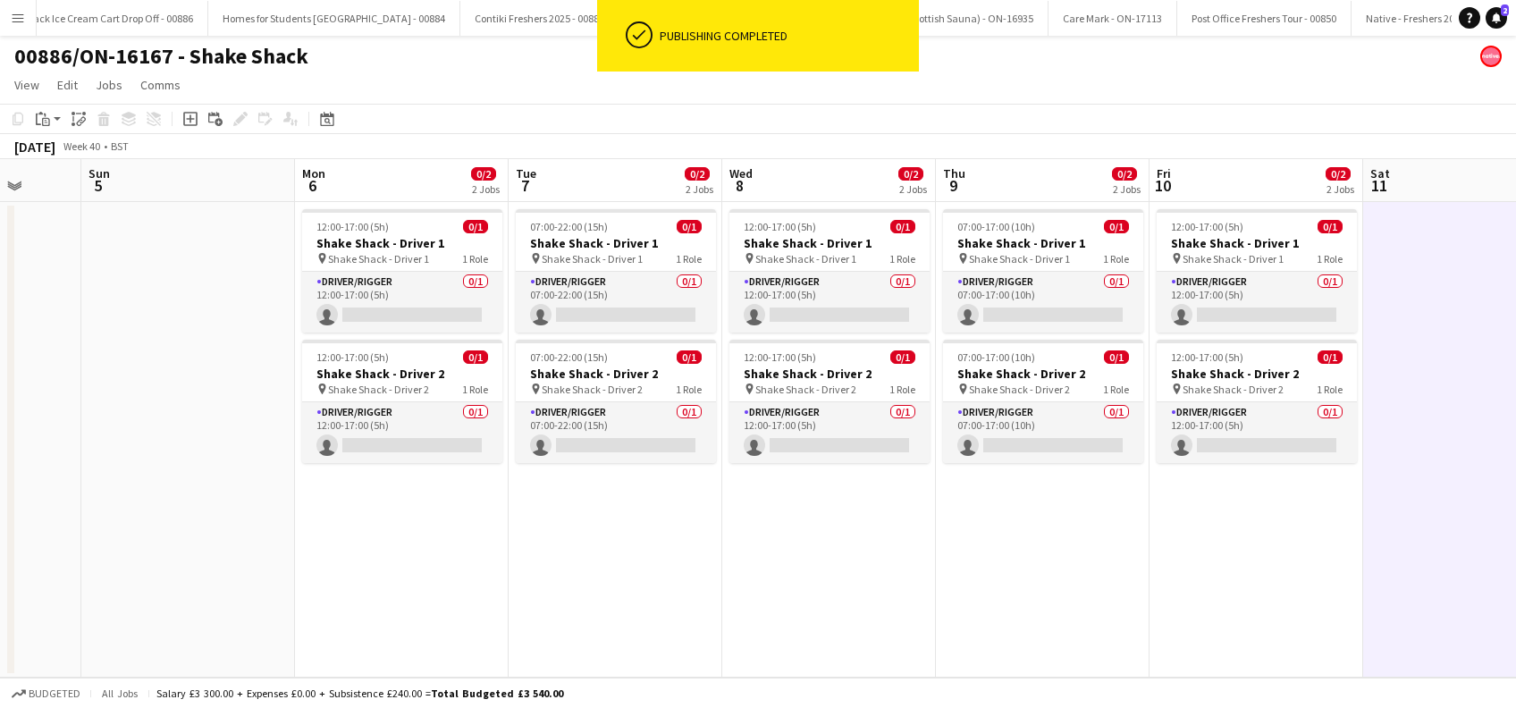
drag, startPoint x: 409, startPoint y: 529, endPoint x: 1183, endPoint y: 571, distance: 775.4
click at [1202, 578] on app-calendar-viewport "Thu 2 Fri 3 Sat 4 Sun 5 Mon 6 0/2 2 Jobs Tue 7 0/2 2 Jobs Wed 8 0/2 2 Jobs Thu …" at bounding box center [758, 418] width 1516 height 519
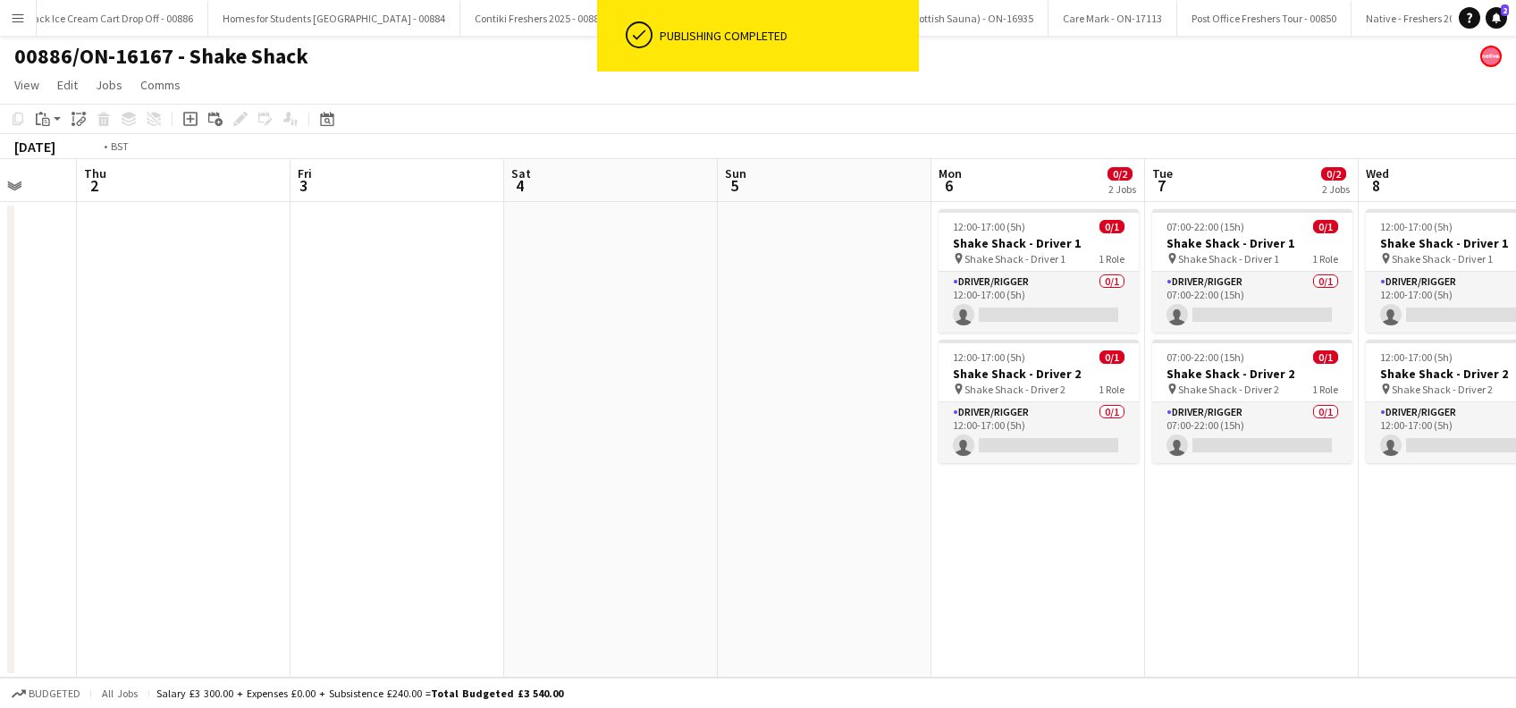
drag, startPoint x: 1110, startPoint y: 545, endPoint x: 1037, endPoint y: 546, distance: 73.3
click at [1111, 545] on app-calendar-viewport "Mon 29 Tue 30 Wed 1 Thu 2 Fri 3 Sat 4 Sun 5 Mon 6 0/2 2 Jobs Tue 7 0/2 2 Jobs W…" at bounding box center [758, 418] width 1516 height 519
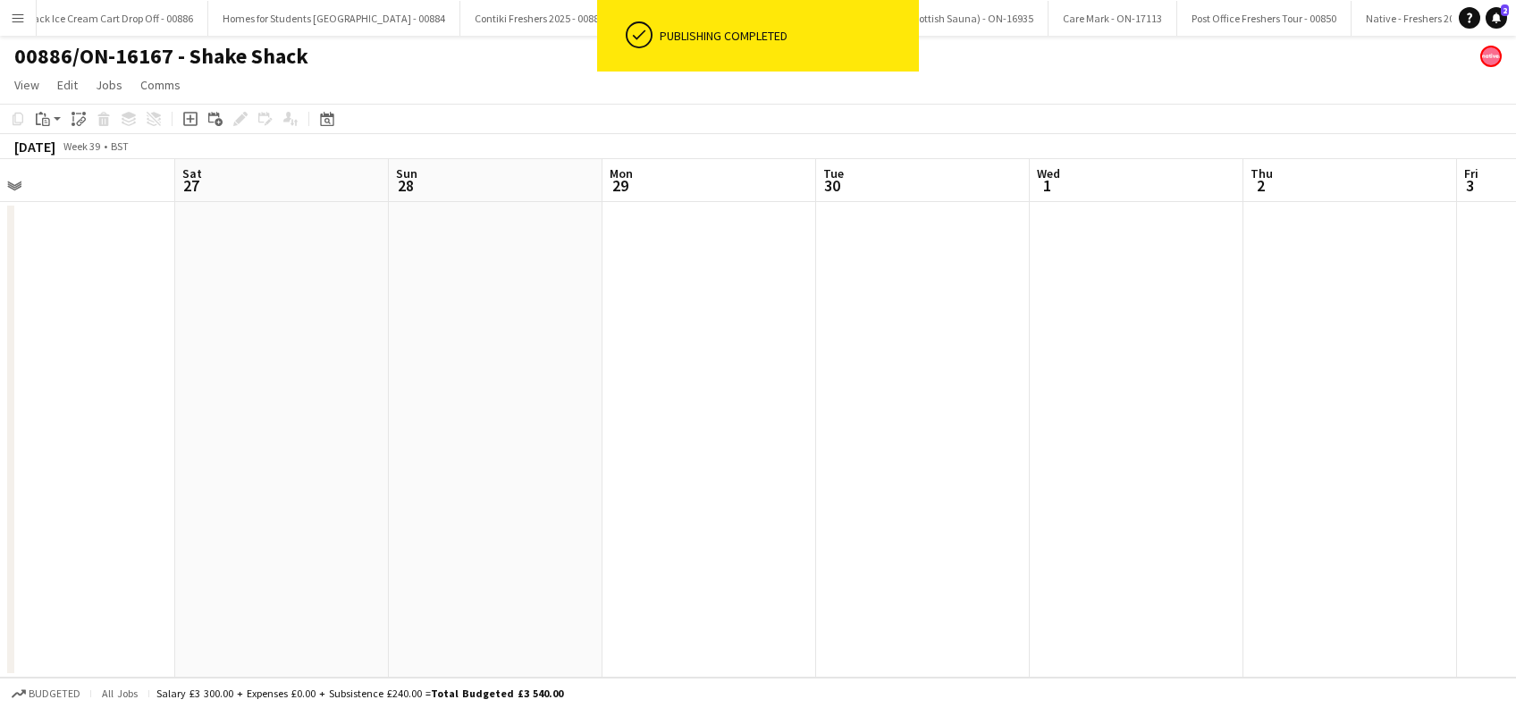
drag, startPoint x: 656, startPoint y: 551, endPoint x: 928, endPoint y: 561, distance: 272.0
click at [945, 562] on app-calendar-viewport "Wed 24 Thu 25 Fri 26 Sat 27 Sun 28 Mon 29 Tue 30 Wed 1 Thu 2 Fri 3 Sat 4 Sun 5 …" at bounding box center [758, 418] width 1516 height 519
click at [742, 502] on app-calendar-viewport "Wed 24 Thu 25 Fri 26 Sat 27 Sun 28 Mon 29 Tue 30 Wed 1 Thu 2 Fri 3 Sat 4 Sun 5 …" at bounding box center [758, 418] width 1516 height 519
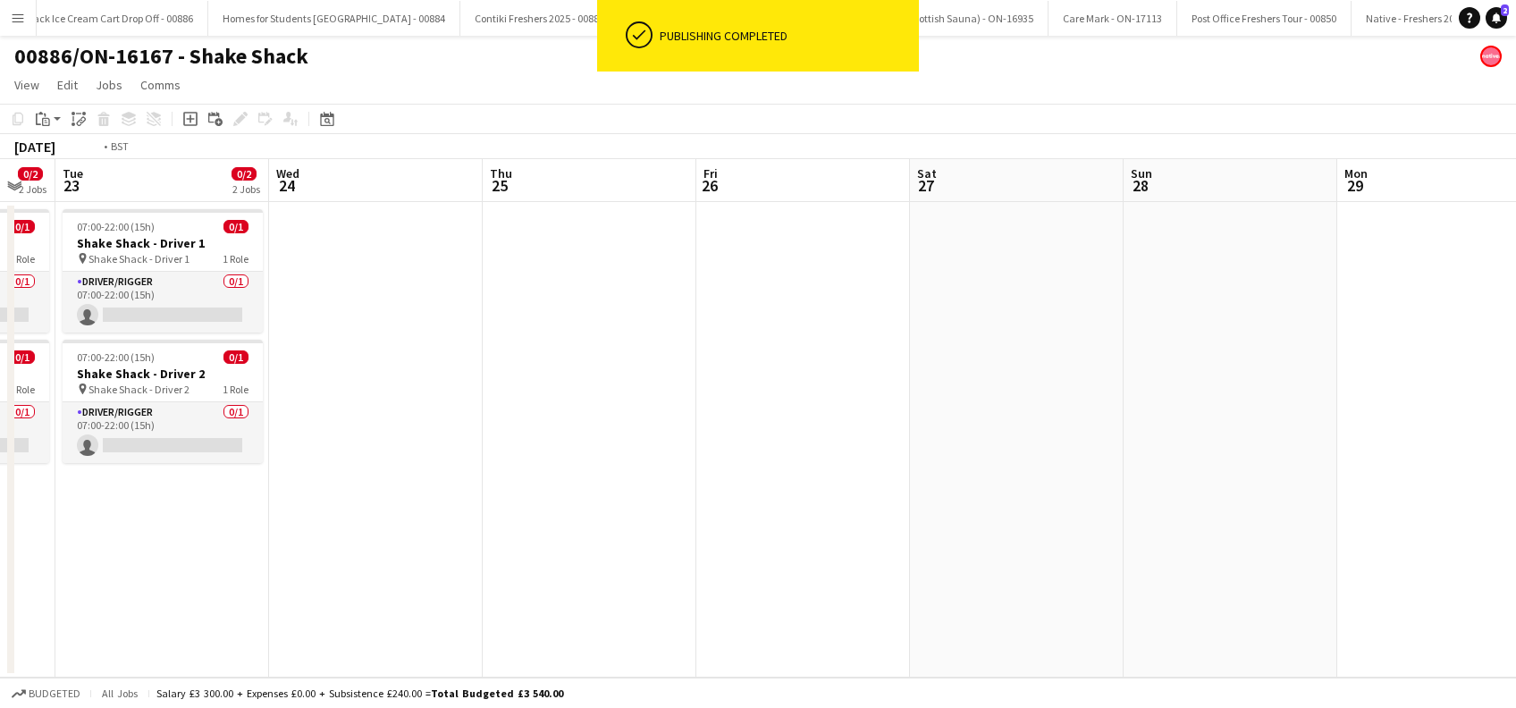
drag, startPoint x: 579, startPoint y: 543, endPoint x: 555, endPoint y: 527, distance: 28.5
click at [806, 559] on app-calendar-viewport "Sun 21 Mon 22 0/2 2 Jobs Tue 23 0/2 2 Jobs Wed 24 Thu 25 Fri 26 Sat 27 Sun 28 M…" at bounding box center [758, 418] width 1516 height 519
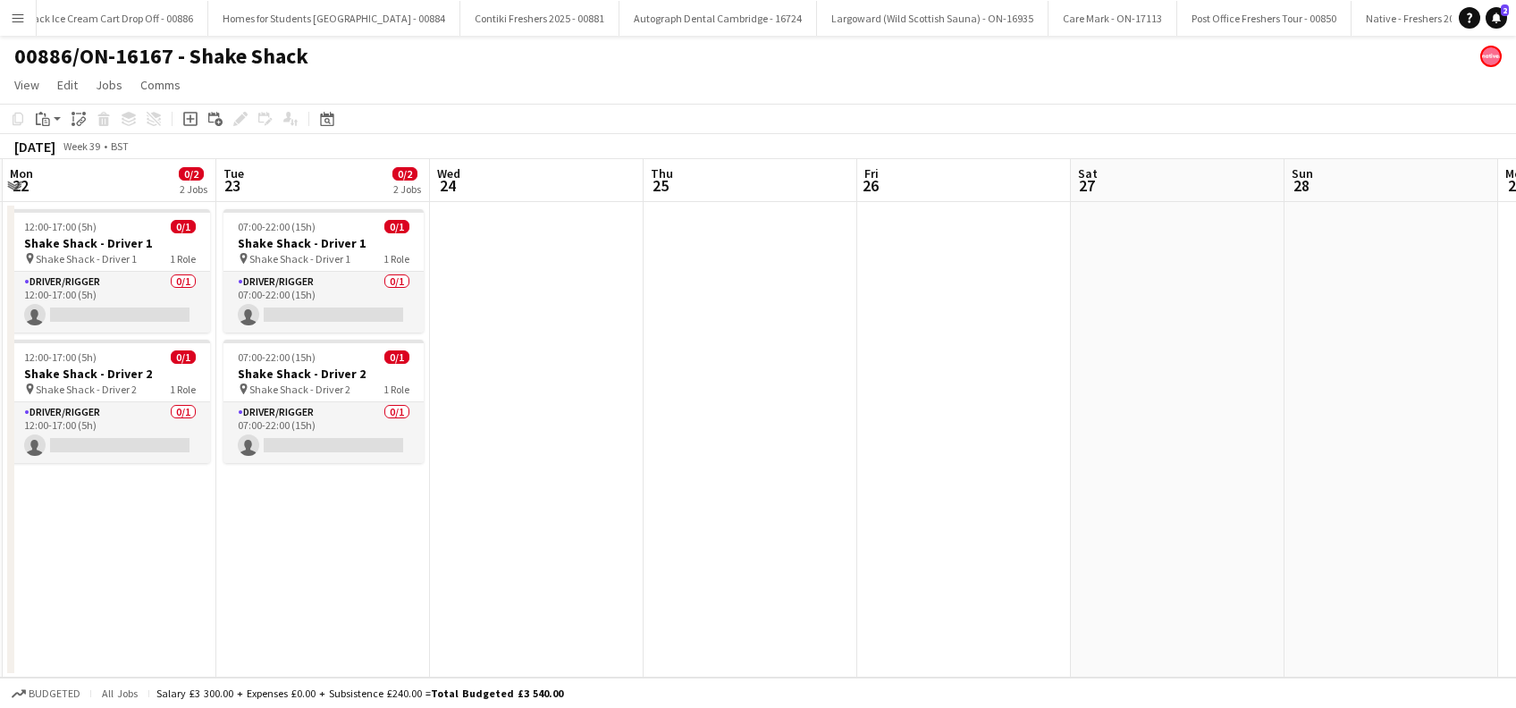
drag, startPoint x: 329, startPoint y: 551, endPoint x: 679, endPoint y: 595, distance: 352.4
click at [679, 595] on app-calendar-viewport "Sat 20 Sun 21 Mon 22 0/2 2 Jobs Tue 23 0/2 2 Jobs Wed 24 Thu 25 Fri 26 Sat 27 S…" at bounding box center [758, 418] width 1516 height 519
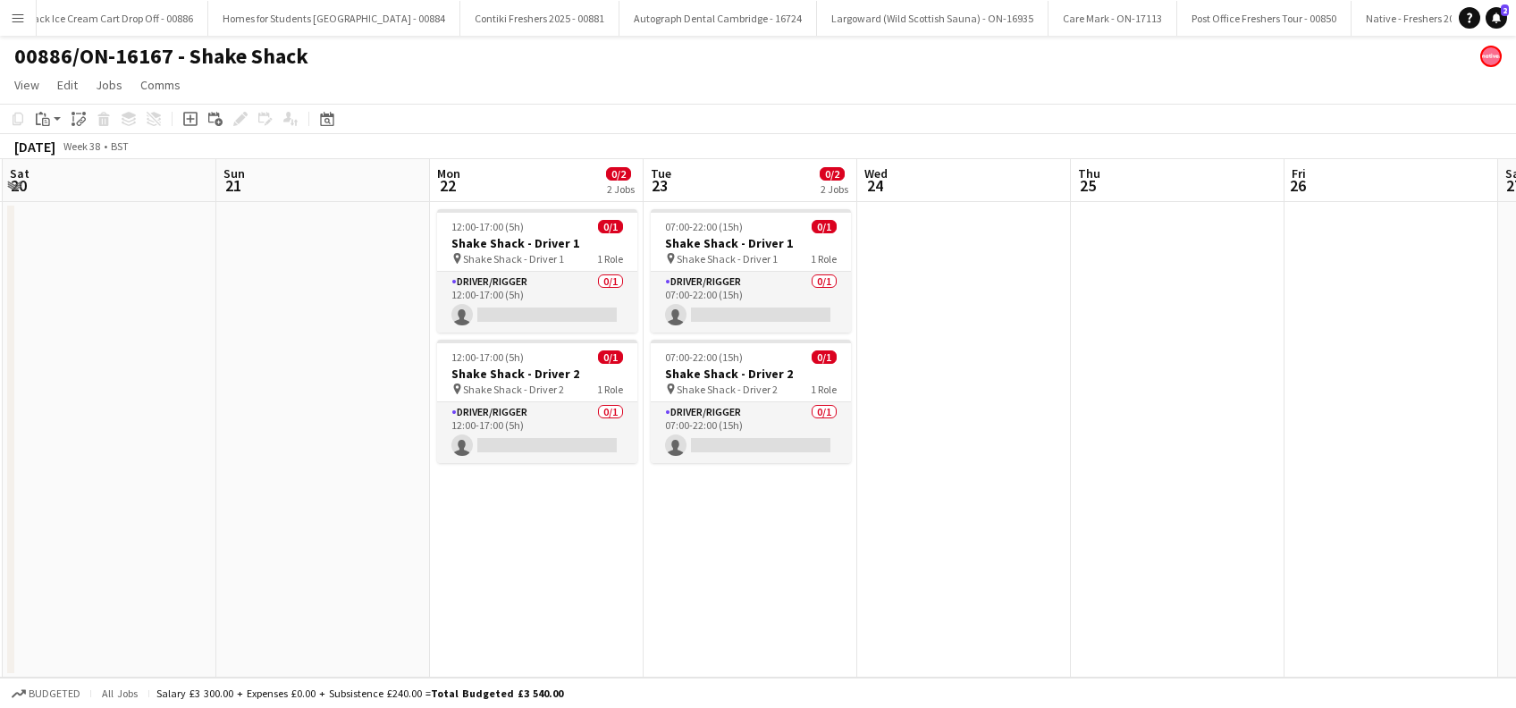
scroll to position [0, 416]
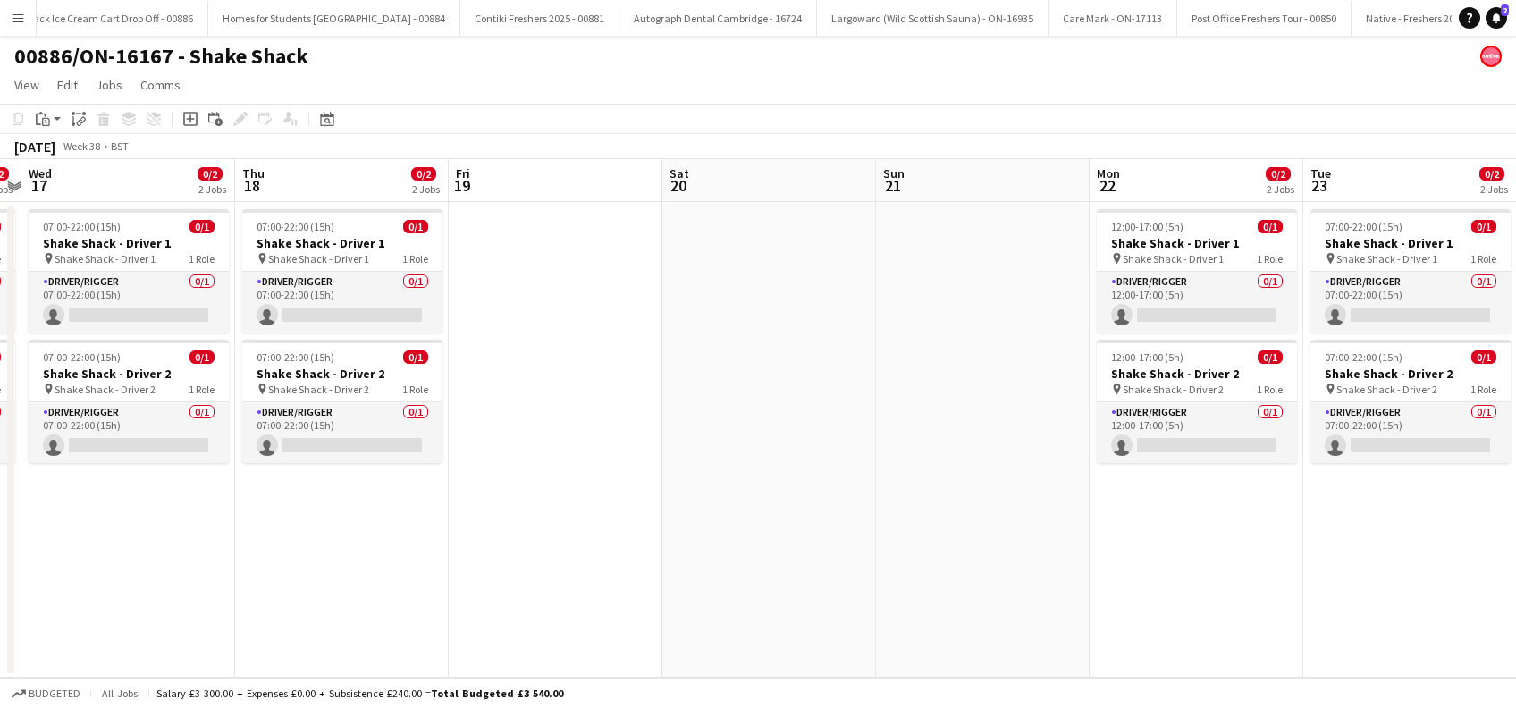
drag, startPoint x: 874, startPoint y: 568, endPoint x: 680, endPoint y: 549, distance: 194.9
click at [968, 568] on app-calendar-viewport "Mon 15 0/2 2 Jobs Tue 16 0/2 2 Jobs Wed 17 0/2 2 Jobs Thu 18 0/2 2 Jobs Fri 19 …" at bounding box center [758, 418] width 1516 height 519
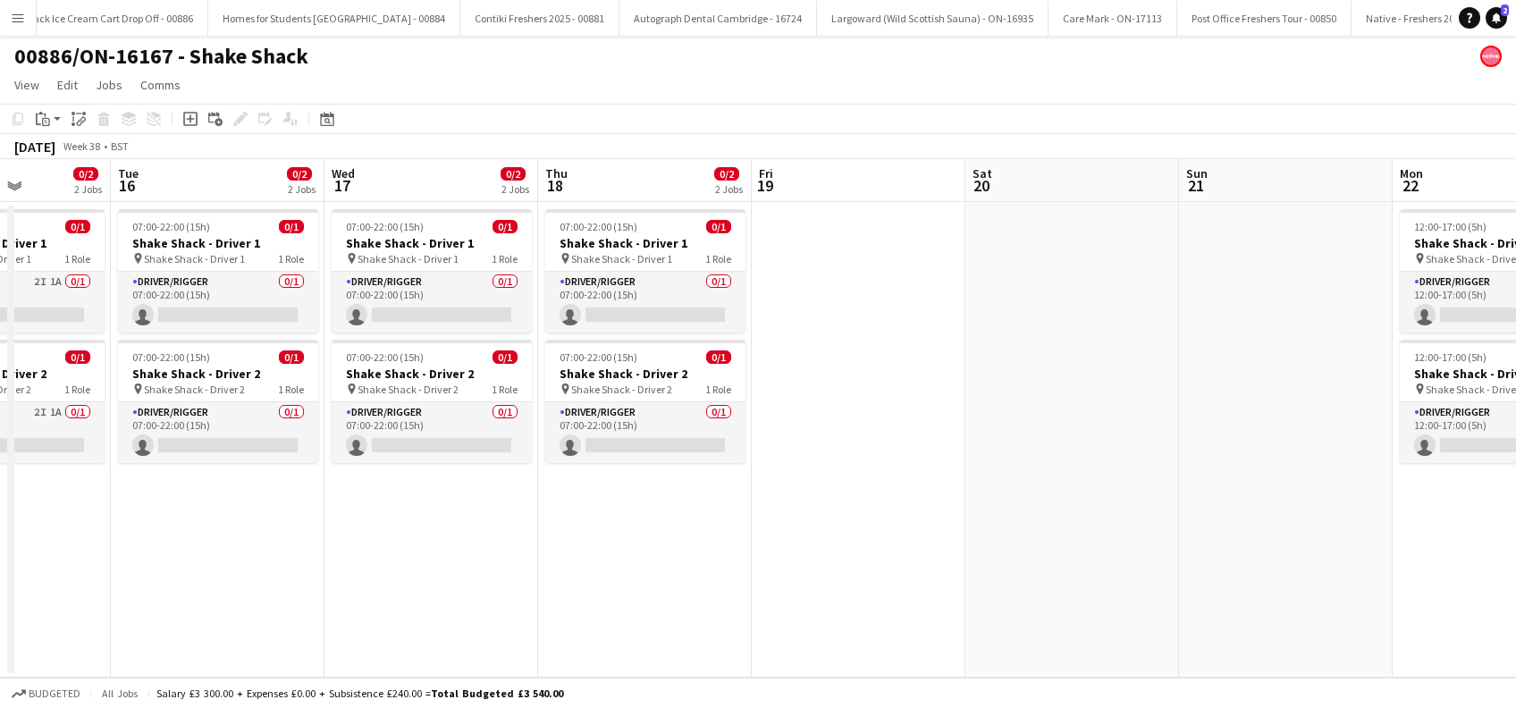
drag, startPoint x: 603, startPoint y: 526, endPoint x: 372, endPoint y: 503, distance: 232.6
click at [604, 525] on app-calendar-viewport "Sat 13 Sun 14 Mon 15 0/2 2 Jobs Tue 16 0/2 2 Jobs Wed 17 0/2 2 Jobs Thu 18 0/2 …" at bounding box center [758, 418] width 1516 height 519
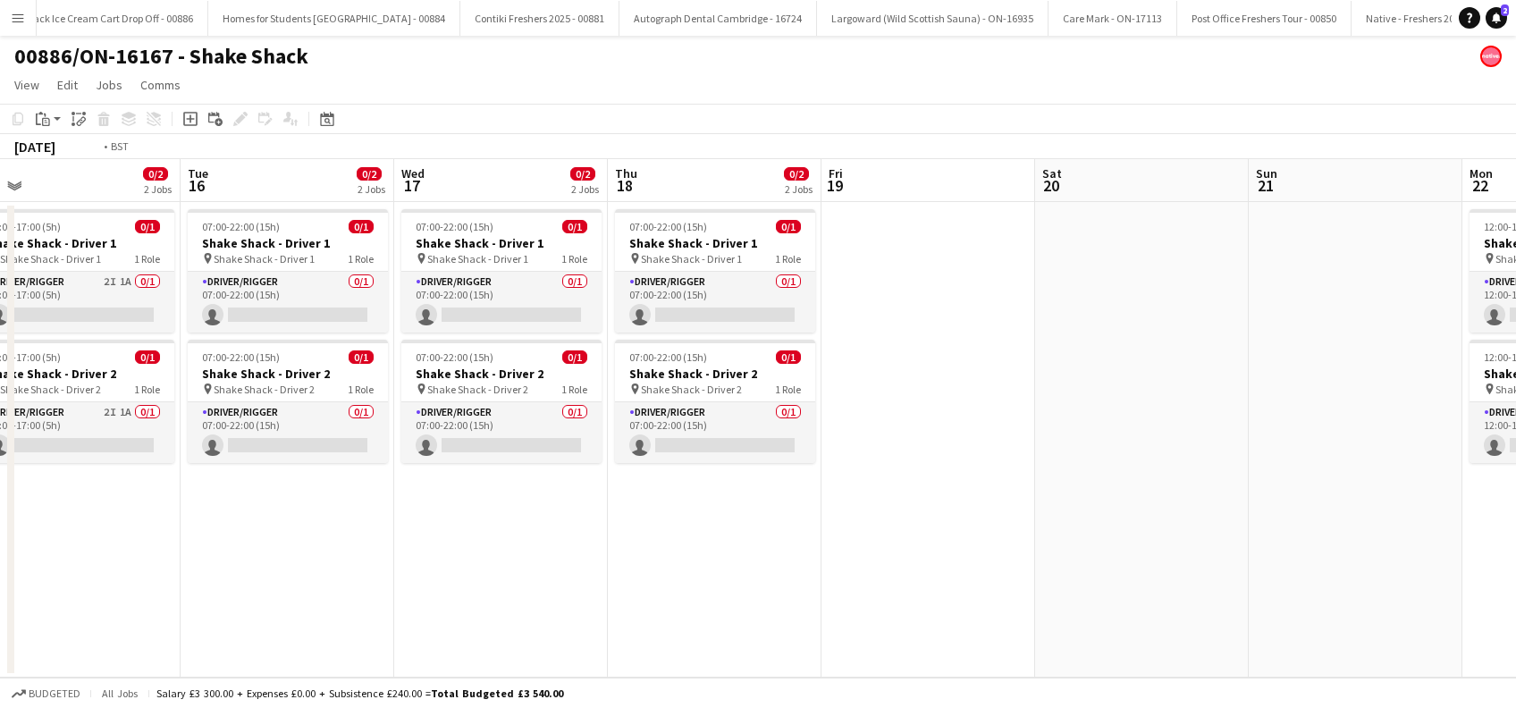
drag, startPoint x: 254, startPoint y: 502, endPoint x: 773, endPoint y: 519, distance: 519.7
click at [780, 518] on app-calendar-viewport "Sat 13 Sun 14 Mon 15 0/2 2 Jobs Tue 16 0/2 2 Jobs Wed 17 0/2 2 Jobs Thu 18 0/2 …" at bounding box center [758, 418] width 1516 height 519
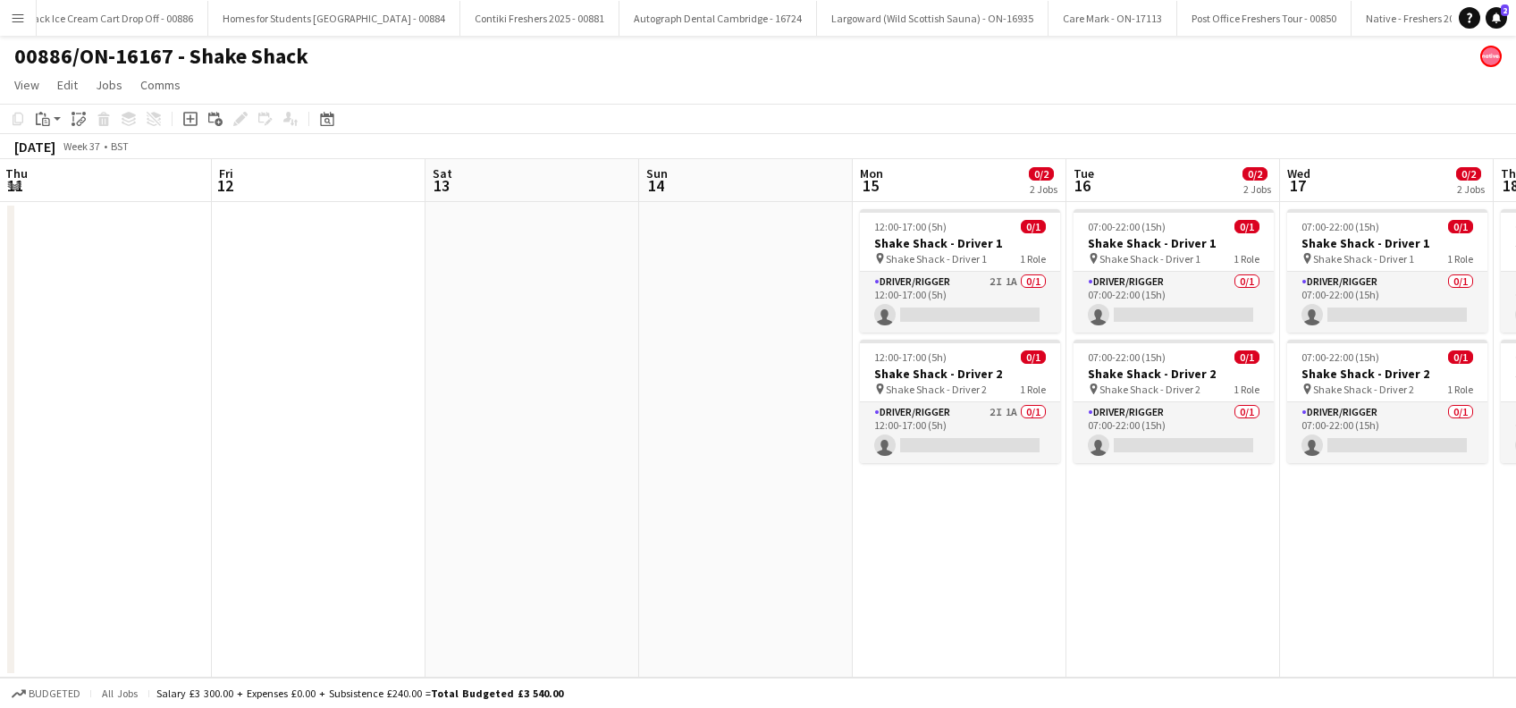
drag, startPoint x: 730, startPoint y: 574, endPoint x: 748, endPoint y: 577, distance: 18.1
click at [762, 575] on app-calendar-viewport "Tue 9 Wed 10 Thu 11 Fri 12 Sat 13 Sun 14 Mon 15 0/2 2 Jobs Tue 16 0/2 2 Jobs We…" at bounding box center [758, 418] width 1516 height 519
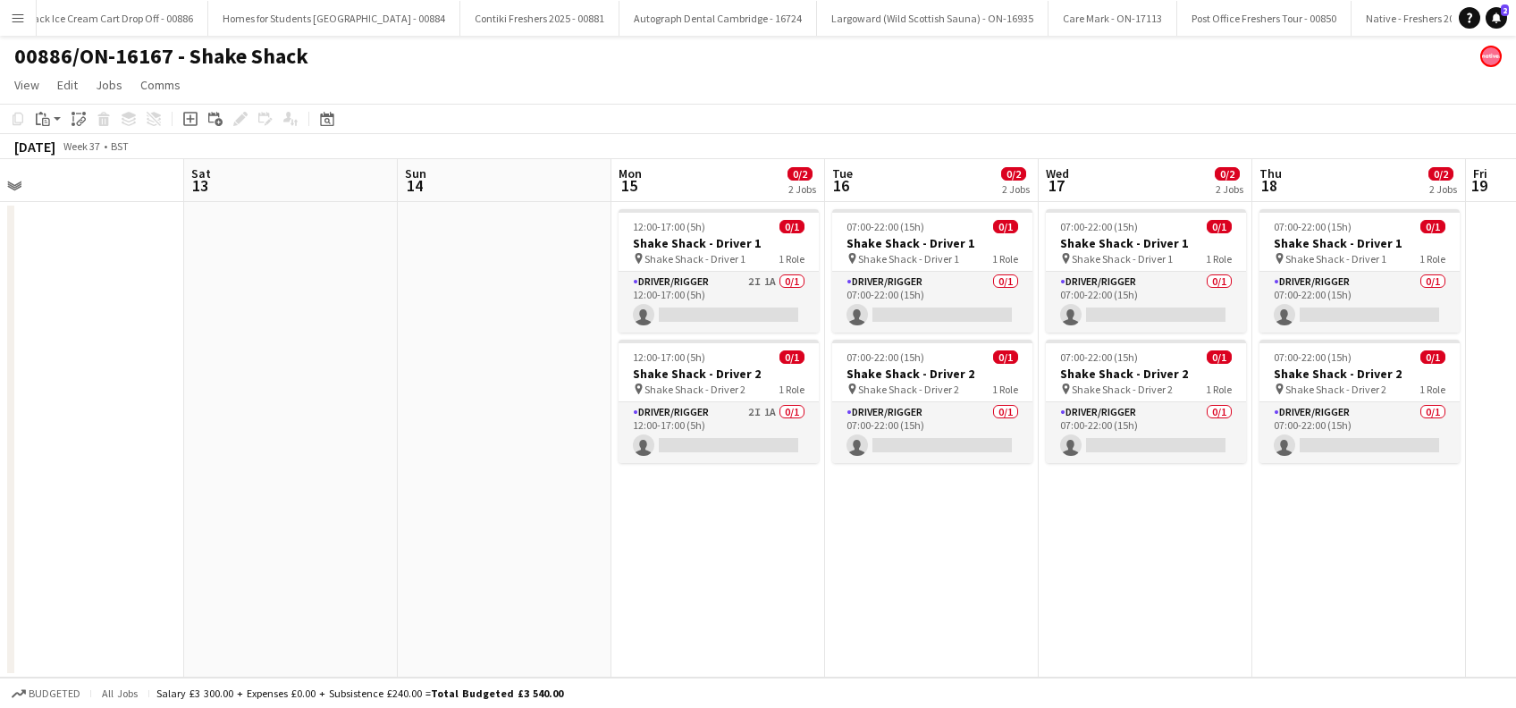
drag, startPoint x: 1103, startPoint y: 564, endPoint x: 425, endPoint y: 610, distance: 680.1
click at [426, 610] on app-calendar-viewport "Tue 9 Wed 10 Thu 11 Fri 12 Sat 13 Sun 14 Mon 15 0/2 2 Jobs Tue 16 0/2 2 Jobs We…" at bounding box center [758, 418] width 1516 height 519
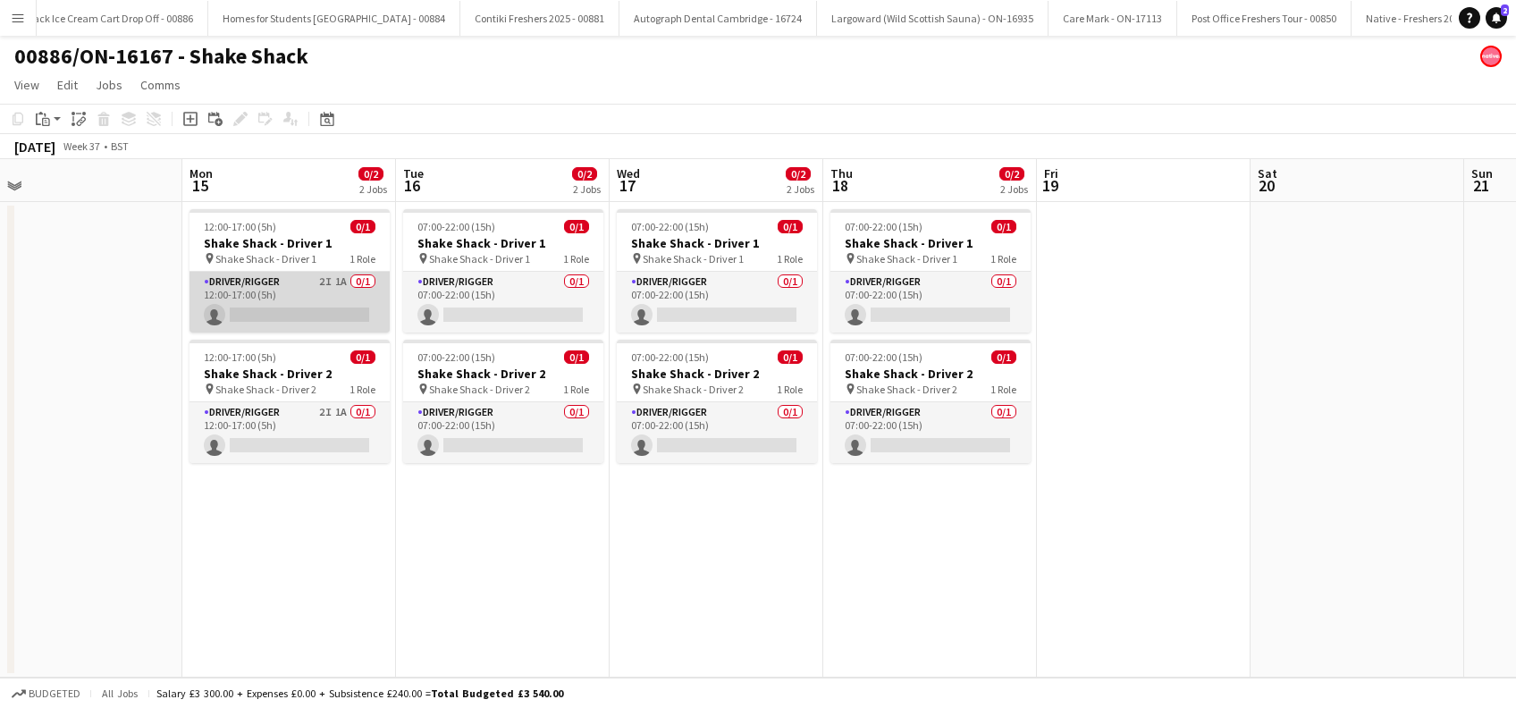
click at [320, 325] on app-card-role "Driver/Rigger 2I 1A 0/1 12:00-17:00 (5h) single-neutral-actions" at bounding box center [290, 302] width 200 height 61
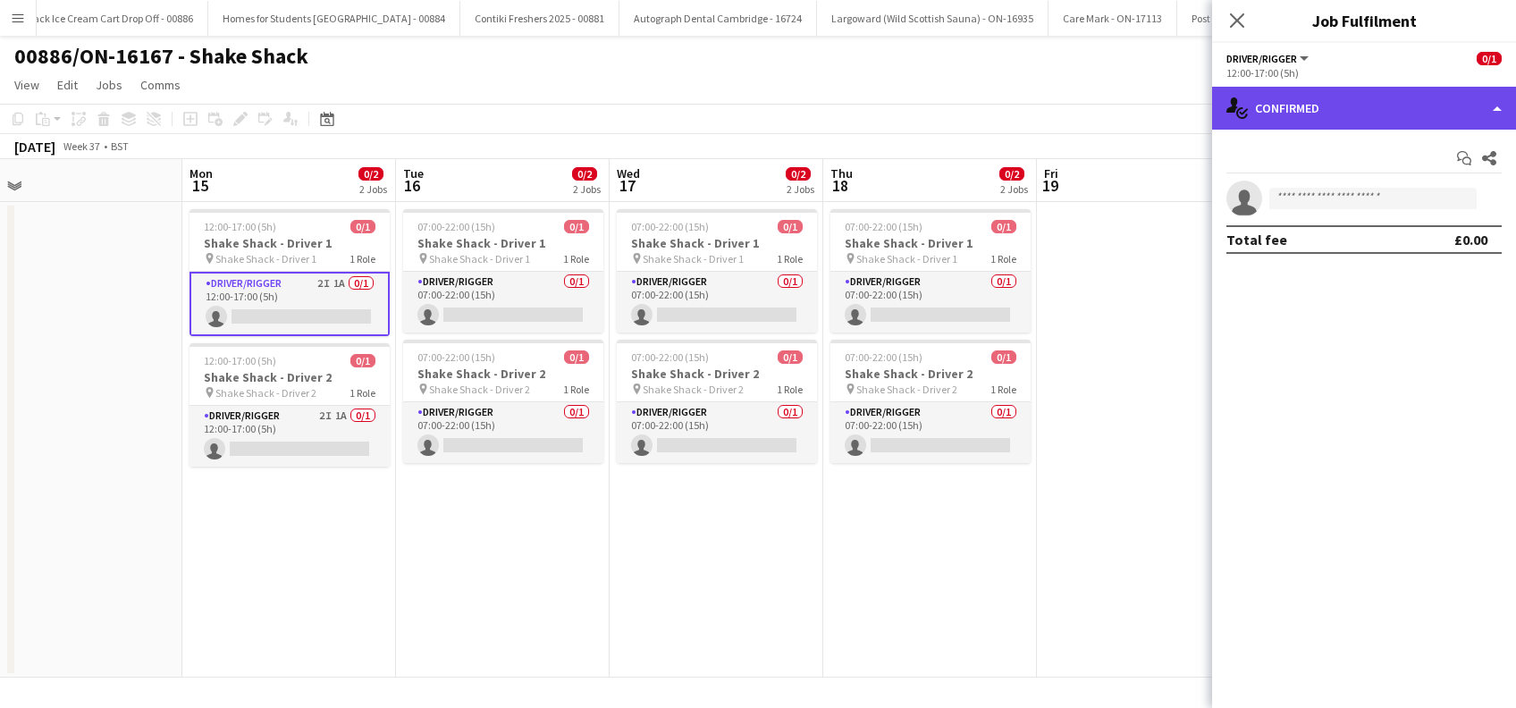
click at [1339, 107] on div "single-neutral-actions-check-2 Confirmed" at bounding box center [1364, 108] width 304 height 43
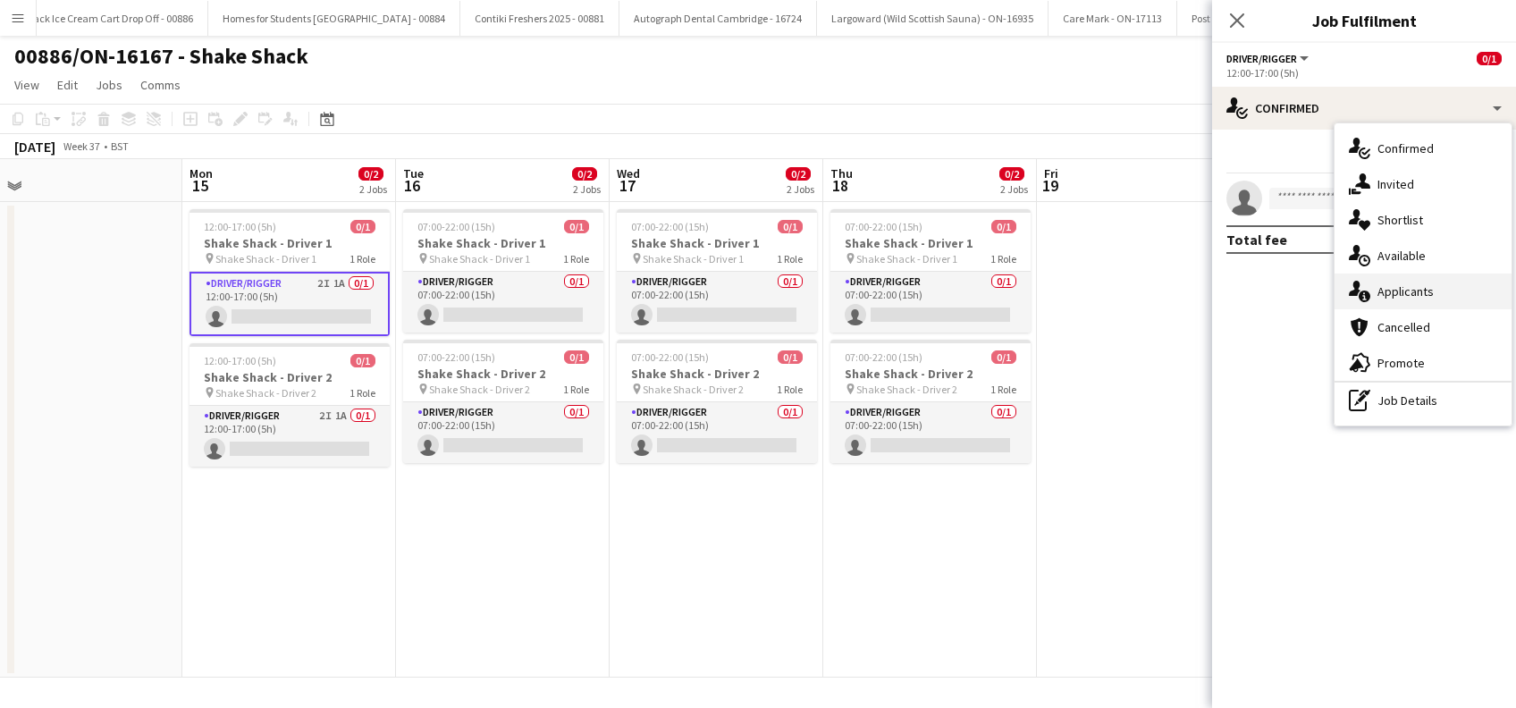
click at [1405, 283] on span "Applicants" at bounding box center [1406, 291] width 56 height 16
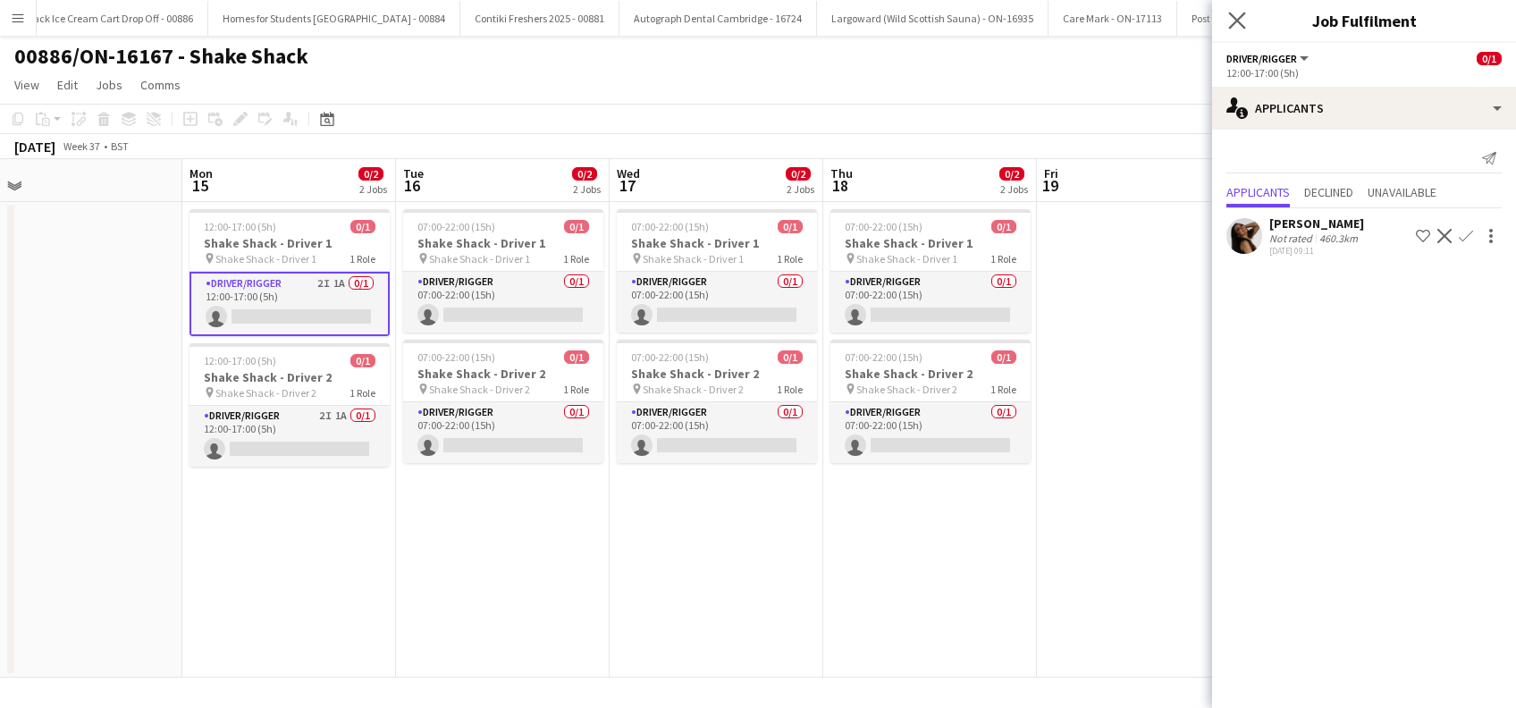
click at [1226, 14] on app-icon "Close pop-in" at bounding box center [1238, 21] width 26 height 26
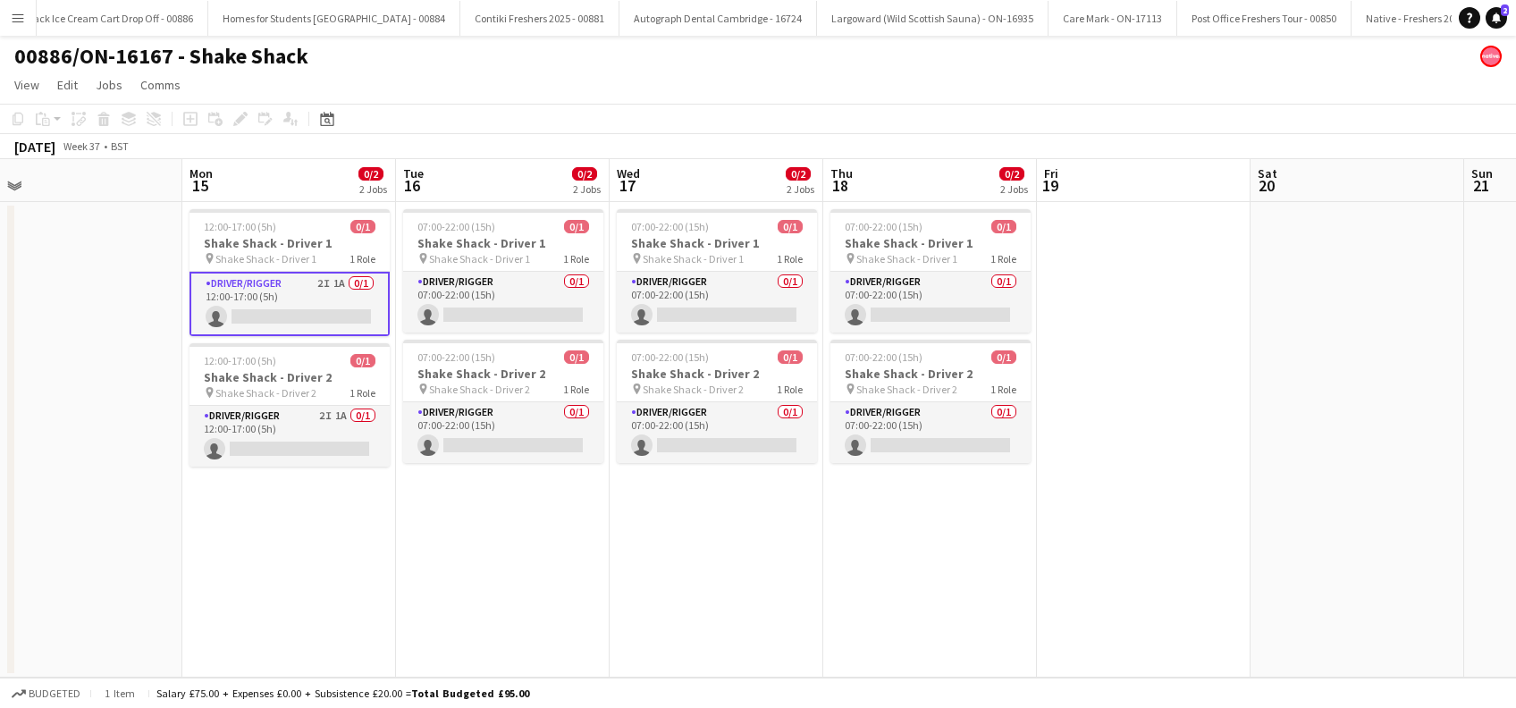
click at [1173, 330] on app-date-cell at bounding box center [1144, 440] width 214 height 476
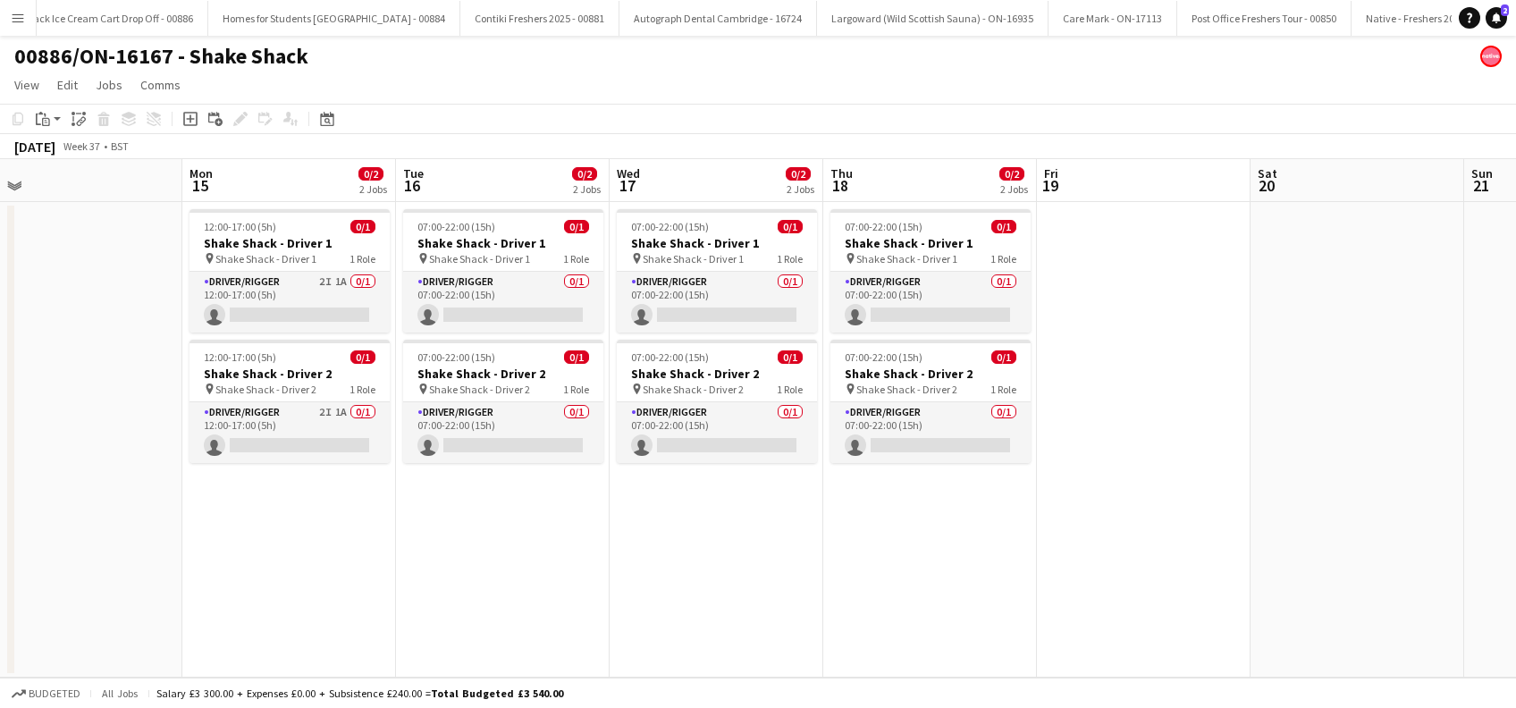
click at [269, 511] on app-date-cell "12:00-17:00 (5h) 0/1 Shake Shack - Driver 1 pin Shake Shack - Driver 1 1 Role D…" at bounding box center [289, 440] width 214 height 476
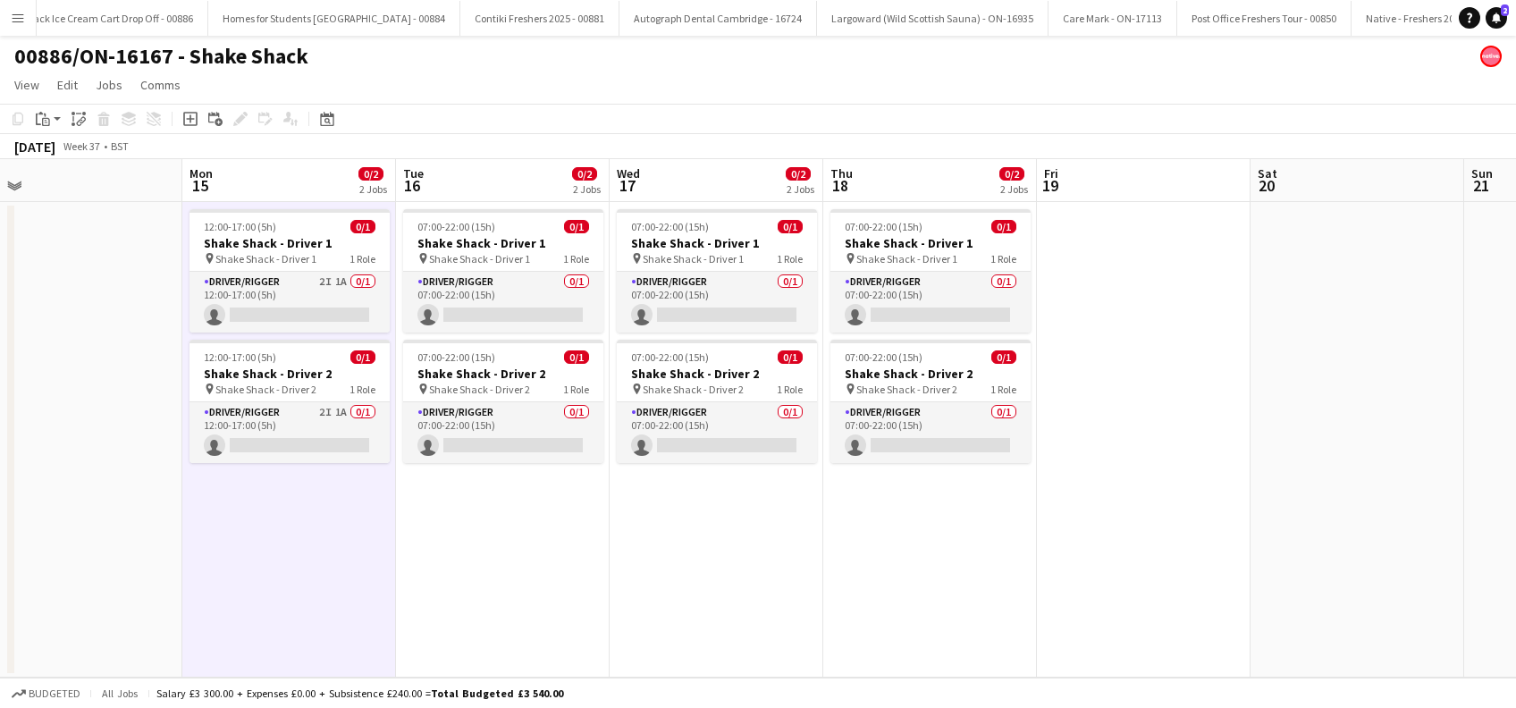
drag, startPoint x: 445, startPoint y: 501, endPoint x: 456, endPoint y: 502, distance: 10.9
click at [448, 501] on app-date-cell "07:00-22:00 (15h) 0/1 Shake Shack - Driver 1 pin Shake Shack - Driver 1 1 Role …" at bounding box center [503, 440] width 214 height 476
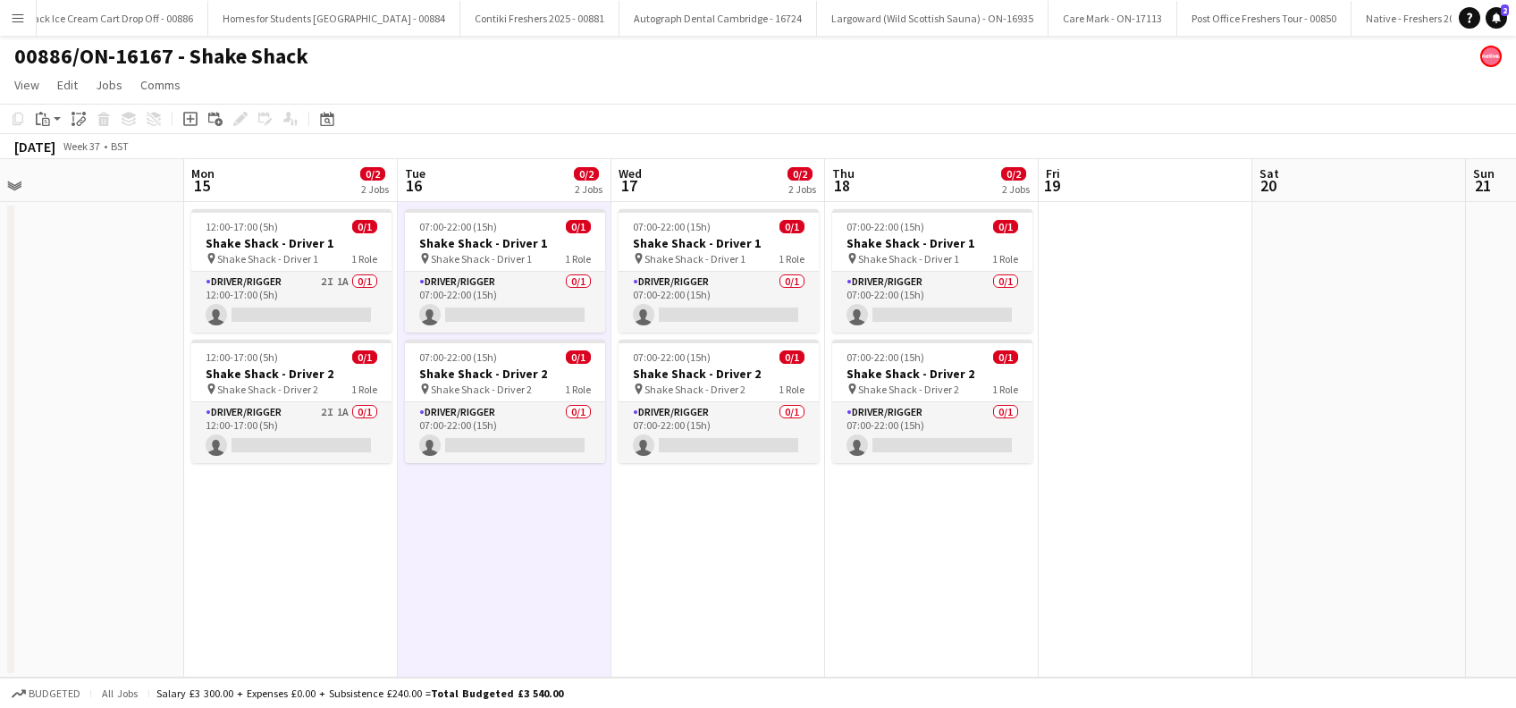
click at [335, 526] on app-date-cell "12:00-17:00 (5h) 0/1 Shake Shack - Driver 1 pin Shake Shack - Driver 1 1 Role D…" at bounding box center [291, 440] width 214 height 476
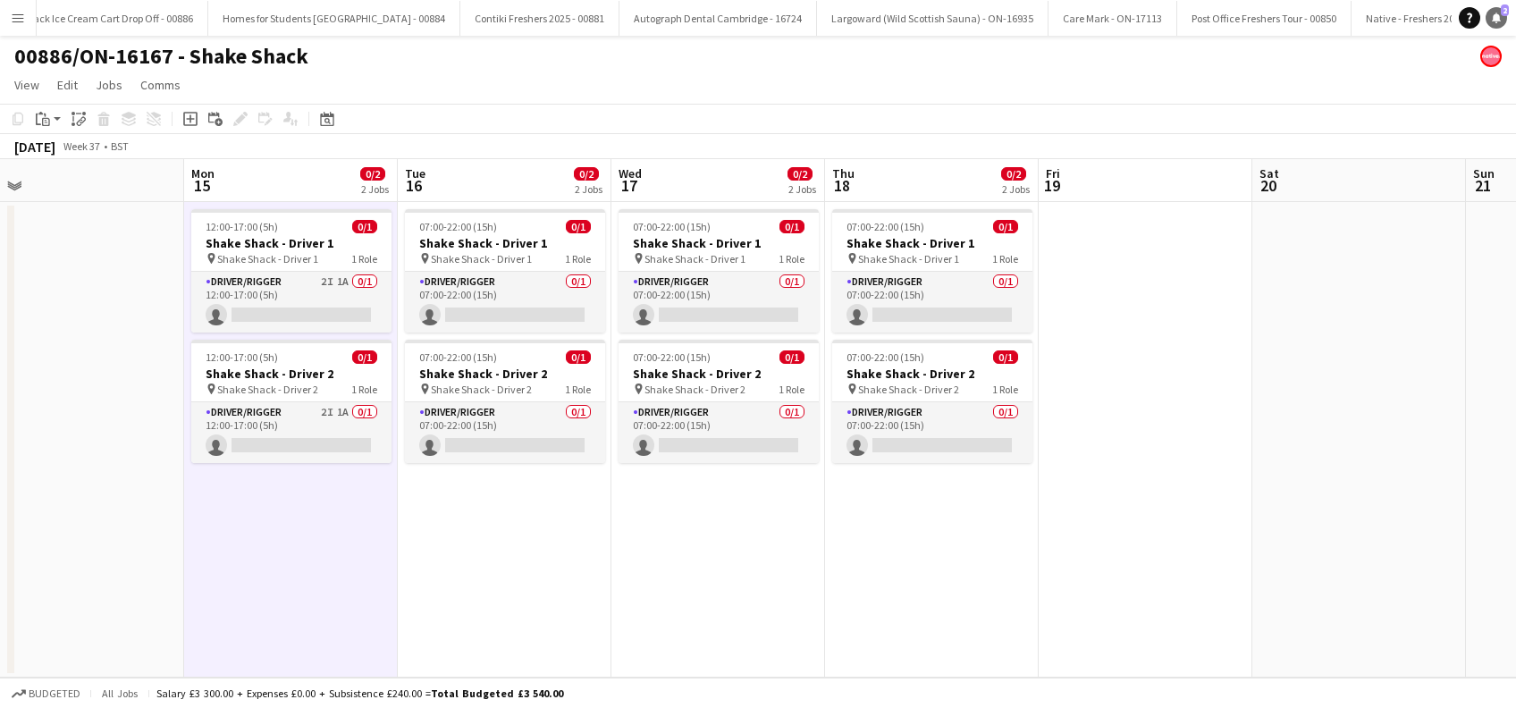
click at [1496, 16] on icon at bounding box center [1496, 17] width 9 height 9
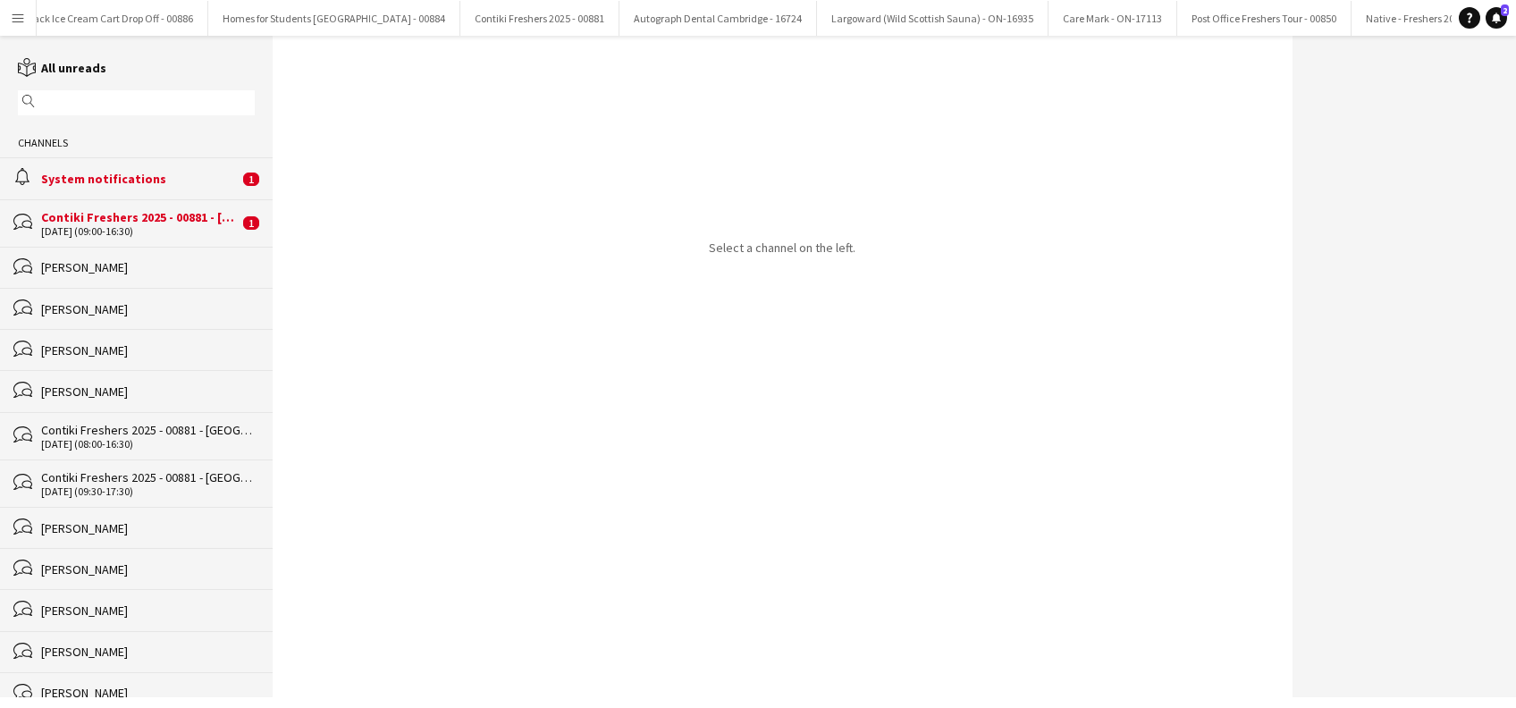
click at [149, 222] on div "Contiki Freshers 2025 - 00881 - [GEOGRAPHIC_DATA]" at bounding box center [140, 217] width 198 height 16
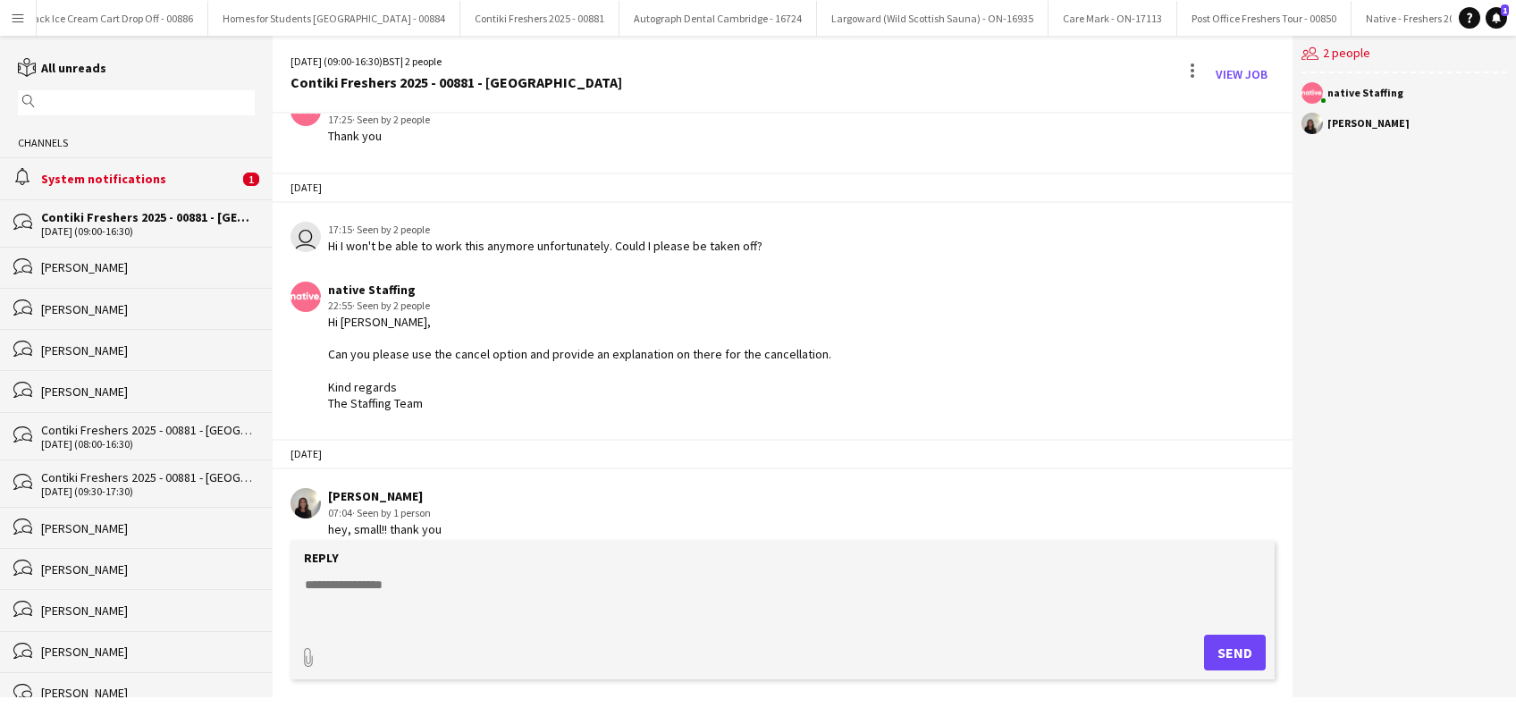
scroll to position [348, 0]
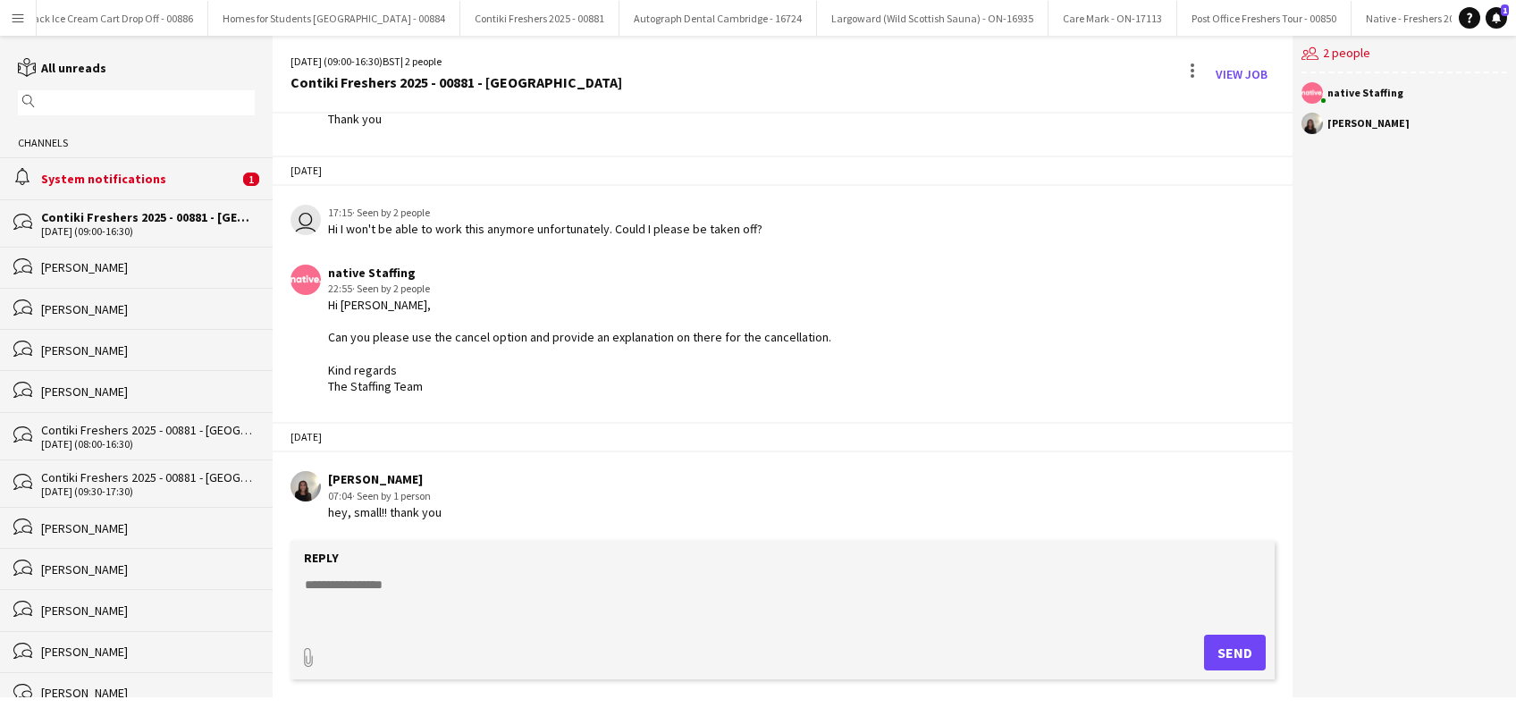
drag, startPoint x: 444, startPoint y: 513, endPoint x: 330, endPoint y: 476, distance: 120.4
click at [330, 476] on div "[PERSON_NAME] 07:04 · Seen by 1 person hey, small!! thank you" at bounding box center [698, 495] width 815 height 49
copy div "[PERSON_NAME] 07:04 · Seen by 1 person hey, small!! thank you"
click at [127, 179] on div "System notifications" at bounding box center [140, 179] width 198 height 16
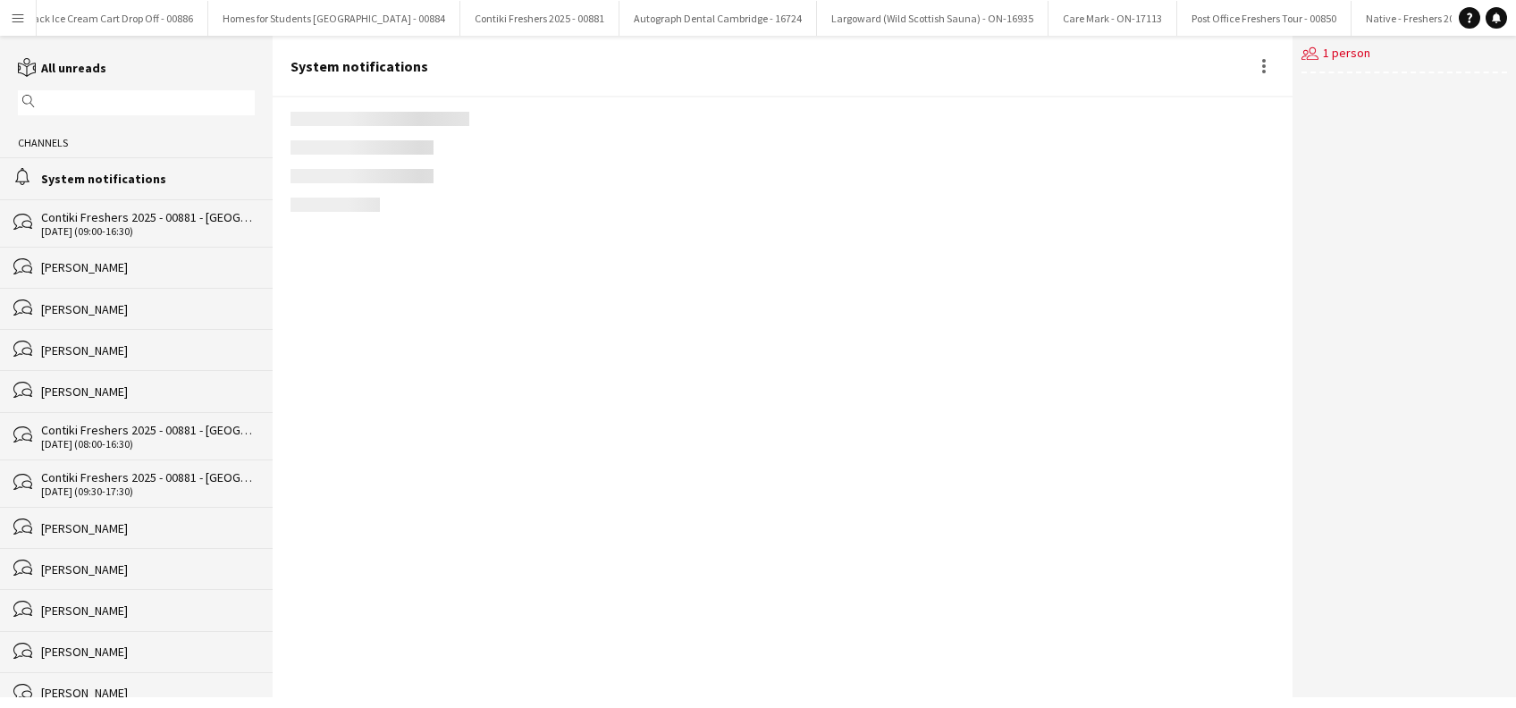
scroll to position [2053, 0]
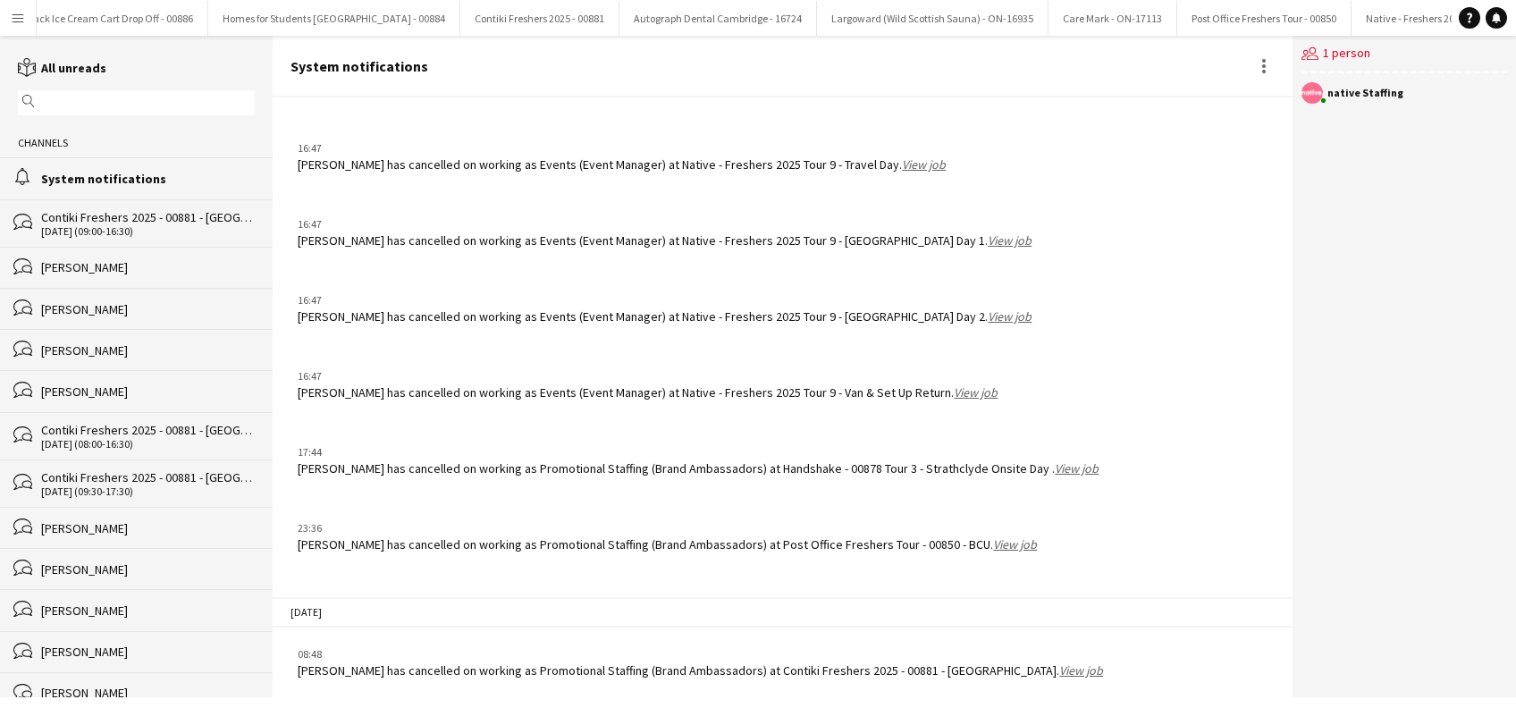
click at [1059, 672] on link "View job" at bounding box center [1081, 670] width 44 height 16
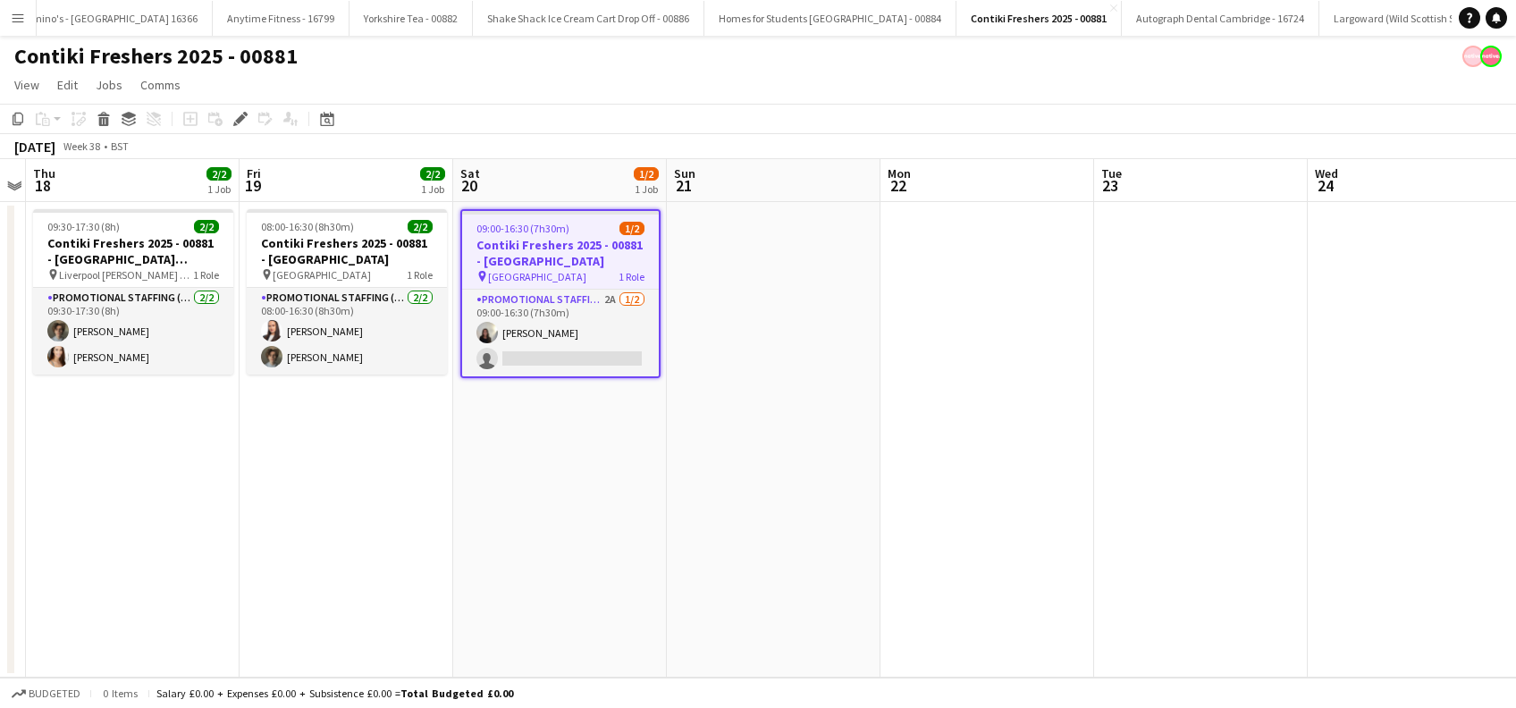
scroll to position [0, 7041]
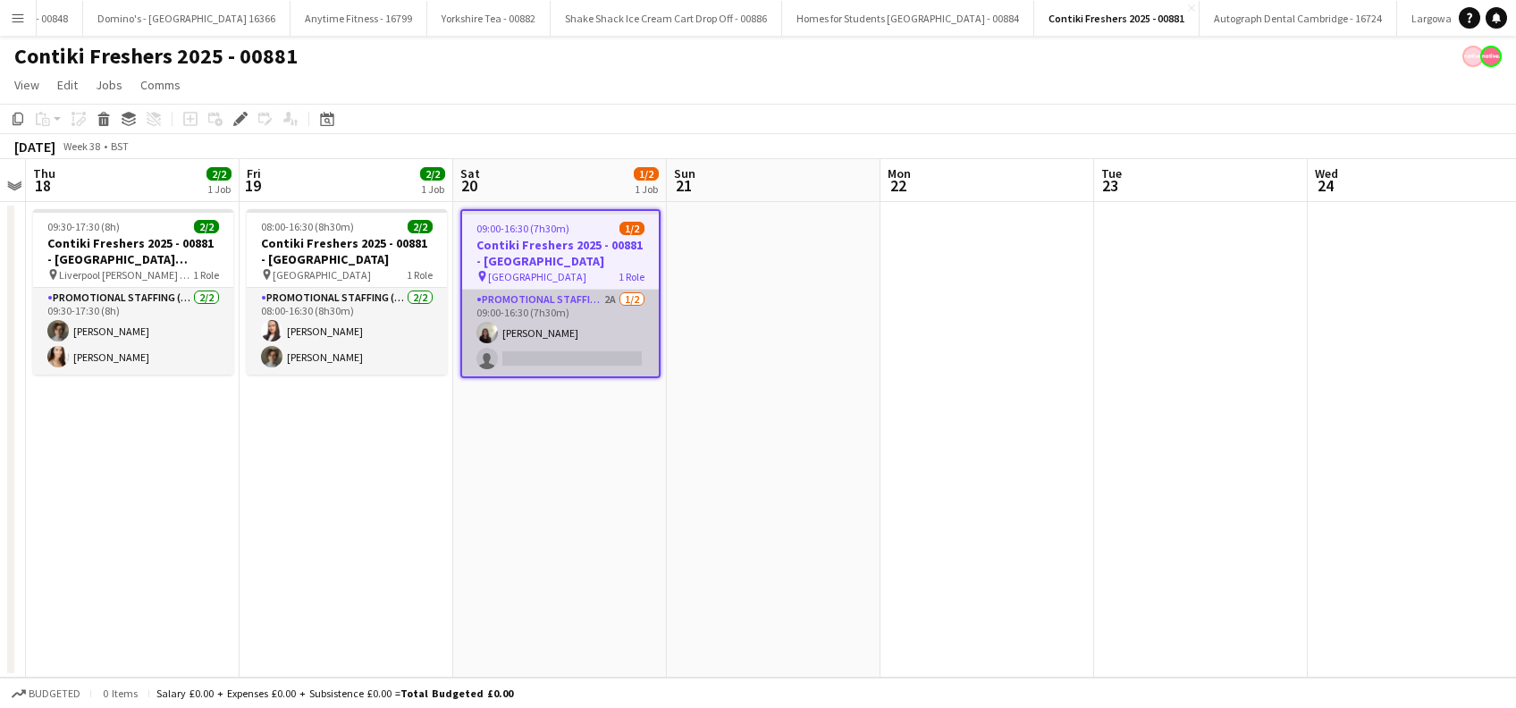
click at [551, 356] on app-card-role "Promotional Staffing (Brand Ambassadors) 2A [DATE] 09:00-16:30 (7h30m) [PERSON_…" at bounding box center [560, 333] width 197 height 87
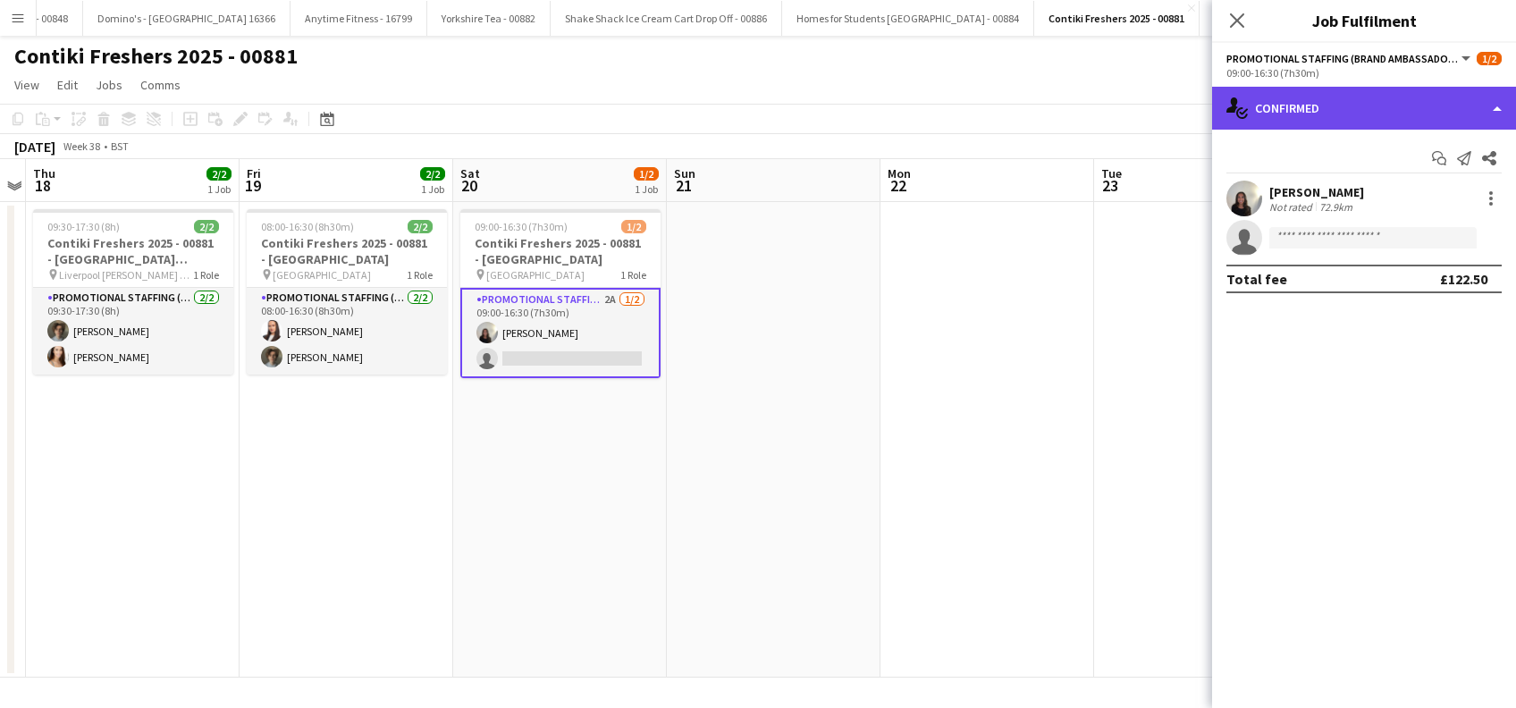
click at [1364, 101] on div "single-neutral-actions-check-2 Confirmed" at bounding box center [1364, 108] width 304 height 43
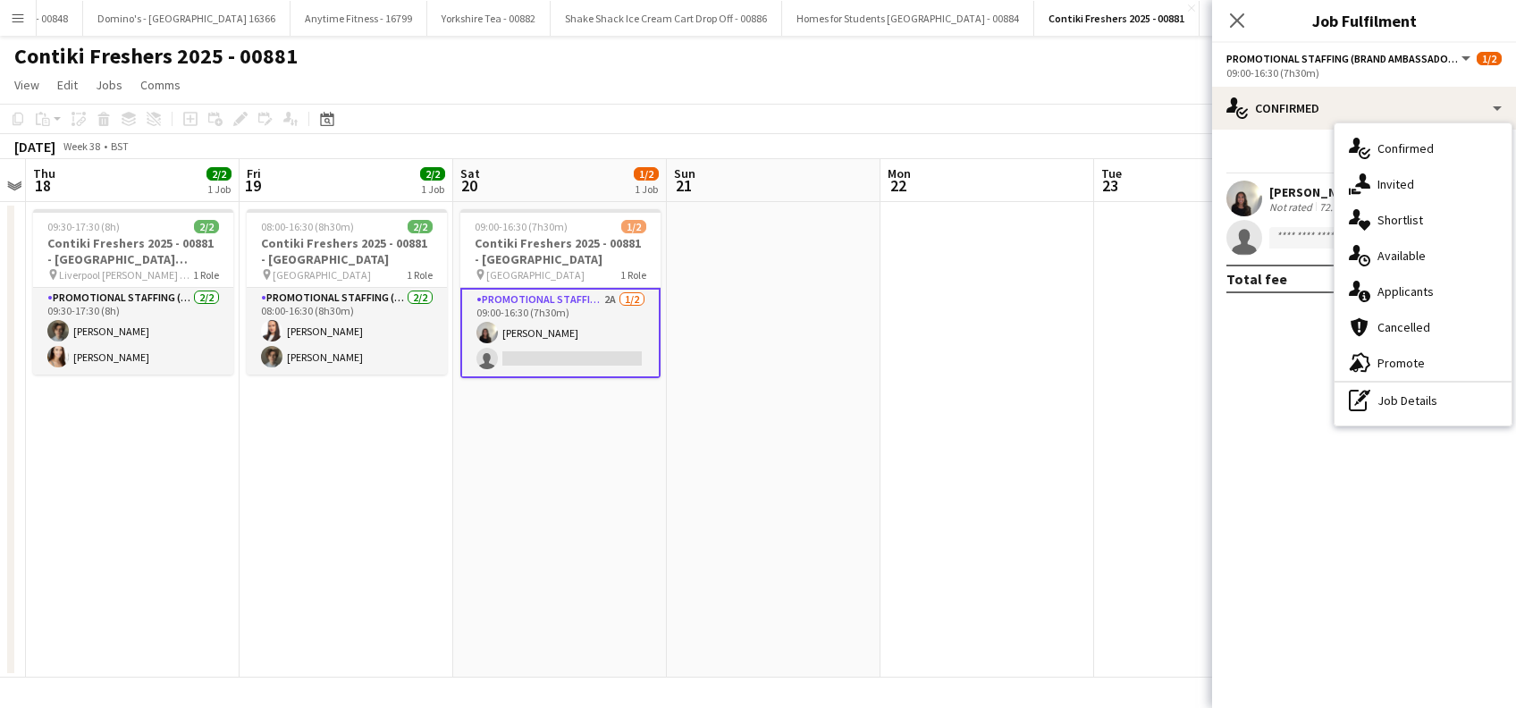
click at [1405, 331] on span "Cancelled" at bounding box center [1404, 327] width 53 height 16
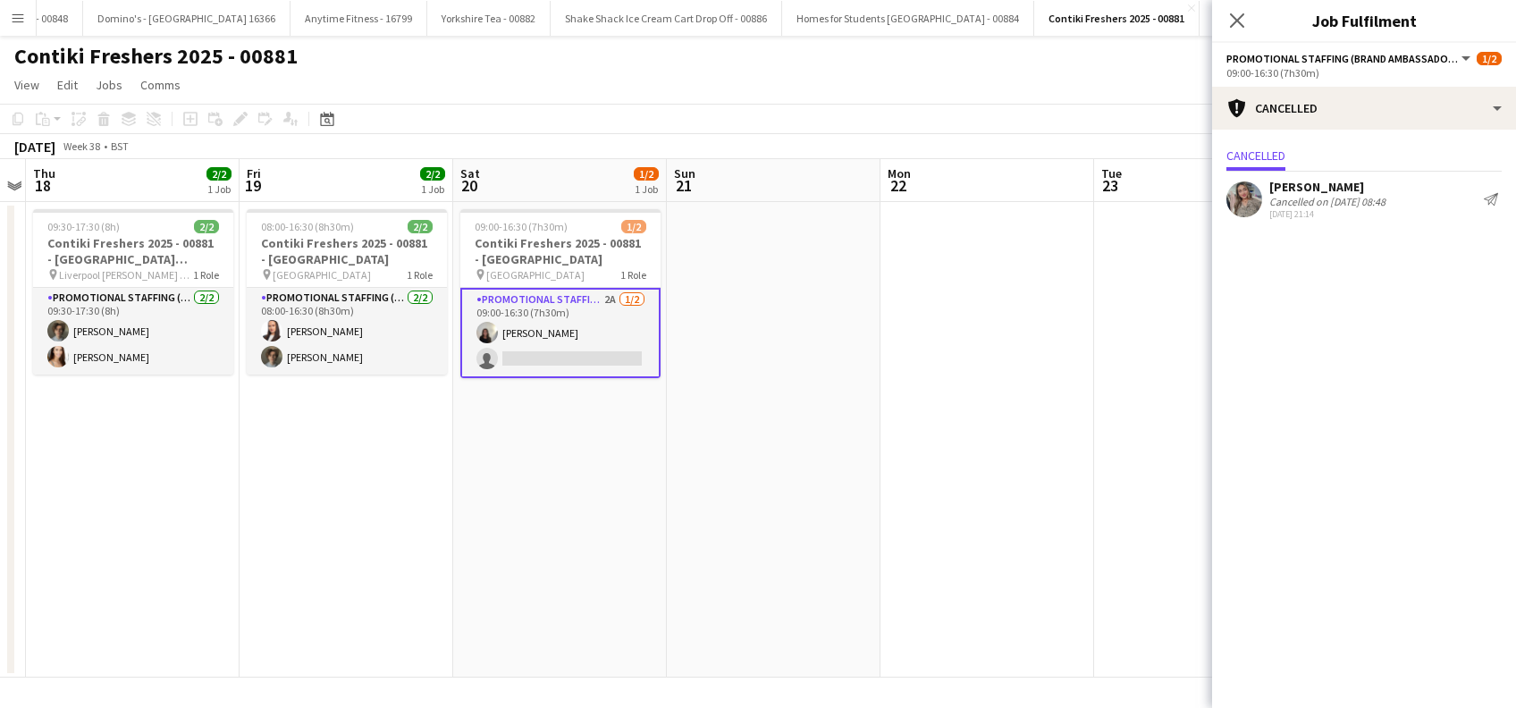
click at [1308, 184] on div "[PERSON_NAME]" at bounding box center [1328, 187] width 116 height 16
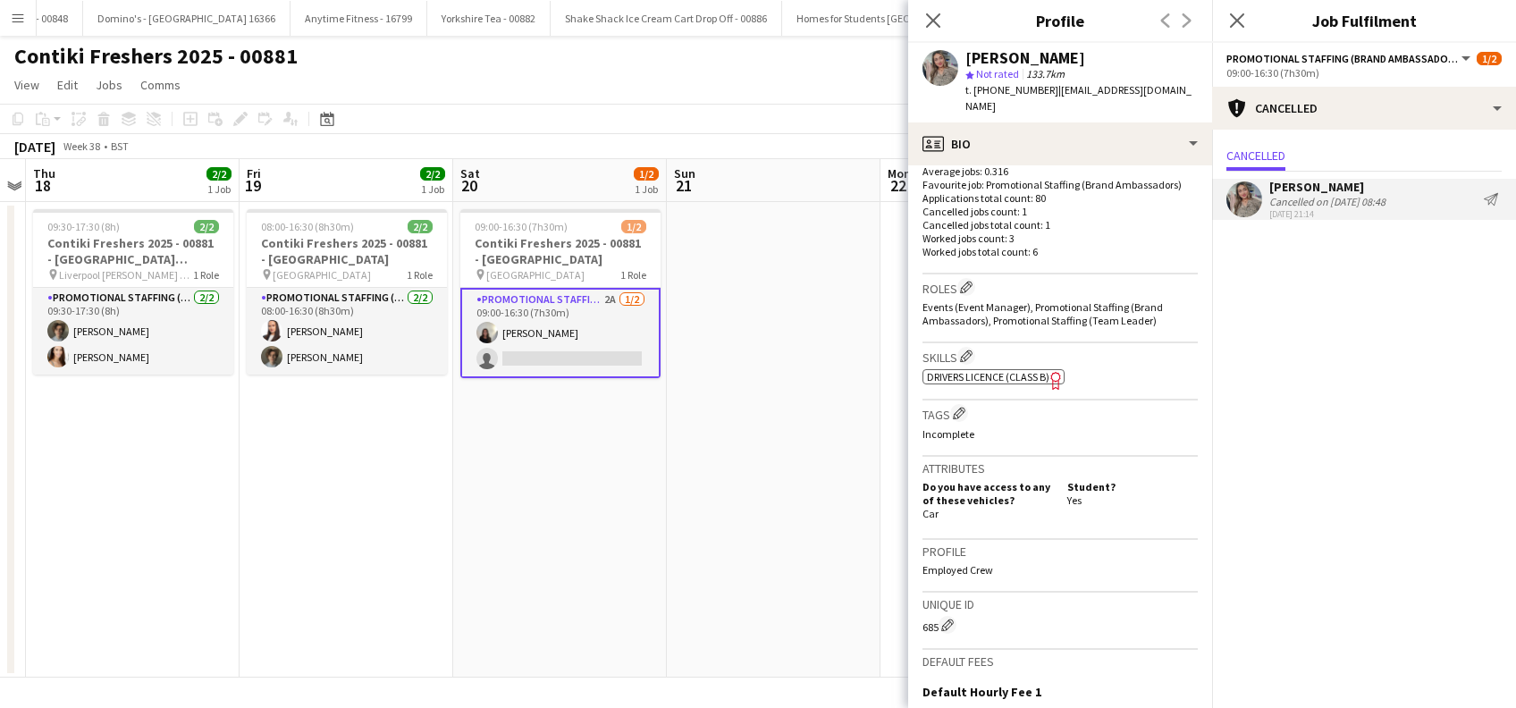
scroll to position [718, 0]
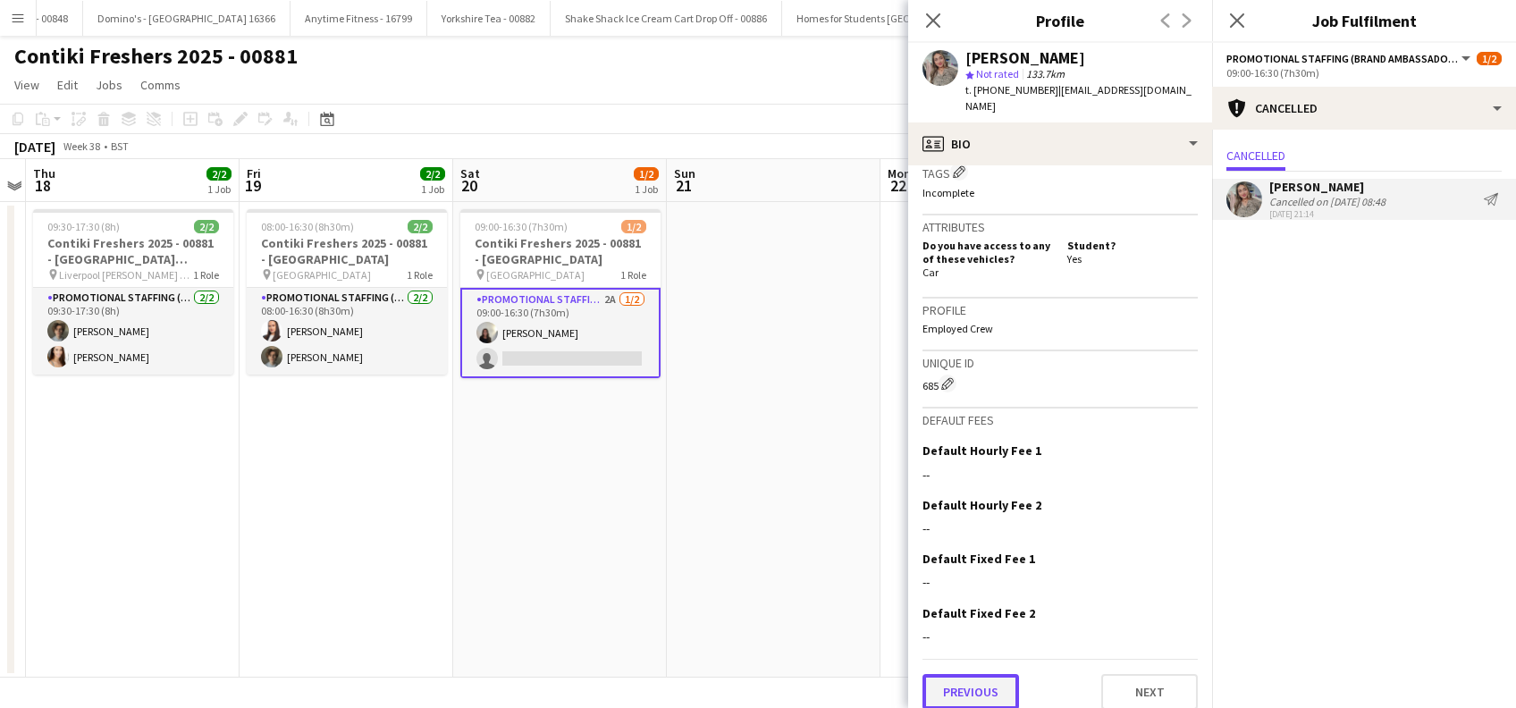
click at [969, 674] on button "Previous" at bounding box center [971, 692] width 97 height 36
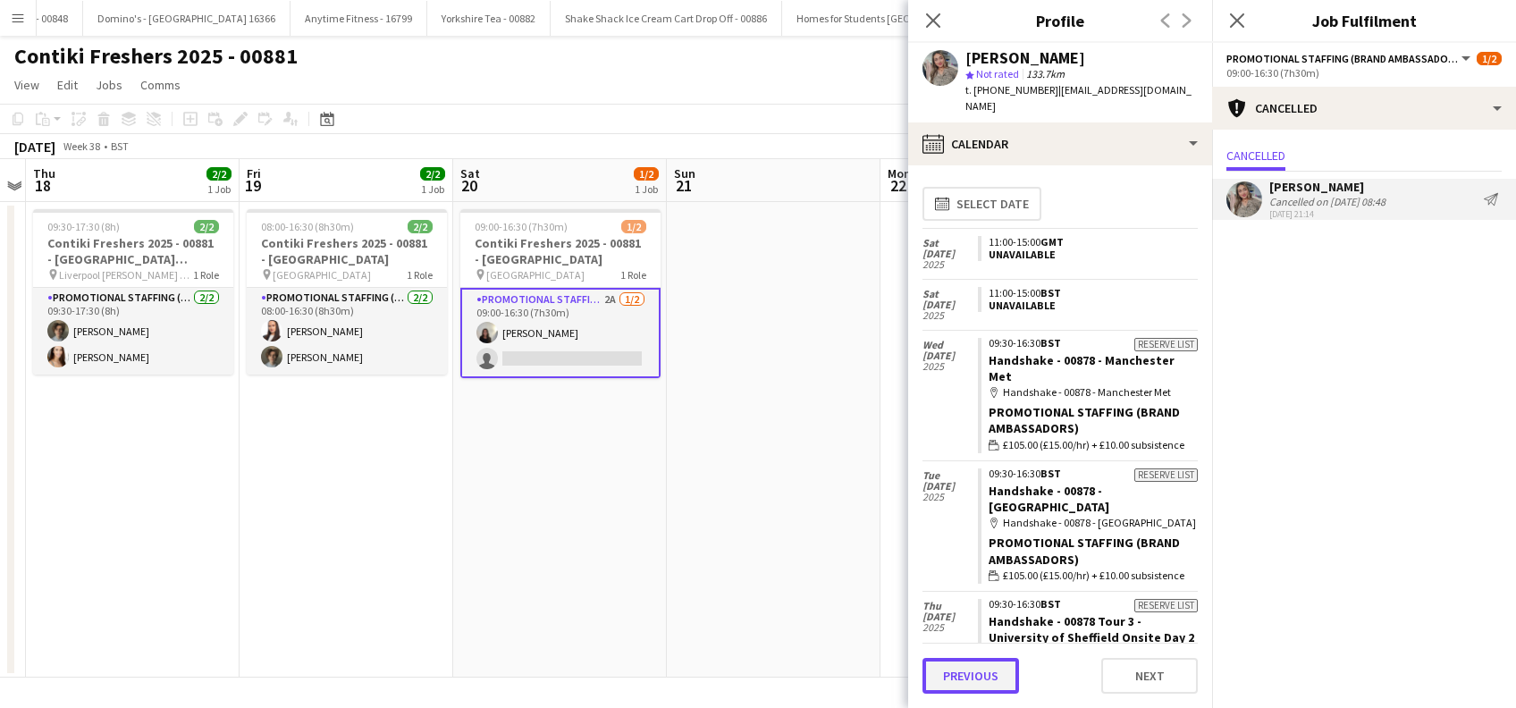
click at [971, 672] on button "Previous" at bounding box center [971, 676] width 97 height 36
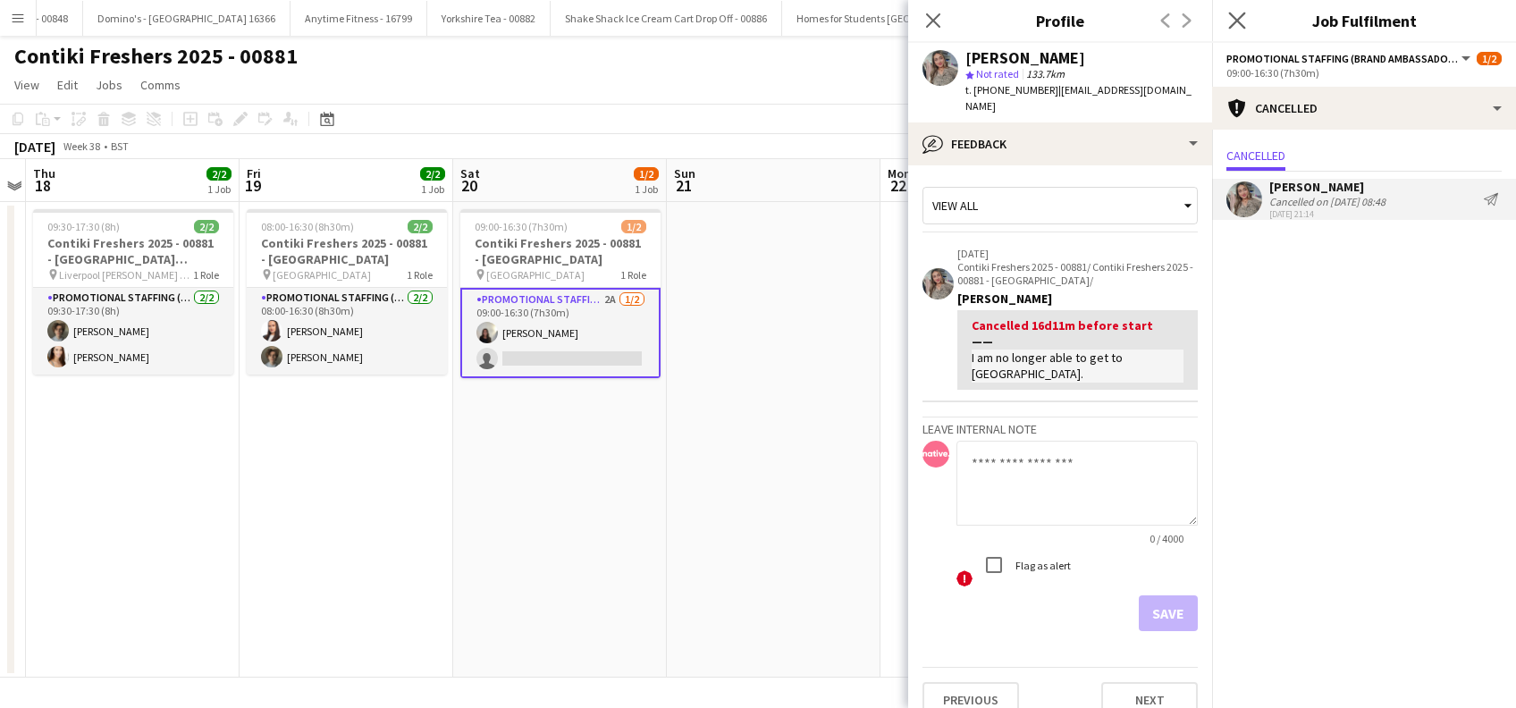
click at [1244, 18] on icon "Close pop-in" at bounding box center [1236, 20] width 17 height 17
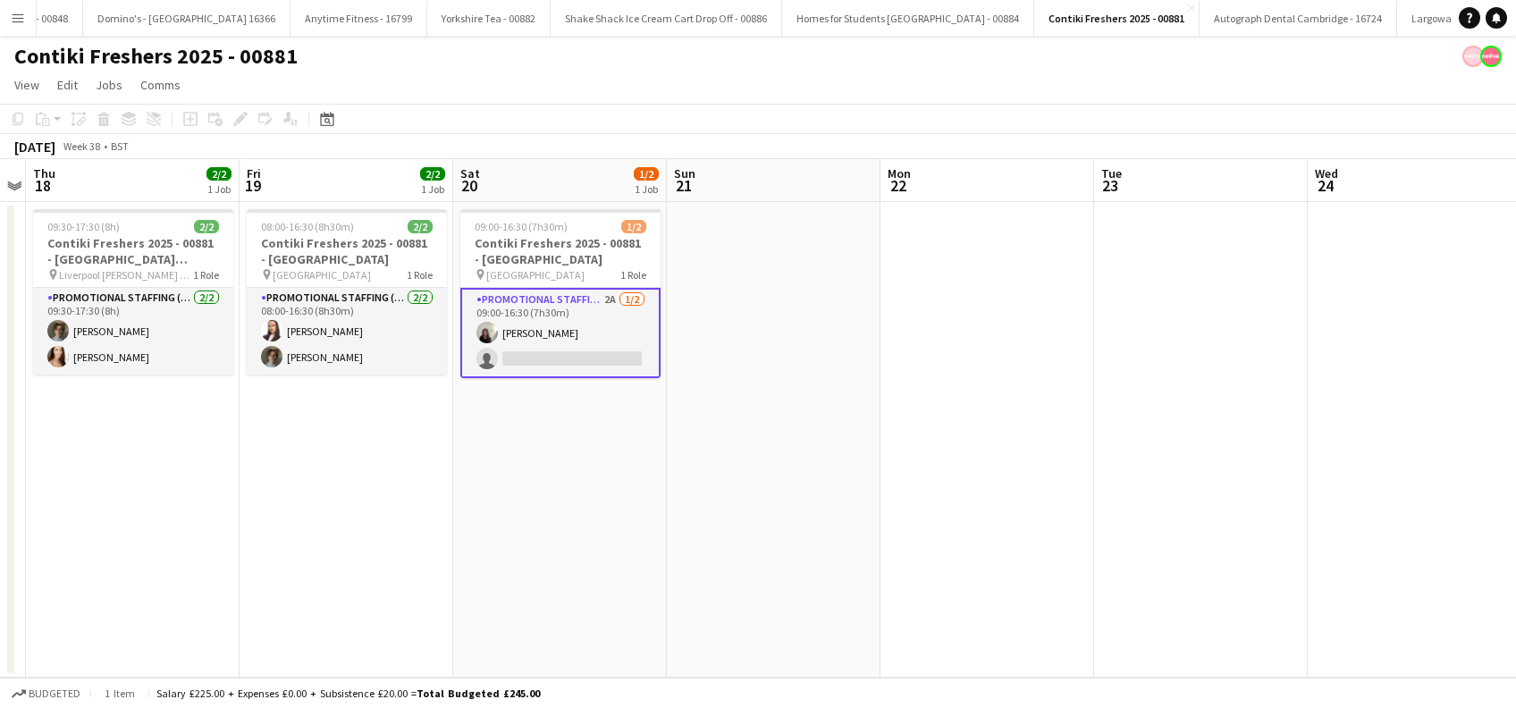
click at [595, 368] on app-card-role "Promotional Staffing (Brand Ambassadors) 2A [DATE] 09:00-16:30 (7h30m) [PERSON_…" at bounding box center [560, 333] width 200 height 90
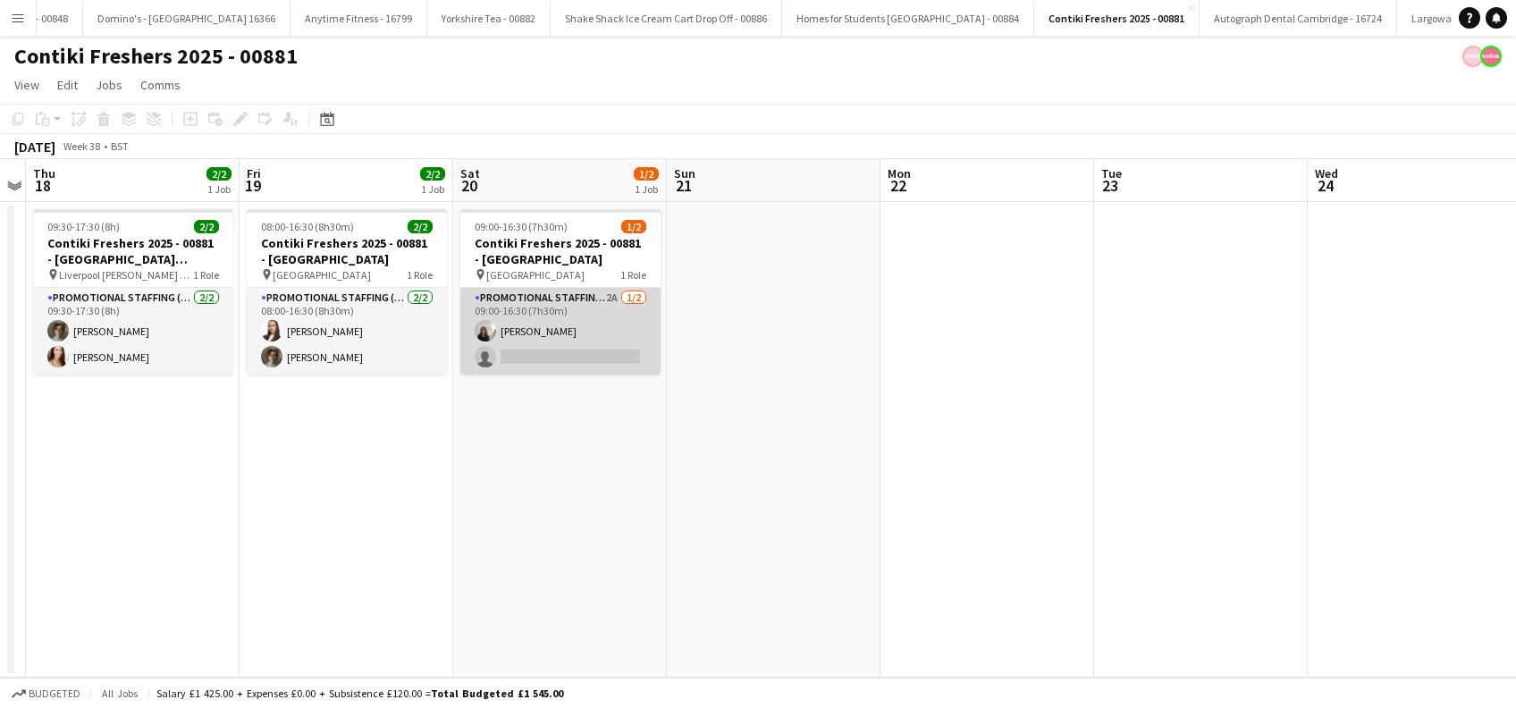
click at [576, 358] on app-card-role "Promotional Staffing (Brand Ambassadors) 2A [DATE] 09:00-16:30 (7h30m) [PERSON_…" at bounding box center [560, 331] width 200 height 87
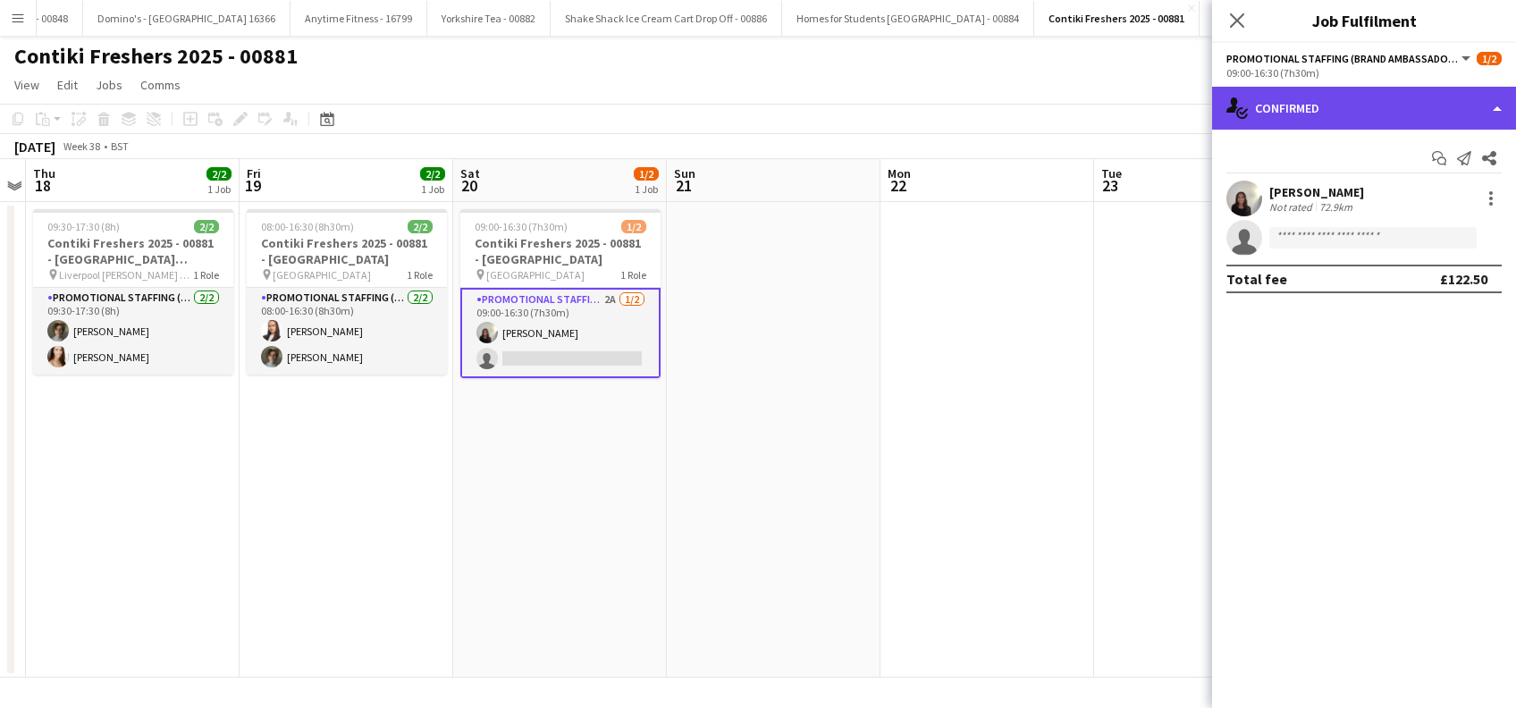
click at [1346, 122] on div "single-neutral-actions-check-2 Confirmed" at bounding box center [1364, 108] width 304 height 43
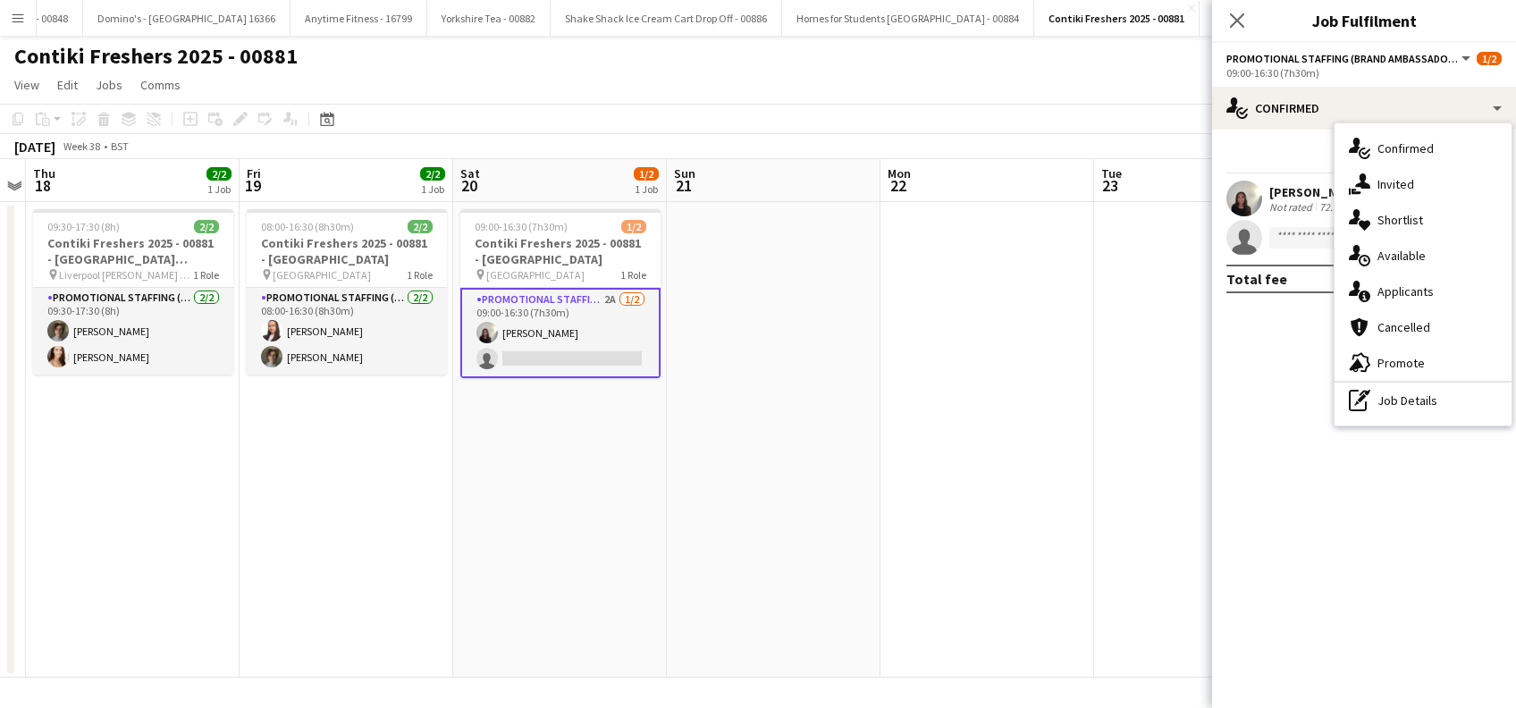
click at [1396, 283] on span "Applicants" at bounding box center [1406, 291] width 56 height 16
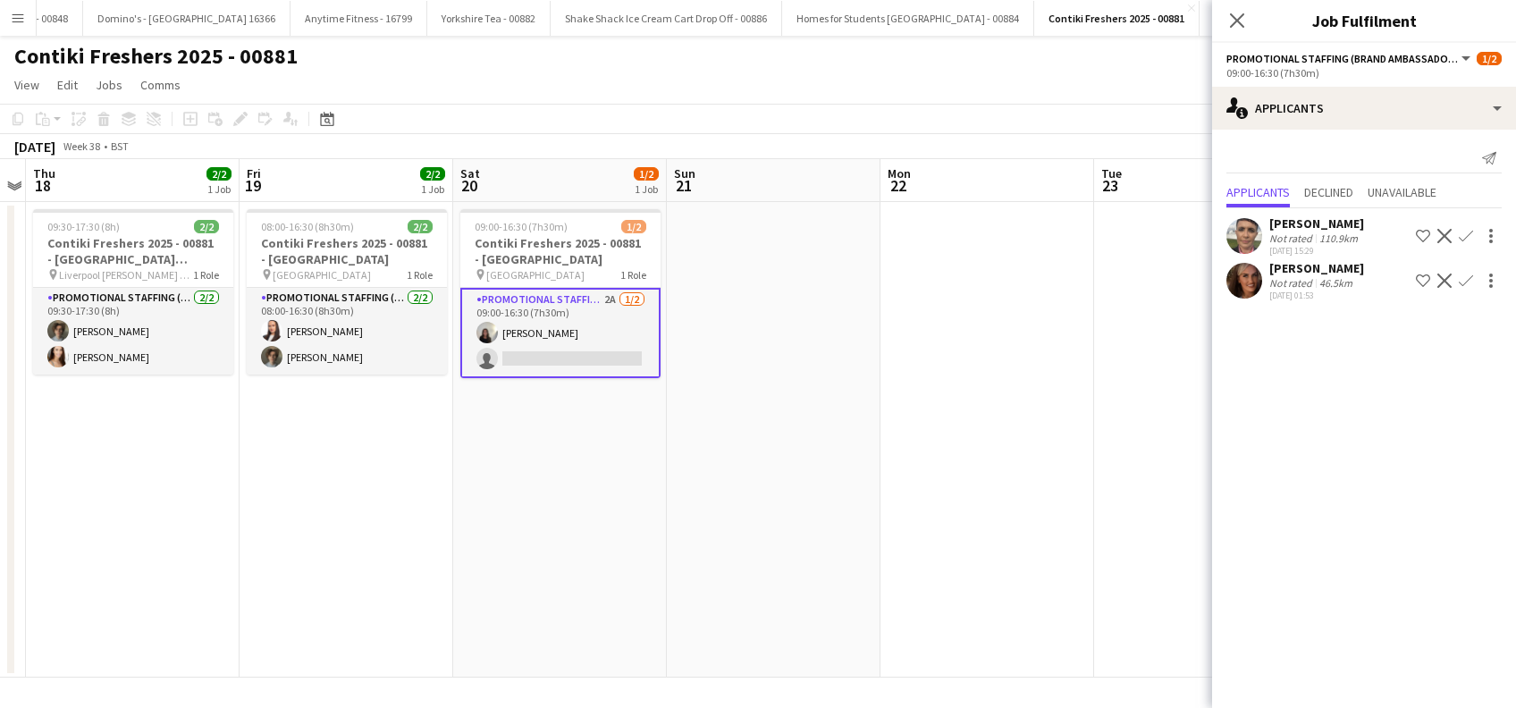
click at [1295, 267] on div "[PERSON_NAME]" at bounding box center [1317, 268] width 95 height 16
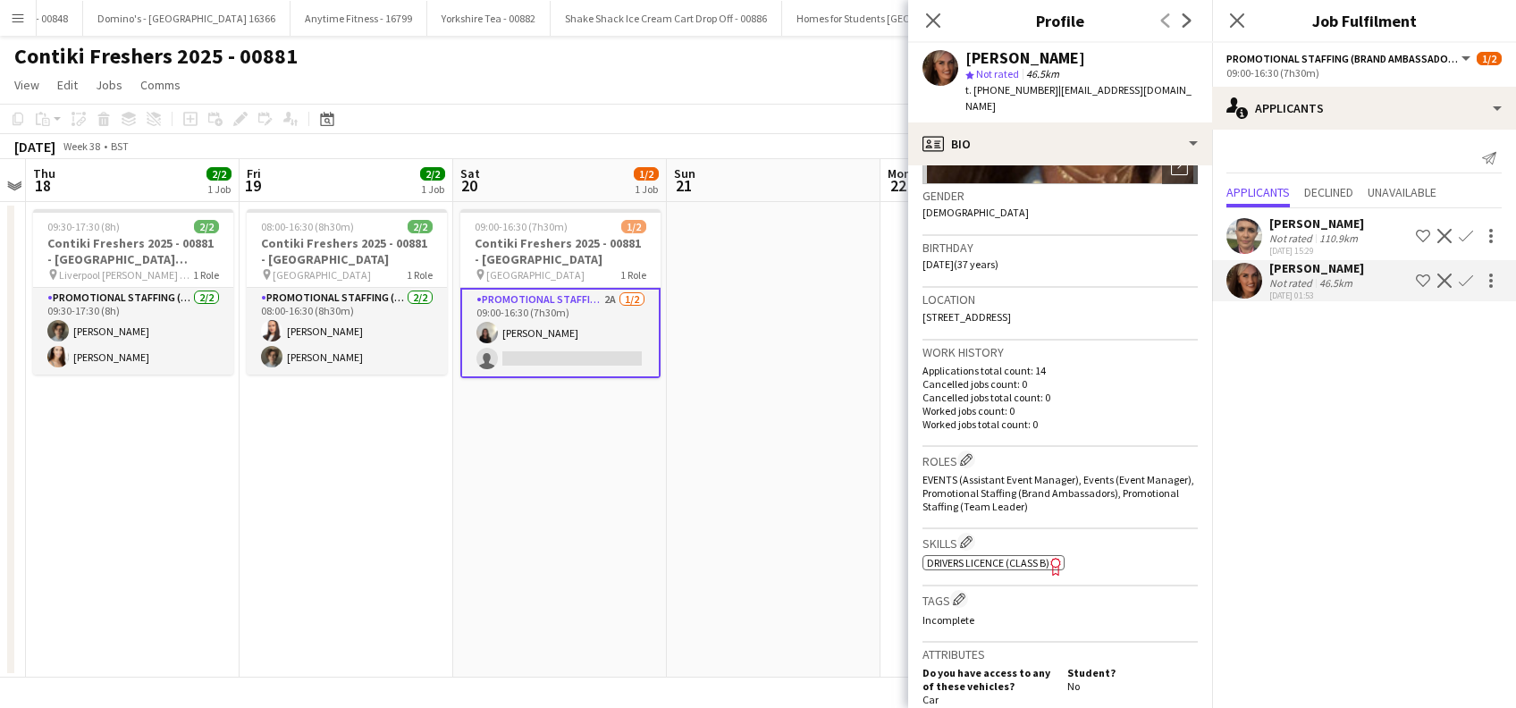
scroll to position [0, 0]
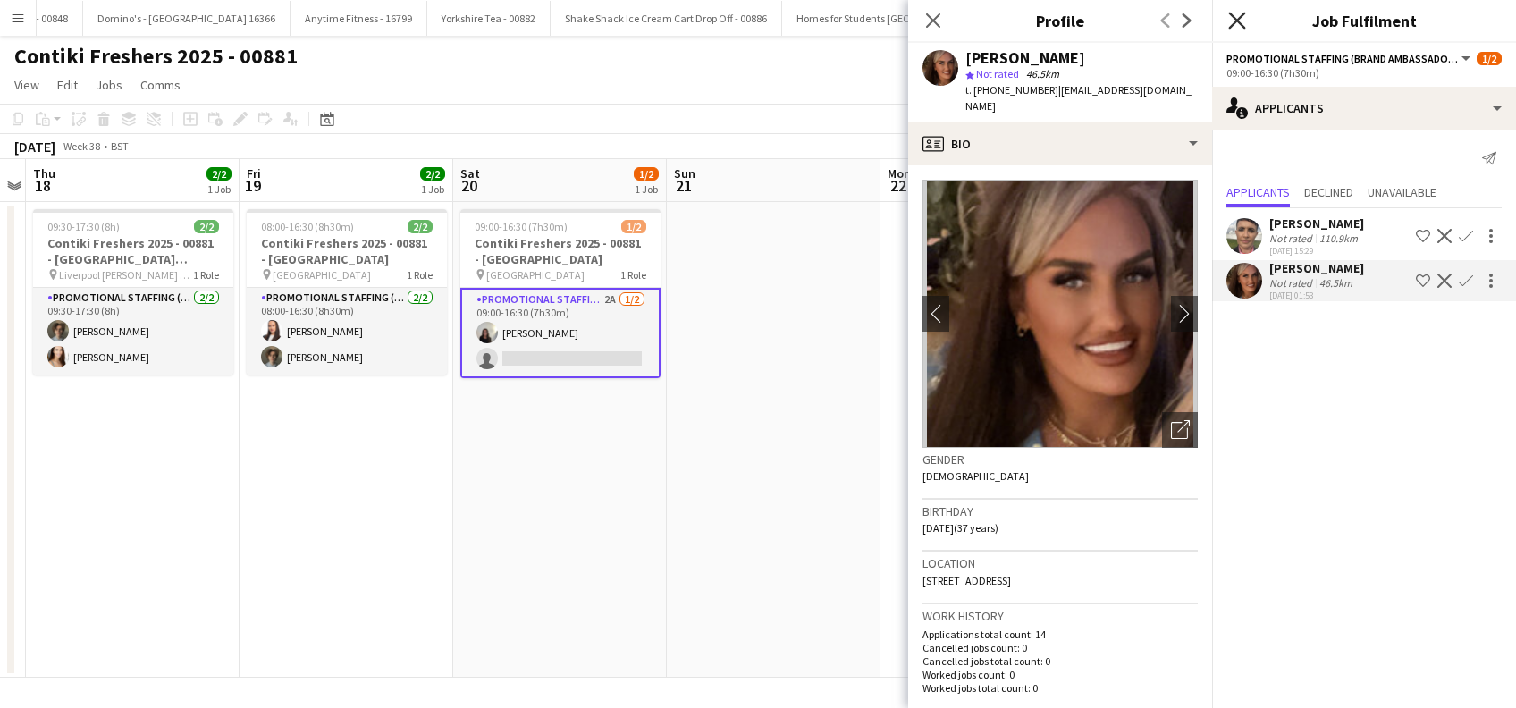
drag, startPoint x: 1237, startPoint y: 26, endPoint x: 954, endPoint y: 202, distance: 333.7
click at [1237, 27] on icon "Close pop-in" at bounding box center [1236, 20] width 17 height 17
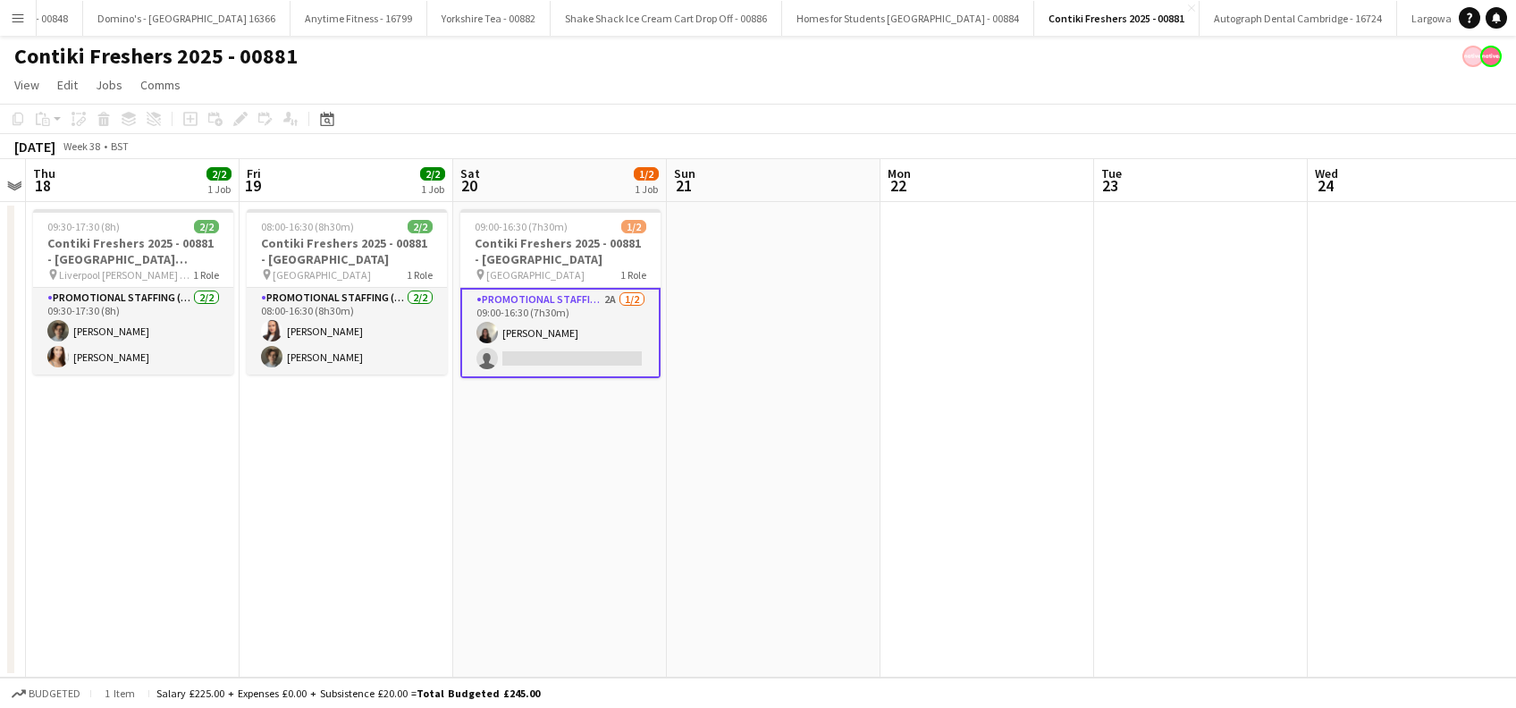
drag, startPoint x: 586, startPoint y: 418, endPoint x: 671, endPoint y: 420, distance: 85.0
click at [586, 418] on app-date-cell "09:00-16:30 (7h30m) 1/2 Contiki Freshers 2025 - 00881 - [GEOGRAPHIC_DATA] pin U…" at bounding box center [560, 440] width 214 height 476
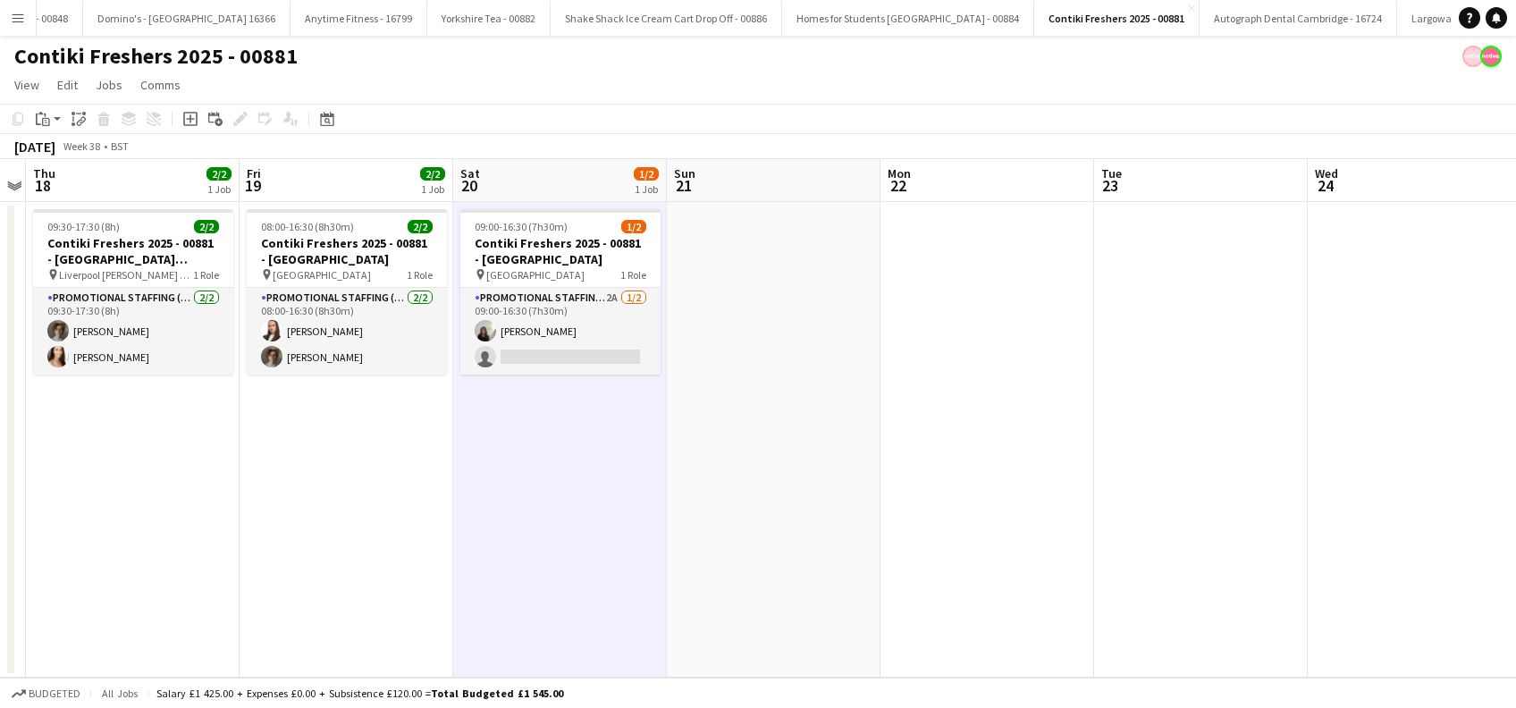
click at [808, 425] on app-date-cell at bounding box center [774, 440] width 214 height 476
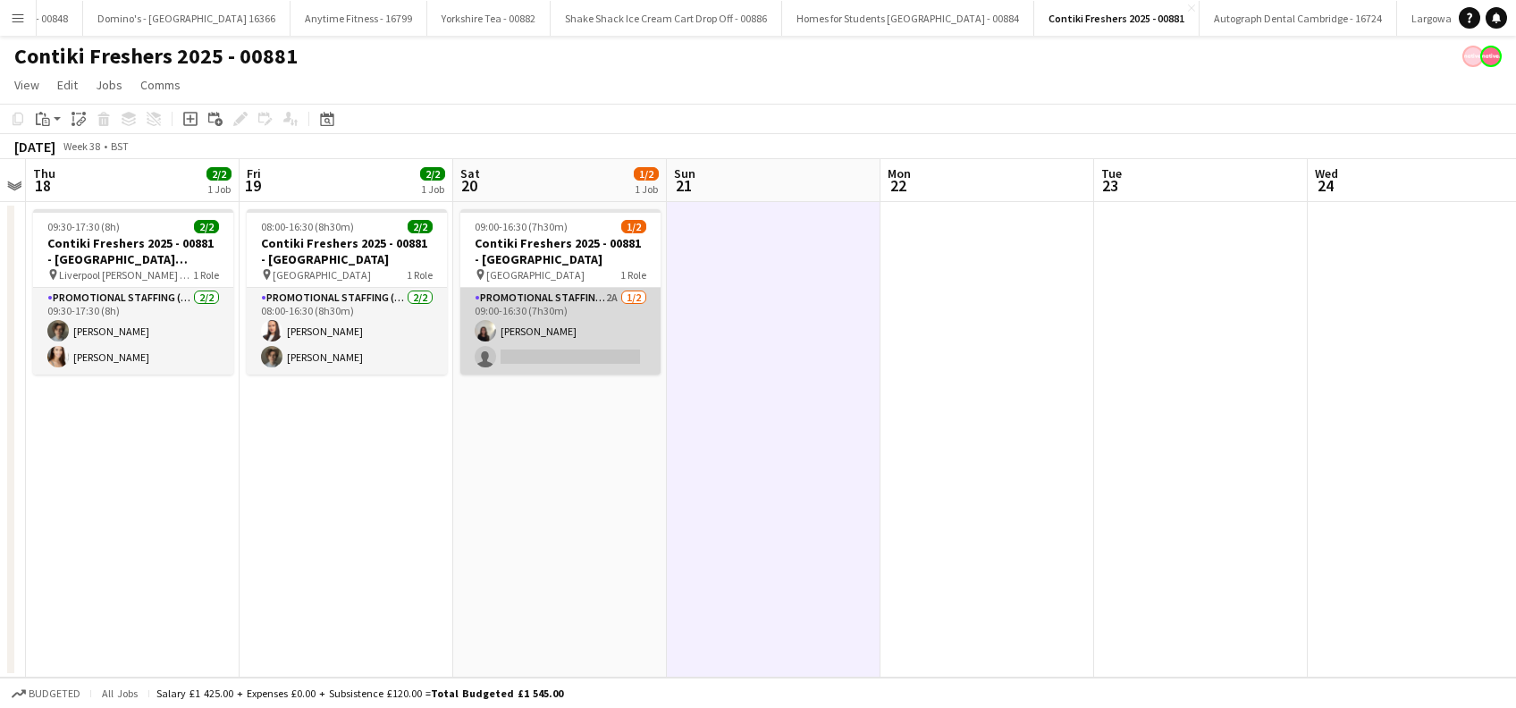
click at [538, 334] on app-card-role "Promotional Staffing (Brand Ambassadors) 2A [DATE] 09:00-16:30 (7h30m) [PERSON_…" at bounding box center [560, 331] width 200 height 87
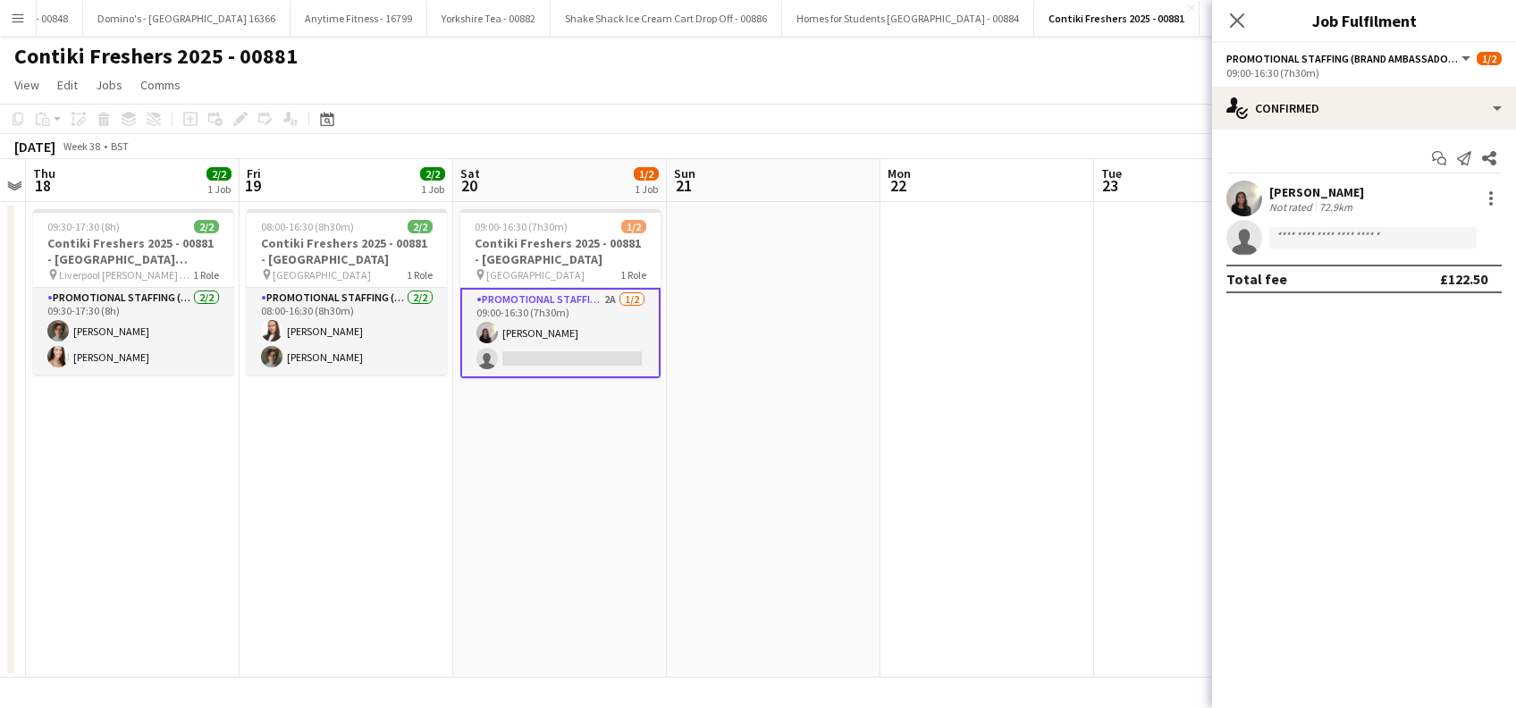
click at [1344, 188] on div "[PERSON_NAME]" at bounding box center [1317, 192] width 95 height 16
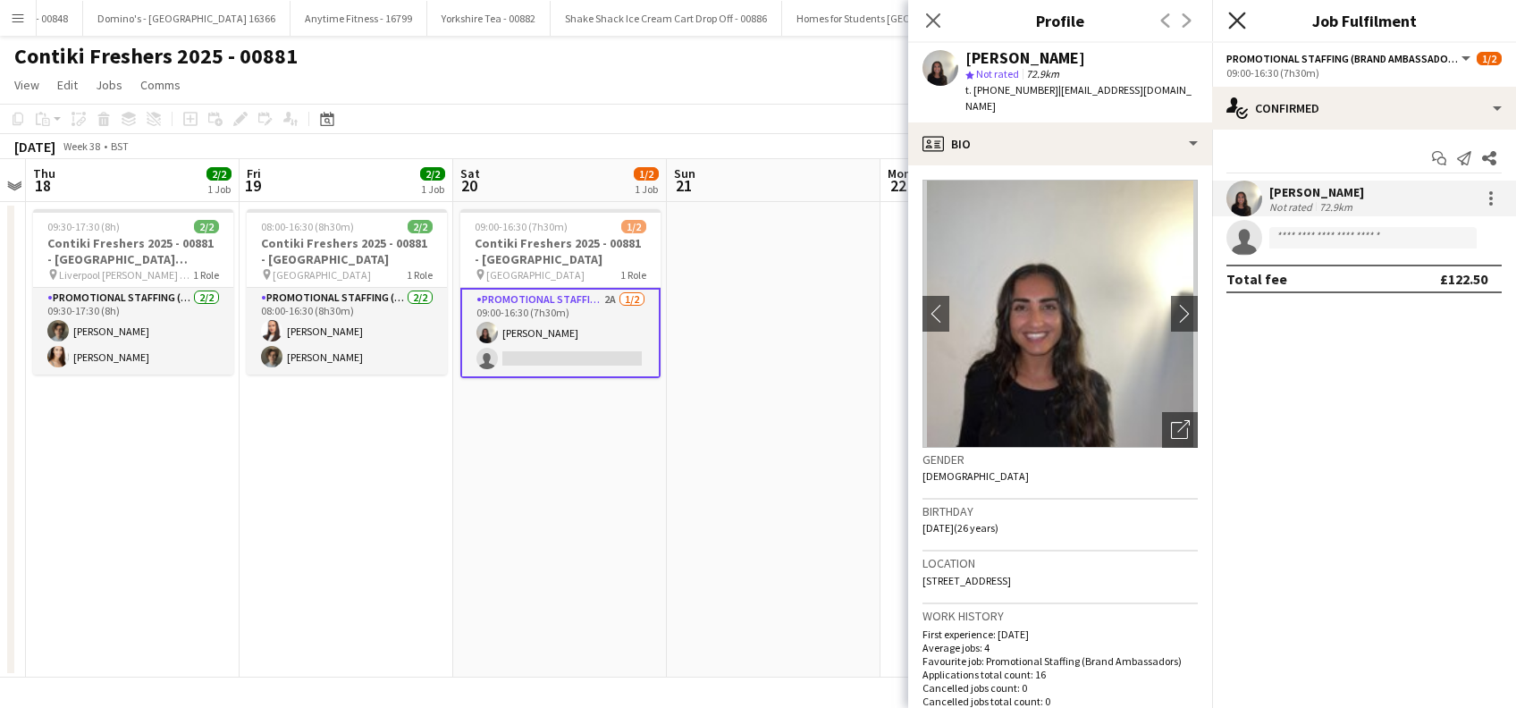
click at [1240, 25] on icon "Close pop-in" at bounding box center [1236, 20] width 17 height 17
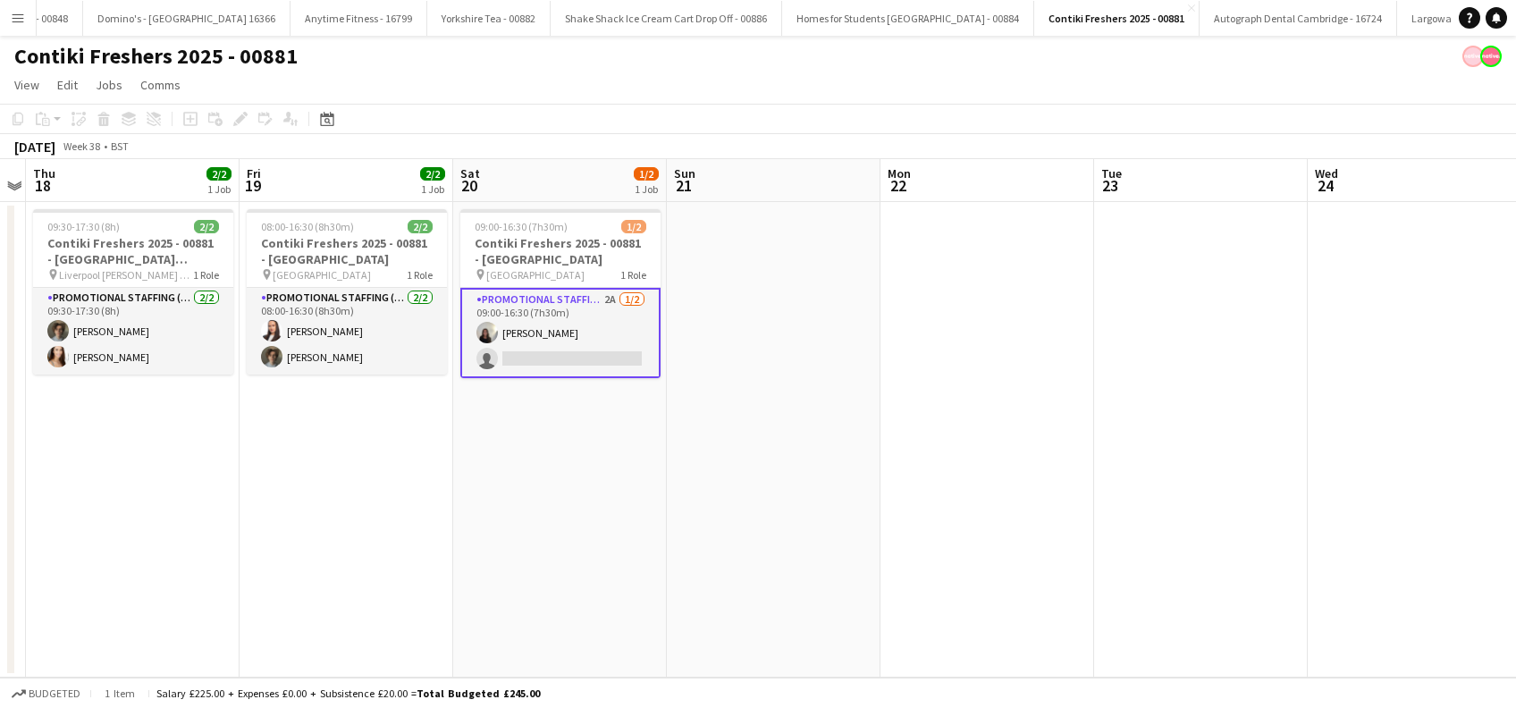
click at [556, 352] on app-card-role "Promotional Staffing (Brand Ambassadors) 2A [DATE] 09:00-16:30 (7h30m) [PERSON_…" at bounding box center [560, 333] width 200 height 90
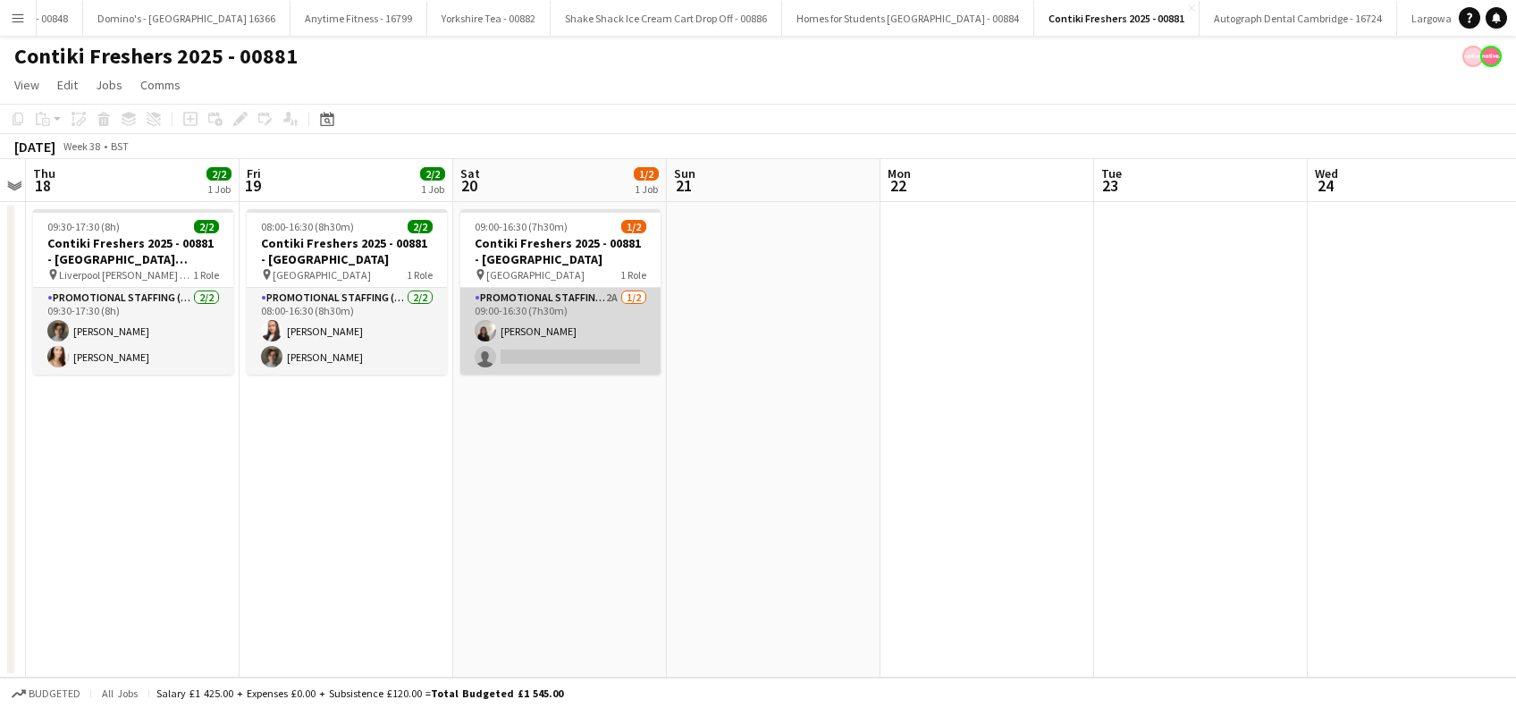
click at [612, 368] on app-card-role "Promotional Staffing (Brand Ambassadors) 2A [DATE] 09:00-16:30 (7h30m) [PERSON_…" at bounding box center [560, 331] width 200 height 87
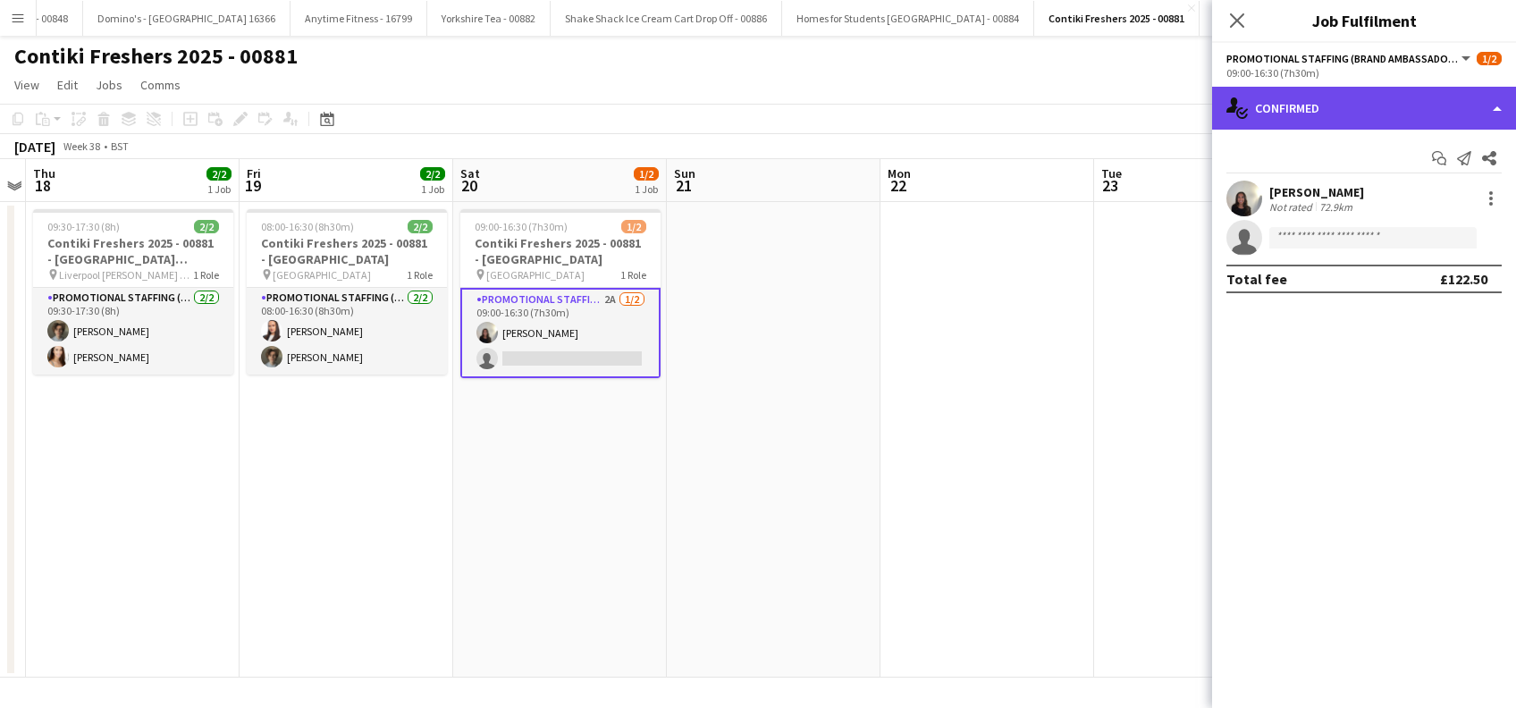
click at [1322, 100] on div "single-neutral-actions-check-2 Confirmed" at bounding box center [1364, 108] width 304 height 43
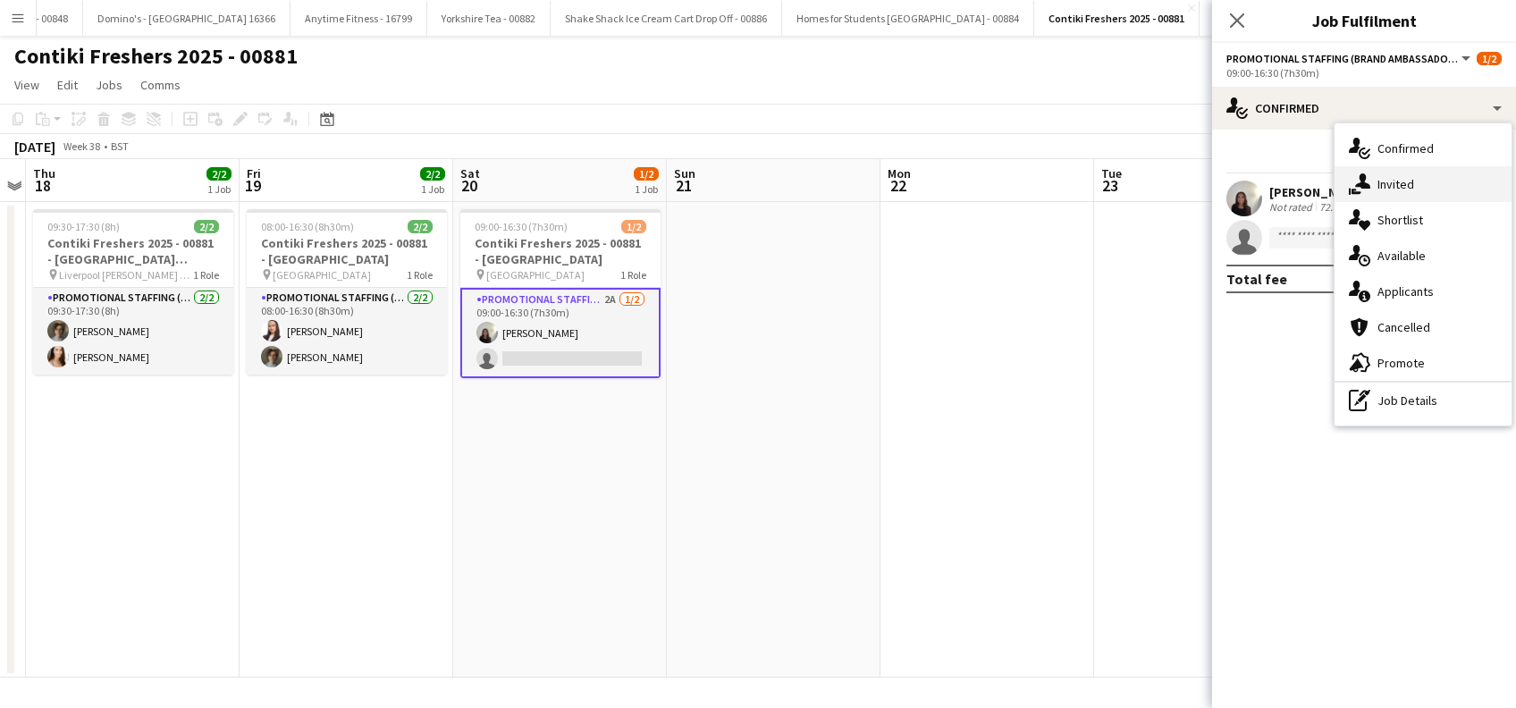
click at [1422, 190] on div "single-neutral-actions-share-1 Invited" at bounding box center [1423, 184] width 177 height 36
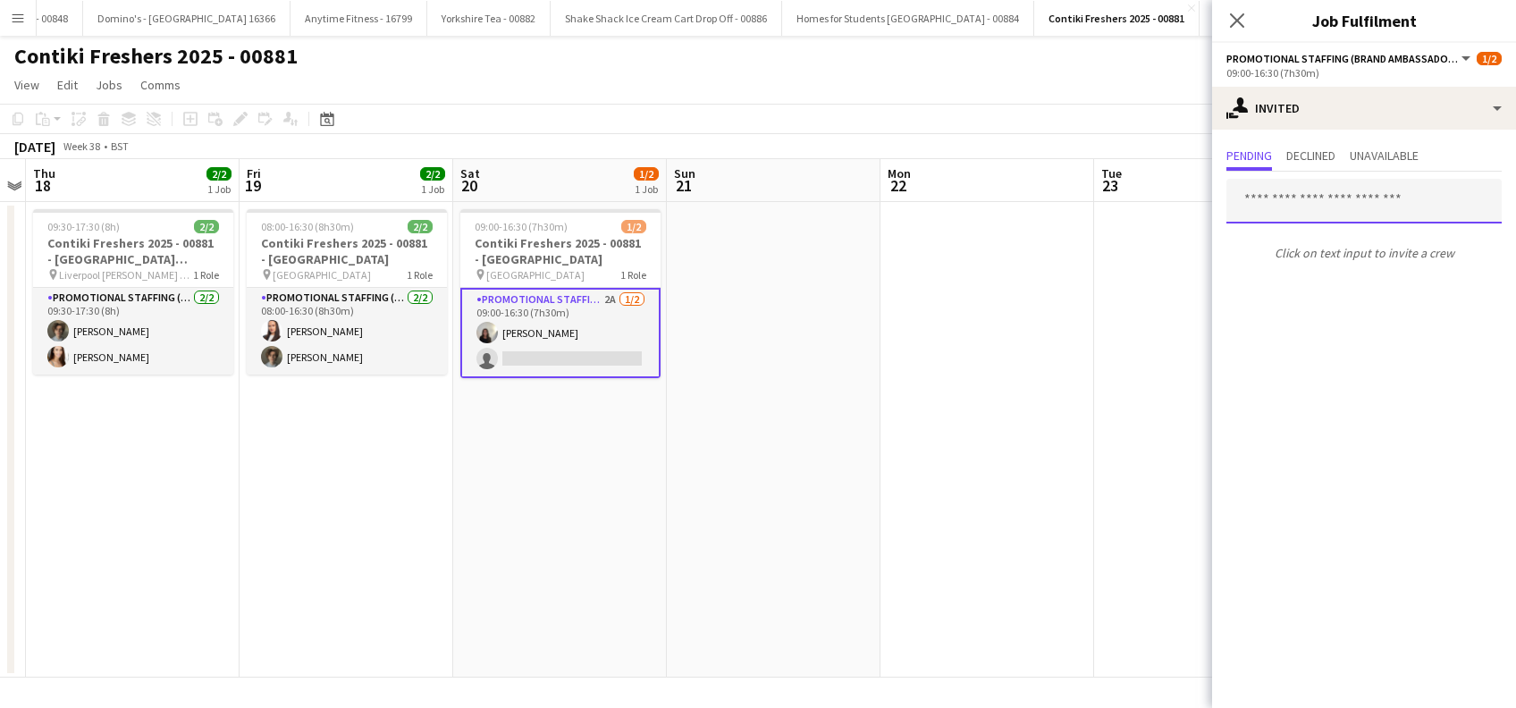
click at [1279, 207] on input "text" at bounding box center [1364, 201] width 275 height 45
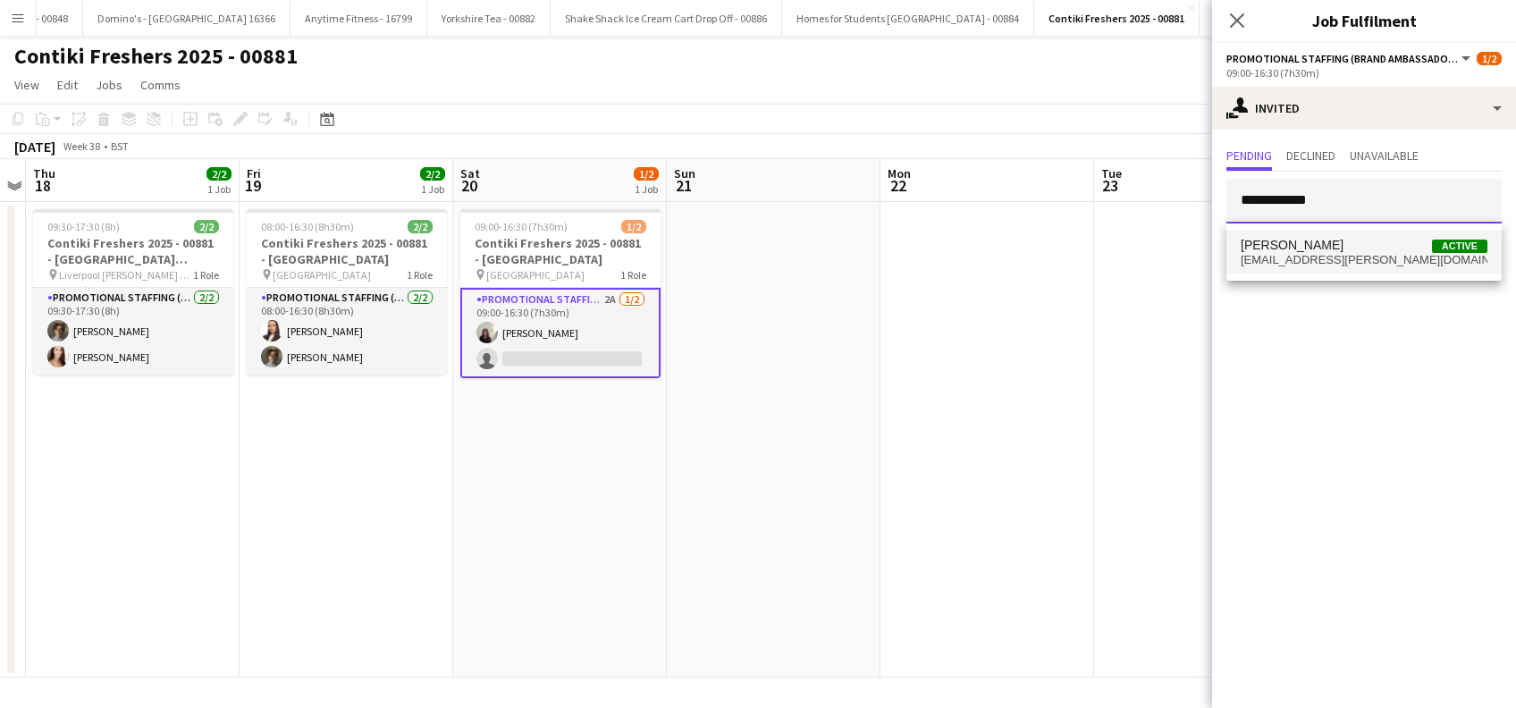
type input "**********"
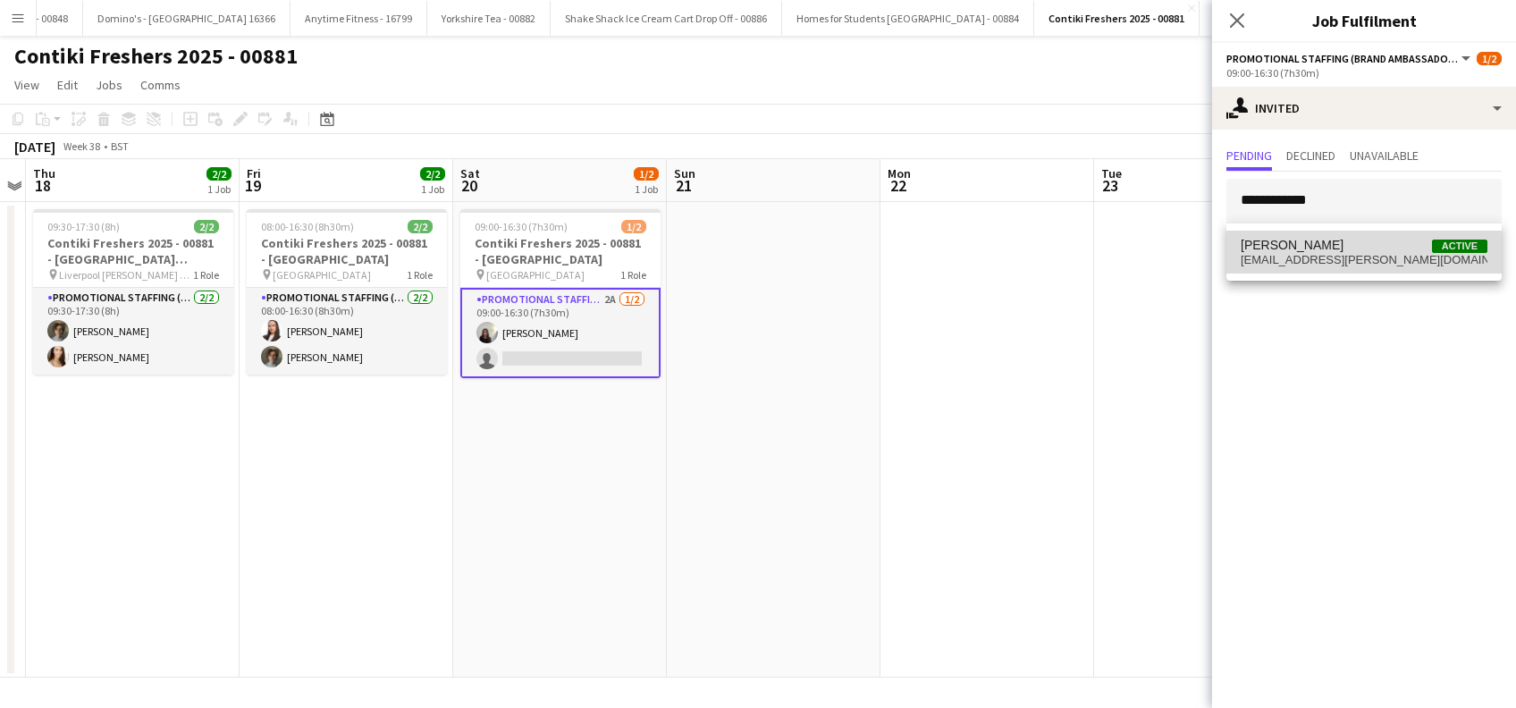
click at [1286, 249] on span "[PERSON_NAME]" at bounding box center [1292, 245] width 103 height 15
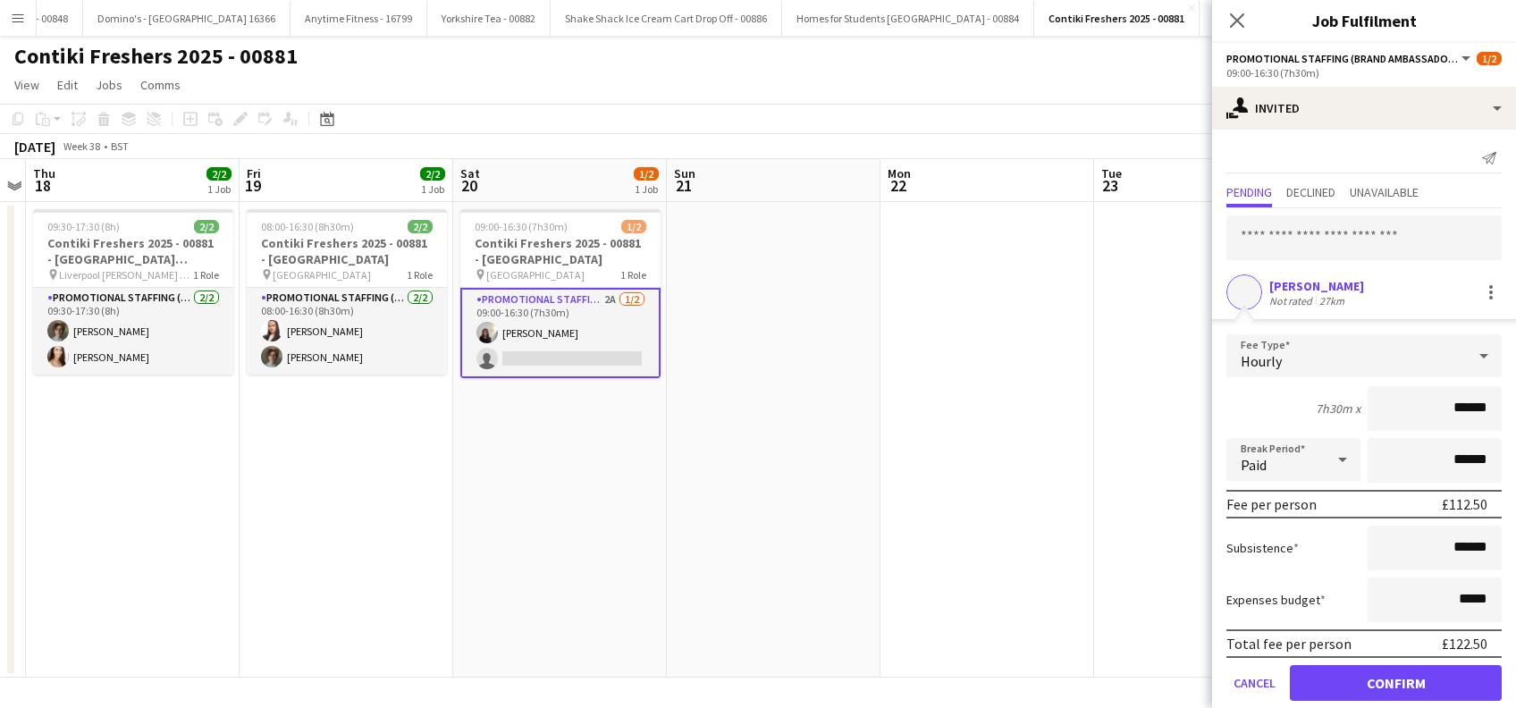
scroll to position [23, 0]
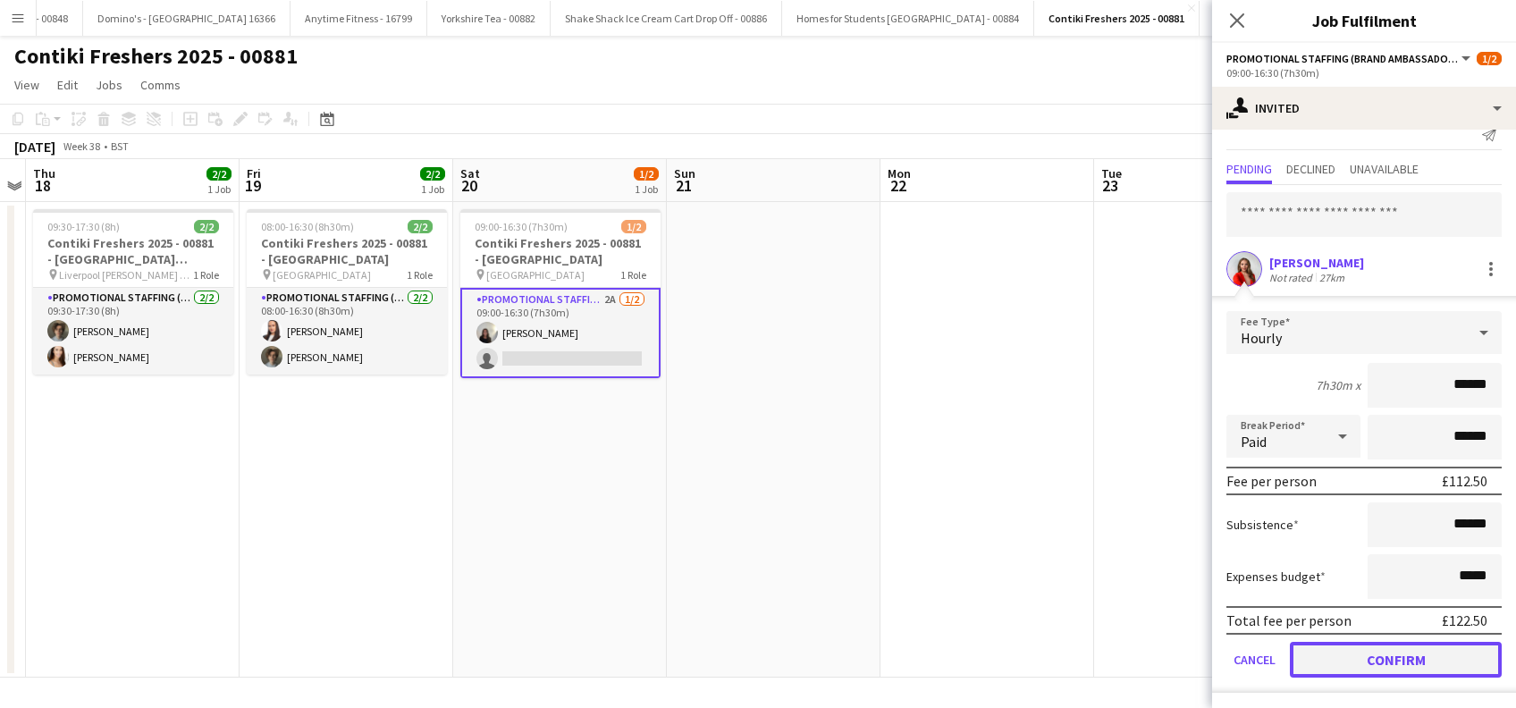
click at [1373, 658] on button "Confirm" at bounding box center [1396, 660] width 212 height 36
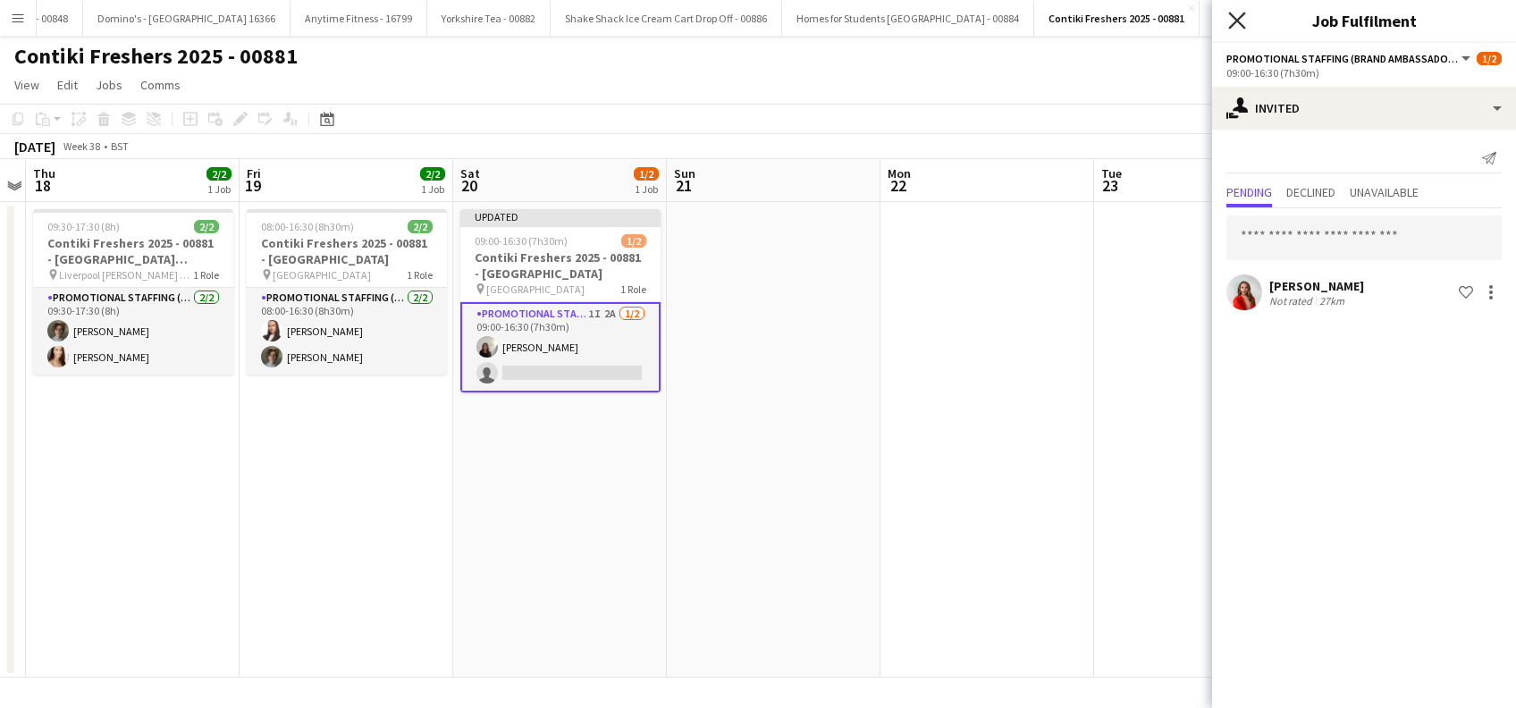
click at [1237, 26] on icon "Close pop-in" at bounding box center [1236, 20] width 17 height 17
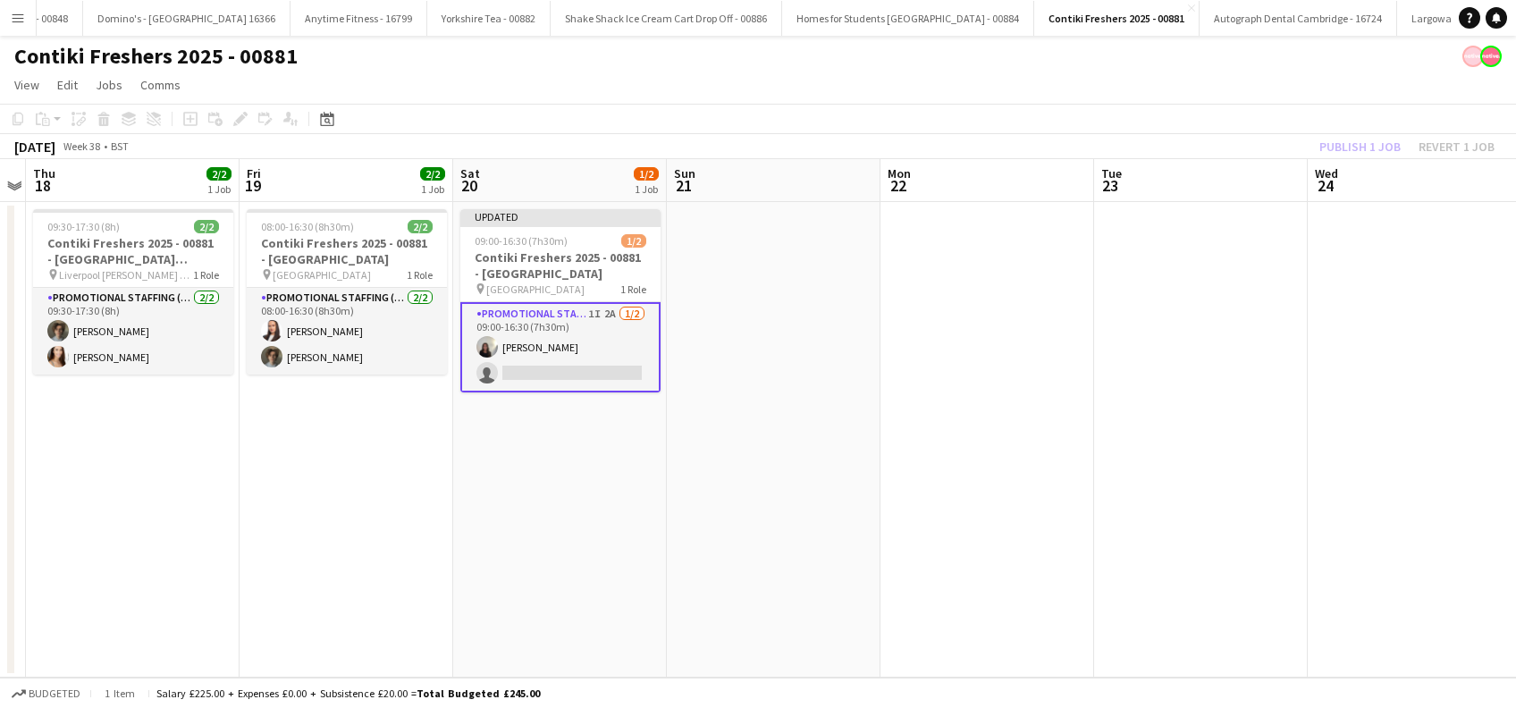
click at [1023, 408] on app-date-cell at bounding box center [988, 440] width 214 height 476
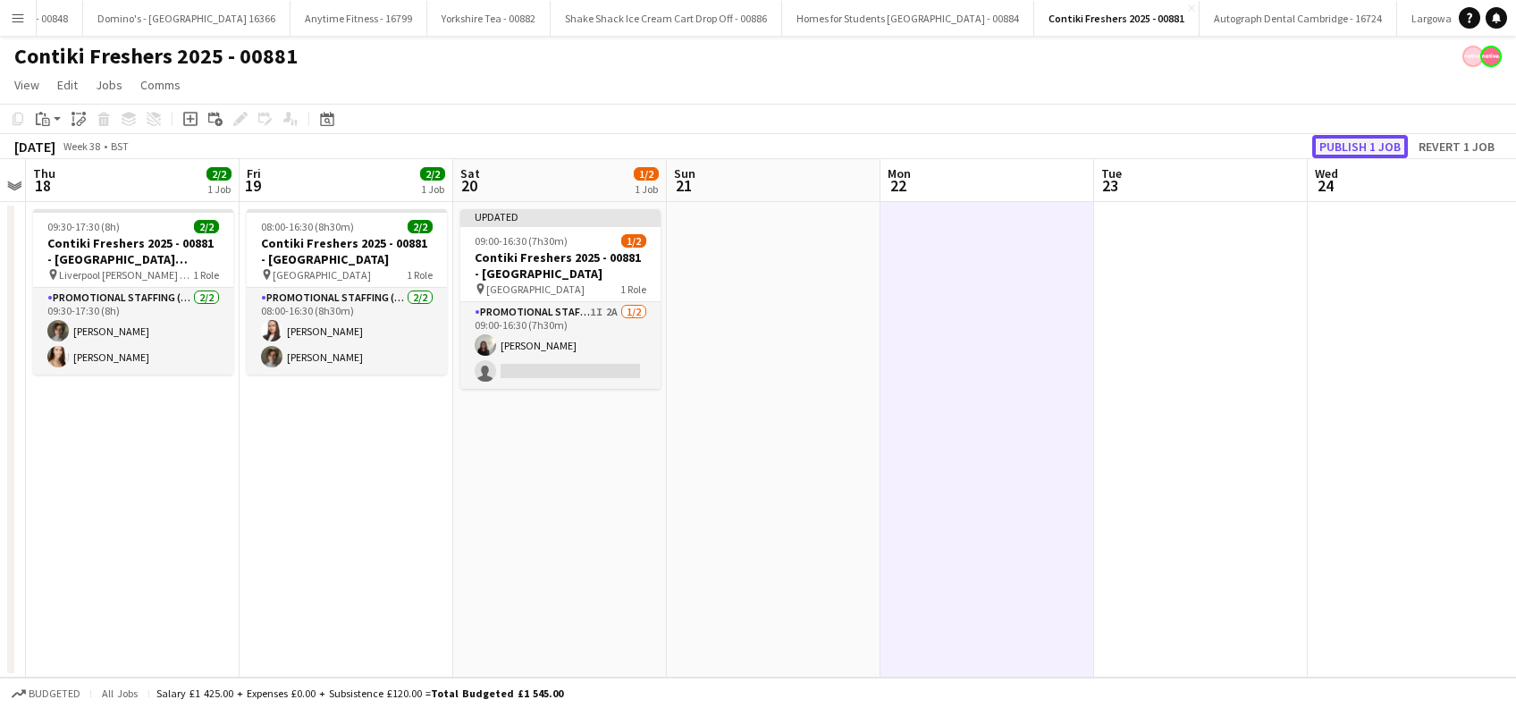
click at [1361, 143] on button "Publish 1 job" at bounding box center [1360, 146] width 96 height 23
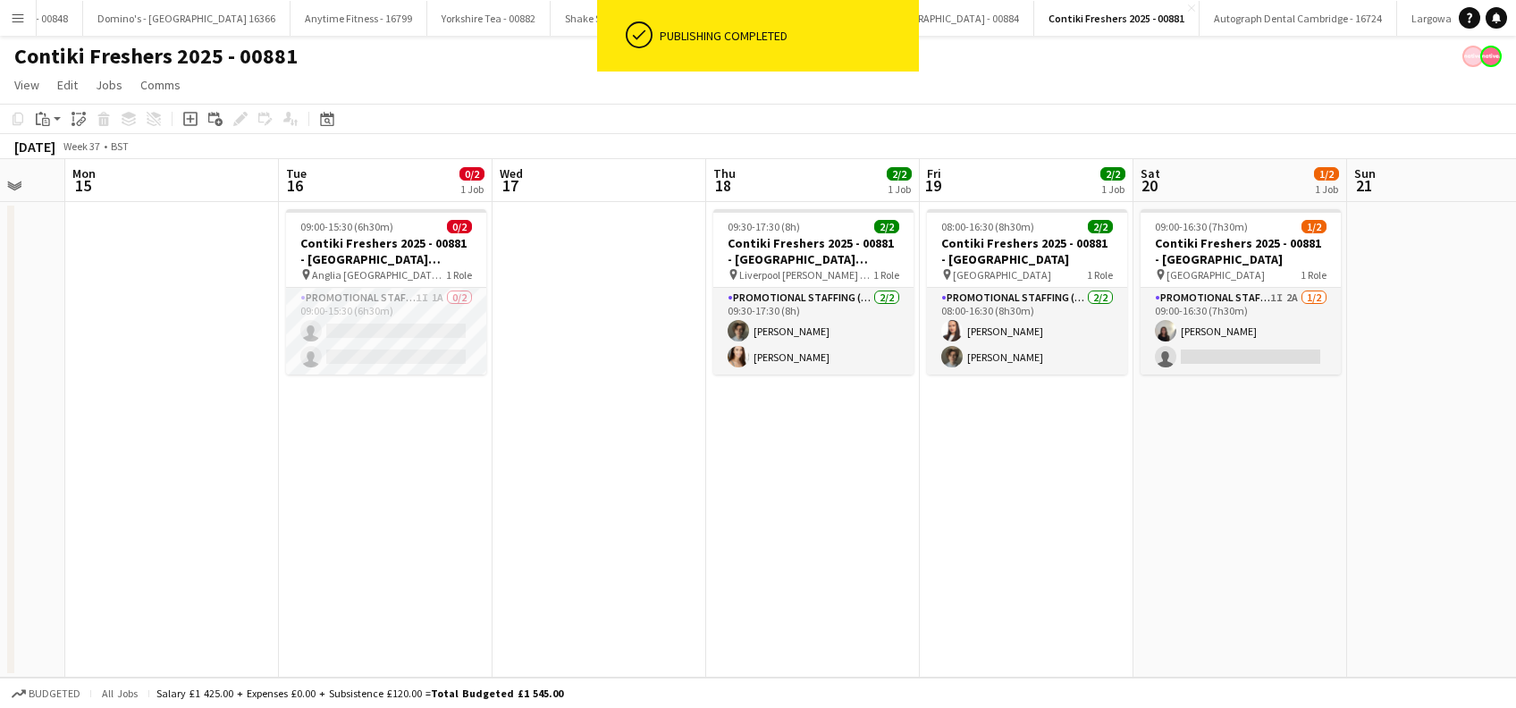
drag, startPoint x: 393, startPoint y: 527, endPoint x: 1037, endPoint y: 608, distance: 648.8
click at [1076, 551] on app-calendar-viewport "Sat 13 Sun 14 Mon 15 Tue 16 0/2 1 Job Wed 17 Thu 18 2/2 1 Job Fri 19 2/2 1 Job …" at bounding box center [758, 418] width 1516 height 519
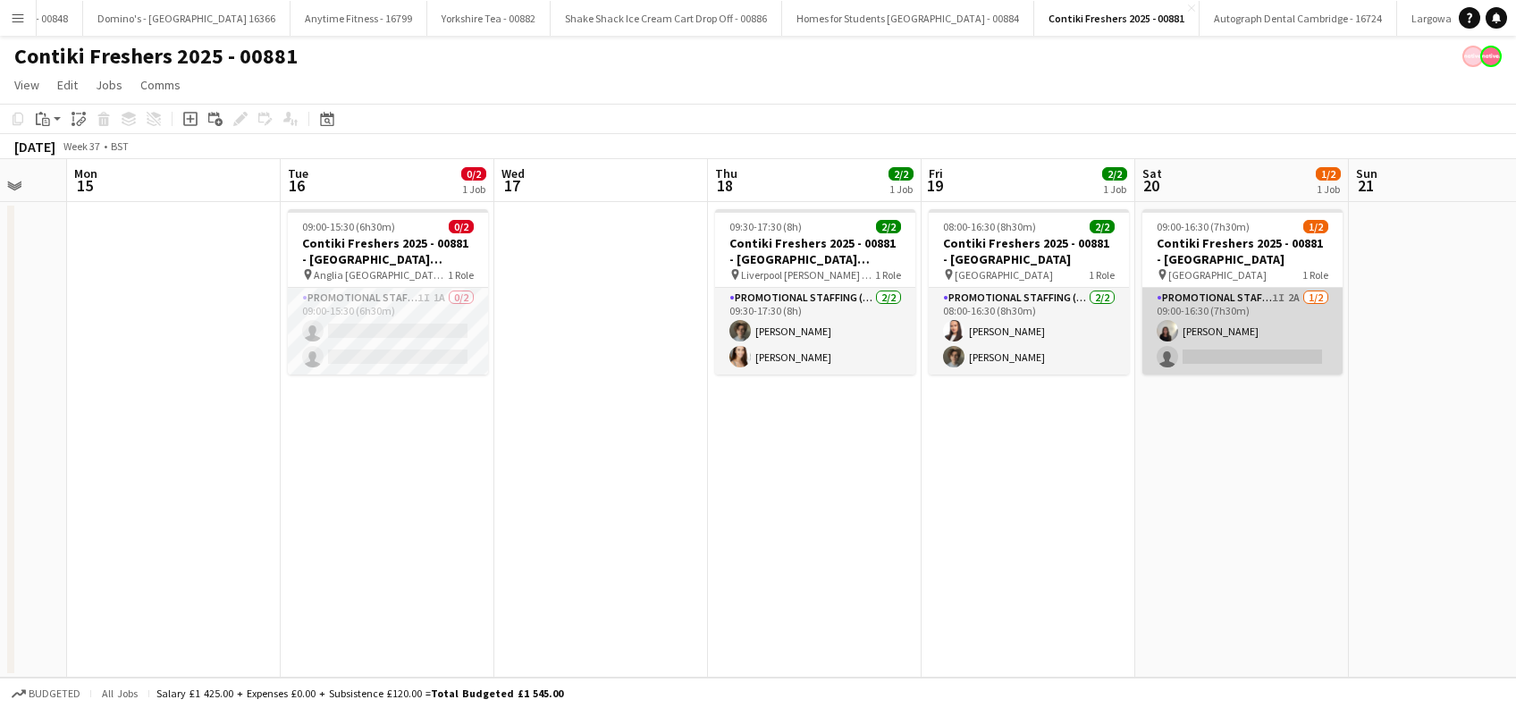
click at [1227, 346] on app-card-role "Promotional Staffing (Brand Ambassadors) 1I 2A [DATE] 09:00-16:30 (7h30m) [PERS…" at bounding box center [1243, 331] width 200 height 87
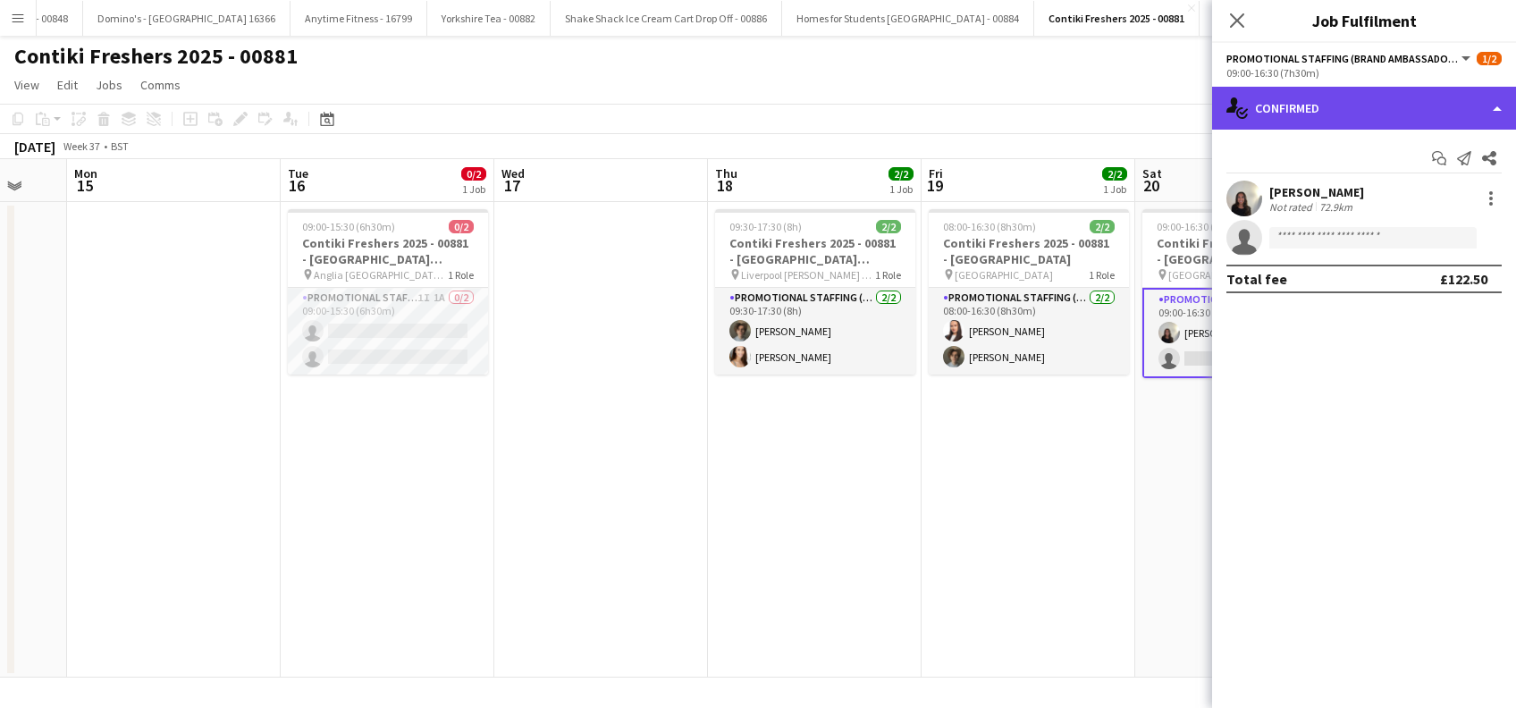
click at [1366, 116] on div "single-neutral-actions-check-2 Confirmed" at bounding box center [1364, 108] width 304 height 43
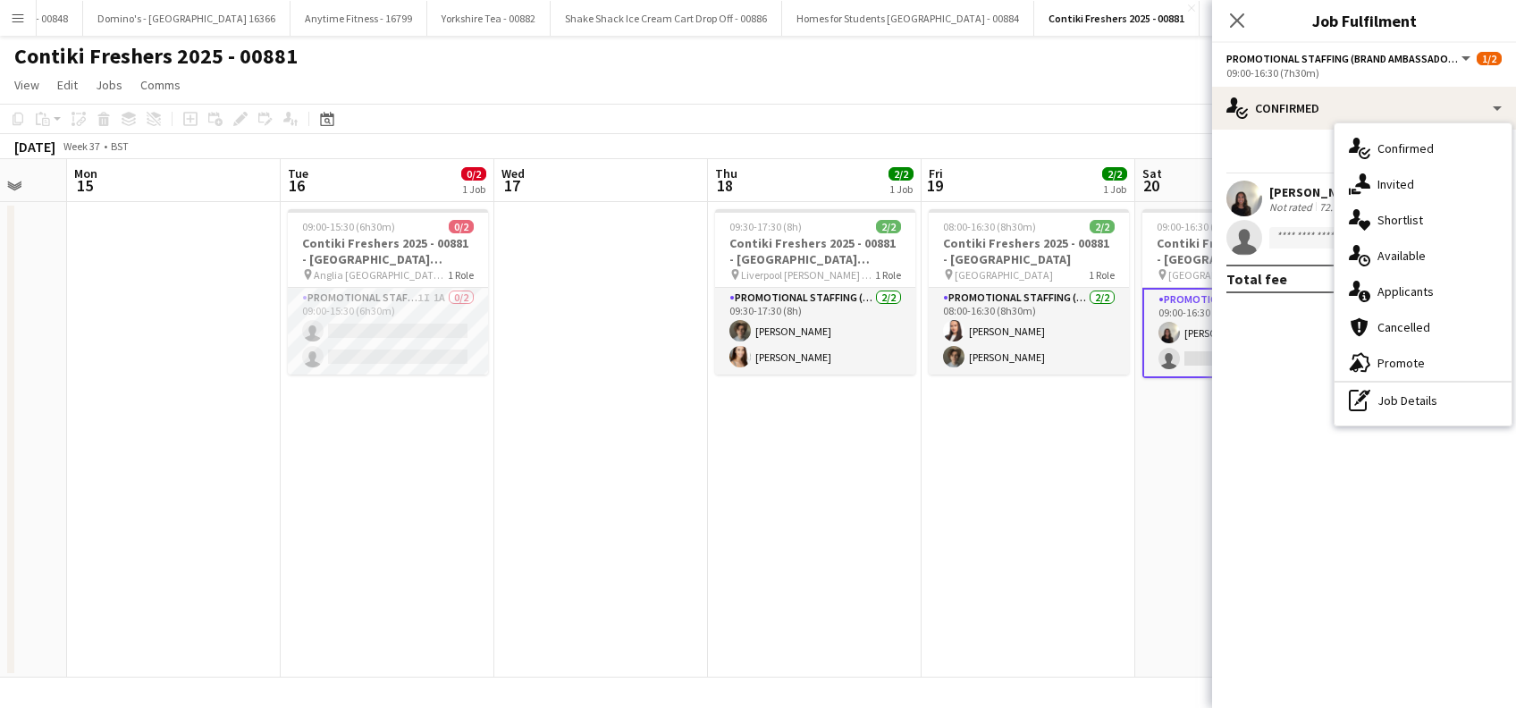
click at [1402, 179] on span "Invited" at bounding box center [1396, 184] width 37 height 16
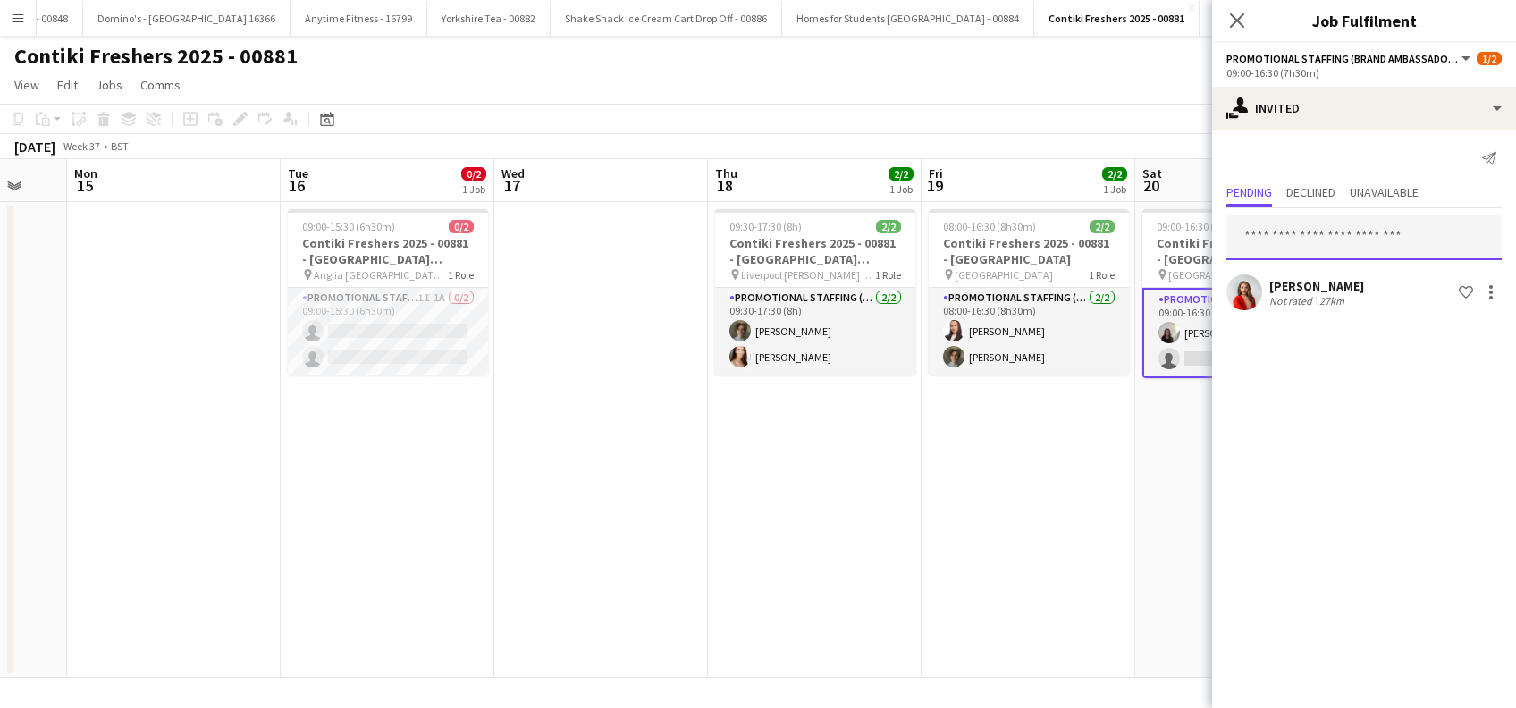
click at [1314, 233] on input "text" at bounding box center [1364, 237] width 275 height 45
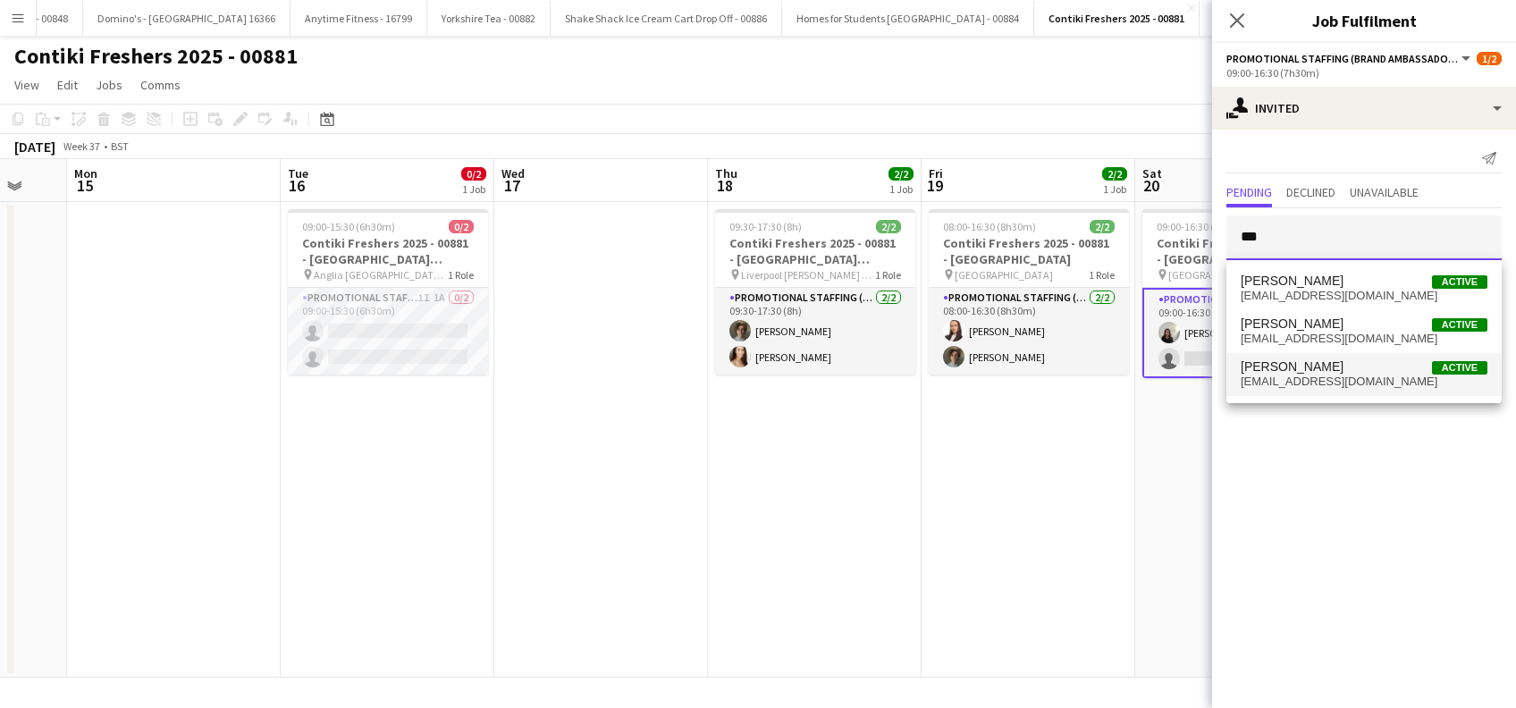
type input "***"
click at [1312, 375] on span "[EMAIL_ADDRESS][DOMAIN_NAME]" at bounding box center [1364, 382] width 247 height 14
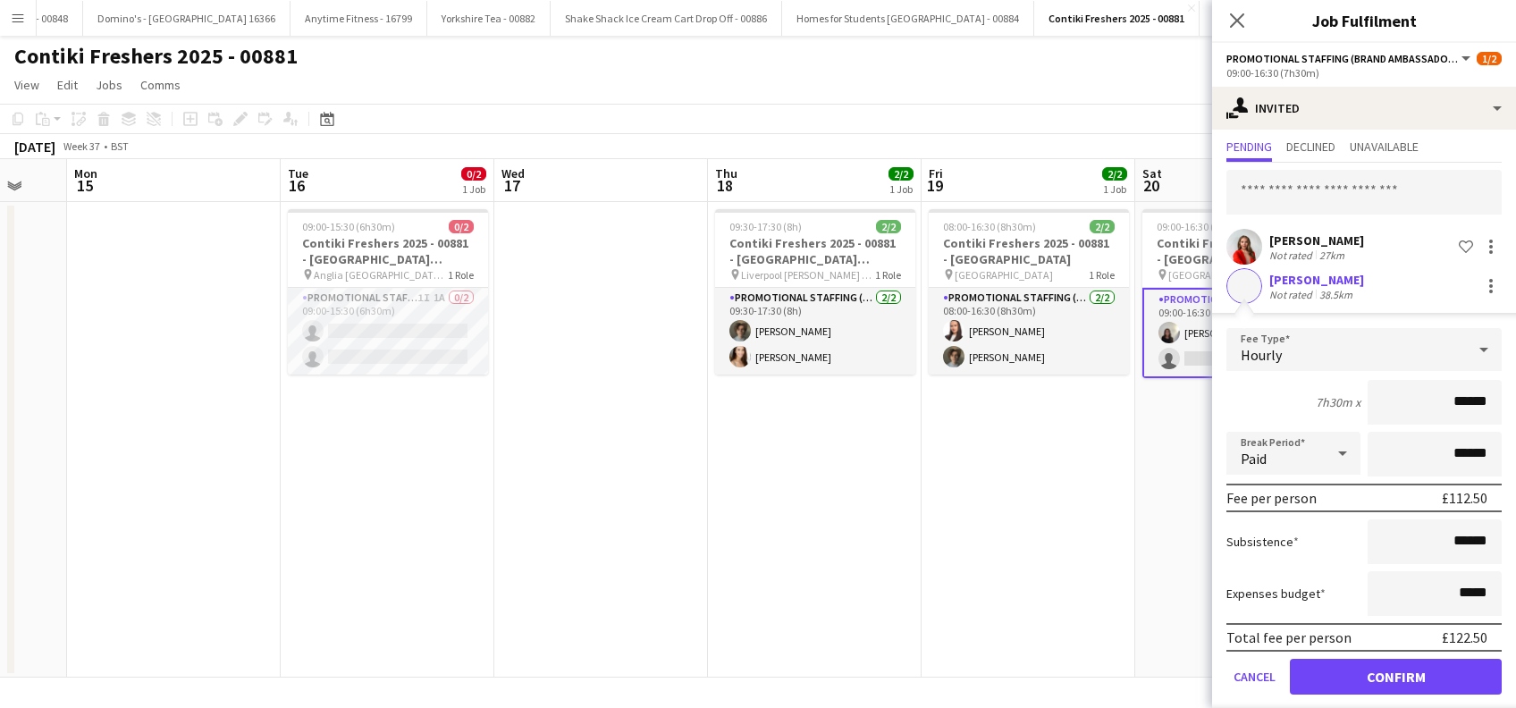
scroll to position [63, 0]
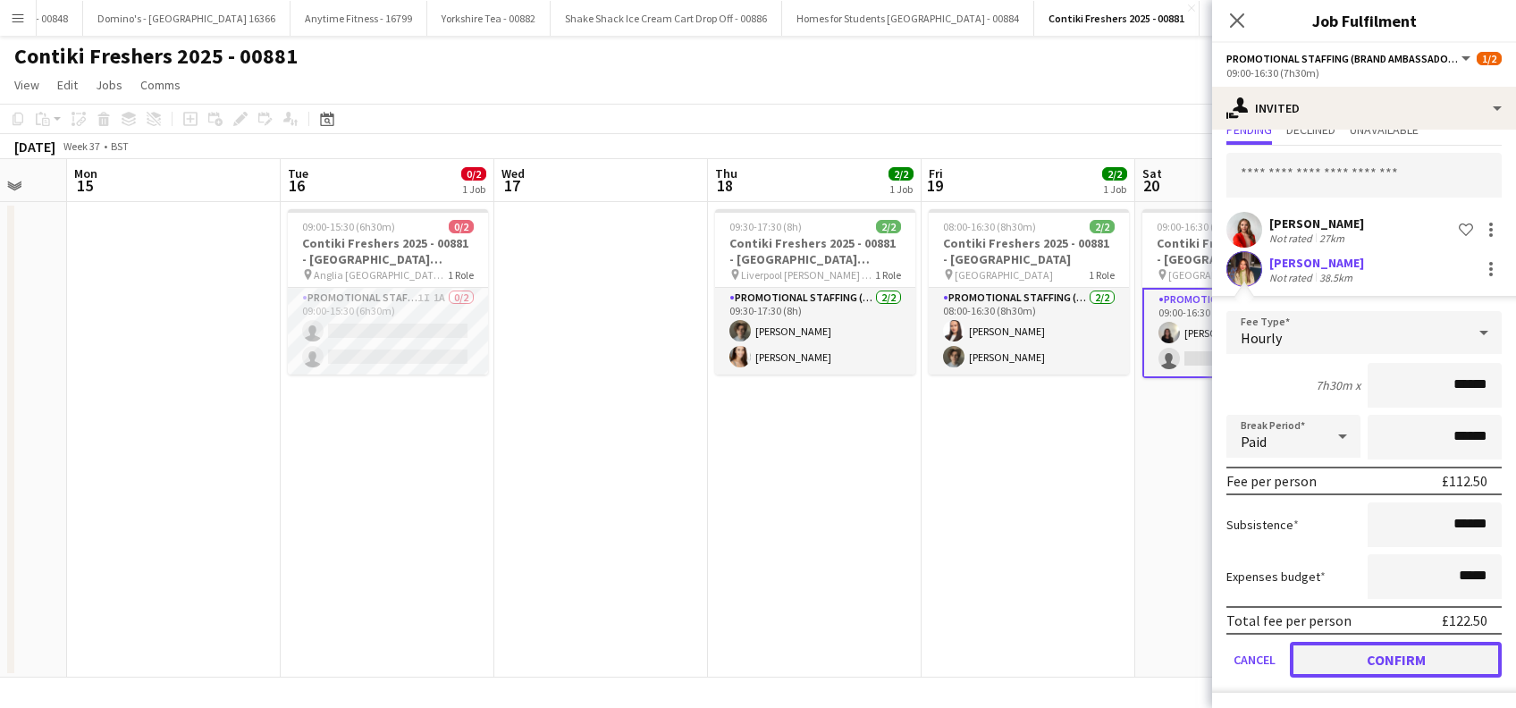
click at [1379, 653] on button "Confirm" at bounding box center [1396, 660] width 212 height 36
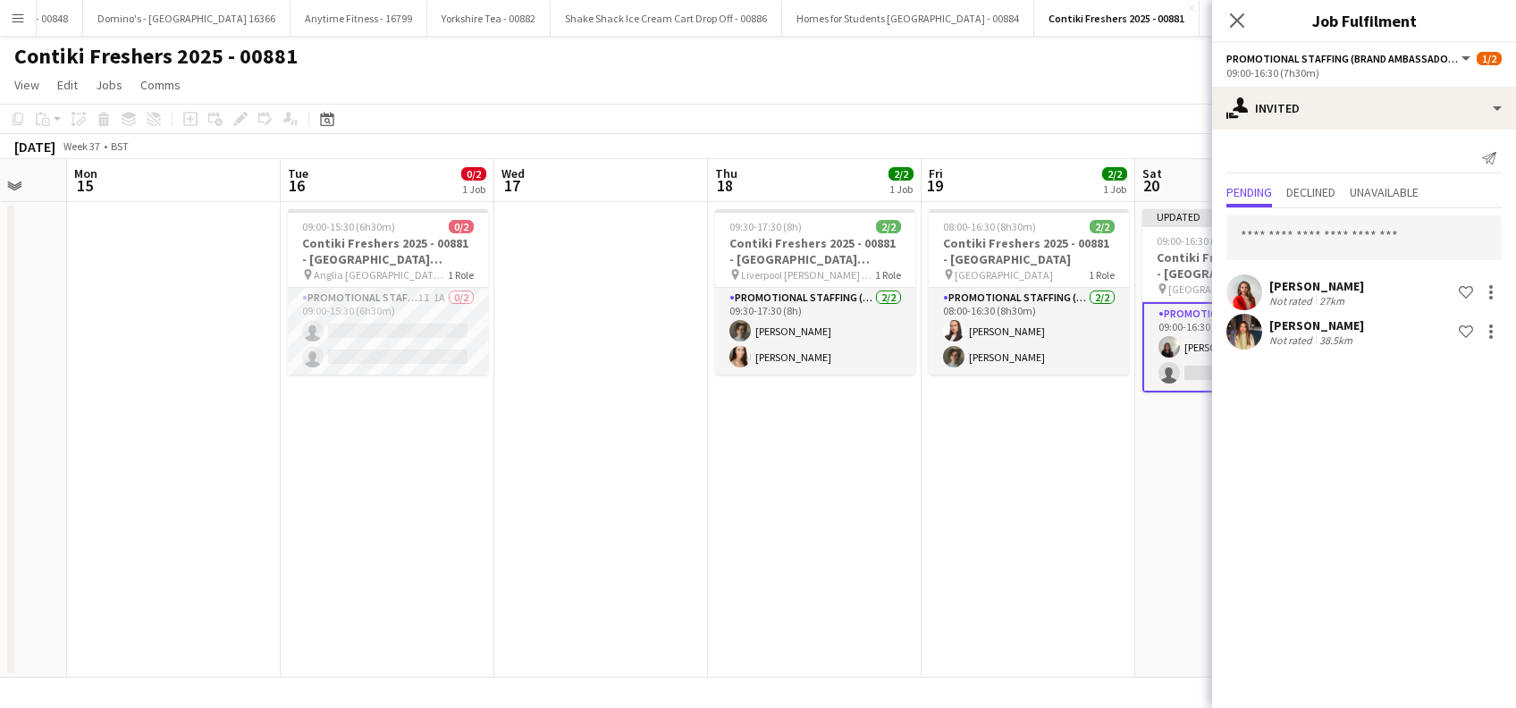
scroll to position [0, 0]
click at [1259, 243] on input "text" at bounding box center [1364, 237] width 275 height 45
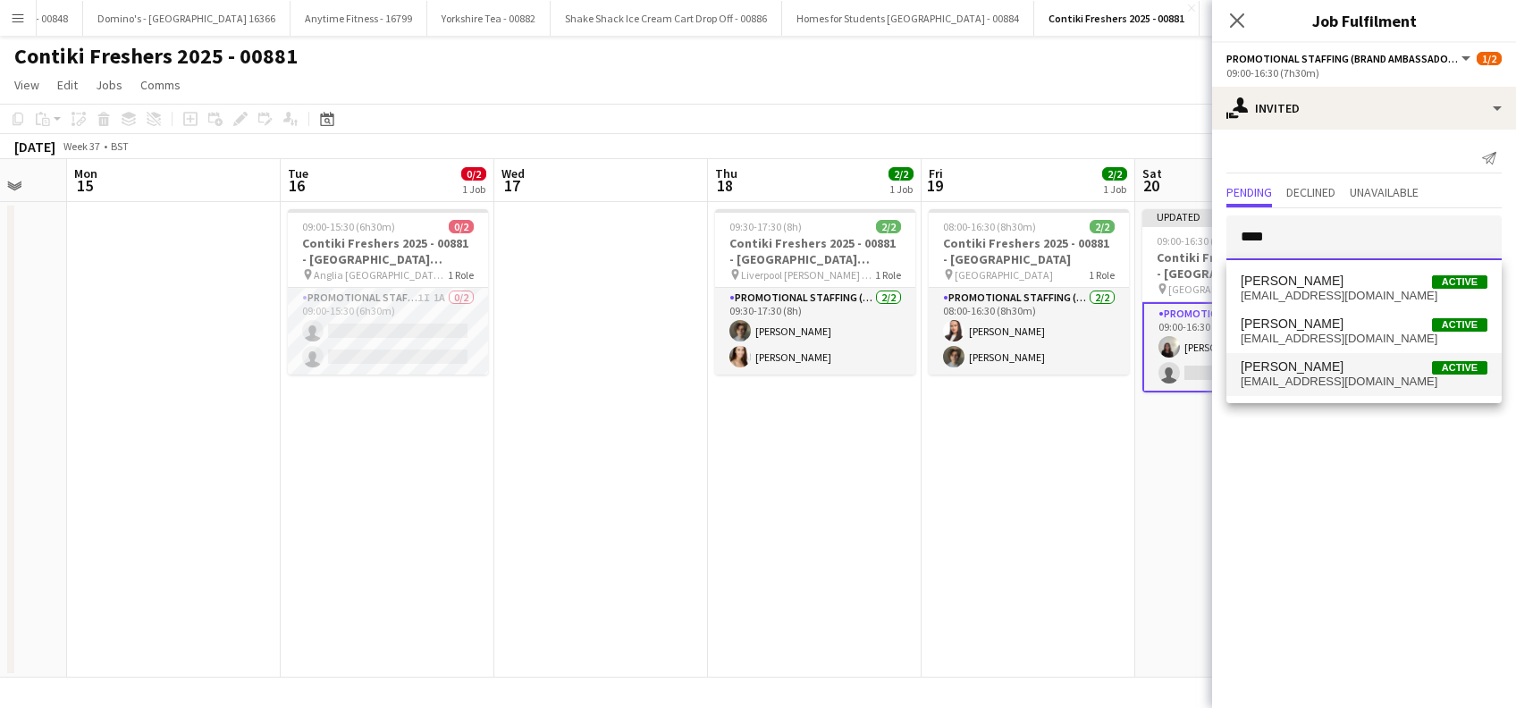
type input "****"
click at [1281, 379] on span "[EMAIL_ADDRESS][DOMAIN_NAME]" at bounding box center [1364, 382] width 247 height 14
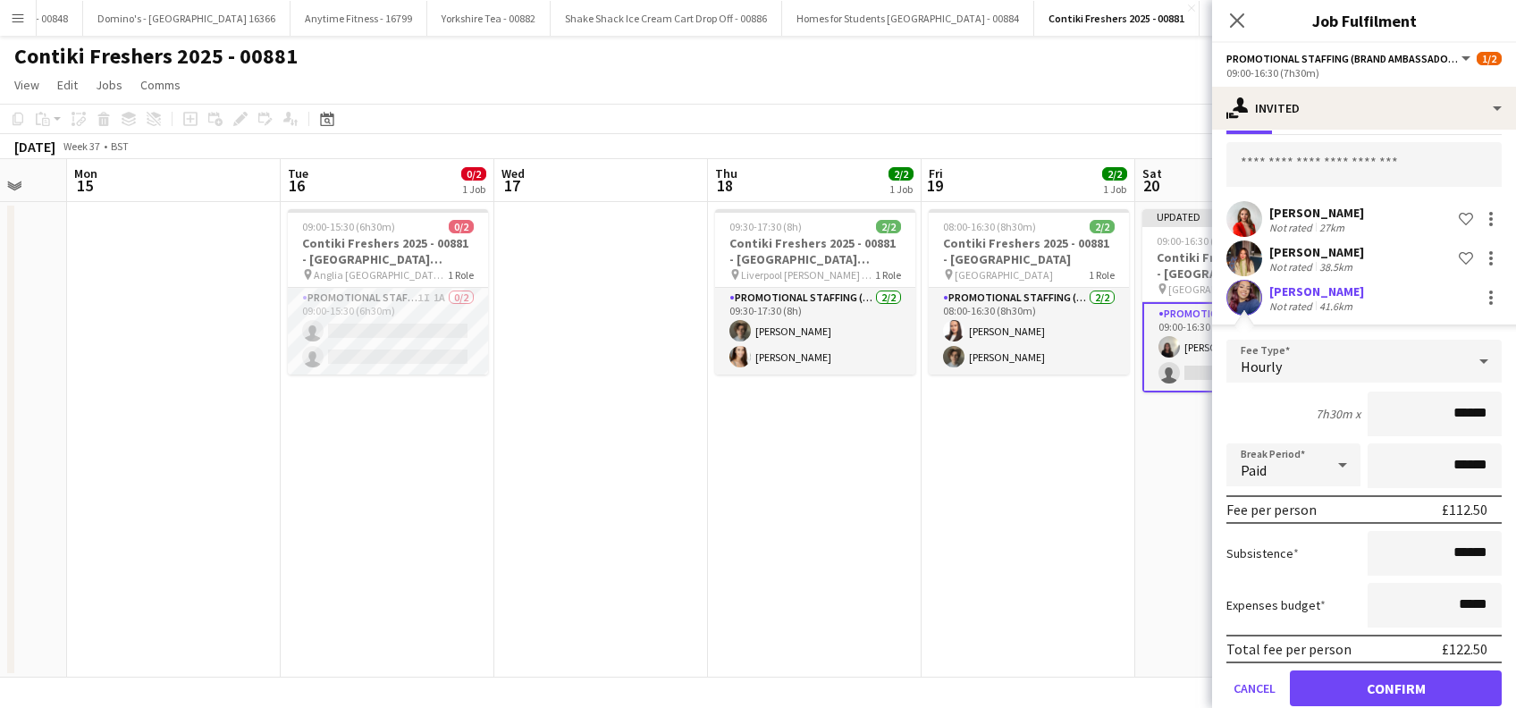
scroll to position [102, 0]
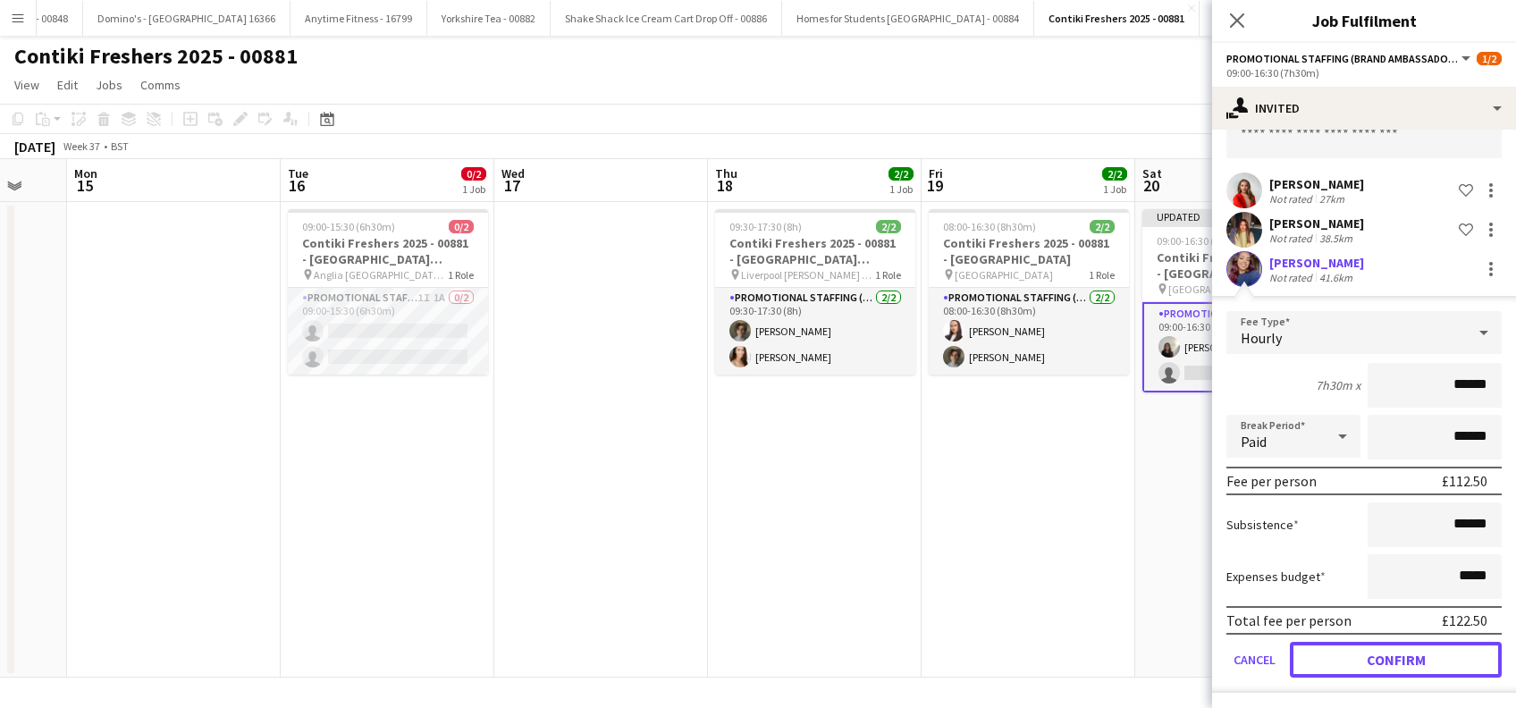
click at [1394, 662] on button "Confirm" at bounding box center [1396, 660] width 212 height 36
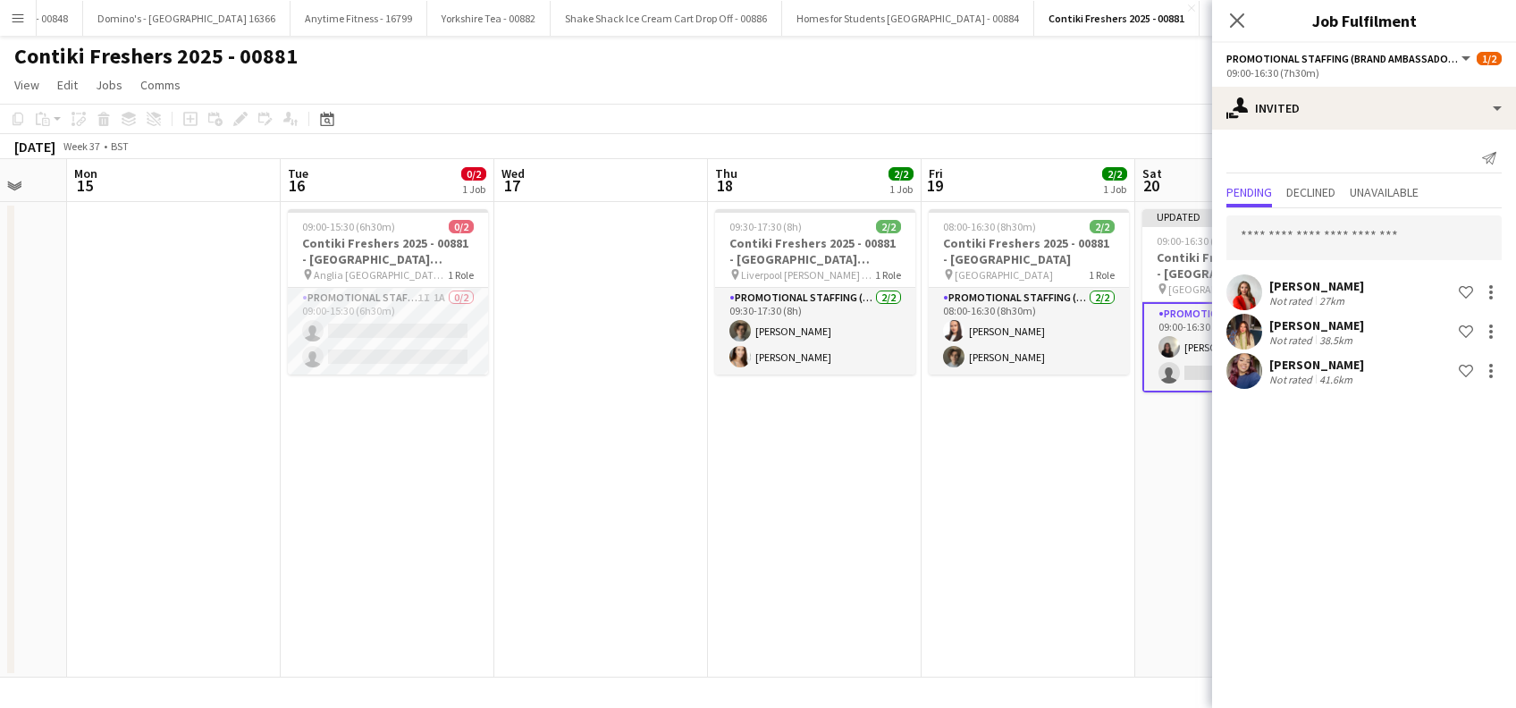
scroll to position [0, 0]
click at [1250, 11] on div "Close pop-in" at bounding box center [1237, 20] width 50 height 41
click at [1235, 18] on icon at bounding box center [1236, 20] width 17 height 17
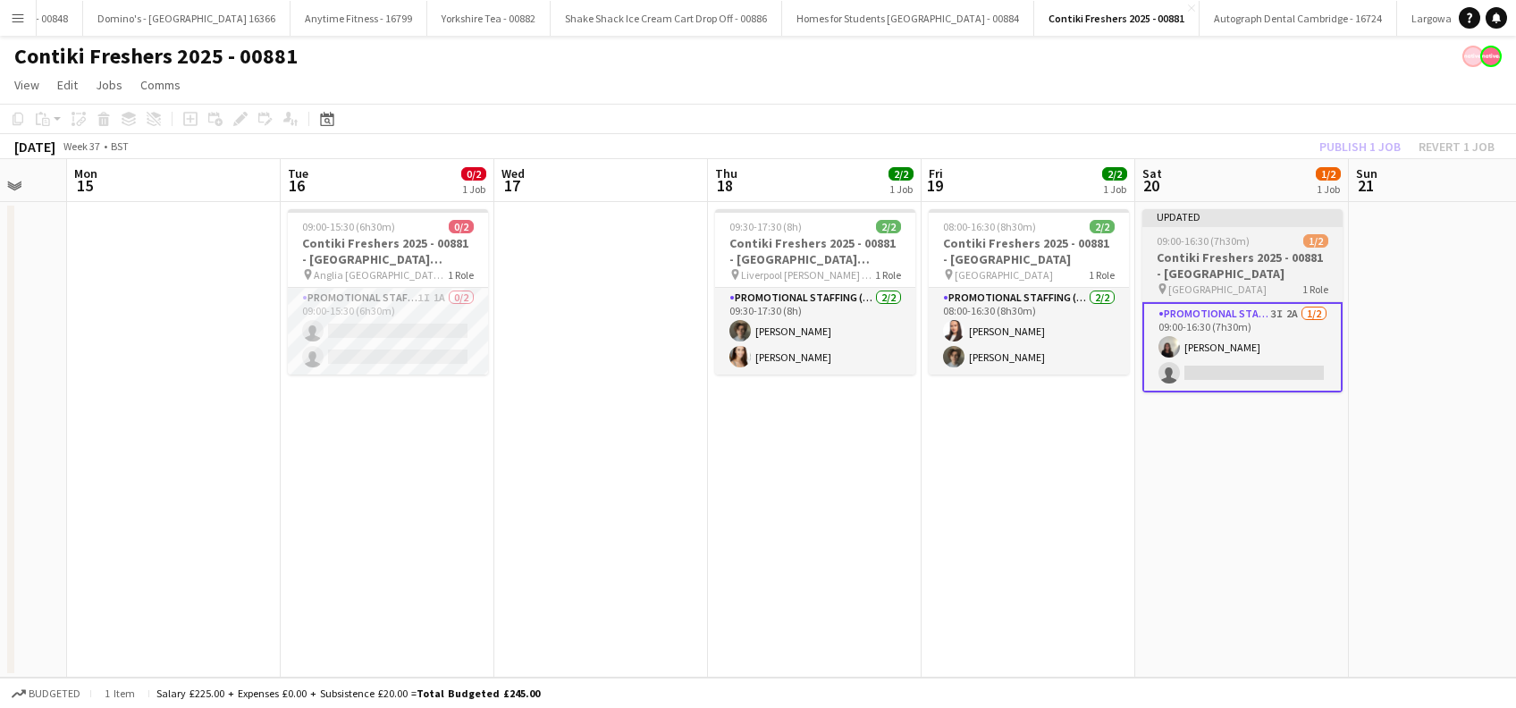
click at [1201, 429] on app-date-cell "Updated 09:00-16:30 (7h30m) 1/2 Contiki Freshers 2025 - 00881 - [GEOGRAPHIC_DAT…" at bounding box center [1242, 440] width 214 height 476
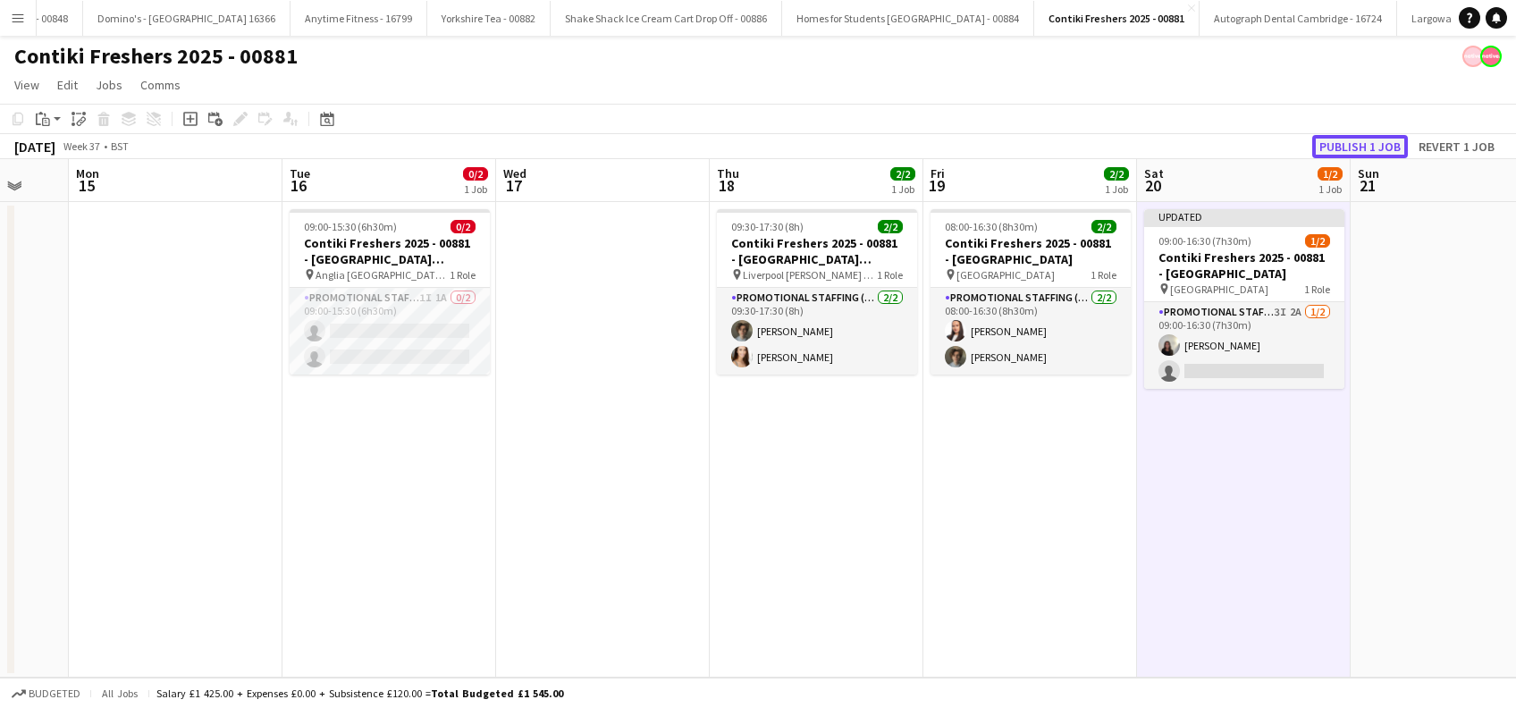
click at [1346, 152] on button "Publish 1 job" at bounding box center [1360, 146] width 96 height 23
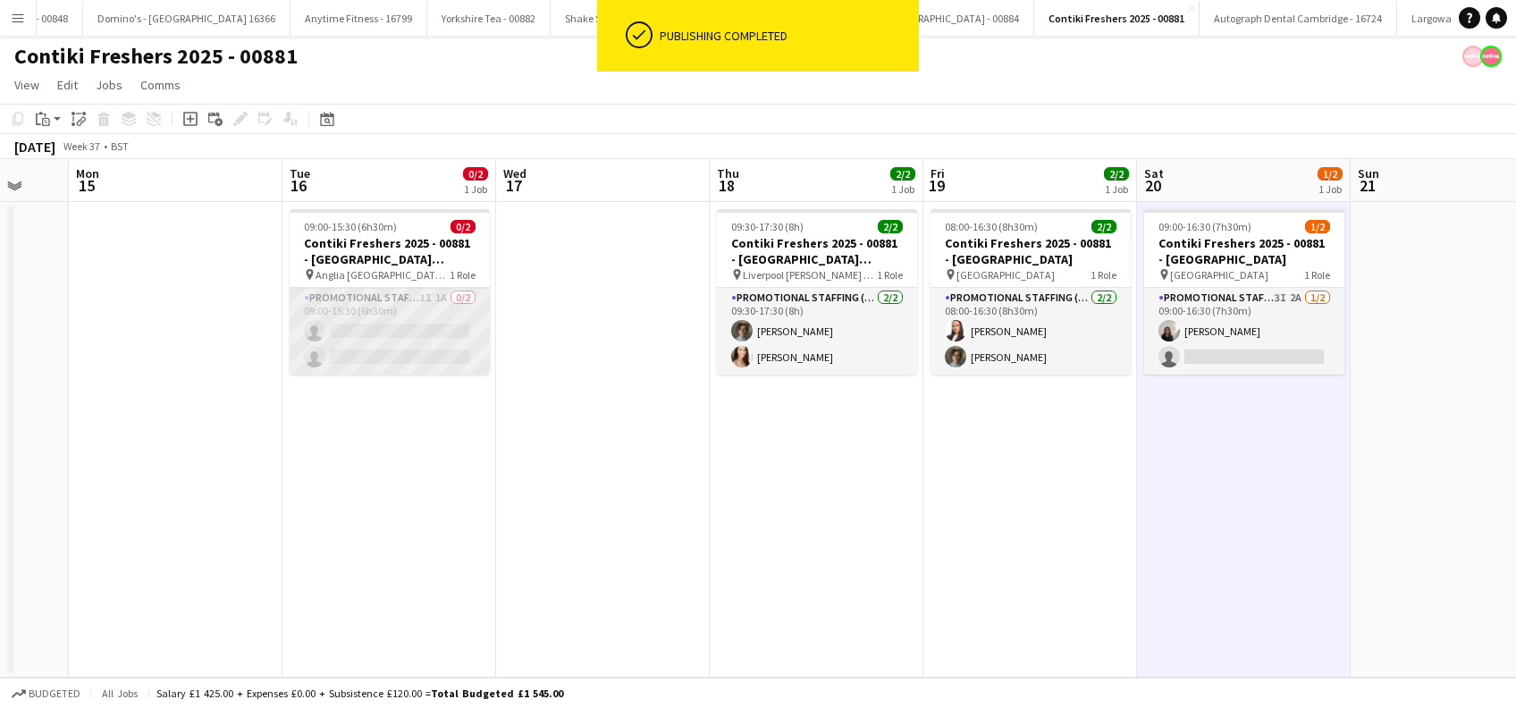
click at [379, 367] on app-card-role "Promotional Staffing (Brand Ambassadors) 1I 1A 0/2 09:00-15:30 (6h30m) single-n…" at bounding box center [390, 331] width 200 height 87
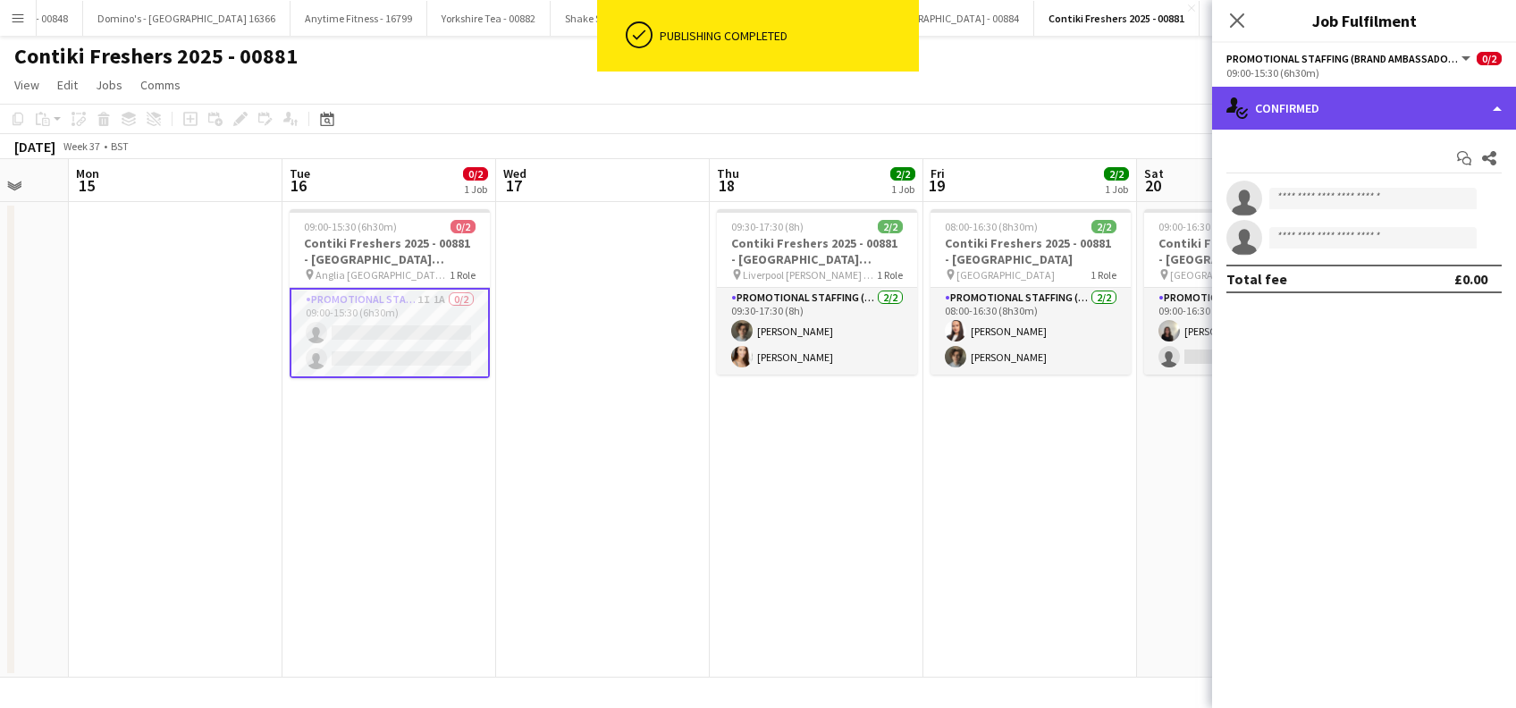
click at [1359, 104] on div "single-neutral-actions-check-2 Confirmed" at bounding box center [1364, 108] width 304 height 43
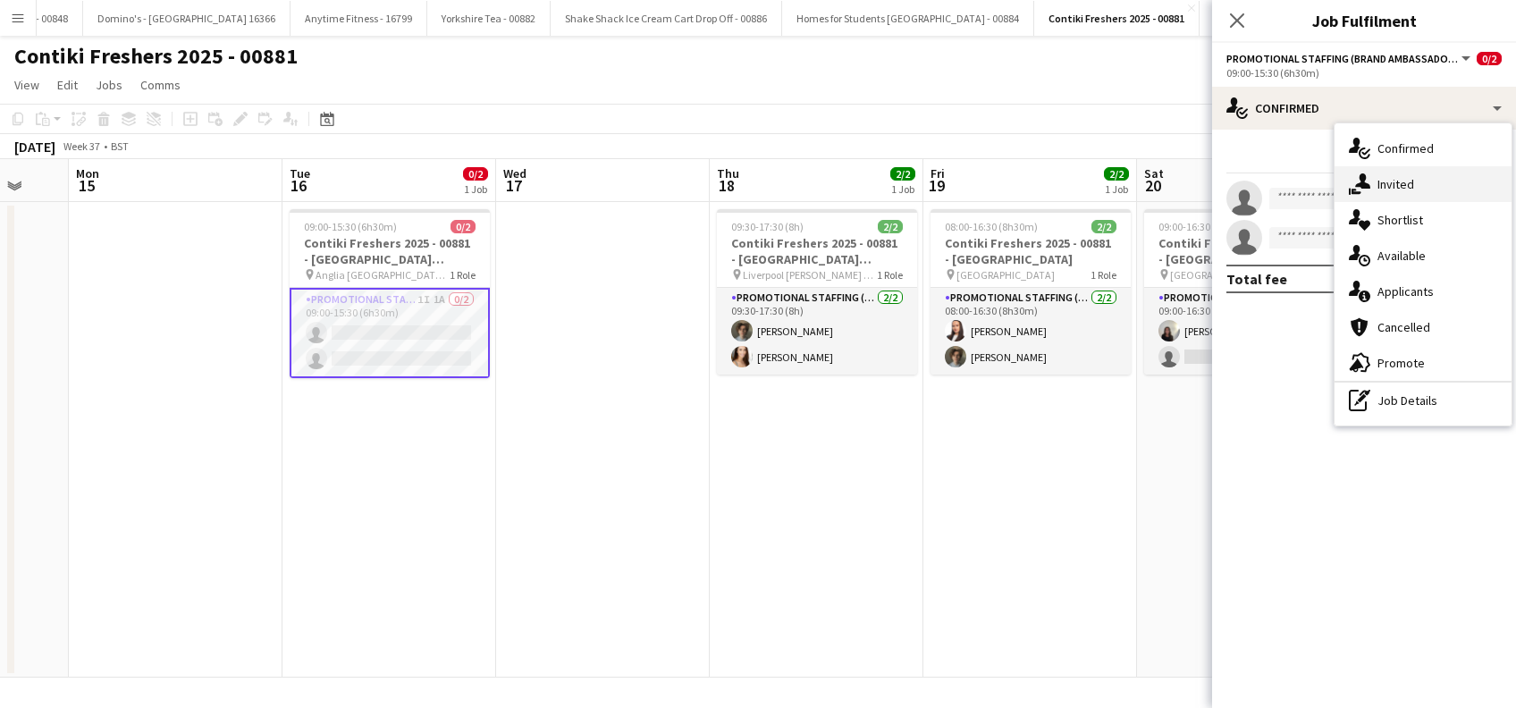
click at [1390, 182] on span "Invited" at bounding box center [1396, 184] width 37 height 16
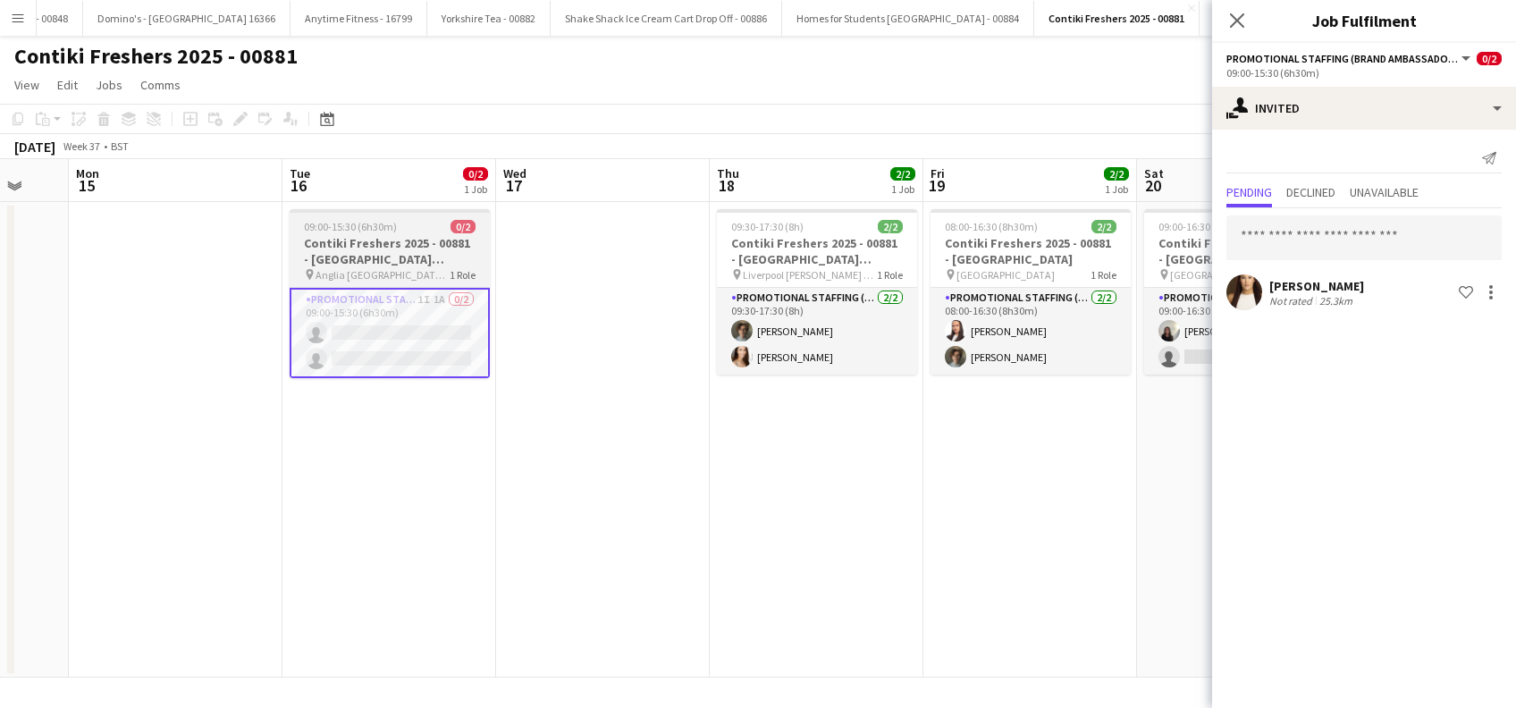
click at [377, 240] on h3 "Contiki Freshers 2025 - 00881 - [GEOGRAPHIC_DATA] [GEOGRAPHIC_DATA] - [GEOGRAPH…" at bounding box center [390, 251] width 200 height 32
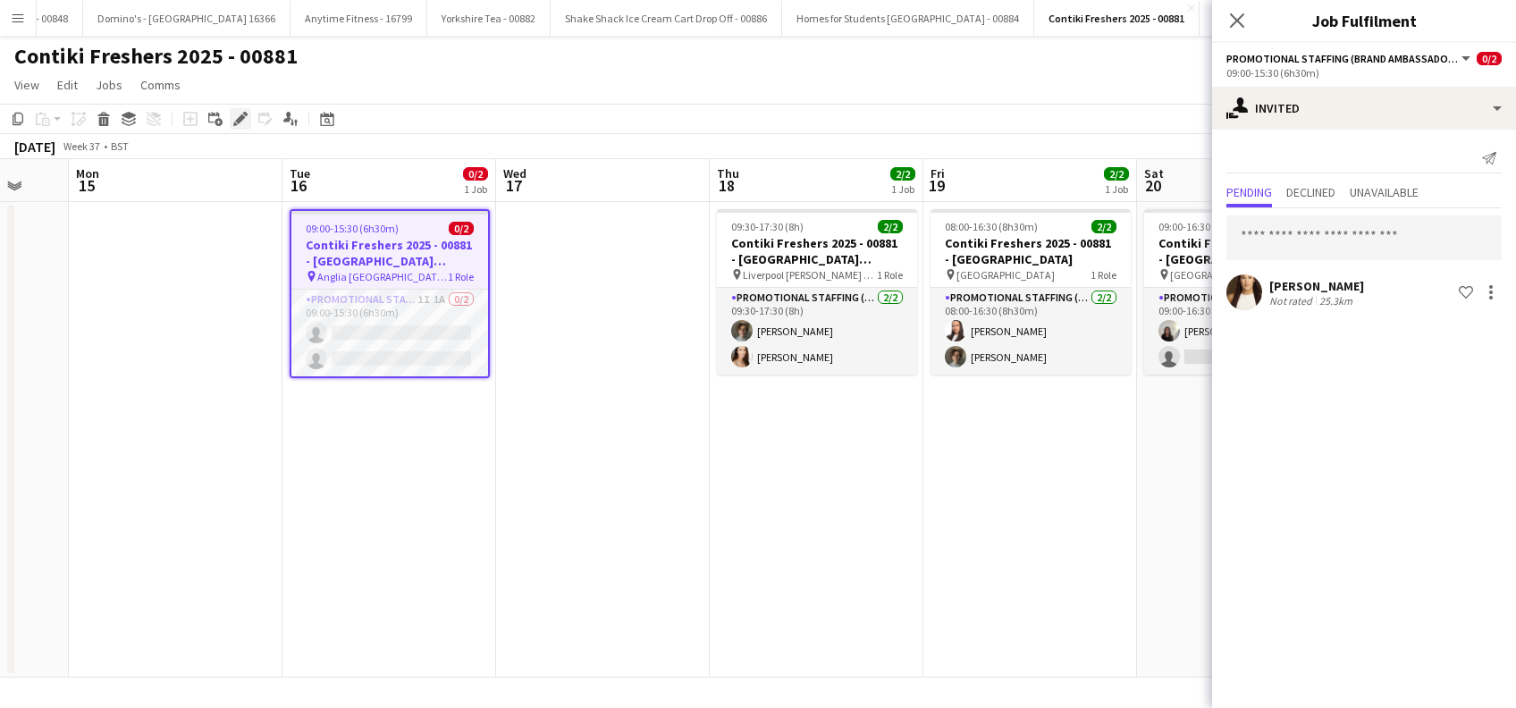
click at [240, 122] on icon "Edit" at bounding box center [240, 119] width 14 height 14
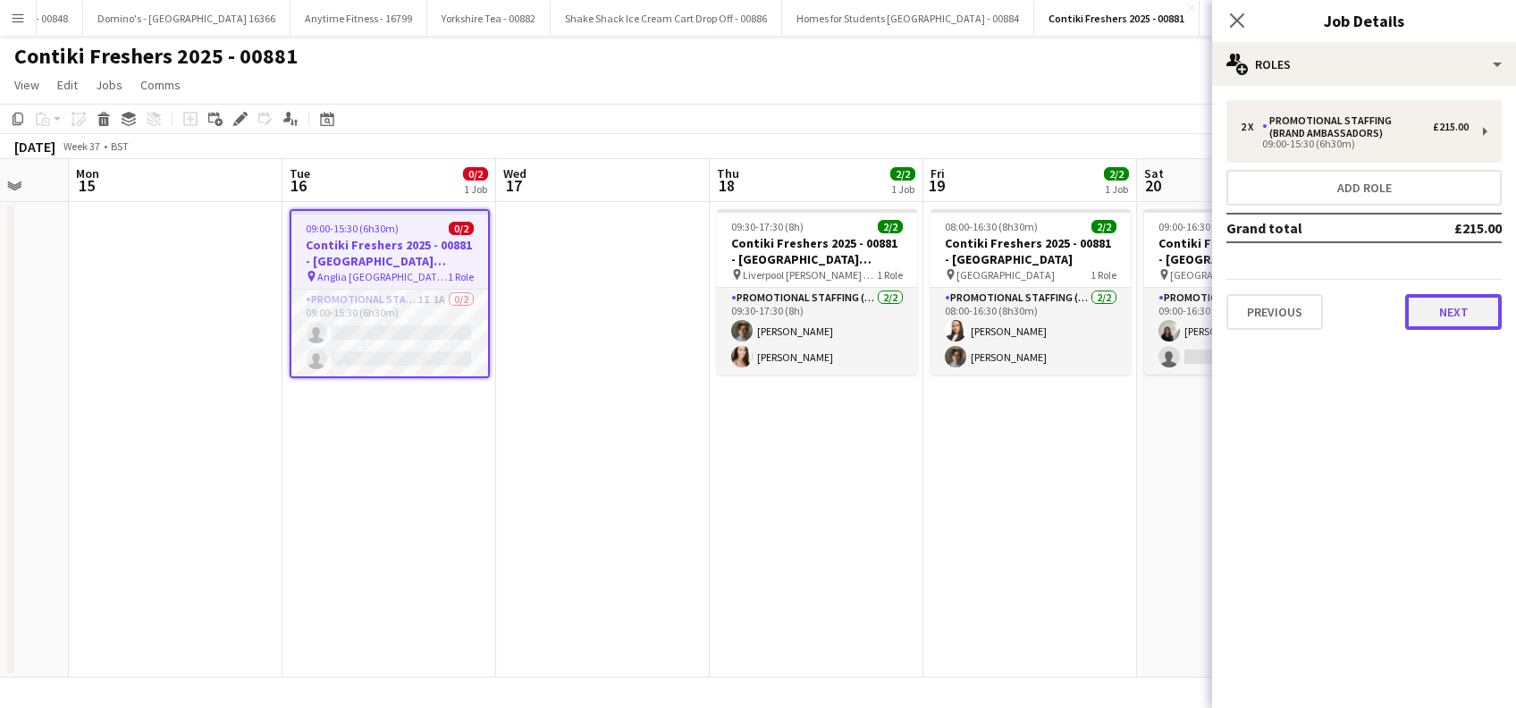
click at [1469, 316] on button "Next" at bounding box center [1453, 312] width 97 height 36
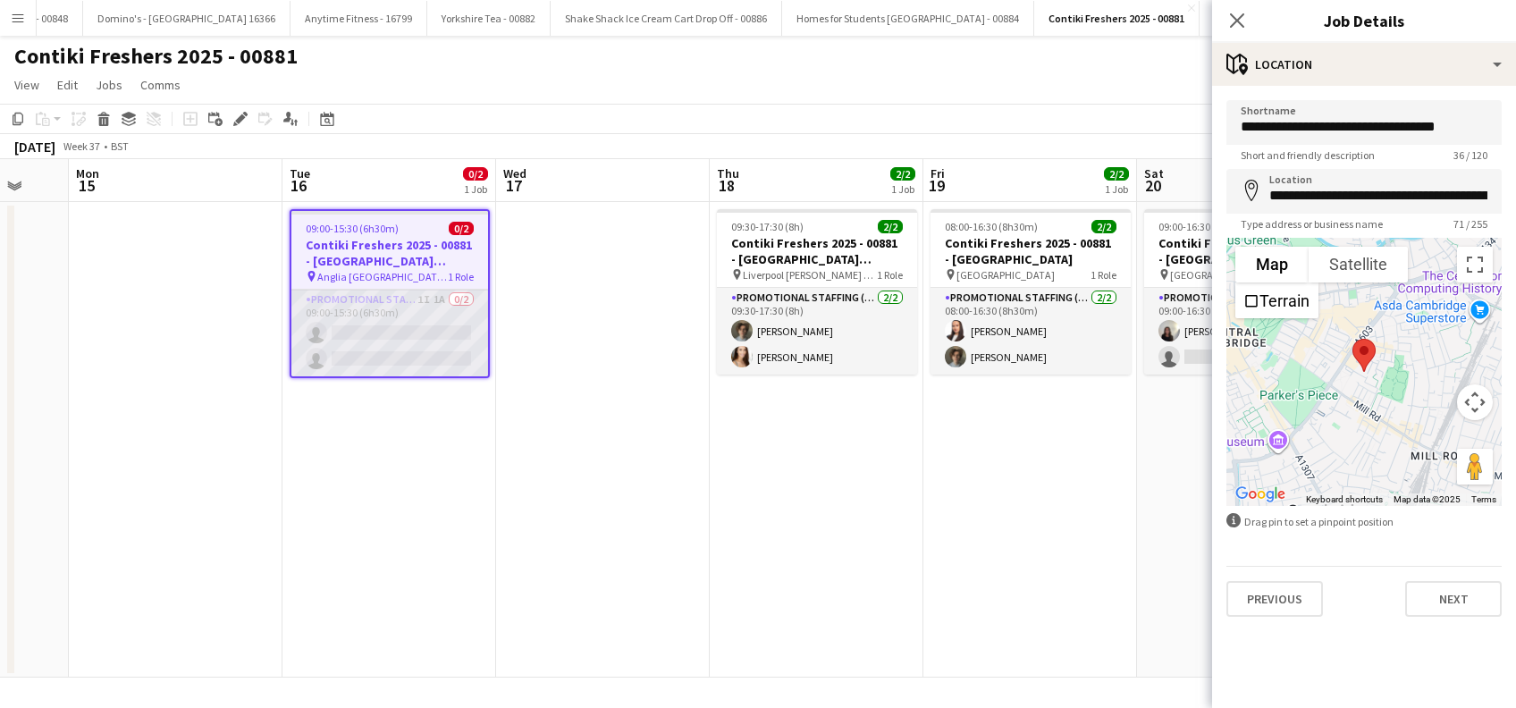
click at [404, 307] on app-card-role "Promotional Staffing (Brand Ambassadors) 1I 1A 0/2 09:00-15:30 (6h30m) single-n…" at bounding box center [389, 333] width 197 height 87
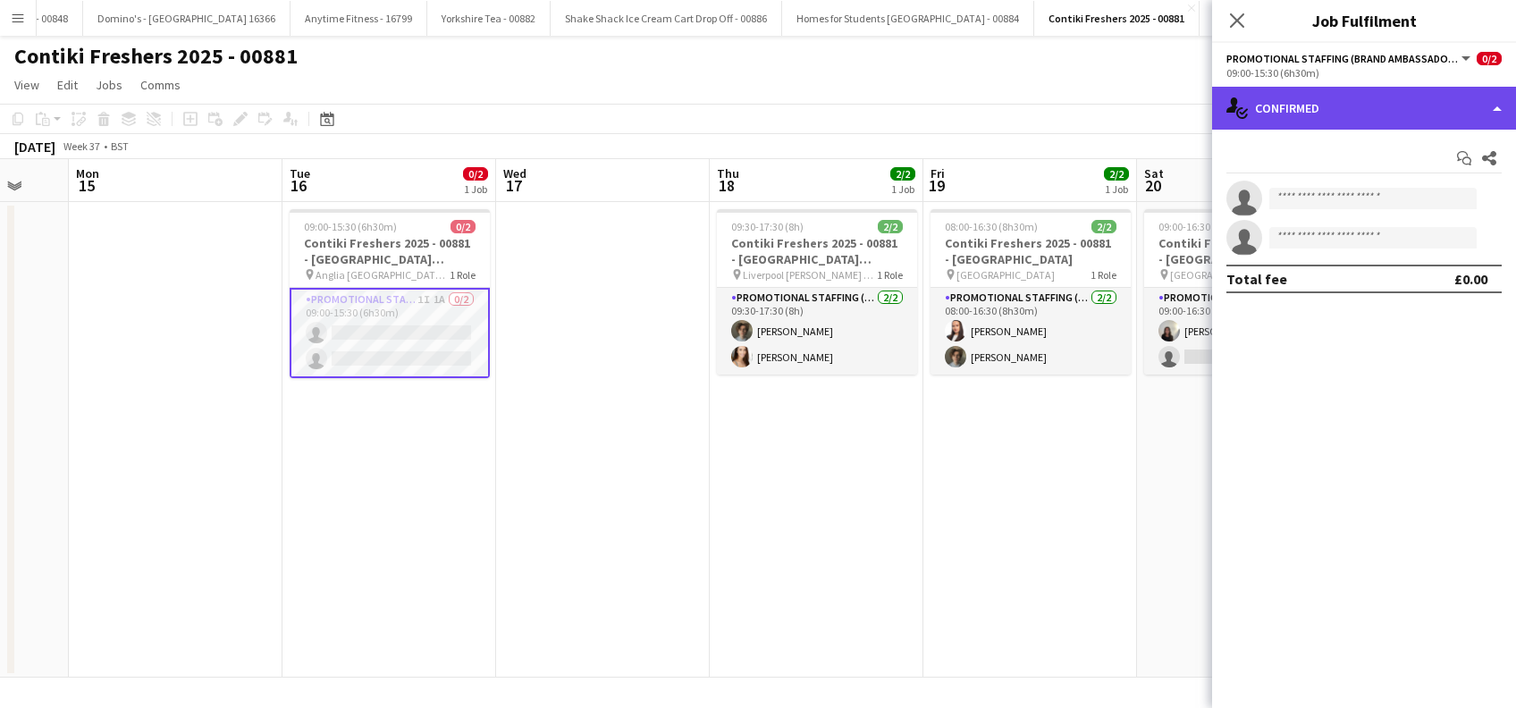
click at [1369, 102] on div "single-neutral-actions-check-2 Confirmed" at bounding box center [1364, 108] width 304 height 43
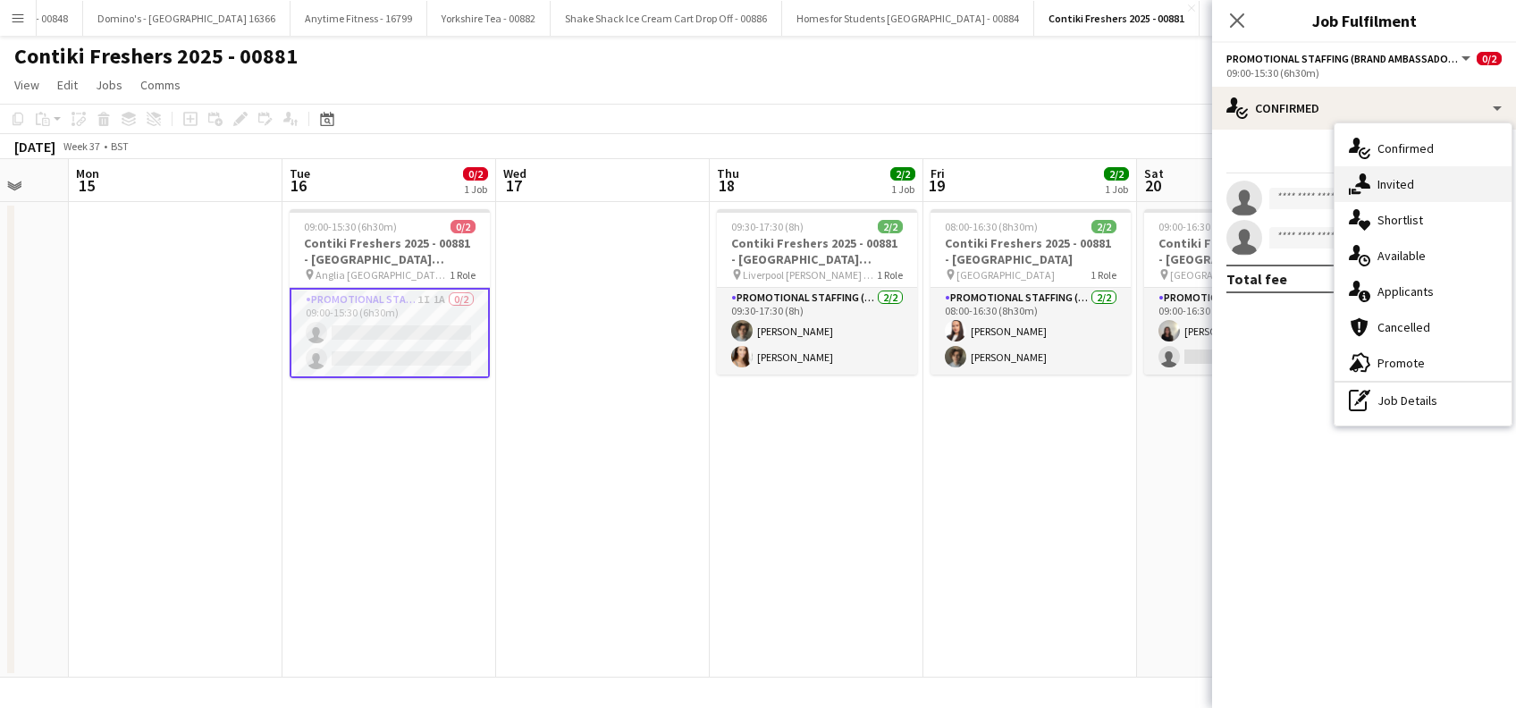
click at [1395, 193] on div "single-neutral-actions-share-1 Invited" at bounding box center [1423, 184] width 177 height 36
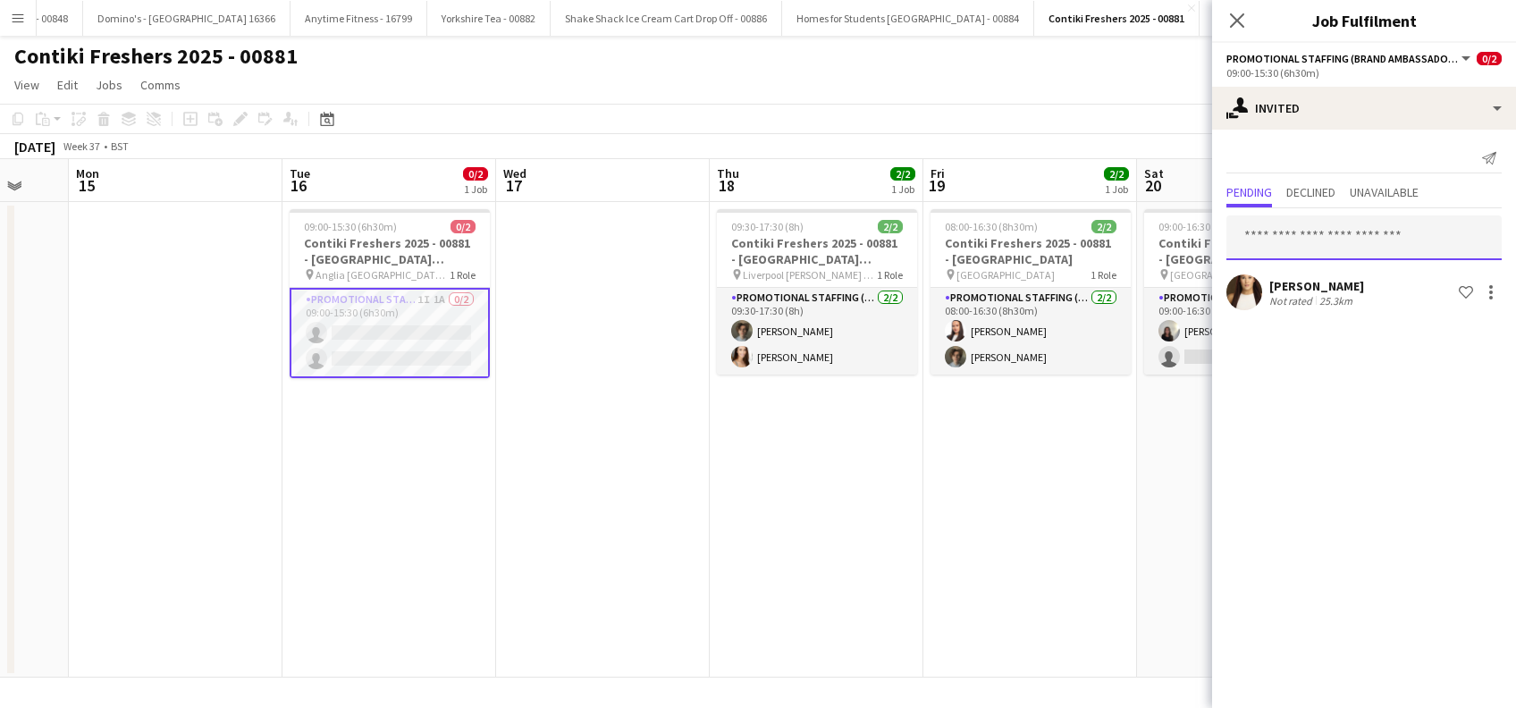
click at [1307, 244] on input "text" at bounding box center [1364, 237] width 275 height 45
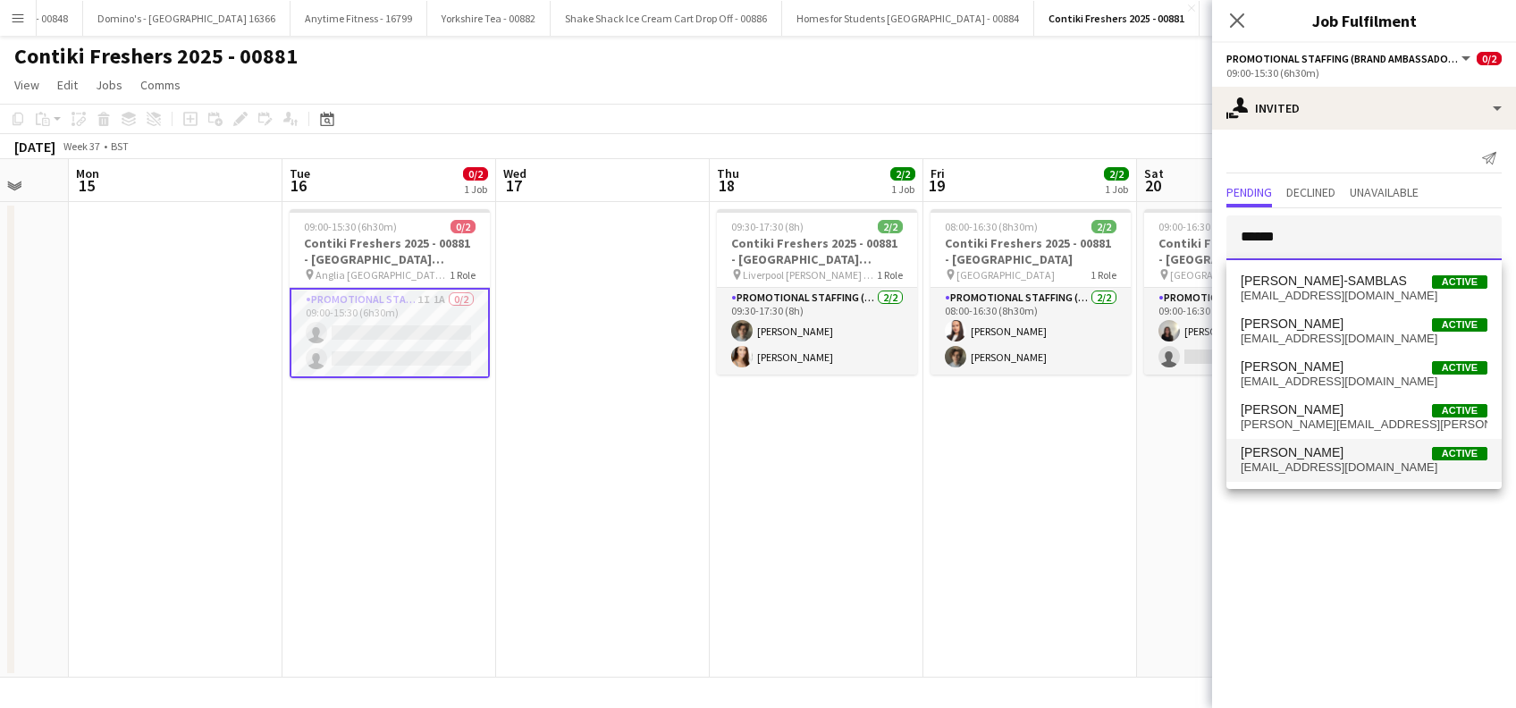
type input "******"
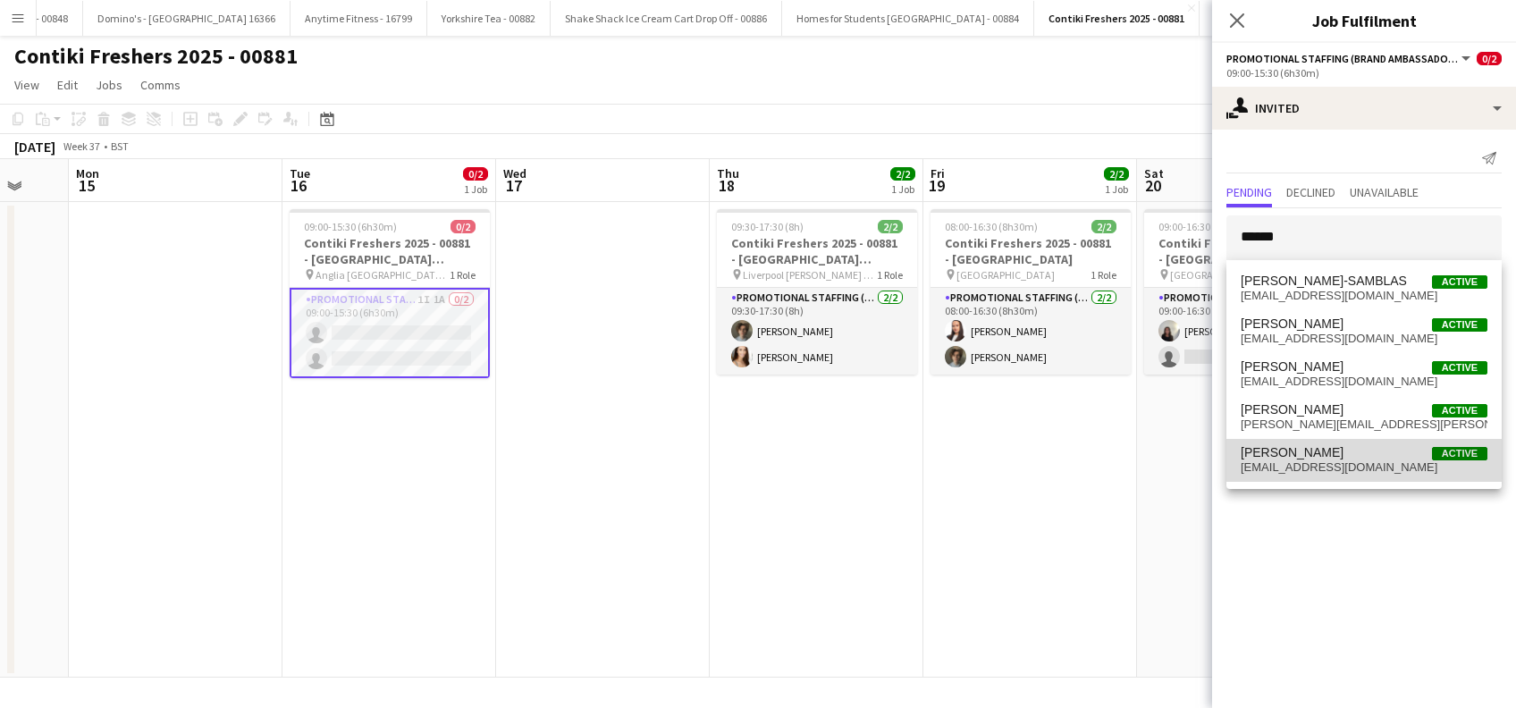
click at [1303, 451] on span "[PERSON_NAME]" at bounding box center [1292, 452] width 103 height 15
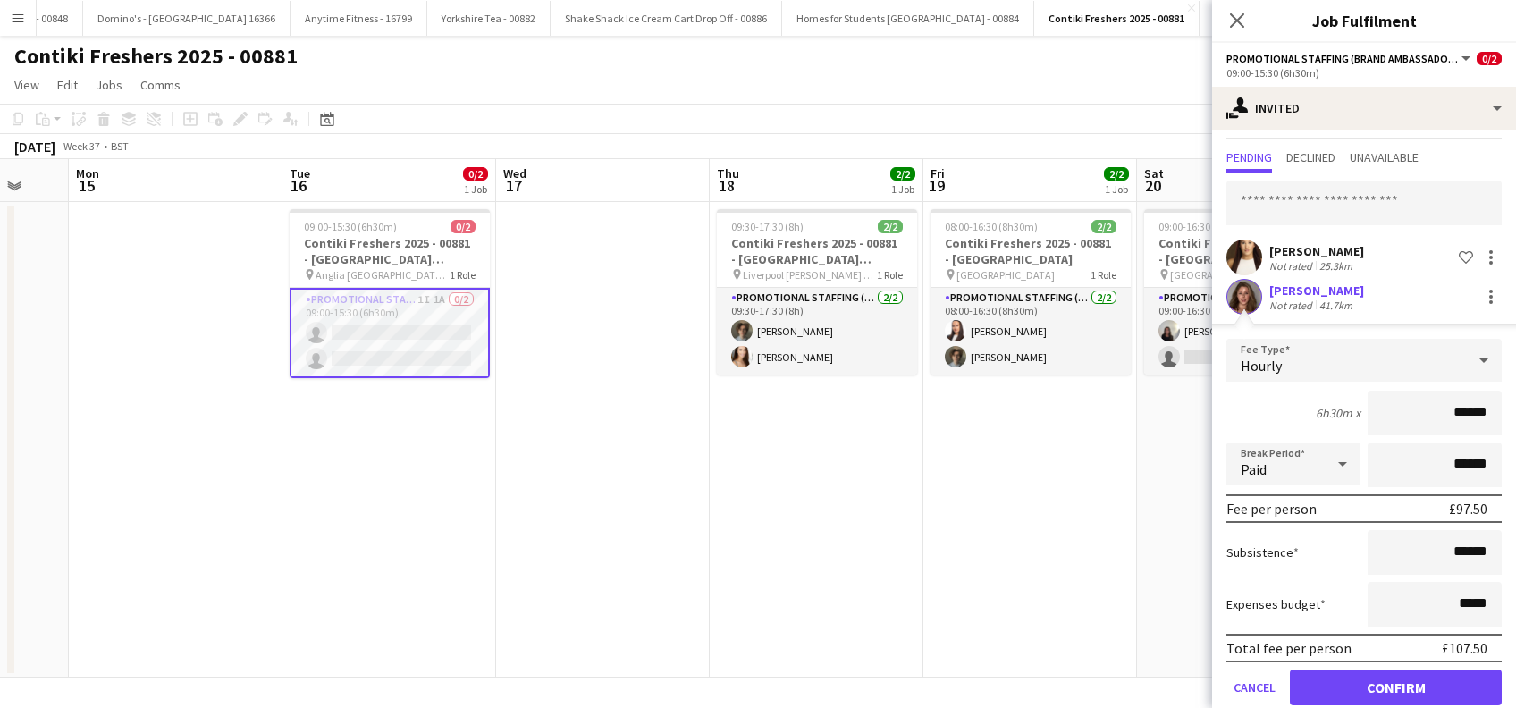
scroll to position [63, 0]
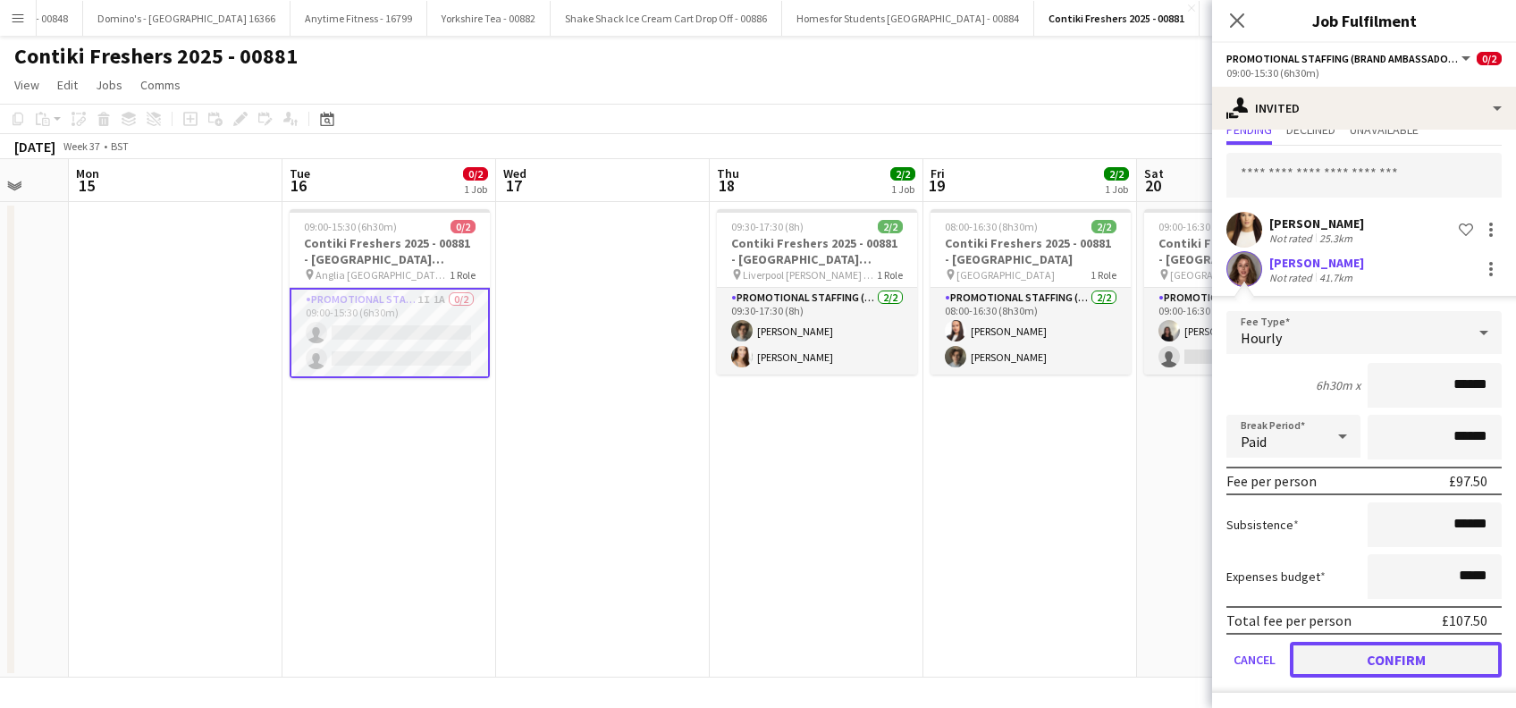
click at [1376, 659] on button "Confirm" at bounding box center [1396, 660] width 212 height 36
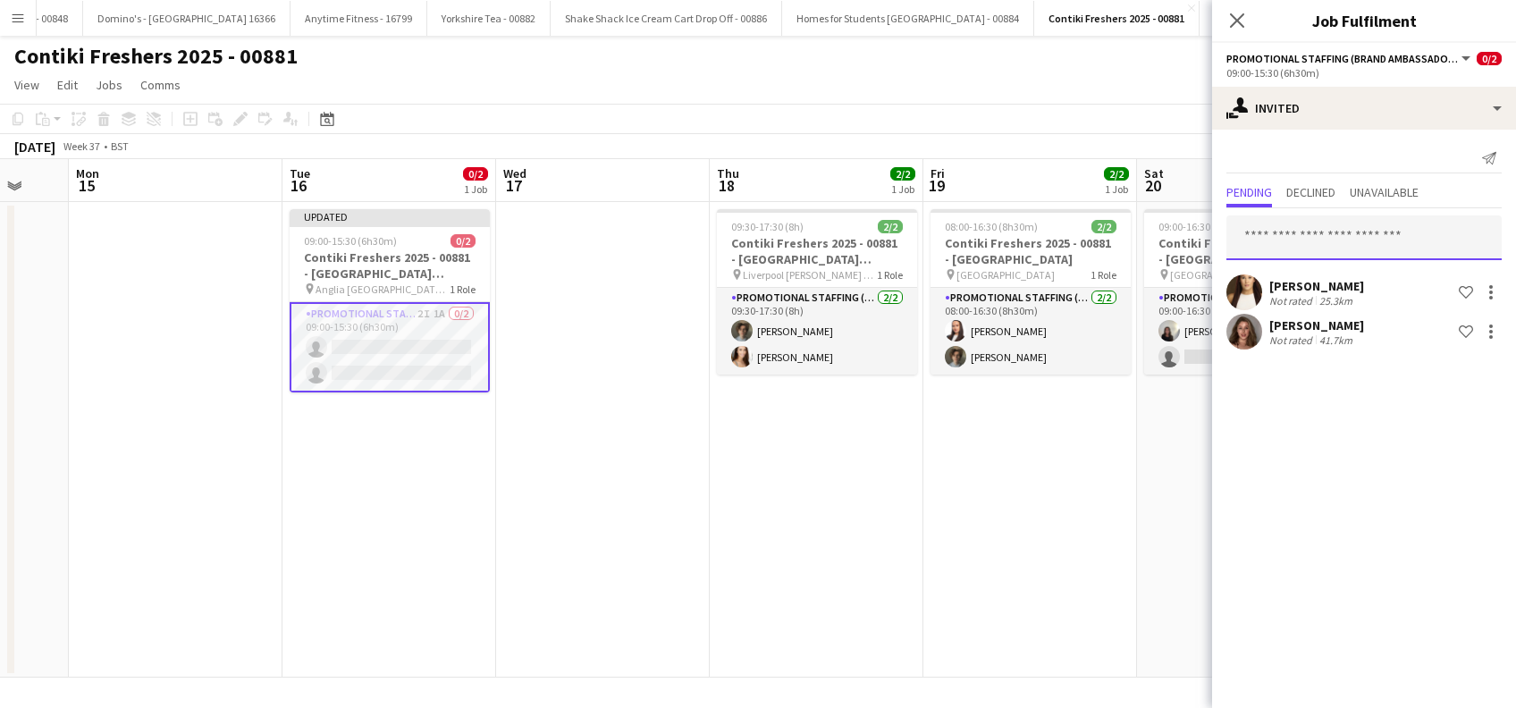
click at [1274, 240] on input "text" at bounding box center [1364, 237] width 275 height 45
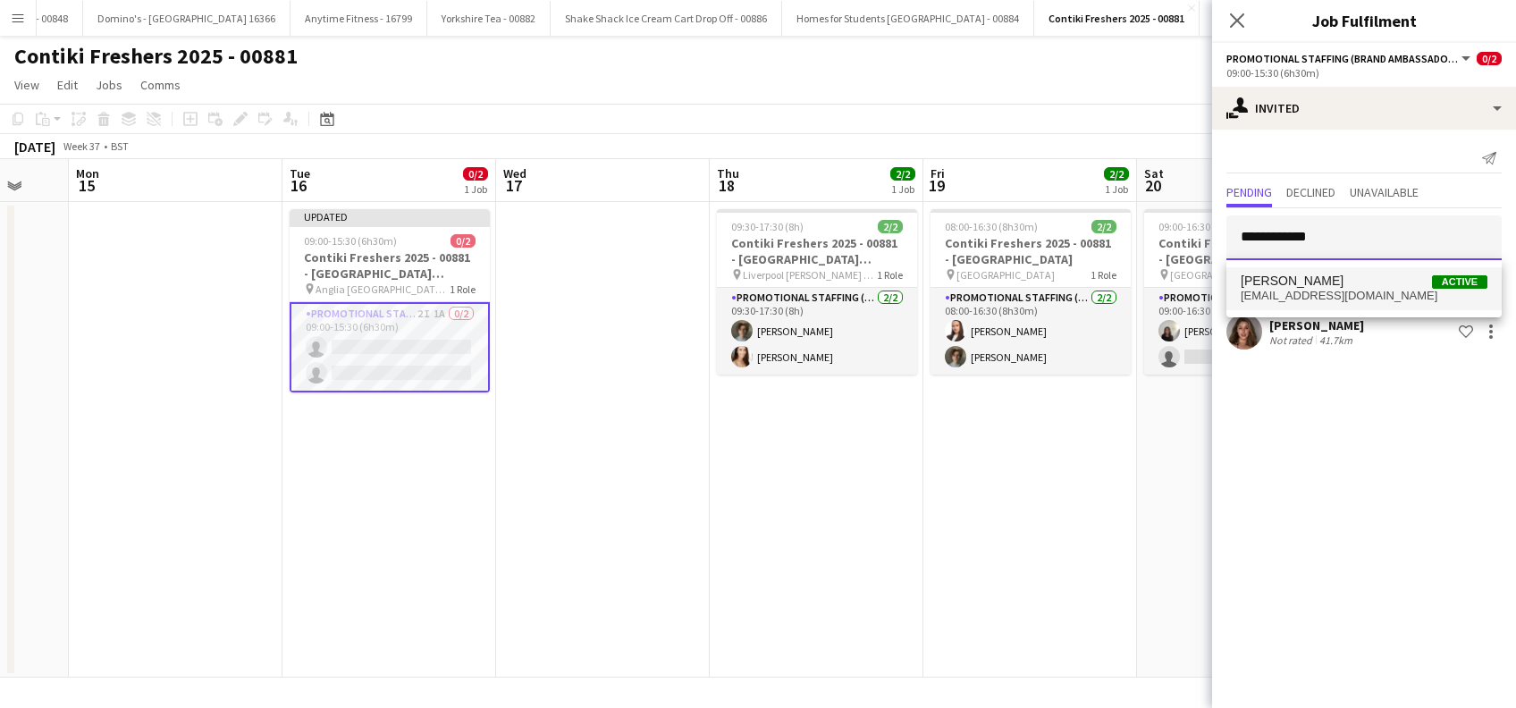
type input "**********"
click at [1290, 286] on span "[PERSON_NAME]" at bounding box center [1292, 281] width 103 height 15
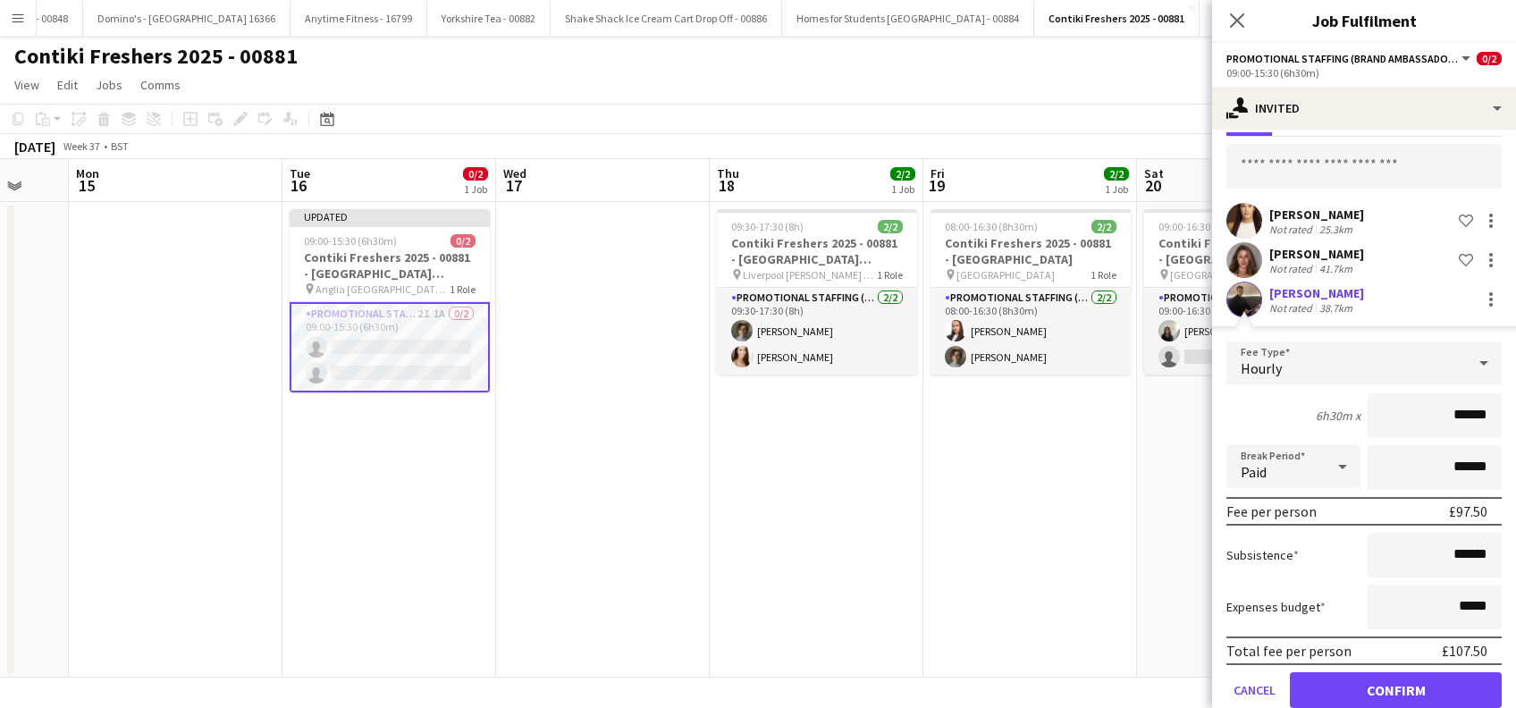
scroll to position [102, 0]
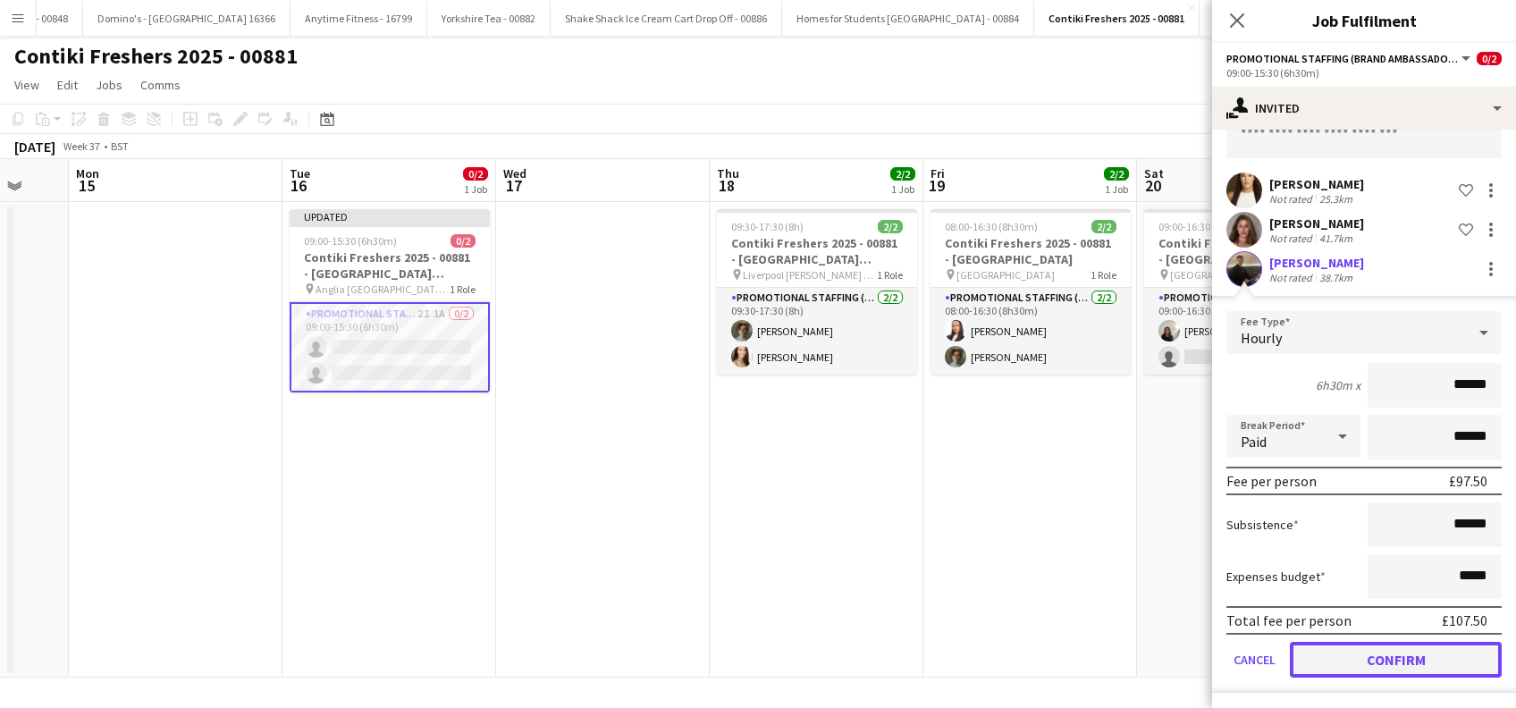
click at [1405, 660] on button "Confirm" at bounding box center [1396, 660] width 212 height 36
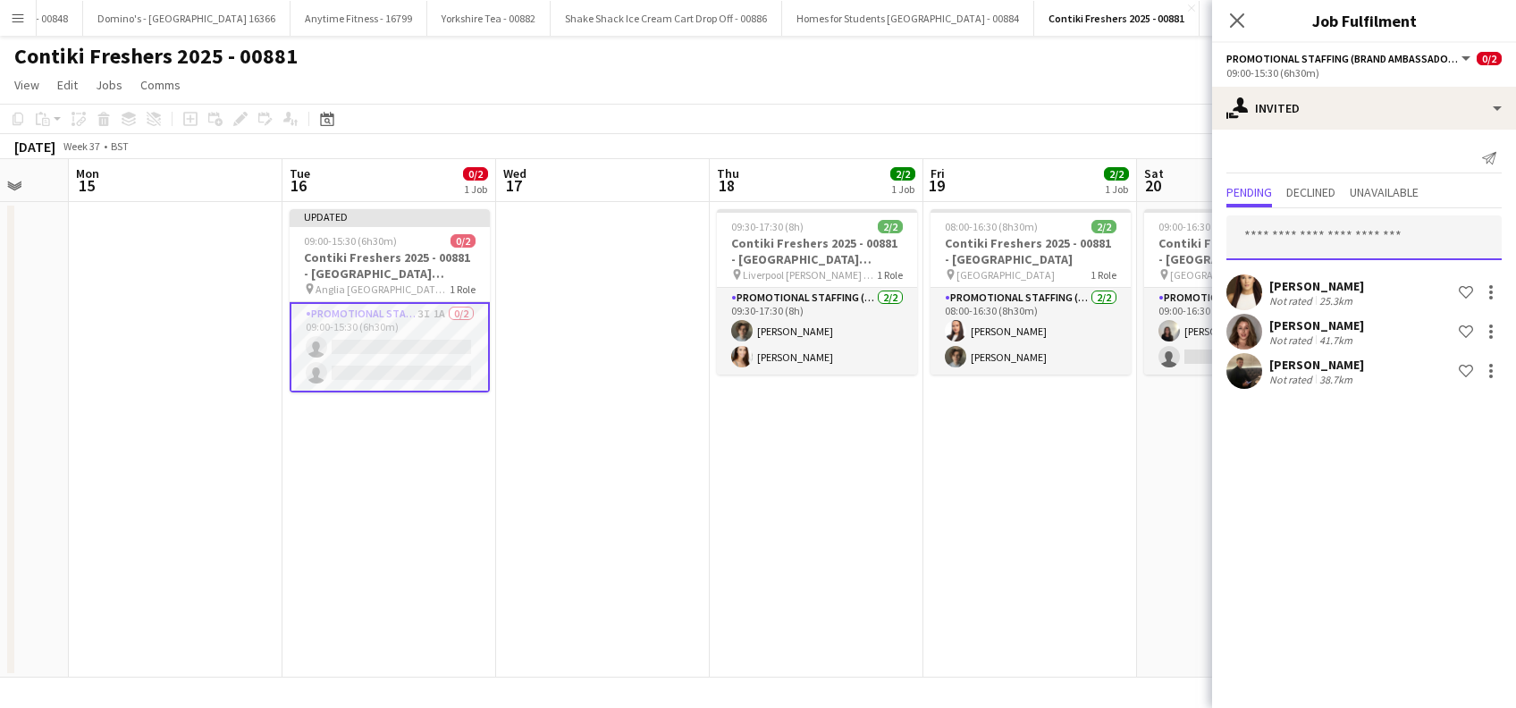
click at [1273, 243] on input "text" at bounding box center [1364, 237] width 275 height 45
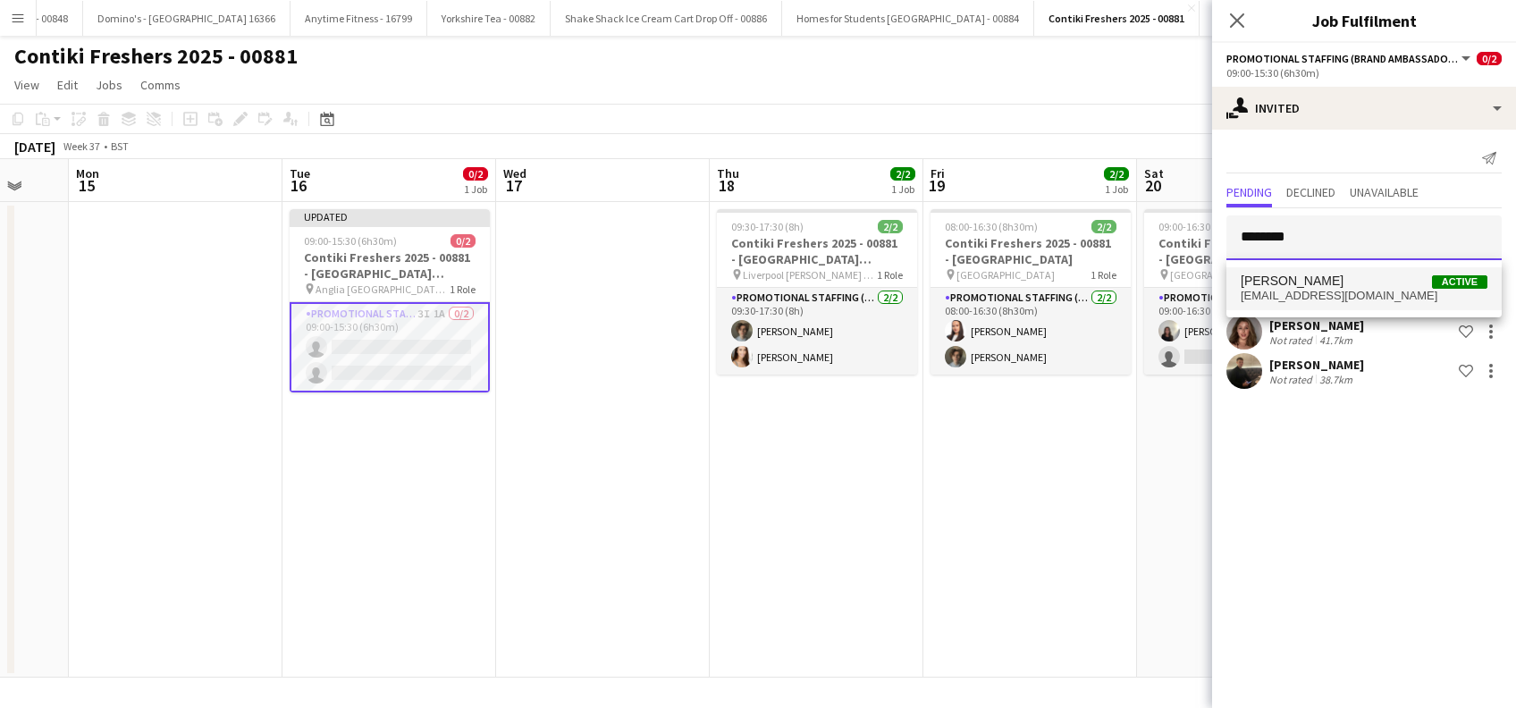
type input "********"
click at [1303, 274] on span "[PERSON_NAME]" at bounding box center [1292, 281] width 103 height 15
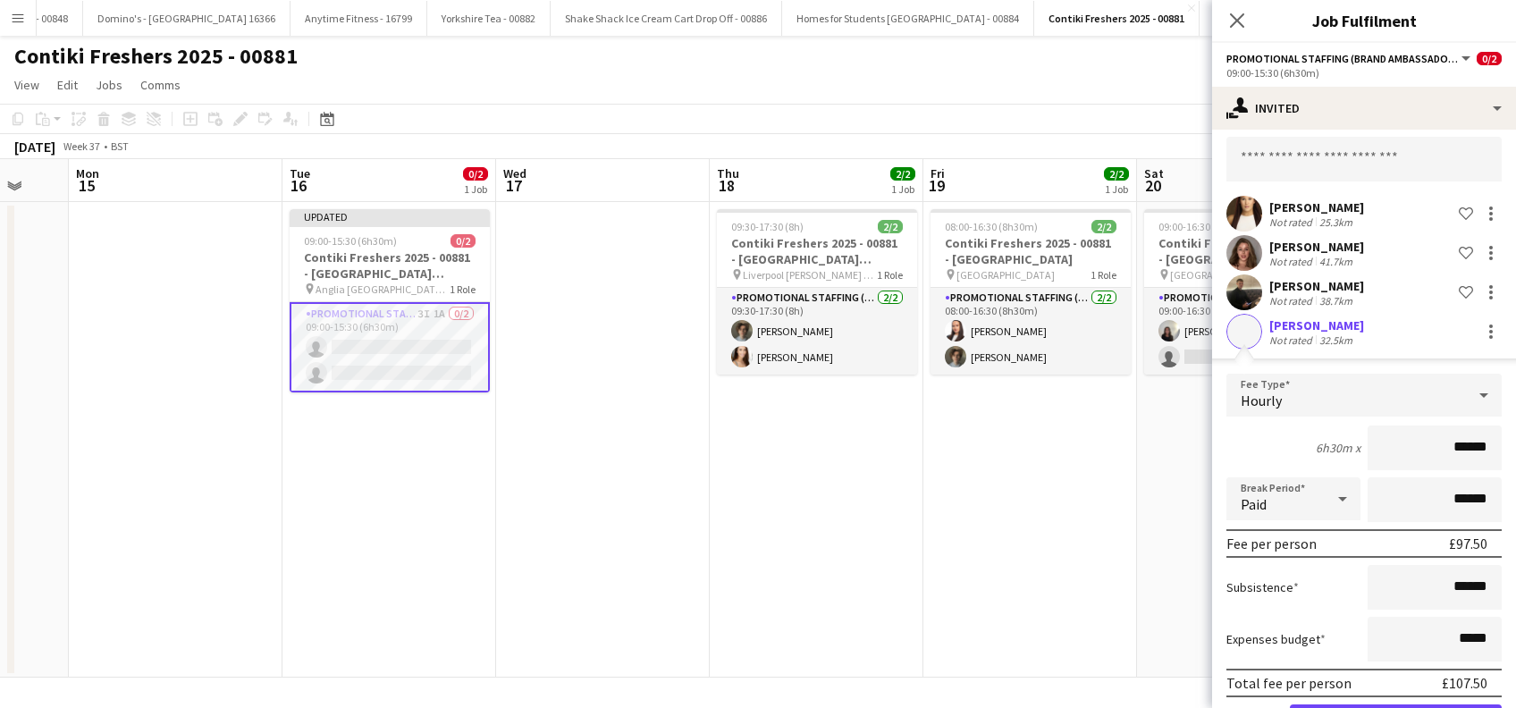
scroll to position [141, 0]
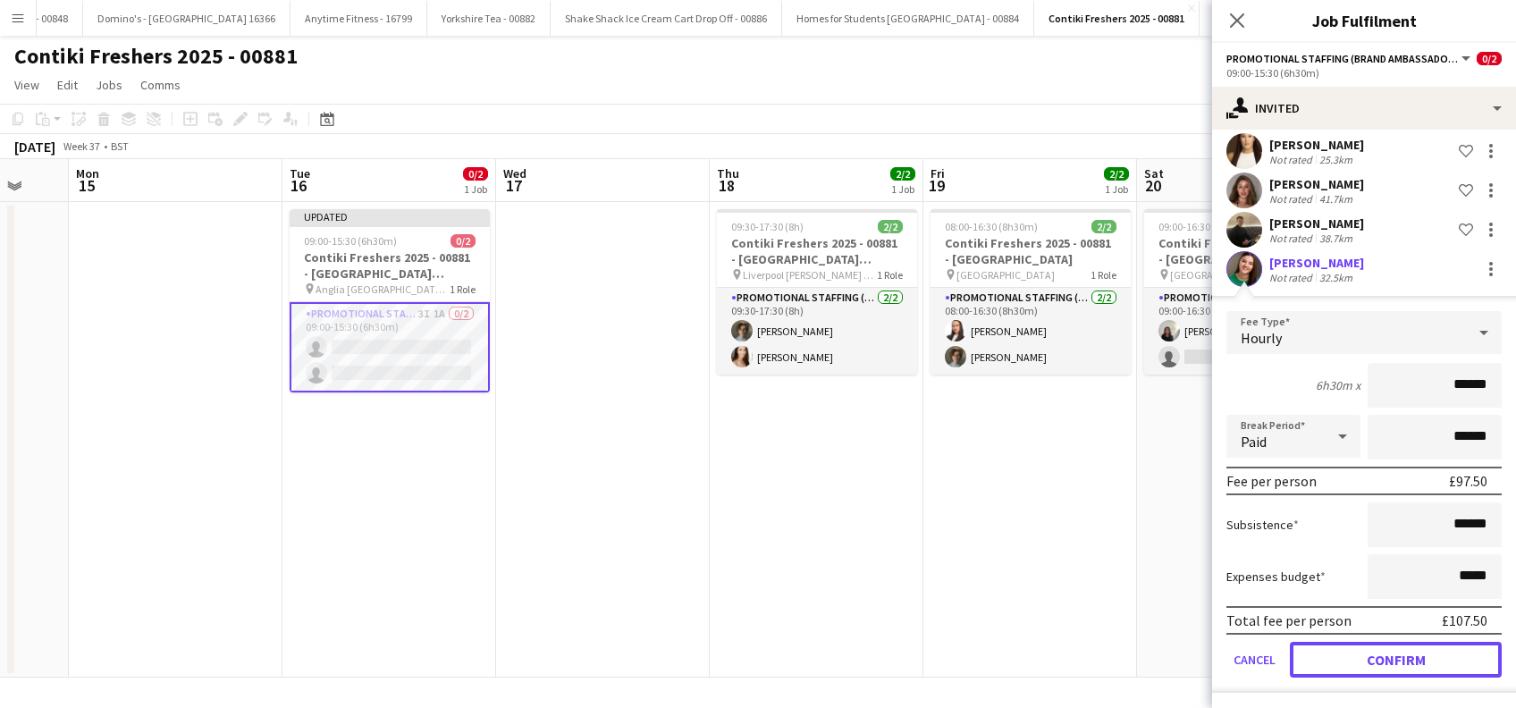
click at [1378, 657] on button "Confirm" at bounding box center [1396, 660] width 212 height 36
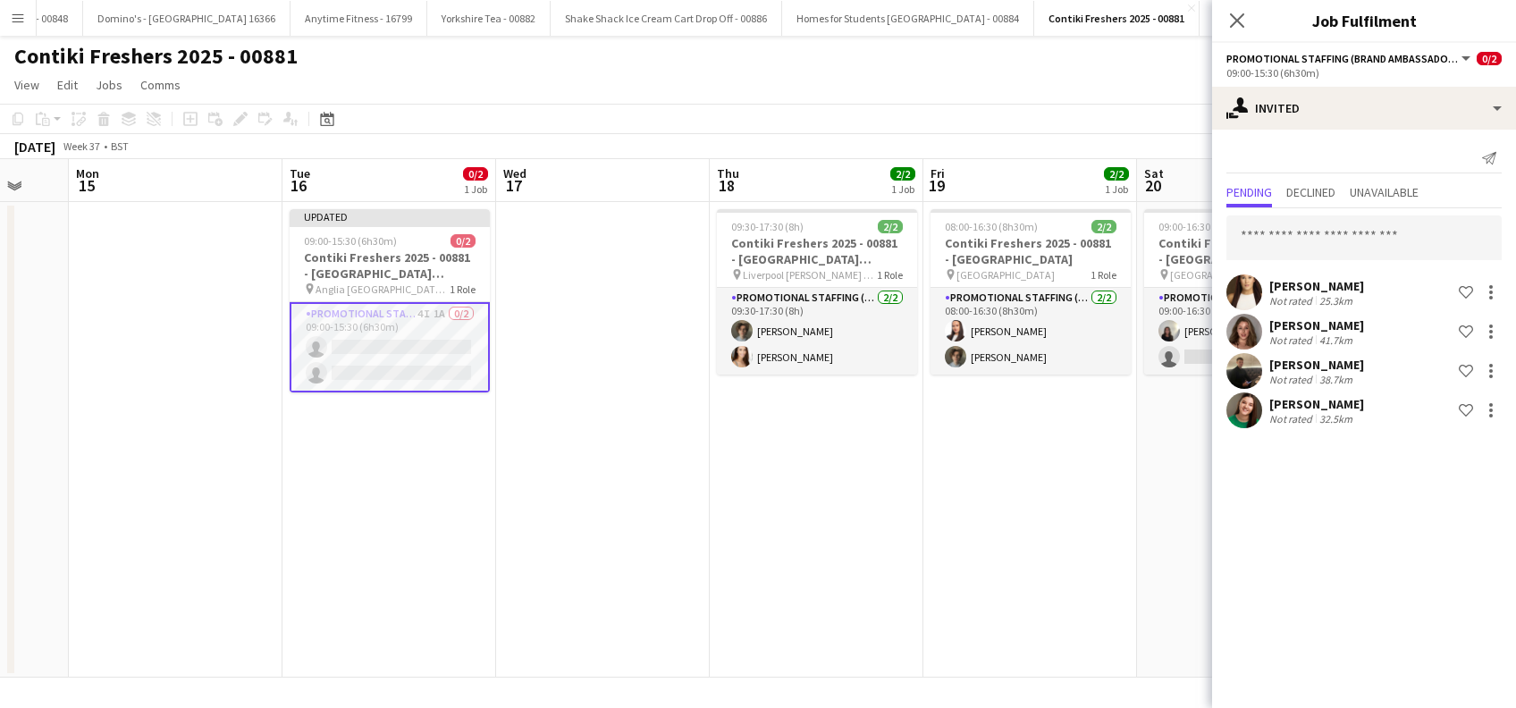
scroll to position [0, 0]
click at [1239, 23] on icon at bounding box center [1236, 20] width 17 height 17
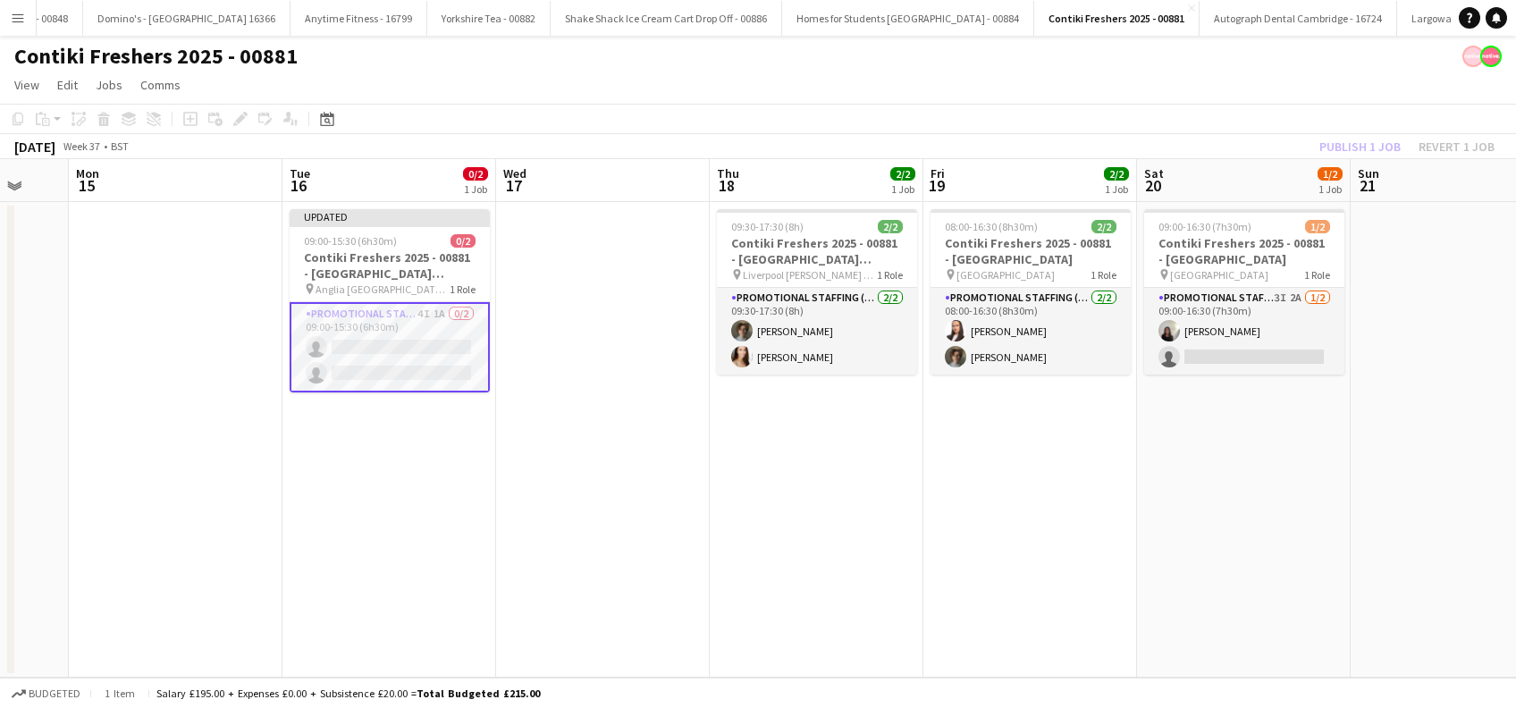
click at [551, 443] on app-date-cell at bounding box center [603, 440] width 214 height 476
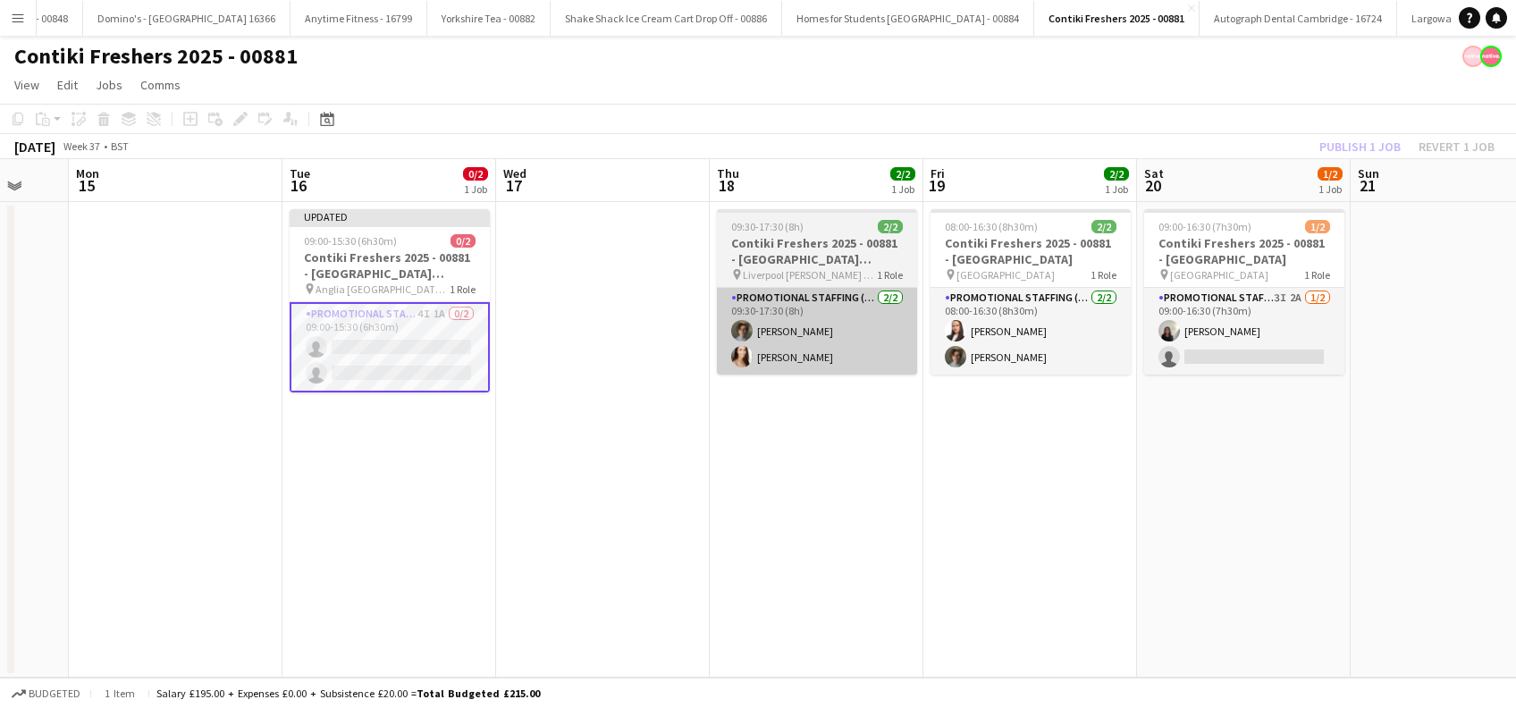
scroll to position [0, 358]
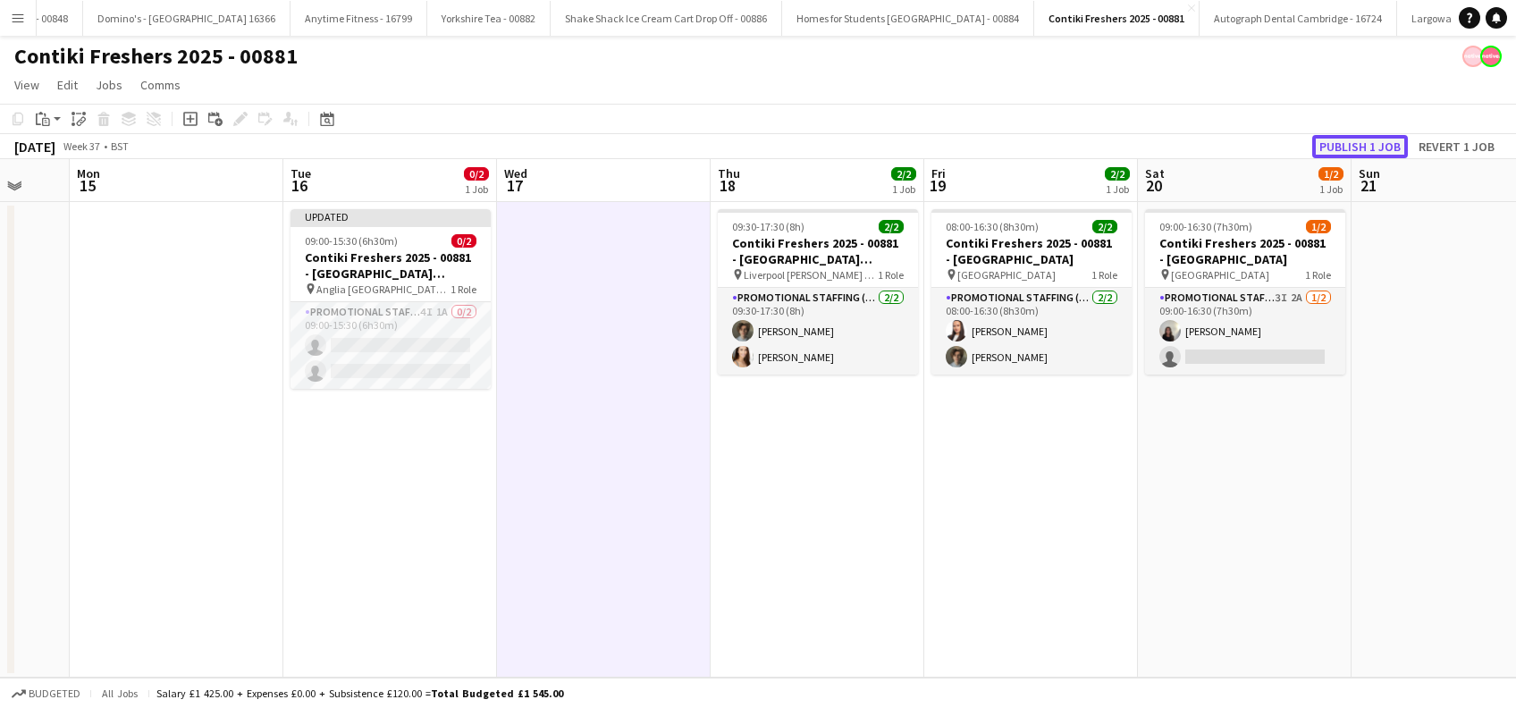
click at [1380, 149] on button "Publish 1 job" at bounding box center [1360, 146] width 96 height 23
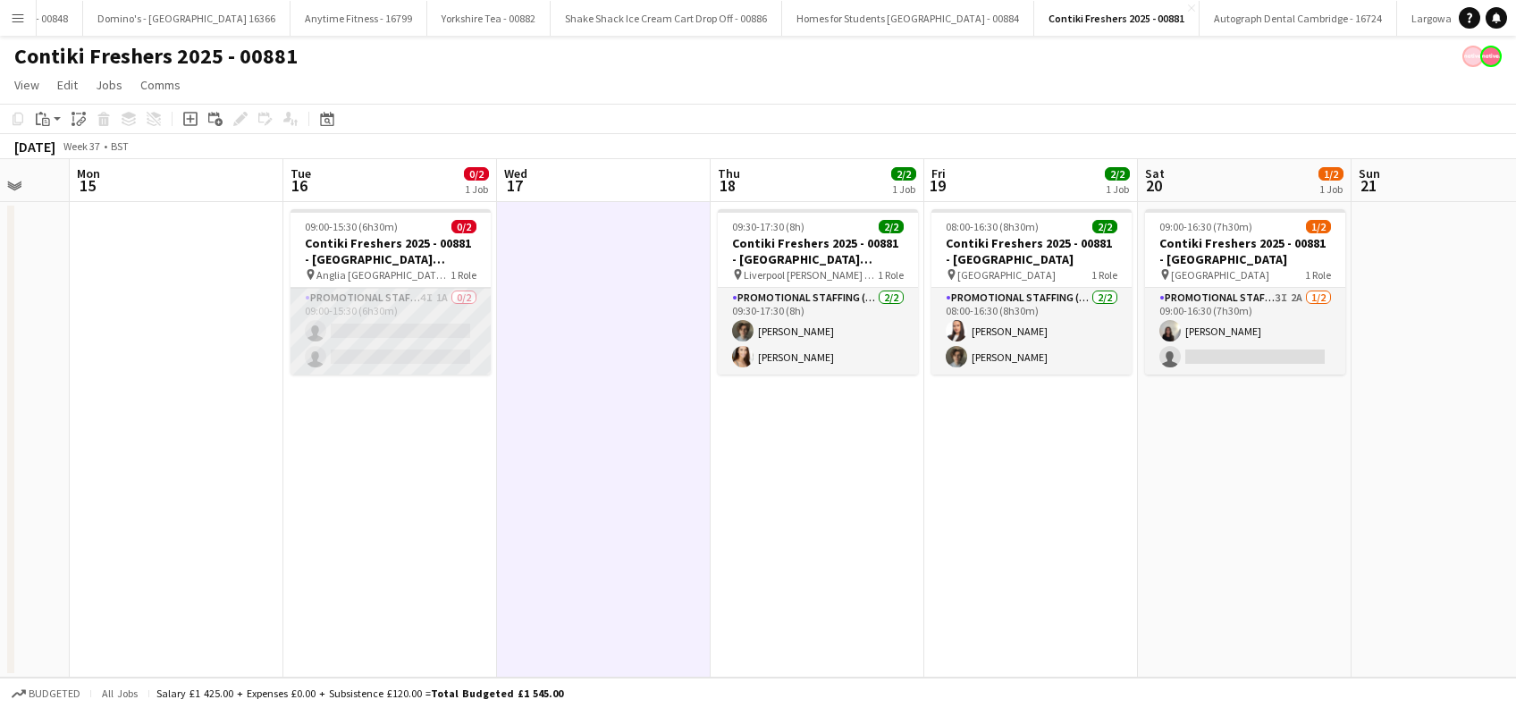
click at [358, 327] on app-card-role "Promotional Staffing (Brand Ambassadors) 4I 1A 0/2 09:00-15:30 (6h30m) single-n…" at bounding box center [391, 331] width 200 height 87
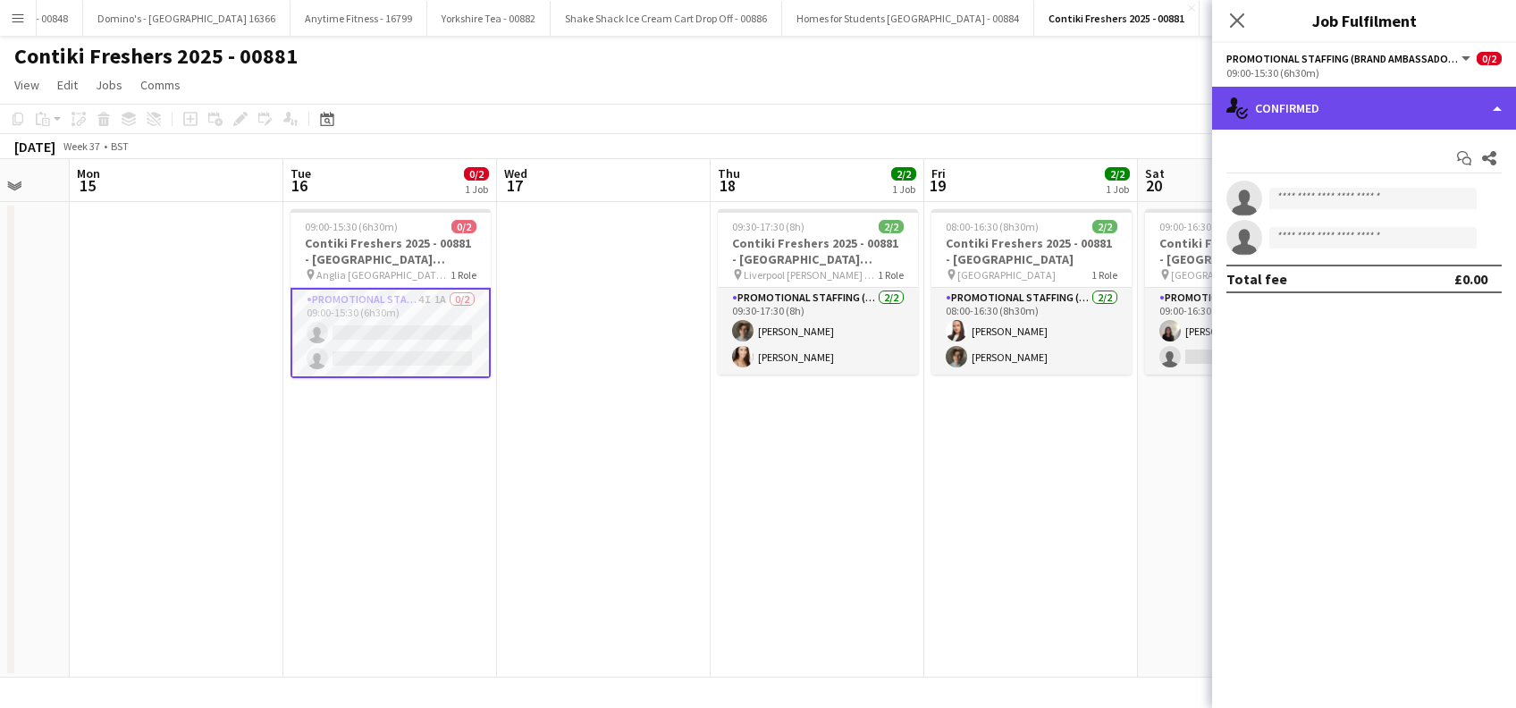
click at [1316, 122] on div "single-neutral-actions-check-2 Confirmed" at bounding box center [1364, 108] width 304 height 43
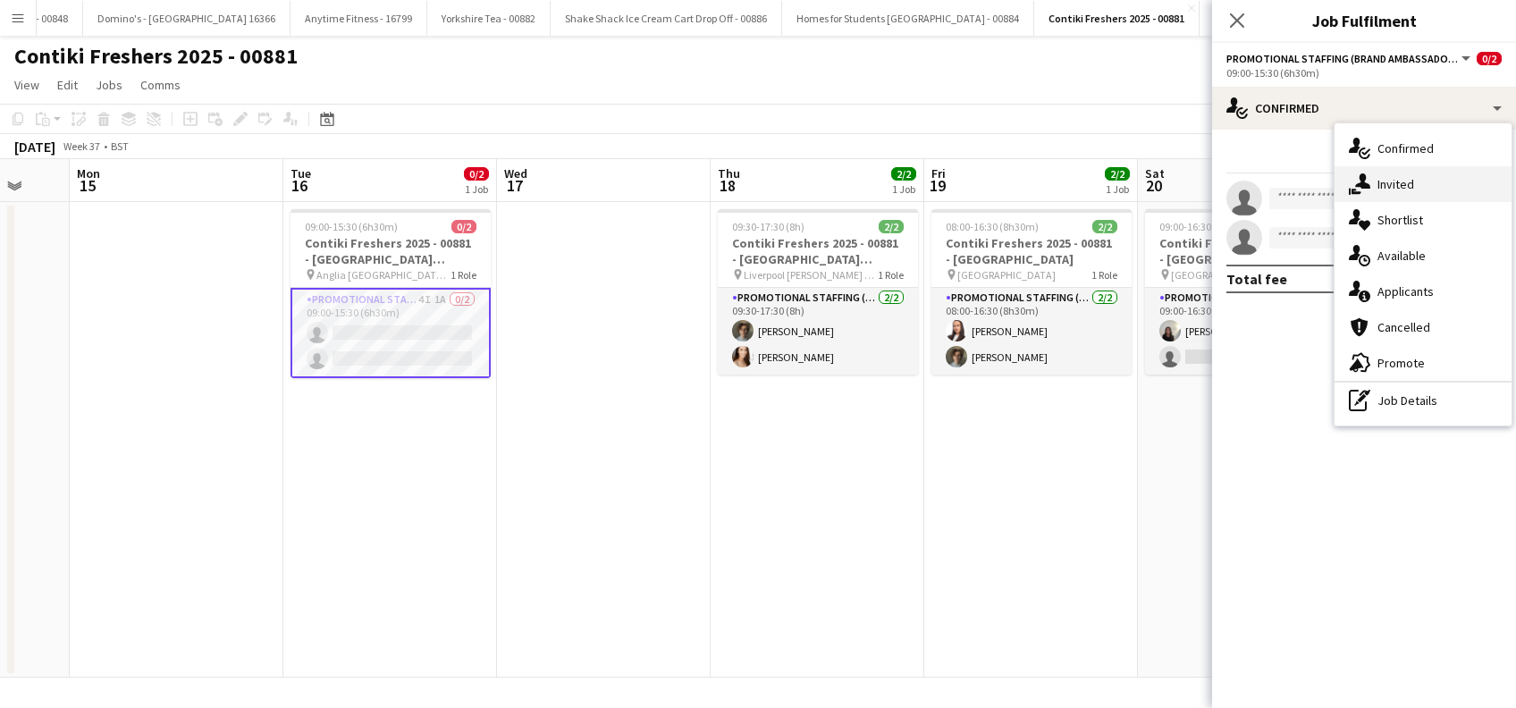
click at [1429, 182] on div "single-neutral-actions-share-1 Invited" at bounding box center [1423, 184] width 177 height 36
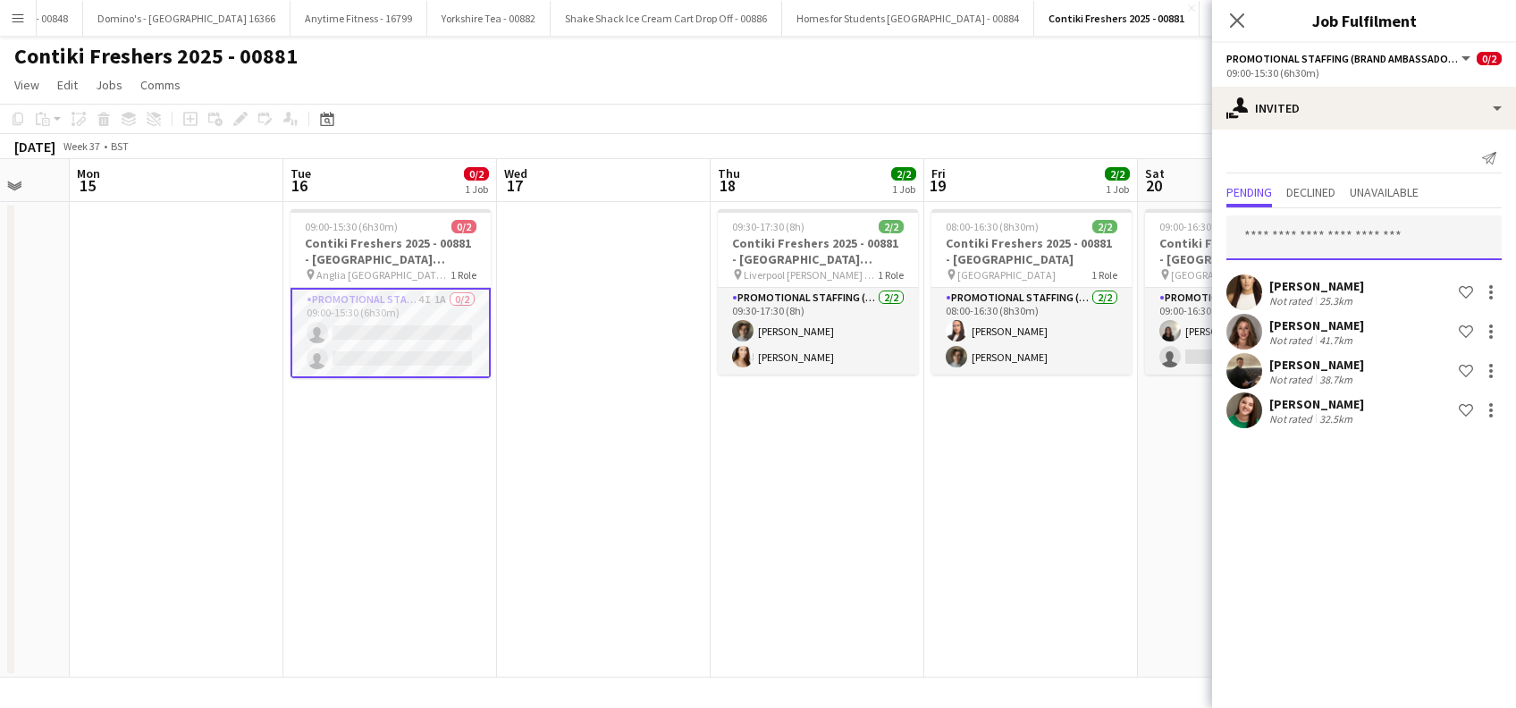
click at [1292, 232] on input "text" at bounding box center [1364, 237] width 275 height 45
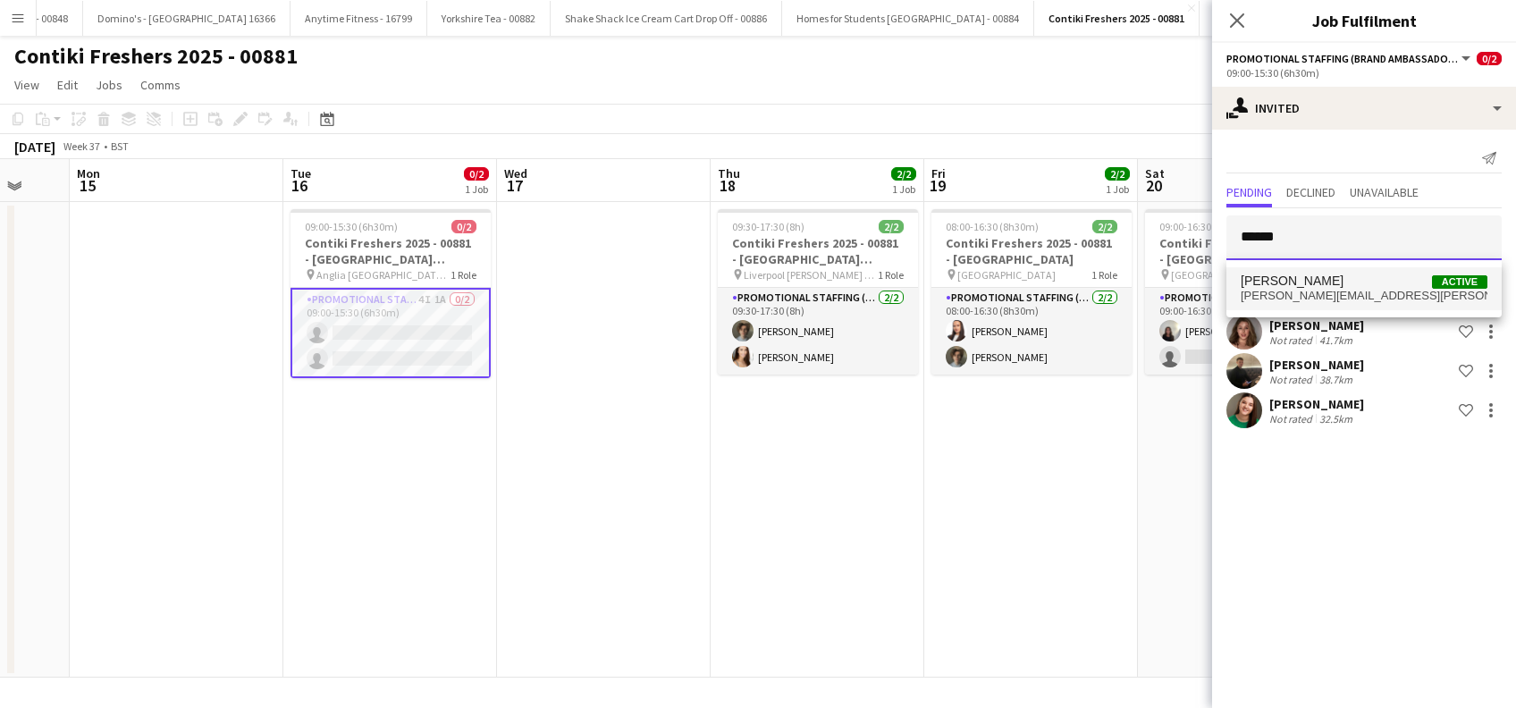
type input "******"
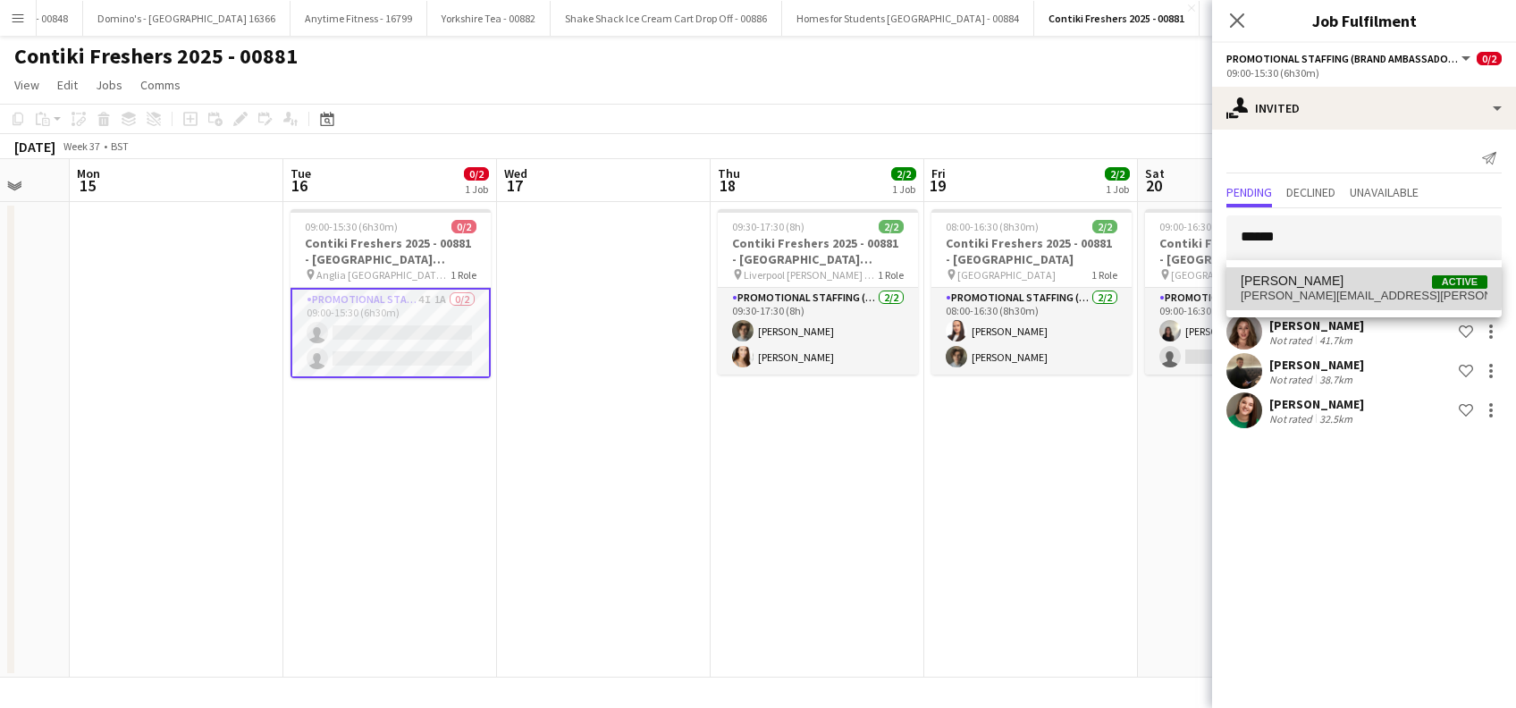
click at [1299, 281] on span "[PERSON_NAME]" at bounding box center [1292, 281] width 103 height 15
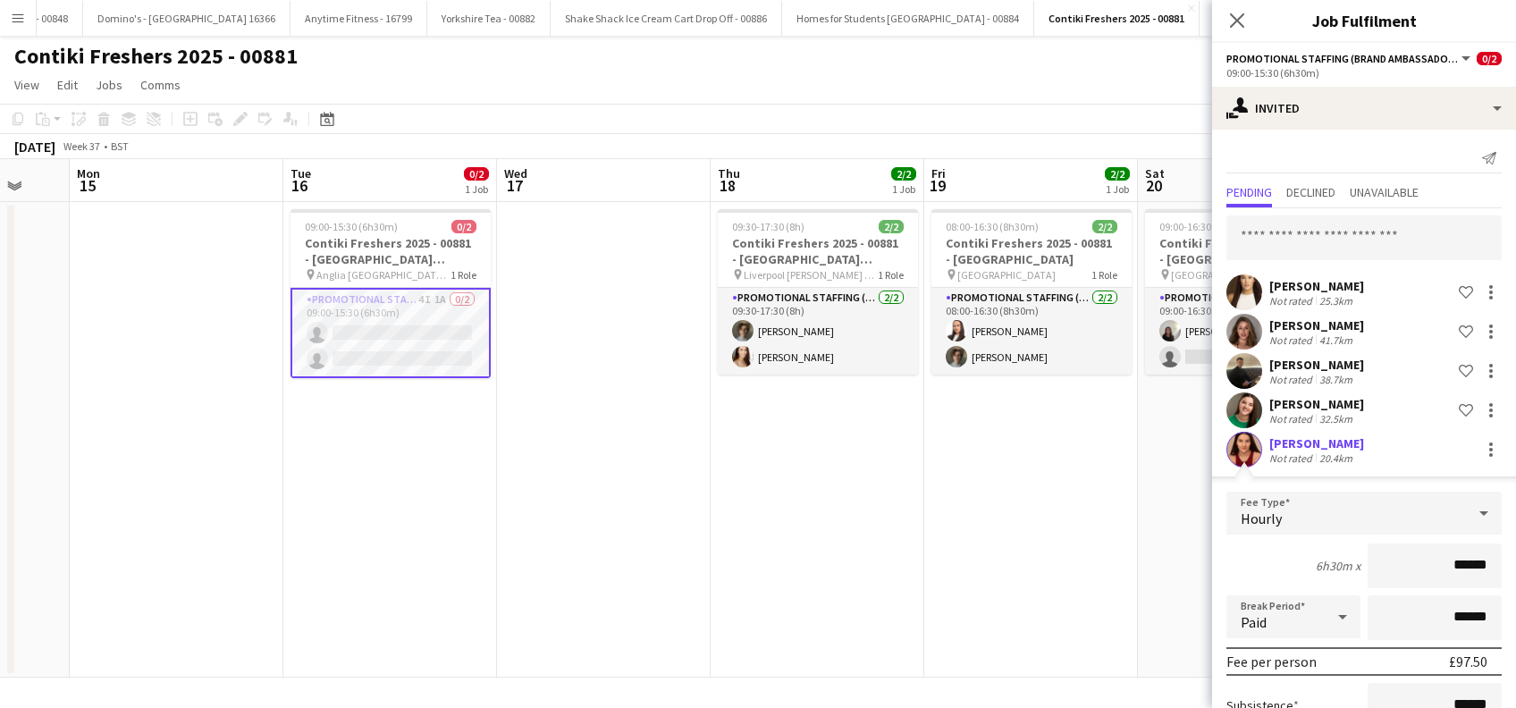
scroll to position [181, 0]
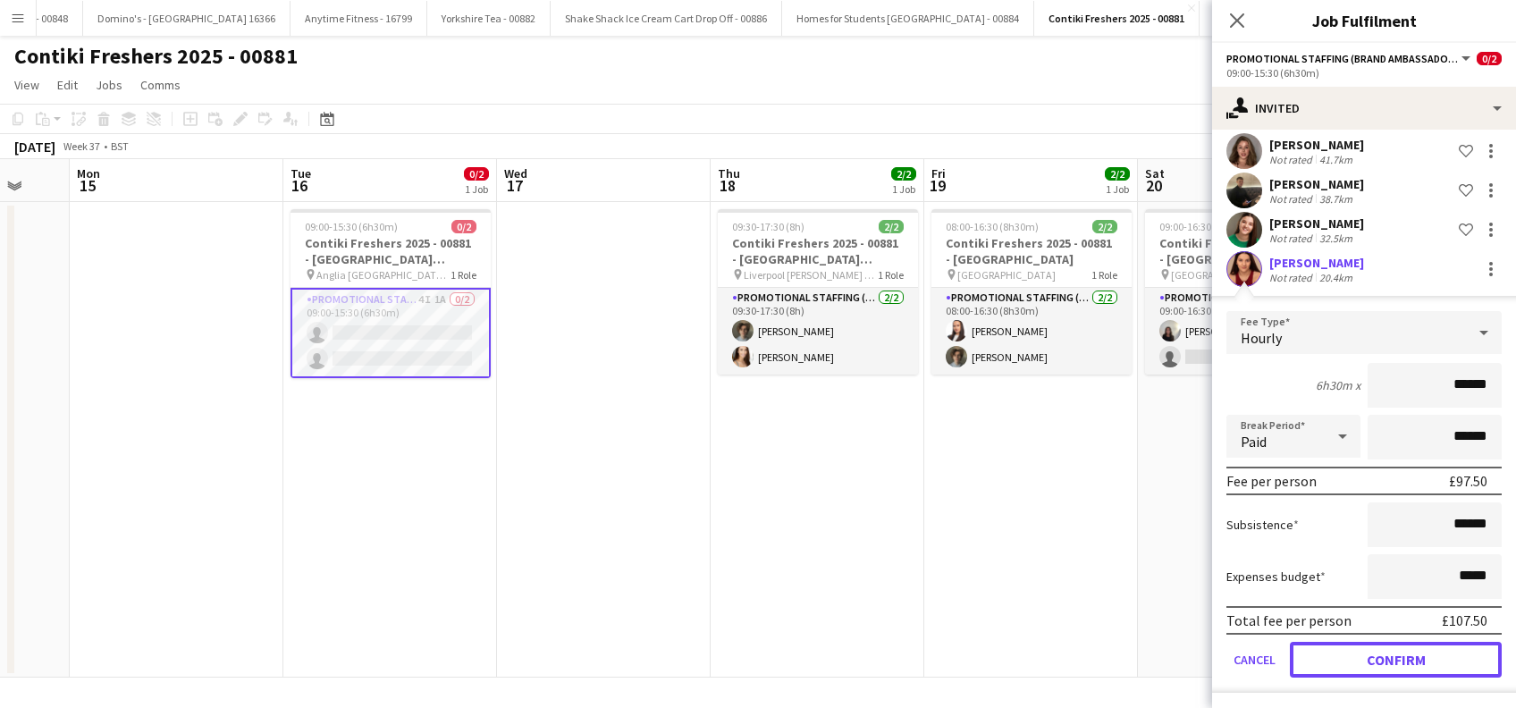
click at [1352, 655] on button "Confirm" at bounding box center [1396, 660] width 212 height 36
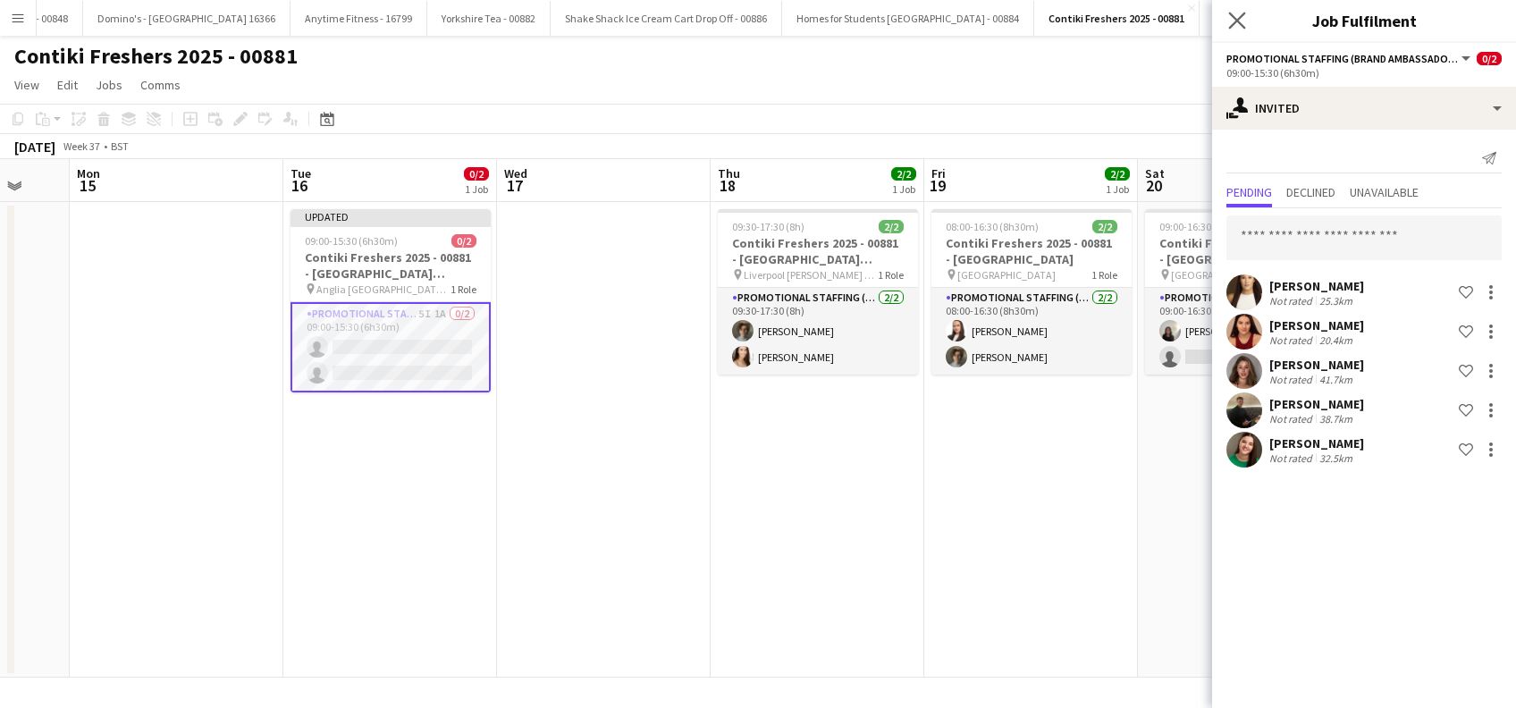
click at [1237, 30] on app-icon "Close pop-in" at bounding box center [1238, 21] width 26 height 26
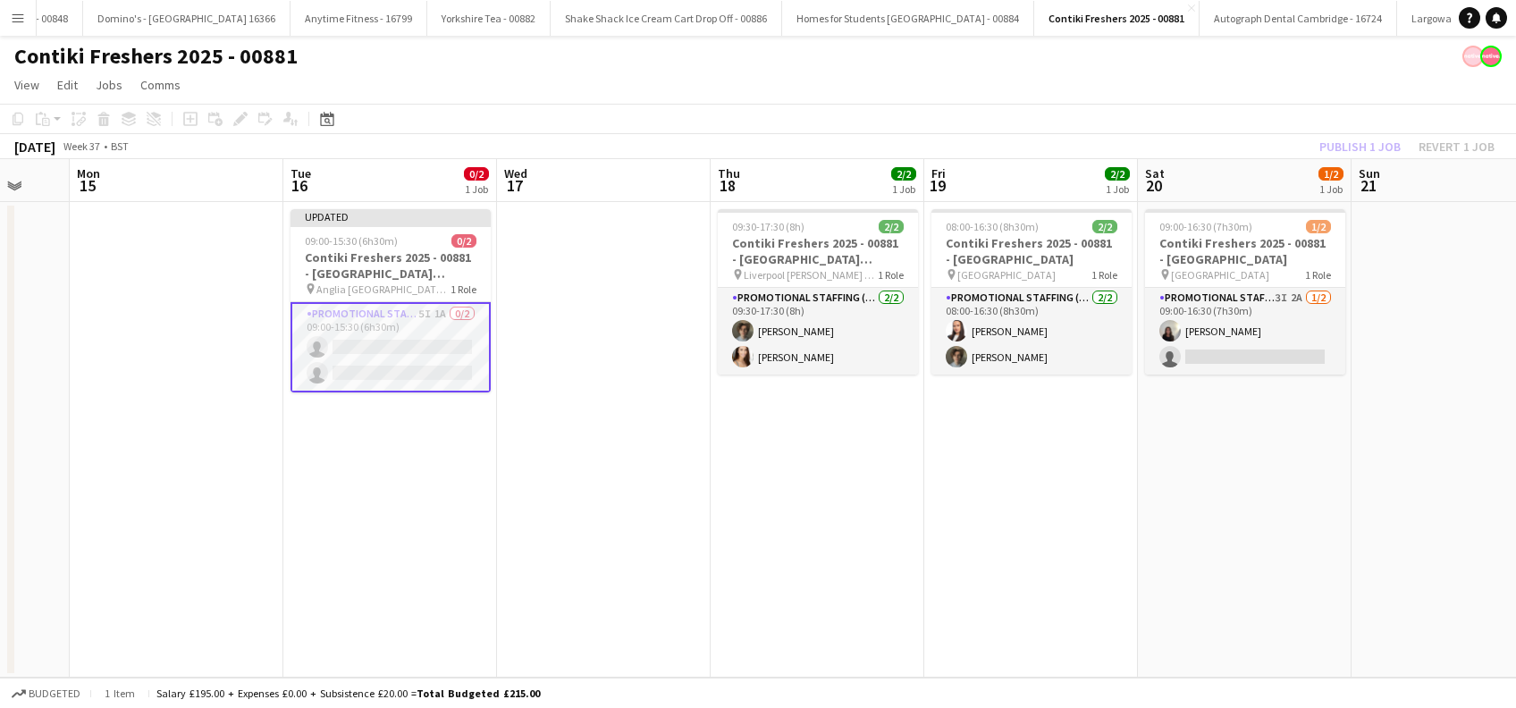
click at [571, 537] on app-date-cell at bounding box center [604, 440] width 214 height 476
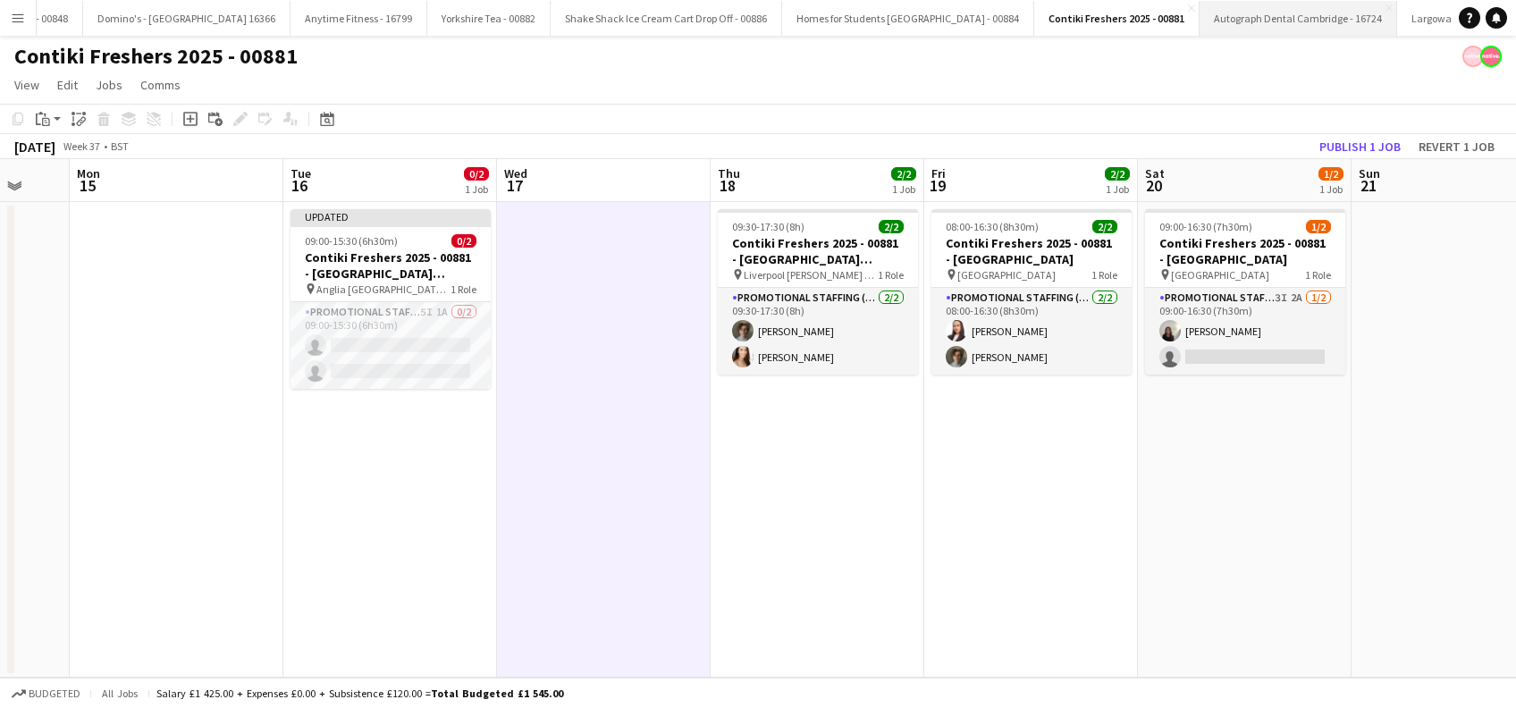
click at [1200, 23] on button "Autograph Dental Cambridge - 16724 Close" at bounding box center [1299, 18] width 198 height 35
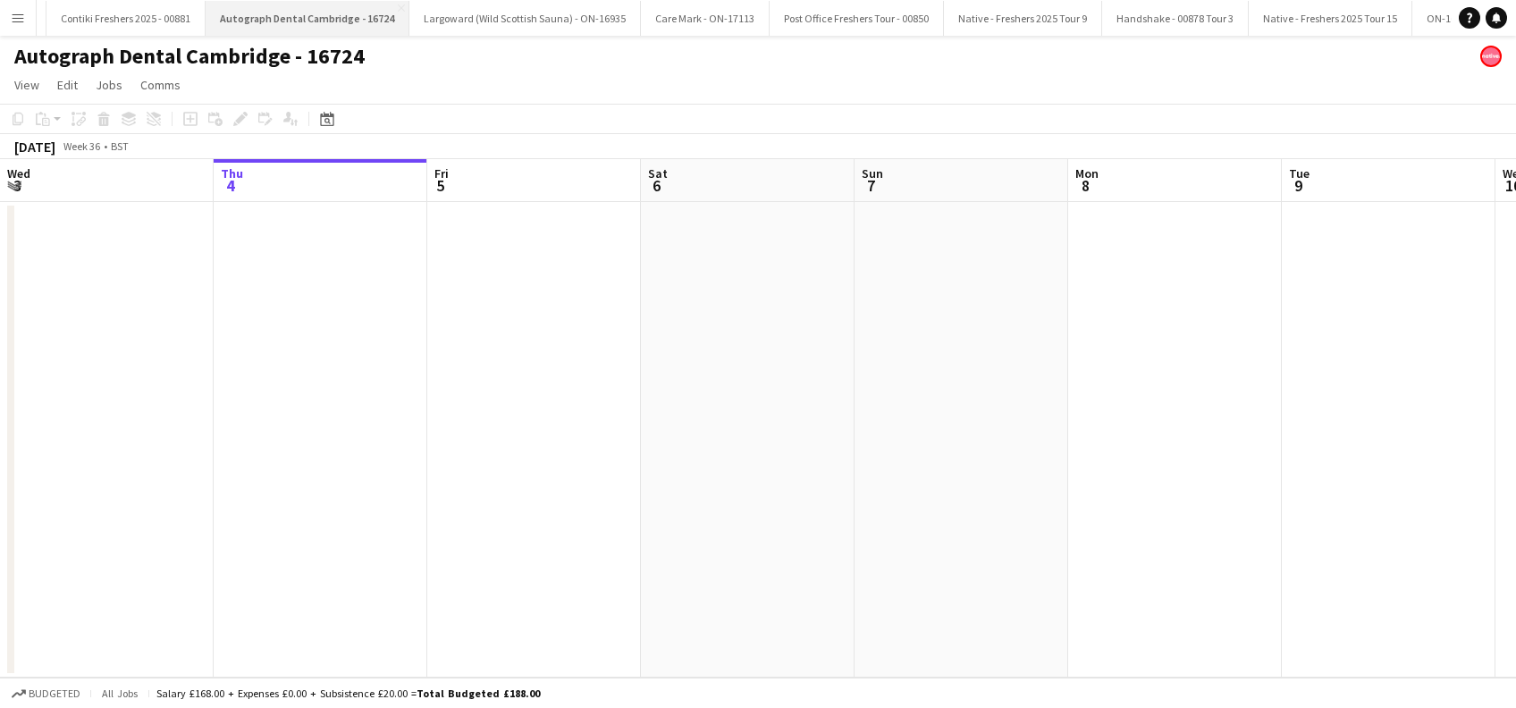
scroll to position [0, 8046]
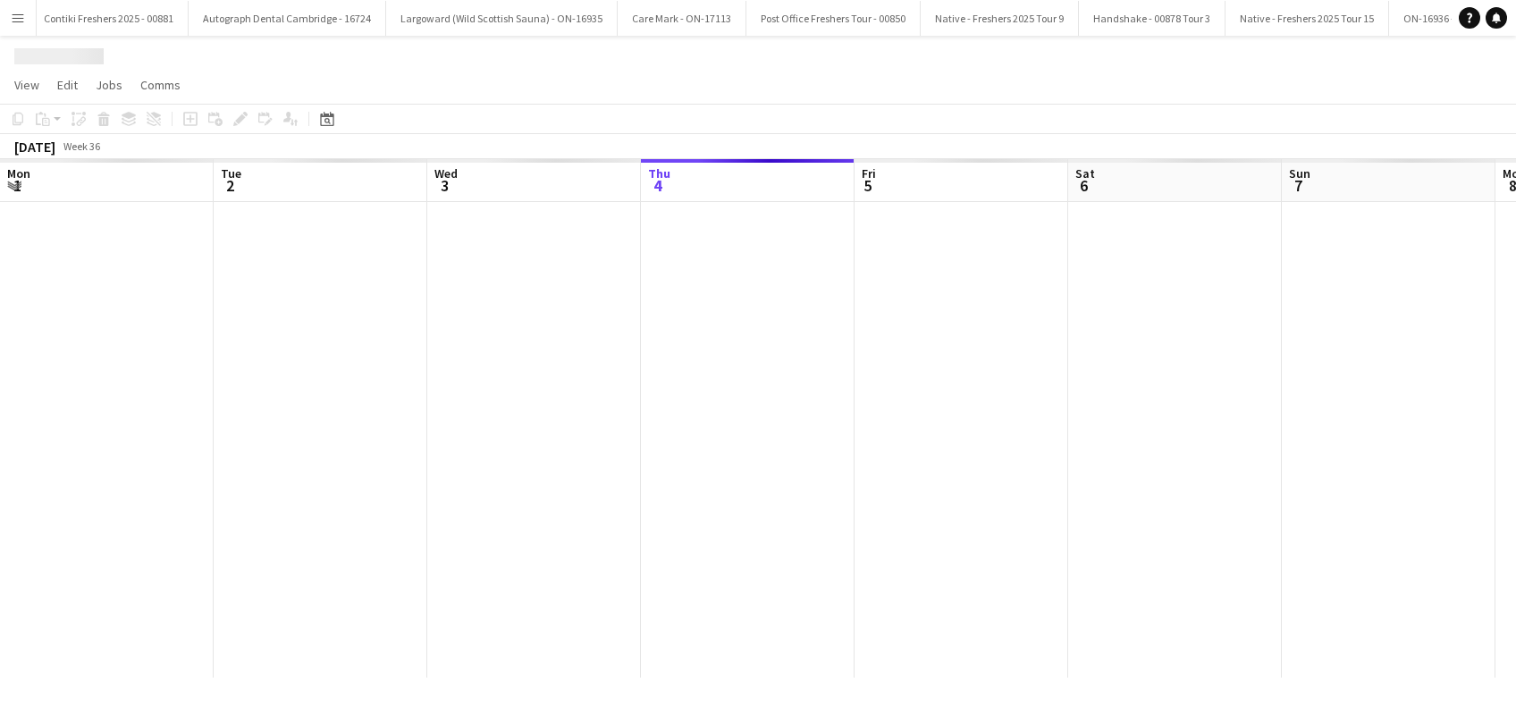
scroll to position [0, 427]
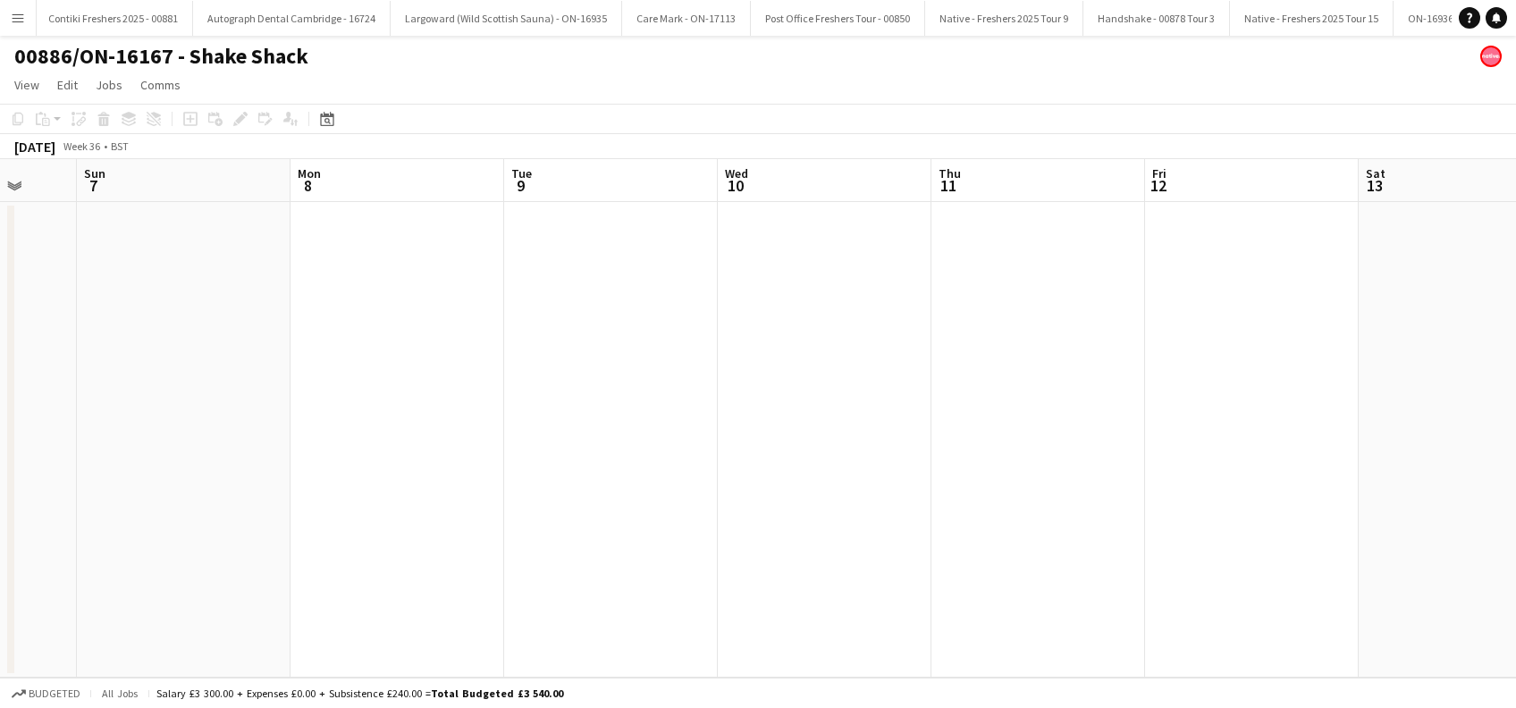
drag, startPoint x: 886, startPoint y: 465, endPoint x: -4, endPoint y: 496, distance: 891.0
click at [0, 496] on html "Menu Boards Boards Boards All jobs Status Workforce Workforce My Workforce Recr…" at bounding box center [758, 354] width 1516 height 708
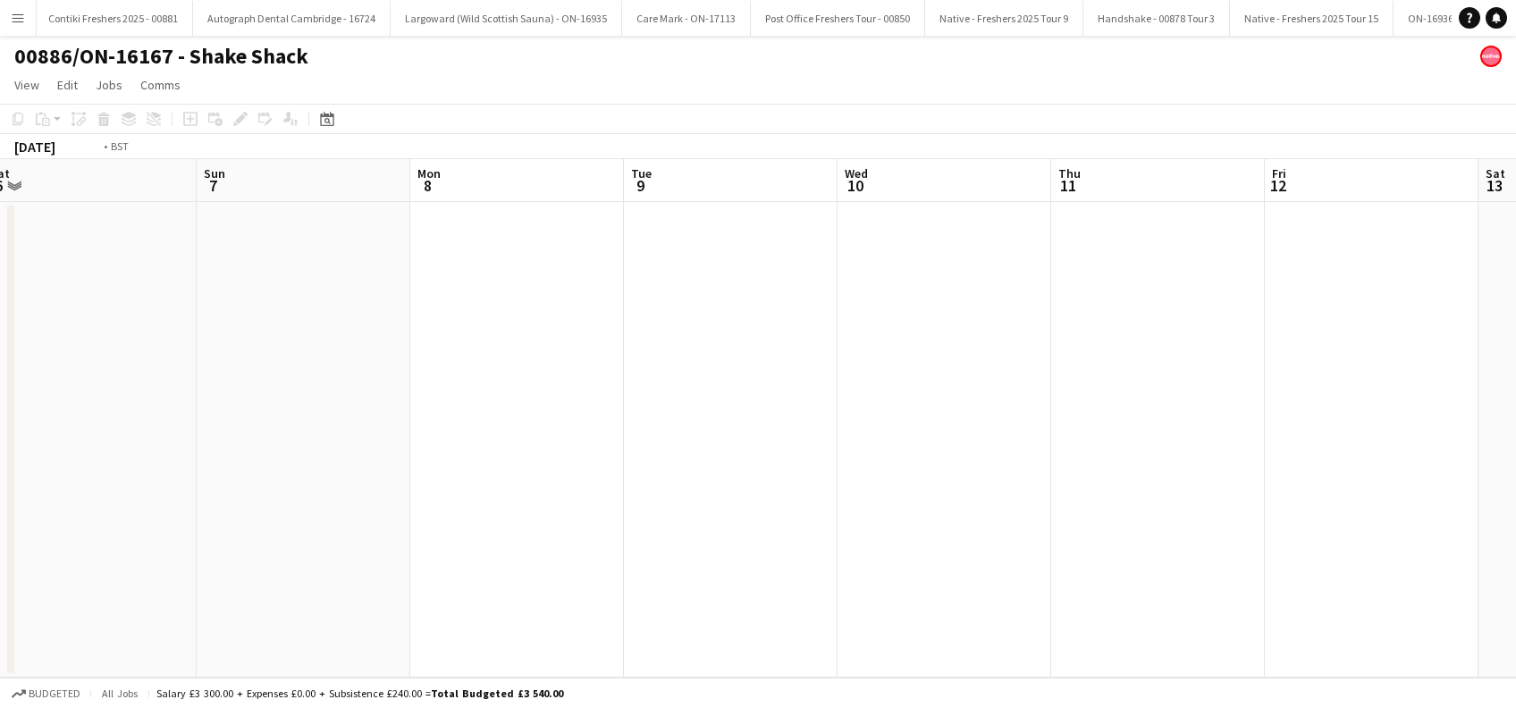
drag, startPoint x: 792, startPoint y: 474, endPoint x: 191, endPoint y: 528, distance: 603.3
click at [191, 528] on app-calendar-viewport "Thu 4 Fri 5 Sat 6 Sun 7 Mon 8 Tue 9 Wed 10 Thu 11 Fri 12 Sat 13 Sun 14 Mon 15 0…" at bounding box center [758, 418] width 1516 height 519
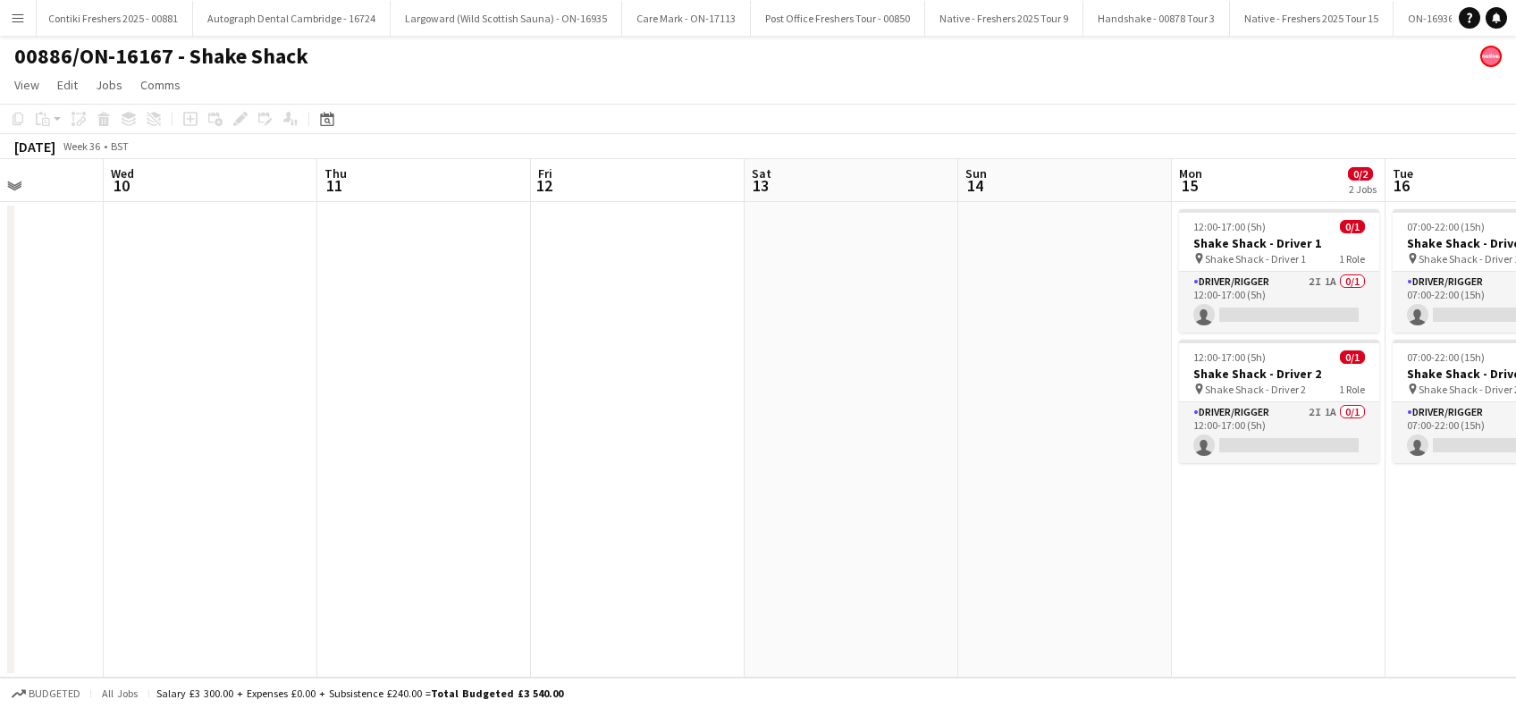
click at [268, 571] on app-calendar-viewport "Sun 7 Mon 8 Tue 9 Wed 10 Thu 11 Fri 12 Sat 13 Sun 14 Mon 15 0/2 2 Jobs Tue 16 0…" at bounding box center [758, 418] width 1516 height 519
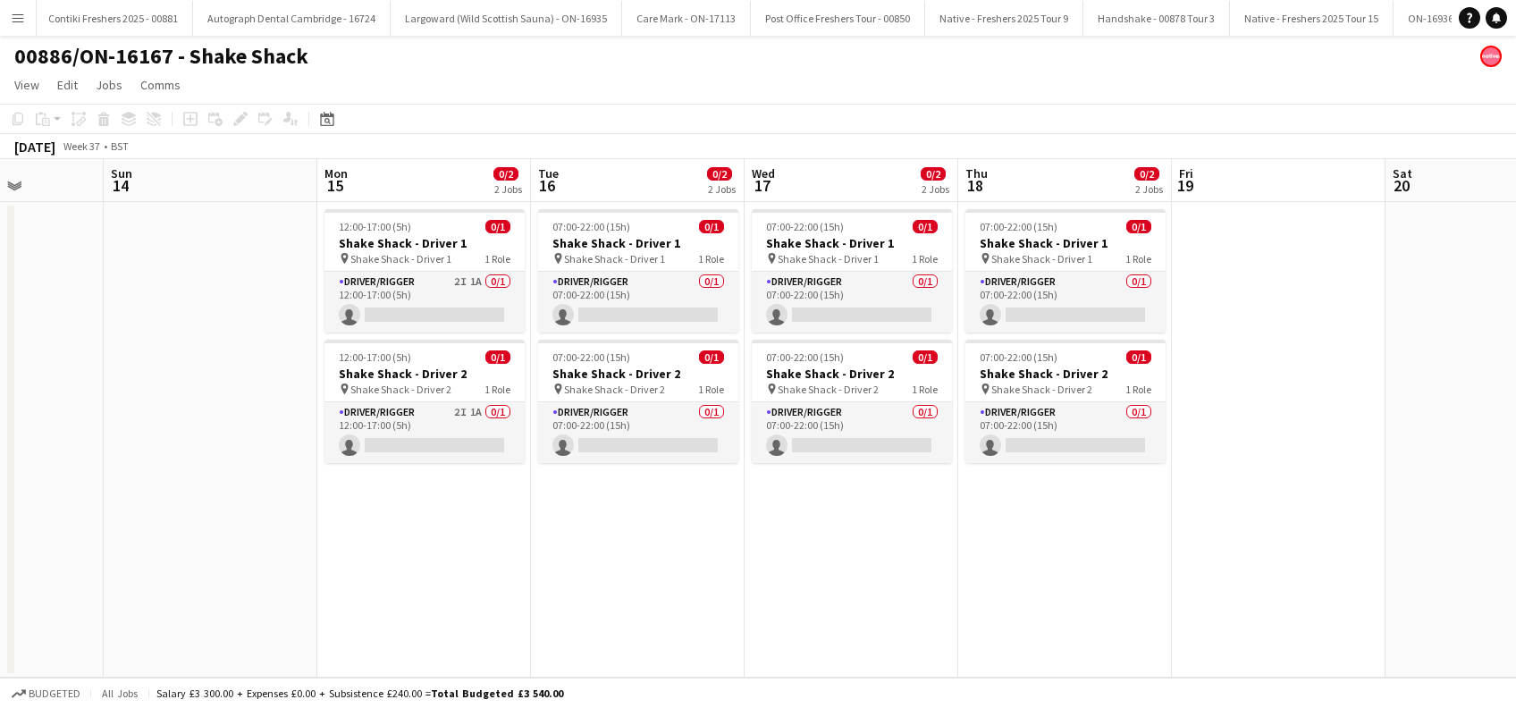
scroll to position [0, 558]
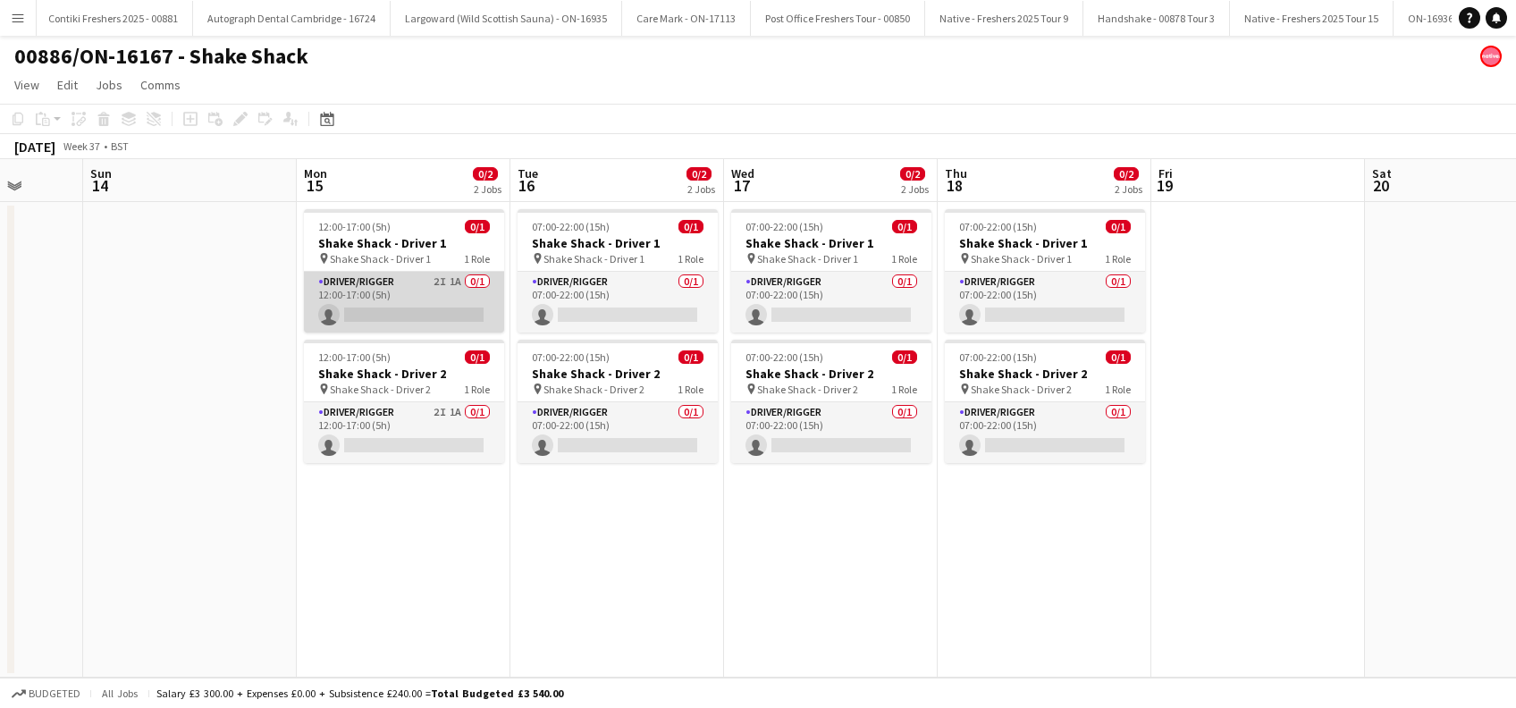
click at [432, 303] on app-card-role "Driver/Rigger 2I 1A 0/1 12:00-17:00 (5h) single-neutral-actions" at bounding box center [404, 302] width 200 height 61
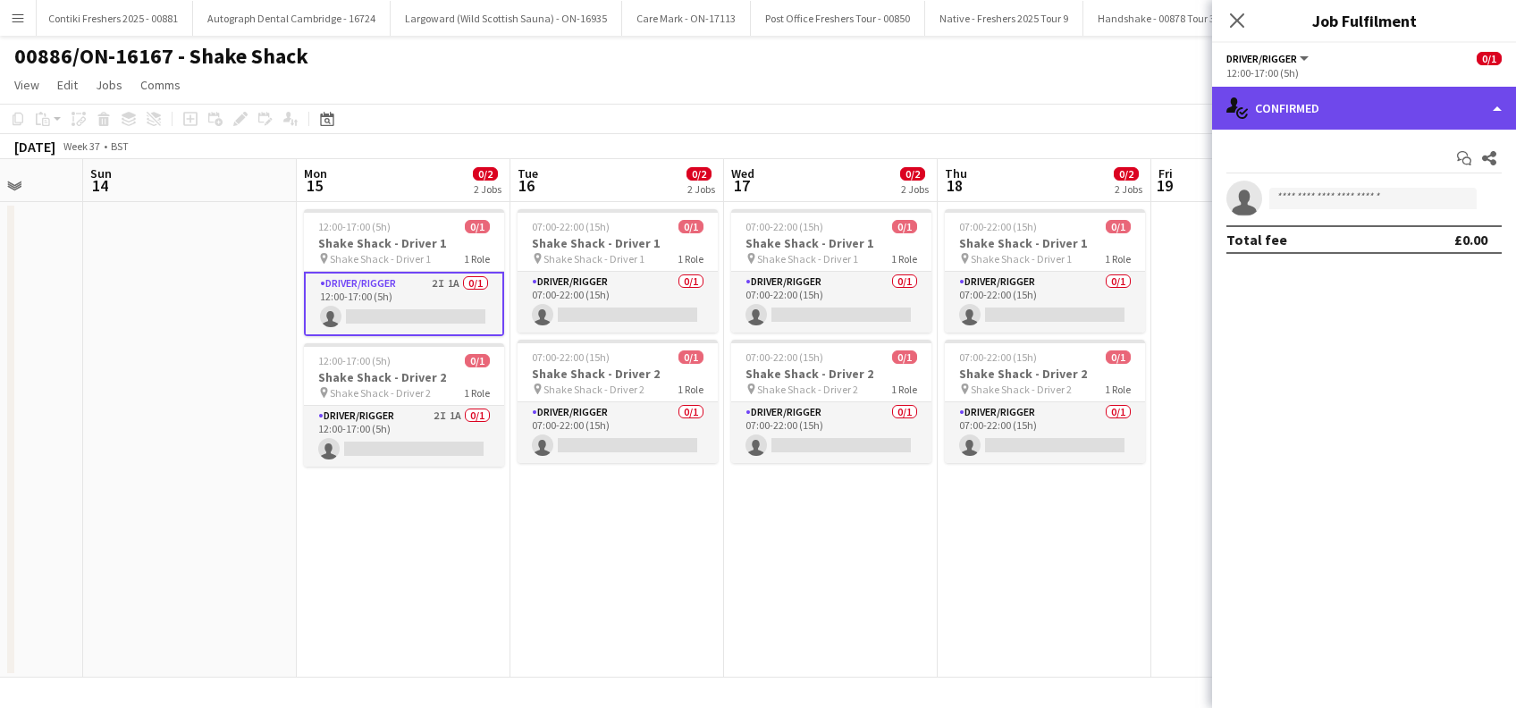
click at [1298, 102] on div "single-neutral-actions-check-2 Confirmed" at bounding box center [1364, 108] width 304 height 43
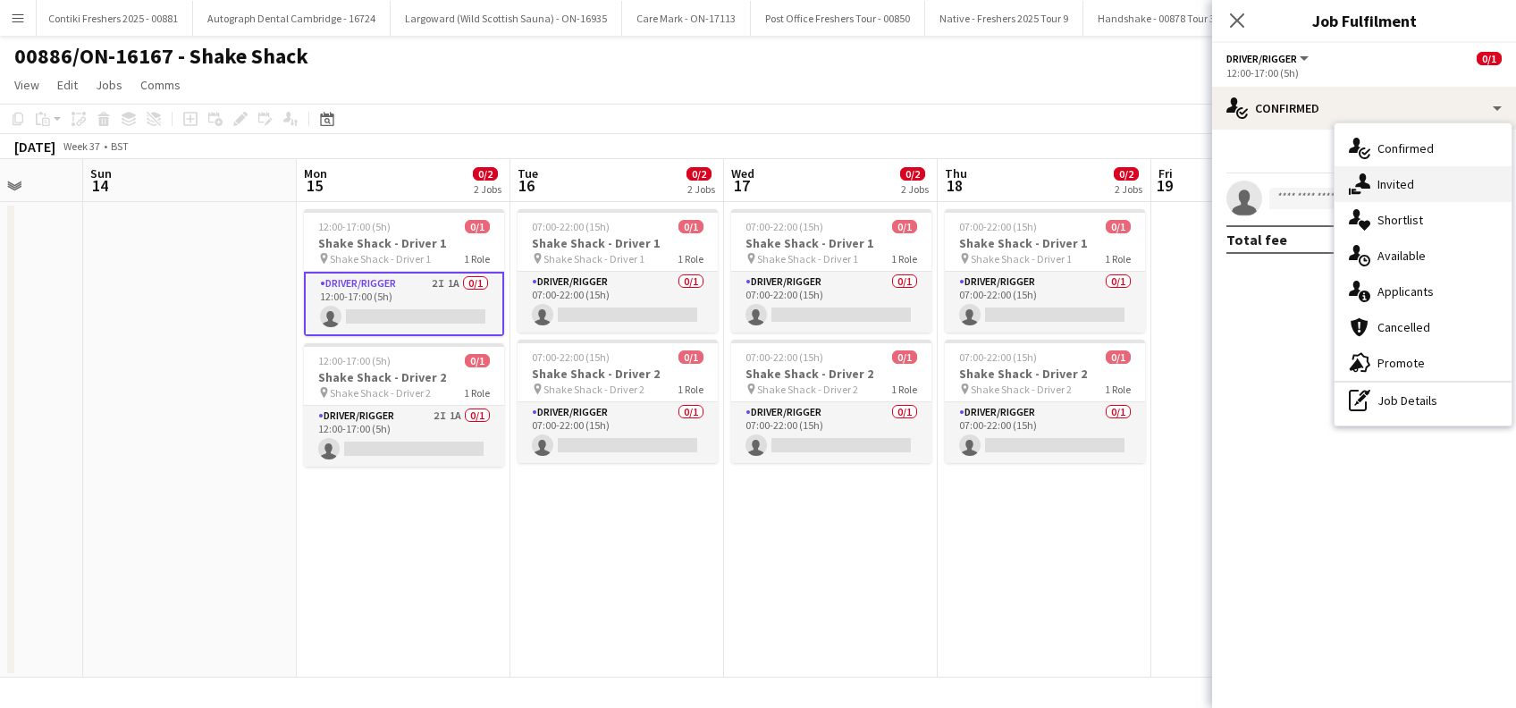
click at [1388, 182] on span "Invited" at bounding box center [1396, 184] width 37 height 16
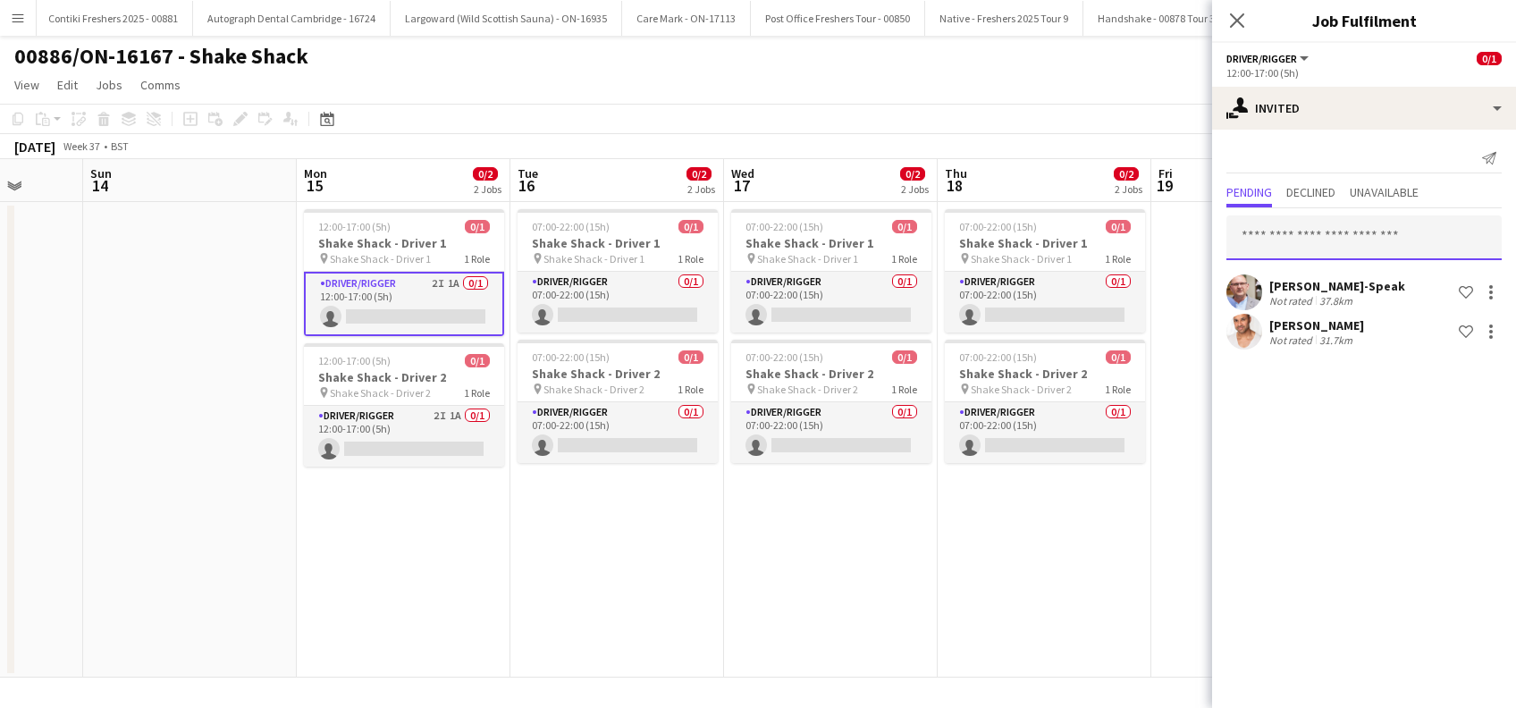
click at [1301, 249] on input "text" at bounding box center [1364, 237] width 275 height 45
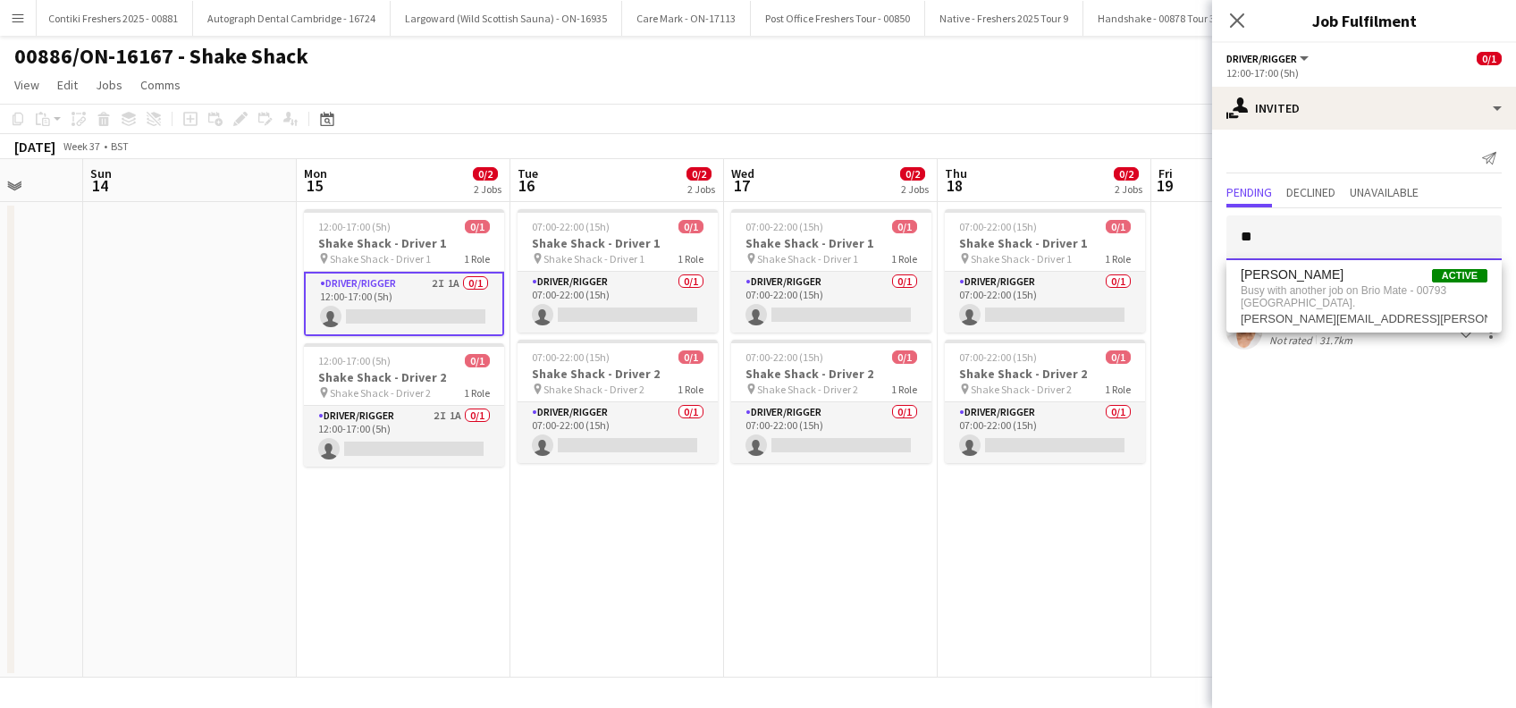
type input "*"
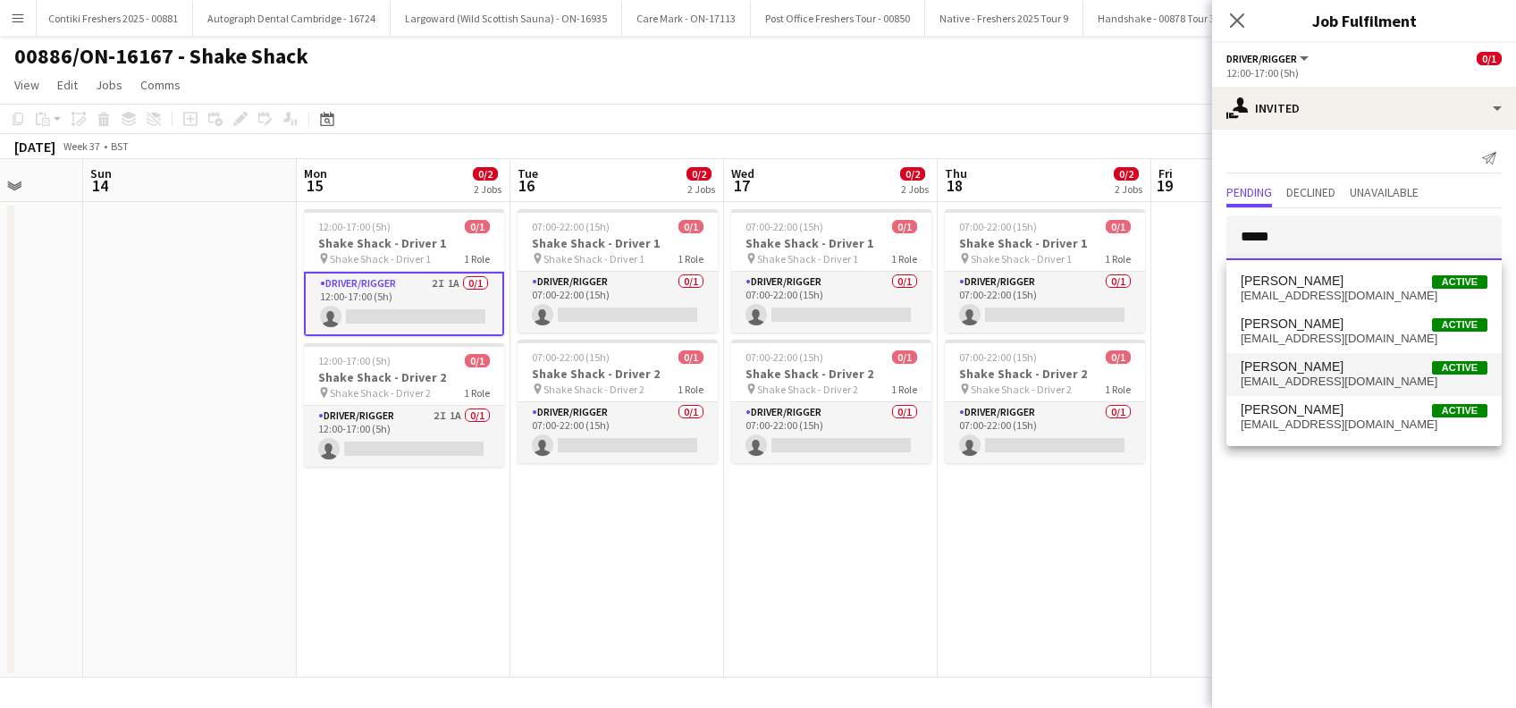
type input "*****"
click at [1322, 372] on span "[PERSON_NAME]" at bounding box center [1292, 366] width 103 height 15
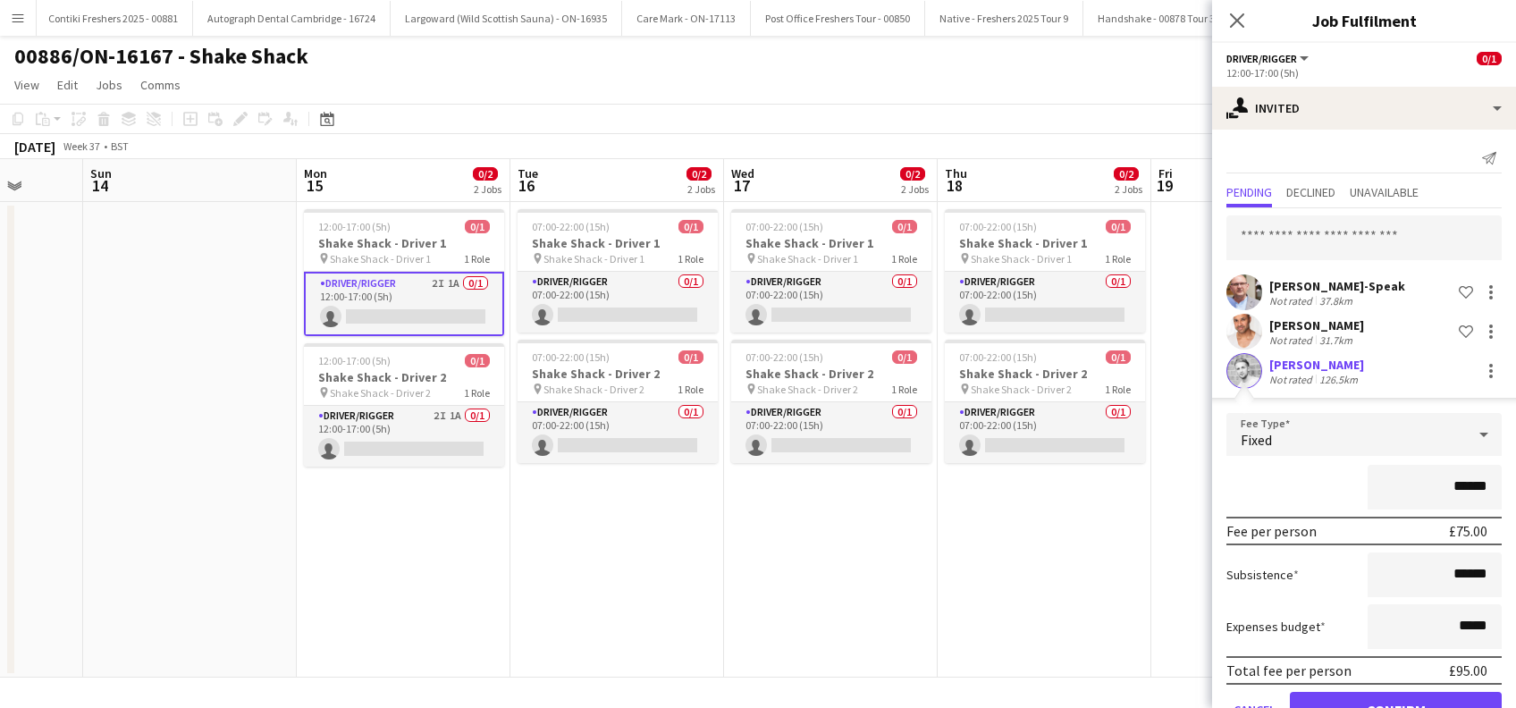
scroll to position [50, 0]
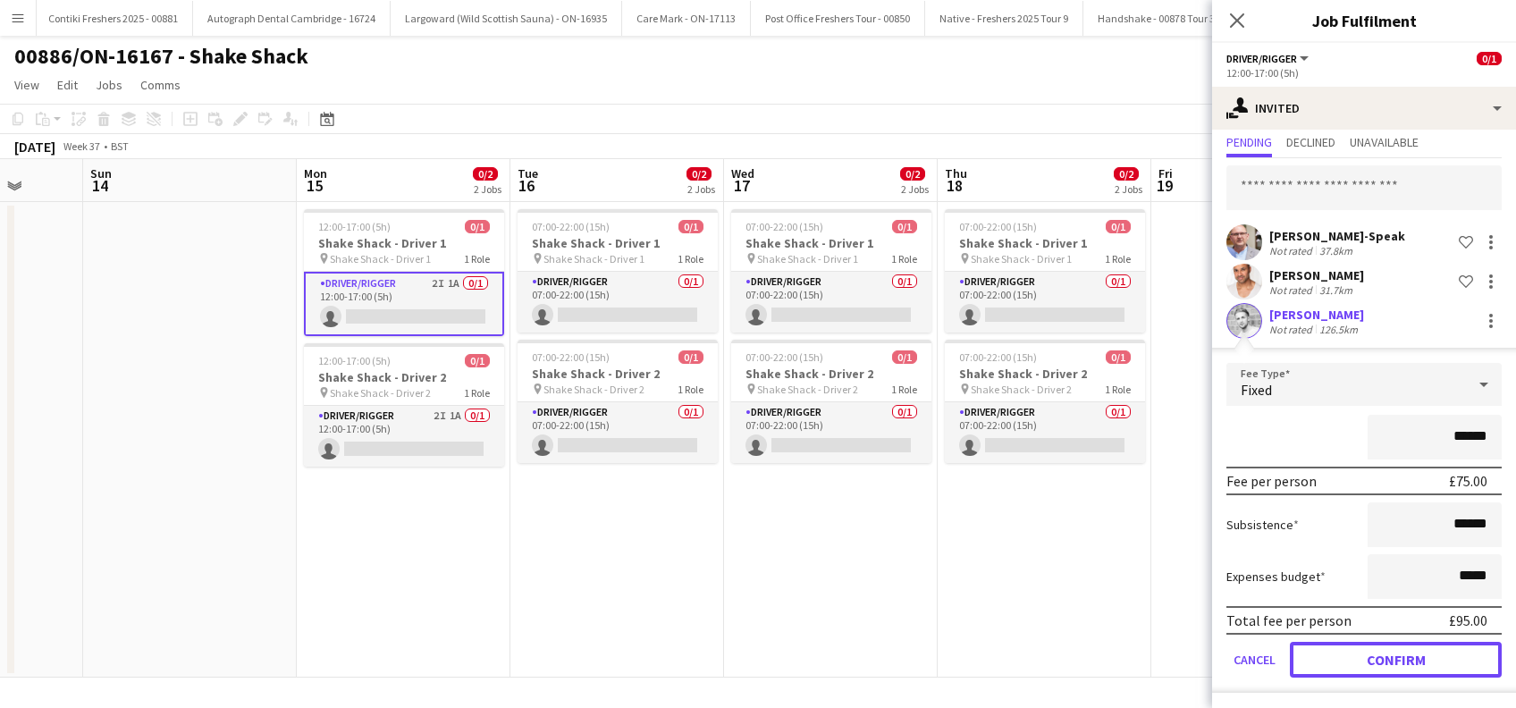
click at [1358, 659] on button "Confirm" at bounding box center [1396, 660] width 212 height 36
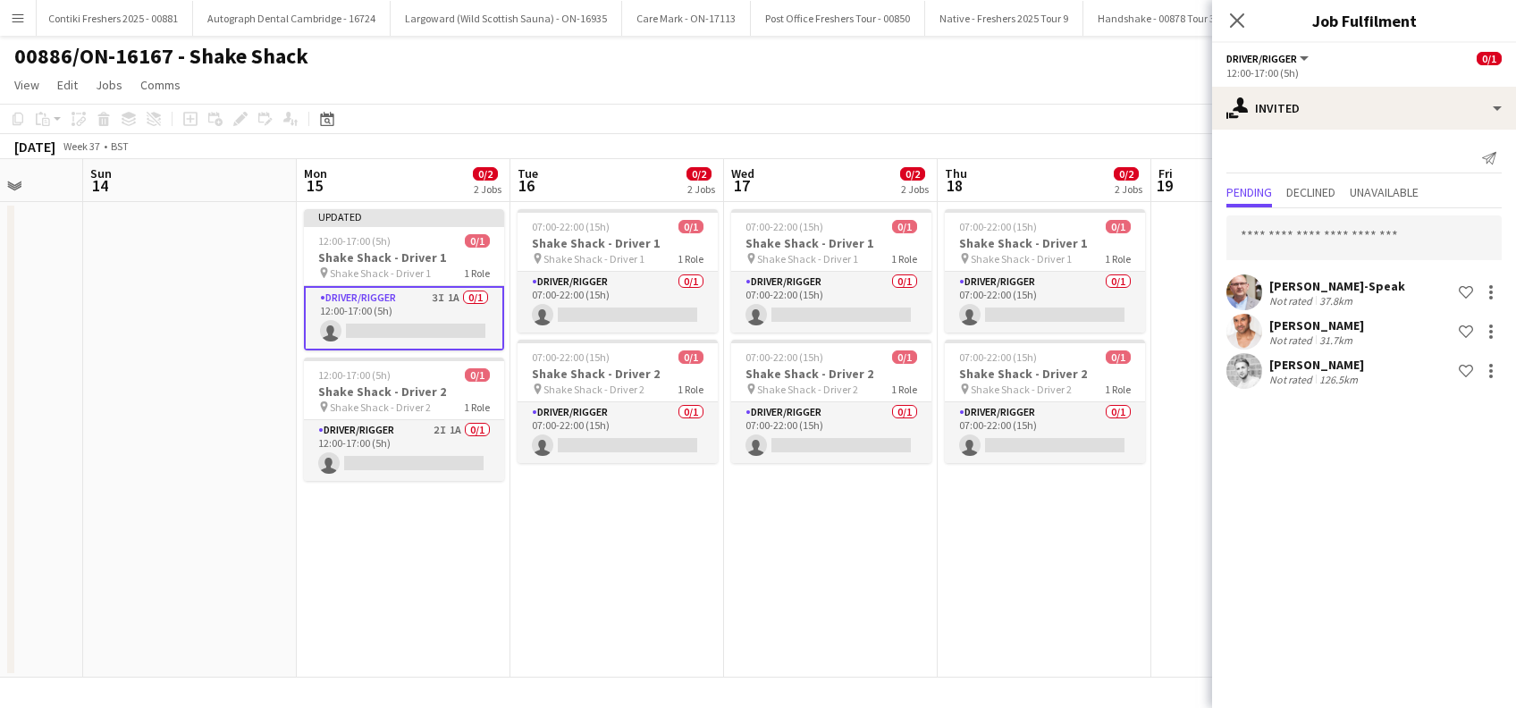
scroll to position [0, 0]
click at [414, 464] on app-card-role "Driver/Rigger 2I 1A 0/1 12:00-17:00 (5h) single-neutral-actions" at bounding box center [404, 450] width 200 height 61
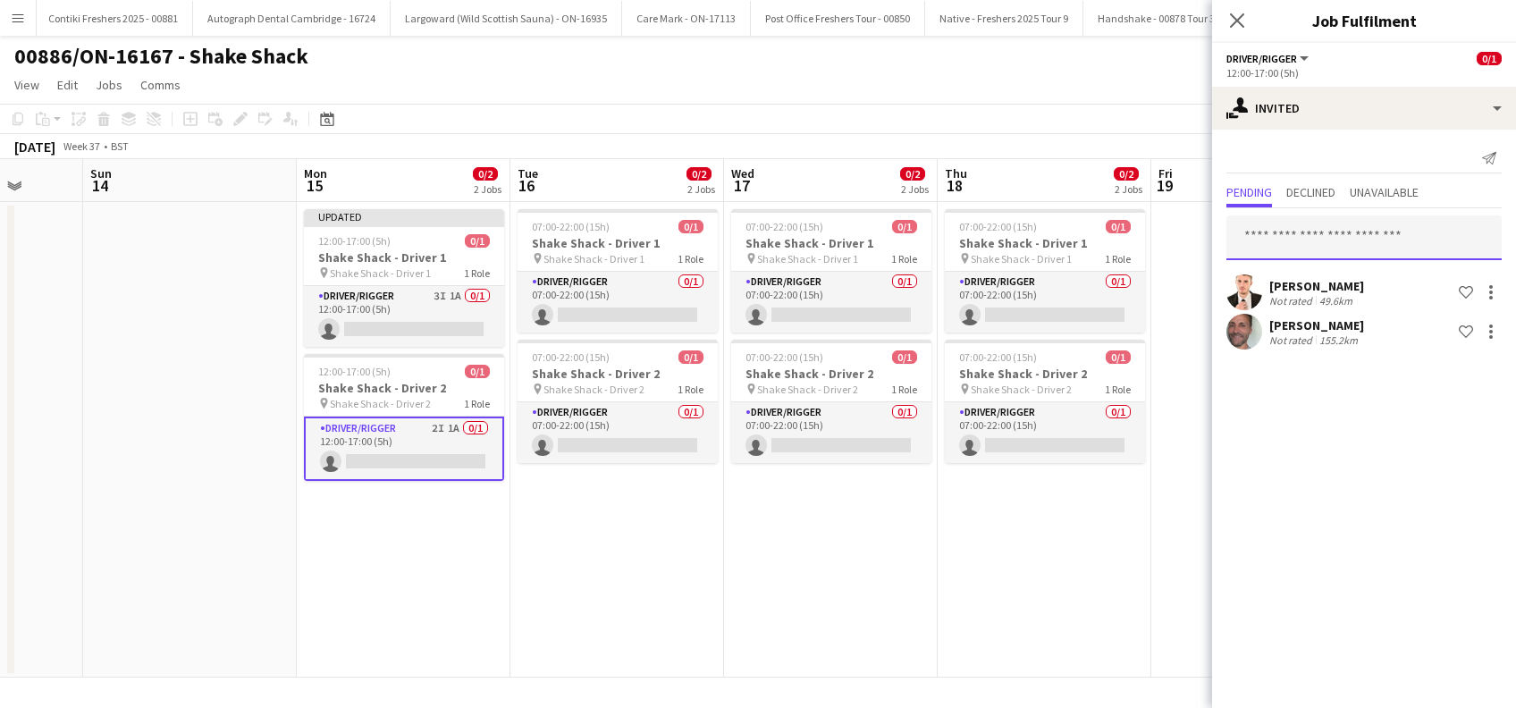
click at [1268, 232] on input "text" at bounding box center [1364, 237] width 275 height 45
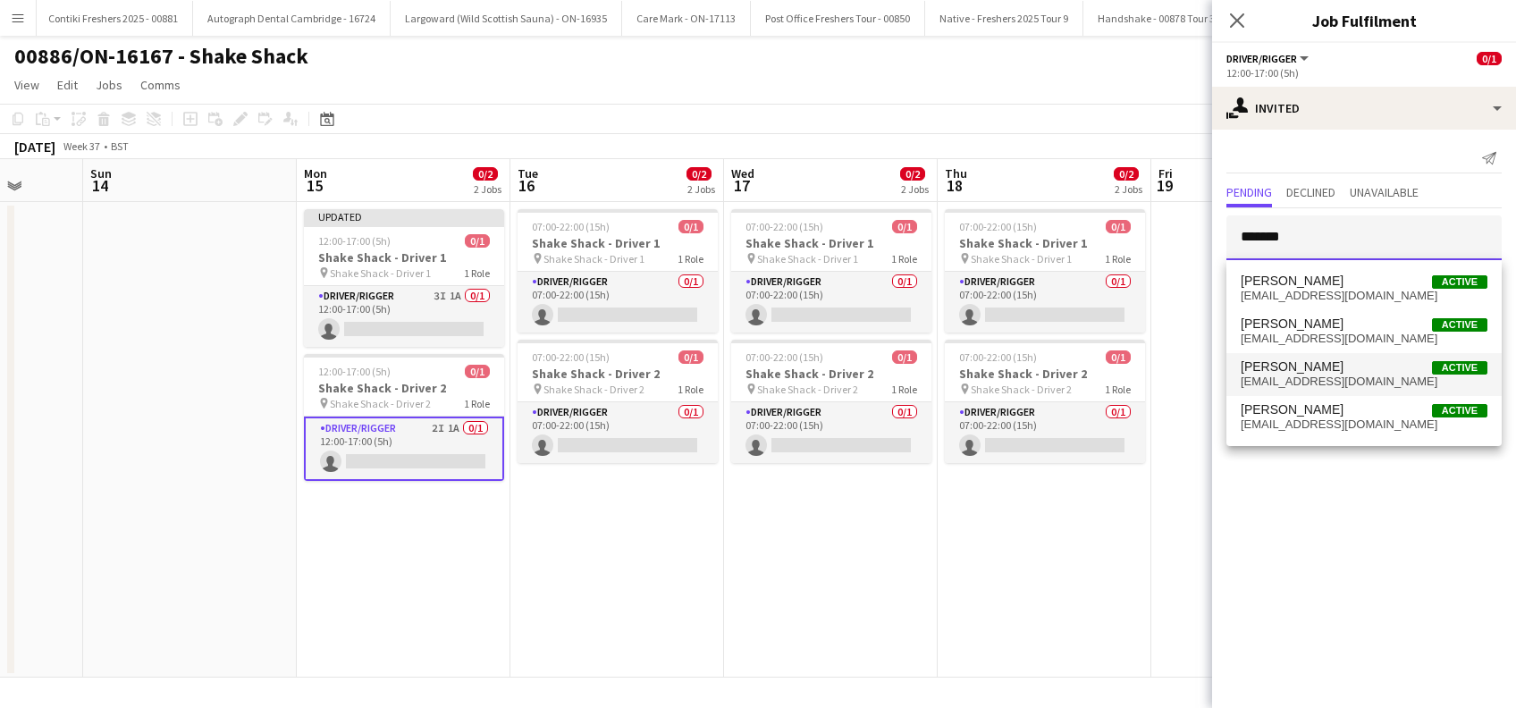
type input "*******"
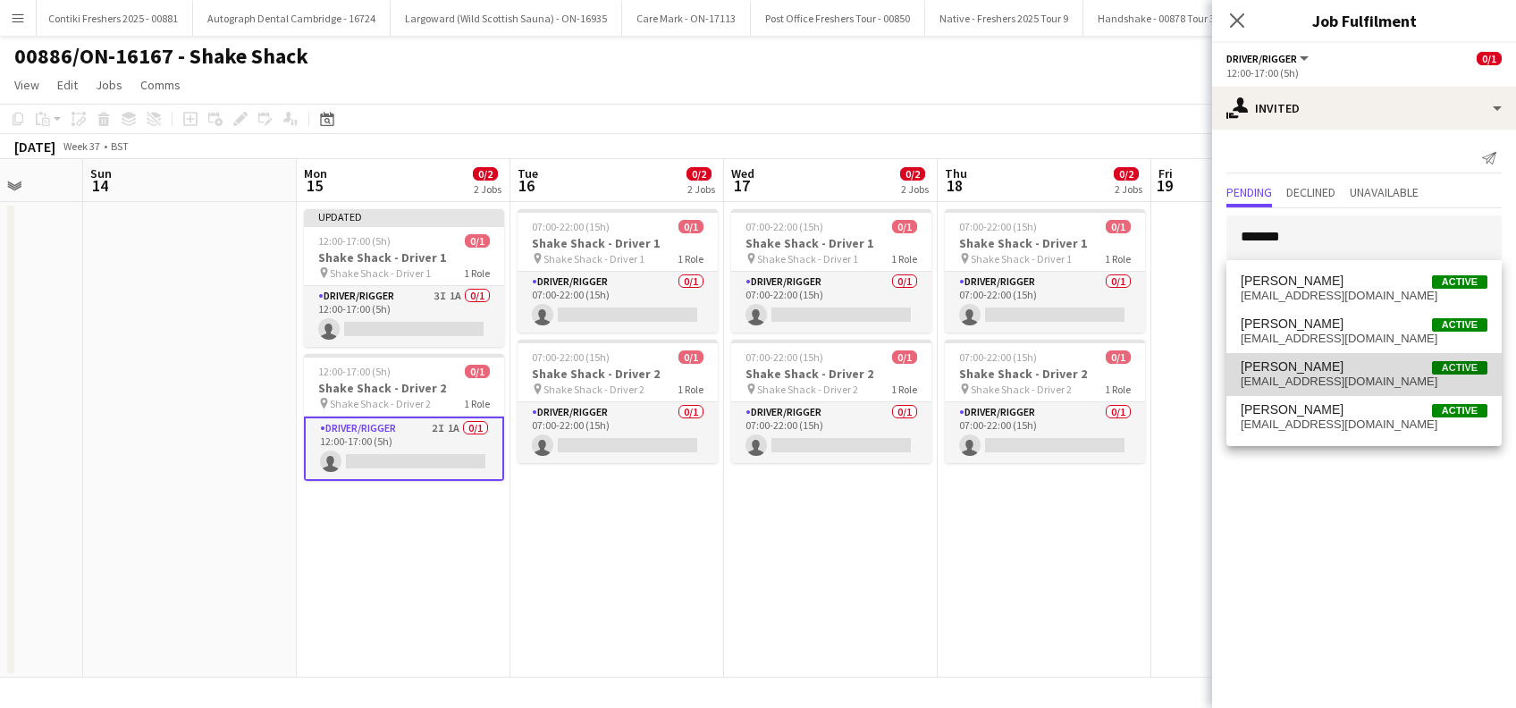
click at [1303, 367] on span "[PERSON_NAME]" at bounding box center [1292, 366] width 103 height 15
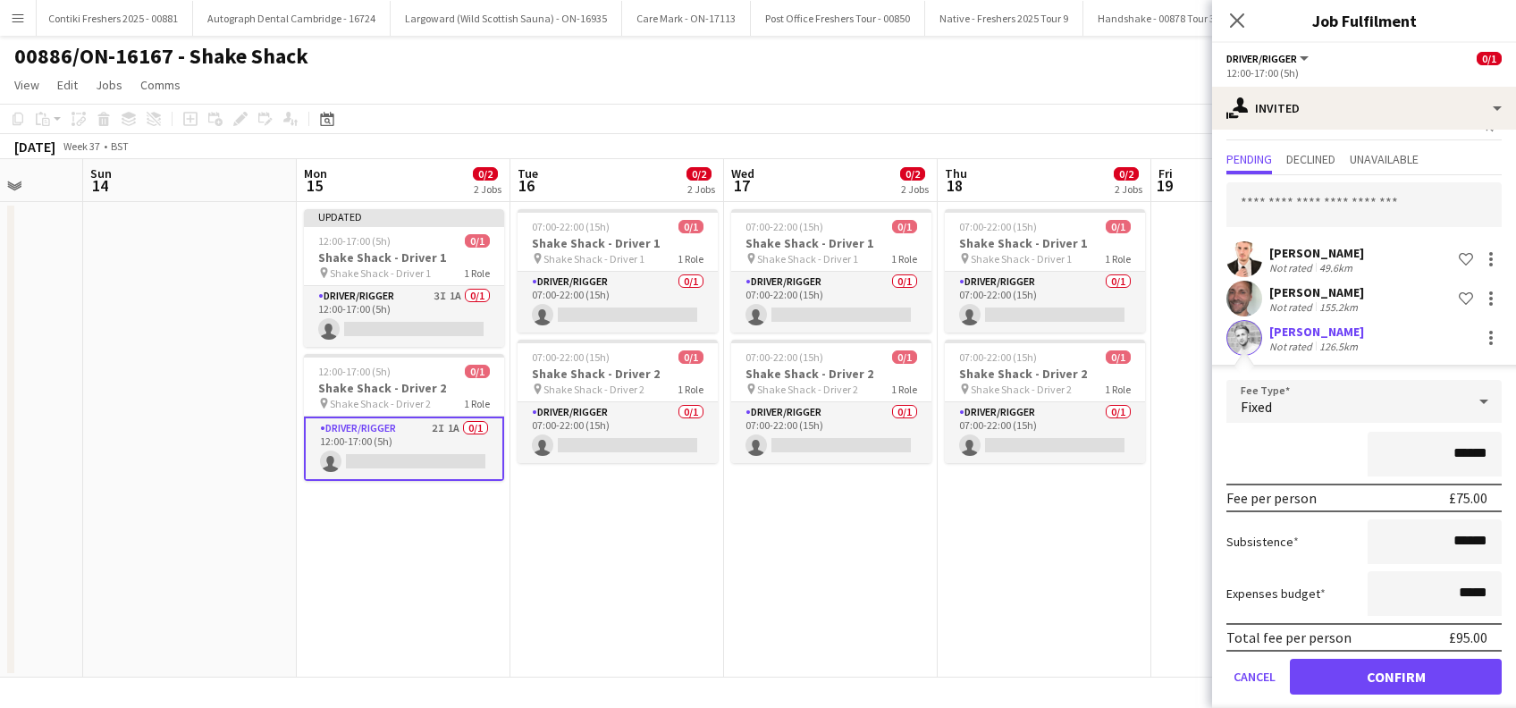
scroll to position [50, 0]
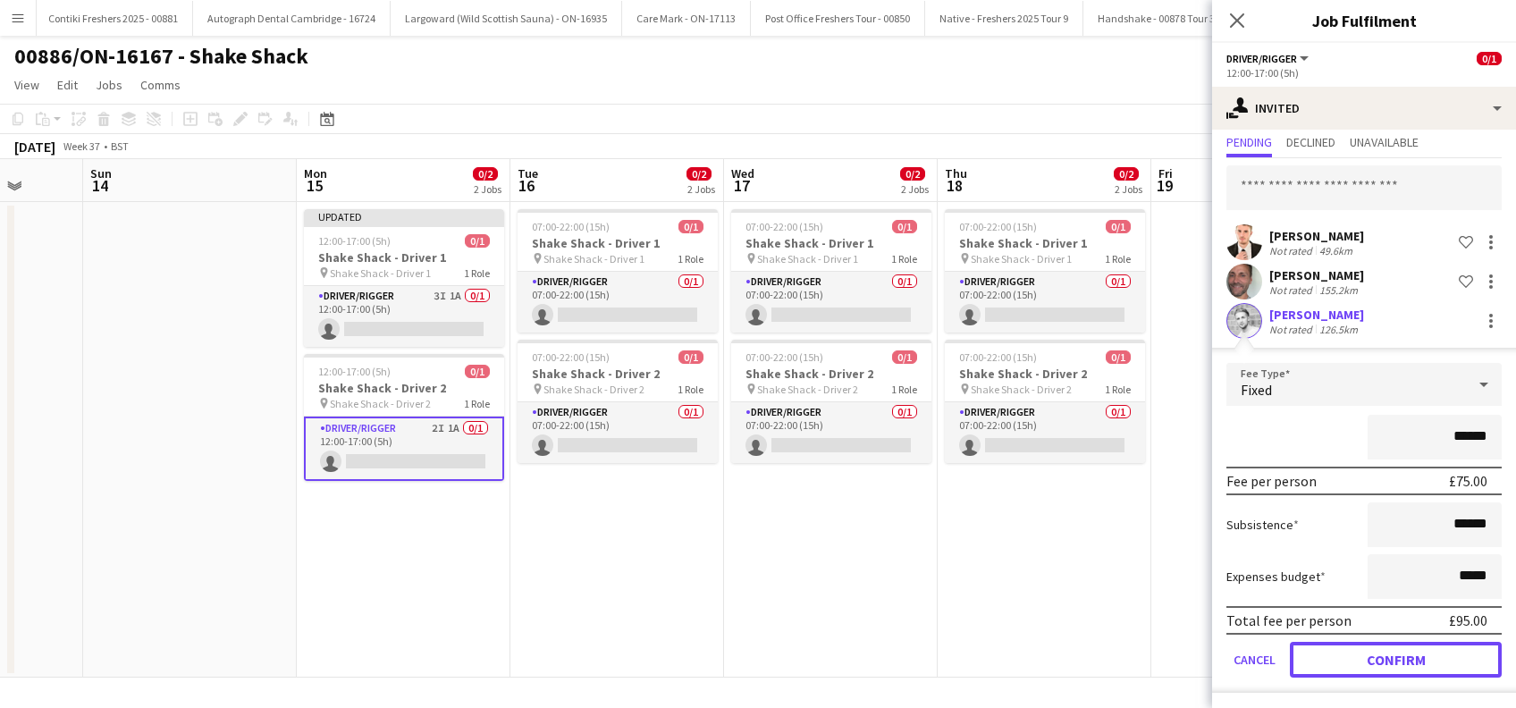
click at [1388, 651] on button "Confirm" at bounding box center [1396, 660] width 212 height 36
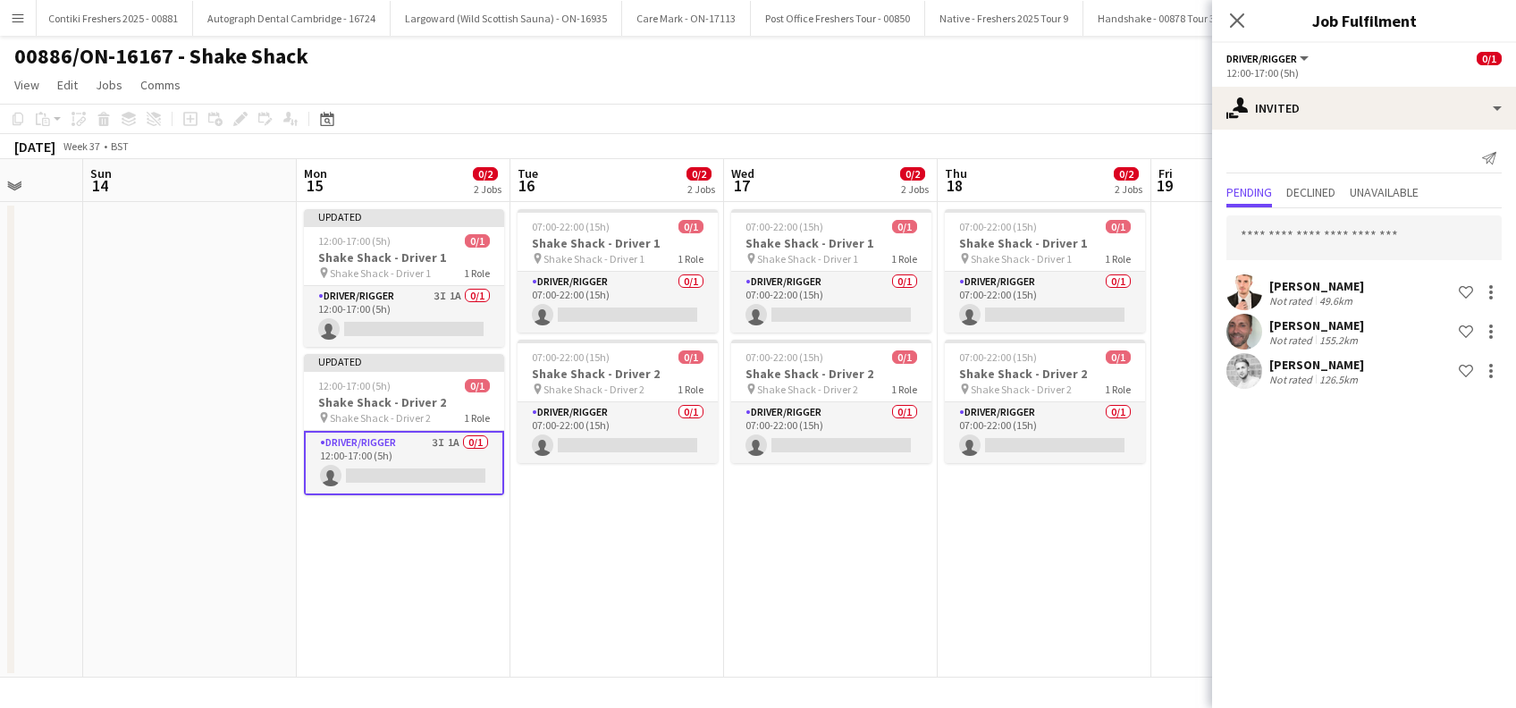
click at [1070, 577] on app-date-cell "07:00-22:00 (15h) 0/1 Shake Shack - Driver 1 pin Shake Shack - Driver 1 1 Role …" at bounding box center [1045, 440] width 214 height 476
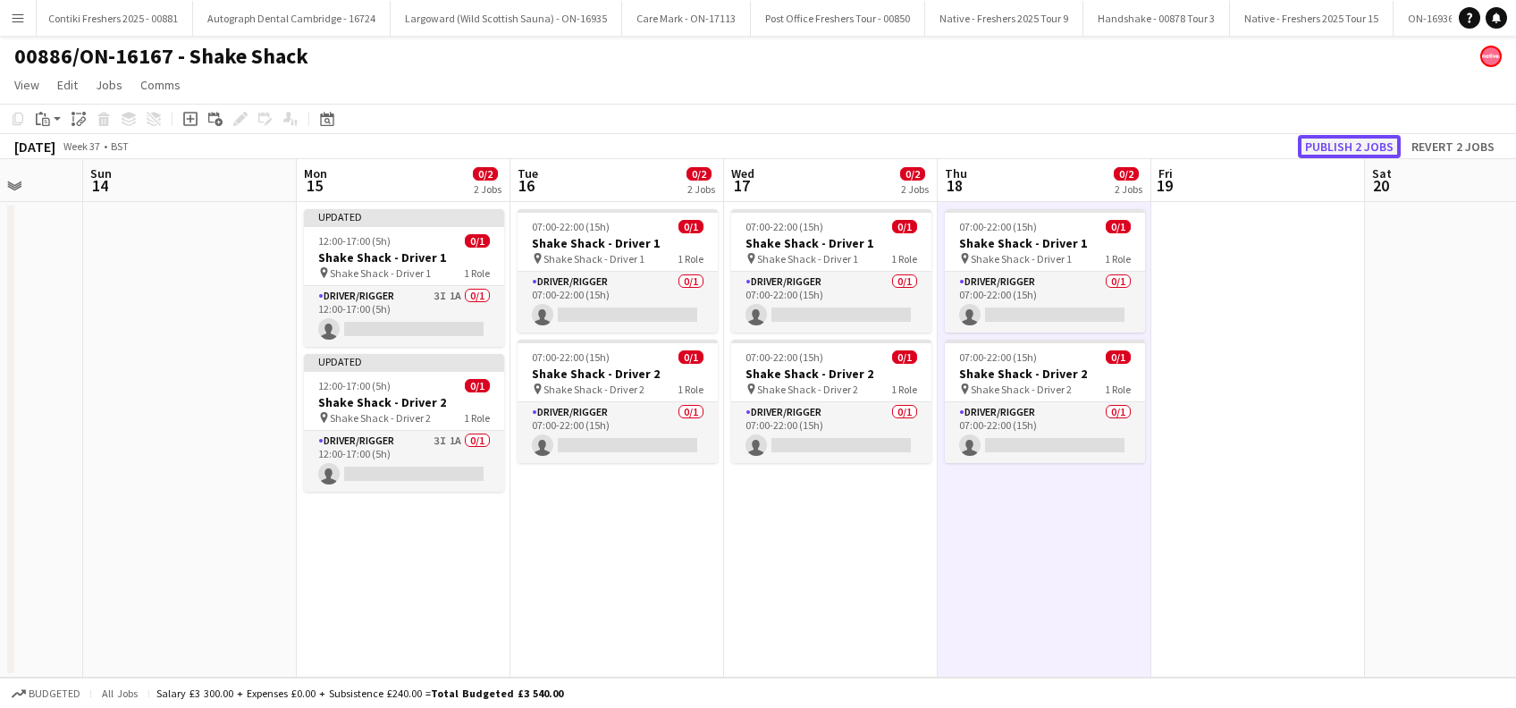
click at [1328, 149] on button "Publish 2 jobs" at bounding box center [1349, 146] width 103 height 23
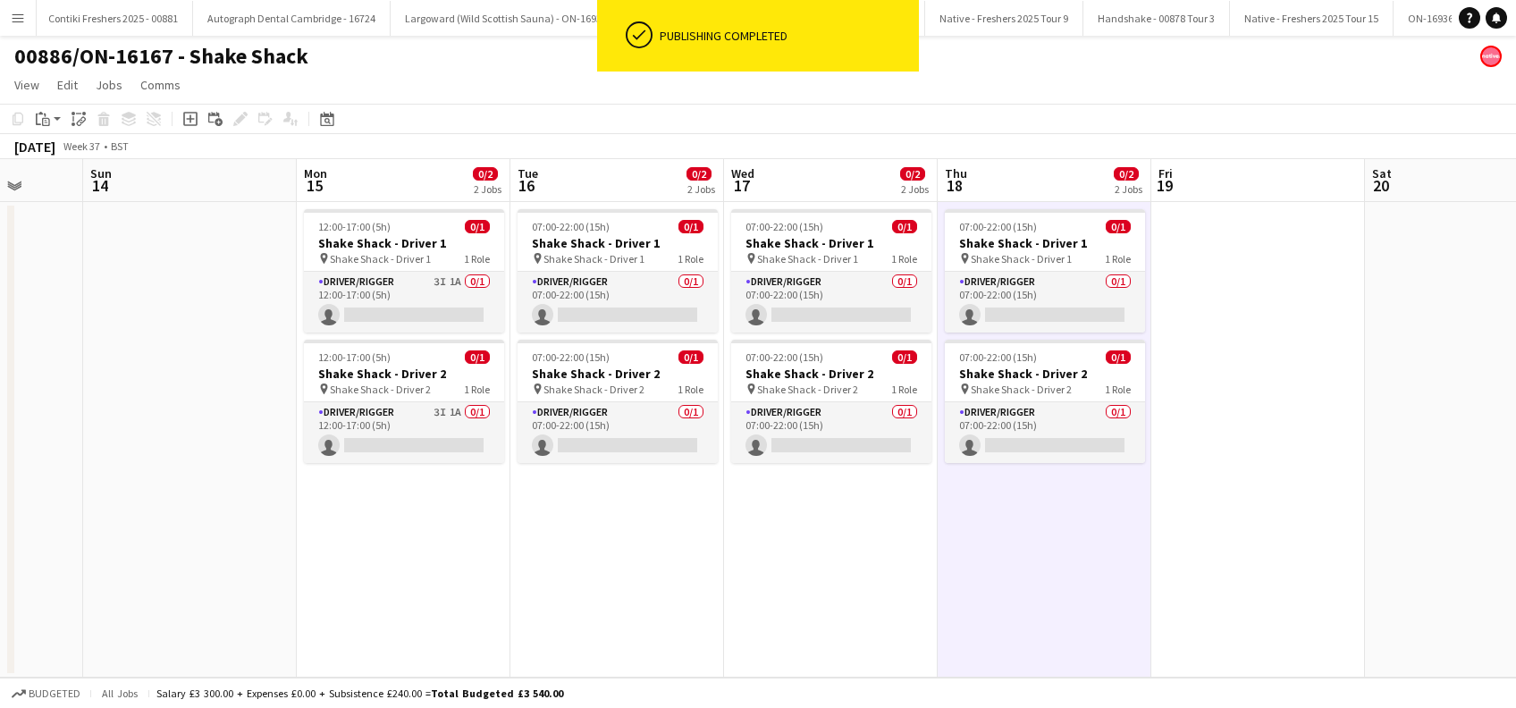
click at [382, 337] on app-date-cell "12:00-17:00 (5h) 0/1 Shake Shack - Driver 1 pin Shake Shack - Driver 1 1 Role D…" at bounding box center [404, 440] width 214 height 476
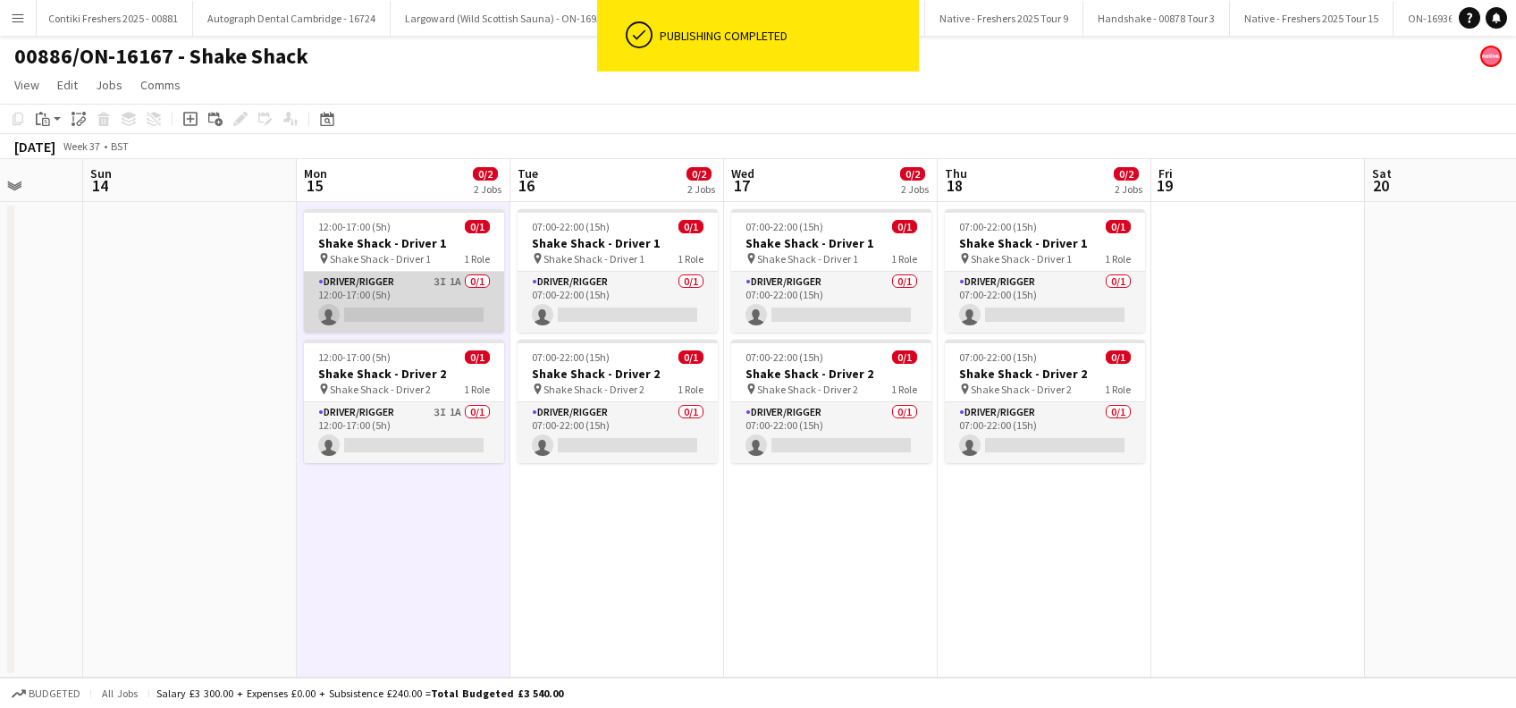
click at [400, 313] on app-card-role "Driver/Rigger 3I 1A 0/1 12:00-17:00 (5h) single-neutral-actions" at bounding box center [404, 302] width 200 height 61
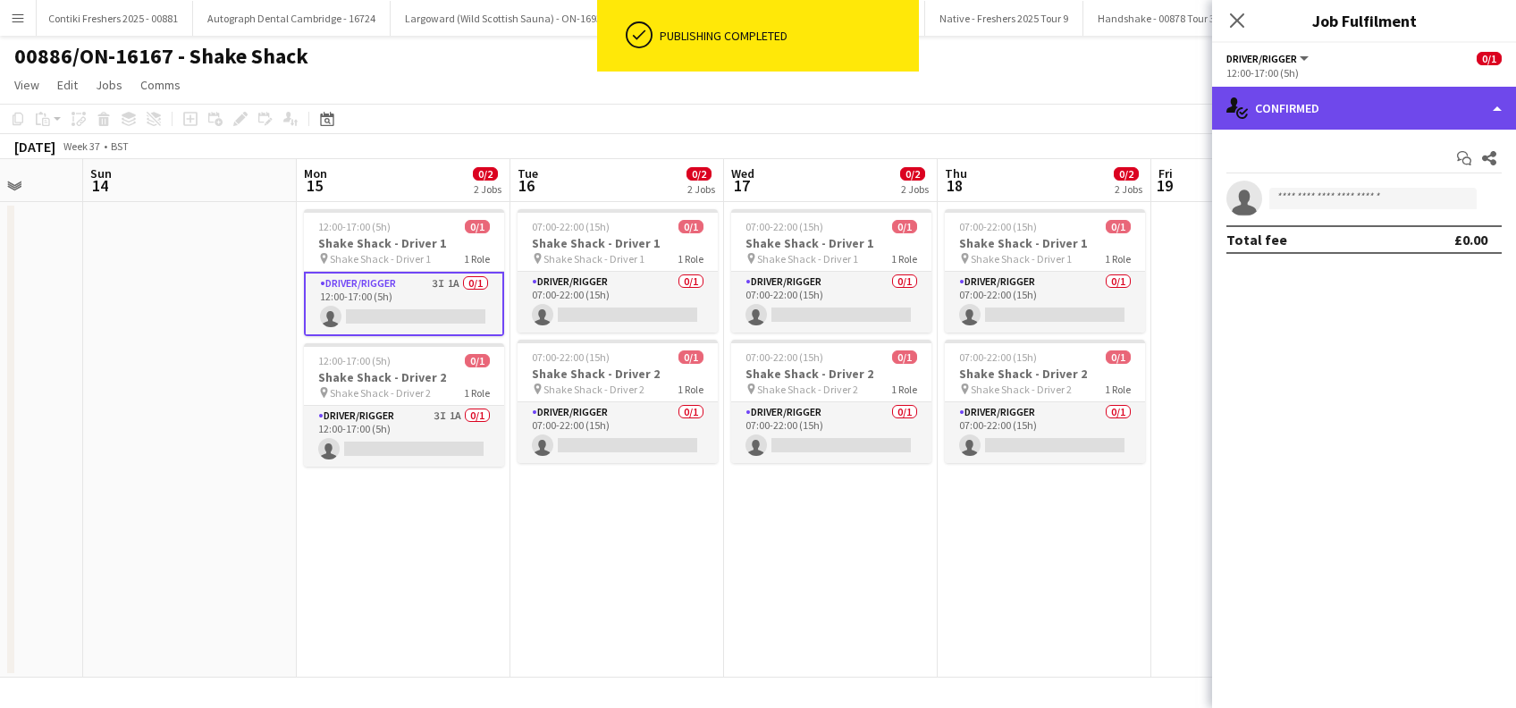
click at [1344, 98] on div "single-neutral-actions-check-2 Confirmed" at bounding box center [1364, 108] width 304 height 43
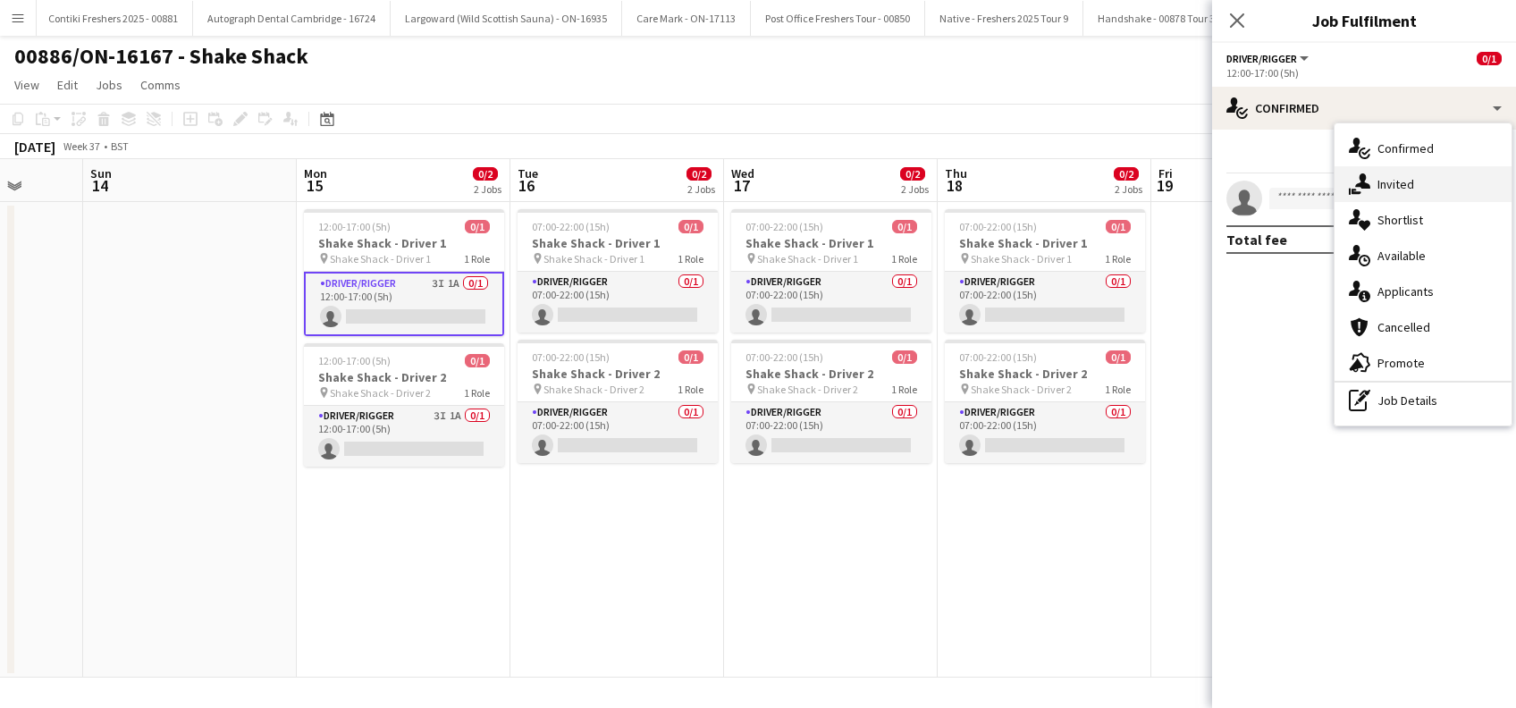
click at [1412, 176] on span "Invited" at bounding box center [1396, 184] width 37 height 16
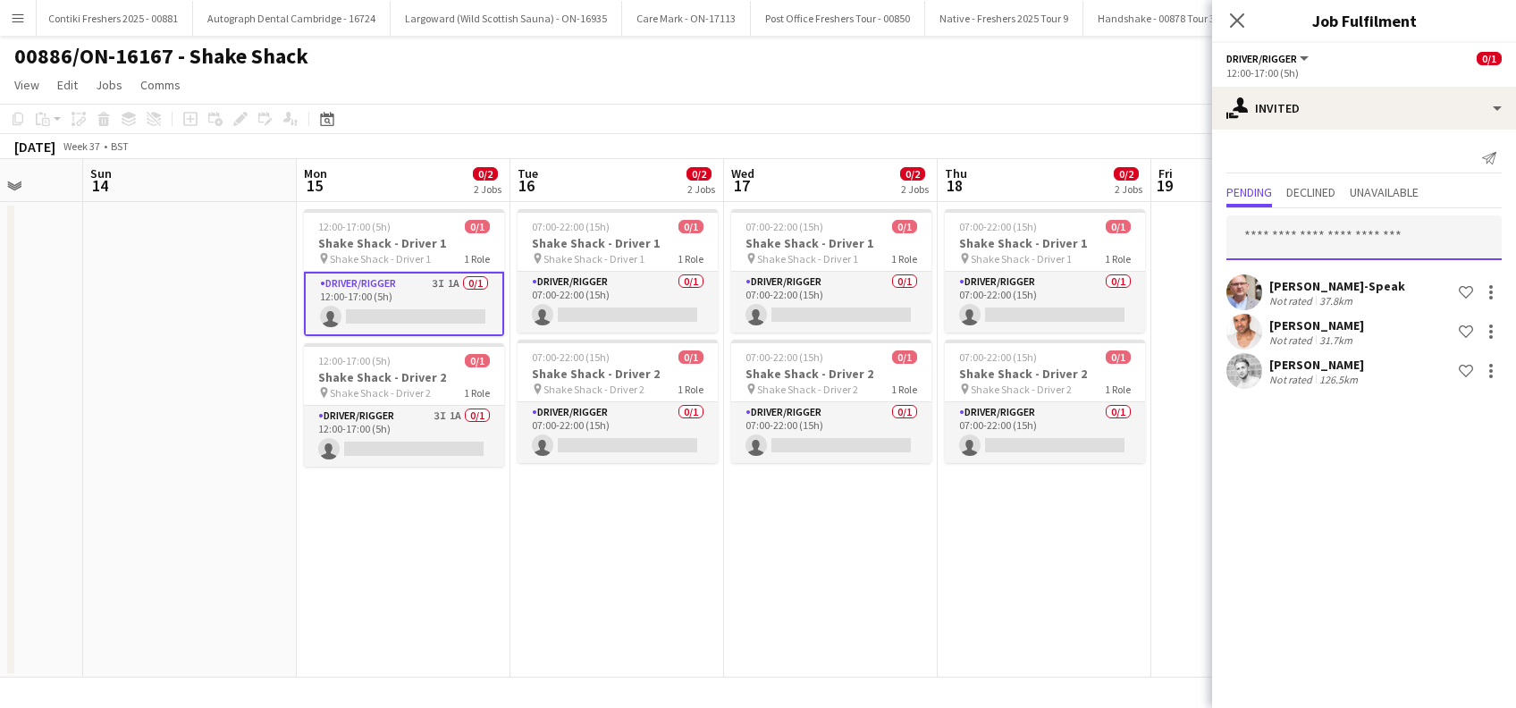
click at [1303, 242] on input "text" at bounding box center [1364, 237] width 275 height 45
type input "*"
click at [1228, 13] on icon "Close pop-in" at bounding box center [1236, 20] width 17 height 17
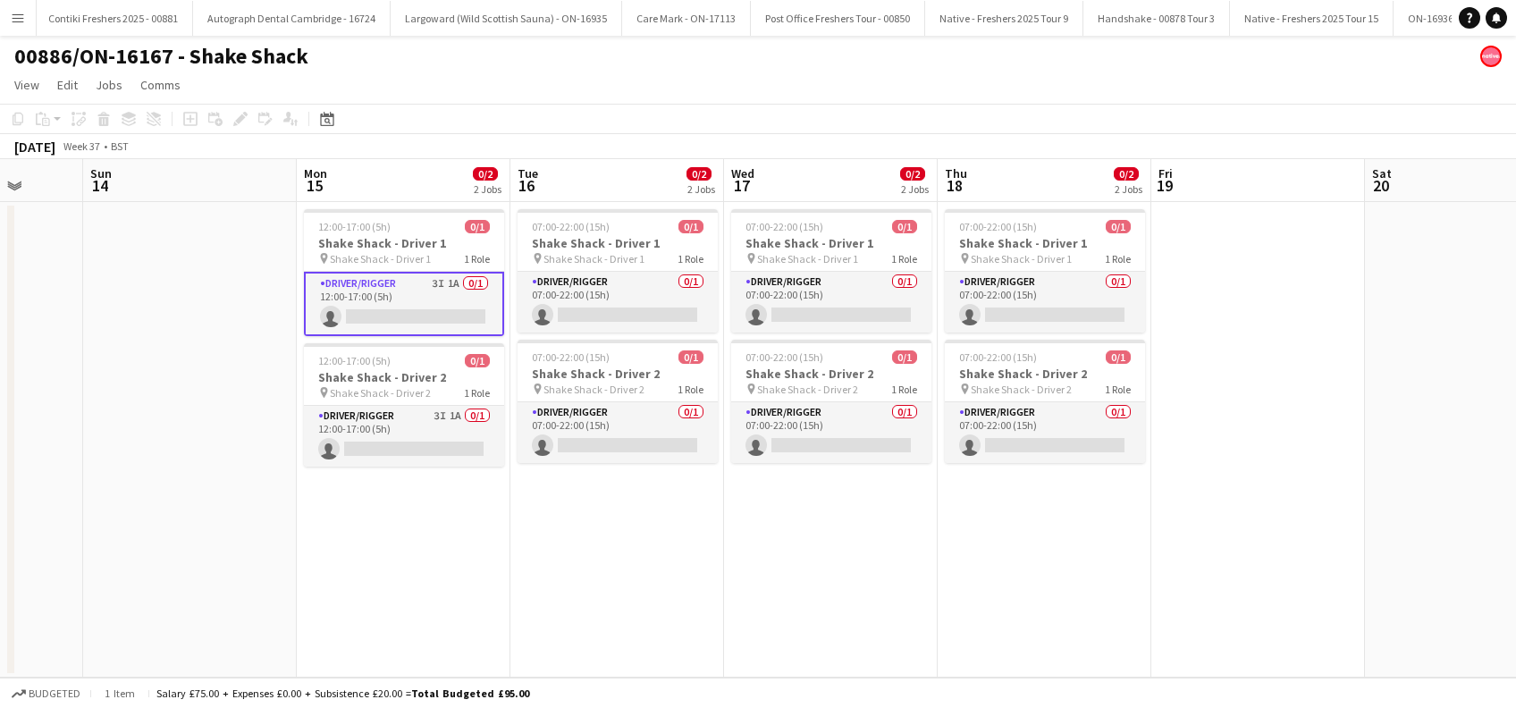
click at [302, 546] on app-date-cell "12:00-17:00 (5h) 0/1 Shake Shack - Driver 1 pin Shake Shack - Driver 1 1 Role D…" at bounding box center [404, 440] width 214 height 476
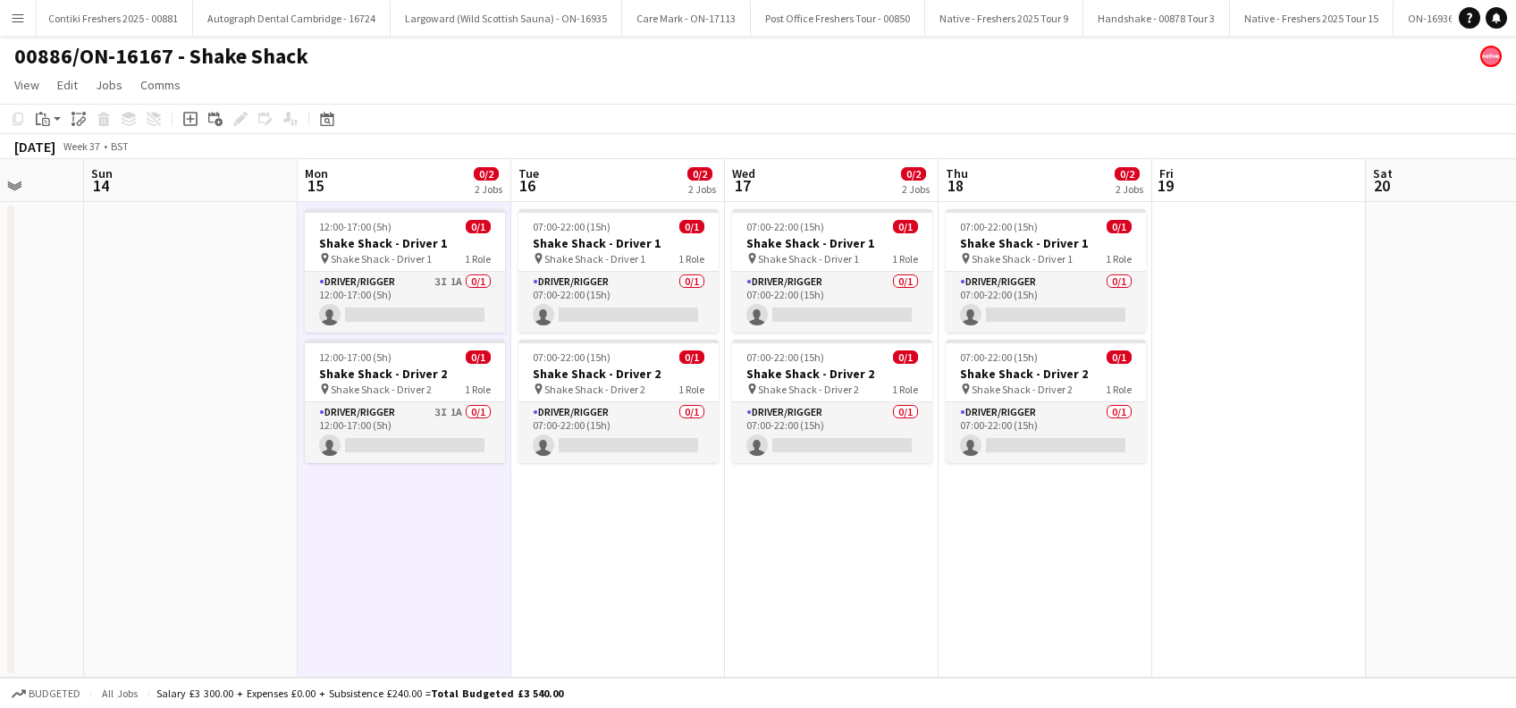
click at [1297, 378] on app-date-cell at bounding box center [1259, 440] width 214 height 476
